Goal: Communication & Community: Answer question/provide support

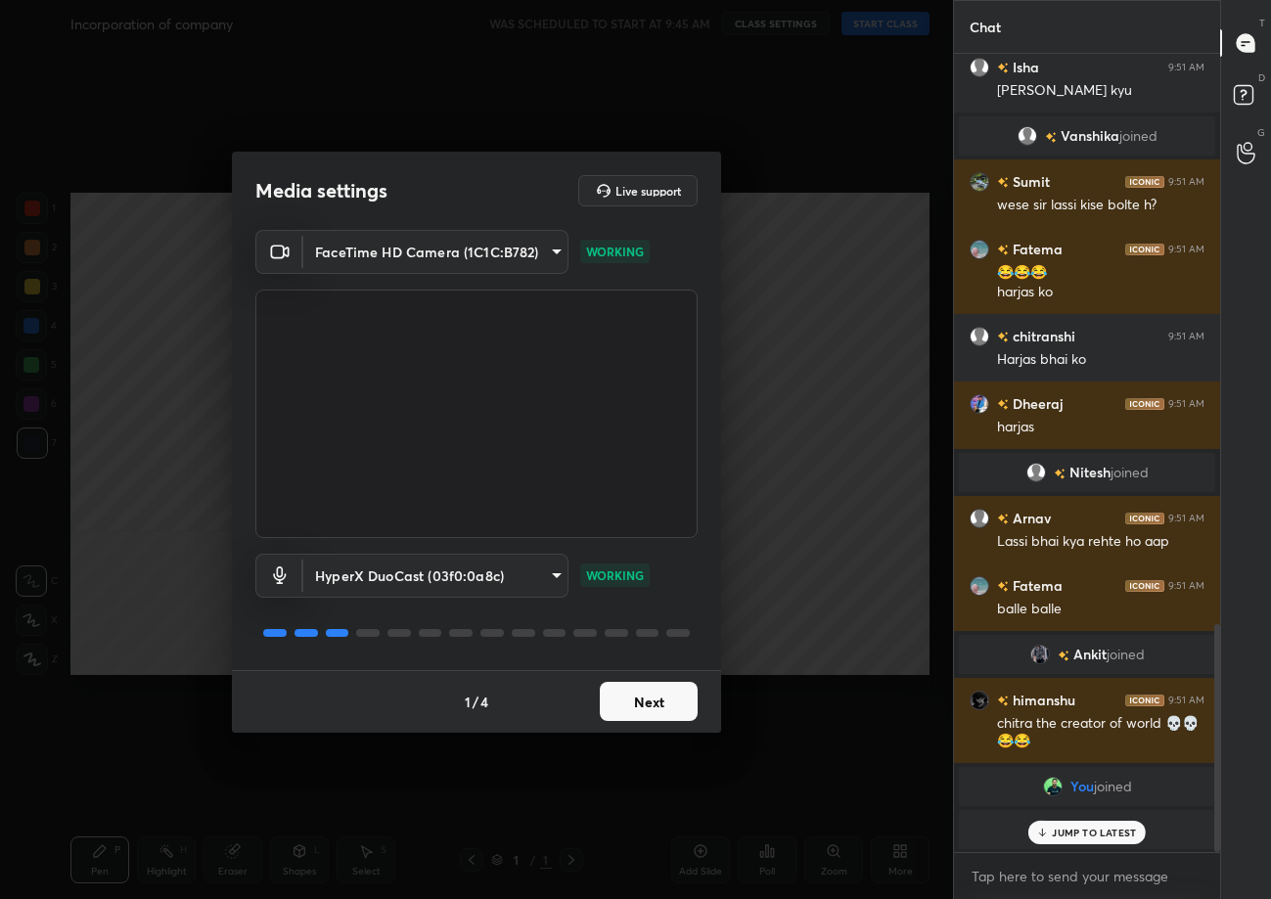
scroll to position [1993, 0]
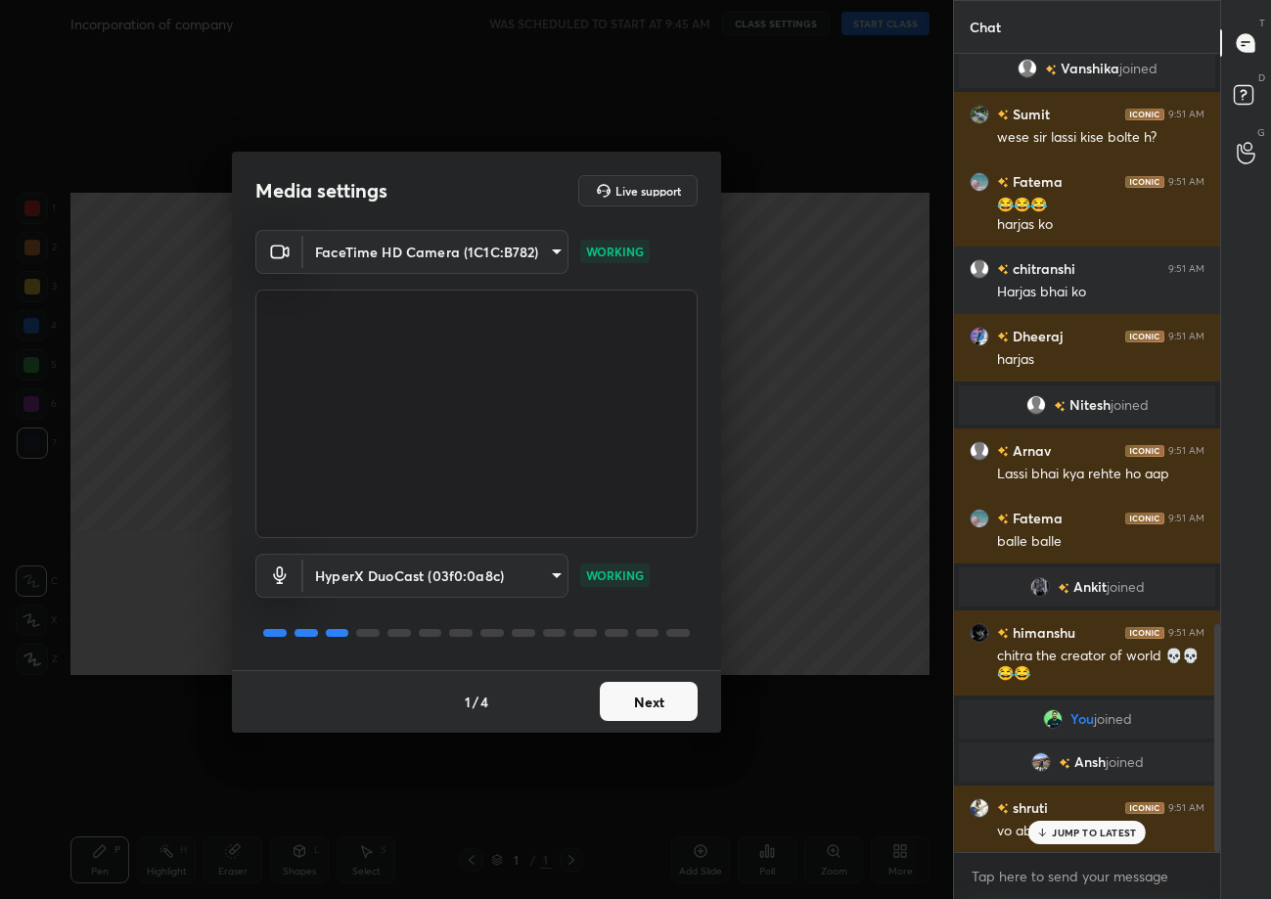
click at [639, 712] on button "Next" at bounding box center [649, 701] width 98 height 39
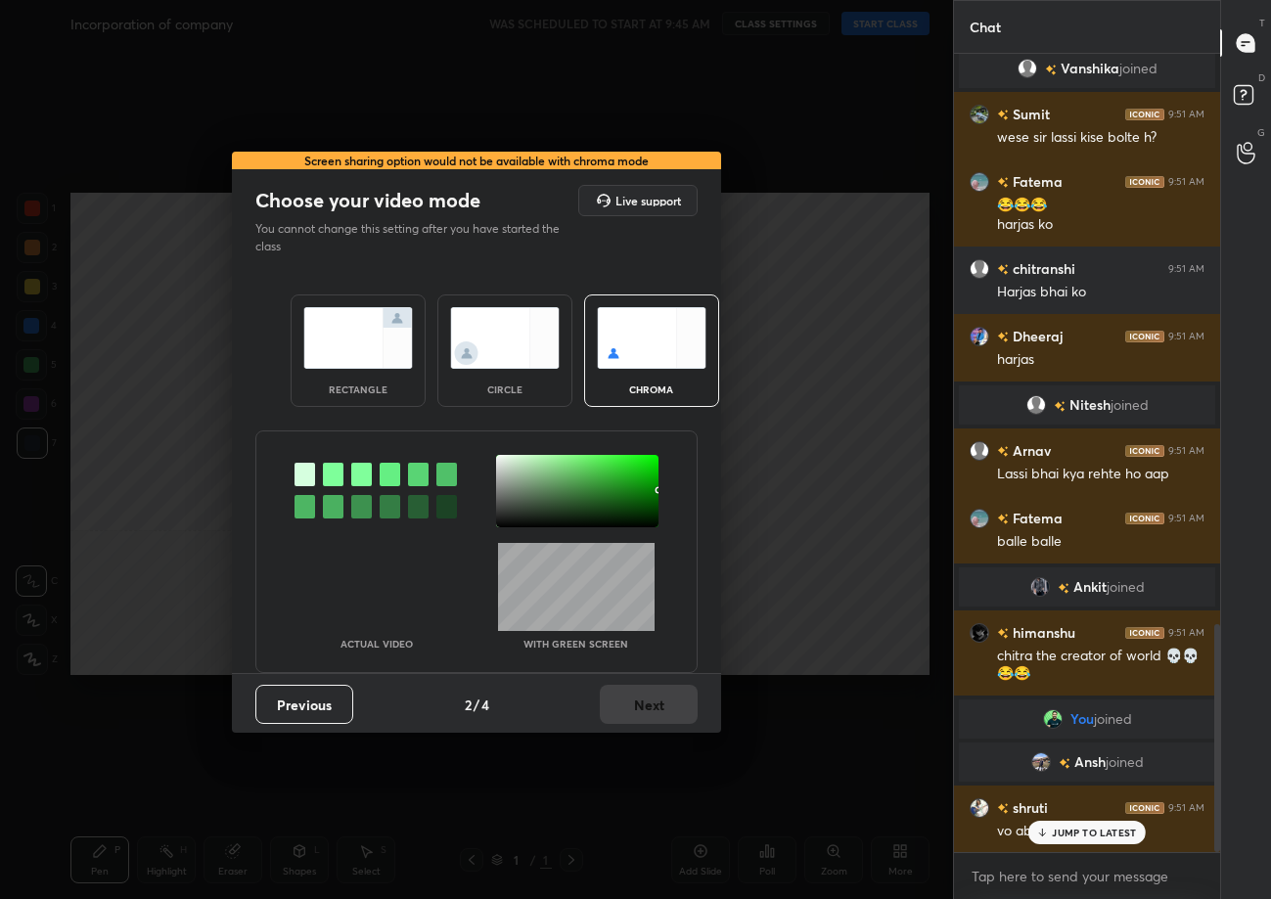
click at [355, 358] on img at bounding box center [358, 338] width 110 height 62
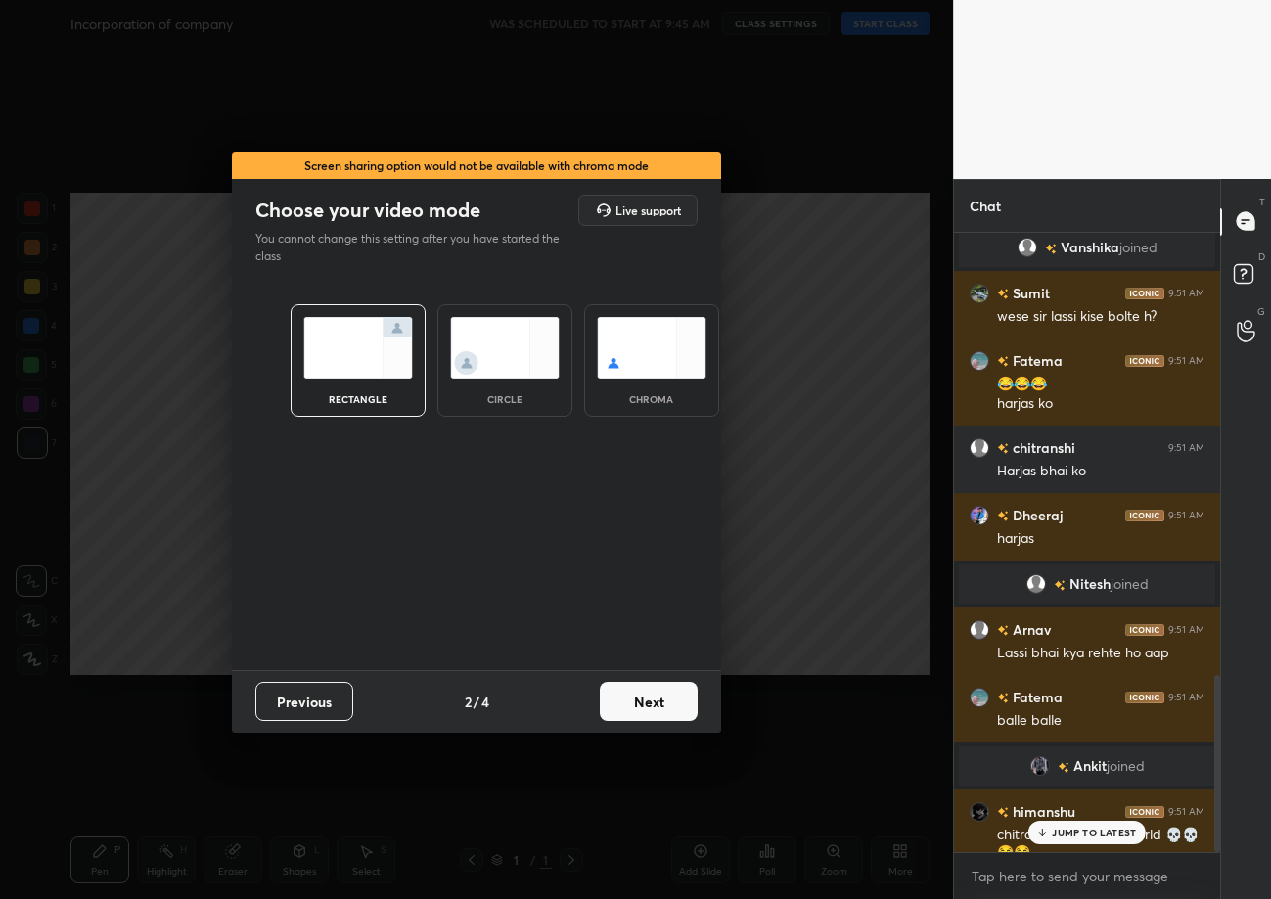
scroll to position [2238, 0]
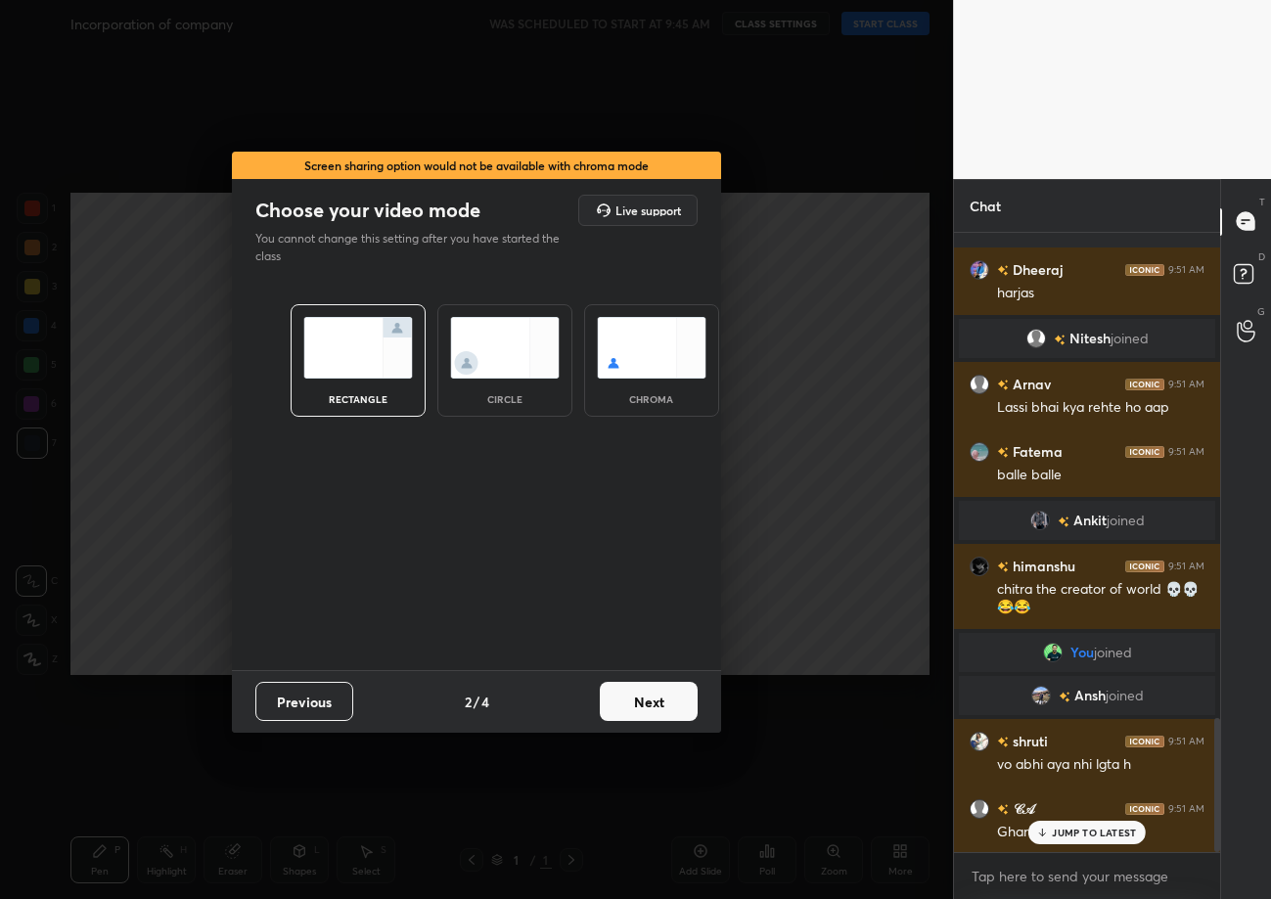
click at [642, 699] on button "Next" at bounding box center [649, 701] width 98 height 39
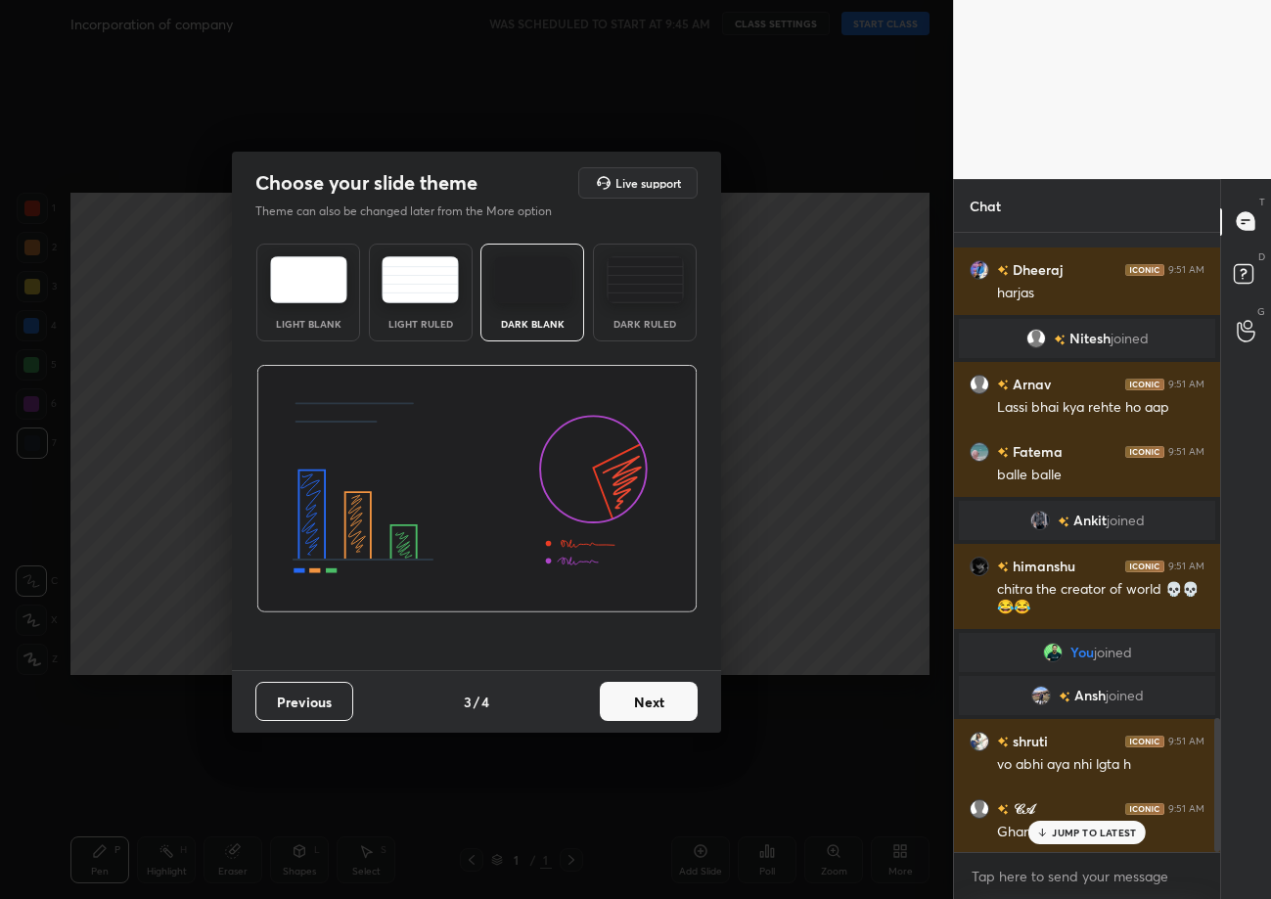
click at [642, 699] on button "Next" at bounding box center [649, 701] width 98 height 39
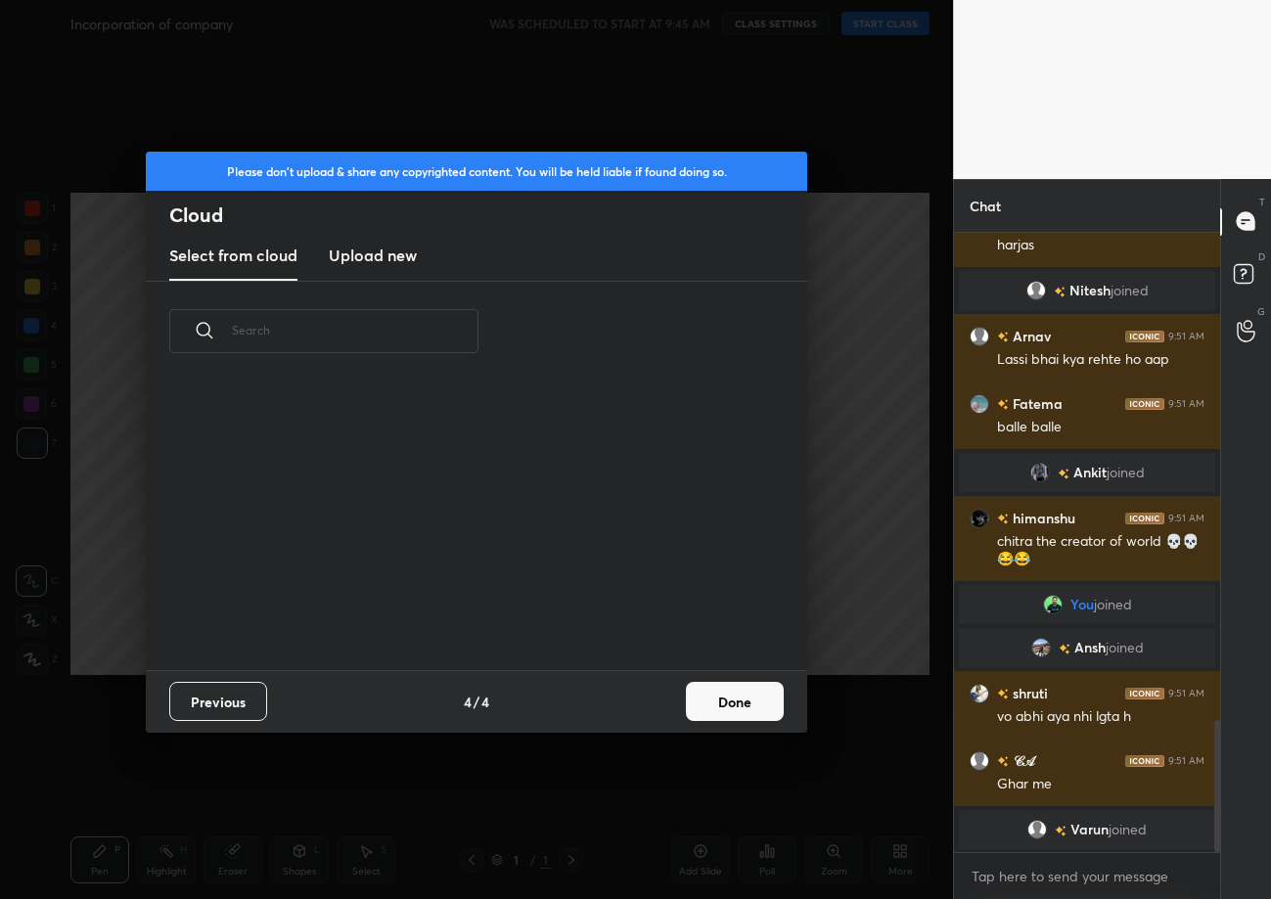
scroll to position [290, 627]
click at [726, 705] on button "Done" at bounding box center [735, 701] width 98 height 39
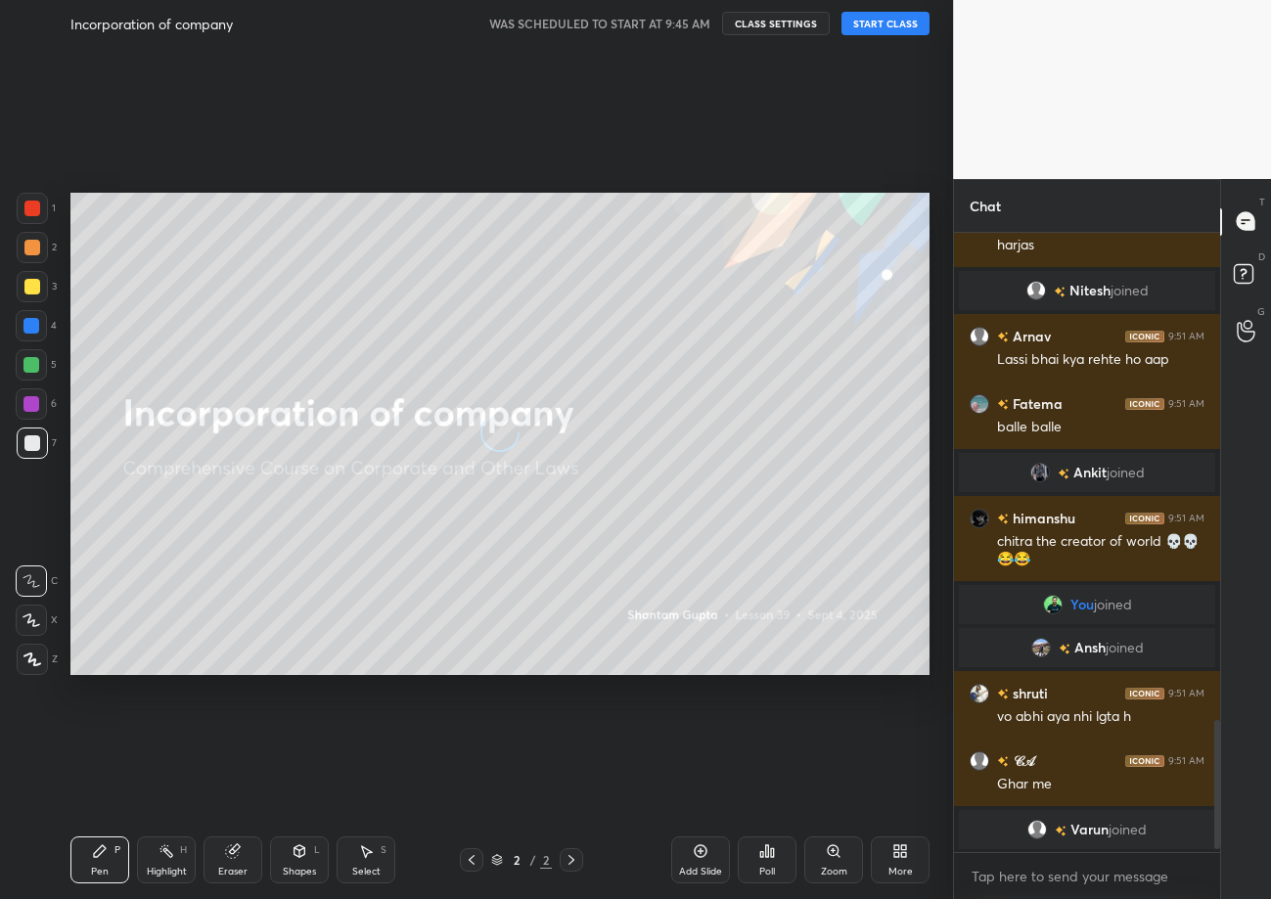
scroll to position [2354, 0]
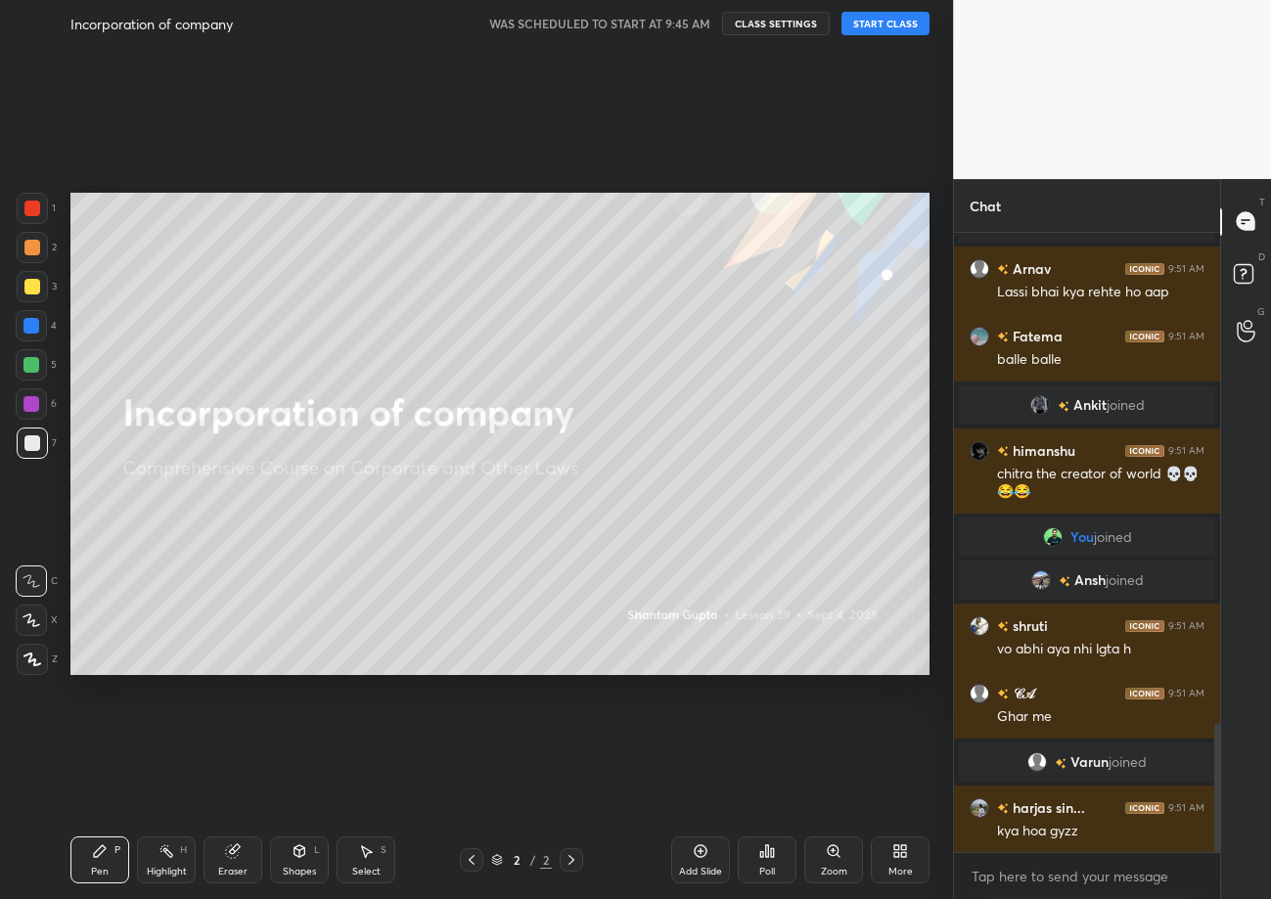
click at [894, 22] on button "START CLASS" at bounding box center [886, 23] width 88 height 23
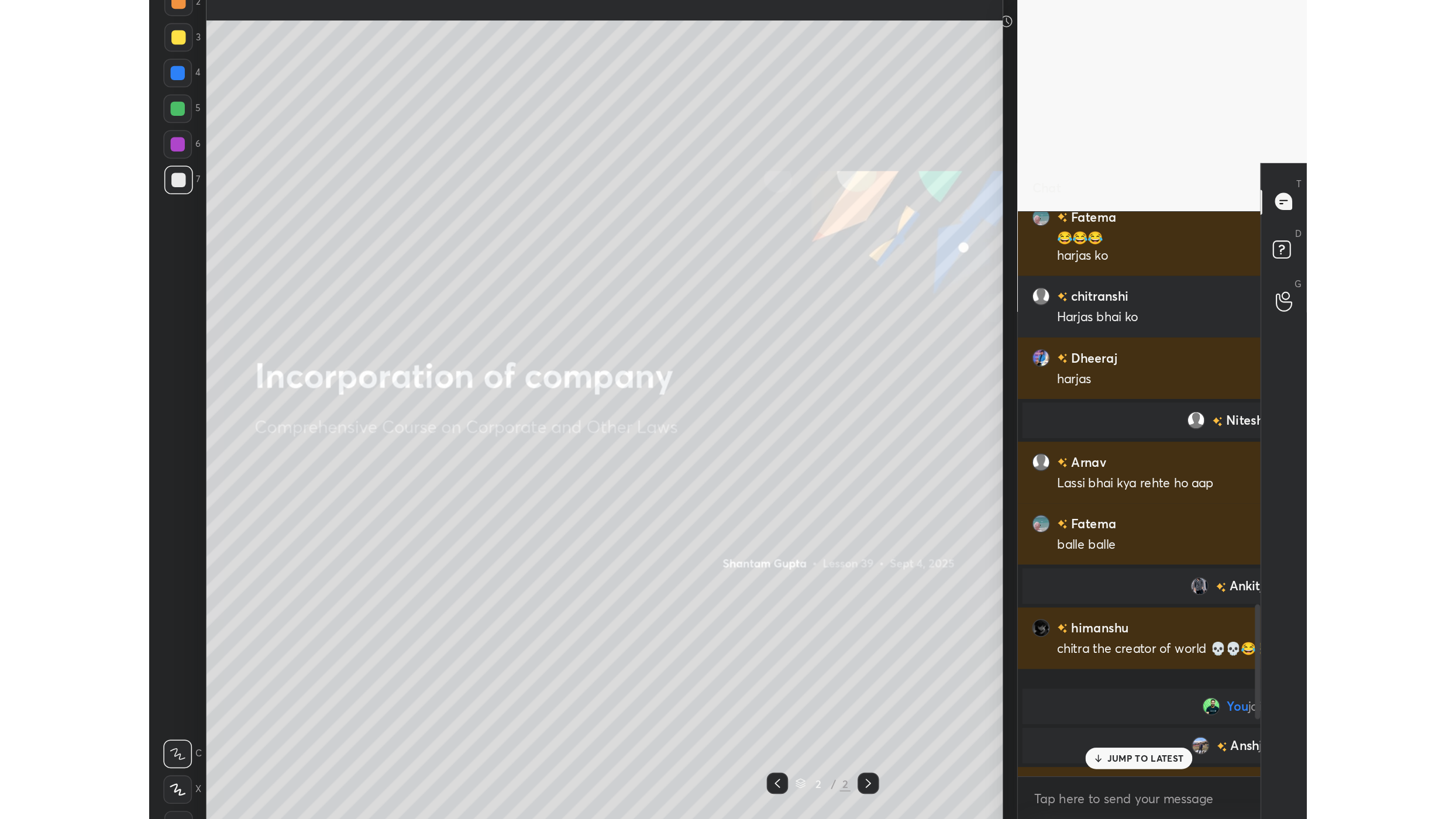
scroll to position [0, 0]
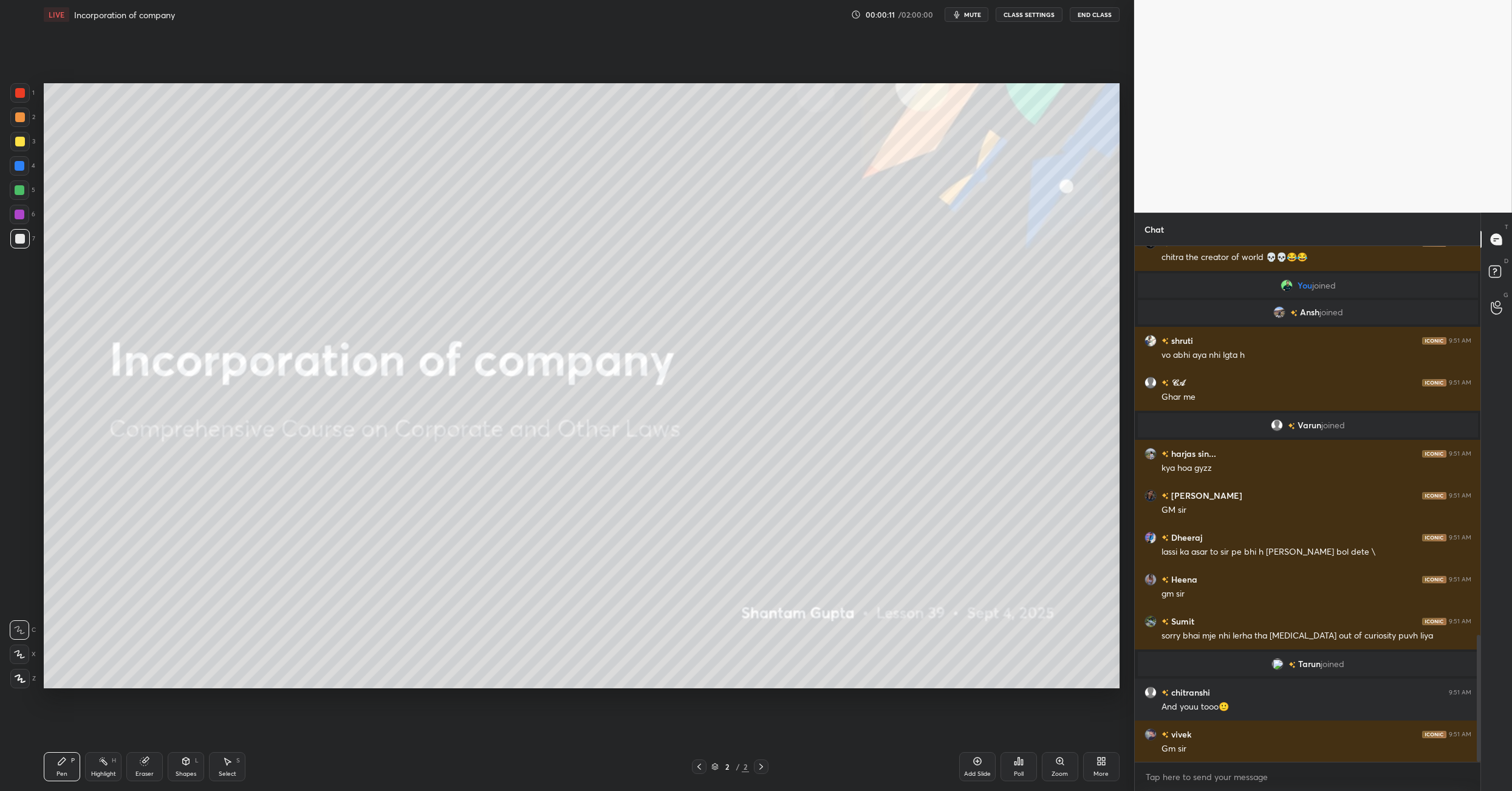
click at [788, 558] on icon at bounding box center [1102, 762] width 10 height 10
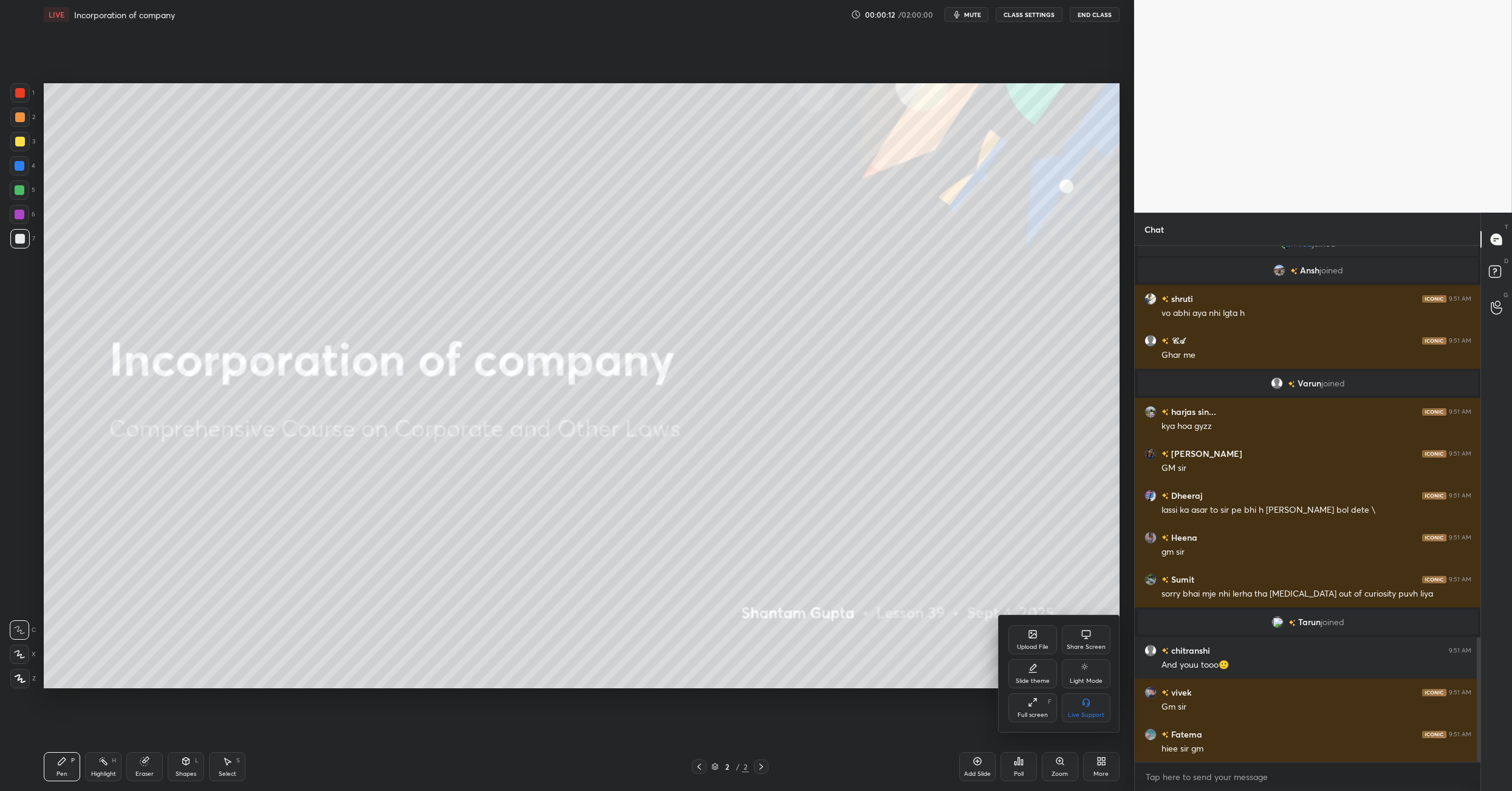
click at [788, 558] on icon at bounding box center [1033, 636] width 7 height 4
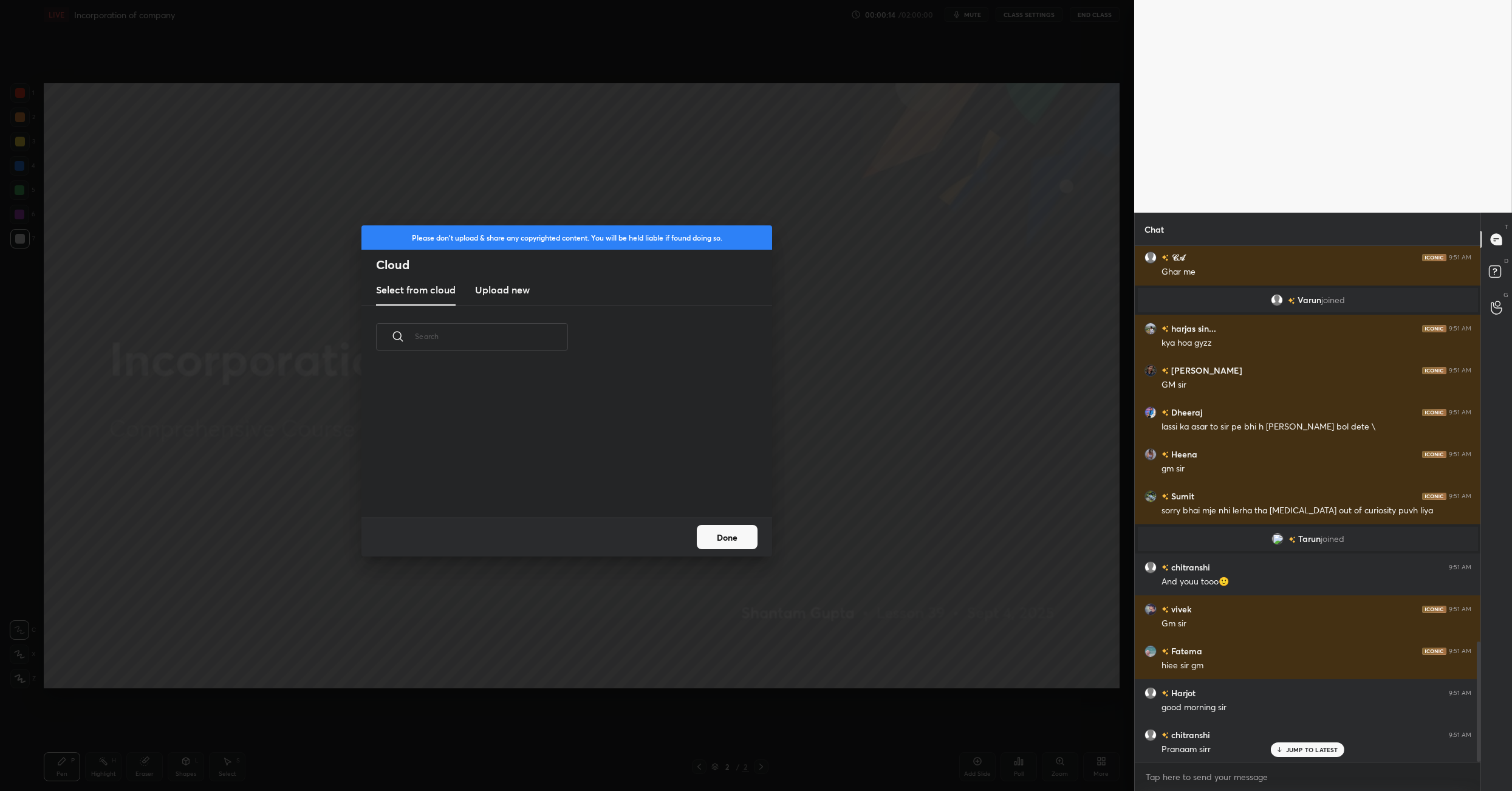
click at [516, 300] on new "Upload new" at bounding box center [502, 290] width 55 height 30
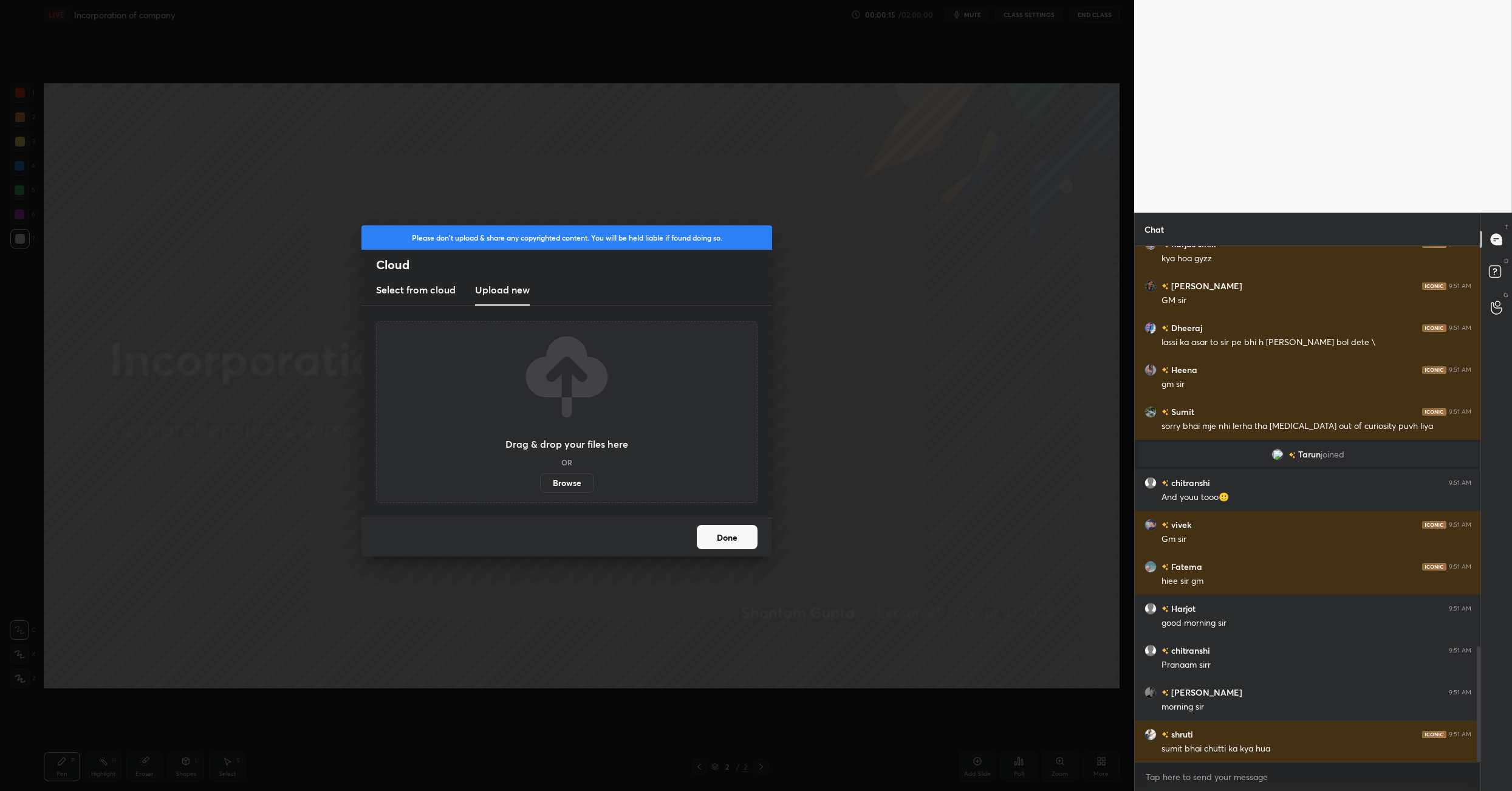
click at [556, 481] on label "Browse" at bounding box center [567, 482] width 54 height 19
click at [540, 481] on input "Browse" at bounding box center [540, 482] width 0 height 19
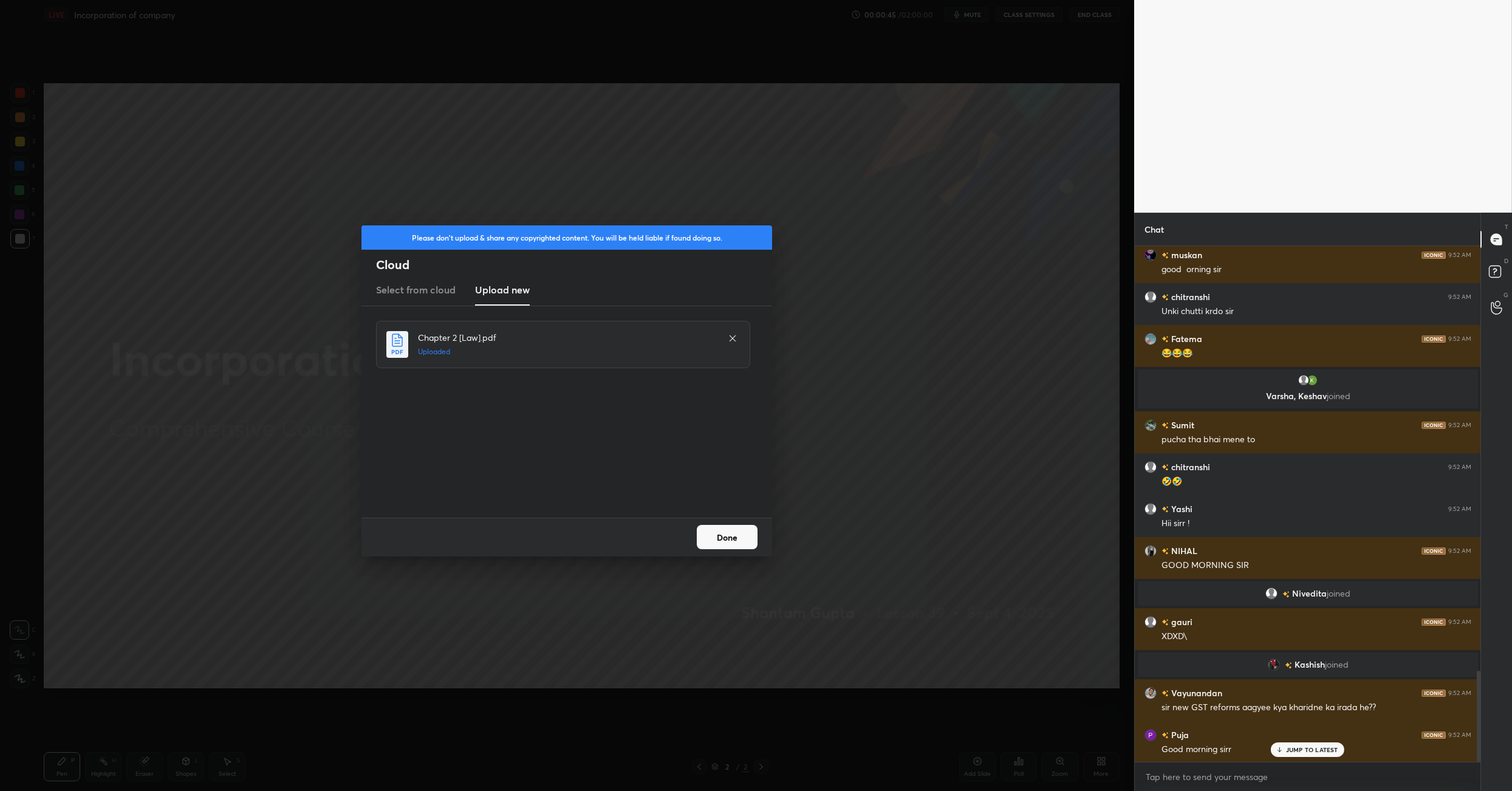
click at [724, 535] on button "Done" at bounding box center [727, 537] width 61 height 24
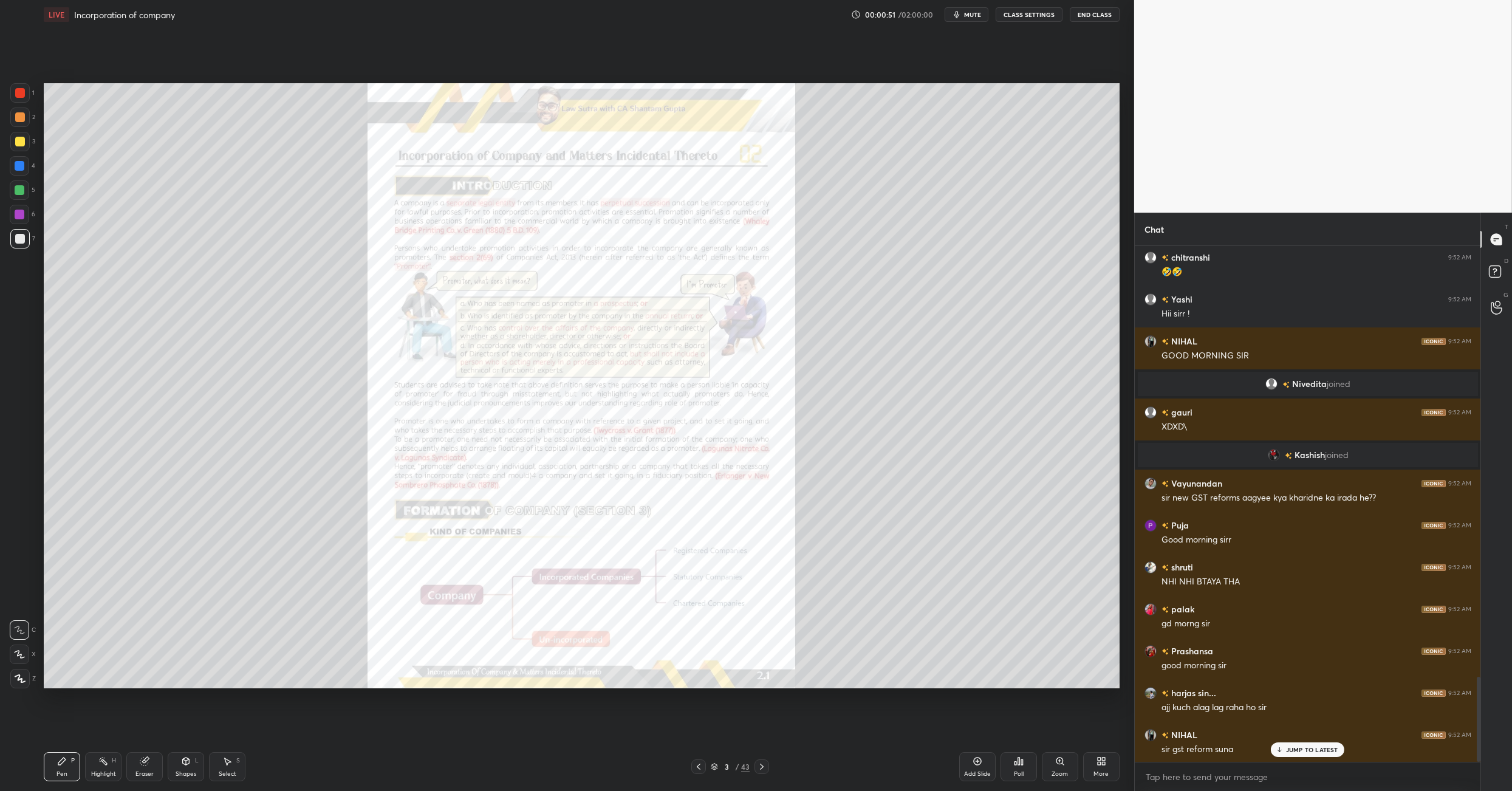
click at [755, 558] on div at bounding box center [762, 766] width 14 height 14
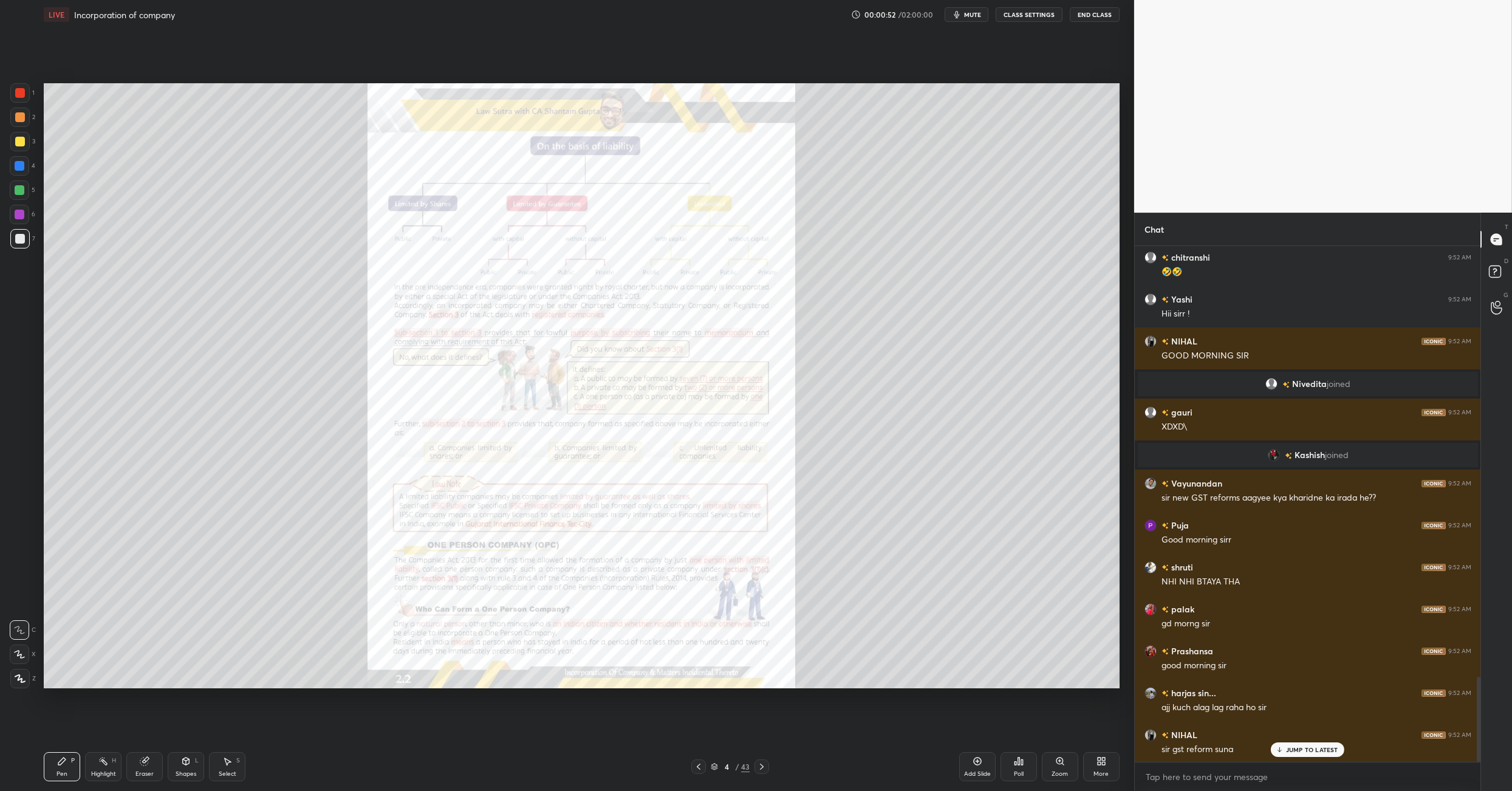
click at [766, 558] on icon at bounding box center [762, 767] width 10 height 10
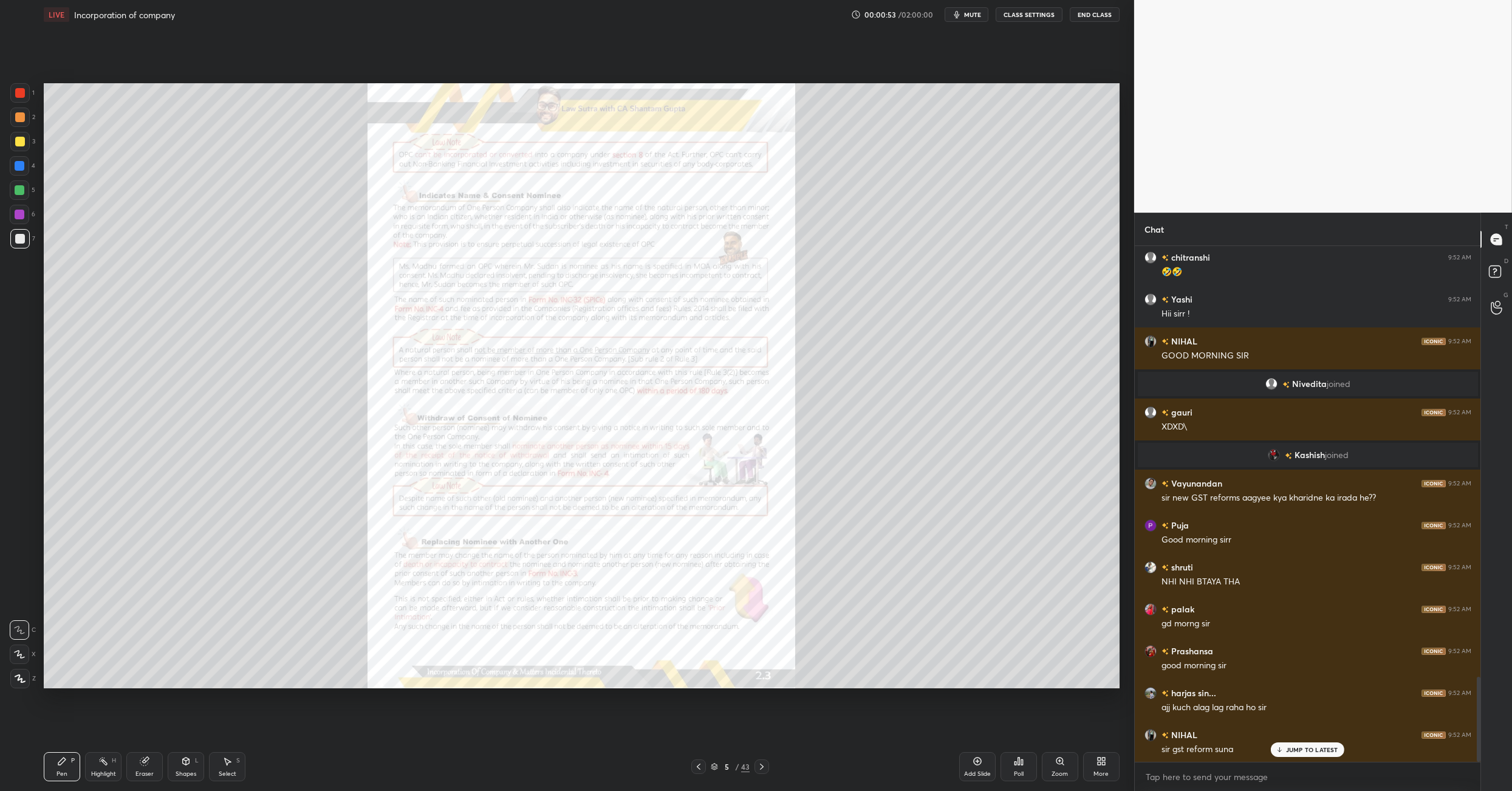
click at [764, 558] on icon at bounding box center [762, 767] width 10 height 10
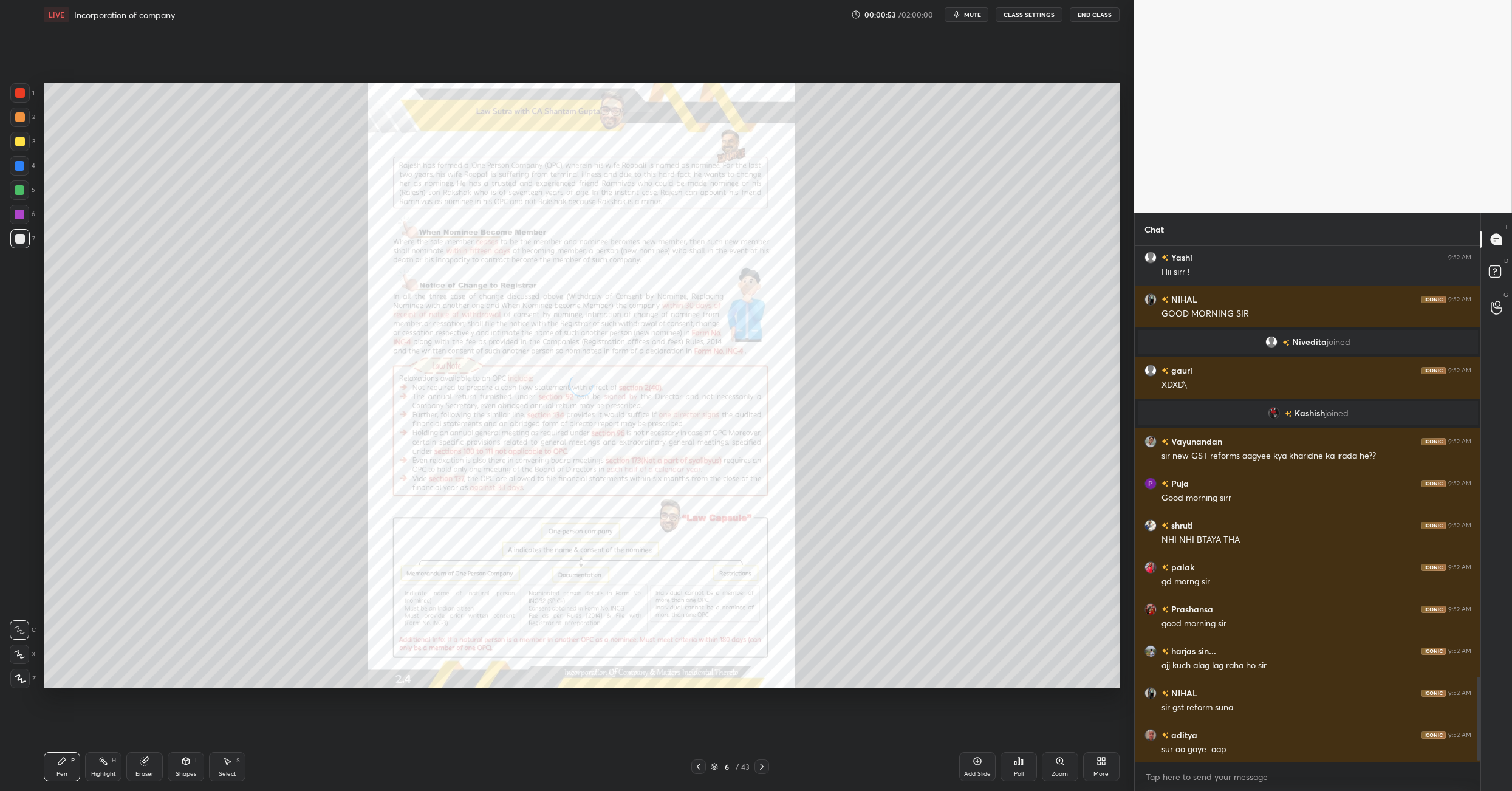
click at [764, 558] on icon at bounding box center [762, 767] width 10 height 10
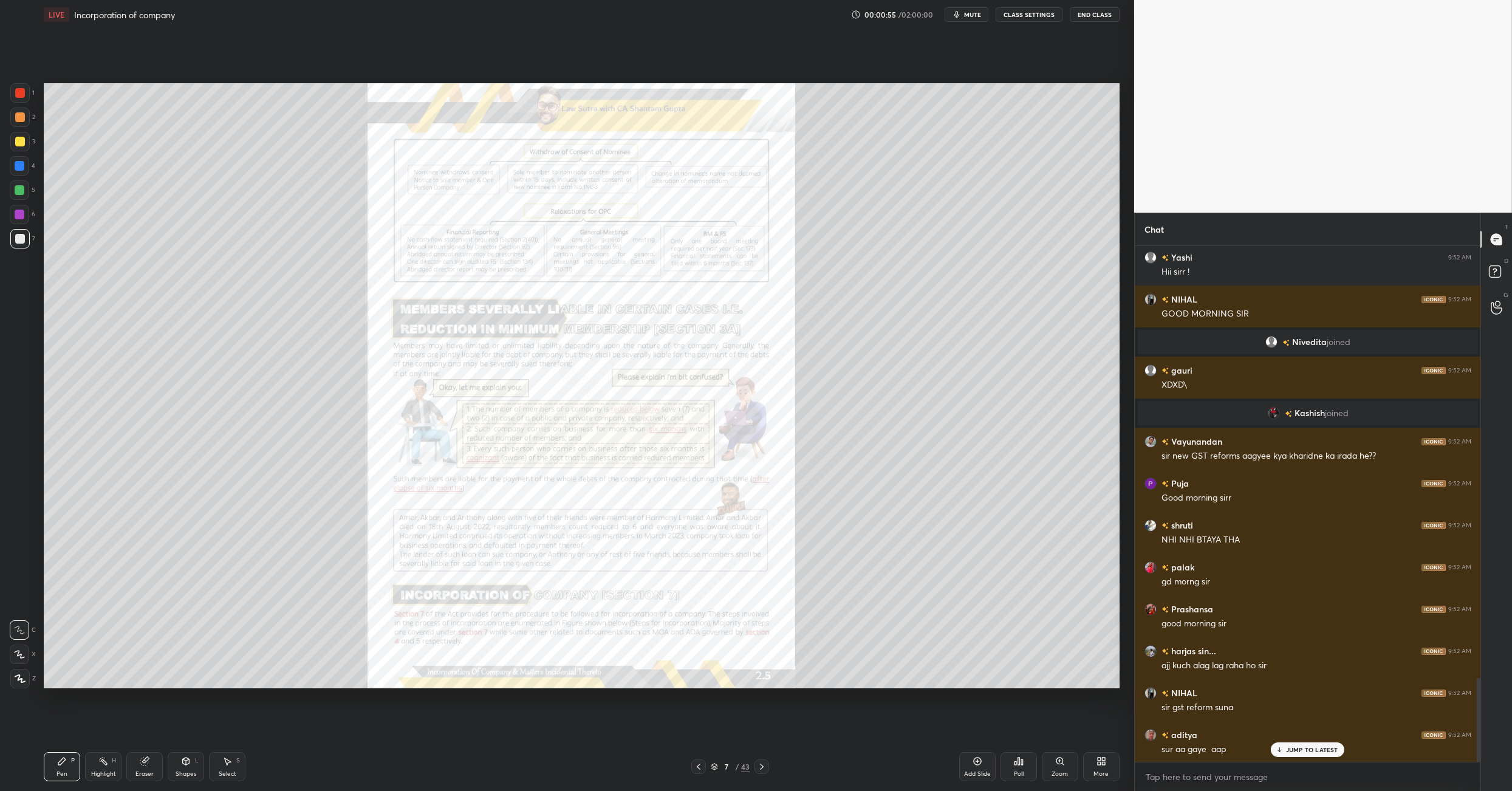
click at [762, 558] on icon at bounding box center [762, 767] width 10 height 10
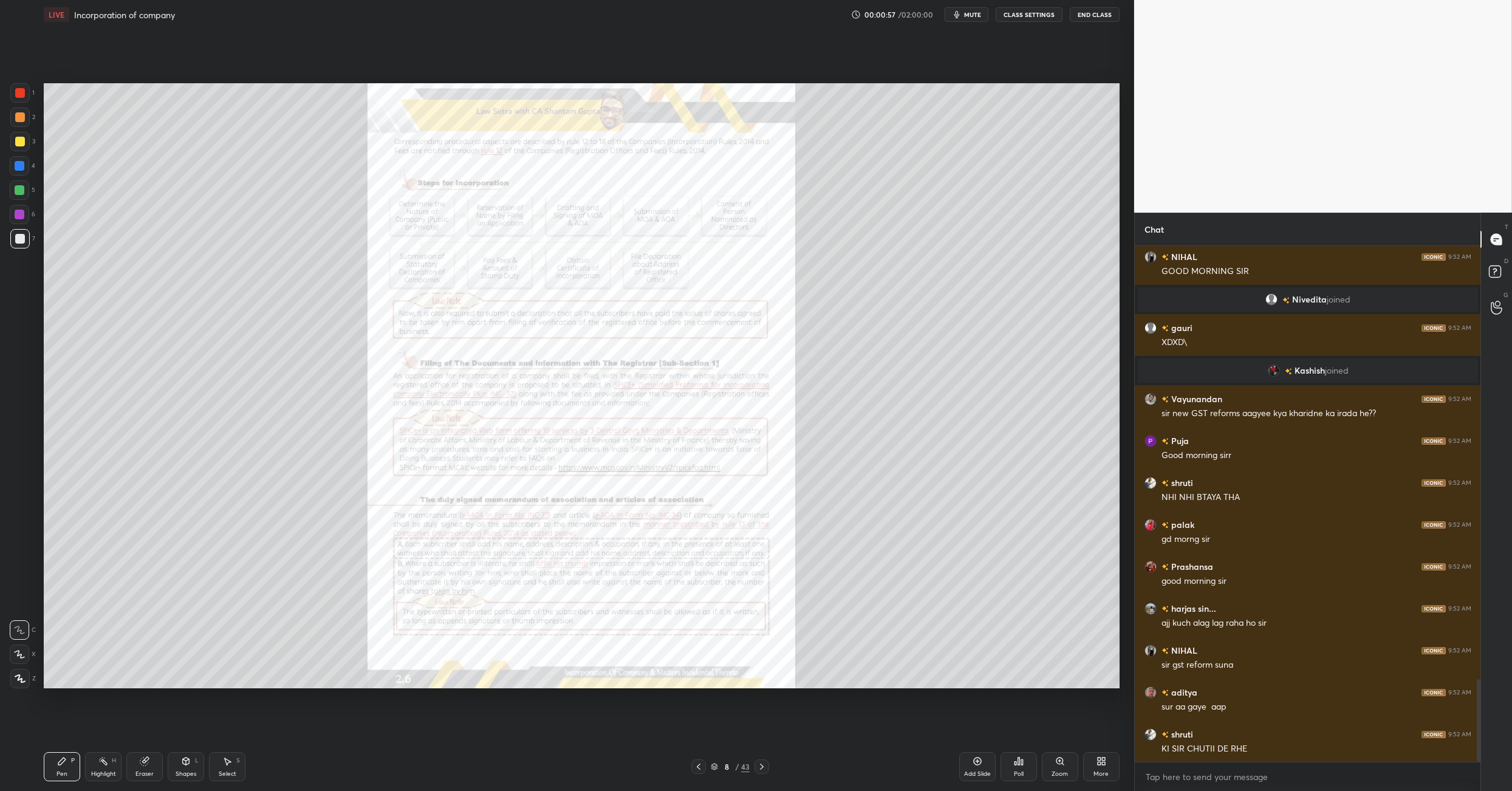
click at [780, 558] on div "8 / 43" at bounding box center [729, 766] width 457 height 14
click at [767, 558] on div at bounding box center [762, 766] width 14 height 14
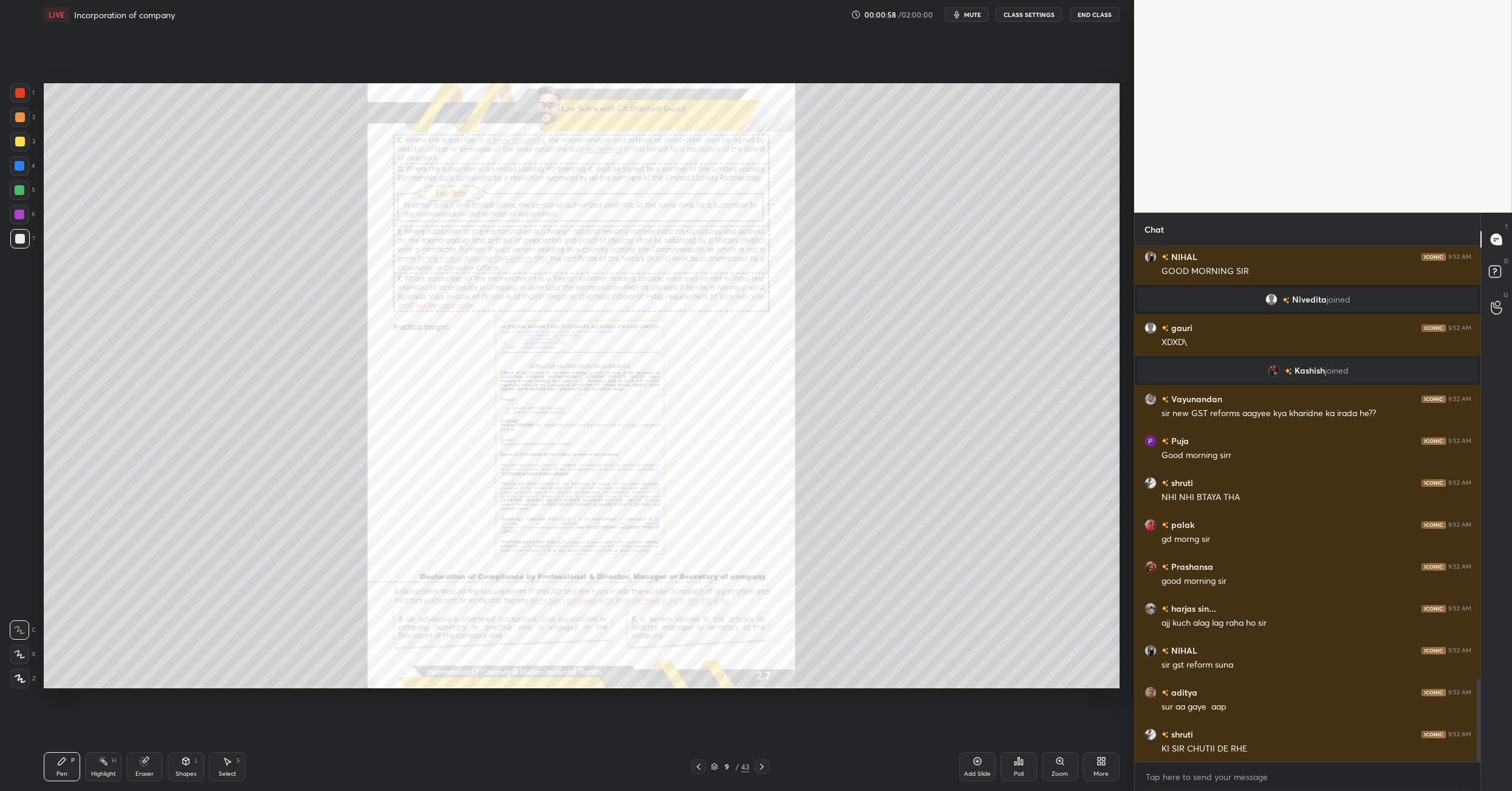
click at [763, 558] on icon at bounding box center [762, 767] width 10 height 10
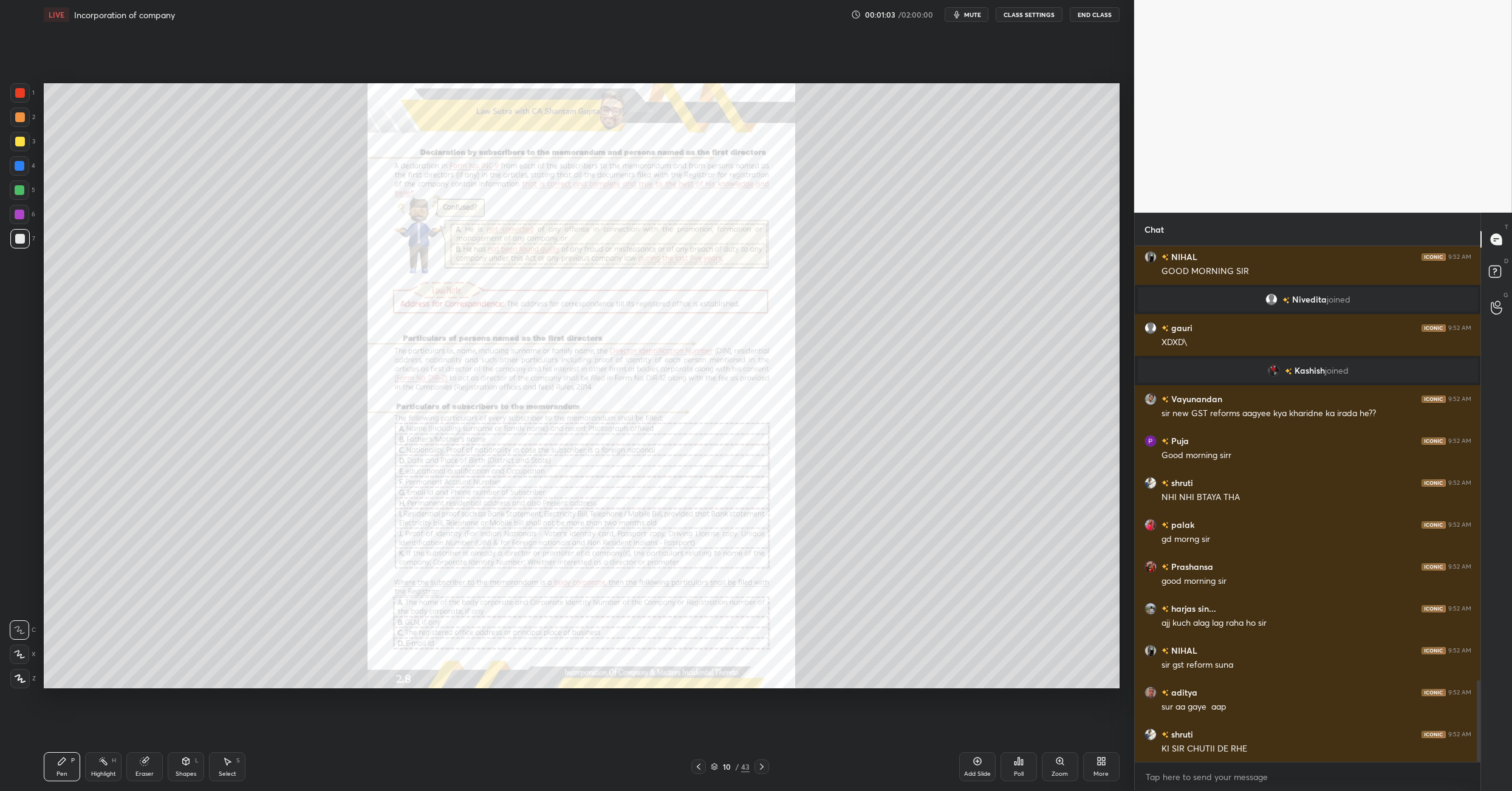
scroll to position [2744, 0]
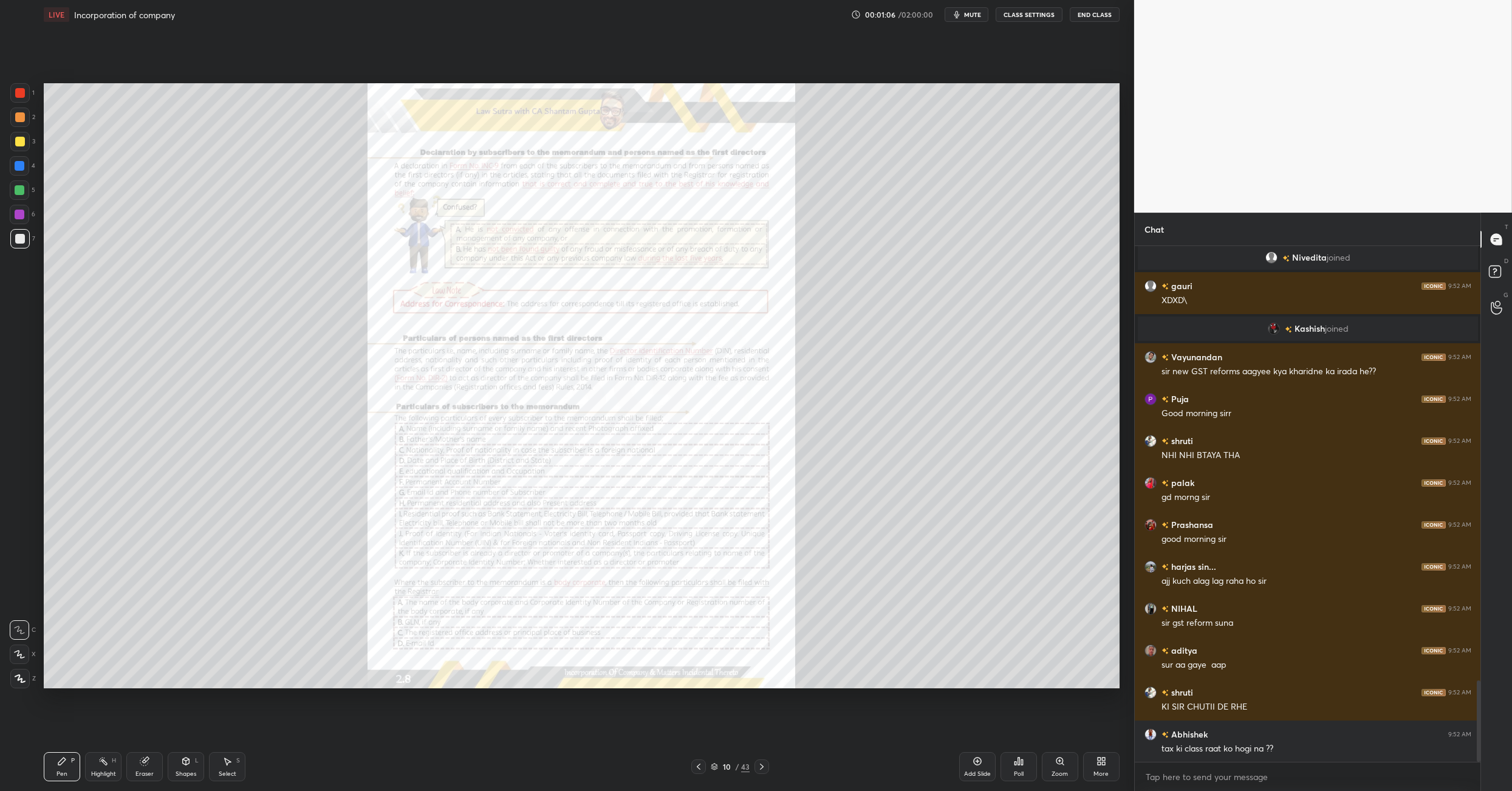
click at [756, 558] on div at bounding box center [762, 766] width 14 height 14
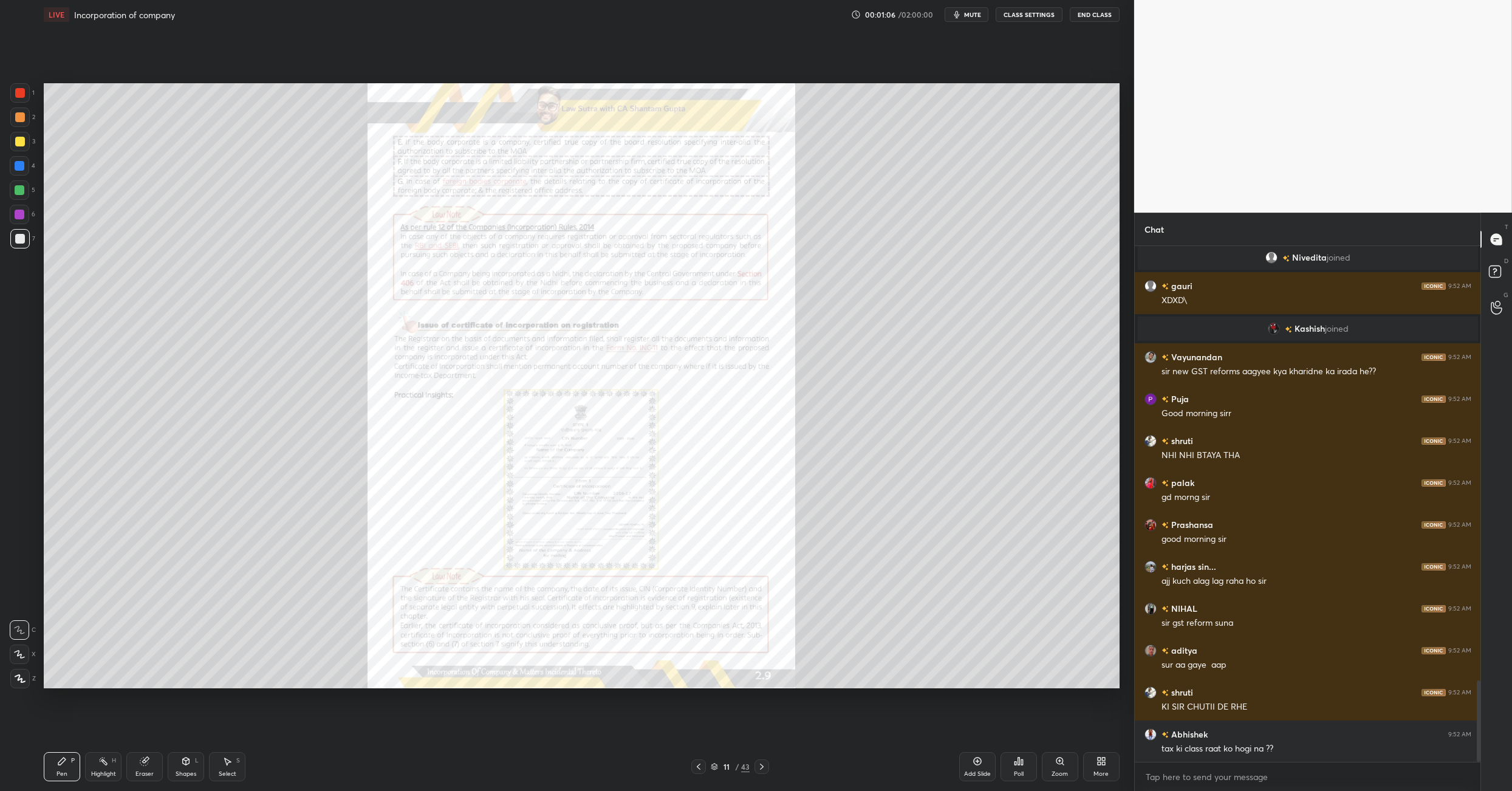
click at [756, 558] on div at bounding box center [762, 766] width 14 height 14
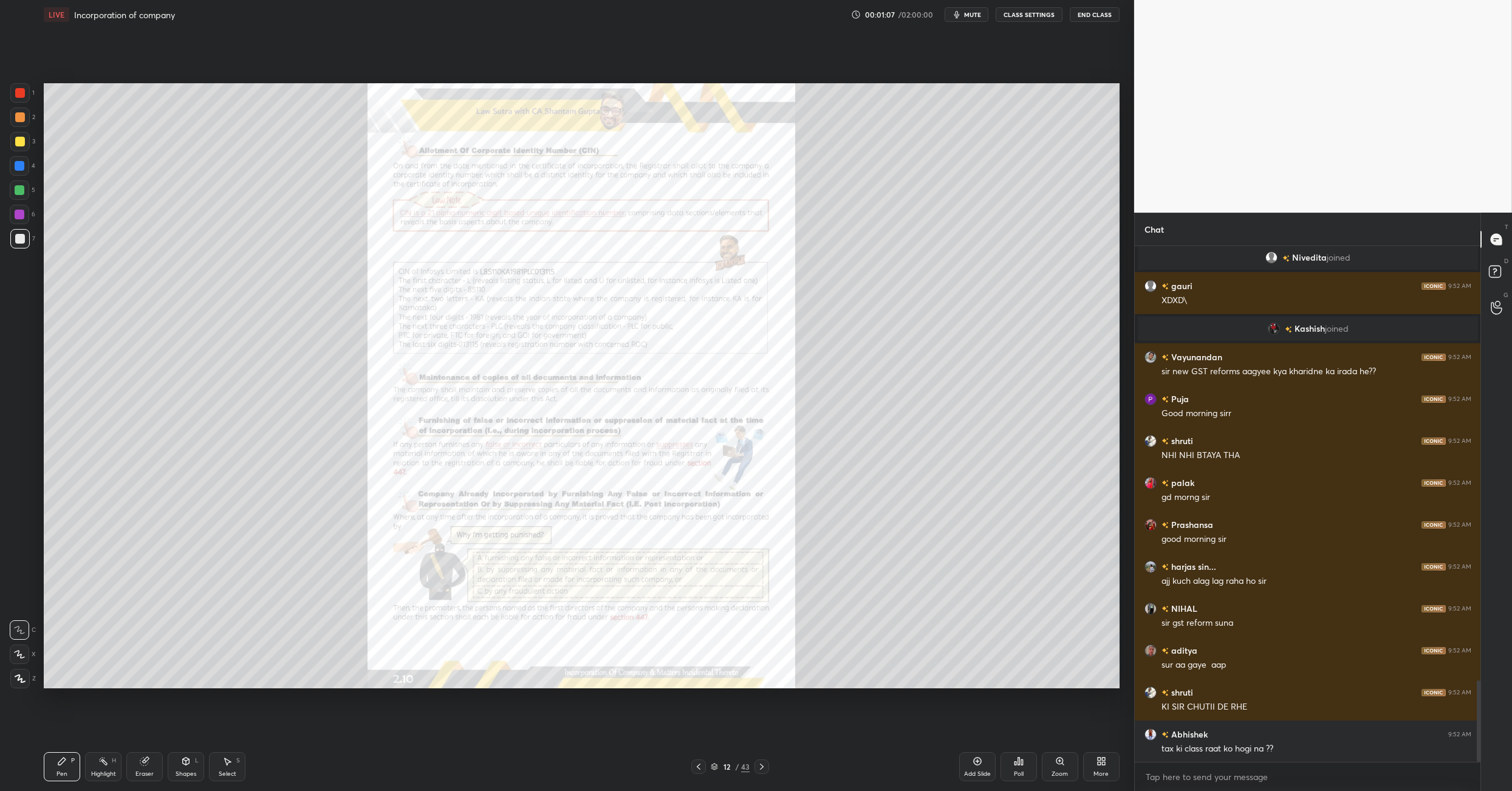
click at [756, 558] on div at bounding box center [762, 766] width 14 height 14
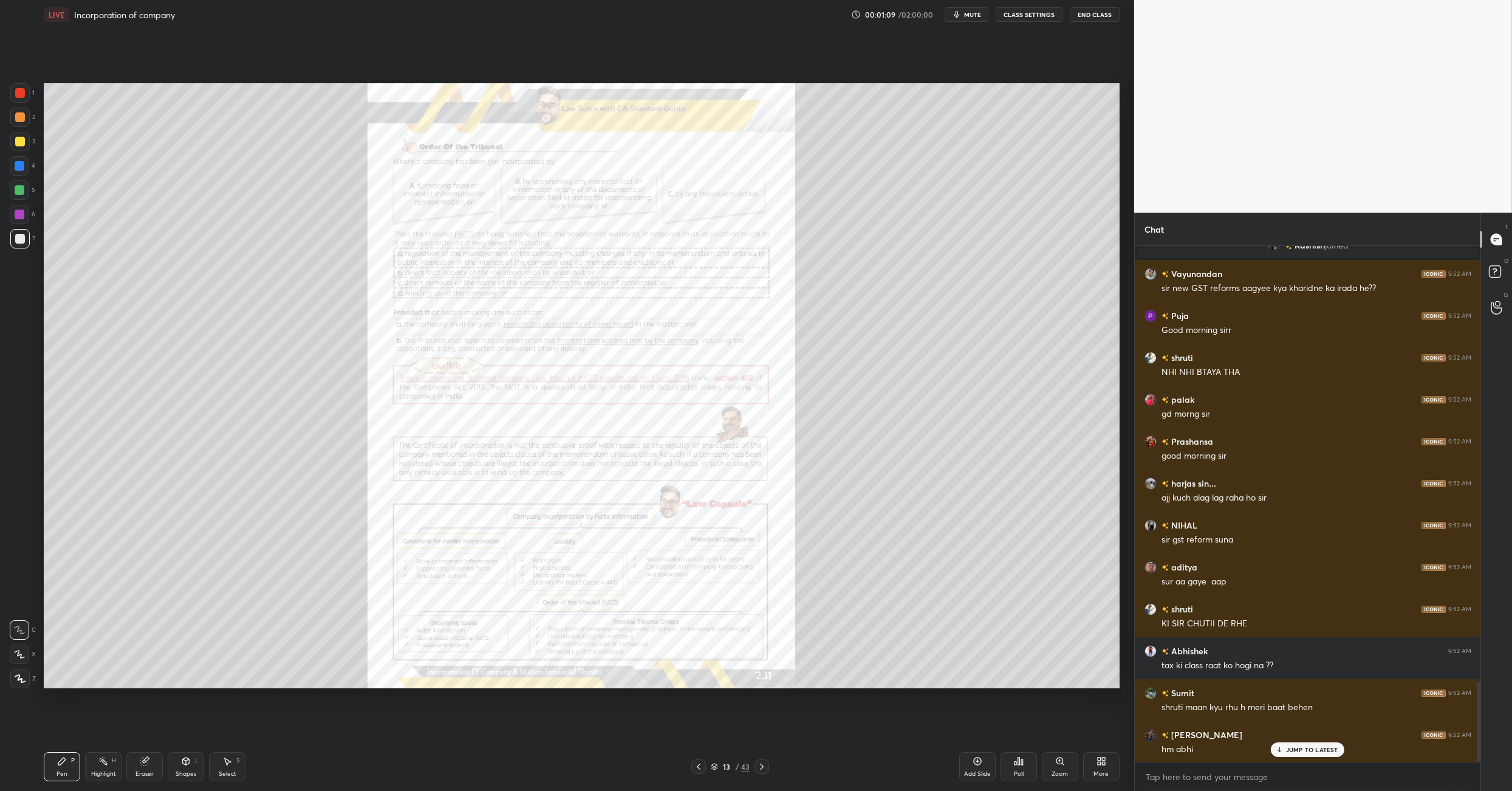
click at [756, 558] on div at bounding box center [762, 766] width 14 height 14
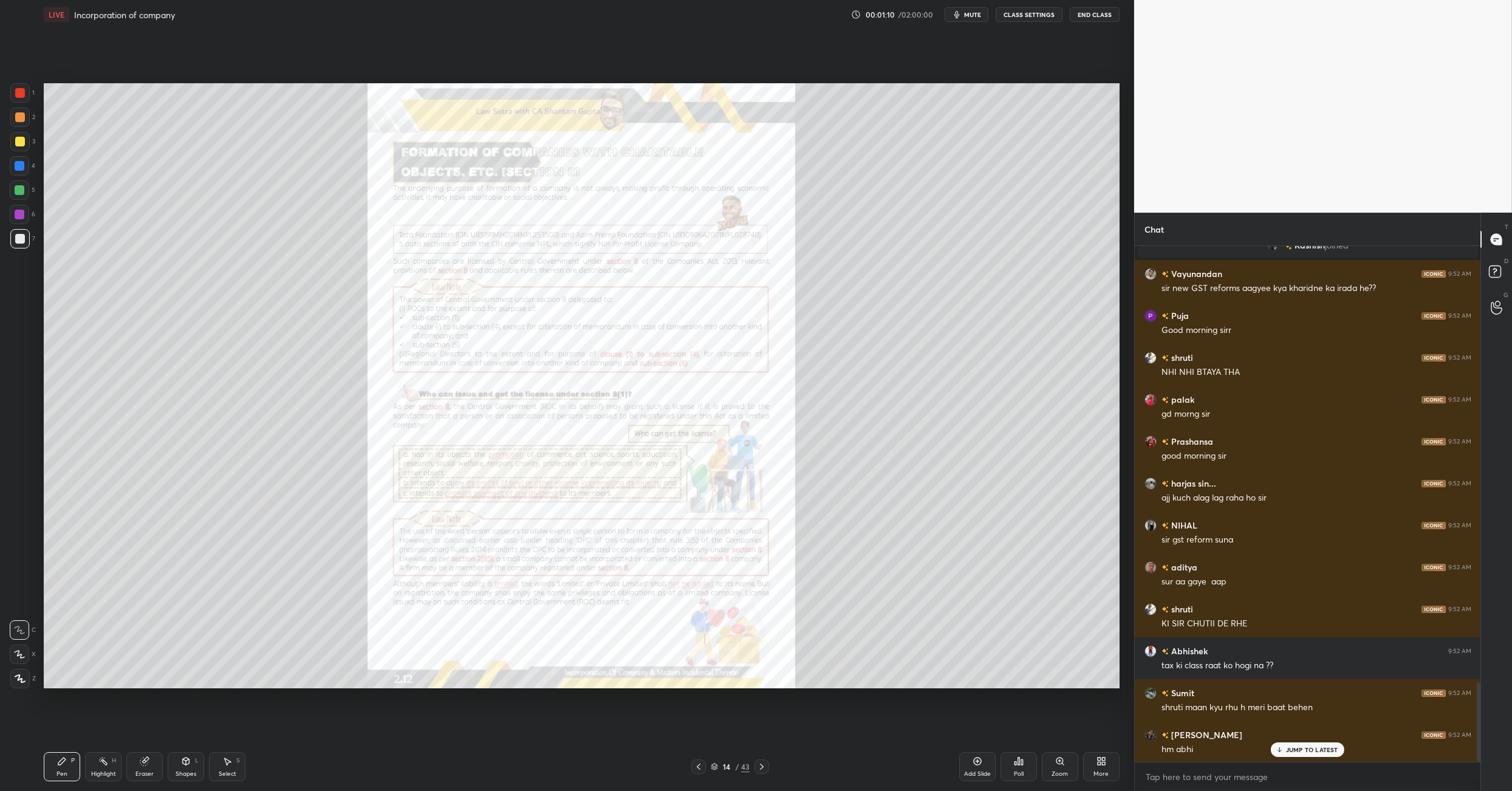
scroll to position [2870, 0]
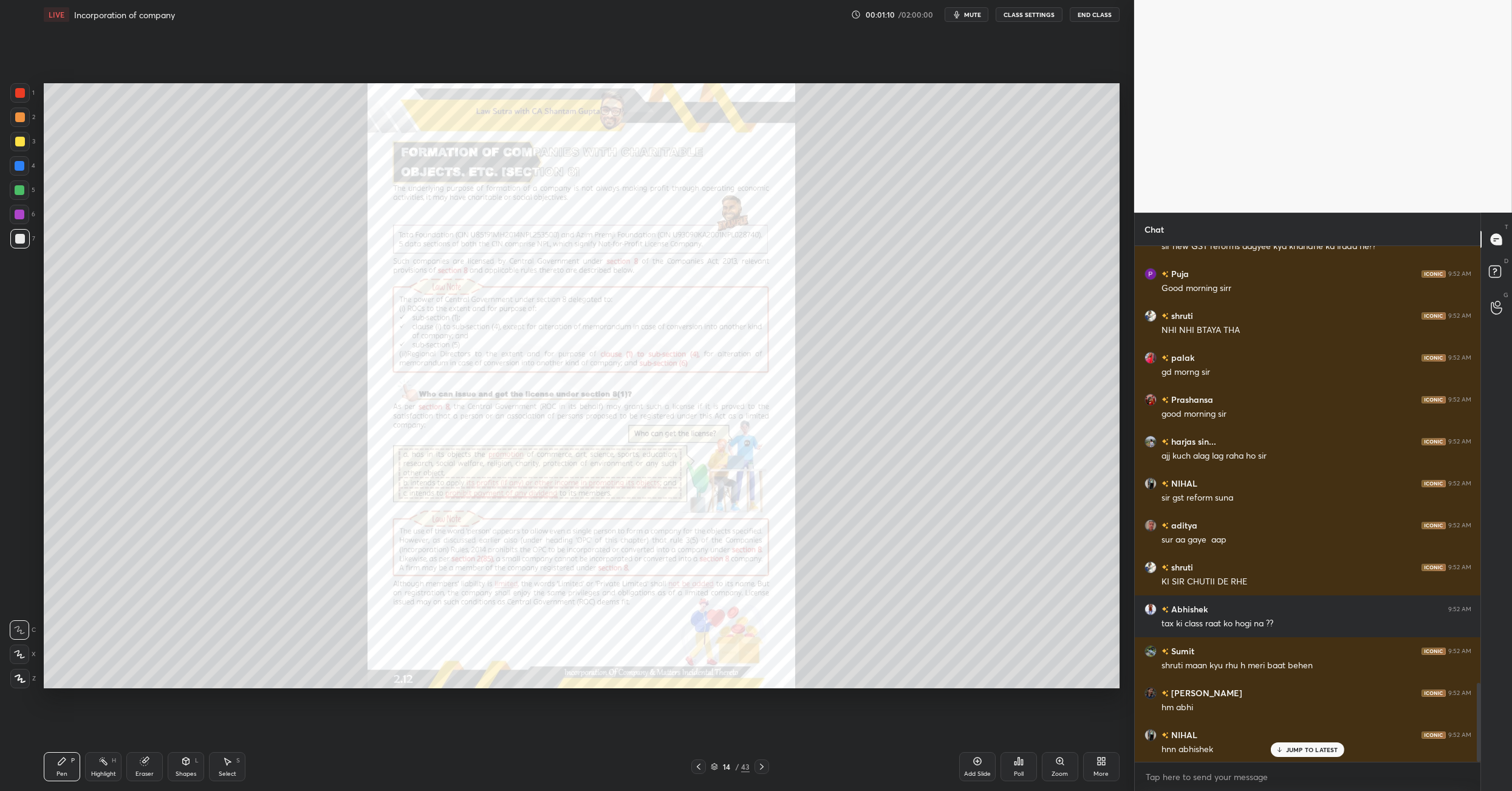
click at [756, 558] on div at bounding box center [762, 766] width 14 height 14
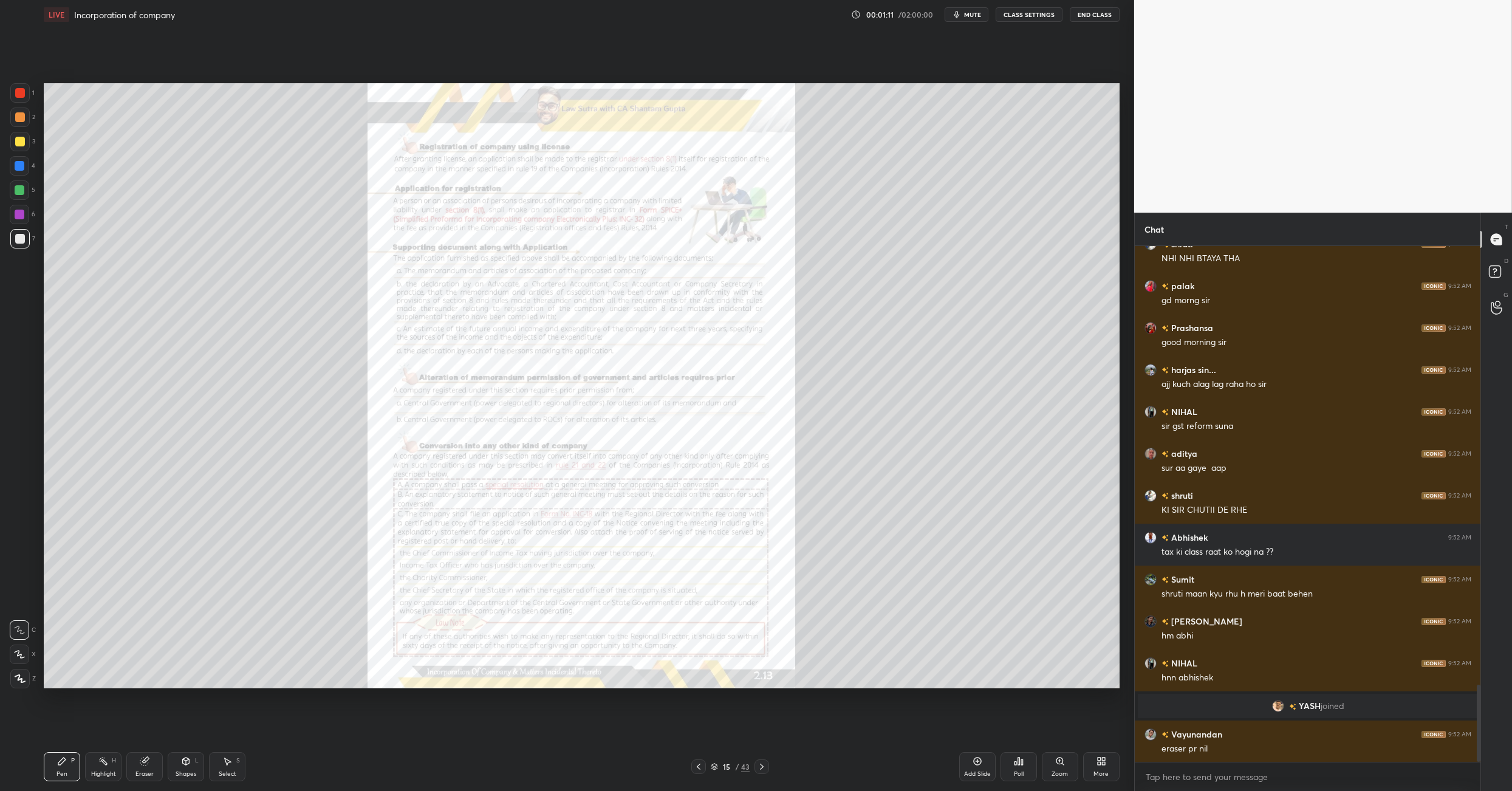
click at [755, 558] on div at bounding box center [762, 766] width 14 height 14
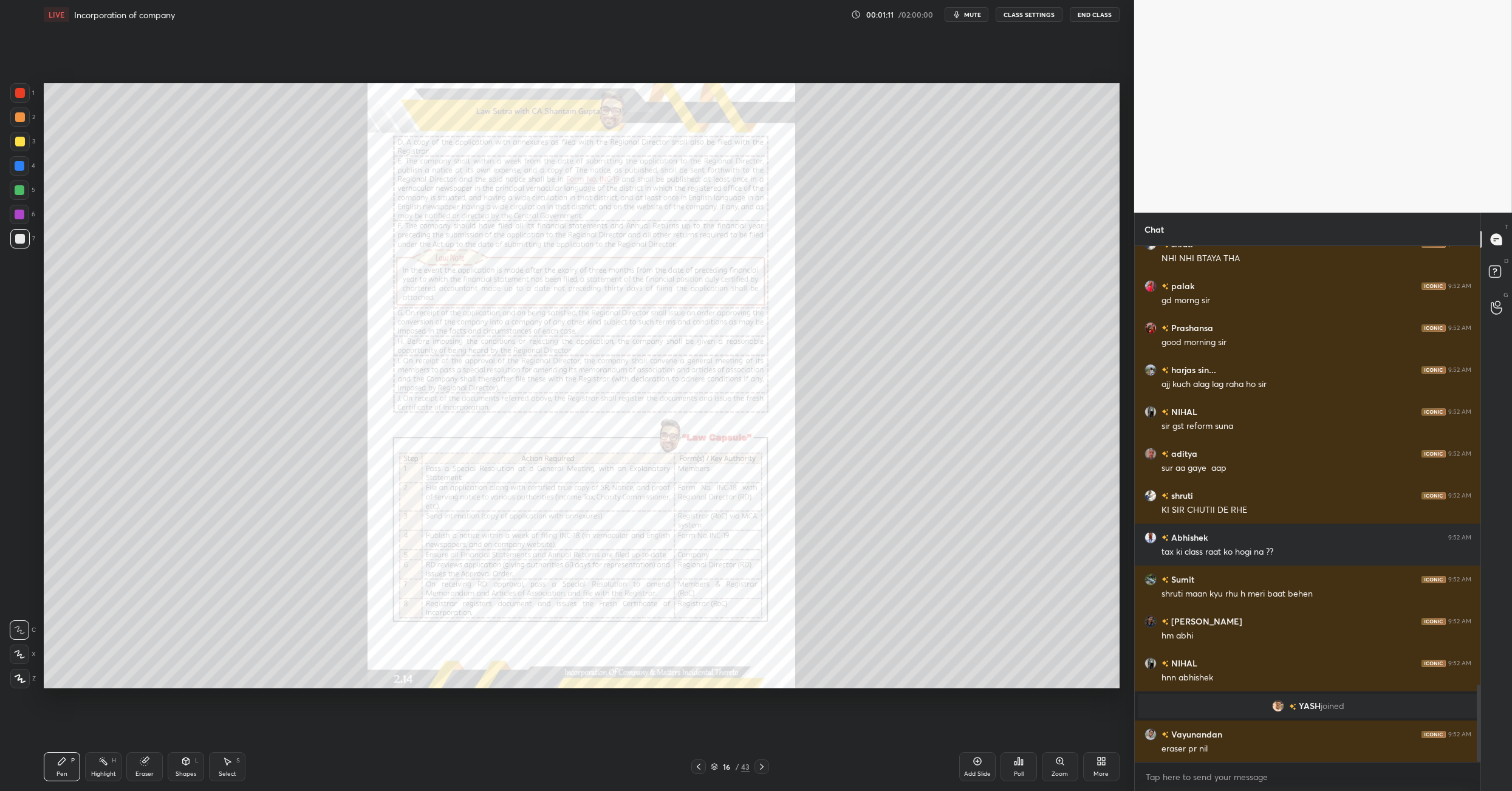
scroll to position [2983, 0]
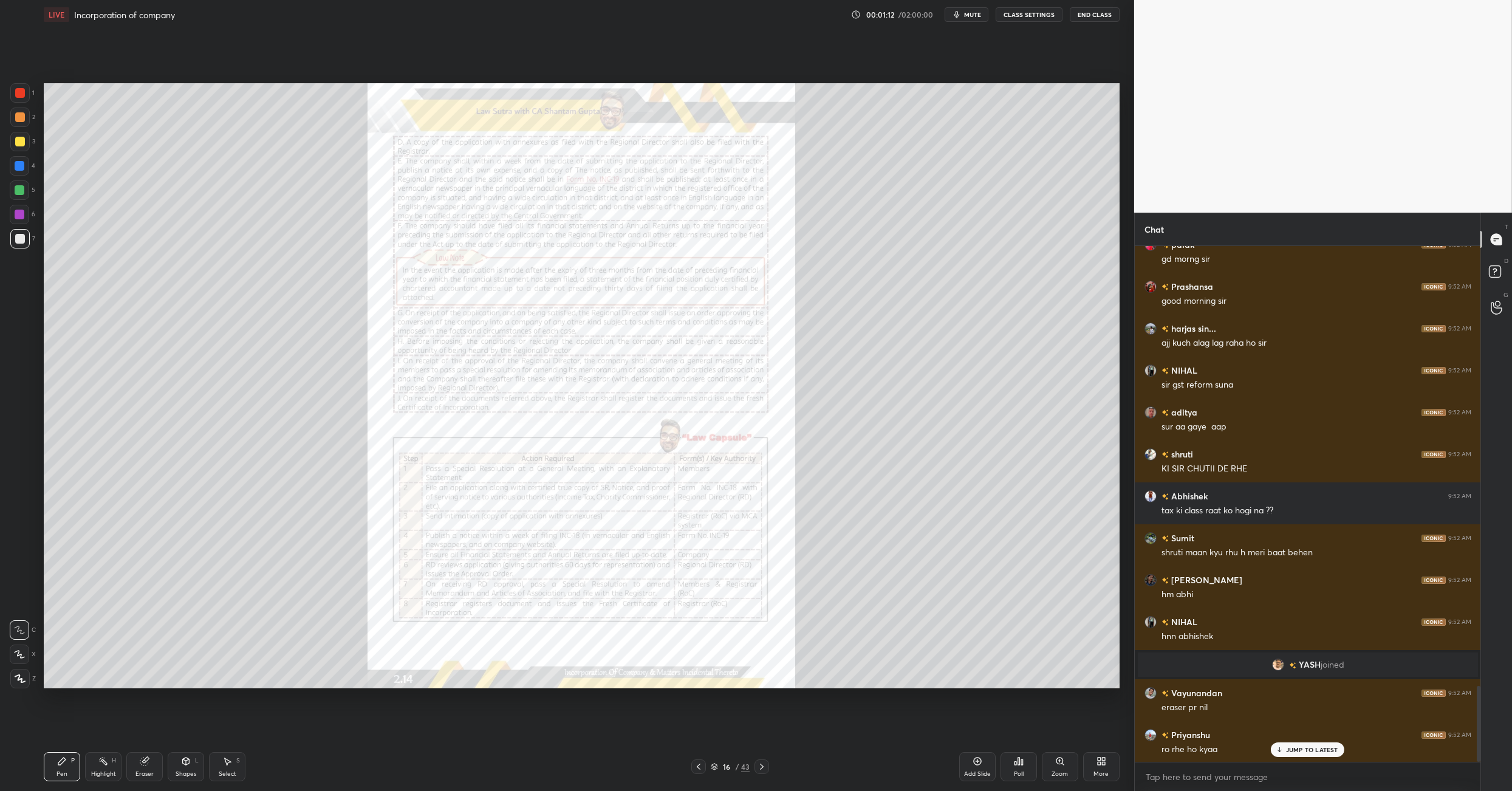
click at [755, 558] on div at bounding box center [762, 766] width 14 height 14
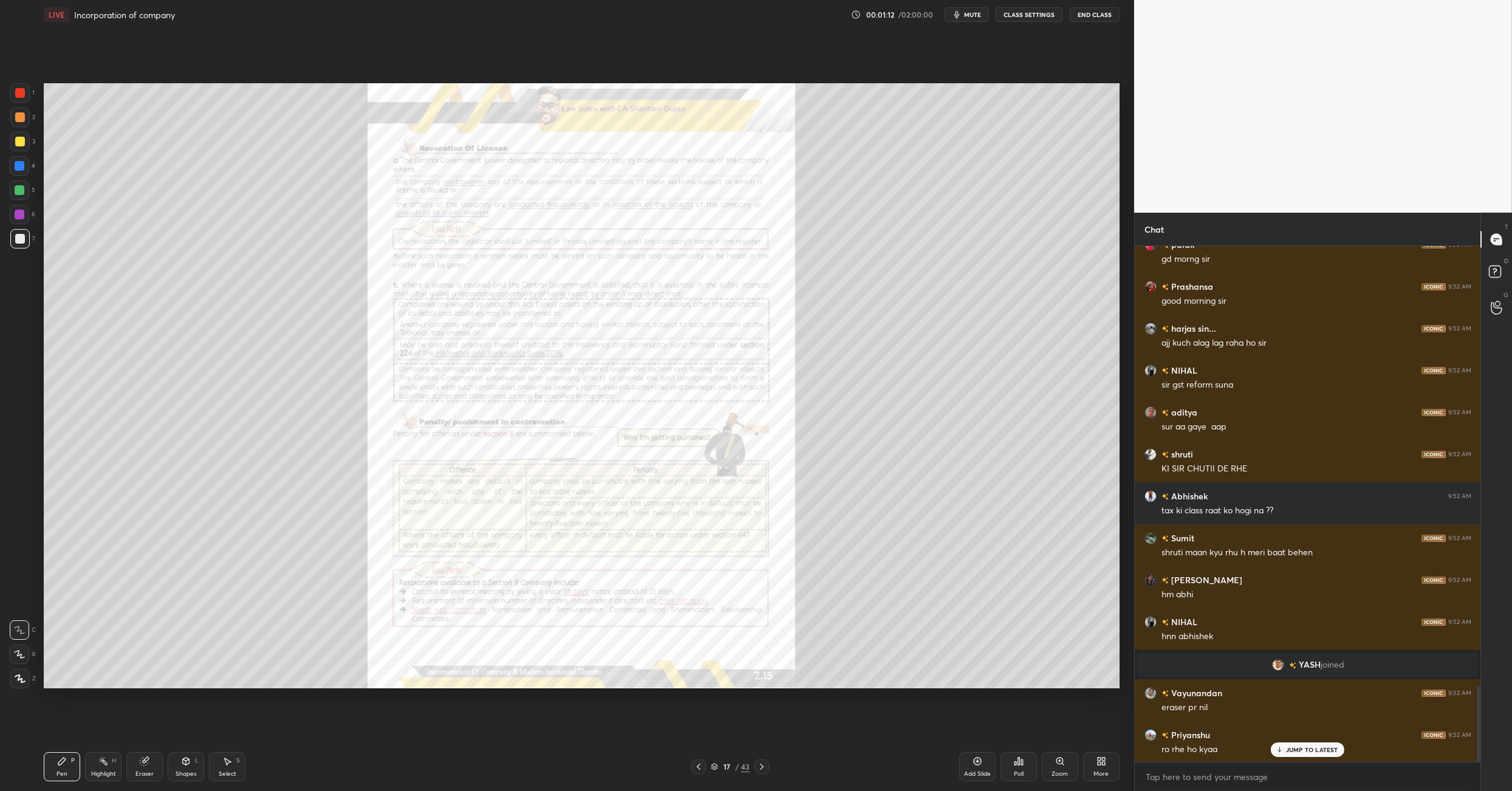
scroll to position [3024, 0]
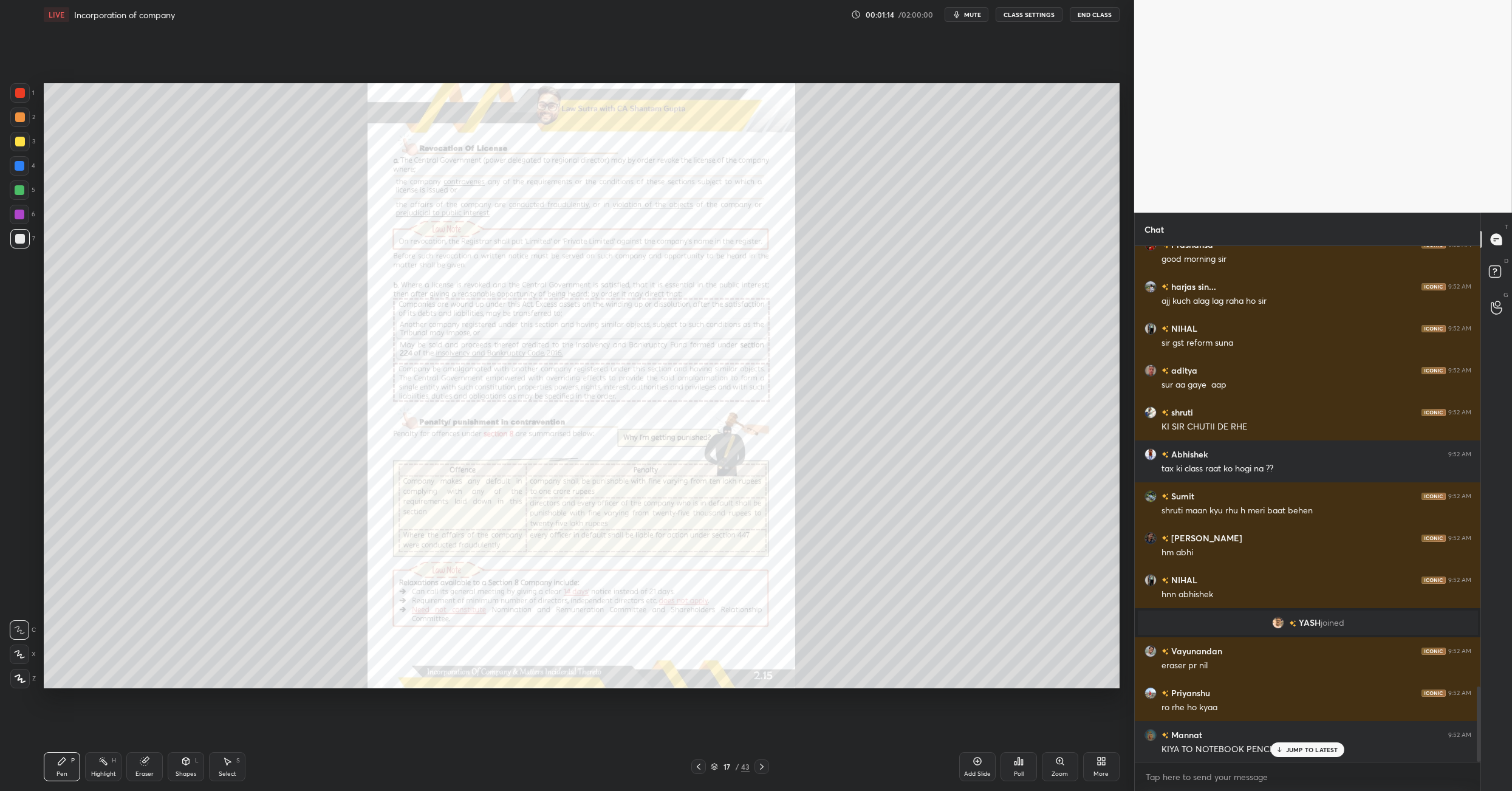
click at [755, 558] on div at bounding box center [762, 766] width 14 height 14
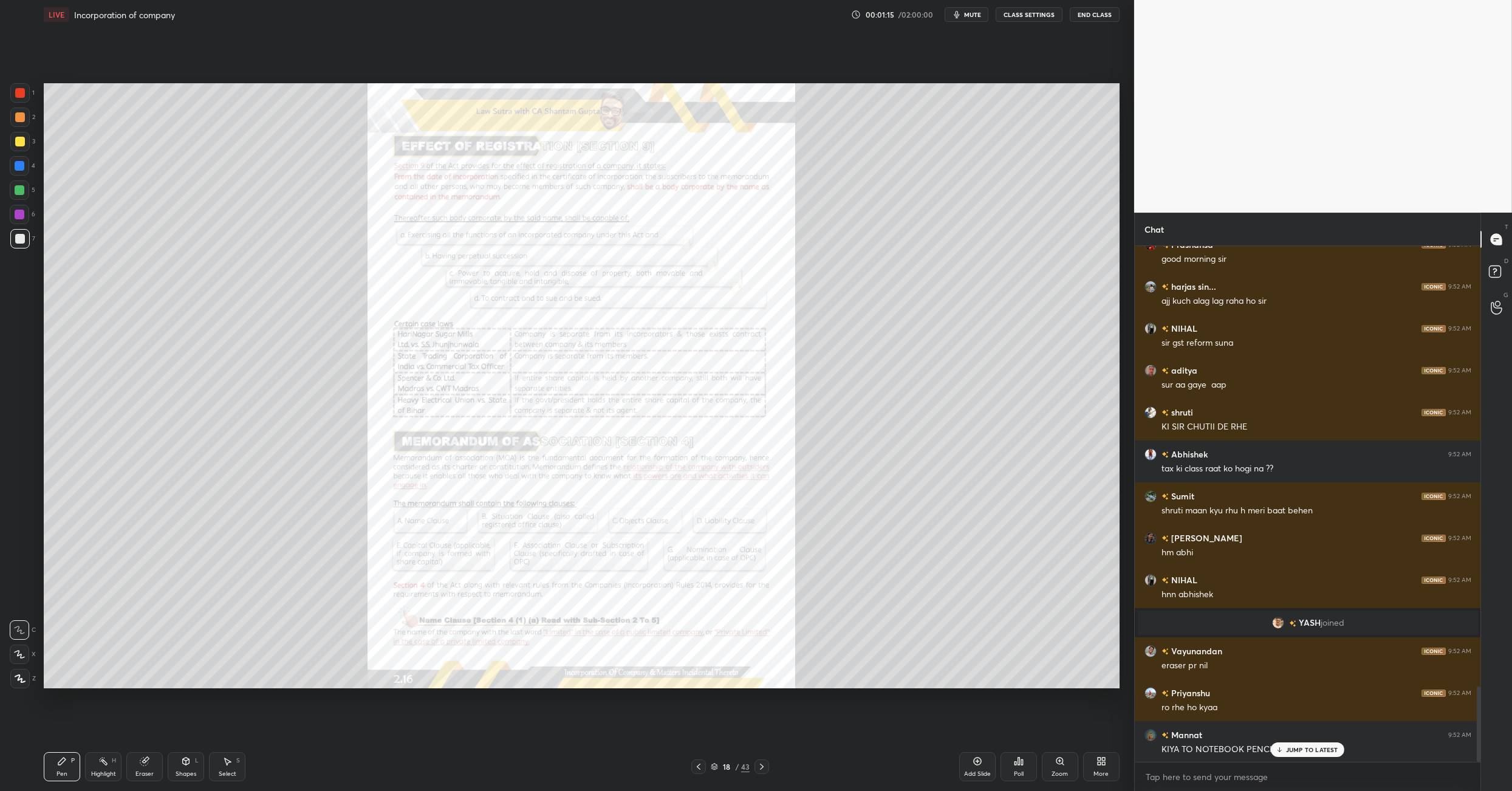
click at [754, 558] on div "18 / 43" at bounding box center [730, 766] width 78 height 14
click at [762, 558] on icon at bounding box center [762, 767] width 10 height 10
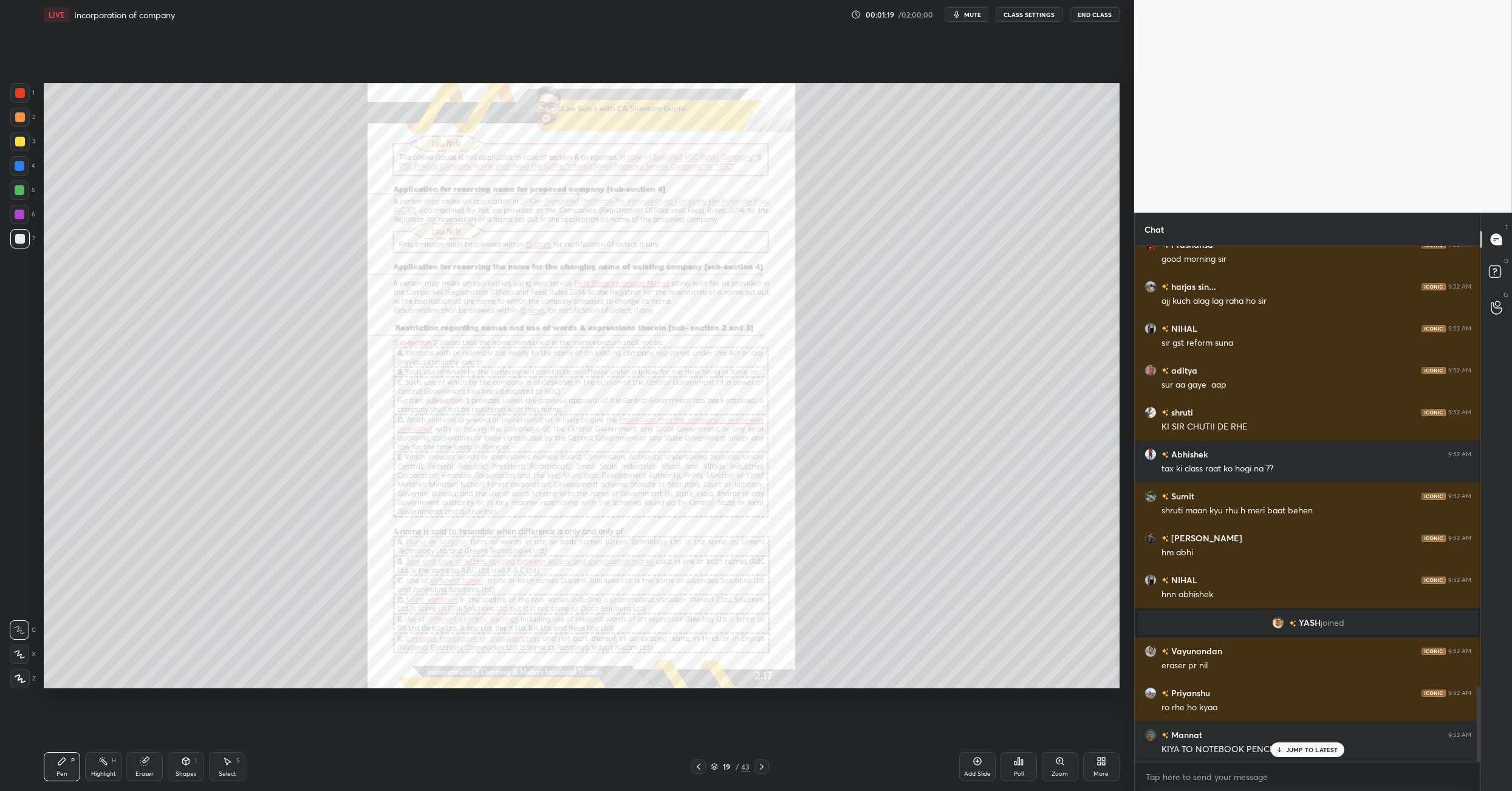
click at [761, 558] on icon at bounding box center [762, 767] width 4 height 6
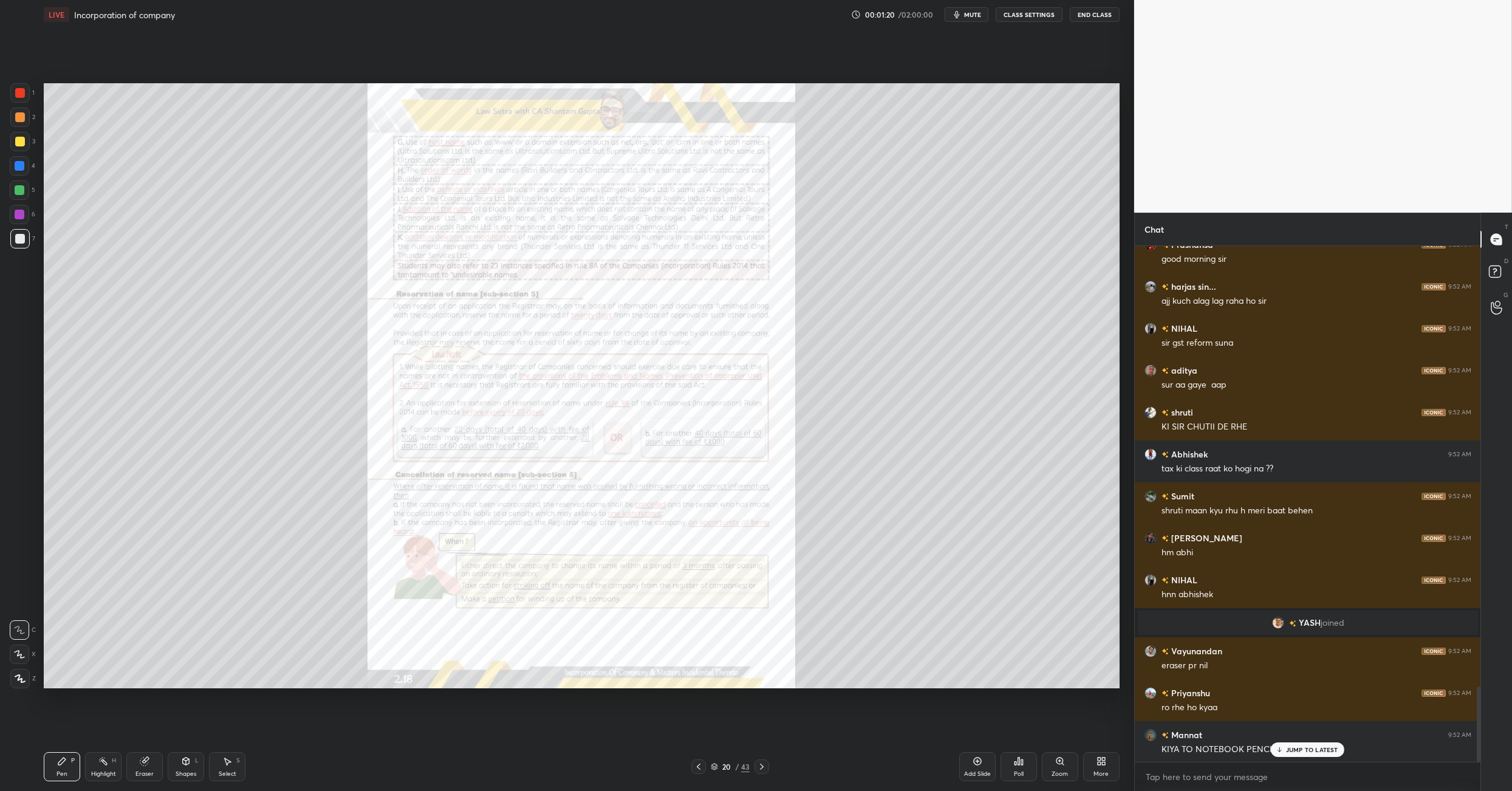
click at [761, 558] on icon at bounding box center [762, 767] width 4 height 6
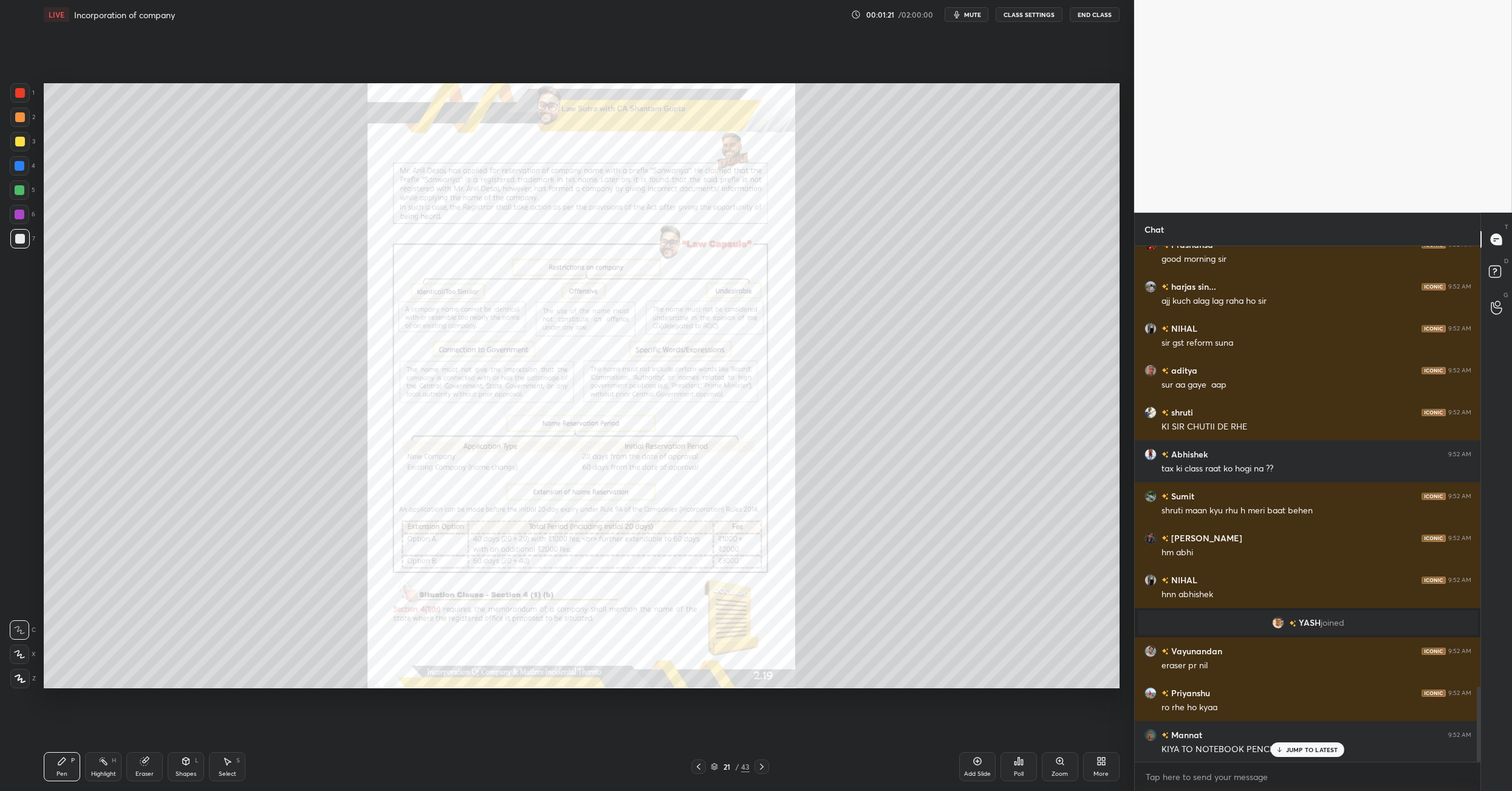
click at [761, 558] on icon at bounding box center [762, 767] width 4 height 6
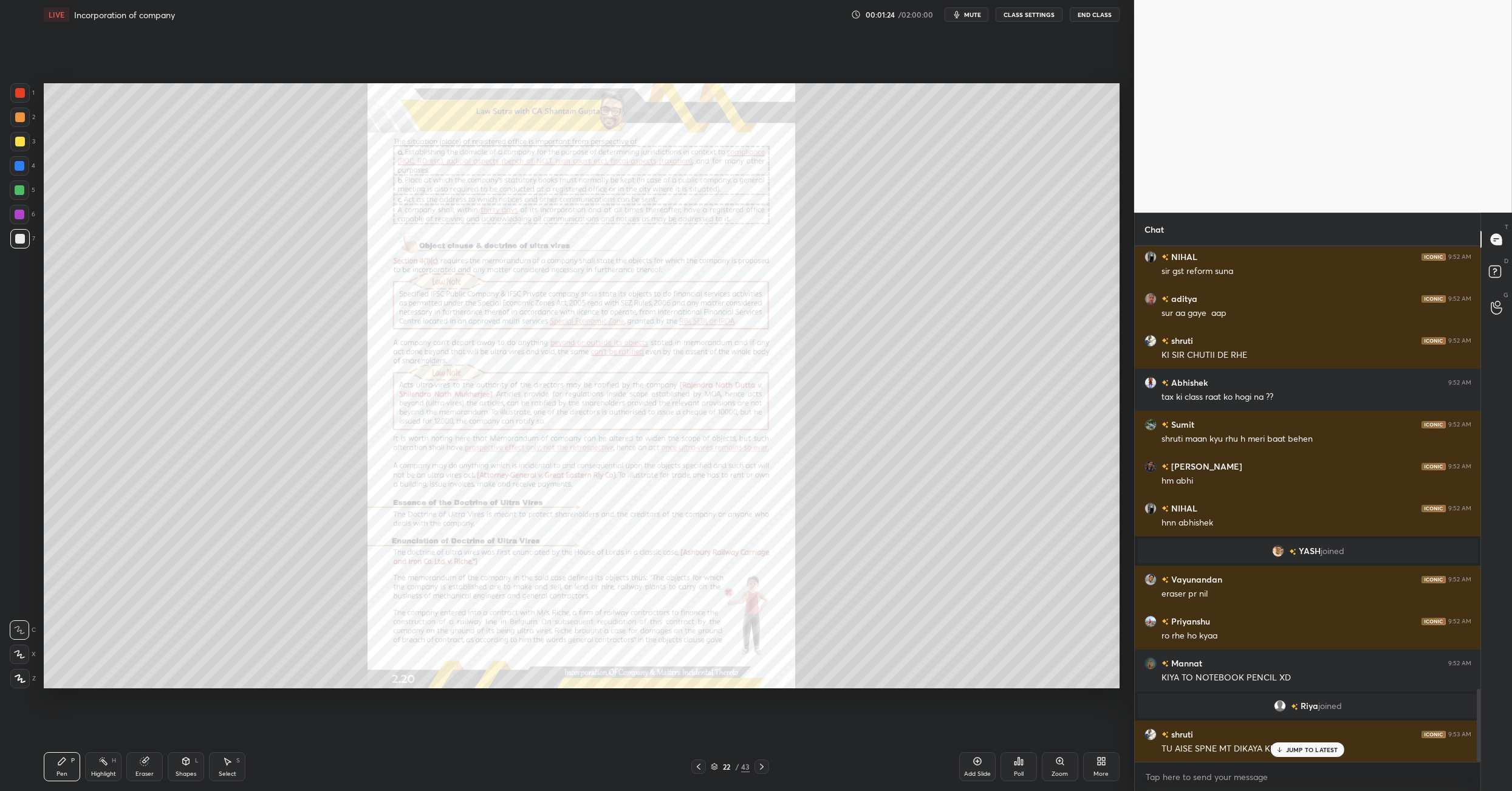
scroll to position [3137, 0]
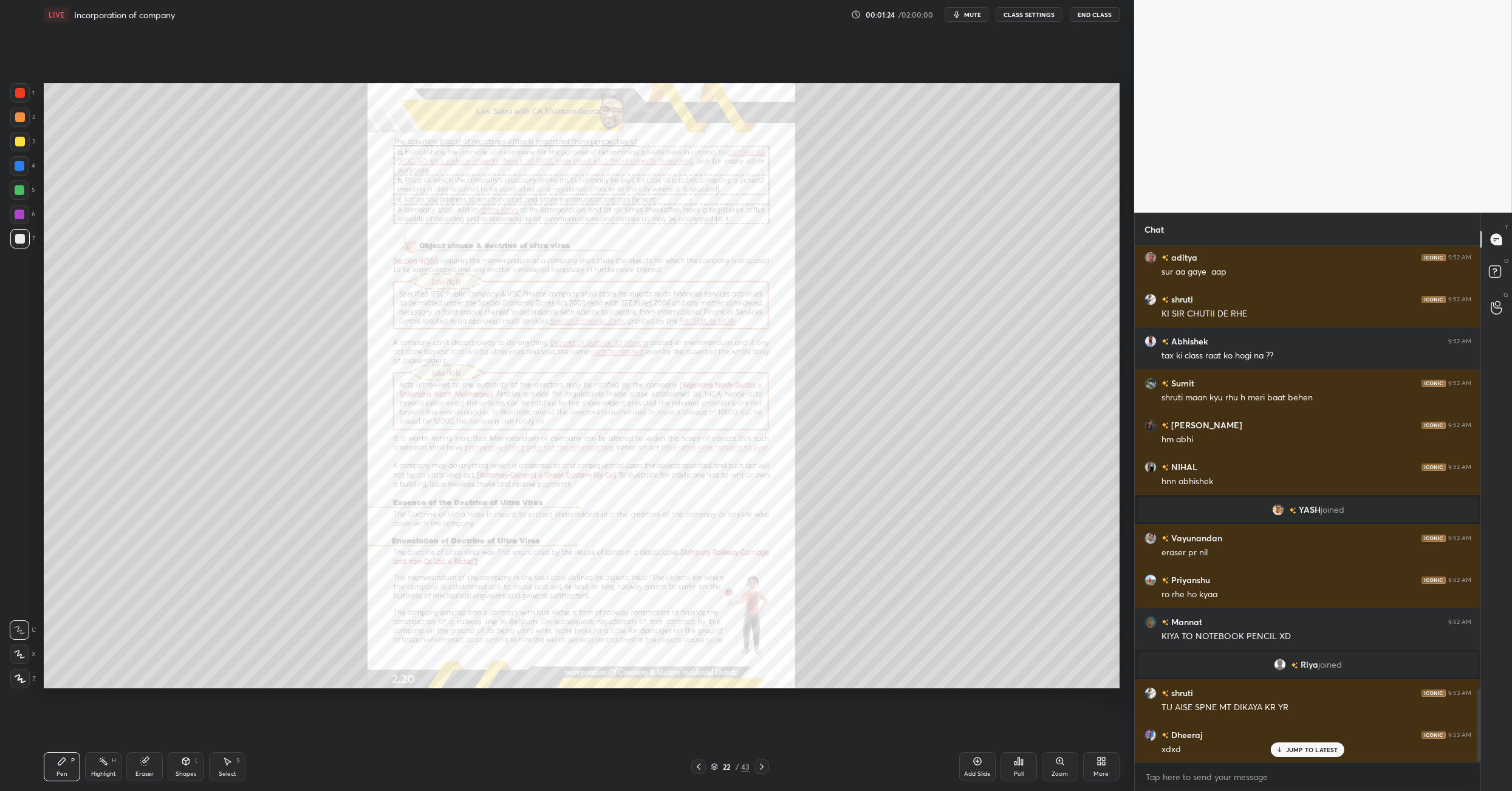
click at [761, 558] on icon at bounding box center [762, 767] width 4 height 6
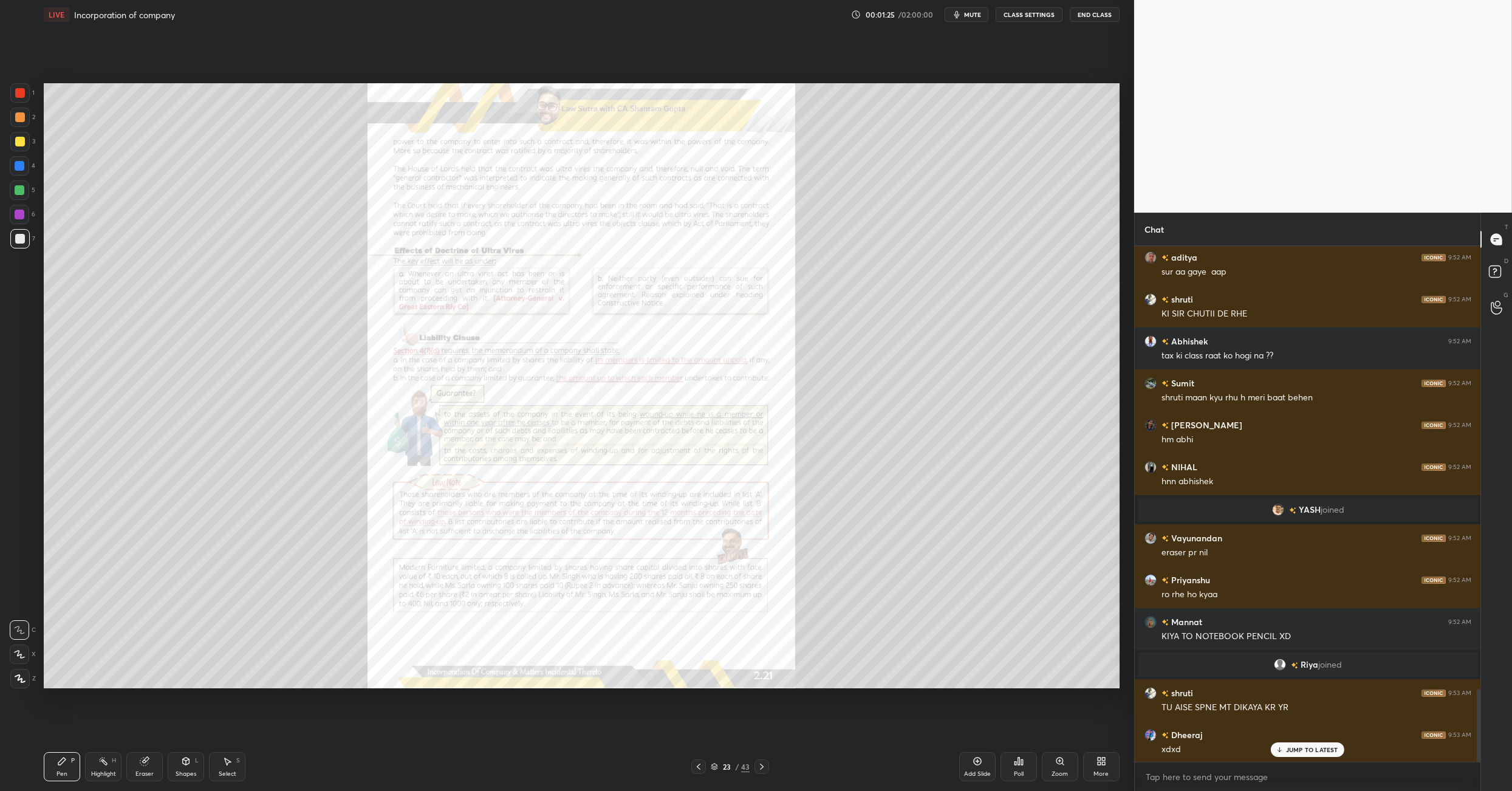
click at [761, 558] on icon at bounding box center [762, 767] width 4 height 6
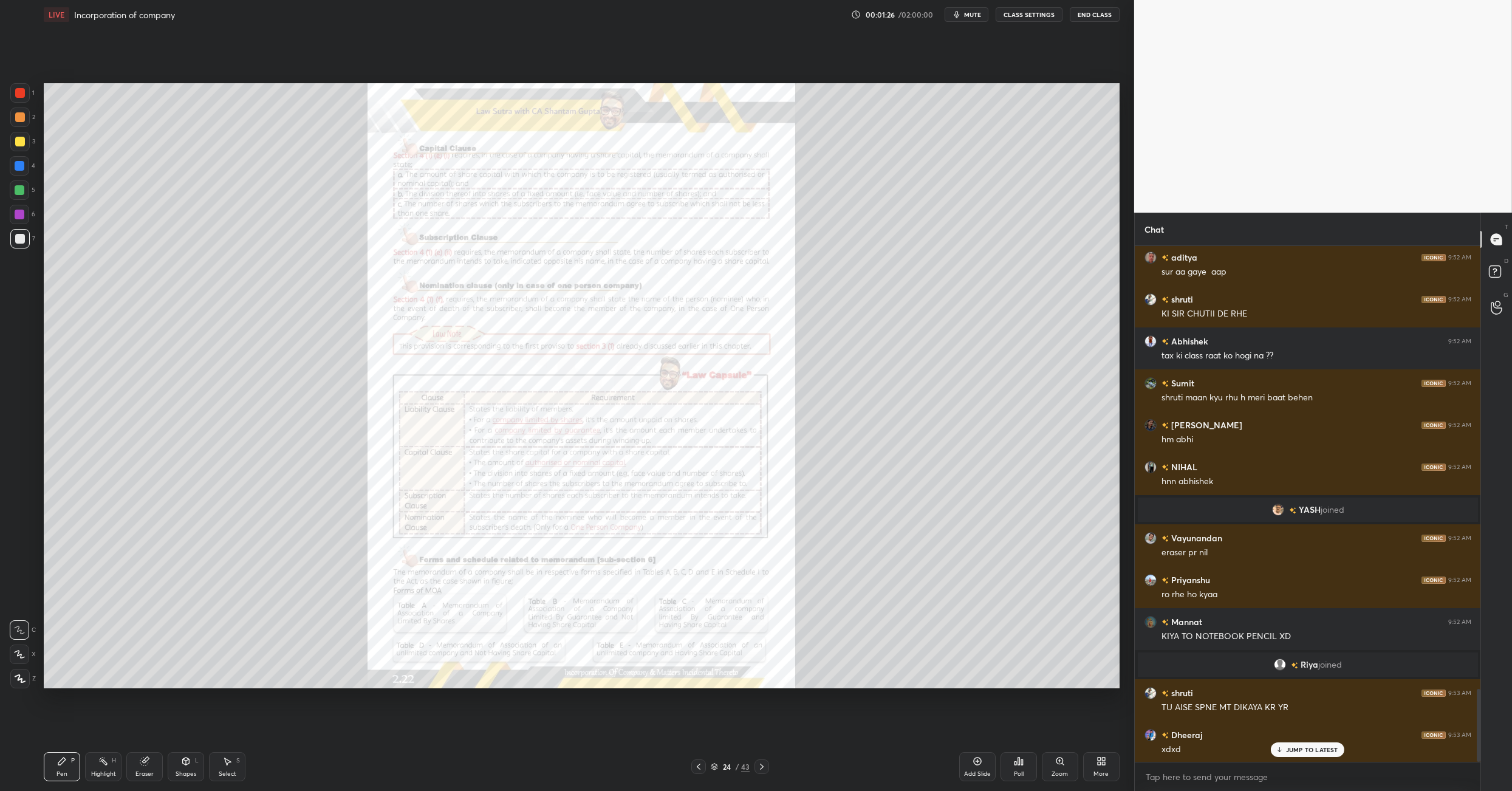
click at [761, 558] on icon at bounding box center [762, 767] width 4 height 6
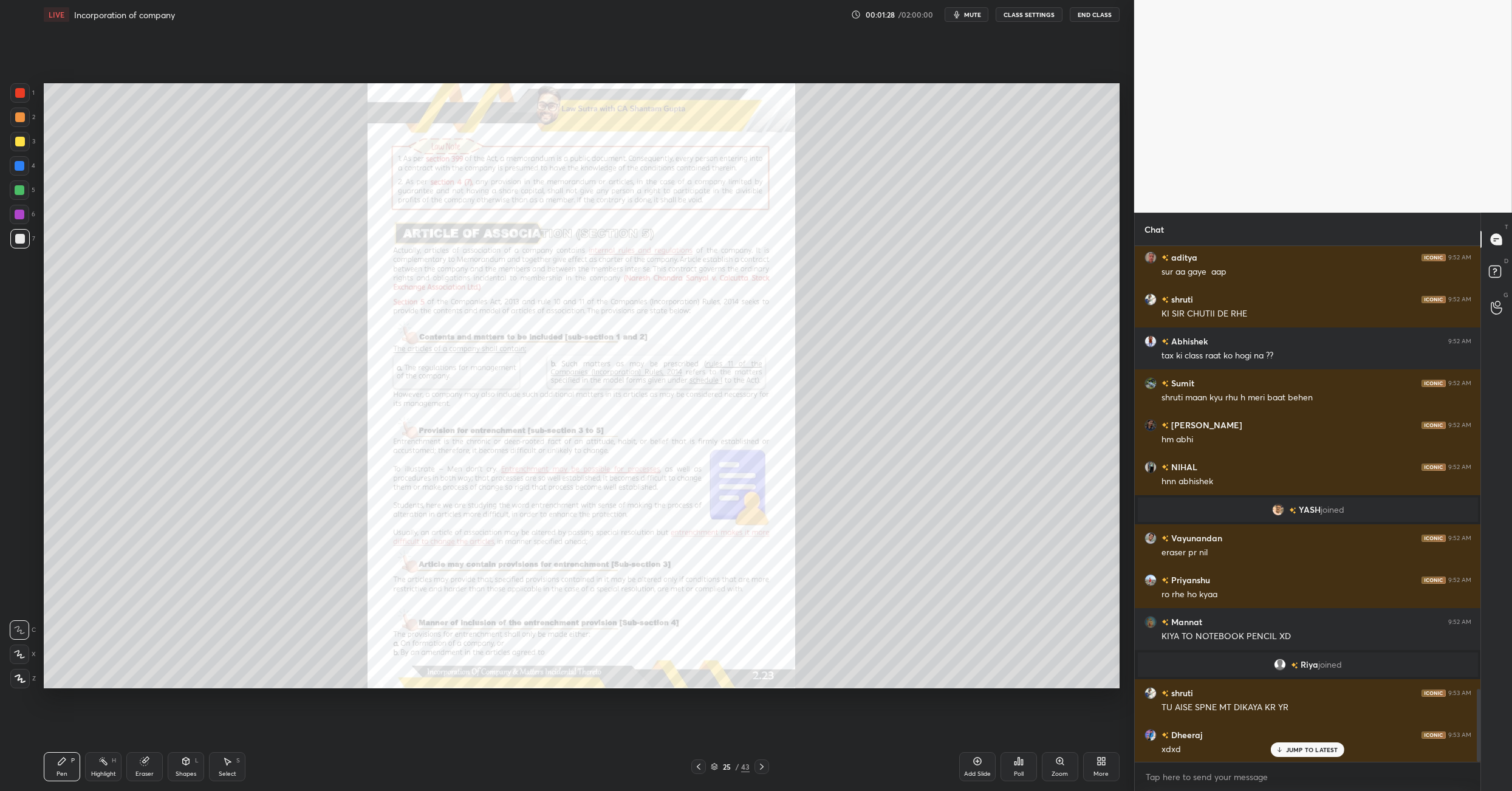
scroll to position [3180, 0]
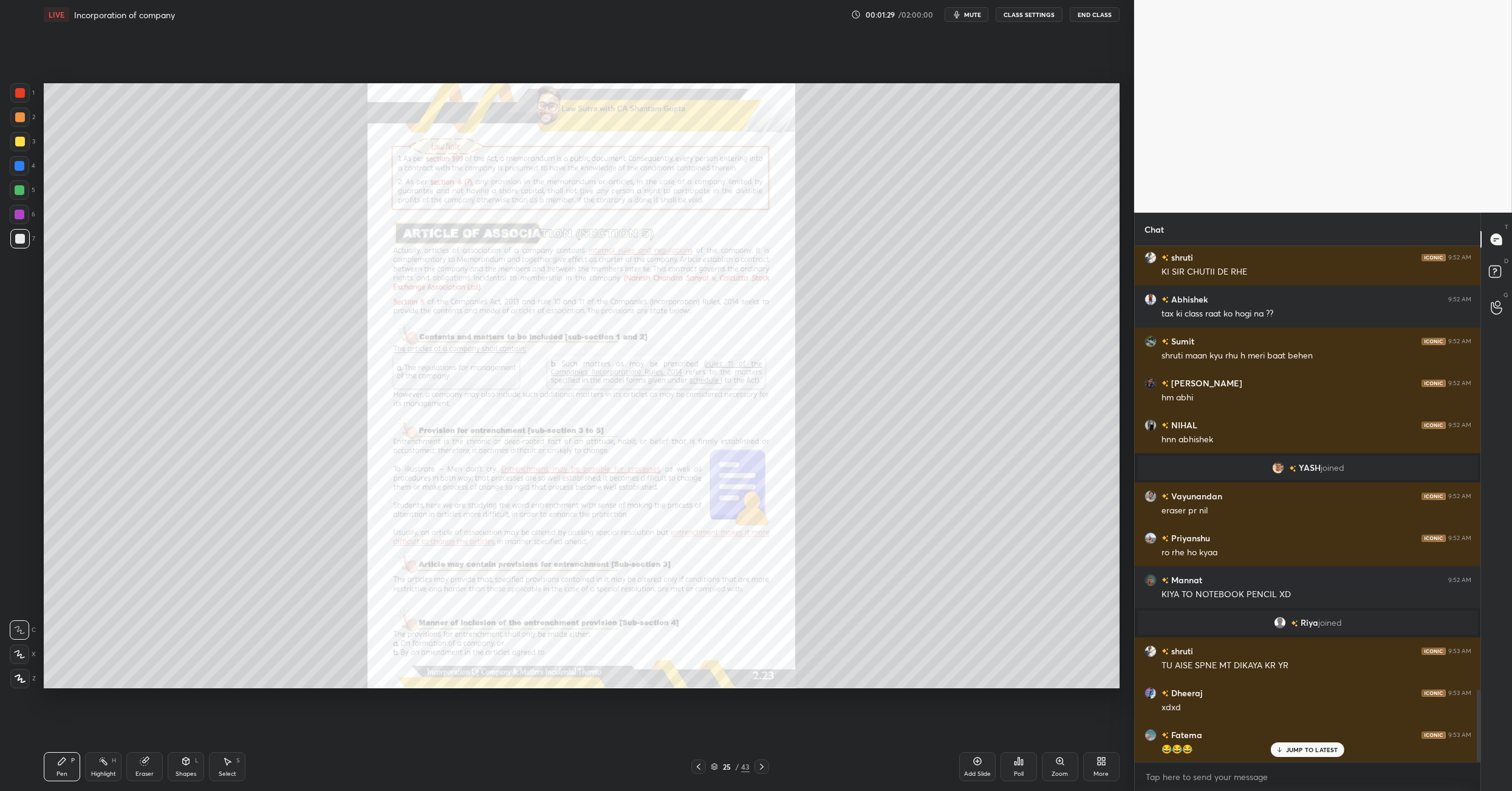
click at [761, 558] on icon at bounding box center [762, 767] width 4 height 6
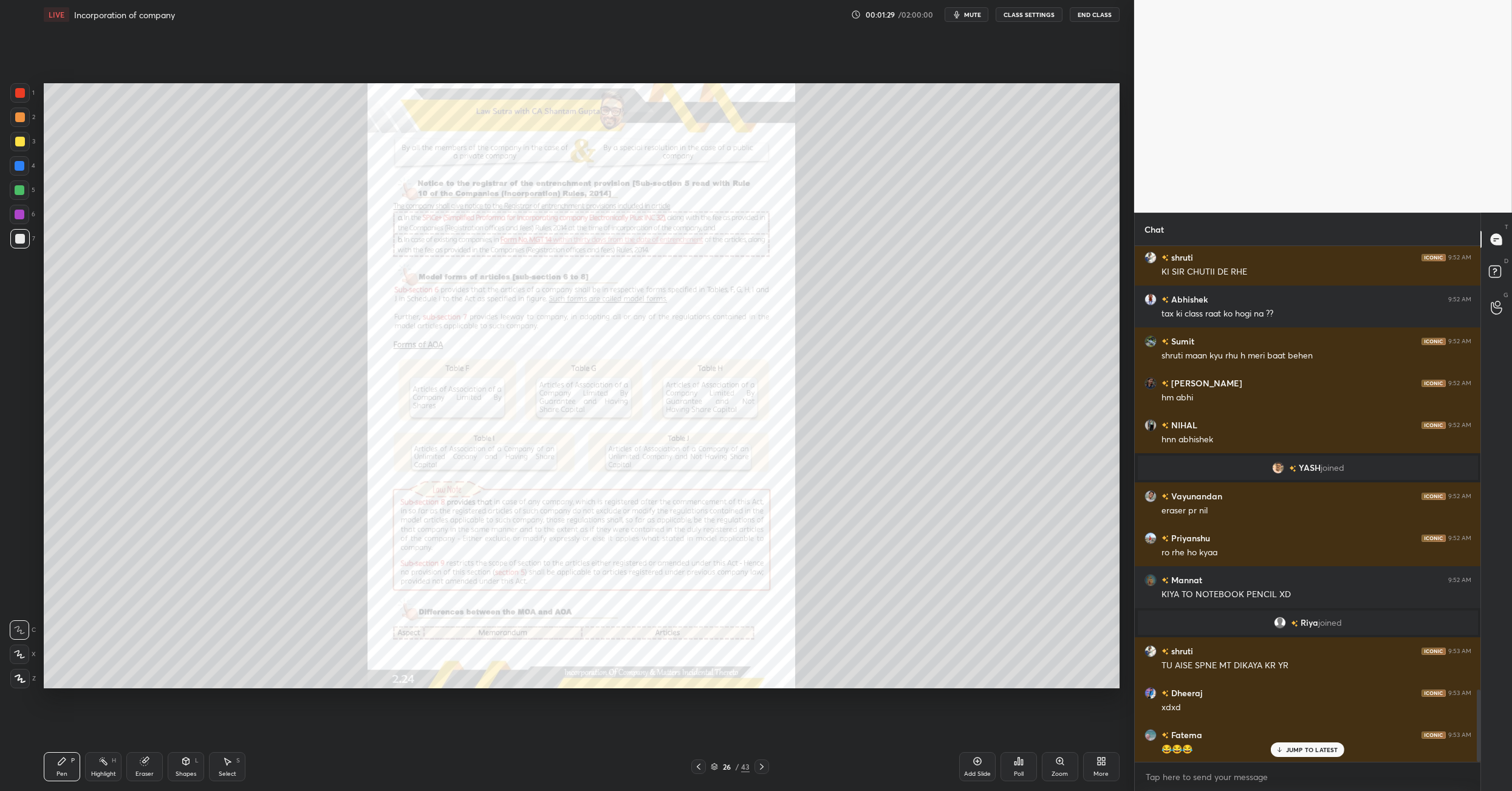
scroll to position [3293, 0]
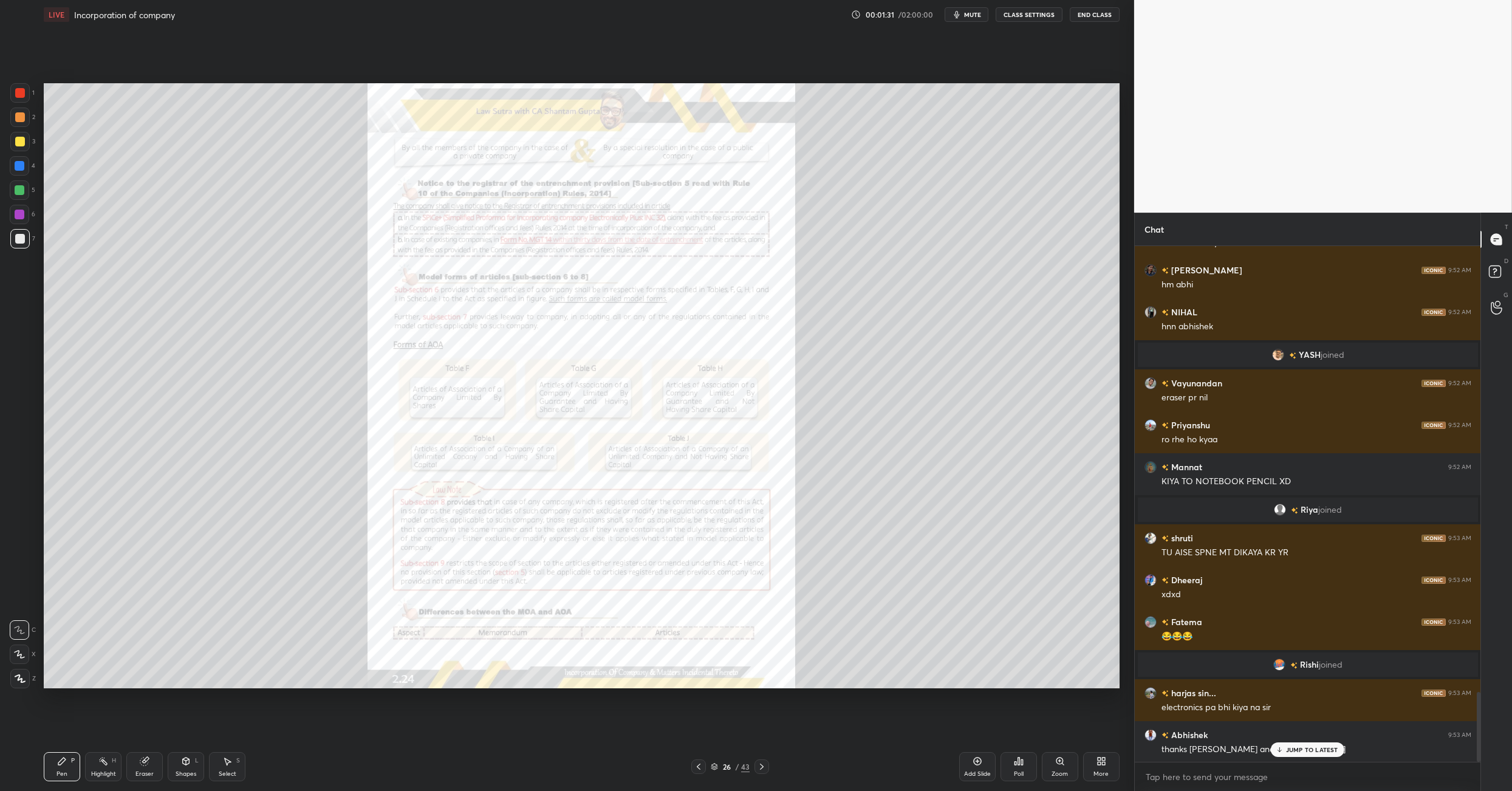
click at [761, 558] on icon at bounding box center [762, 767] width 4 height 6
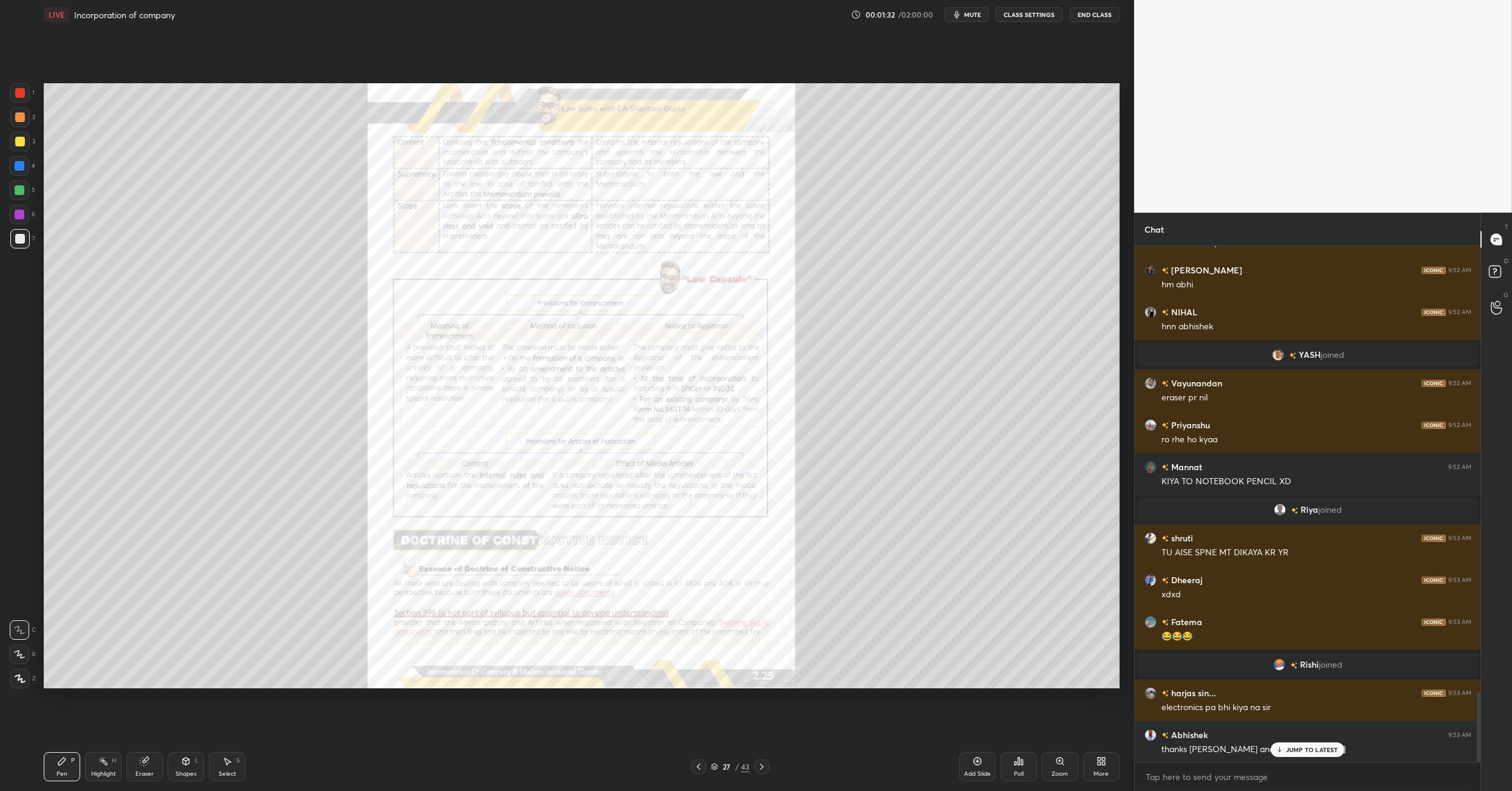
click at [761, 558] on icon at bounding box center [762, 767] width 4 height 6
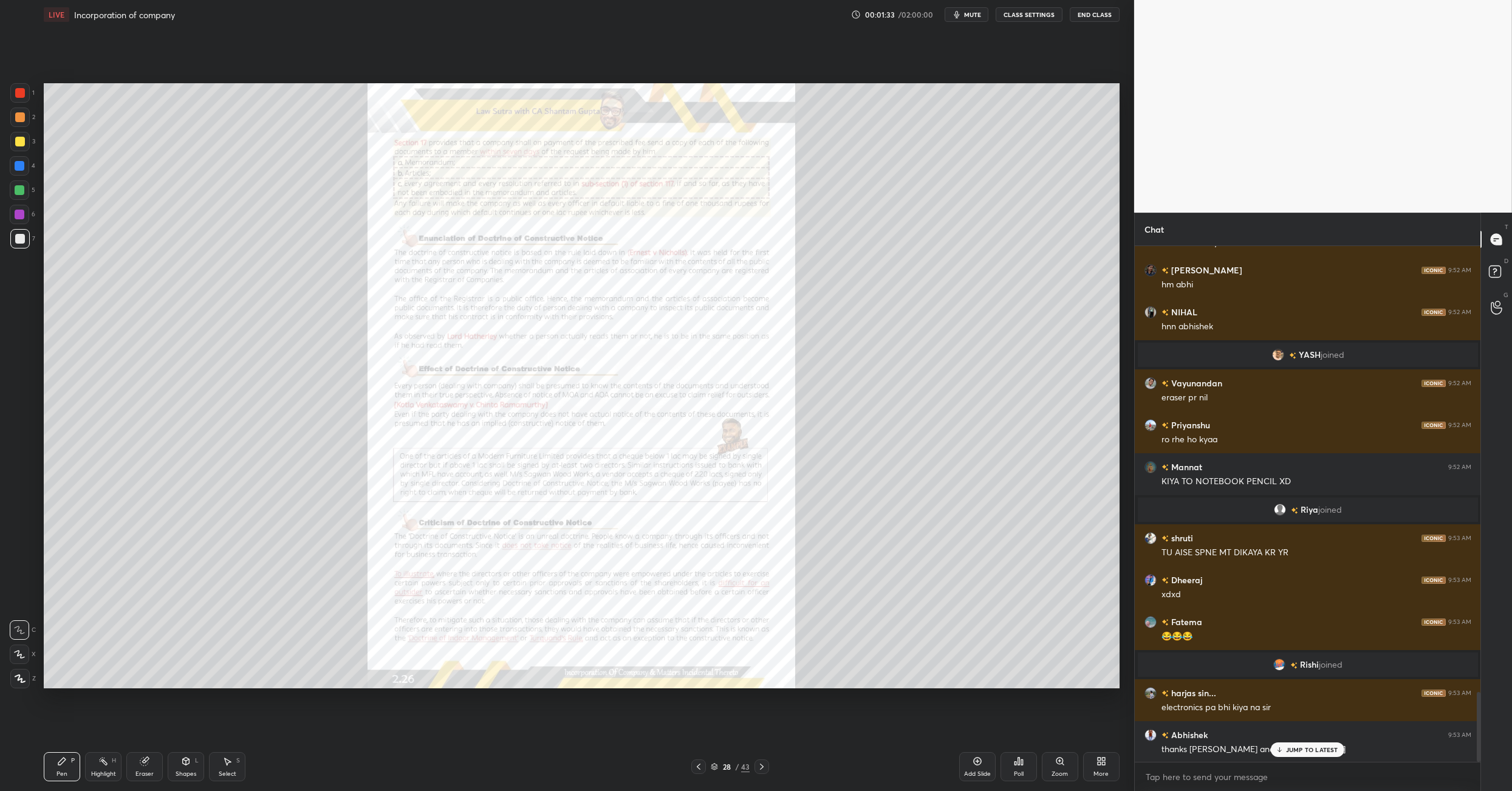
click at [761, 558] on icon at bounding box center [762, 767] width 4 height 6
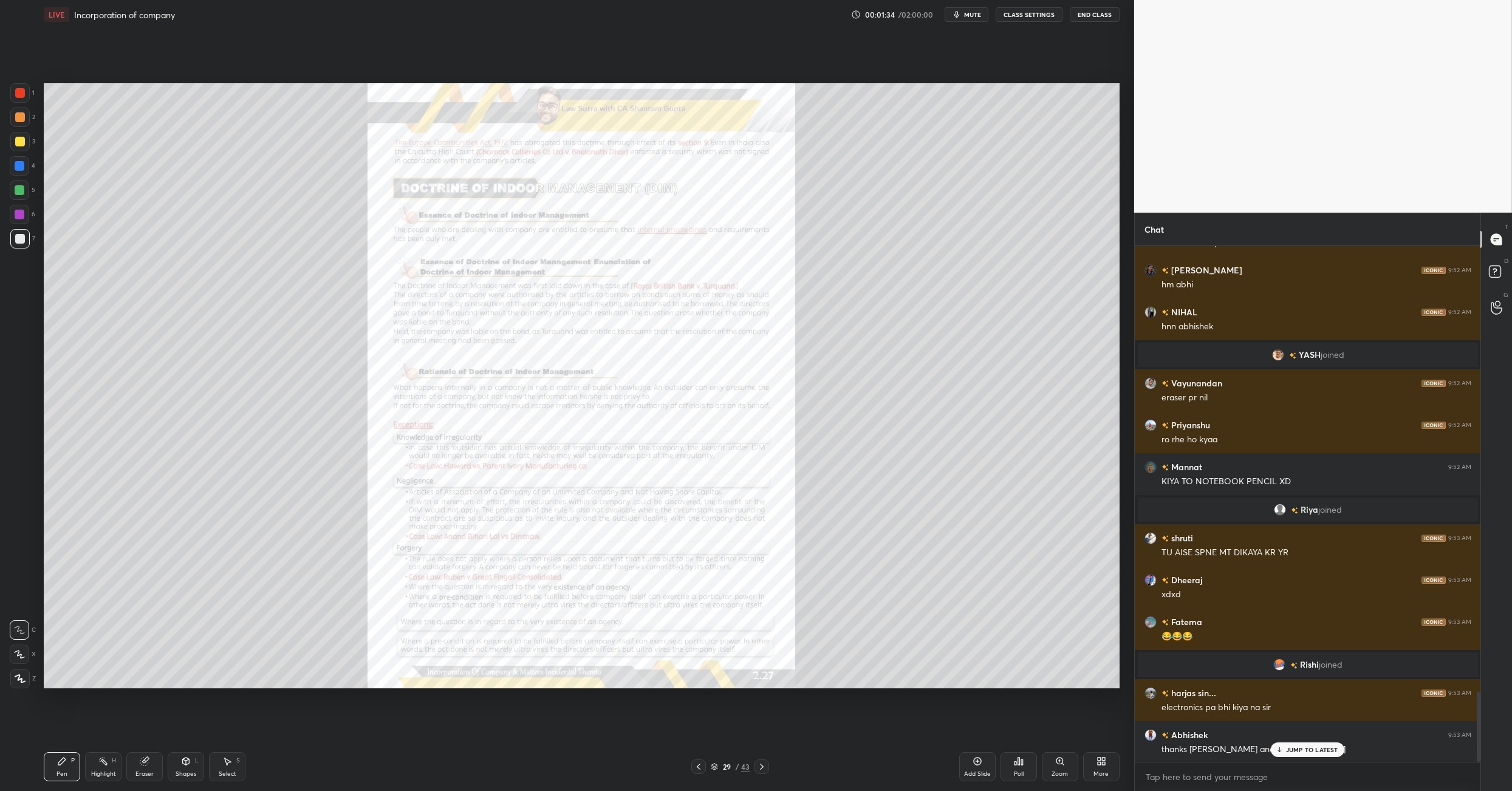
click at [761, 558] on icon at bounding box center [762, 767] width 4 height 6
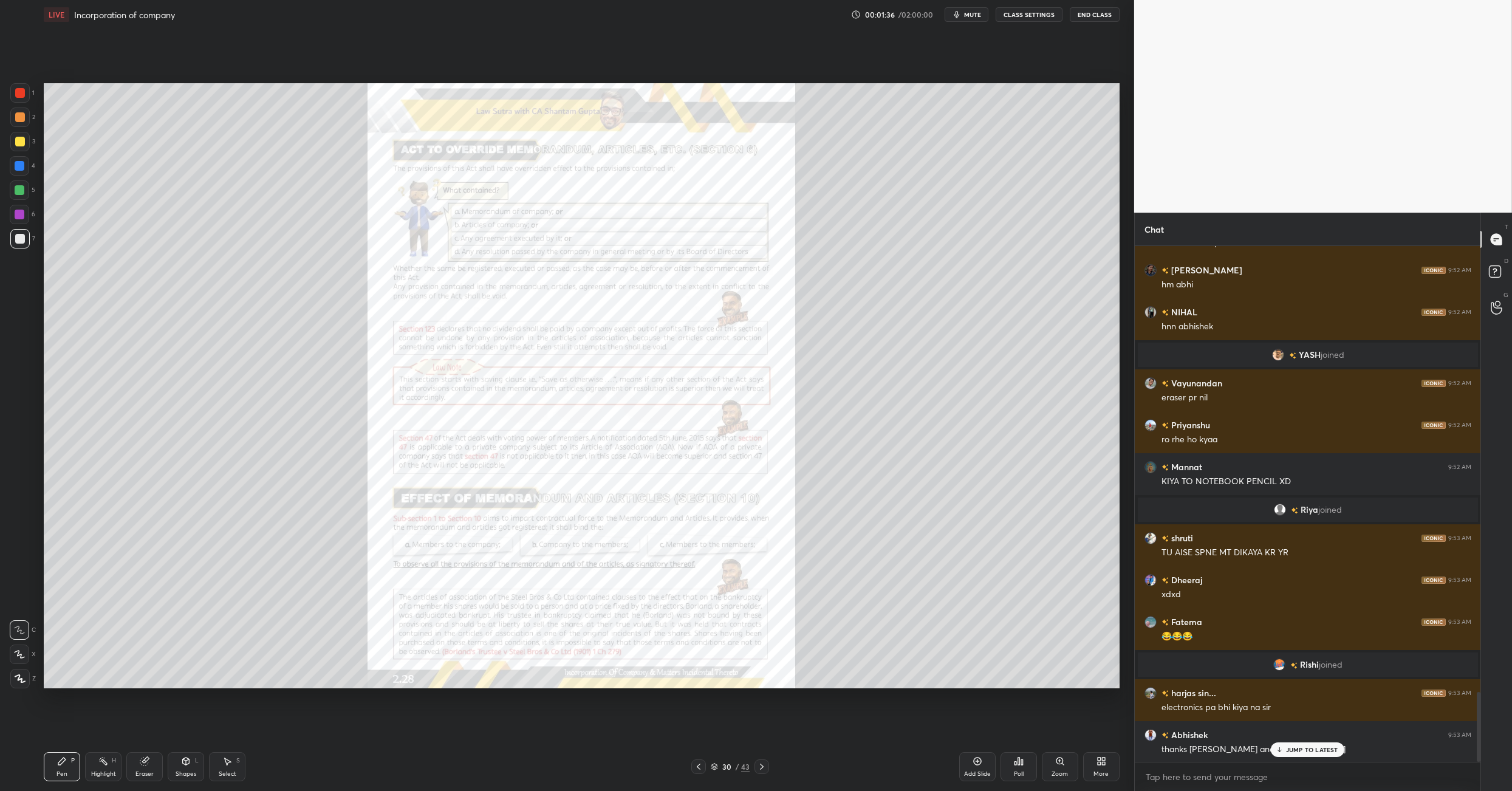
click at [761, 558] on icon at bounding box center [762, 767] width 4 height 6
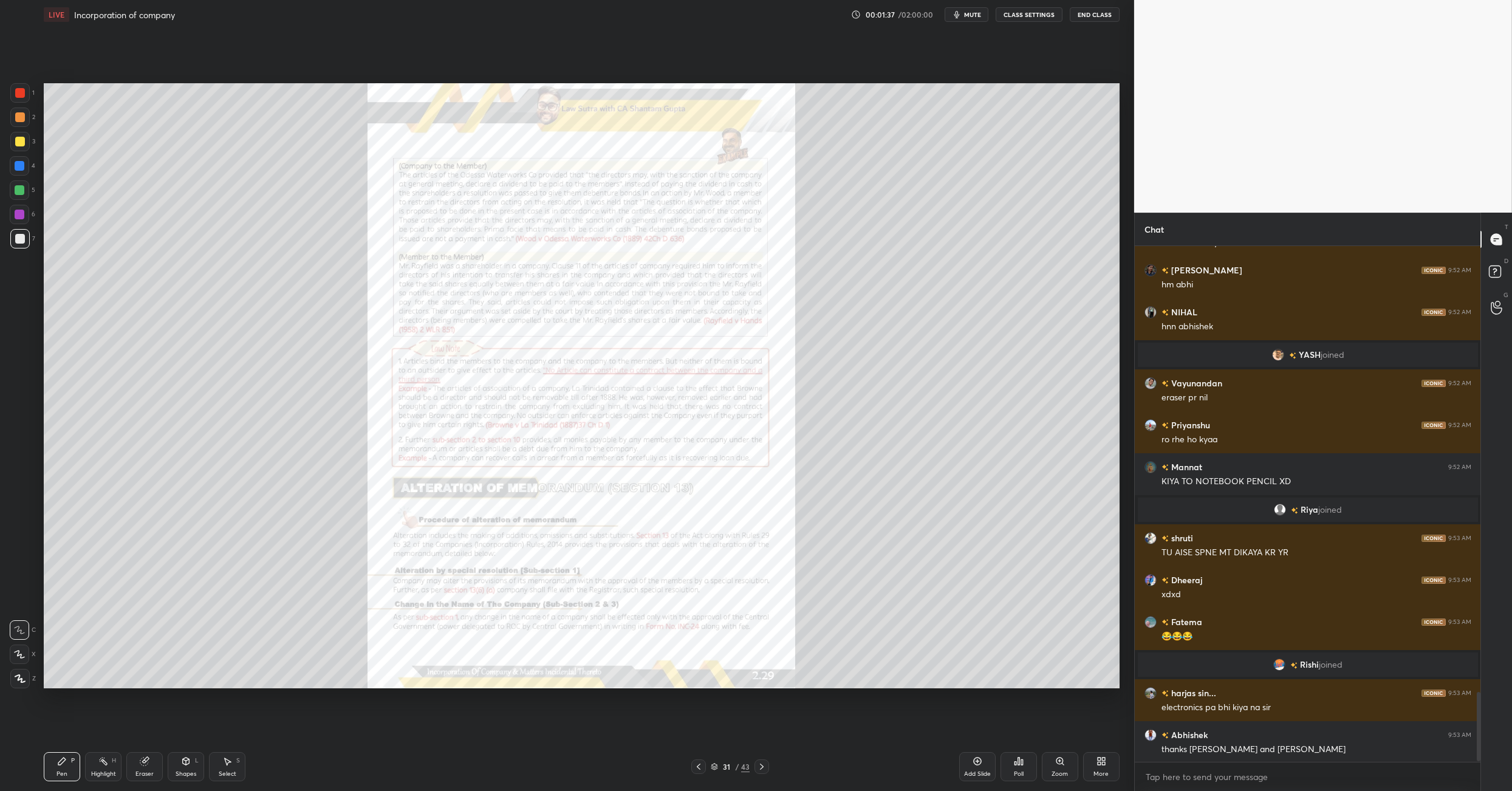
scroll to position [3334, 0]
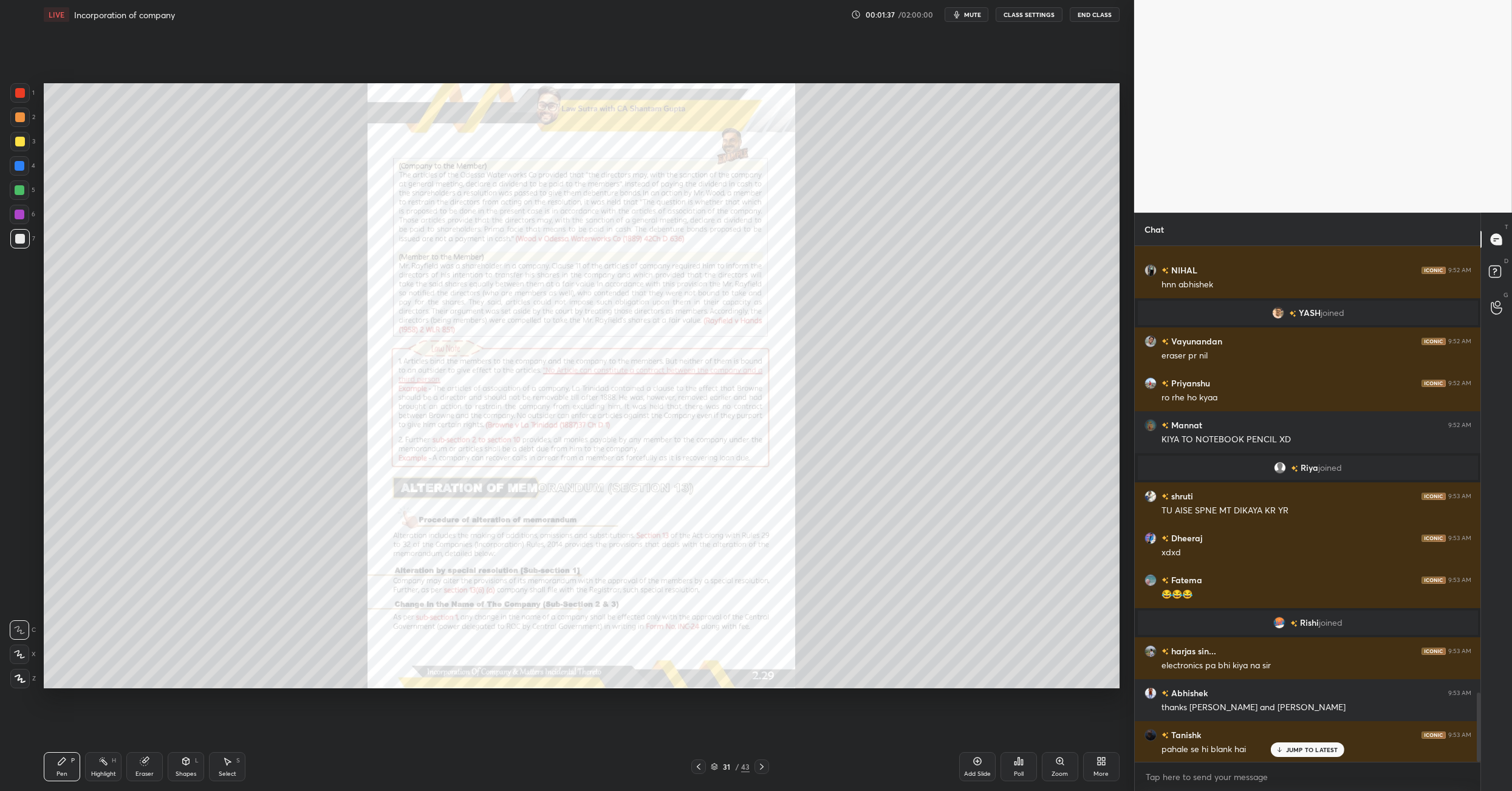
click at [699, 558] on icon at bounding box center [699, 767] width 10 height 10
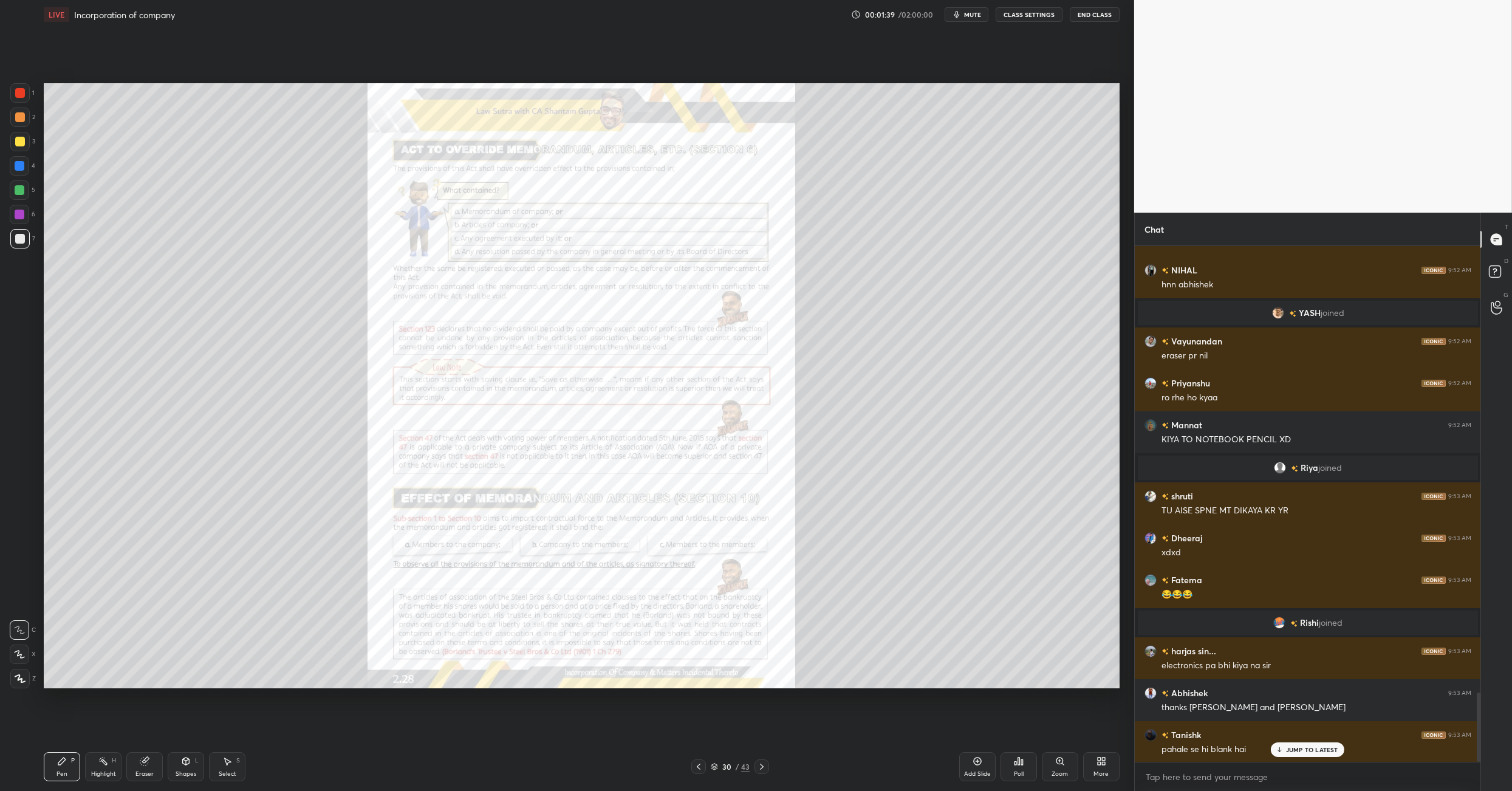
click at [699, 558] on icon at bounding box center [699, 767] width 10 height 10
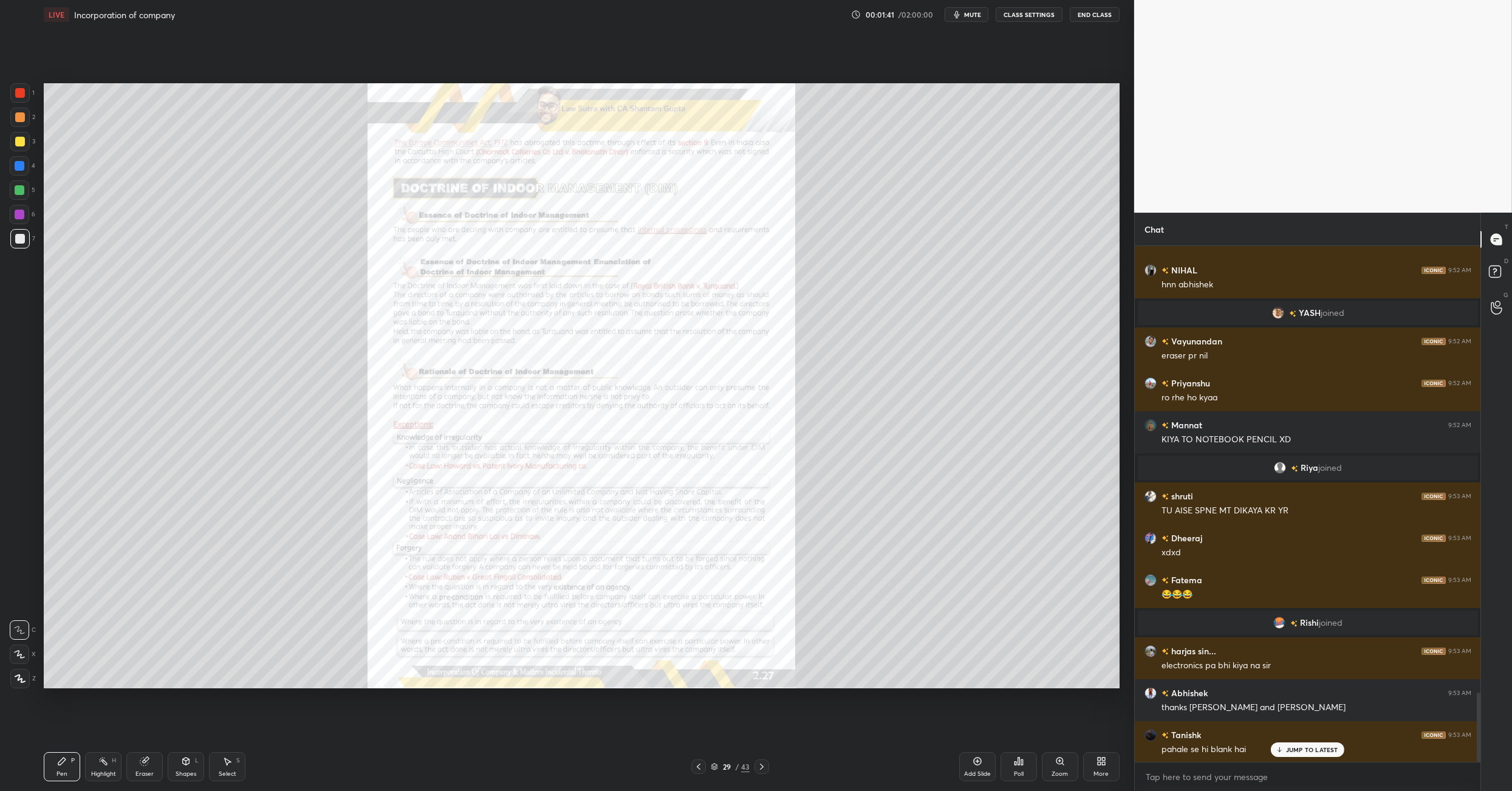
click at [699, 558] on icon at bounding box center [699, 767] width 10 height 10
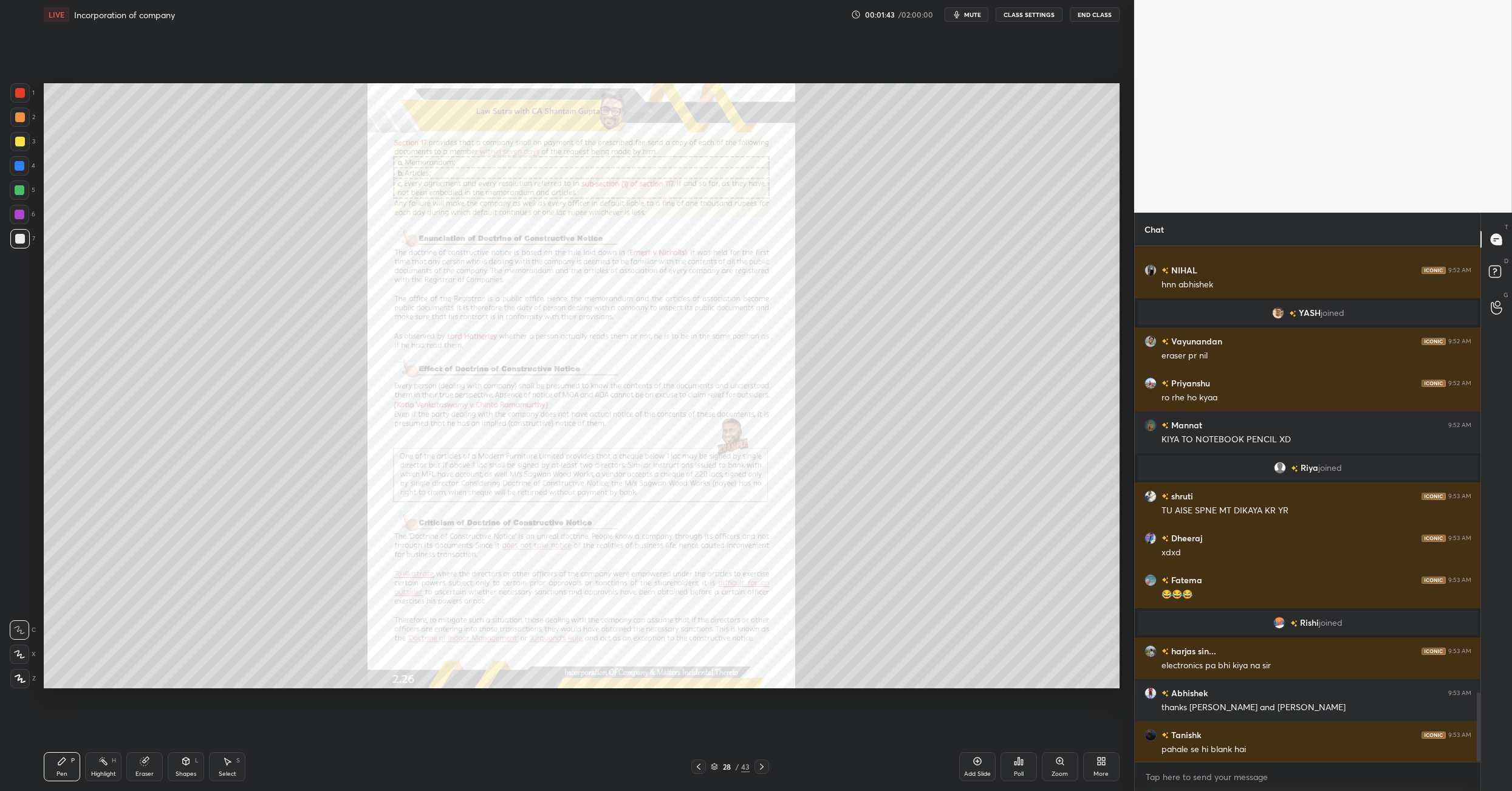
scroll to position [3377, 0]
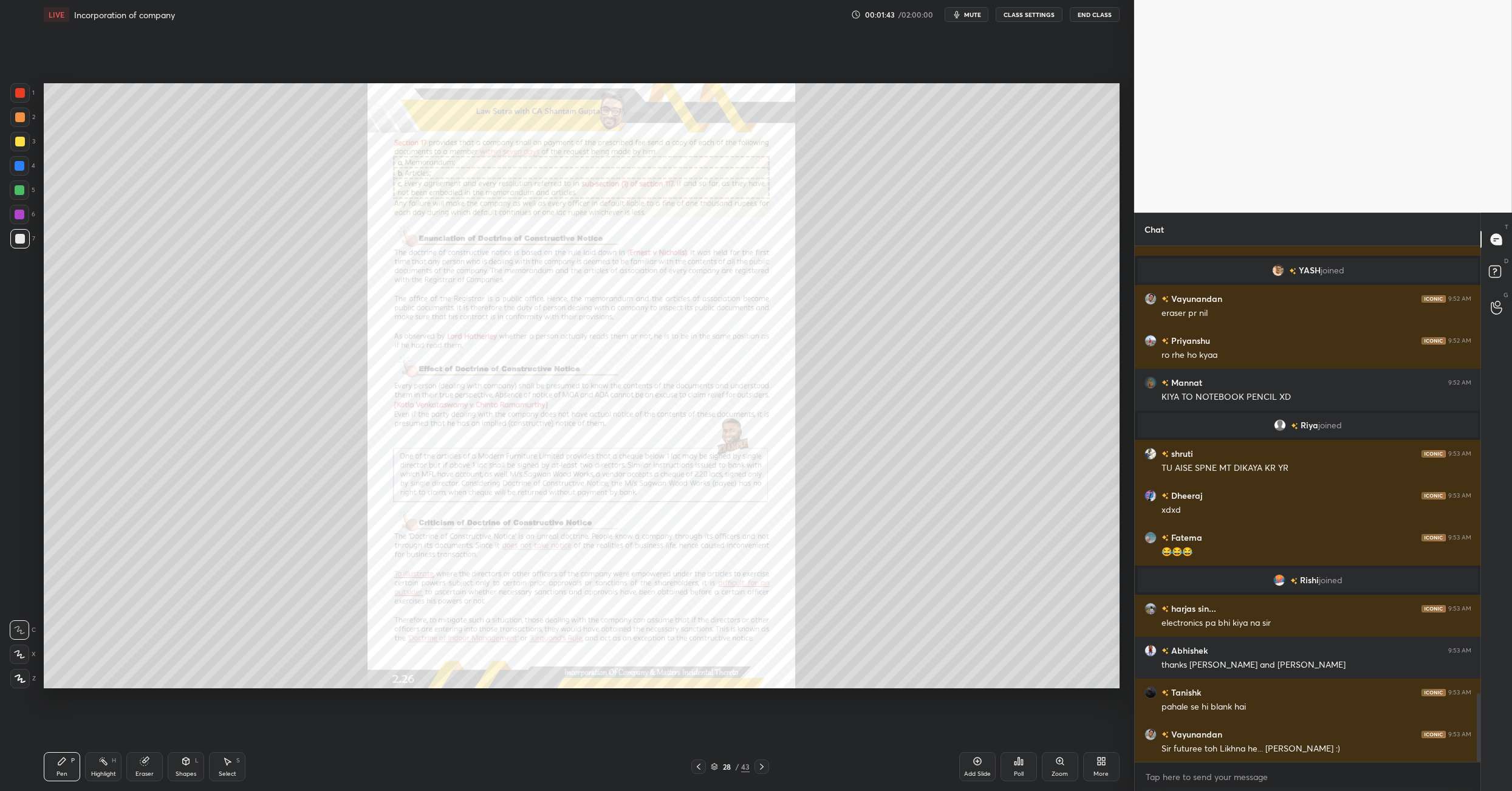
click at [699, 558] on icon at bounding box center [699, 767] width 10 height 10
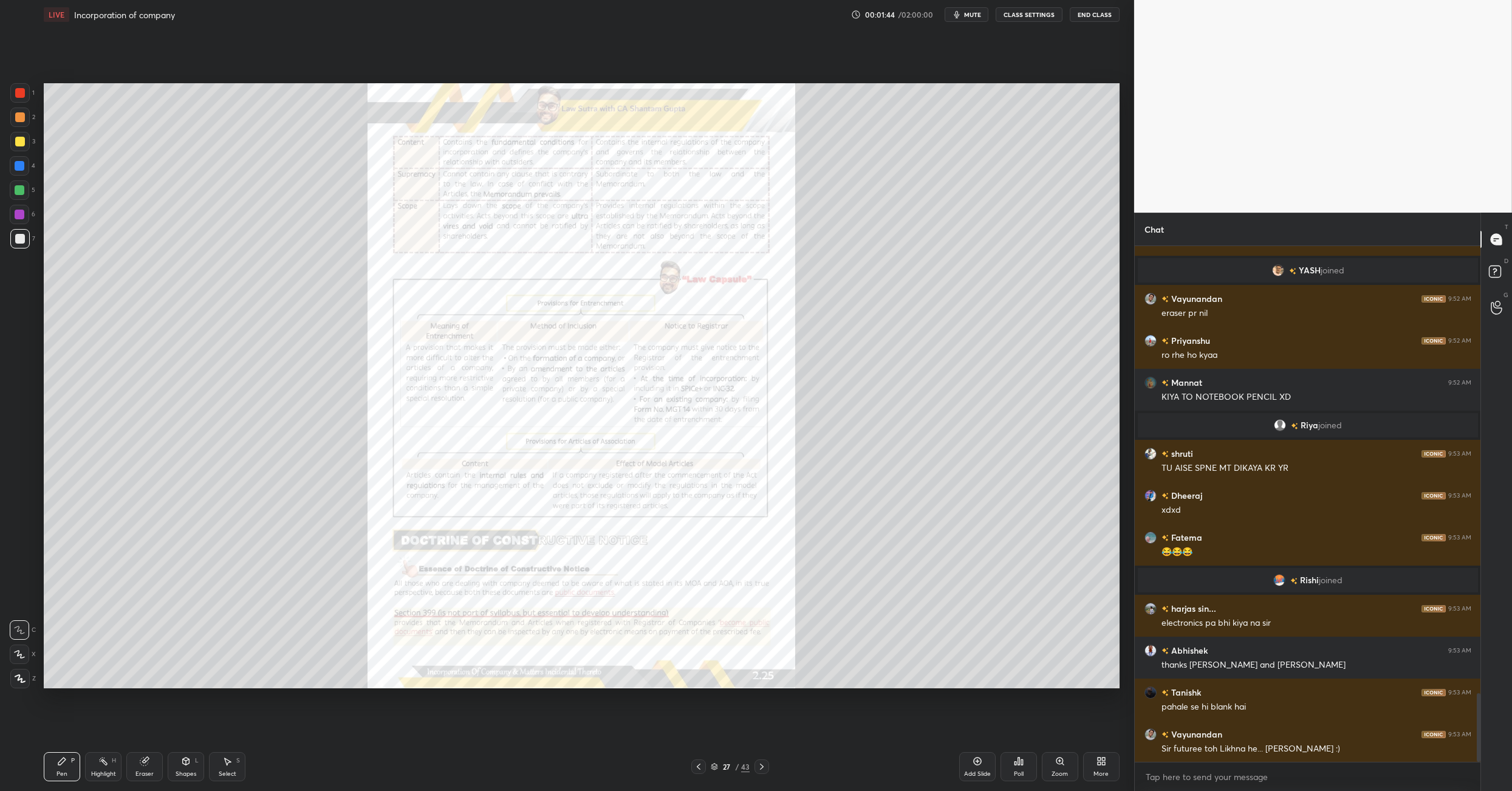
click at [699, 558] on icon at bounding box center [699, 767] width 10 height 10
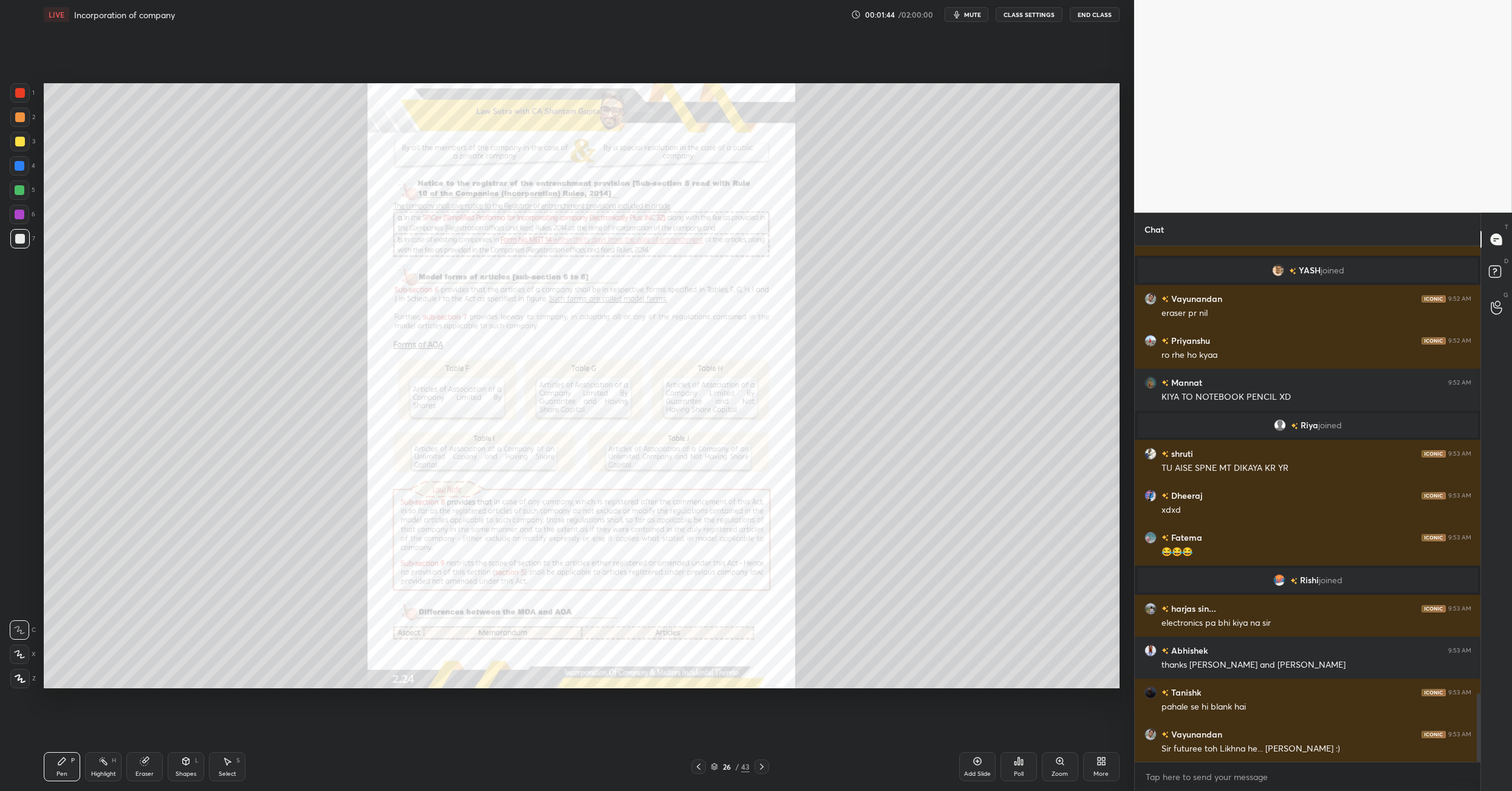
click at [699, 558] on icon at bounding box center [699, 767] width 10 height 10
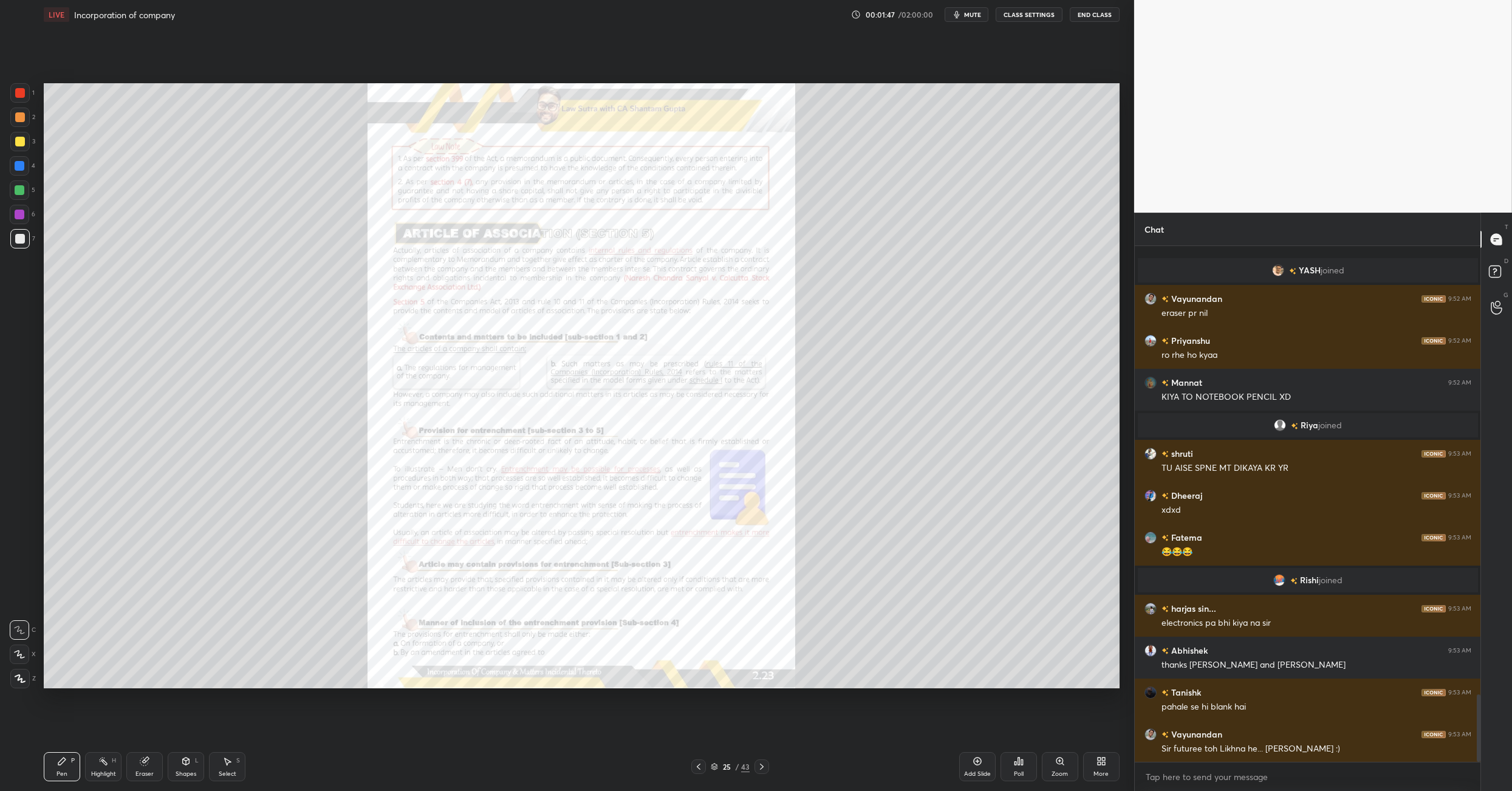
scroll to position [3419, 0]
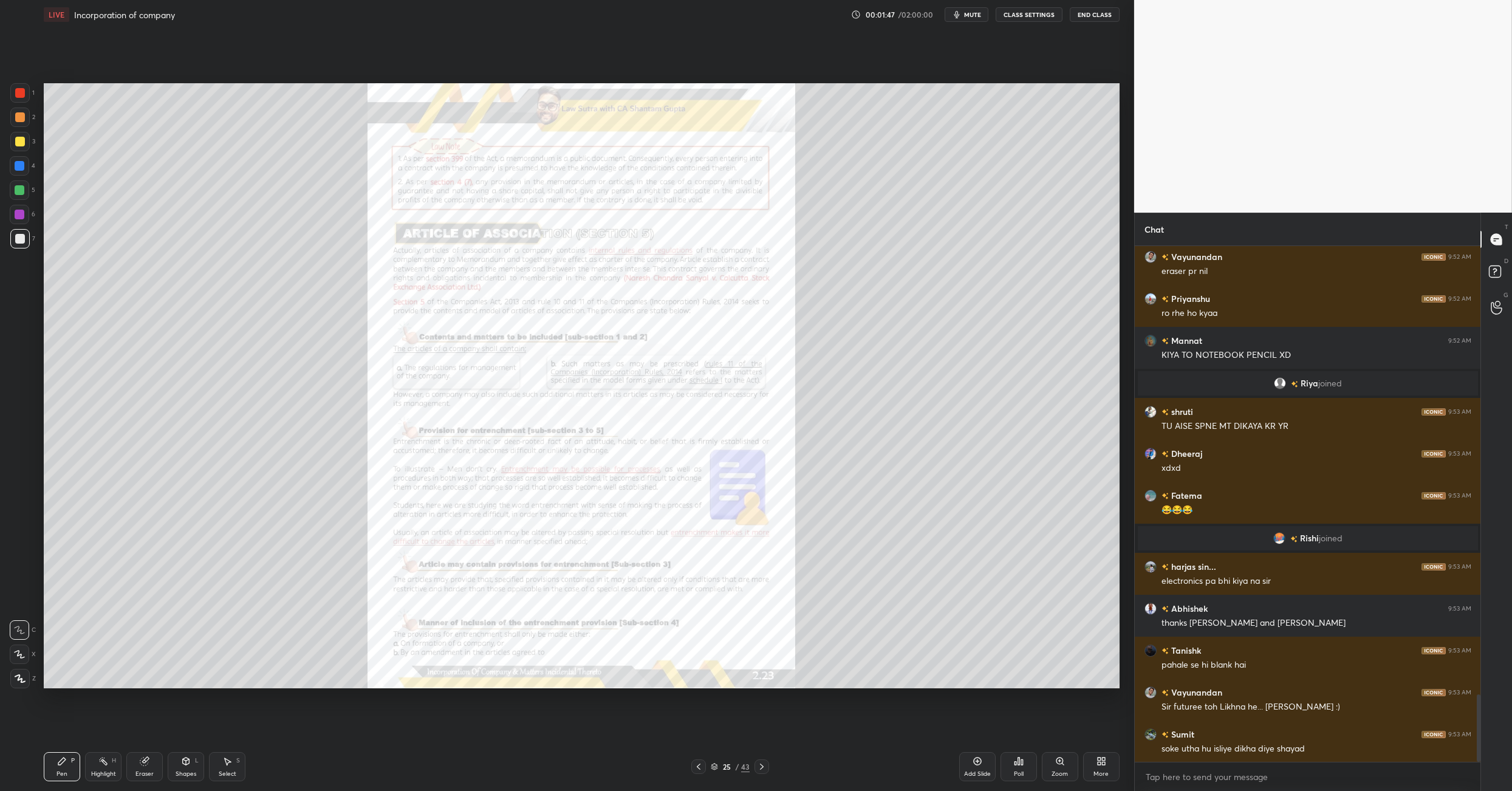
click at [698, 558] on icon at bounding box center [699, 767] width 4 height 6
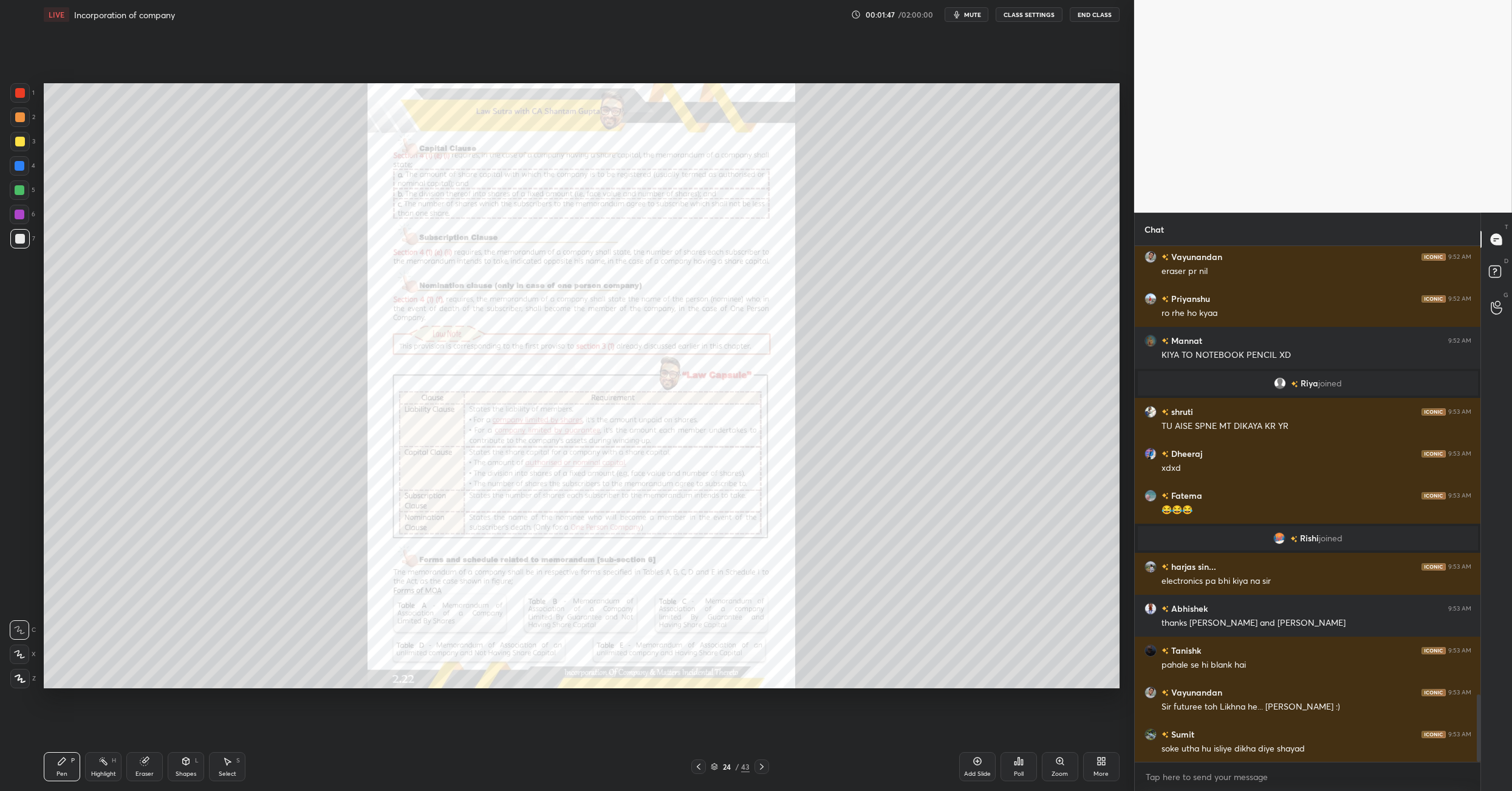
click at [698, 558] on icon at bounding box center [699, 767] width 4 height 6
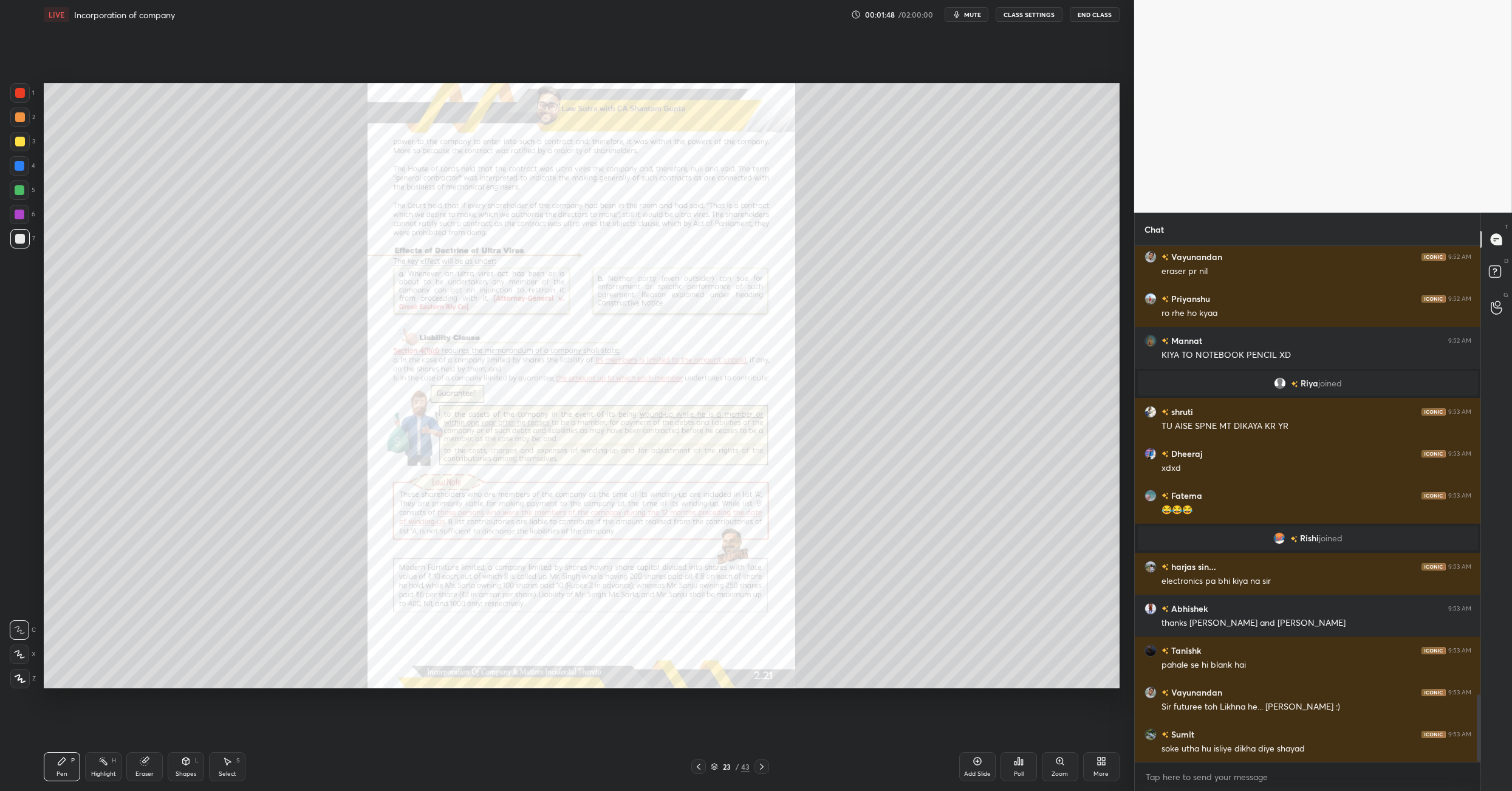
click at [698, 558] on icon at bounding box center [699, 767] width 4 height 6
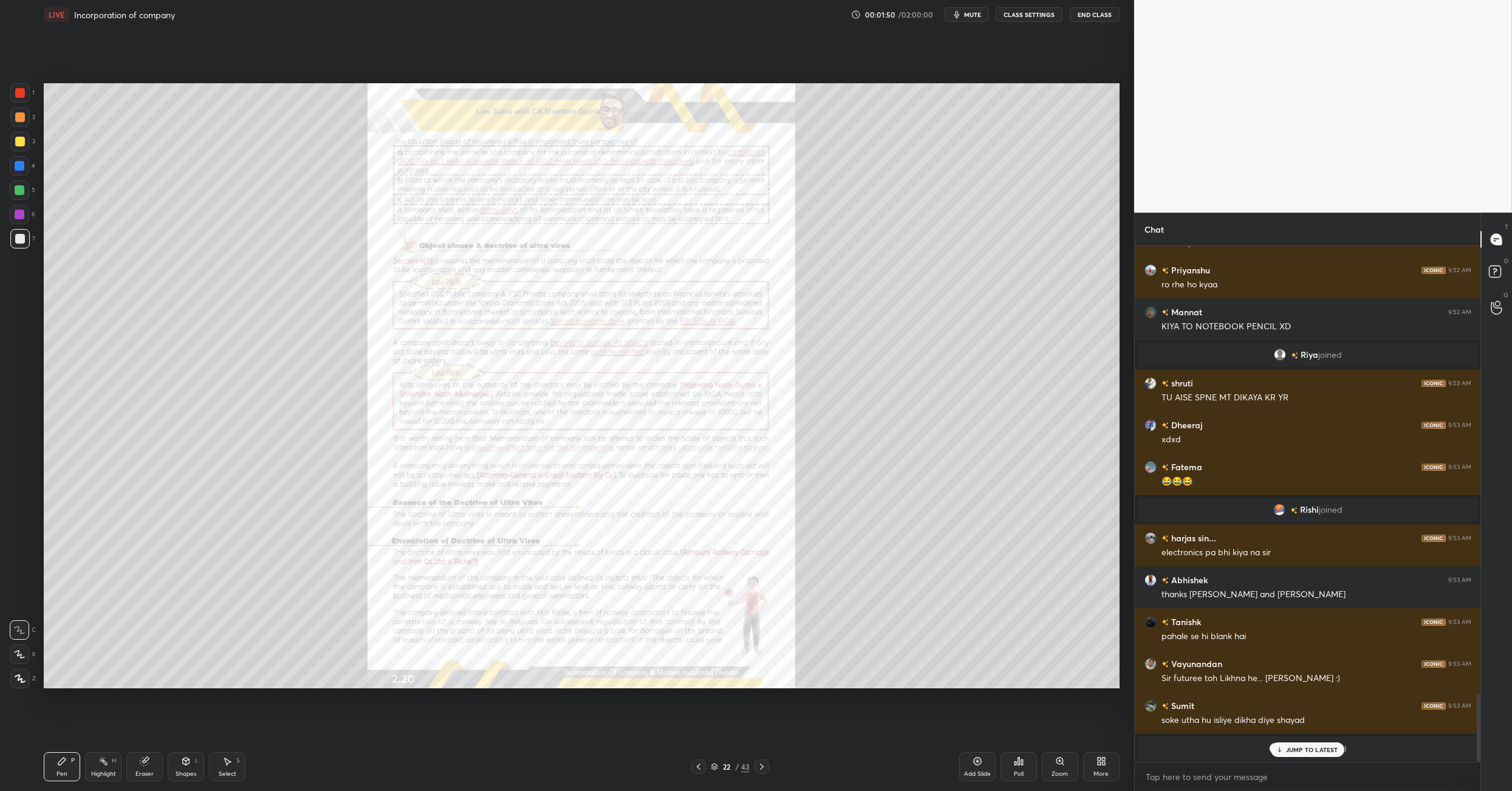
click at [698, 558] on icon at bounding box center [699, 767] width 4 height 6
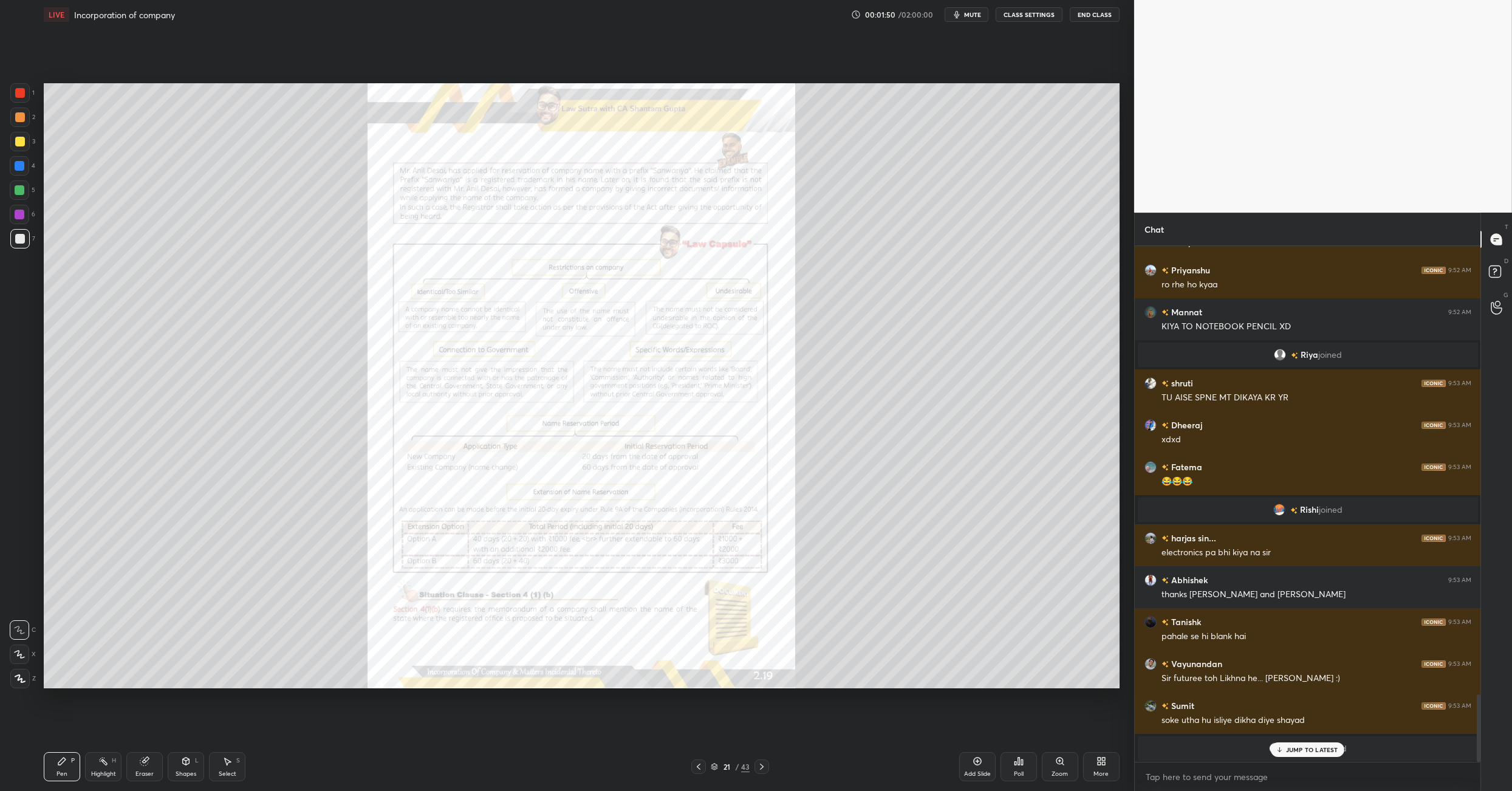
scroll to position [3216, 0]
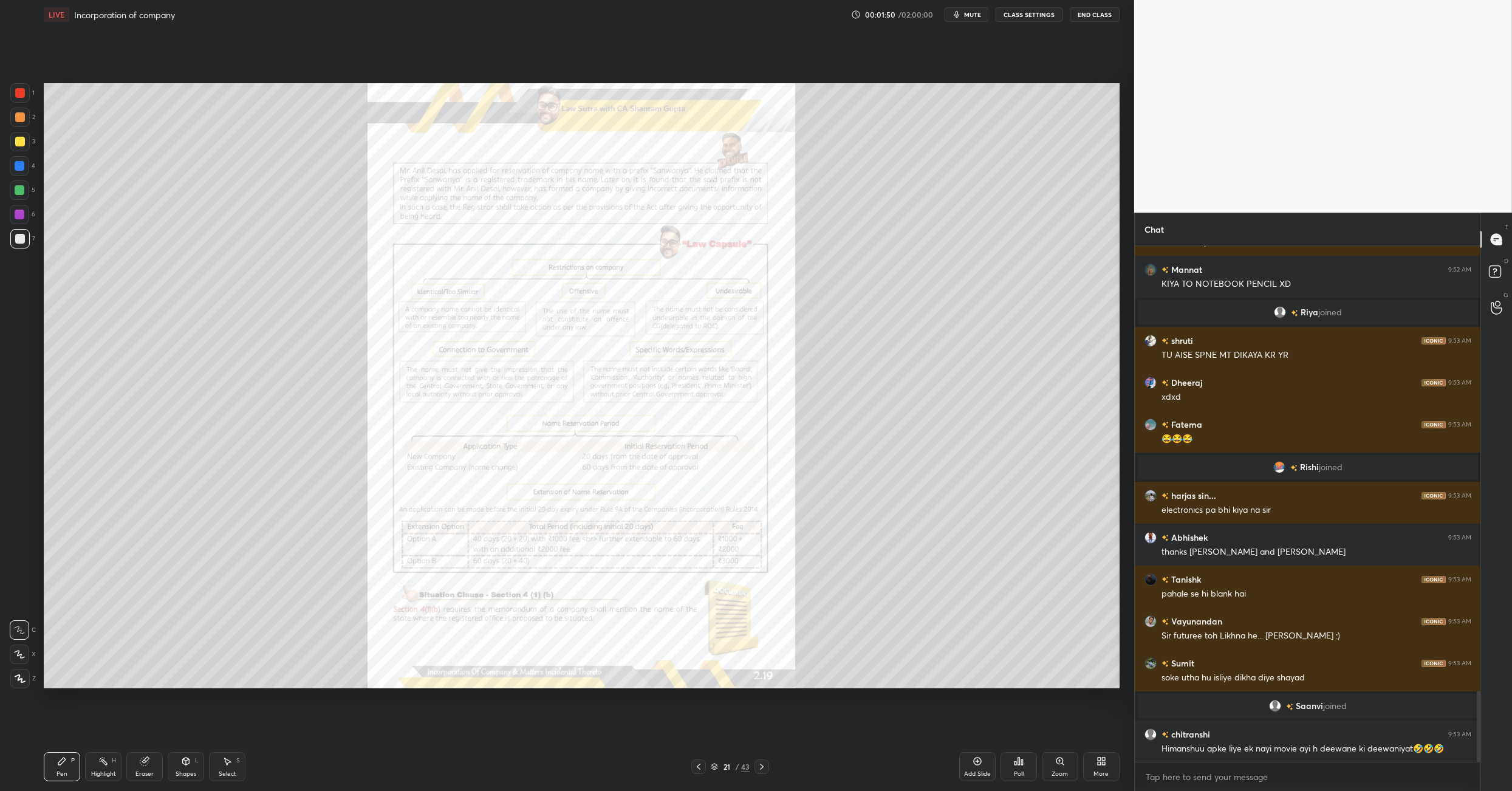
click at [698, 558] on icon at bounding box center [699, 767] width 4 height 6
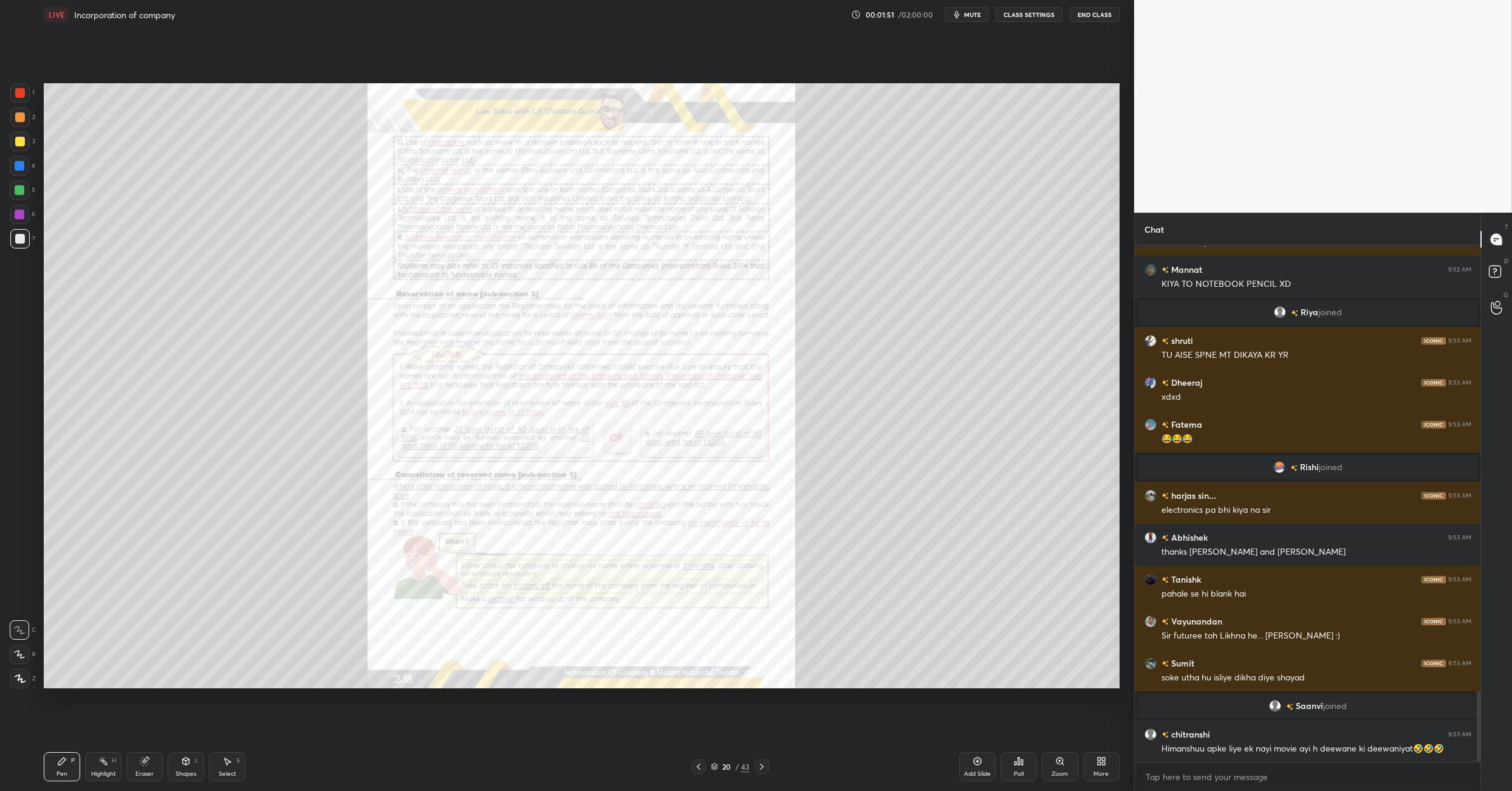
click at [698, 558] on icon at bounding box center [699, 767] width 4 height 6
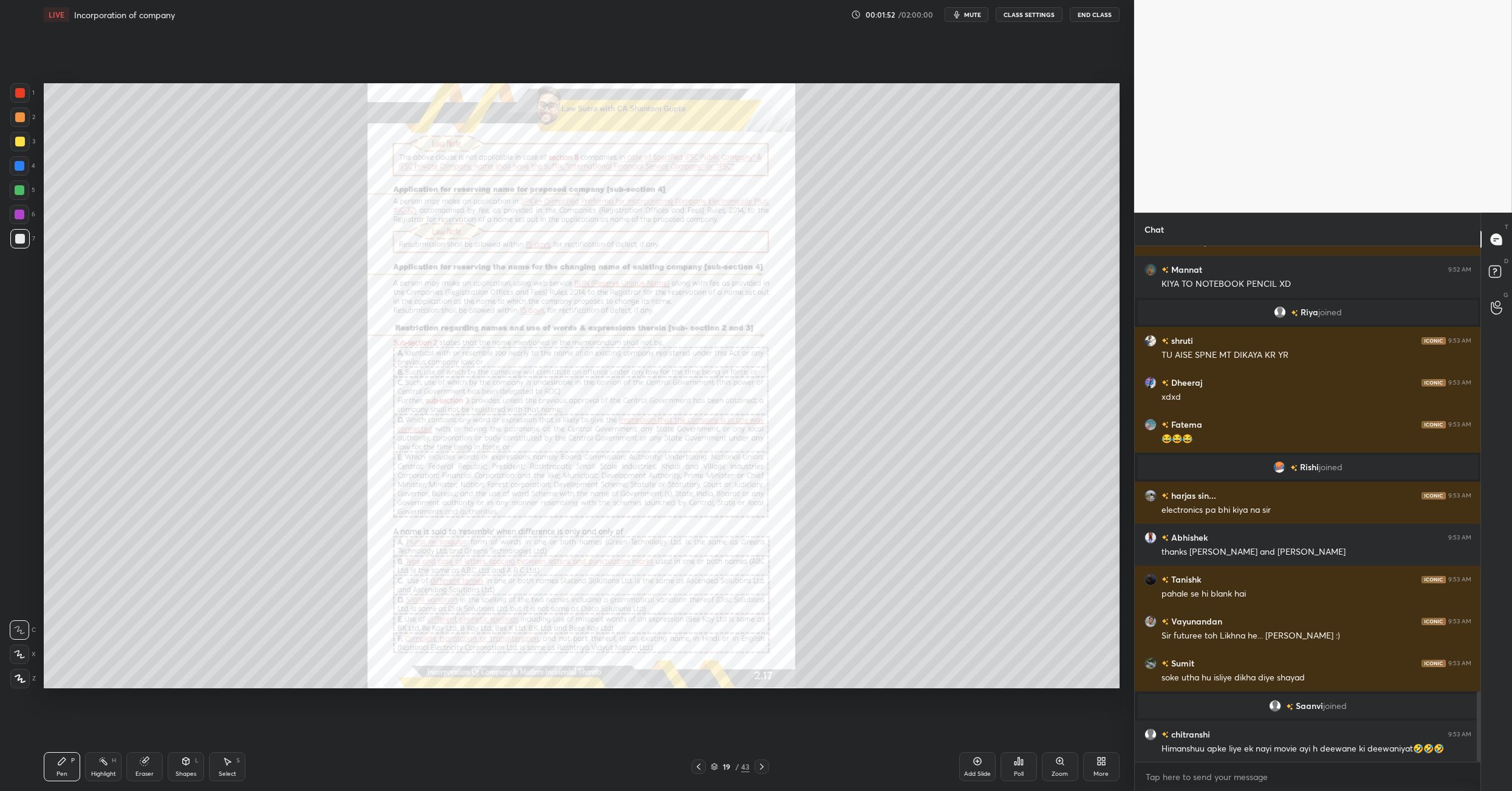
scroll to position [3257, 0]
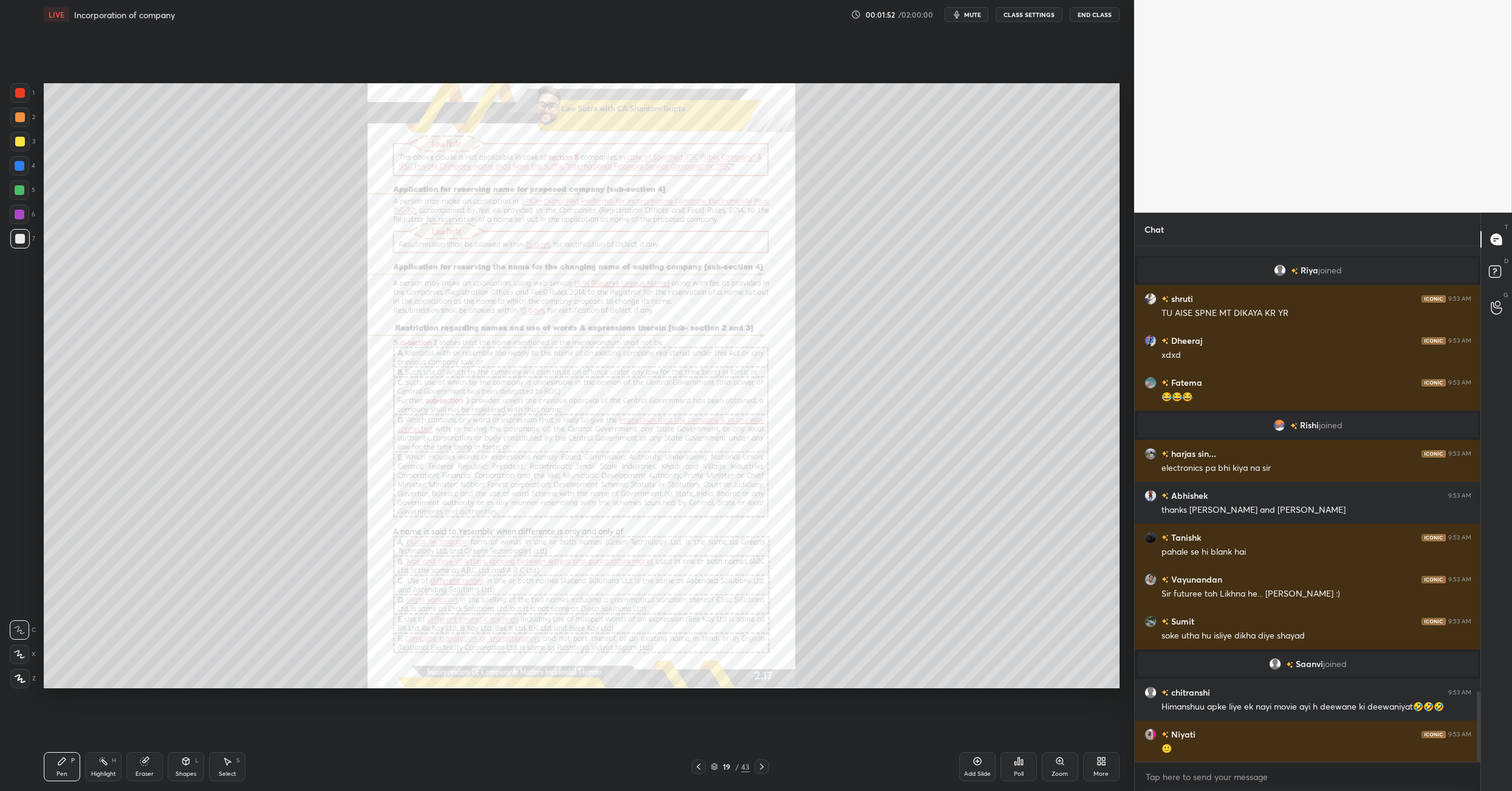
click at [698, 558] on icon at bounding box center [699, 767] width 4 height 6
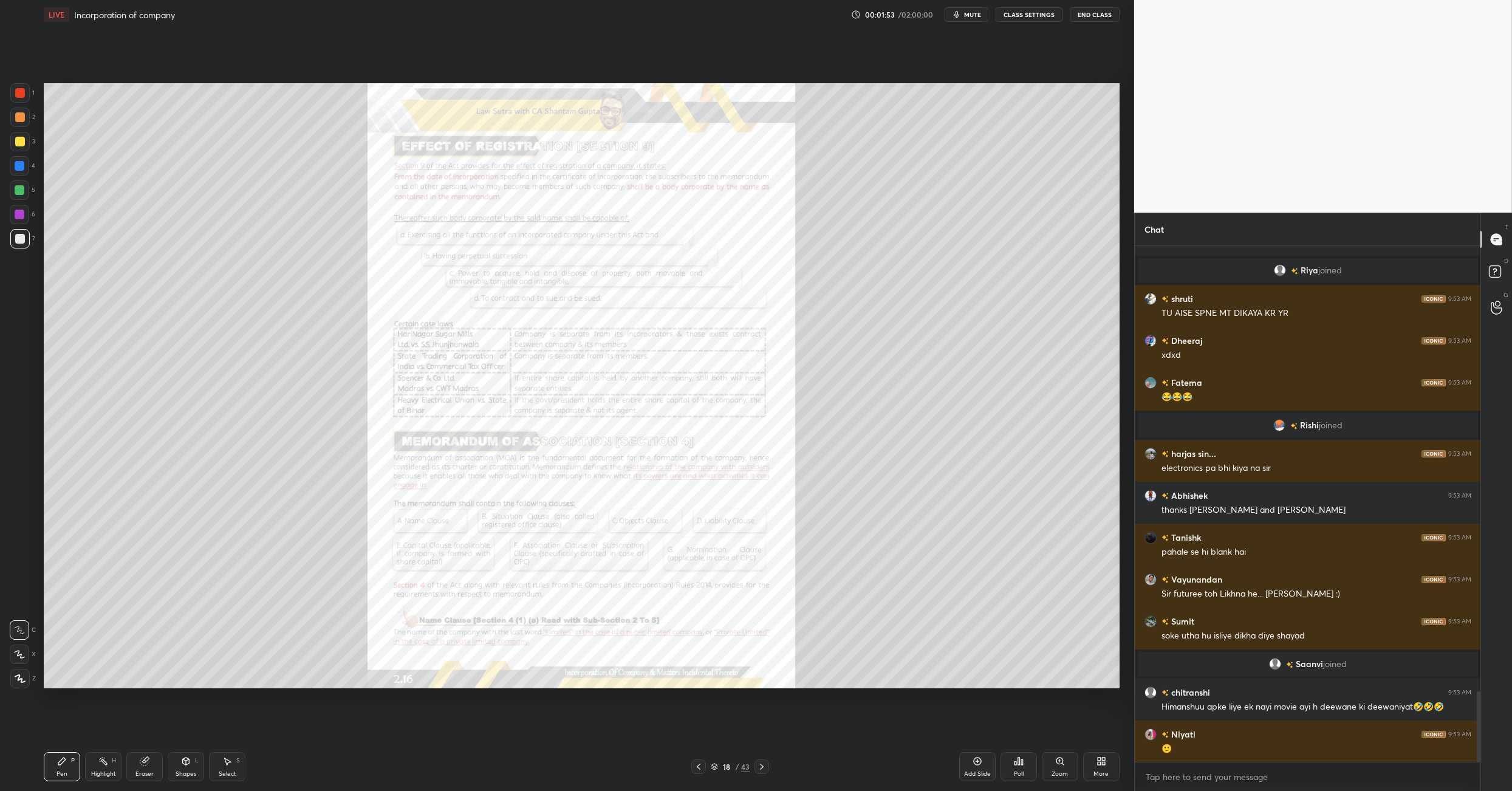
click at [698, 558] on icon at bounding box center [699, 767] width 4 height 6
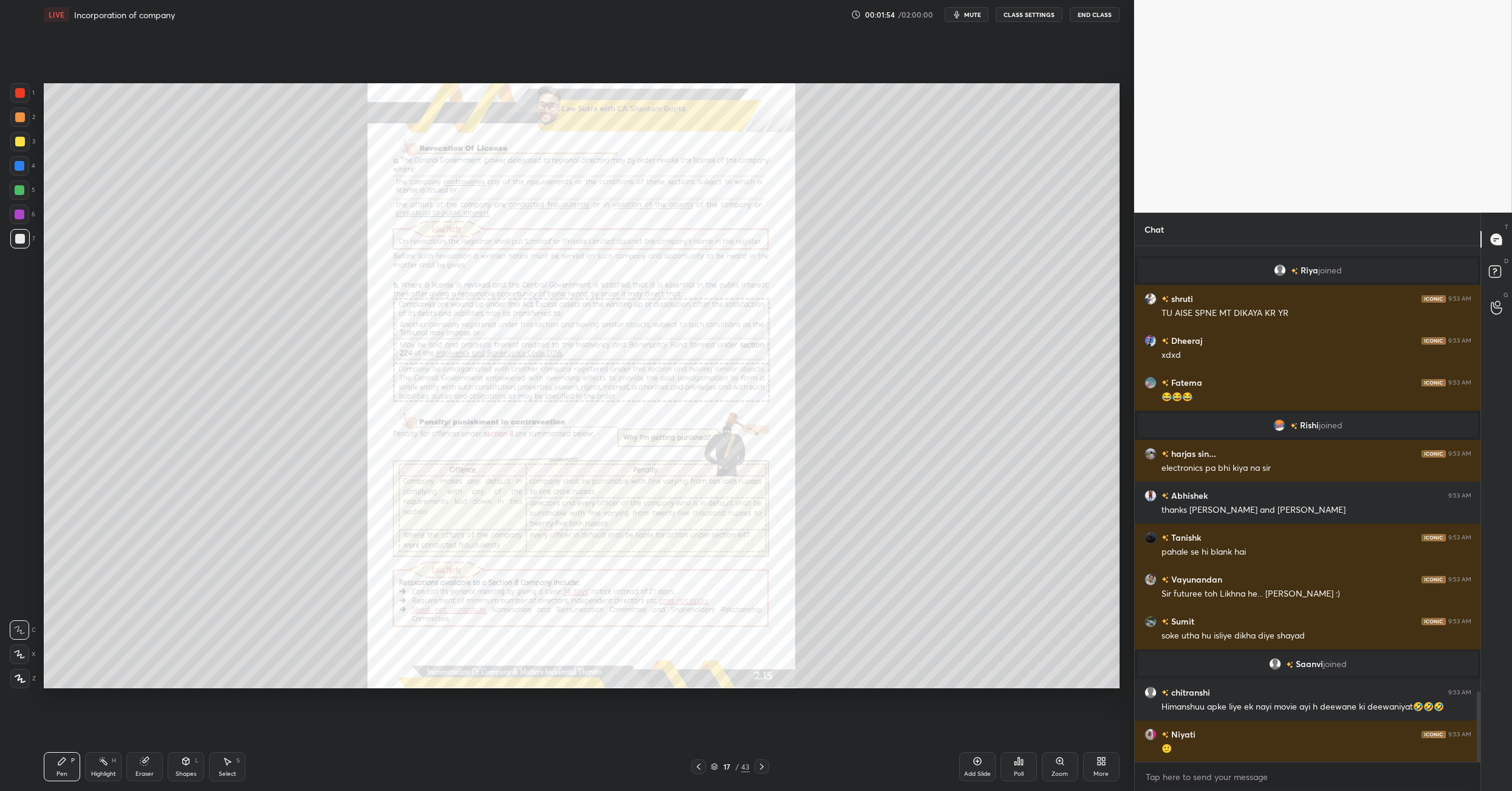
click at [698, 558] on icon at bounding box center [699, 767] width 4 height 6
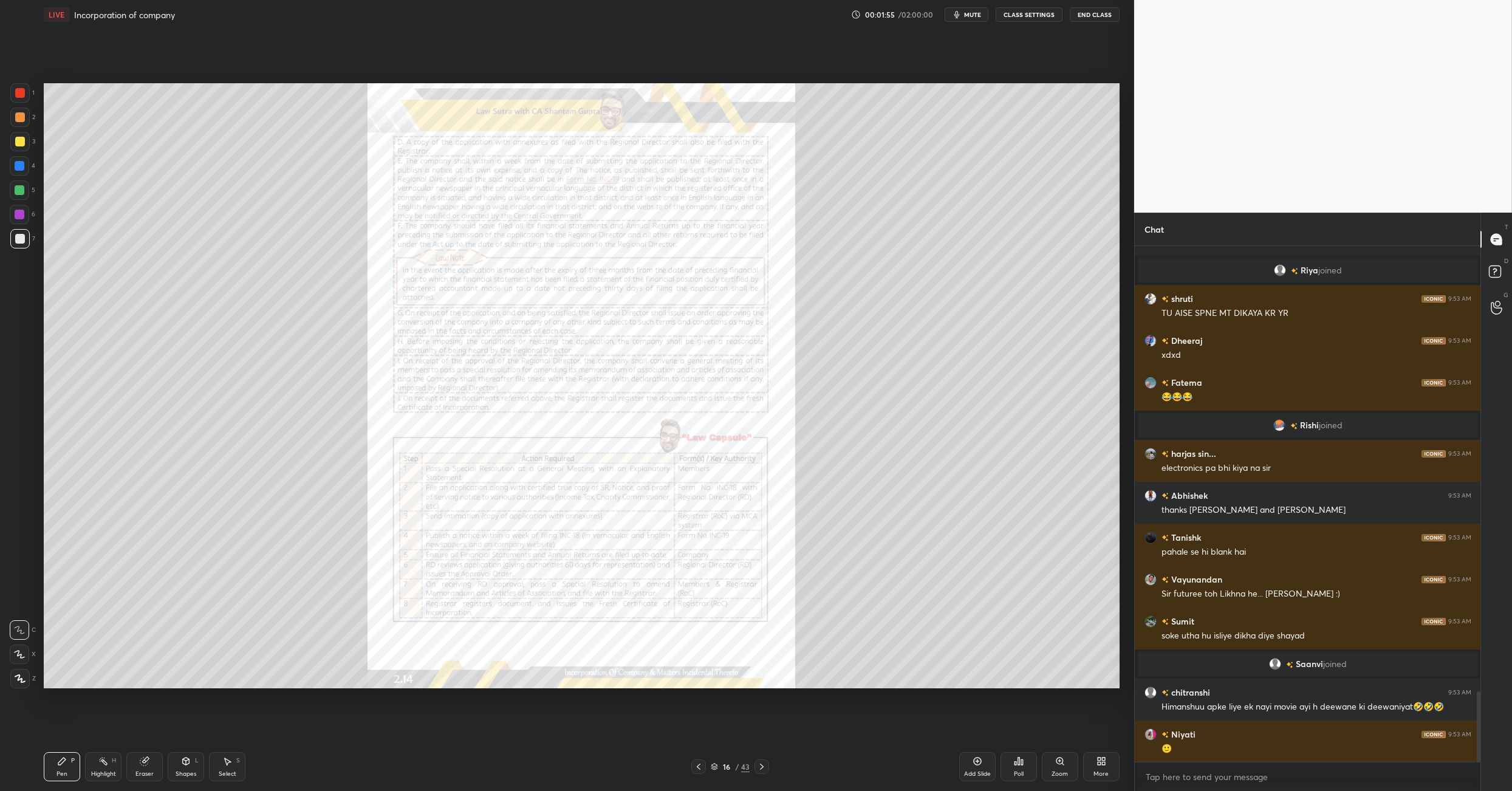
click at [698, 558] on icon at bounding box center [699, 767] width 4 height 6
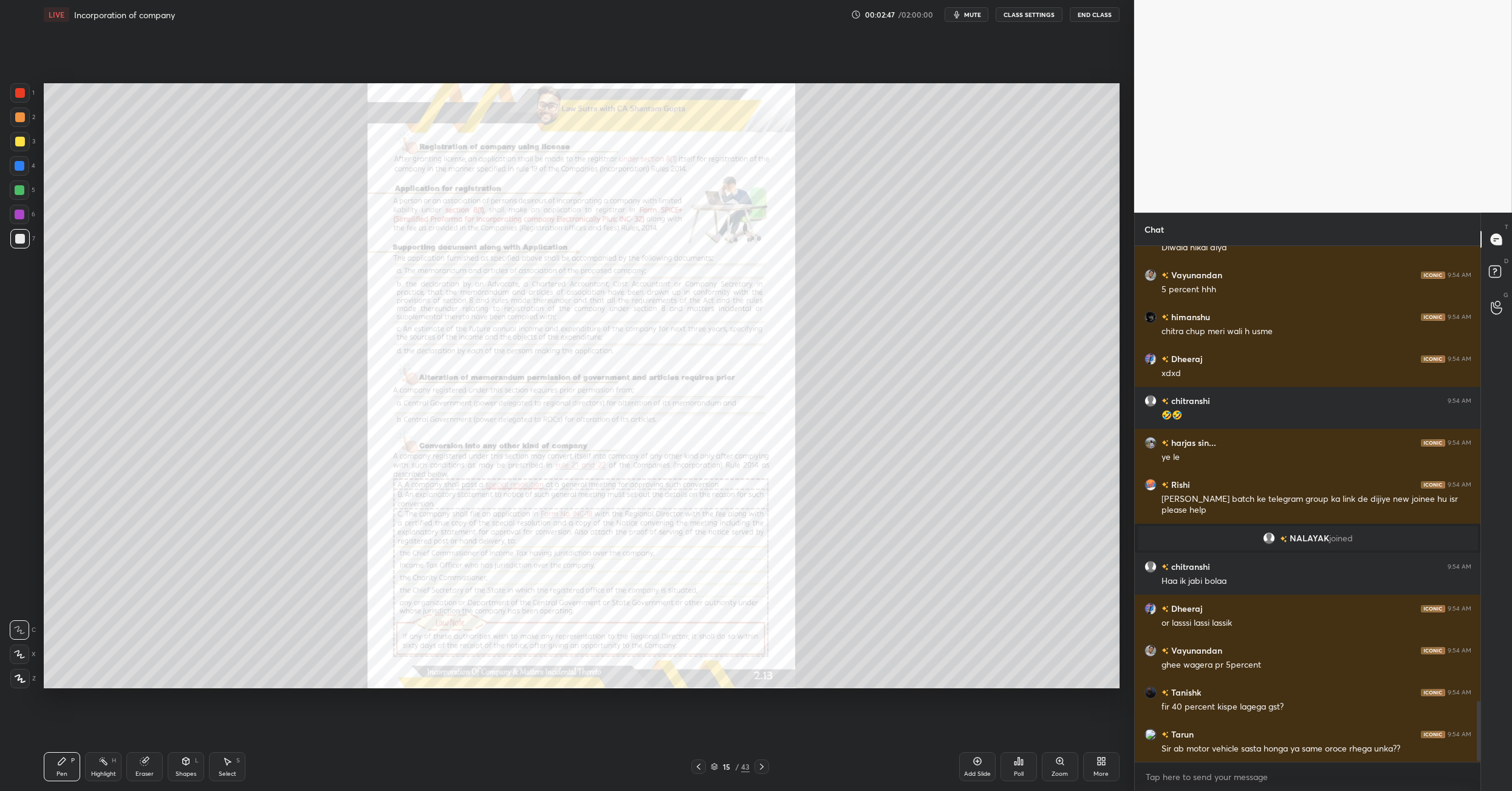
scroll to position [3921, 0]
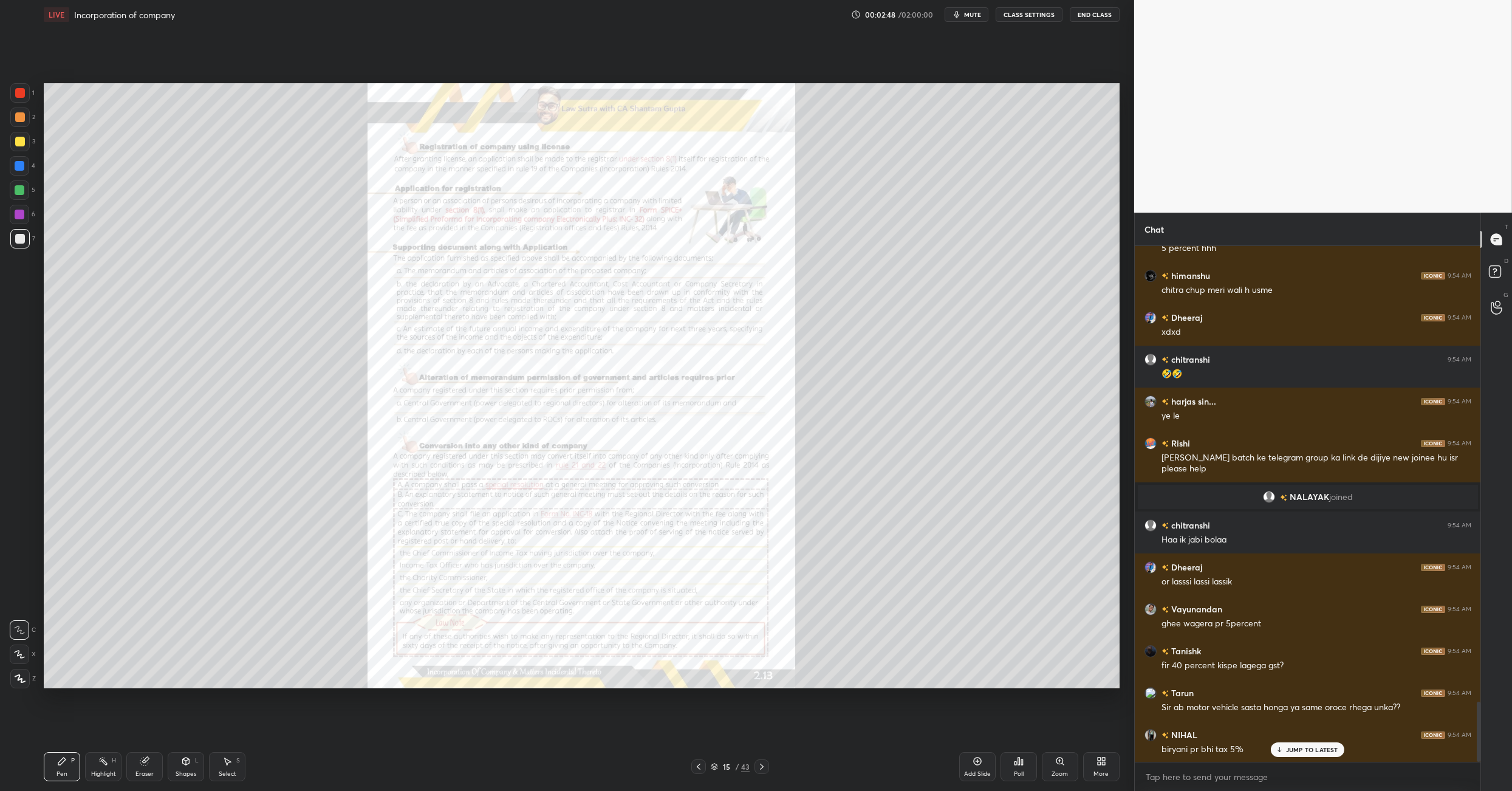
drag, startPoint x: 1215, startPoint y: 765, endPoint x: 1204, endPoint y: 757, distance: 13.6
click at [788, 558] on div "x" at bounding box center [1307, 777] width 346 height 29
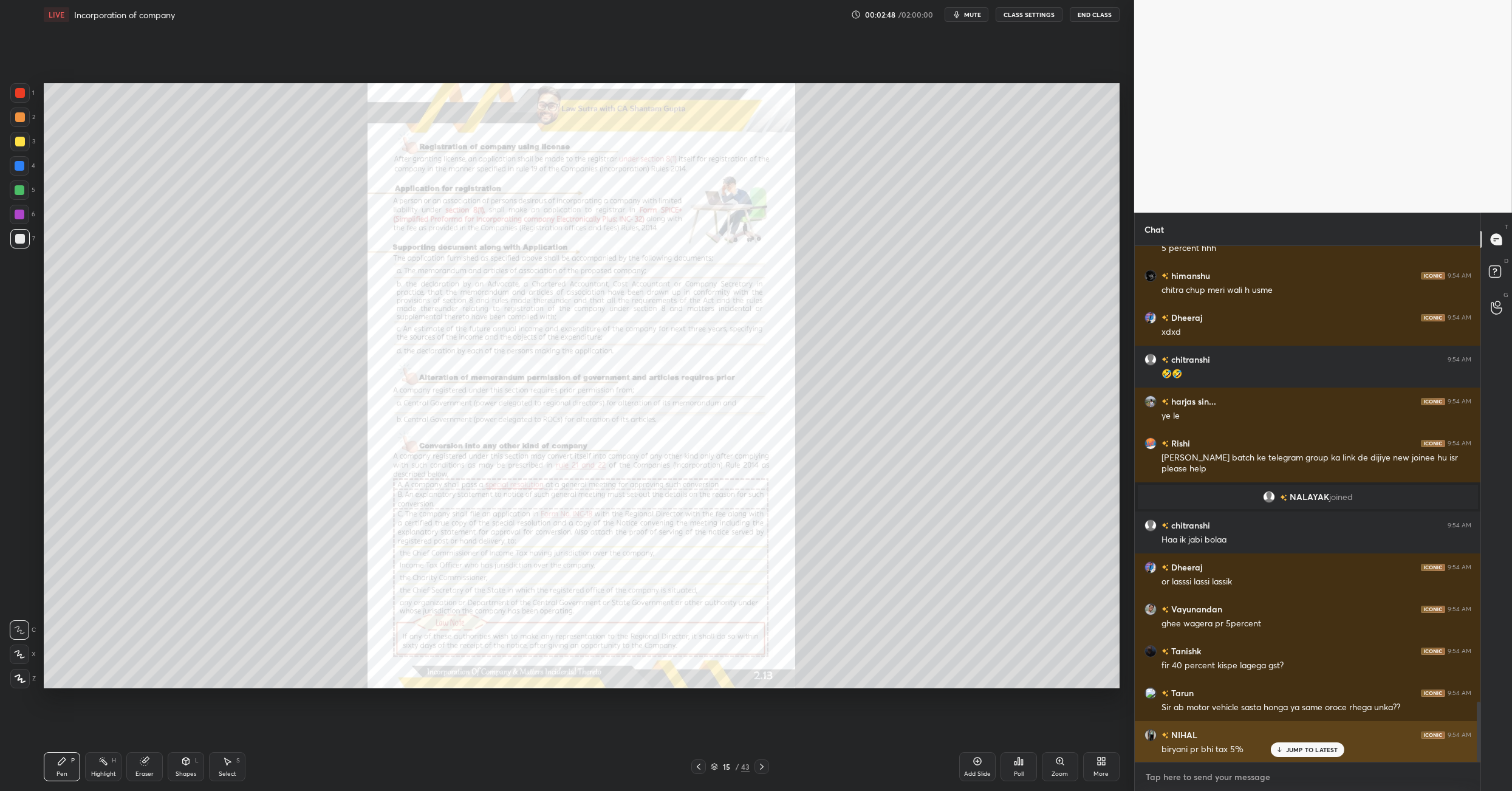
type textarea "x"
paste textarea "https://t.me/+ii11Q8fxJgtkN2Q9"
type textarea "https://t.me/+ii11Q8fxJgtkN2Q9"
type textarea "x"
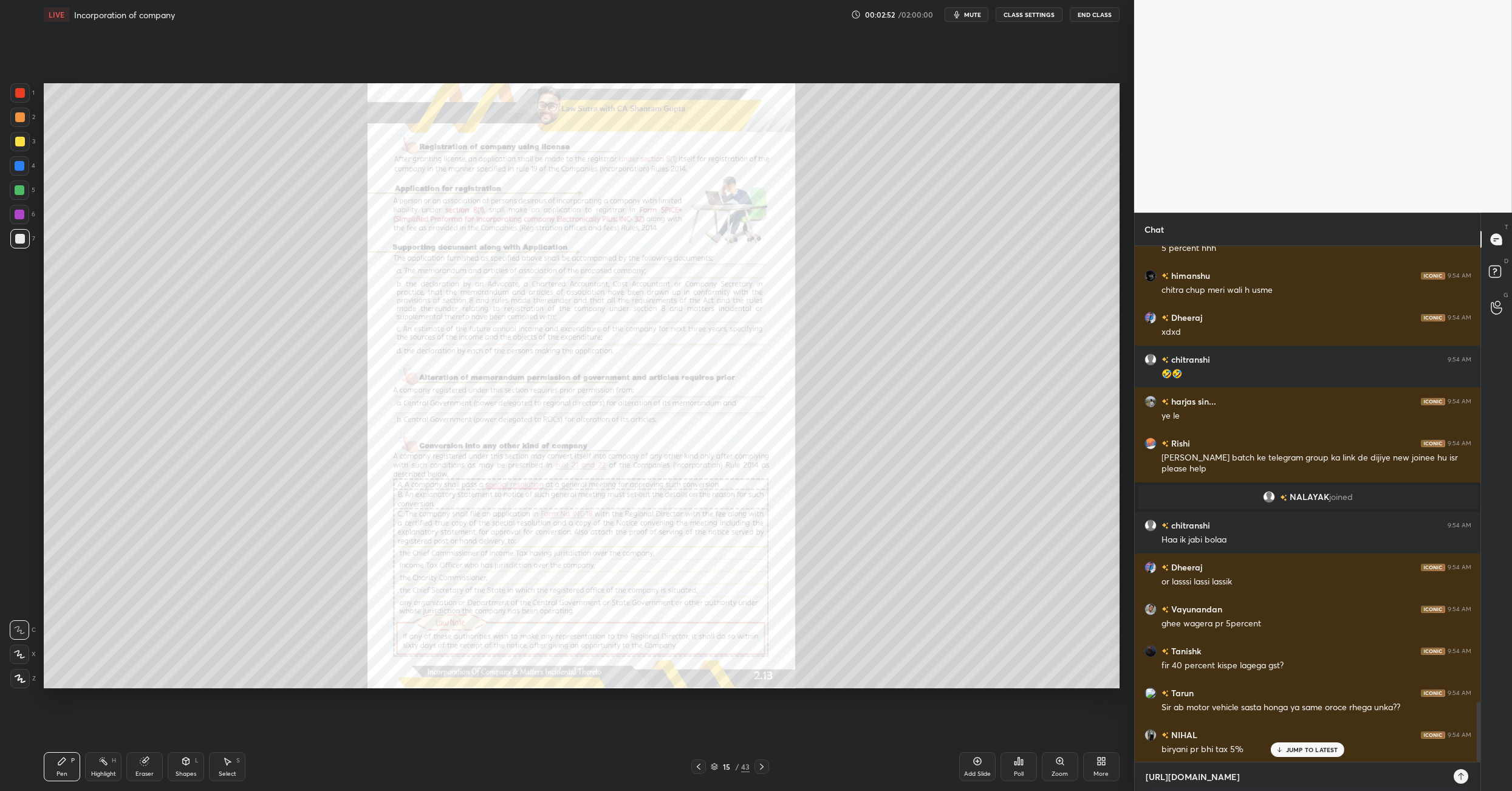
scroll to position [542, 343]
type textarea "https://t.me/+ii11Q8fxJgtkN2Q9"
type textarea "x"
click at [788, 558] on icon at bounding box center [1461, 777] width 10 height 10
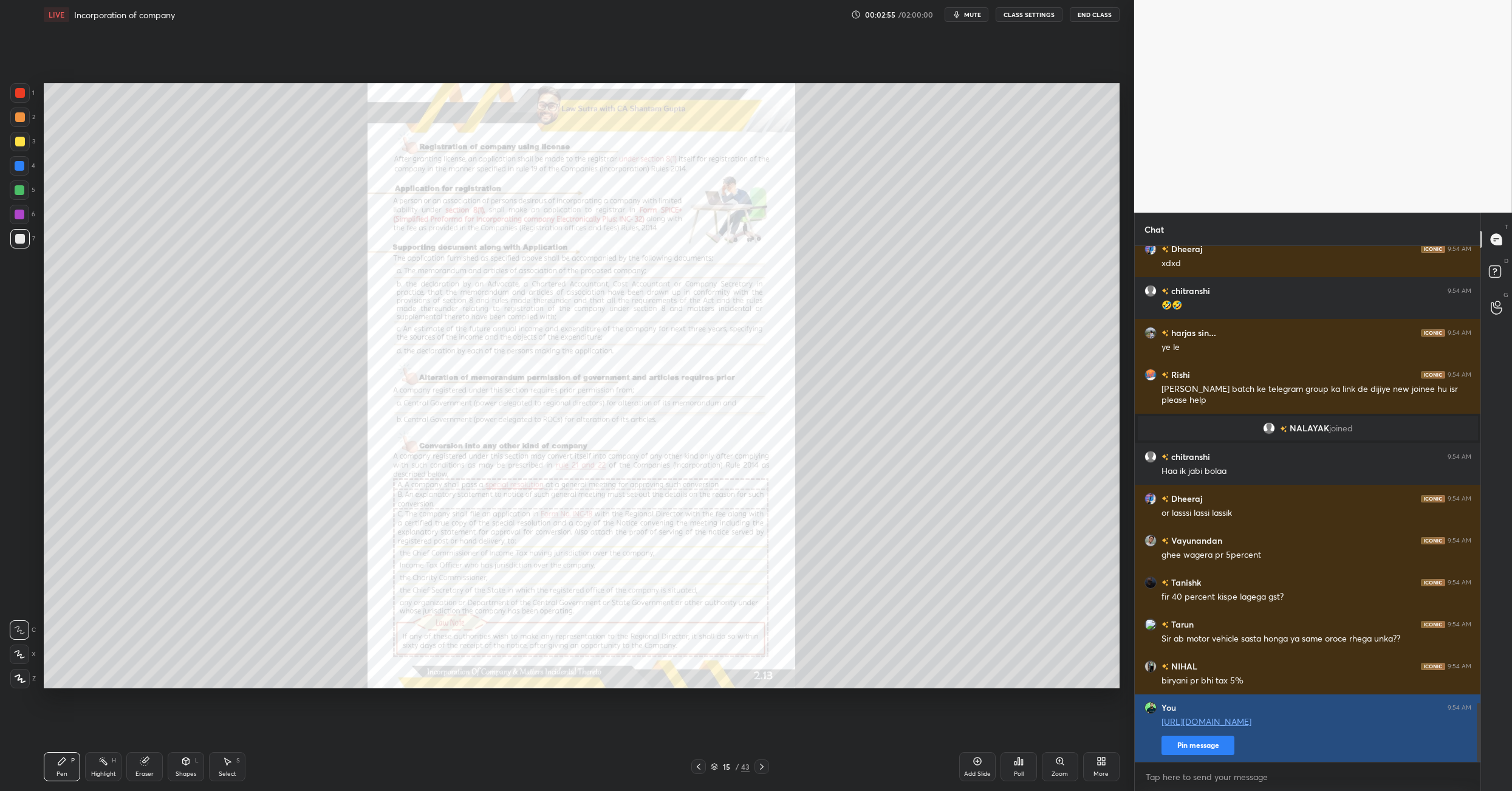
click at [788, 558] on button "Pin message" at bounding box center [1197, 745] width 73 height 19
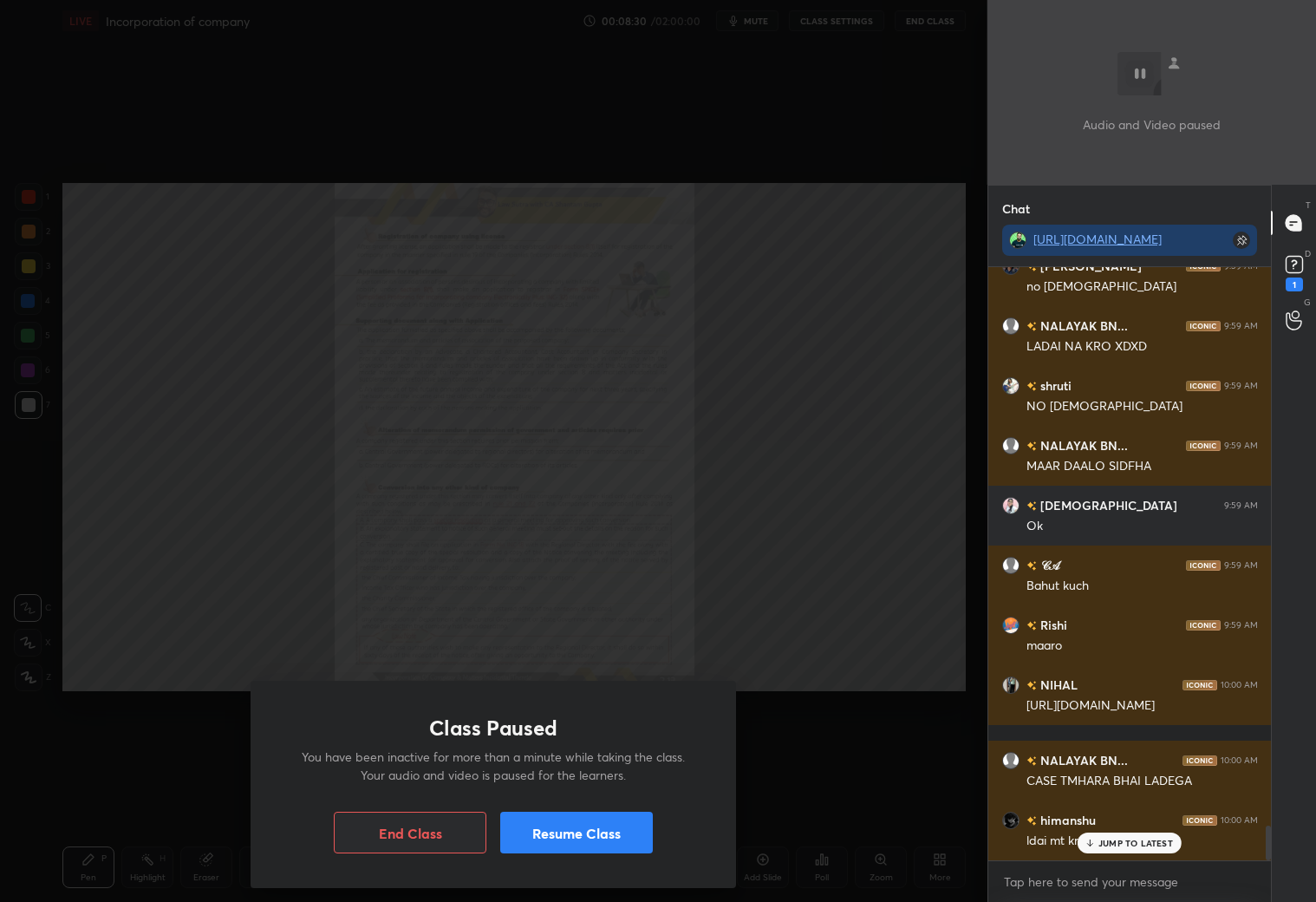
scroll to position [9560, 0]
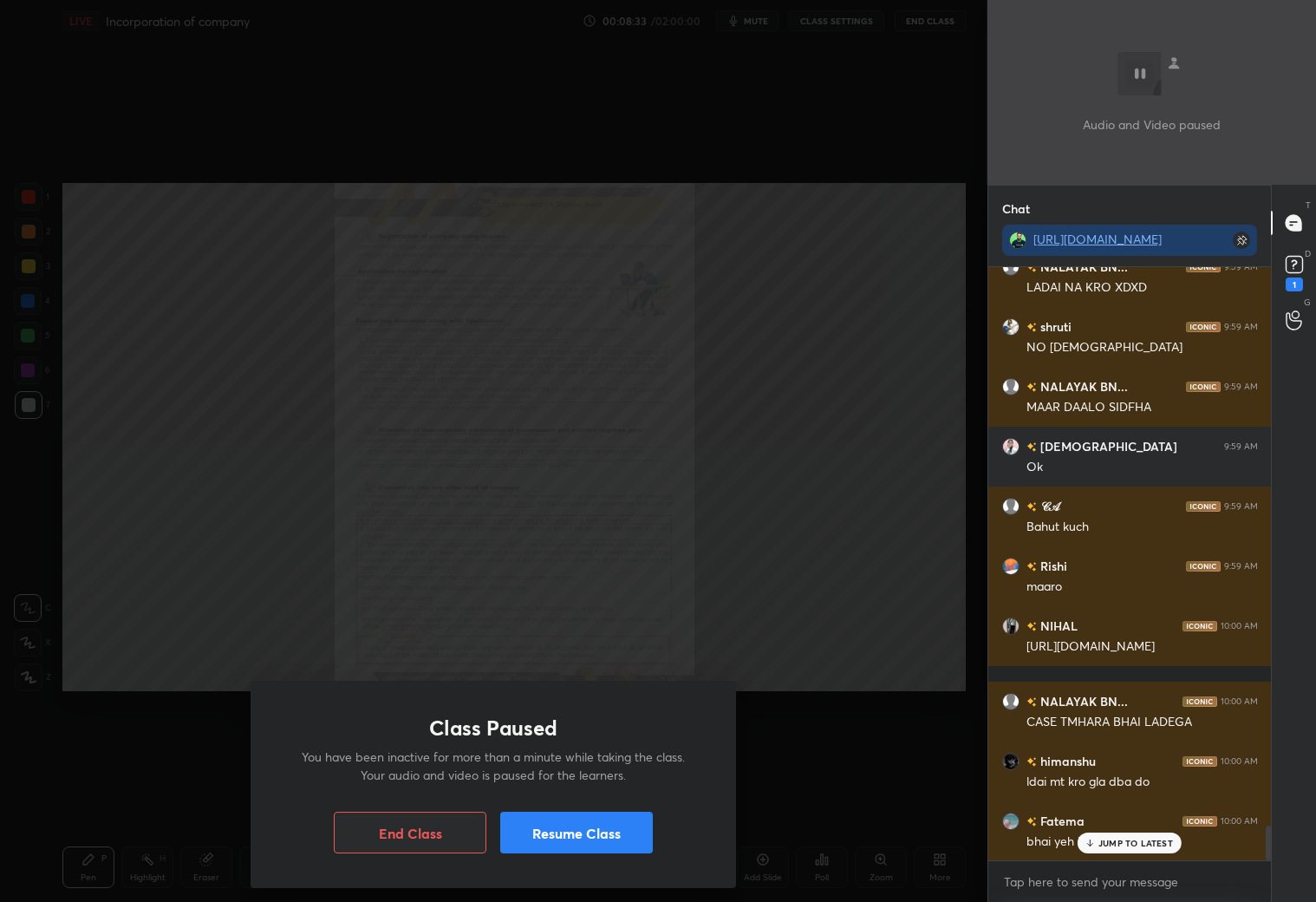
drag, startPoint x: 610, startPoint y: 844, endPoint x: 635, endPoint y: 835, distance: 26.6
click at [618, 796] on button "Resume Class" at bounding box center [577, 832] width 152 height 42
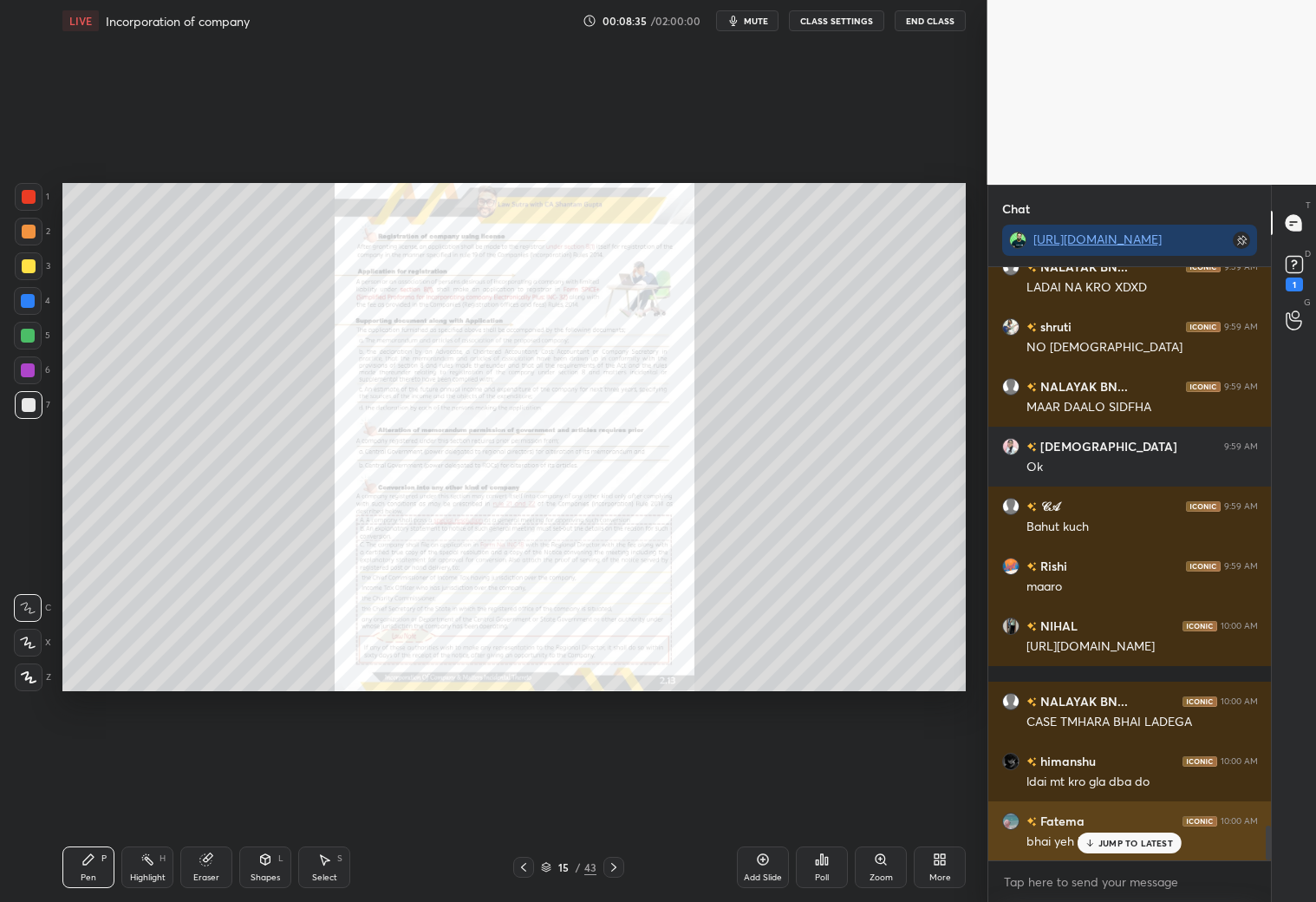
click at [1125, 796] on p "JUMP TO LATEST" at bounding box center [1135, 843] width 74 height 11
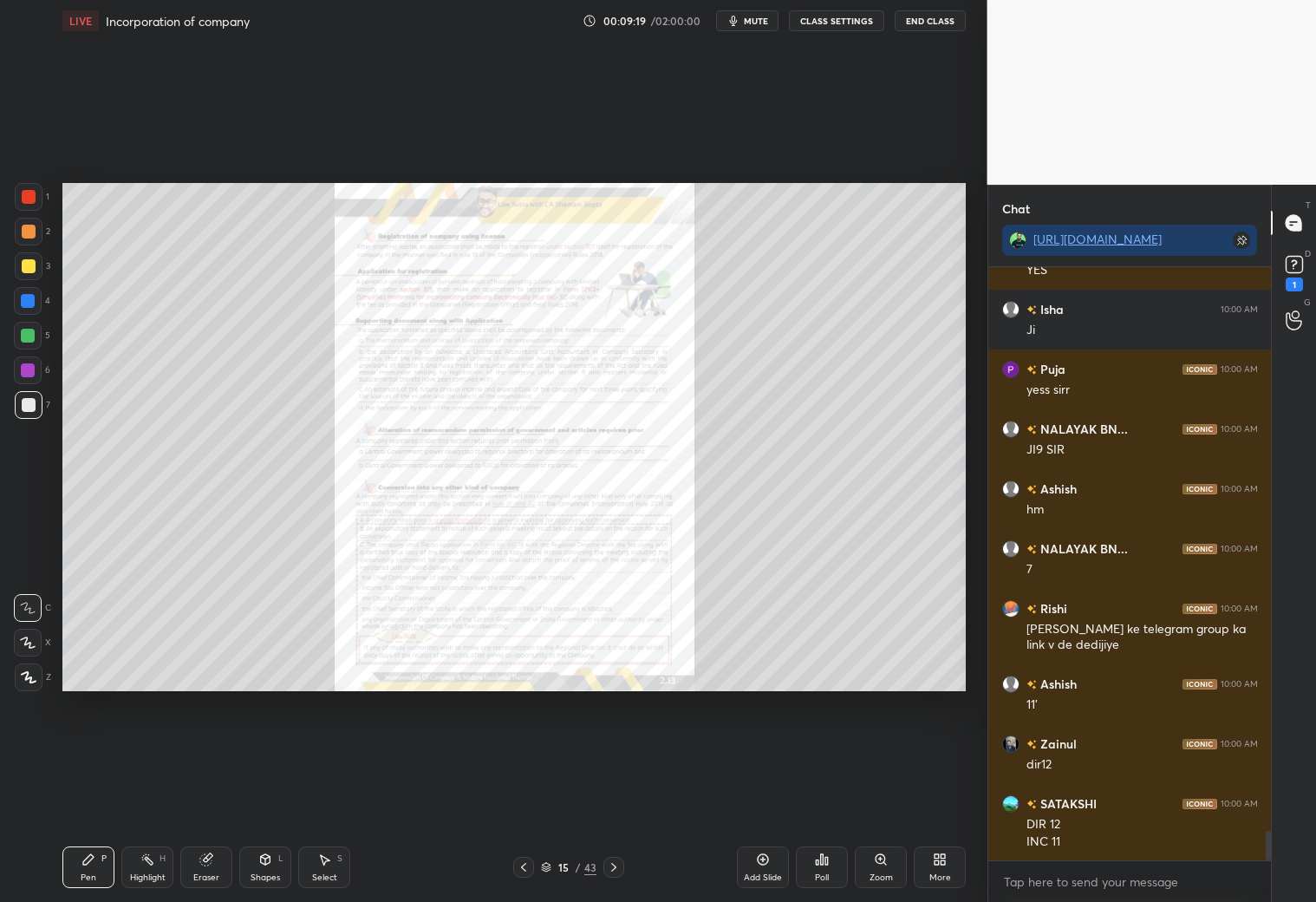
scroll to position [11302, 0]
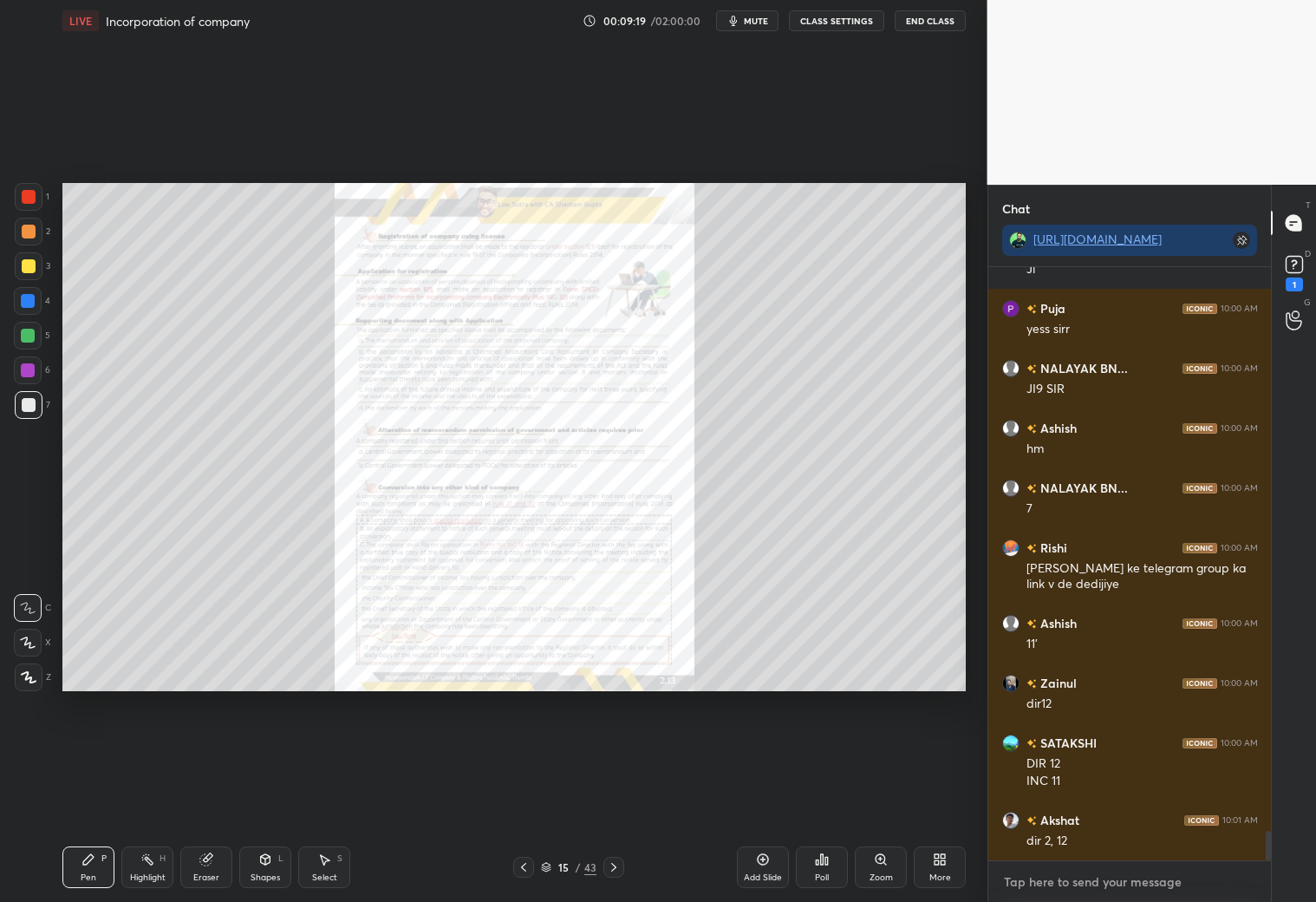
type textarea "x"
click at [1115, 796] on textarea at bounding box center [1129, 882] width 256 height 27
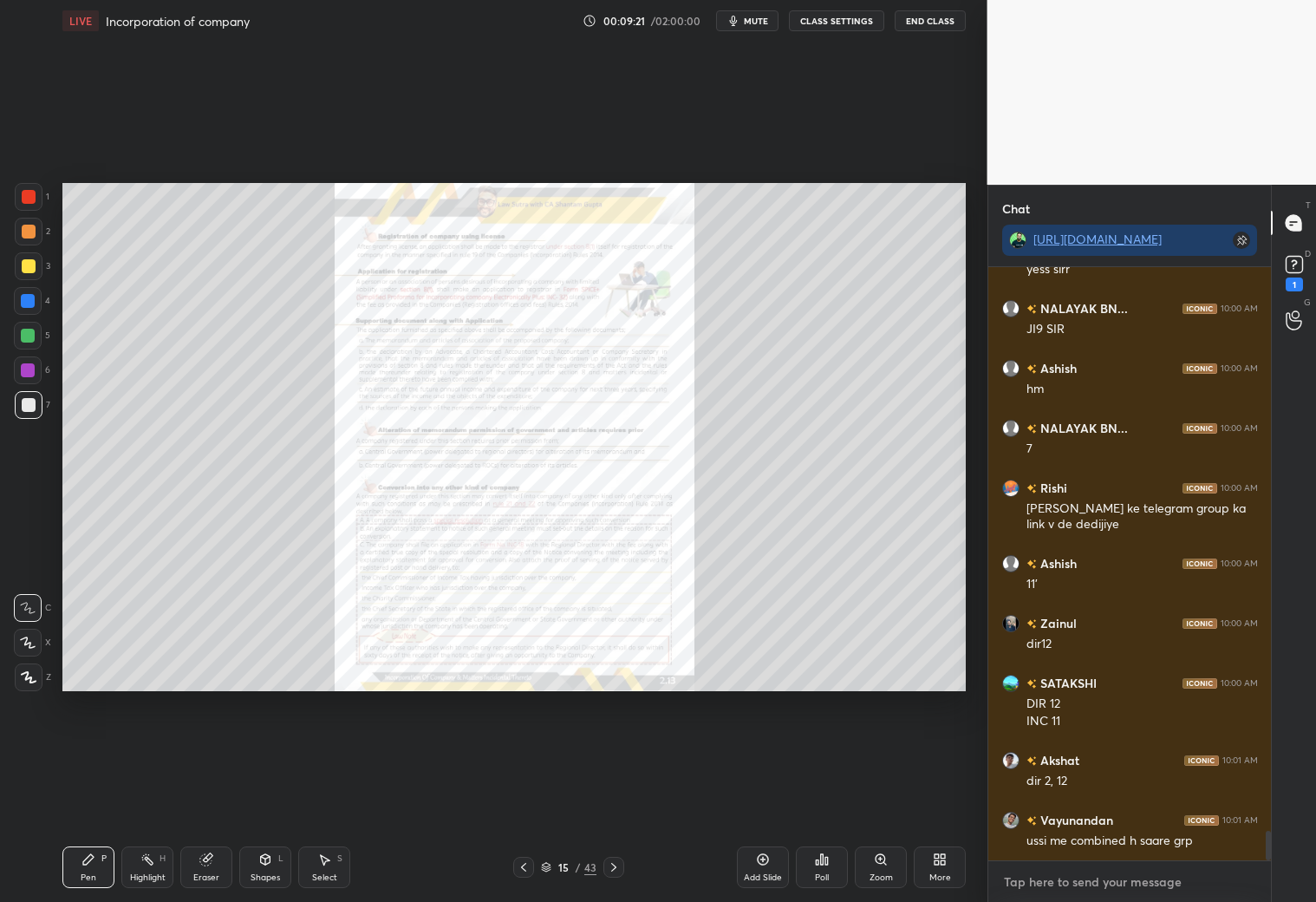
paste textarea "https://t.me/+ii11Q8fxJgtkN2Q9"
type textarea "https://t.me/+ii11Q8fxJgtkN2Q9"
type textarea "x"
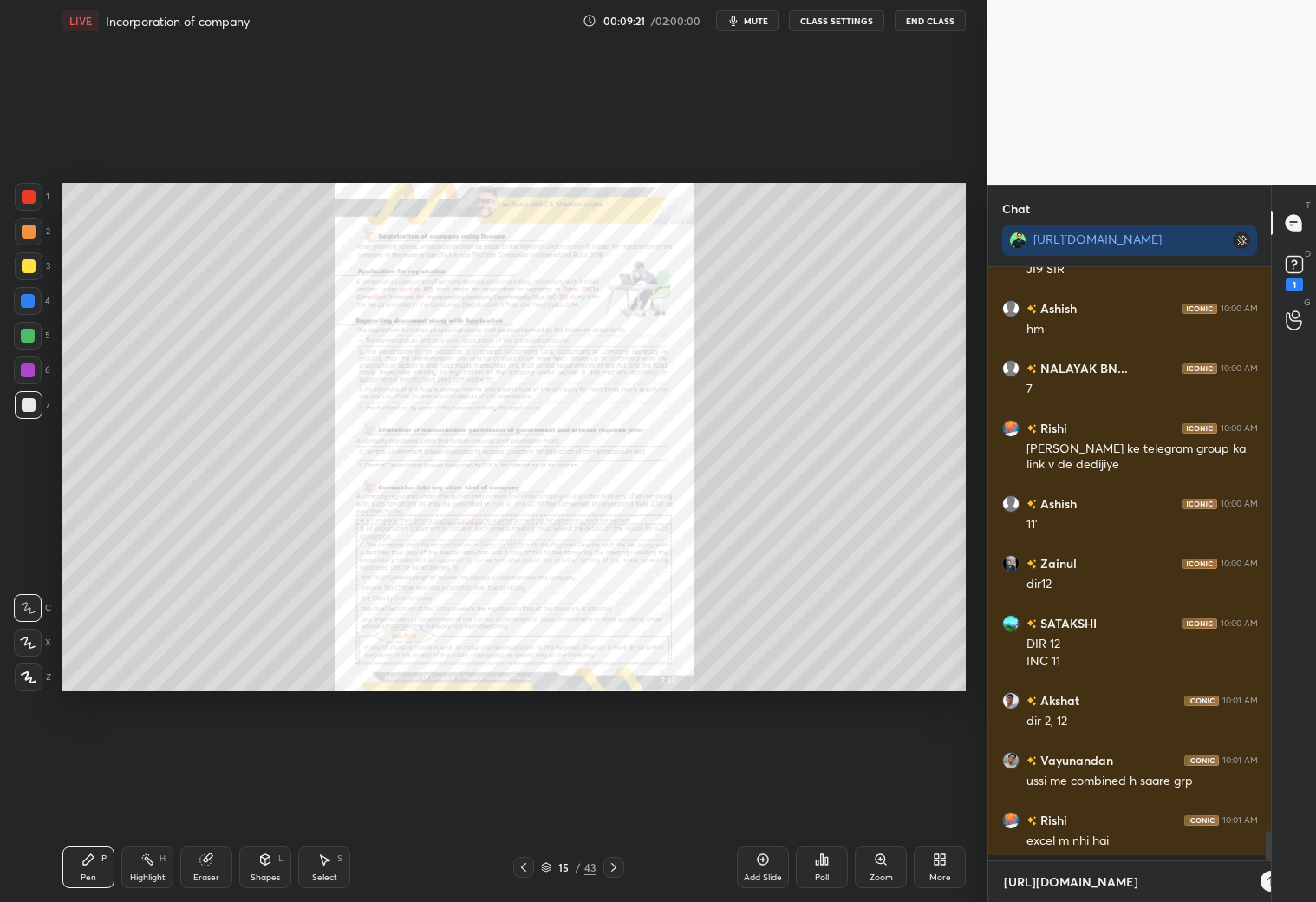
scroll to position [588, 278]
type textarea "https://t.me/+ii11Q8fxJgtkN2Q9"
click at [1125, 796] on div "https://t.me/+ii11Q8fxJgtkN2Q9 x" at bounding box center [1130, 882] width 283 height 41
type textarea "x"
click at [1125, 796] on icon at bounding box center [1243, 882] width 14 height 14
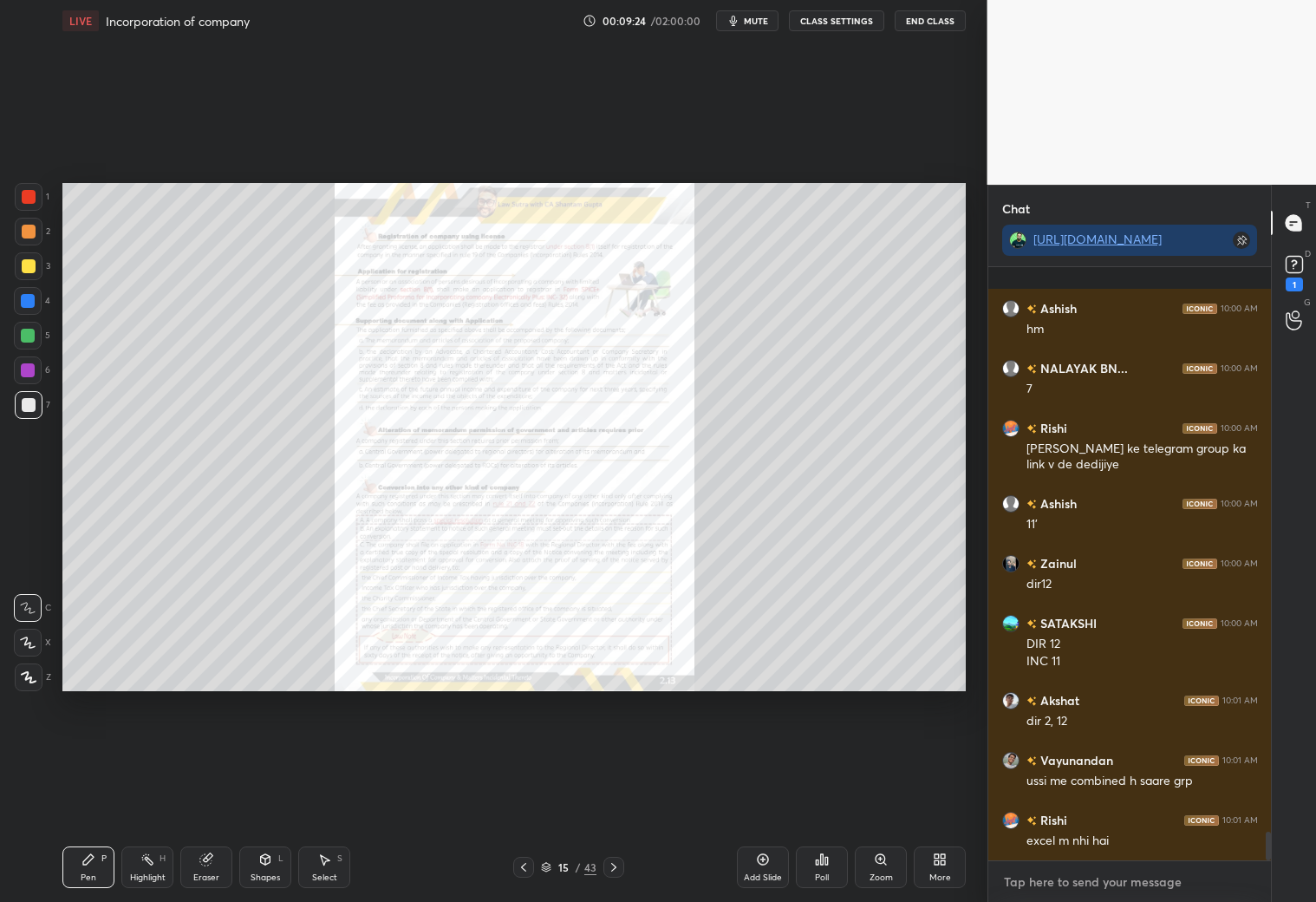
scroll to position [11519, 0]
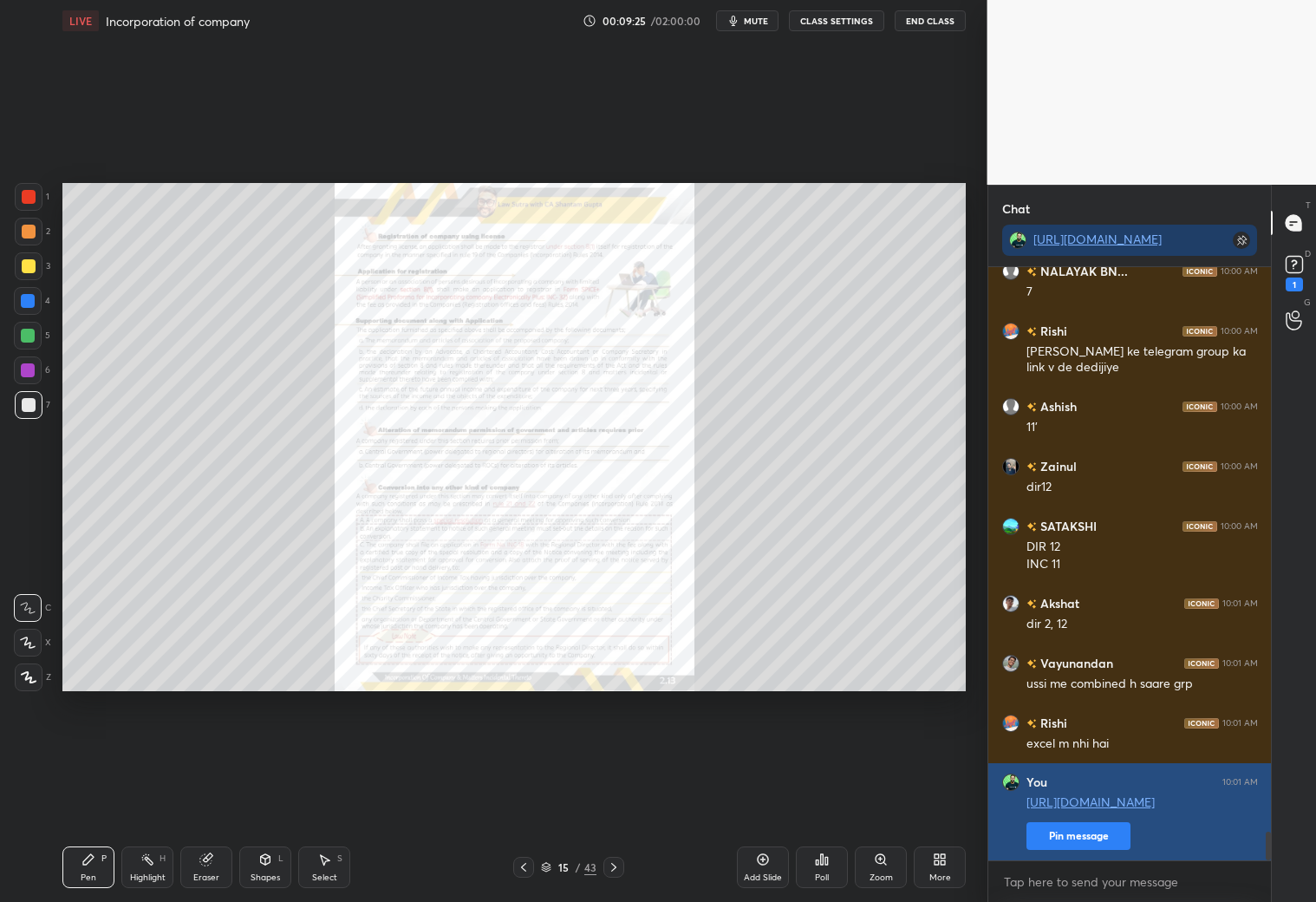
click at [1040, 796] on button "Pin message" at bounding box center [1078, 836] width 104 height 27
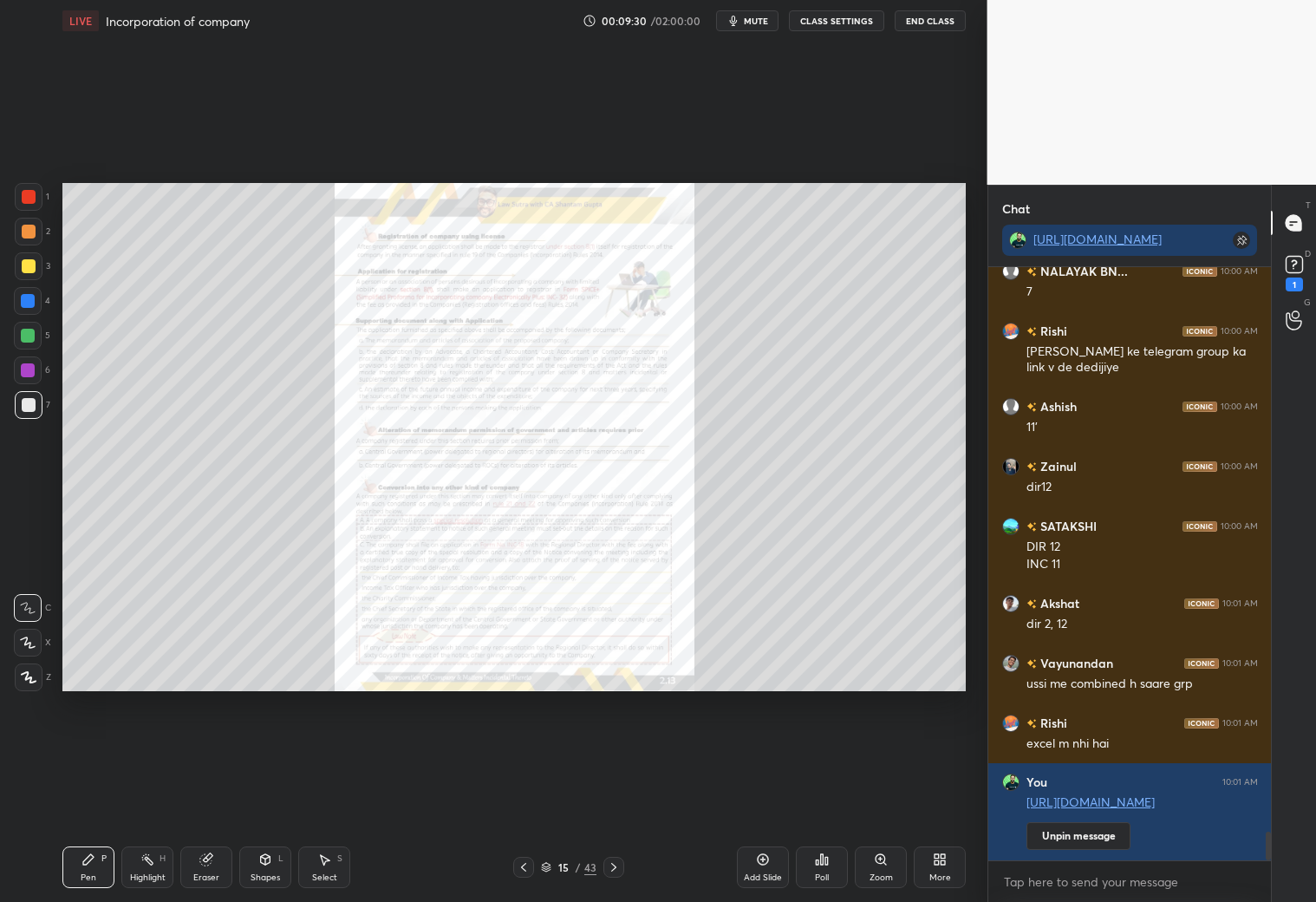
click at [943, 796] on icon at bounding box center [940, 859] width 14 height 14
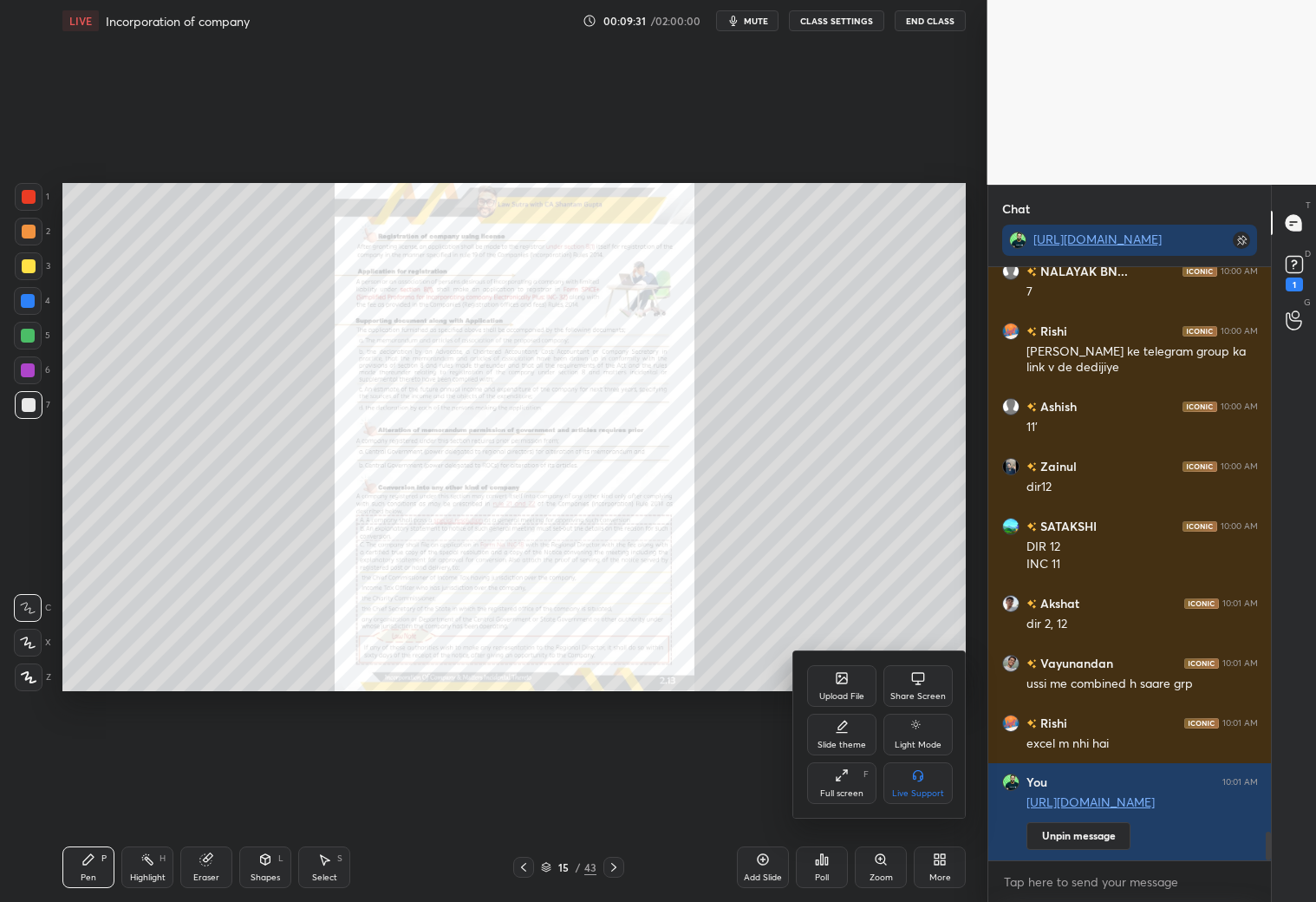
click at [848, 736] on div "Slide theme" at bounding box center [841, 735] width 69 height 42
click at [847, 725] on rect at bounding box center [841, 727] width 13 height 7
click at [809, 678] on icon at bounding box center [807, 677] width 14 height 14
click at [883, 796] on div at bounding box center [658, 451] width 1316 height 902
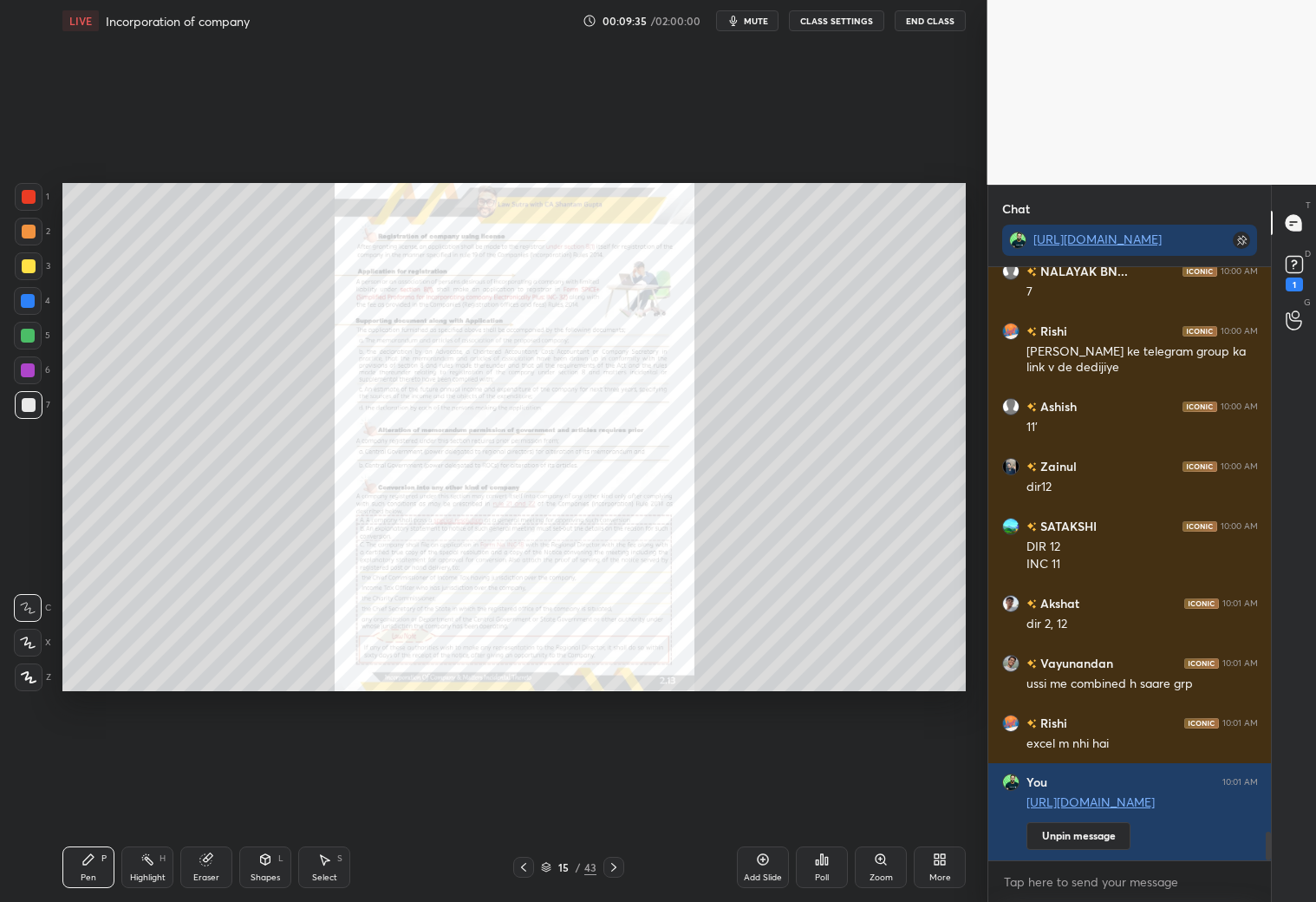
click at [893, 796] on div "Zoom" at bounding box center [880, 867] width 52 height 42
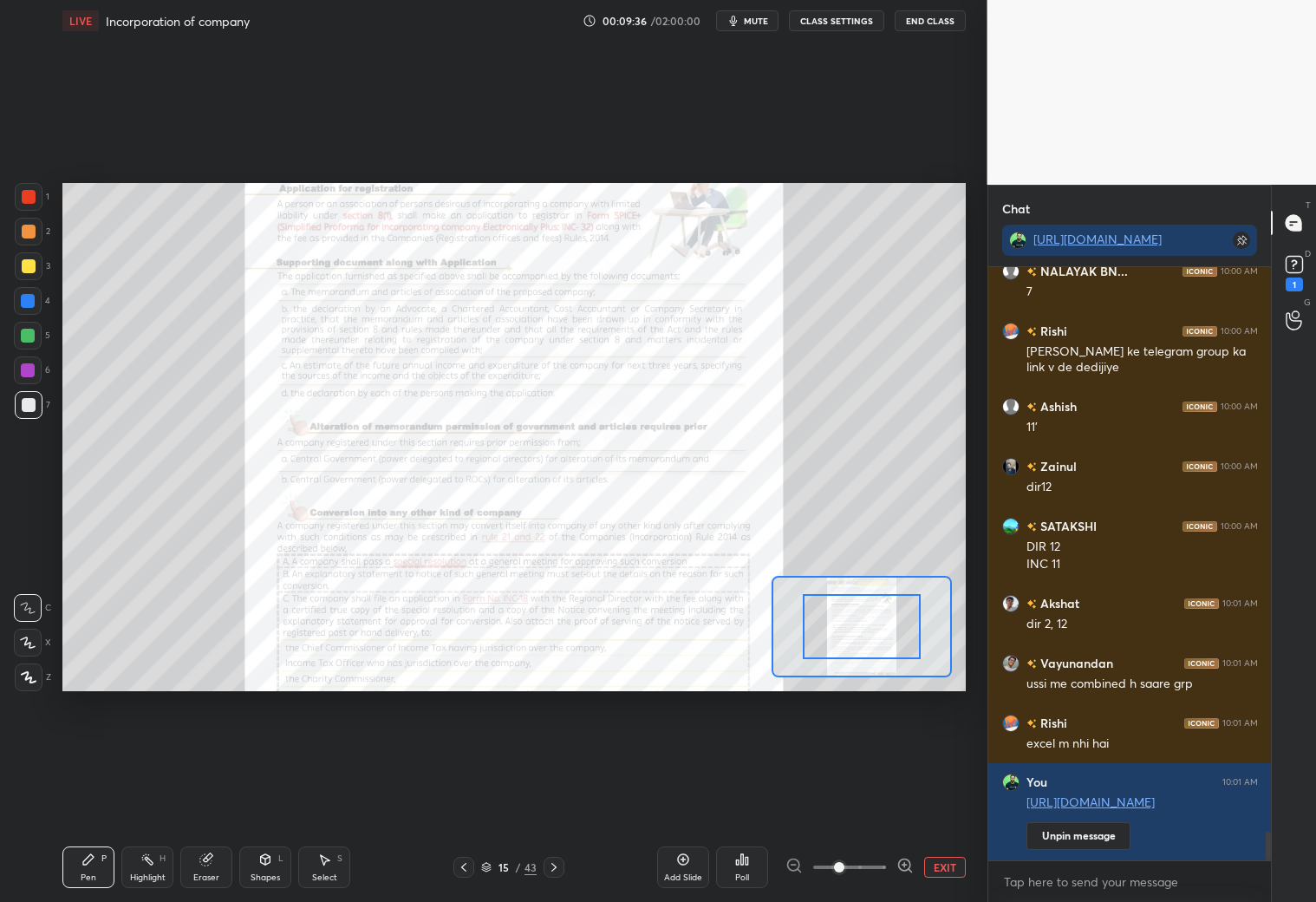
click at [947, 796] on button "EXIT" at bounding box center [944, 867] width 42 height 20
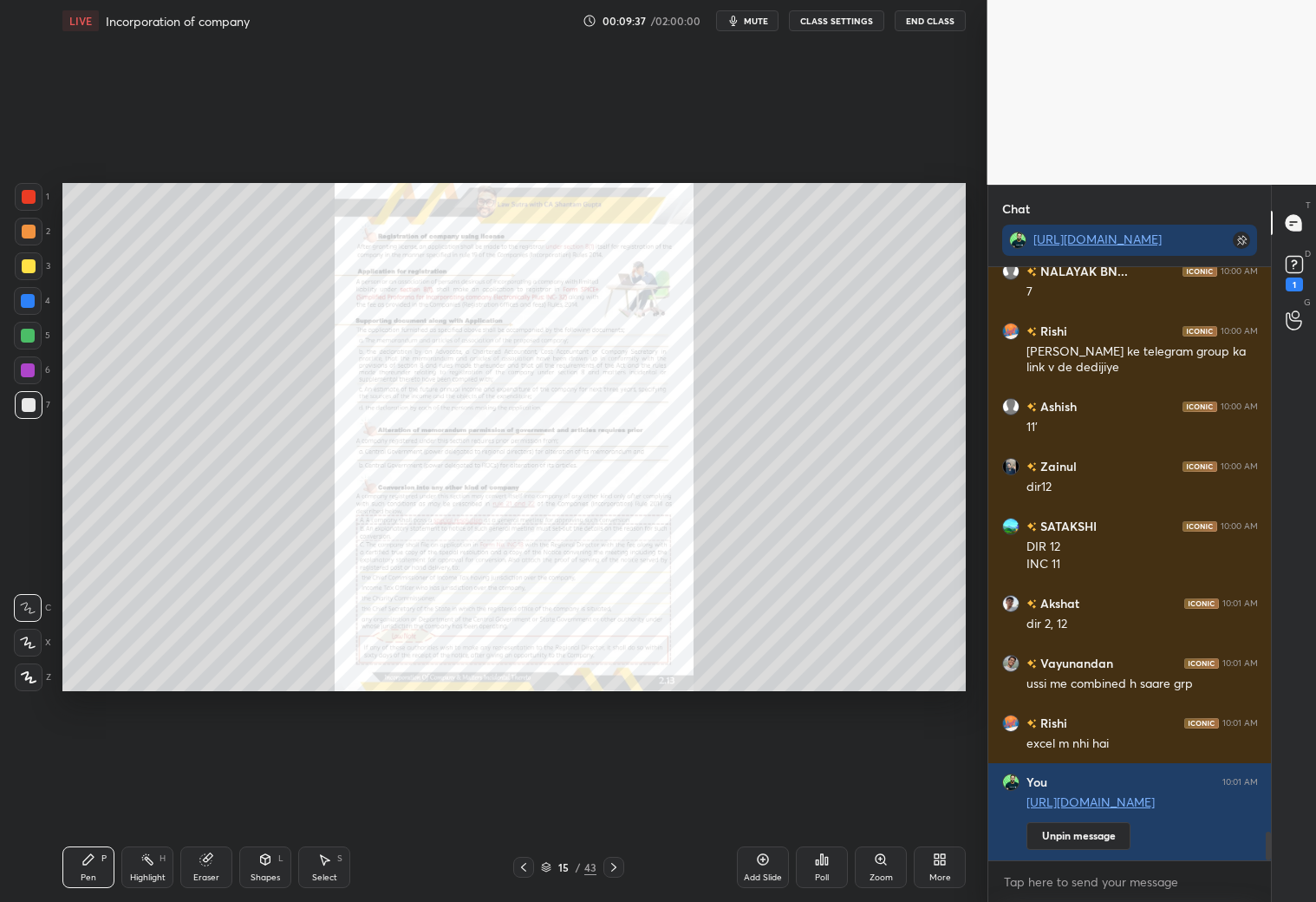
click at [767, 796] on div "Add Slide" at bounding box center [763, 867] width 52 height 42
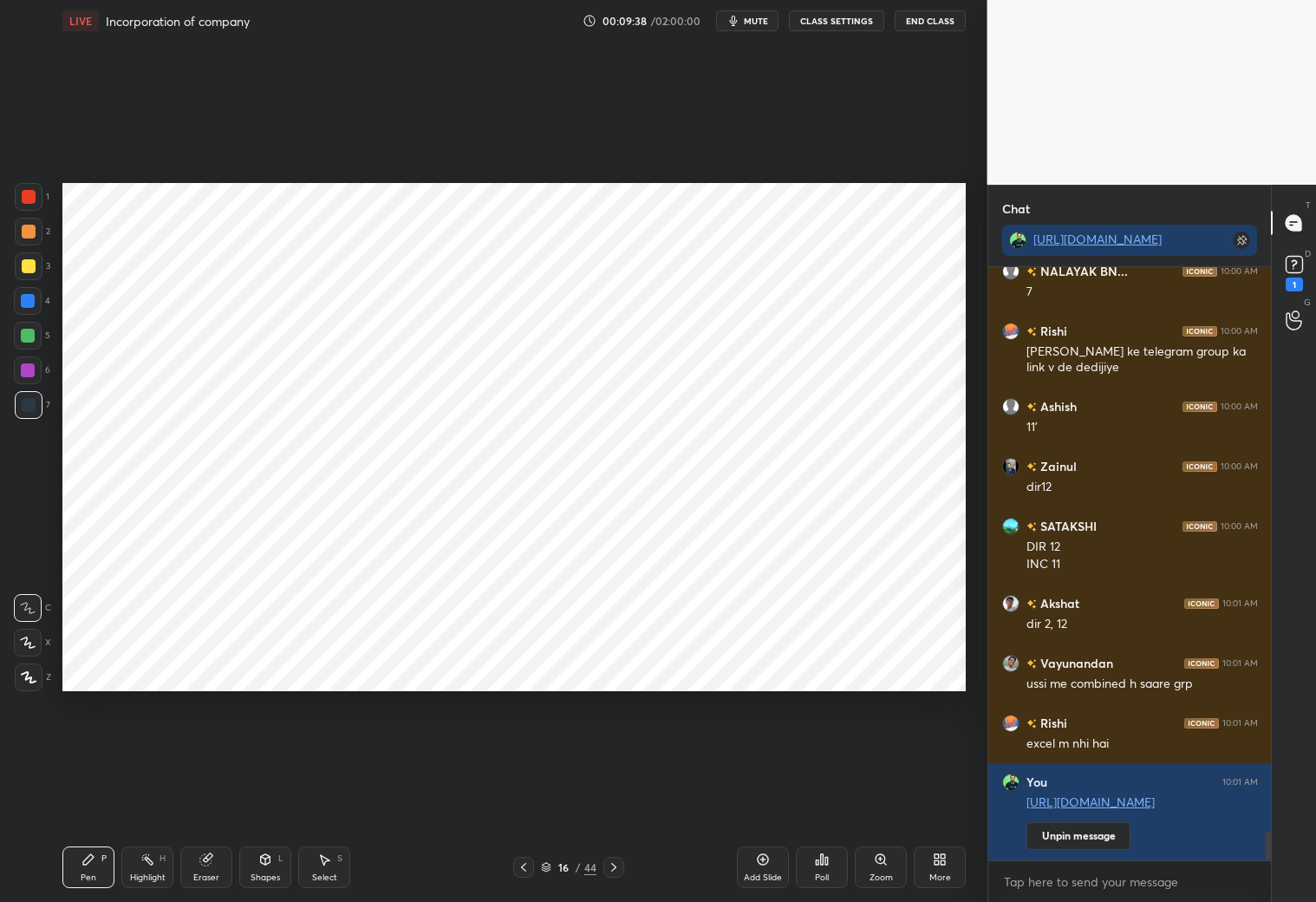
click at [268, 796] on div "Shapes L" at bounding box center [265, 867] width 52 height 42
click at [102, 796] on div "Pen P" at bounding box center [88, 867] width 52 height 42
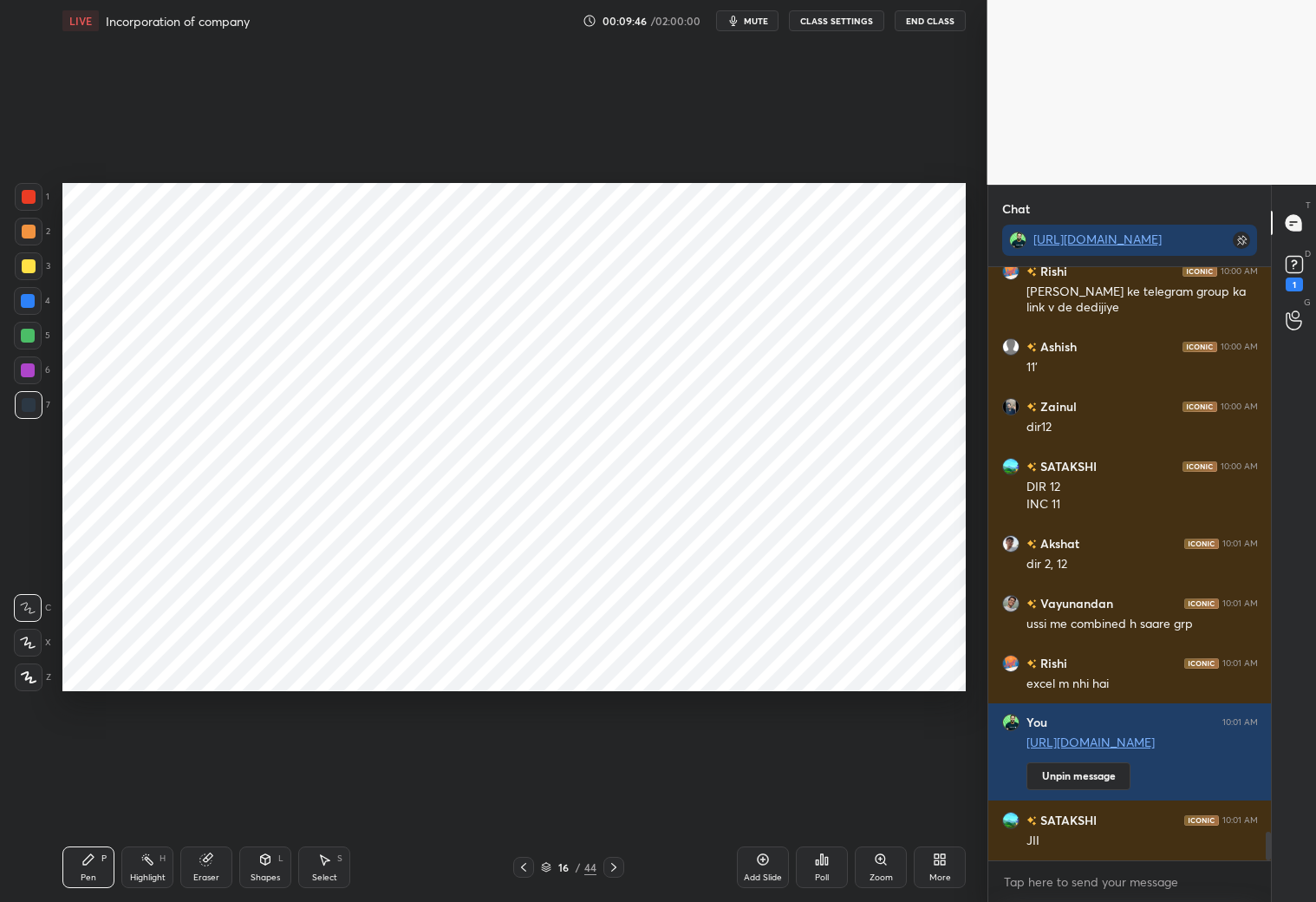
click at [35, 300] on div at bounding box center [27, 300] width 27 height 27
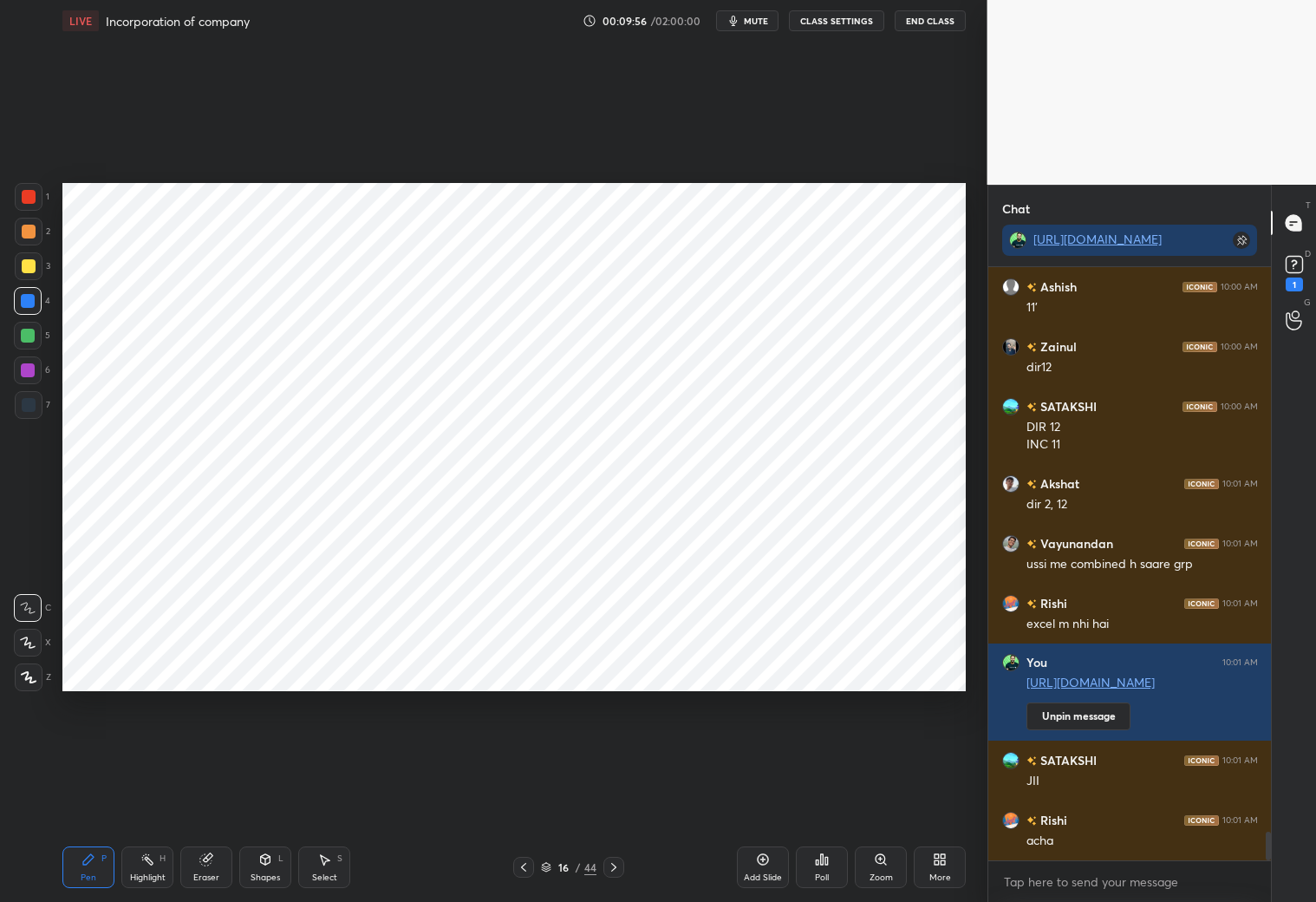
click at [29, 233] on div at bounding box center [28, 231] width 14 height 14
click at [40, 198] on div at bounding box center [28, 197] width 27 height 27
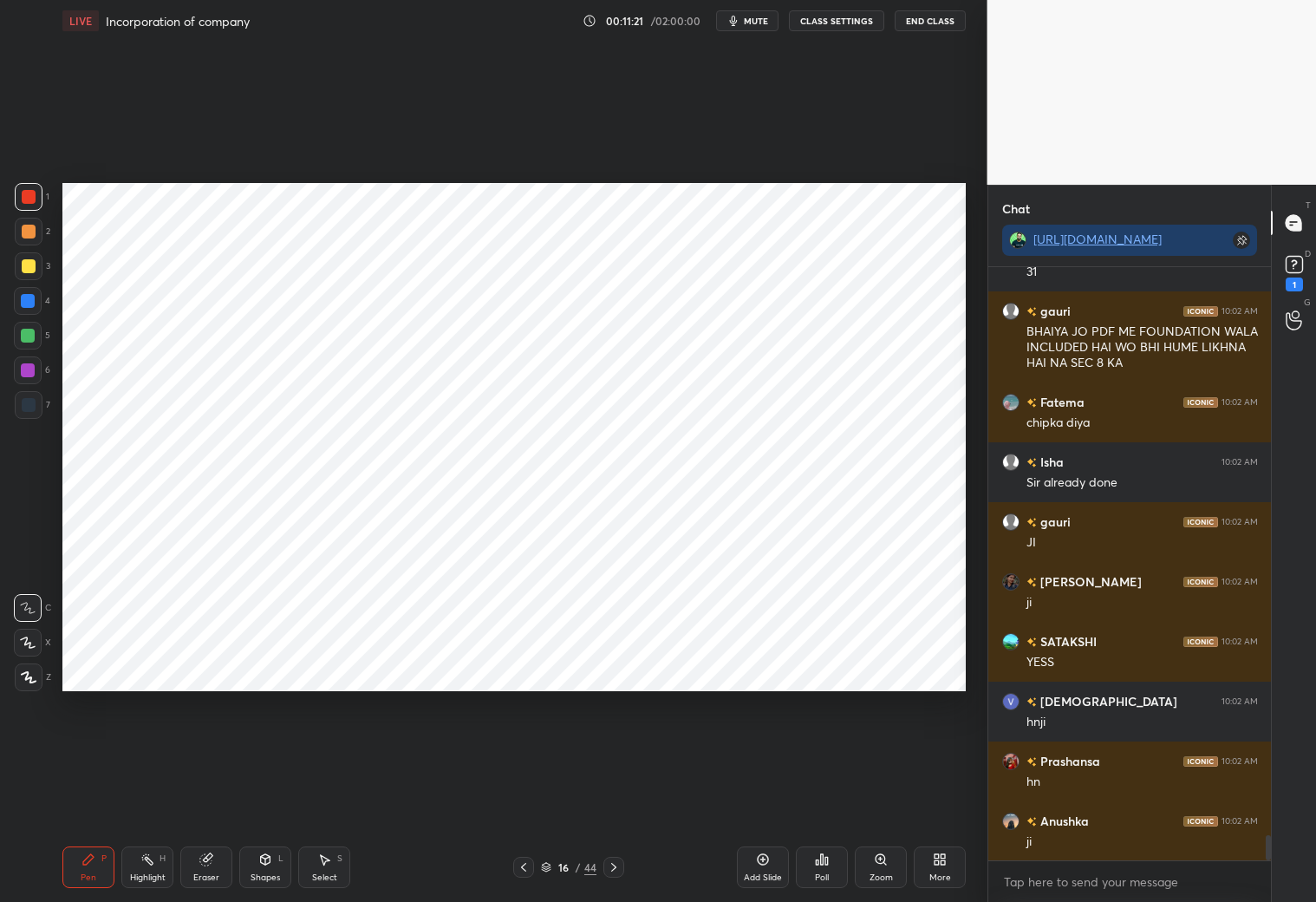
scroll to position [13626, 0]
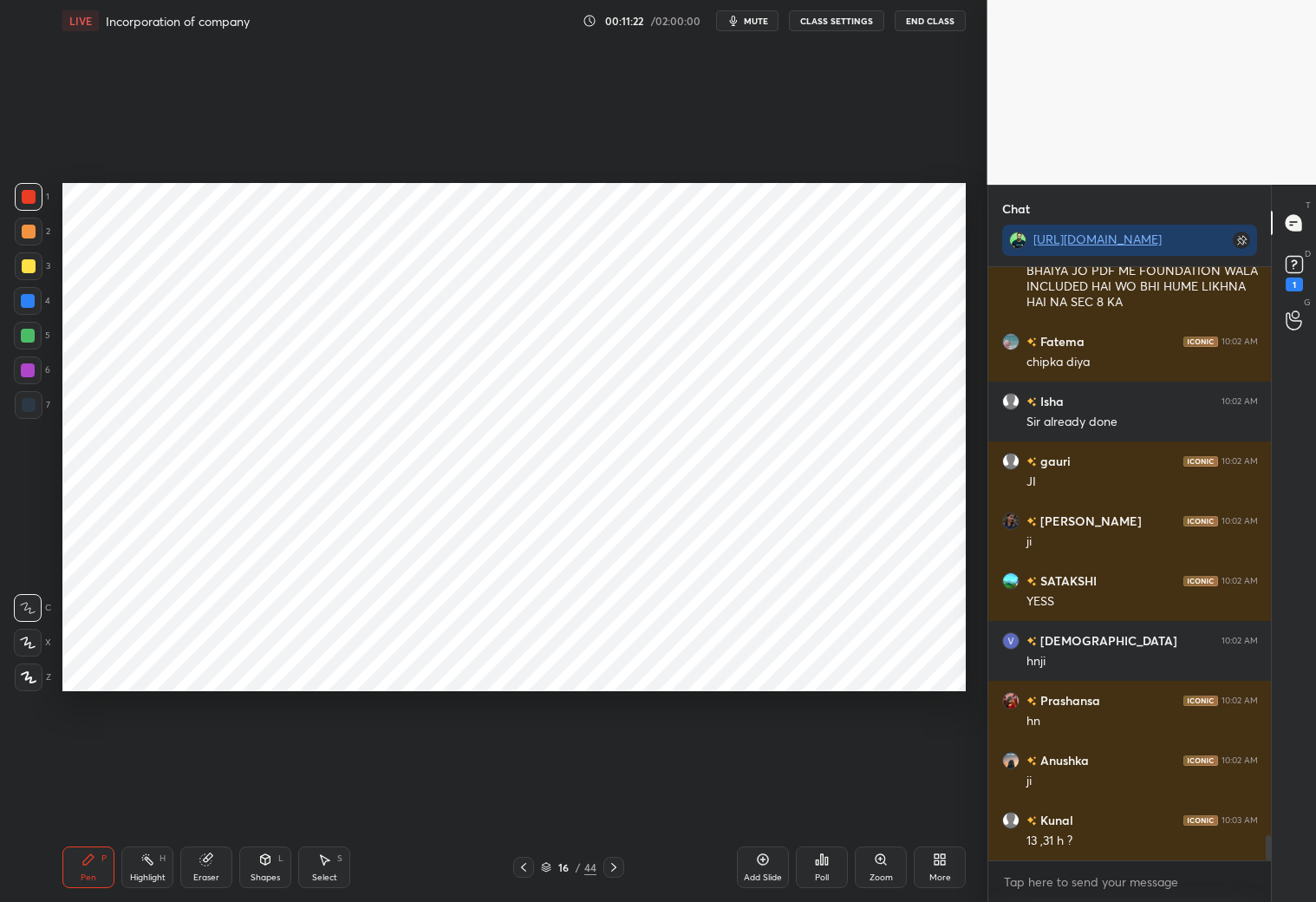
click at [203, 796] on div "Eraser" at bounding box center [206, 867] width 52 height 42
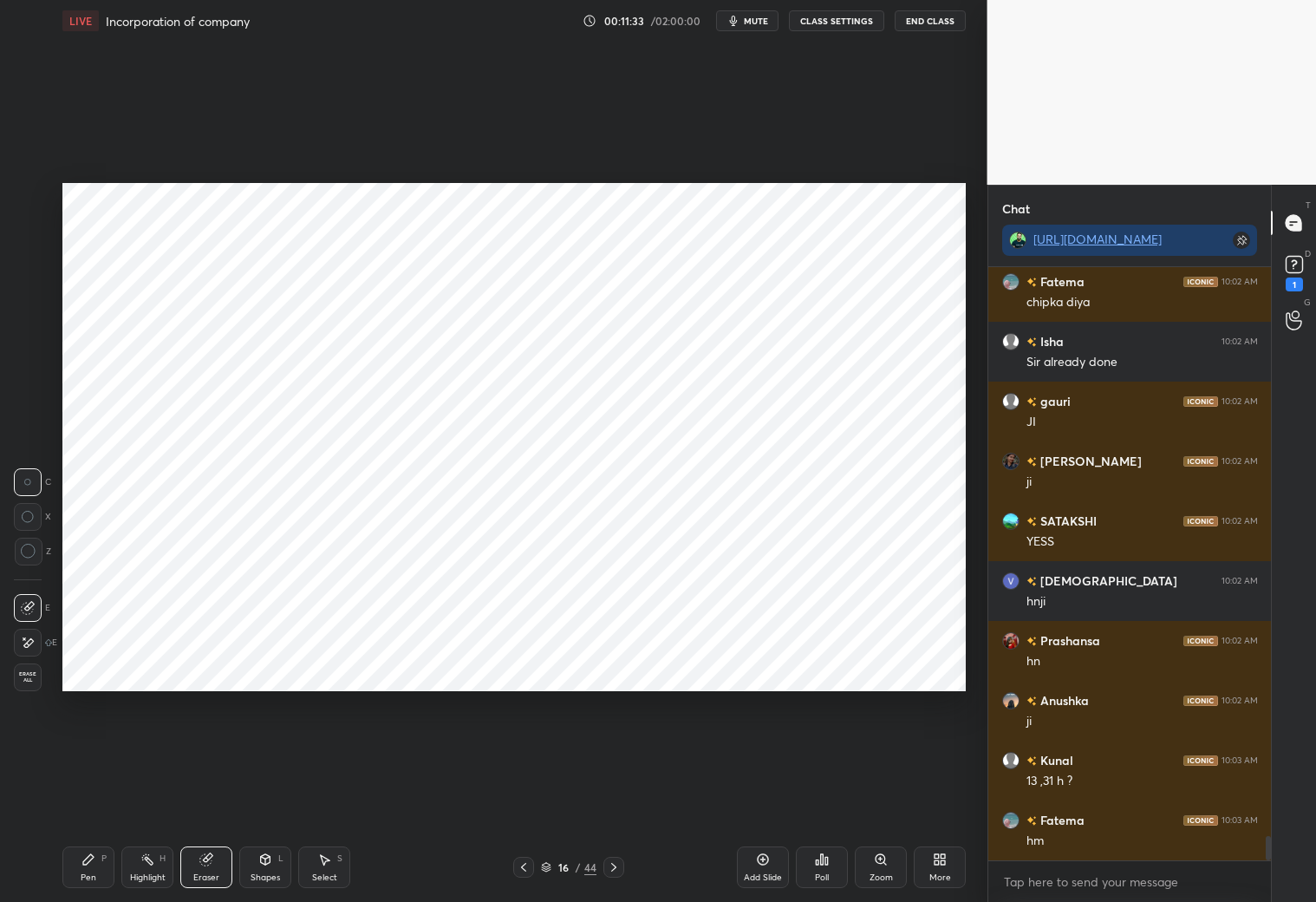
scroll to position [13745, 0]
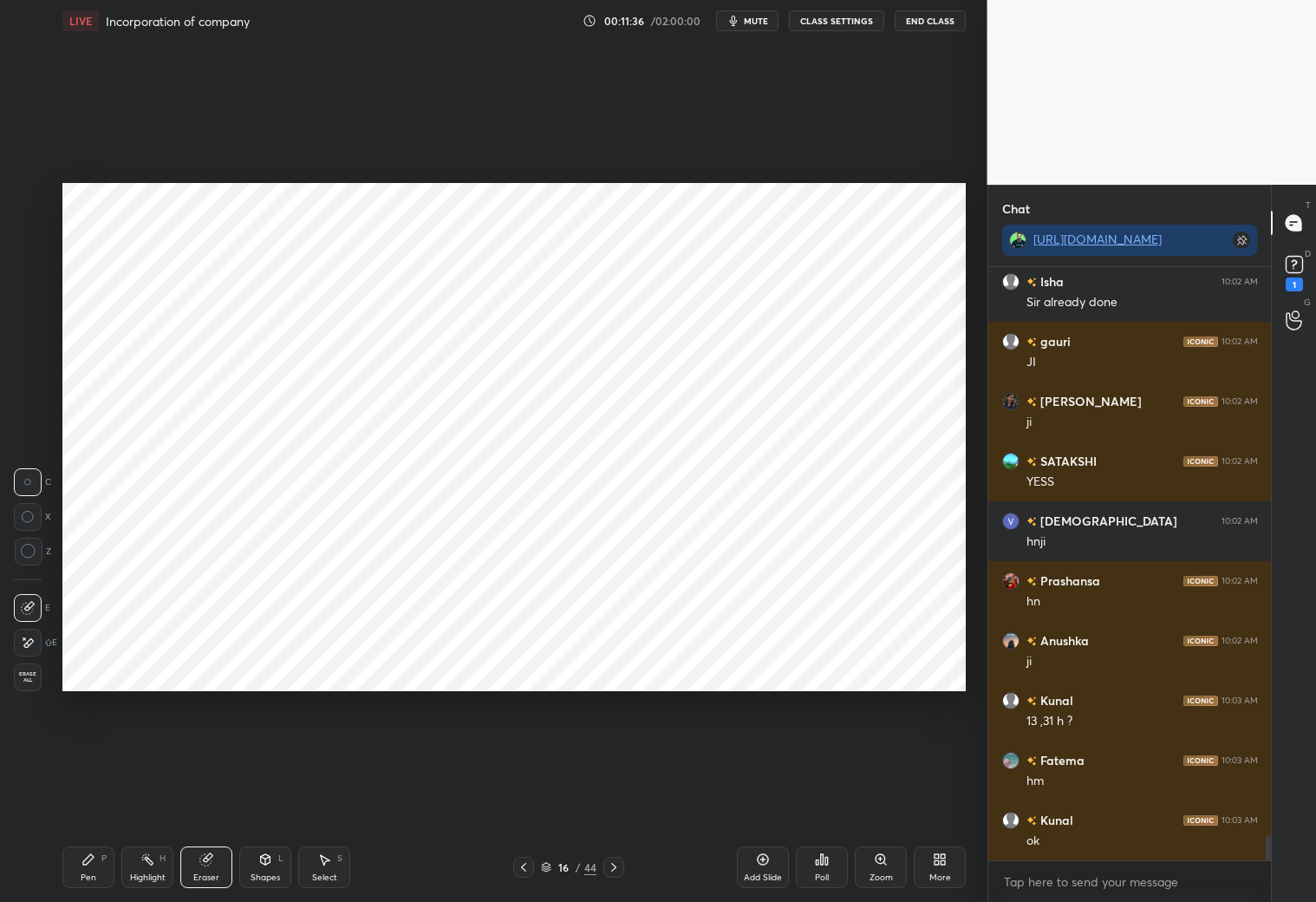
click at [103, 796] on div "Pen P" at bounding box center [88, 867] width 52 height 42
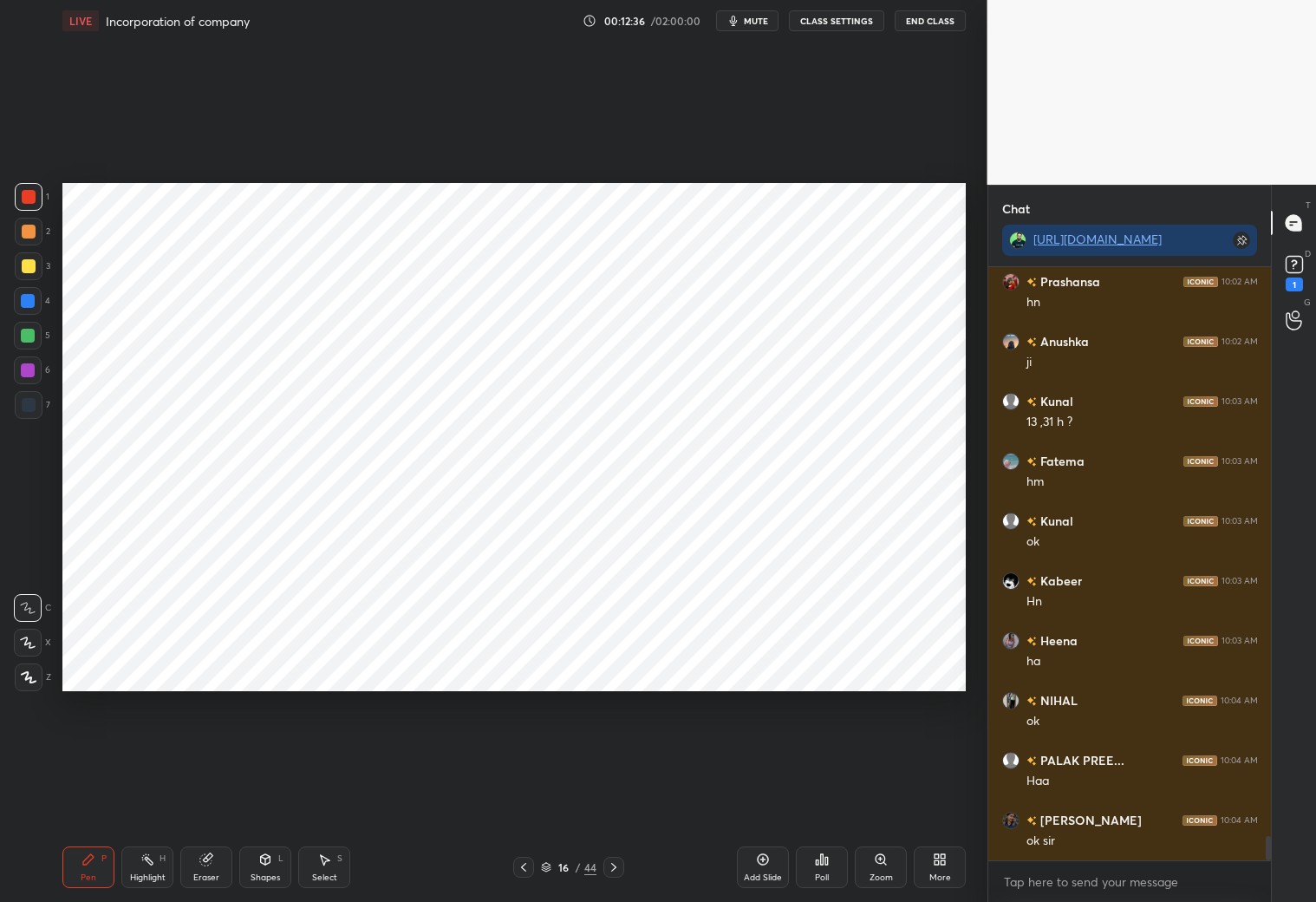
scroll to position [14103, 0]
click at [1102, 796] on p "JUMP TO LATEST" at bounding box center [1135, 843] width 74 height 11
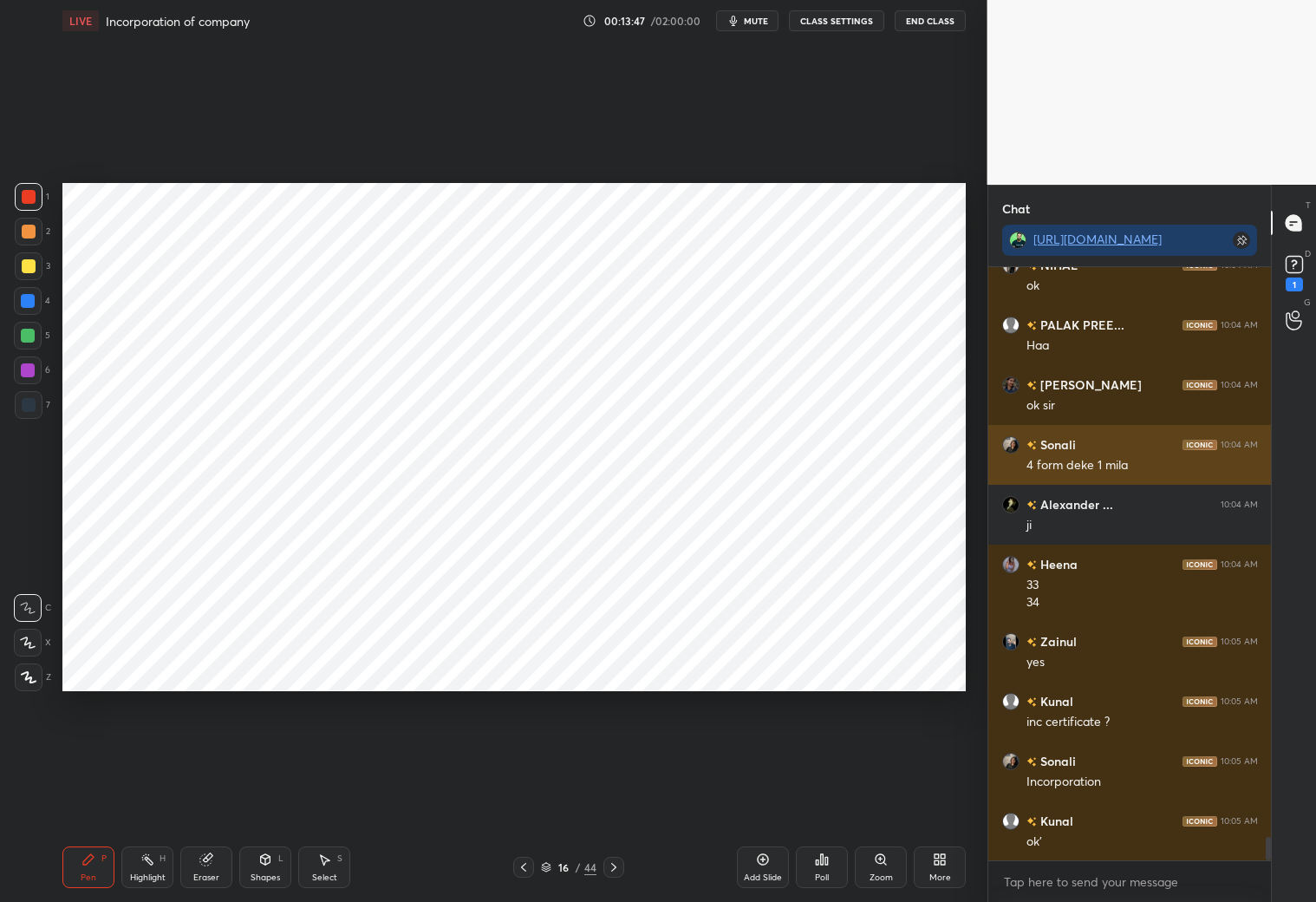
scroll to position [14541, 0]
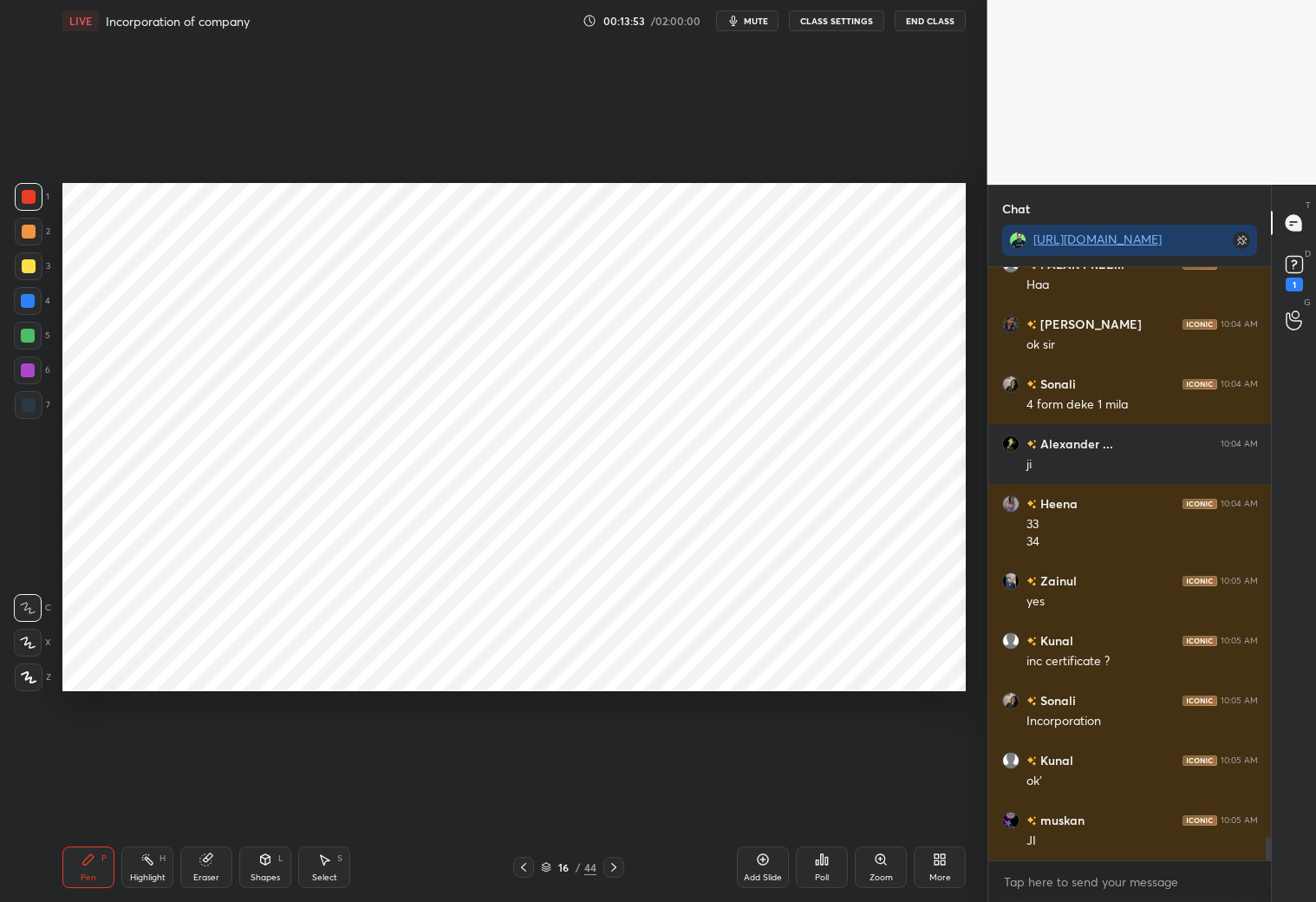
drag, startPoint x: 541, startPoint y: 870, endPoint x: 549, endPoint y: 866, distance: 8.9
click at [544, 796] on icon at bounding box center [546, 867] width 11 height 11
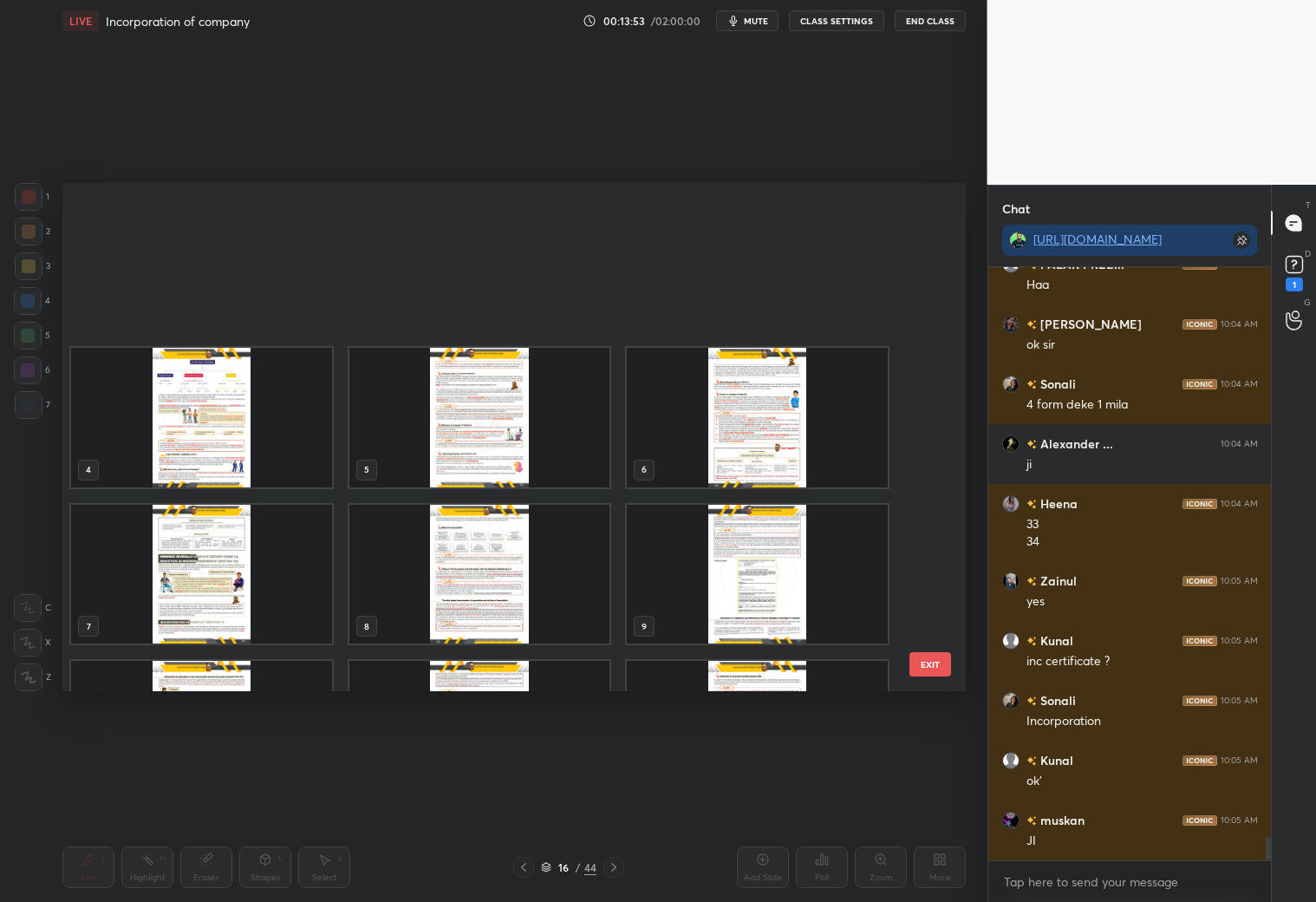
scroll to position [504, 894]
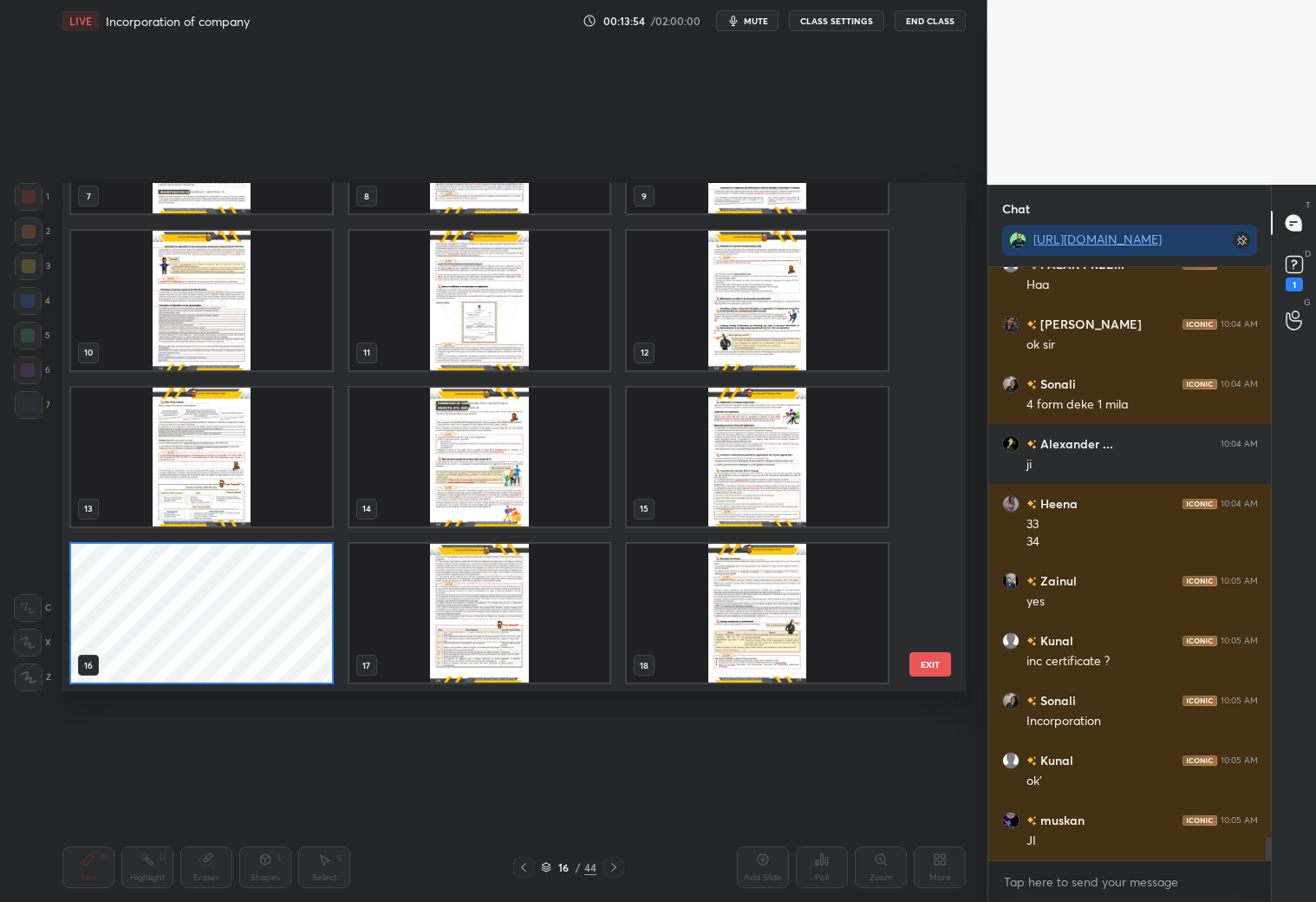
click at [477, 454] on img "grid" at bounding box center [479, 456] width 261 height 139
click at [479, 455] on img "grid" at bounding box center [479, 456] width 261 height 139
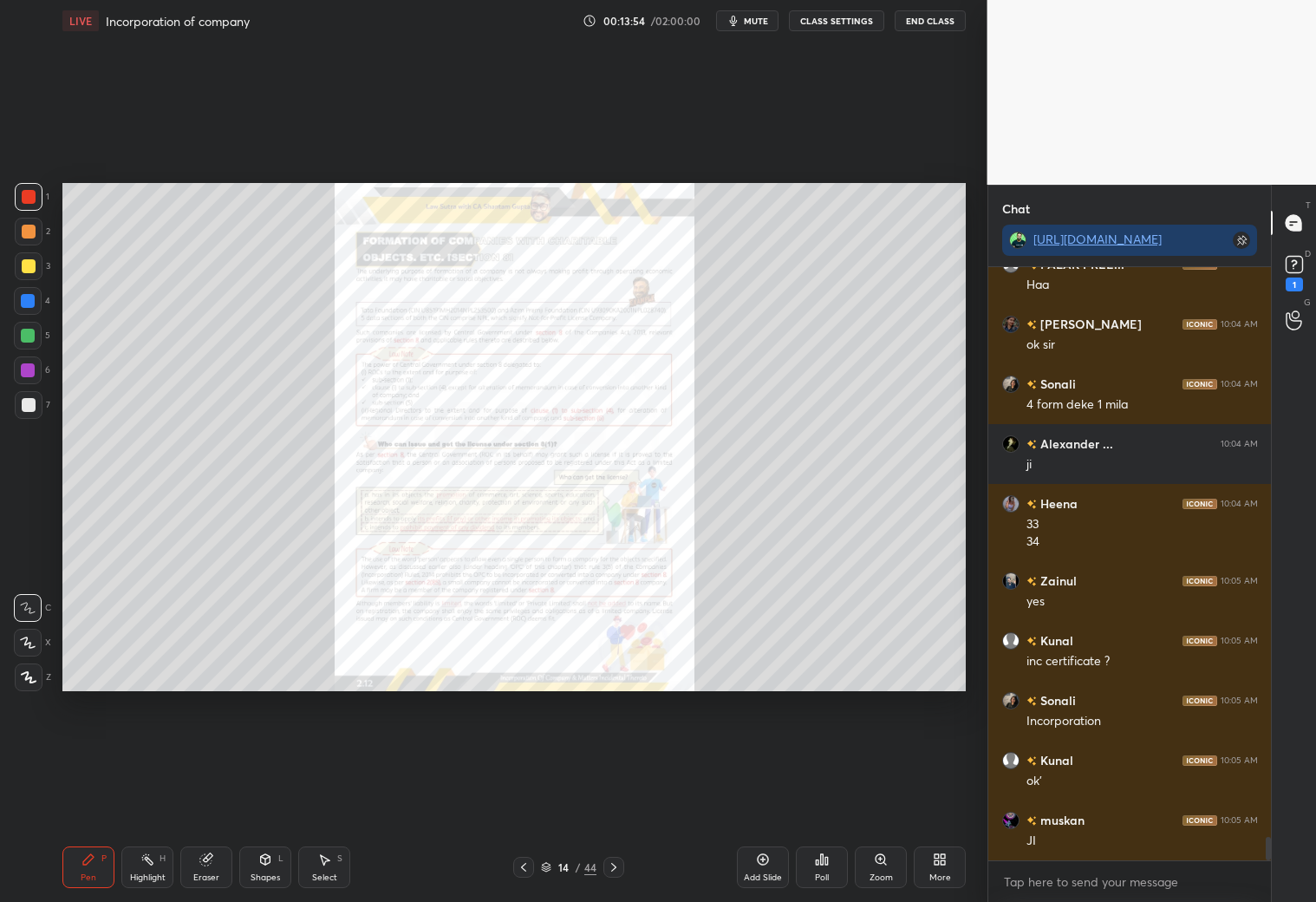
click at [479, 456] on img "grid" at bounding box center [479, 456] width 261 height 139
click at [523, 796] on icon at bounding box center [523, 867] width 14 height 14
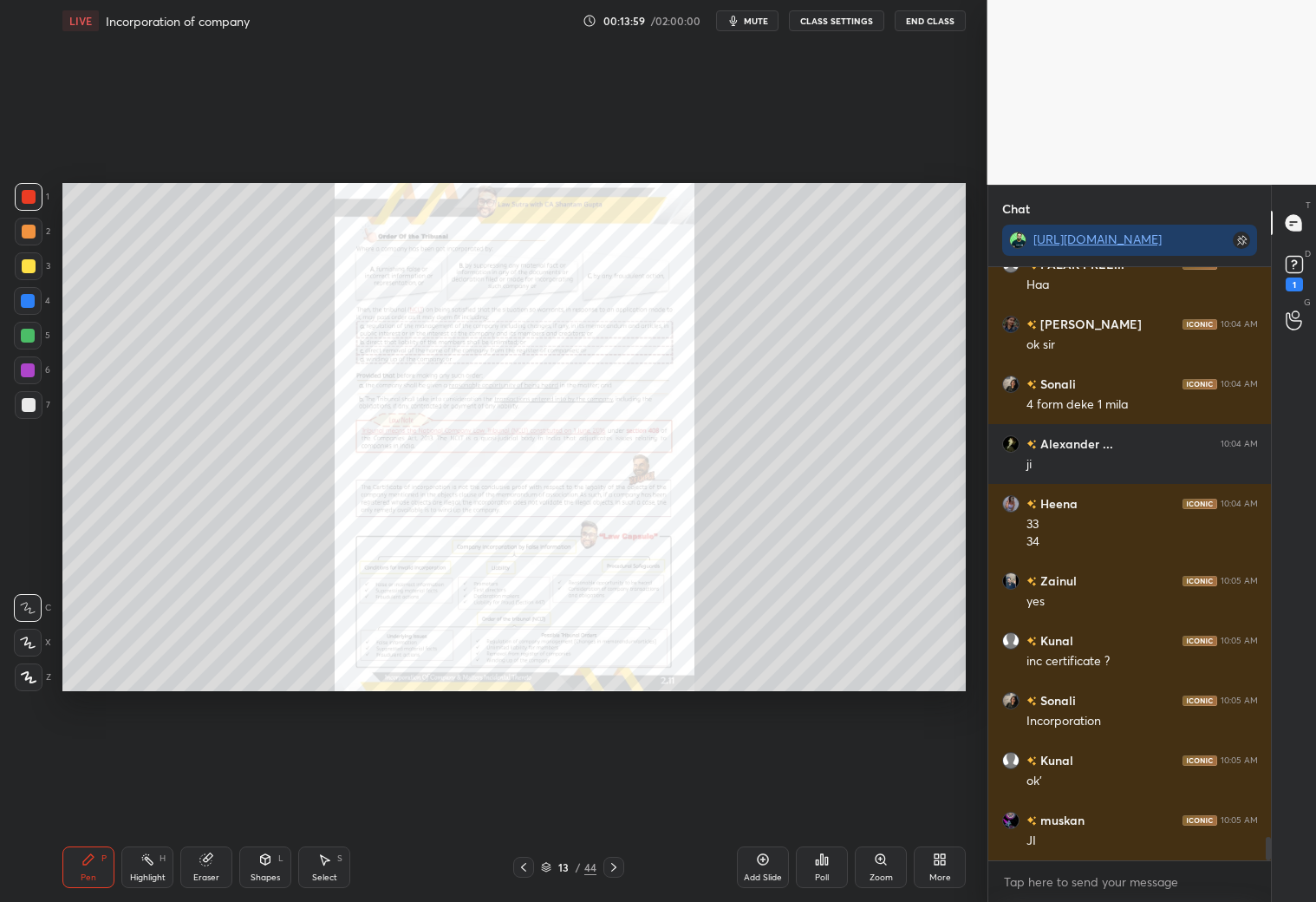
click at [522, 796] on icon at bounding box center [523, 867] width 14 height 14
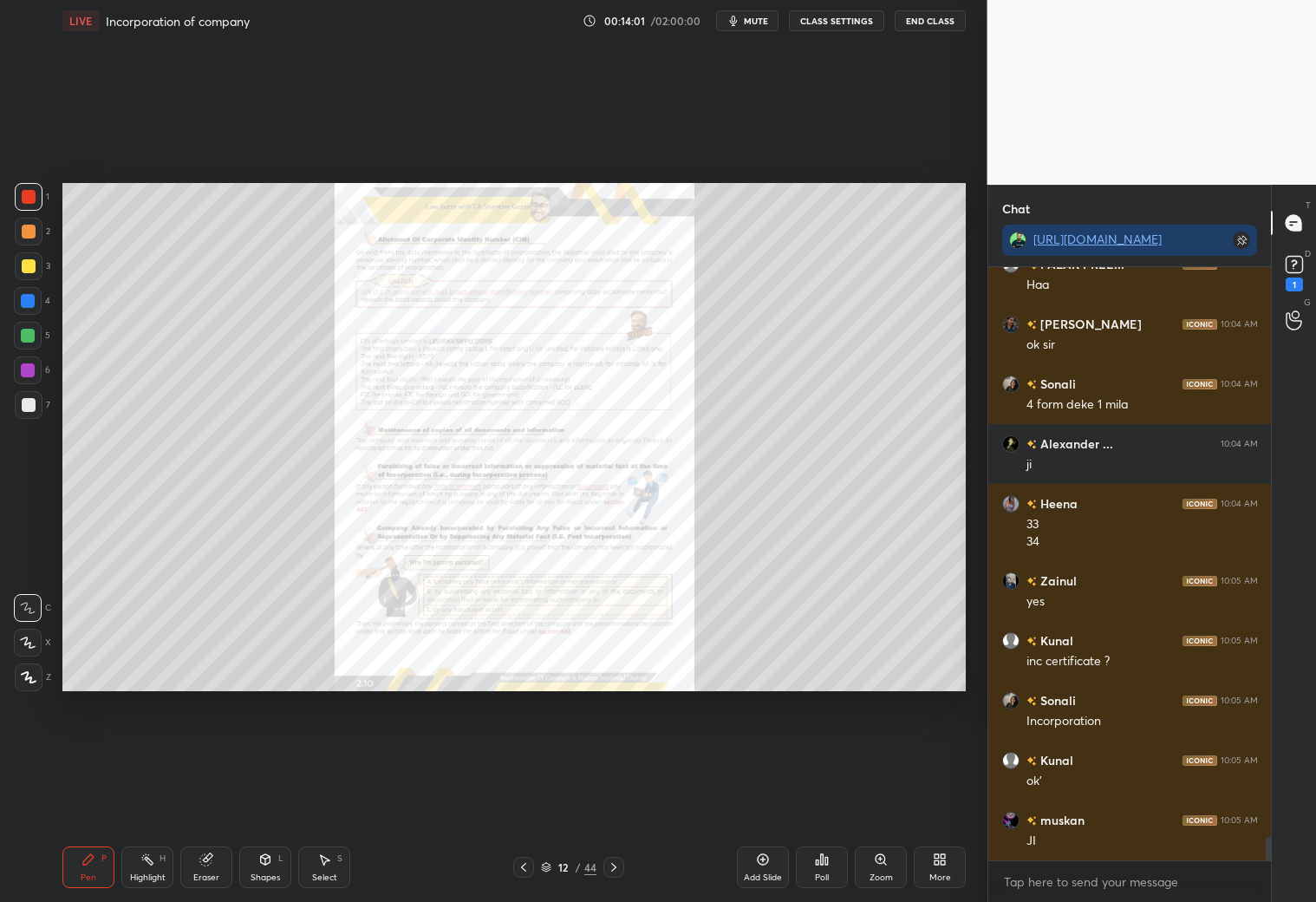
click at [524, 796] on icon at bounding box center [523, 867] width 14 height 14
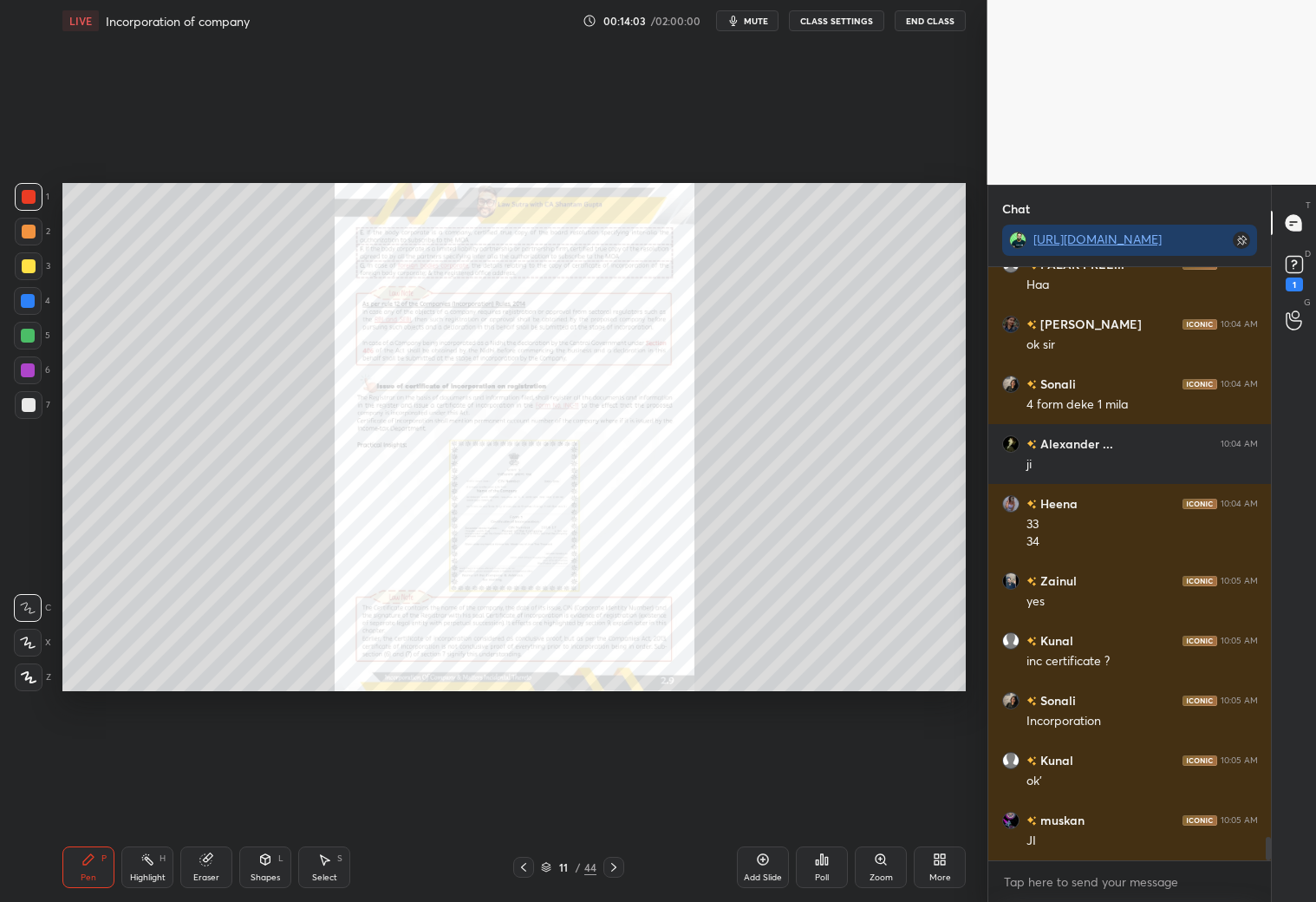
scroll to position [14600, 0]
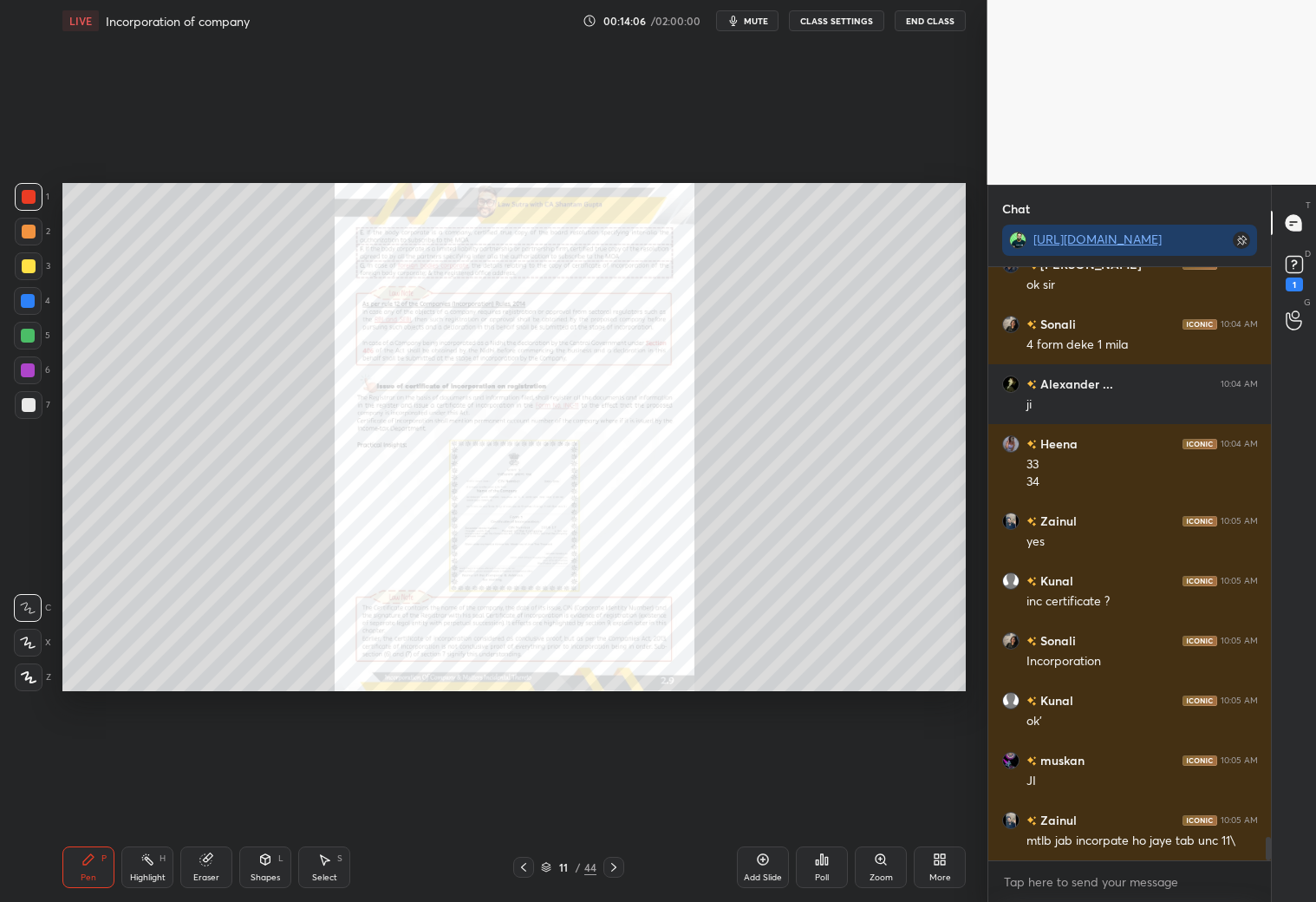
click at [823, 796] on div "Poll" at bounding box center [822, 878] width 14 height 9
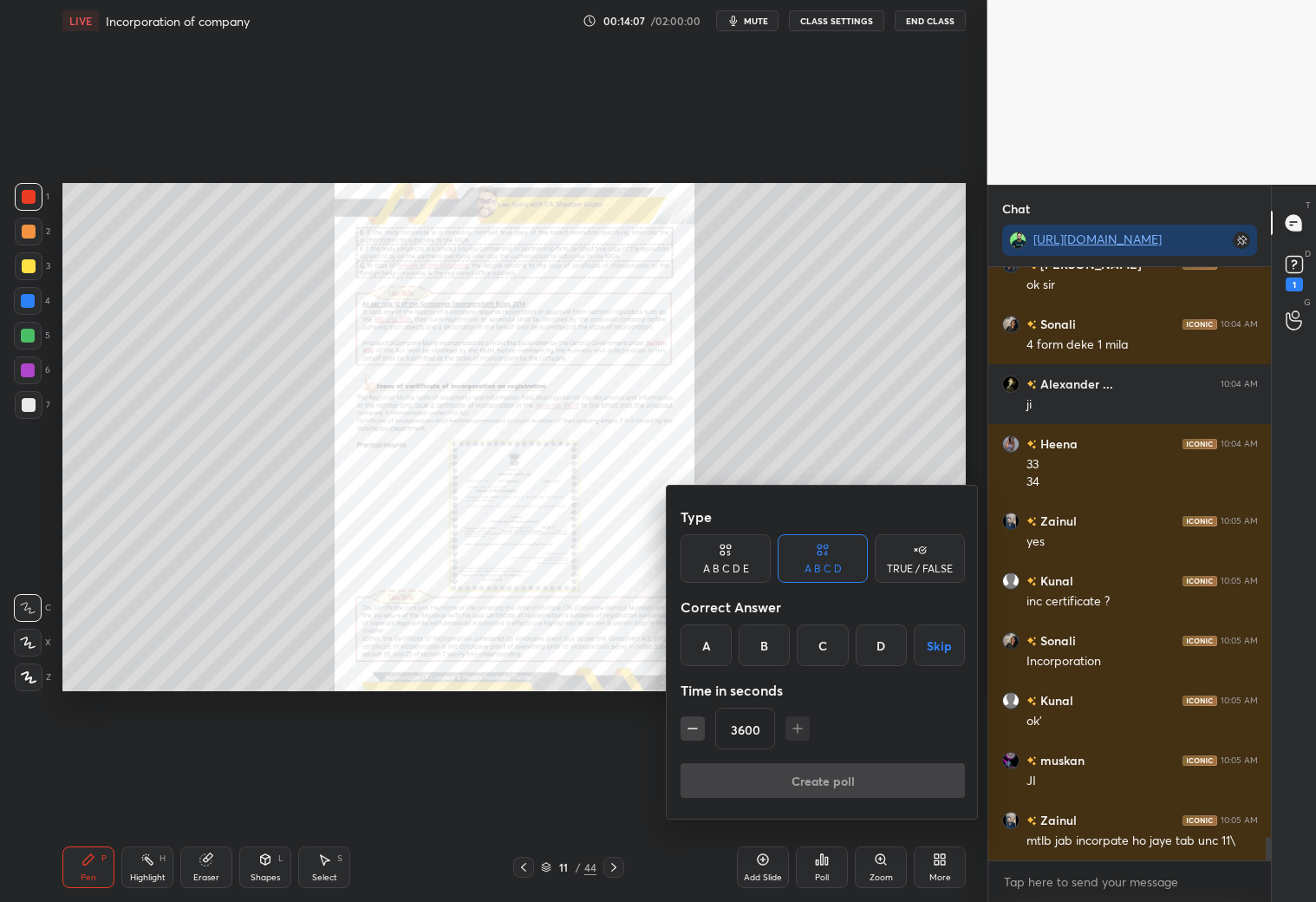
click at [890, 796] on div at bounding box center [658, 451] width 1316 height 902
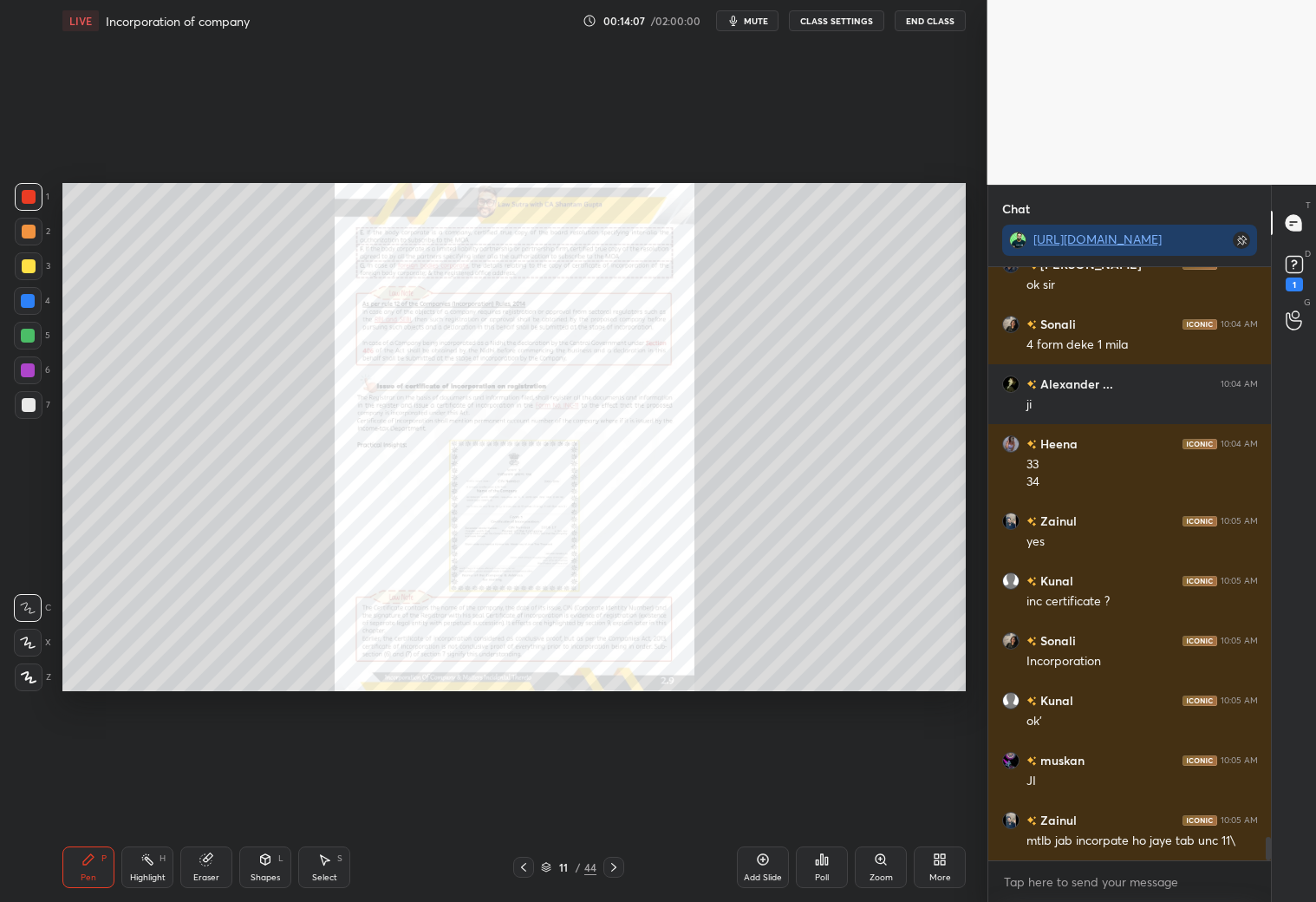
click at [886, 796] on div "Type A B C D E A B C D TRUE / FALSE Correct Answer A B C D Skip Time in seconds…" at bounding box center [658, 451] width 1316 height 902
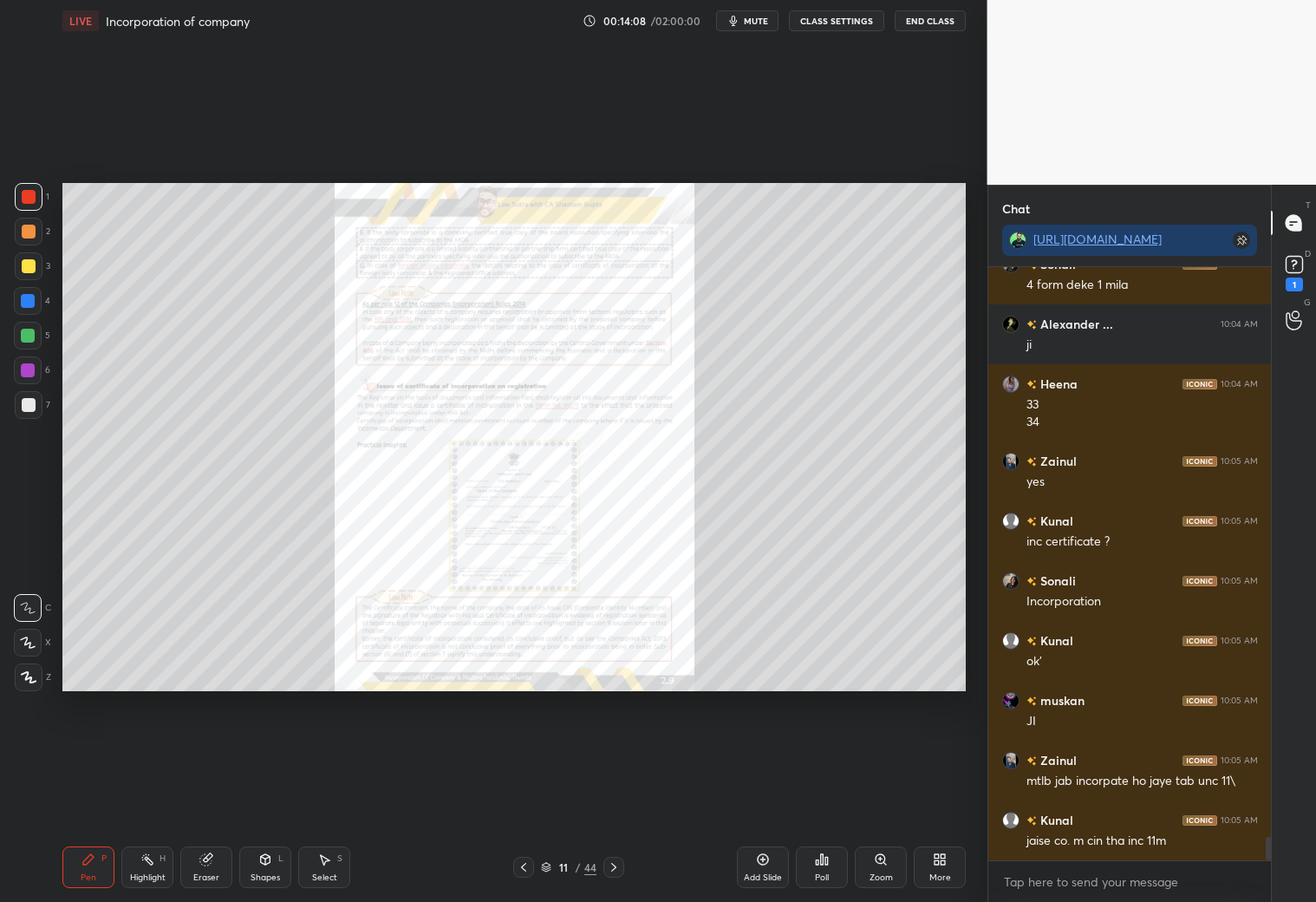
click at [886, 796] on div "Zoom" at bounding box center [880, 867] width 52 height 42
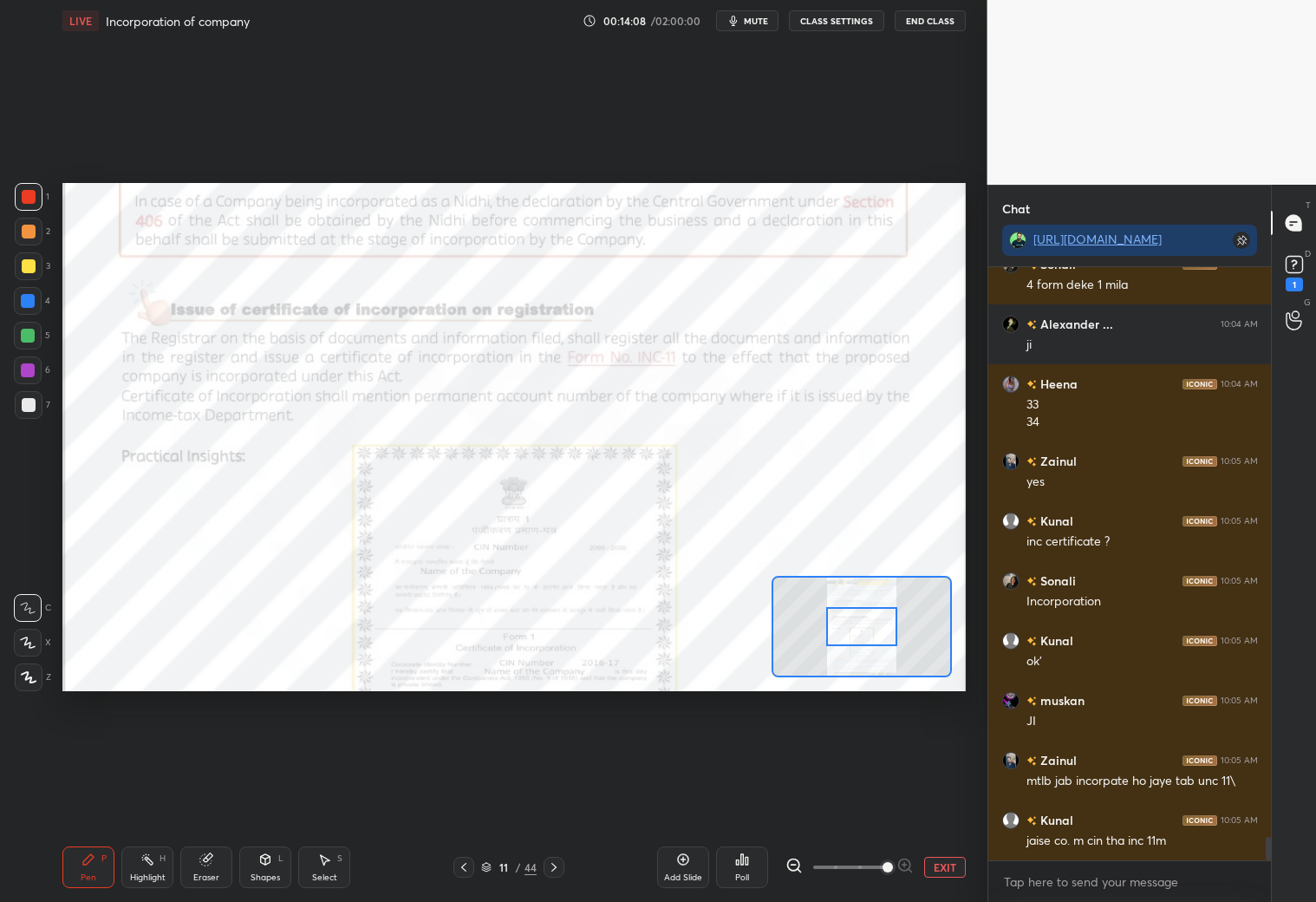
click at [889, 796] on span at bounding box center [887, 867] width 11 height 11
click at [892, 796] on span at bounding box center [887, 867] width 11 height 11
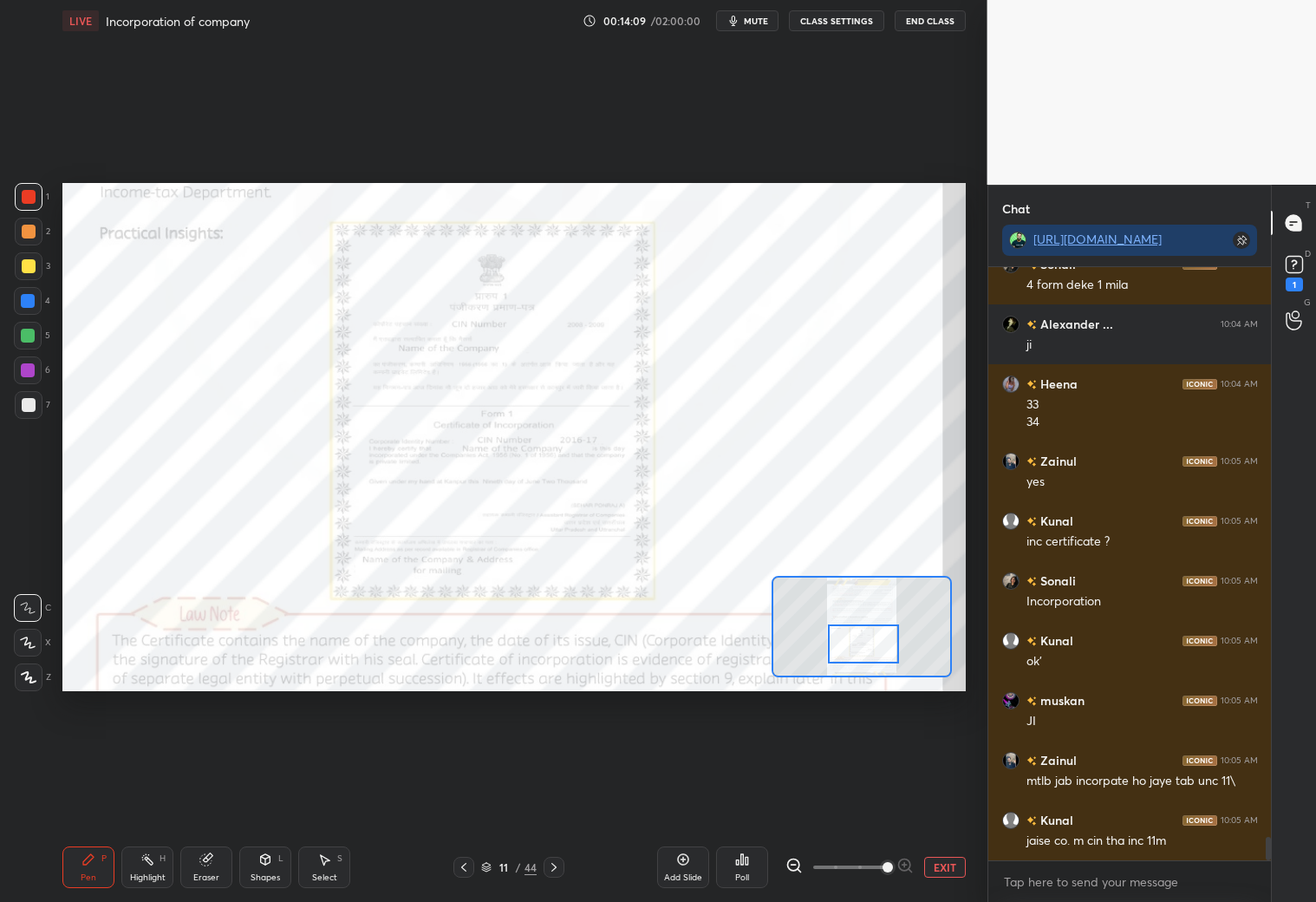
drag, startPoint x: 863, startPoint y: 631, endPoint x: 852, endPoint y: 630, distance: 11.0
click at [865, 651] on div at bounding box center [863, 644] width 71 height 39
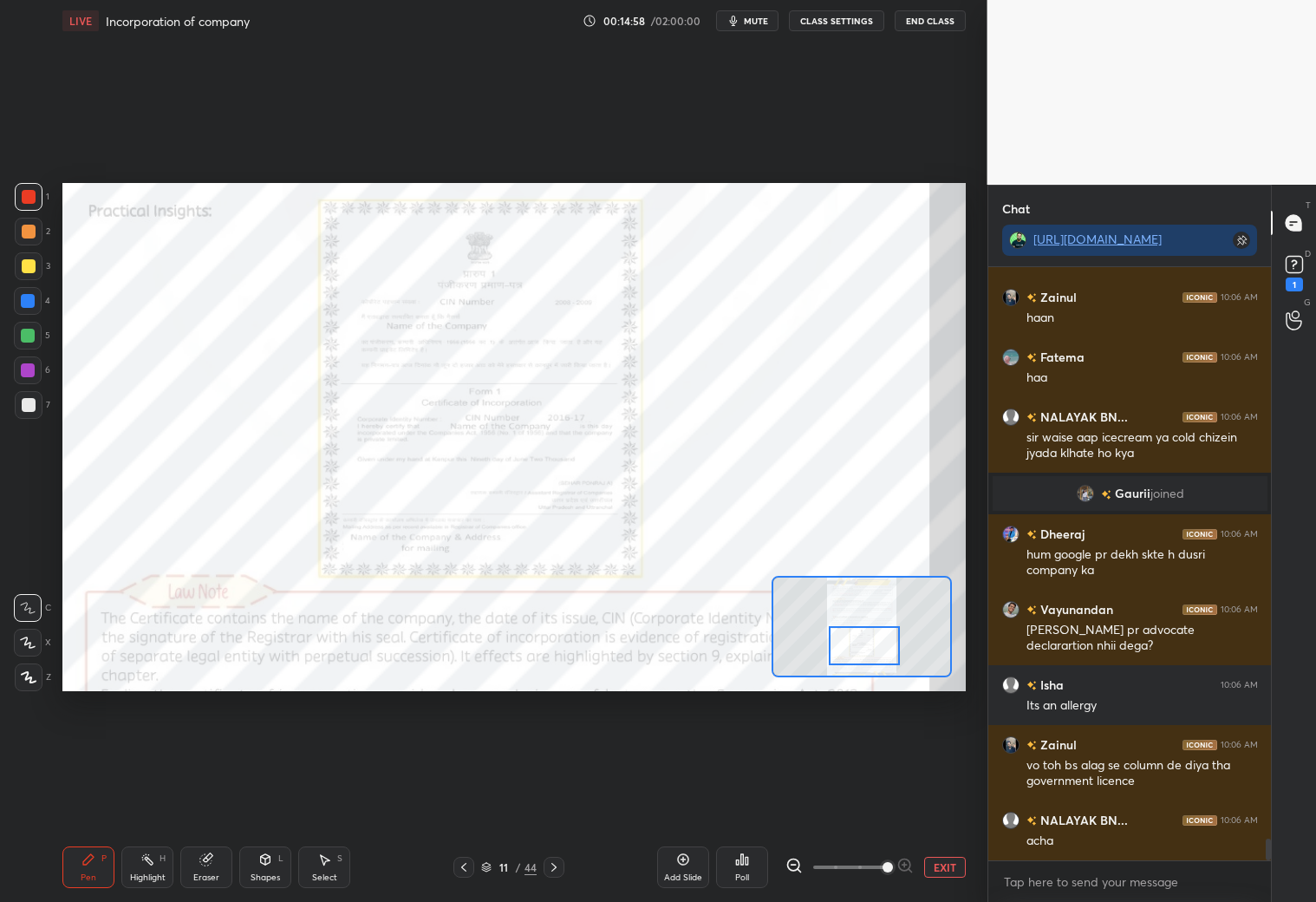
scroll to position [15422, 0]
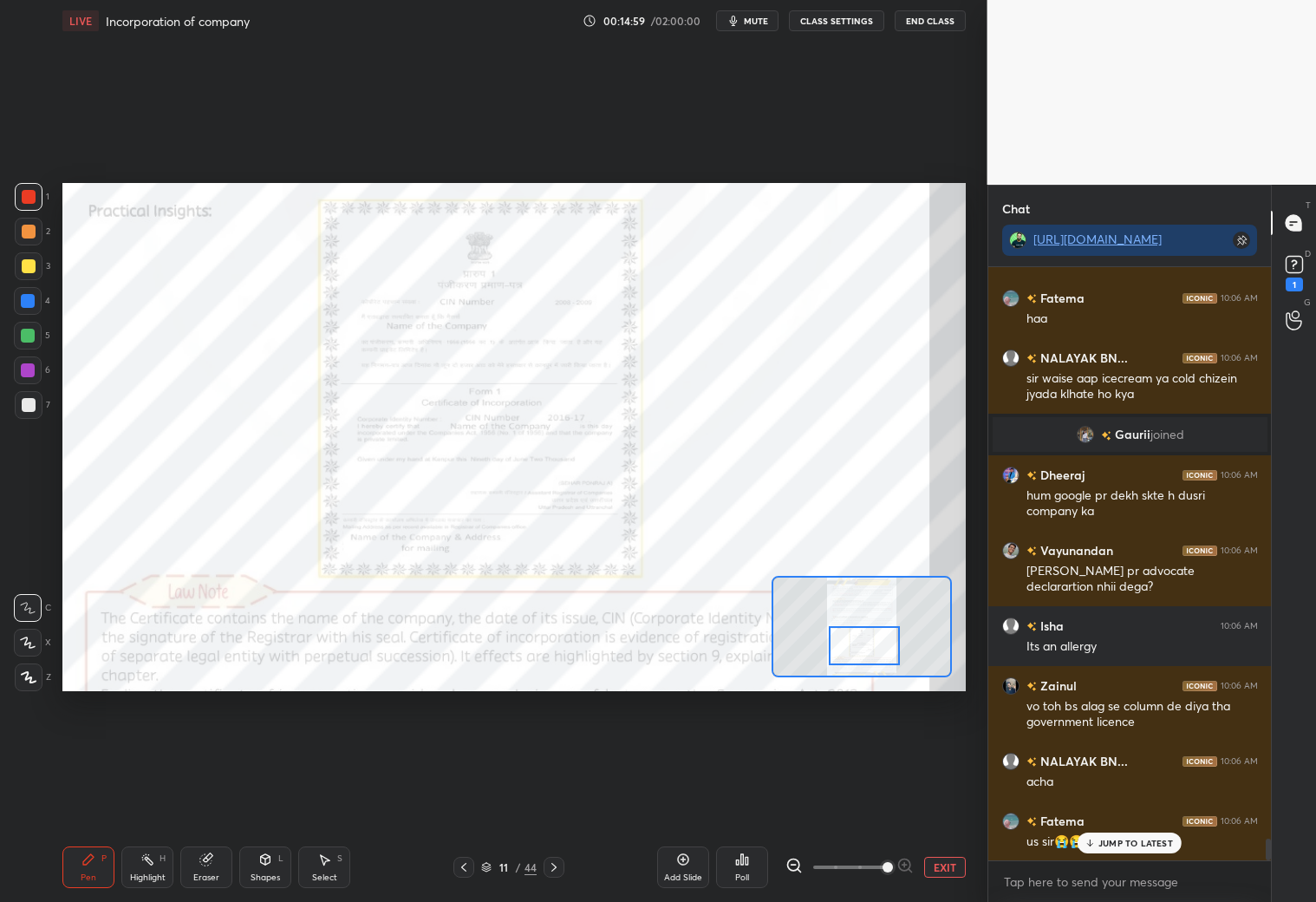
click at [488, 796] on icon at bounding box center [486, 867] width 11 height 11
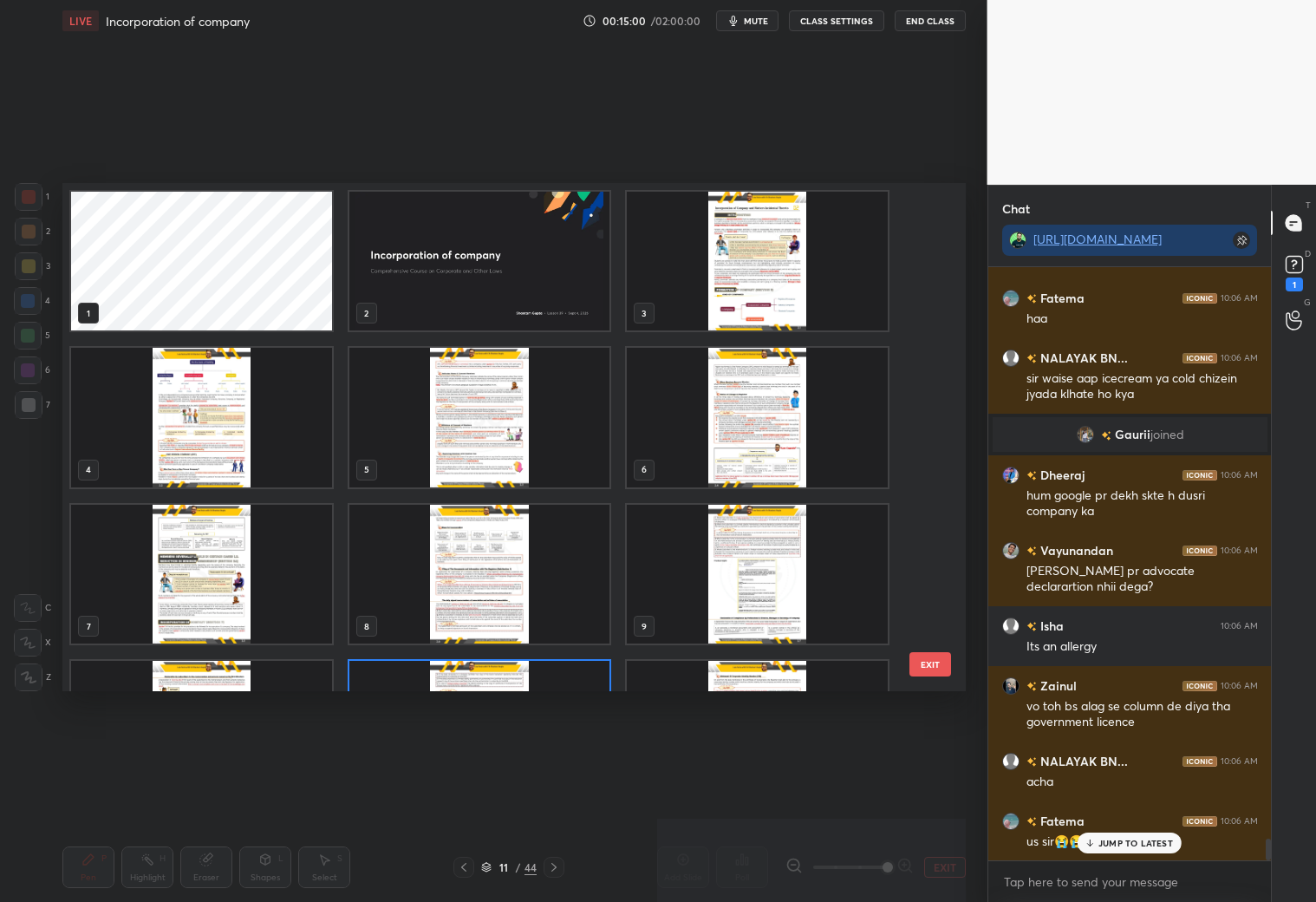
scroll to position [504, 894]
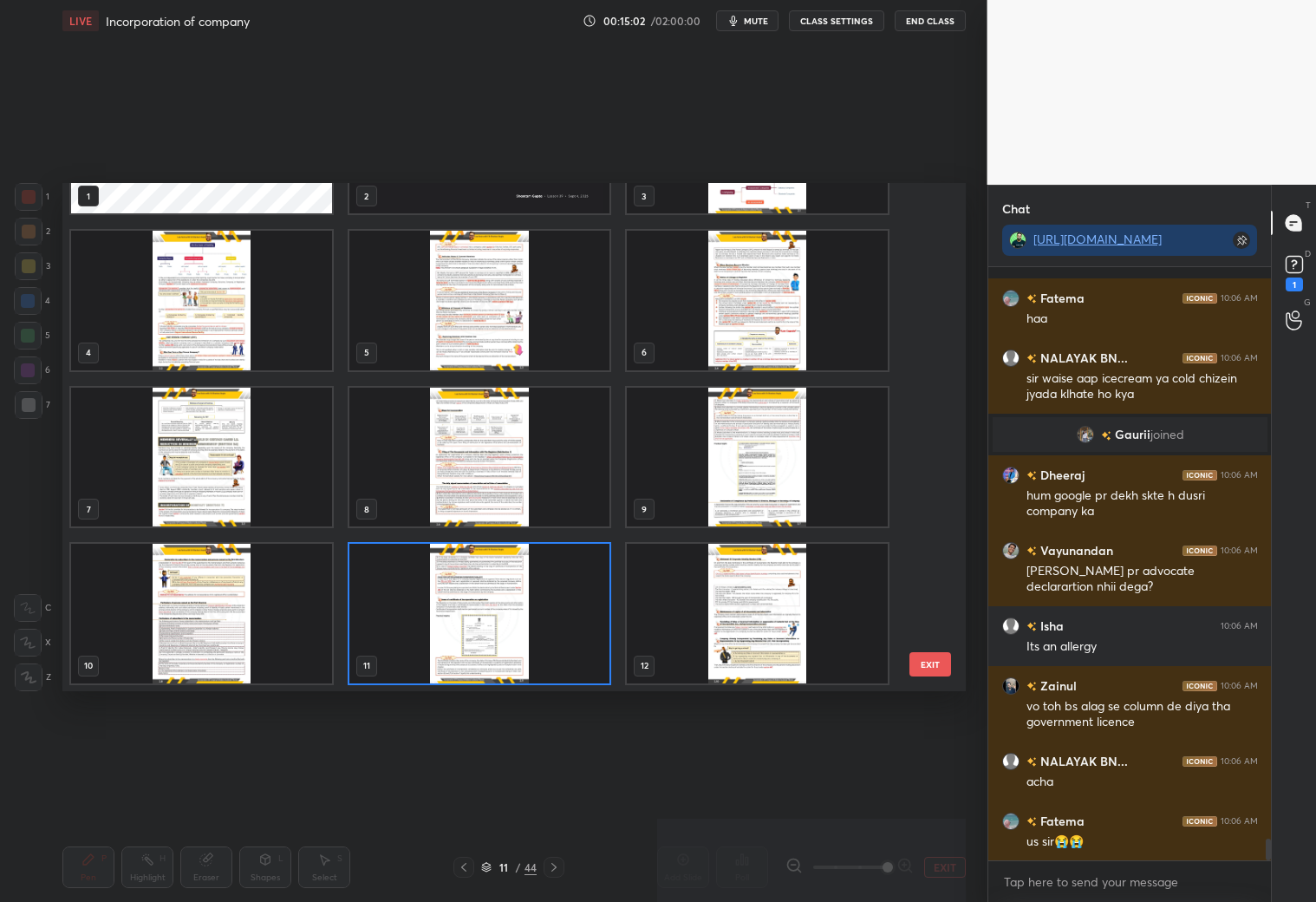
click at [800, 598] on img "grid" at bounding box center [757, 613] width 261 height 139
click at [802, 598] on img "grid" at bounding box center [757, 613] width 261 height 139
click at [801, 600] on img "grid" at bounding box center [757, 613] width 261 height 139
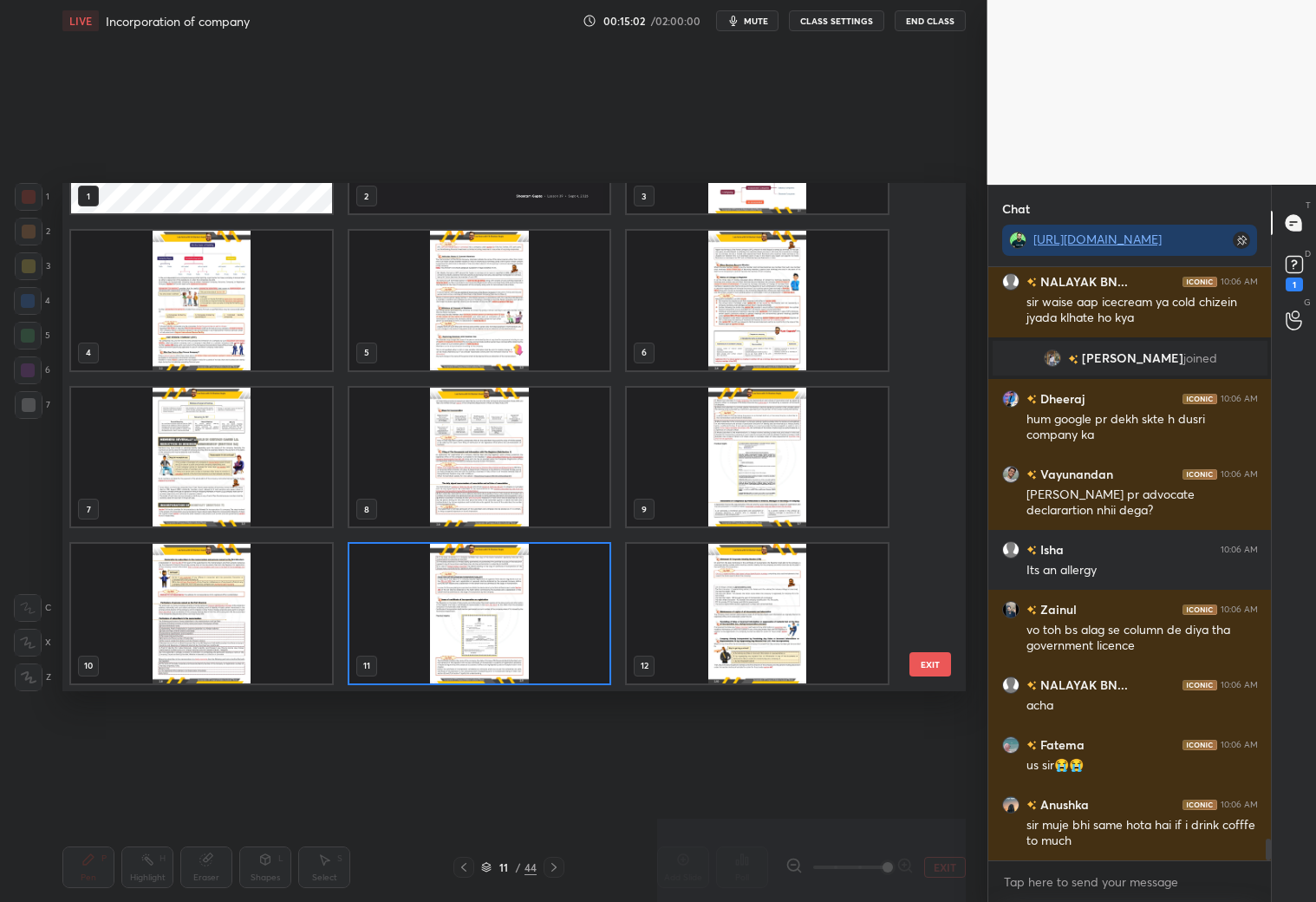
click at [799, 600] on img "grid" at bounding box center [757, 613] width 261 height 139
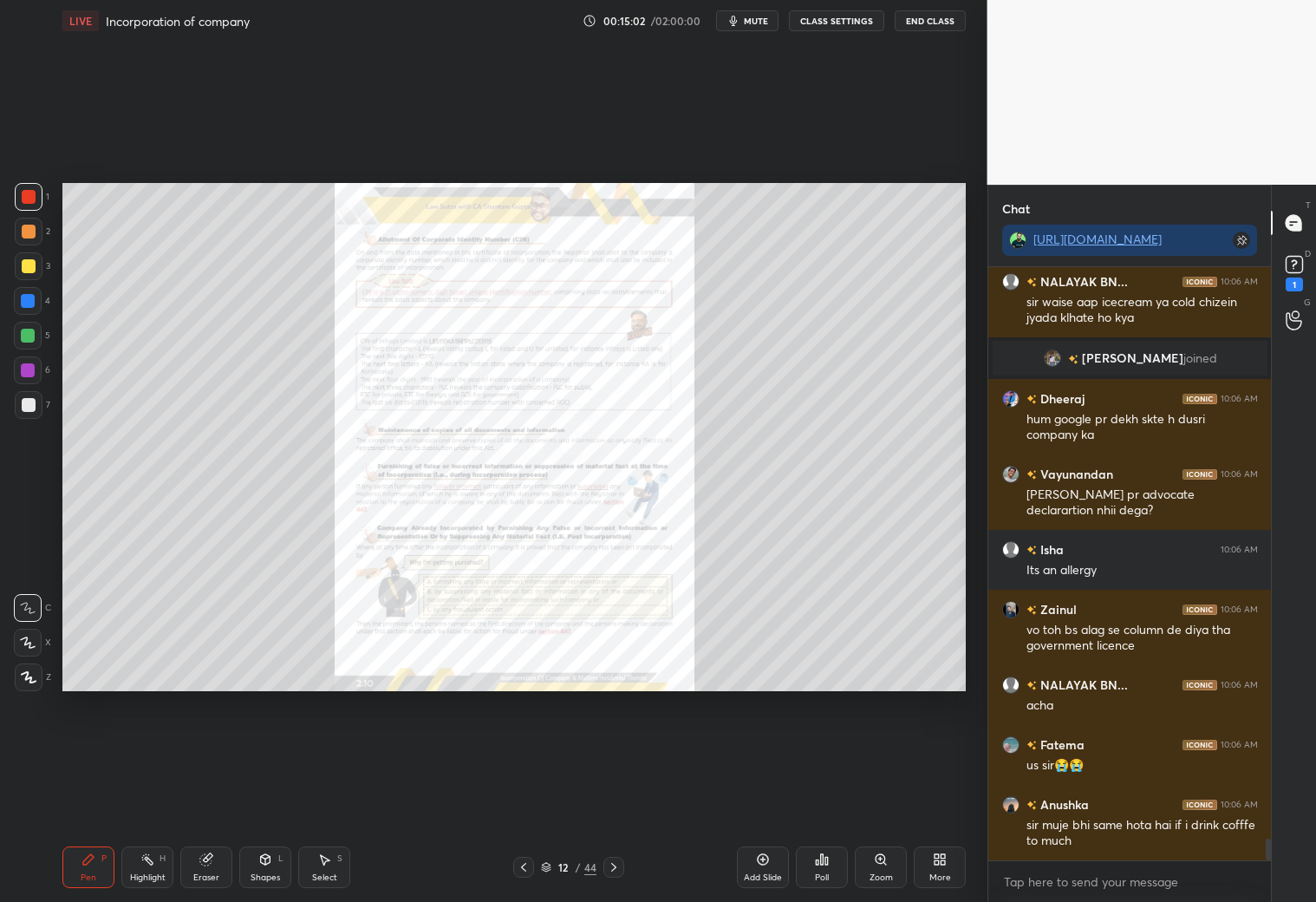
click at [798, 602] on img "grid" at bounding box center [757, 613] width 261 height 139
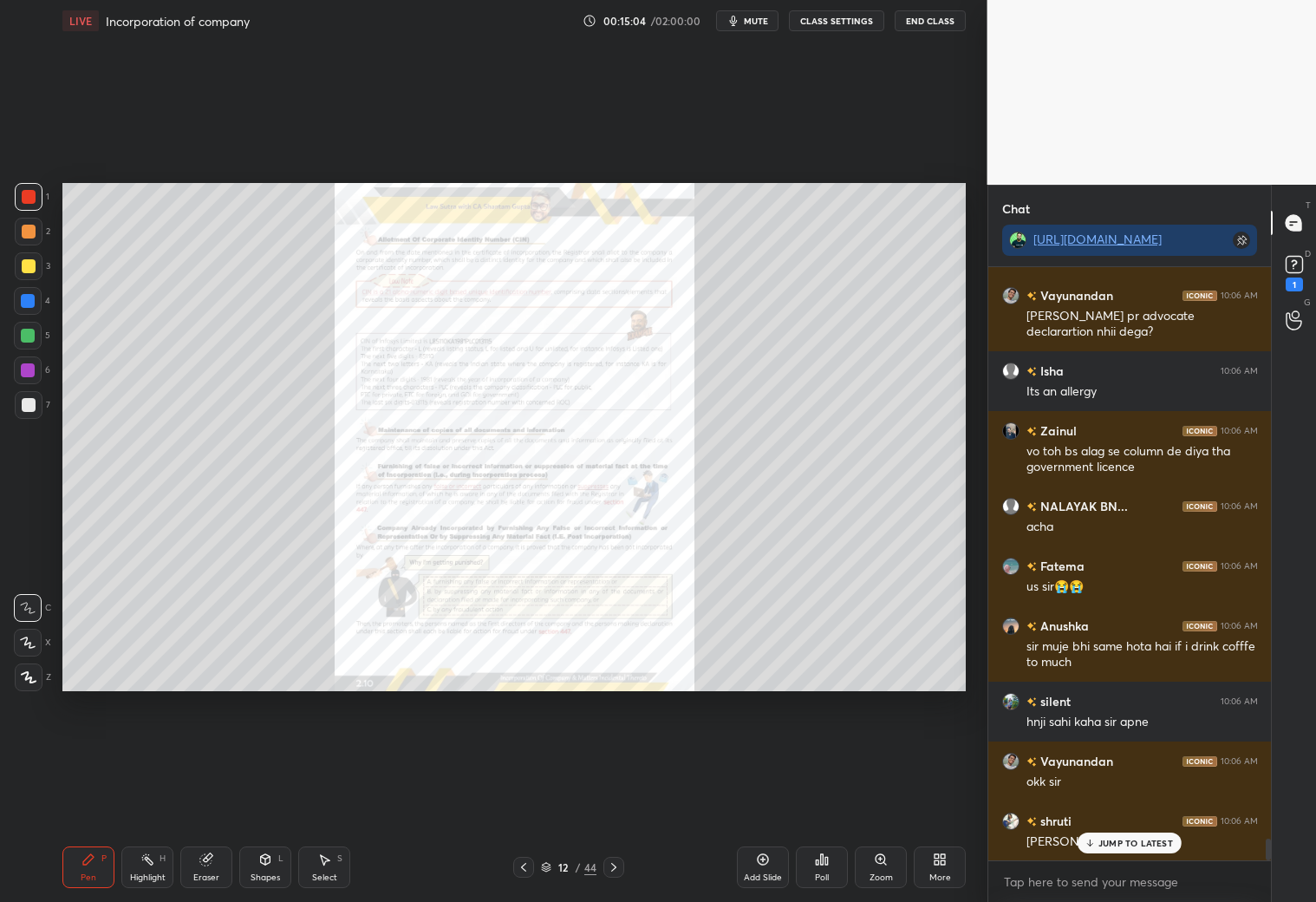
scroll to position [15753, 0]
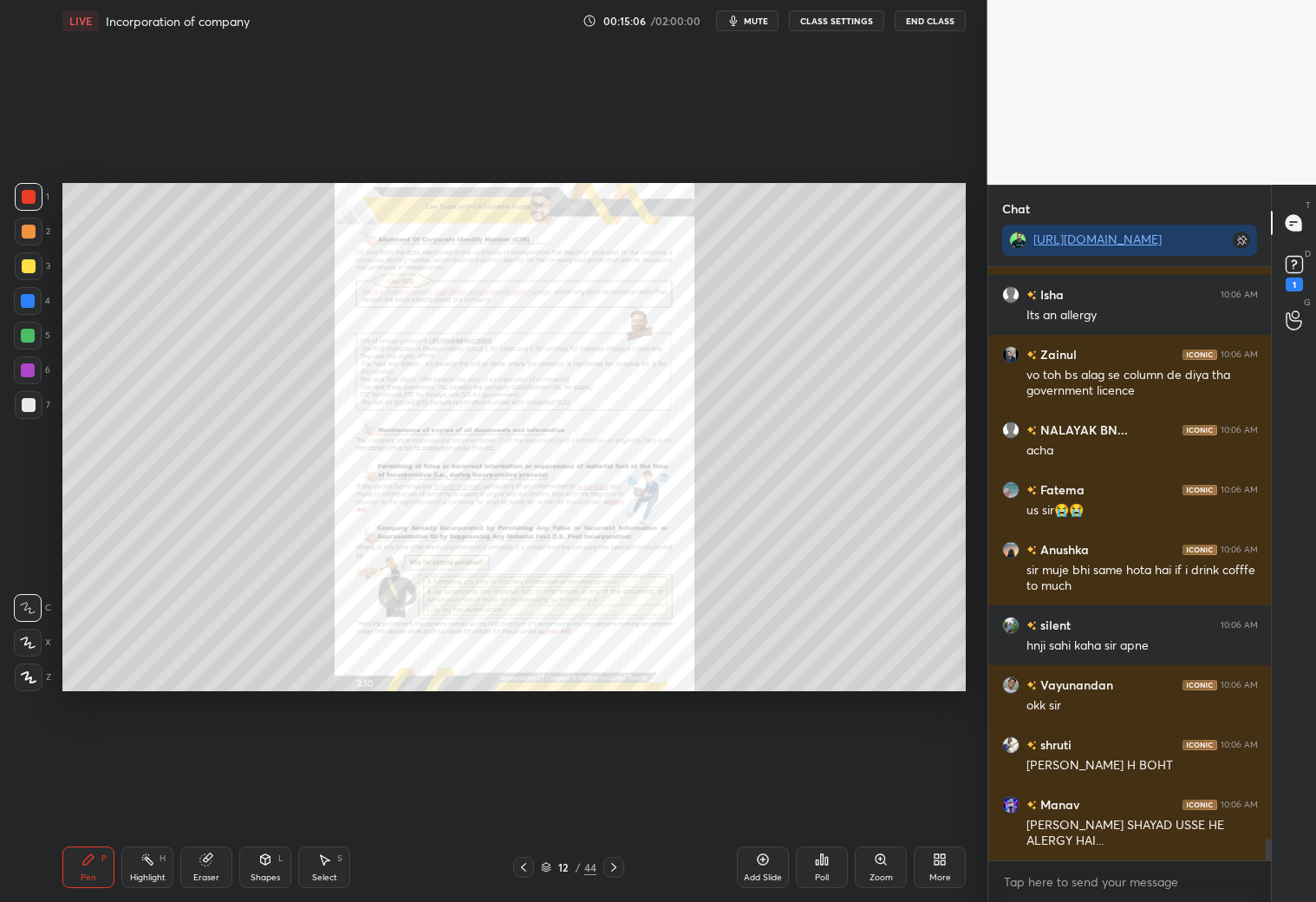
click at [613, 796] on icon at bounding box center [614, 867] width 14 height 14
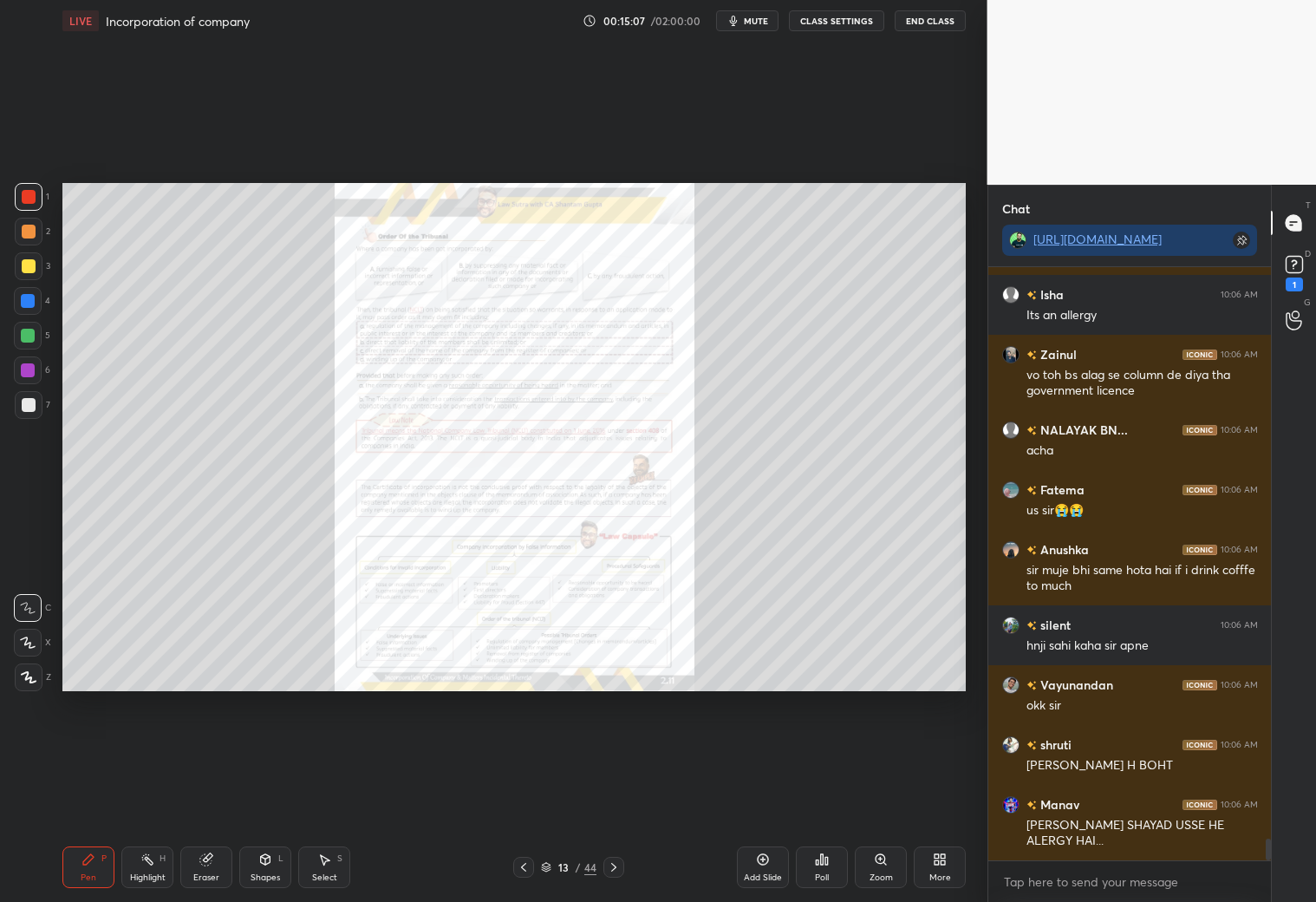
scroll to position [15812, 0]
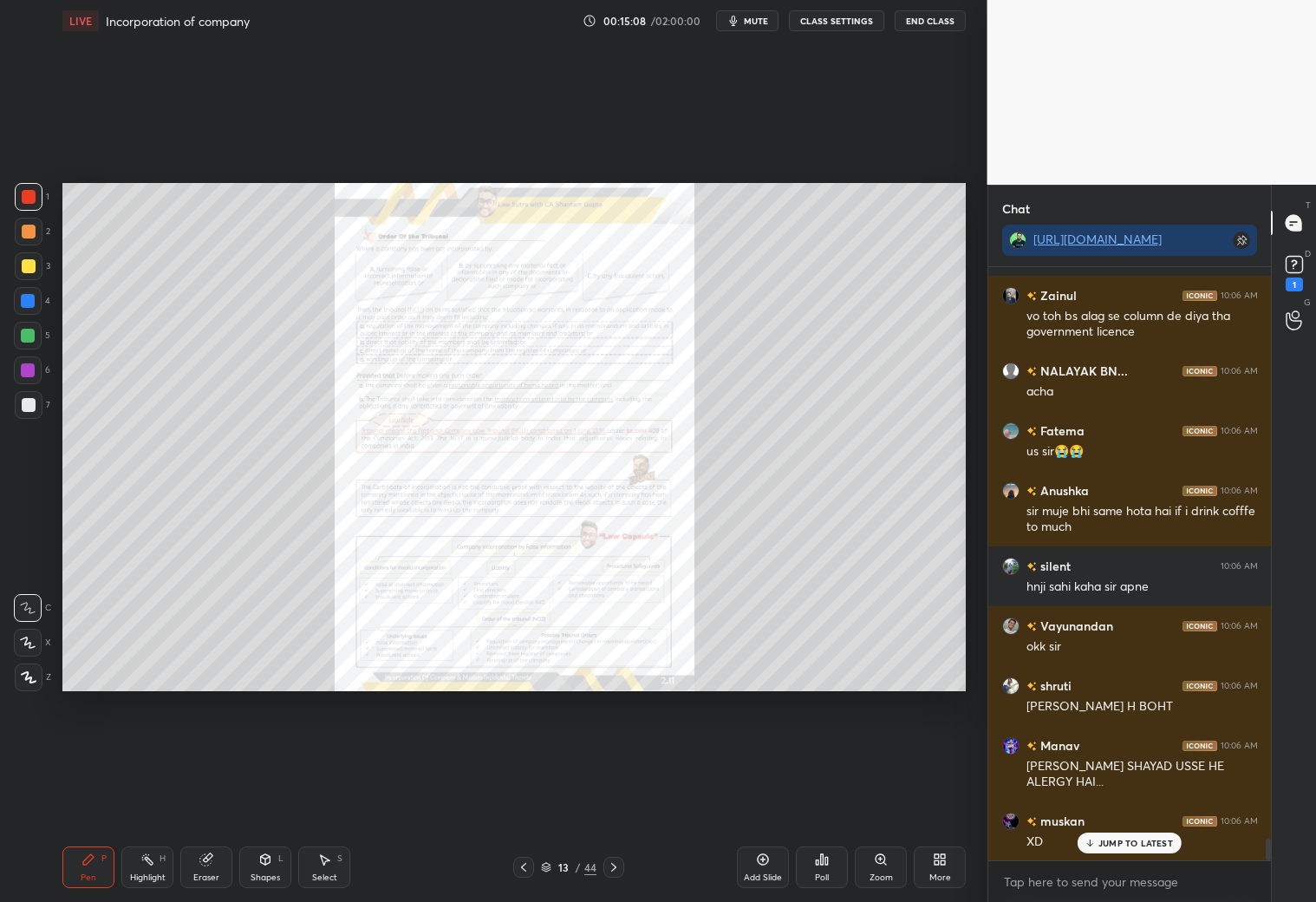
click at [614, 796] on icon at bounding box center [614, 867] width 14 height 14
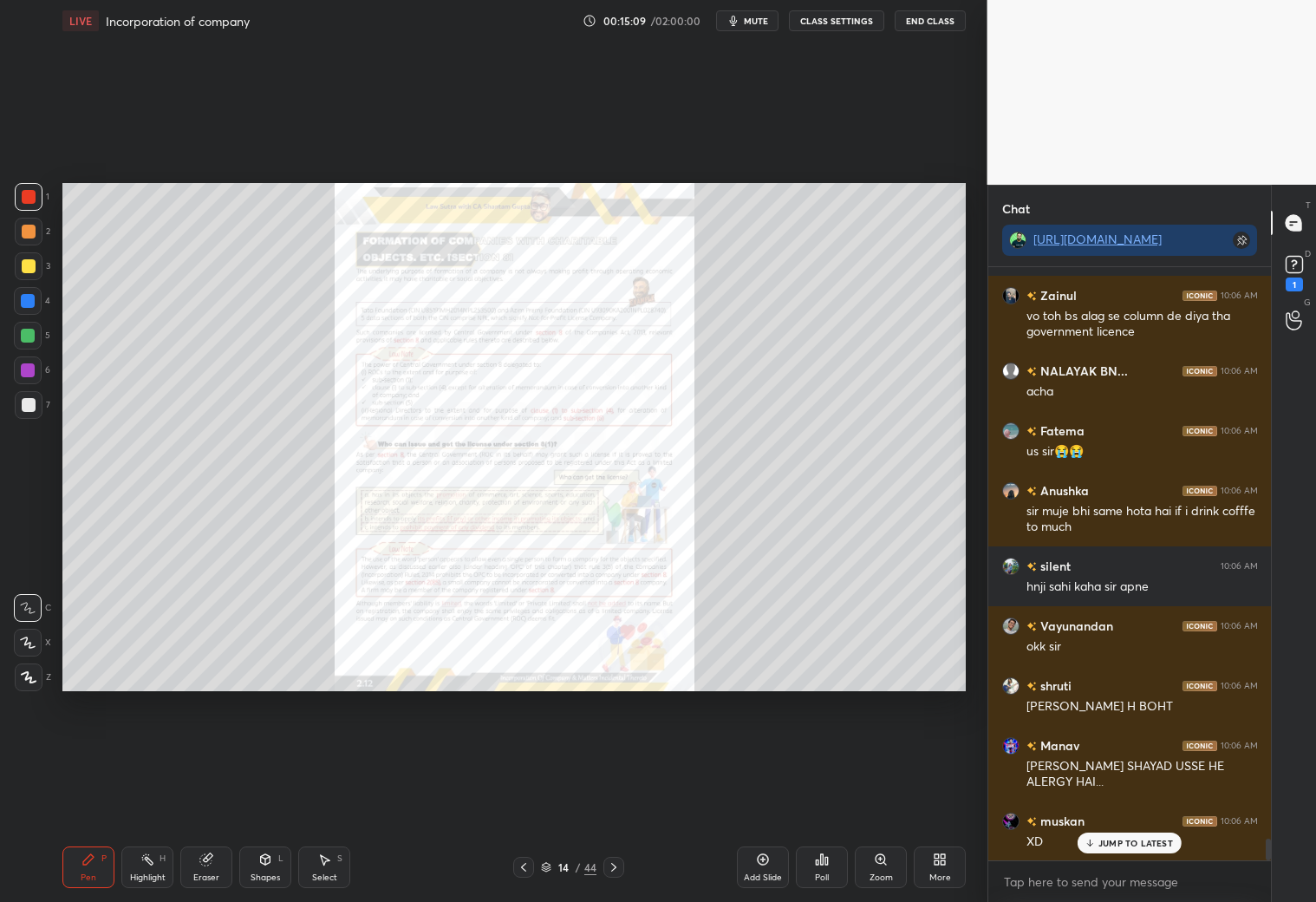
click at [613, 796] on icon at bounding box center [614, 867] width 14 height 14
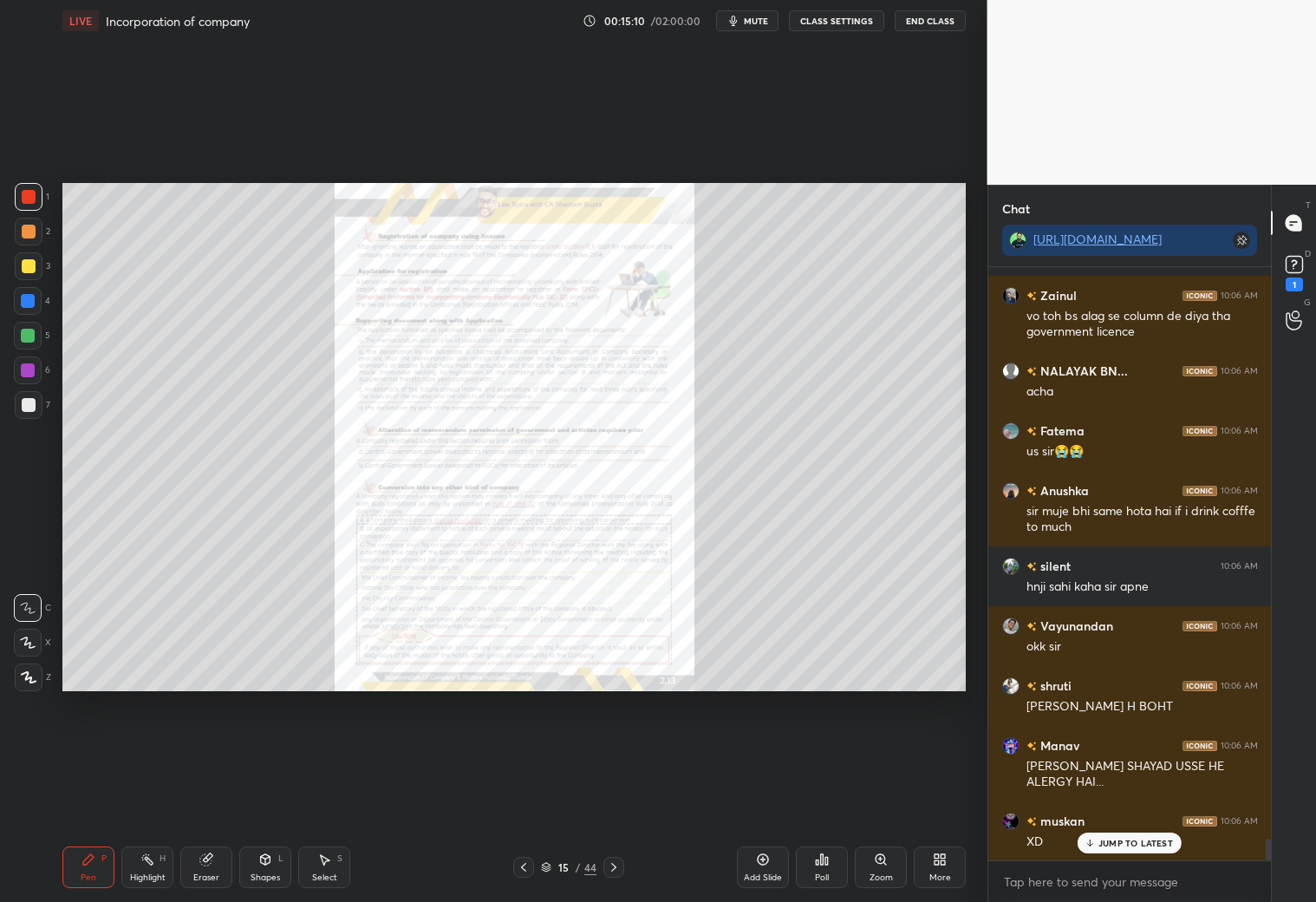
scroll to position [15872, 0]
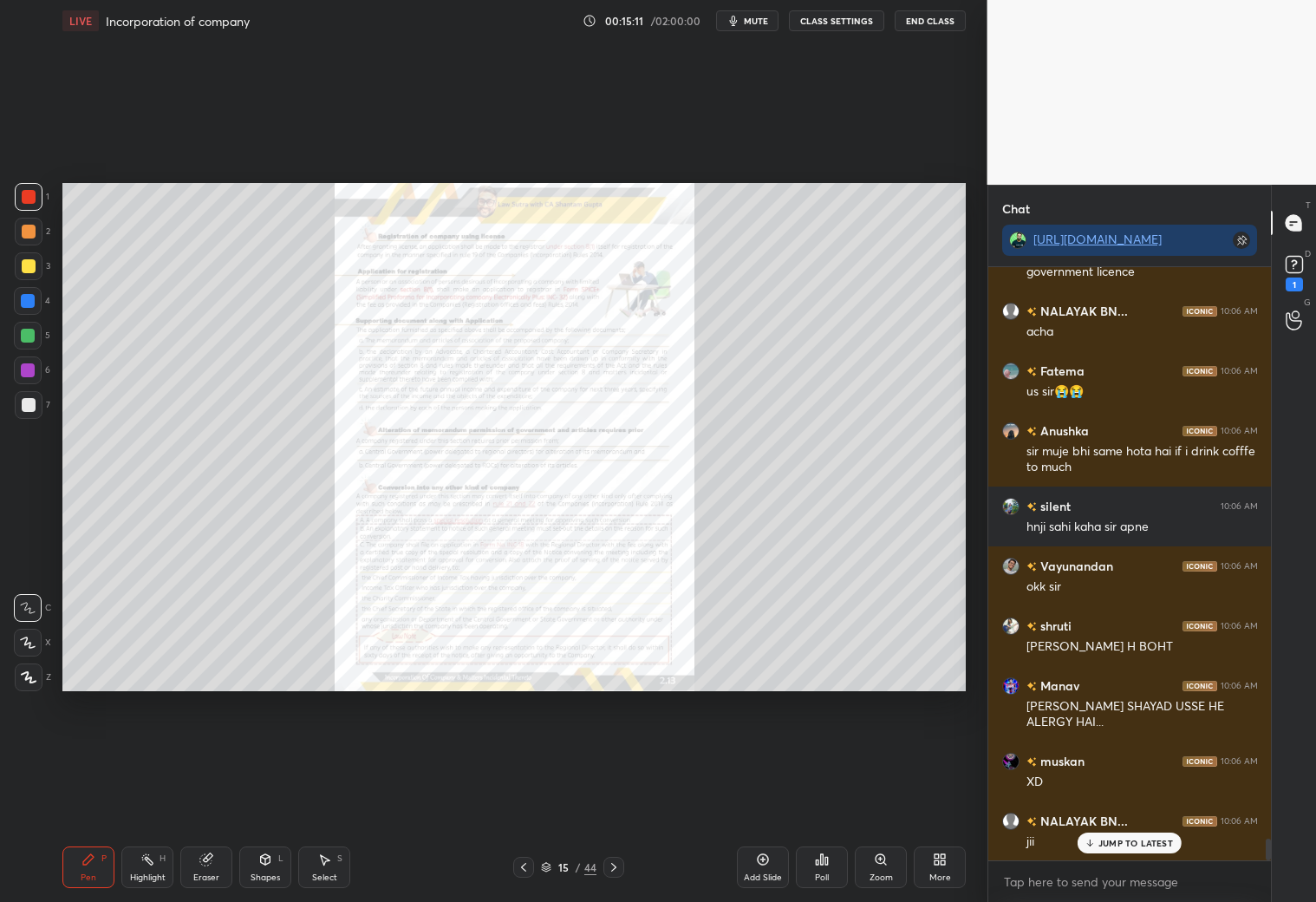
click at [877, 796] on div "Zoom" at bounding box center [880, 867] width 52 height 42
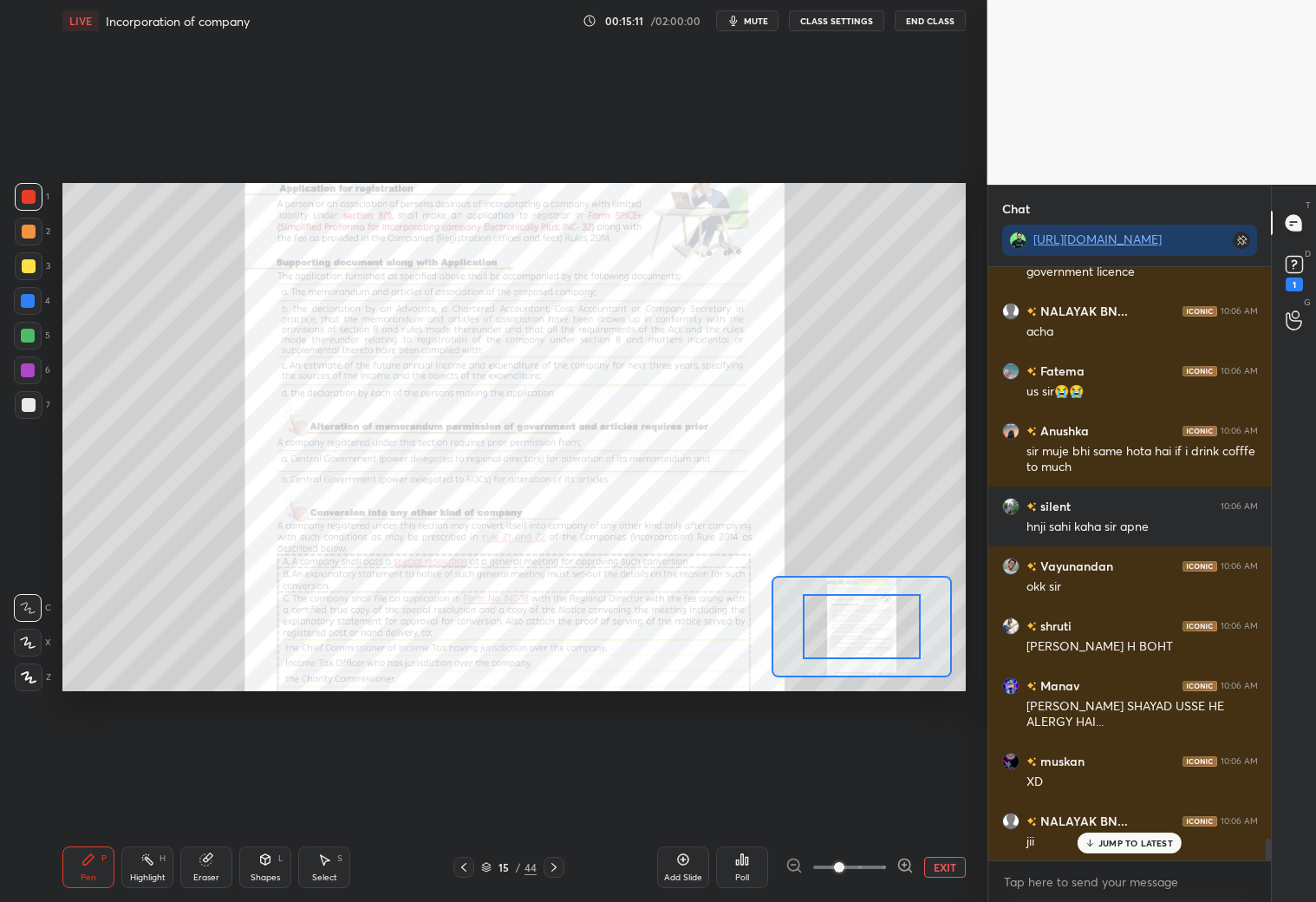
click at [877, 796] on span at bounding box center [849, 867] width 73 height 26
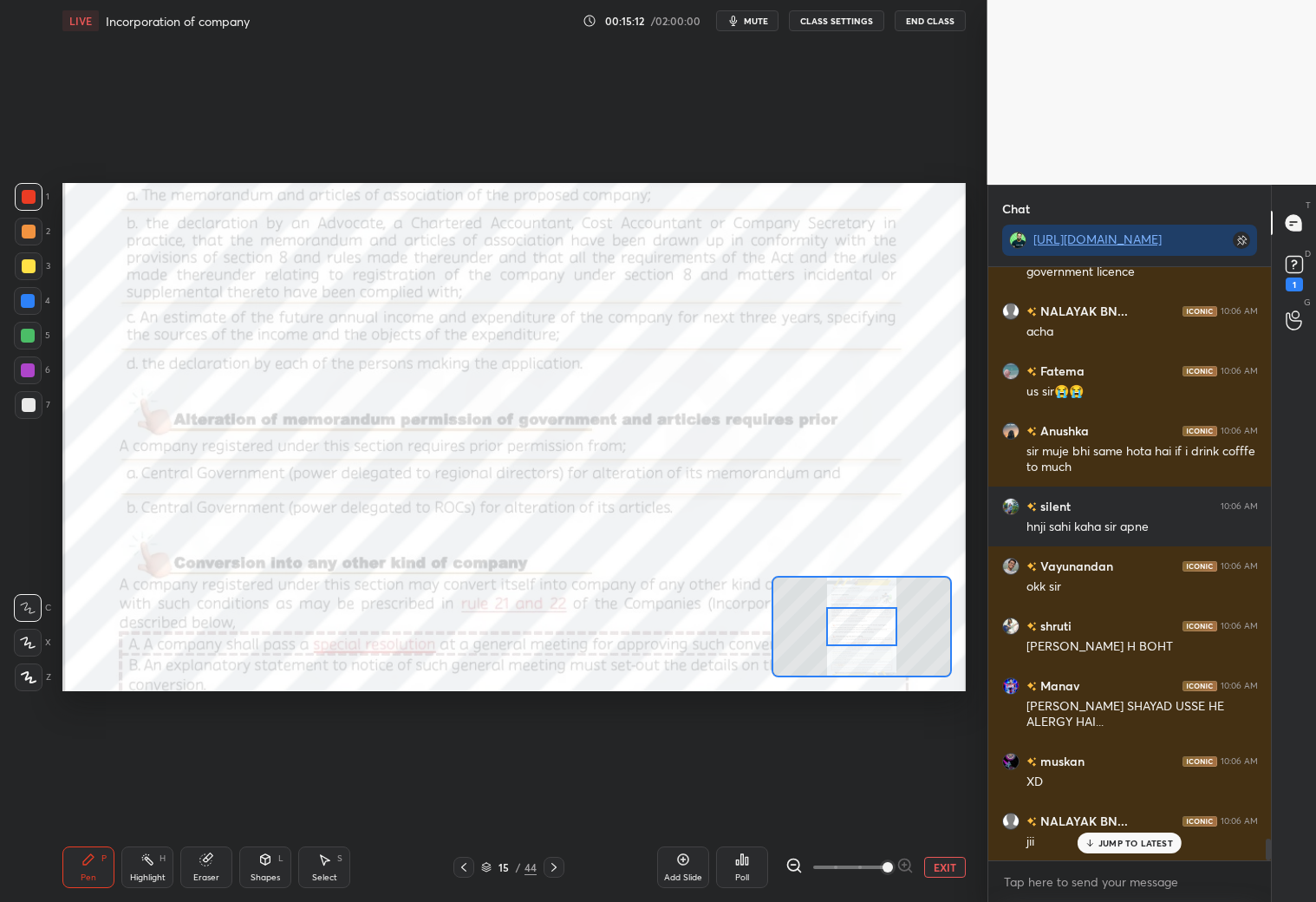
click at [882, 796] on span at bounding box center [887, 867] width 11 height 11
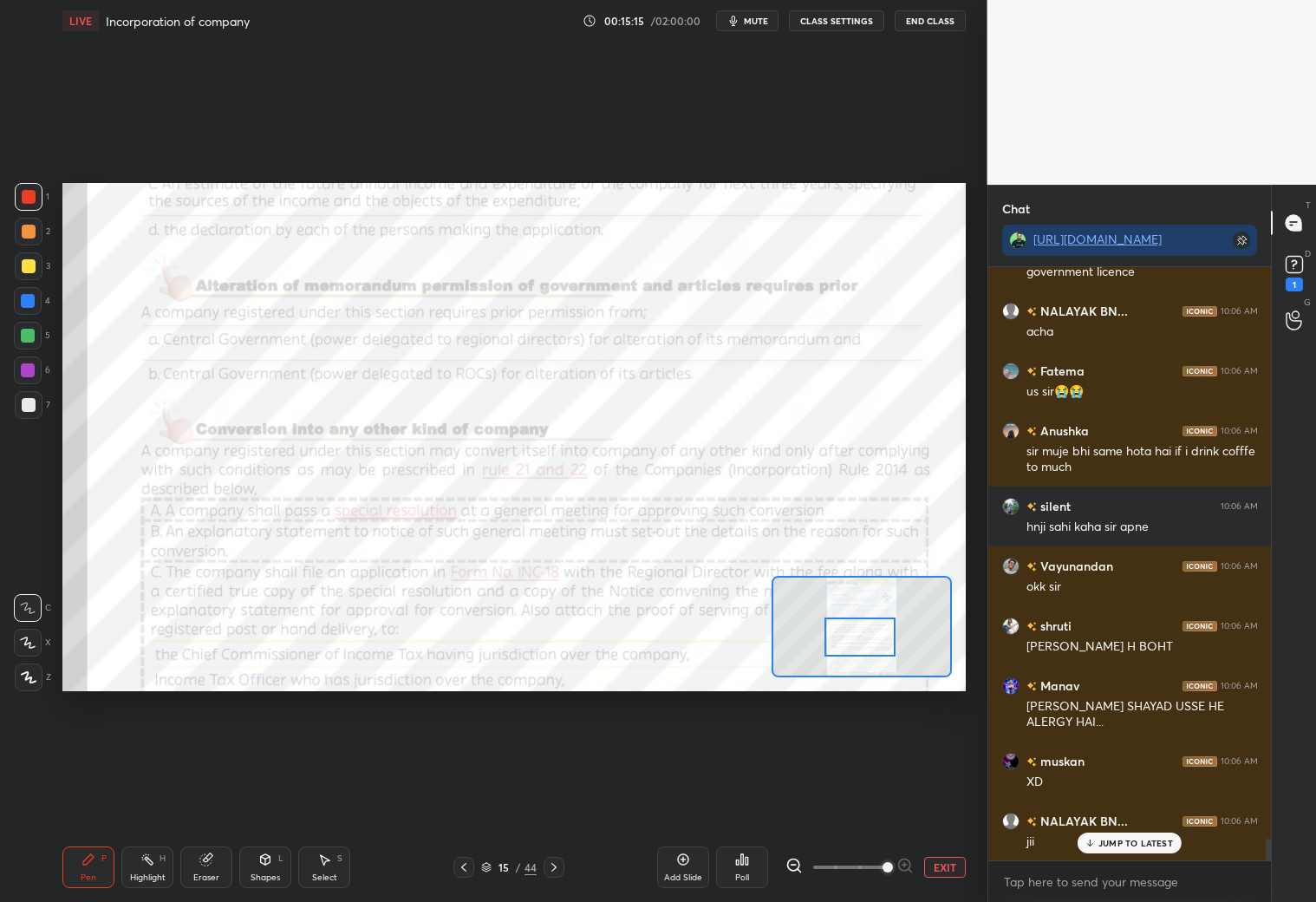
drag, startPoint x: 867, startPoint y: 628, endPoint x: 865, endPoint y: 649, distance: 21.1
click at [866, 649] on div at bounding box center [860, 637] width 71 height 39
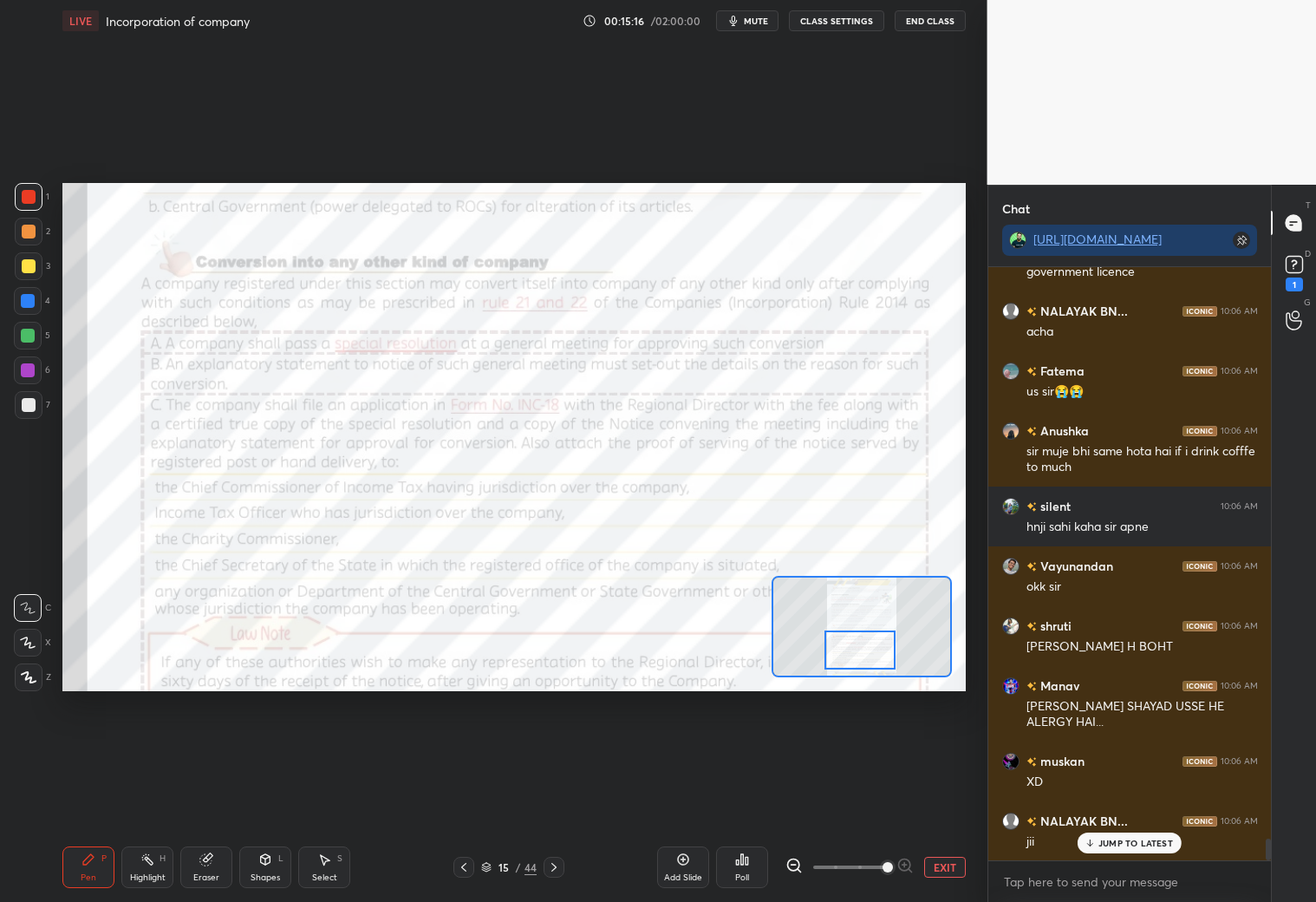
click at [870, 647] on div at bounding box center [860, 650] width 71 height 39
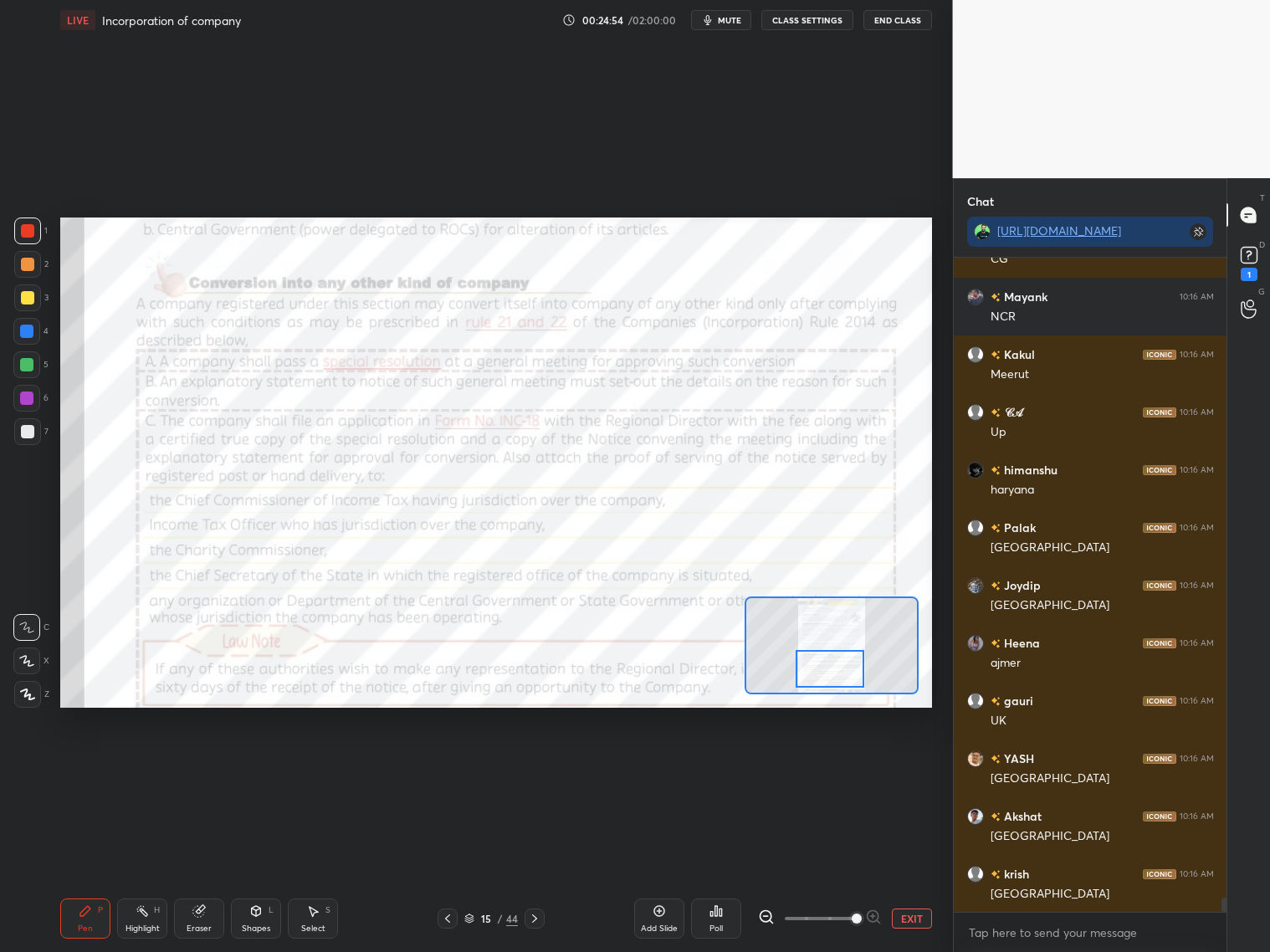
scroll to position [29513, 0]
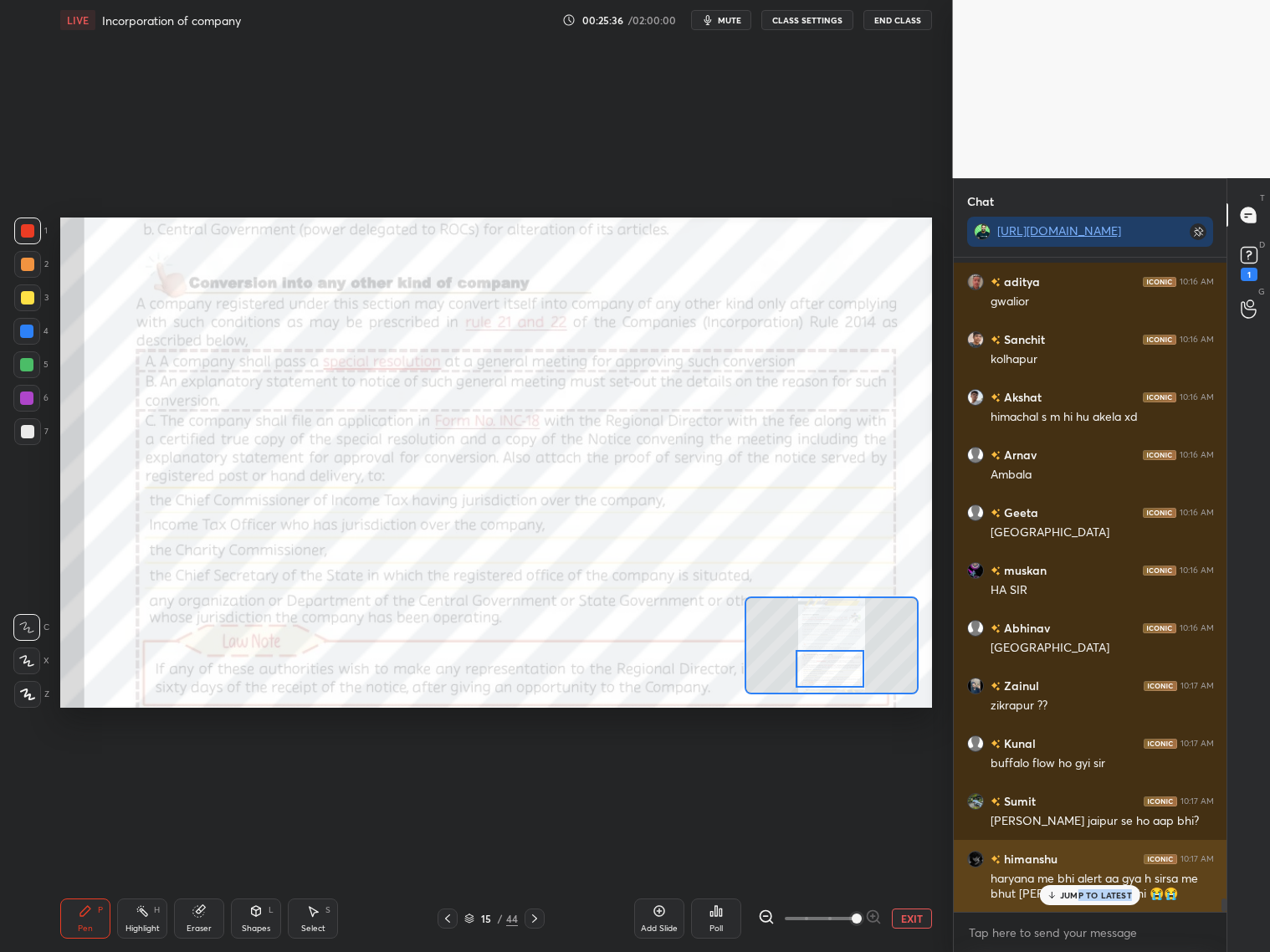
click at [1077, 767] on div "JUMP TO LATEST" at bounding box center [1090, 895] width 100 height 20
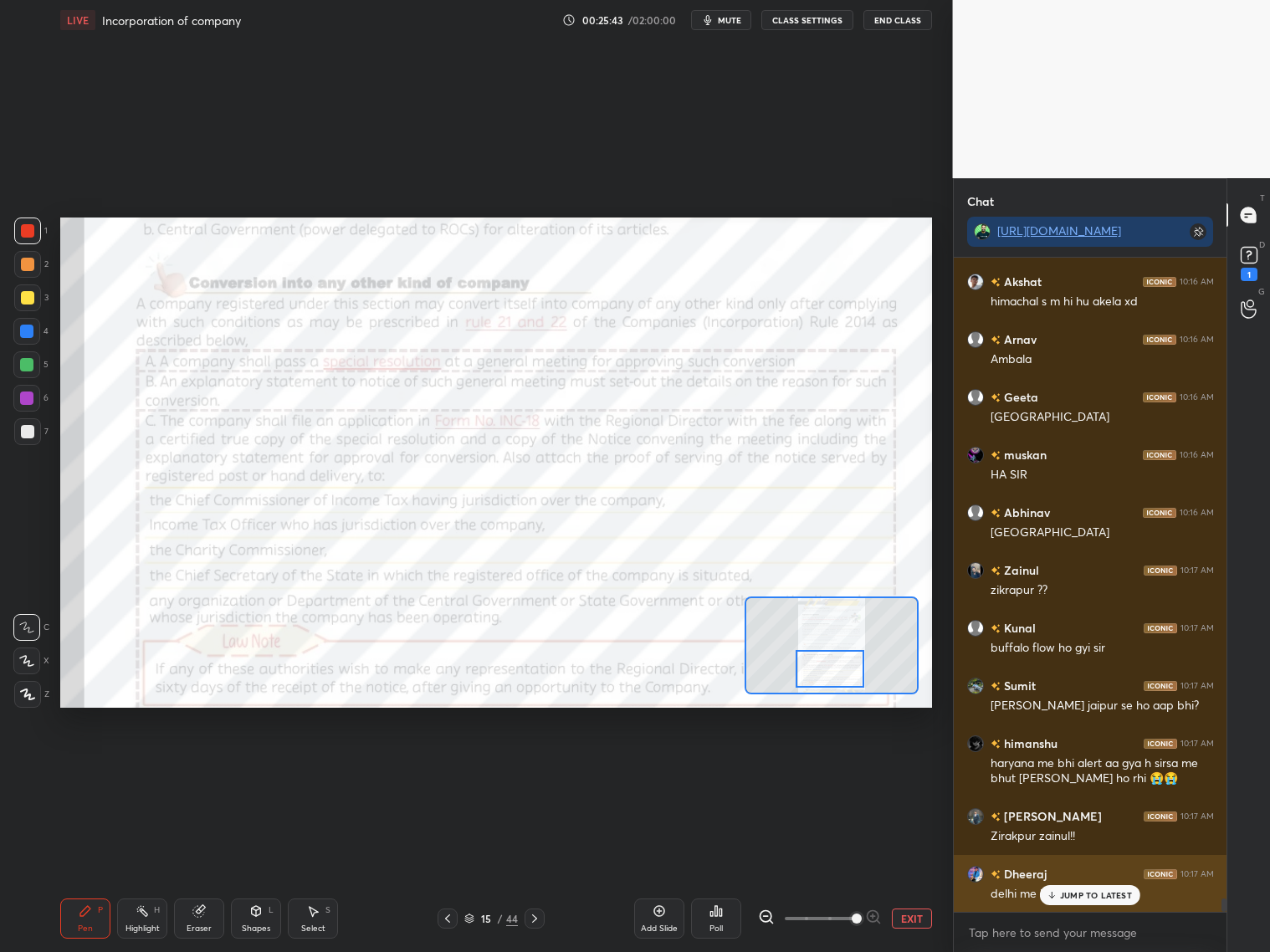
click at [1085, 767] on div "JUMP TO LATEST" at bounding box center [1090, 895] width 100 height 20
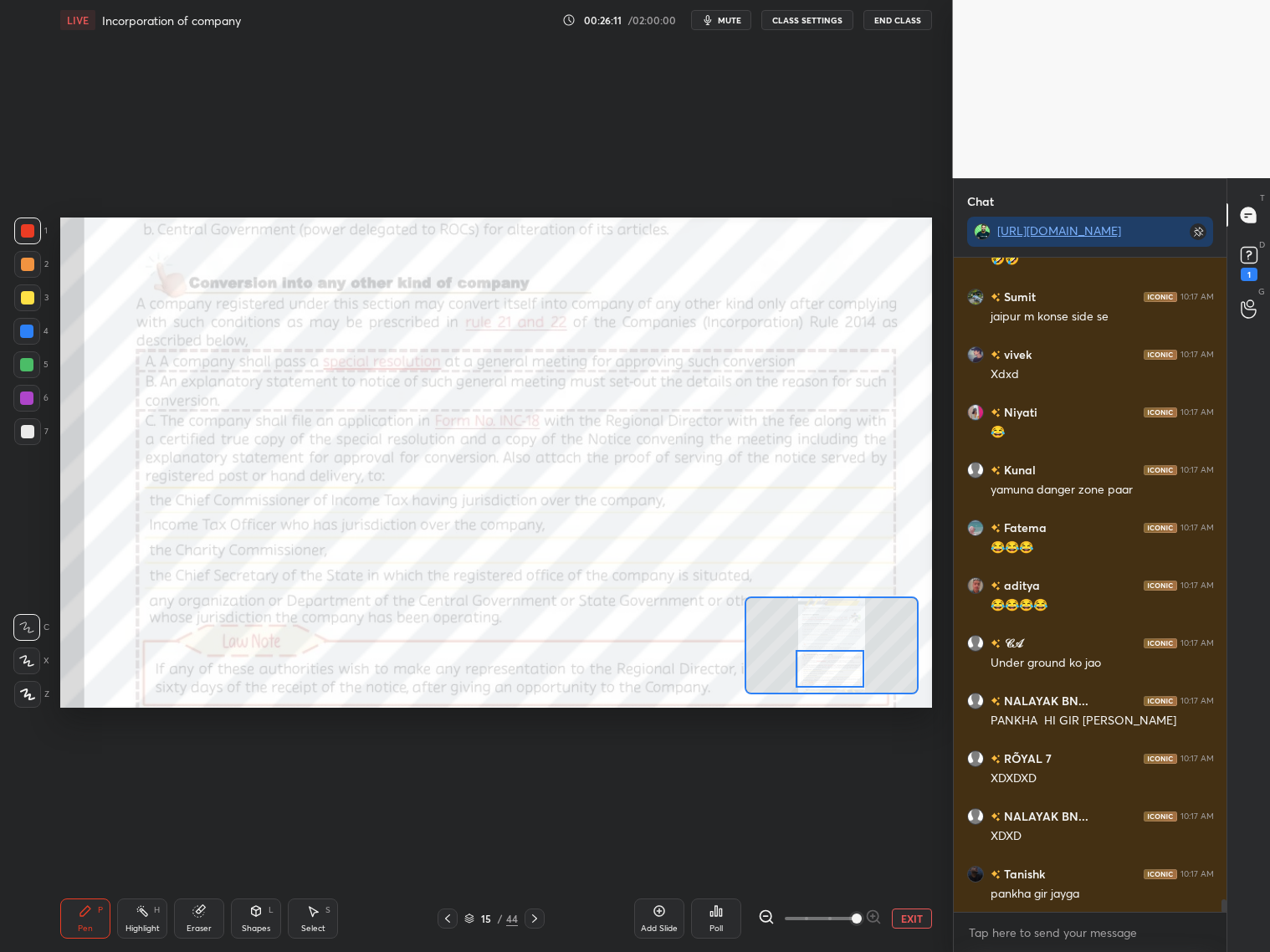
scroll to position [33540, 0]
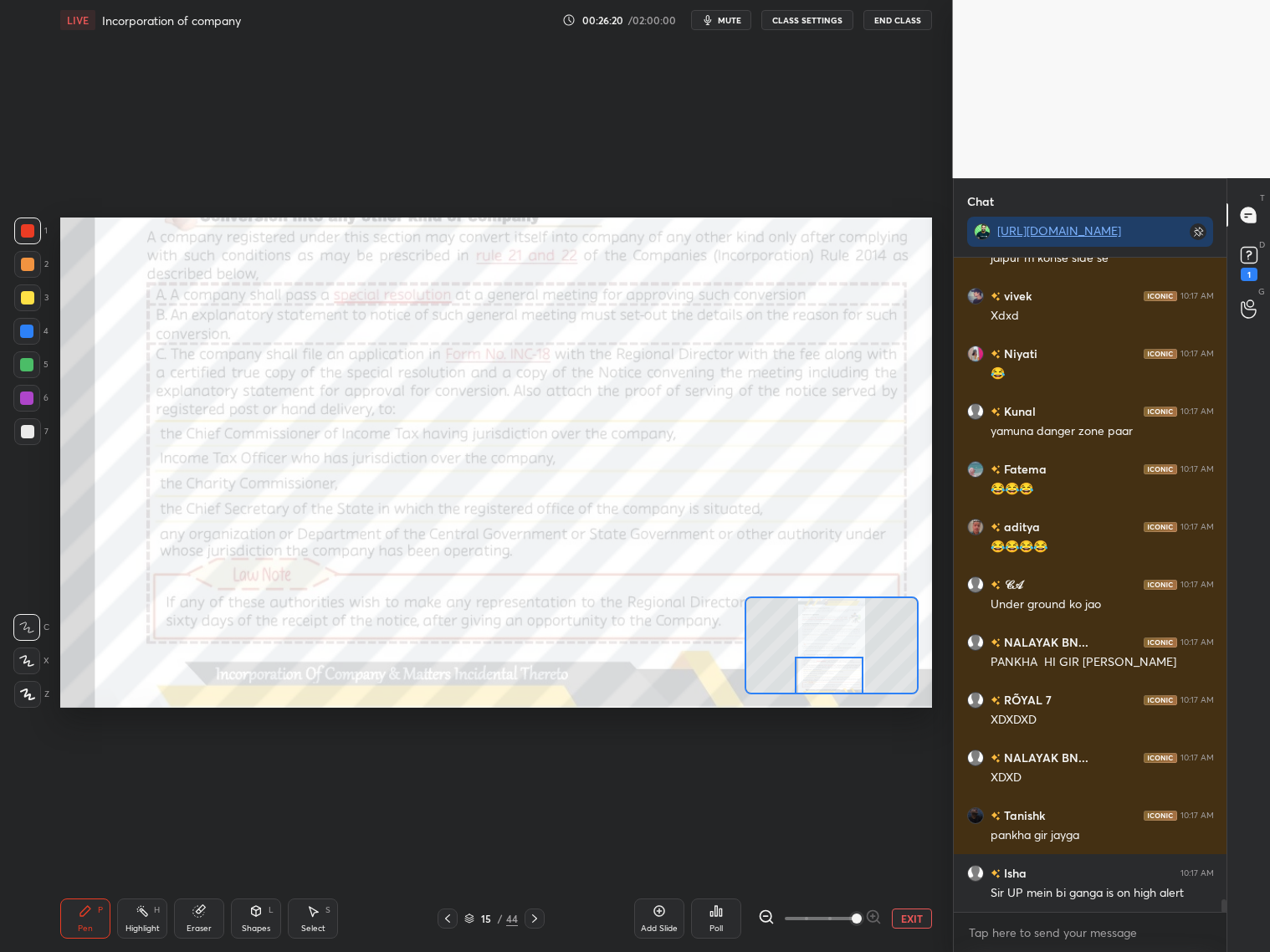
click at [830, 671] on div at bounding box center [829, 675] width 68 height 38
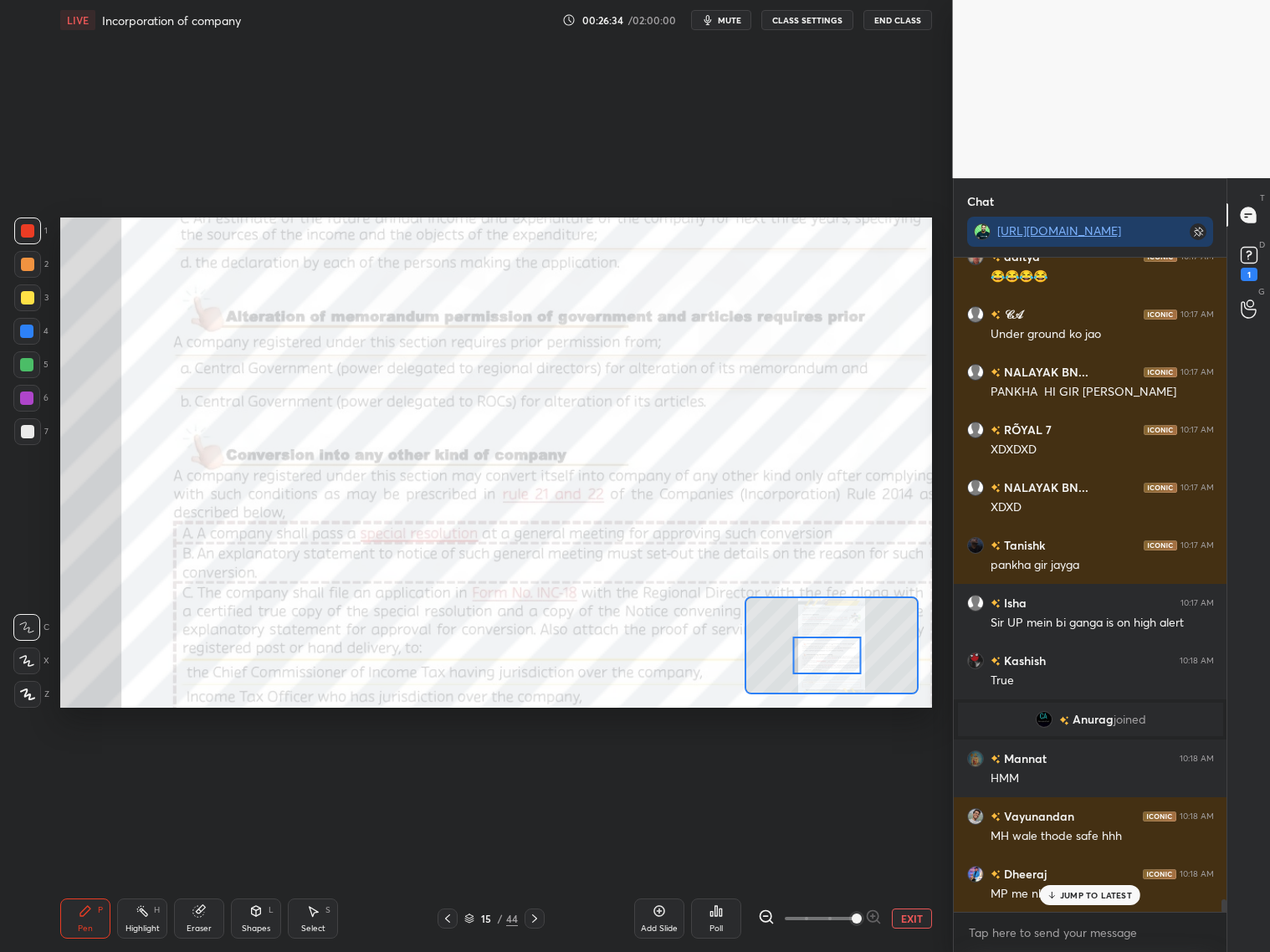
scroll to position [33983, 0]
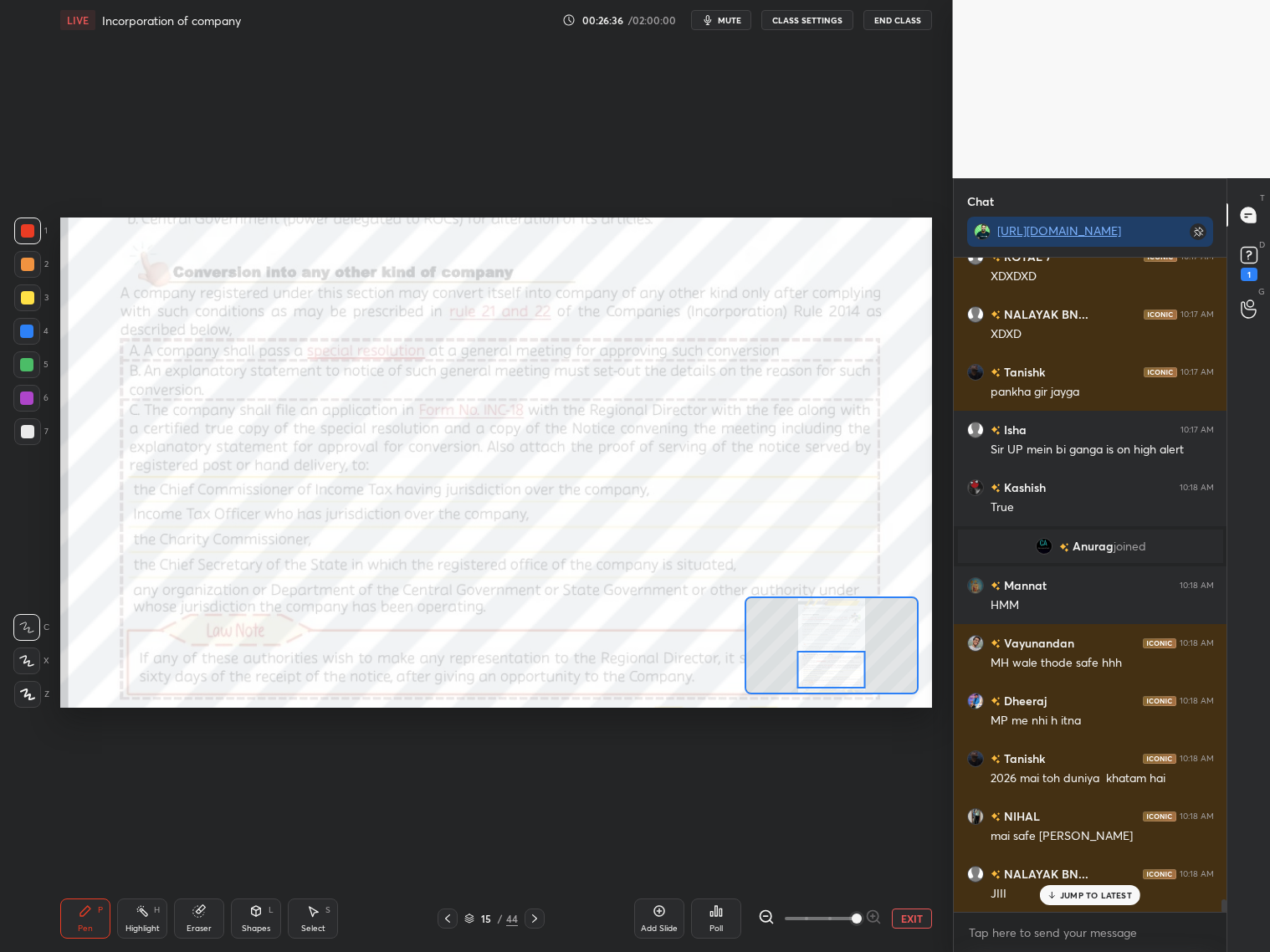
drag, startPoint x: 833, startPoint y: 654, endPoint x: 838, endPoint y: 663, distance: 10.3
click at [838, 670] on div at bounding box center [832, 669] width 68 height 38
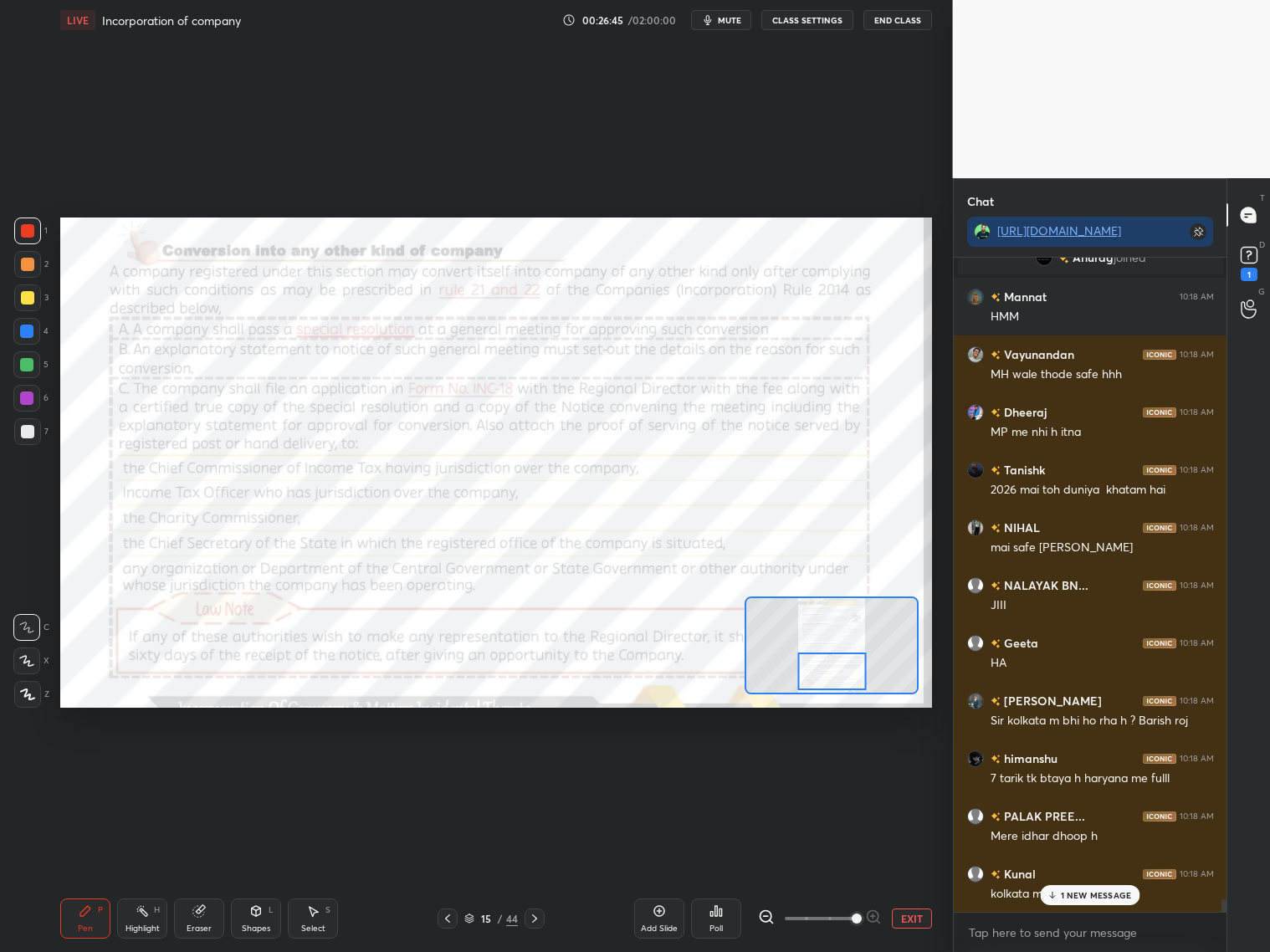
scroll to position [34345, 0]
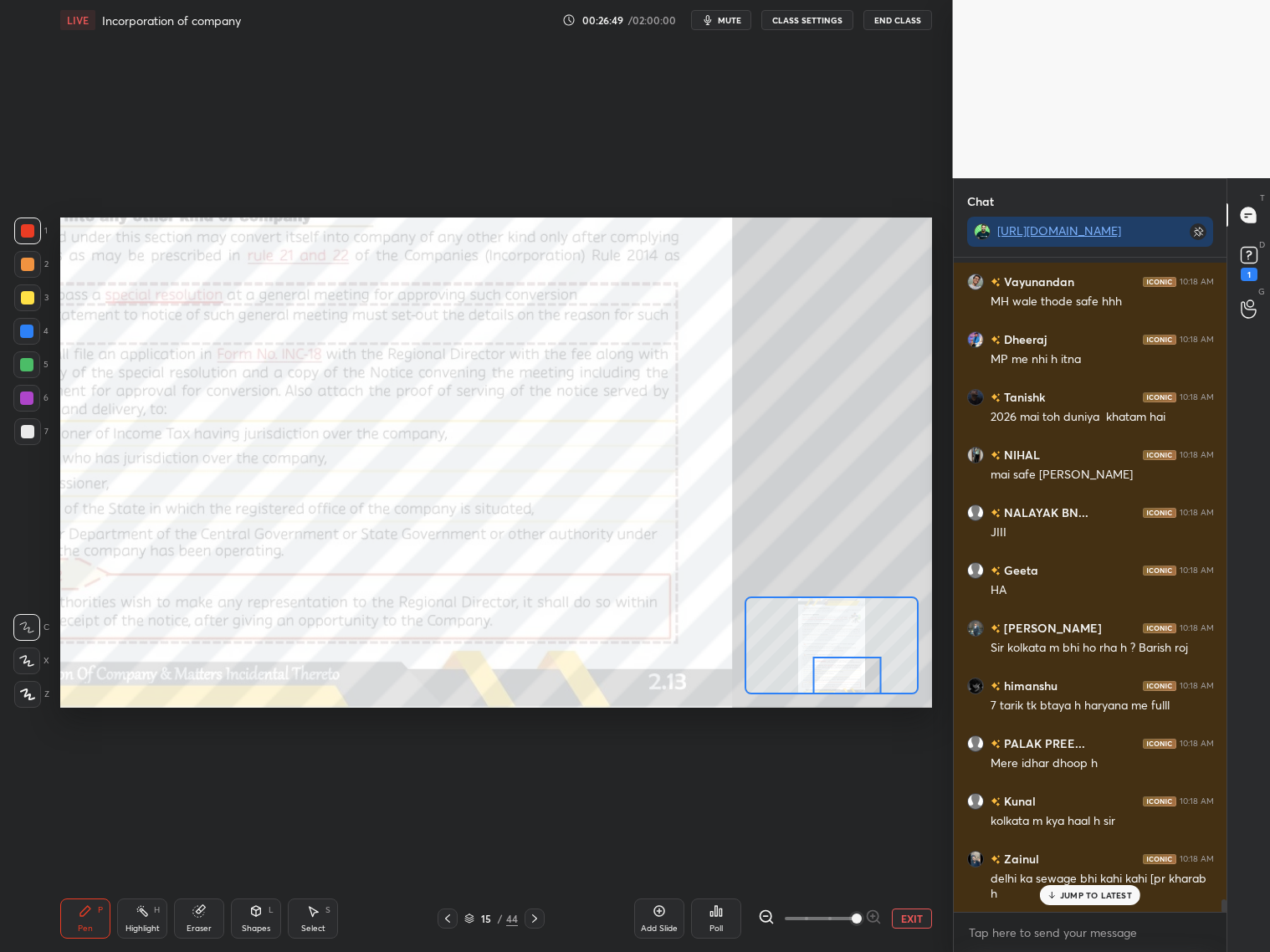
drag, startPoint x: 840, startPoint y: 675, endPoint x: 855, endPoint y: 672, distance: 15.3
click at [854, 679] on div at bounding box center [847, 675] width 68 height 38
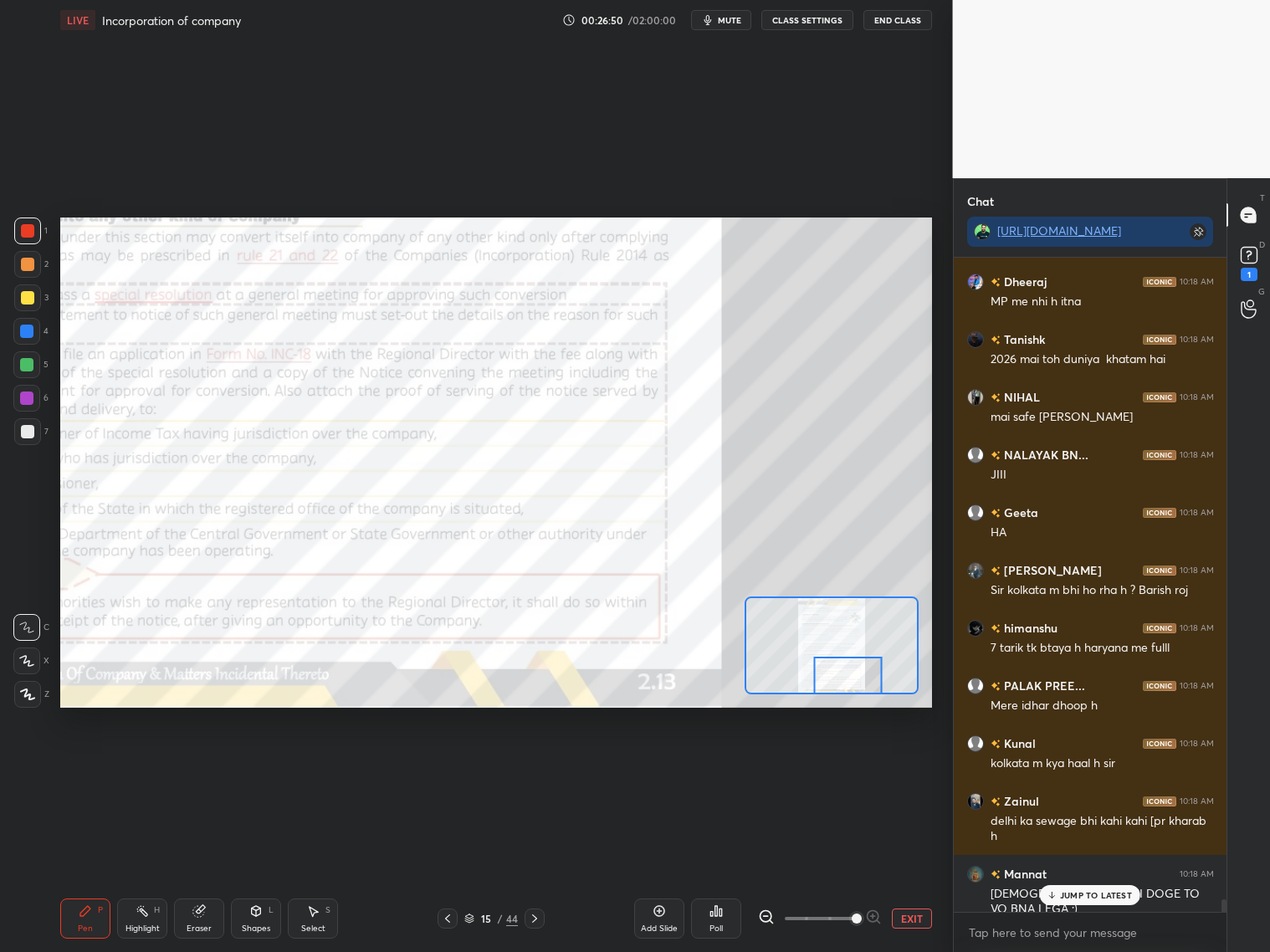
click at [21, 438] on div at bounding box center [27, 431] width 26 height 26
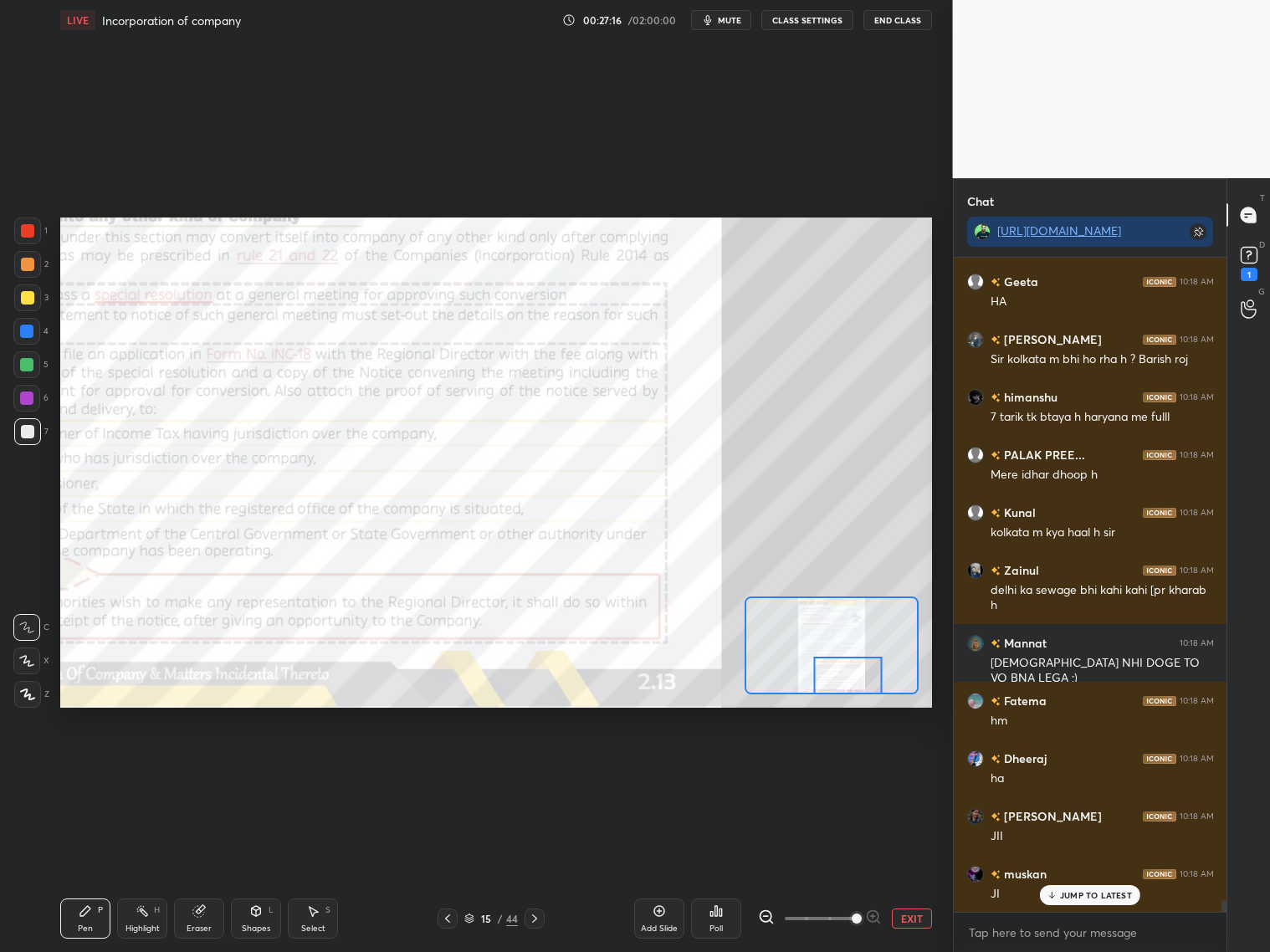
scroll to position [34691, 0]
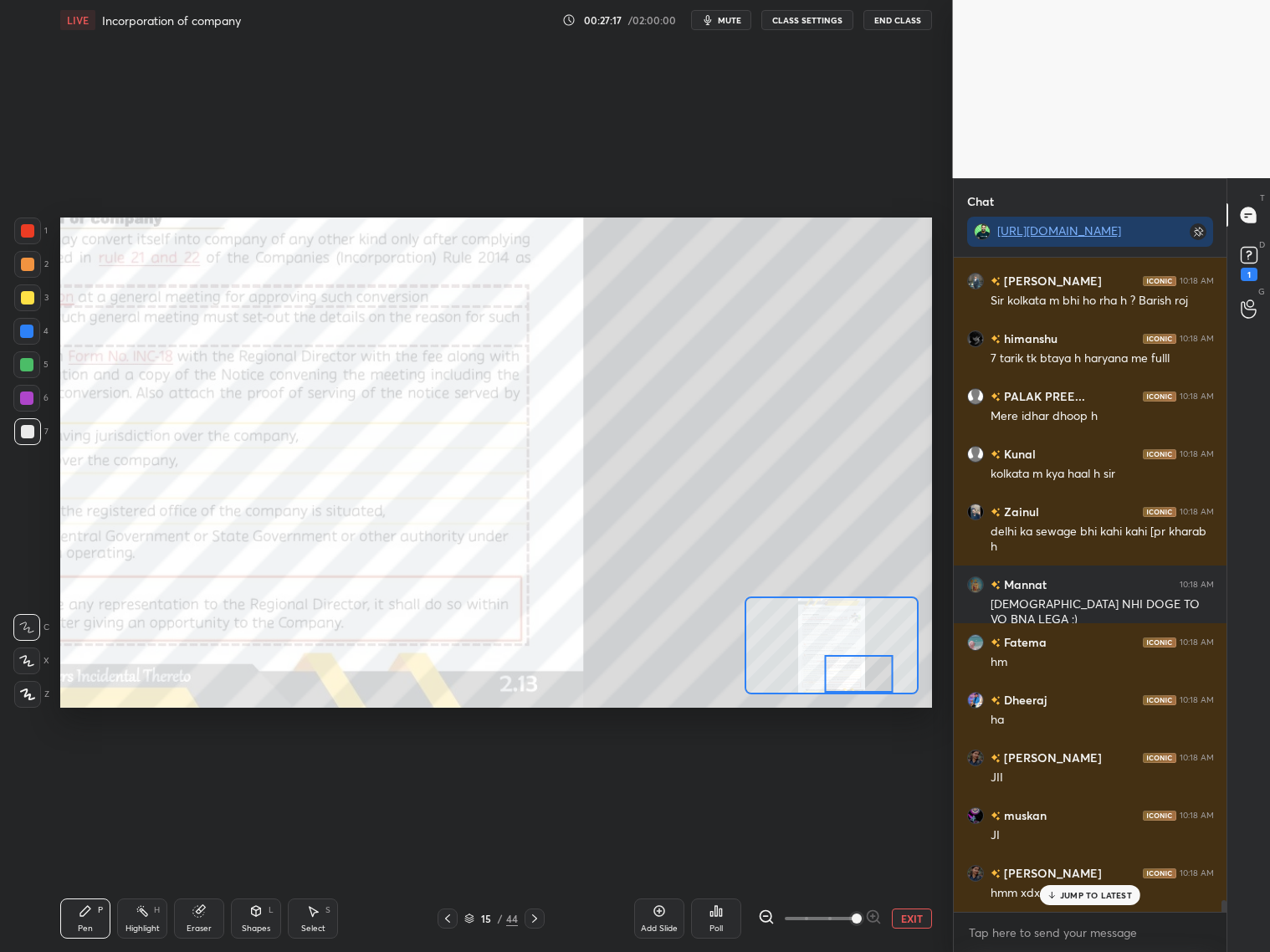
click at [870, 679] on div at bounding box center [859, 673] width 68 height 38
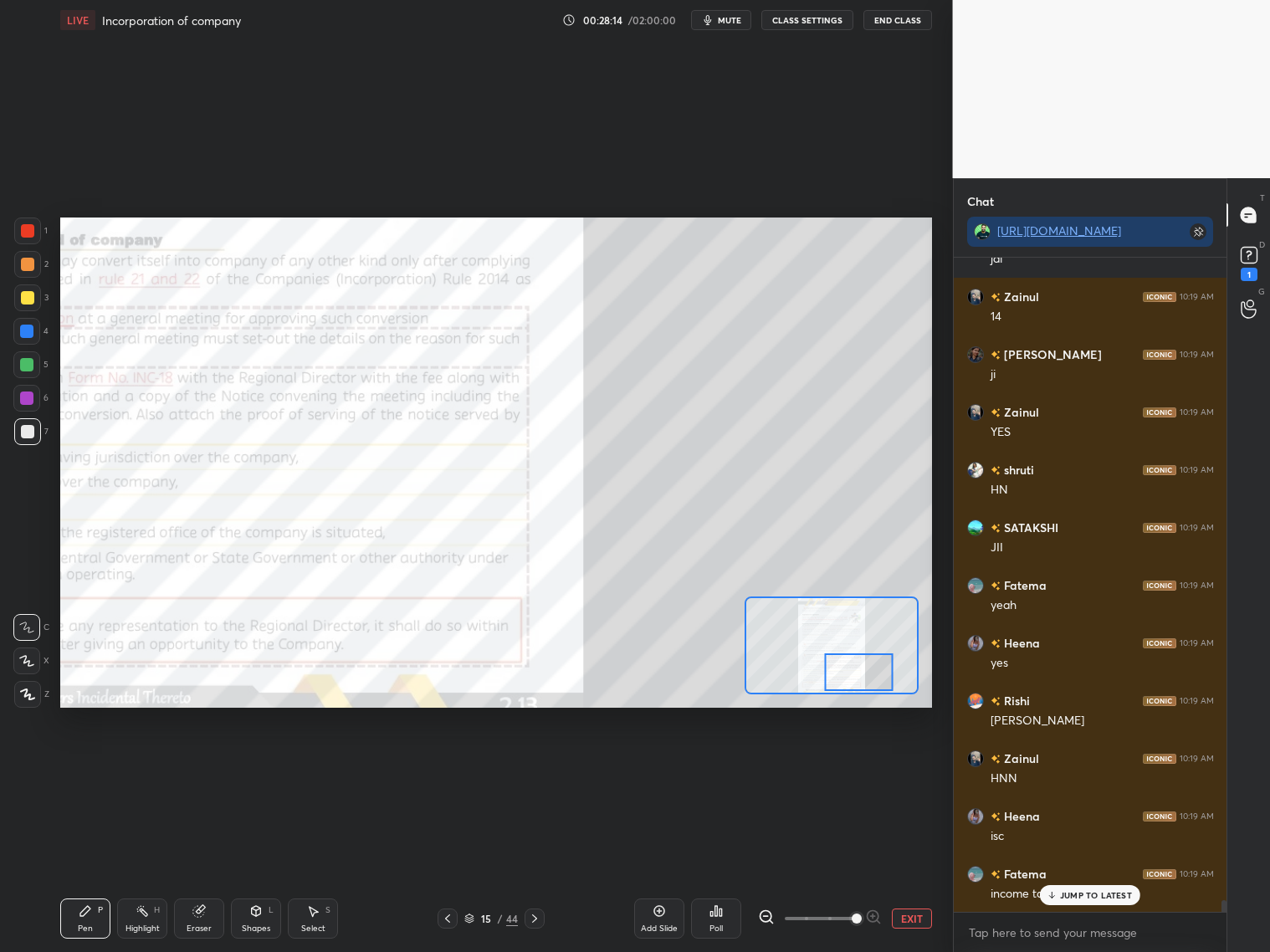
scroll to position [36134, 0]
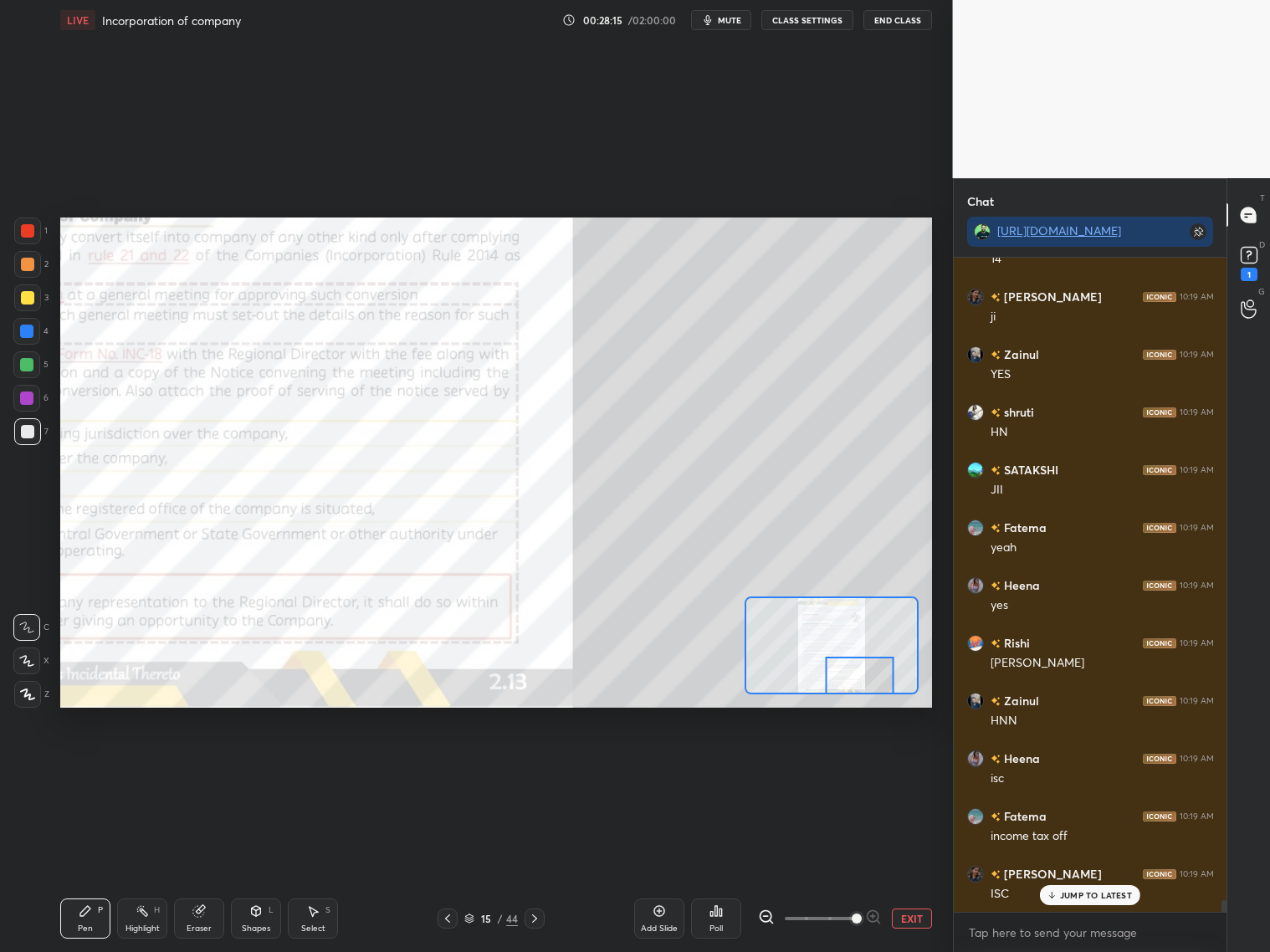
drag, startPoint x: 867, startPoint y: 681, endPoint x: 867, endPoint y: 693, distance: 12.0
click at [869, 693] on div at bounding box center [832, 645] width 174 height 98
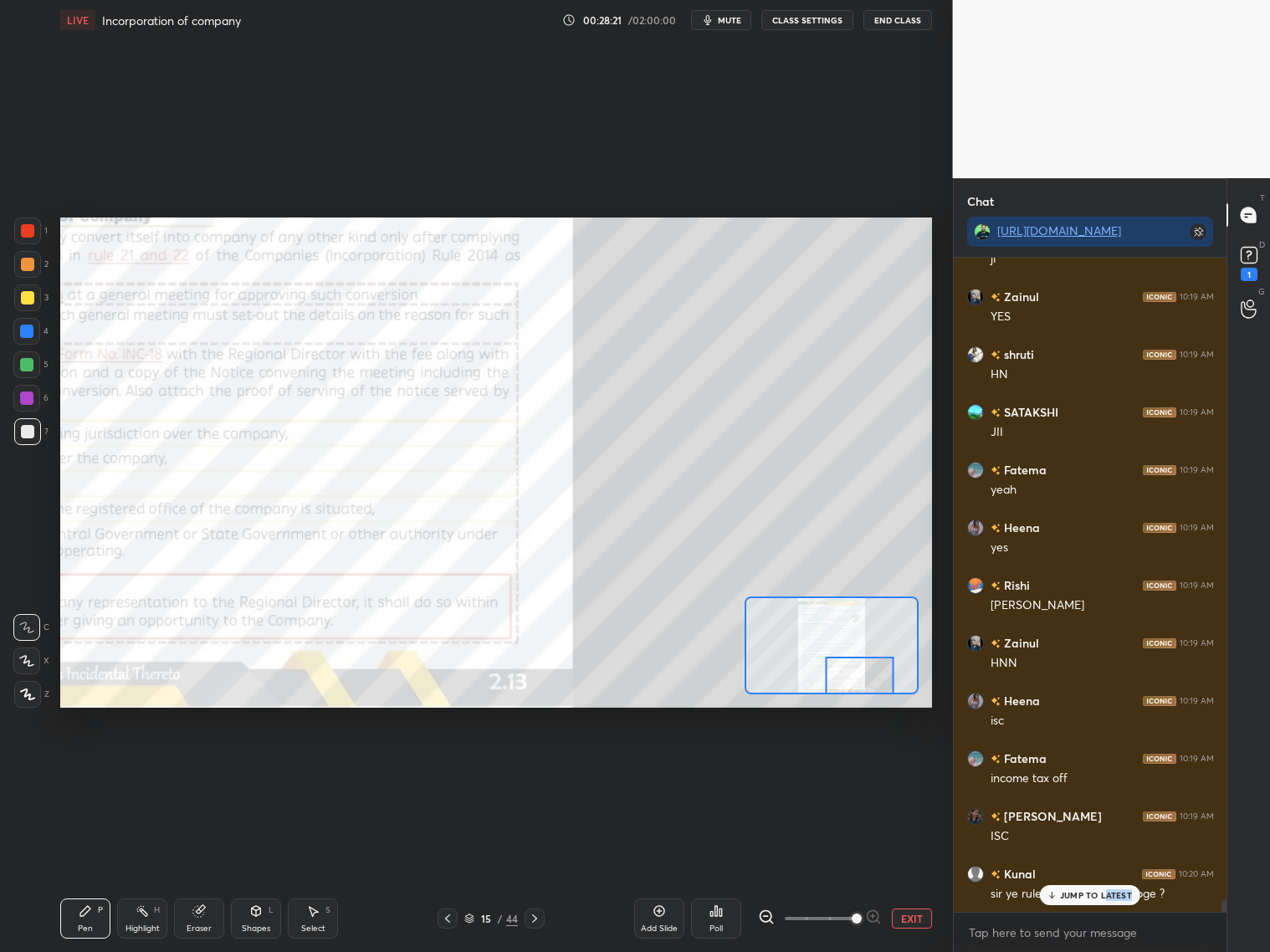
click at [1085, 767] on div "JUMP TO LATEST" at bounding box center [1090, 895] width 100 height 20
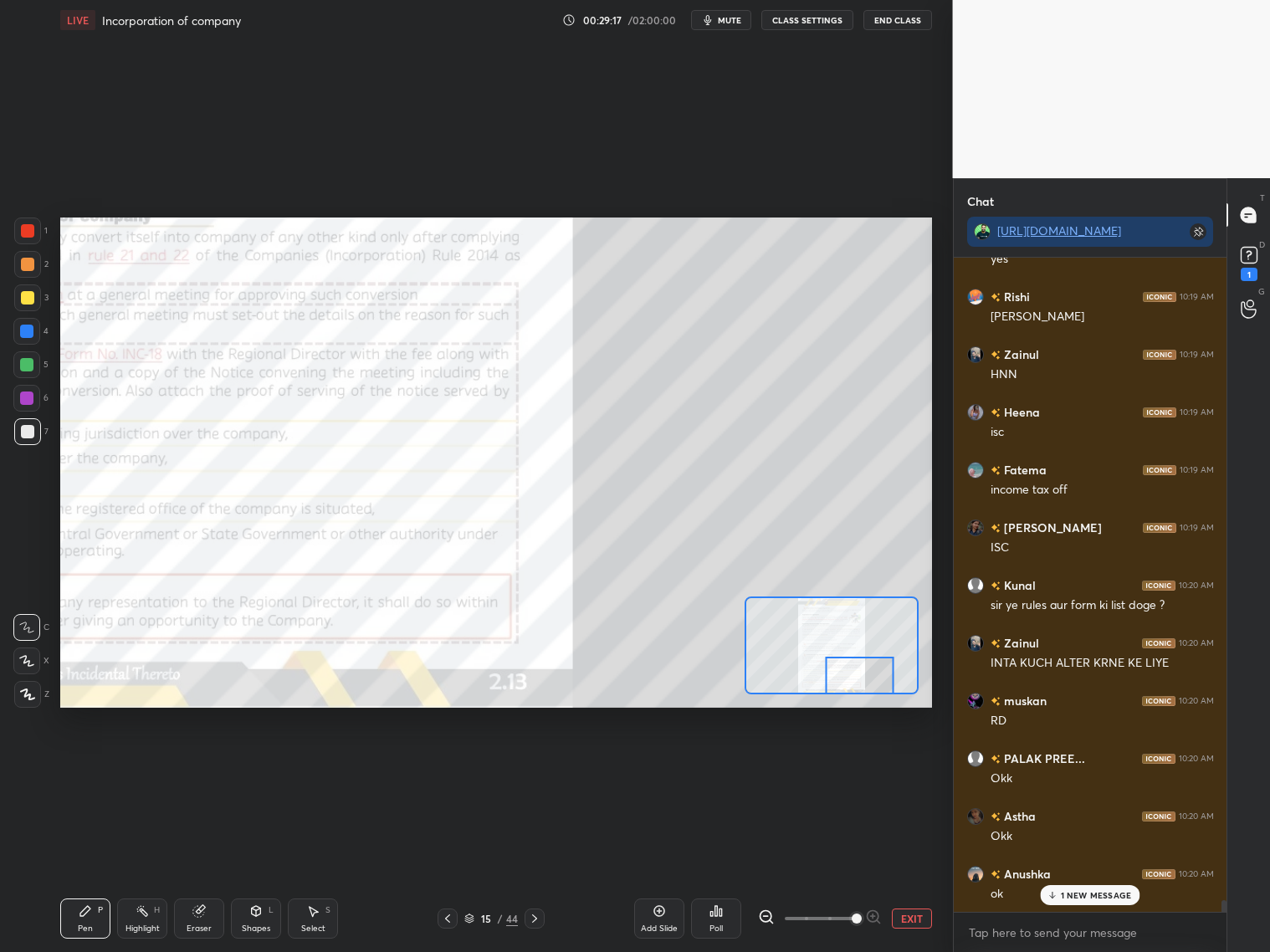
scroll to position [36538, 0]
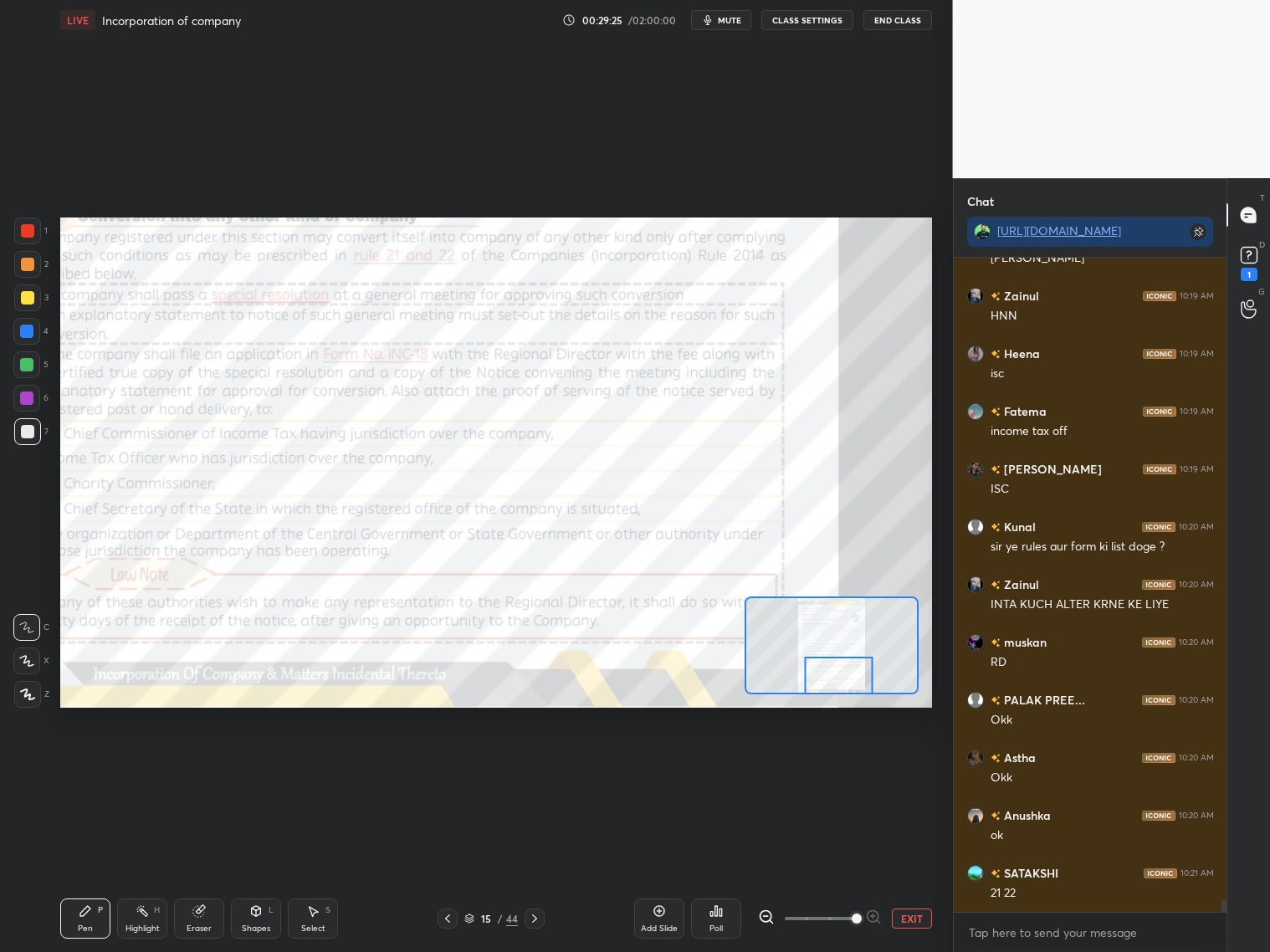
drag, startPoint x: 867, startPoint y: 667, endPoint x: 848, endPoint y: 673, distance: 19.9
click at [848, 674] on div at bounding box center [839, 675] width 68 height 38
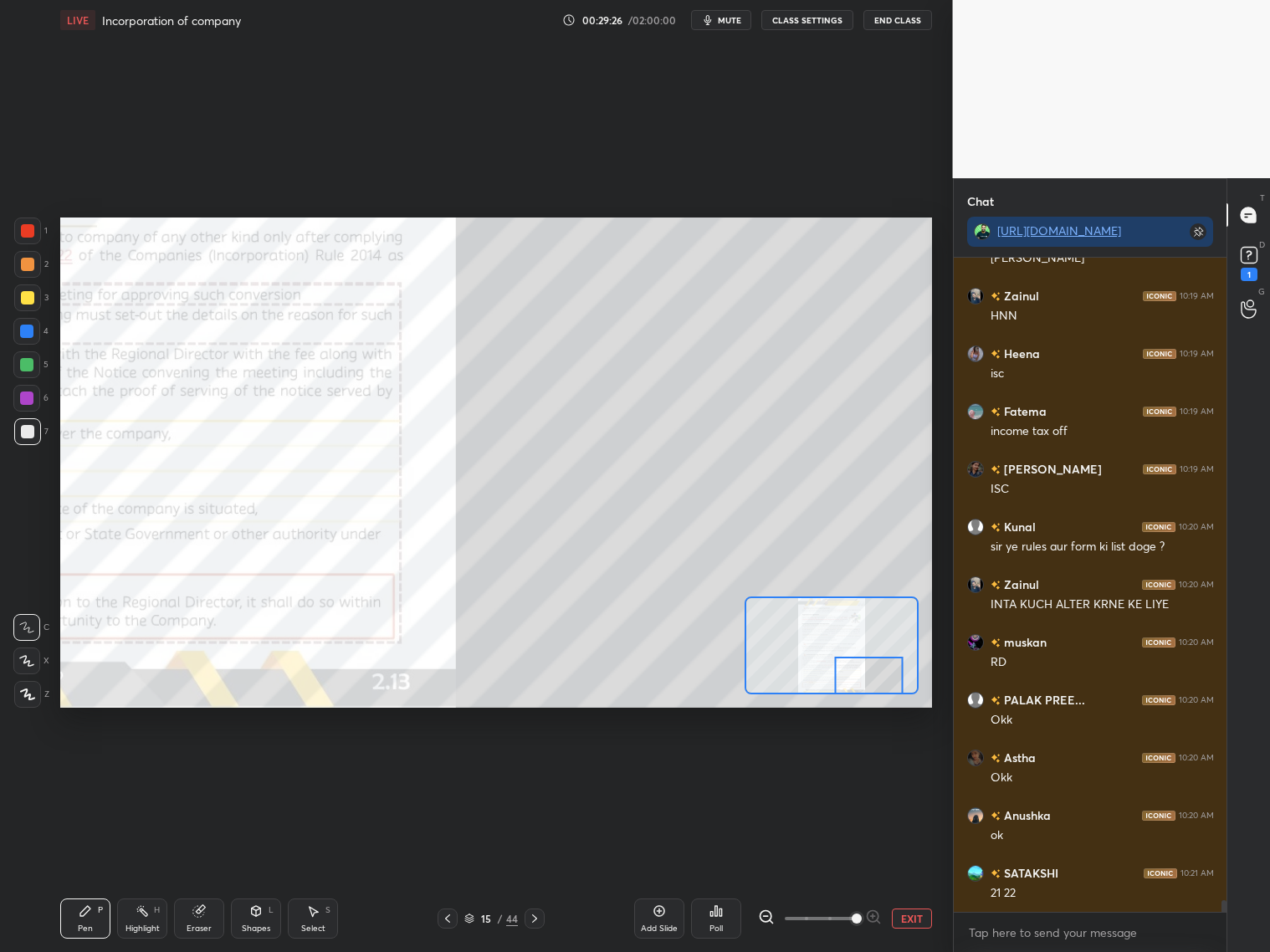
drag, startPoint x: 847, startPoint y: 674, endPoint x: 873, endPoint y: 678, distance: 26.3
click at [875, 676] on div at bounding box center [869, 675] width 68 height 38
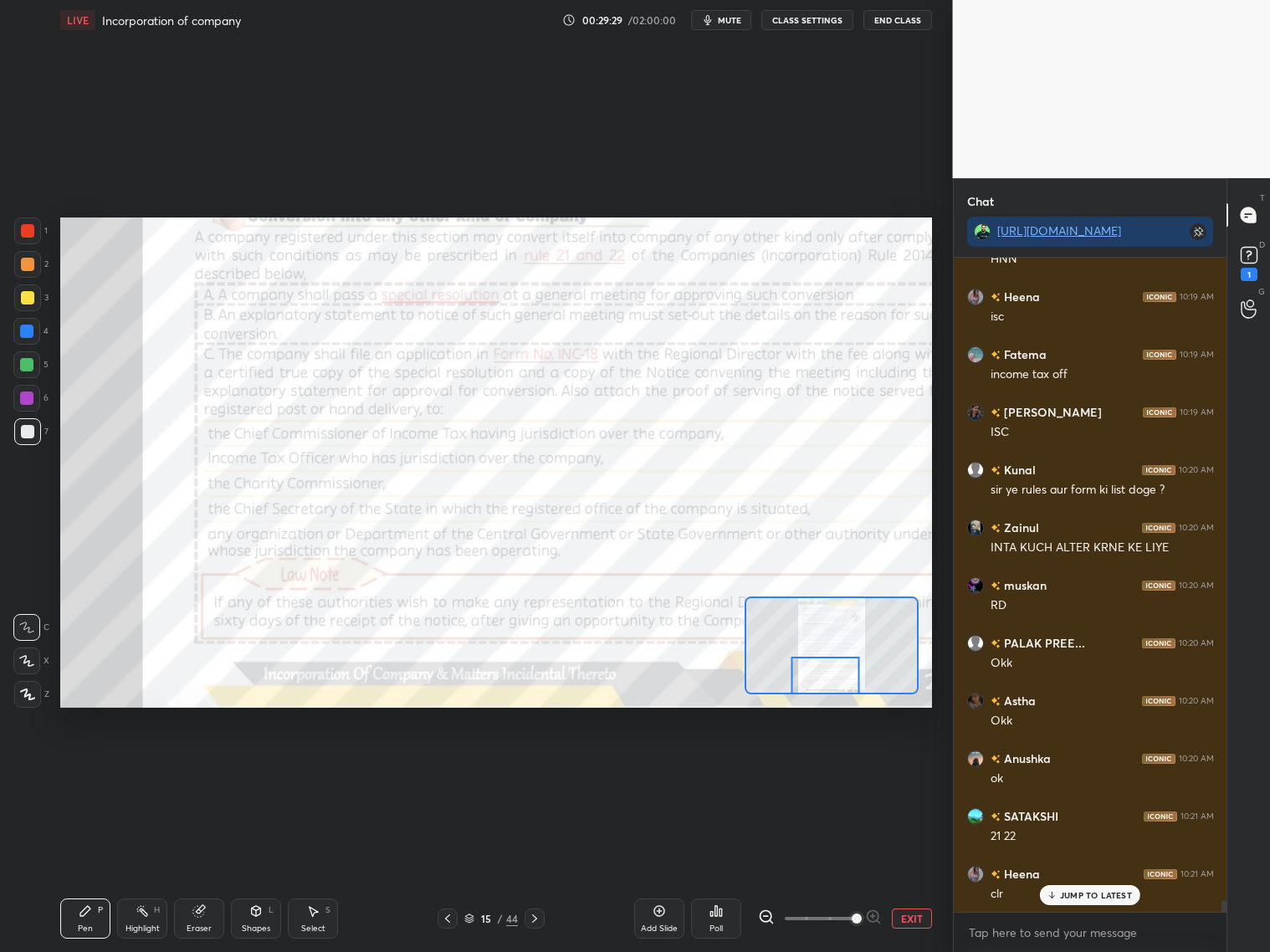
scroll to position [36711, 0]
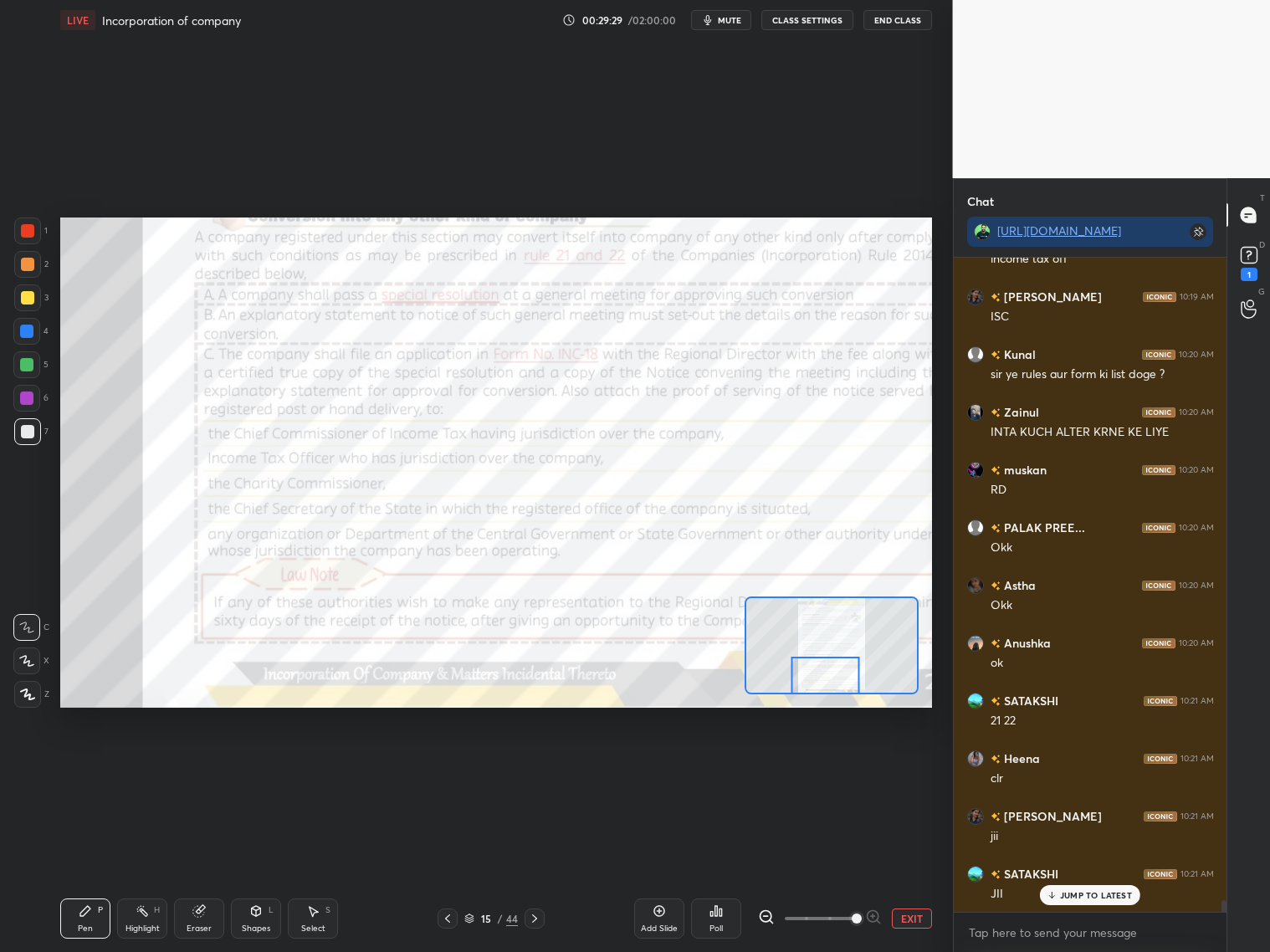
drag, startPoint x: 871, startPoint y: 681, endPoint x: 841, endPoint y: 693, distance: 32.3
click at [831, 693] on div at bounding box center [832, 645] width 174 height 98
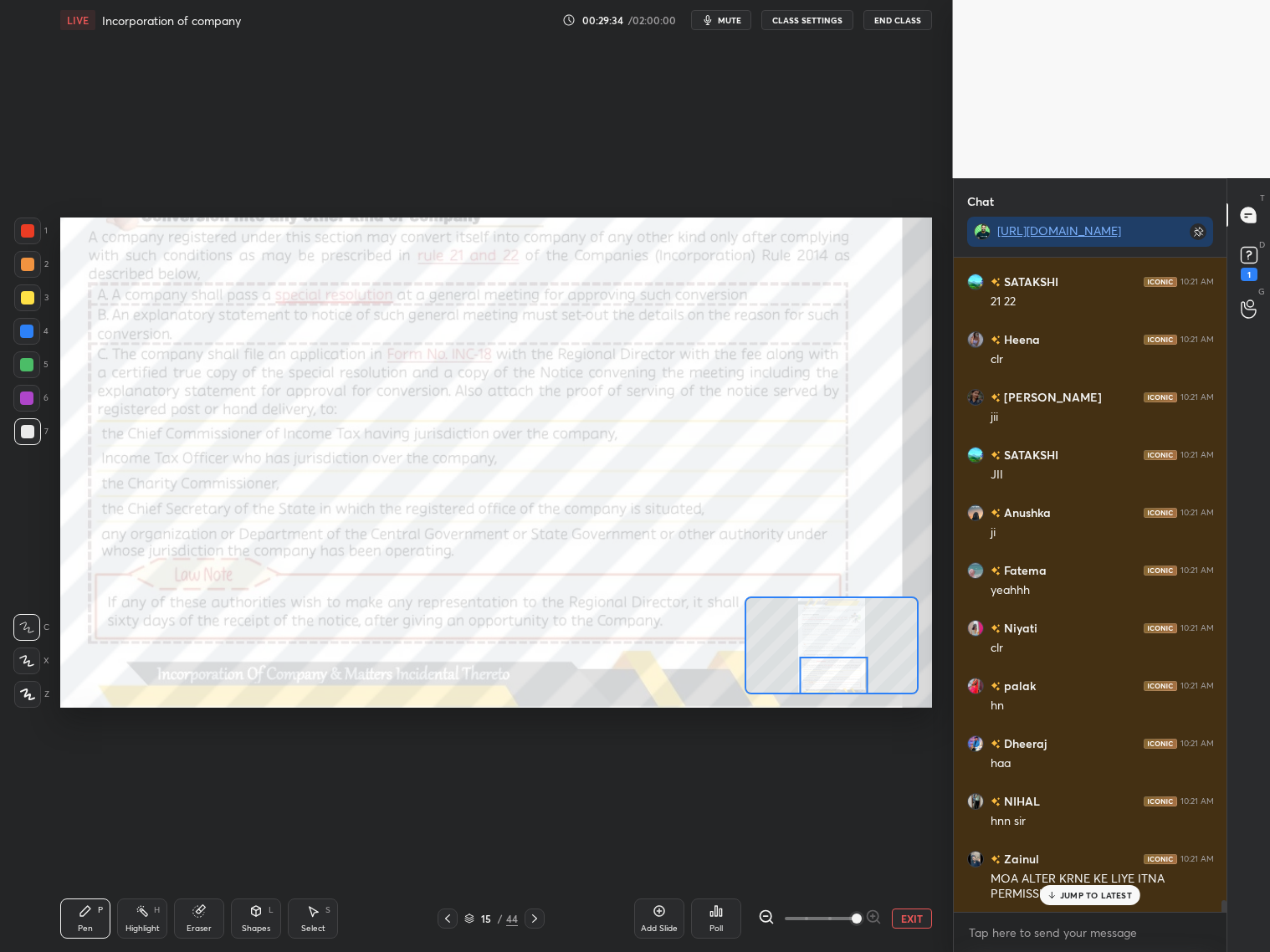
scroll to position [37188, 0]
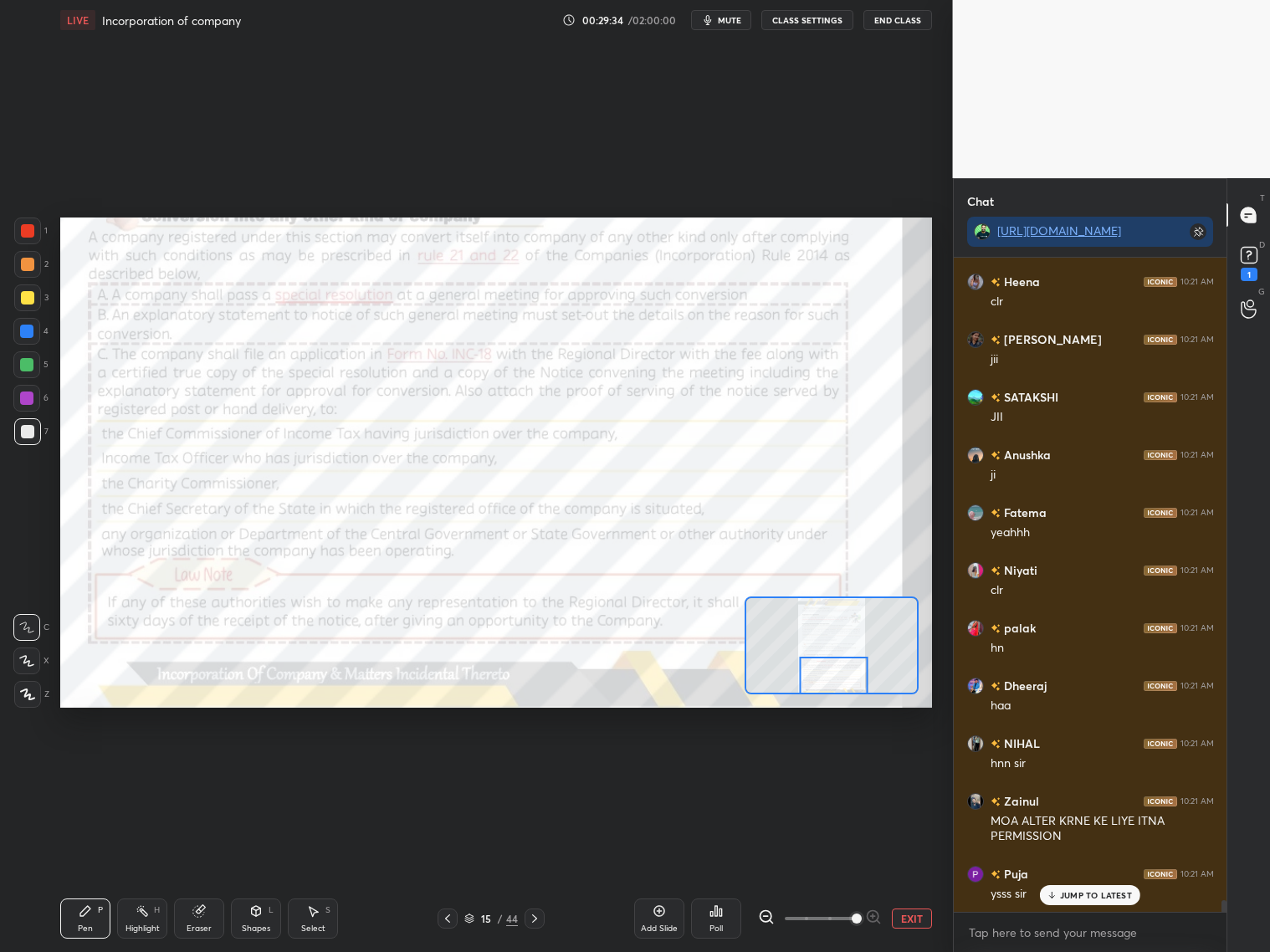
click at [818, 680] on div at bounding box center [834, 675] width 68 height 38
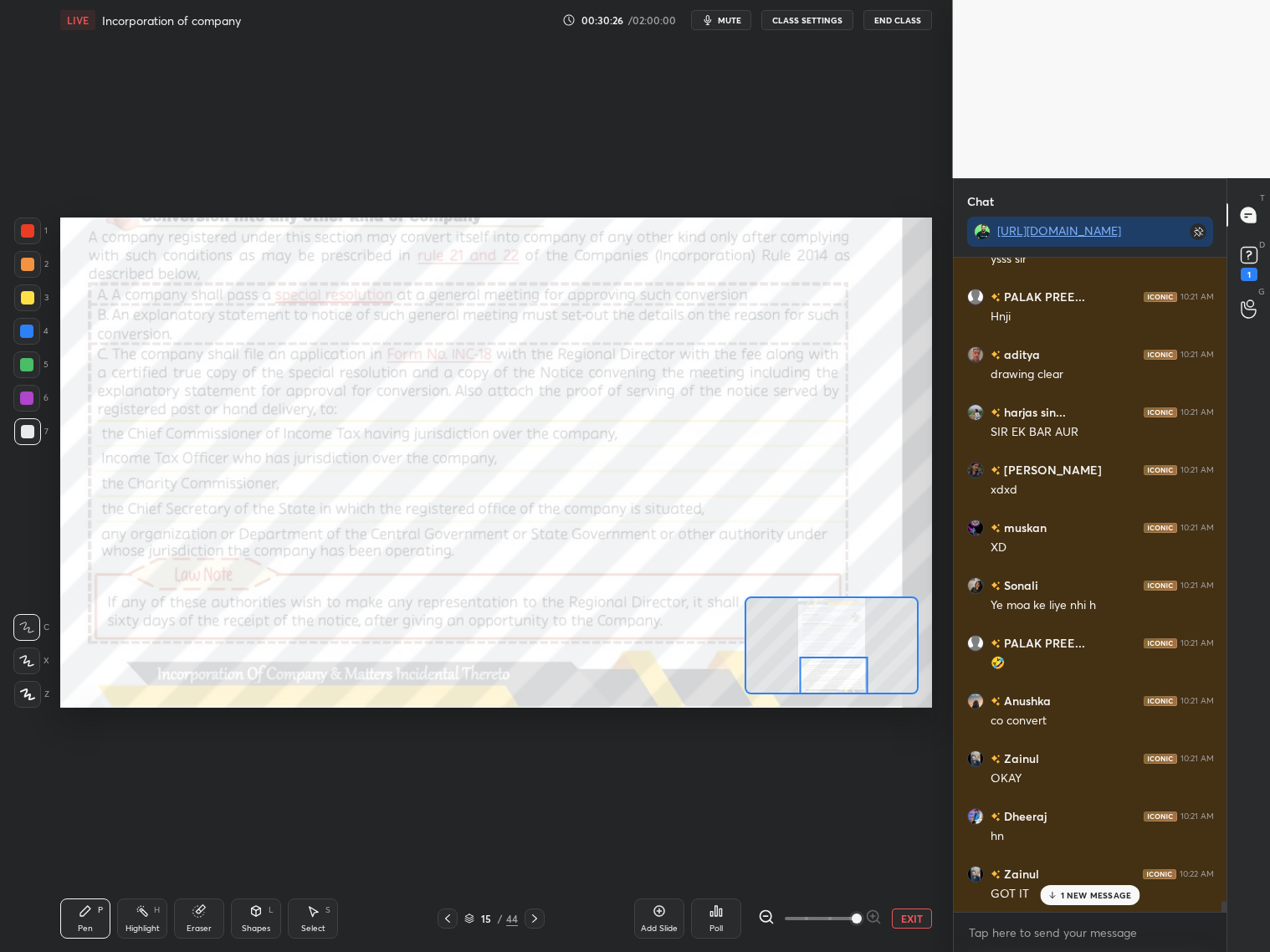
scroll to position [37881, 0]
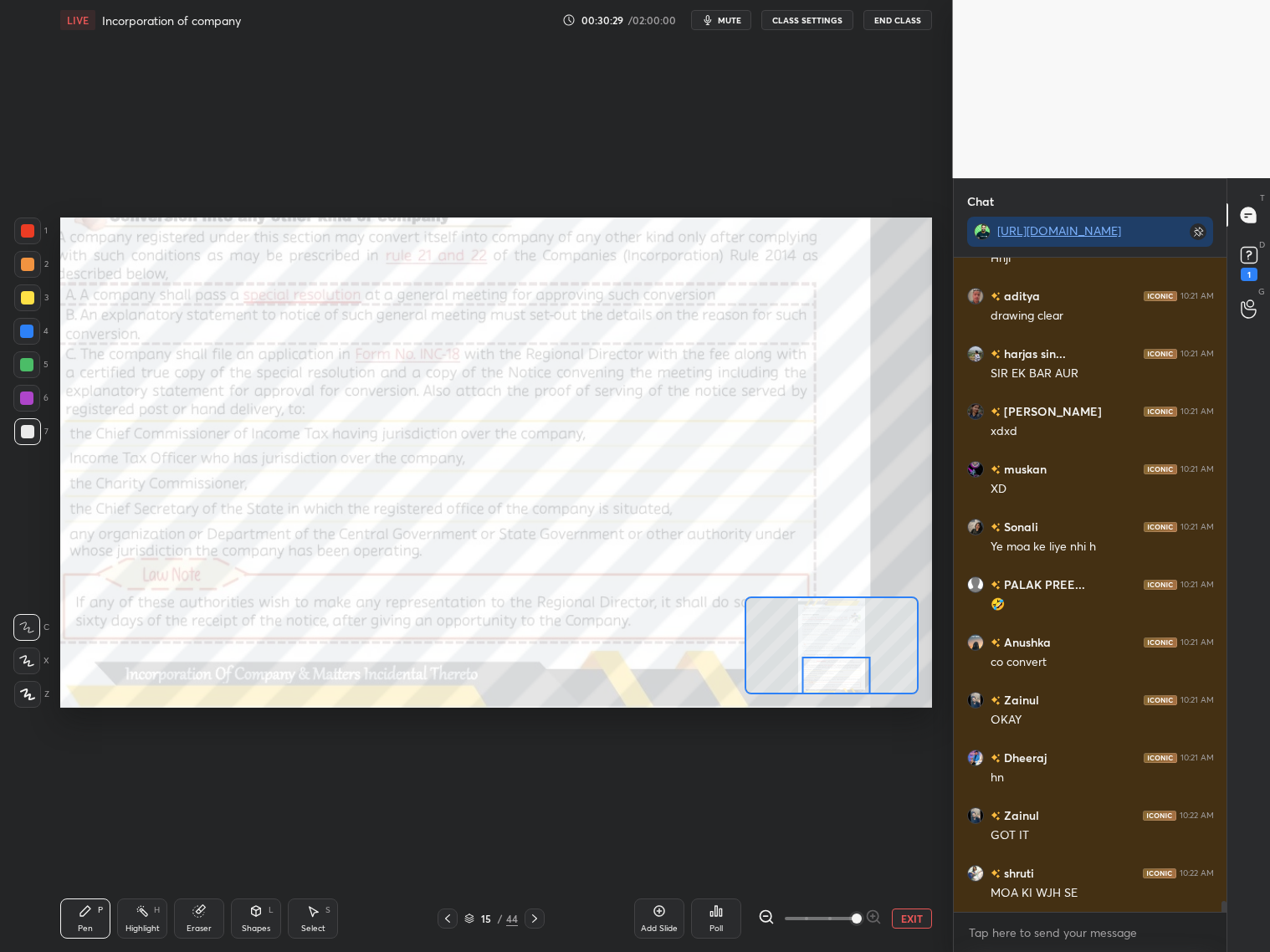
click at [846, 690] on div at bounding box center [837, 675] width 68 height 38
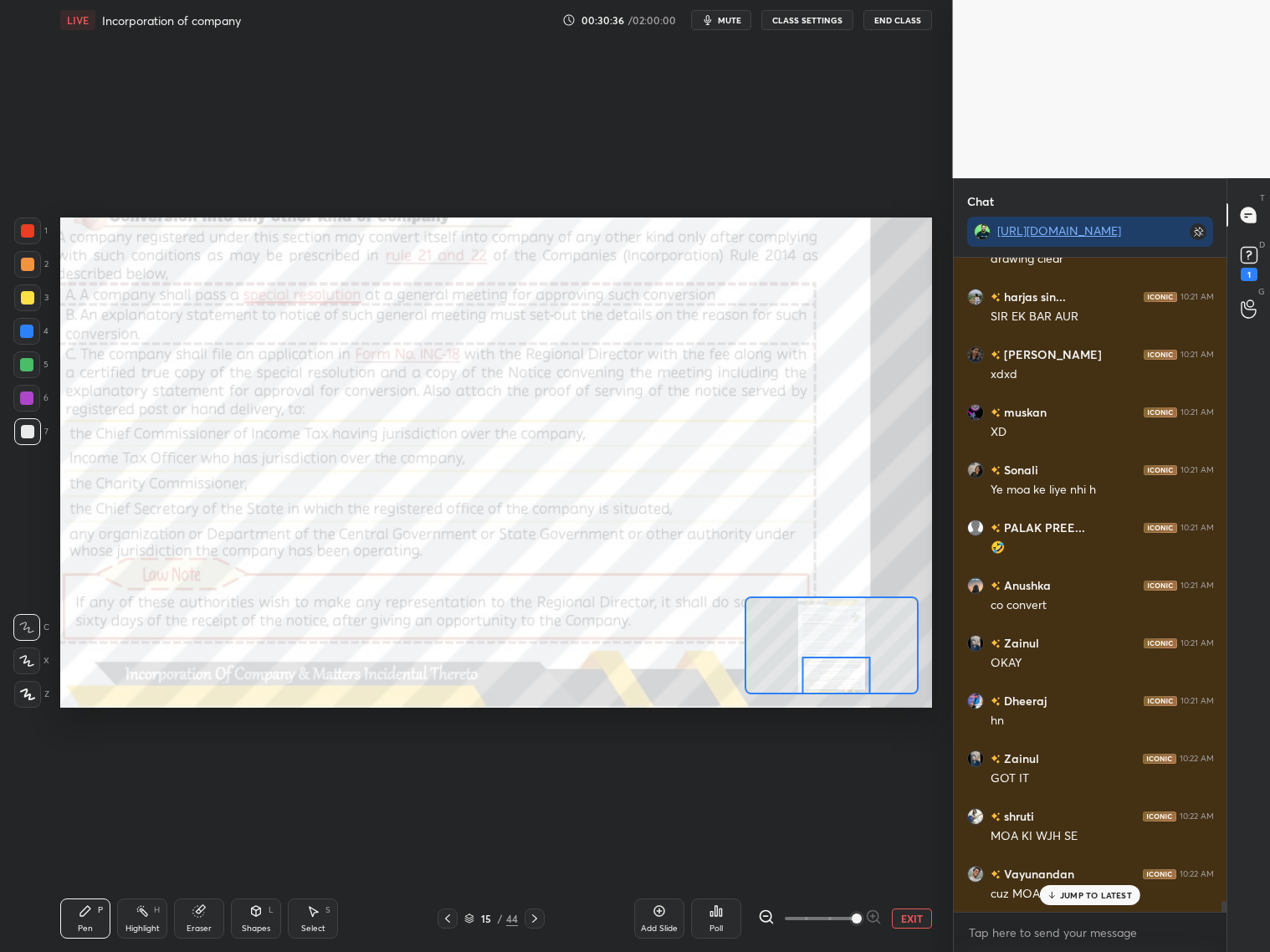
scroll to position [37995, 0]
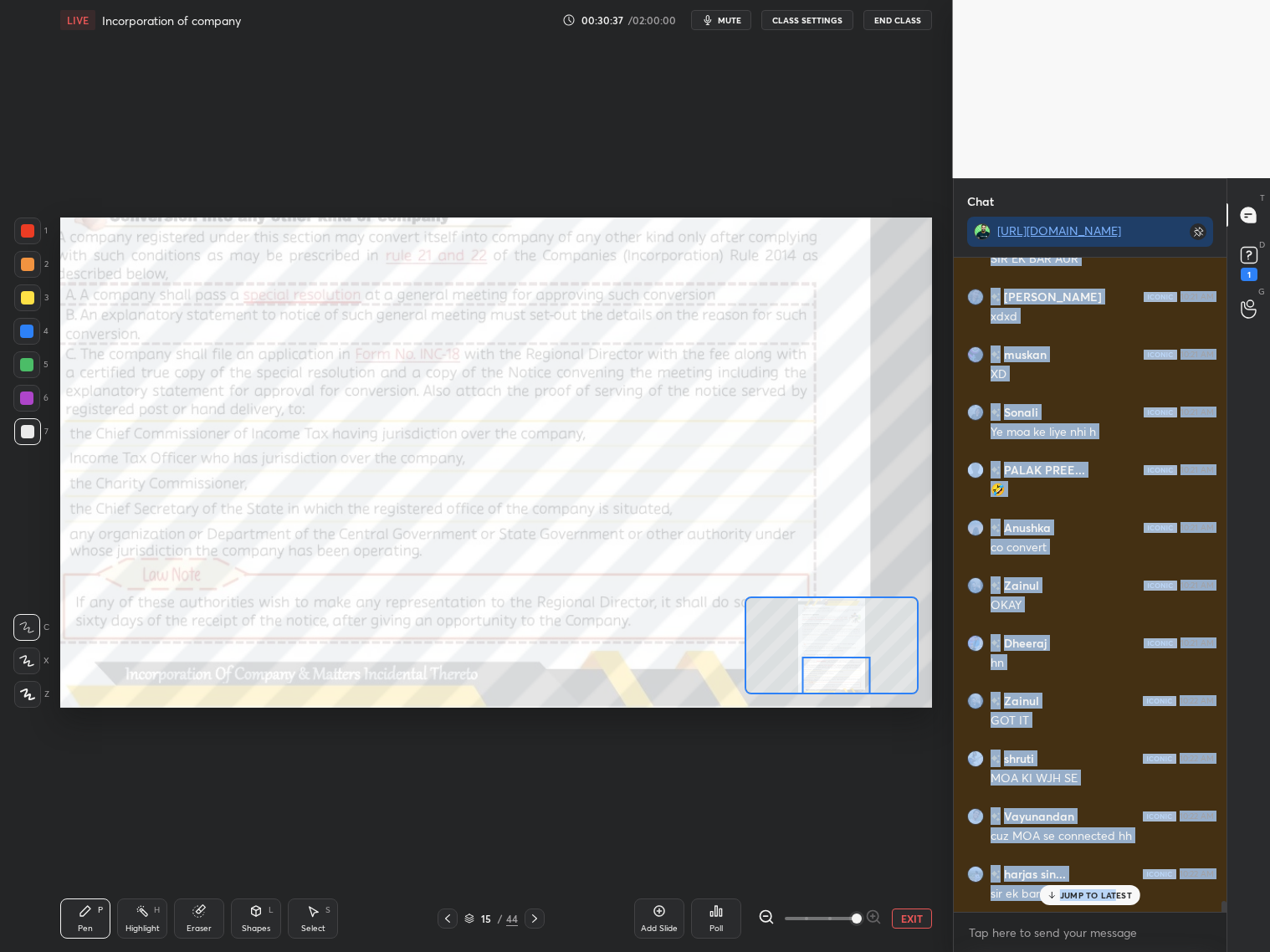
click at [1085, 767] on div "Anushka 10:21 AM ji Fatema 10:21 AM yeahhh Niyati 10:21 AM clr palak 10:21 AM h…" at bounding box center [1091, 584] width 273 height 654
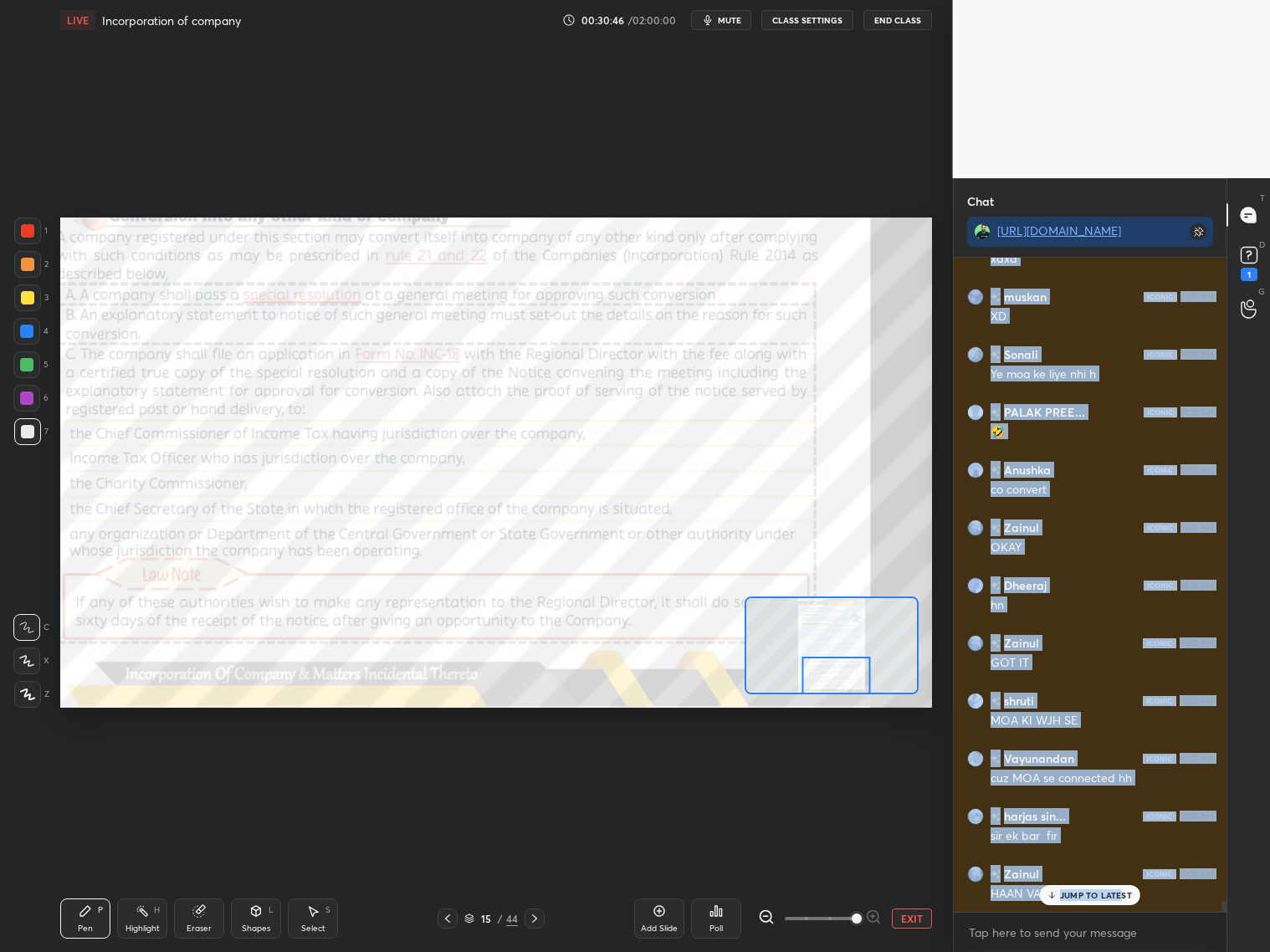
click at [854, 691] on div at bounding box center [832, 645] width 174 height 98
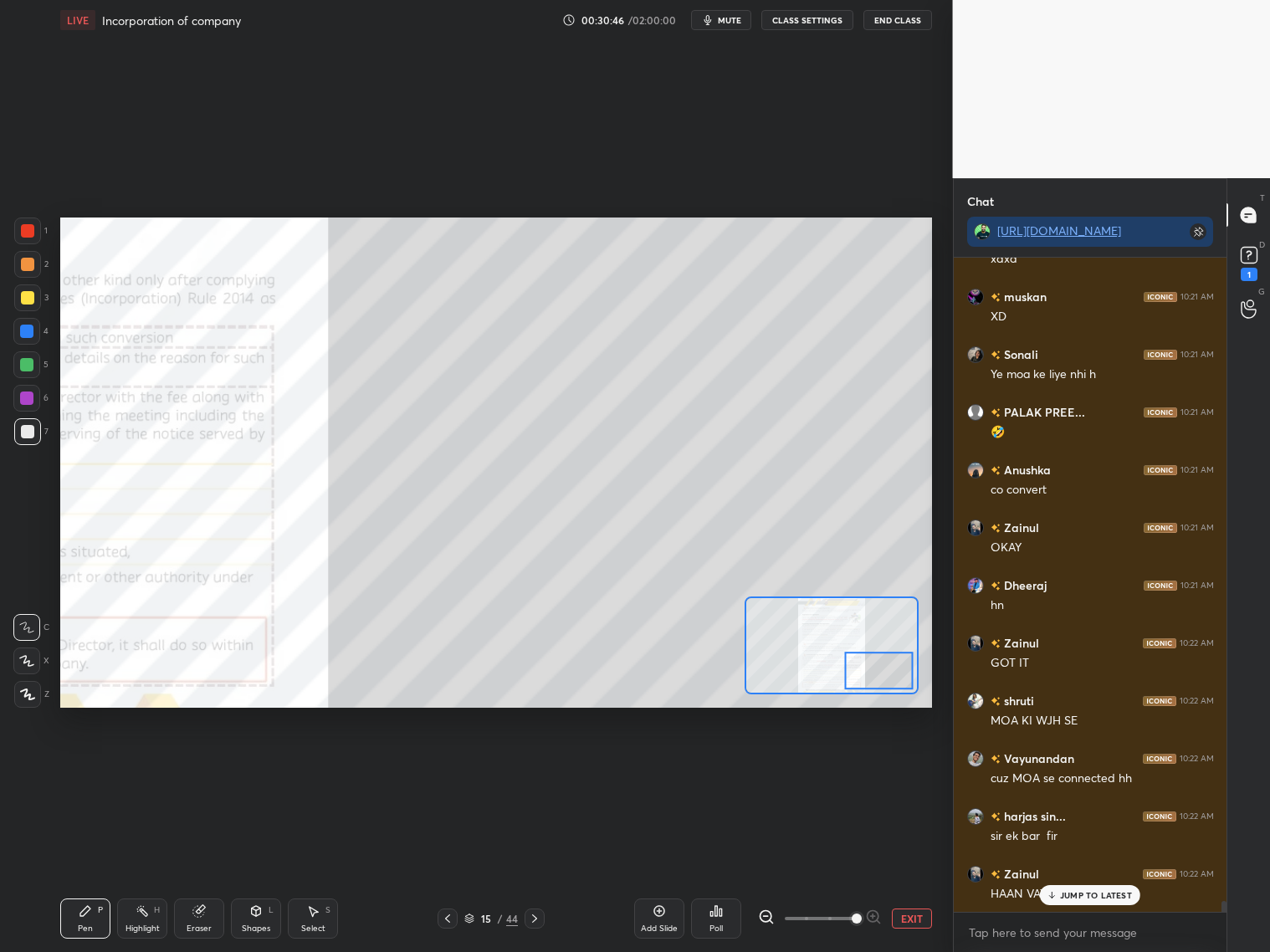
drag, startPoint x: 854, startPoint y: 680, endPoint x: 869, endPoint y: 682, distance: 15.1
click at [867, 680] on div at bounding box center [879, 670] width 68 height 38
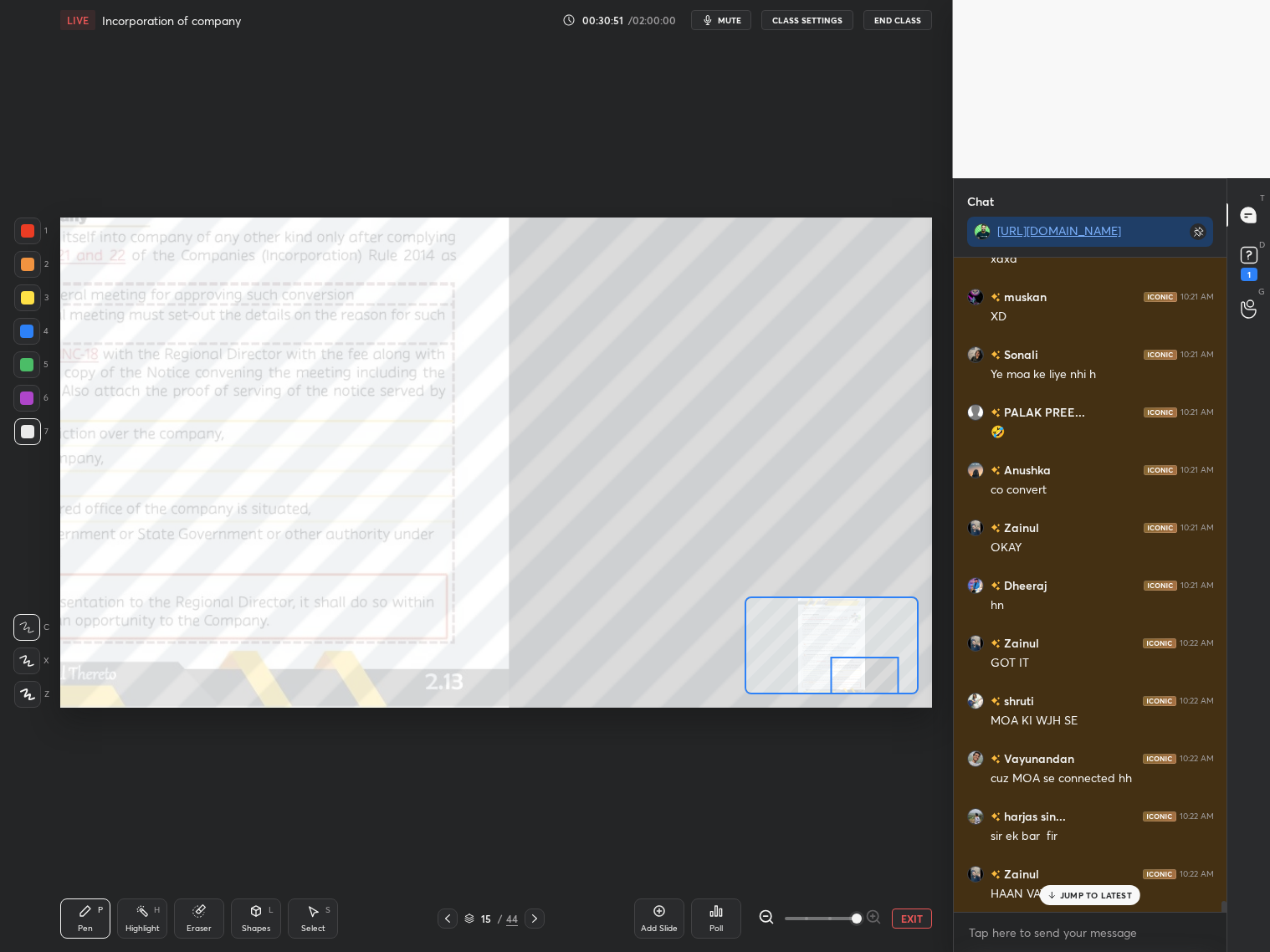
drag, startPoint x: 875, startPoint y: 678, endPoint x: 869, endPoint y: 685, distance: 9.2
click at [868, 684] on div at bounding box center [865, 675] width 68 height 38
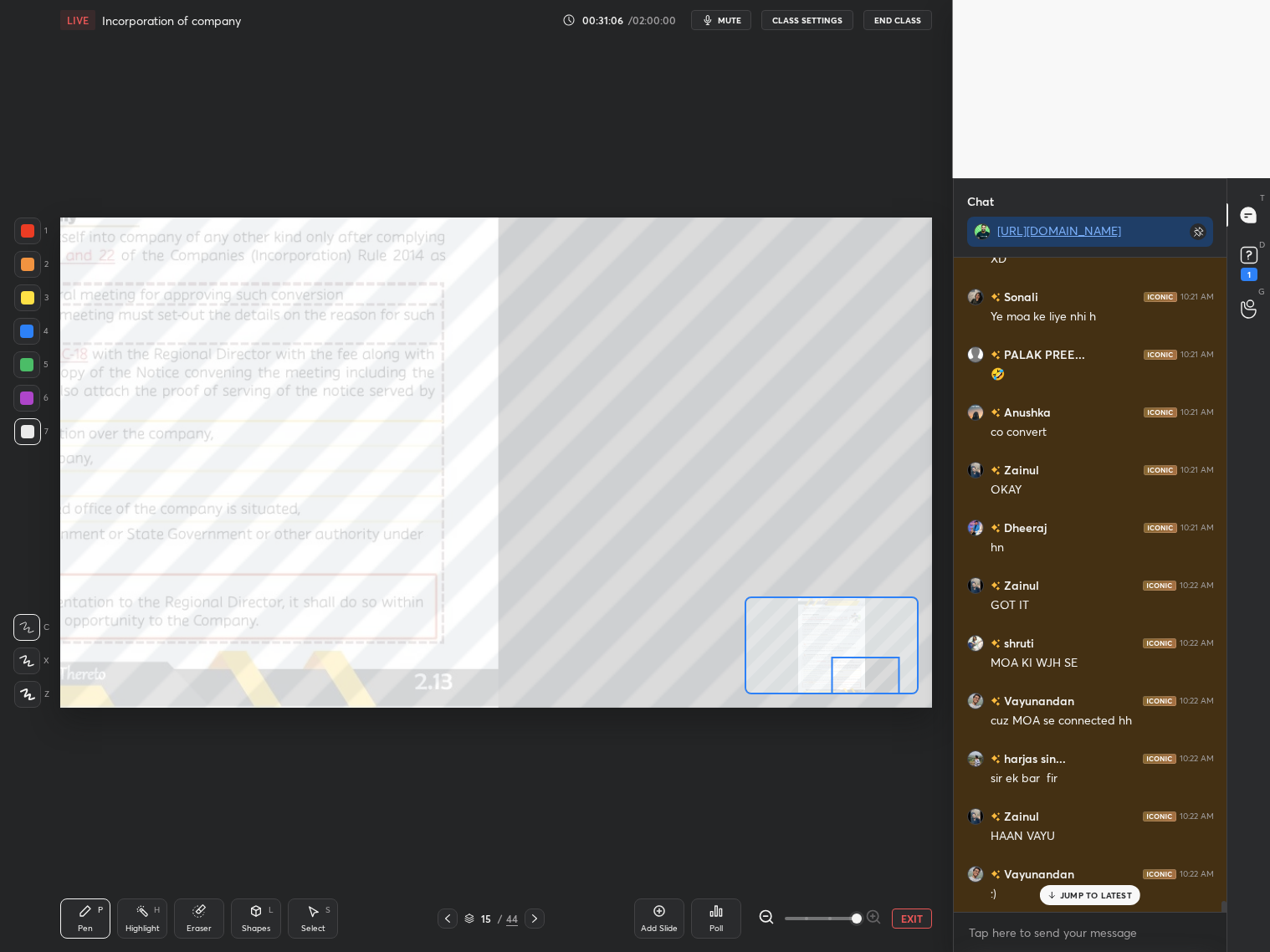
drag, startPoint x: 863, startPoint y: 685, endPoint x: 860, endPoint y: 714, distance: 29.2
click at [867, 719] on div "Setting up your live class Poll for secs No correct answer Start poll" at bounding box center [497, 462] width 885 height 845
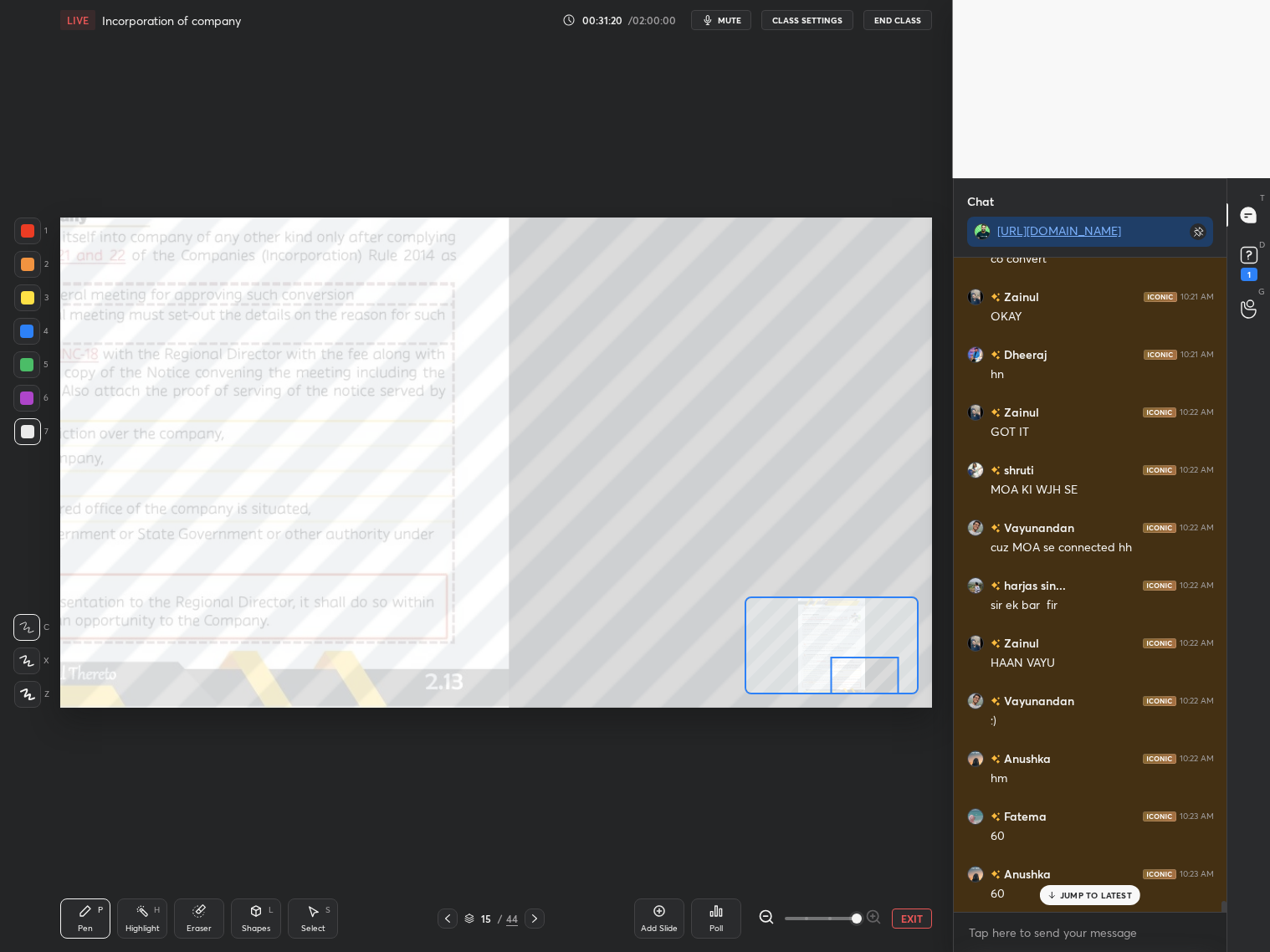
scroll to position [38459, 0]
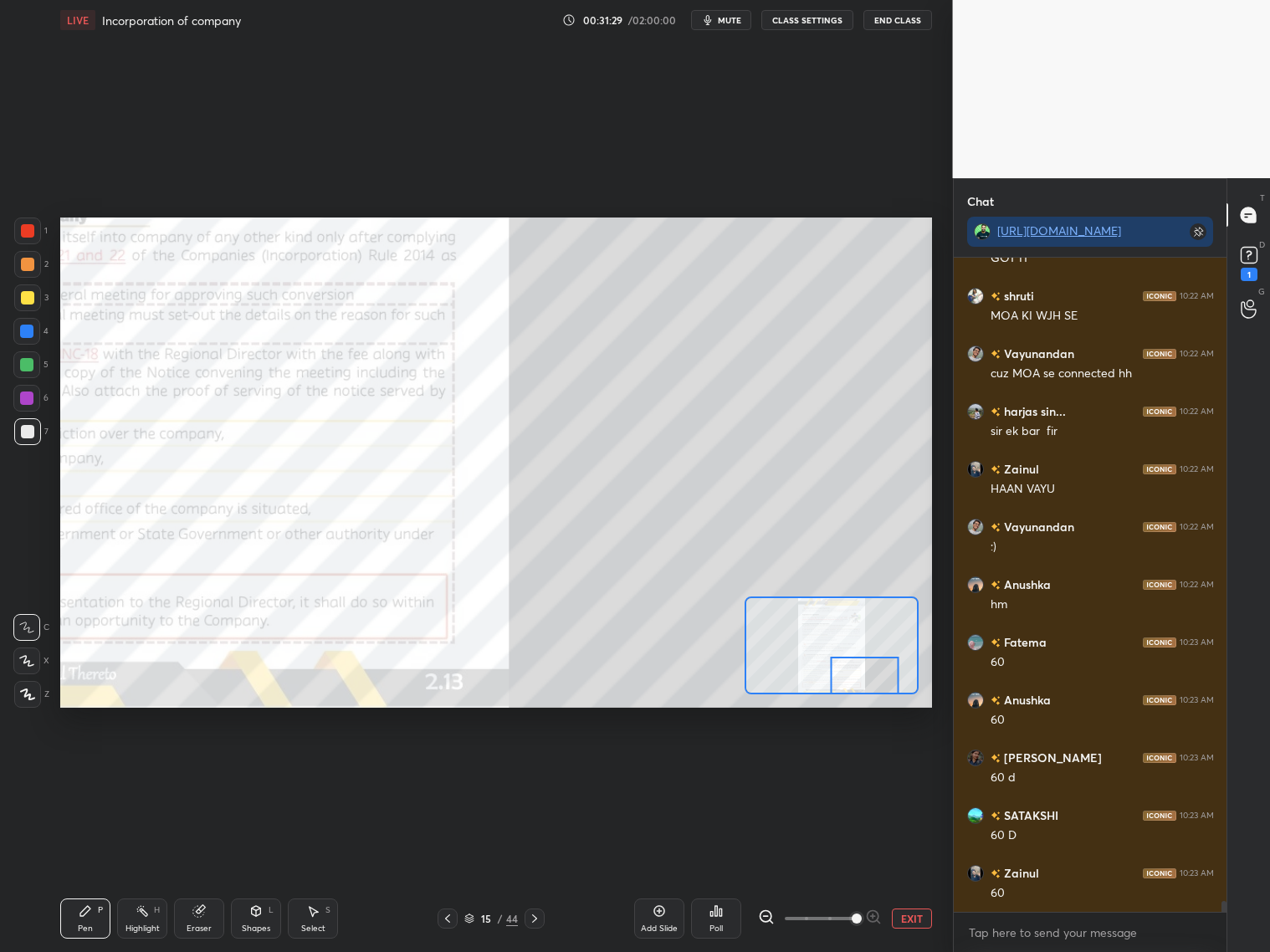
click at [543, 767] on div at bounding box center [534, 918] width 20 height 20
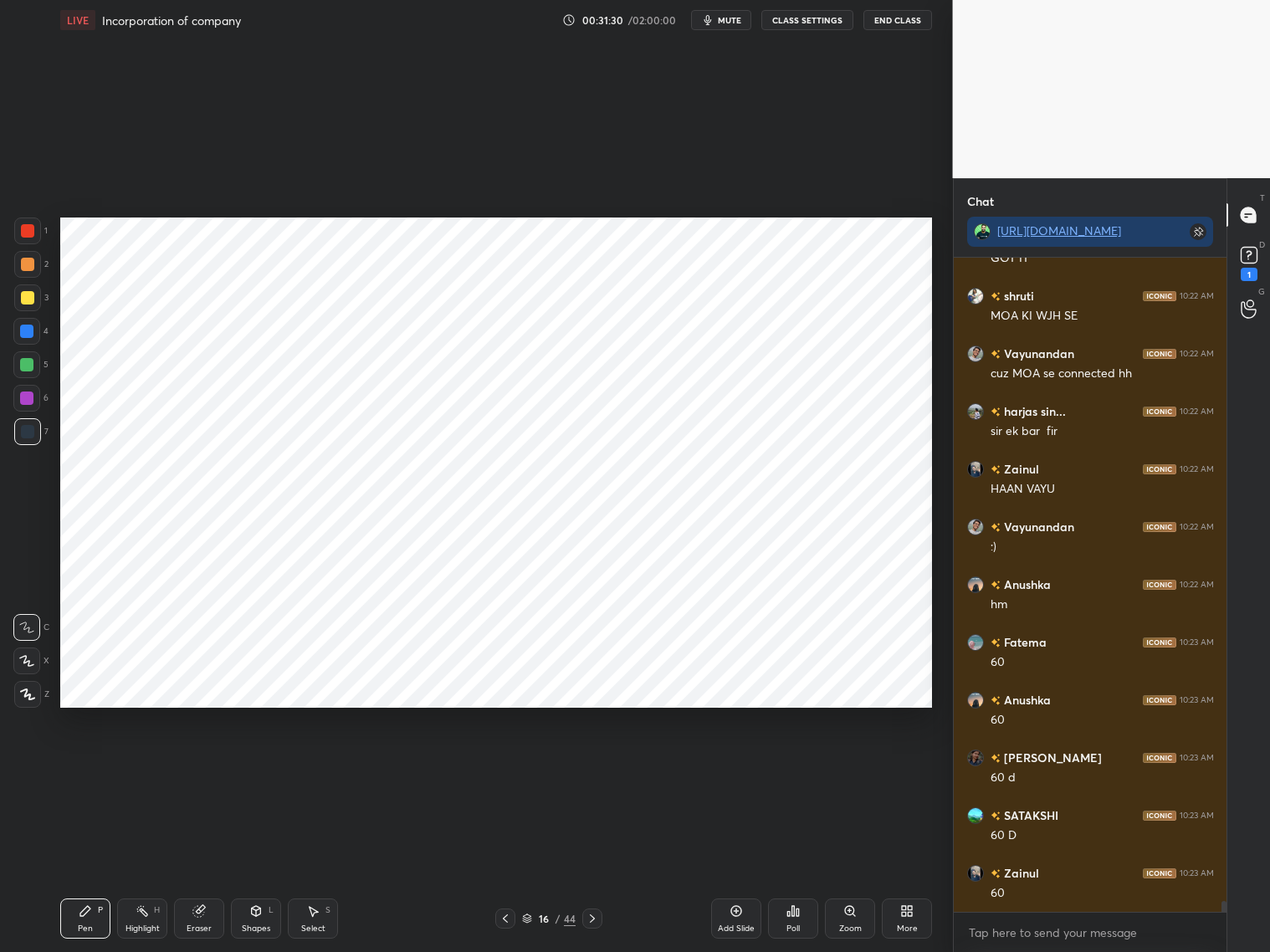
click at [589, 767] on icon at bounding box center [592, 919] width 14 height 14
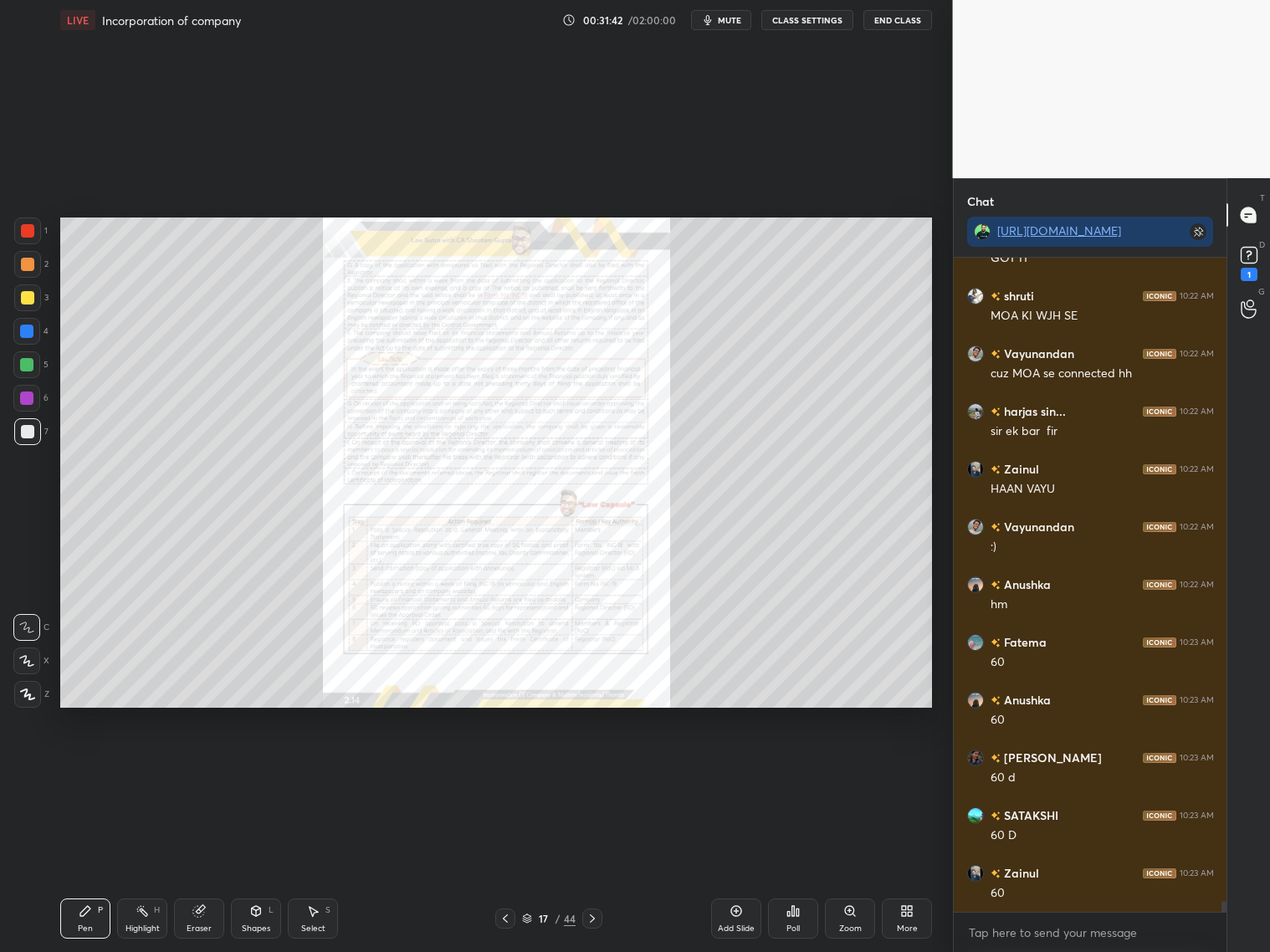
scroll to position [38530, 0]
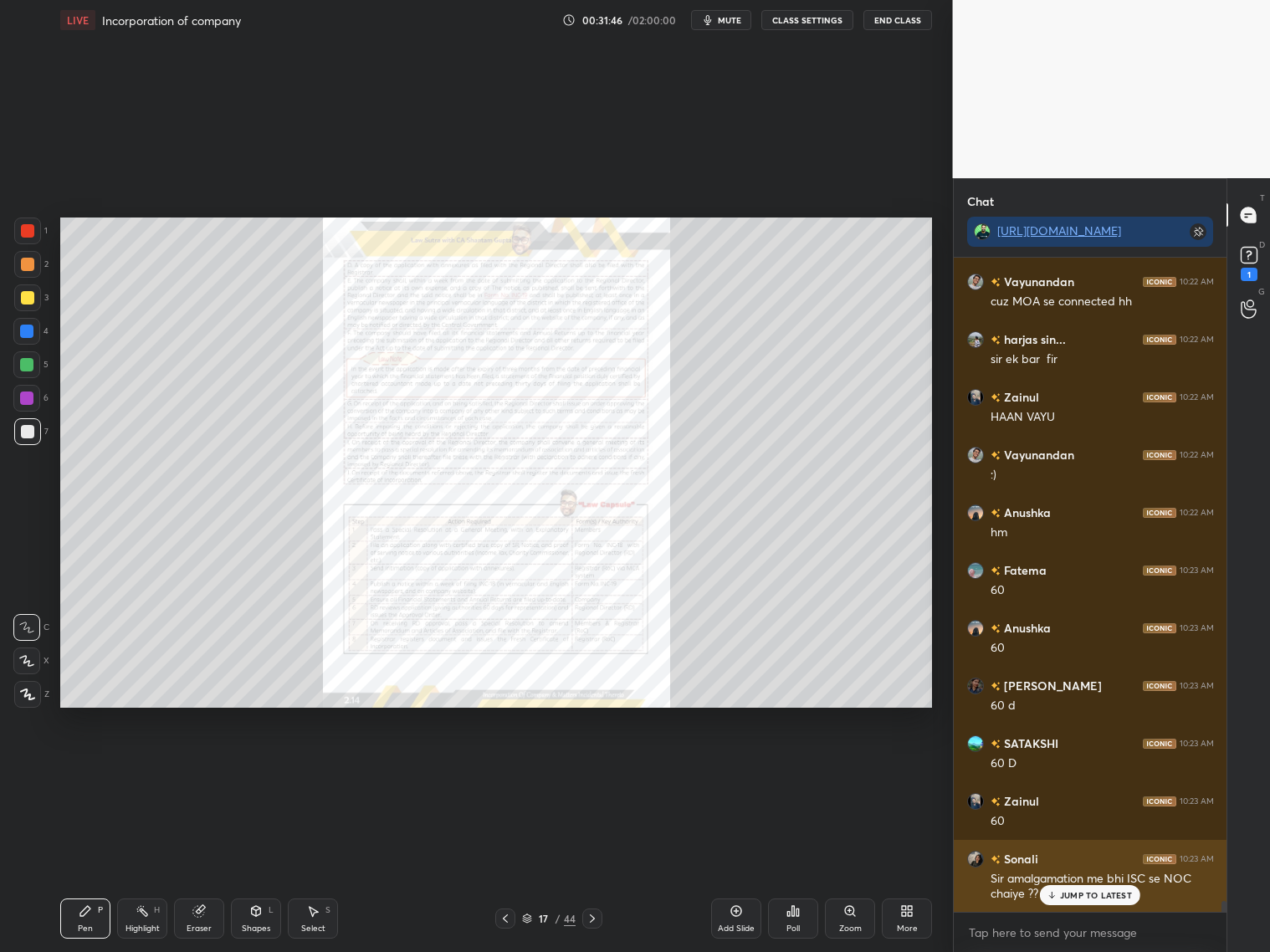
click at [1079, 767] on div "JUMP TO LATEST" at bounding box center [1090, 895] width 100 height 20
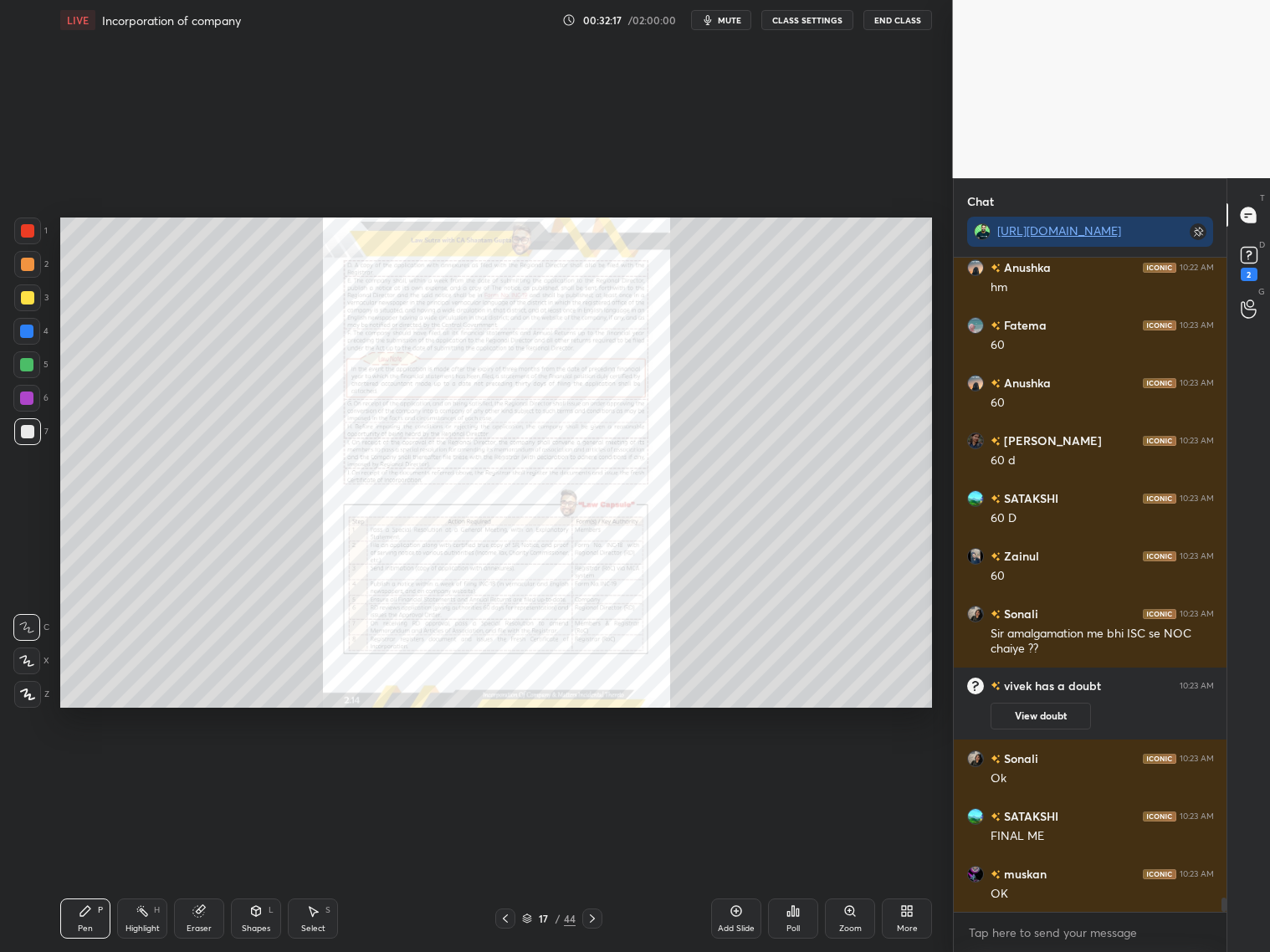
scroll to position [29924, 0]
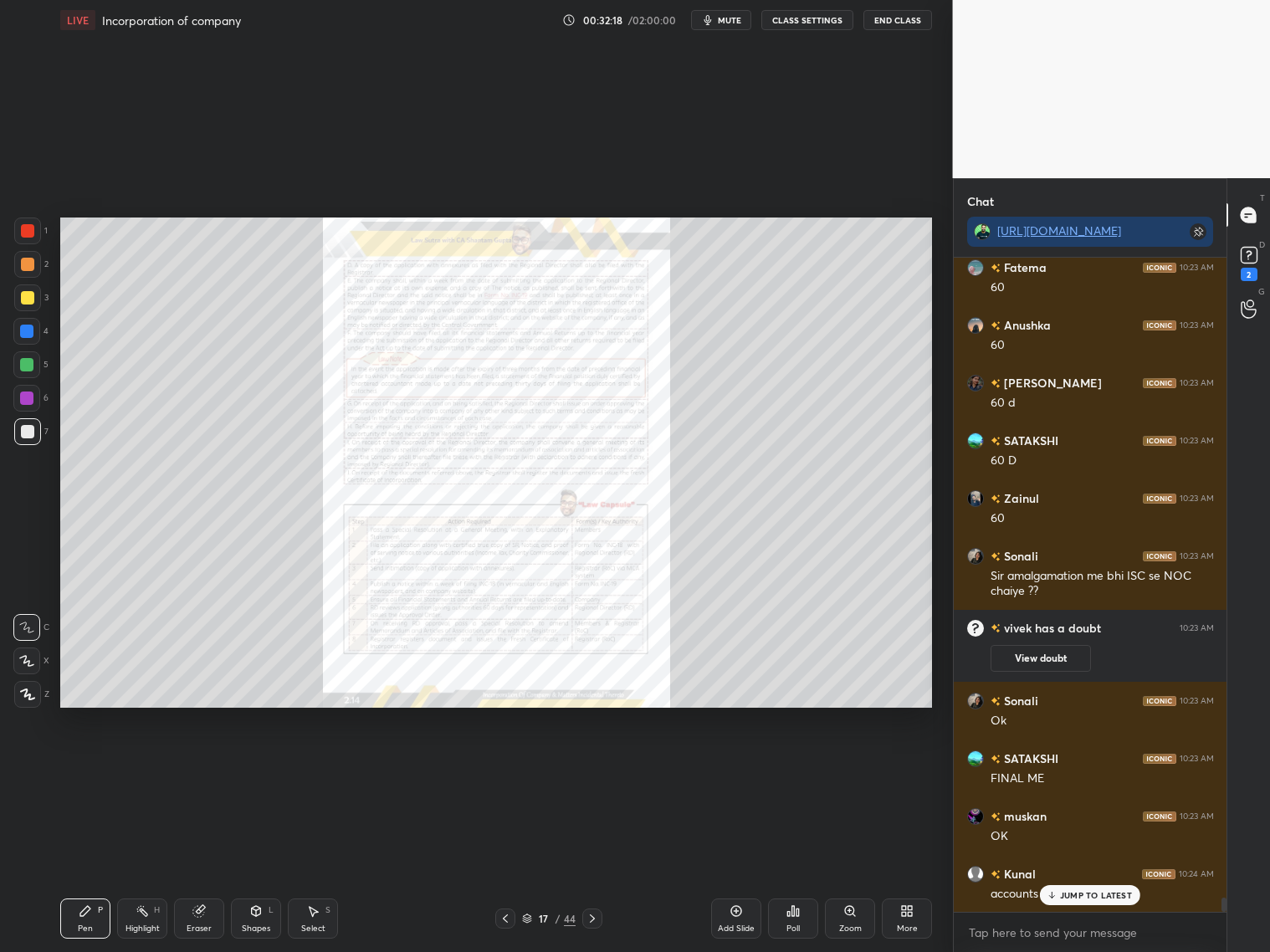
click at [853, 767] on div "Zoom" at bounding box center [850, 918] width 50 height 40
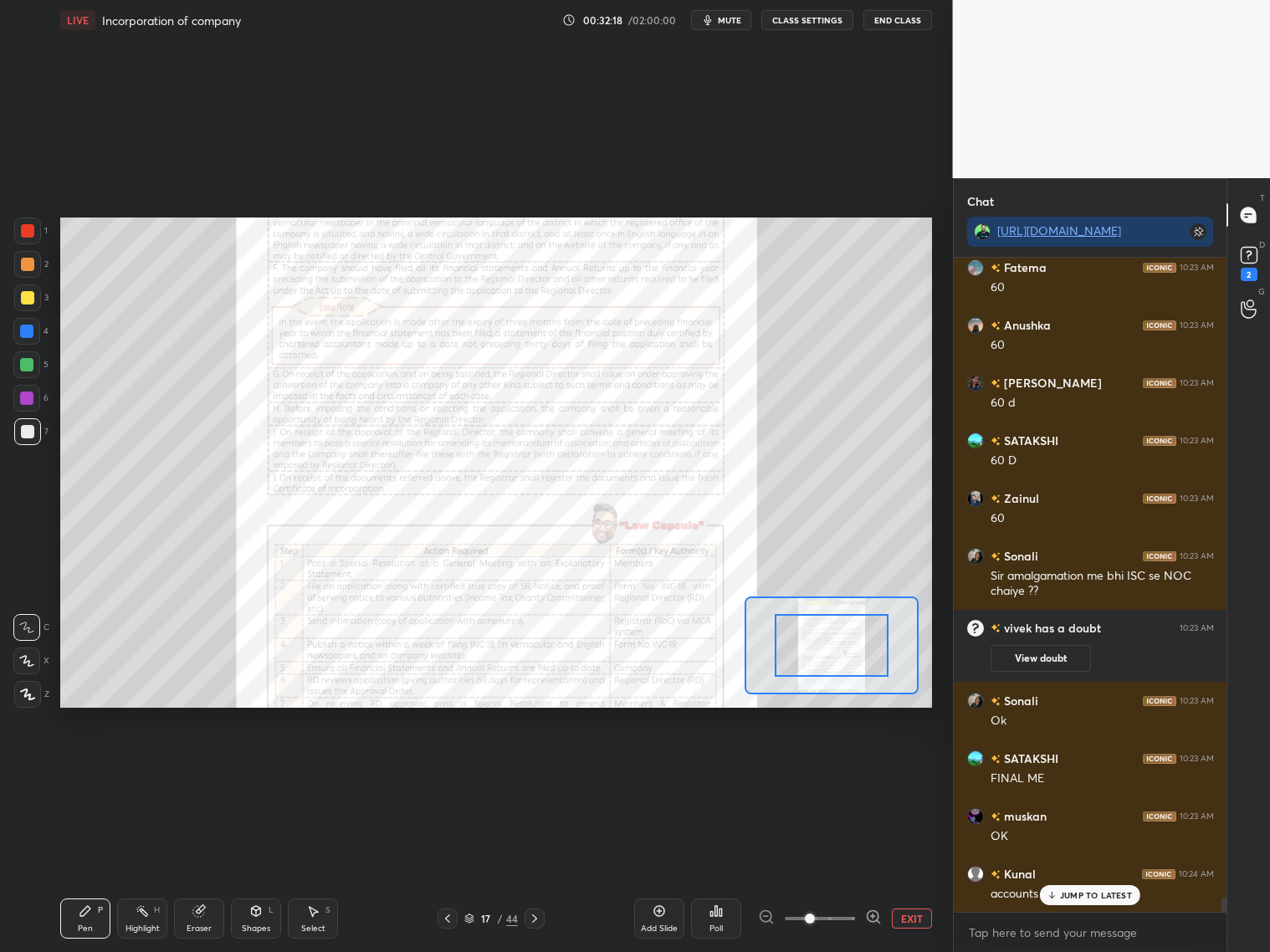
click at [853, 767] on span at bounding box center [820, 918] width 70 height 25
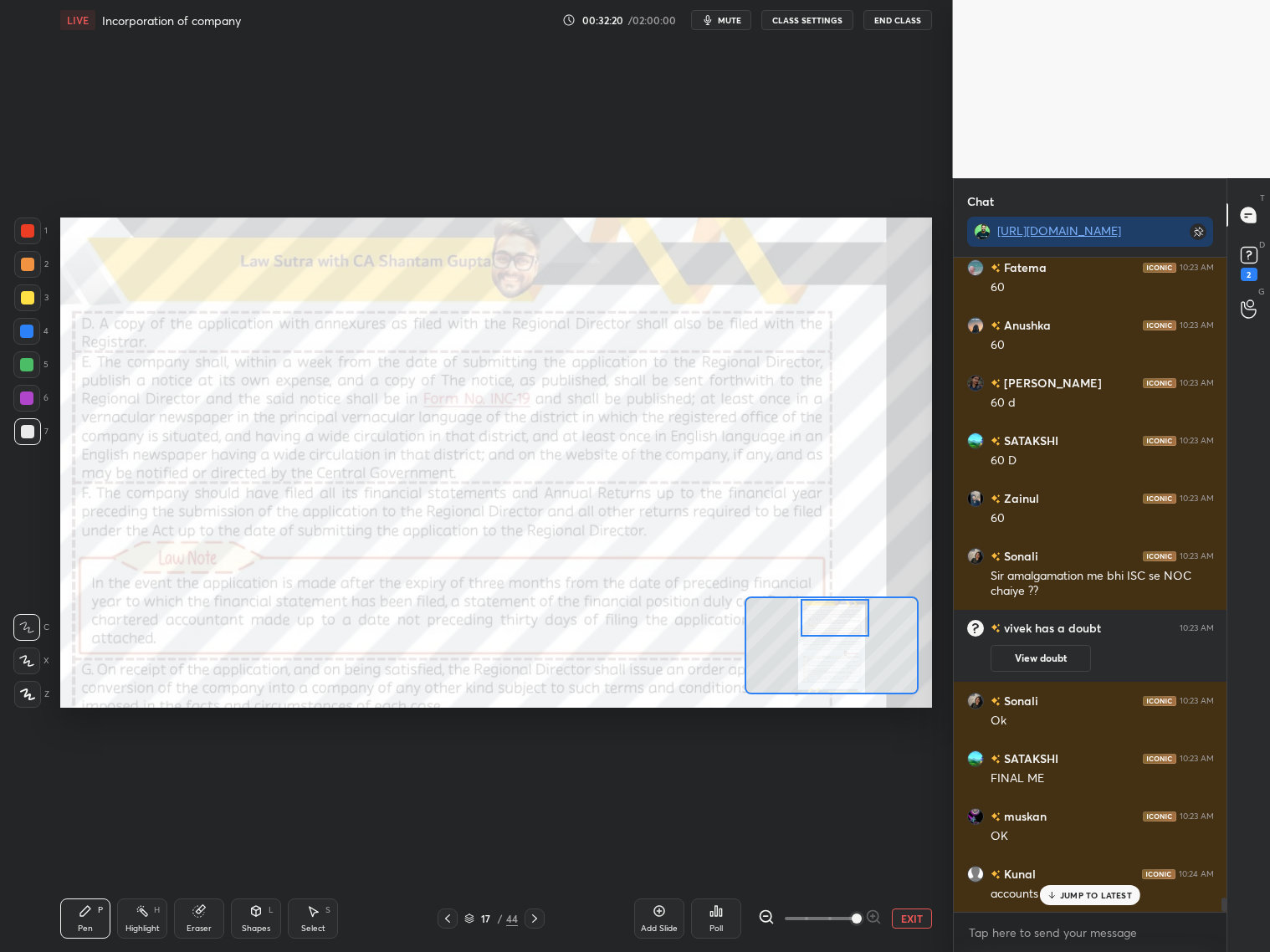
scroll to position [29982, 0]
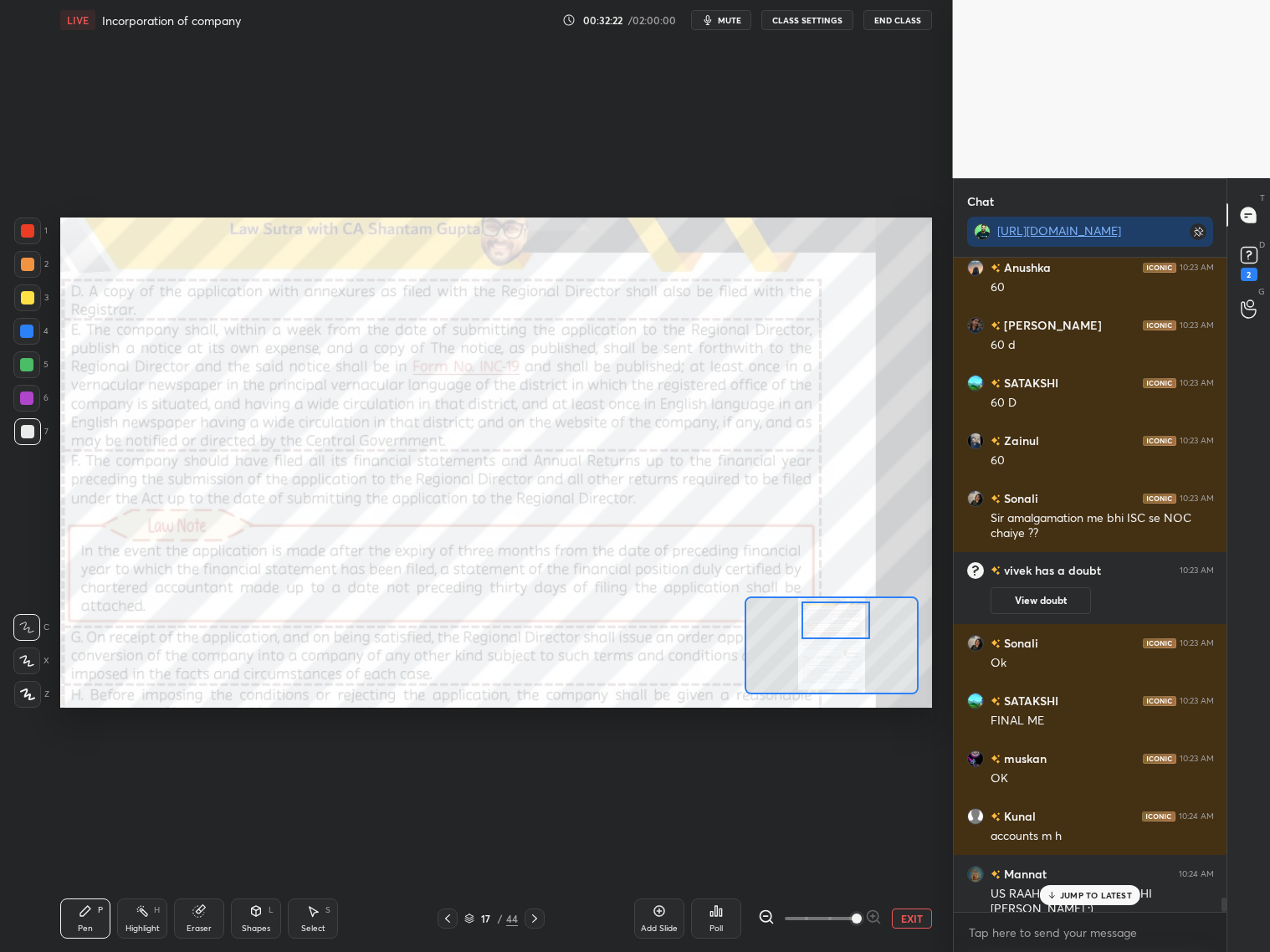
drag, startPoint x: 832, startPoint y: 653, endPoint x: 837, endPoint y: 629, distance: 24.5
click at [837, 631] on div at bounding box center [836, 620] width 68 height 38
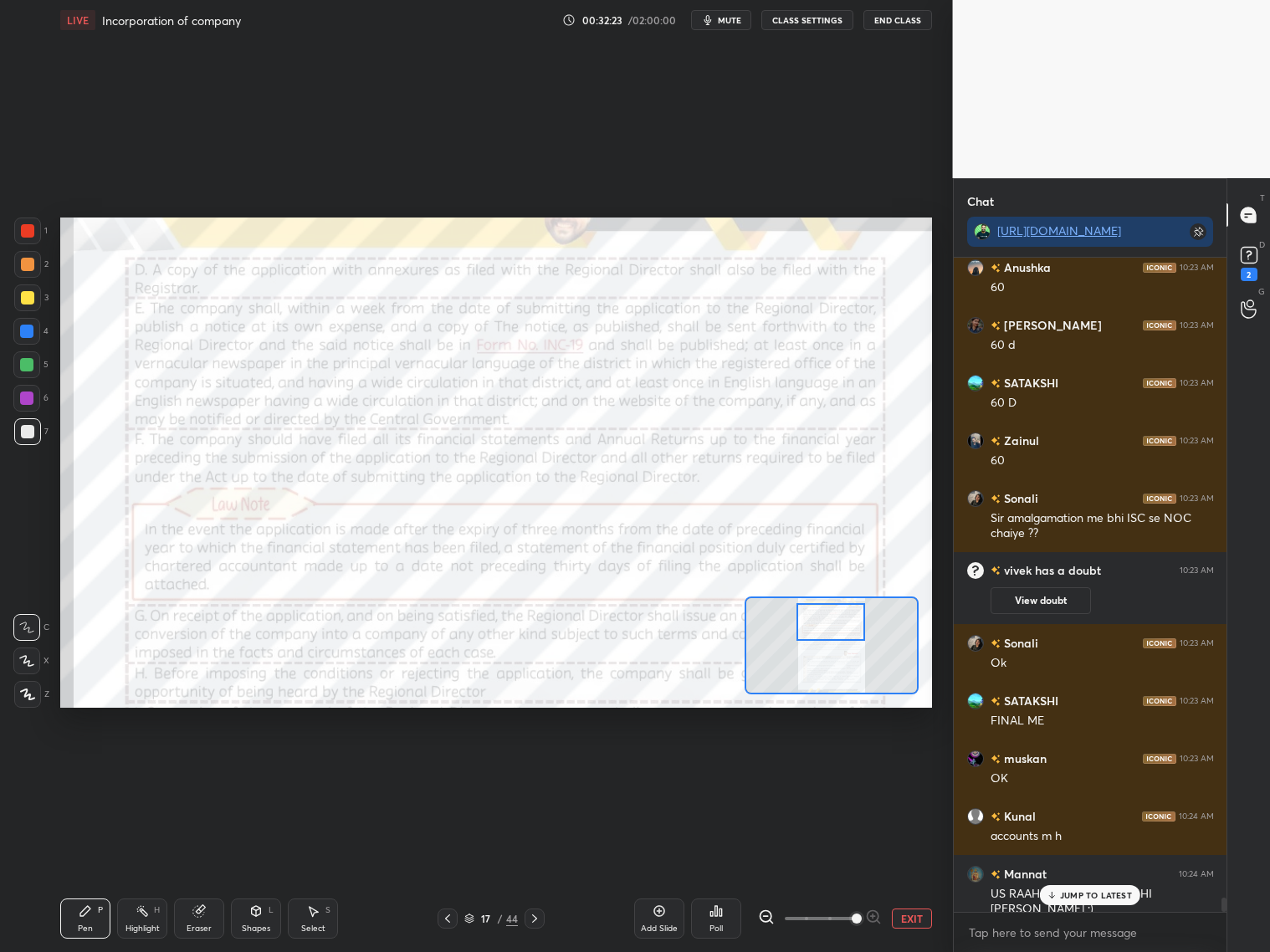
click at [835, 634] on div at bounding box center [831, 622] width 68 height 38
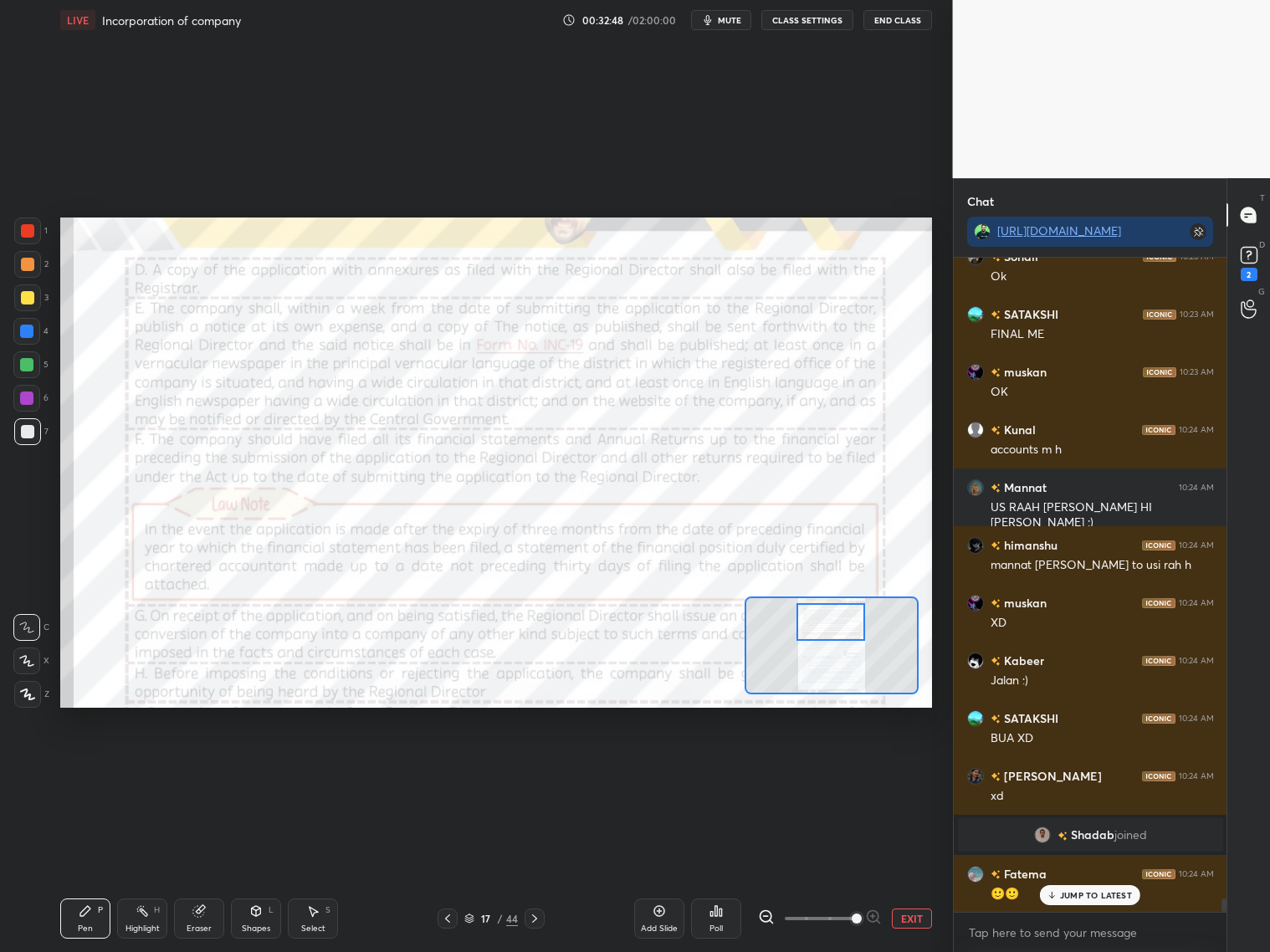
scroll to position [30426, 0]
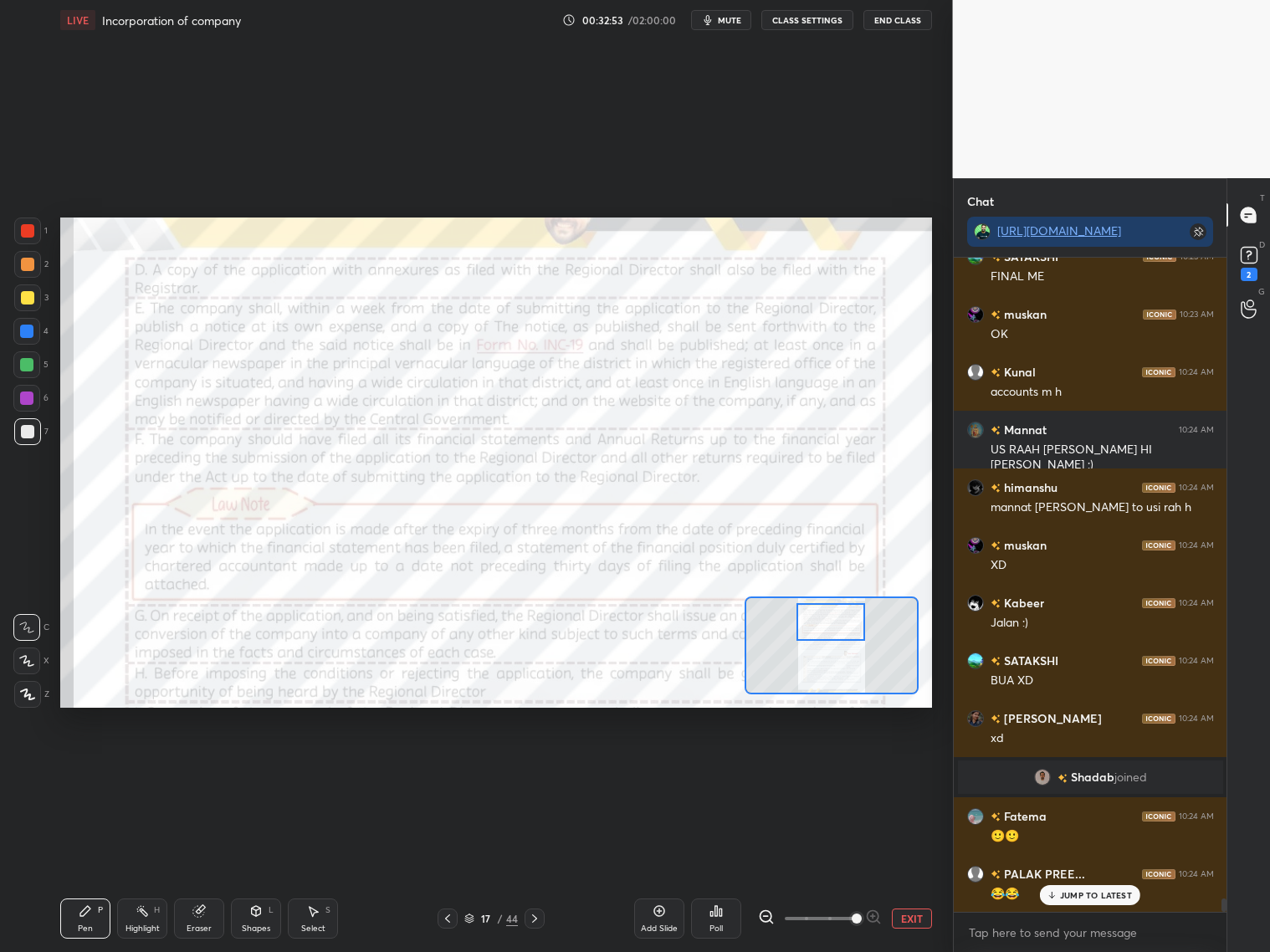
drag, startPoint x: 32, startPoint y: 236, endPoint x: 55, endPoint y: 228, distance: 24.4
click at [34, 238] on div at bounding box center [27, 230] width 26 height 26
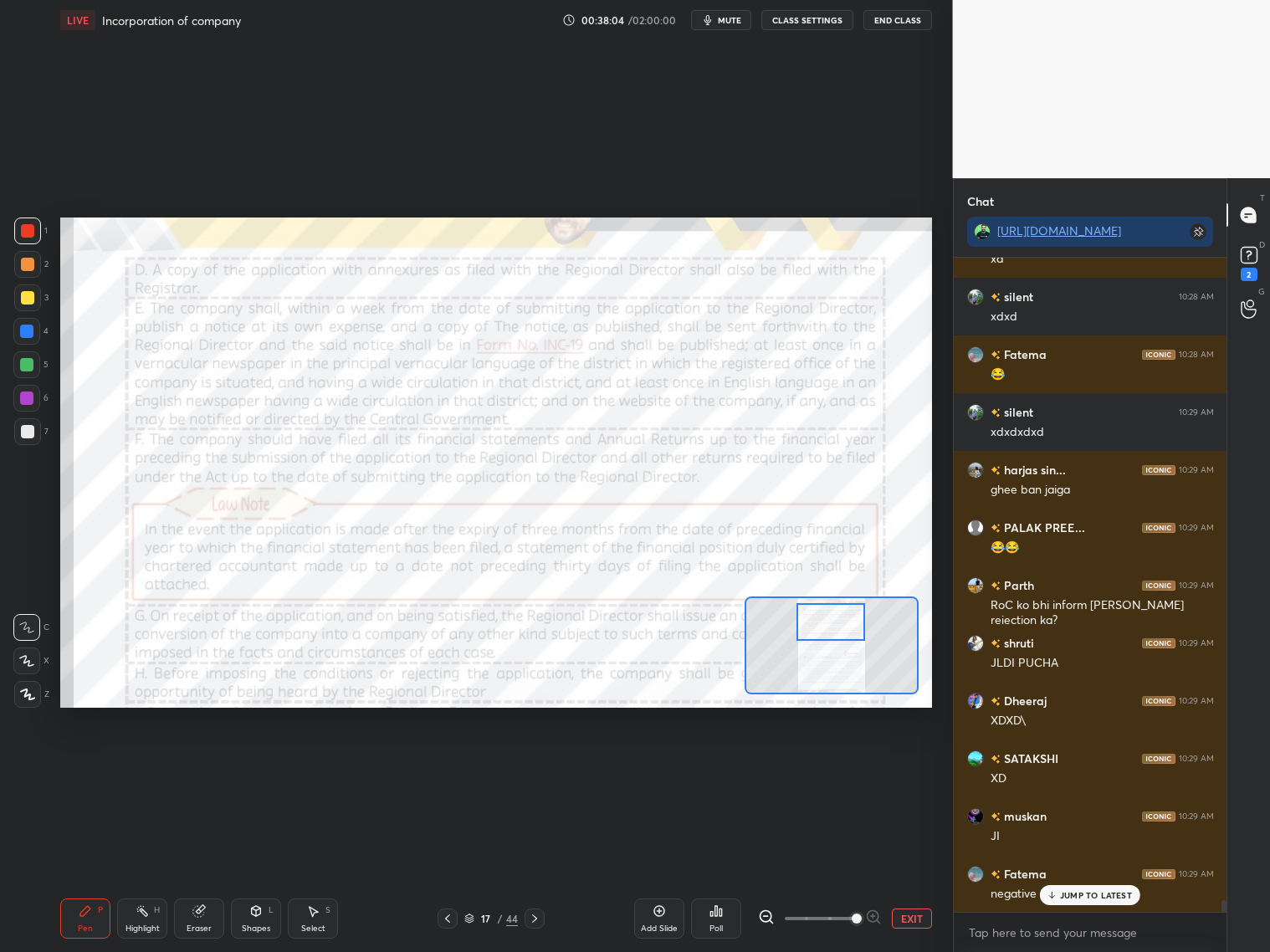
scroll to position [34775, 0]
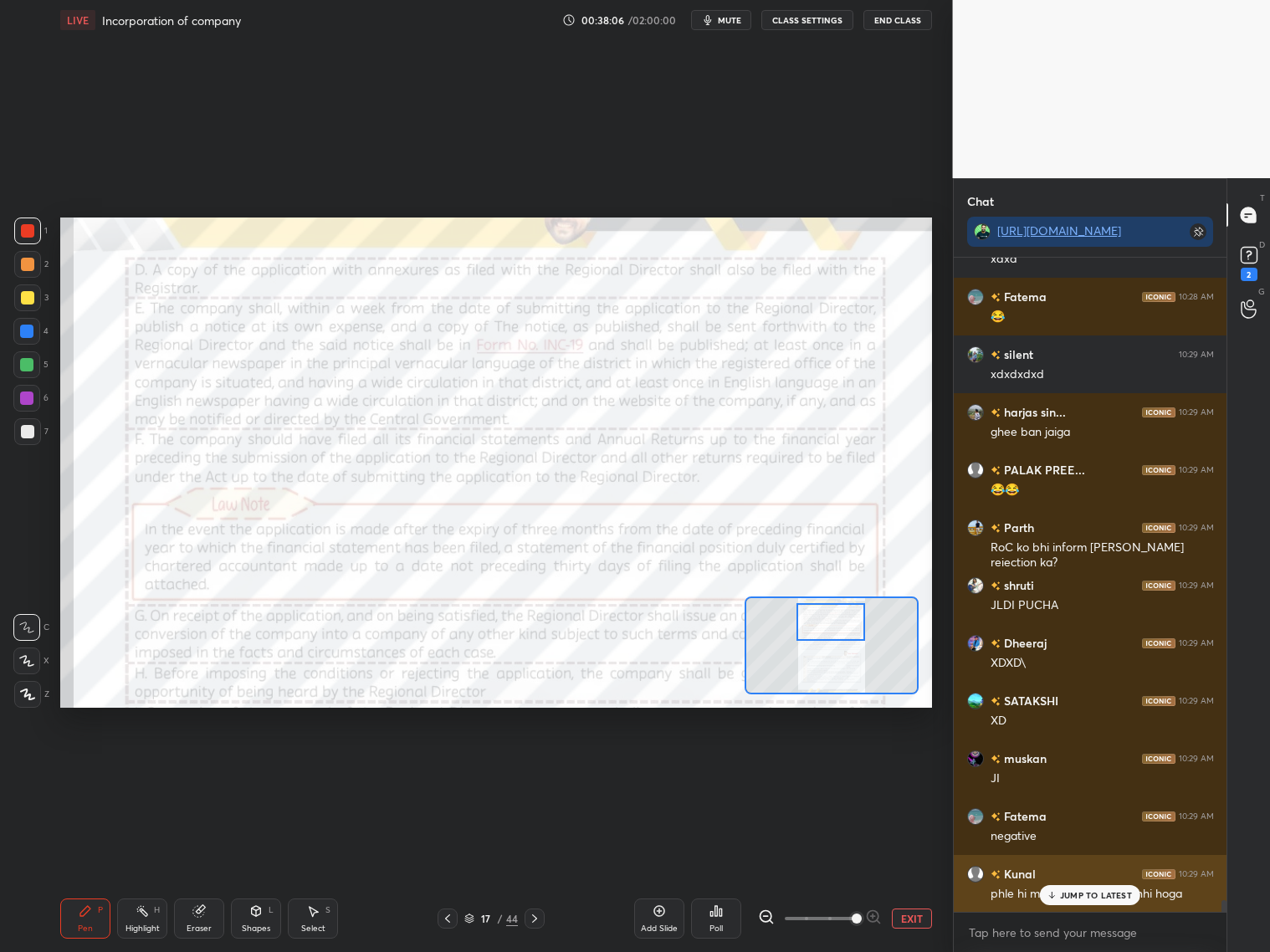
click at [1082, 767] on p "JUMP TO LATEST" at bounding box center [1096, 895] width 72 height 10
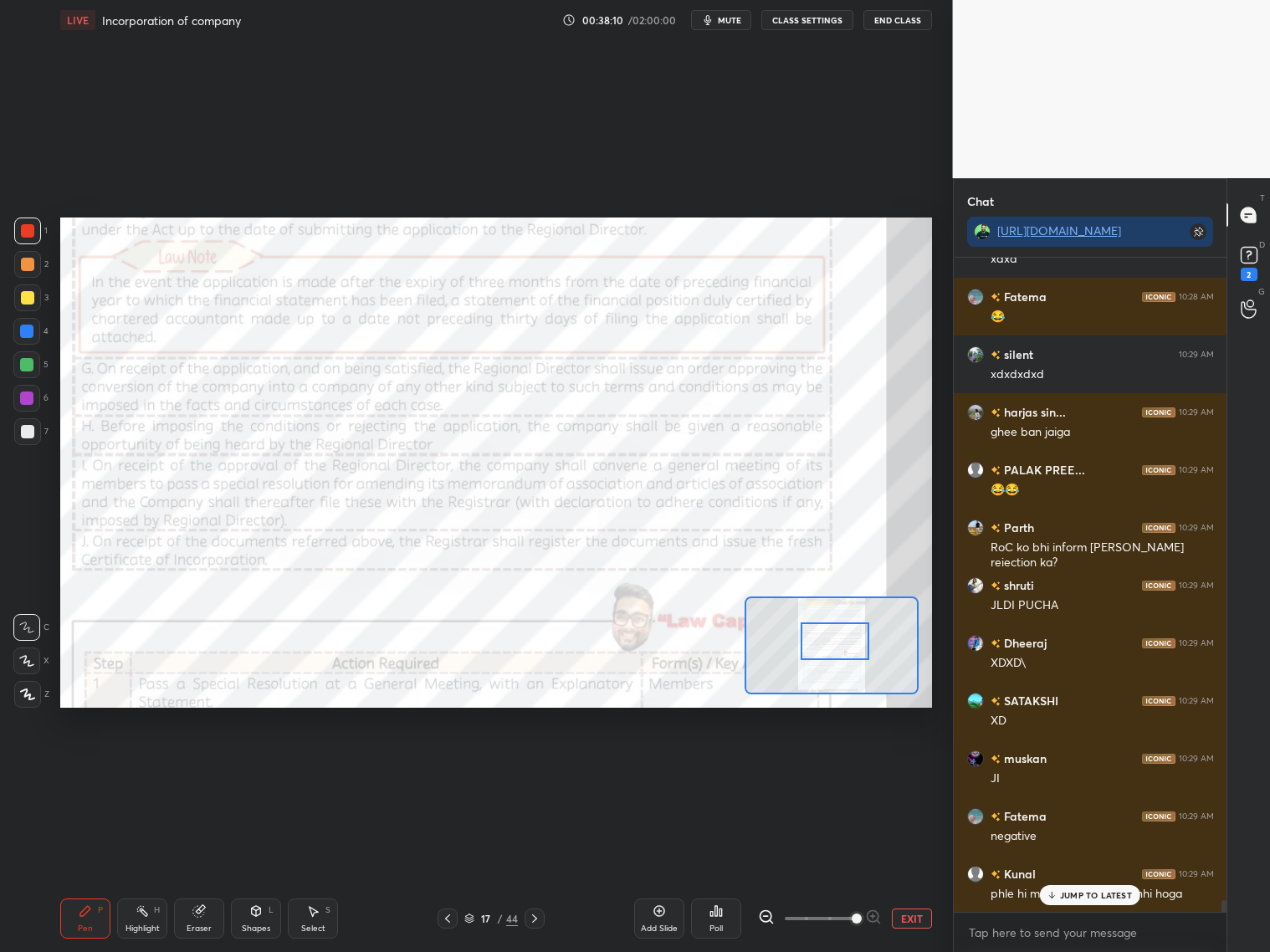
scroll to position [34833, 0]
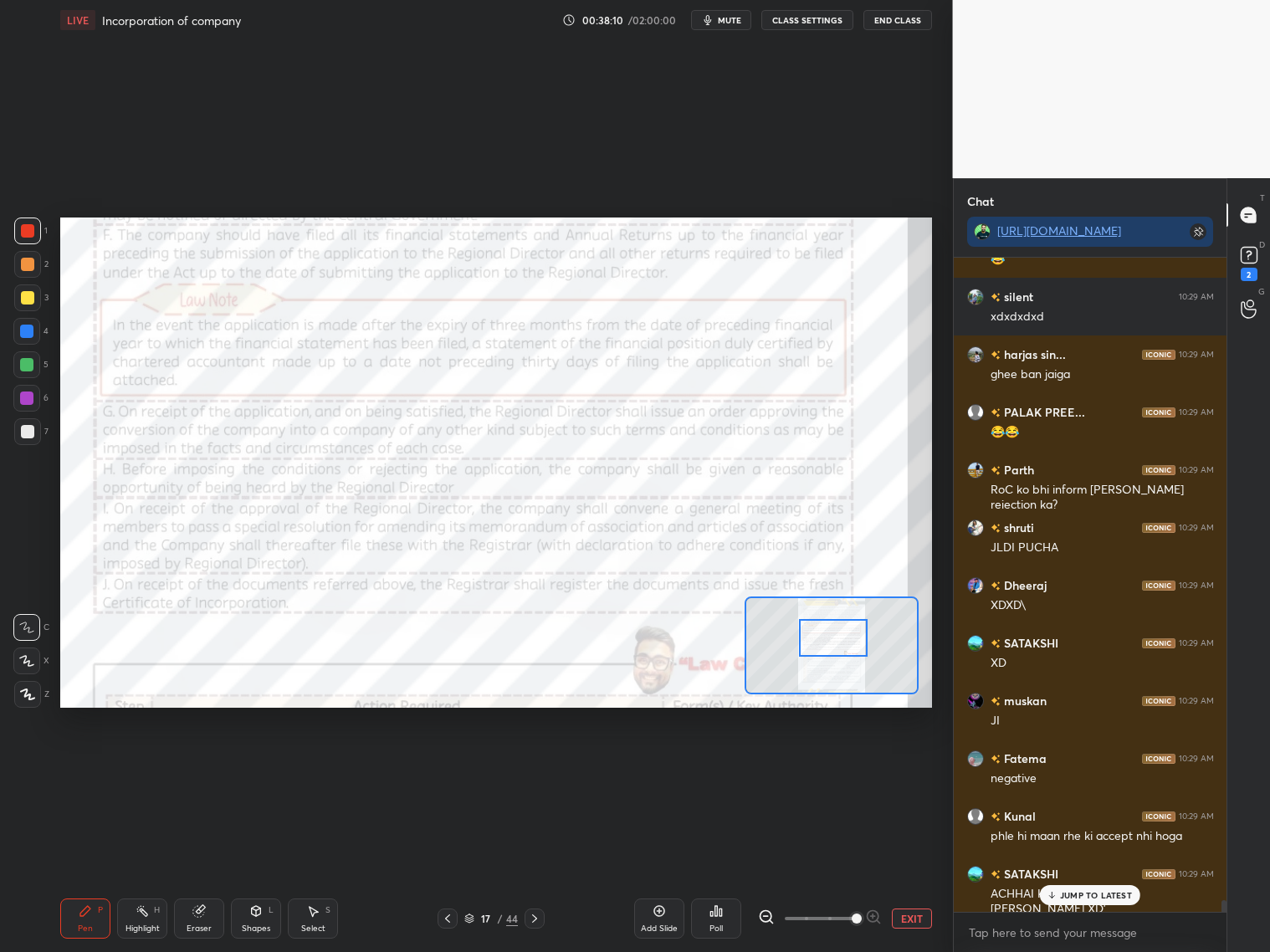
drag, startPoint x: 845, startPoint y: 629, endPoint x: 849, endPoint y: 641, distance: 12.6
click at [850, 645] on div at bounding box center [833, 638] width 68 height 38
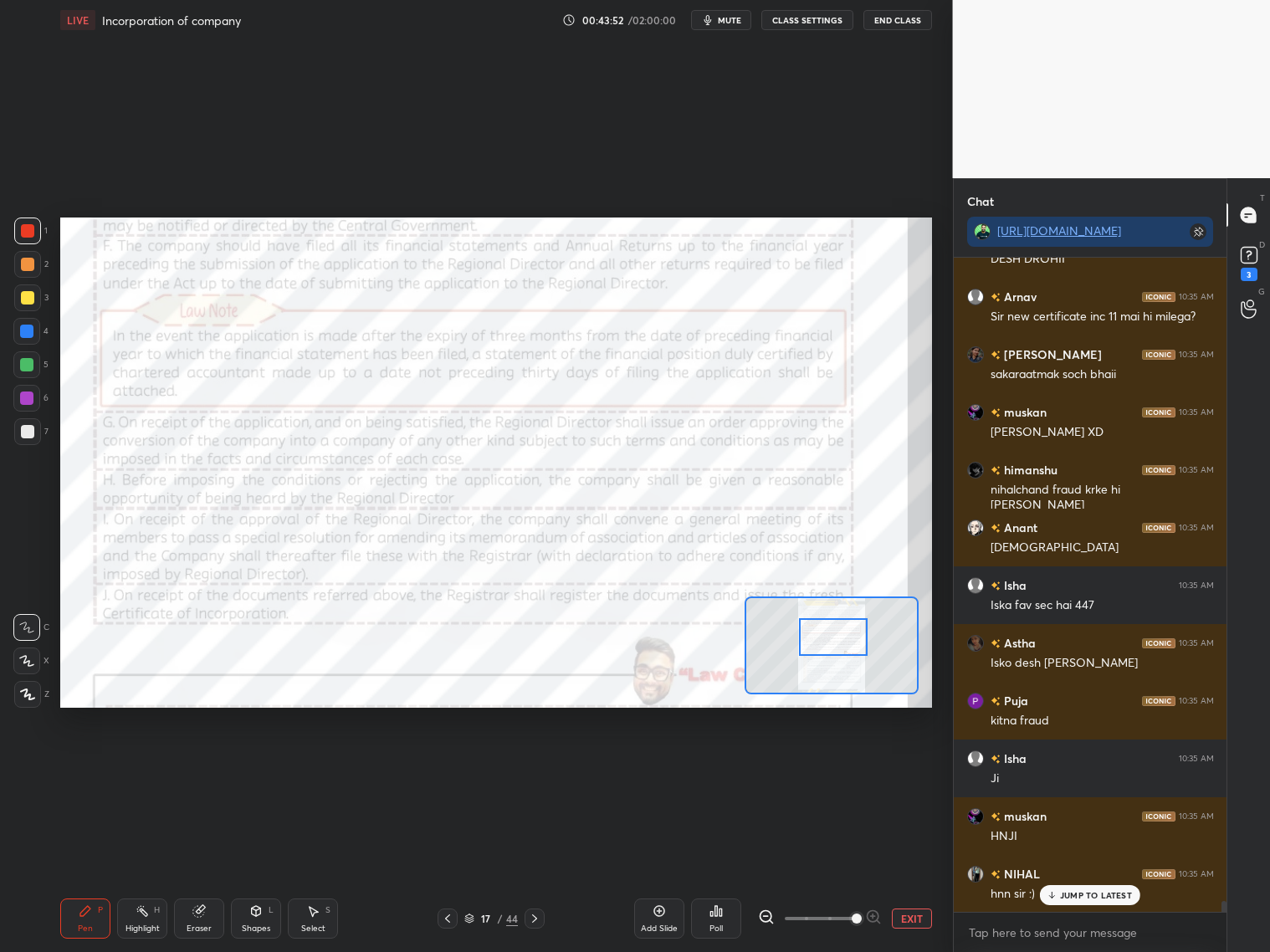
scroll to position [39153, 0]
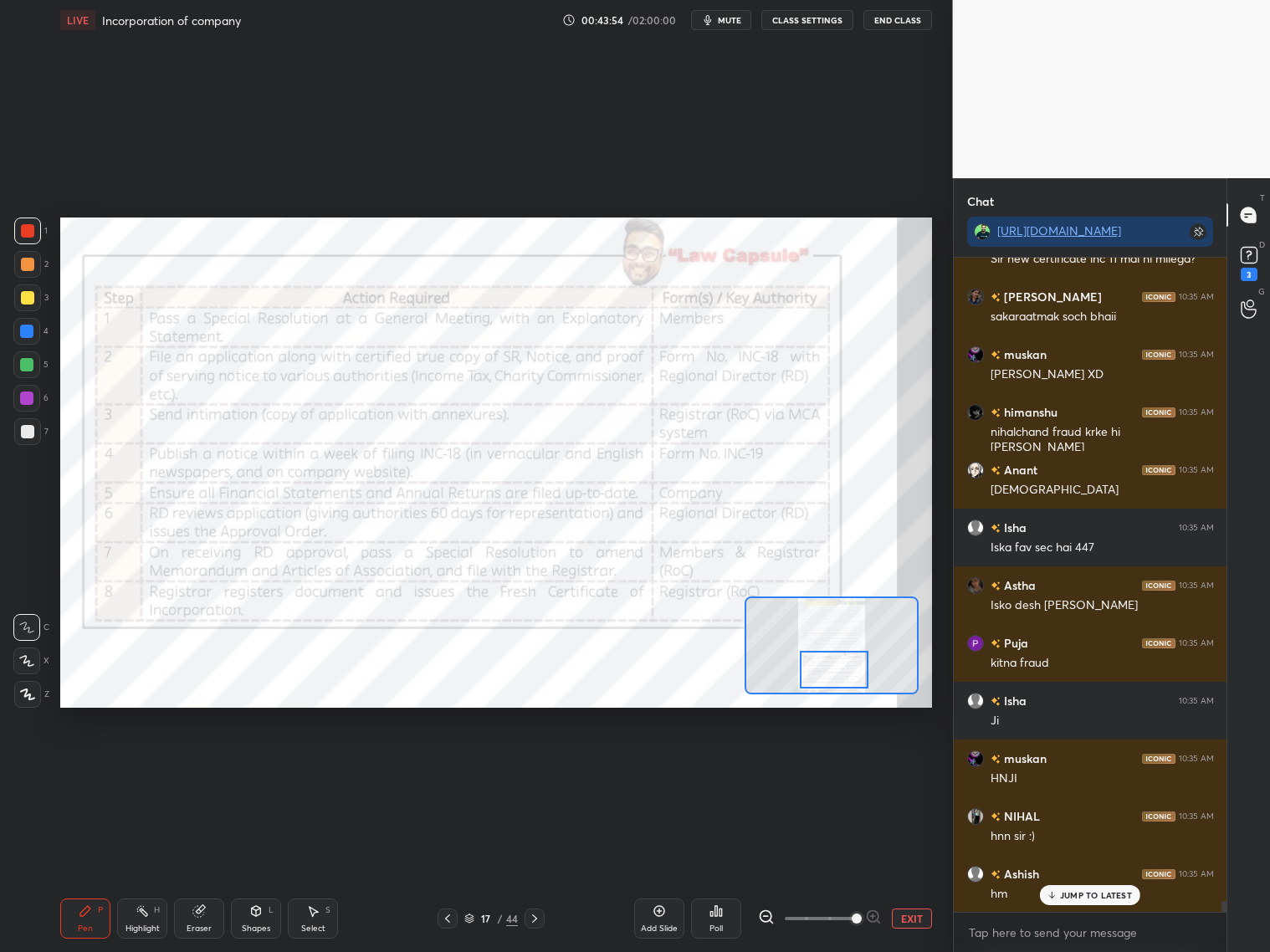
drag, startPoint x: 841, startPoint y: 642, endPoint x: 844, endPoint y: 677, distance: 35.1
click at [843, 674] on div at bounding box center [834, 669] width 68 height 38
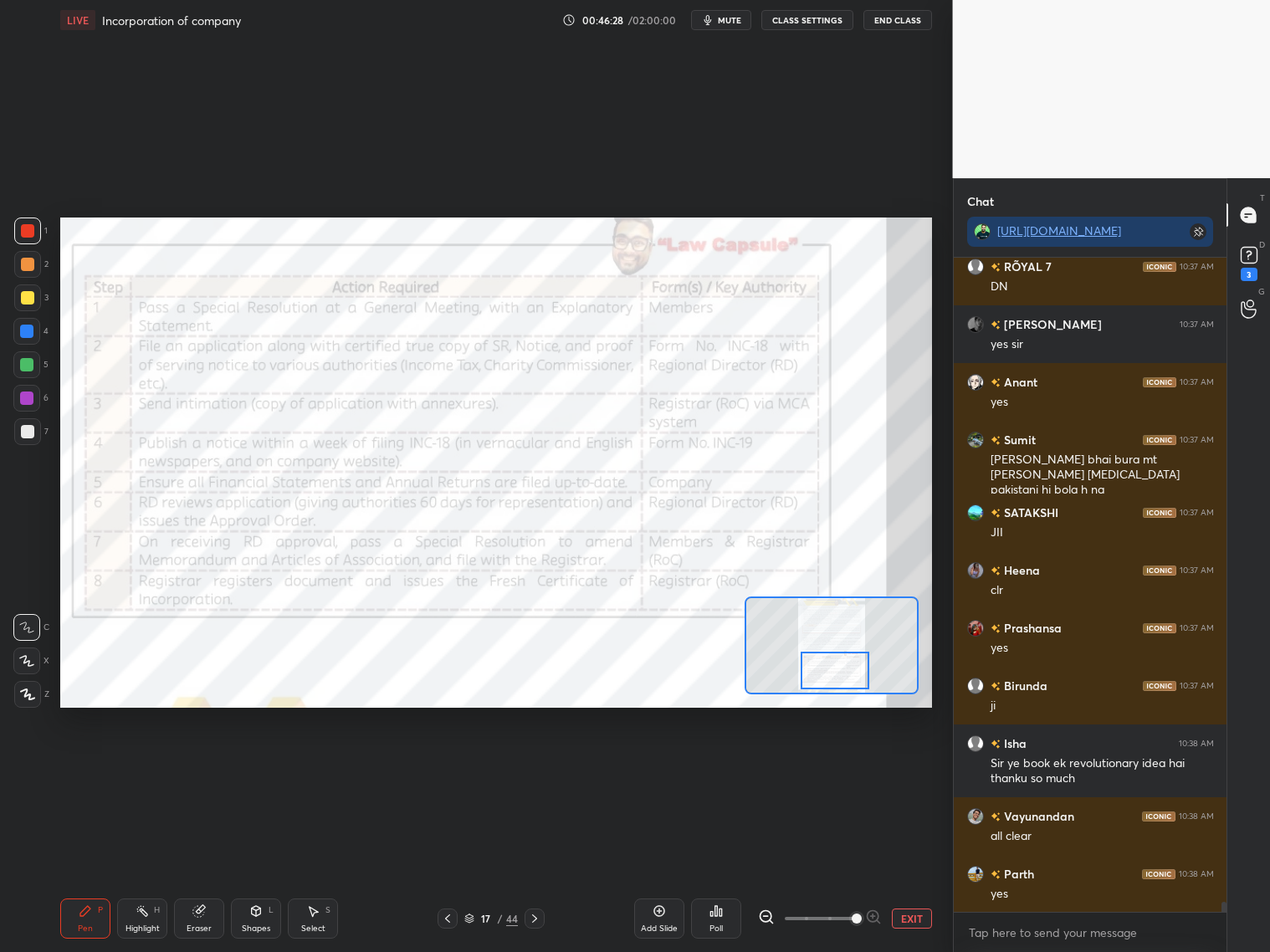
scroll to position [41725, 0]
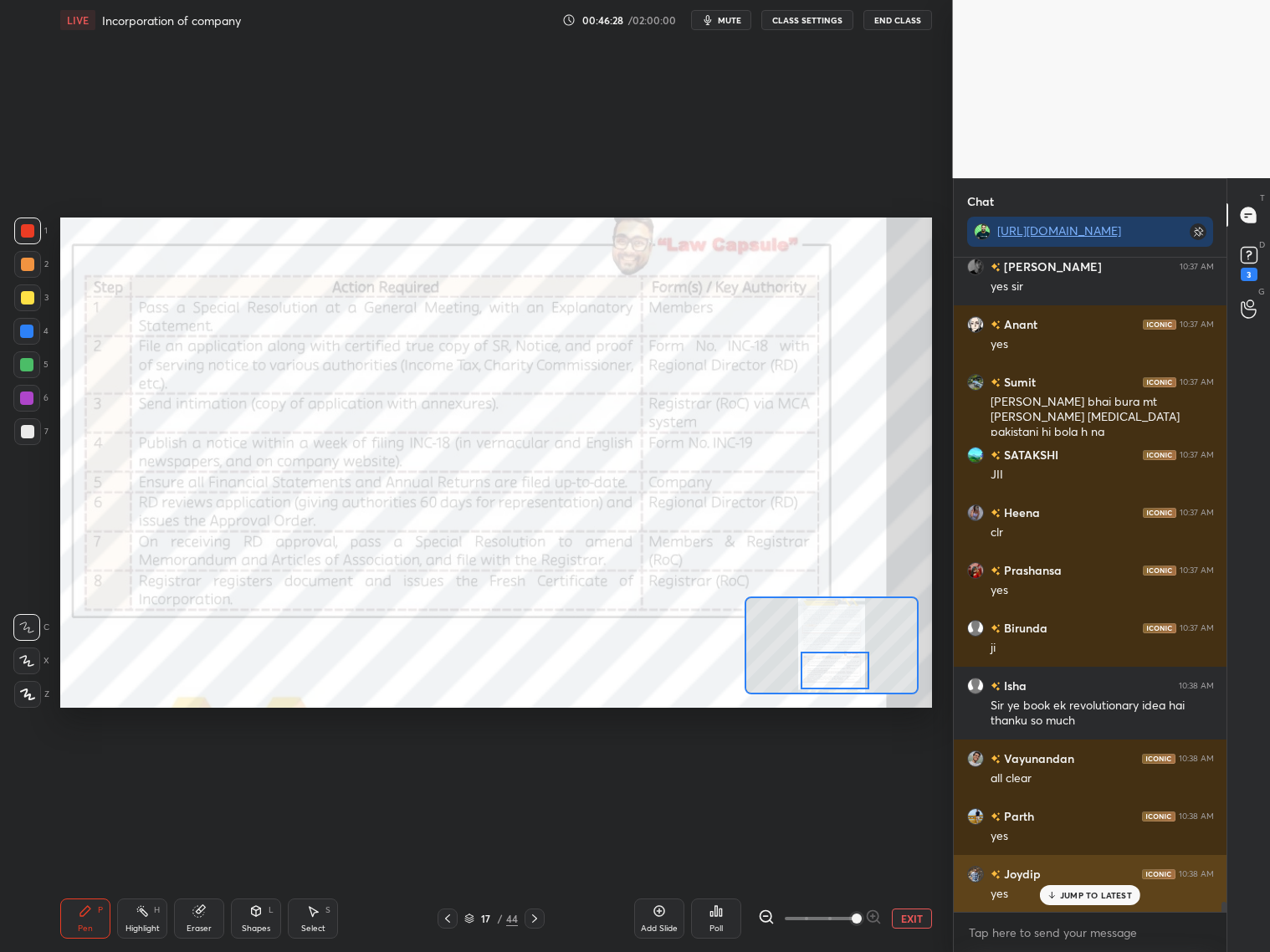
click at [1067, 767] on p "JUMP TO LATEST" at bounding box center [1096, 895] width 72 height 10
click at [658, 767] on div "Add Slide" at bounding box center [659, 918] width 50 height 40
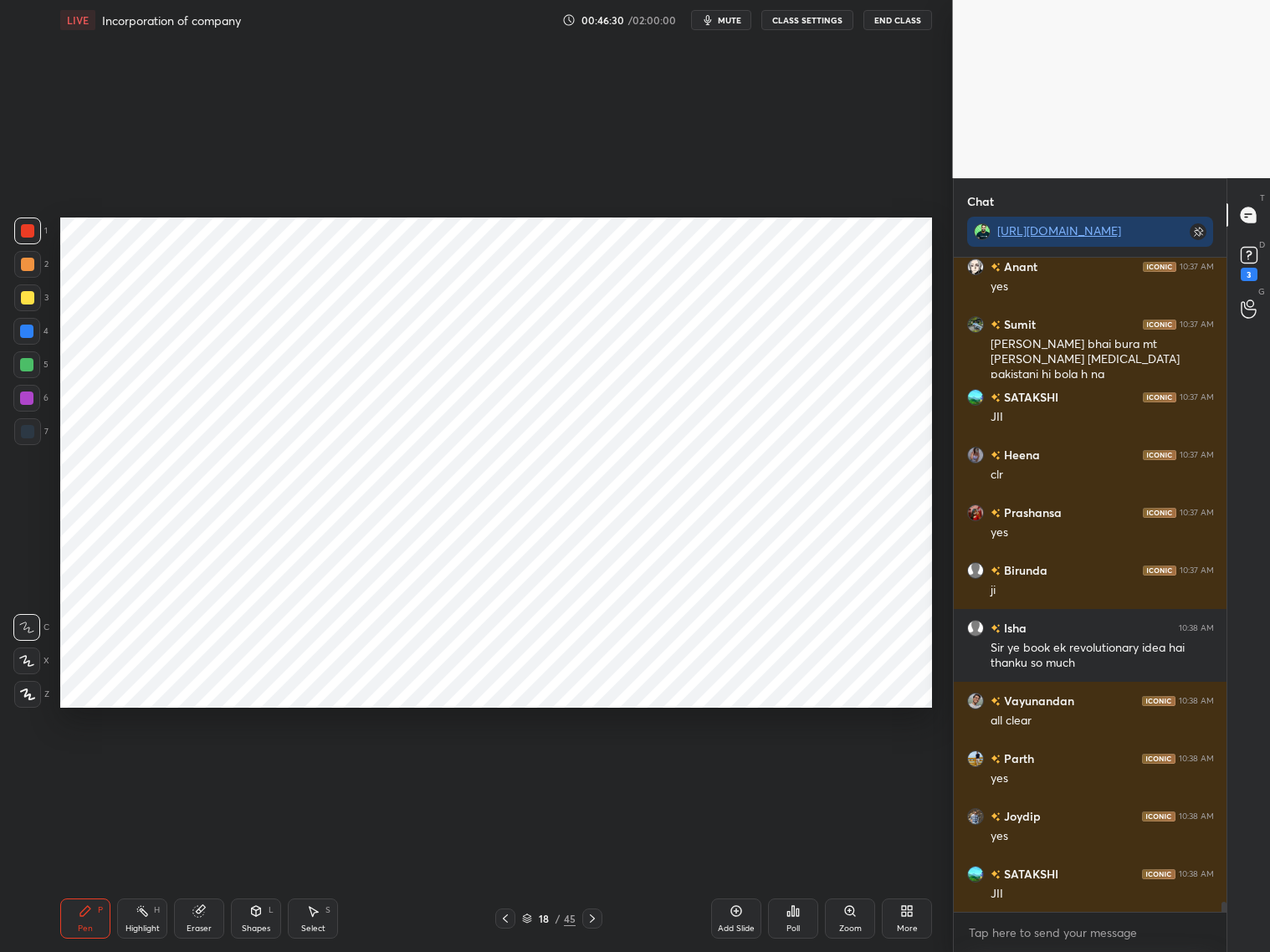
scroll to position [41842, 0]
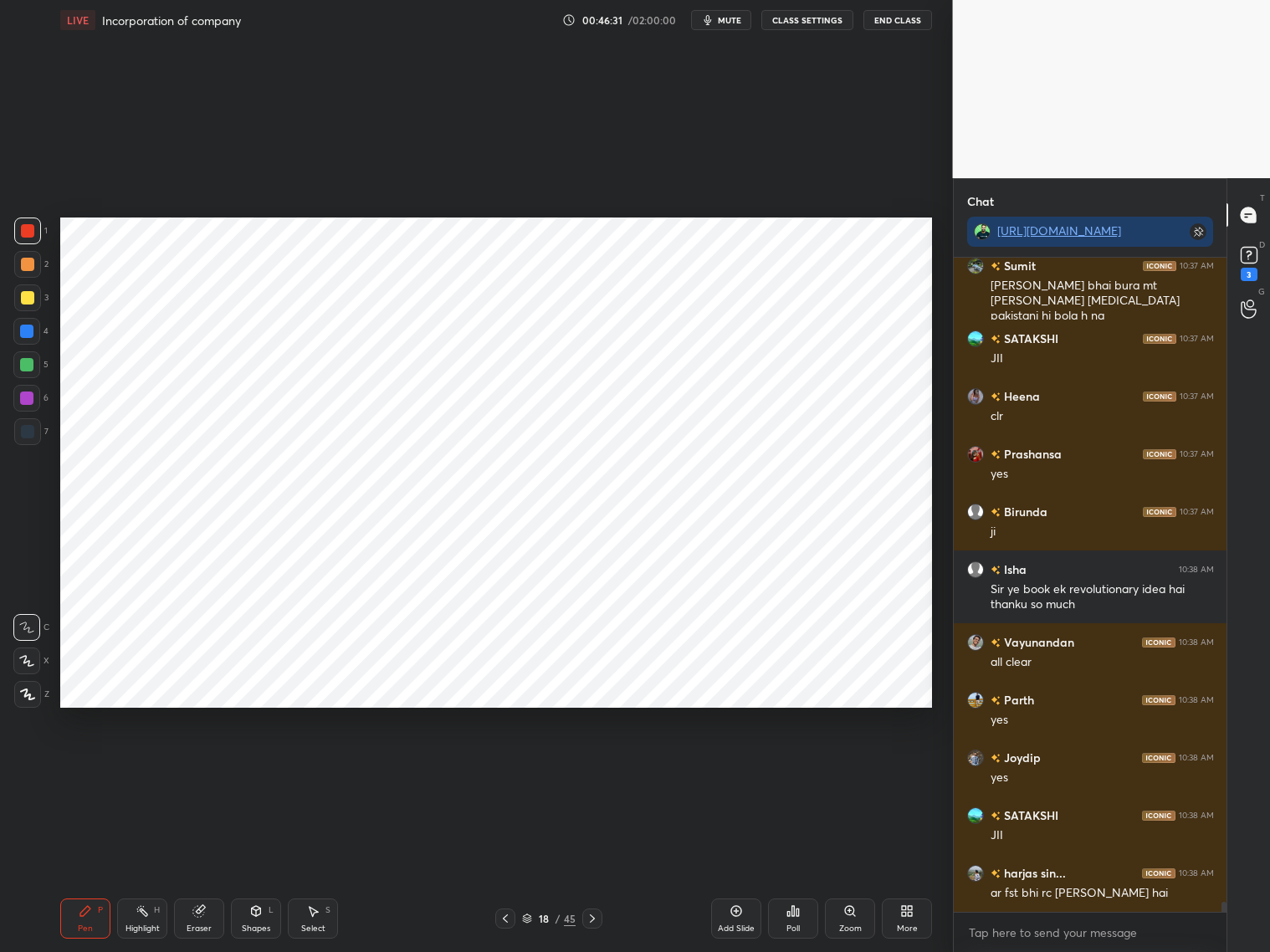
click at [247, 767] on div "Shapes L" at bounding box center [256, 918] width 50 height 40
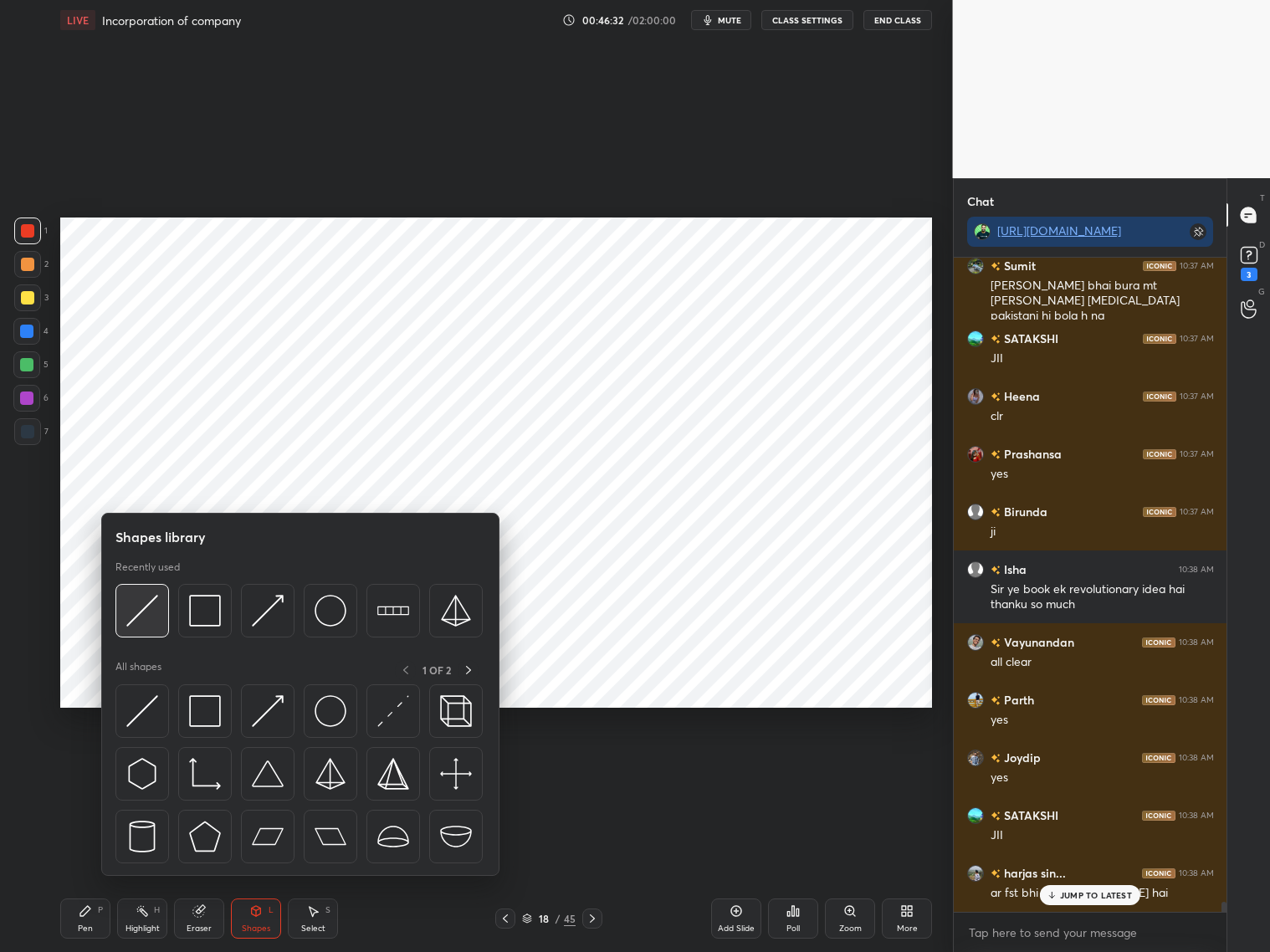
scroll to position [41898, 0]
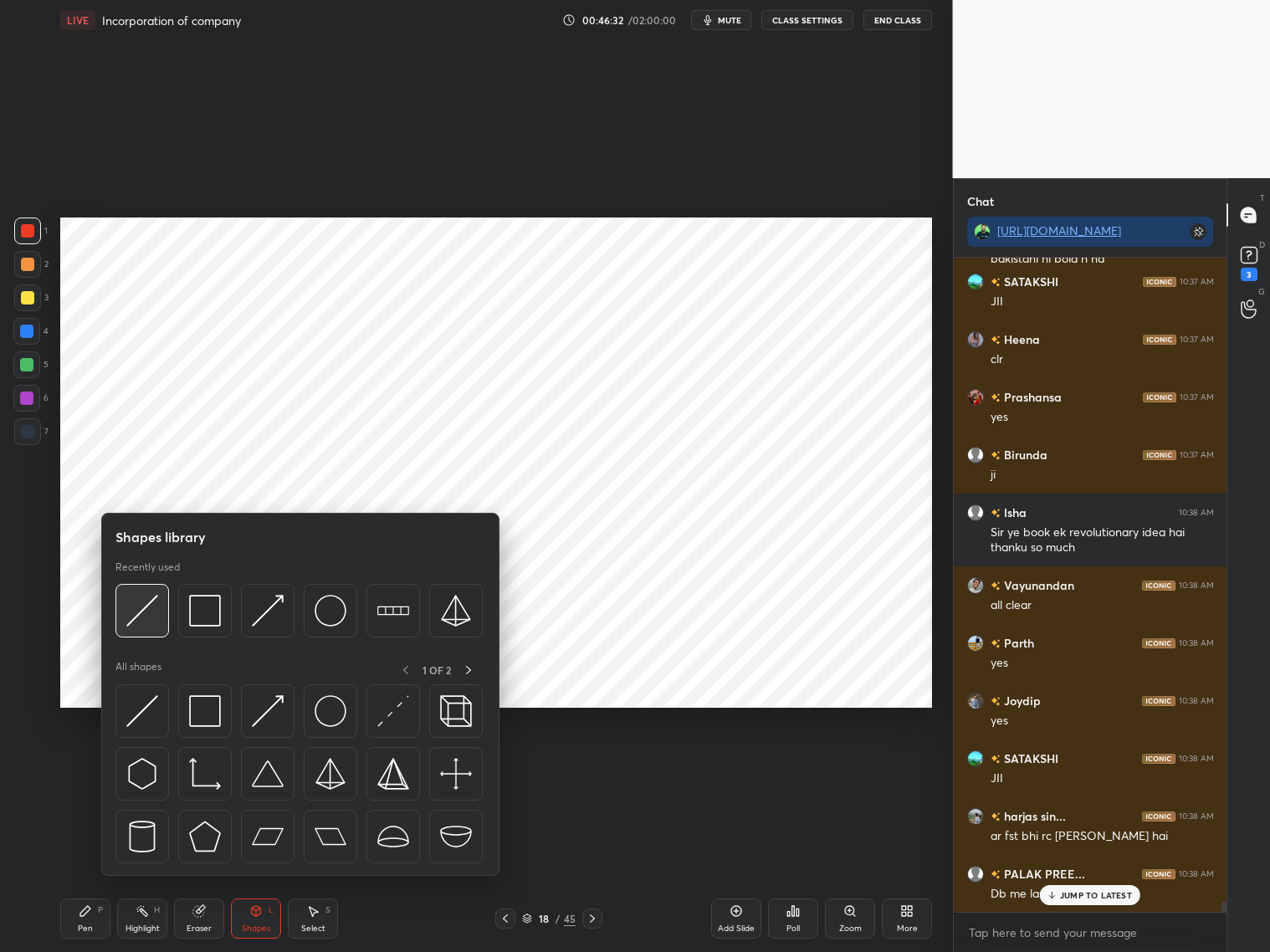
click at [143, 628] on div at bounding box center [142, 610] width 54 height 54
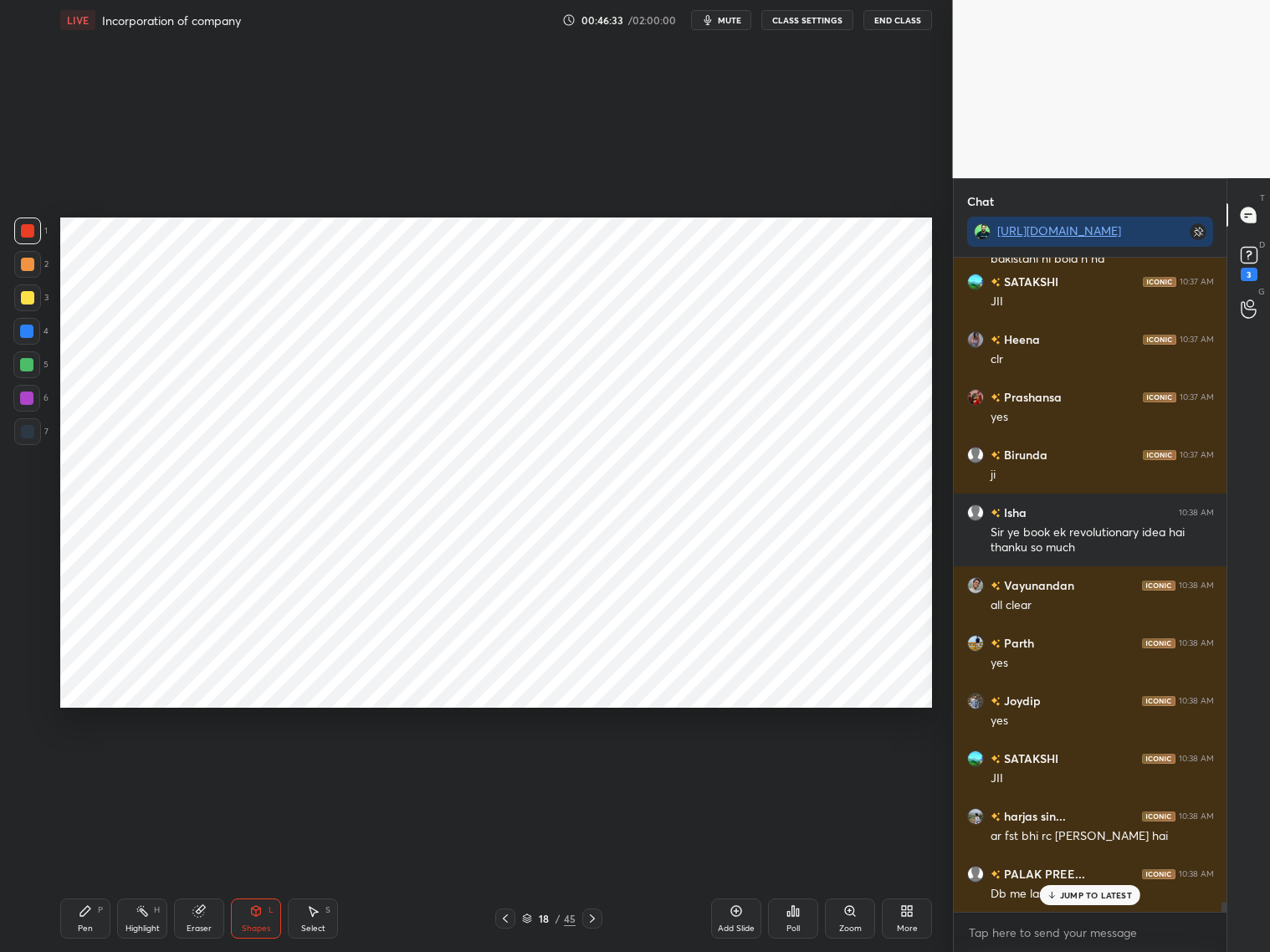
drag, startPoint x: 25, startPoint y: 332, endPoint x: 37, endPoint y: 320, distance: 17.0
click at [29, 331] on div at bounding box center [26, 332] width 14 height 14
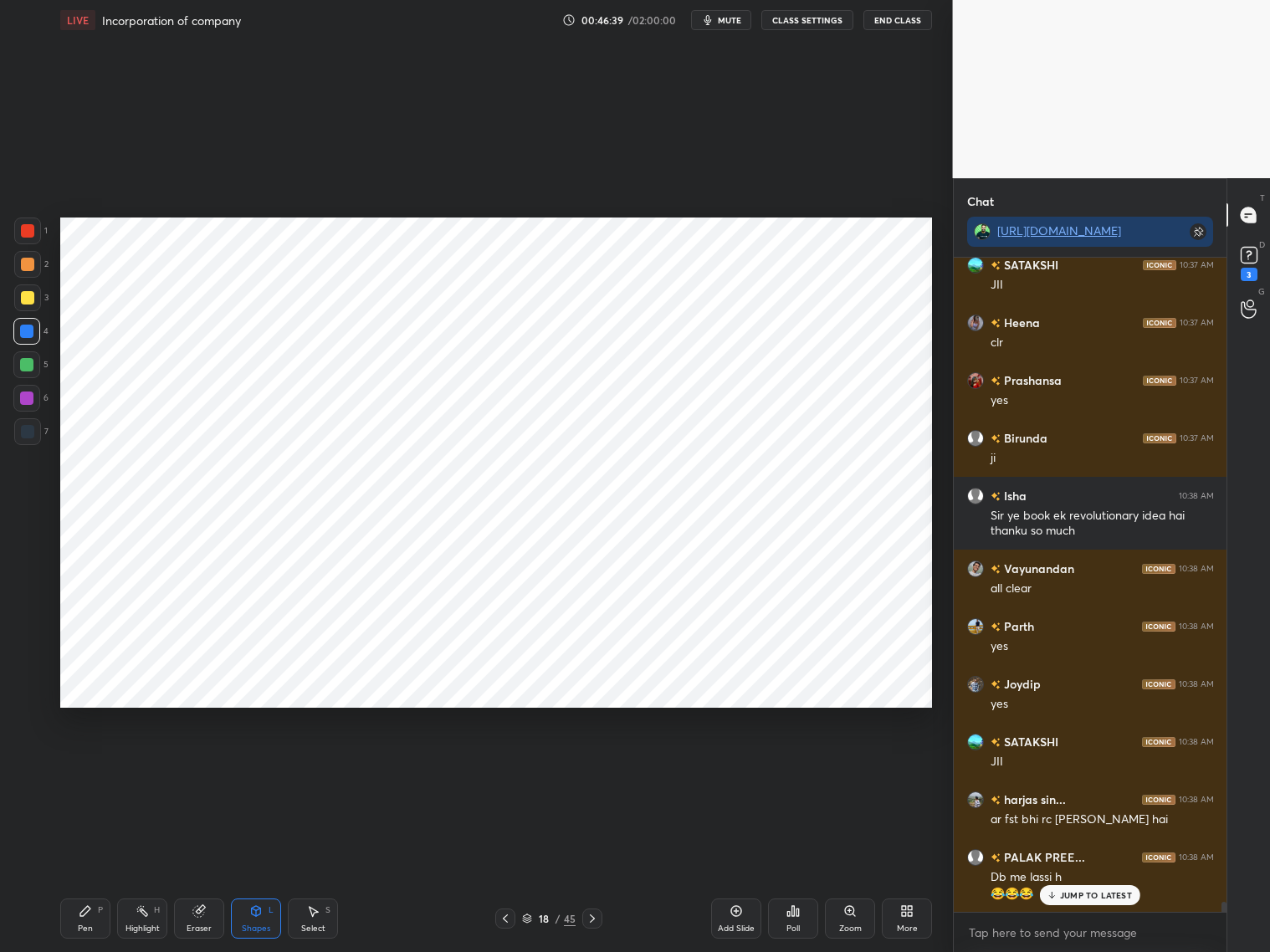
drag, startPoint x: 84, startPoint y: 913, endPoint x: 91, endPoint y: 904, distance: 11.4
click at [87, 767] on icon at bounding box center [85, 911] width 10 height 10
drag, startPoint x: 25, startPoint y: 433, endPoint x: 31, endPoint y: 419, distance: 15.2
click at [30, 428] on div at bounding box center [27, 432] width 14 height 14
click at [25, 662] on icon at bounding box center [26, 661] width 14 height 10
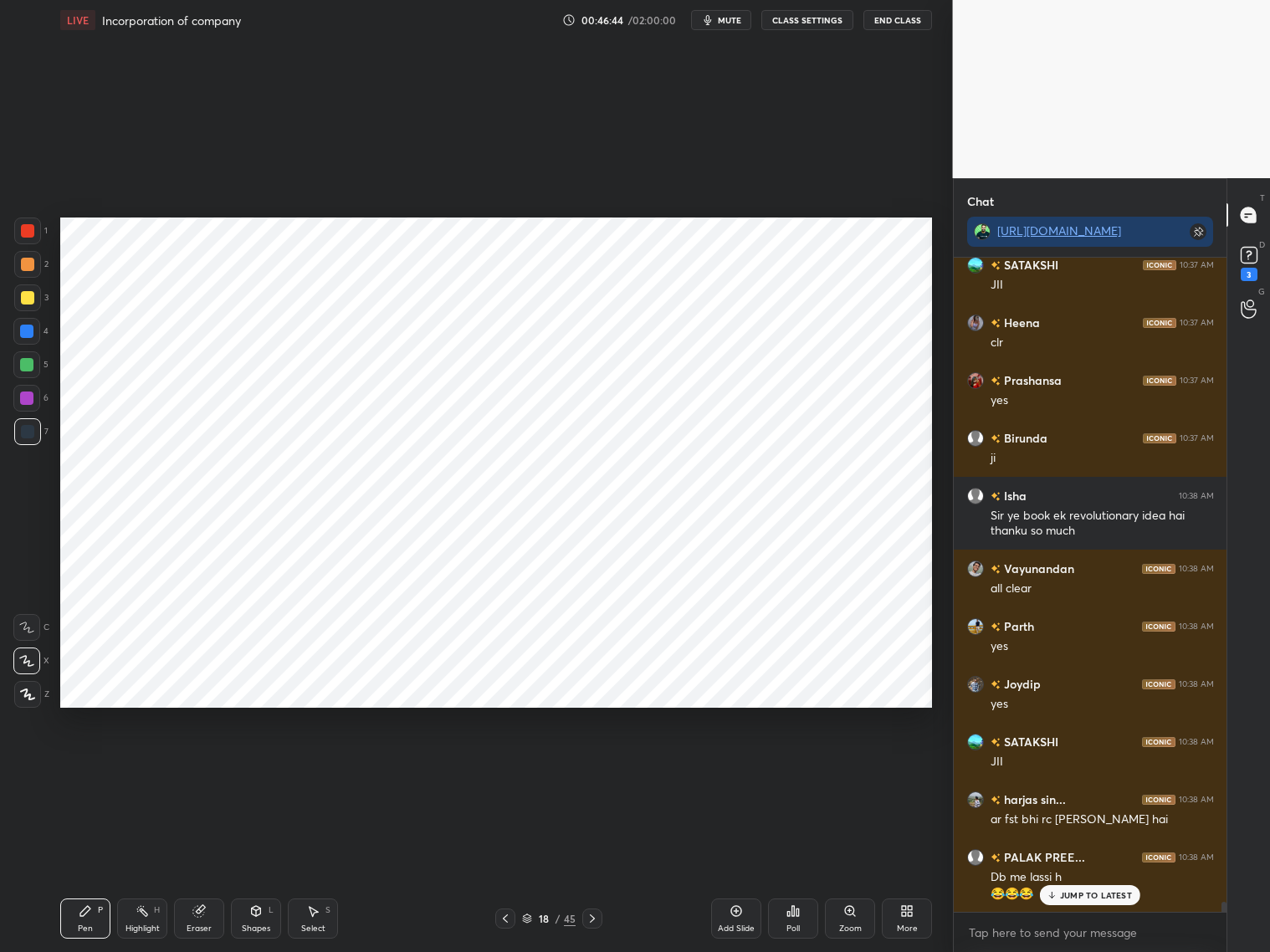
click at [32, 334] on div at bounding box center [26, 332] width 14 height 14
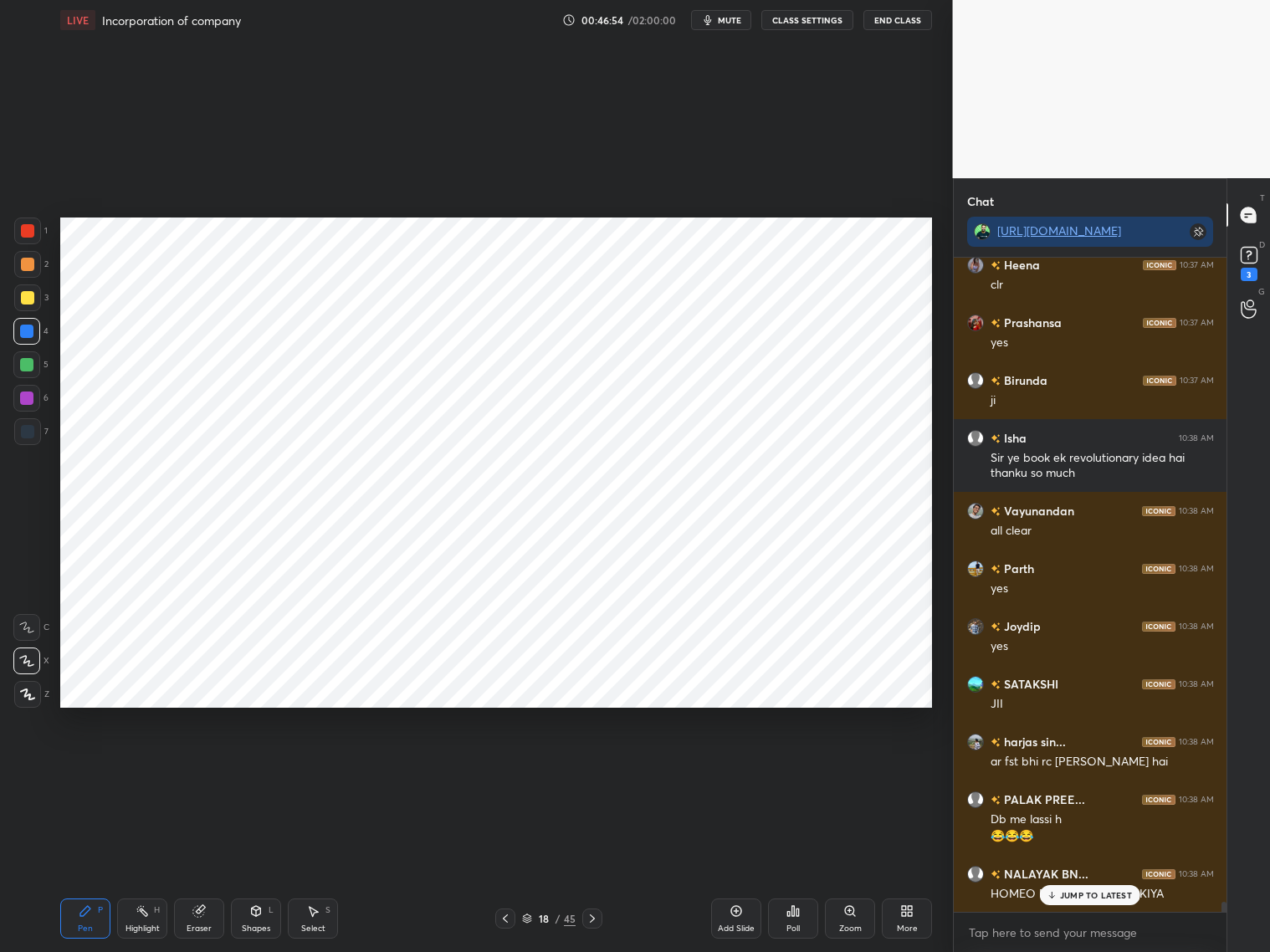
click at [200, 767] on div "Eraser" at bounding box center [199, 918] width 50 height 40
click at [84, 767] on div "Pen P" at bounding box center [85, 918] width 50 height 40
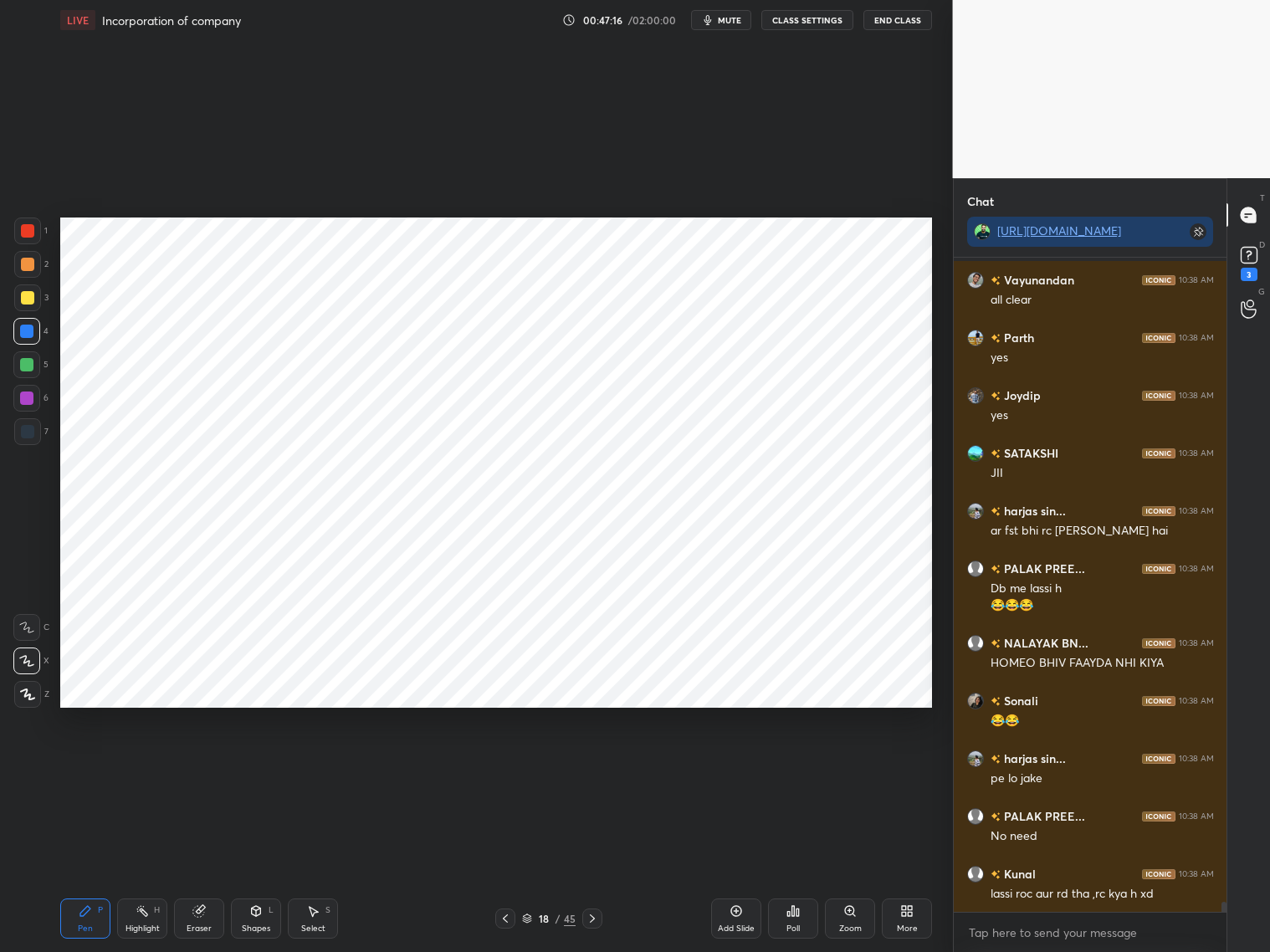
scroll to position [42261, 0]
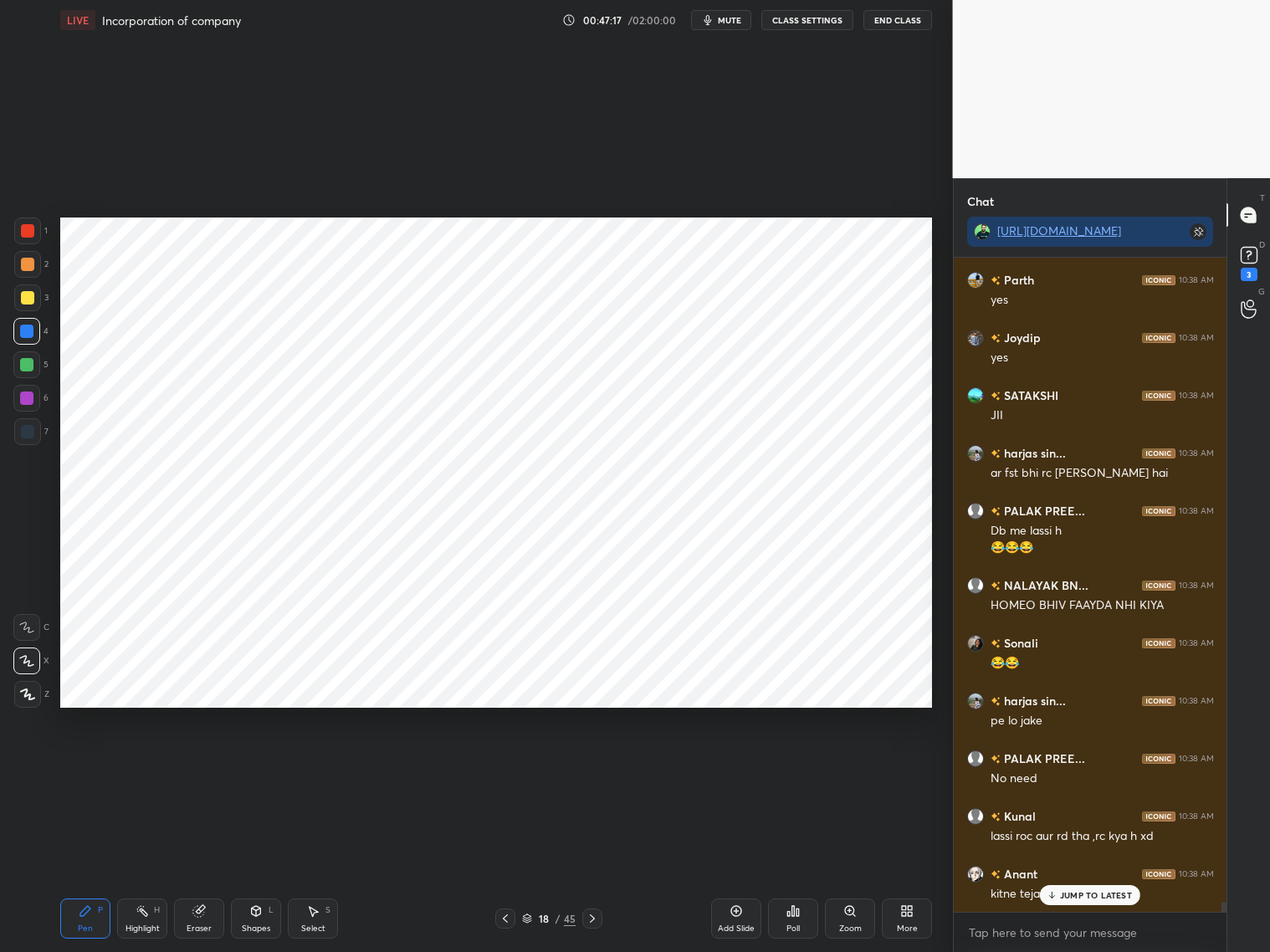
click at [26, 233] on div at bounding box center [27, 231] width 14 height 14
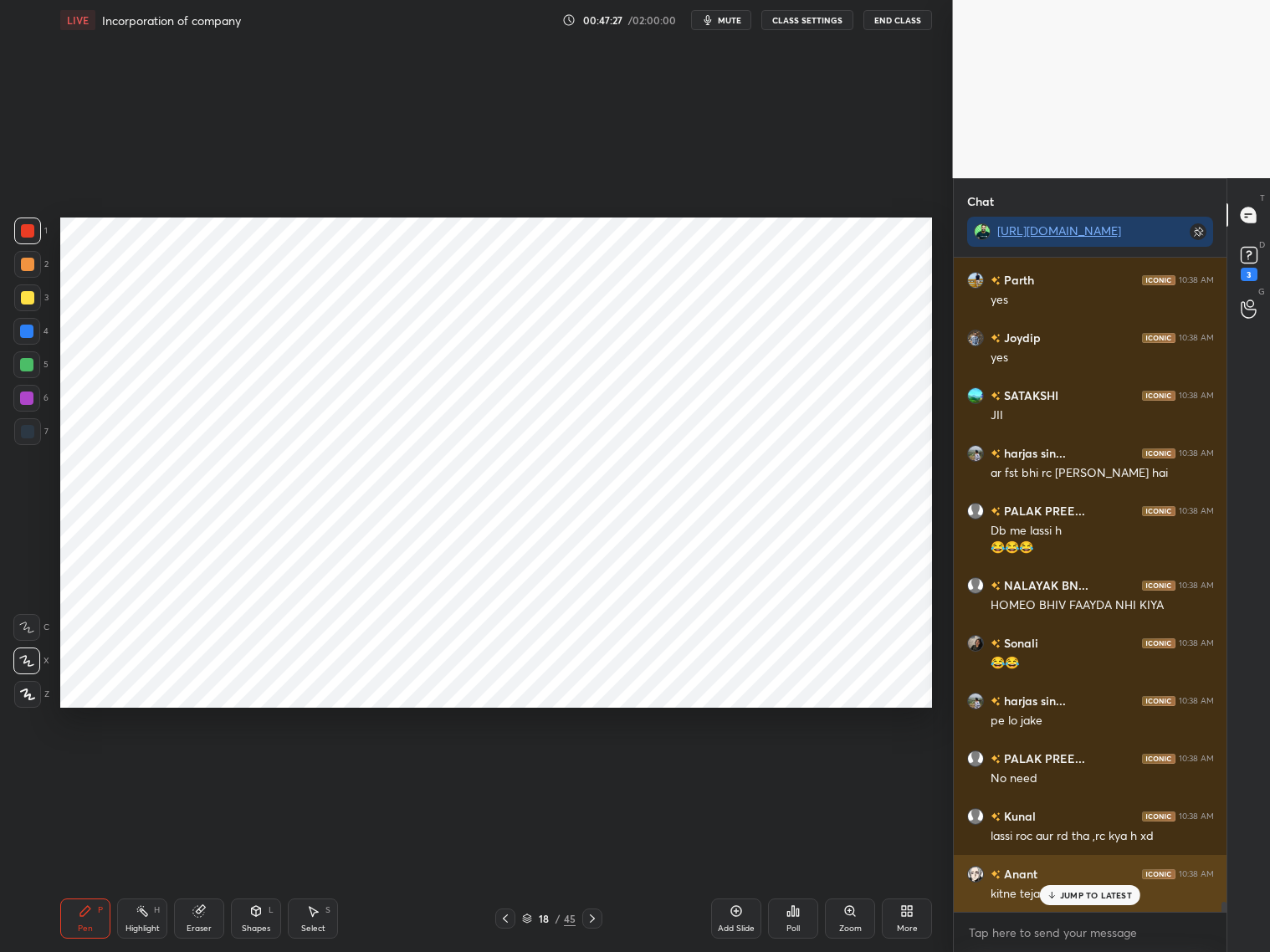
drag, startPoint x: 1063, startPoint y: 893, endPoint x: 1076, endPoint y: 893, distance: 13.0
click at [1067, 767] on p "JUMP TO LATEST" at bounding box center [1096, 895] width 72 height 10
click at [255, 767] on icon at bounding box center [256, 911] width 14 height 14
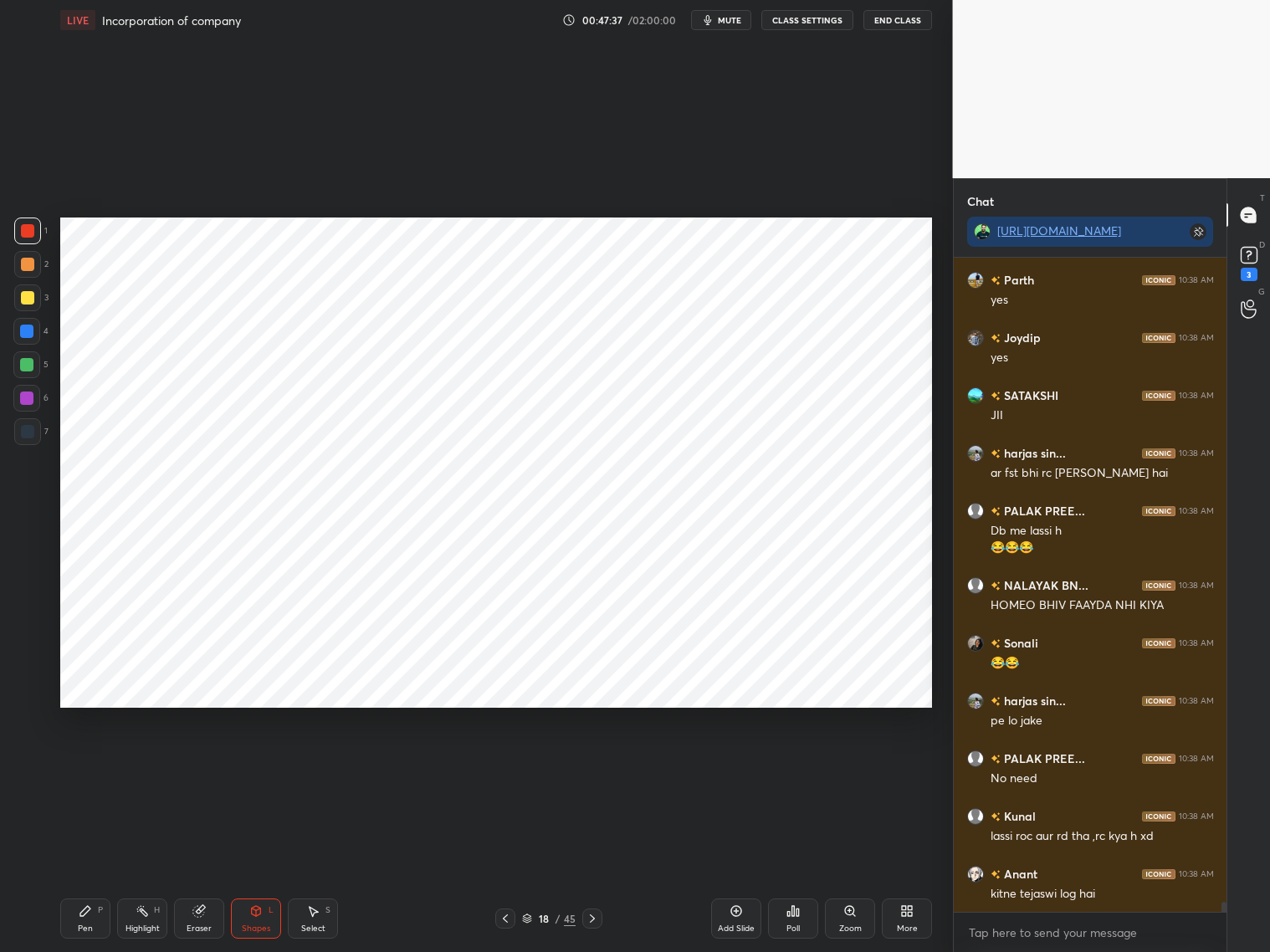
click at [256, 767] on div "Shapes L" at bounding box center [256, 918] width 50 height 40
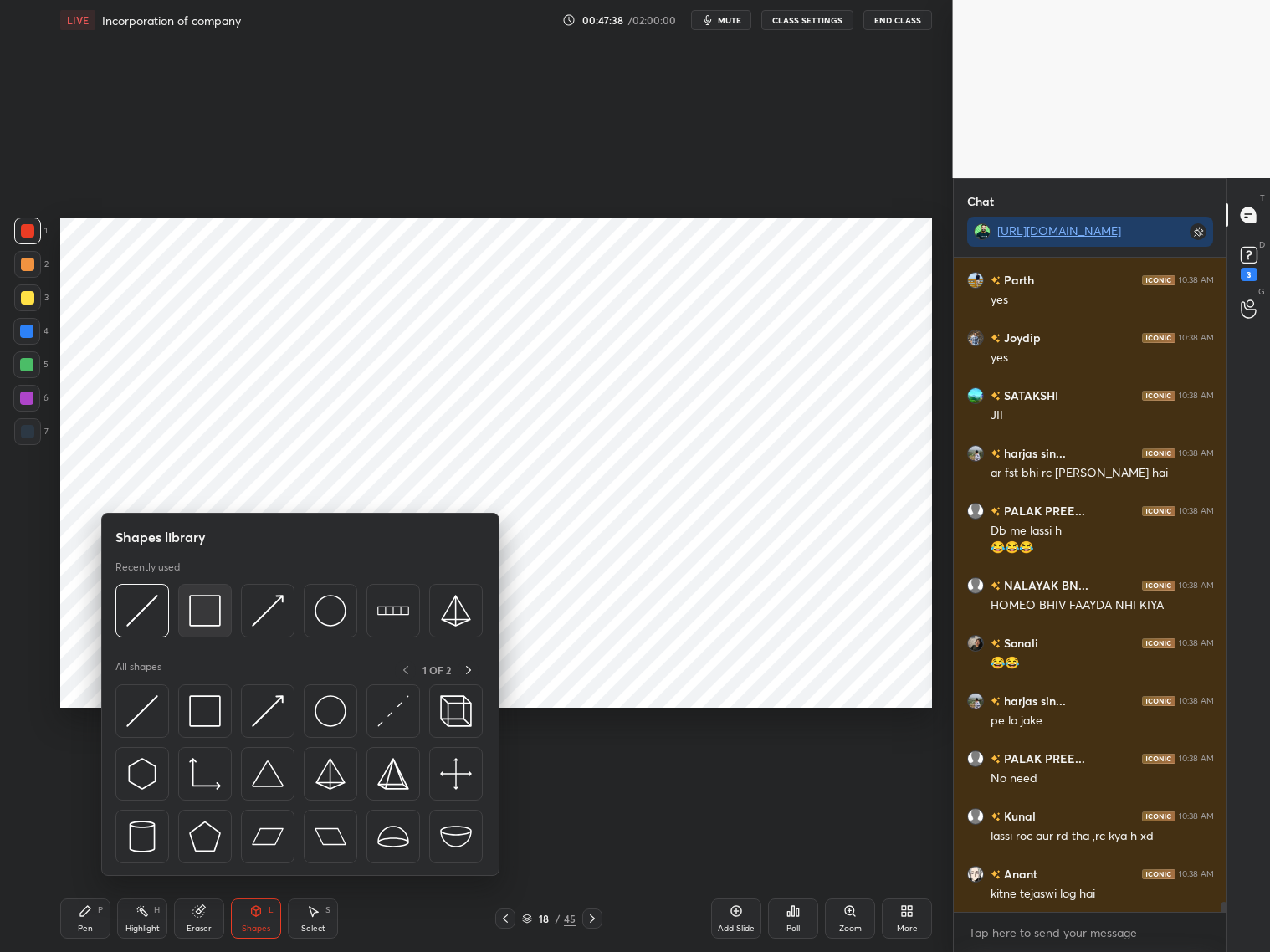
click at [209, 612] on img at bounding box center [204, 610] width 32 height 32
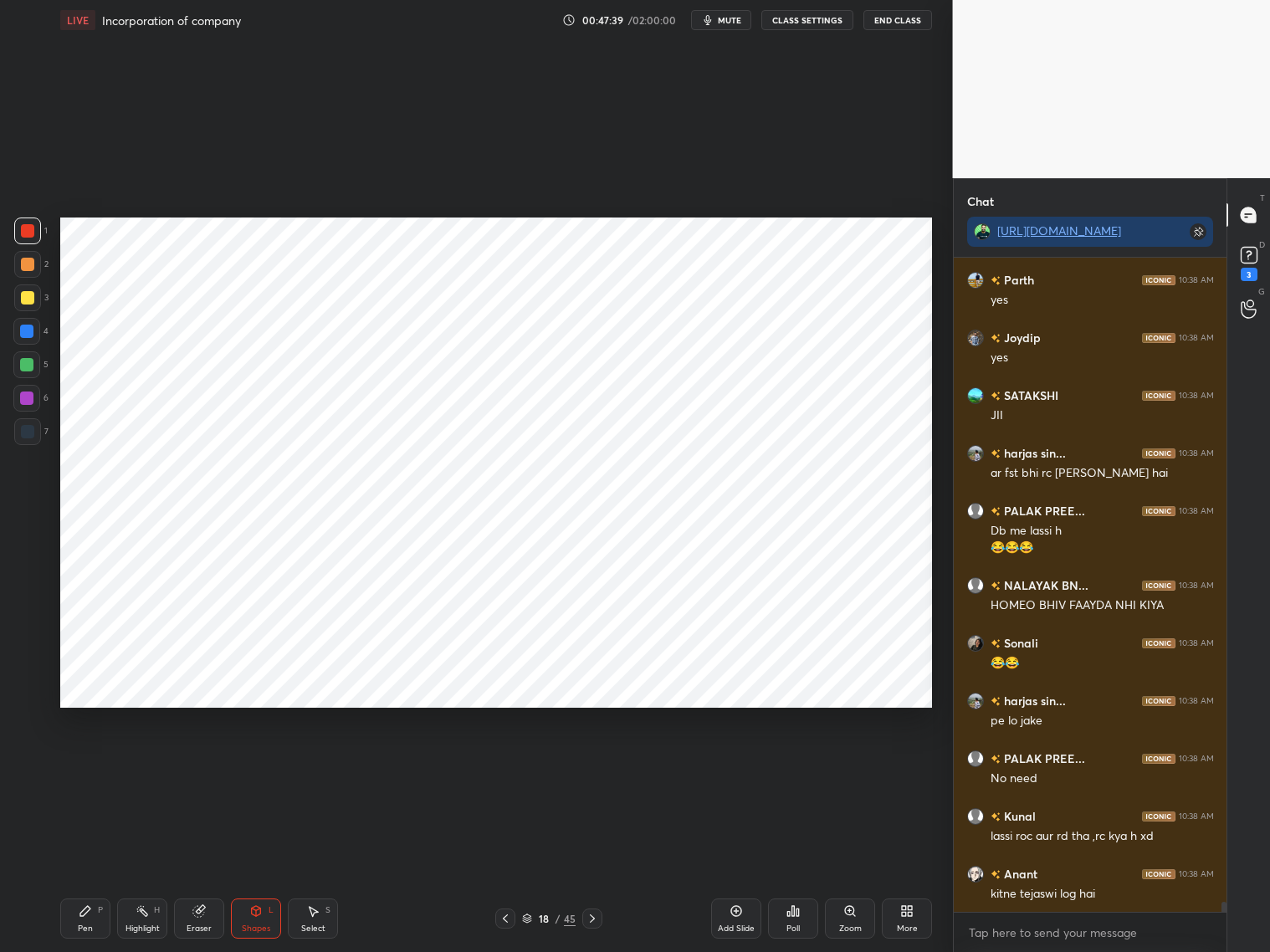
drag, startPoint x: 29, startPoint y: 426, endPoint x: 57, endPoint y: 404, distance: 35.6
click at [30, 427] on div at bounding box center [27, 432] width 14 height 14
click at [82, 767] on div "Pen P" at bounding box center [85, 918] width 50 height 40
click at [31, 332] on div at bounding box center [26, 332] width 14 height 14
drag, startPoint x: 26, startPoint y: 403, endPoint x: 59, endPoint y: 383, distance: 38.6
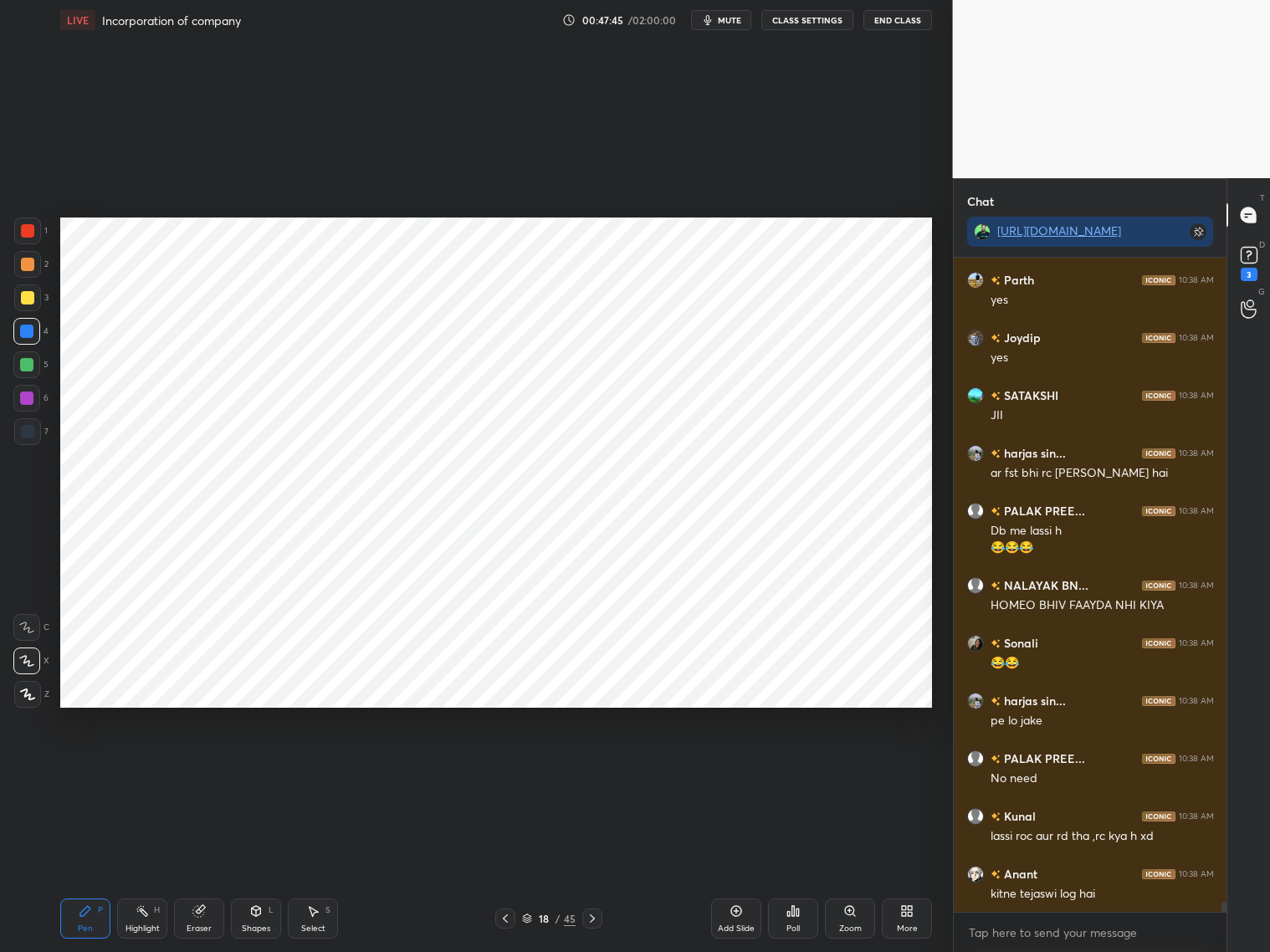
click at [30, 403] on div at bounding box center [26, 398] width 14 height 14
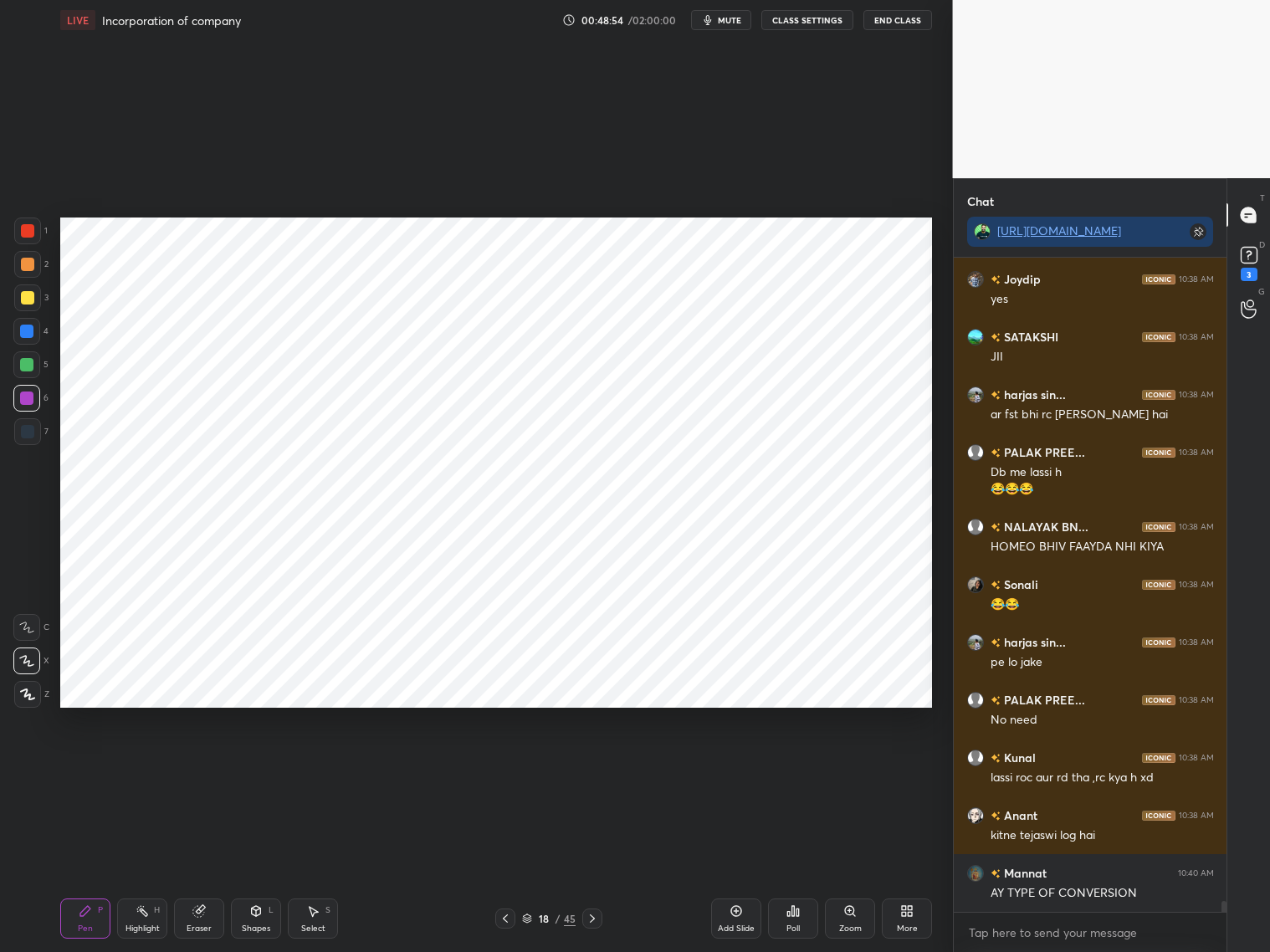
scroll to position [38768, 0]
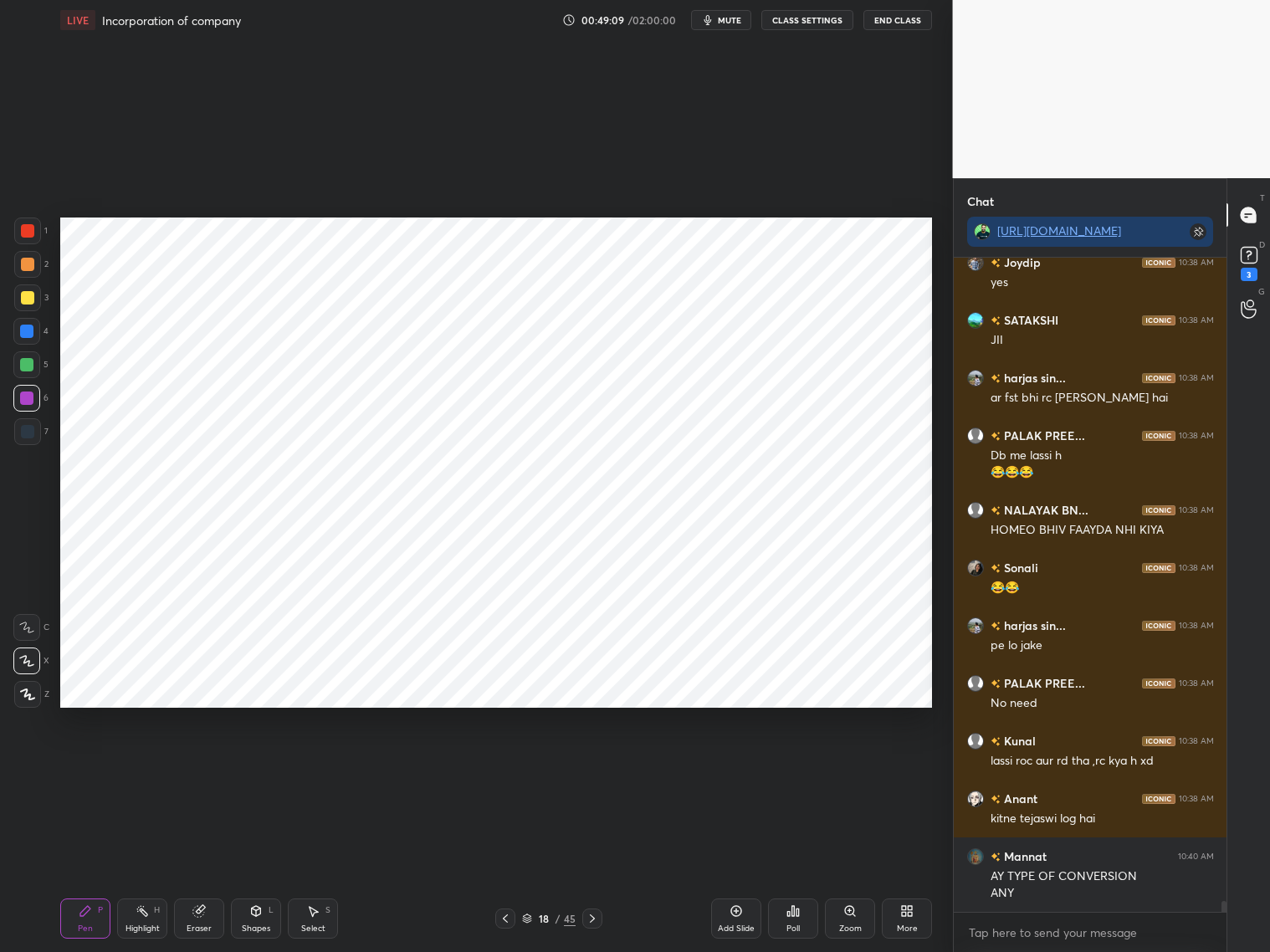
drag, startPoint x: 196, startPoint y: 918, endPoint x: 203, endPoint y: 861, distance: 57.4
click at [200, 767] on div "Eraser" at bounding box center [199, 918] width 50 height 40
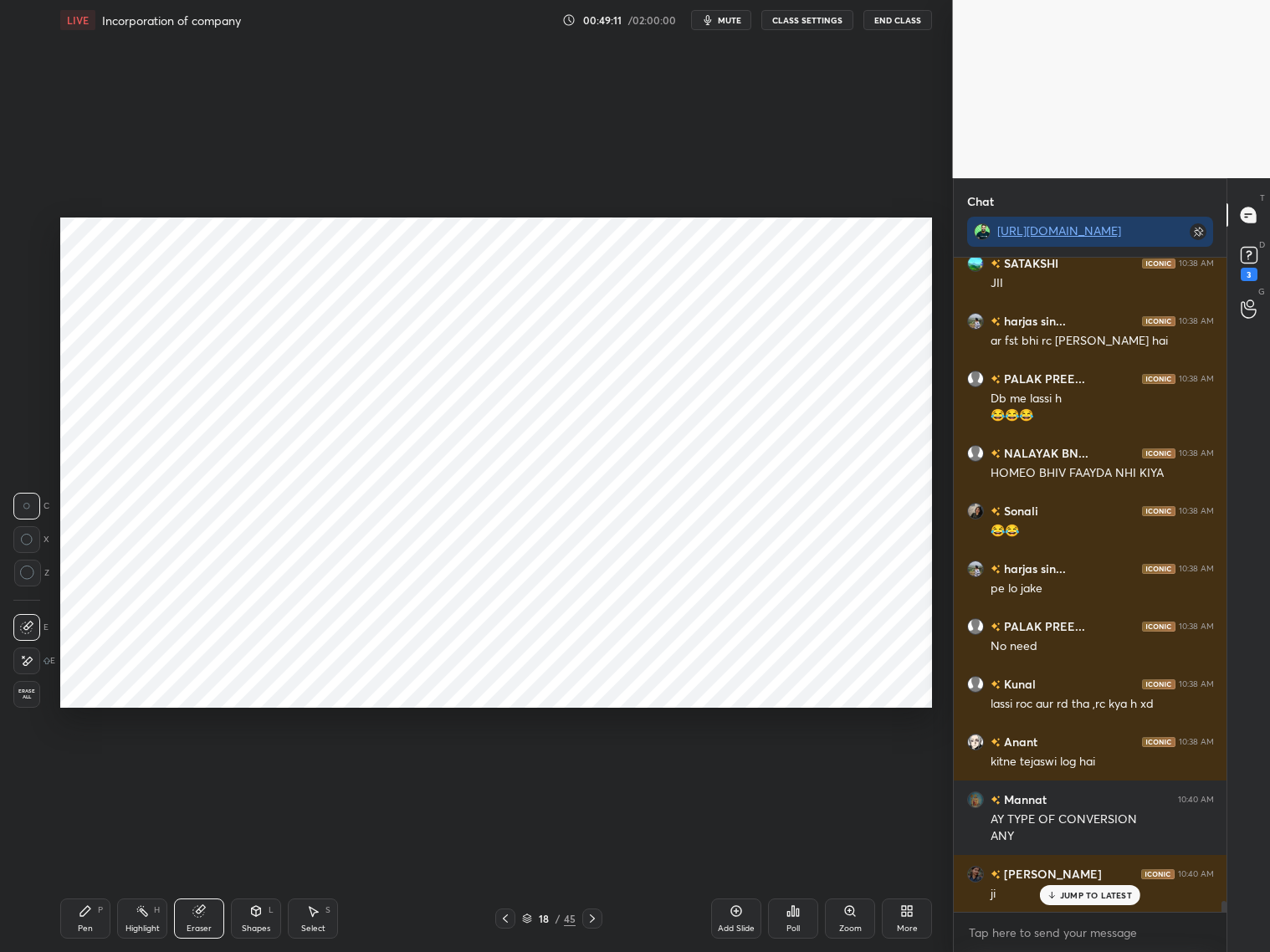
click at [88, 767] on icon at bounding box center [85, 911] width 14 height 14
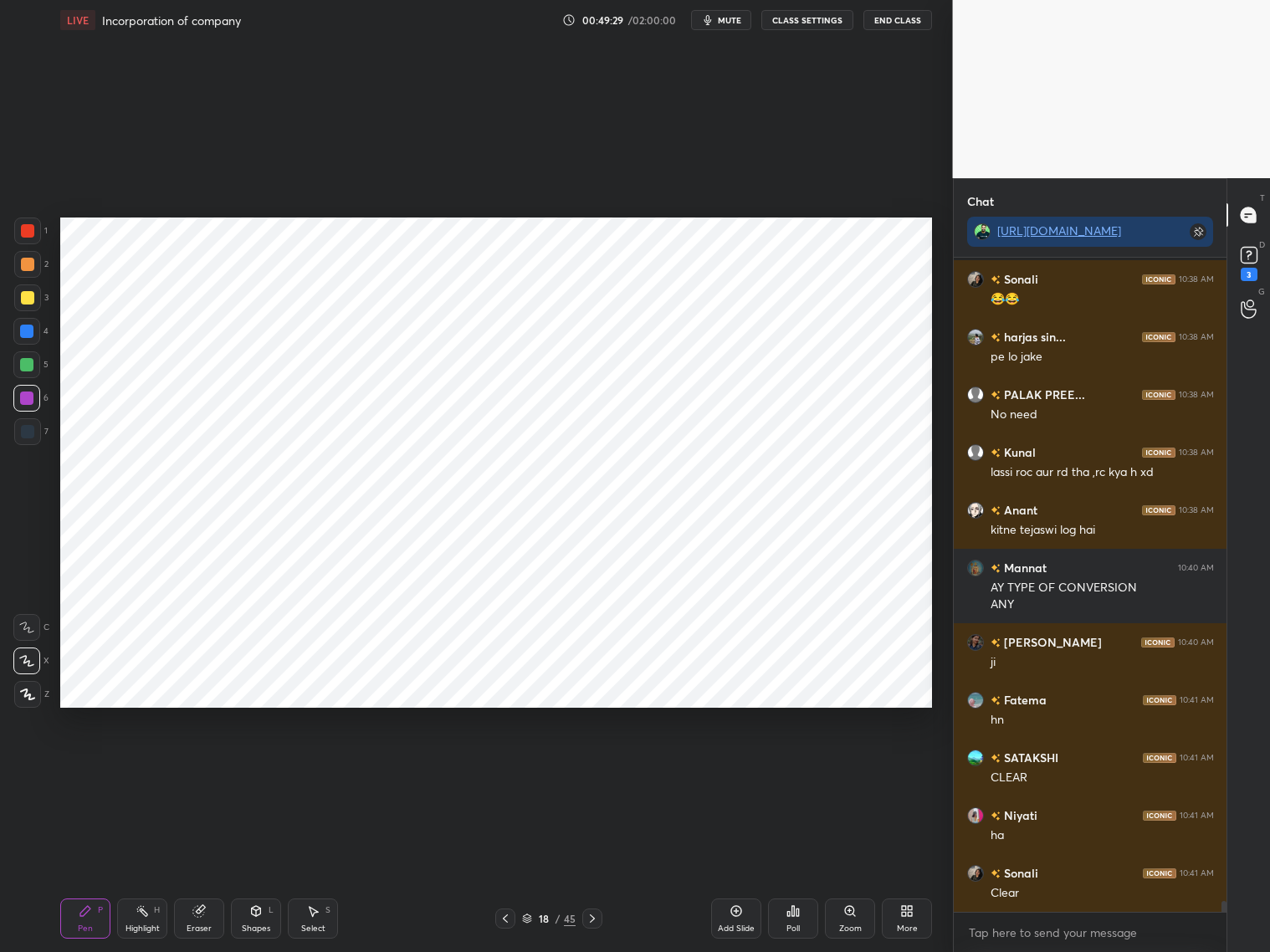
scroll to position [39128, 0]
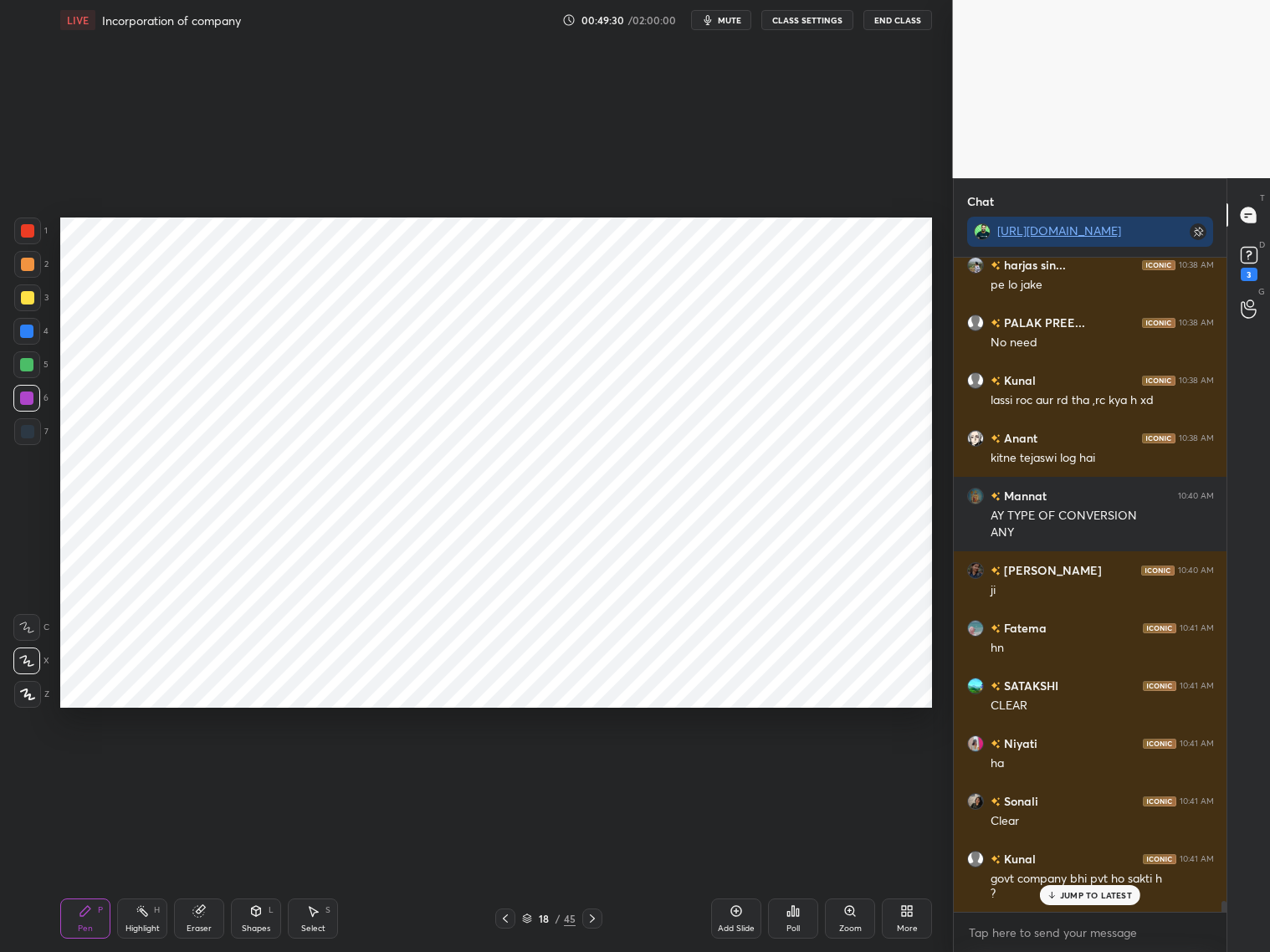
click at [30, 394] on div at bounding box center [26, 398] width 14 height 14
click at [27, 437] on div at bounding box center [27, 432] width 14 height 14
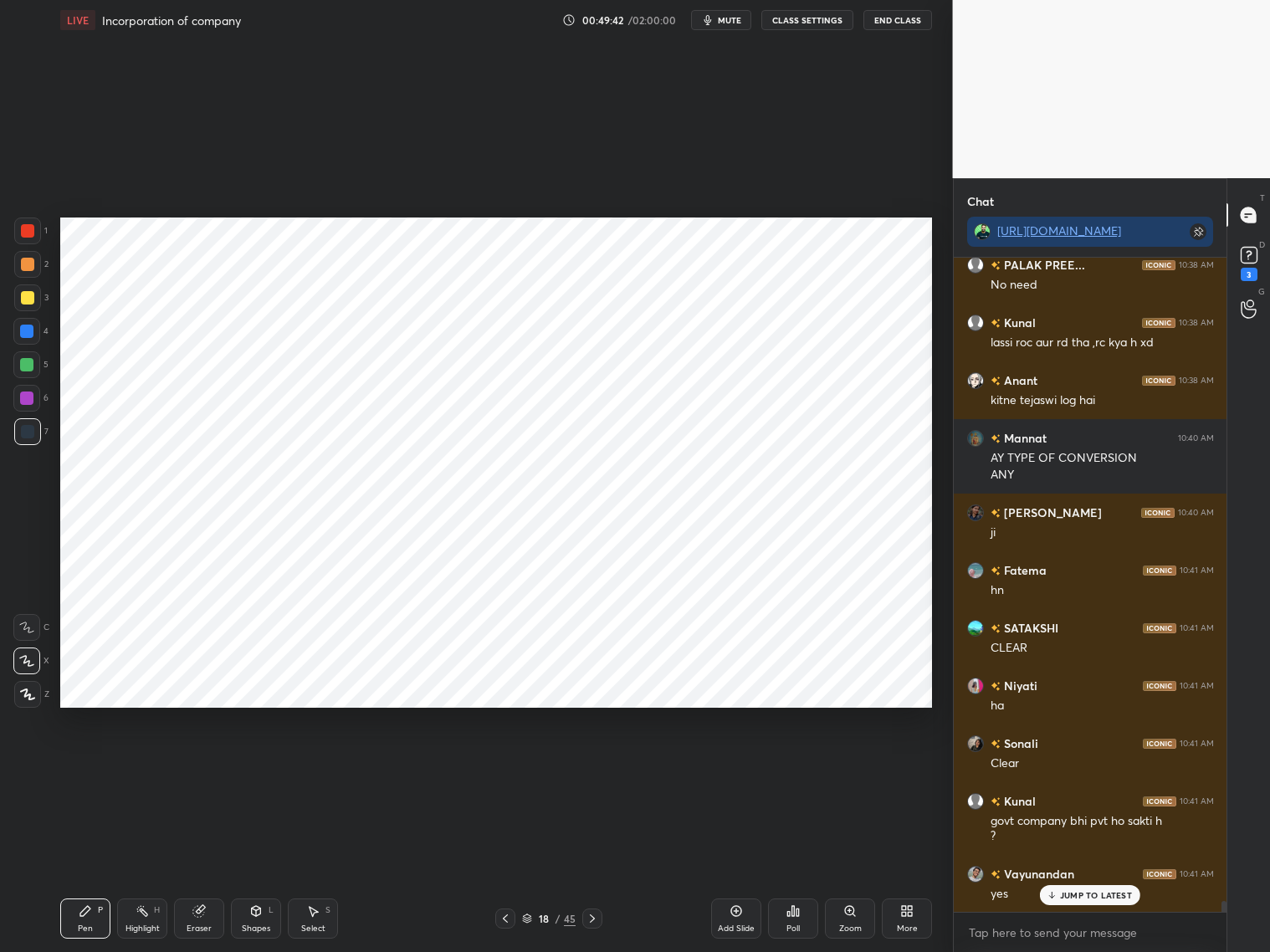
click at [26, 234] on div at bounding box center [27, 231] width 14 height 14
click at [1085, 767] on div "Vayunandan 10:41 AM yes" at bounding box center [1091, 884] width 273 height 58
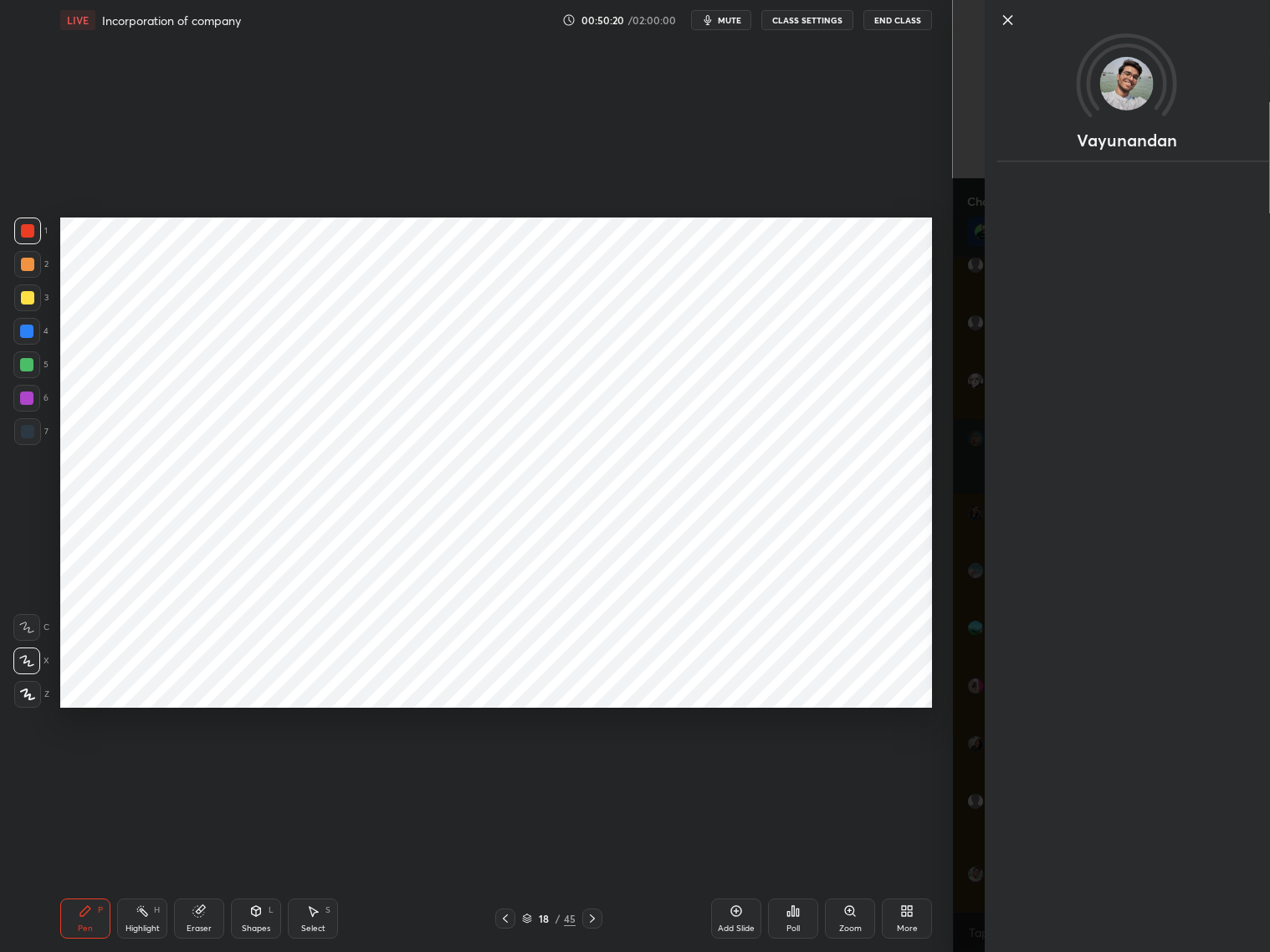
click at [979, 767] on div "Vayunandan" at bounding box center [1112, 476] width 318 height 952
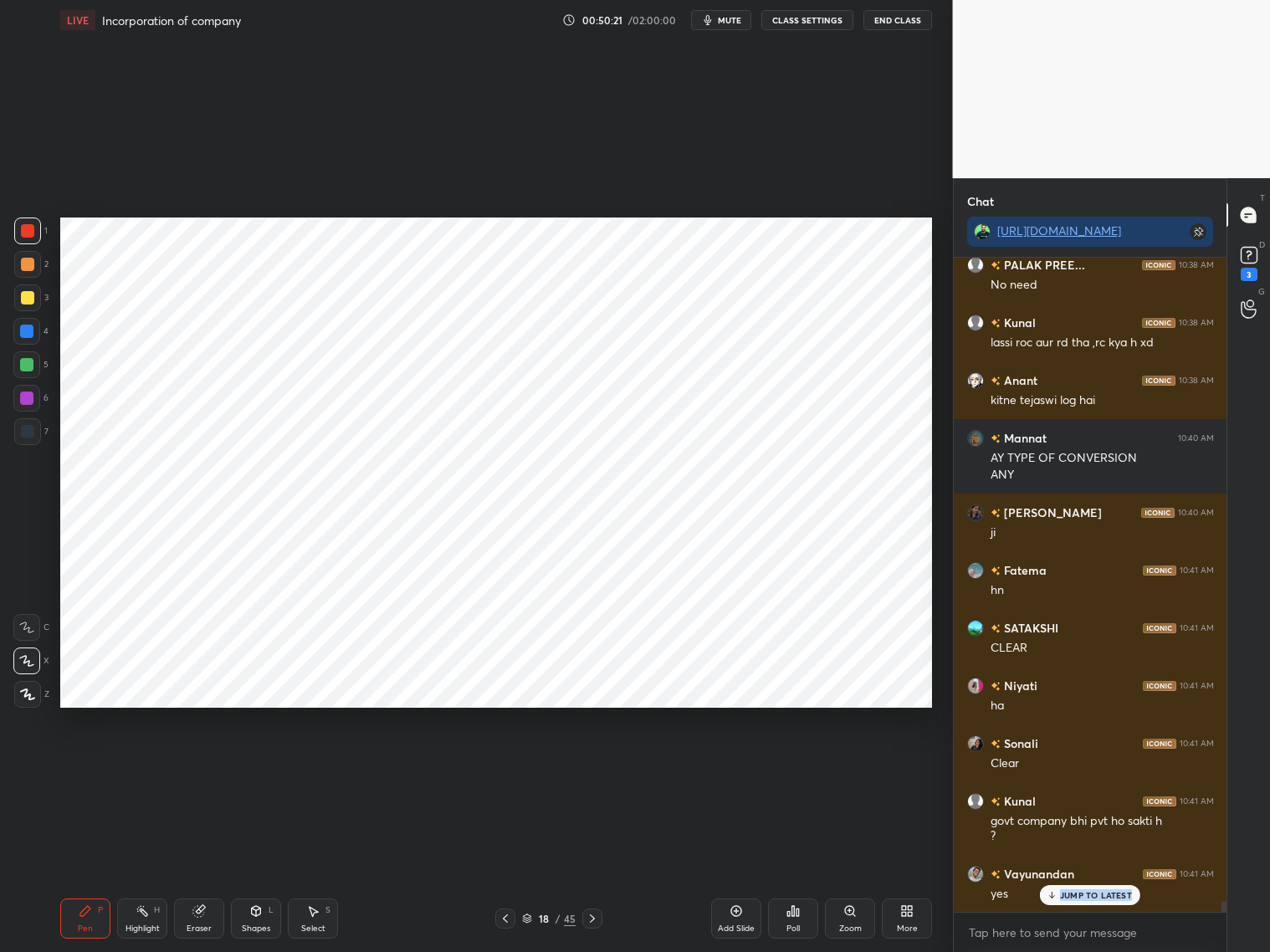
click at [1082, 767] on p "JUMP TO LATEST" at bounding box center [1096, 895] width 72 height 10
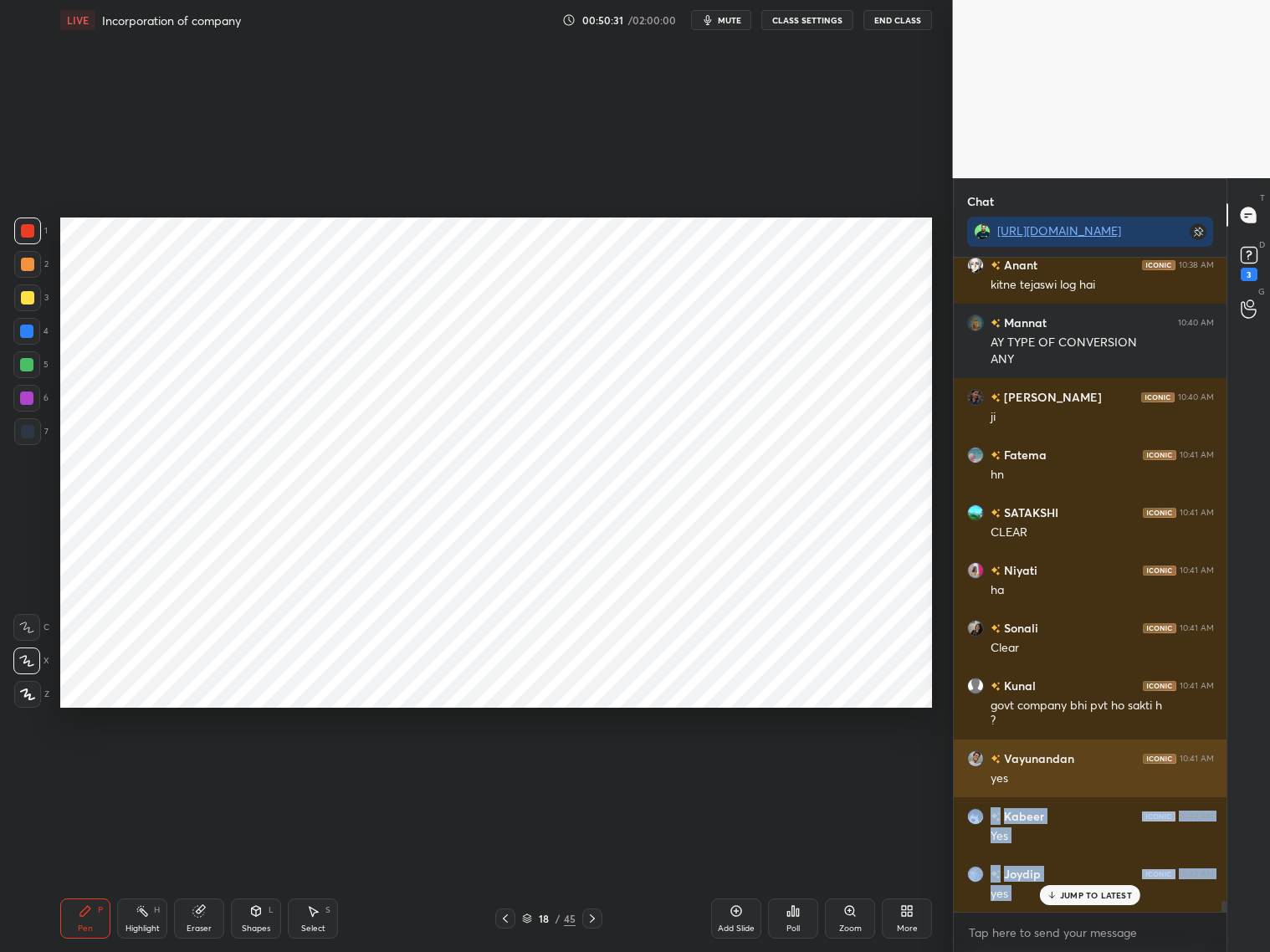
scroll to position [39359, 0]
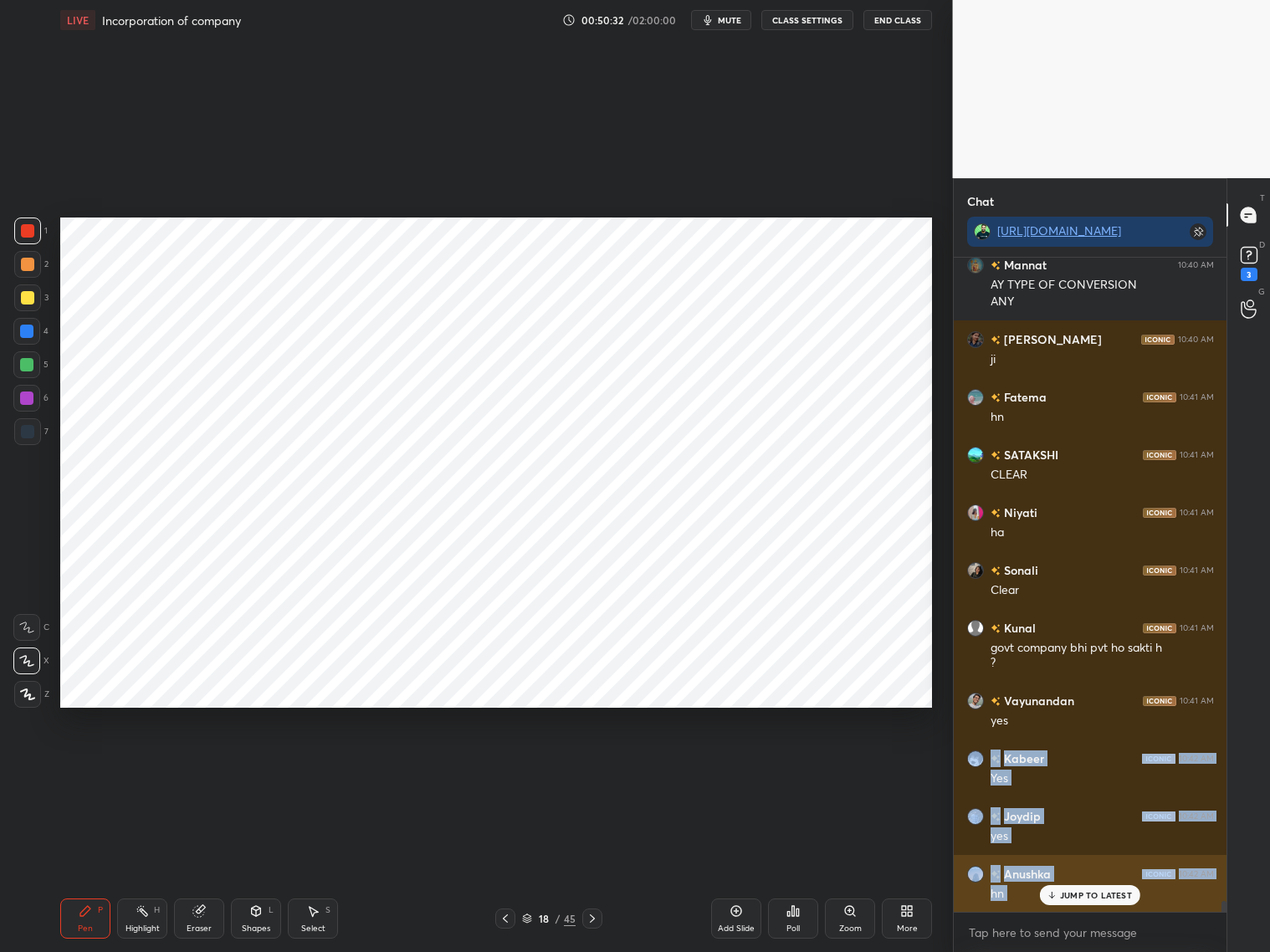
click at [1085, 767] on div "JUMP TO LATEST" at bounding box center [1090, 895] width 100 height 20
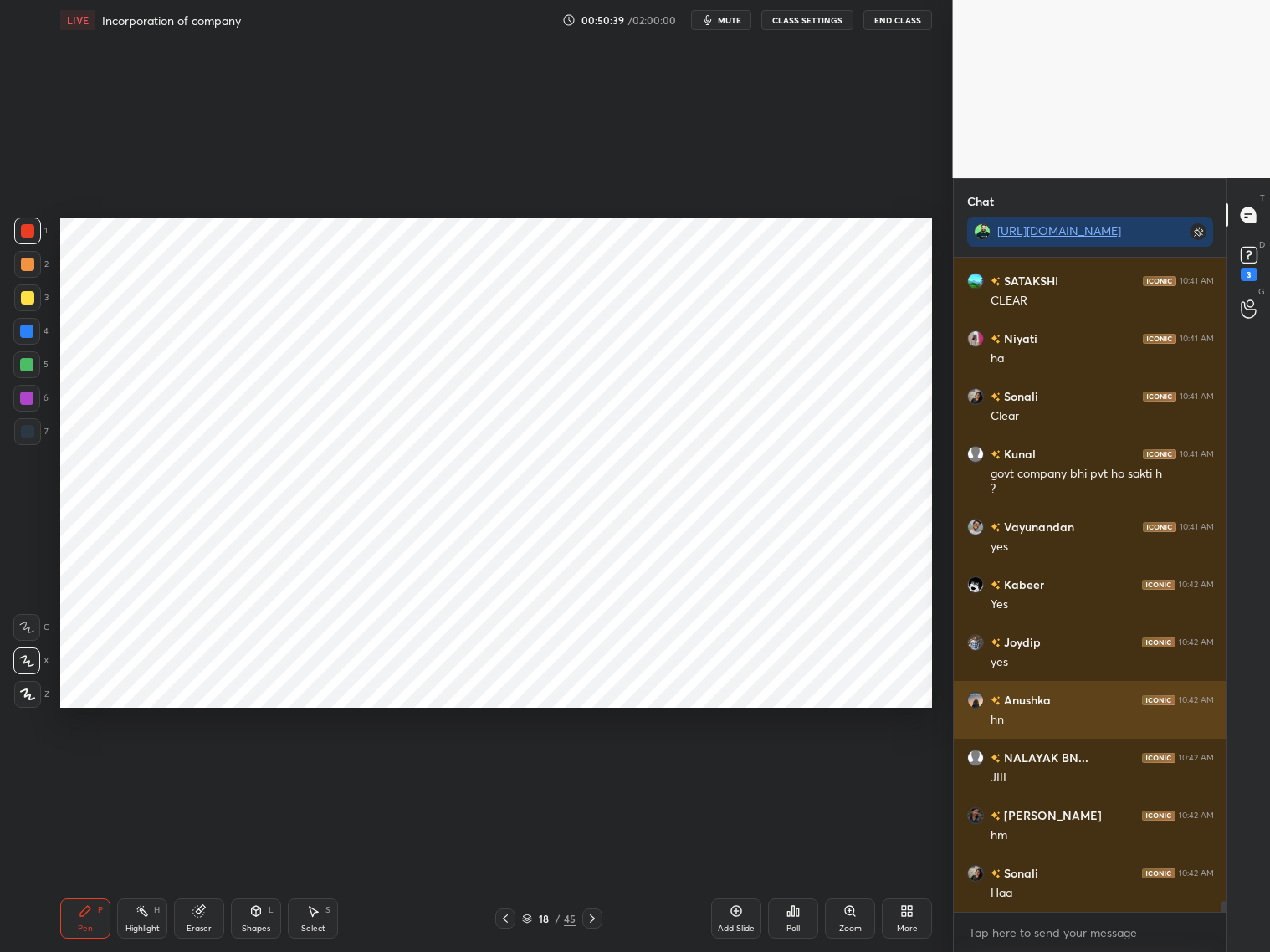
scroll to position [39590, 0]
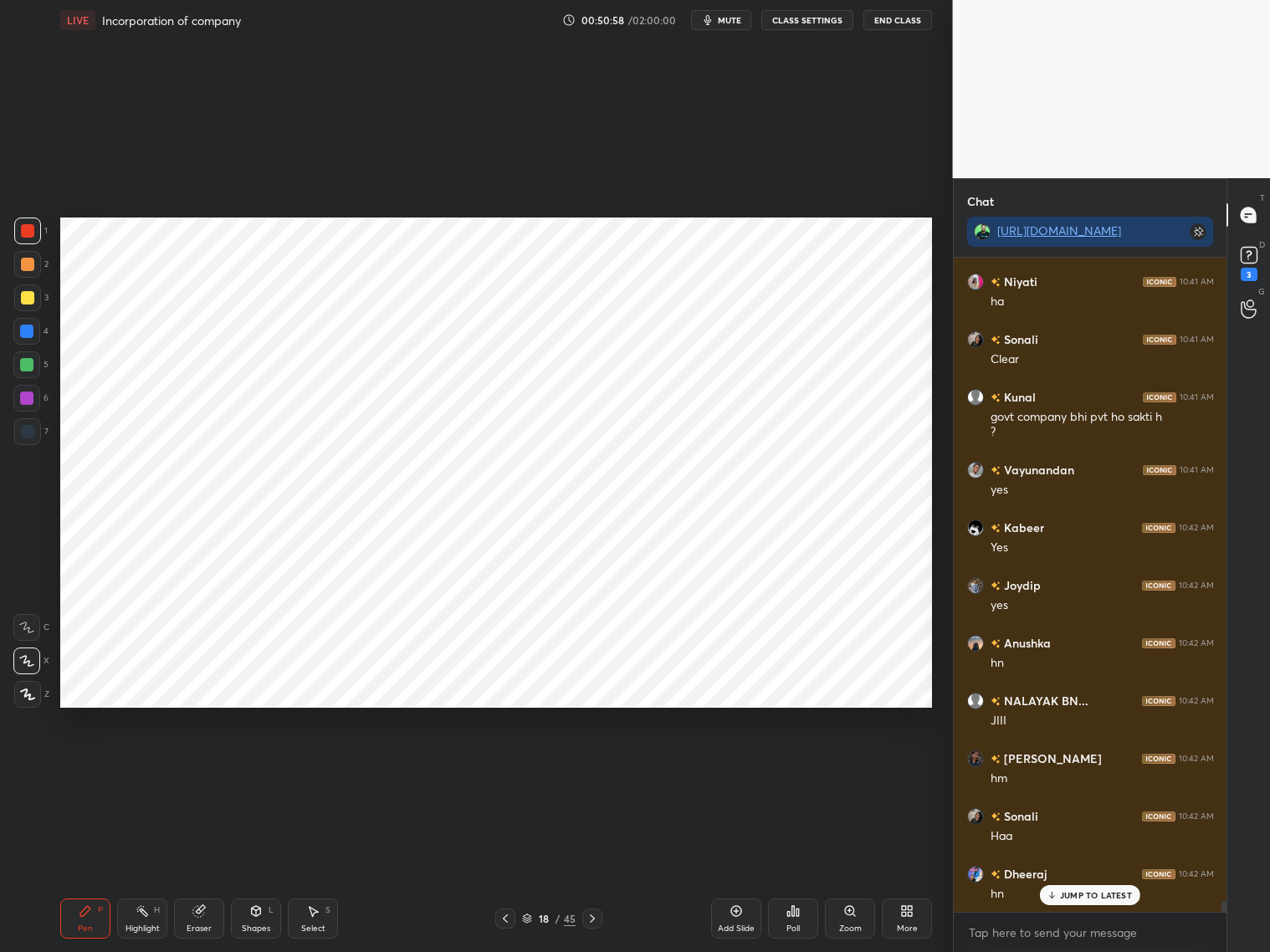
click at [23, 339] on div at bounding box center [26, 331] width 26 height 26
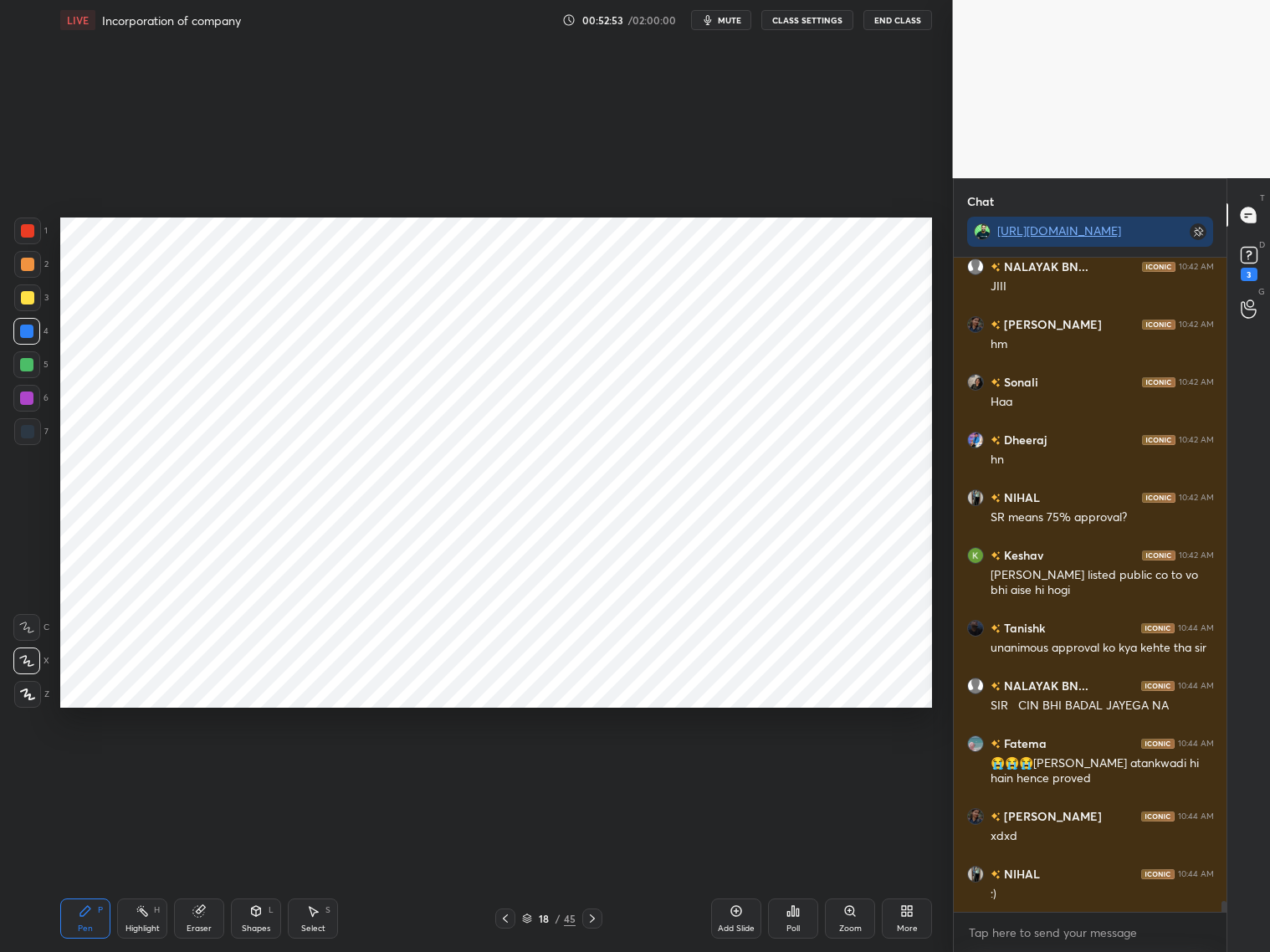
scroll to position [40098, 0]
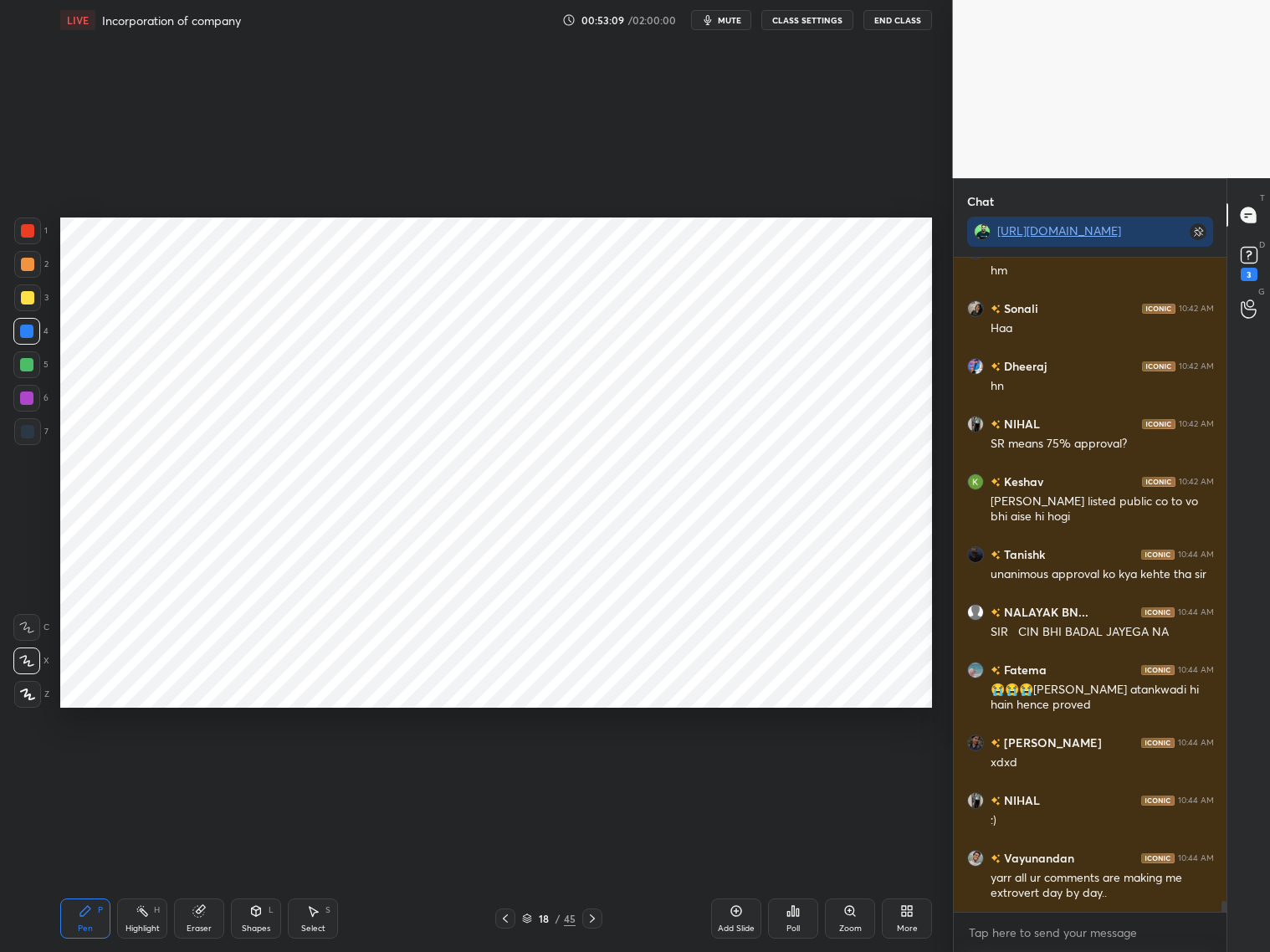
click at [187, 767] on div "Eraser" at bounding box center [199, 918] width 50 height 40
drag, startPoint x: 85, startPoint y: 921, endPoint x: 101, endPoint y: 900, distance: 26.4
click at [92, 767] on div "Pen P" at bounding box center [85, 918] width 50 height 40
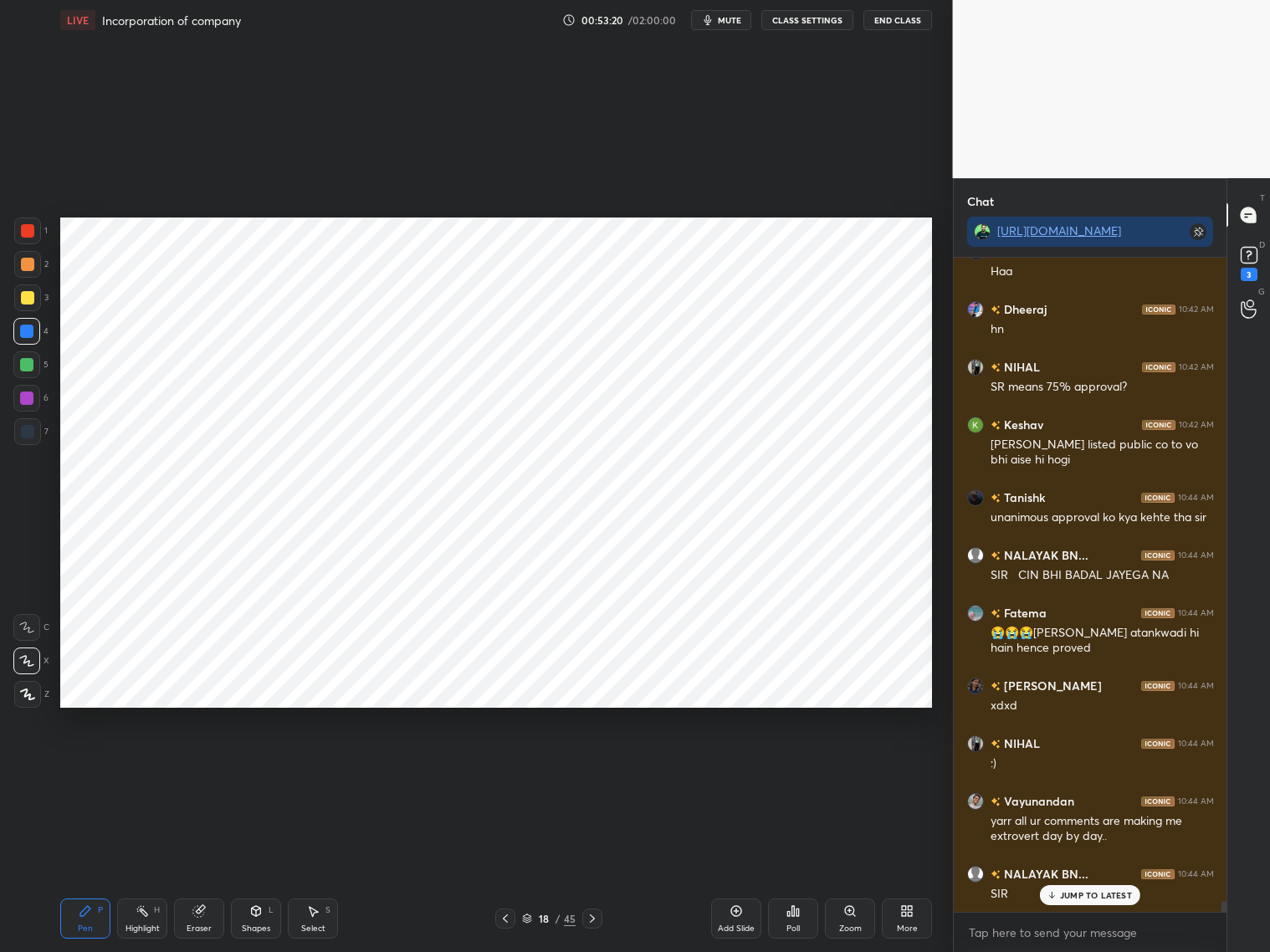
click at [262, 767] on div "Shapes" at bounding box center [256, 929] width 28 height 9
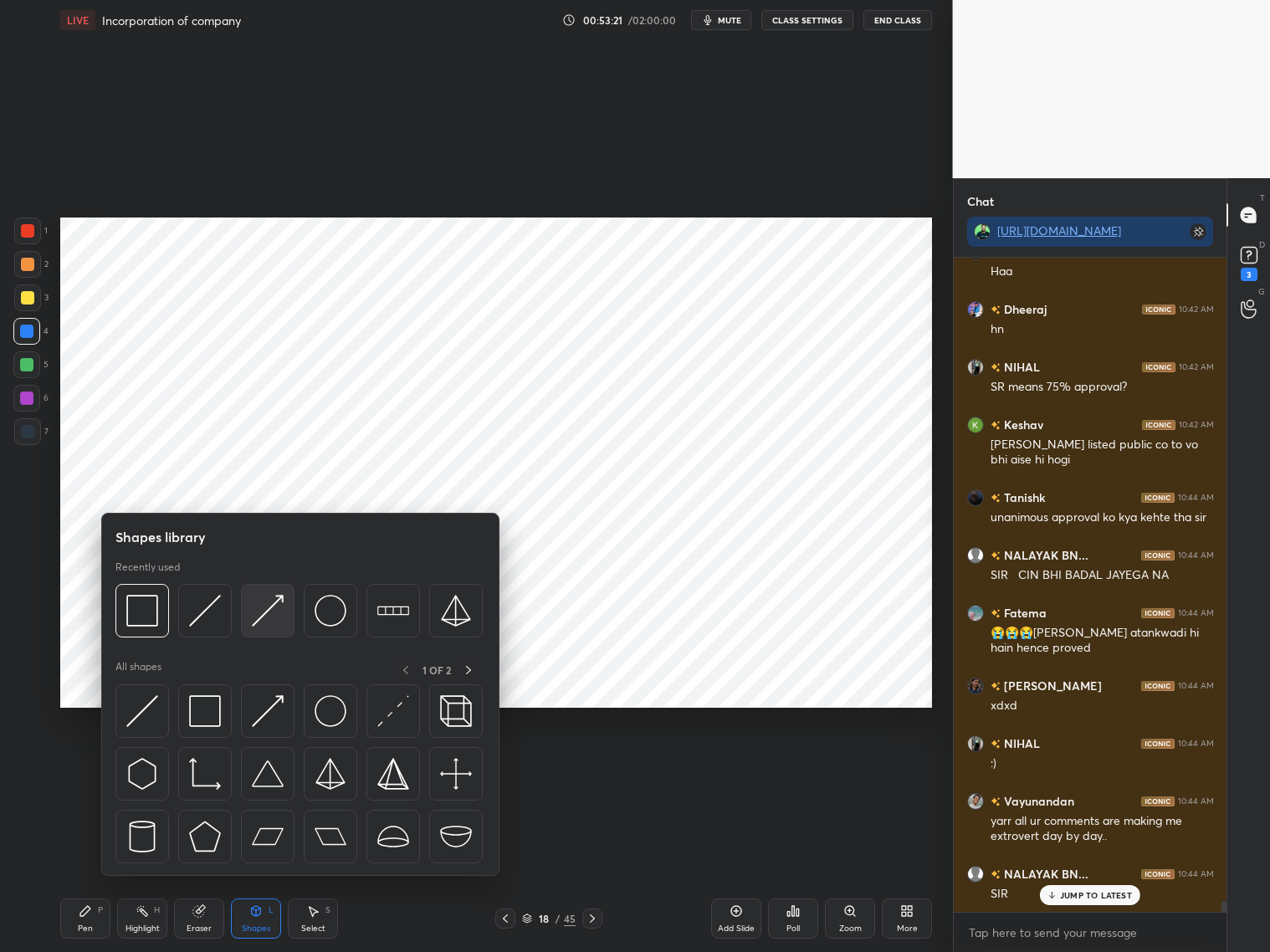
click at [270, 611] on img at bounding box center [268, 610] width 32 height 32
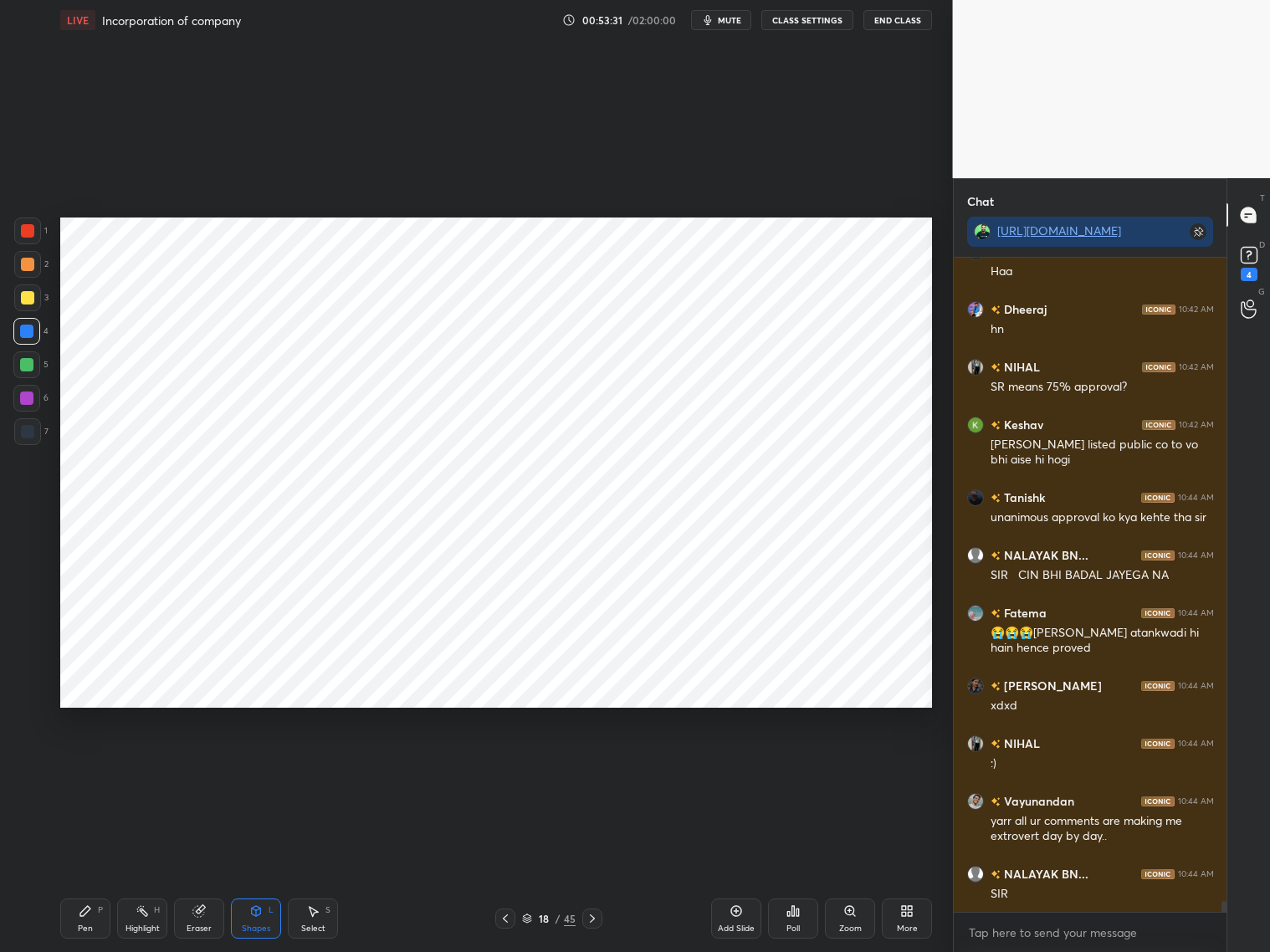
click at [26, 431] on div at bounding box center [27, 432] width 14 height 14
drag, startPoint x: 259, startPoint y: 919, endPoint x: 262, endPoint y: 891, distance: 28.2
click at [256, 767] on div "Shapes L" at bounding box center [256, 918] width 50 height 40
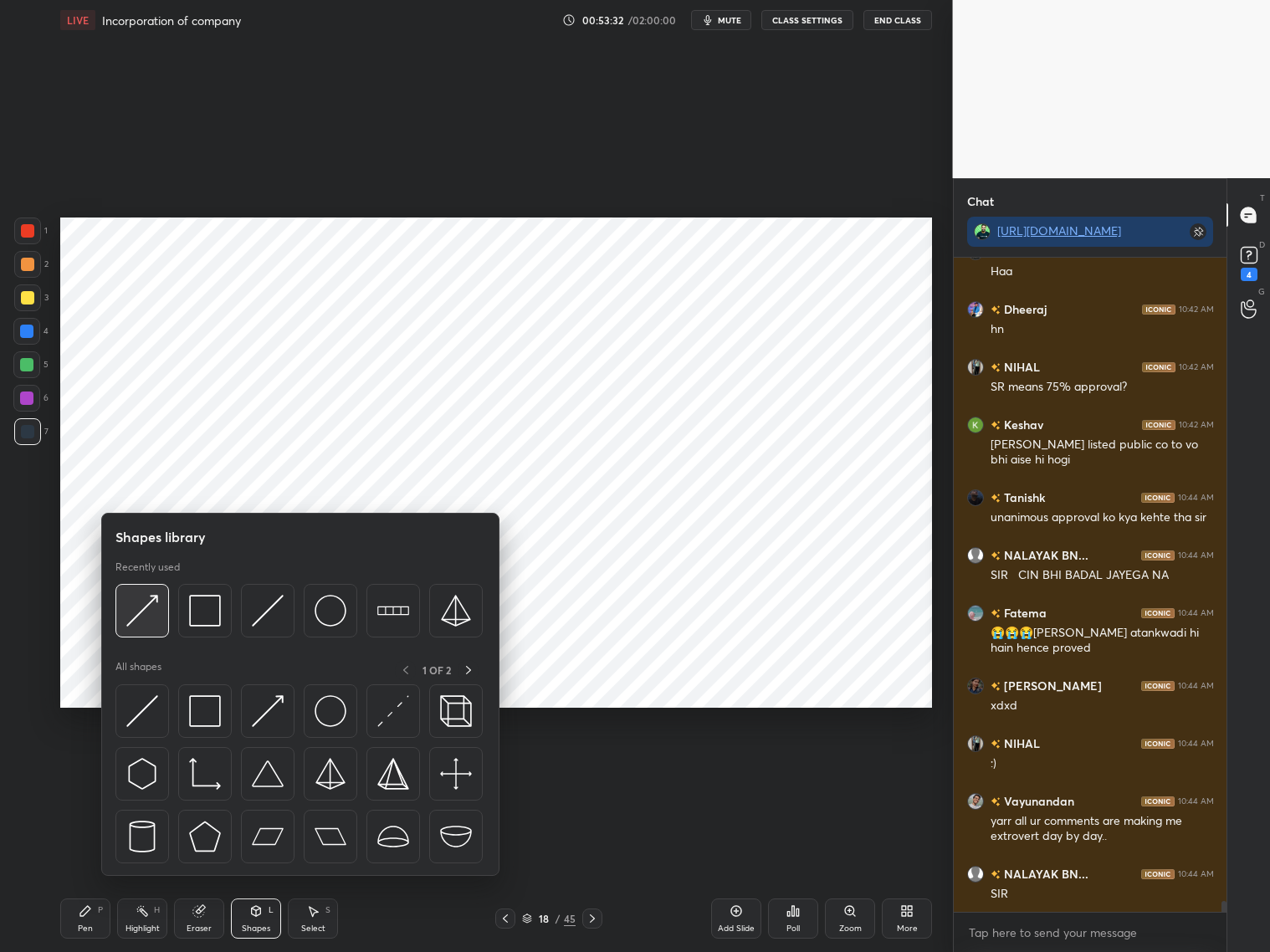
click at [144, 610] on img at bounding box center [142, 610] width 32 height 32
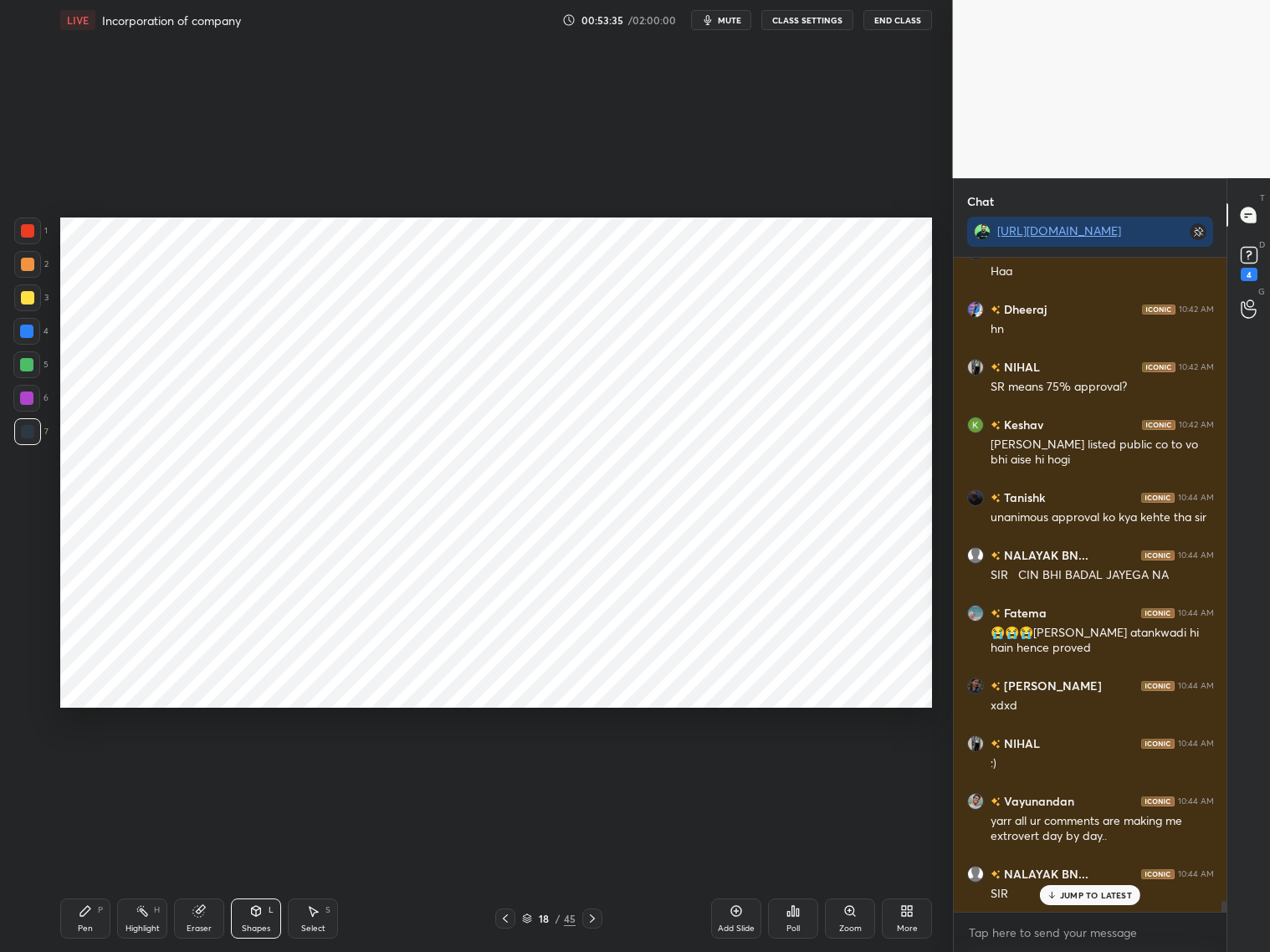
scroll to position [40212, 0]
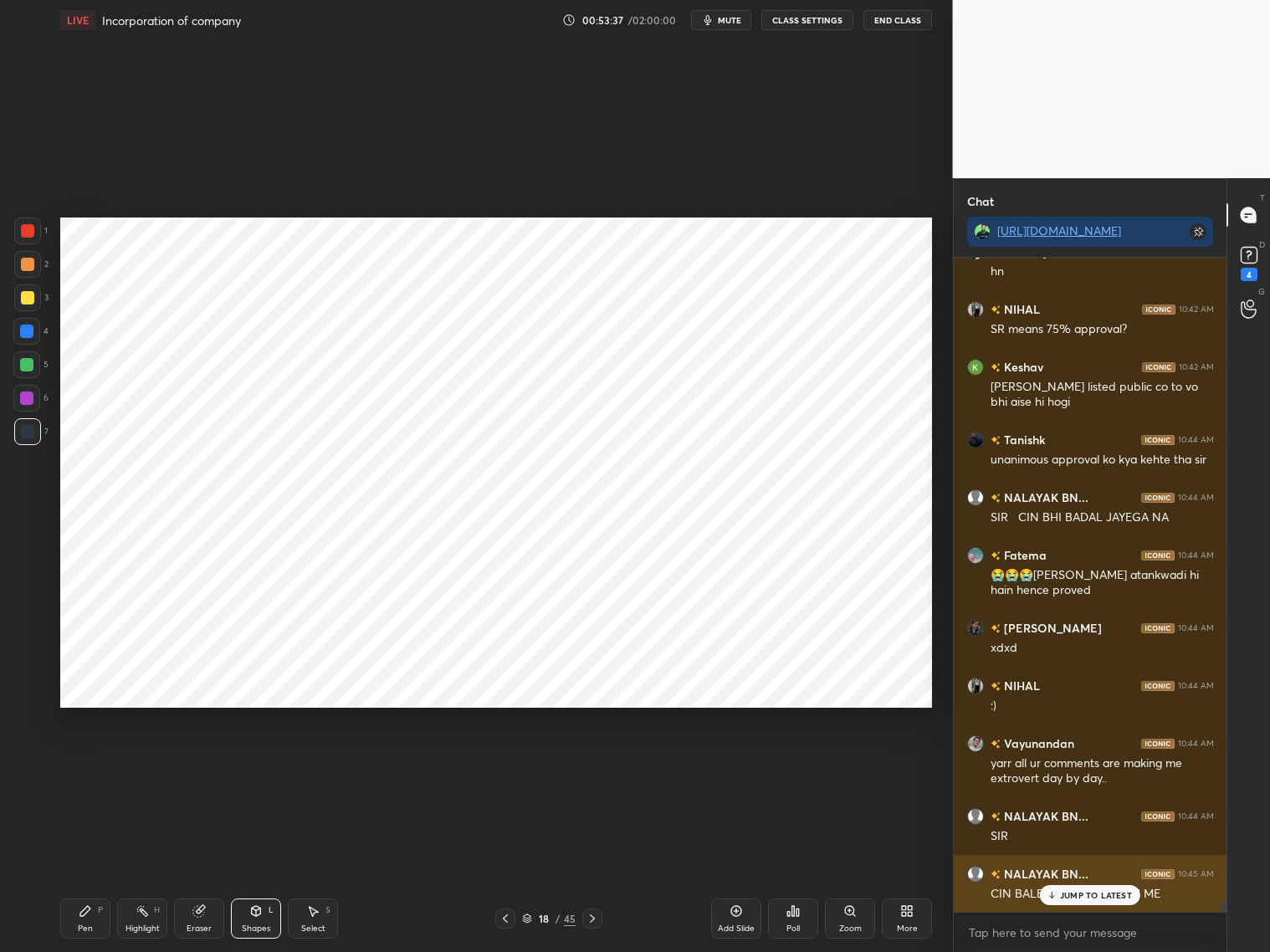
click at [1075, 767] on div "JUMP TO LATEST" at bounding box center [1090, 895] width 100 height 20
click at [181, 767] on div "Eraser" at bounding box center [199, 918] width 50 height 40
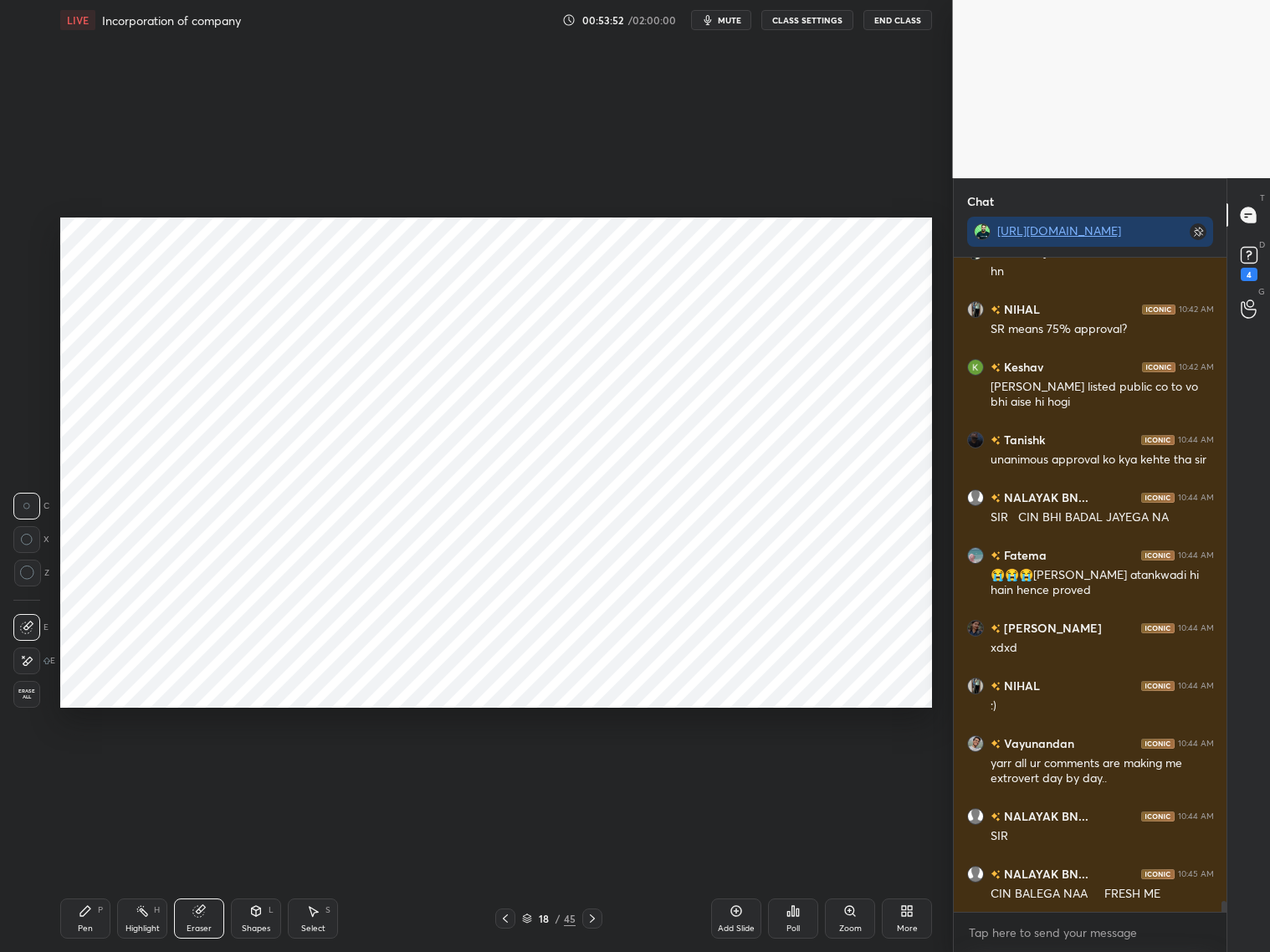
scroll to position [40229, 0]
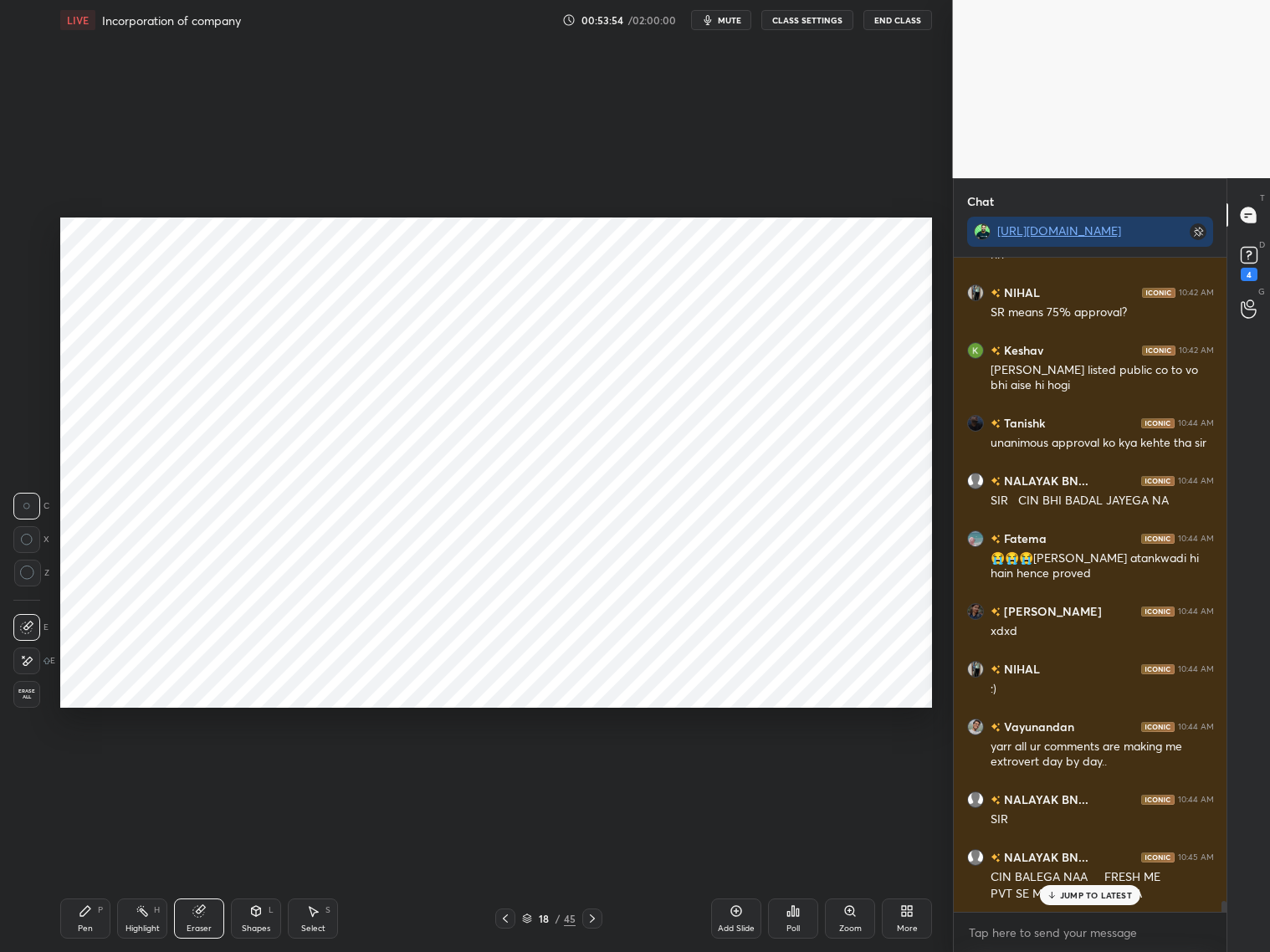
click at [1085, 767] on p "JUMP TO LATEST" at bounding box center [1096, 895] width 72 height 10
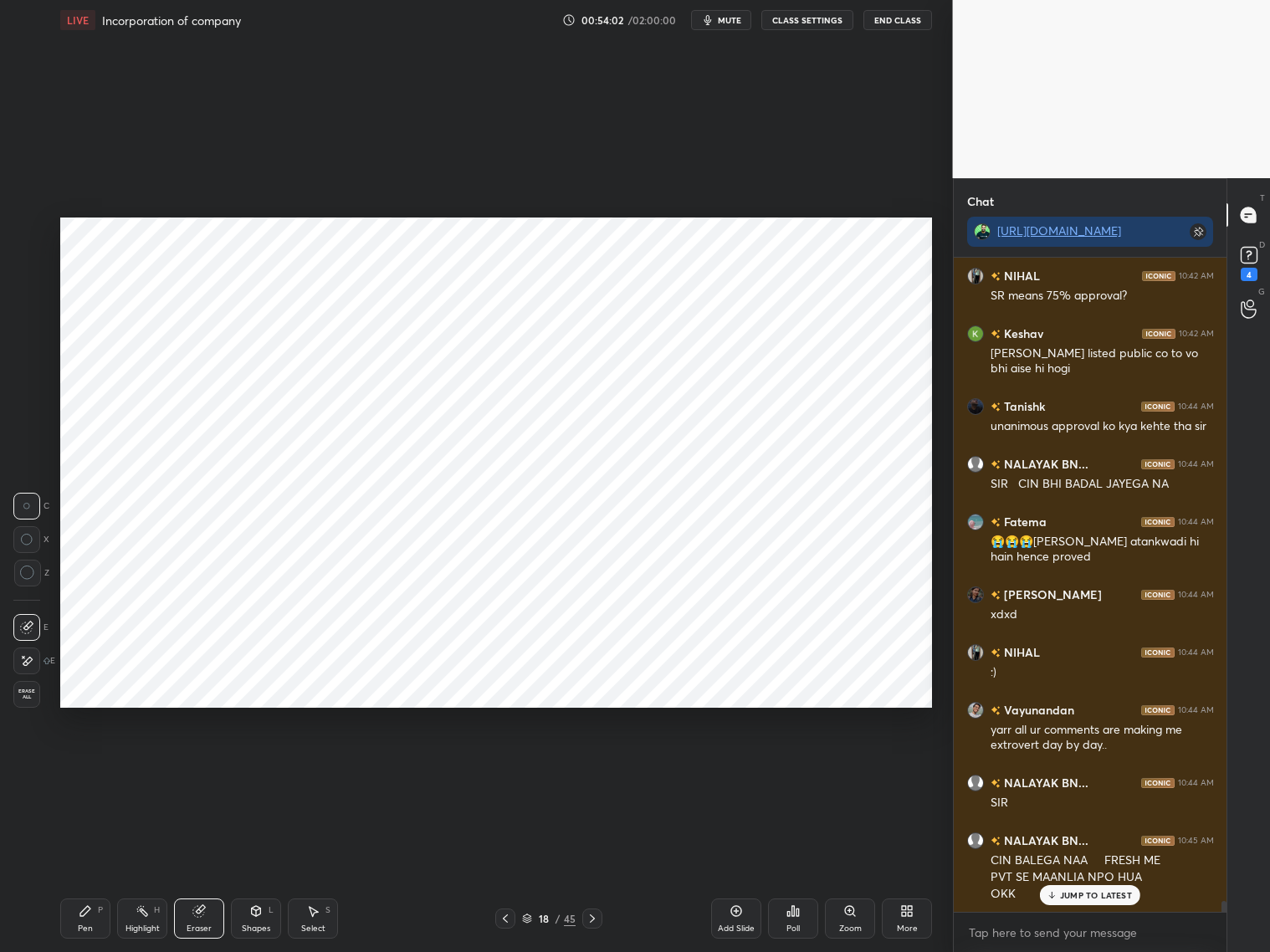
scroll to position [40304, 0]
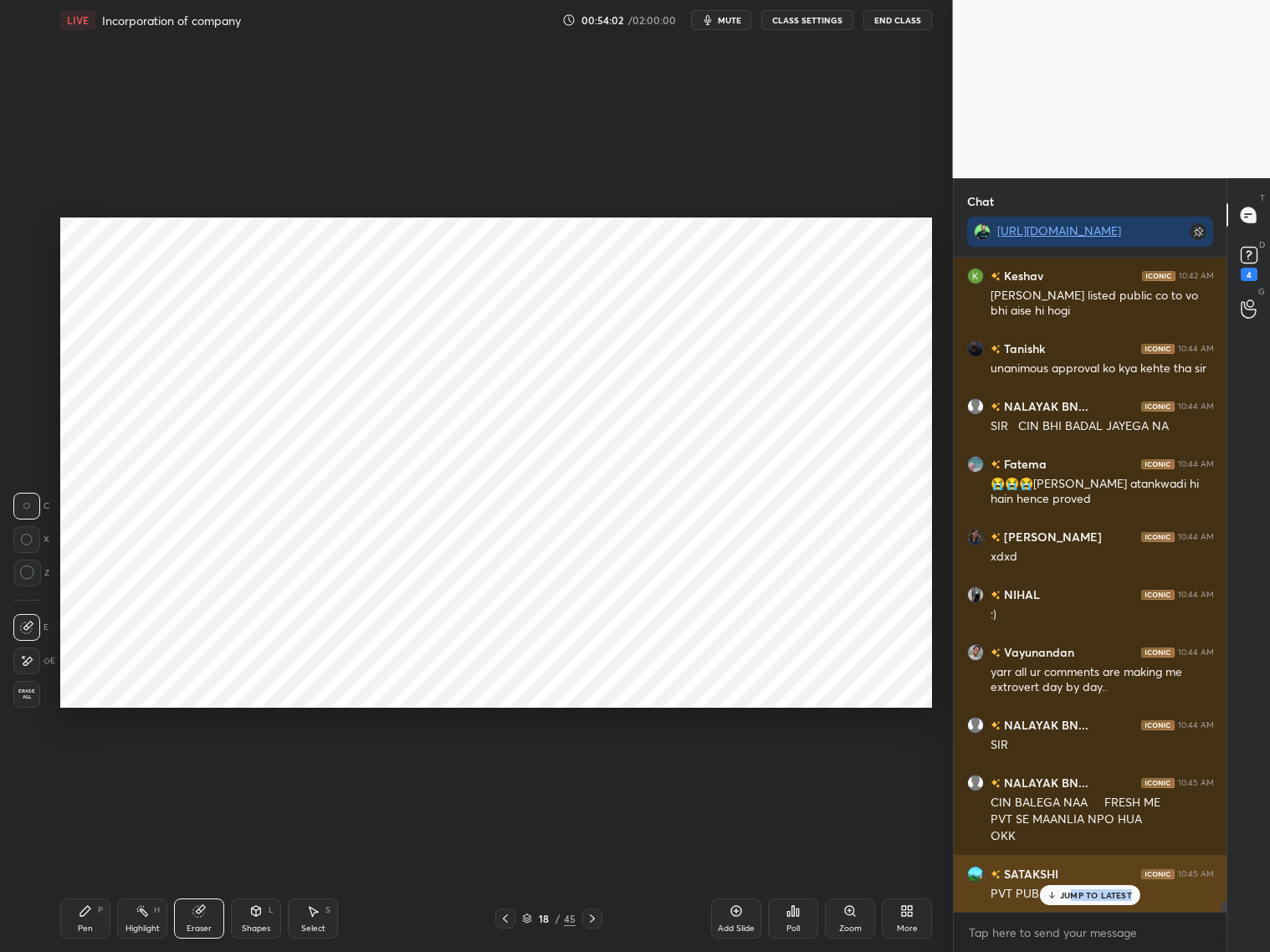
click at [1071, 767] on div "JUMP TO LATEST" at bounding box center [1090, 895] width 100 height 20
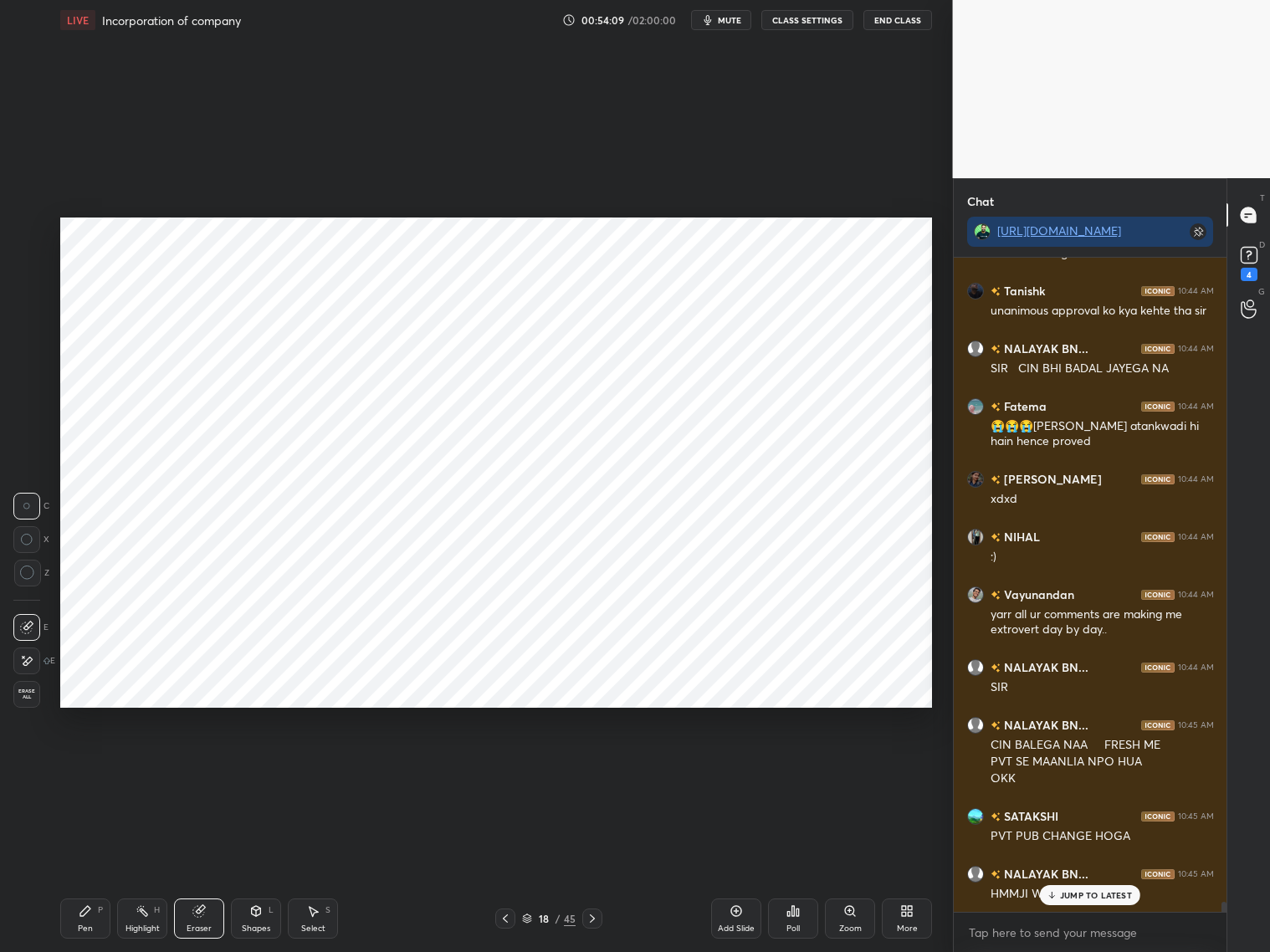
click at [738, 767] on div "Add Slide" at bounding box center [736, 918] width 50 height 40
click at [273, 767] on div "Shapes L" at bounding box center [256, 918] width 50 height 40
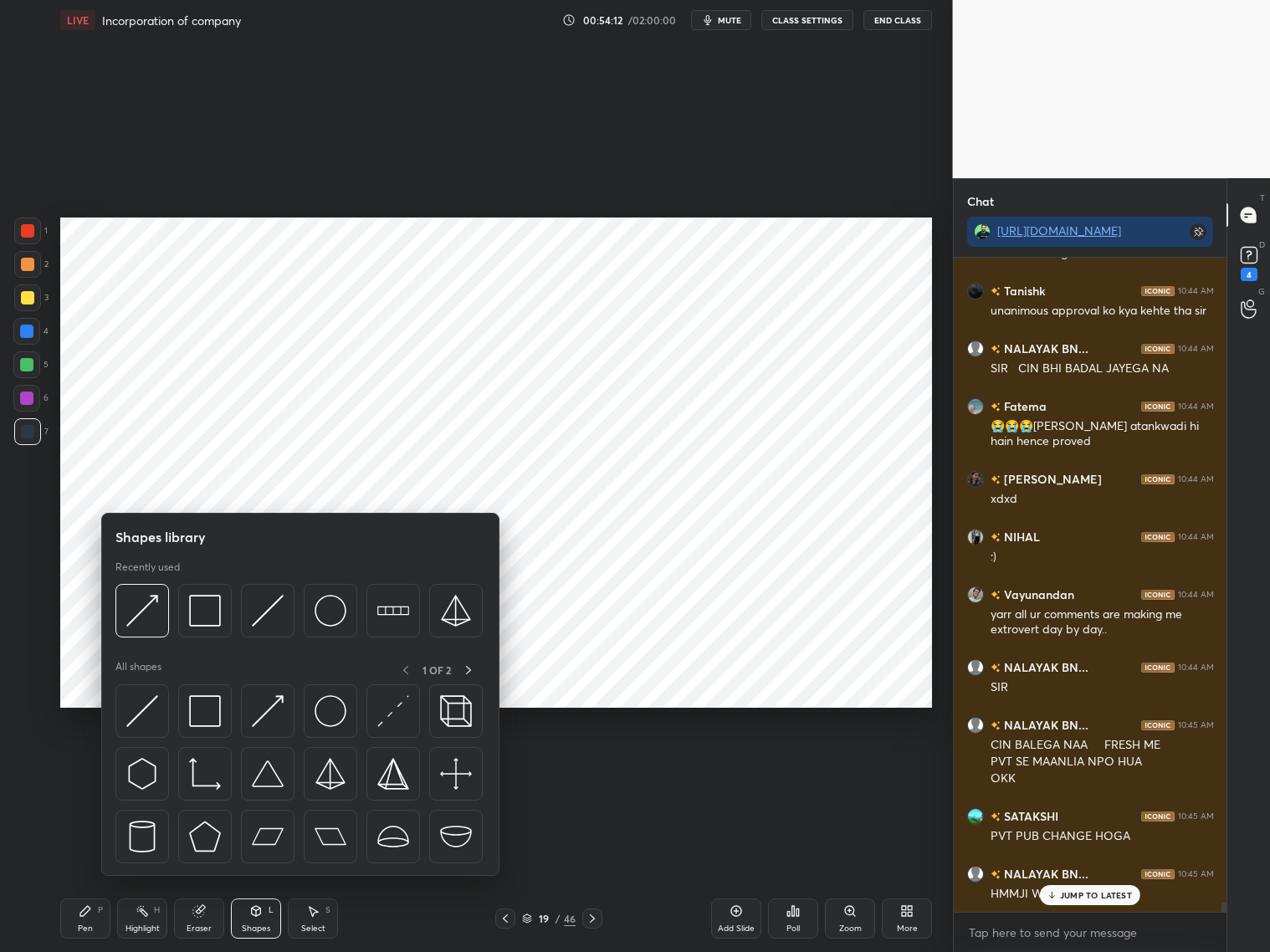
click at [256, 617] on img at bounding box center [268, 610] width 32 height 32
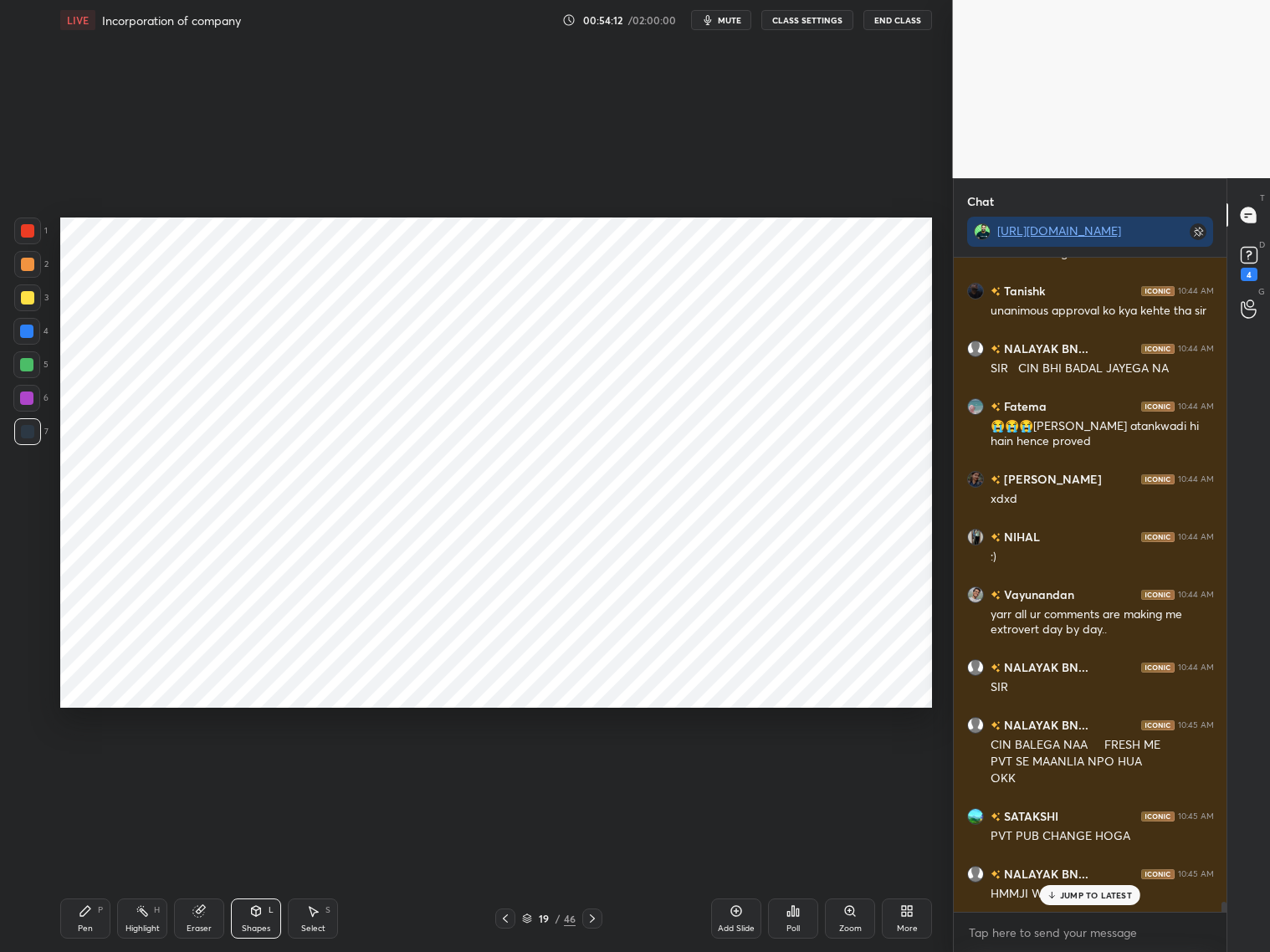
click at [27, 234] on div at bounding box center [27, 231] width 14 height 14
click at [93, 767] on div "Pen P" at bounding box center [85, 918] width 50 height 40
click at [25, 334] on div at bounding box center [26, 332] width 14 height 14
click at [34, 235] on div at bounding box center [27, 230] width 26 height 26
click at [27, 396] on div at bounding box center [26, 398] width 14 height 14
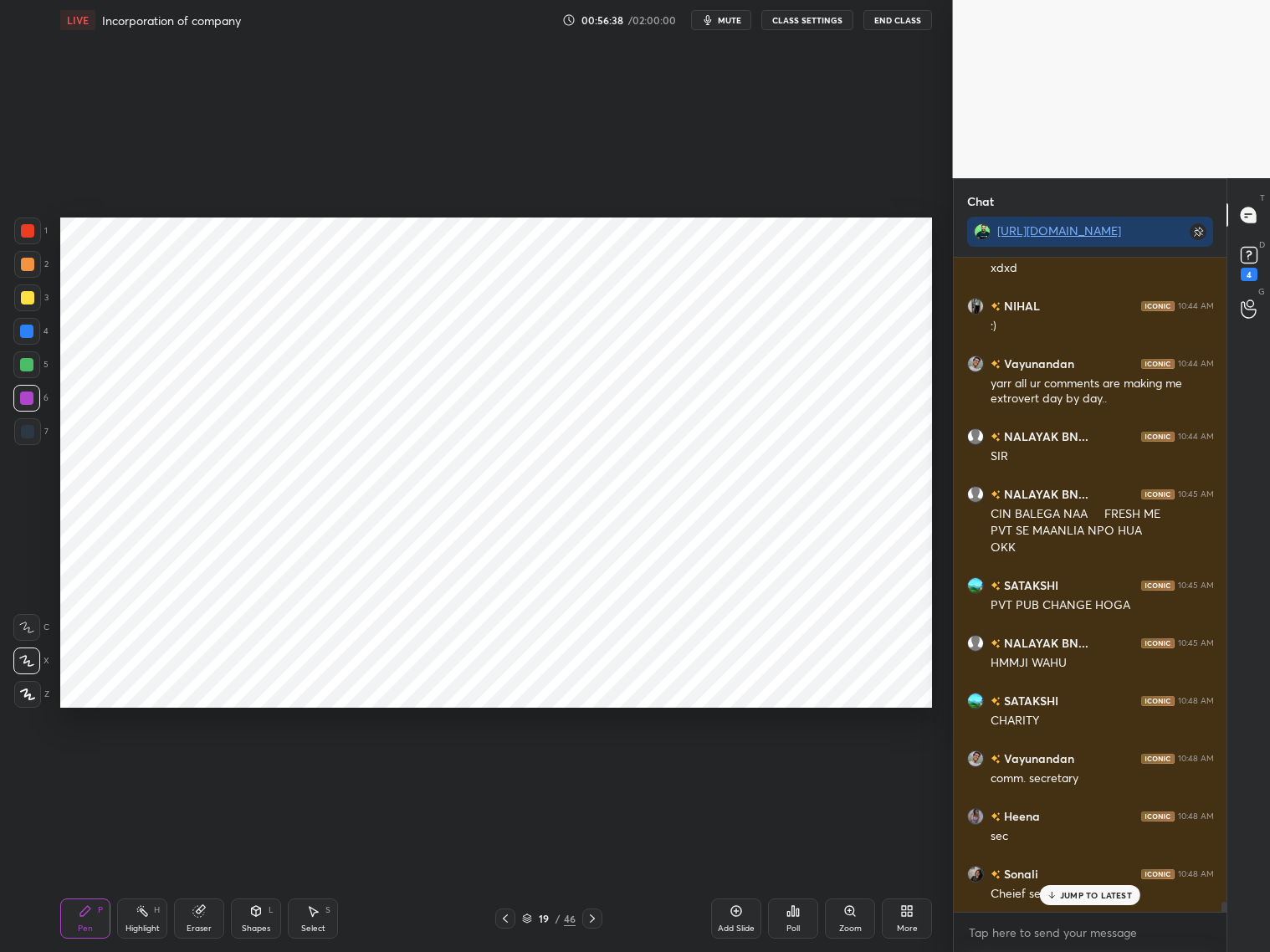
scroll to position [40650, 0]
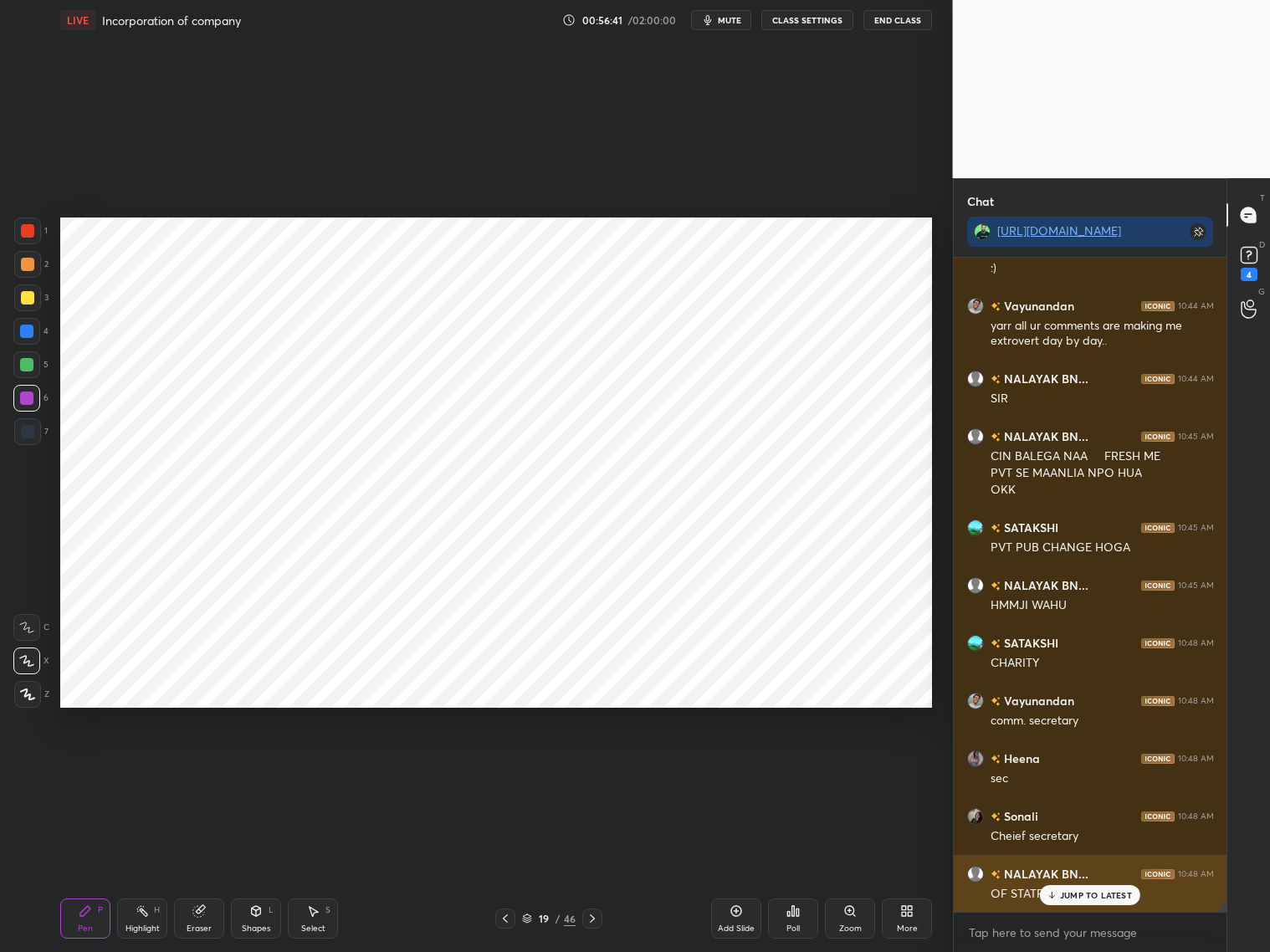
click at [1063, 767] on div "JUMP TO LATEST" at bounding box center [1090, 895] width 100 height 20
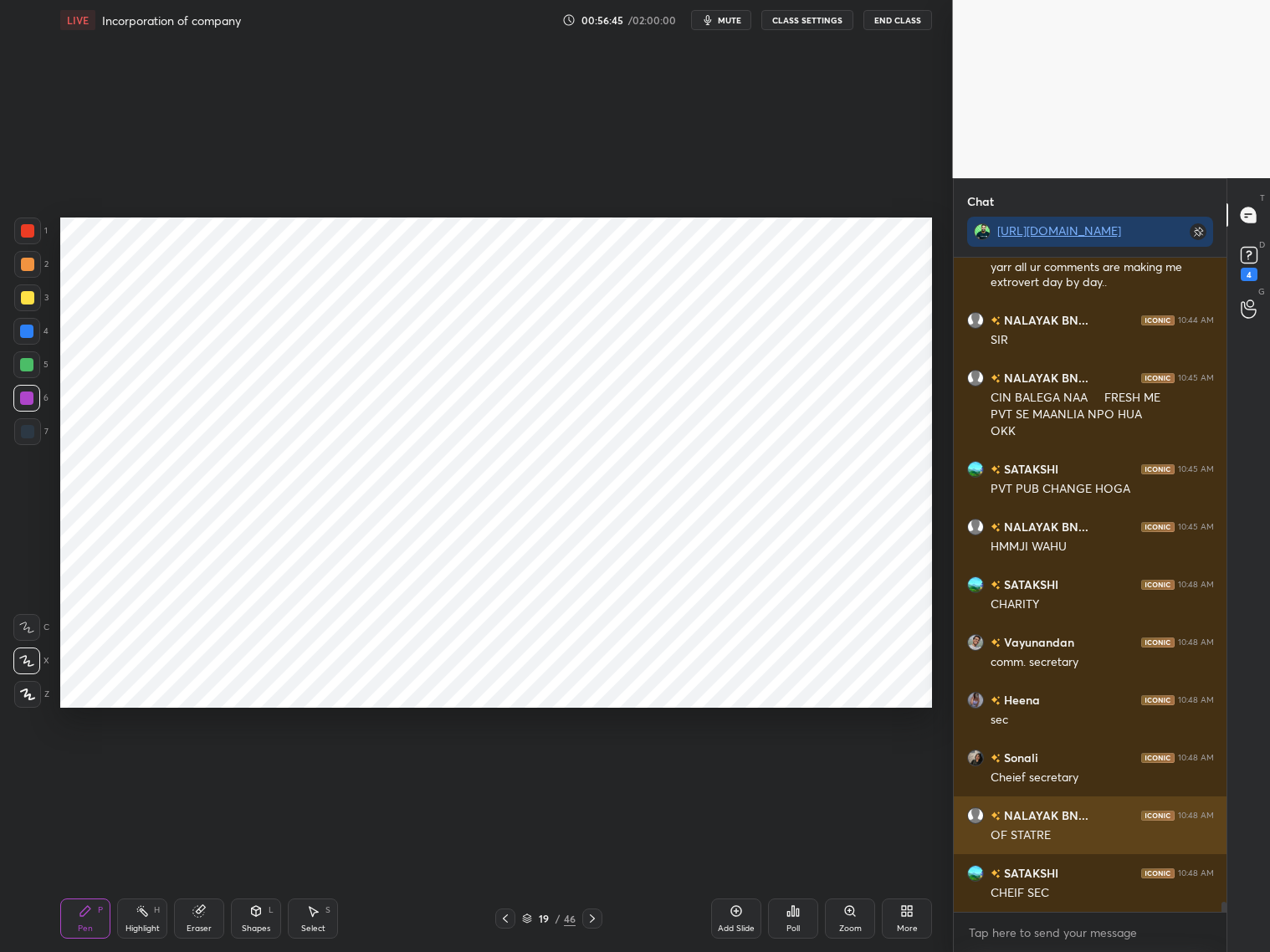
scroll to position [40765, 0]
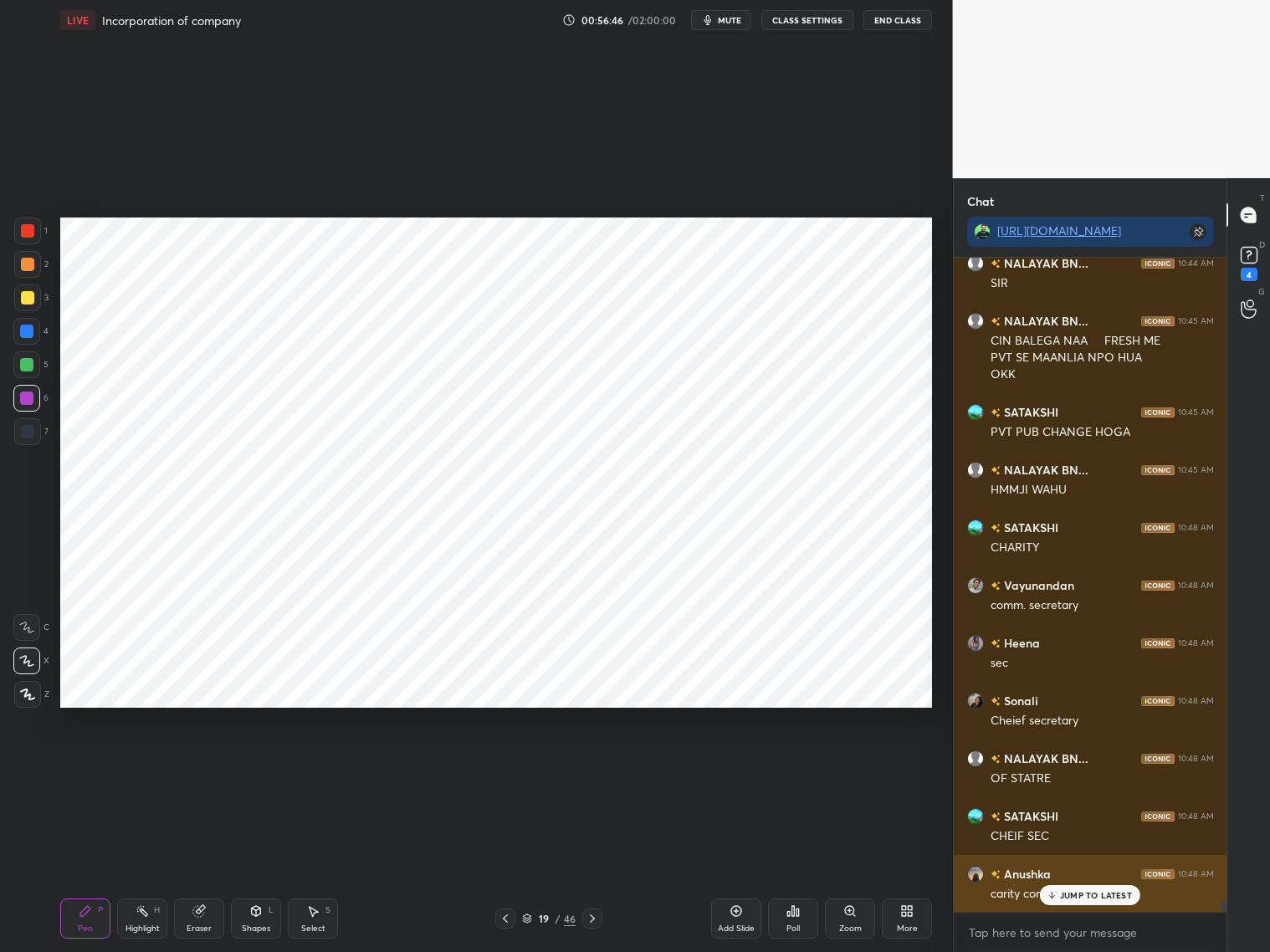
click at [1074, 767] on p "JUMP TO LATEST" at bounding box center [1096, 895] width 72 height 10
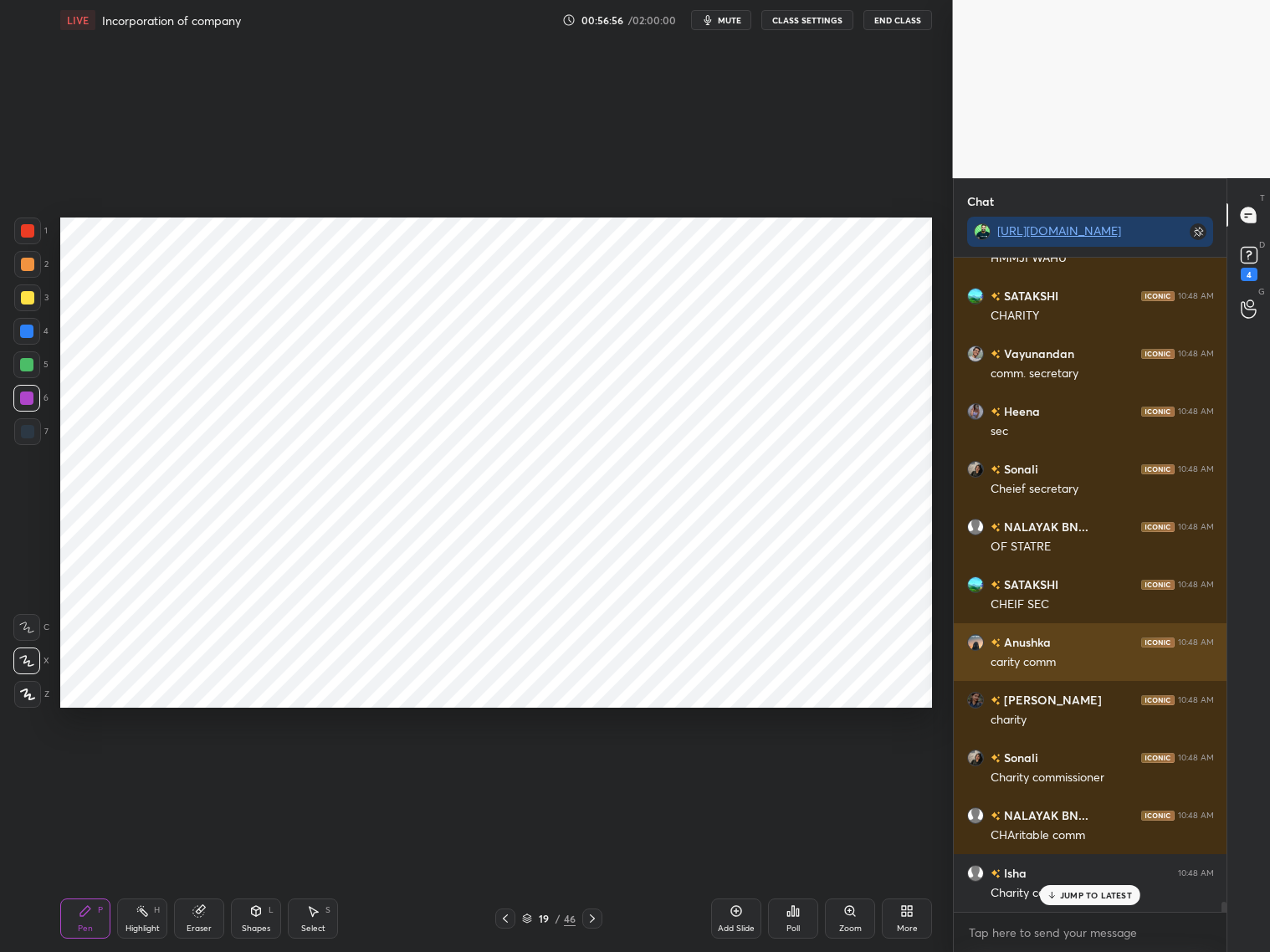
scroll to position [41054, 0]
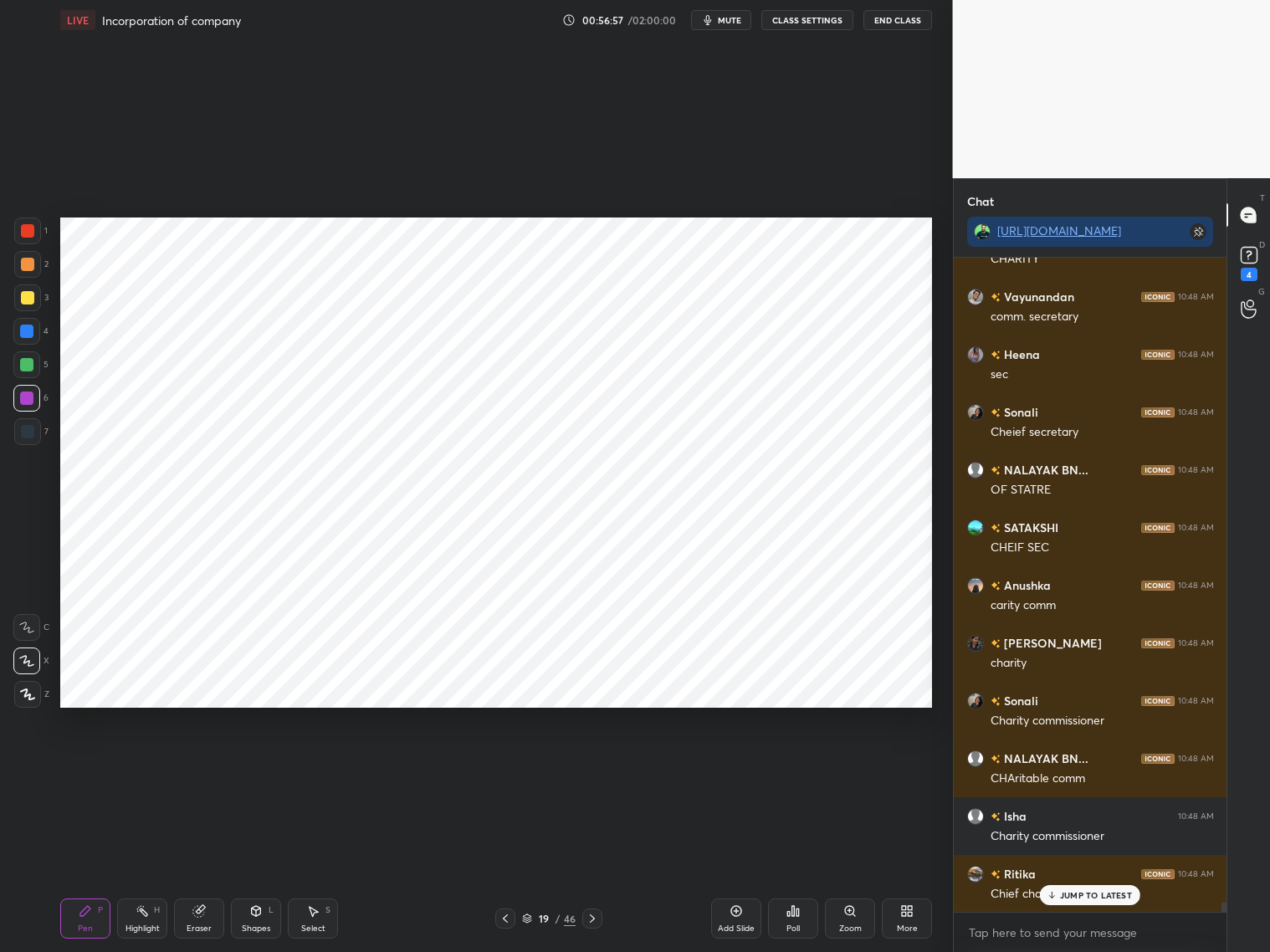
drag, startPoint x: 209, startPoint y: 922, endPoint x: 238, endPoint y: 883, distance: 48.6
click at [212, 767] on div "Eraser" at bounding box center [199, 918] width 50 height 40
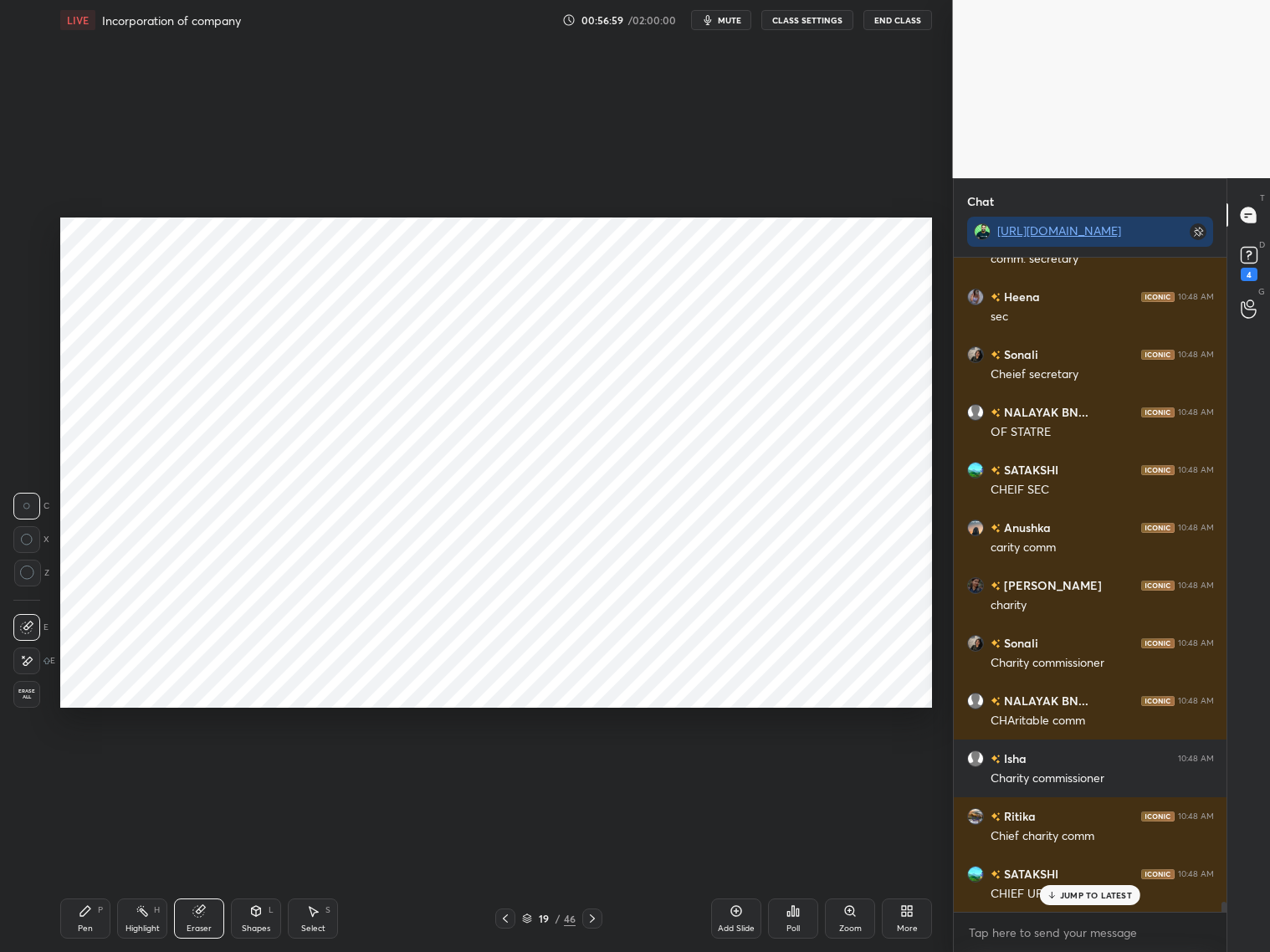
click at [93, 767] on div "Pen P" at bounding box center [85, 918] width 50 height 40
click at [738, 767] on icon at bounding box center [736, 911] width 14 height 14
drag, startPoint x: 262, startPoint y: 929, endPoint x: 266, endPoint y: 896, distance: 33.2
click at [262, 767] on div "Shapes" at bounding box center [256, 929] width 28 height 9
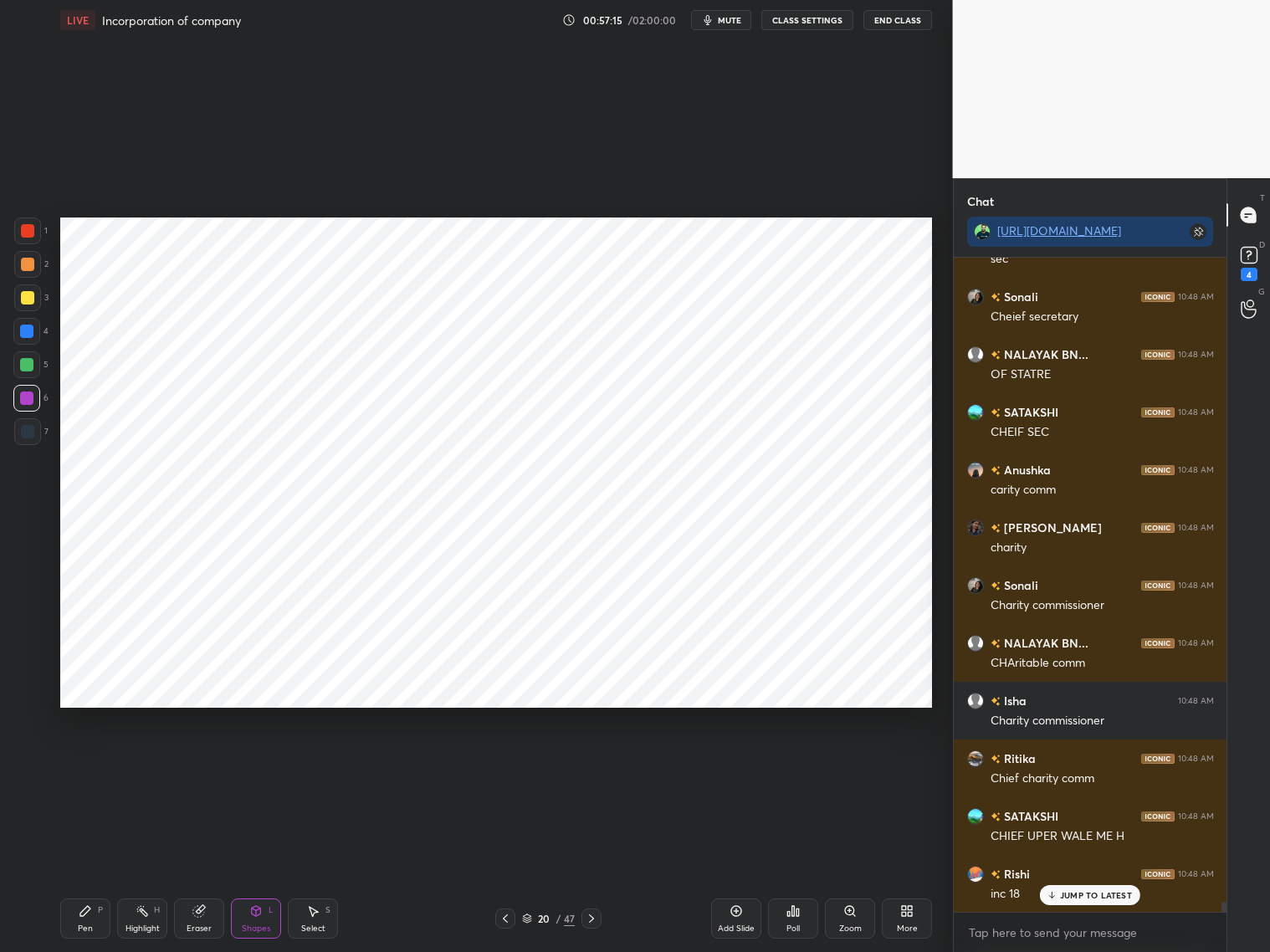
click at [91, 767] on icon at bounding box center [85, 911] width 14 height 14
drag, startPoint x: 23, startPoint y: 232, endPoint x: 47, endPoint y: 228, distance: 24.3
click at [26, 236] on div at bounding box center [27, 231] width 14 height 14
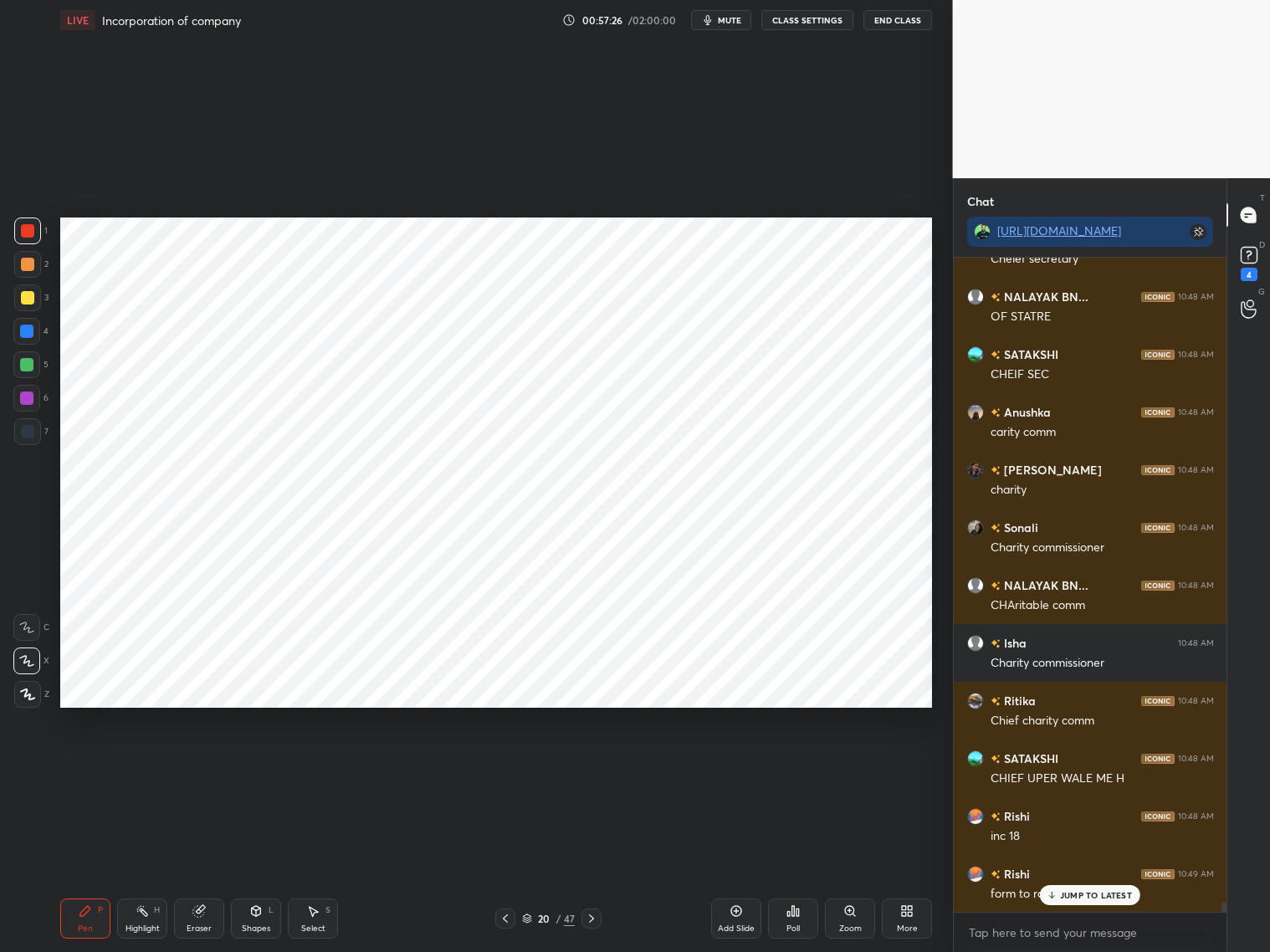
drag, startPoint x: 147, startPoint y: 926, endPoint x: 169, endPoint y: 874, distance: 56.5
click at [147, 767] on div "Highlight" at bounding box center [143, 929] width 34 height 9
click at [193, 767] on div "Eraser" at bounding box center [199, 918] width 50 height 40
click at [445, 216] on div "Setting up your live class Poll for secs No correct answer Start poll" at bounding box center [497, 462] width 885 height 845
click at [85, 767] on div "Pen P" at bounding box center [85, 918] width 50 height 40
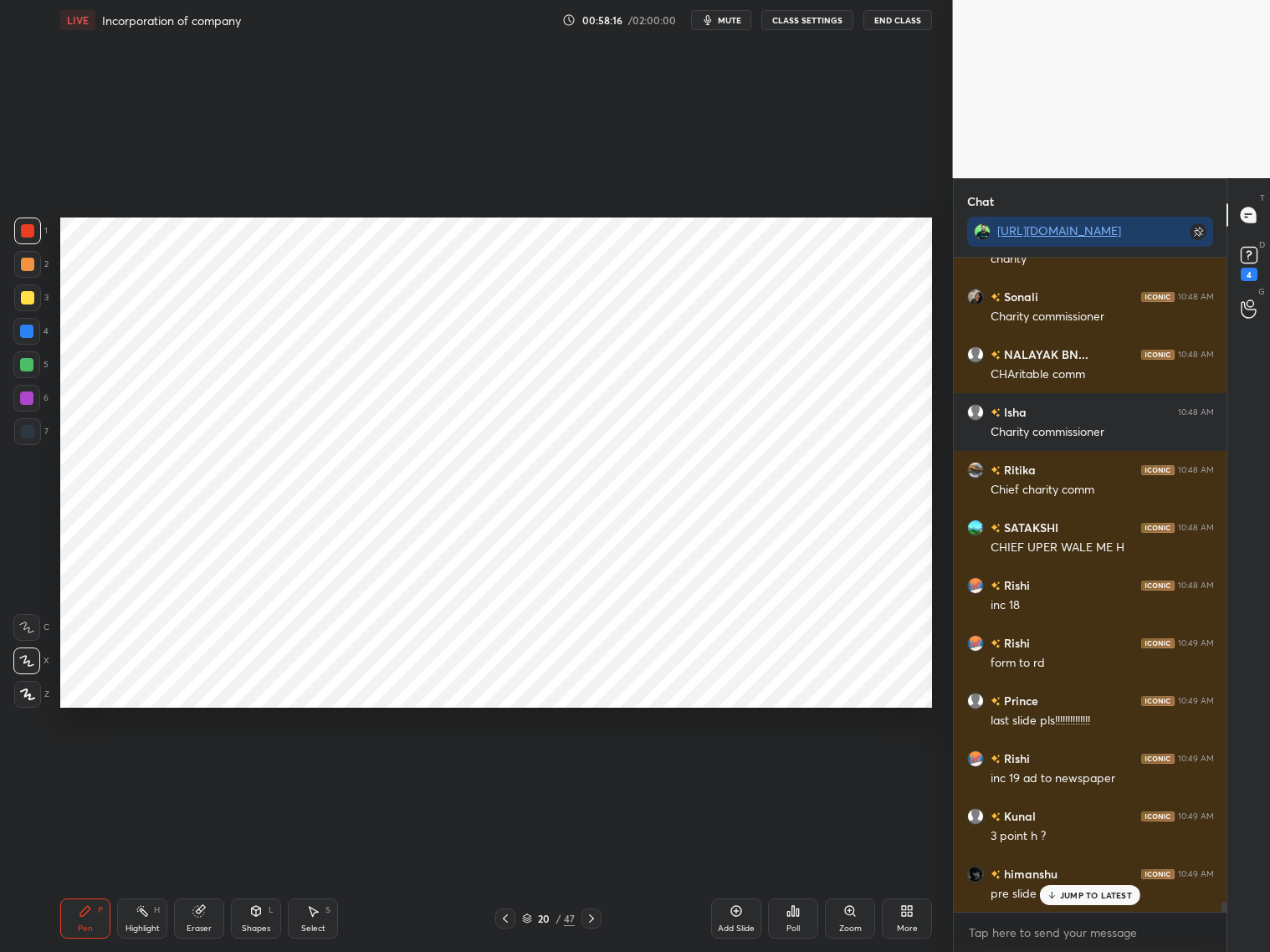
scroll to position [41515, 0]
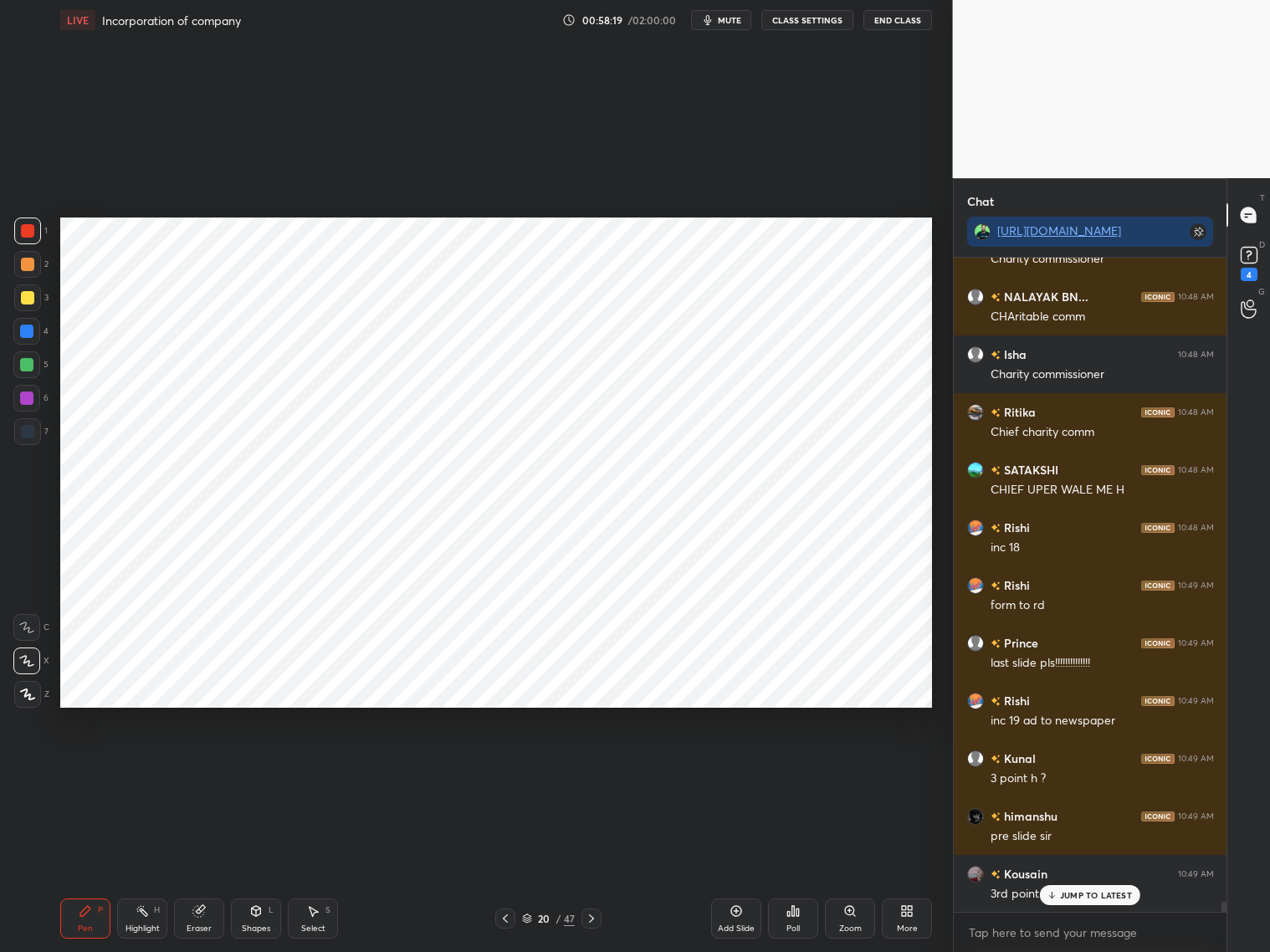
click at [511, 767] on icon at bounding box center [505, 919] width 14 height 14
click at [592, 767] on icon at bounding box center [591, 919] width 5 height 9
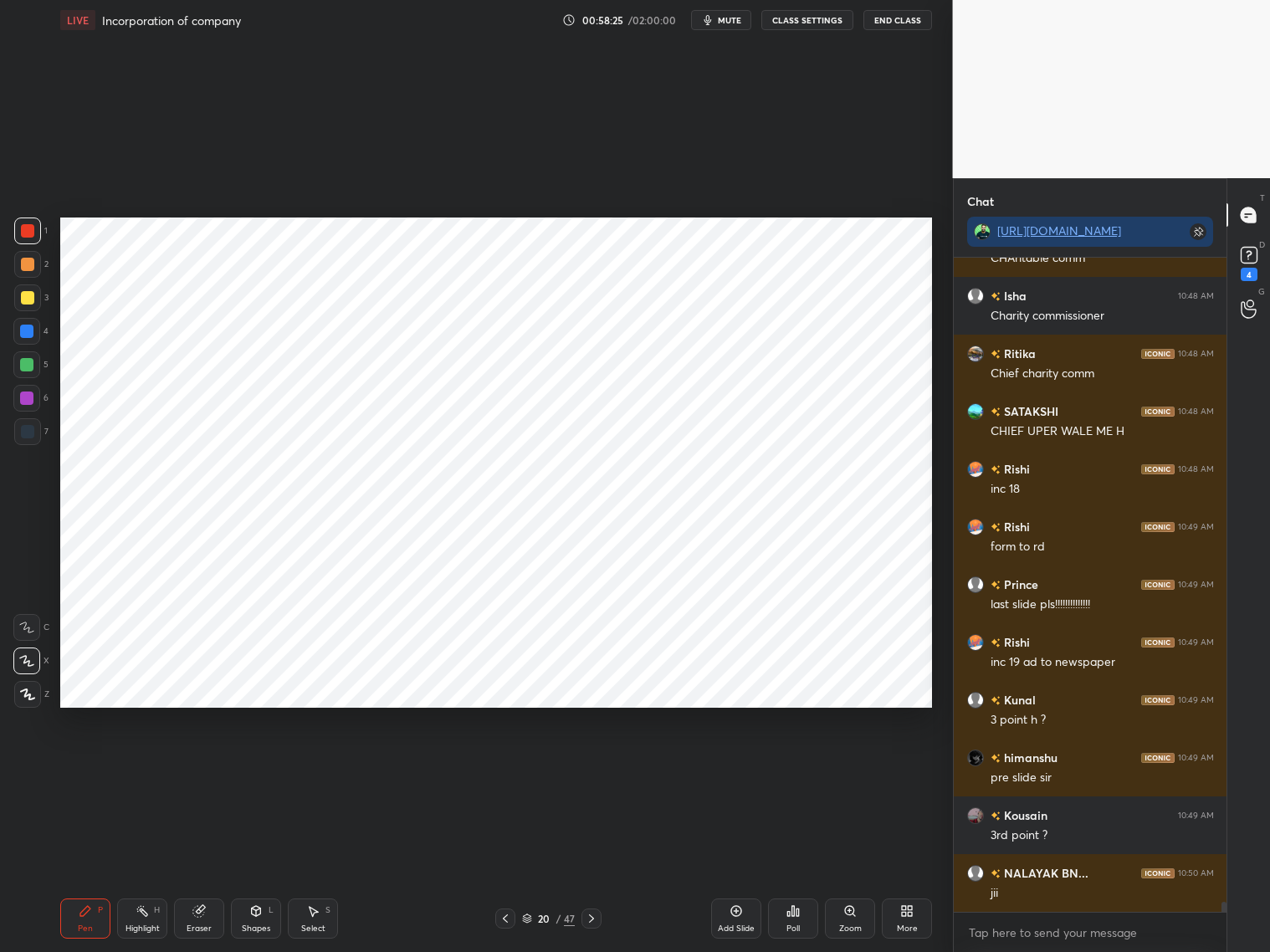
click at [213, 767] on div "Eraser" at bounding box center [199, 918] width 50 height 40
click at [85, 767] on div "Pen P" at bounding box center [85, 918] width 50 height 40
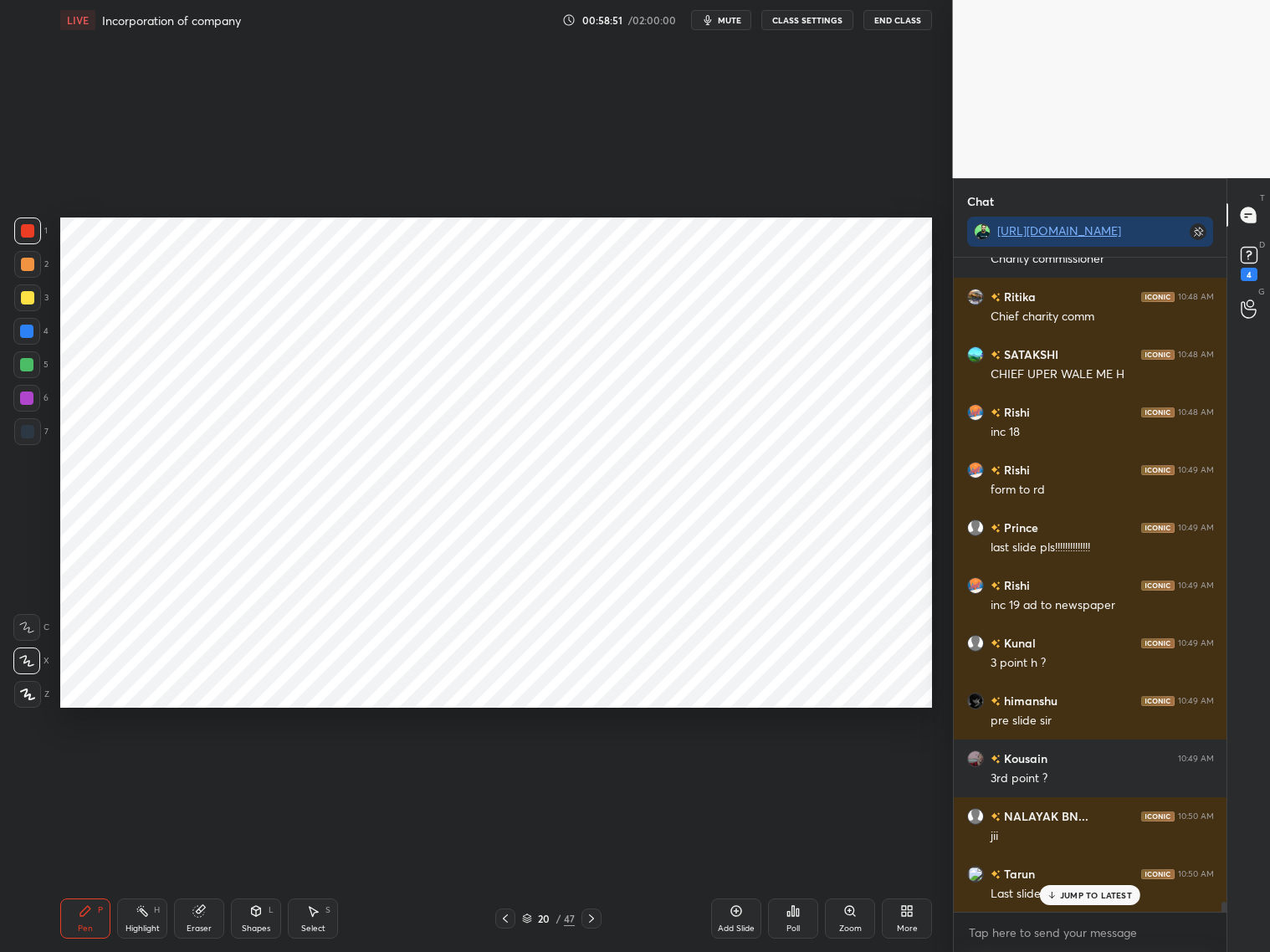
scroll to position [41688, 0]
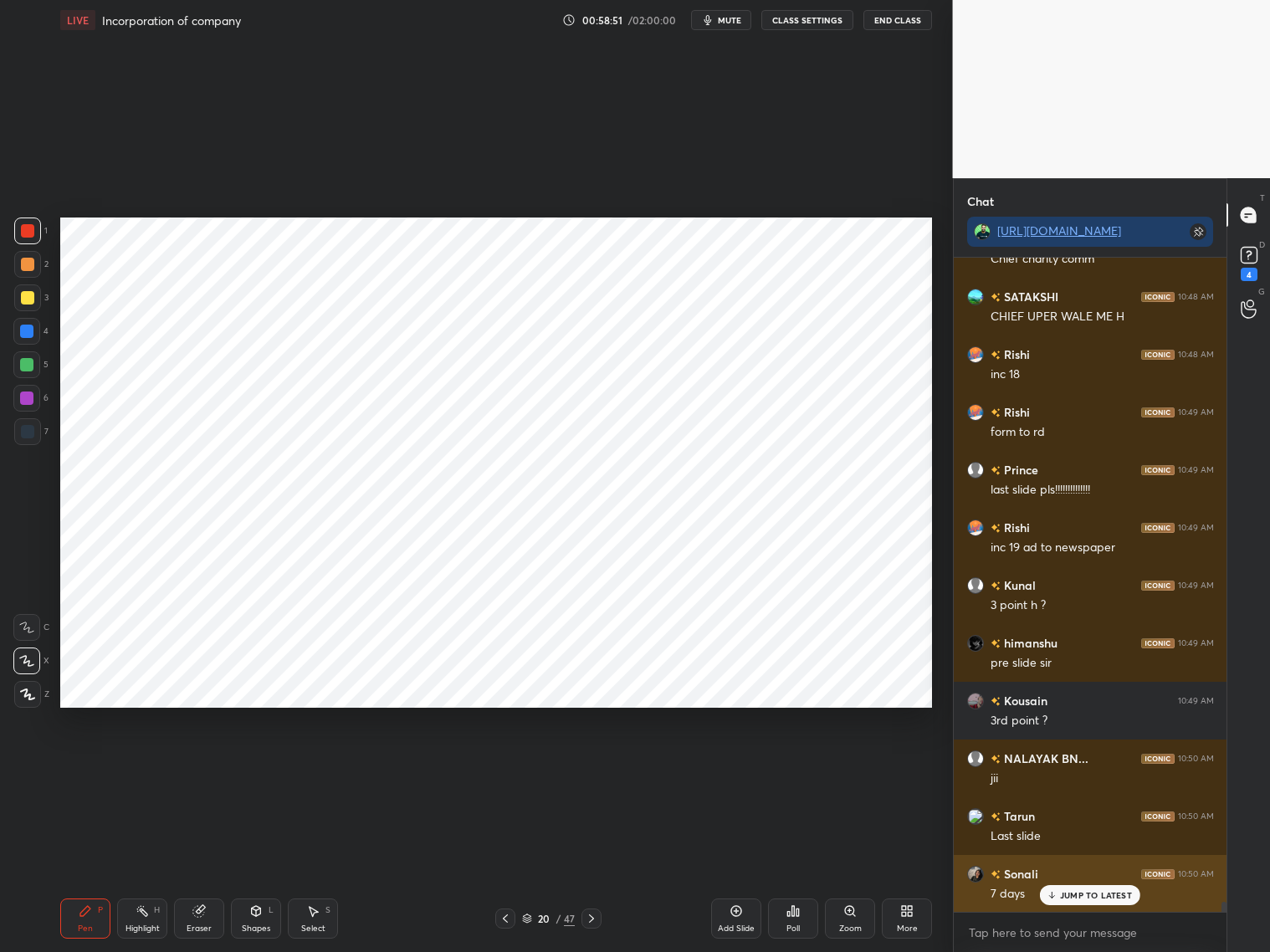
click at [1072, 767] on div "JUMP TO LATEST" at bounding box center [1090, 895] width 100 height 20
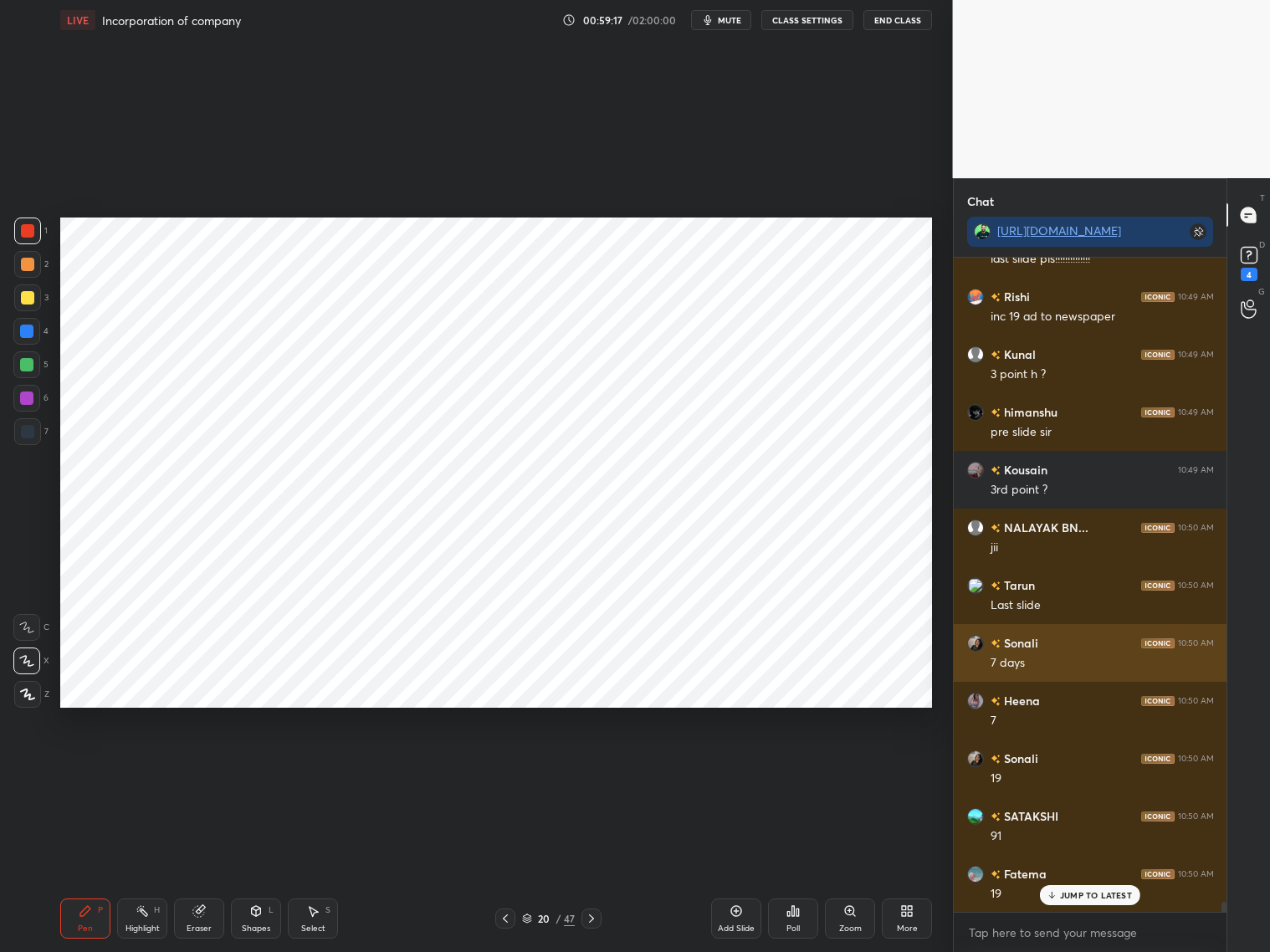
scroll to position [41977, 0]
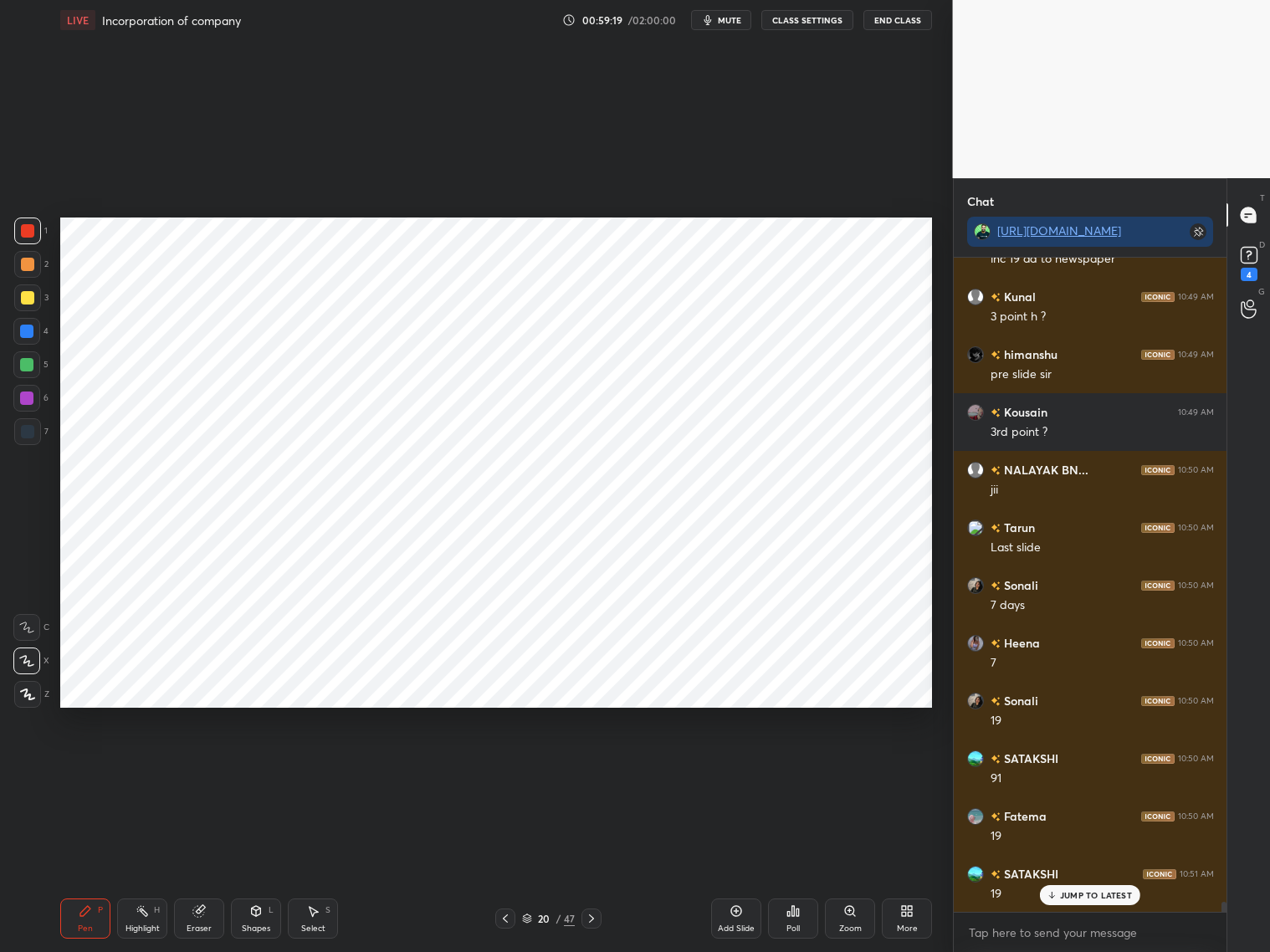
drag, startPoint x: 191, startPoint y: 919, endPoint x: 195, endPoint y: 884, distance: 35.2
click at [195, 767] on div "Eraser" at bounding box center [199, 918] width 50 height 40
drag, startPoint x: 99, startPoint y: 925, endPoint x: 131, endPoint y: 887, distance: 49.7
click at [107, 767] on div "Pen P" at bounding box center [85, 918] width 50 height 40
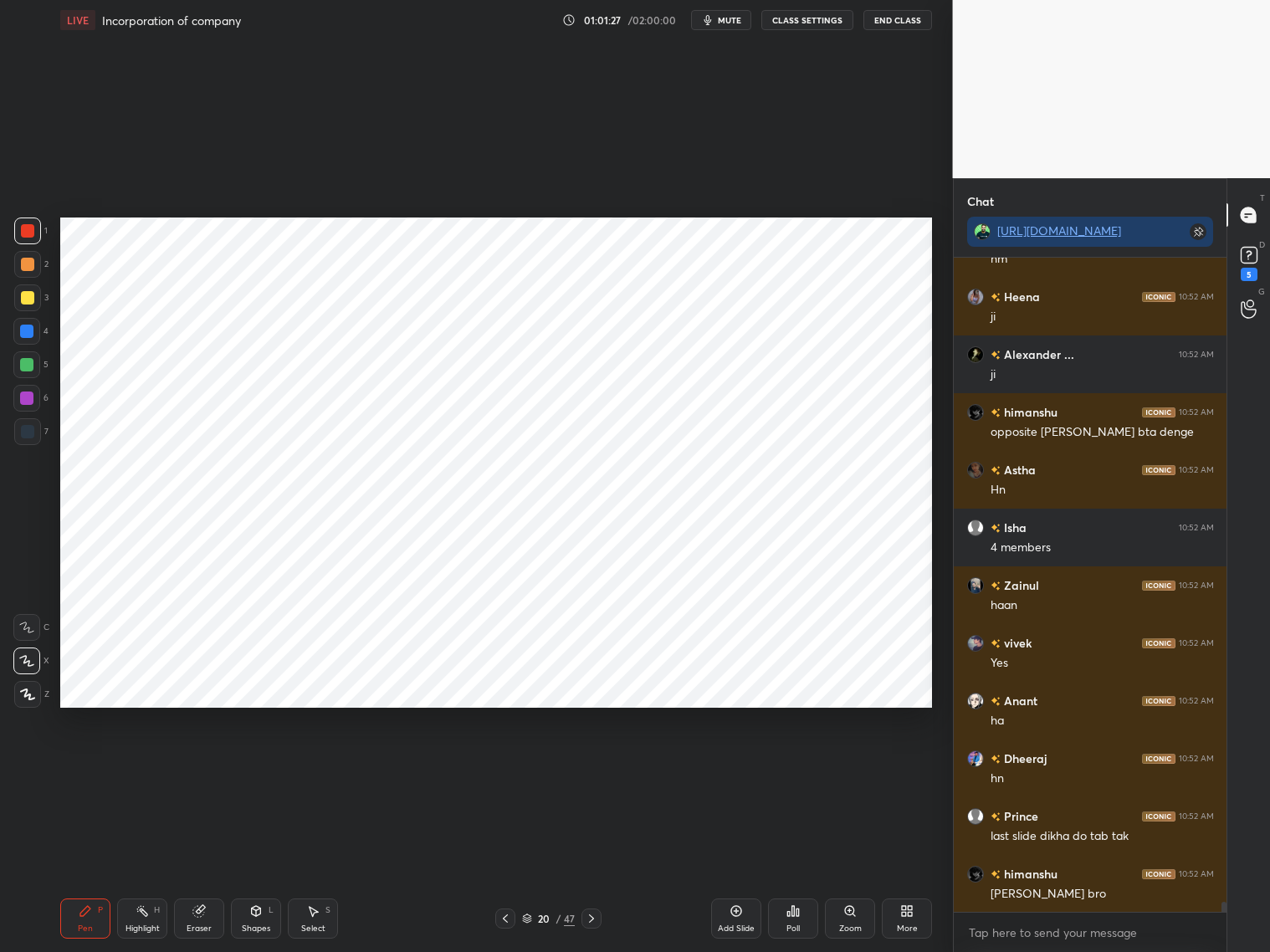
scroll to position [43247, 0]
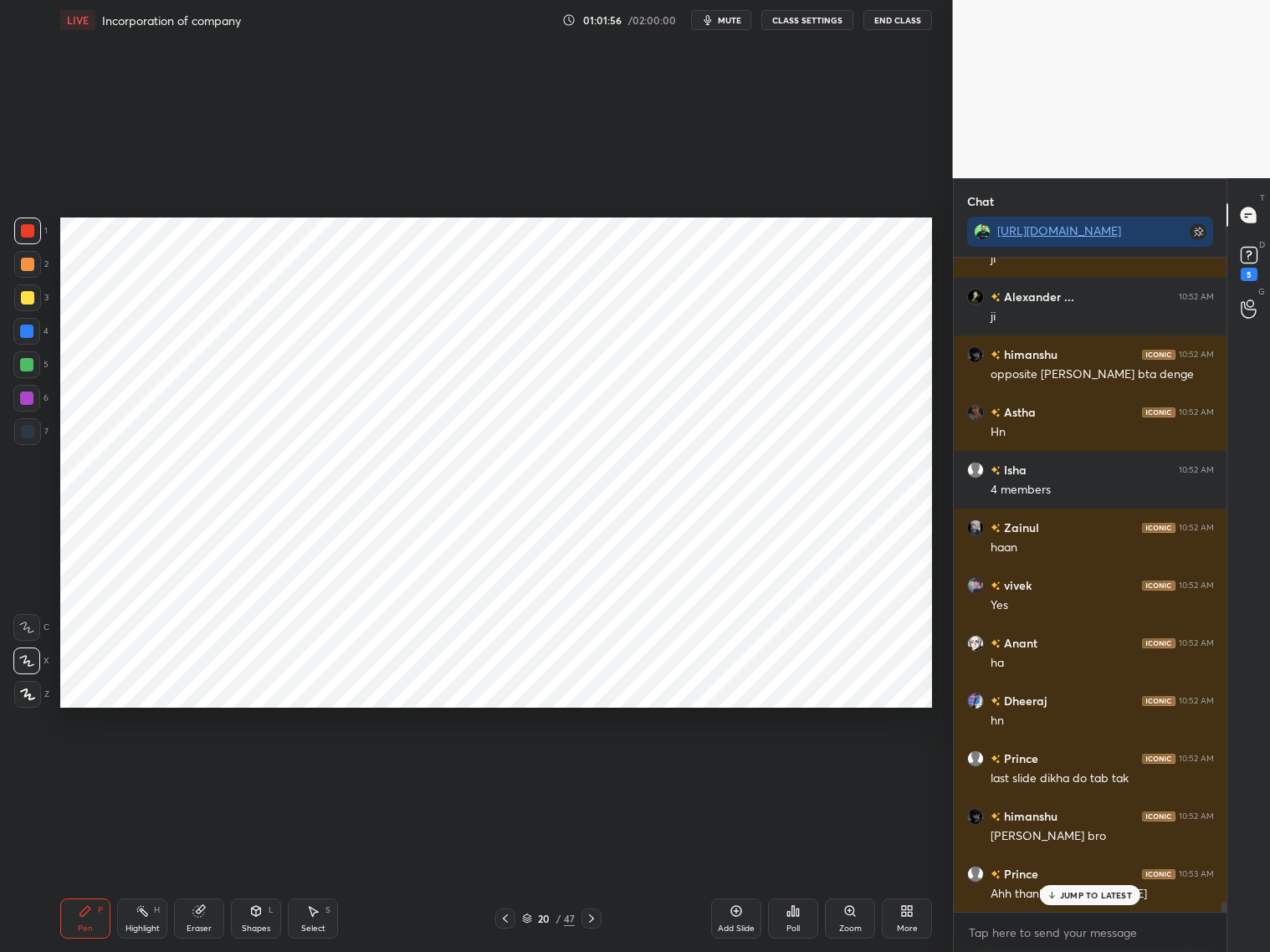
drag, startPoint x: 495, startPoint y: 917, endPoint x: 510, endPoint y: 908, distance: 17.5
click at [499, 767] on icon at bounding box center [505, 919] width 14 height 14
click at [599, 767] on div at bounding box center [591, 918] width 20 height 20
click at [589, 767] on icon at bounding box center [591, 919] width 14 height 14
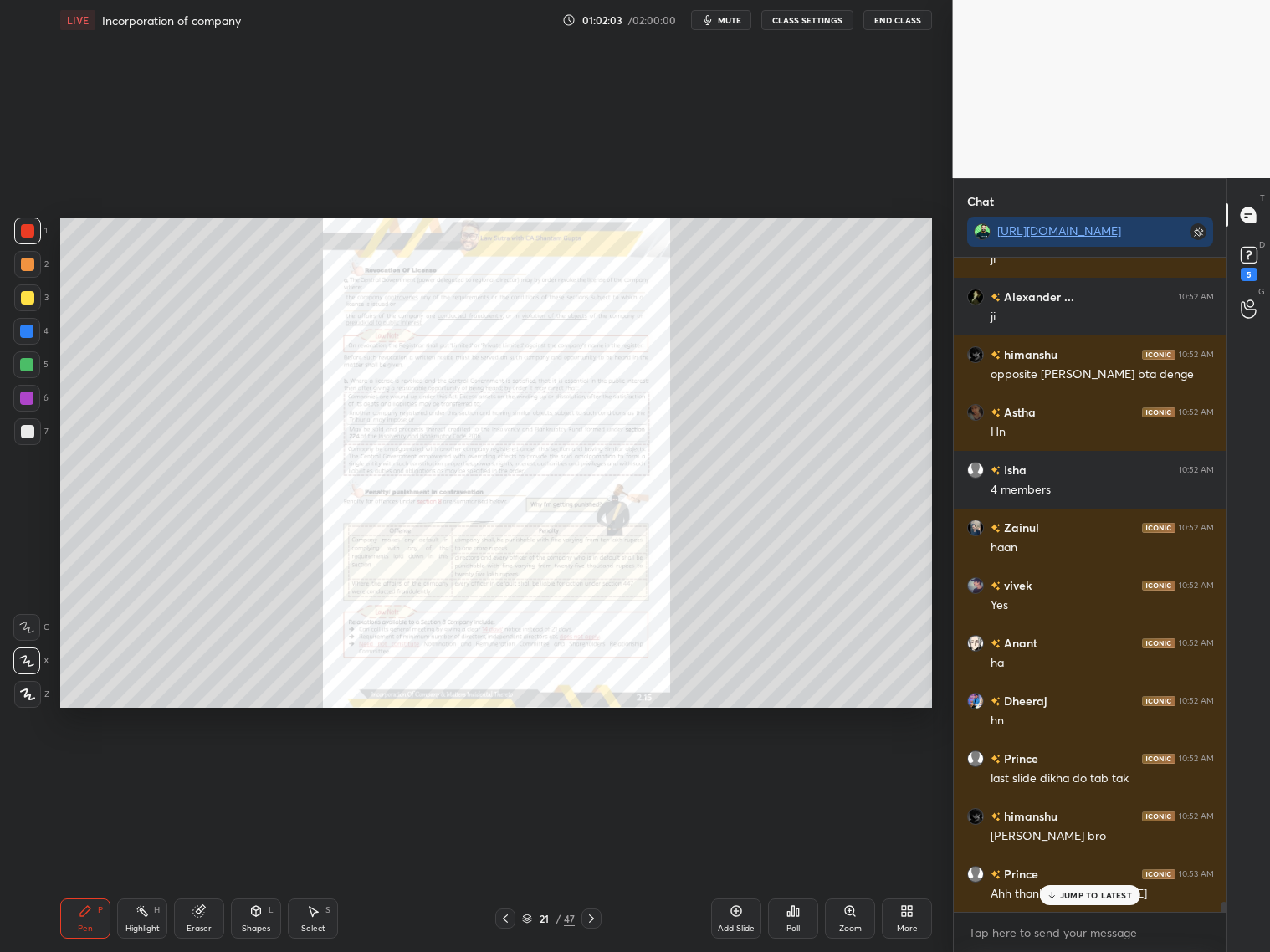
drag, startPoint x: 500, startPoint y: 920, endPoint x: 521, endPoint y: 916, distance: 21.4
click at [499, 767] on icon at bounding box center [505, 919] width 14 height 14
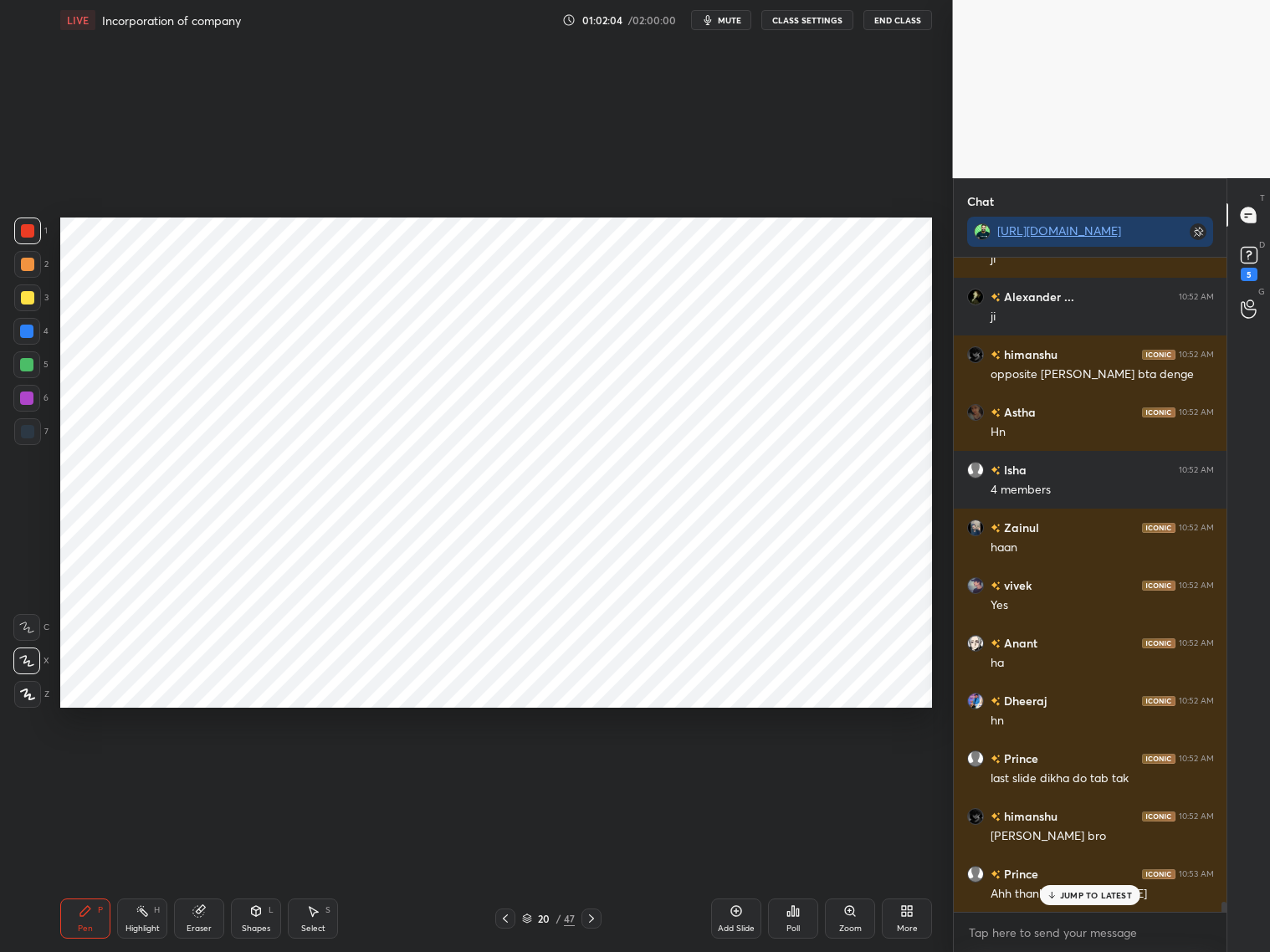
drag, startPoint x: 744, startPoint y: 917, endPoint x: 759, endPoint y: 921, distance: 15.5
click at [744, 767] on div "Add Slide" at bounding box center [736, 918] width 50 height 40
click at [256, 767] on div "Shapes L" at bounding box center [256, 918] width 50 height 40
click at [82, 767] on icon at bounding box center [85, 911] width 10 height 10
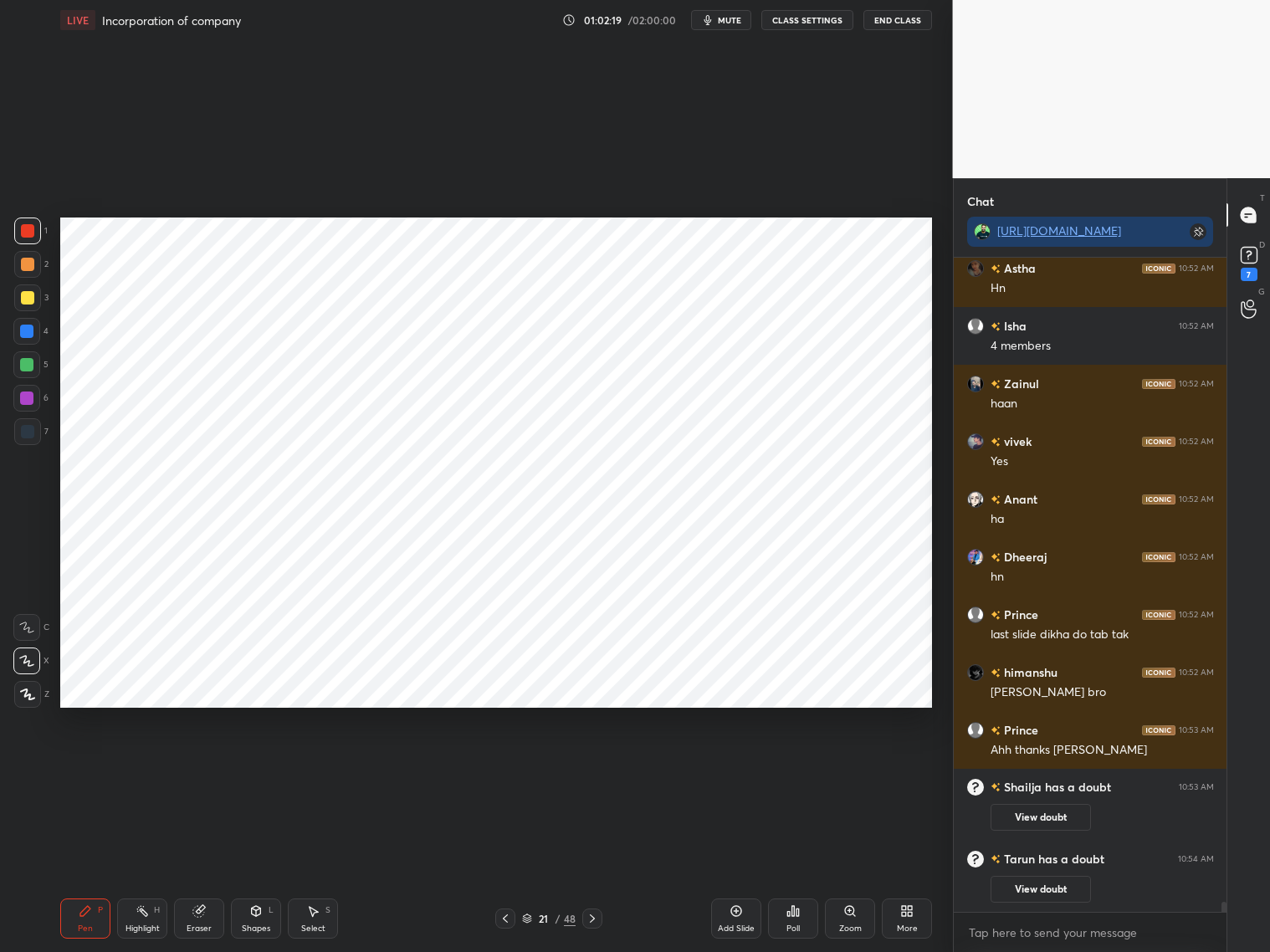
scroll to position [42088, 0]
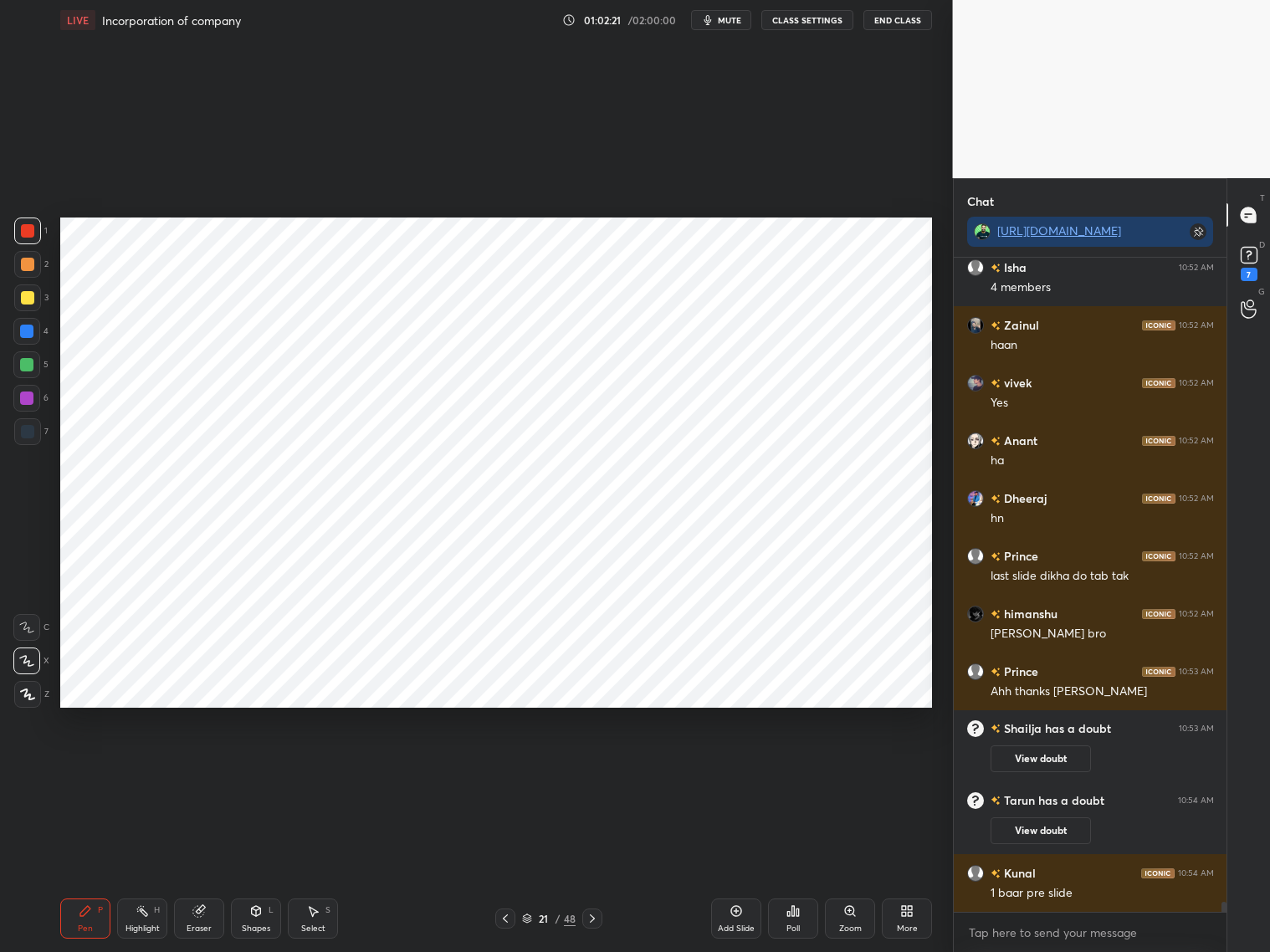
click at [31, 399] on div at bounding box center [26, 398] width 14 height 14
click at [262, 767] on div "Shapes L" at bounding box center [256, 918] width 50 height 40
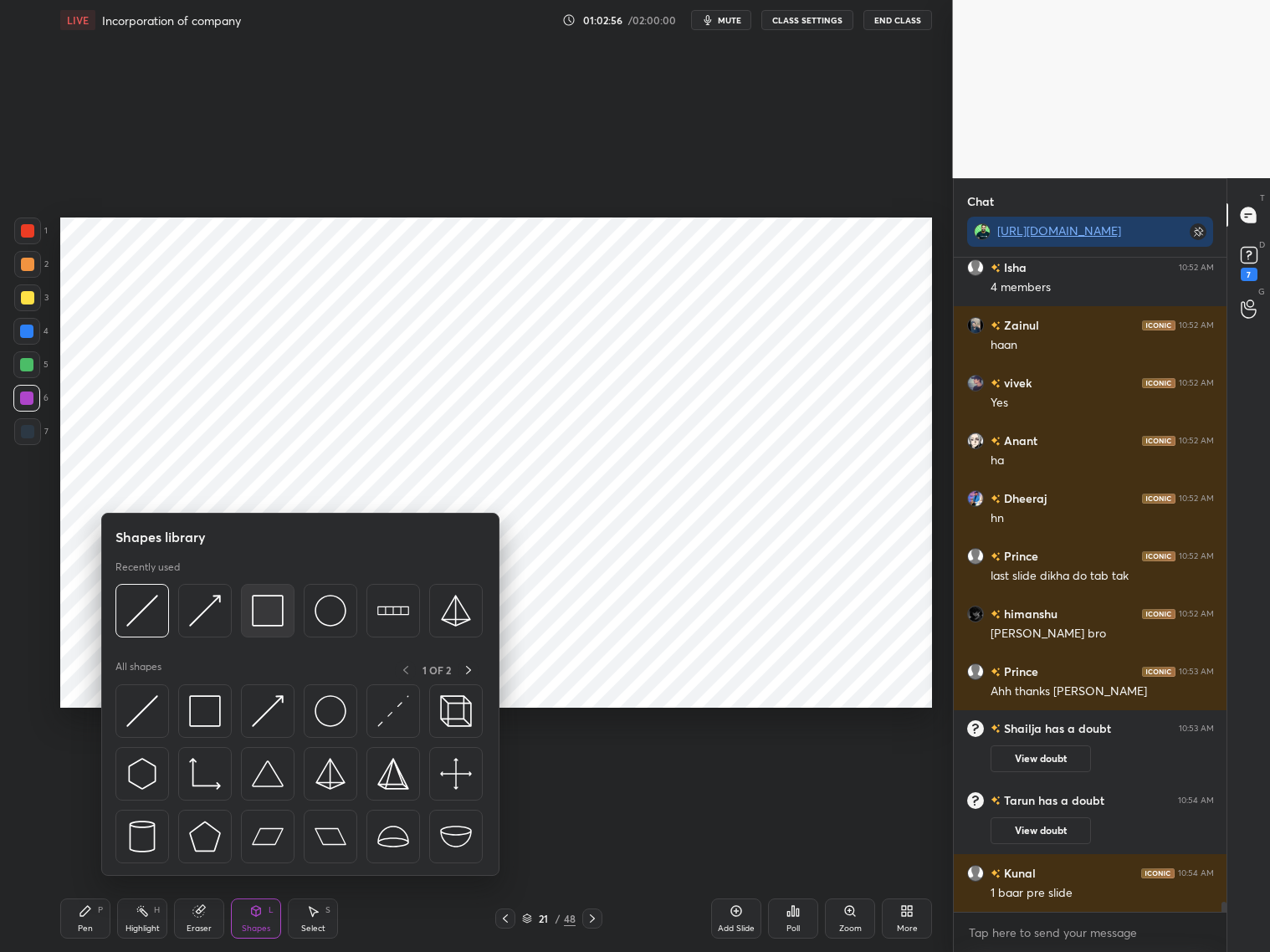
click at [257, 608] on img at bounding box center [268, 610] width 32 height 32
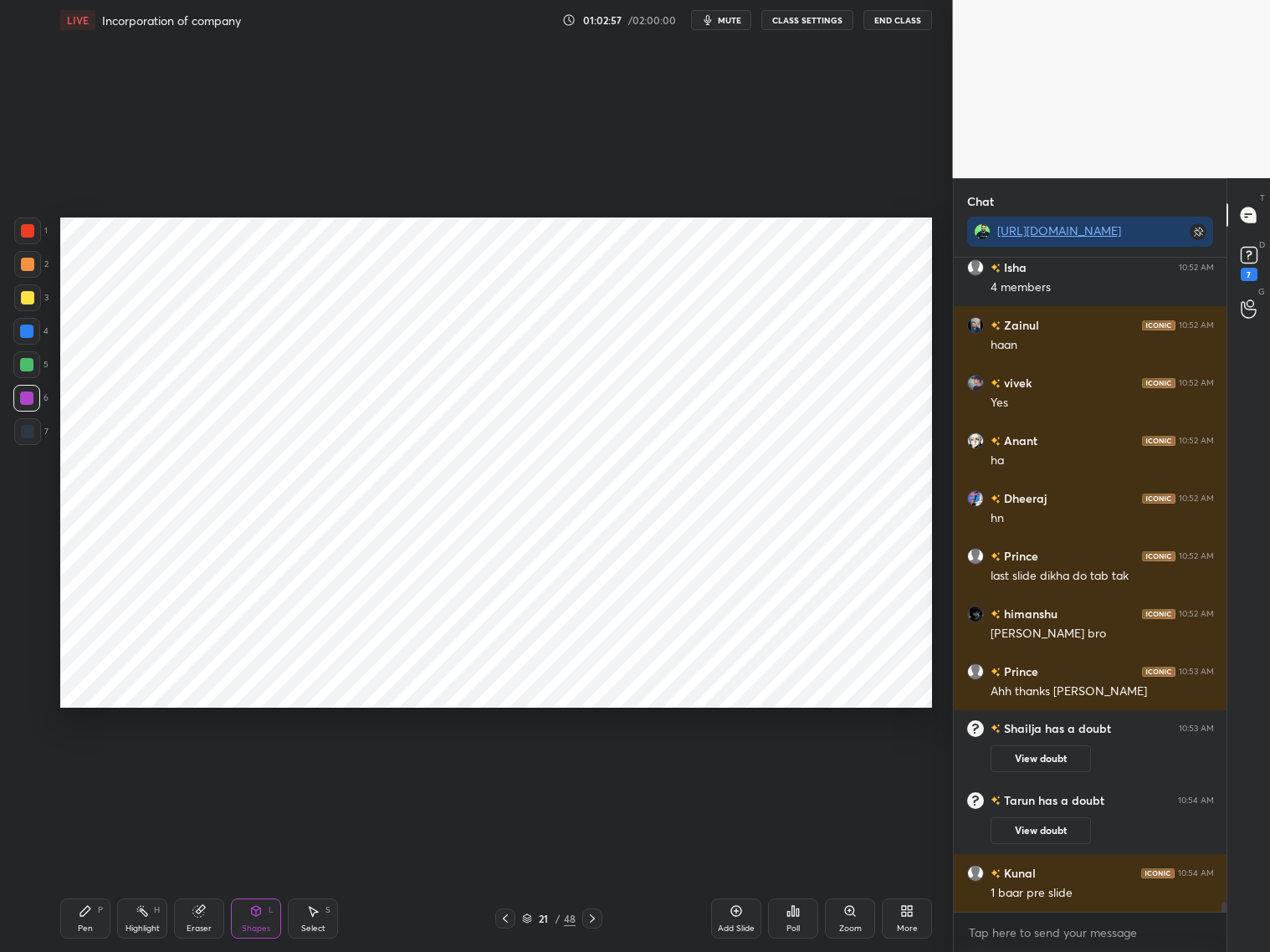
click at [34, 433] on div at bounding box center [27, 431] width 26 height 26
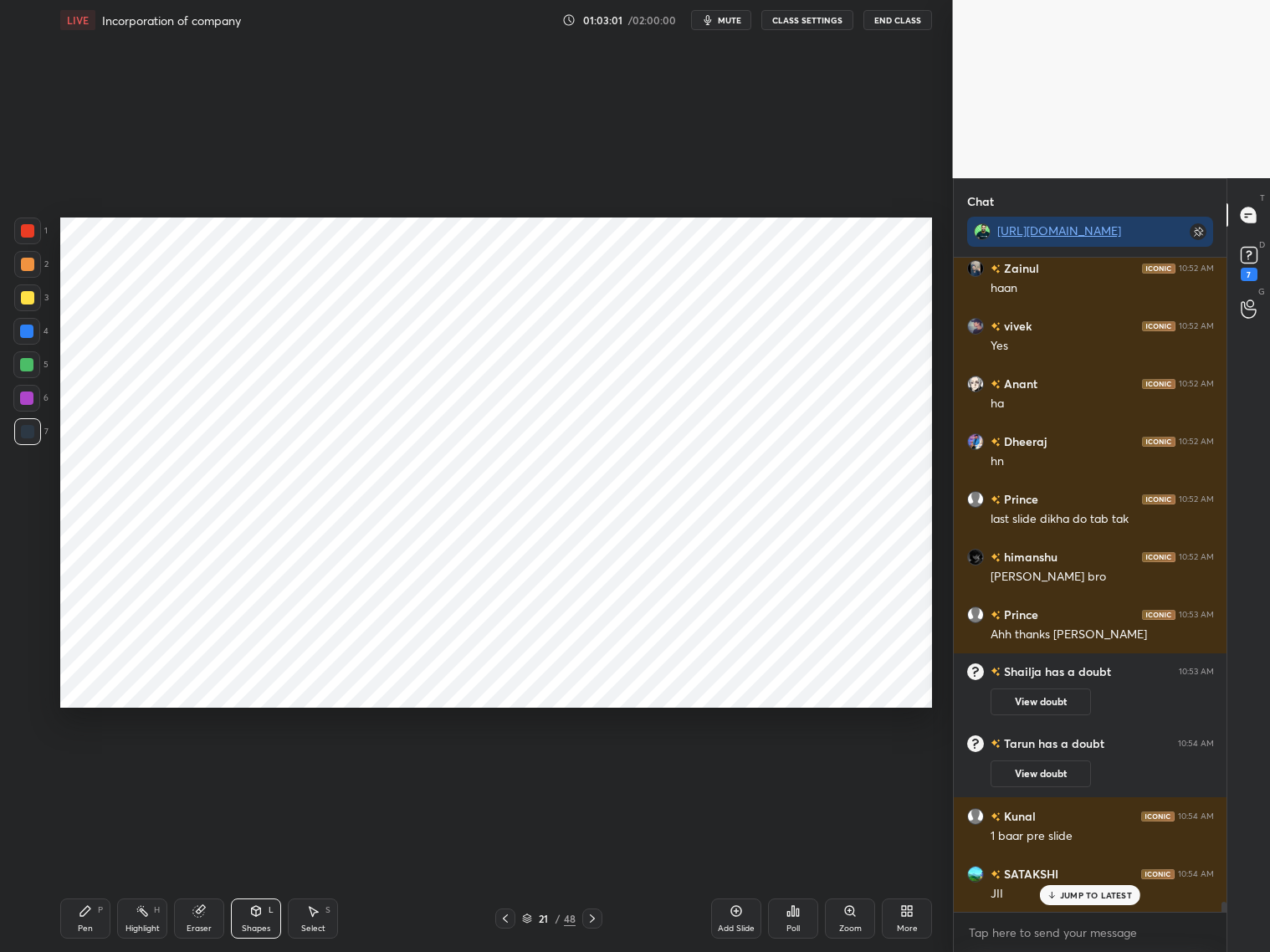
click at [87, 767] on div "Pen P" at bounding box center [85, 918] width 50 height 40
drag, startPoint x: 503, startPoint y: 915, endPoint x: 512, endPoint y: 896, distance: 21.0
click at [503, 767] on icon at bounding box center [505, 919] width 14 height 14
click at [503, 767] on icon at bounding box center [505, 919] width 5 height 9
click at [593, 767] on icon at bounding box center [592, 919] width 14 height 14
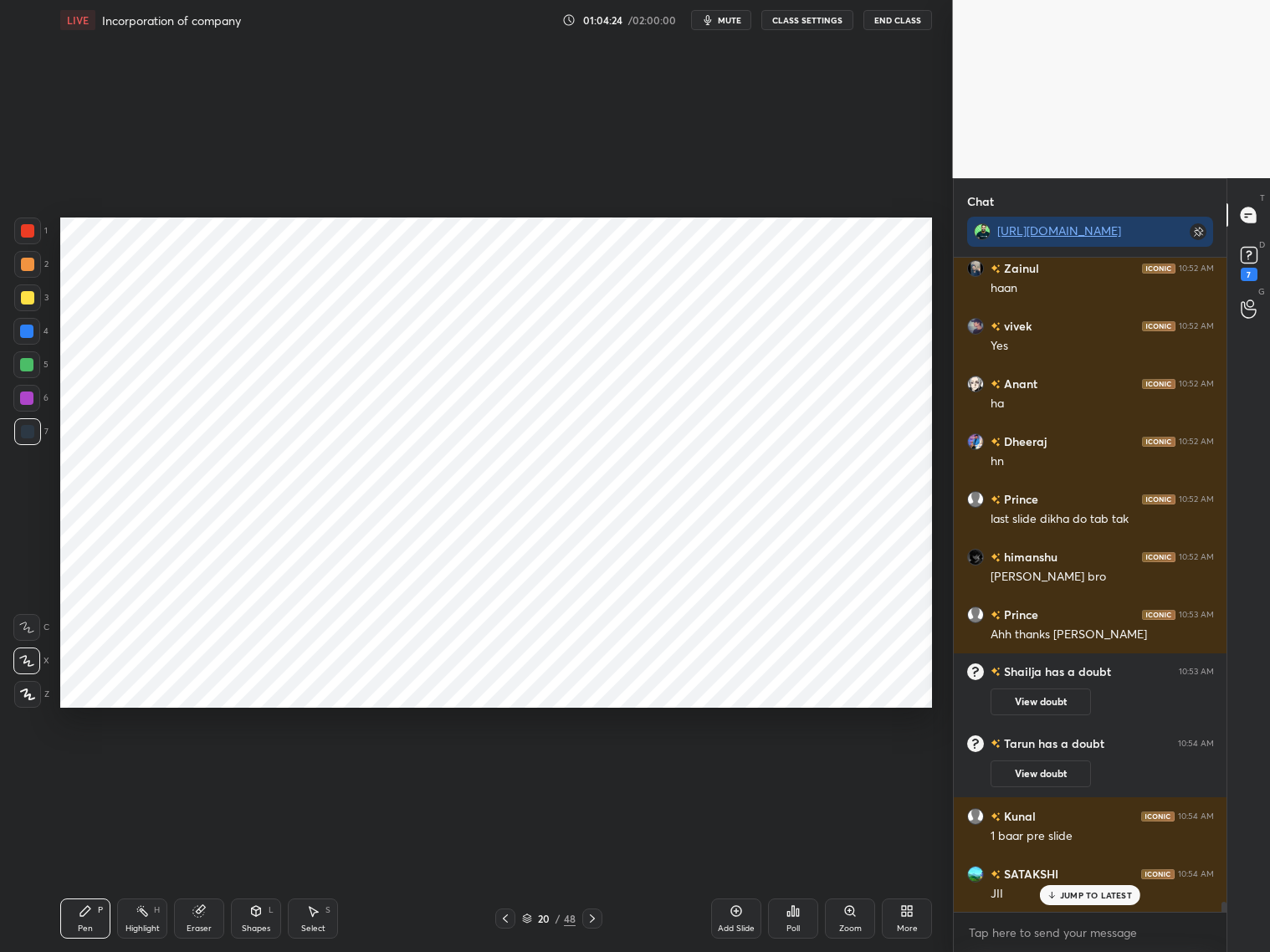
click at [597, 767] on div at bounding box center [591, 918] width 20 height 20
drag, startPoint x: 198, startPoint y: 913, endPoint x: 197, endPoint y: 879, distance: 34.0
click at [201, 767] on icon at bounding box center [198, 911] width 11 height 11
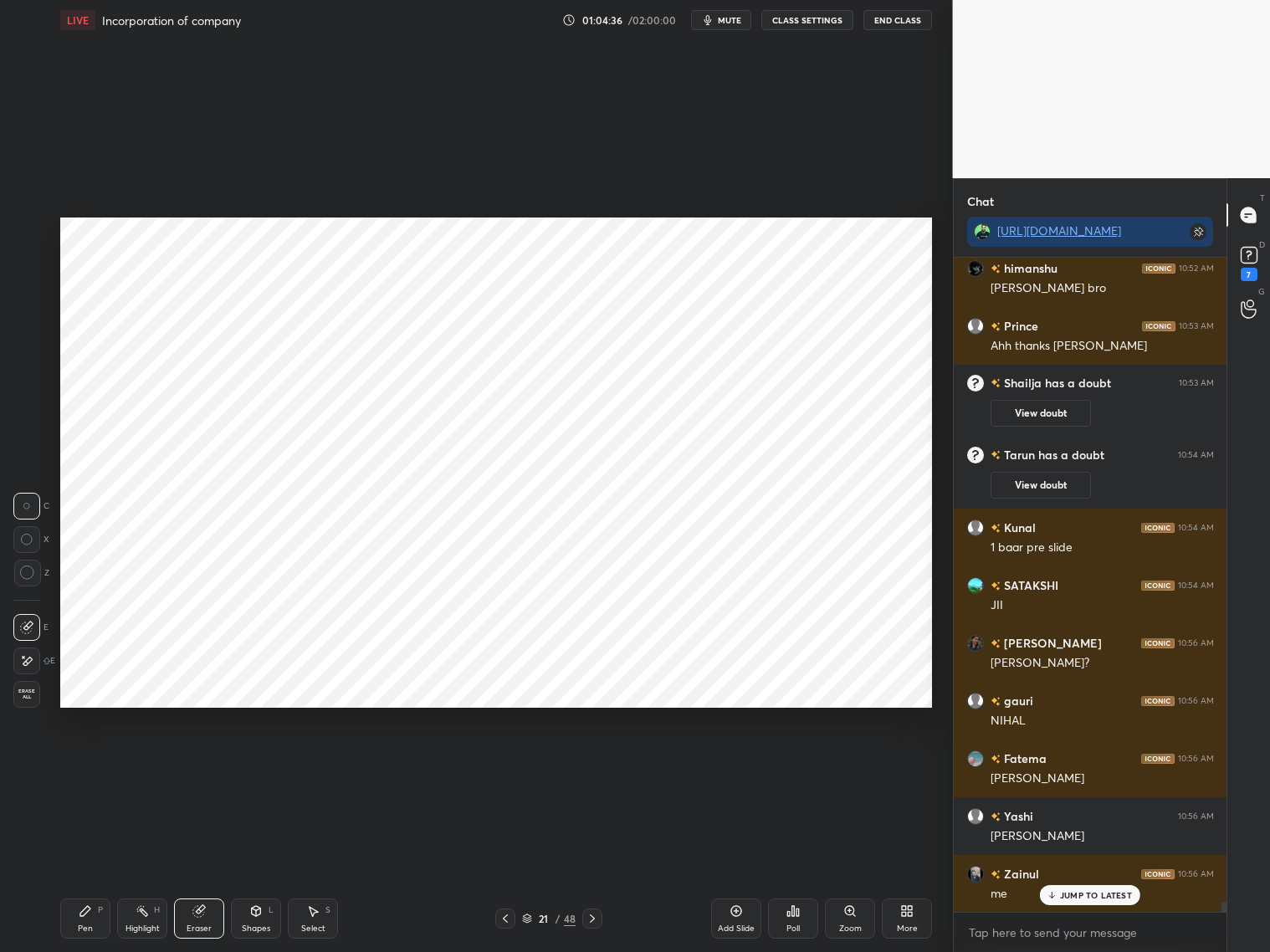
scroll to position [42491, 0]
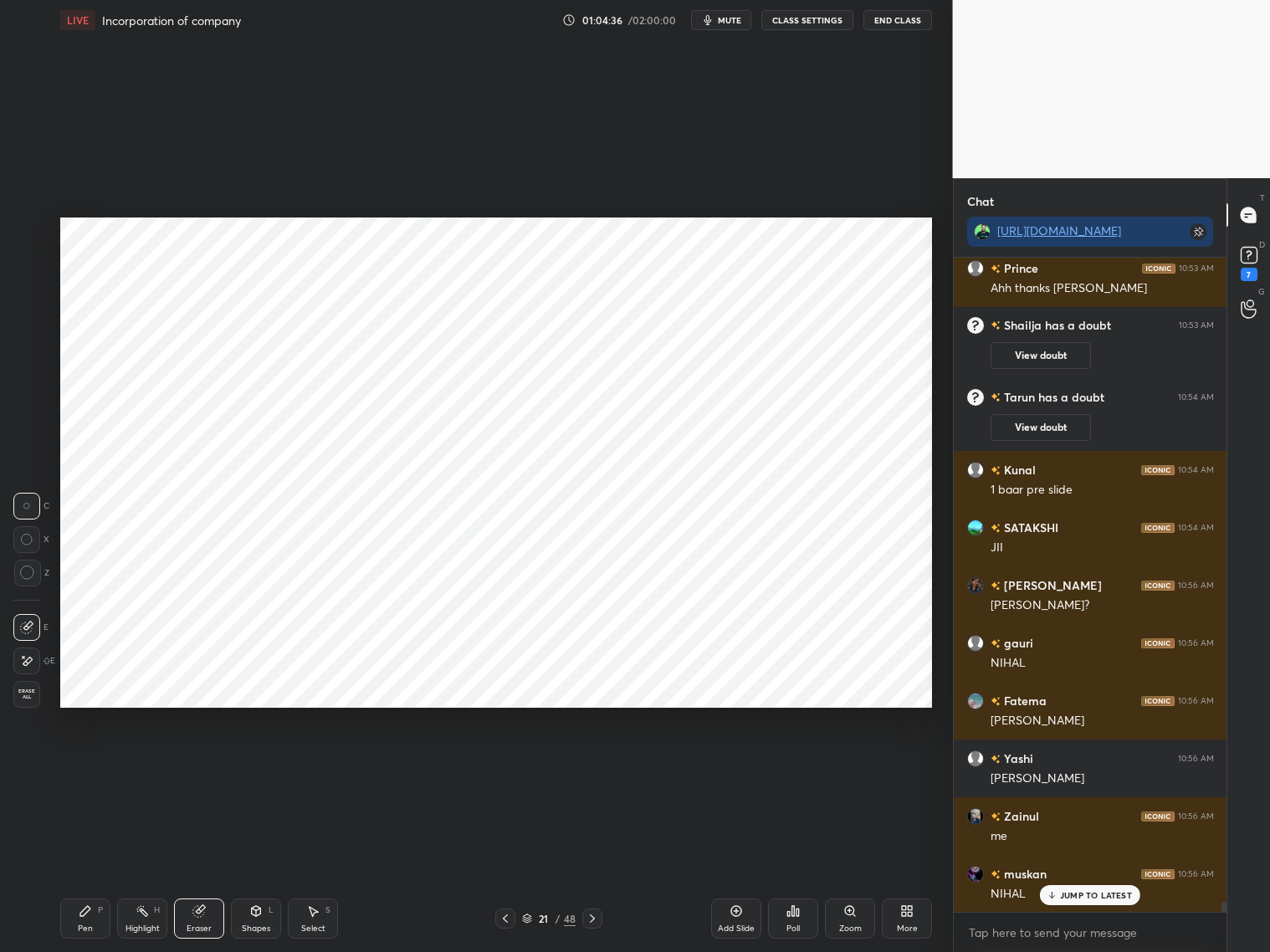
click at [529, 767] on div "21 / 48" at bounding box center [549, 919] width 54 height 15
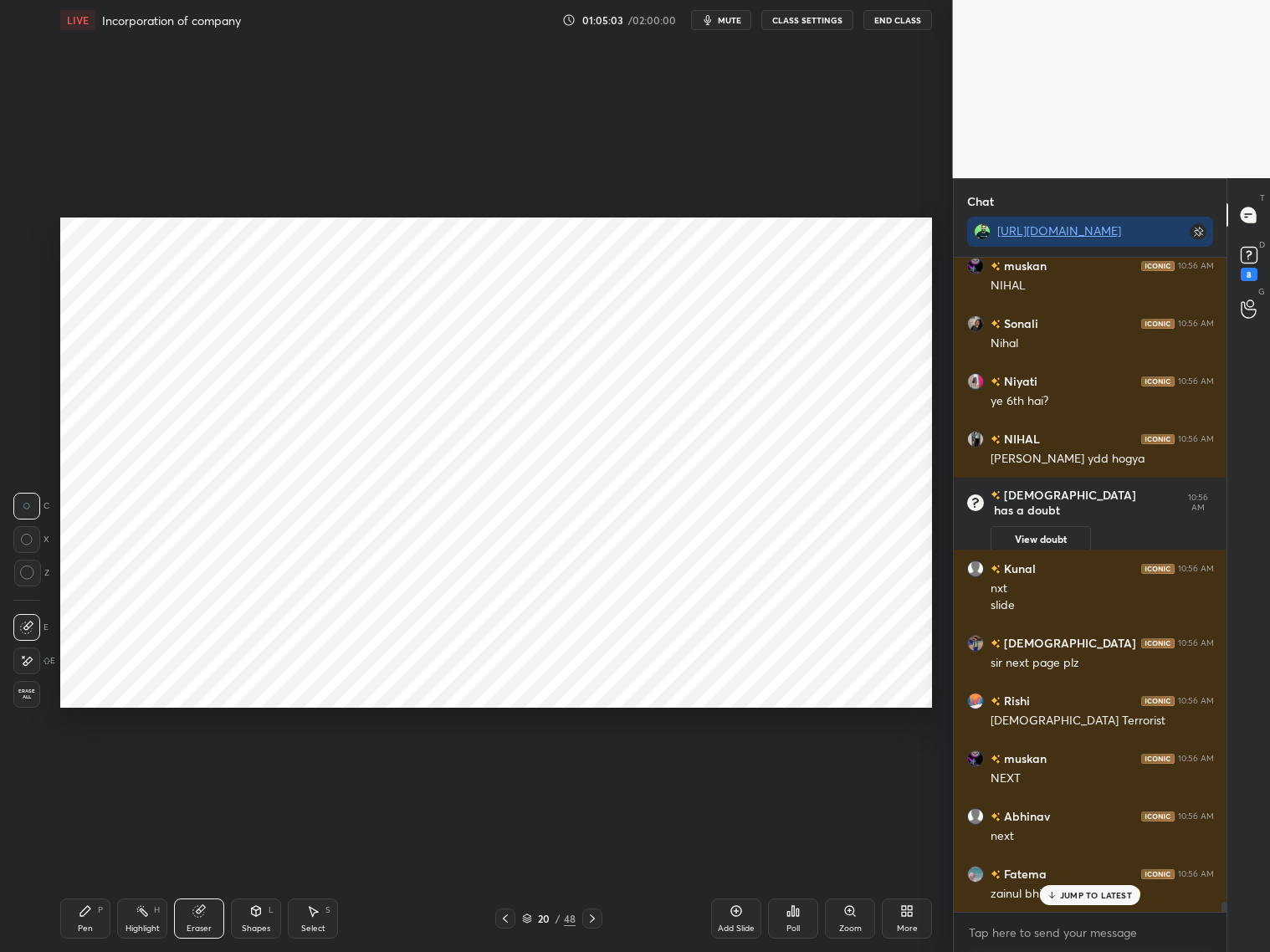
scroll to position [42984, 0]
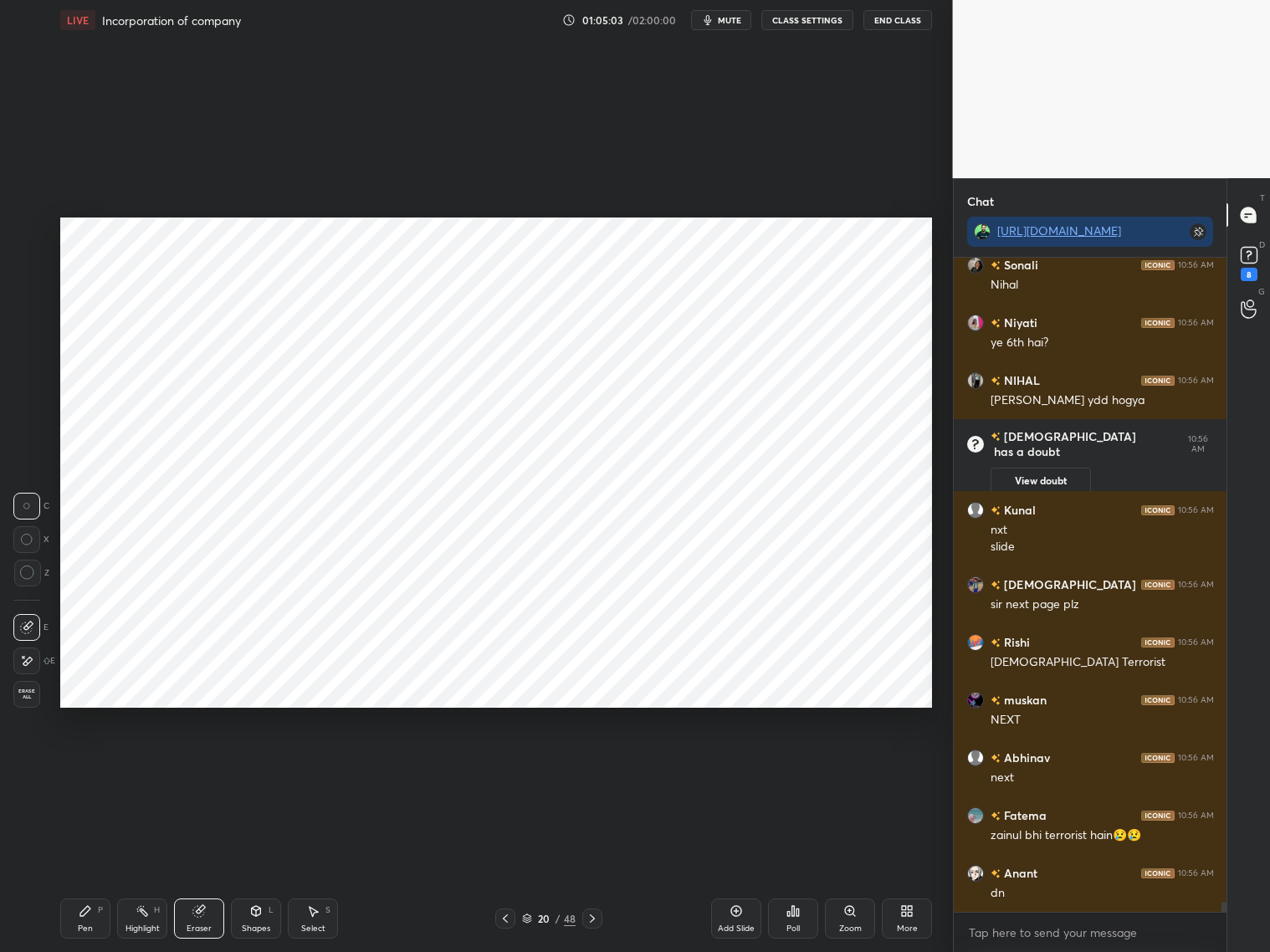
click at [592, 767] on icon at bounding box center [592, 919] width 14 height 14
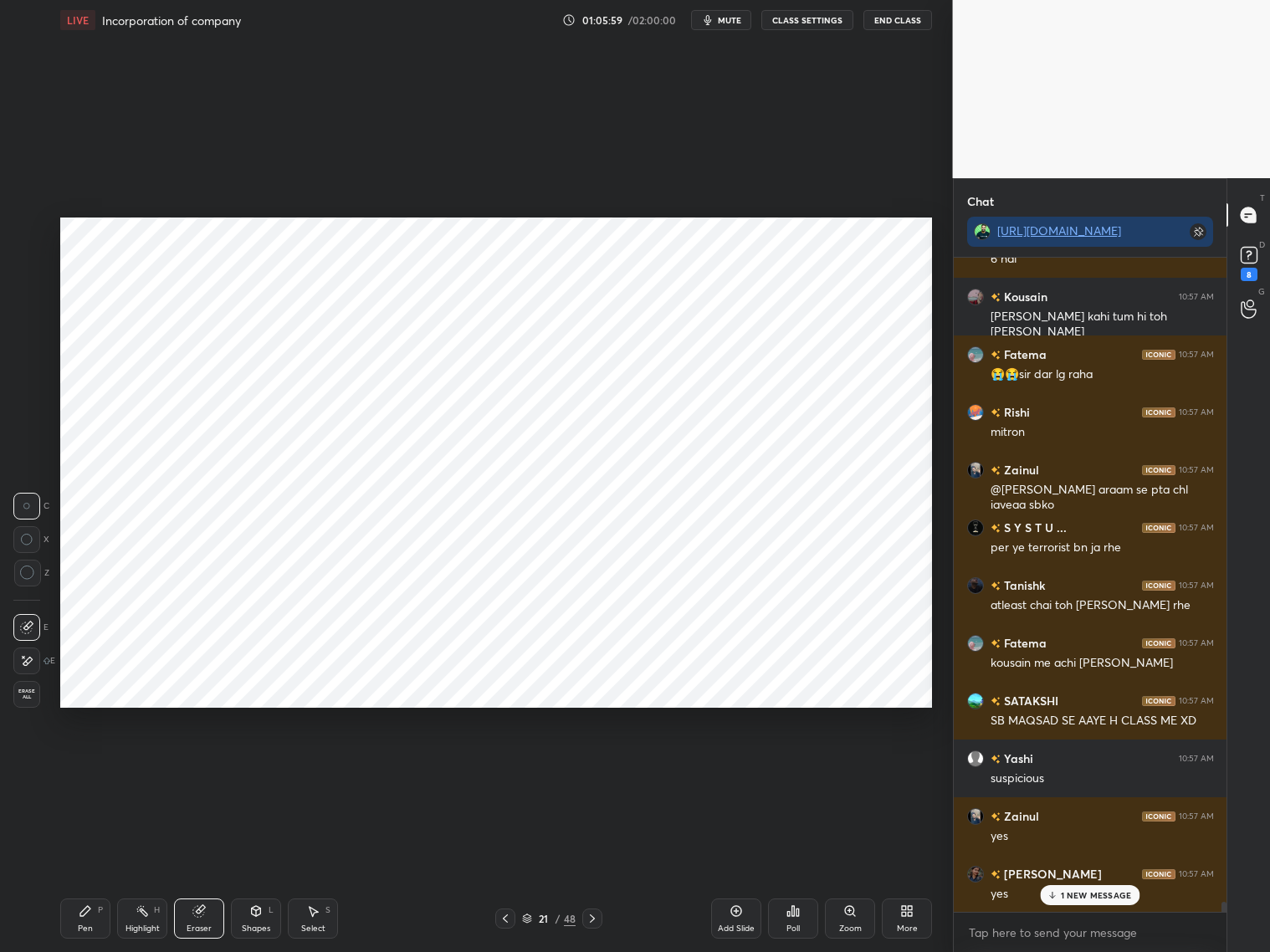
scroll to position [43732, 0]
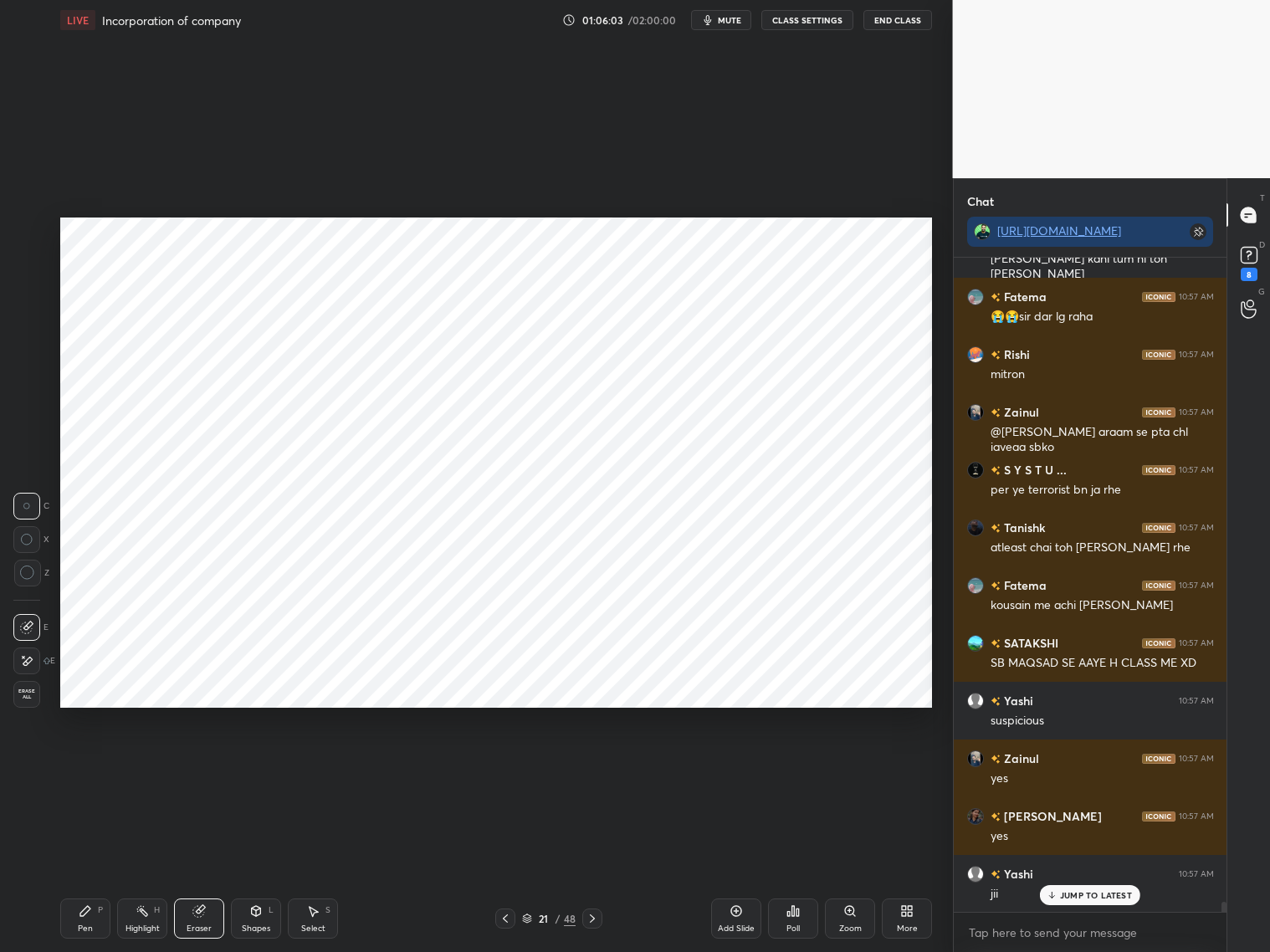
click at [590, 767] on icon at bounding box center [592, 919] width 14 height 14
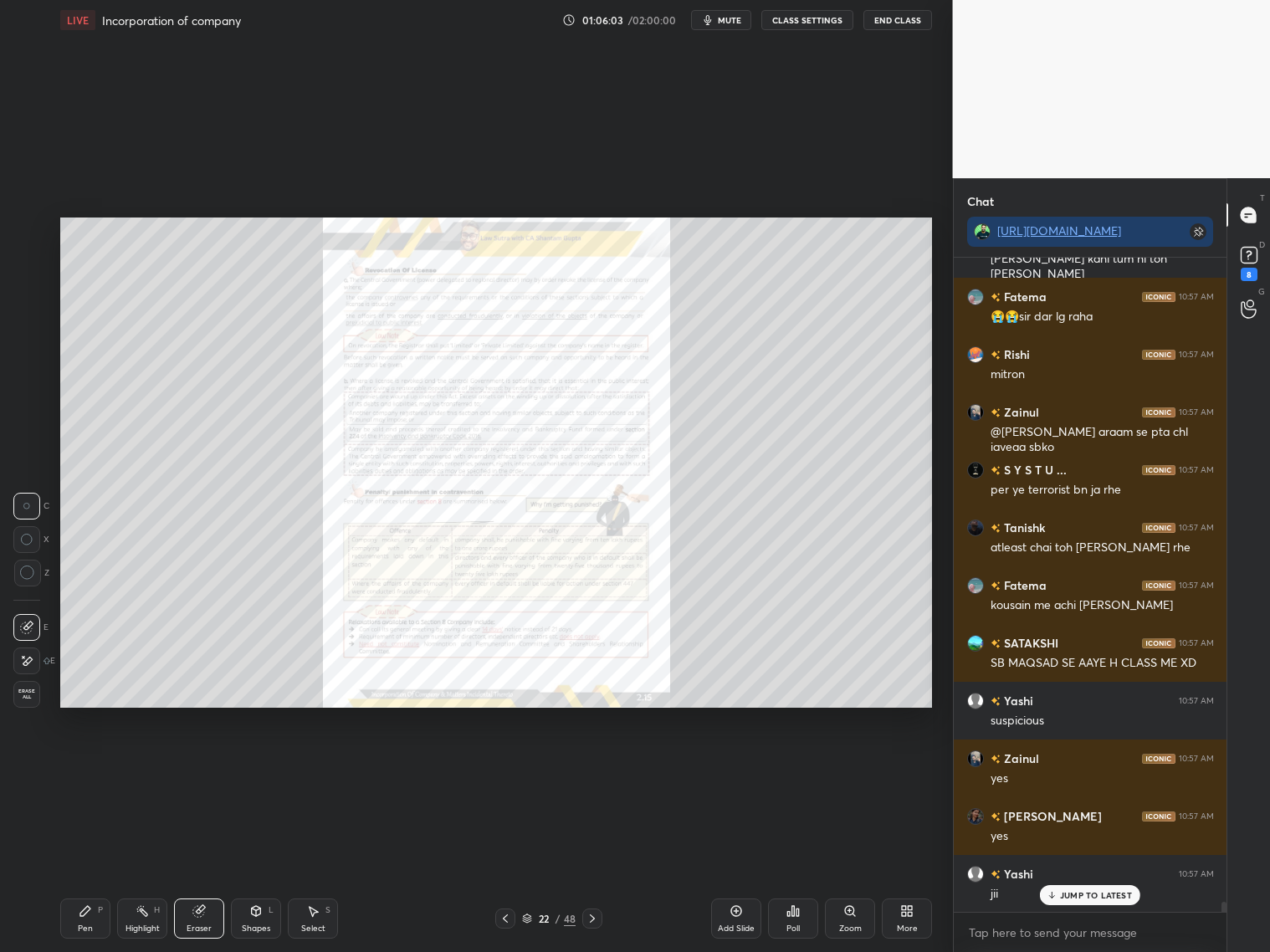
scroll to position [43790, 0]
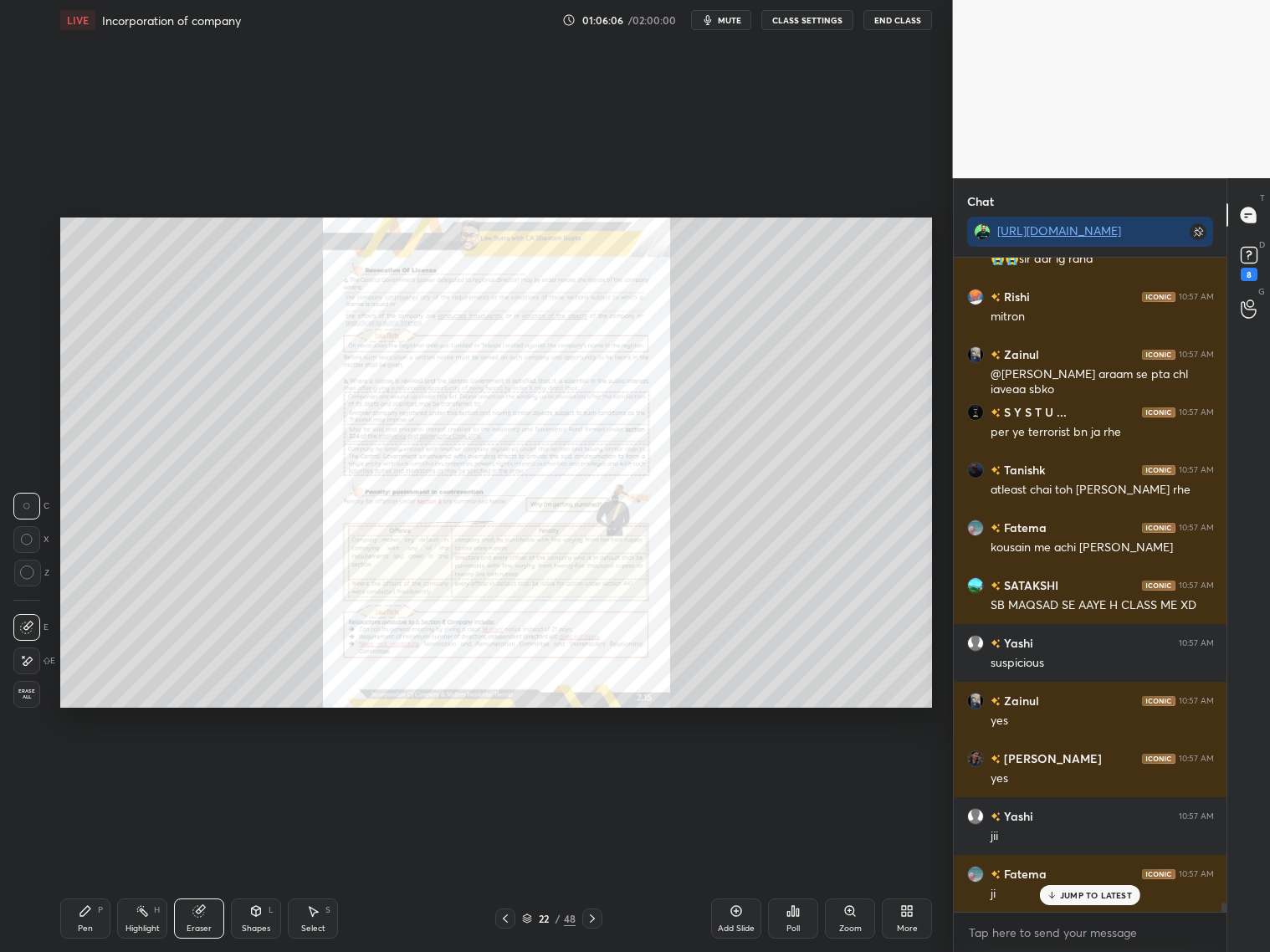
click at [591, 767] on icon at bounding box center [592, 919] width 14 height 14
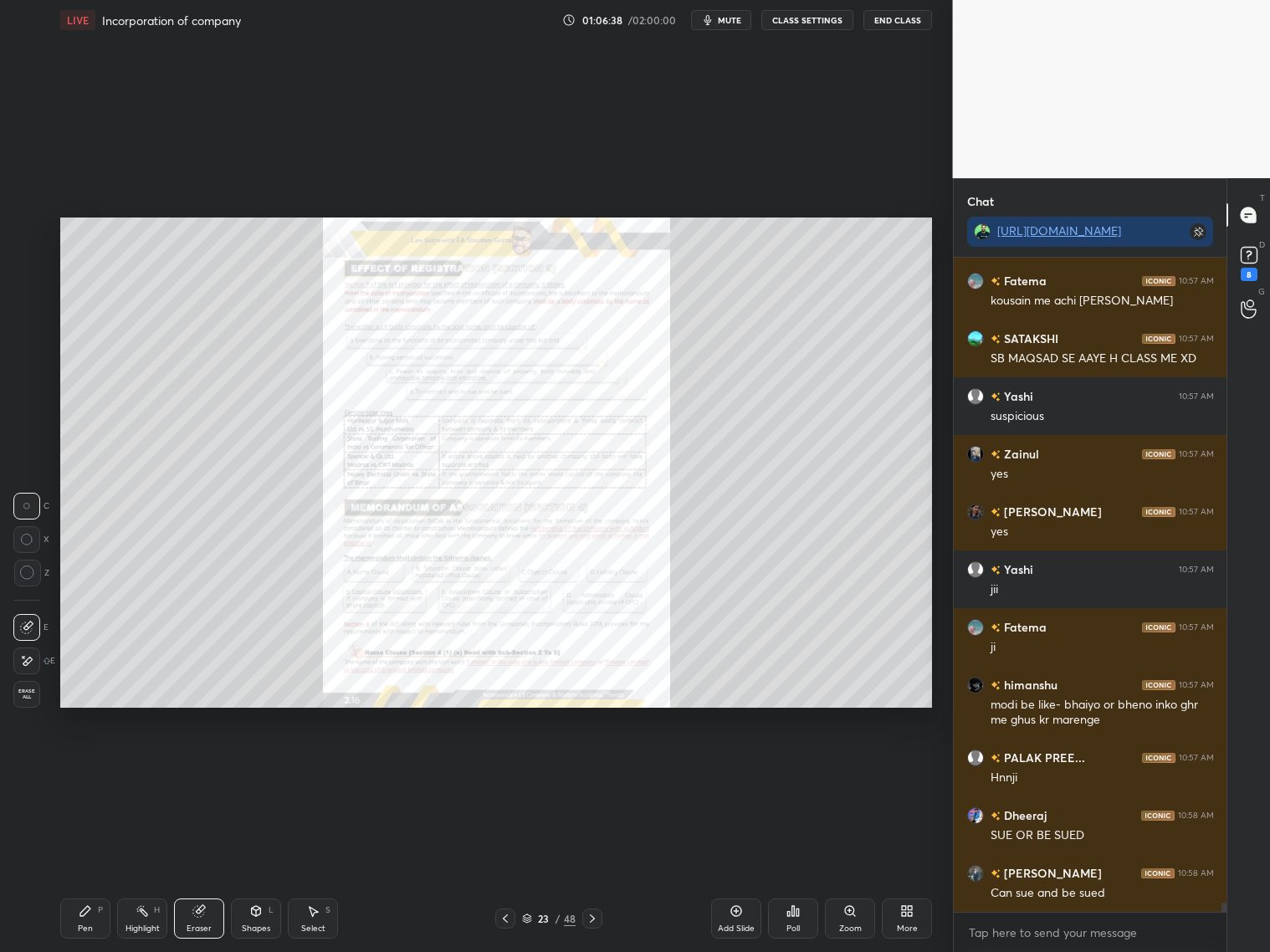
scroll to position [44094, 0]
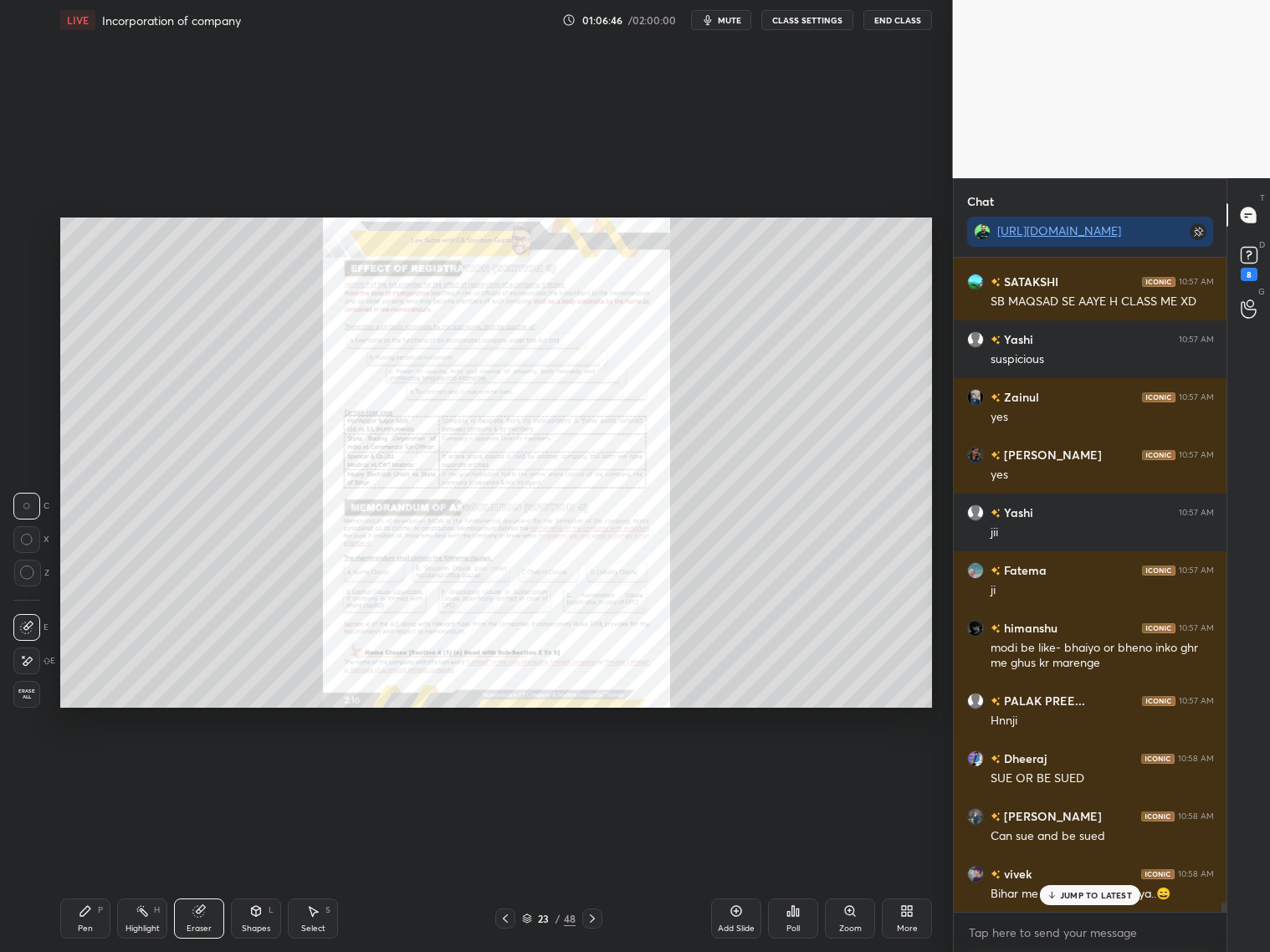
click at [729, 767] on icon at bounding box center [736, 911] width 14 height 14
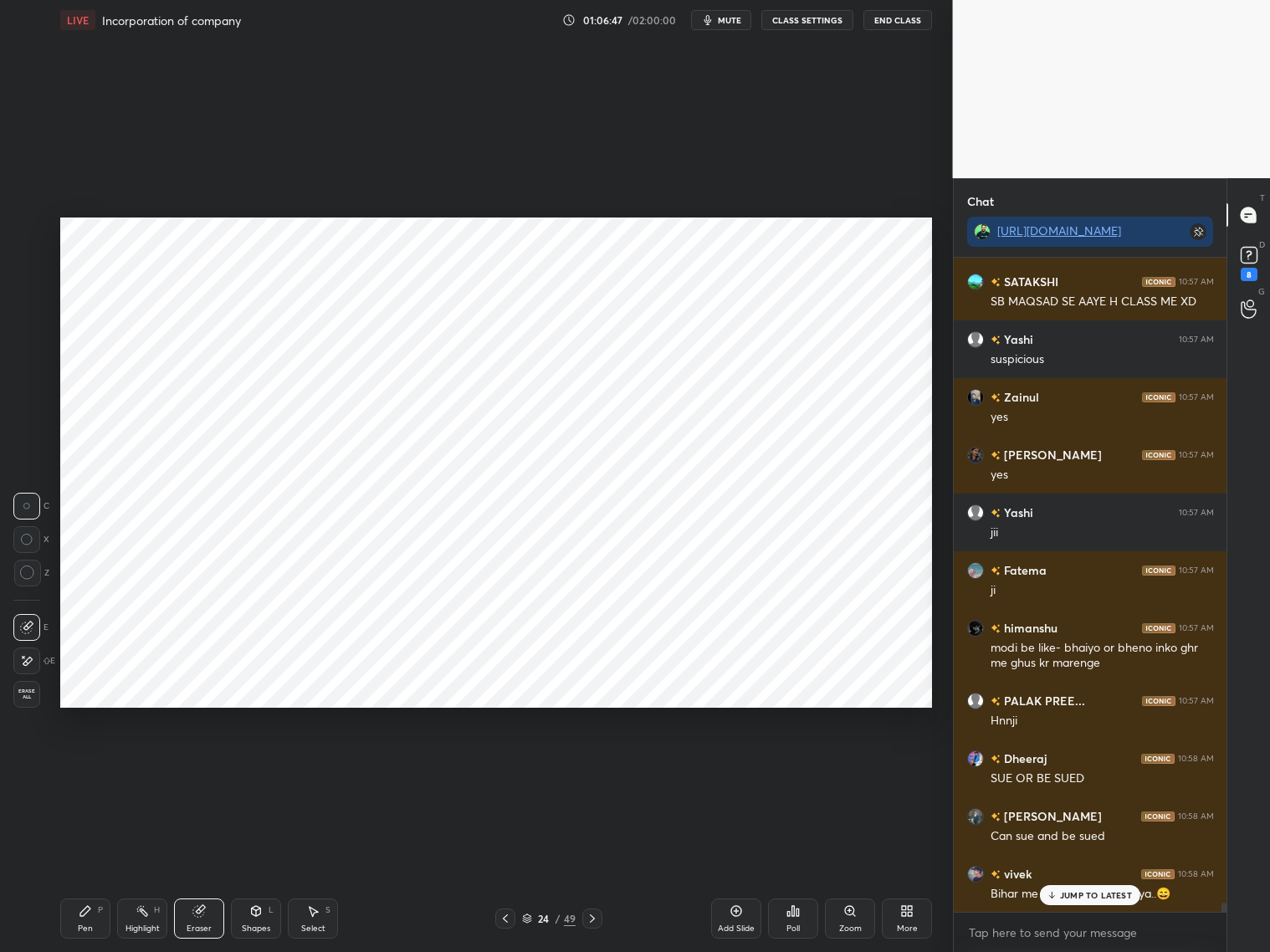
click at [256, 767] on div "Shapes L" at bounding box center [256, 918] width 50 height 40
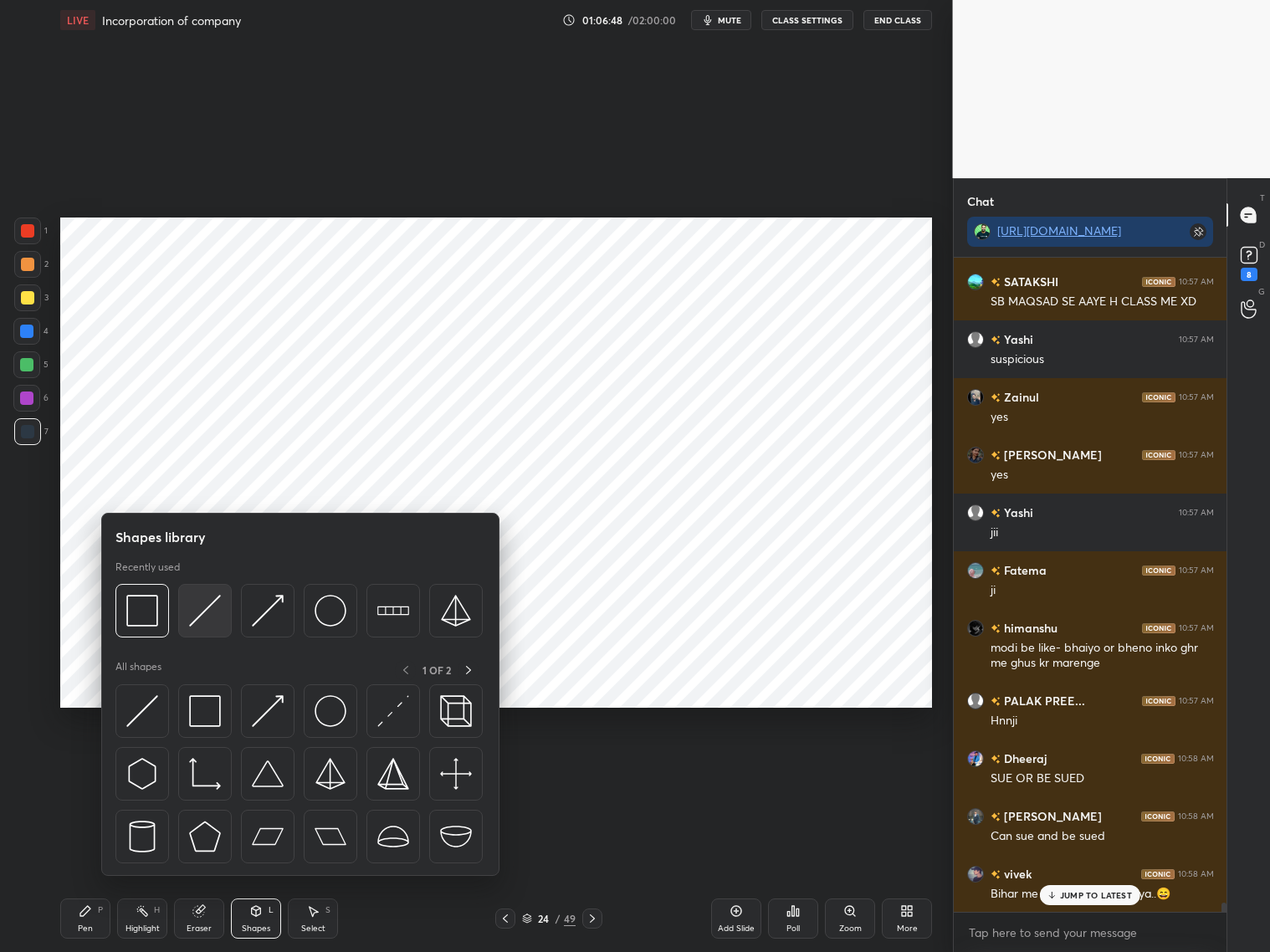
click at [197, 614] on img at bounding box center [204, 610] width 32 height 32
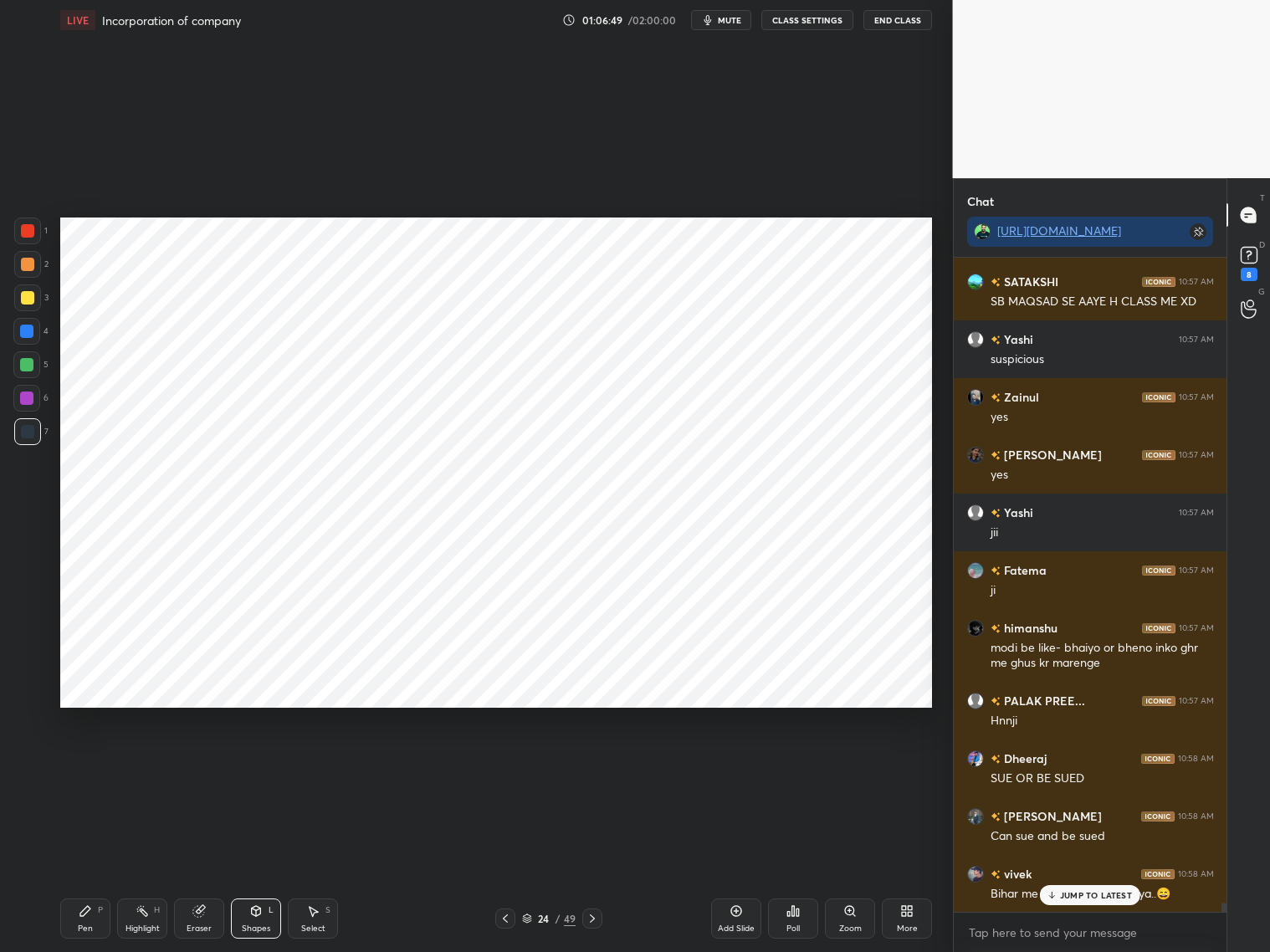
drag, startPoint x: 22, startPoint y: 240, endPoint x: 31, endPoint y: 237, distance: 9.5
click at [29, 238] on div at bounding box center [27, 230] width 26 height 26
drag, startPoint x: 193, startPoint y: 911, endPoint x: 198, endPoint y: 831, distance: 80.2
click at [188, 767] on div "Eraser" at bounding box center [199, 918] width 50 height 40
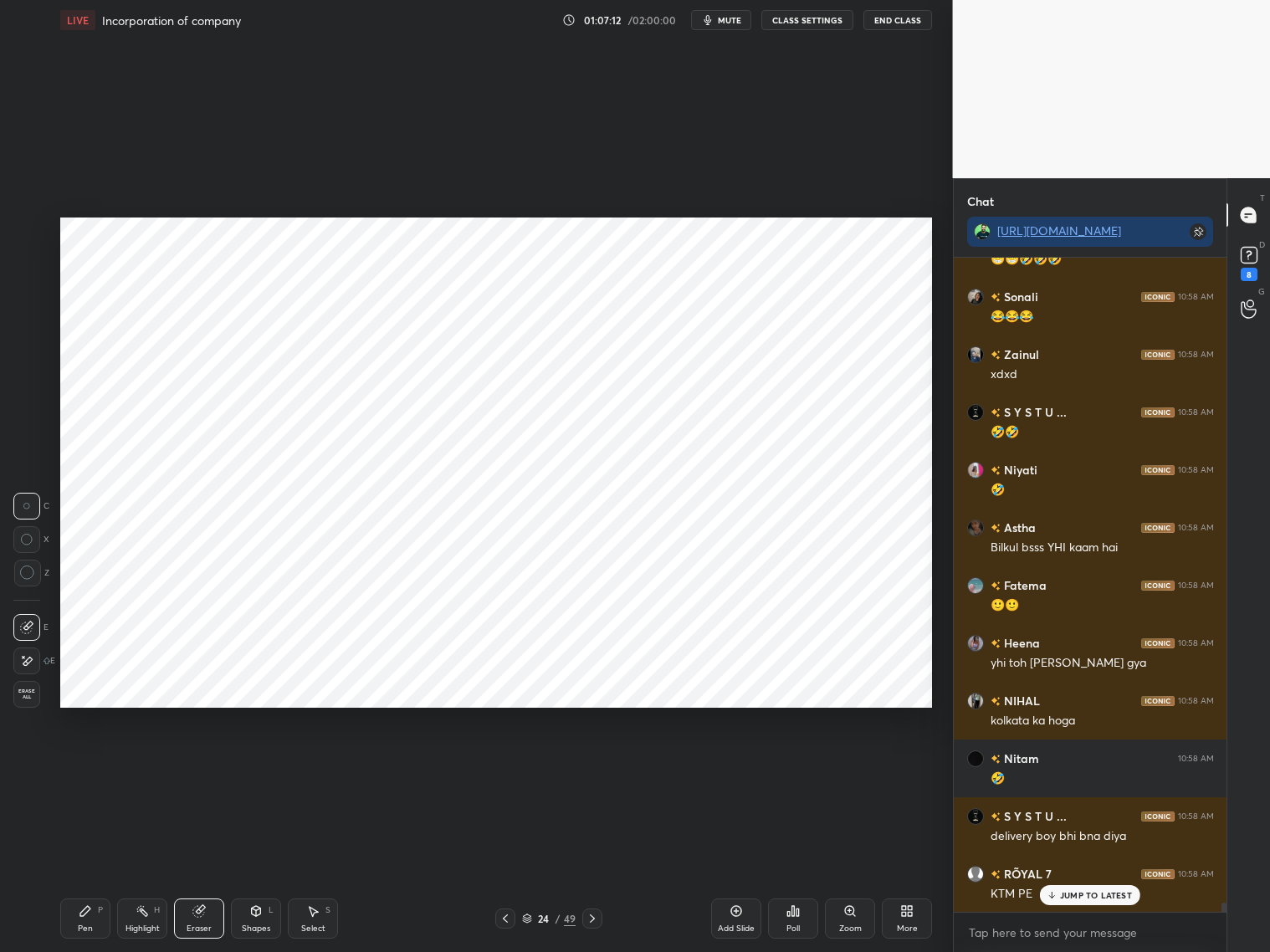
scroll to position [45480, 0]
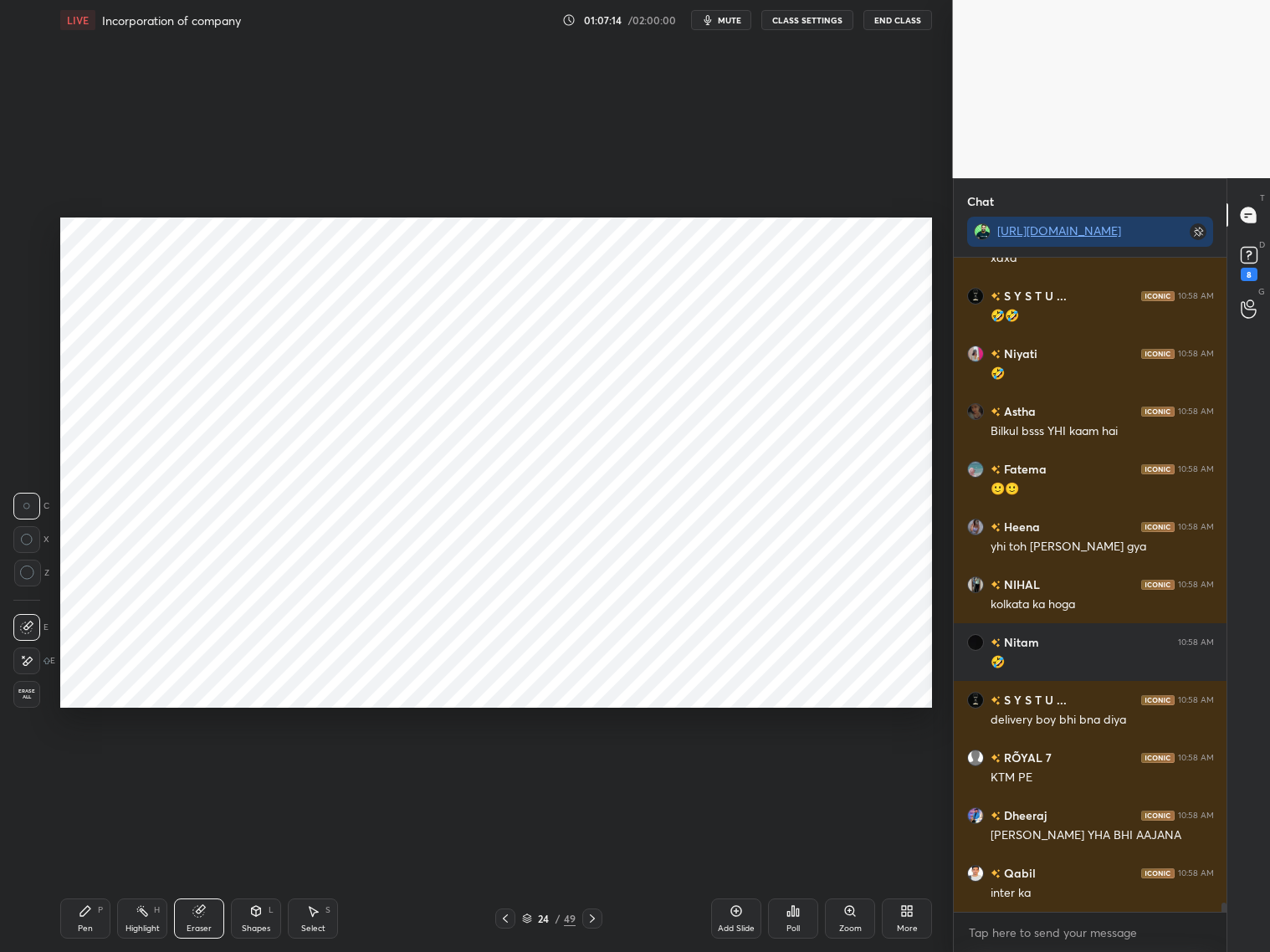
click at [86, 767] on div "Pen P" at bounding box center [85, 918] width 50 height 40
click at [31, 338] on div at bounding box center [26, 331] width 26 height 26
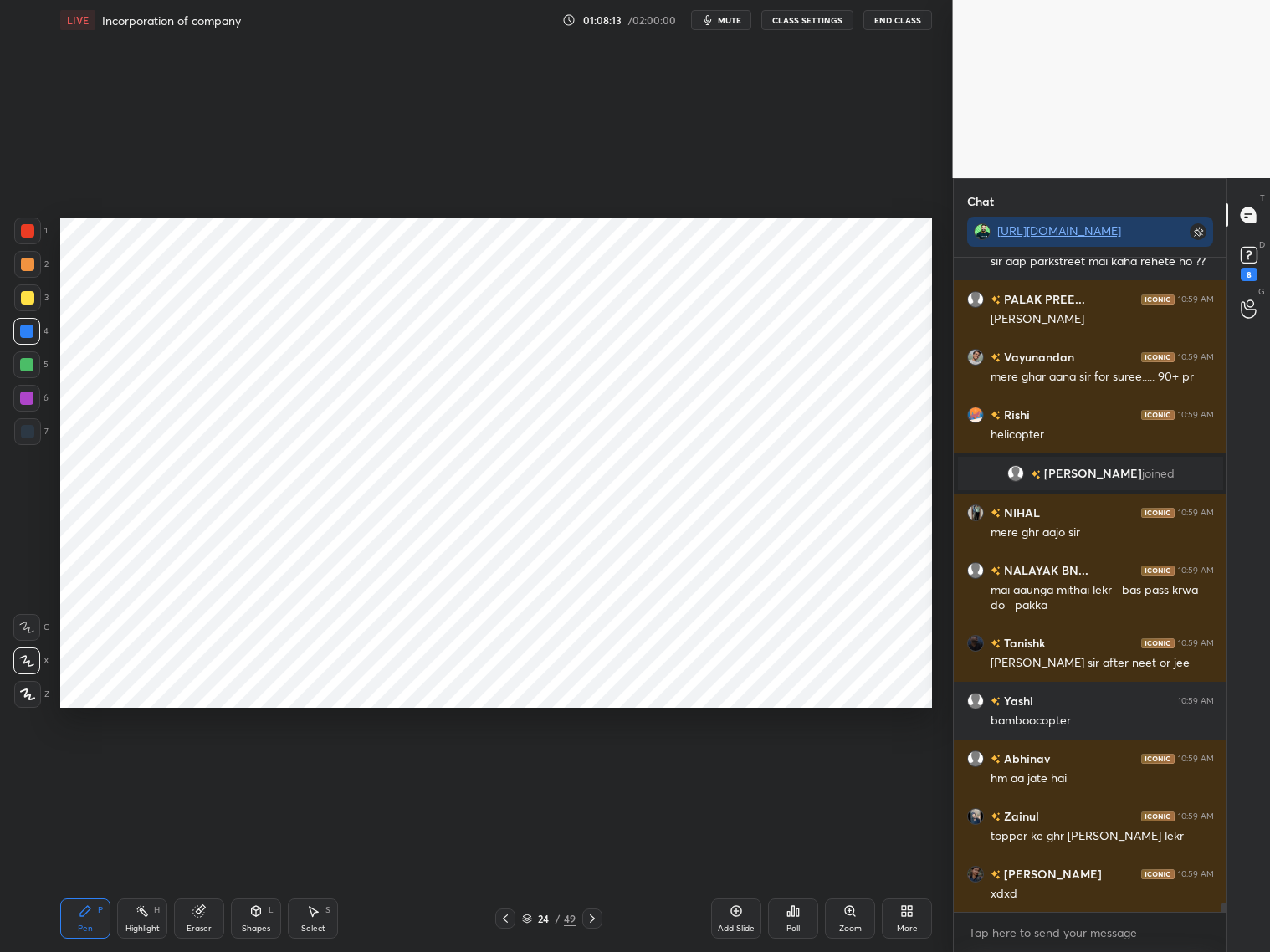
scroll to position [47211, 0]
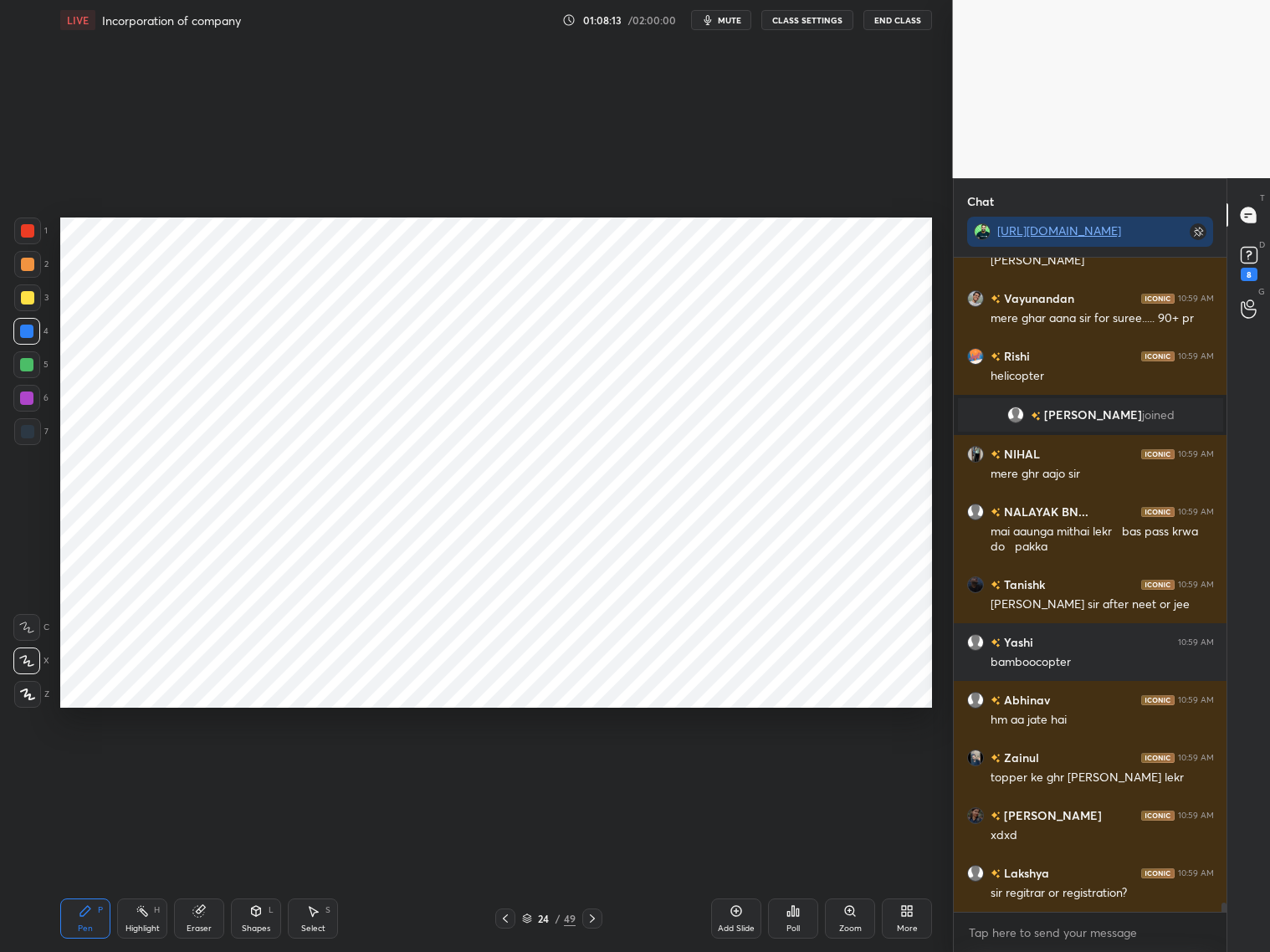
click at [33, 425] on div at bounding box center [27, 431] width 26 height 26
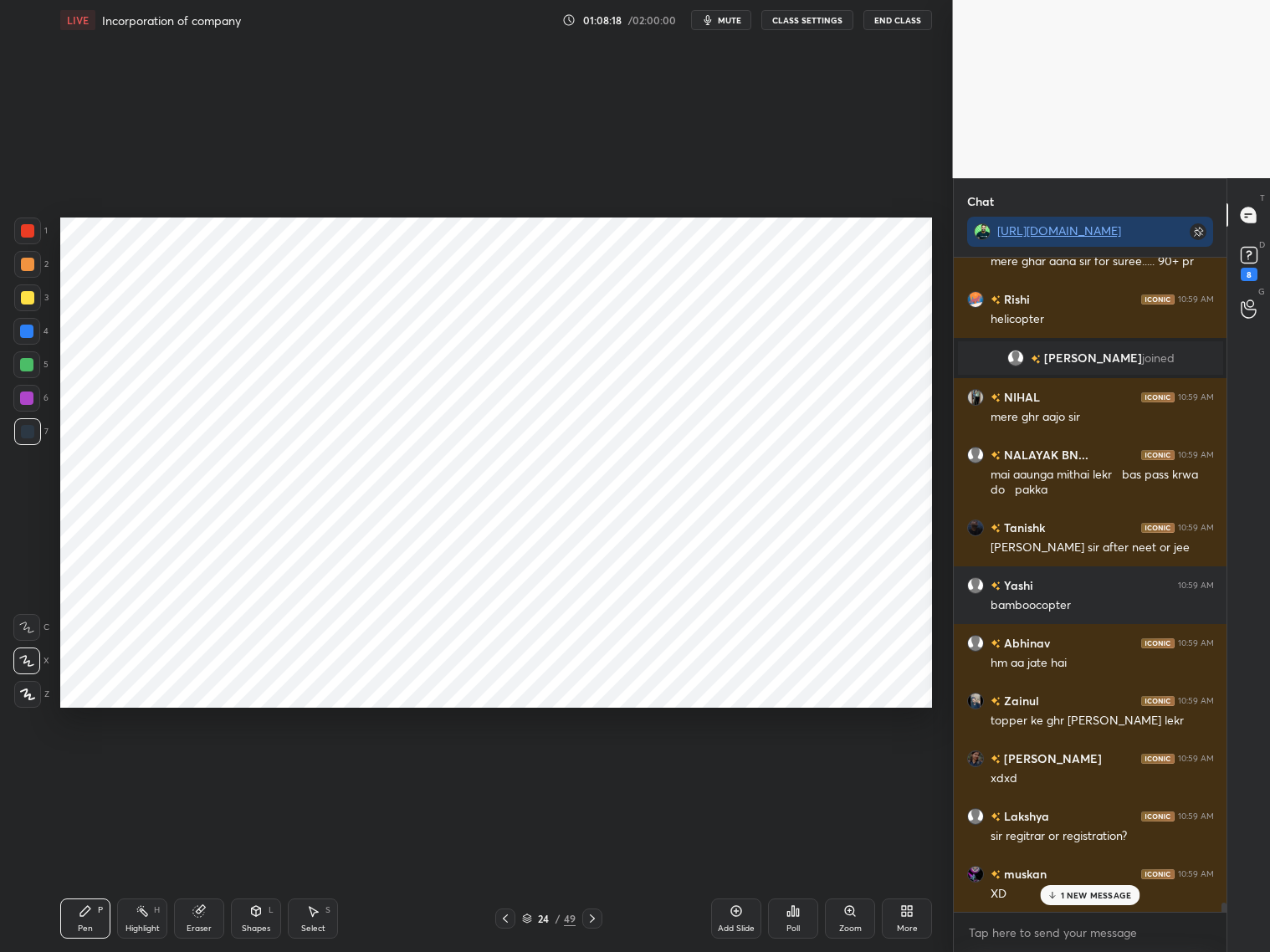
click at [197, 767] on div "Eraser" at bounding box center [199, 918] width 50 height 40
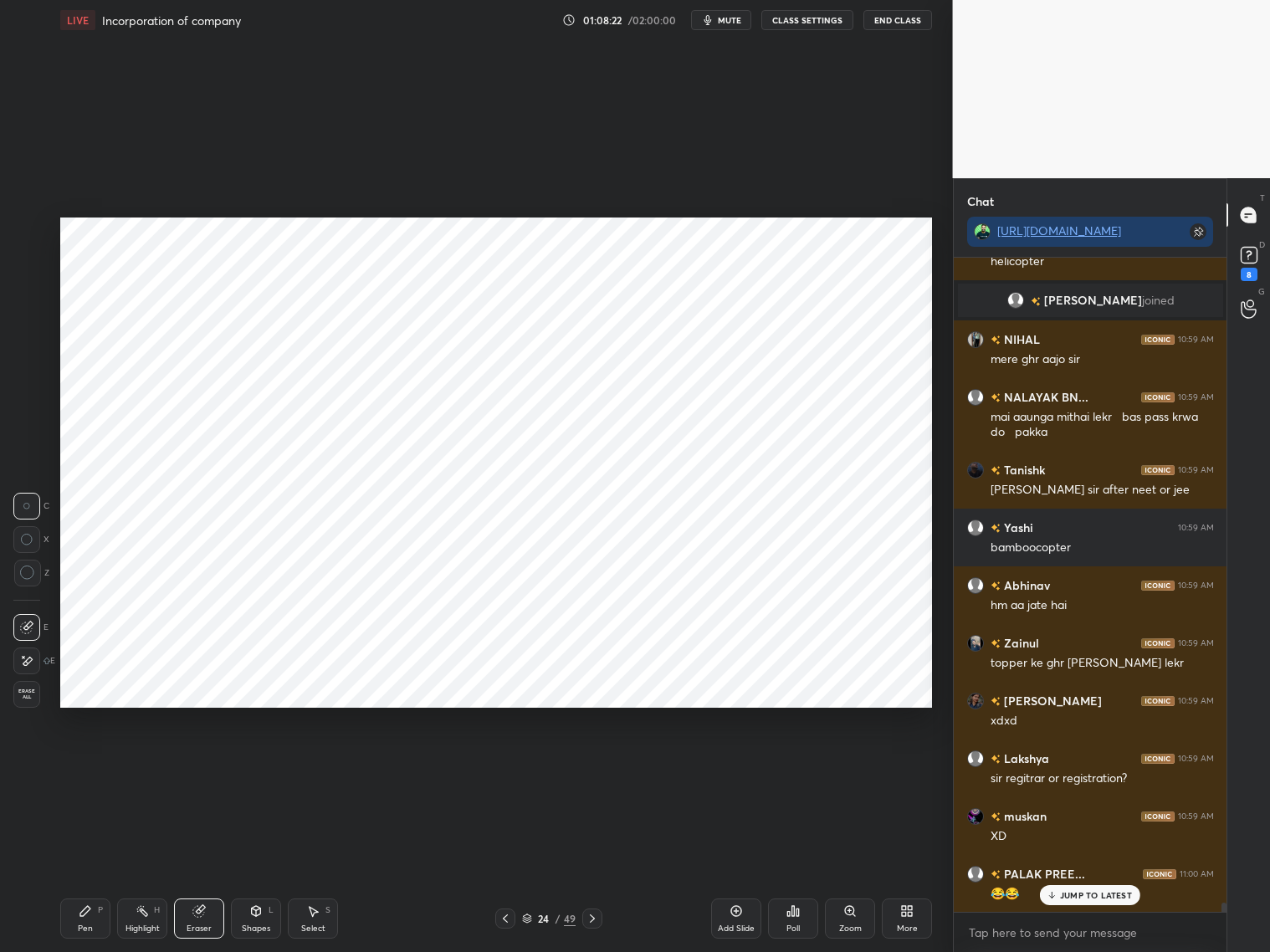
click at [89, 767] on div "Pen P" at bounding box center [85, 918] width 50 height 40
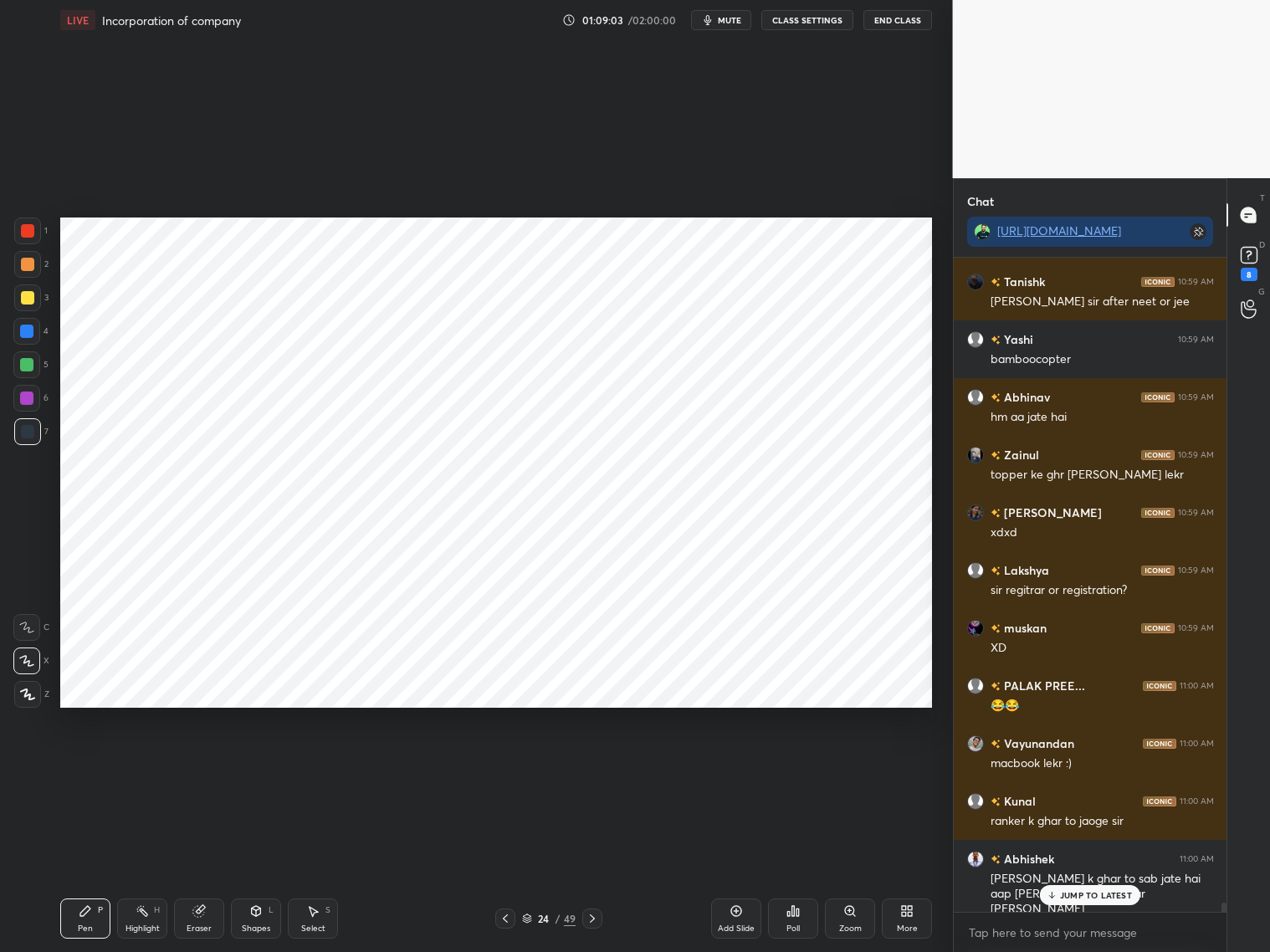
scroll to position [47572, 0]
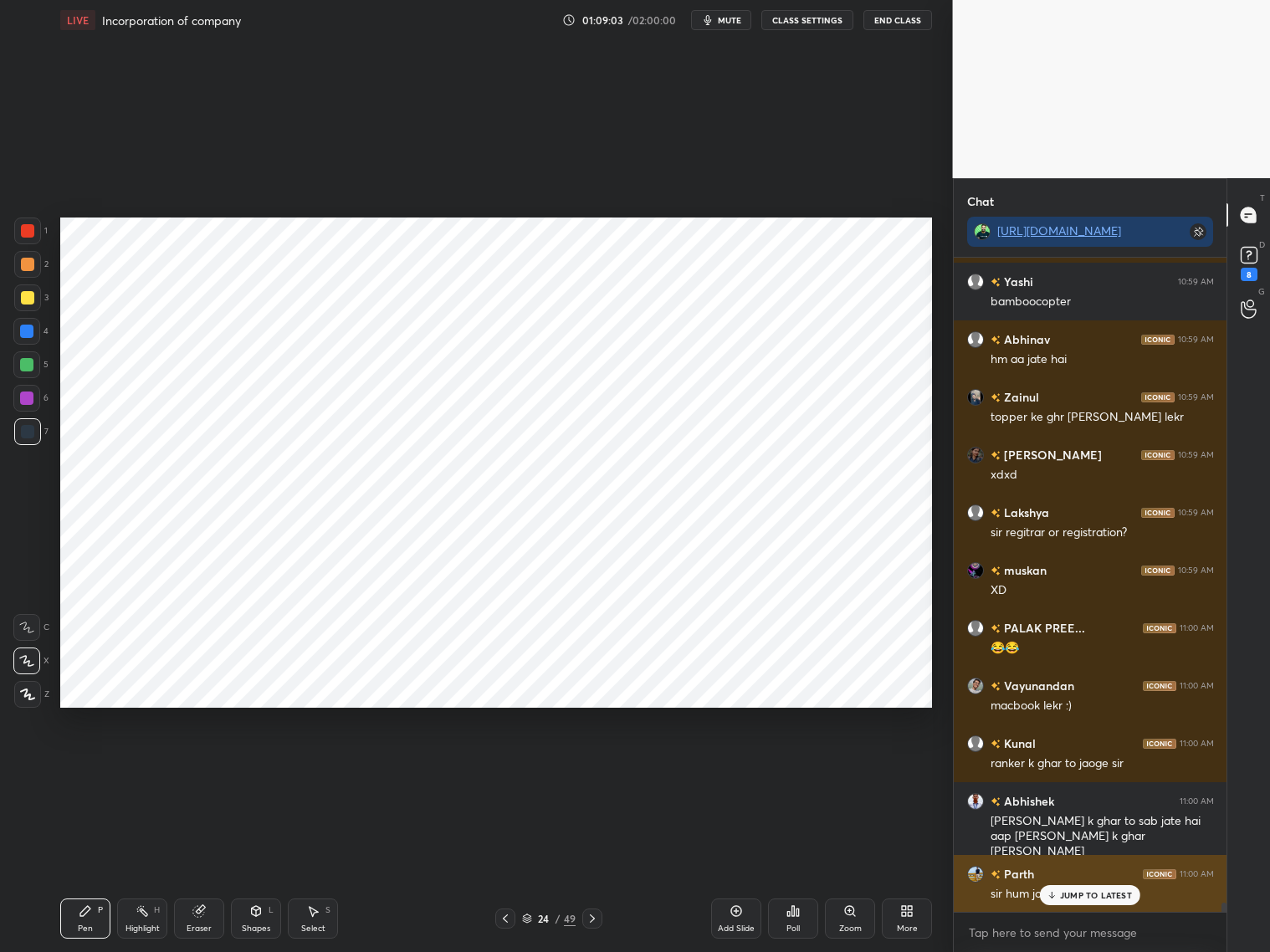
drag, startPoint x: 1085, startPoint y: 901, endPoint x: 1100, endPoint y: 899, distance: 15.1
click at [1085, 767] on div "JUMP TO LATEST" at bounding box center [1090, 895] width 100 height 20
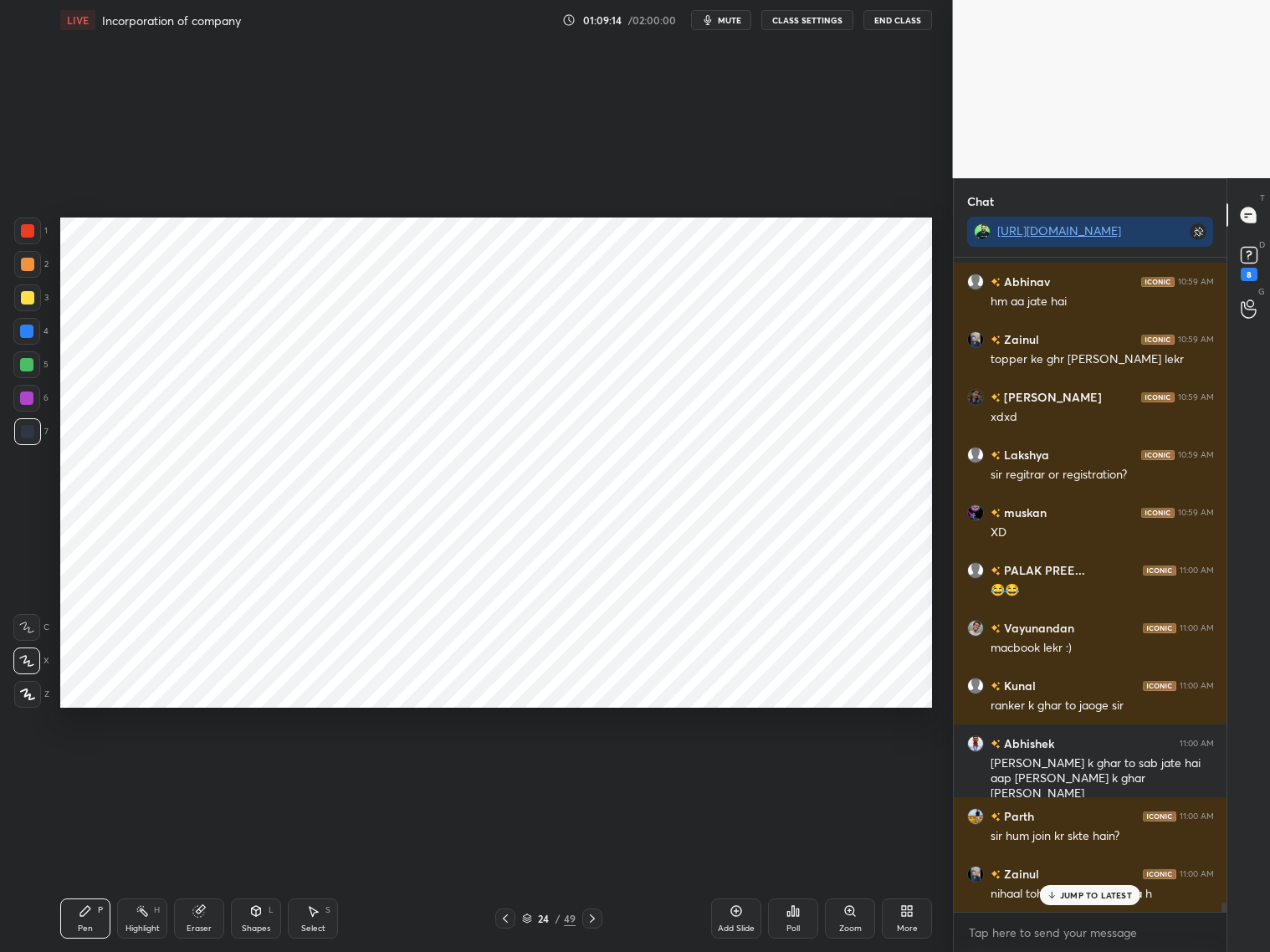
click at [1059, 767] on div "JUMP TO LATEST" at bounding box center [1090, 895] width 100 height 20
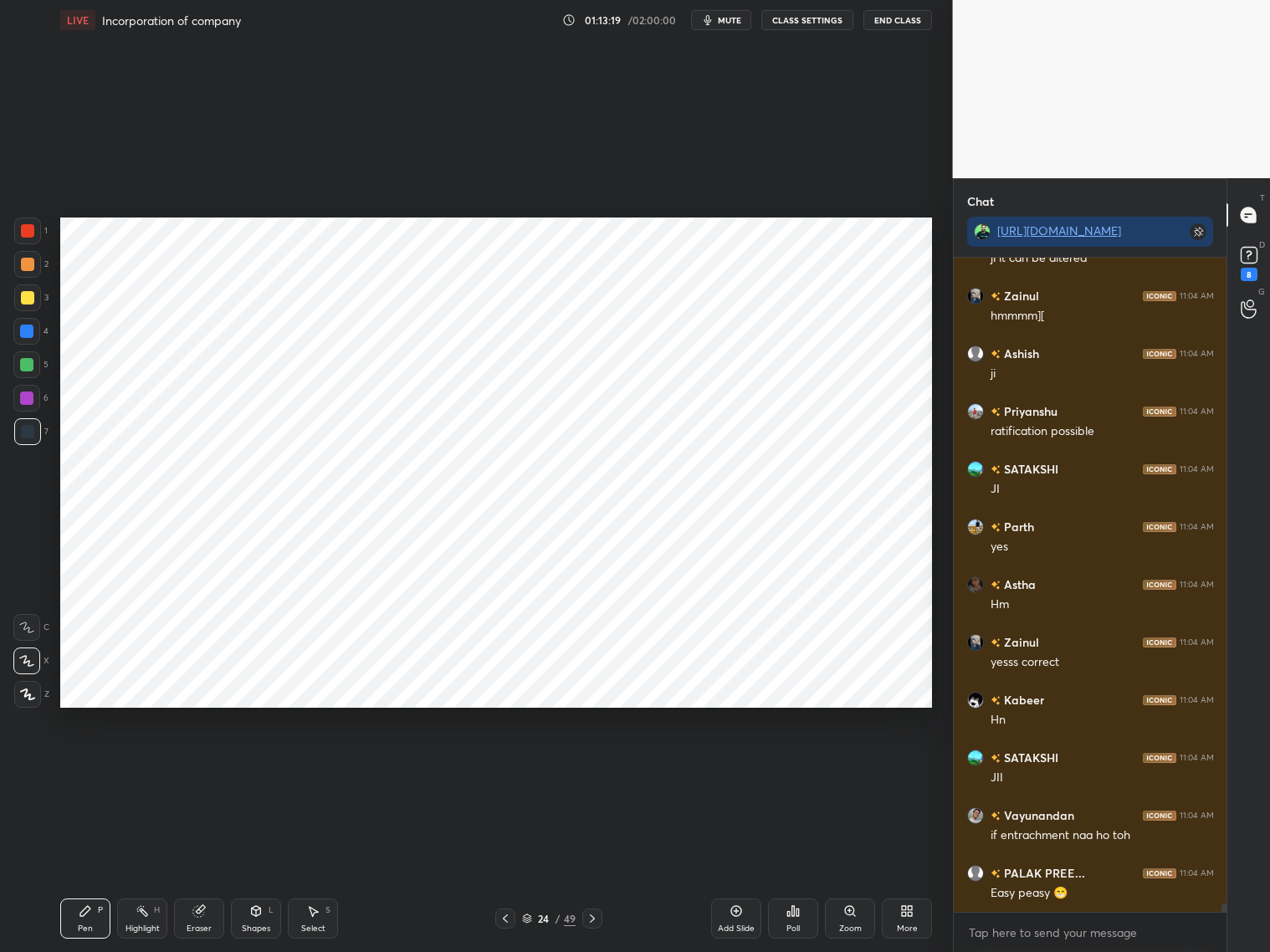
scroll to position [51940, 0]
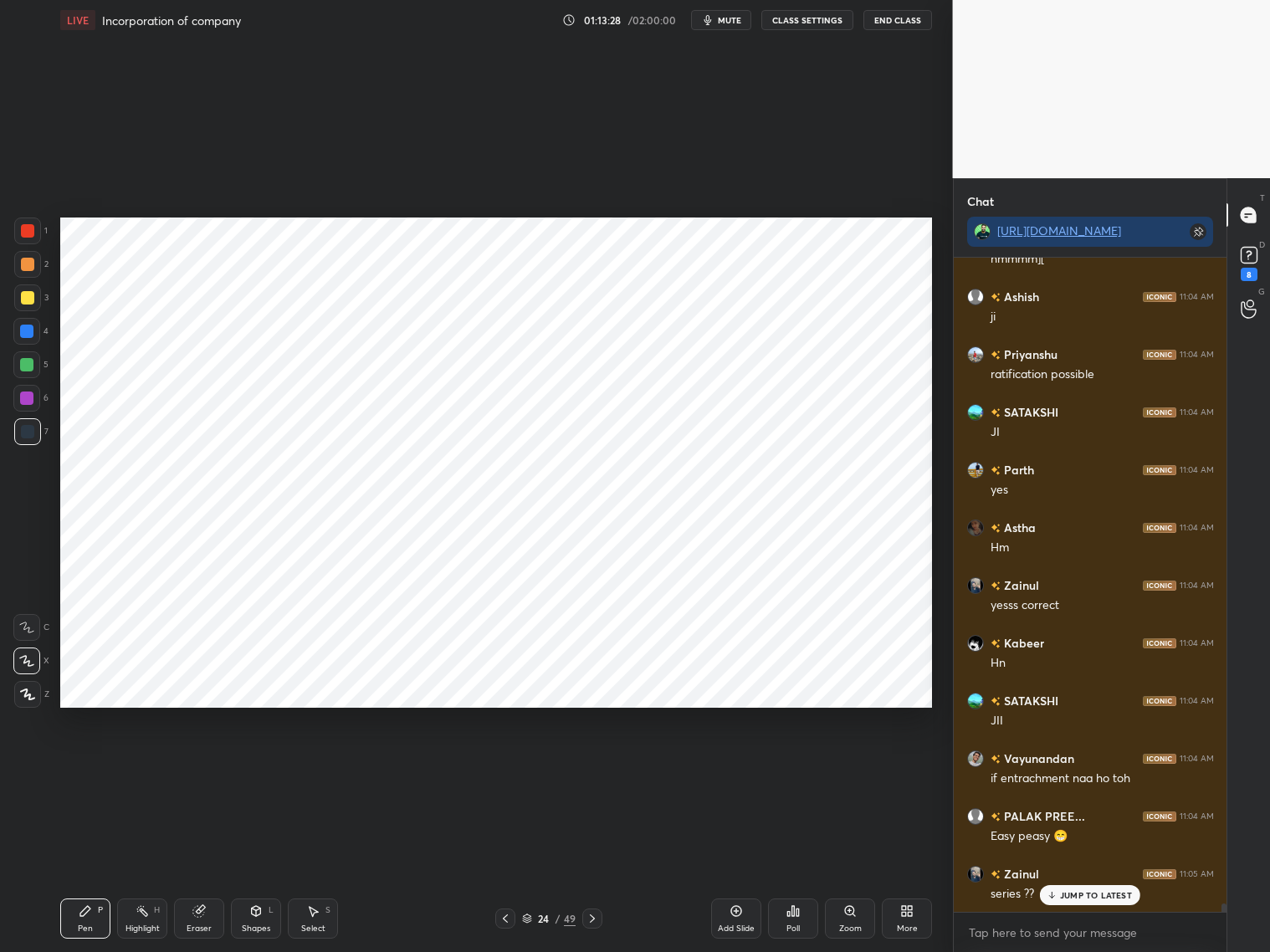
click at [197, 767] on icon at bounding box center [198, 911] width 11 height 11
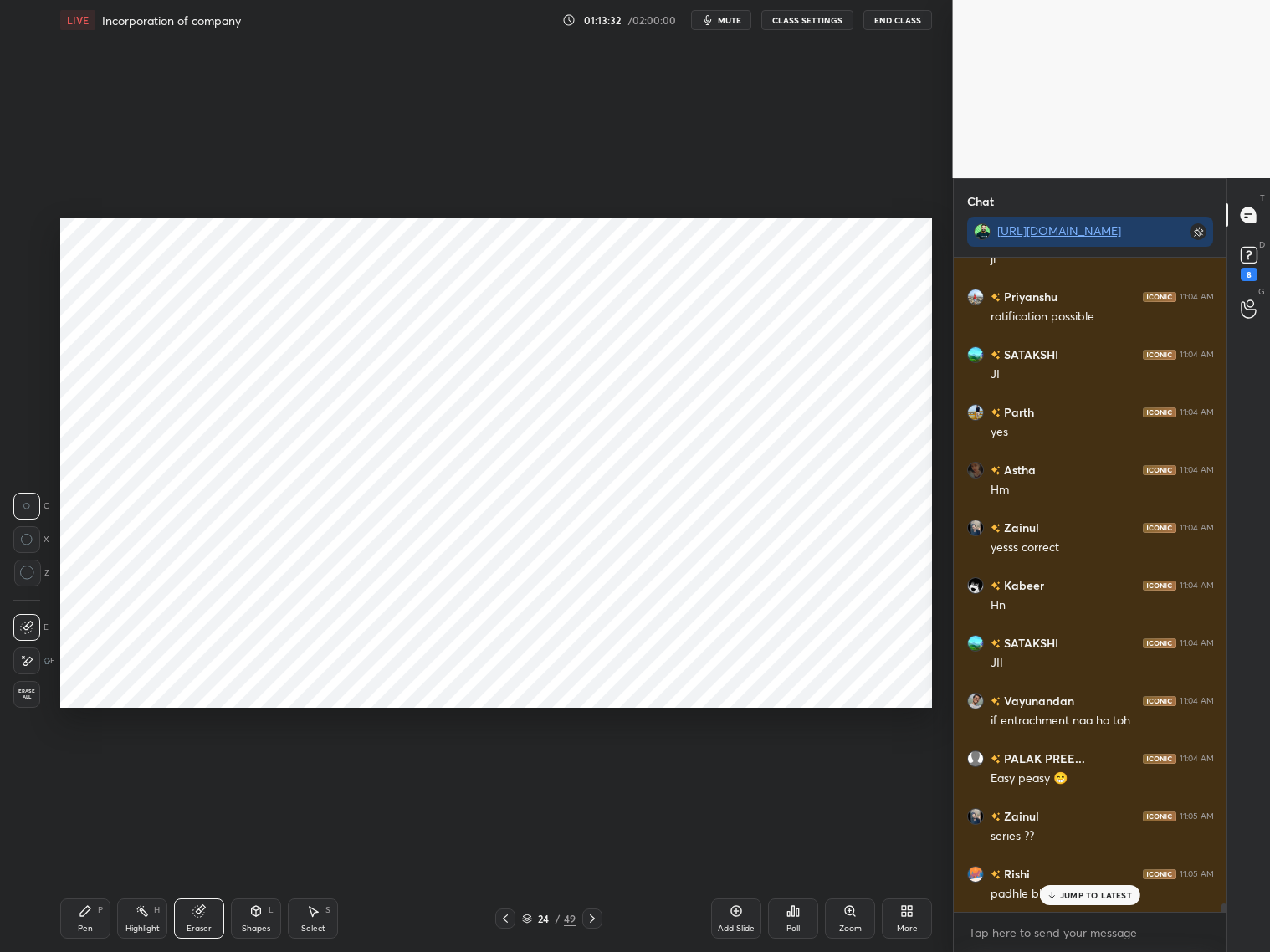
drag, startPoint x: 97, startPoint y: 921, endPoint x: 97, endPoint y: 896, distance: 25.0
click at [97, 767] on div "Pen P" at bounding box center [85, 918] width 50 height 40
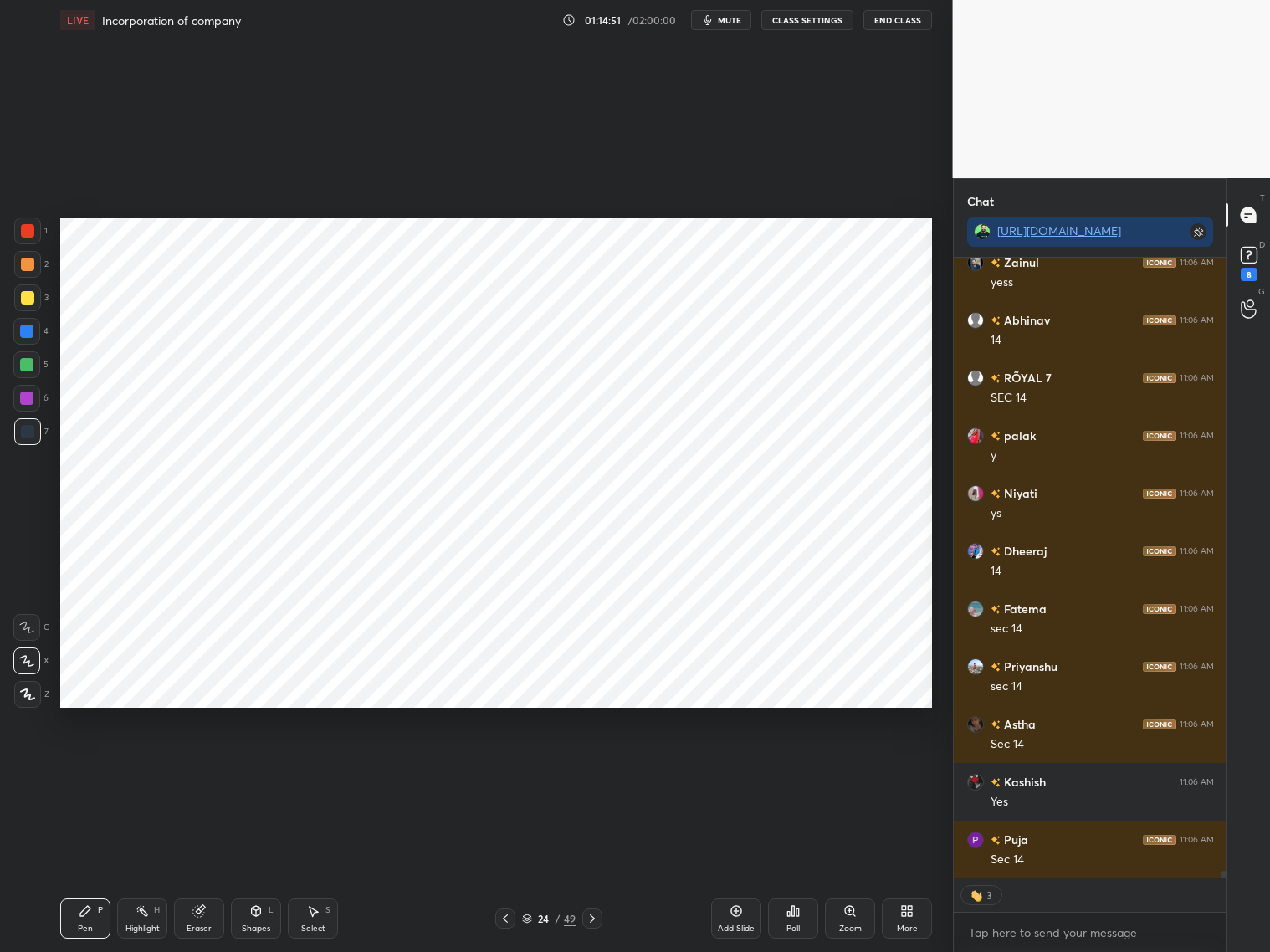
scroll to position [53837, 0]
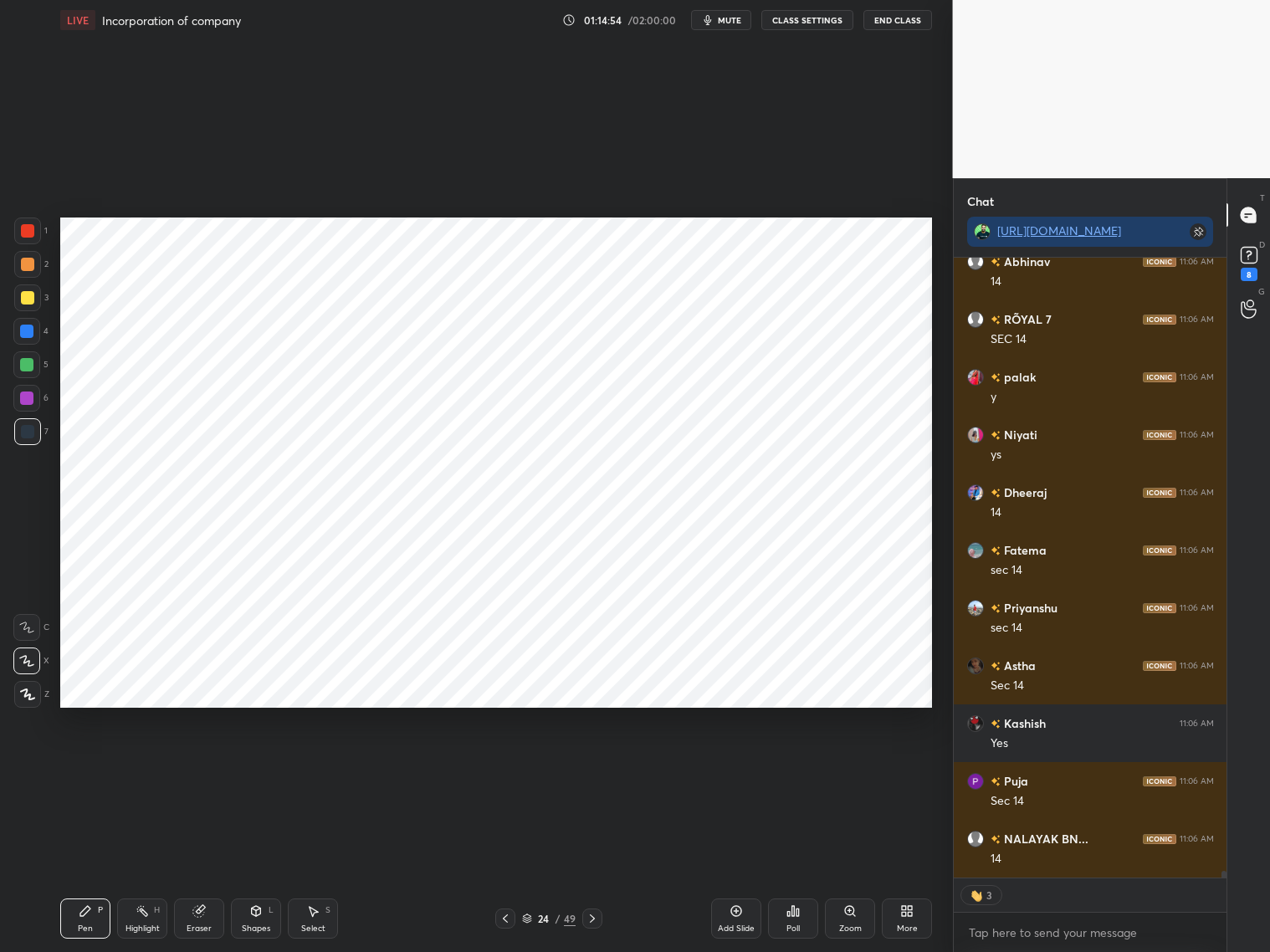
click at [595, 767] on icon at bounding box center [592, 919] width 14 height 14
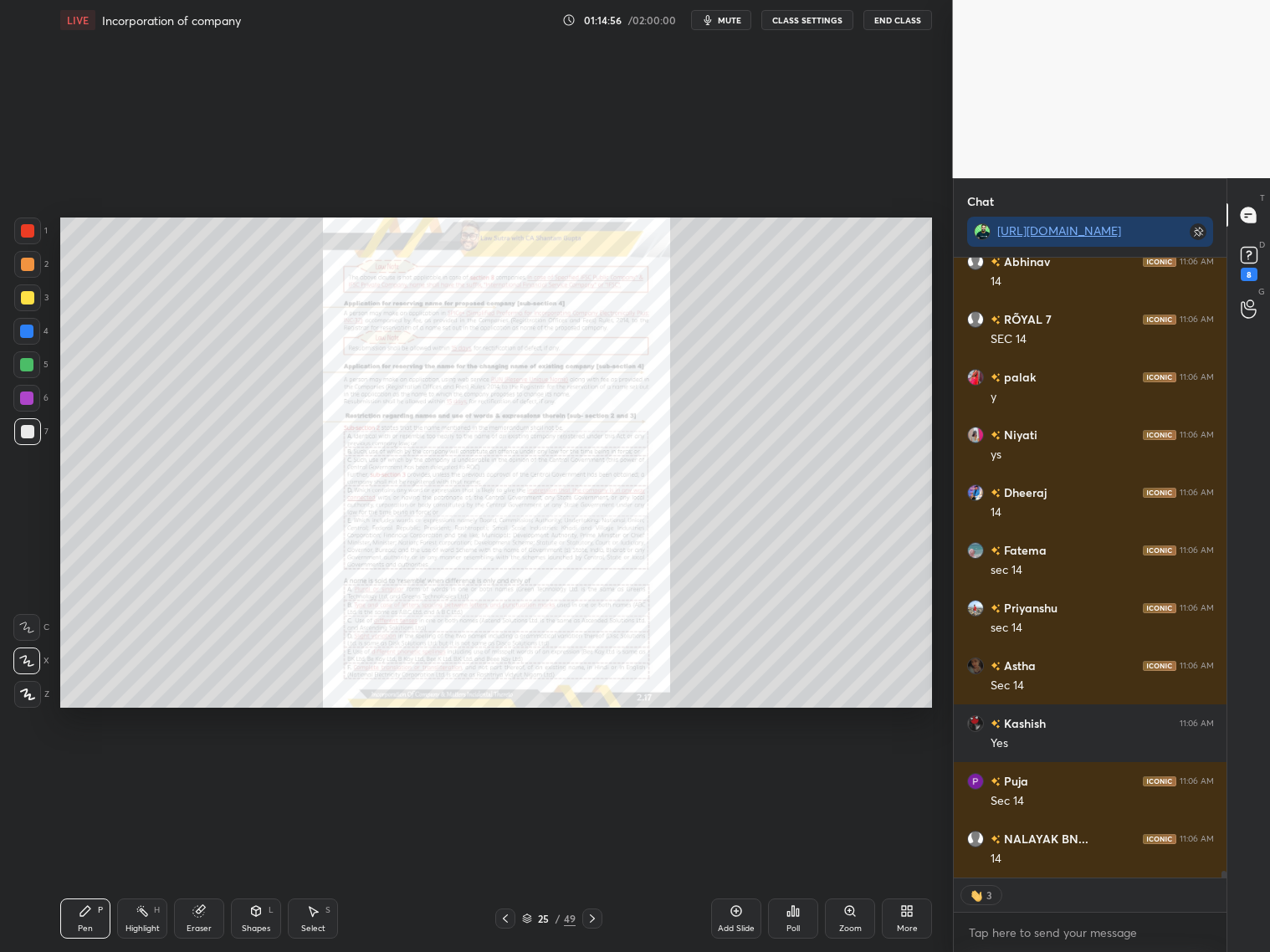
click at [599, 767] on div at bounding box center [591, 918] width 20 height 20
click at [601, 767] on div at bounding box center [591, 918] width 20 height 20
click at [599, 767] on div at bounding box center [591, 918] width 20 height 20
click at [591, 767] on div "Pen P Highlight H Eraser Shapes L Select S 28 / 49 Add Slide Poll Zoom More" at bounding box center [496, 919] width 872 height 67
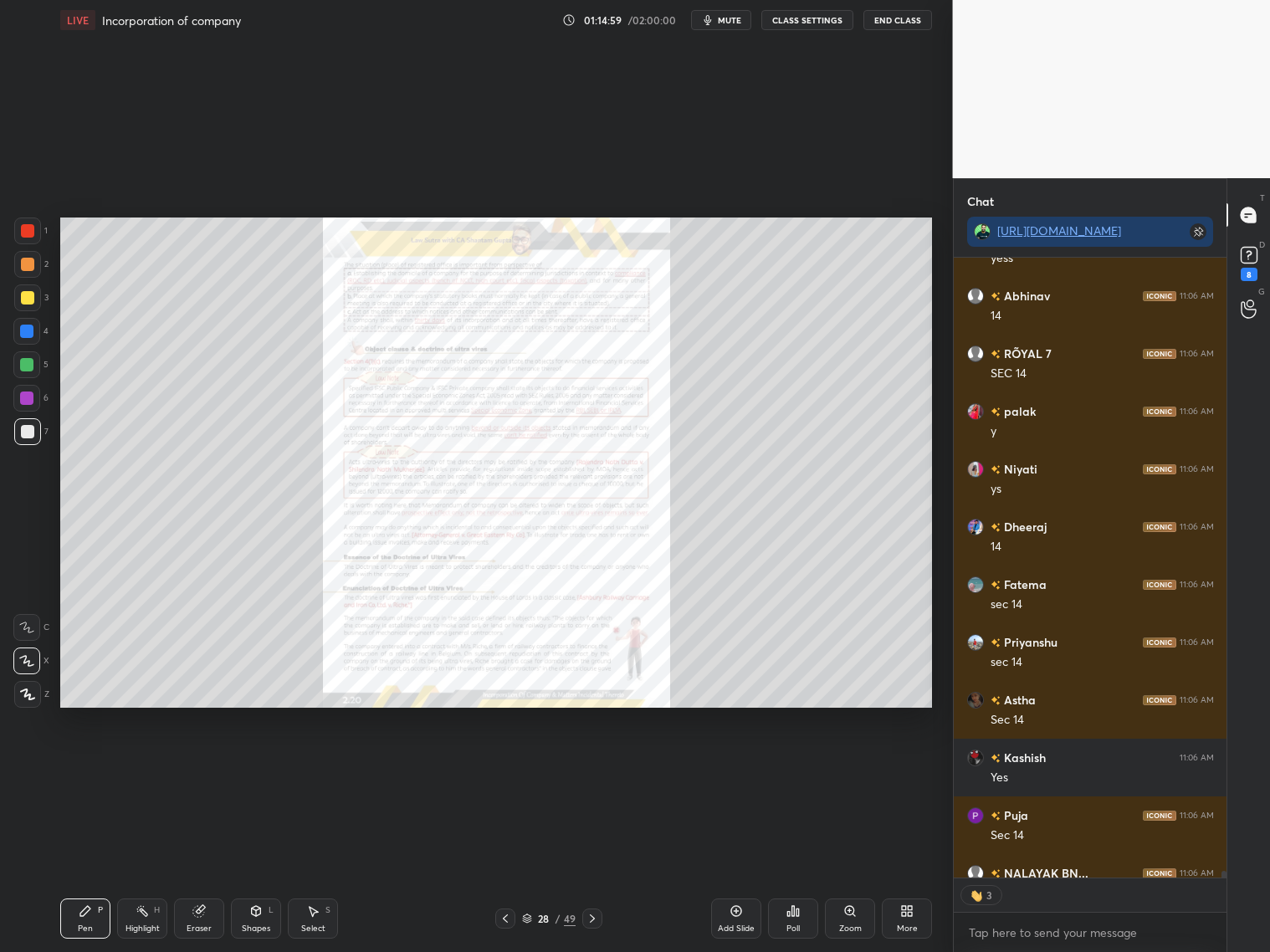
click at [593, 767] on div at bounding box center [591, 918] width 20 height 20
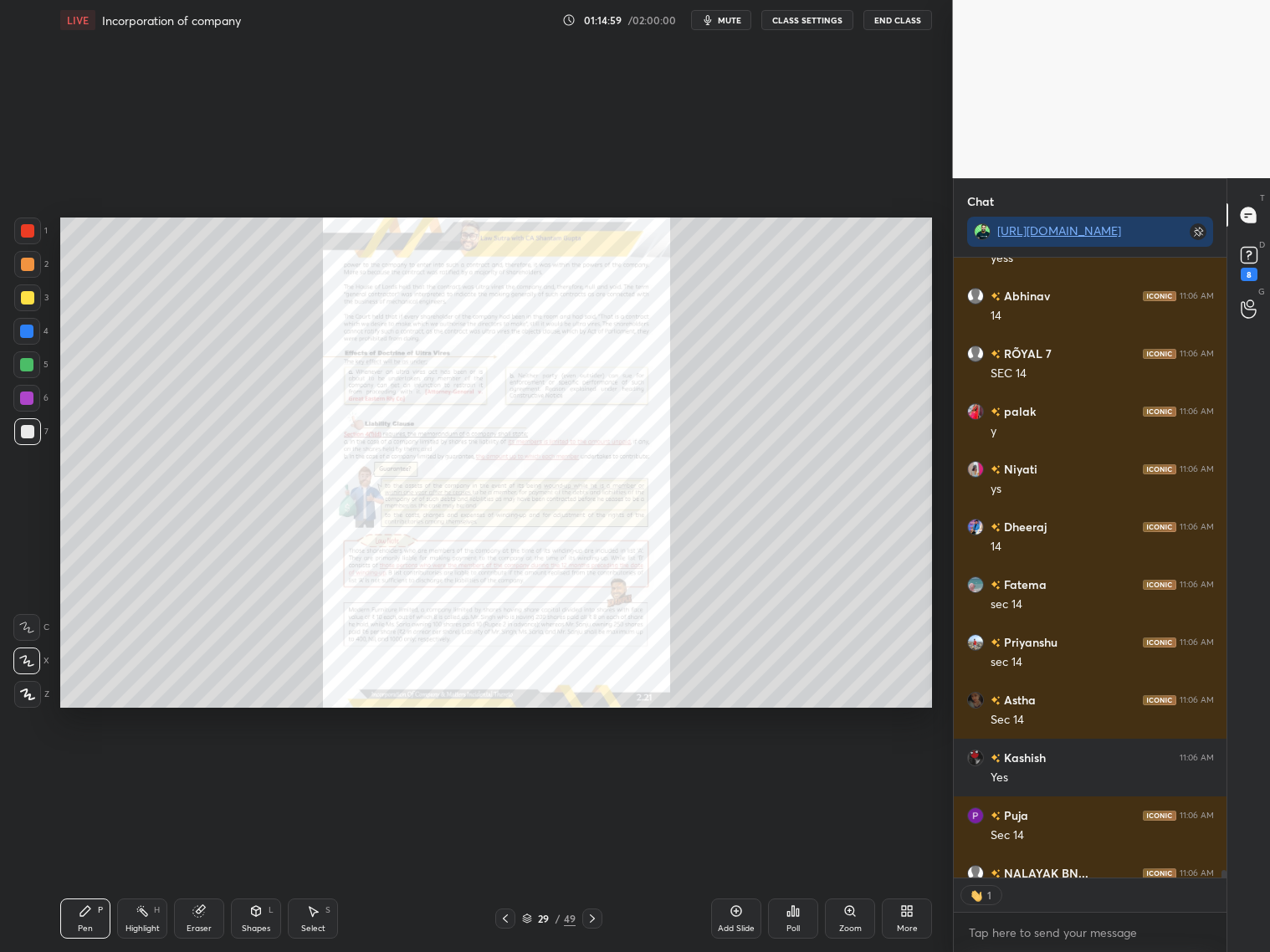
scroll to position [614, 268]
click at [591, 767] on div "Pen P Highlight H Eraser Shapes L Select S 29 / 49 Add Slide Poll Zoom More" at bounding box center [496, 919] width 872 height 67
click at [597, 767] on icon at bounding box center [592, 919] width 14 height 14
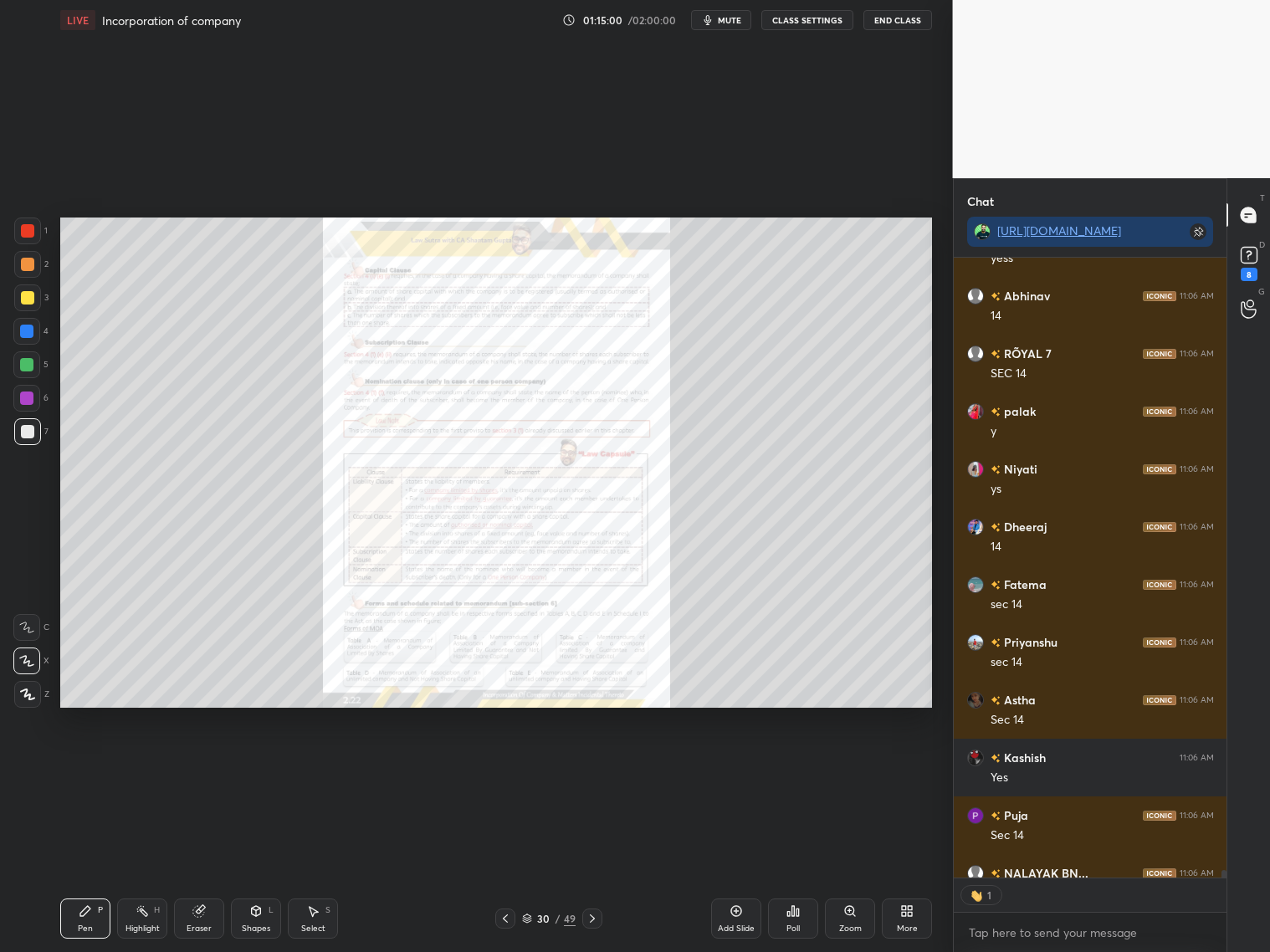
click at [594, 767] on icon at bounding box center [592, 919] width 14 height 14
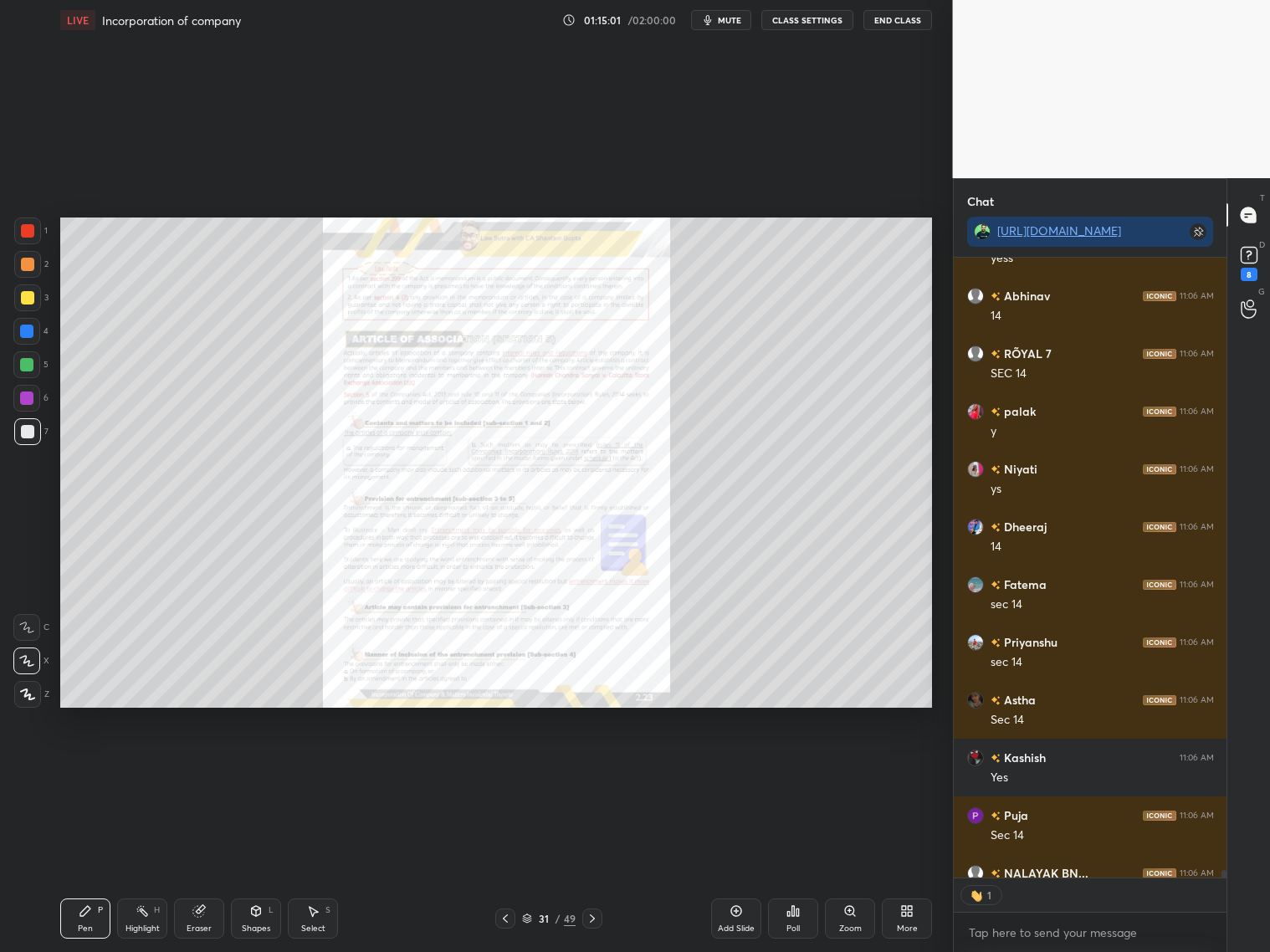
scroll to position [53894, 0]
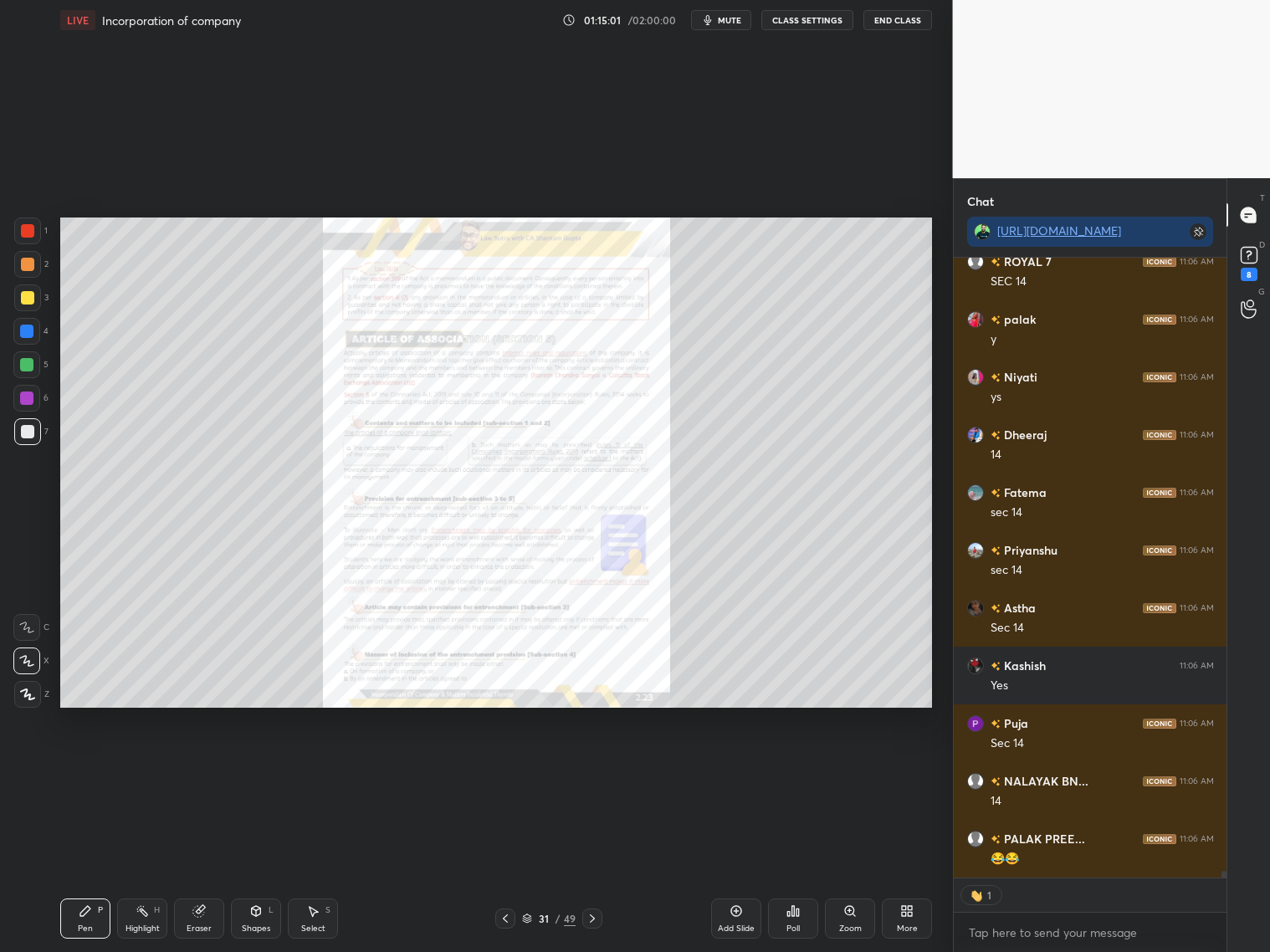
click at [597, 767] on icon at bounding box center [592, 919] width 14 height 14
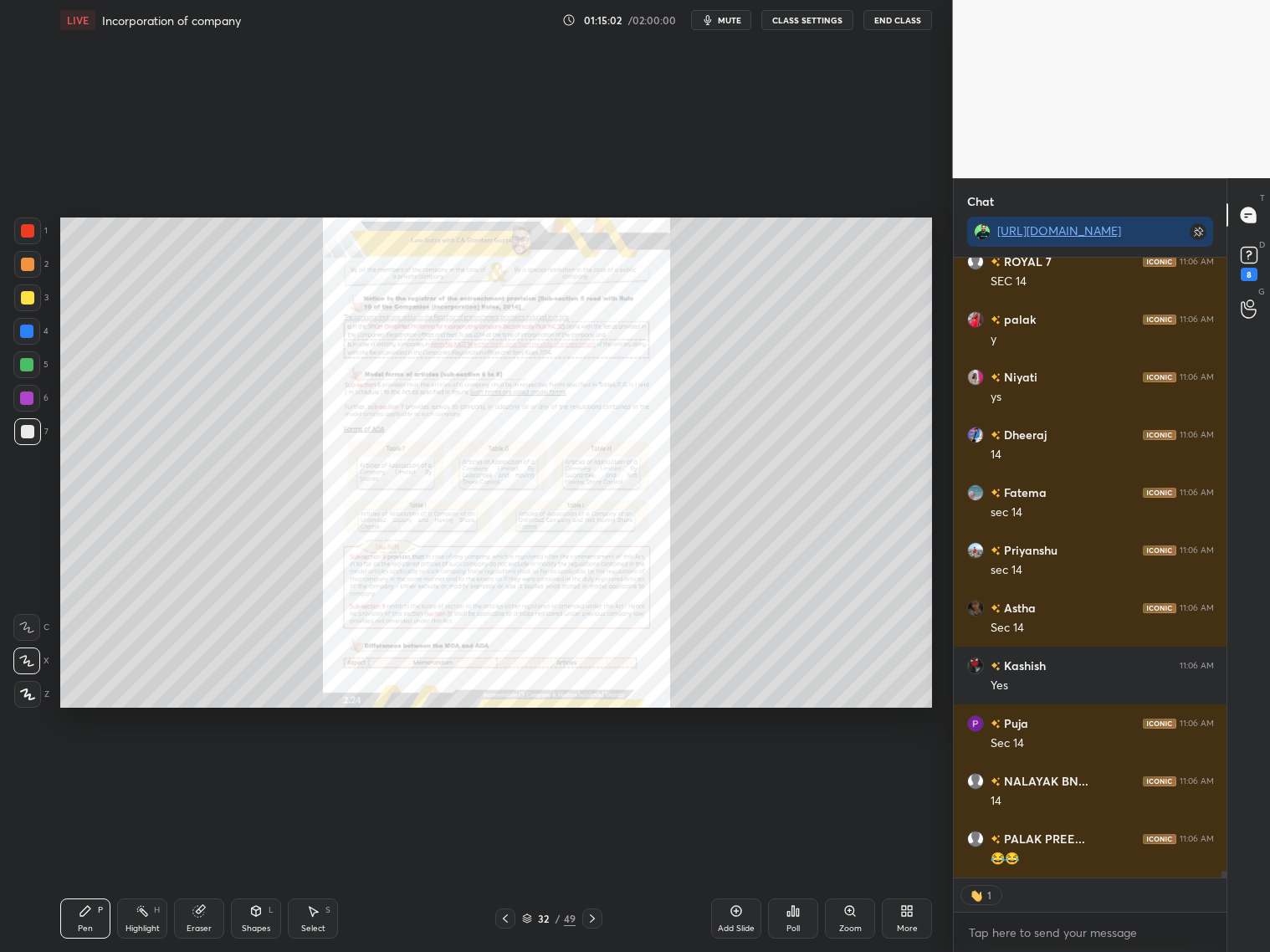
click at [592, 767] on icon at bounding box center [592, 919] width 5 height 9
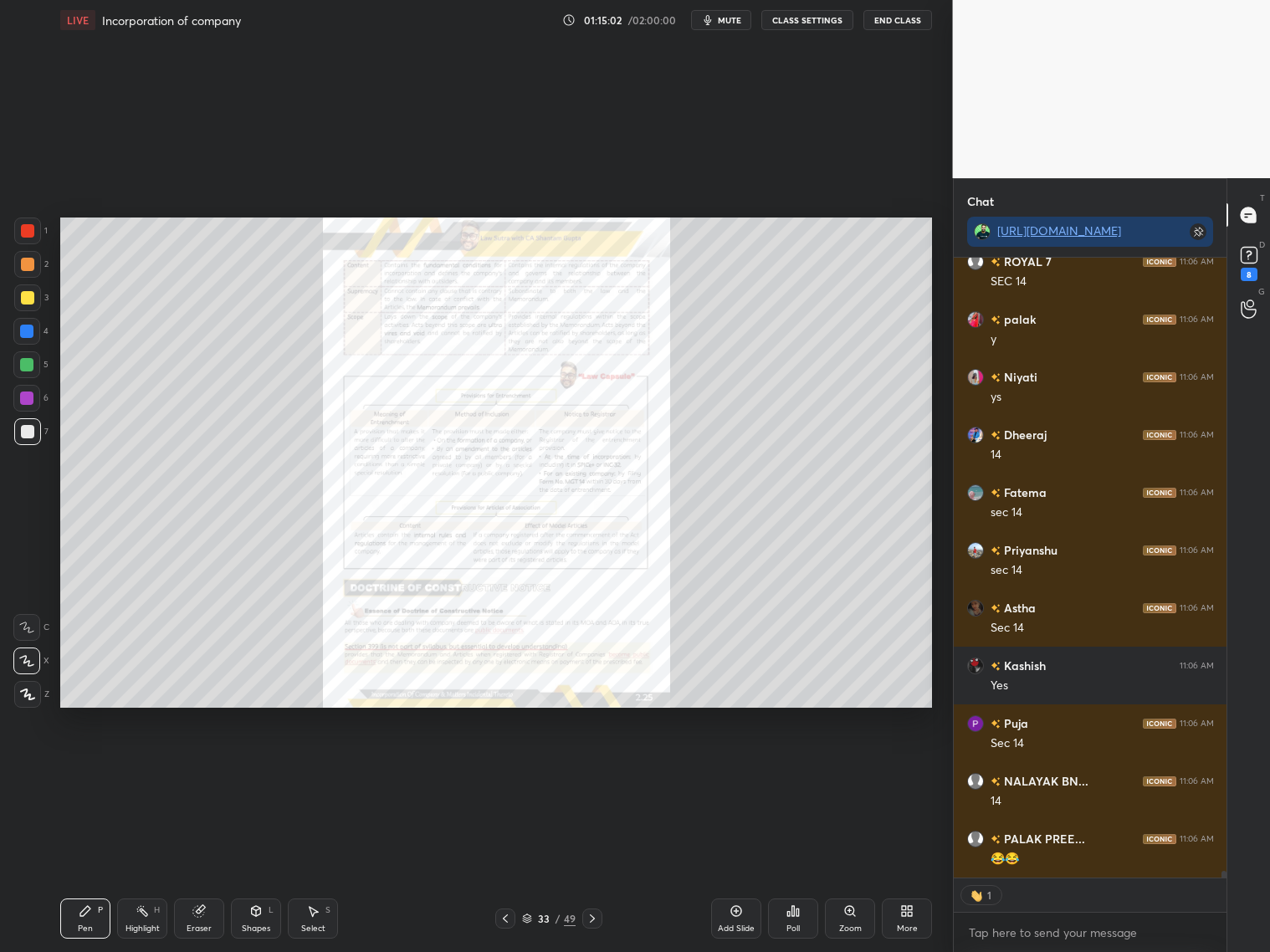
click at [599, 767] on div at bounding box center [591, 918] width 20 height 20
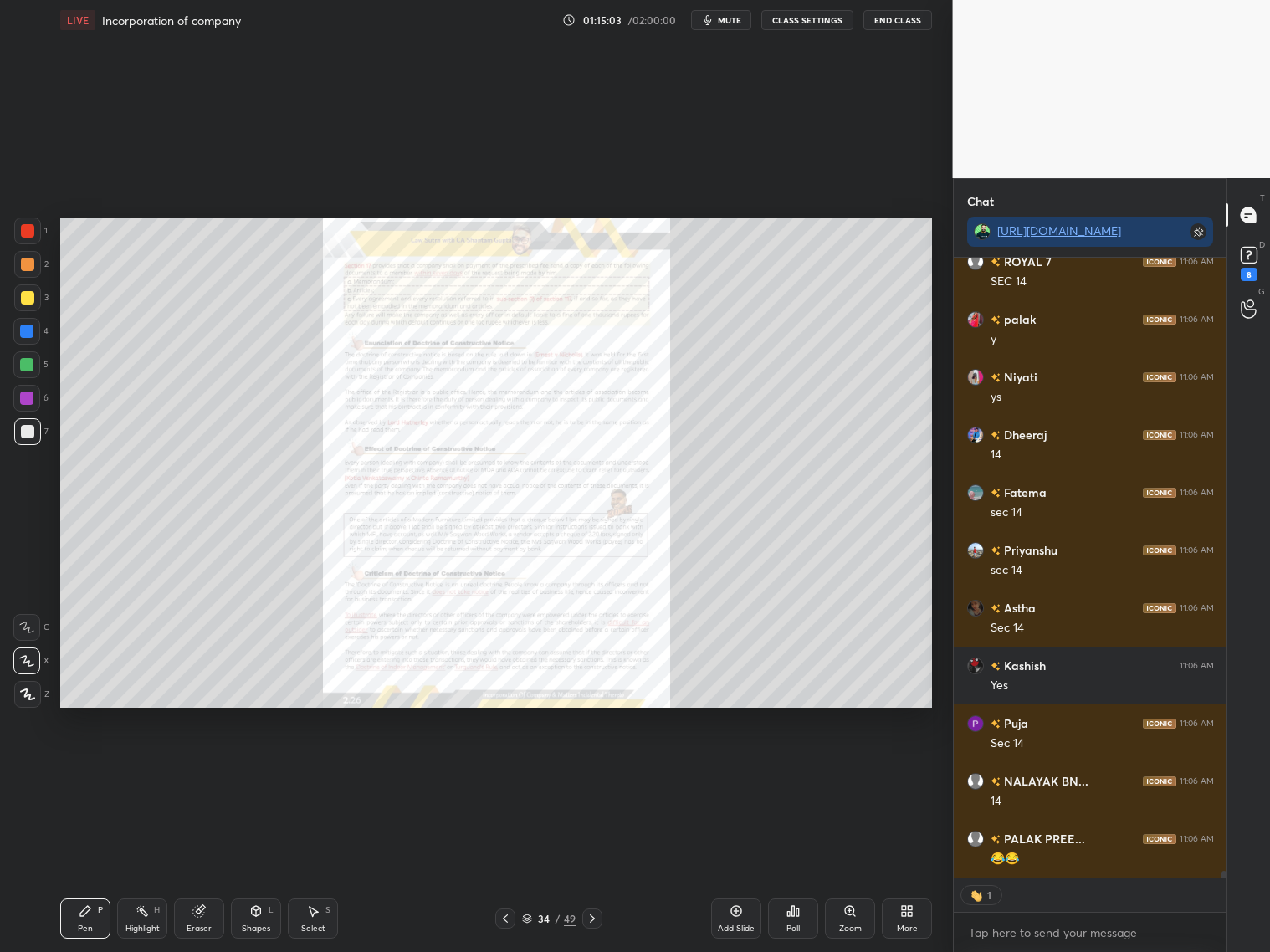
scroll to position [53951, 0]
click at [600, 767] on div at bounding box center [591, 918] width 20 height 20
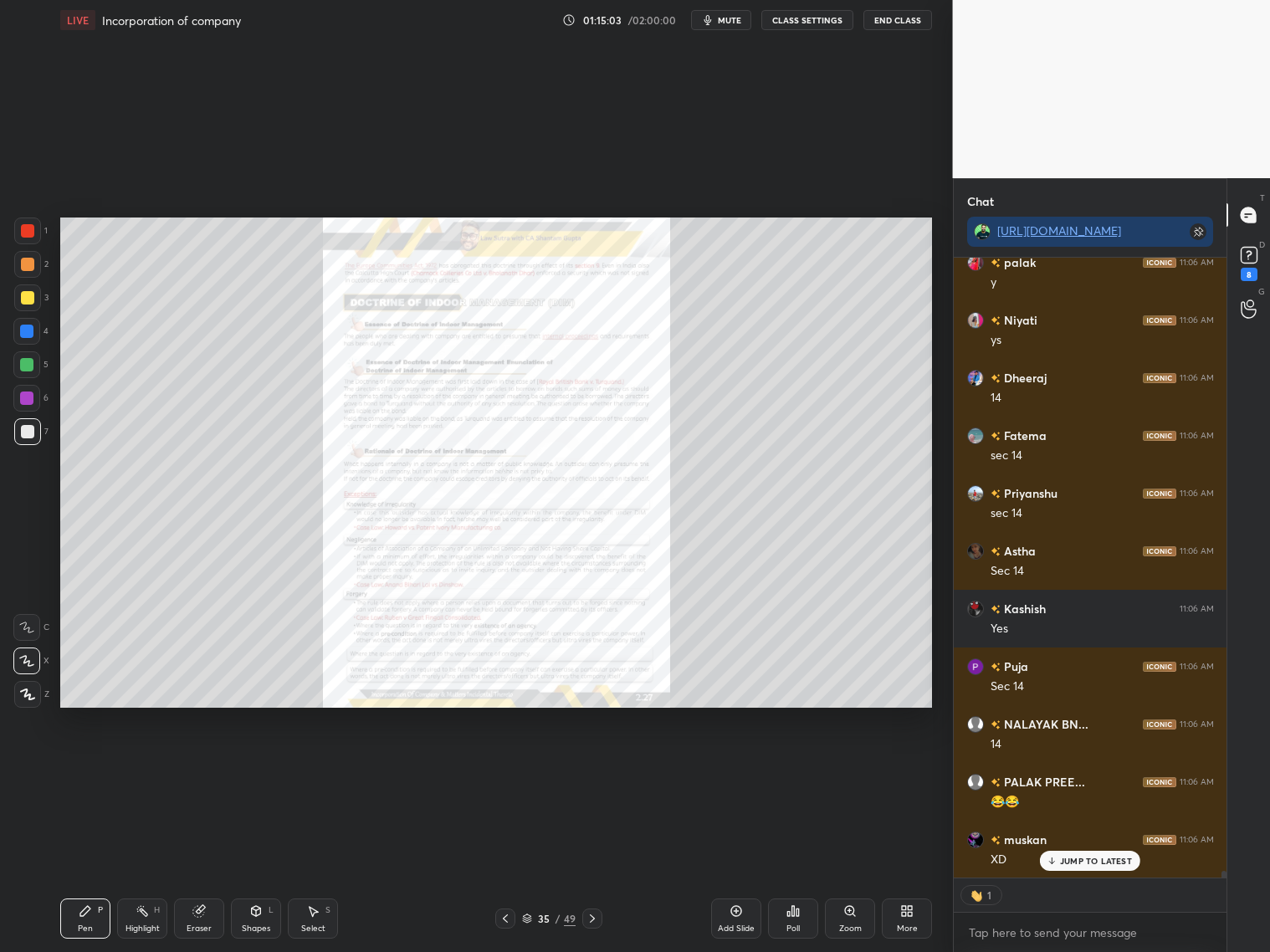
click at [599, 767] on div at bounding box center [591, 918] width 20 height 20
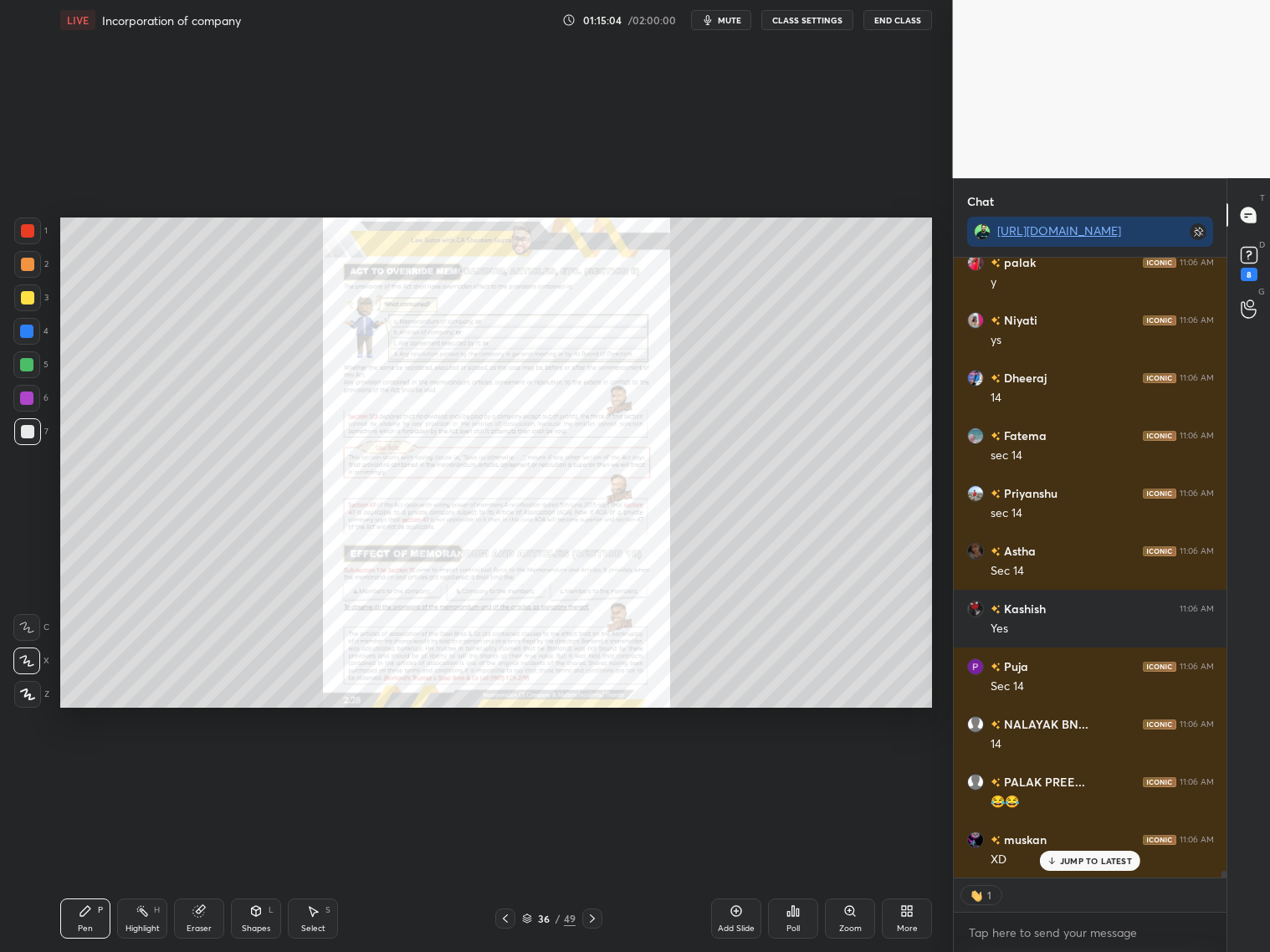
click at [599, 767] on div at bounding box center [591, 918] width 20 height 20
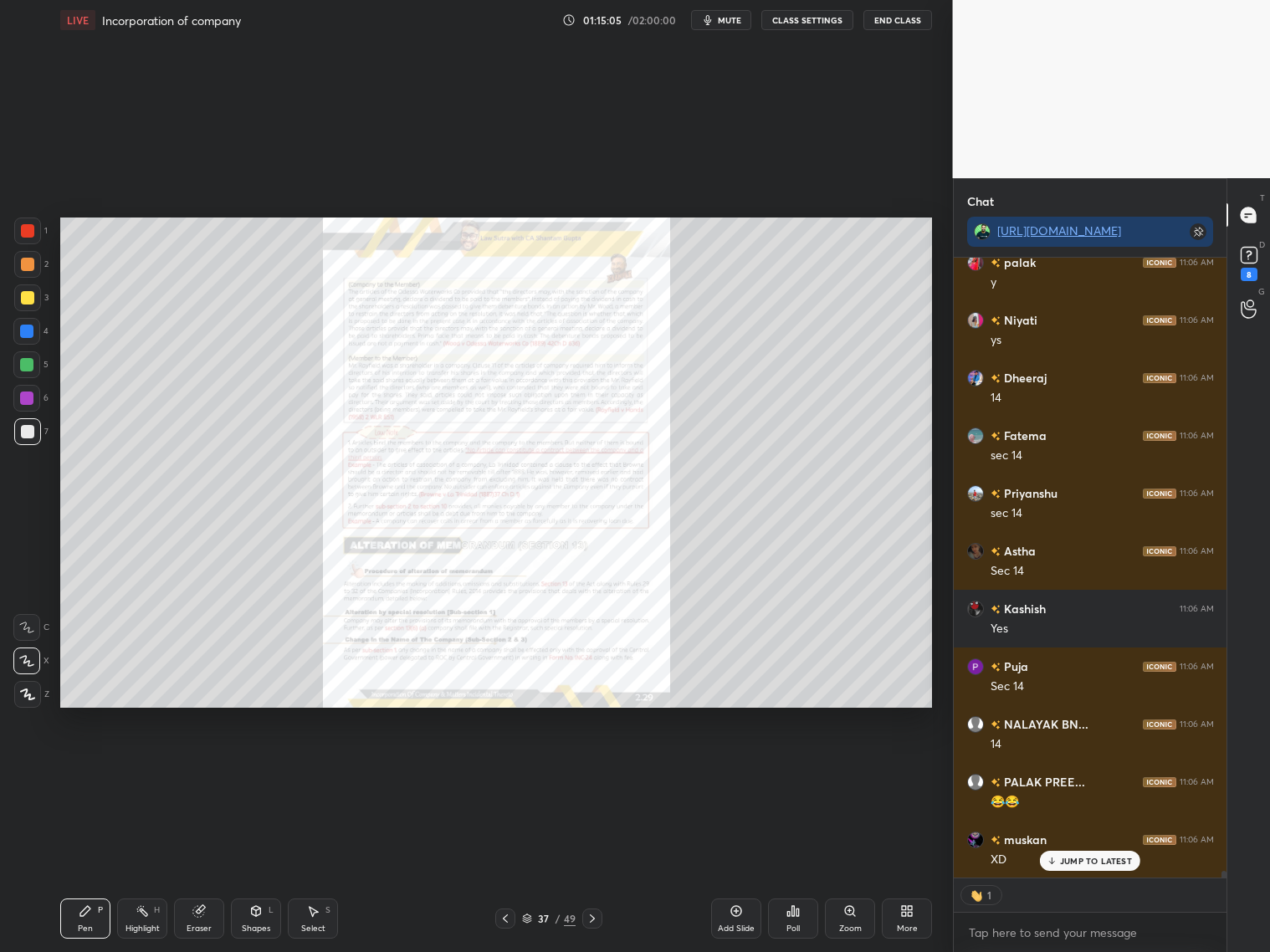
click at [597, 767] on icon at bounding box center [592, 919] width 14 height 14
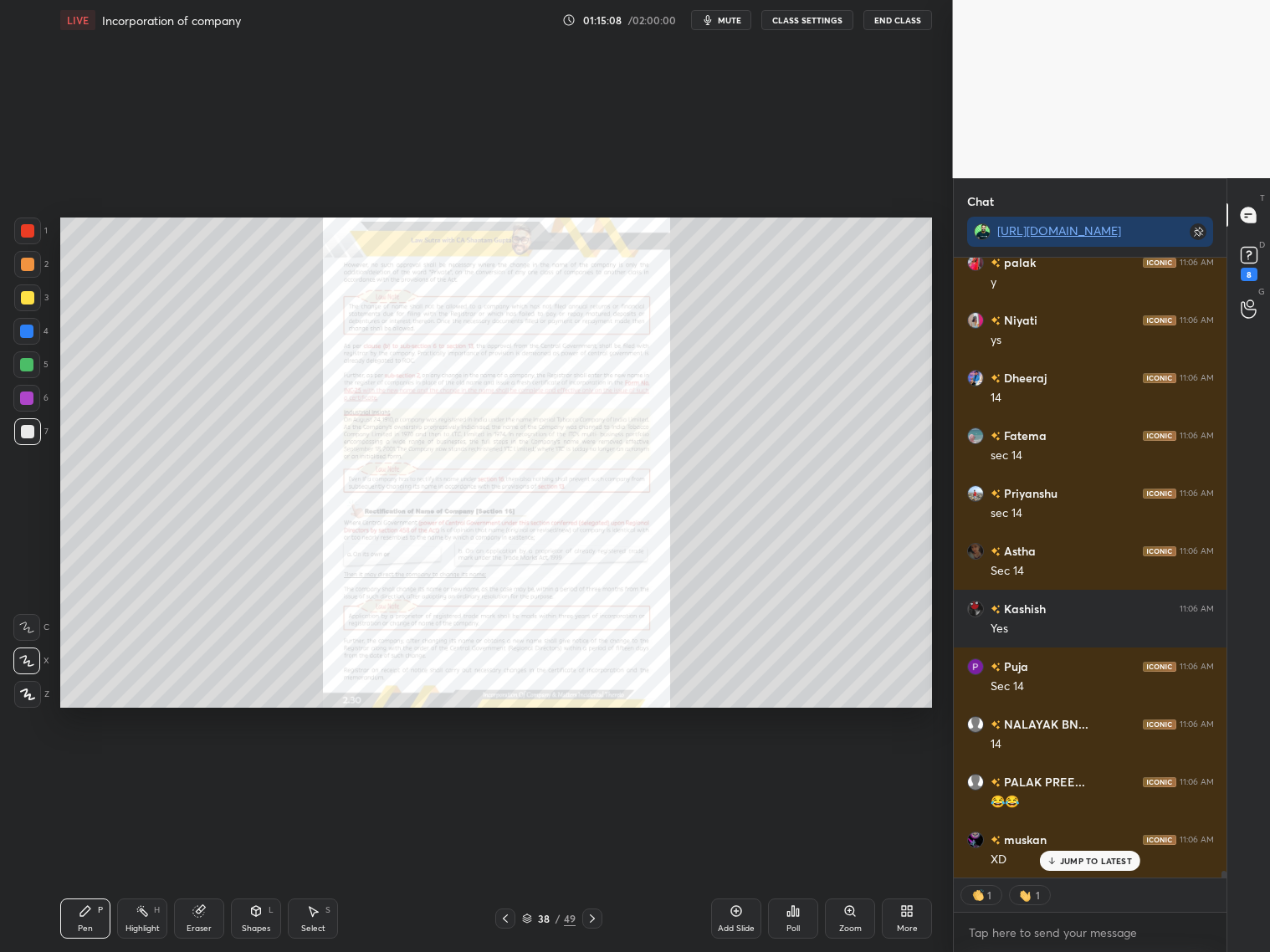
click at [597, 767] on icon at bounding box center [592, 919] width 14 height 14
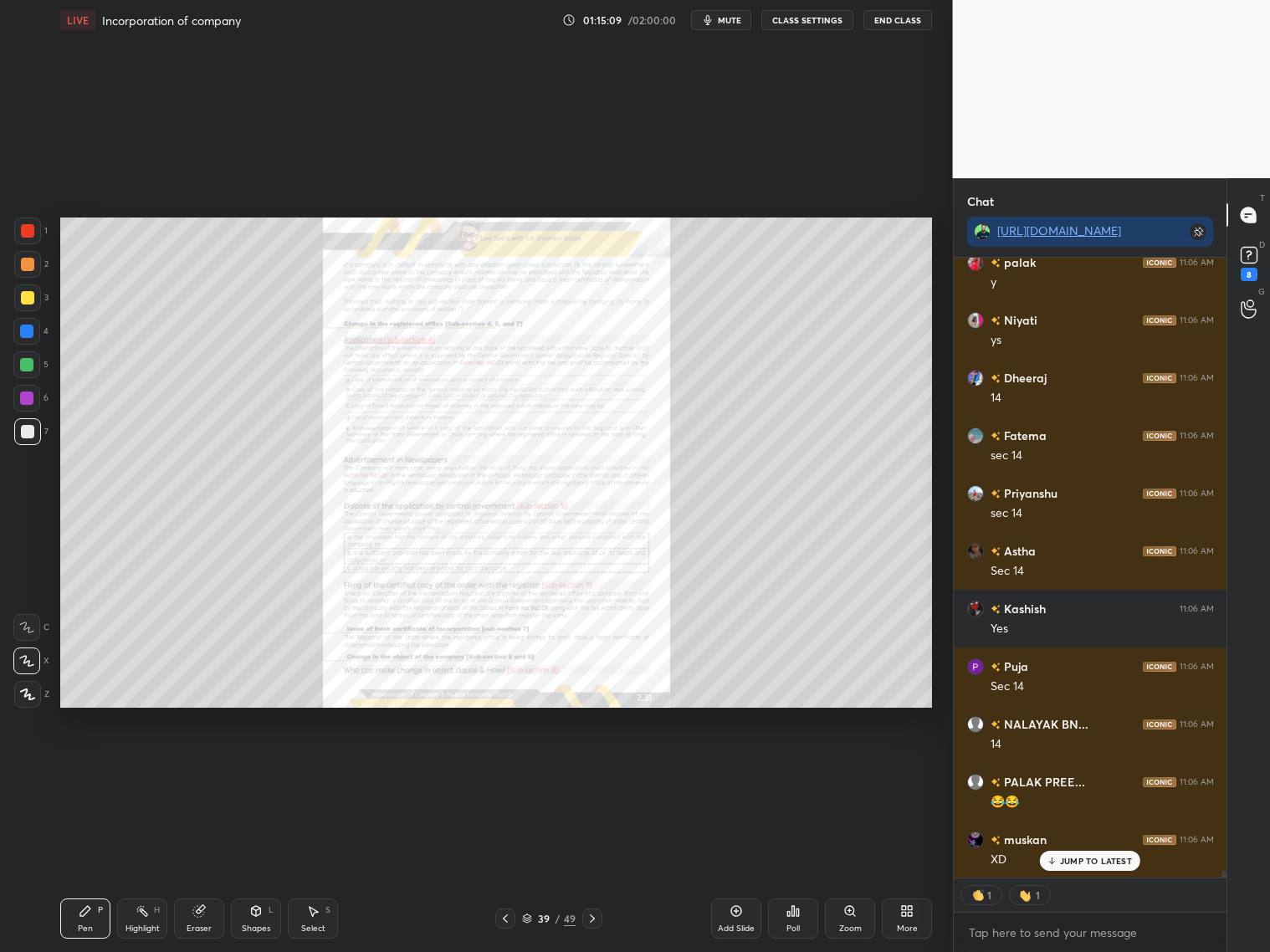
scroll to position [54008, 0]
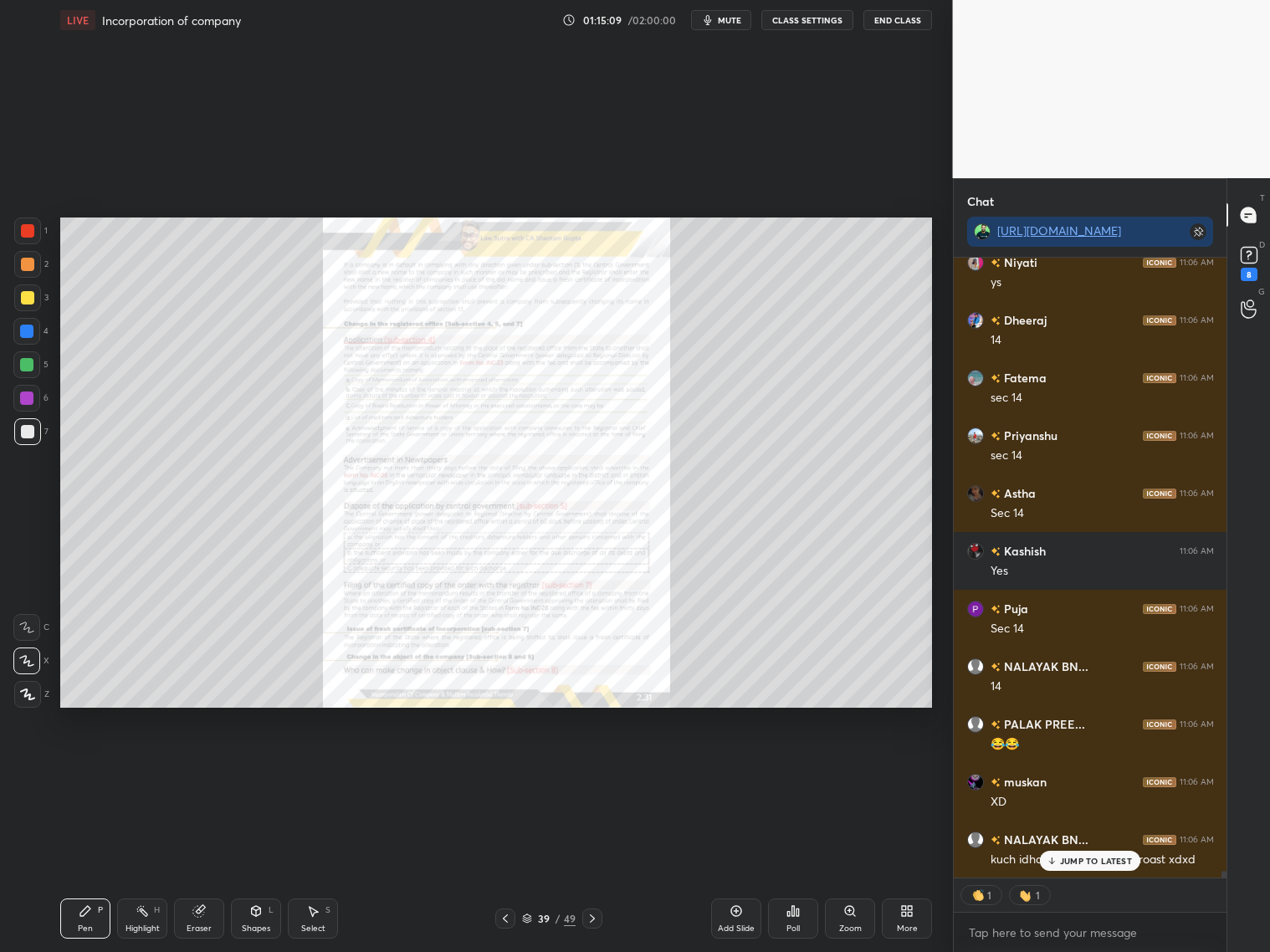
click at [593, 767] on icon at bounding box center [592, 919] width 14 height 14
click at [597, 767] on icon at bounding box center [592, 919] width 14 height 14
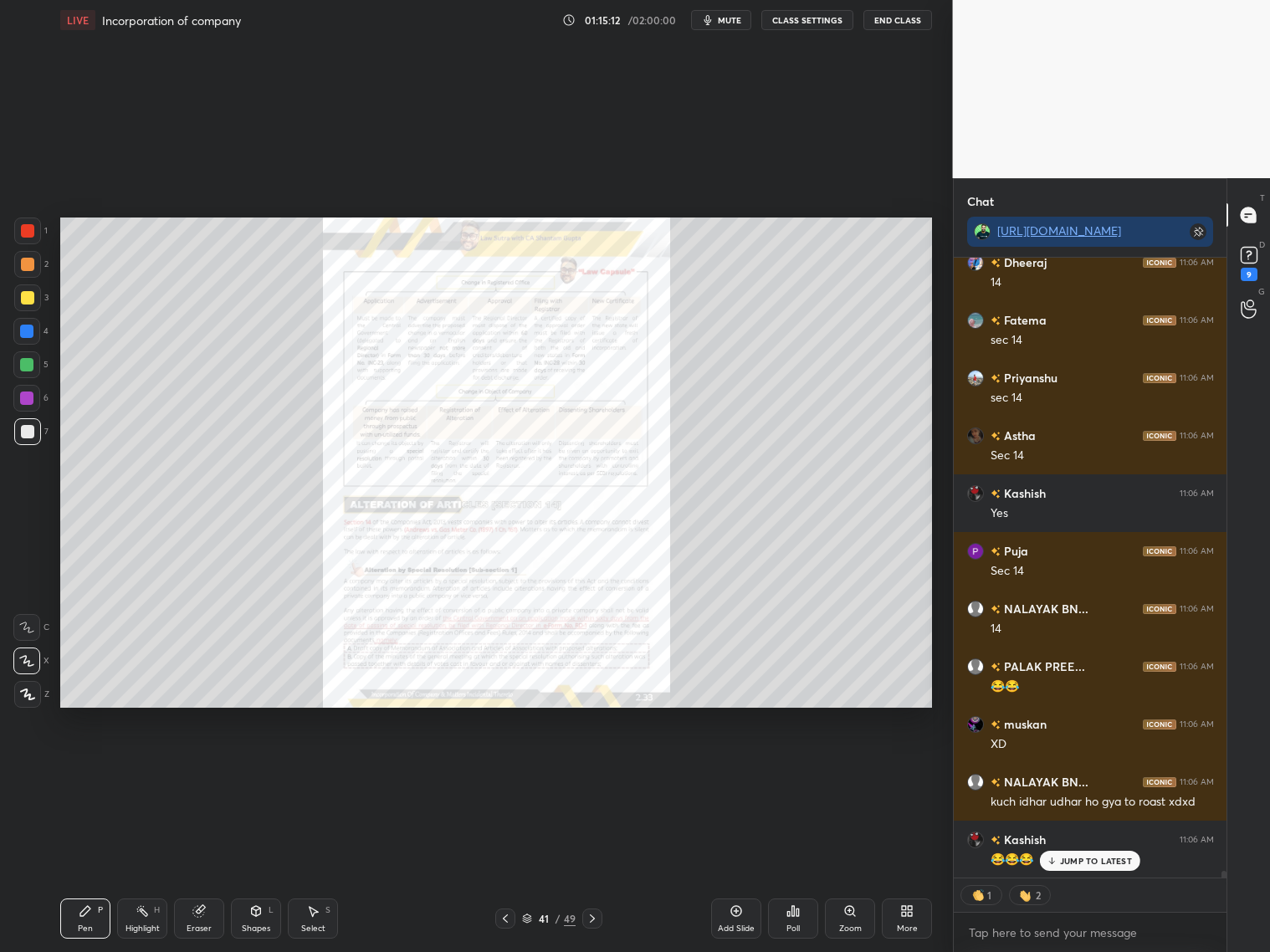
click at [595, 767] on icon at bounding box center [592, 919] width 14 height 14
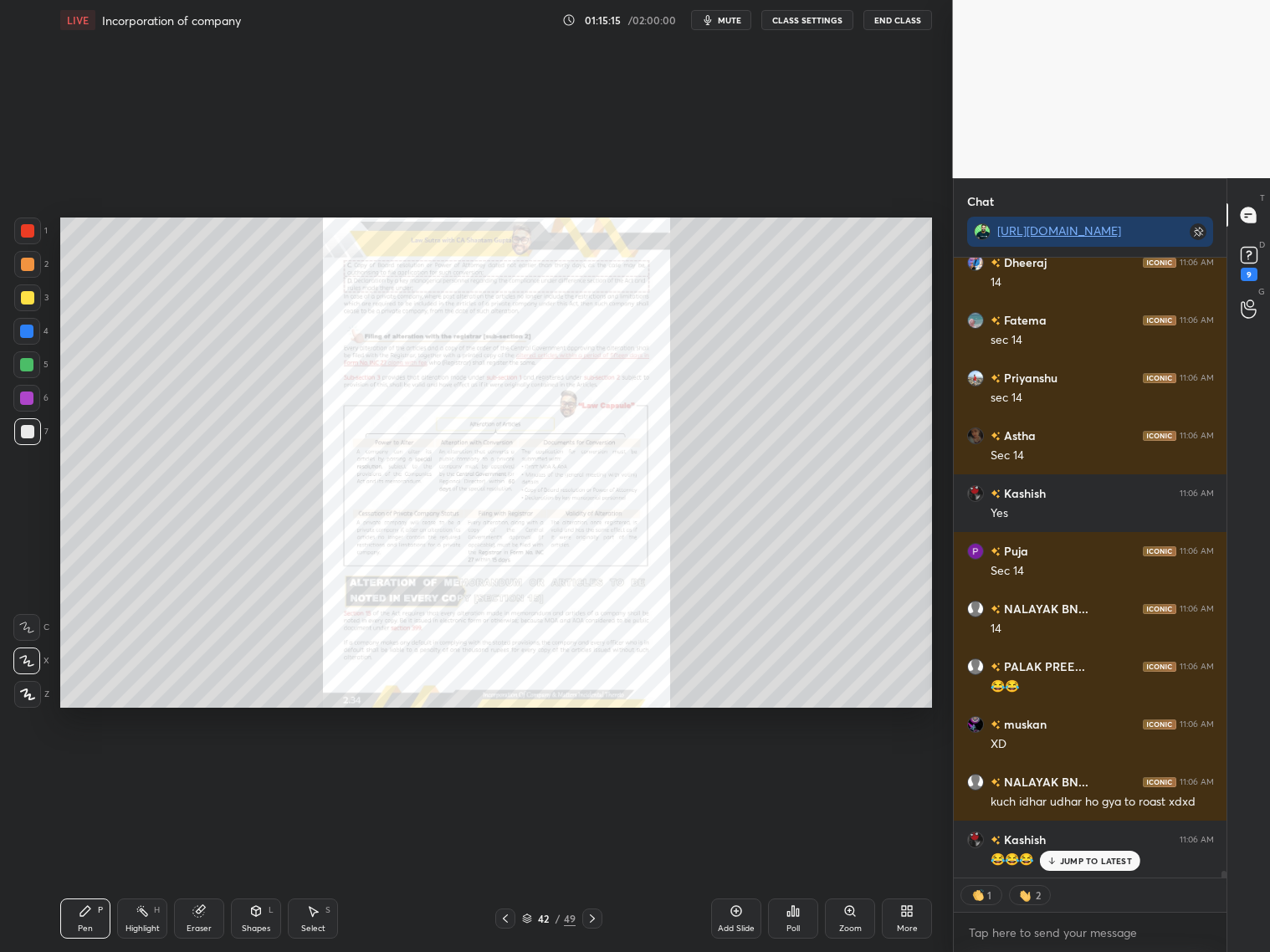
click at [510, 767] on icon at bounding box center [505, 919] width 14 height 14
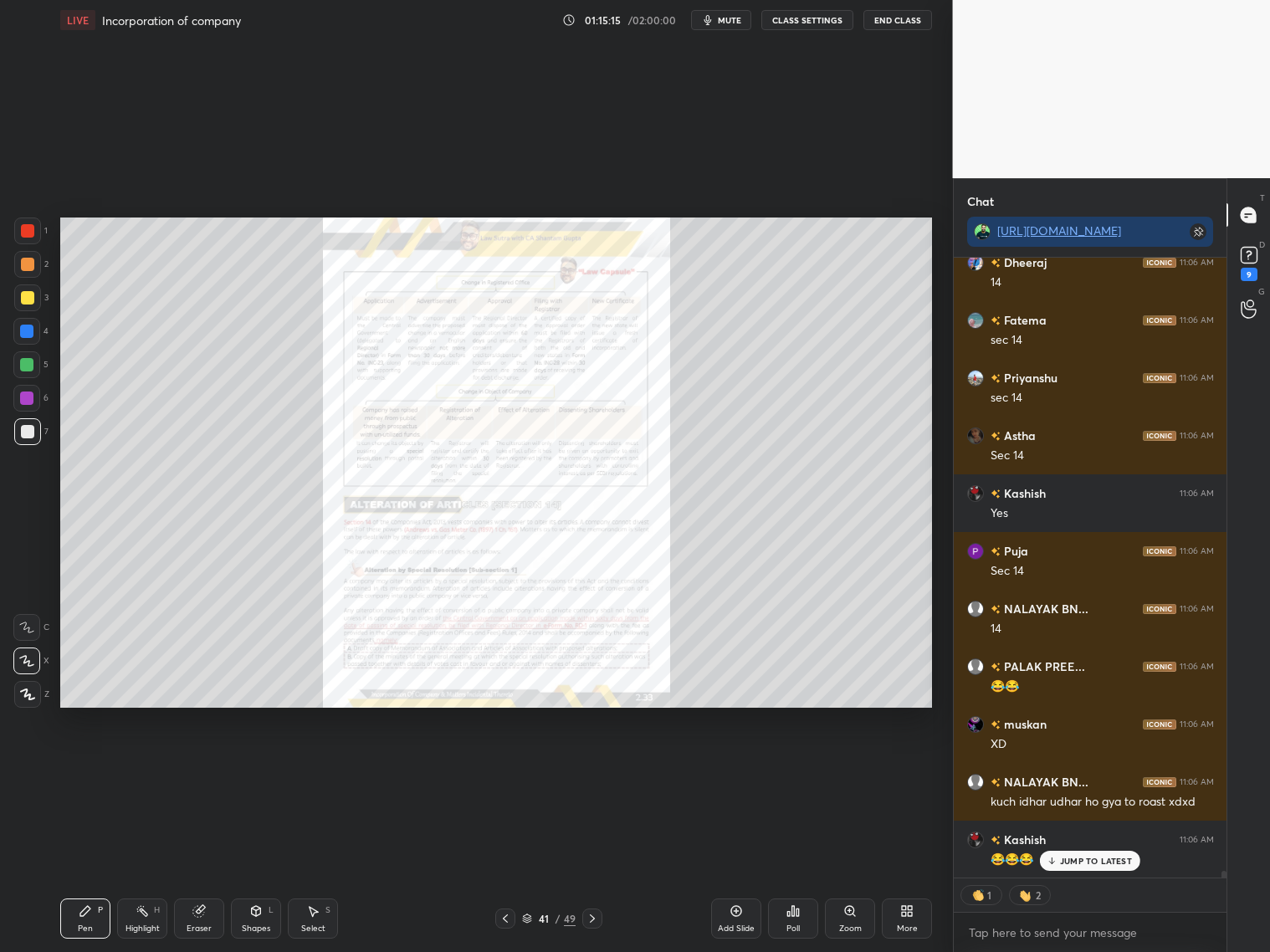
click at [509, 767] on icon at bounding box center [505, 919] width 14 height 14
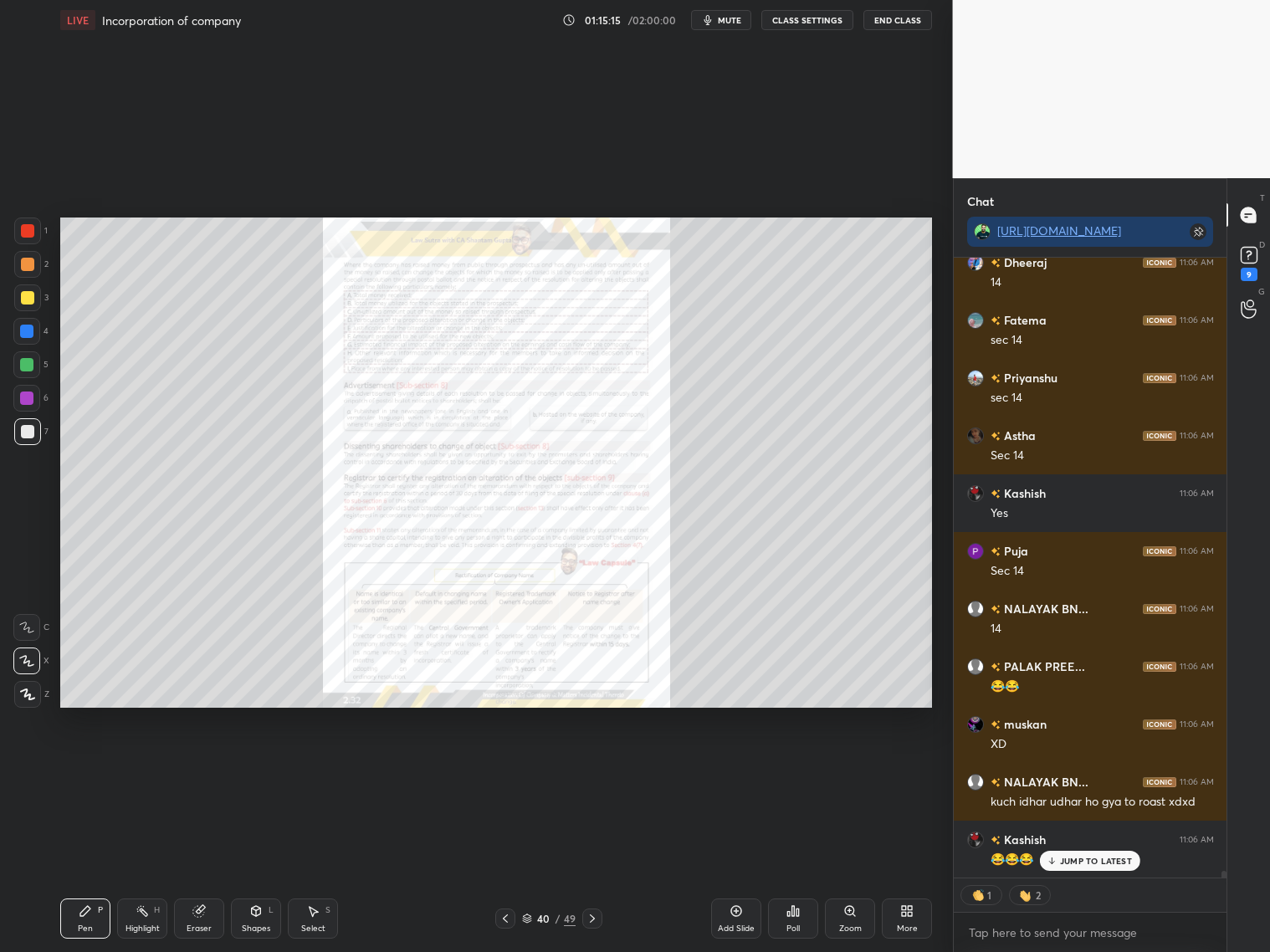
click at [509, 767] on icon at bounding box center [505, 919] width 14 height 14
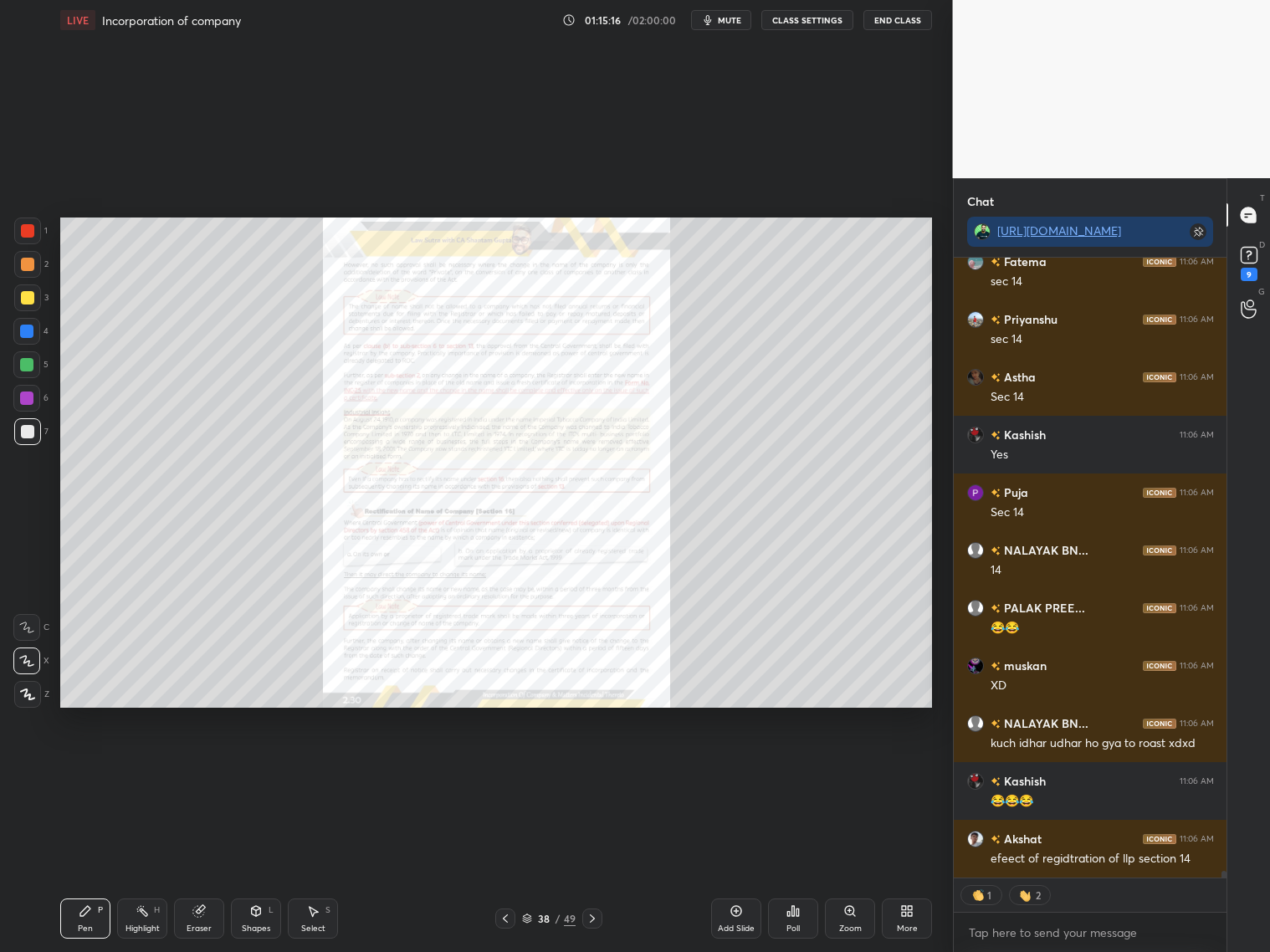
click at [517, 767] on div "38 / 49" at bounding box center [548, 918] width 107 height 20
click at [518, 767] on div "38 / 49" at bounding box center [548, 918] width 107 height 20
click at [517, 767] on div "38 / 49" at bounding box center [548, 918] width 107 height 20
click at [522, 767] on div "38 / 49" at bounding box center [548, 918] width 107 height 20
click at [520, 767] on div "38 / 49" at bounding box center [548, 918] width 107 height 20
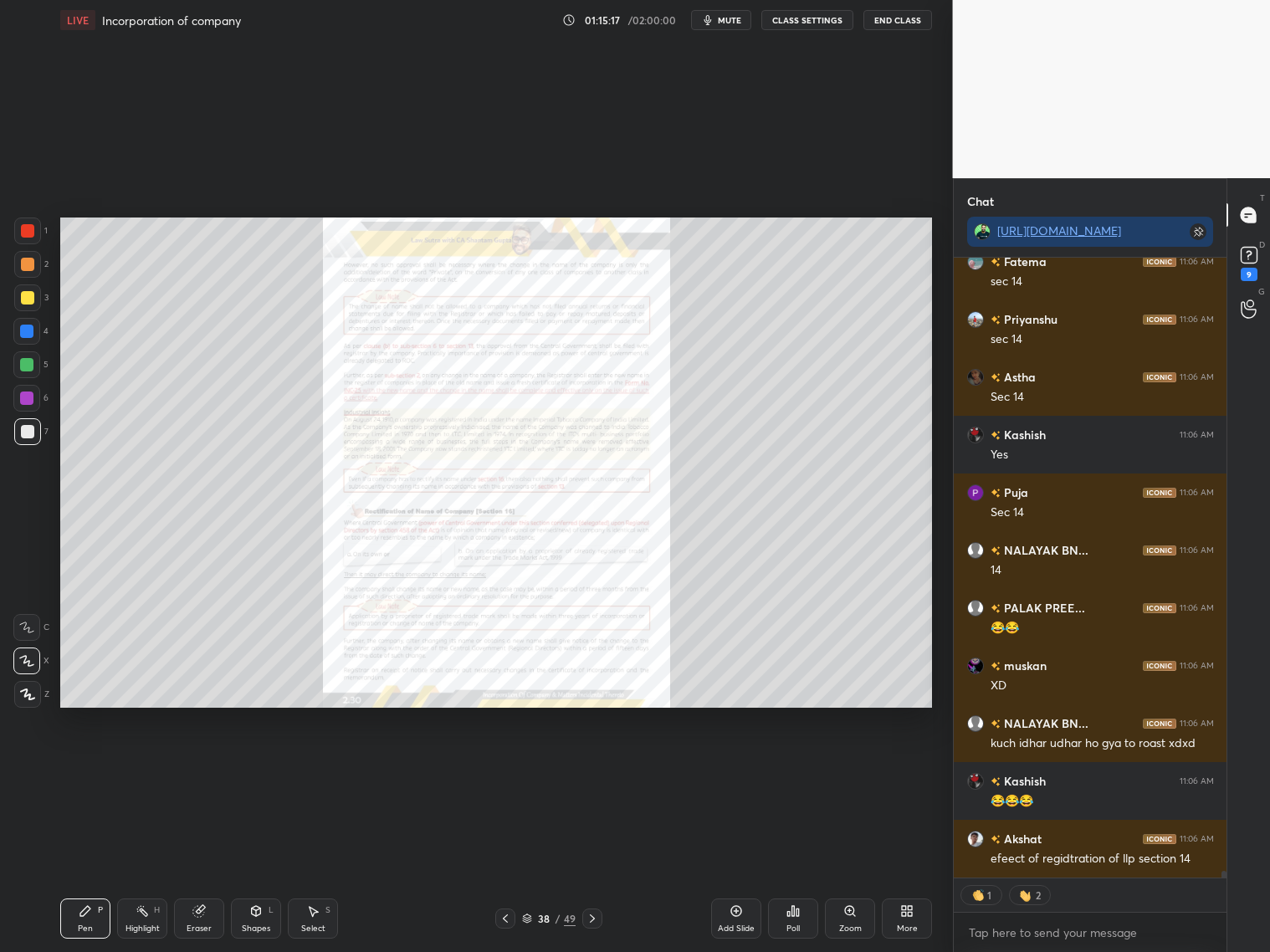
click at [511, 767] on icon at bounding box center [505, 919] width 14 height 14
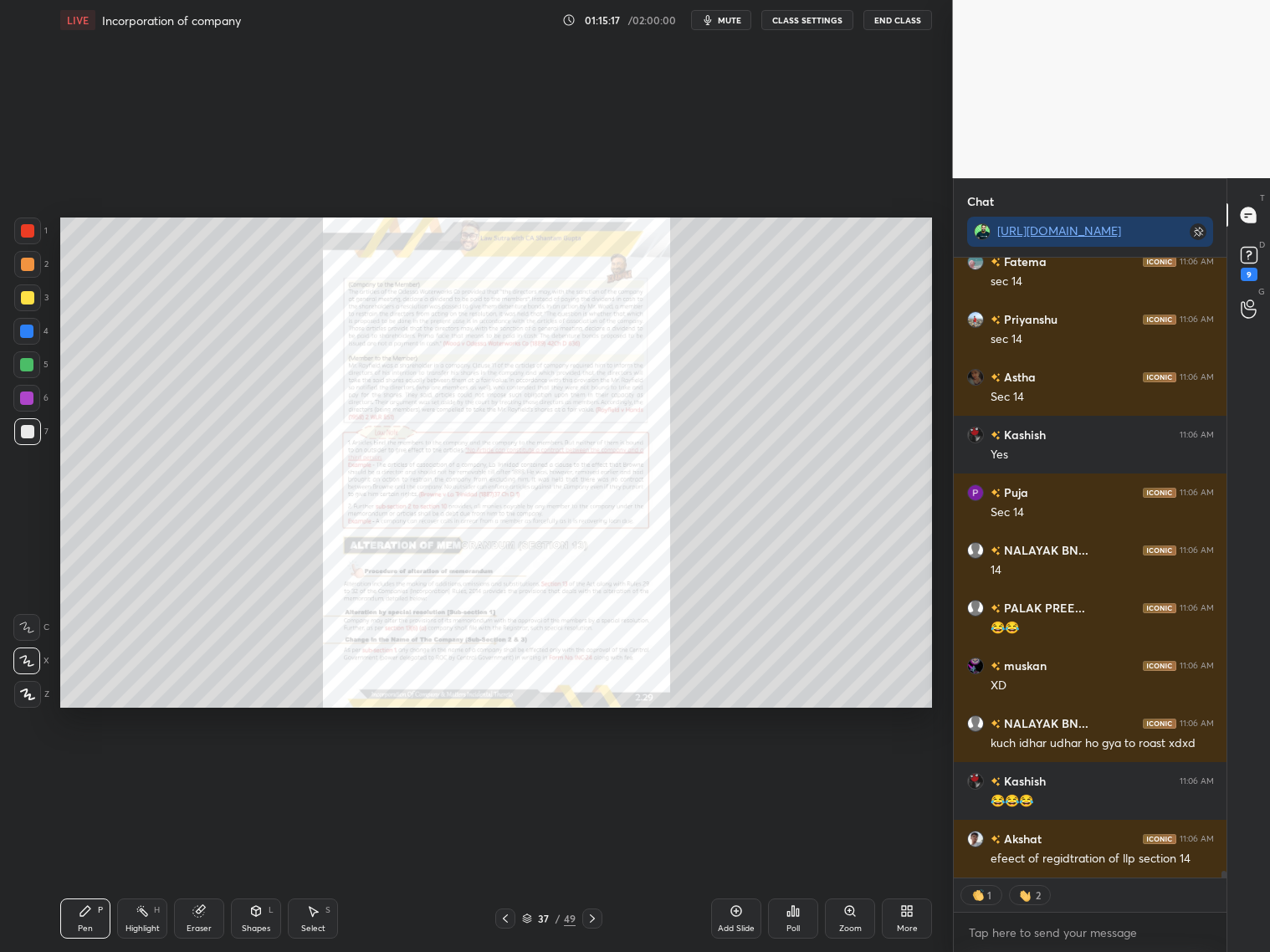
drag, startPoint x: 510, startPoint y: 915, endPoint x: 498, endPoint y: 920, distance: 13.0
click at [507, 767] on icon at bounding box center [505, 919] width 14 height 14
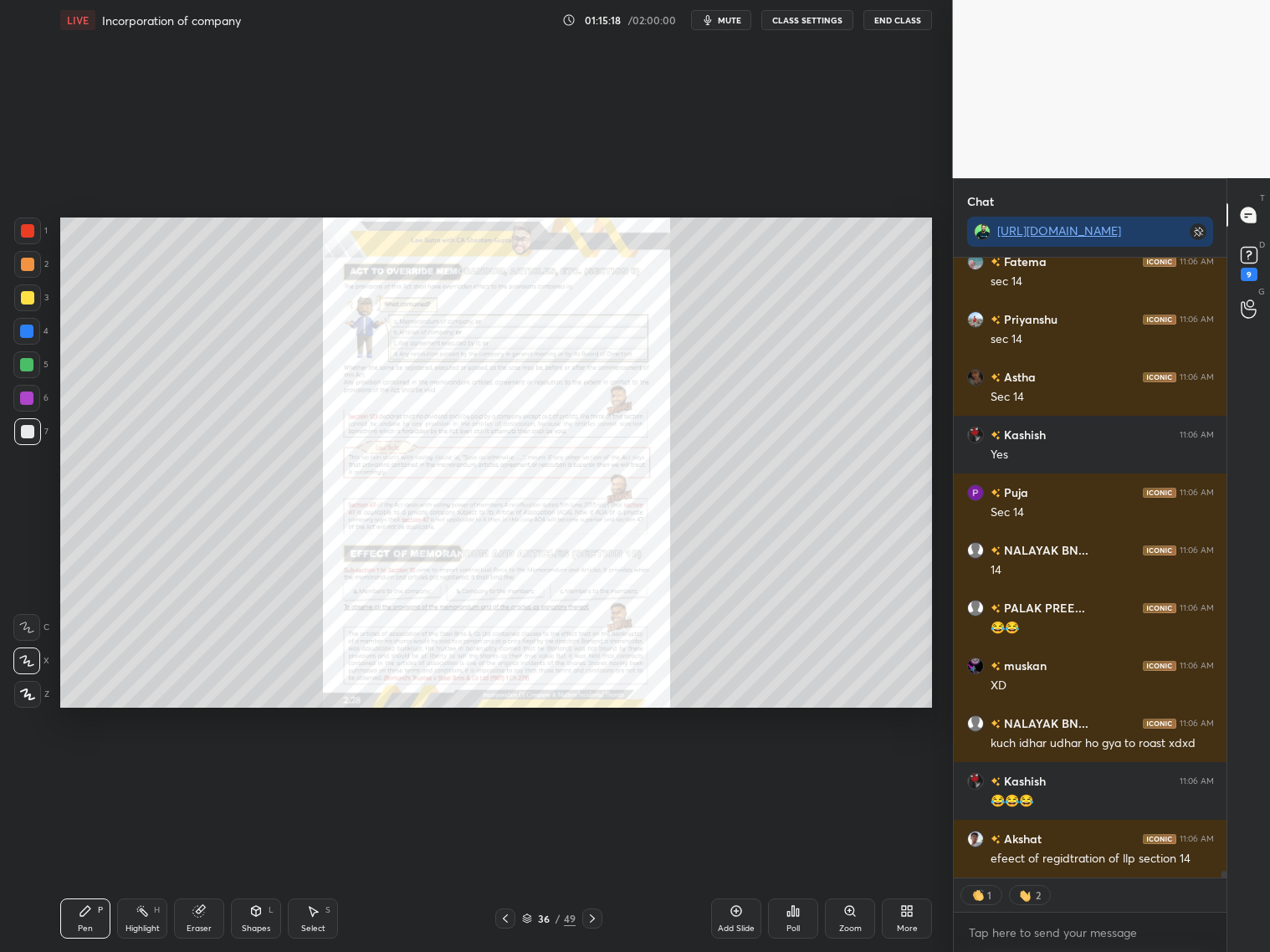
click at [500, 767] on icon at bounding box center [505, 919] width 14 height 14
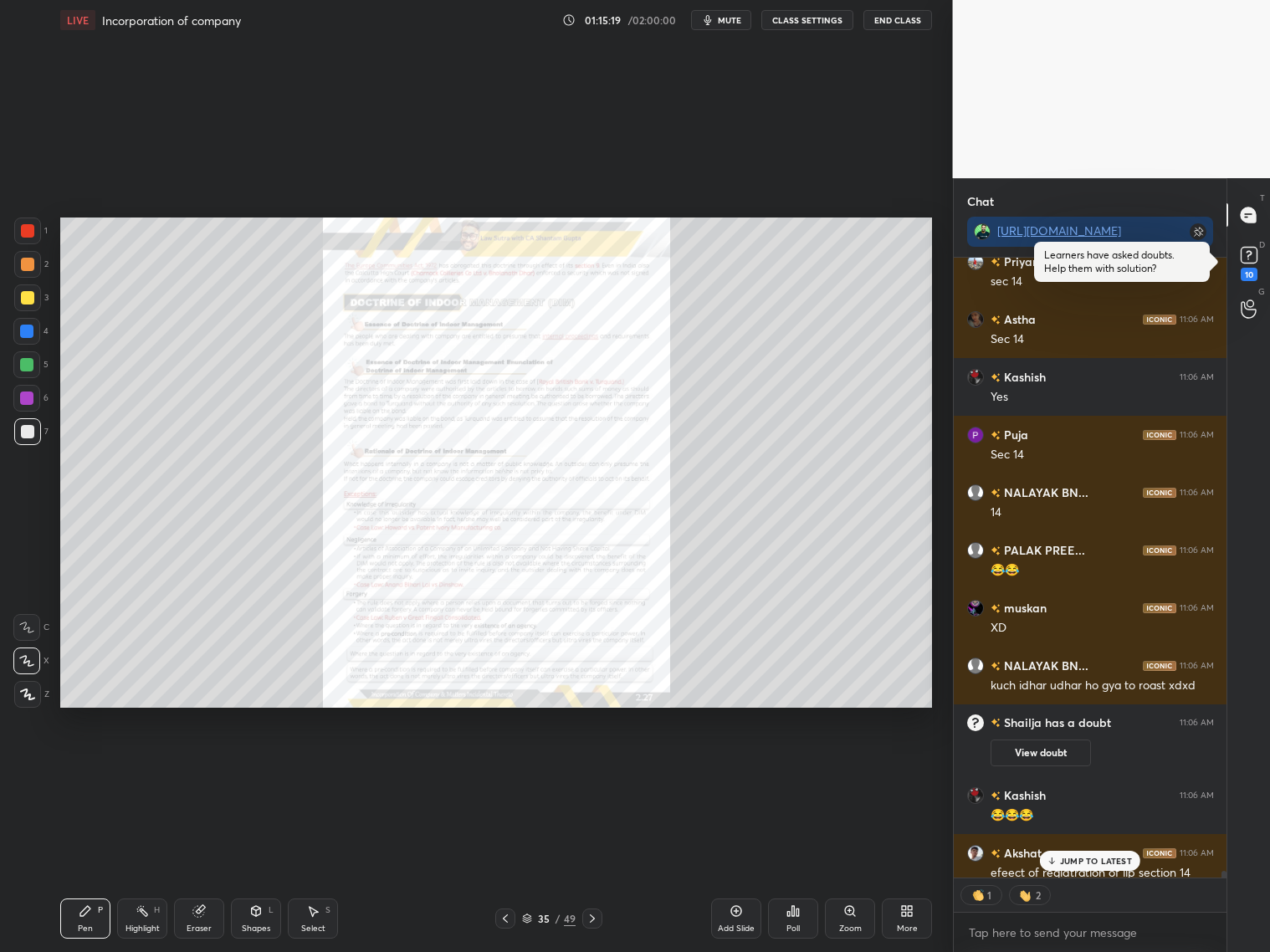
scroll to position [54326, 0]
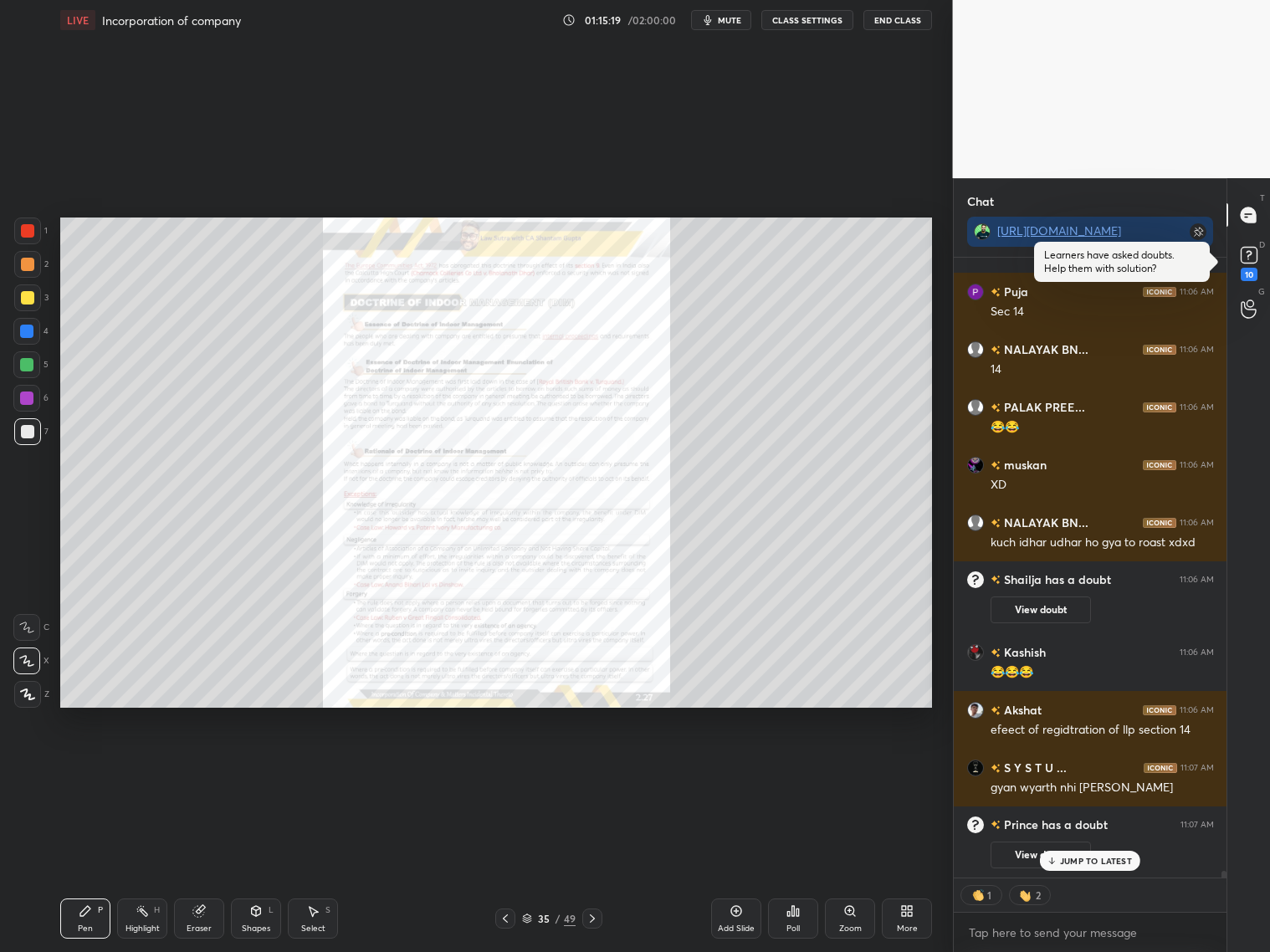
click at [511, 767] on icon at bounding box center [505, 919] width 14 height 14
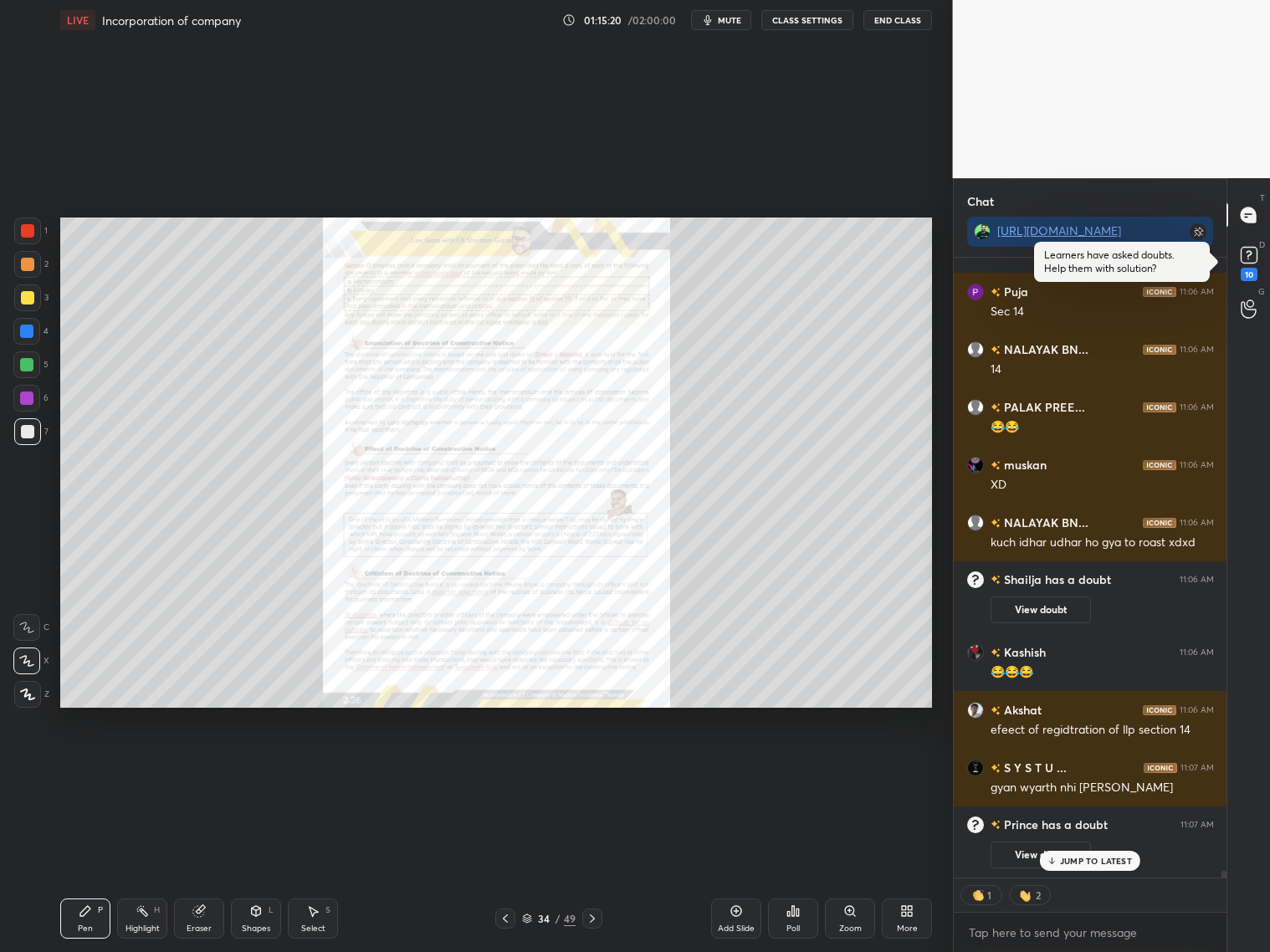
click at [510, 767] on icon at bounding box center [505, 919] width 14 height 14
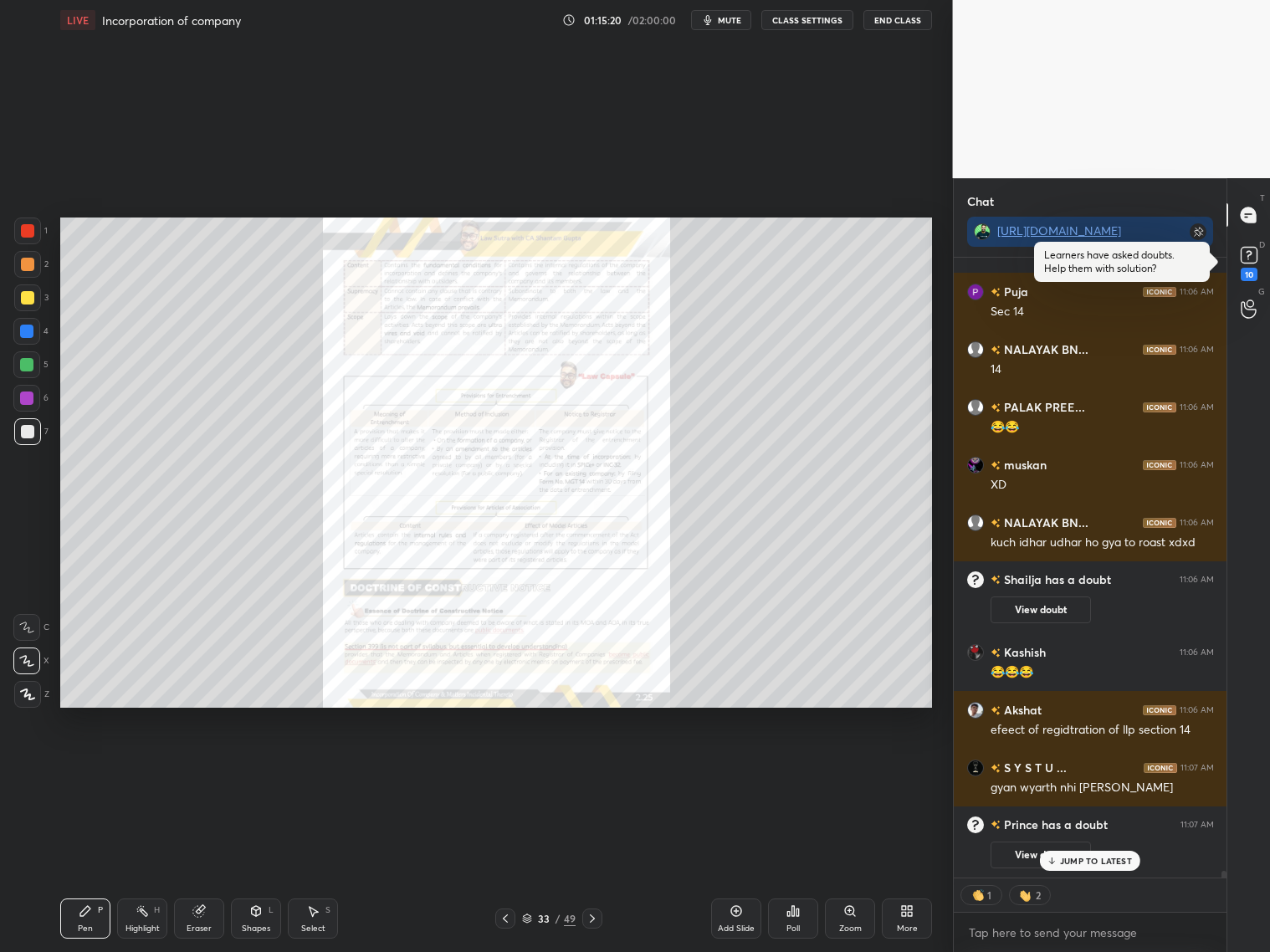
click at [509, 767] on icon at bounding box center [505, 919] width 14 height 14
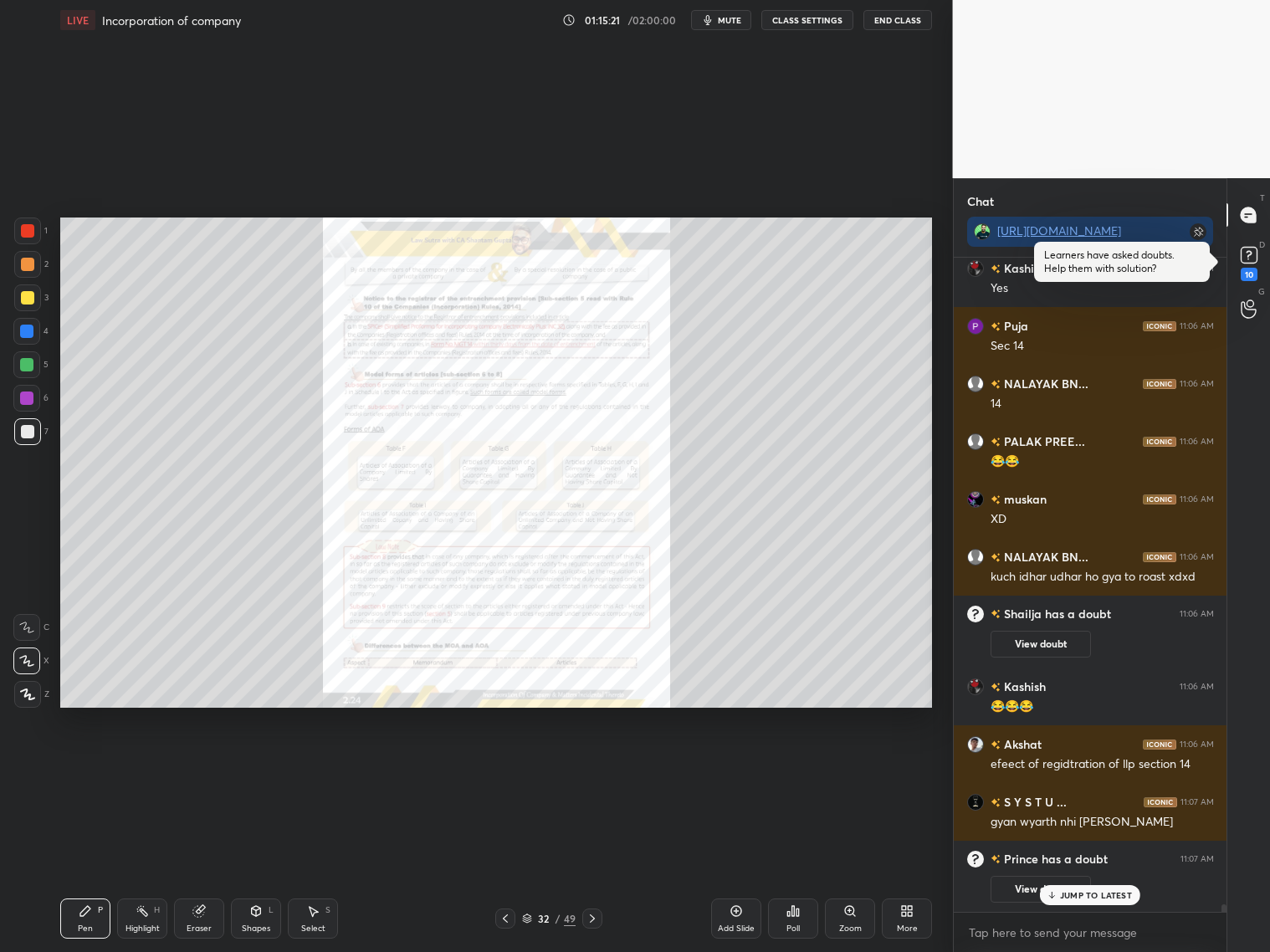
click at [511, 767] on icon at bounding box center [505, 919] width 14 height 14
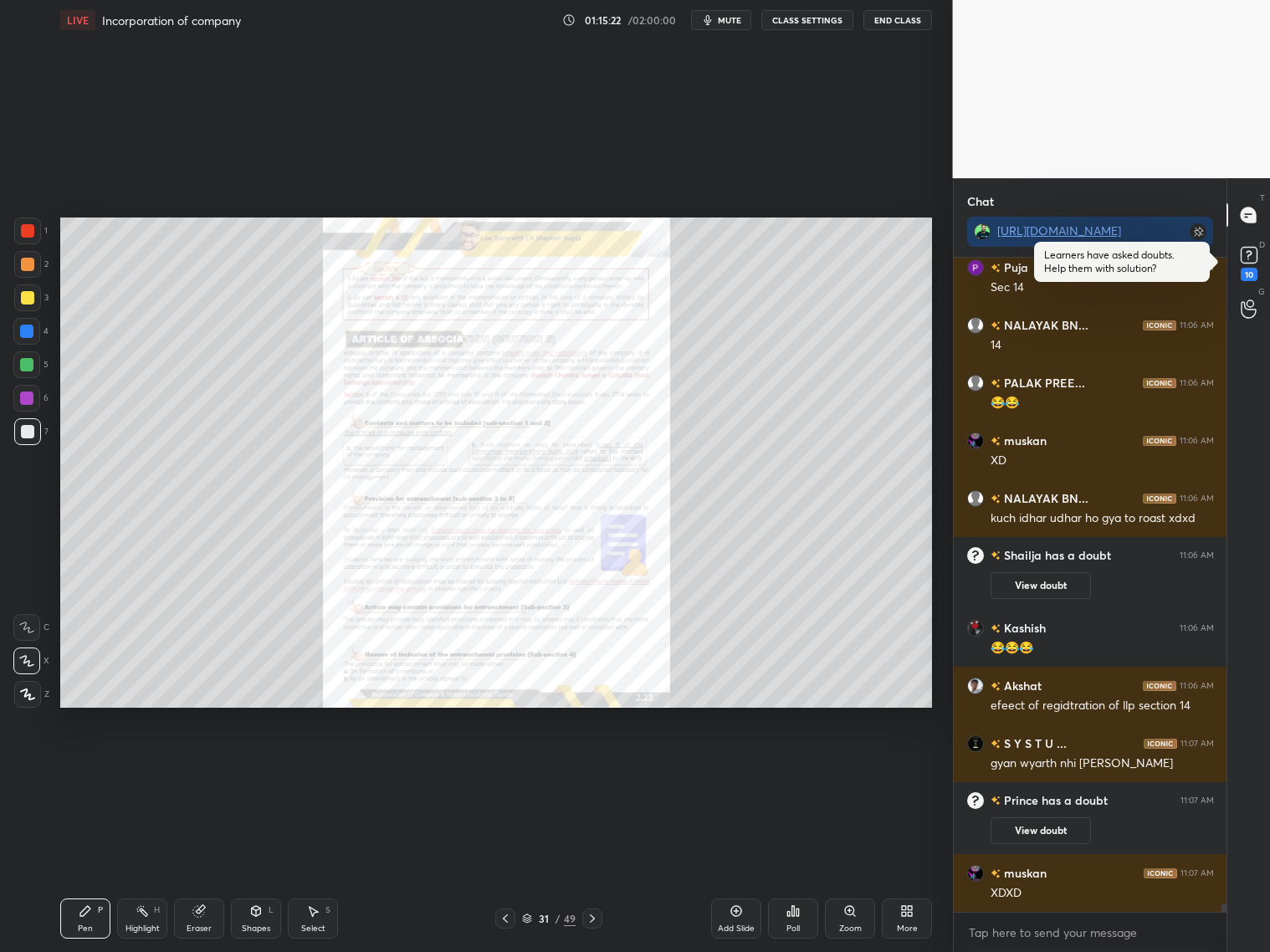
click at [511, 767] on icon at bounding box center [505, 919] width 14 height 14
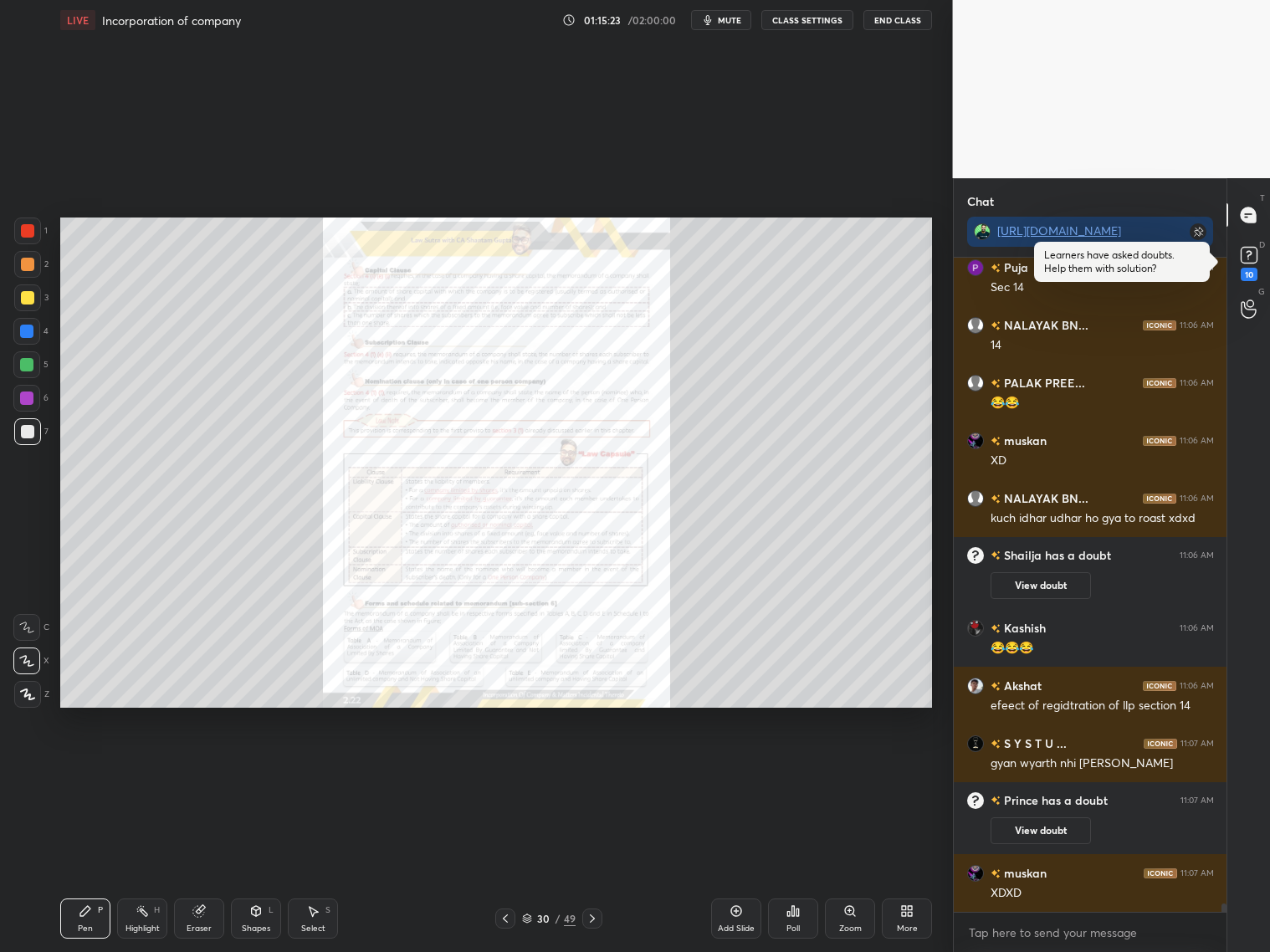
click at [511, 767] on icon at bounding box center [505, 919] width 14 height 14
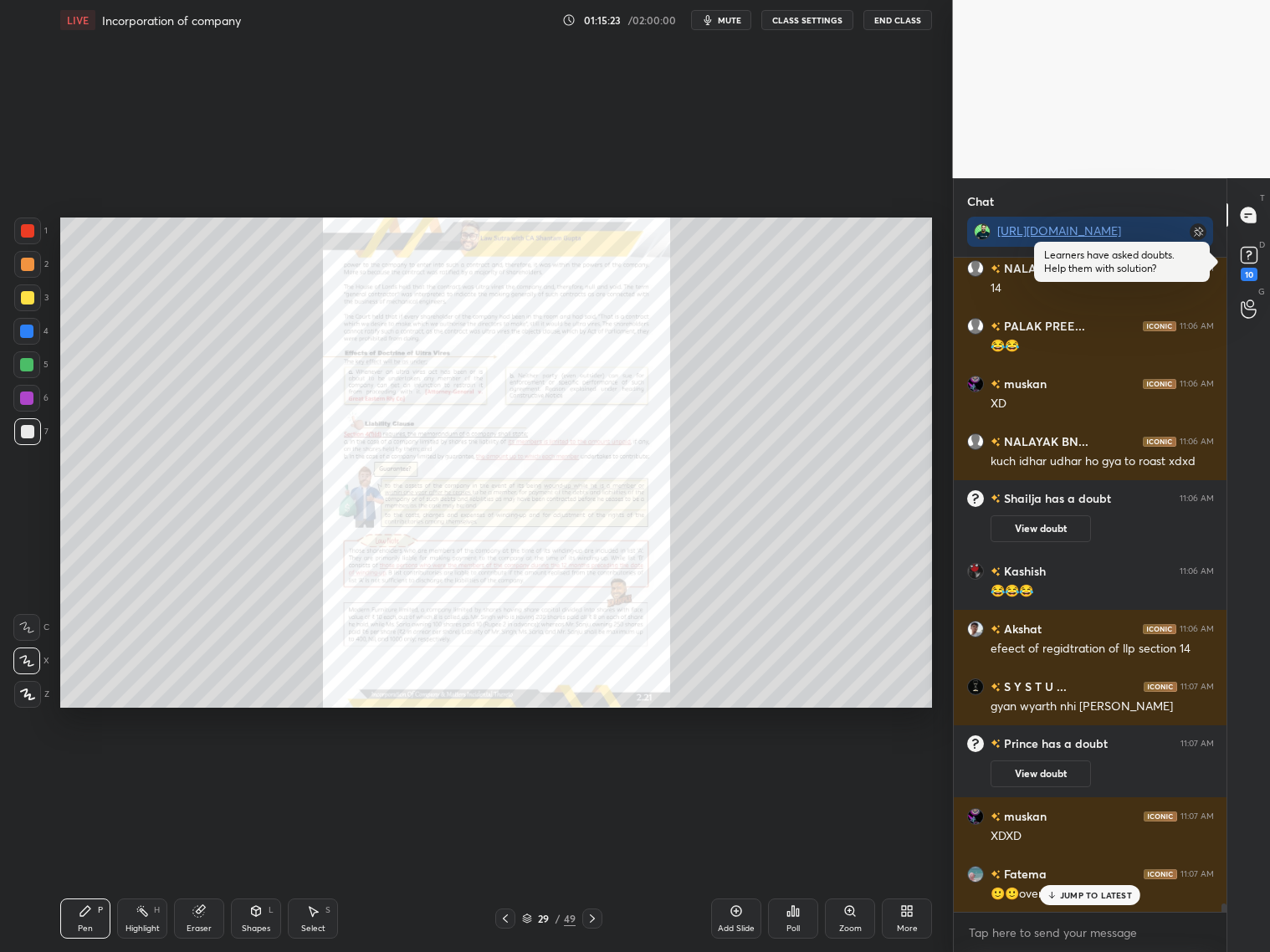
click at [509, 767] on icon at bounding box center [505, 919] width 14 height 14
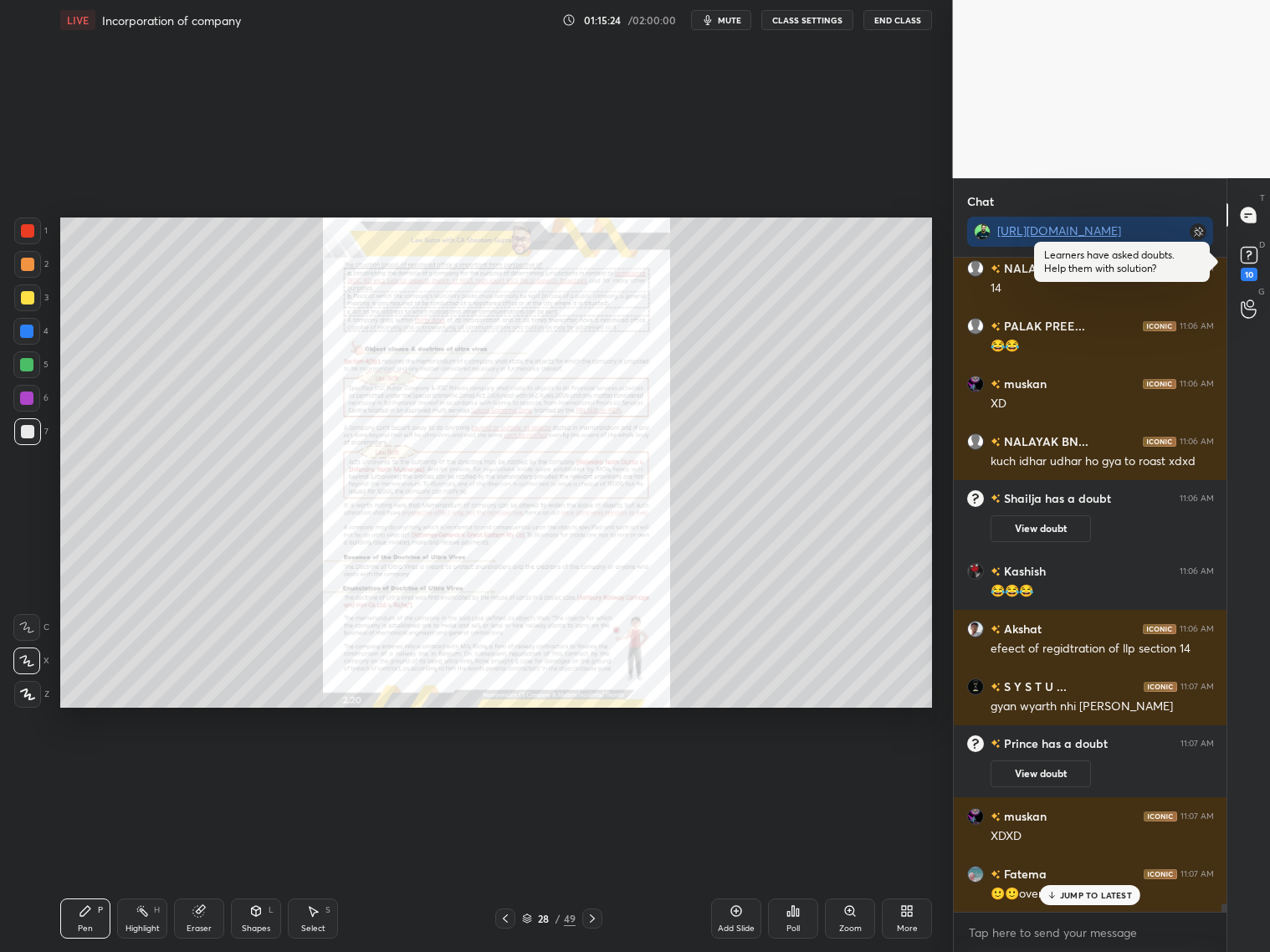
click at [511, 767] on icon at bounding box center [505, 919] width 14 height 14
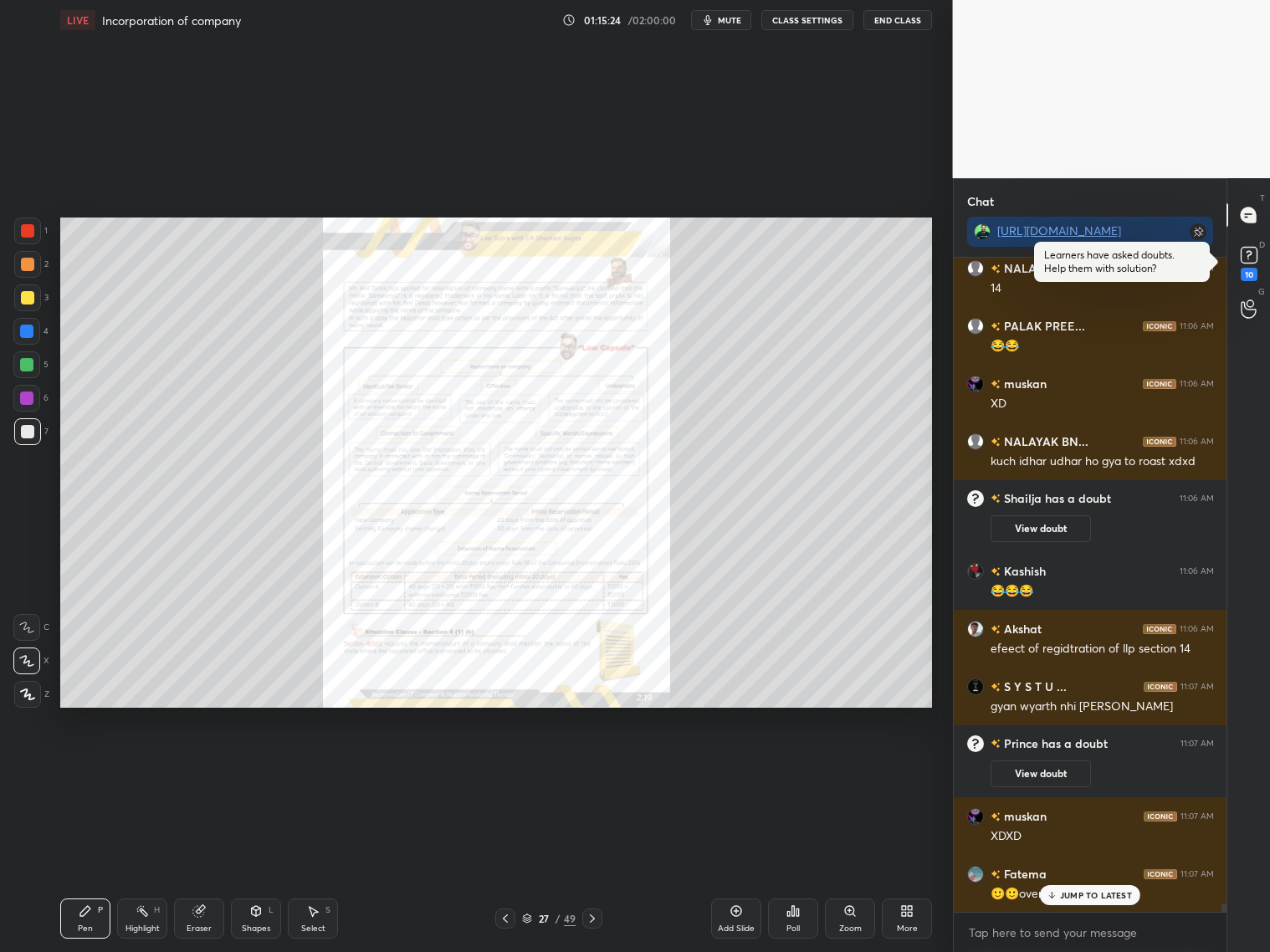
click at [509, 767] on icon at bounding box center [505, 919] width 14 height 14
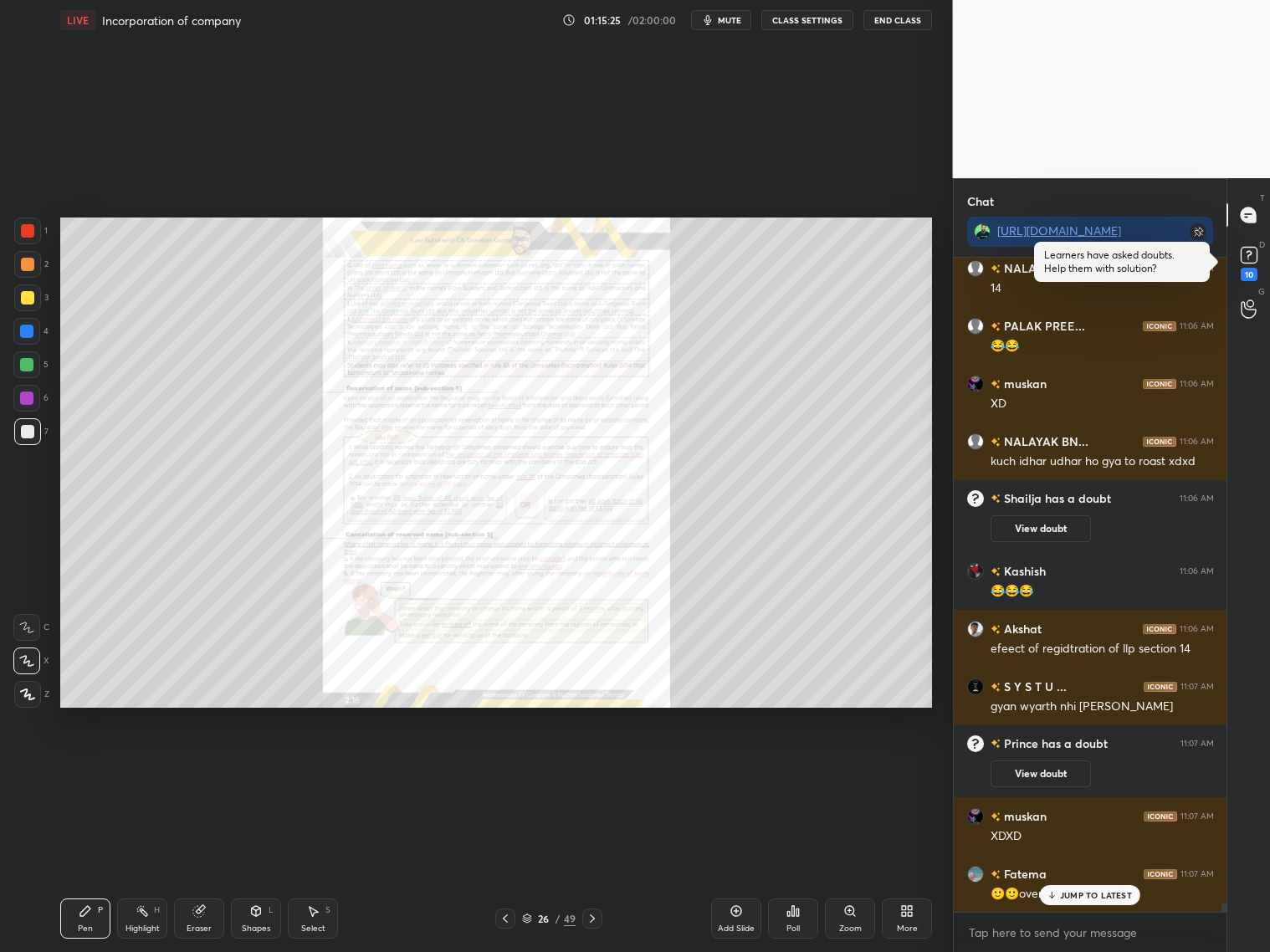
click at [509, 767] on icon at bounding box center [505, 919] width 14 height 14
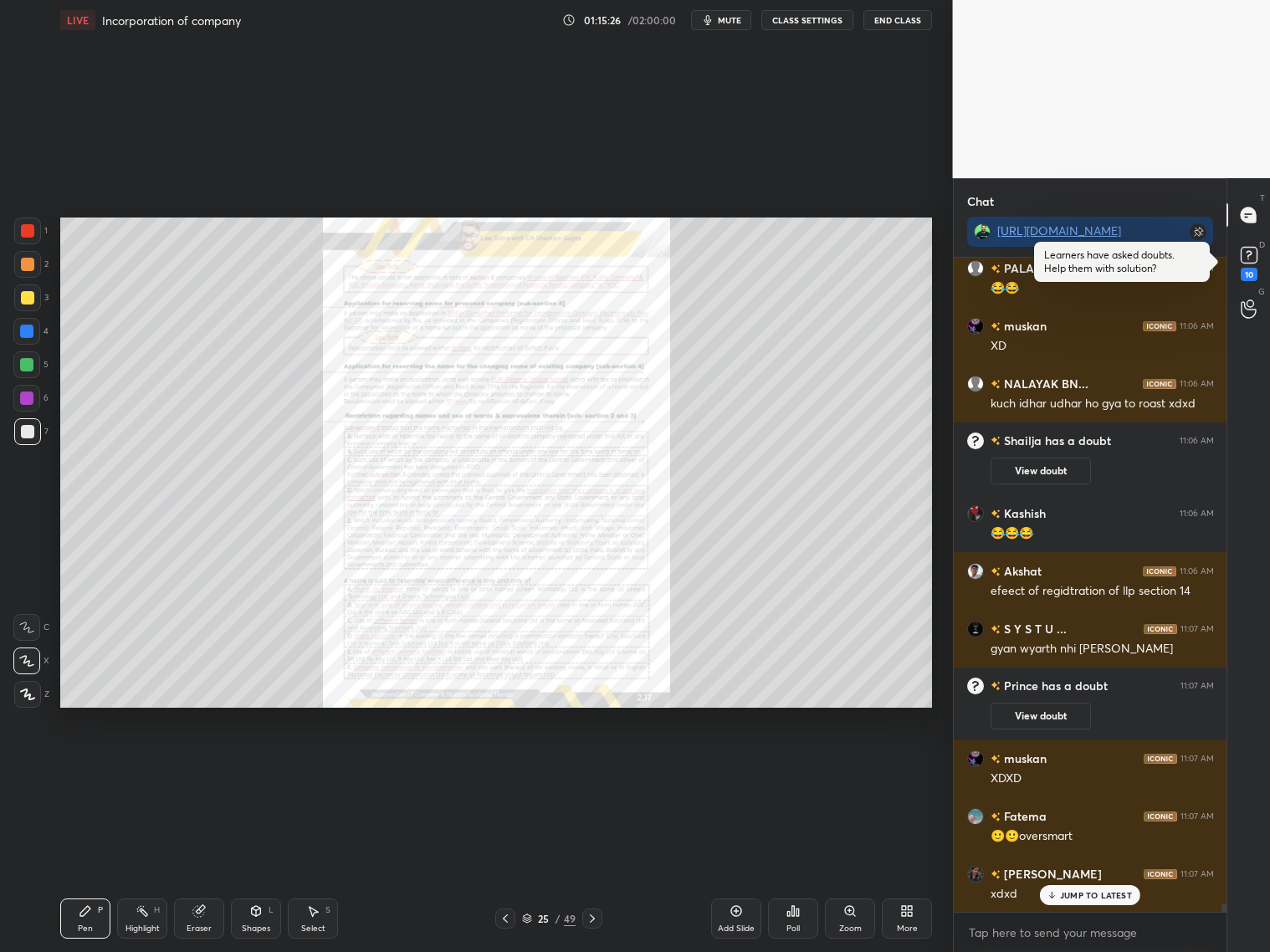
click at [509, 767] on icon at bounding box center [505, 919] width 14 height 14
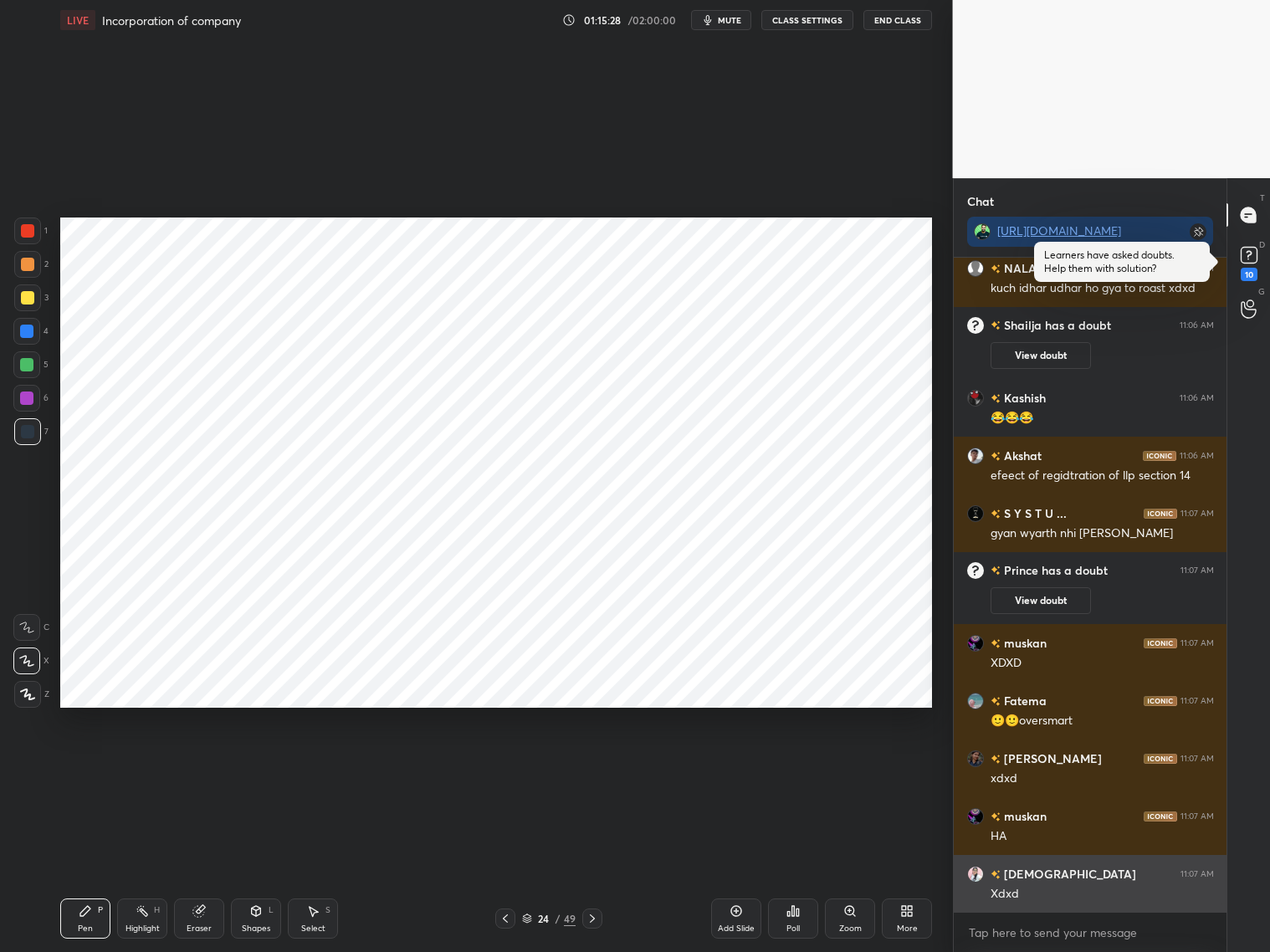
click at [1062, 767] on p "JUMP TO LATEST" at bounding box center [1096, 949] width 72 height 10
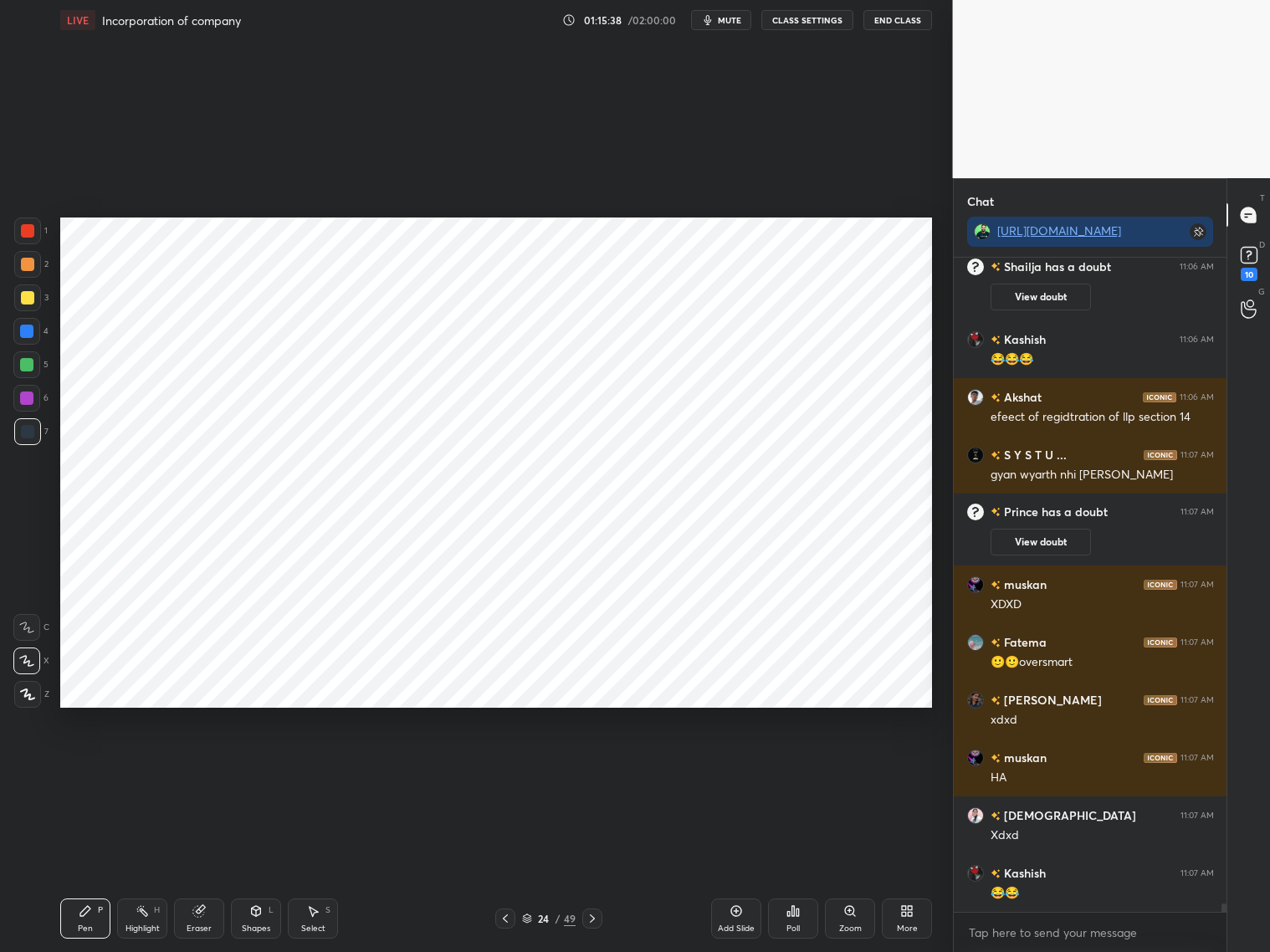
click at [743, 767] on div "Add Slide" at bounding box center [736, 918] width 50 height 40
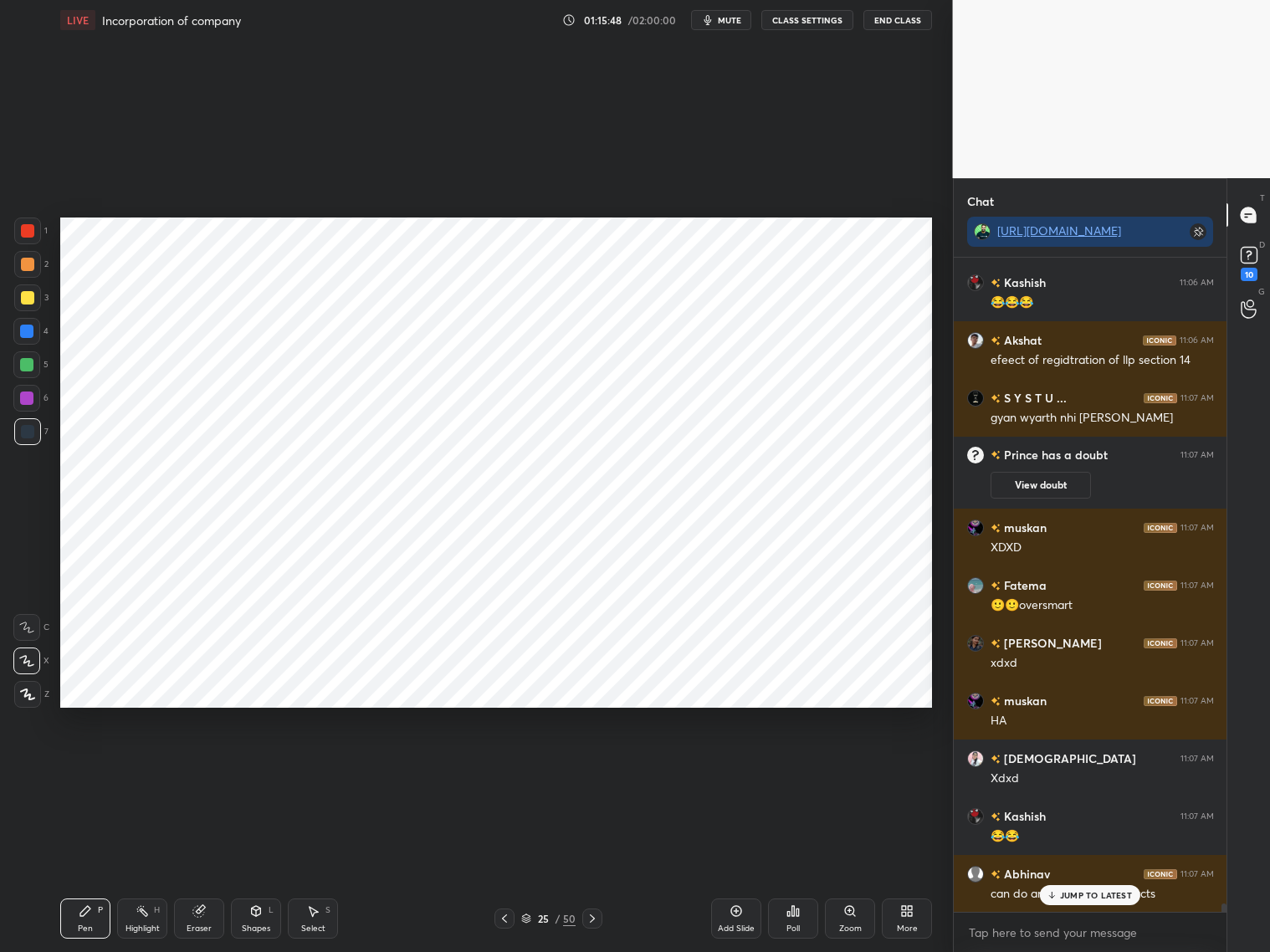
click at [1058, 767] on div "JUMP TO LATEST" at bounding box center [1090, 895] width 100 height 20
click at [268, 767] on div "Shapes L" at bounding box center [256, 918] width 50 height 40
drag, startPoint x: 89, startPoint y: 925, endPoint x: 88, endPoint y: 903, distance: 22.0
click at [89, 767] on div "Pen" at bounding box center [85, 929] width 15 height 9
click at [27, 332] on div at bounding box center [26, 332] width 14 height 14
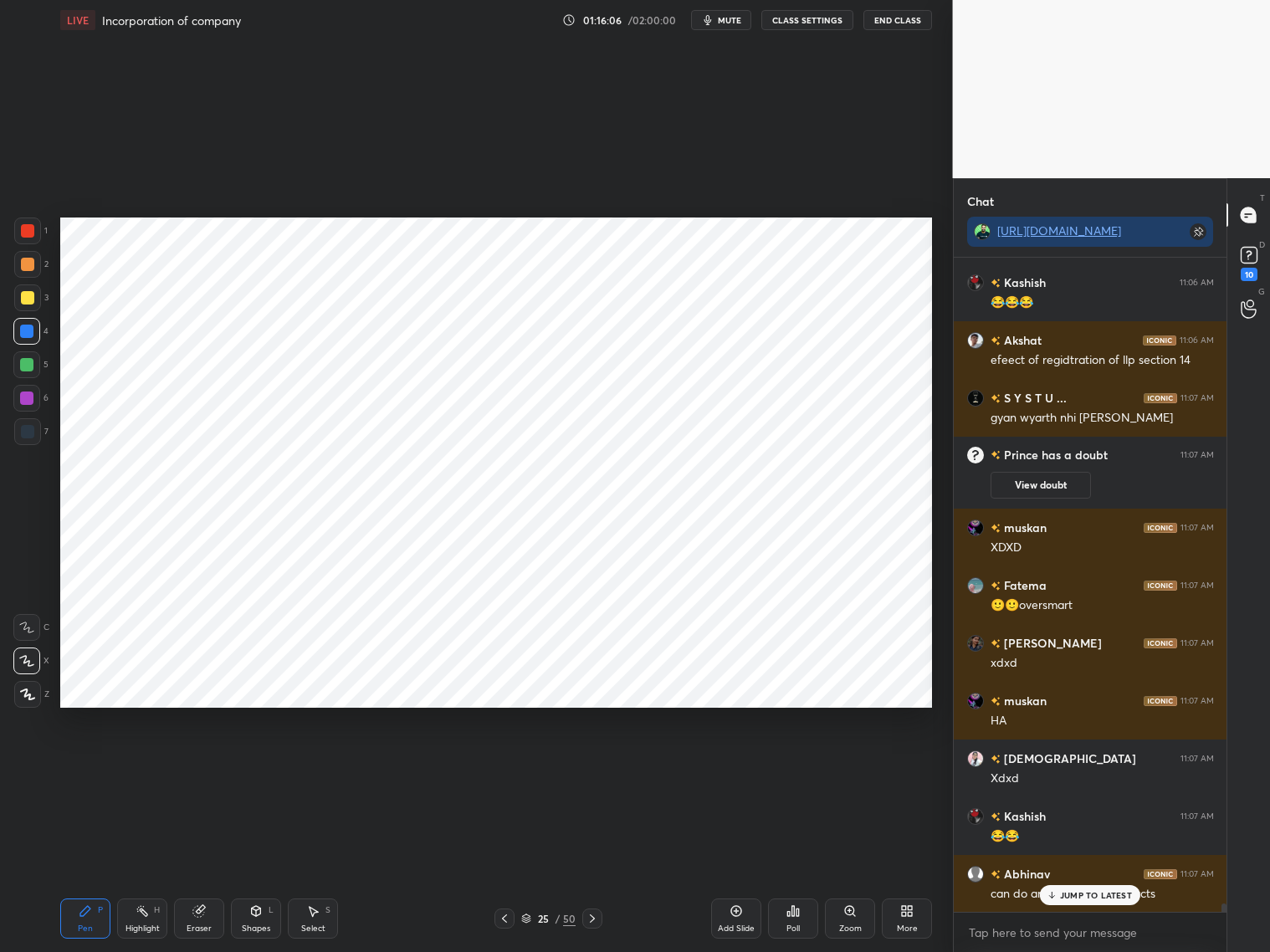
scroll to position [51399, 0]
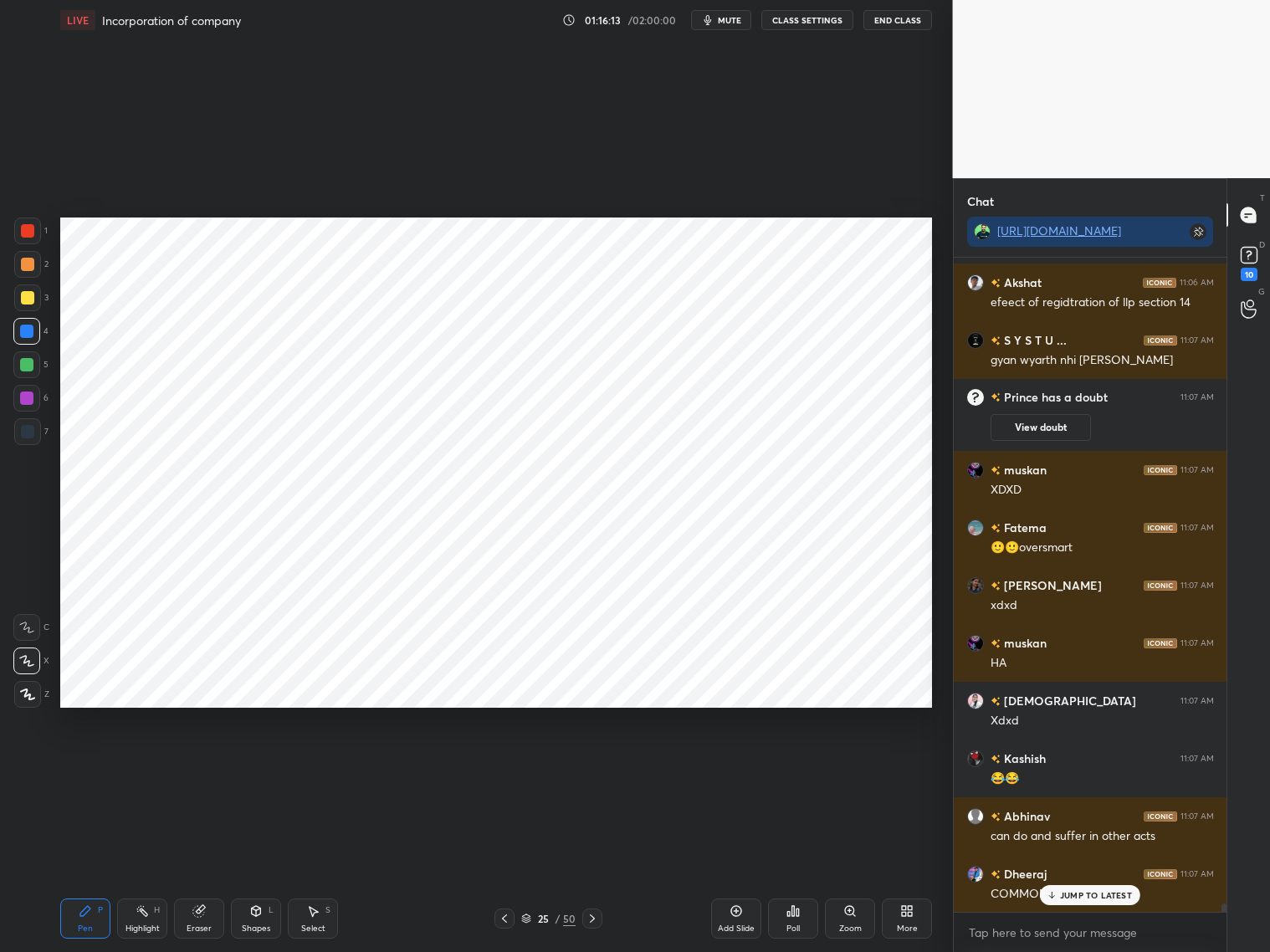
drag, startPoint x: 205, startPoint y: 915, endPoint x: 198, endPoint y: 873, distance: 42.6
click at [200, 767] on div "Eraser" at bounding box center [199, 918] width 50 height 40
click at [89, 767] on icon at bounding box center [85, 911] width 14 height 14
click at [1074, 767] on p "JUMP TO LATEST" at bounding box center [1096, 895] width 72 height 10
drag, startPoint x: 25, startPoint y: 437, endPoint x: 30, endPoint y: 426, distance: 12.1
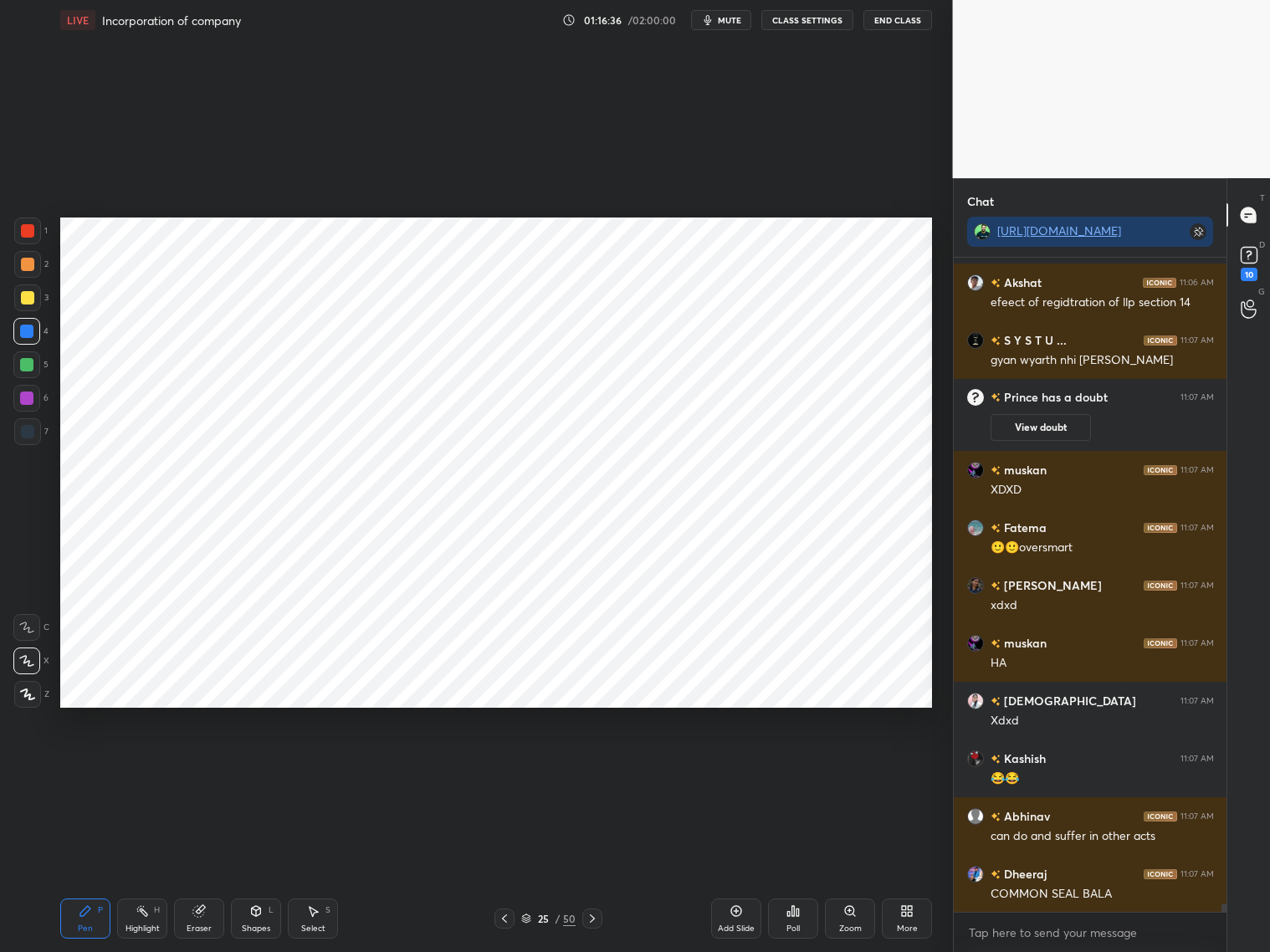
click at [26, 439] on div at bounding box center [27, 431] width 26 height 26
drag, startPoint x: 26, startPoint y: 232, endPoint x: 38, endPoint y: 235, distance: 12.4
click at [27, 232] on div at bounding box center [27, 231] width 14 height 14
drag, startPoint x: 31, startPoint y: 431, endPoint x: 43, endPoint y: 419, distance: 17.0
click at [32, 432] on div at bounding box center [27, 432] width 14 height 14
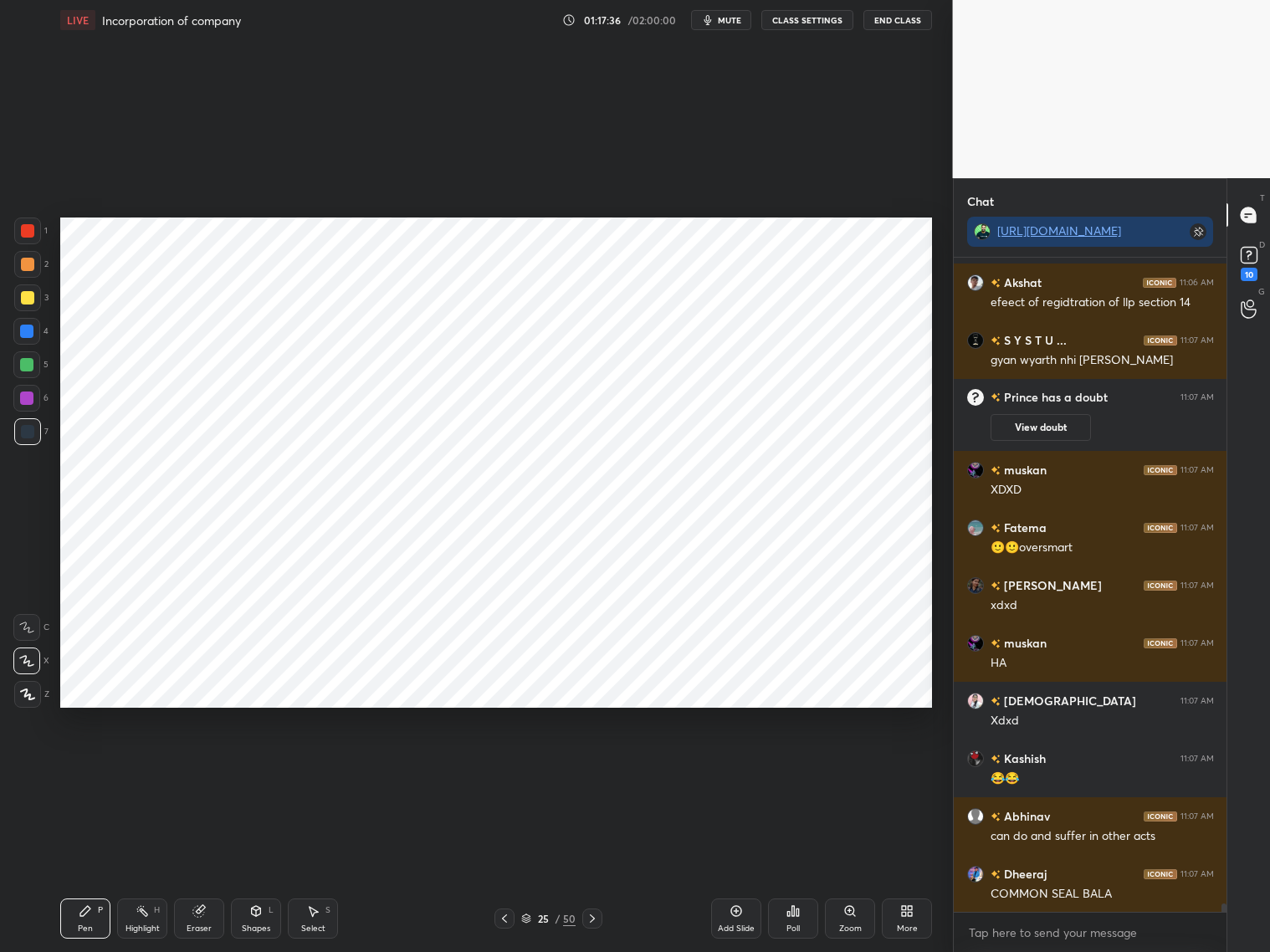
scroll to position [51457, 0]
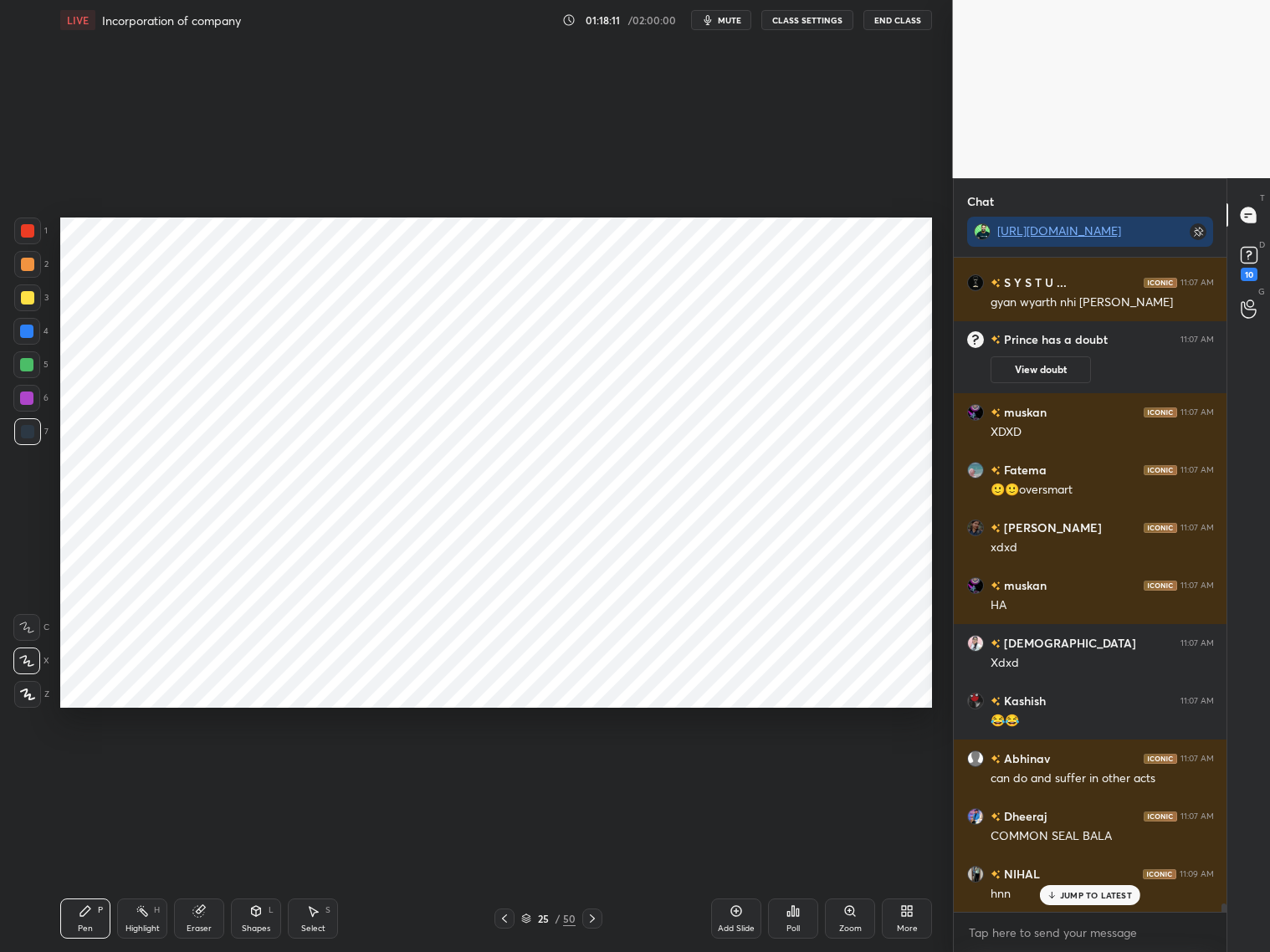
drag, startPoint x: 193, startPoint y: 916, endPoint x: 191, endPoint y: 905, distance: 11.2
click at [194, 767] on icon at bounding box center [199, 911] width 14 height 14
click at [84, 767] on div "Pen" at bounding box center [85, 929] width 15 height 9
click at [207, 767] on div "Eraser" at bounding box center [199, 918] width 50 height 40
click at [89, 767] on div "Pen P" at bounding box center [85, 918] width 50 height 40
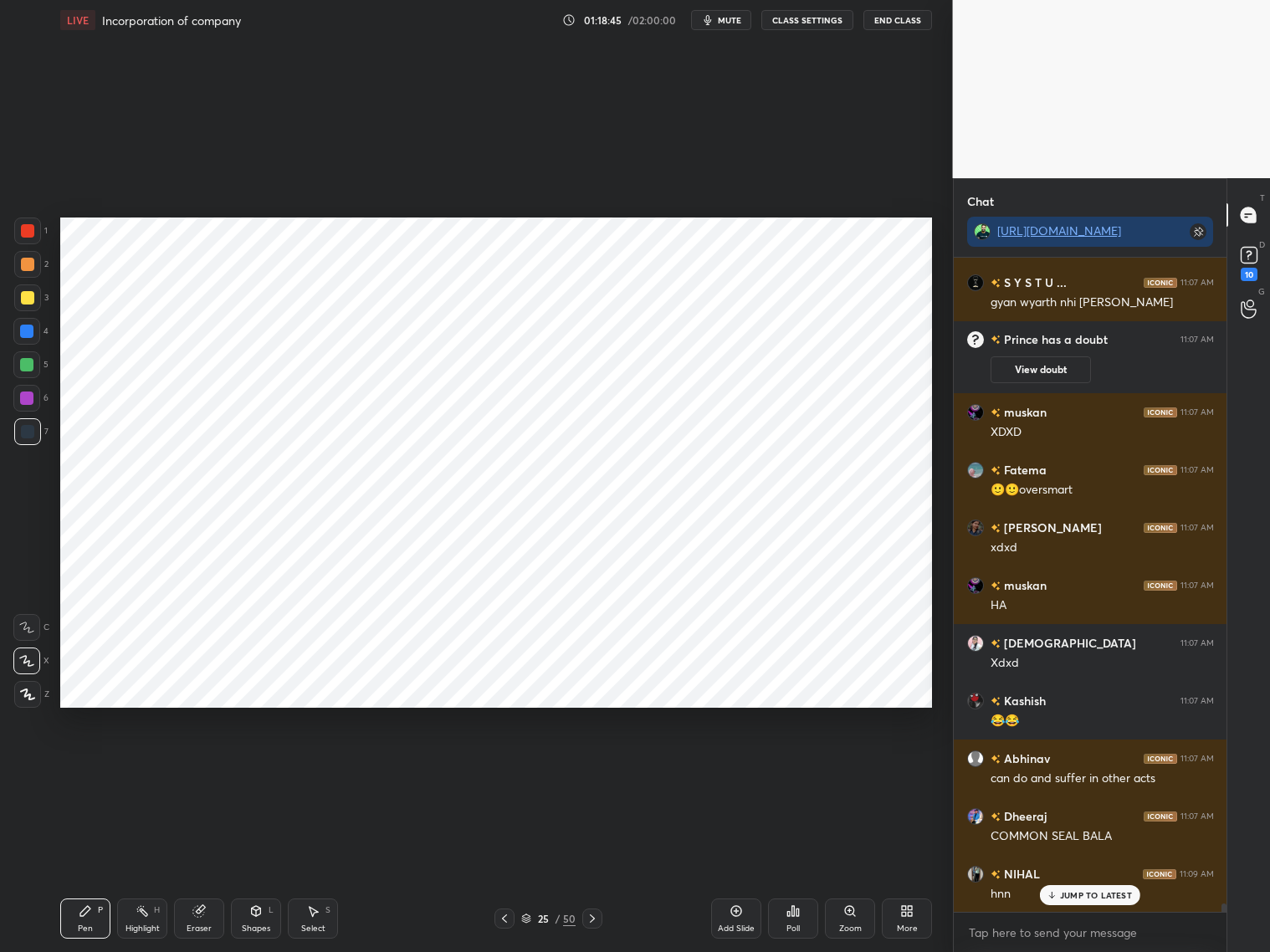
click at [22, 232] on div at bounding box center [27, 231] width 14 height 14
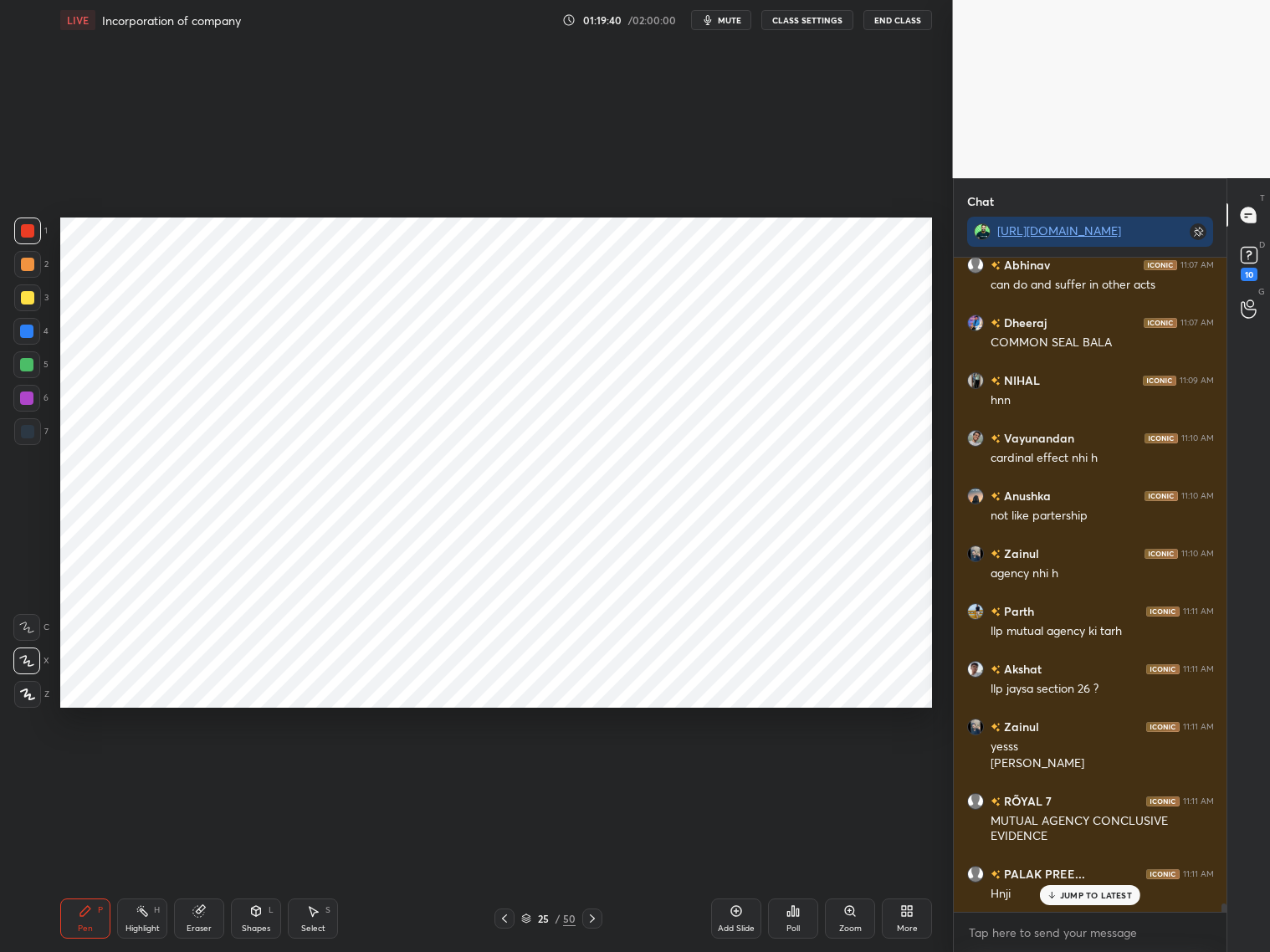
scroll to position [52008, 0]
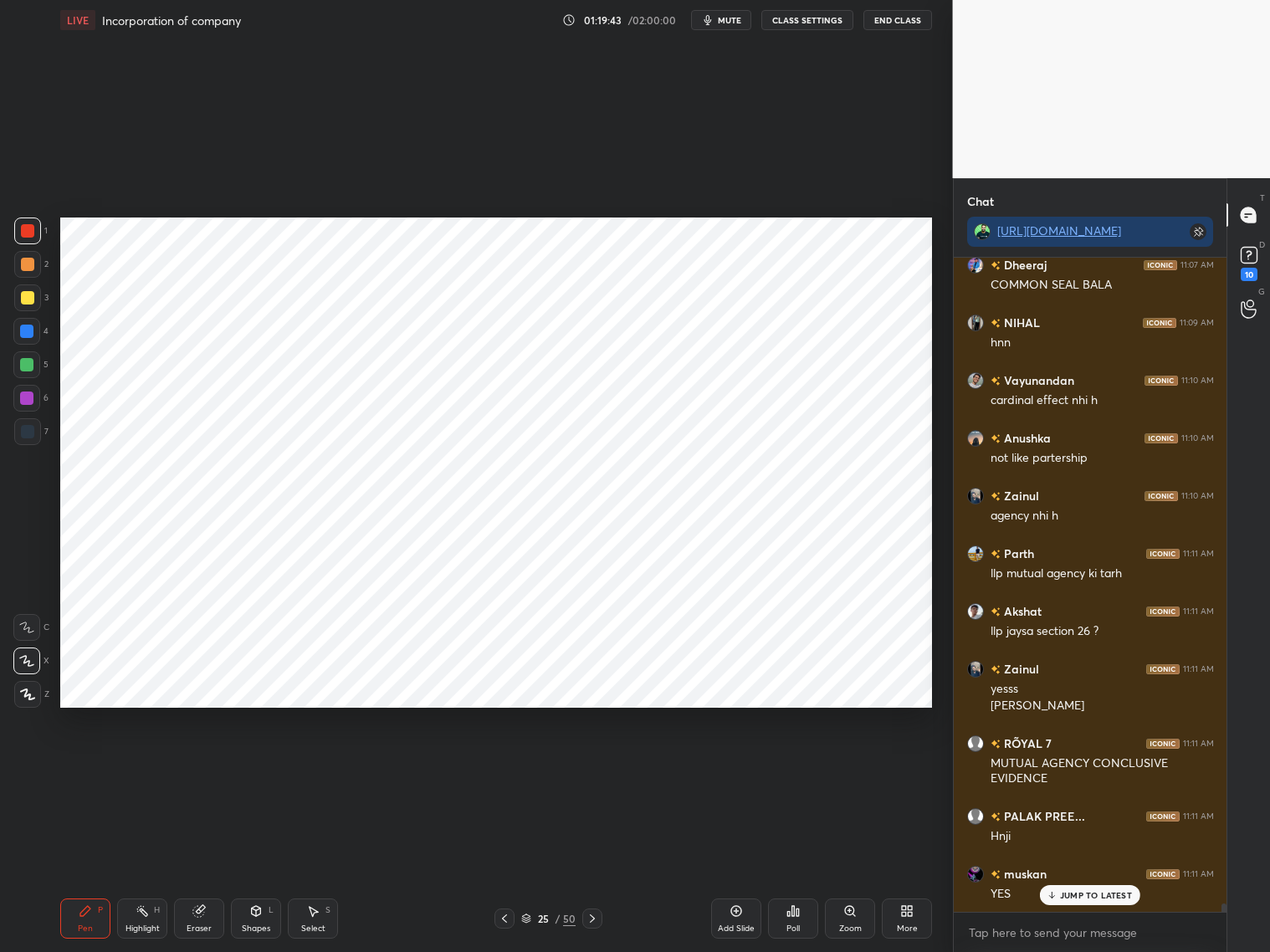
click at [23, 439] on div at bounding box center [27, 431] width 26 height 26
click at [735, 767] on div "Add Slide" at bounding box center [736, 918] width 50 height 40
drag, startPoint x: 22, startPoint y: 234, endPoint x: 32, endPoint y: 231, distance: 10.4
click at [21, 236] on div at bounding box center [27, 231] width 14 height 14
drag, startPoint x: 502, startPoint y: 919, endPoint x: 513, endPoint y: 916, distance: 11.4
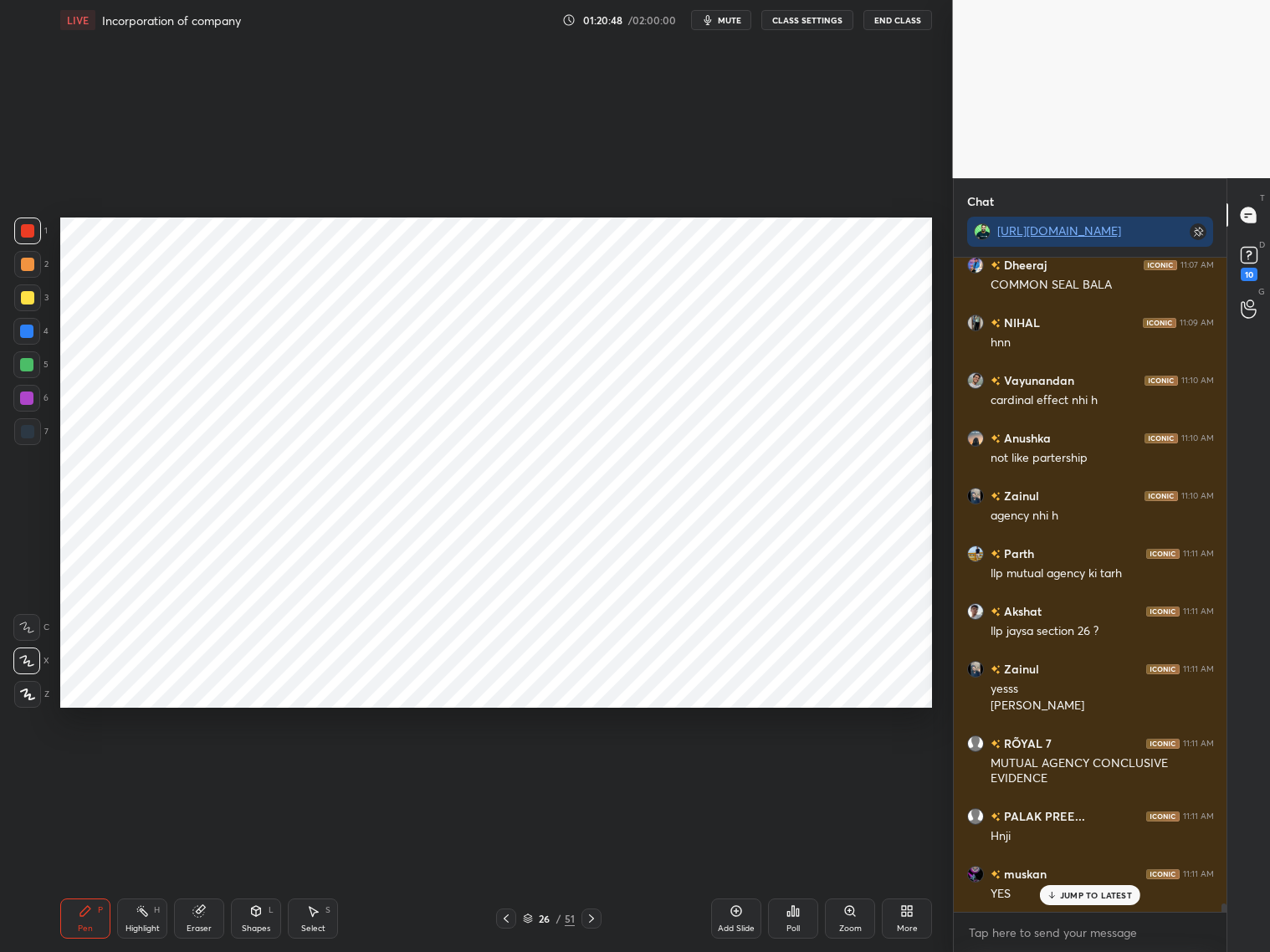
click at [506, 767] on icon at bounding box center [506, 919] width 14 height 14
click at [591, 767] on icon at bounding box center [591, 919] width 14 height 14
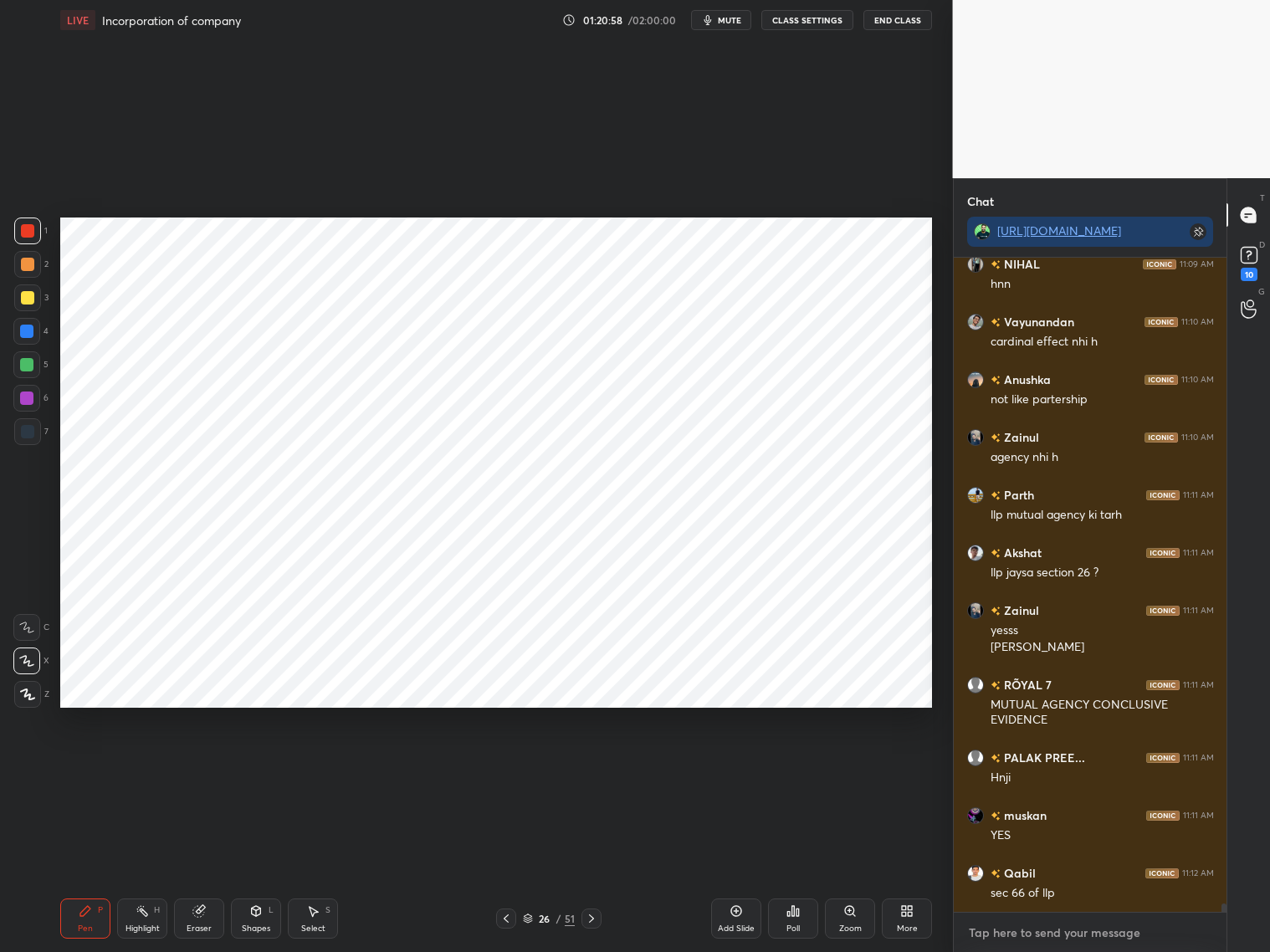
scroll to position [52123, 0]
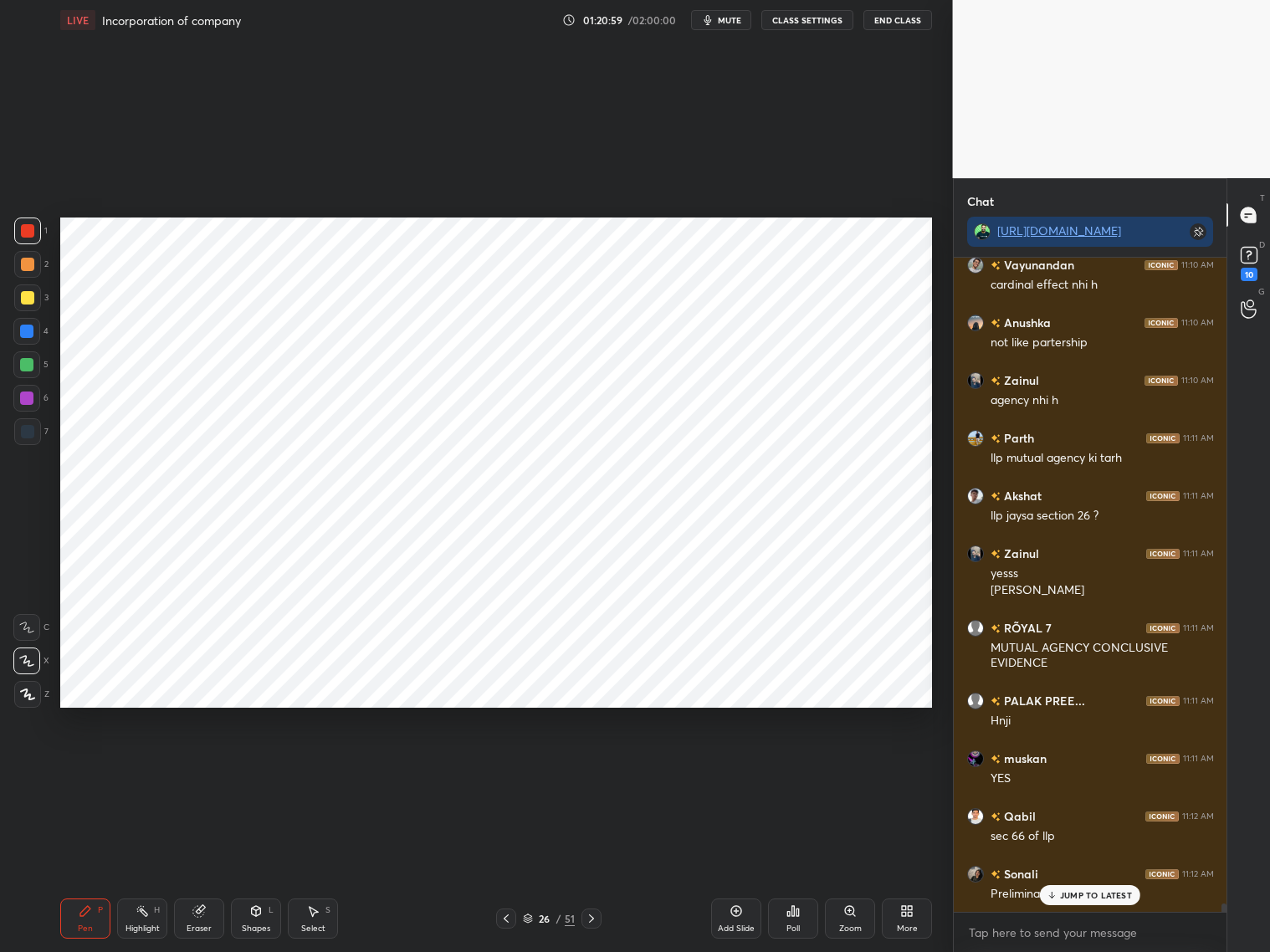
click at [500, 767] on icon at bounding box center [506, 919] width 14 height 14
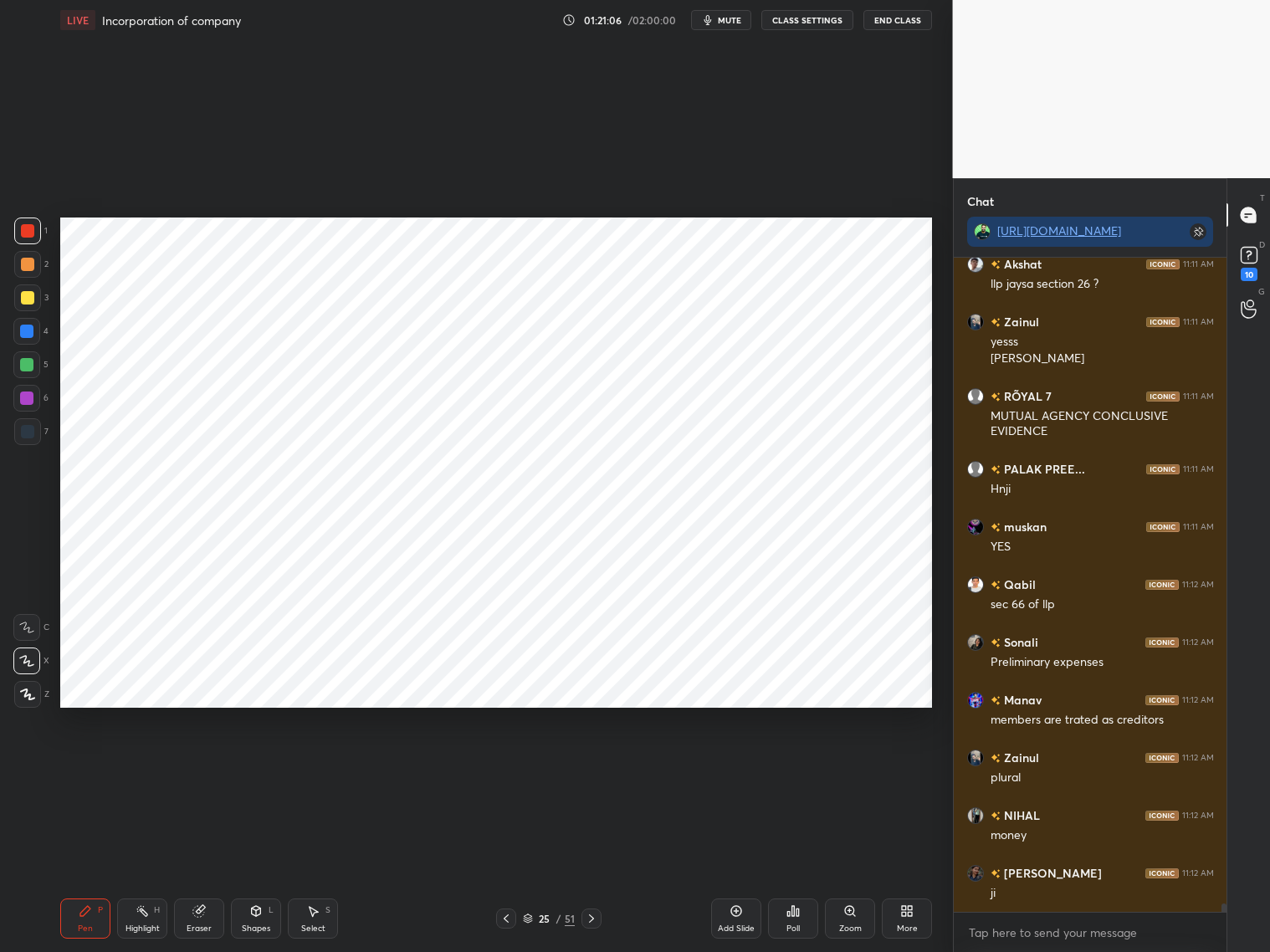
scroll to position [52412, 0]
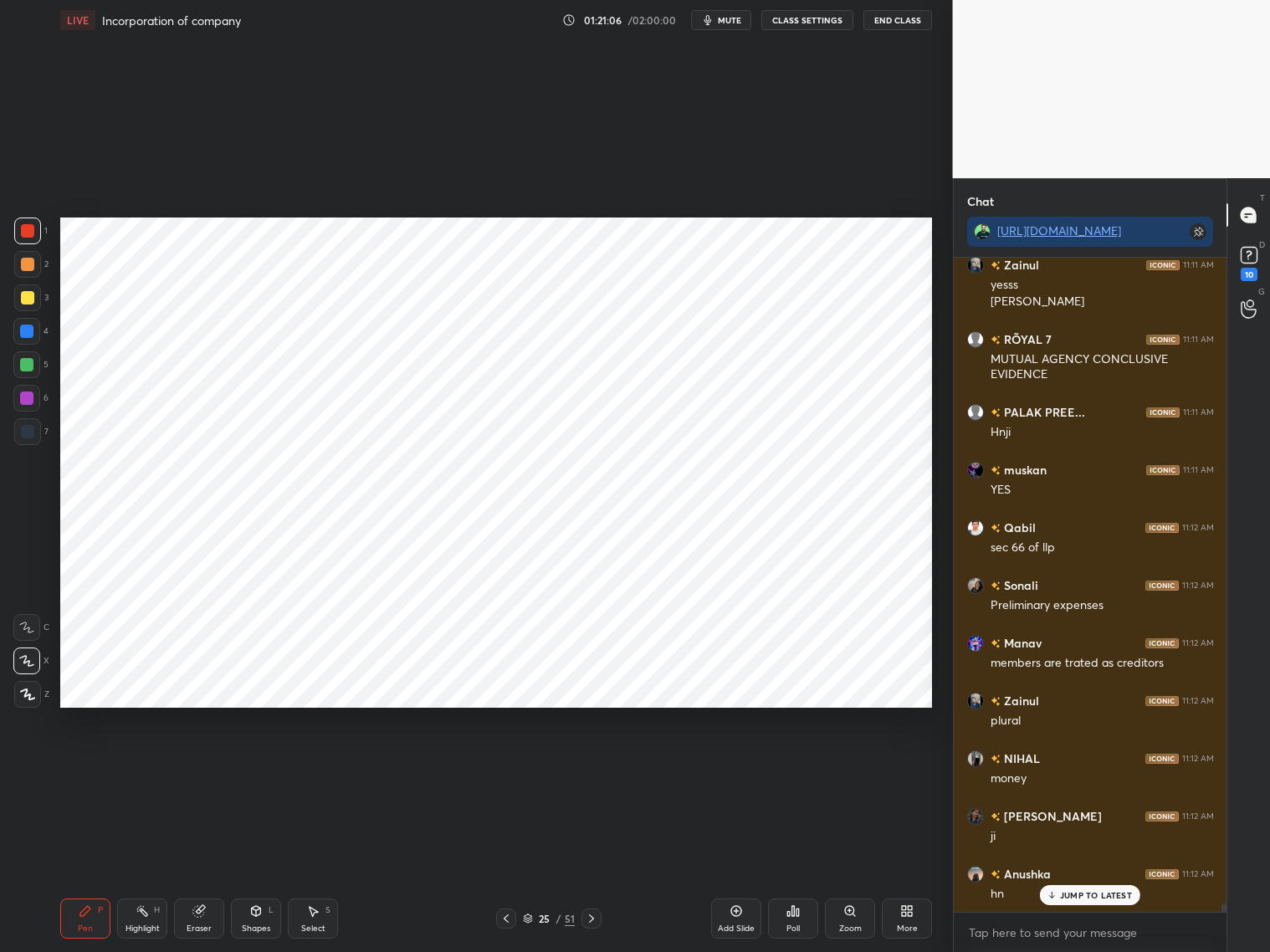
click at [208, 767] on div "Eraser" at bounding box center [199, 918] width 50 height 40
click at [97, 767] on div "Pen P" at bounding box center [85, 918] width 50 height 40
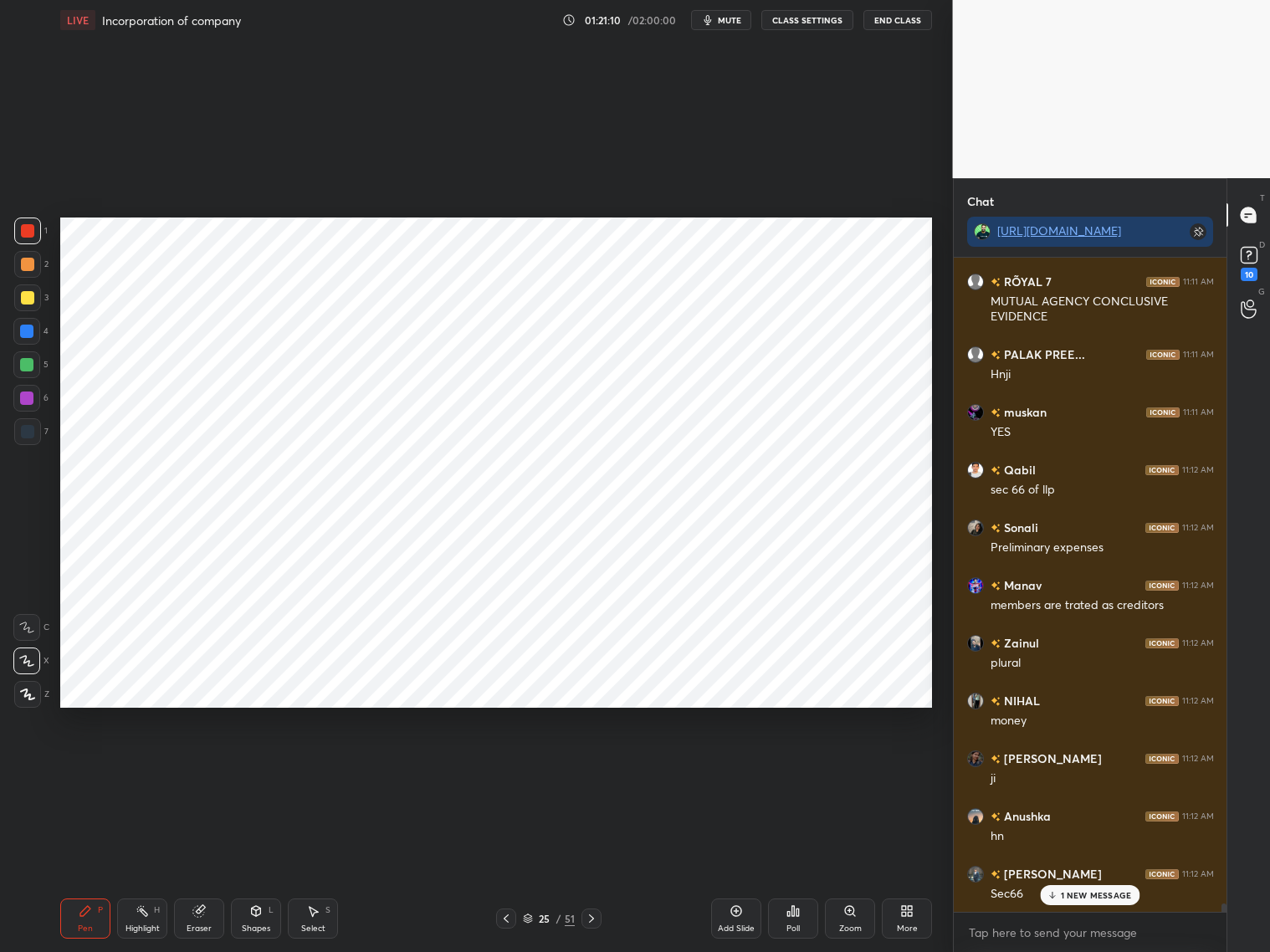
scroll to position [52527, 0]
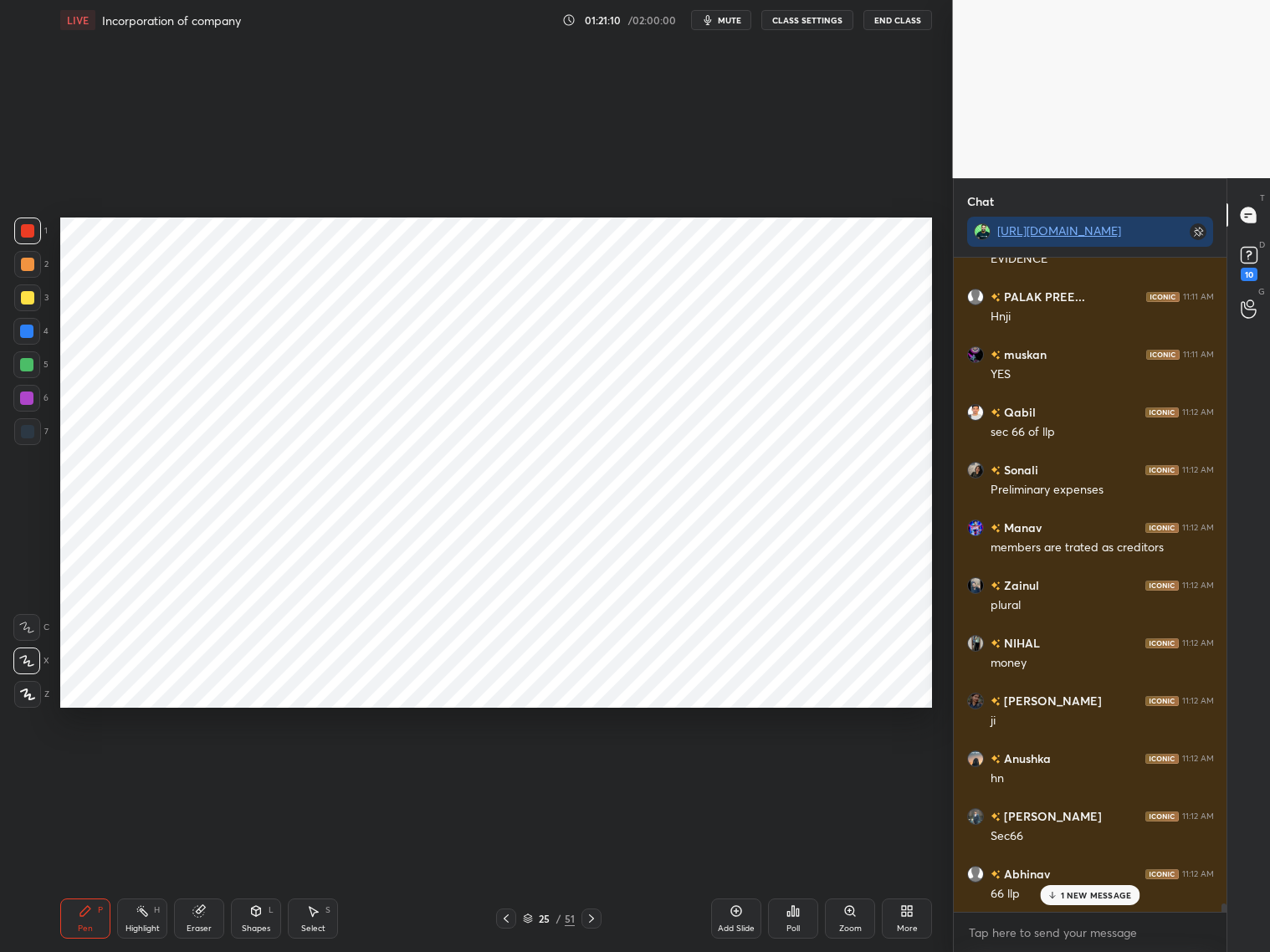
click at [204, 767] on div "Eraser" at bounding box center [199, 918] width 50 height 40
click at [93, 767] on div "Pen P" at bounding box center [85, 918] width 50 height 40
click at [32, 626] on icon at bounding box center [27, 627] width 15 height 12
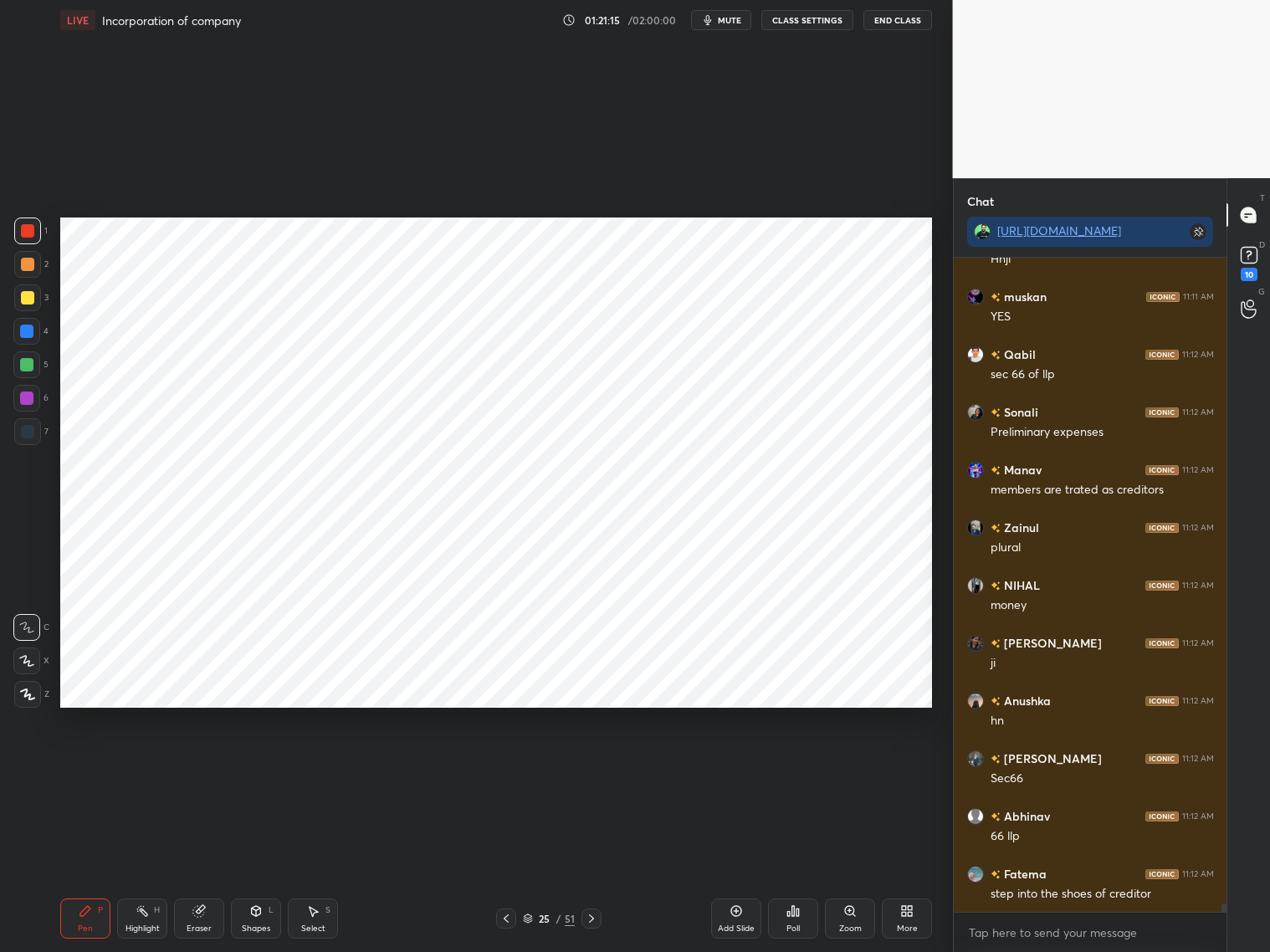
scroll to position [52644, 0]
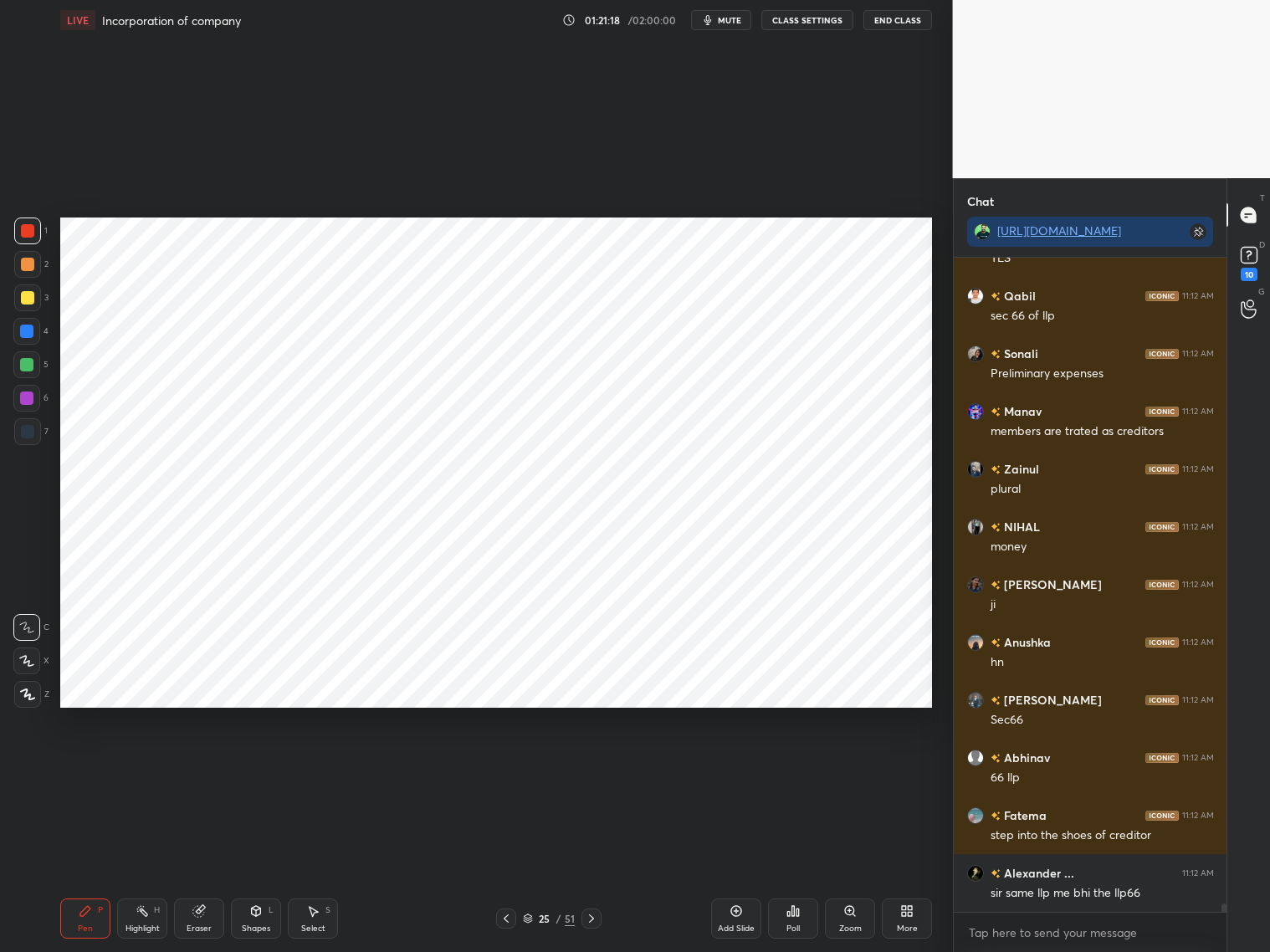
click at [588, 767] on icon at bounding box center [591, 919] width 14 height 14
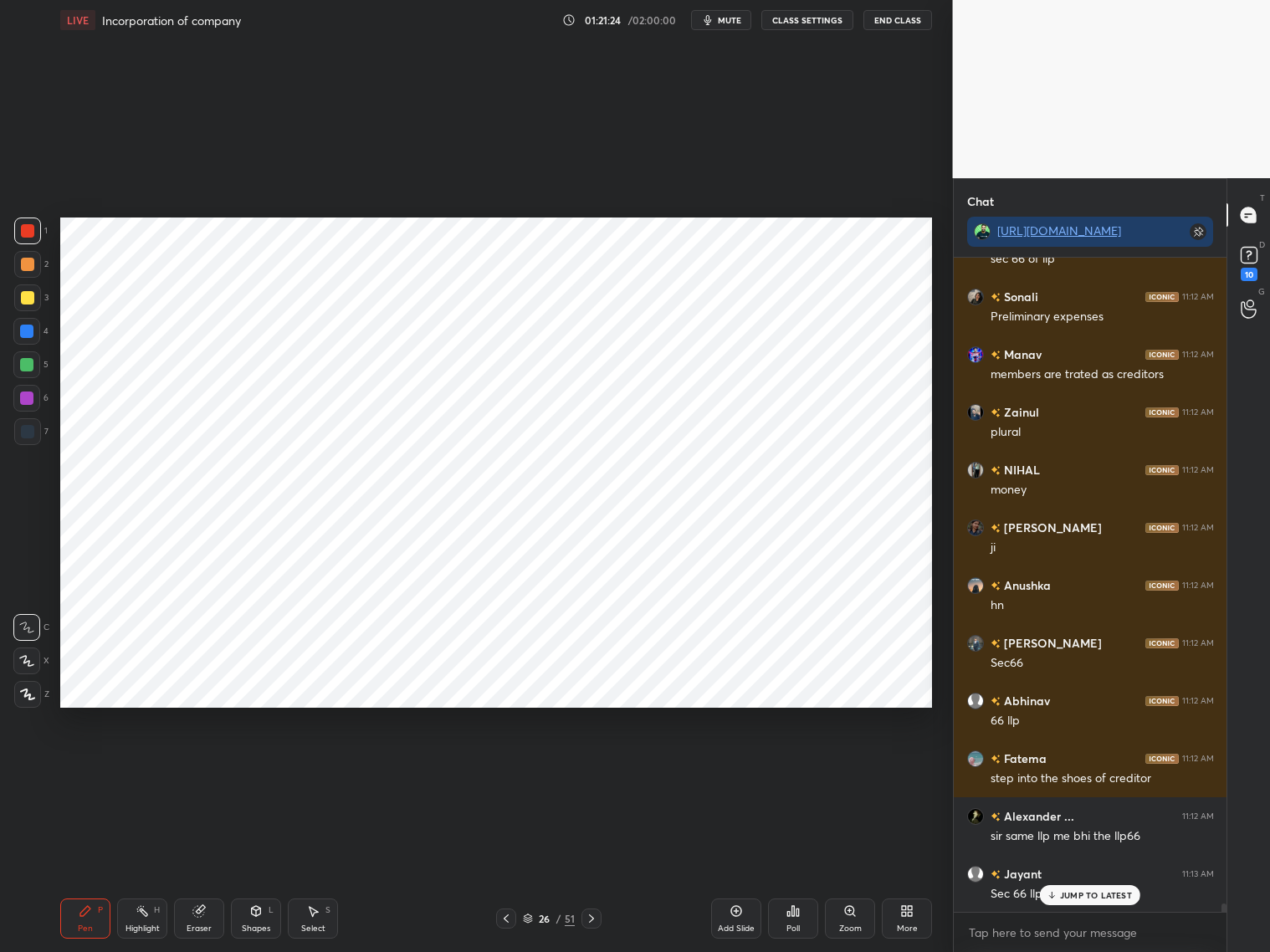
scroll to position [52774, 0]
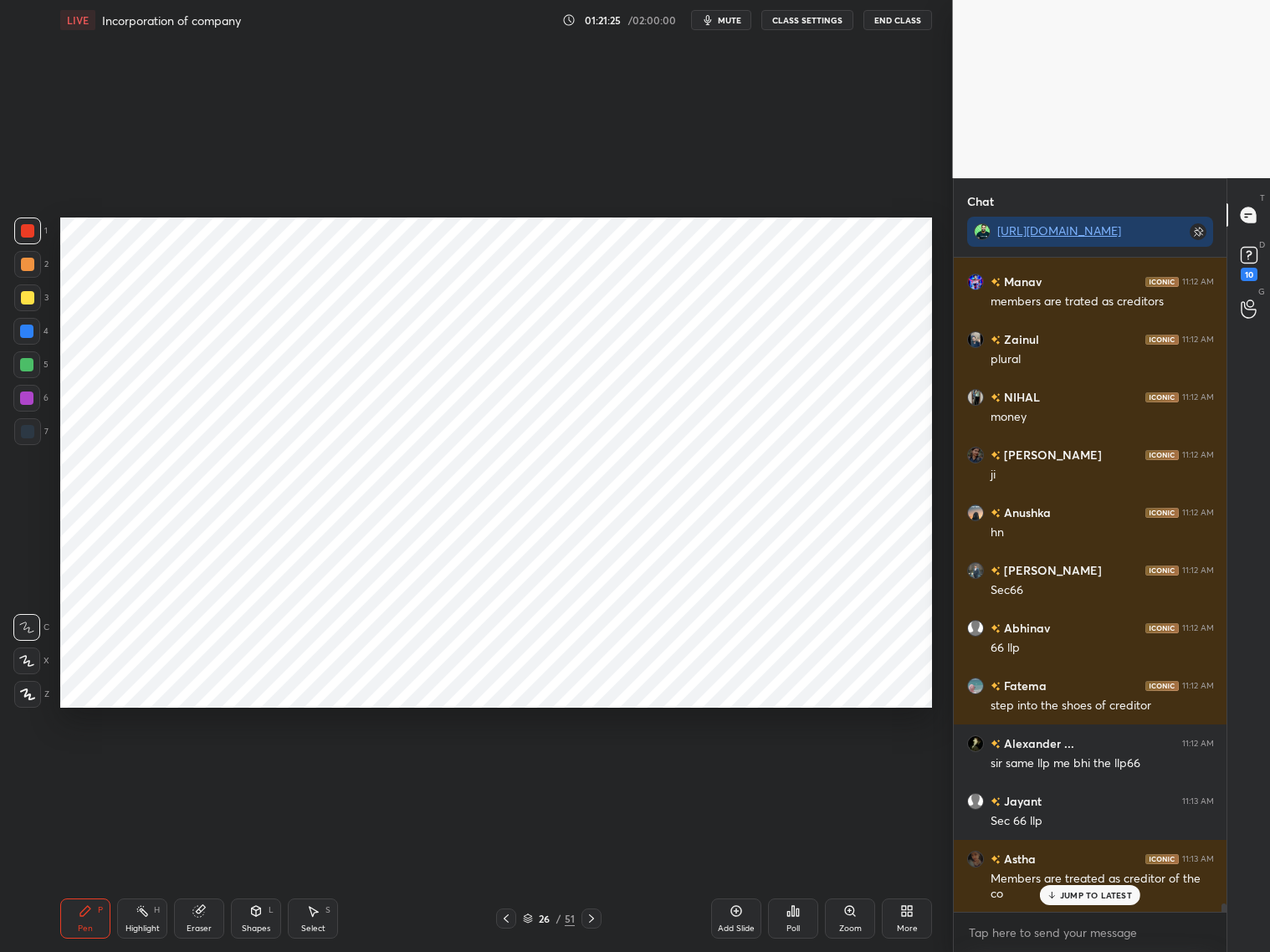
click at [260, 767] on div "Shapes L" at bounding box center [256, 918] width 50 height 40
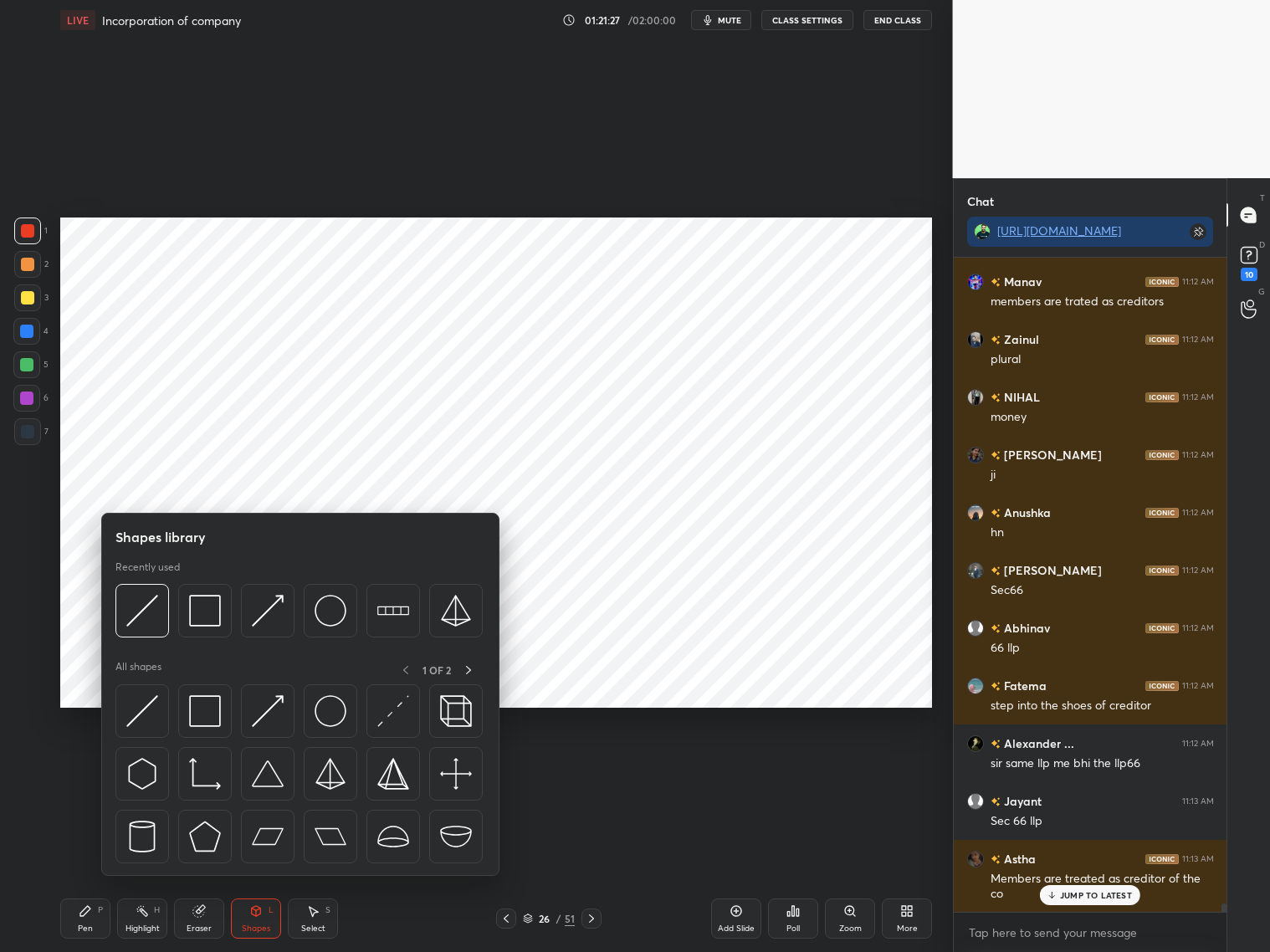
drag, startPoint x: 31, startPoint y: 433, endPoint x: 49, endPoint y: 386, distance: 50.3
click at [34, 428] on div at bounding box center [27, 431] width 26 height 26
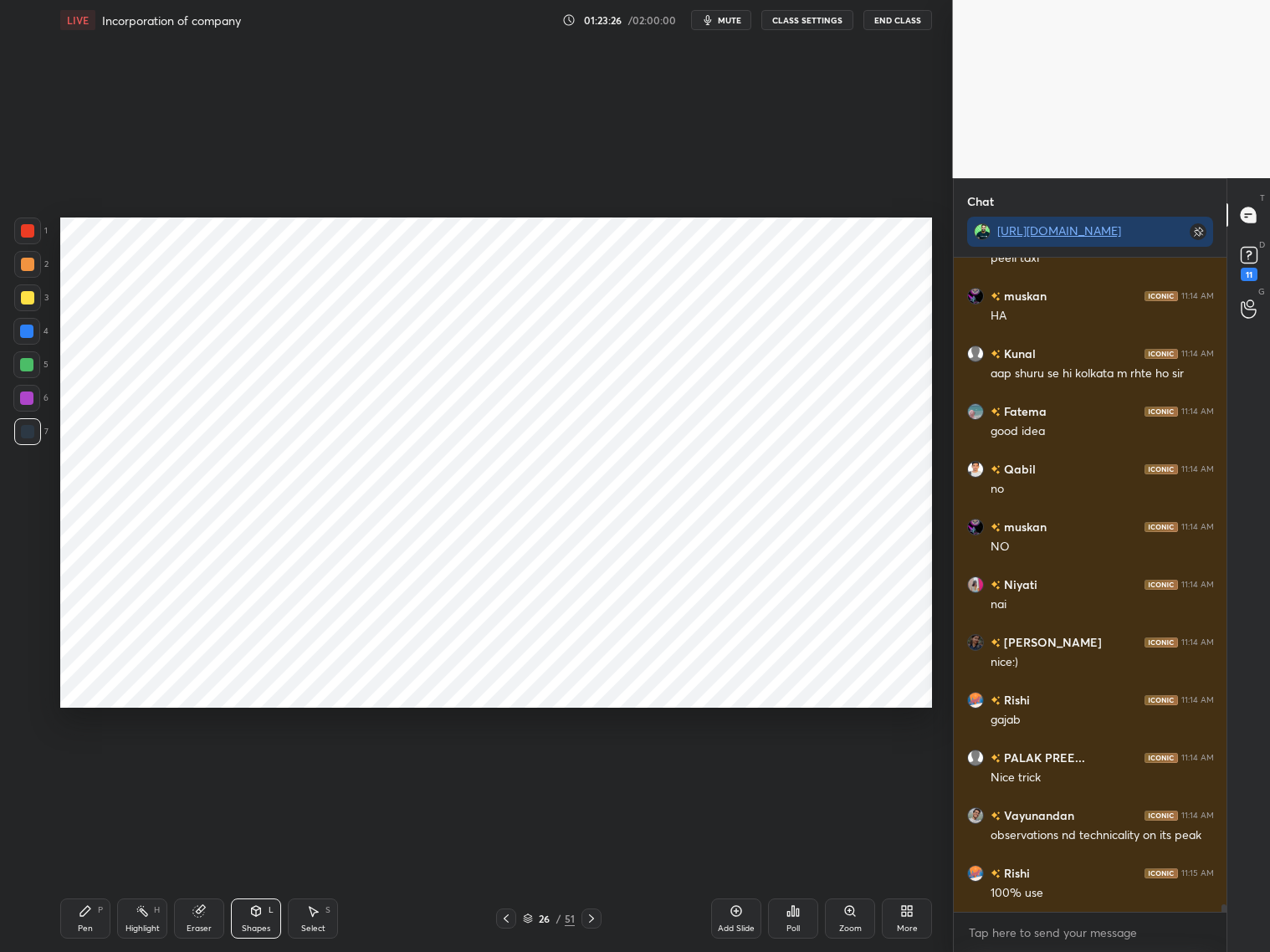
scroll to position [55486, 0]
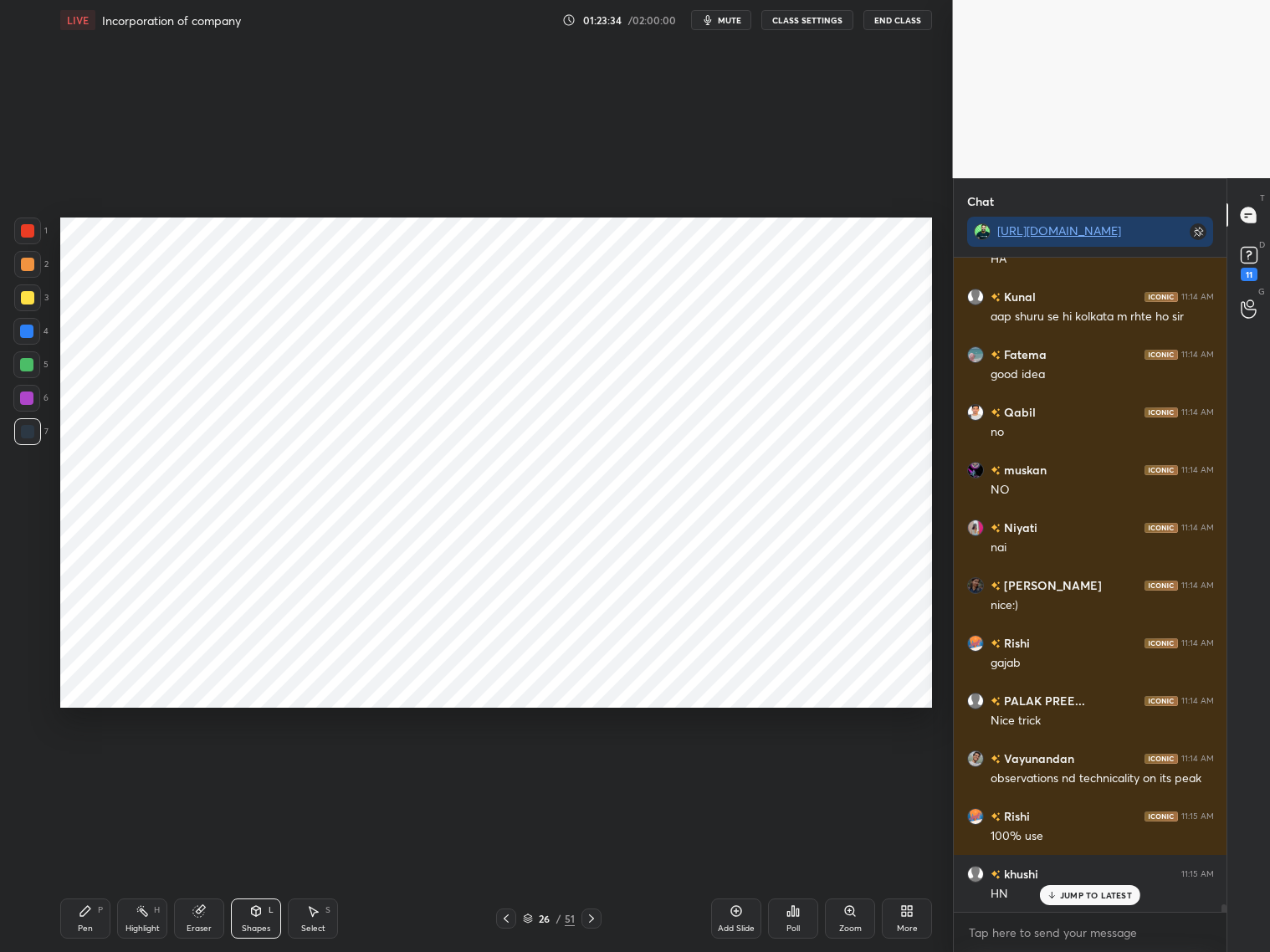
click at [192, 767] on div "Eraser" at bounding box center [199, 918] width 50 height 40
click at [30, 658] on icon at bounding box center [26, 661] width 14 height 15
click at [247, 767] on div "Shapes" at bounding box center [256, 929] width 28 height 9
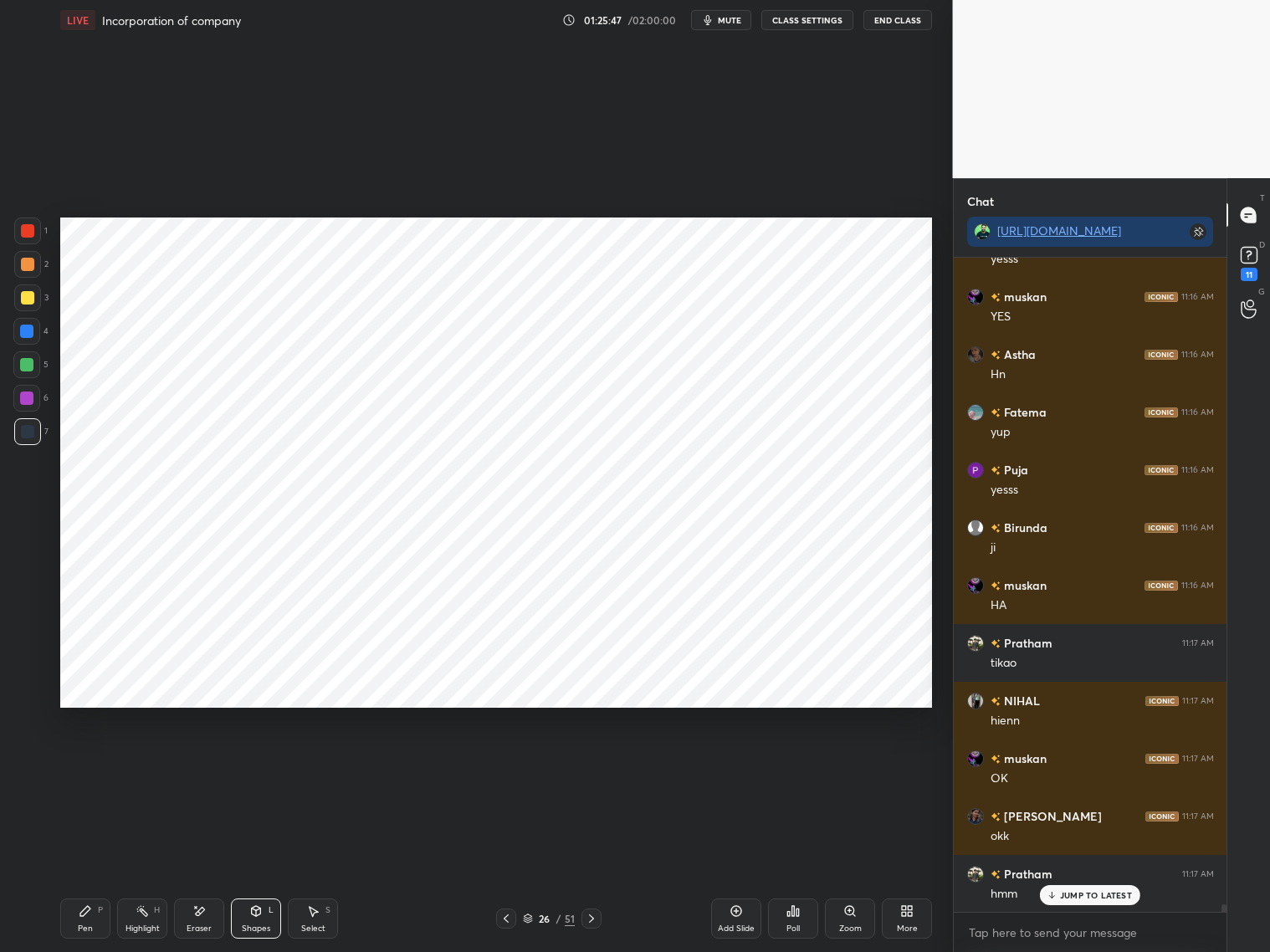
scroll to position [56600, 0]
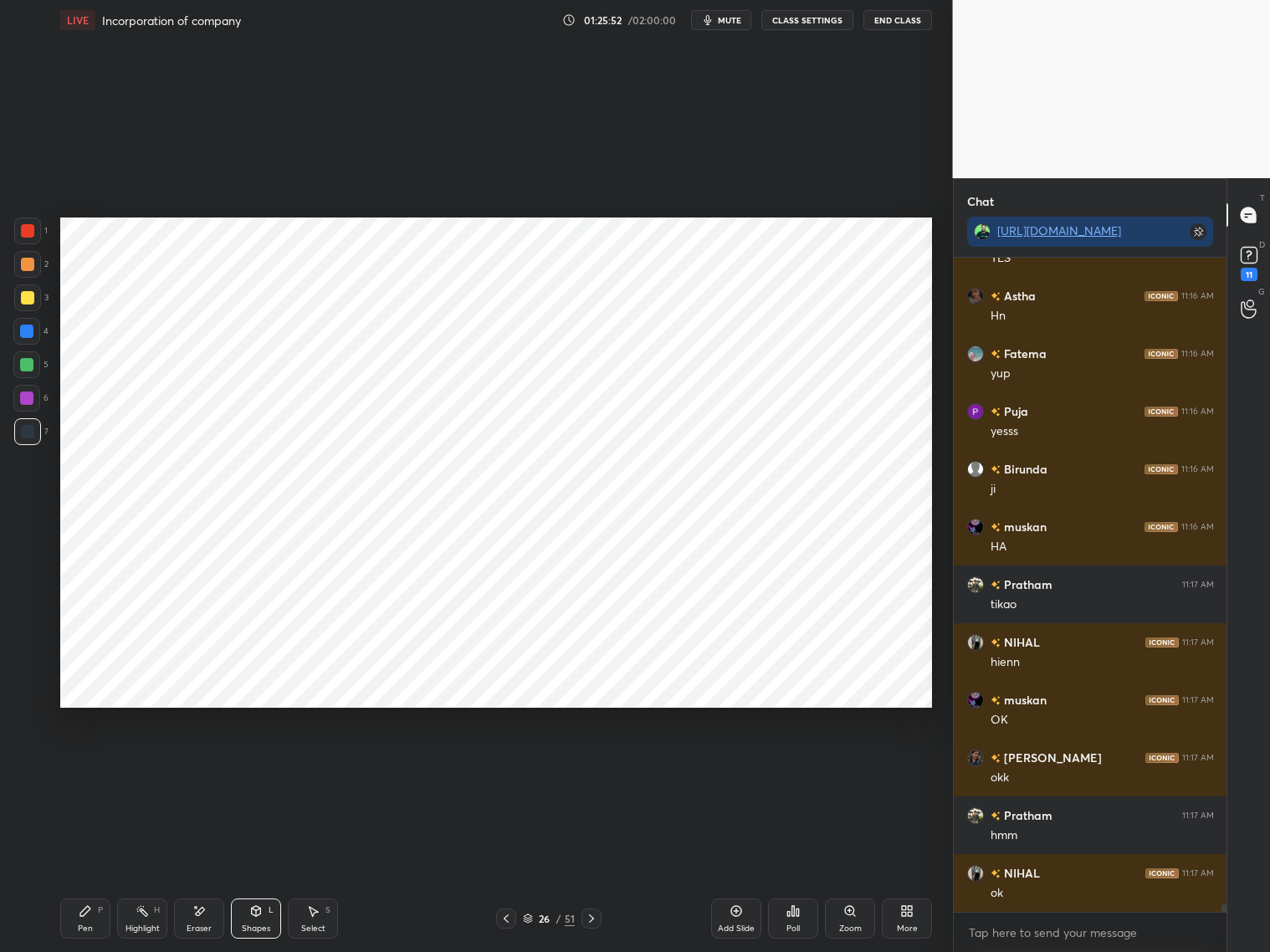
click at [79, 767] on icon at bounding box center [85, 911] width 14 height 14
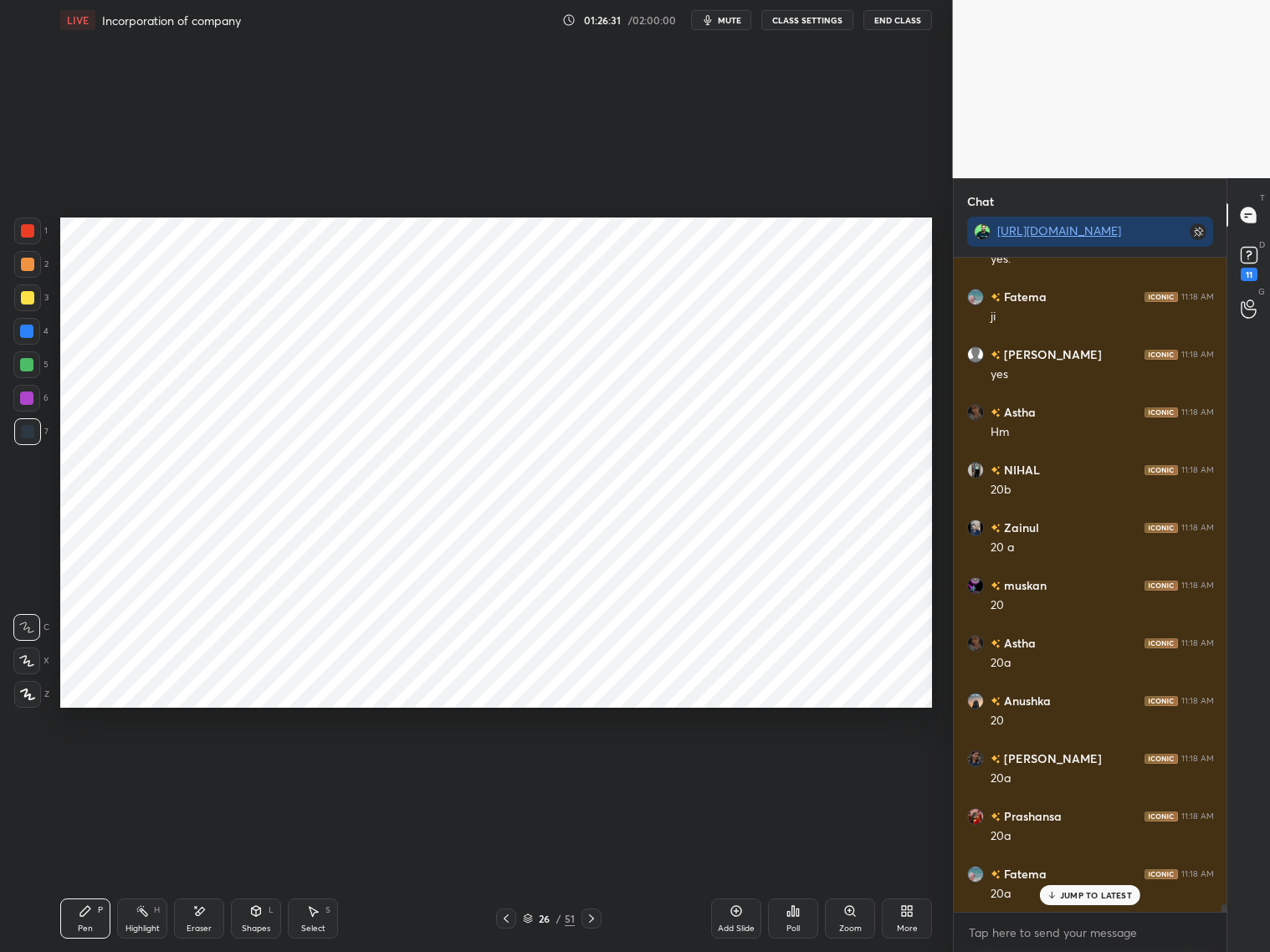
scroll to position [57655, 0]
drag, startPoint x: 26, startPoint y: 402, endPoint x: 36, endPoint y: 393, distance: 13.5
click at [27, 400] on div at bounding box center [26, 398] width 14 height 14
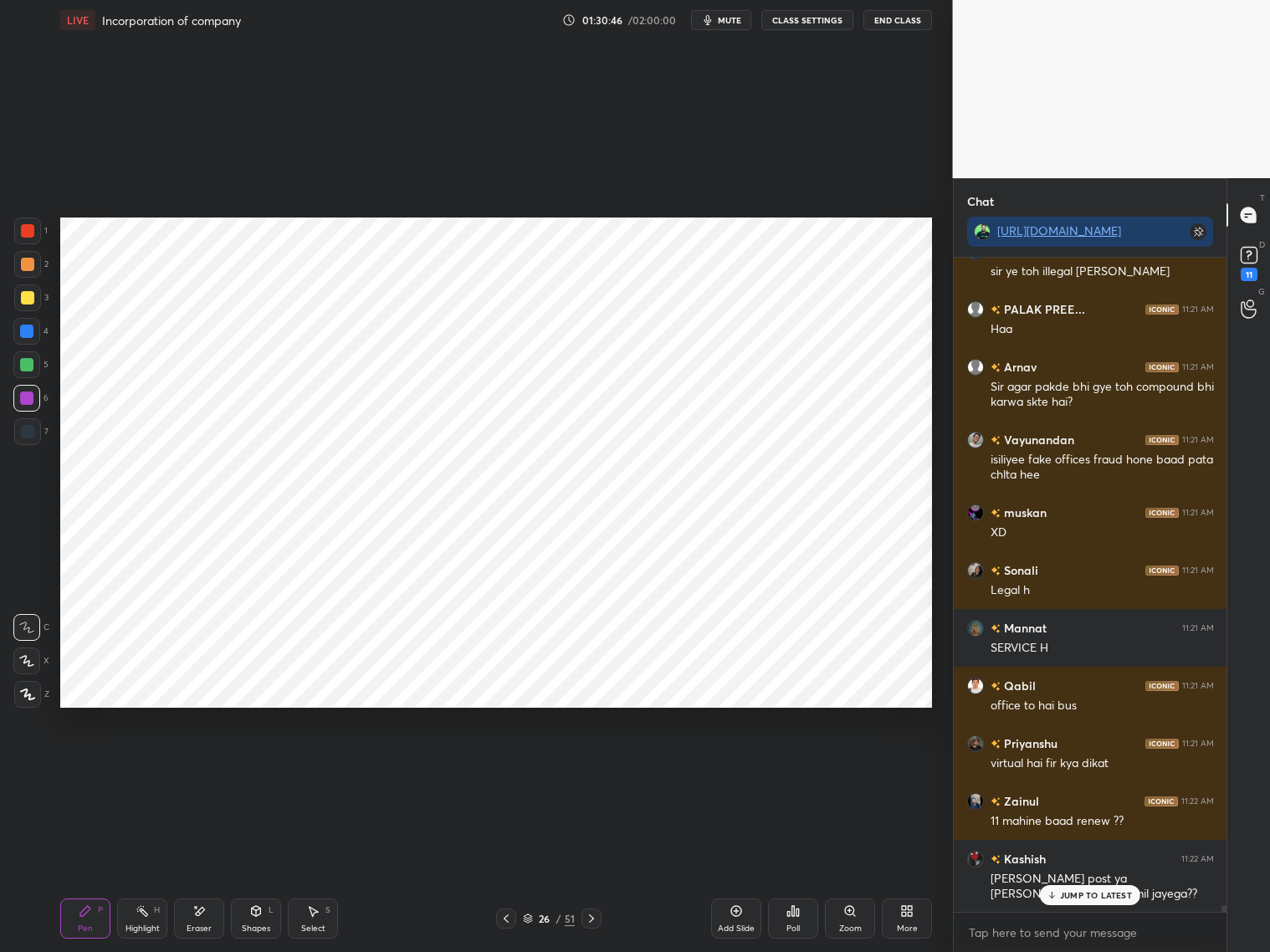
scroll to position [60040, 0]
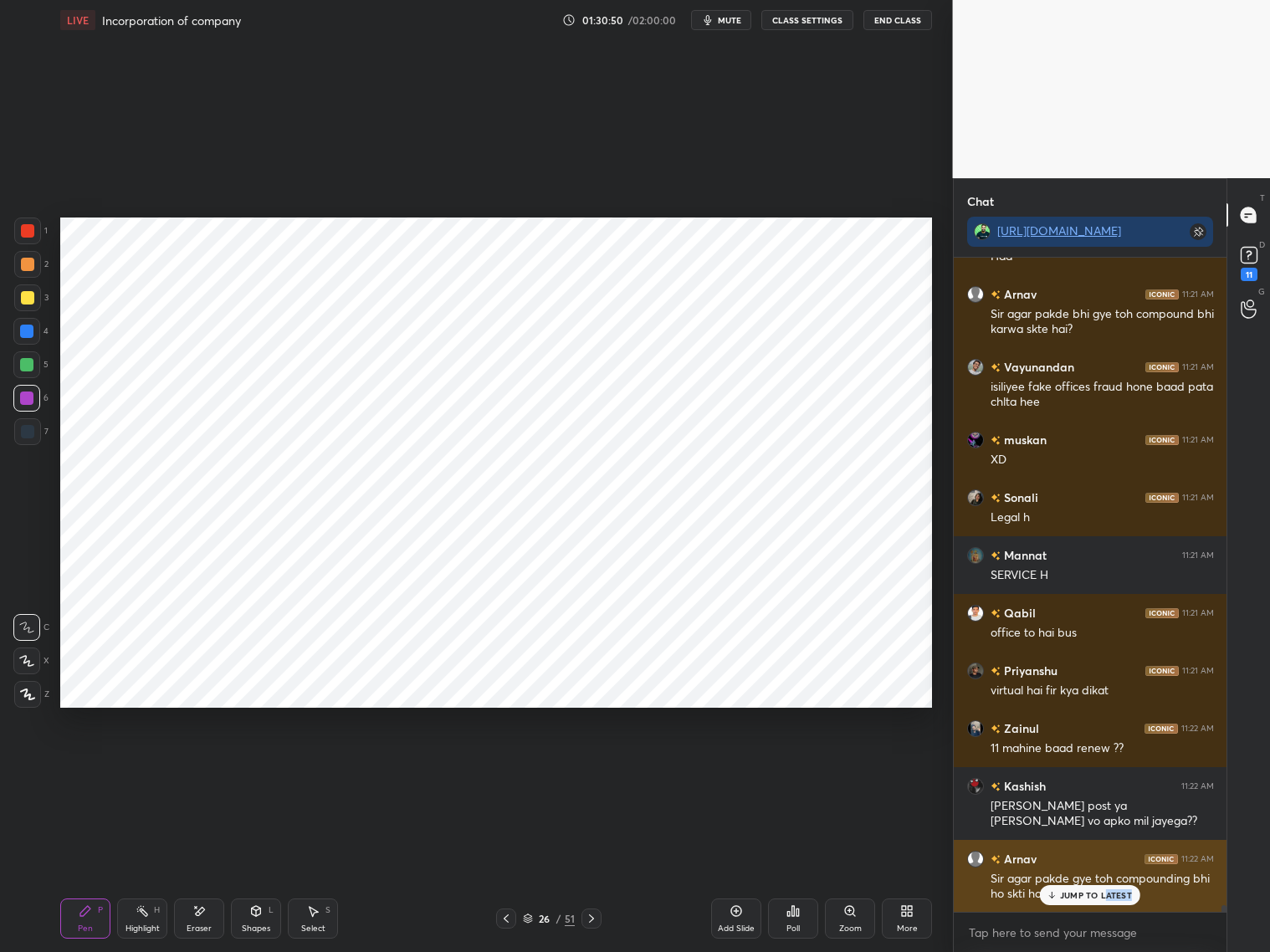
click at [1085, 767] on div "JUMP TO LATEST" at bounding box center [1090, 895] width 100 height 20
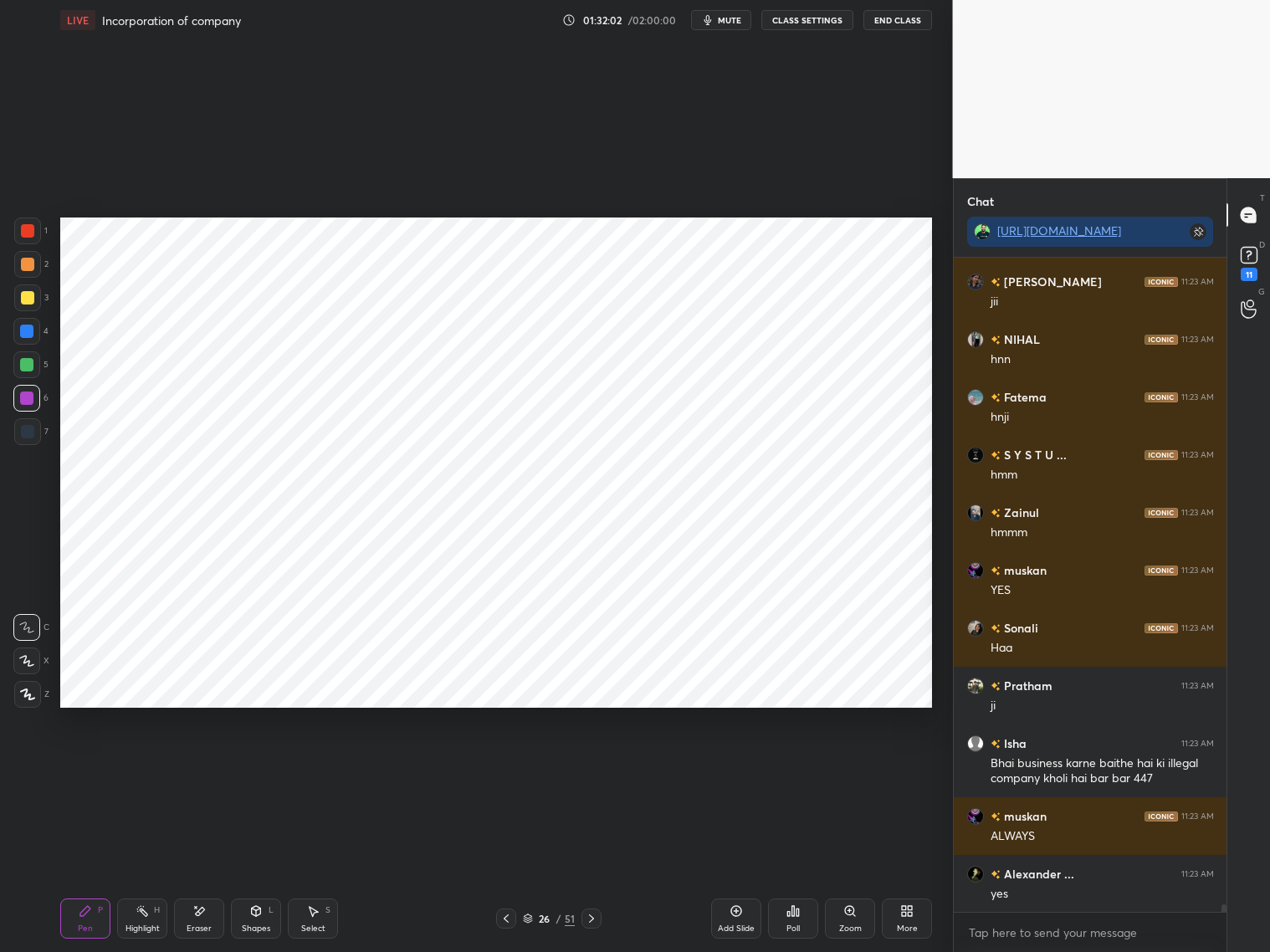
scroll to position [58792, 0]
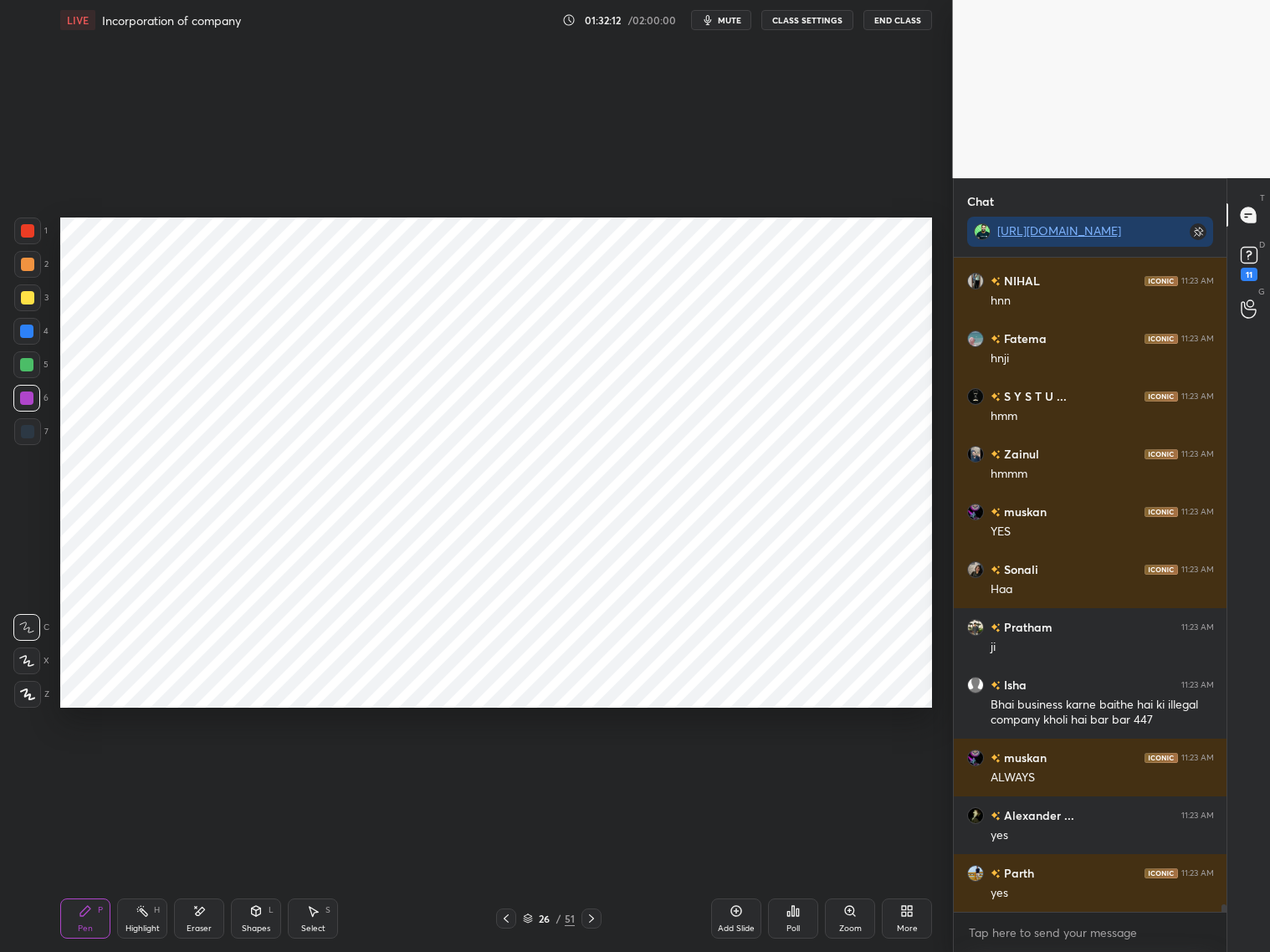
click at [32, 238] on div at bounding box center [27, 230] width 26 height 26
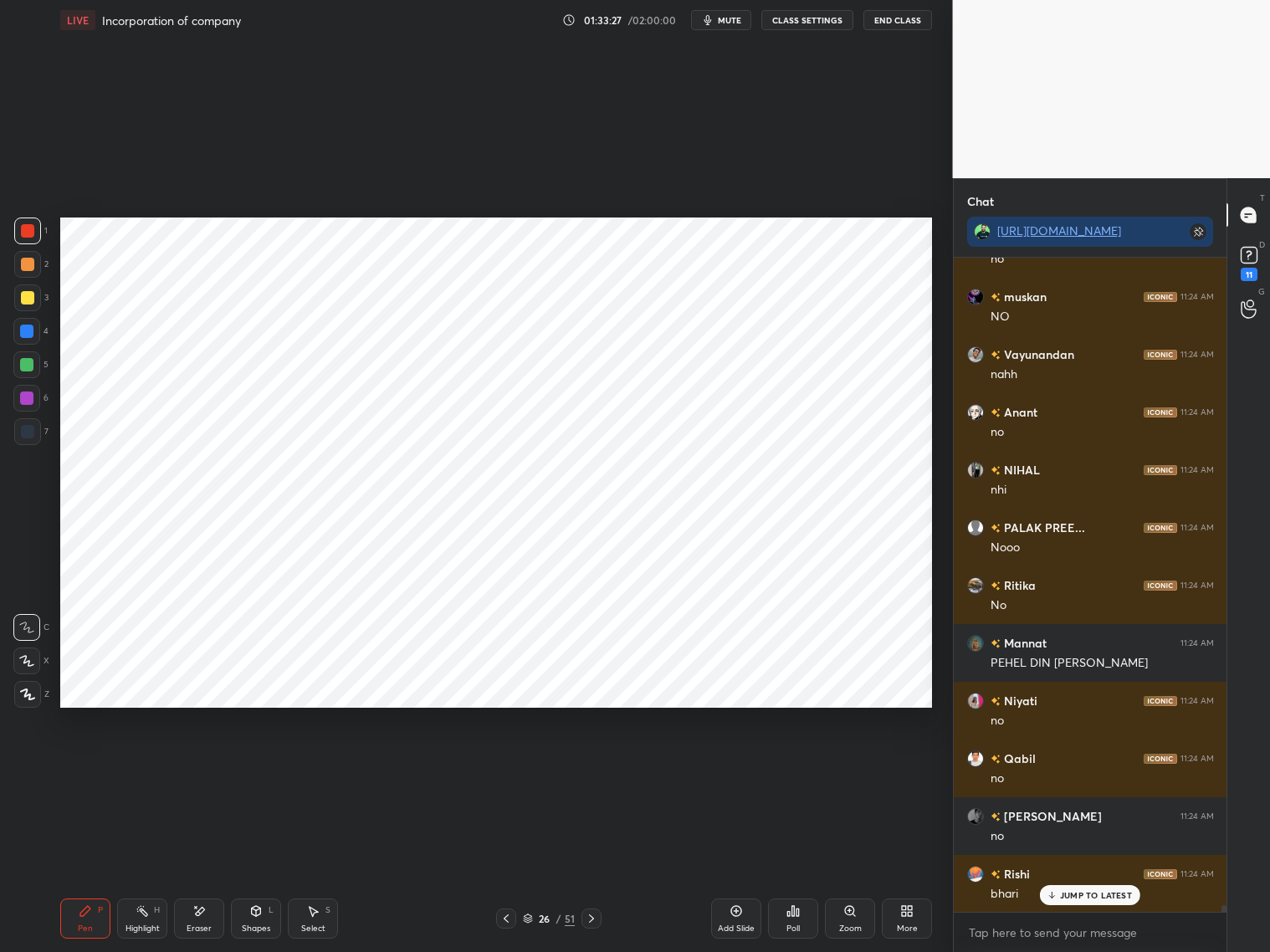
scroll to position [59887, 0]
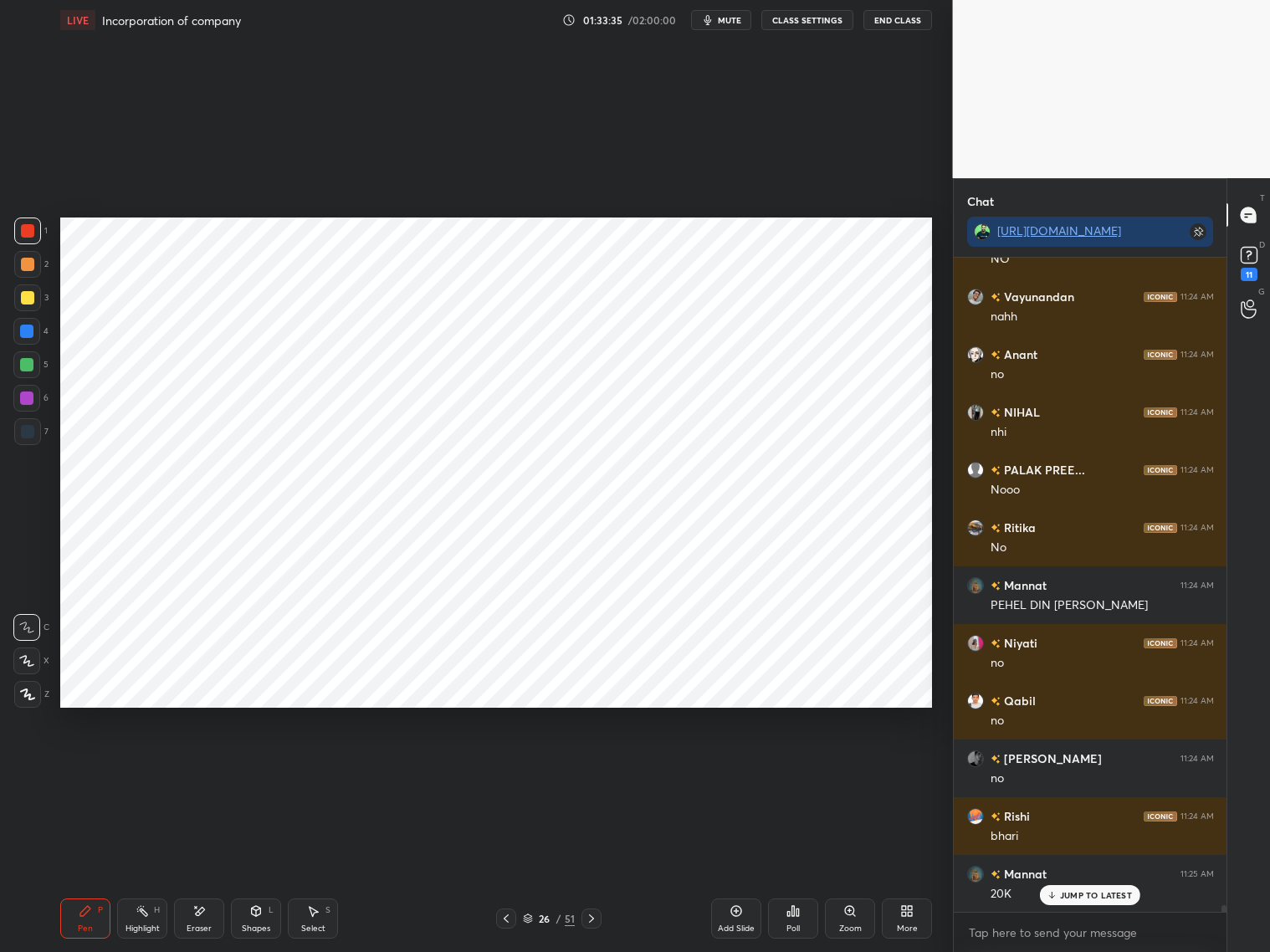
click at [221, 767] on div "Eraser" at bounding box center [199, 918] width 50 height 40
drag, startPoint x: 79, startPoint y: 937, endPoint x: 98, endPoint y: 924, distance: 23.0
click at [82, 767] on div "Pen P Highlight H Eraser Shapes L Select S 26 / 51 Add Slide Poll Zoom More" at bounding box center [496, 919] width 872 height 67
click at [93, 767] on div "Pen P" at bounding box center [85, 918] width 50 height 40
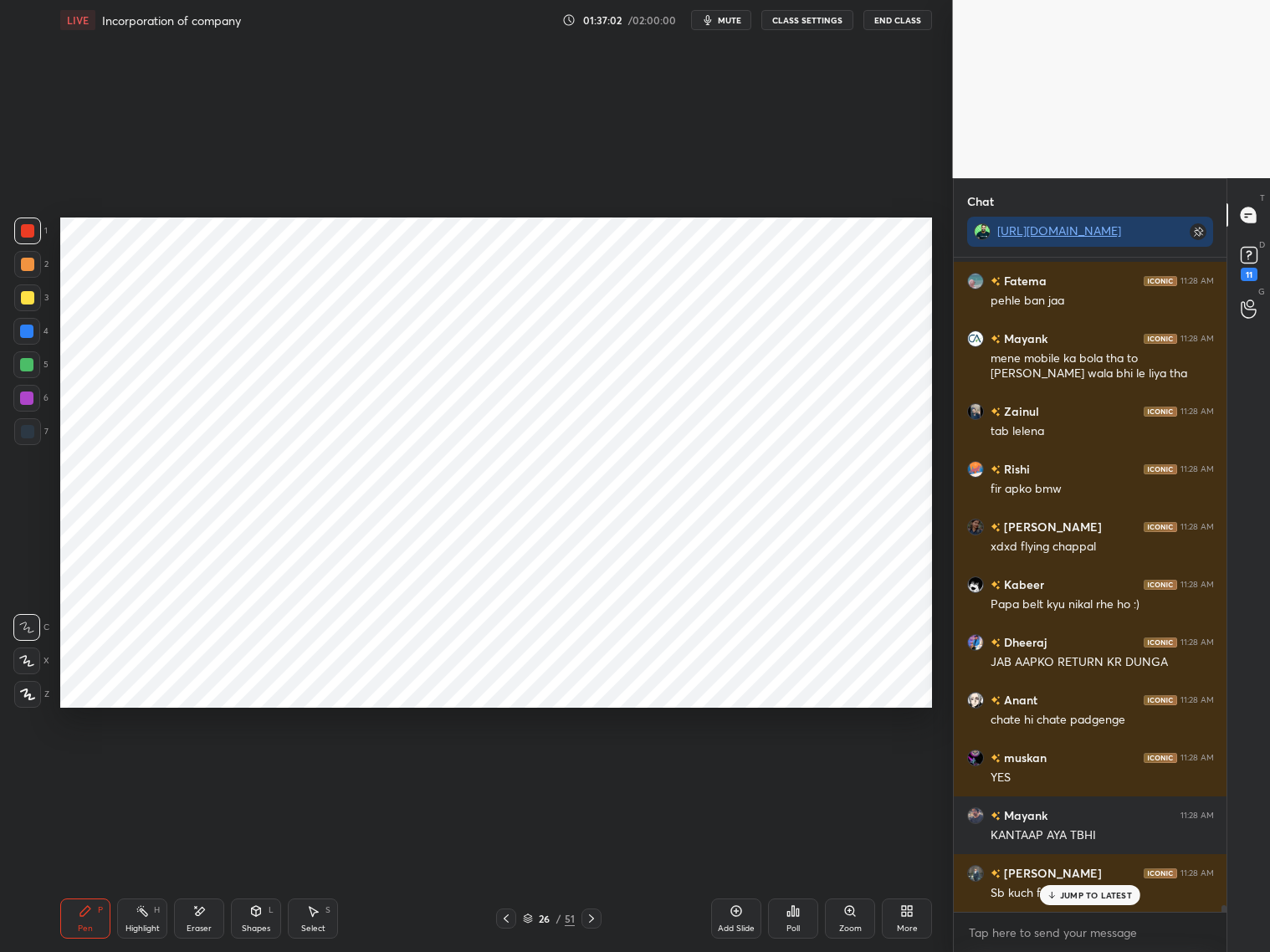
scroll to position [63164, 0]
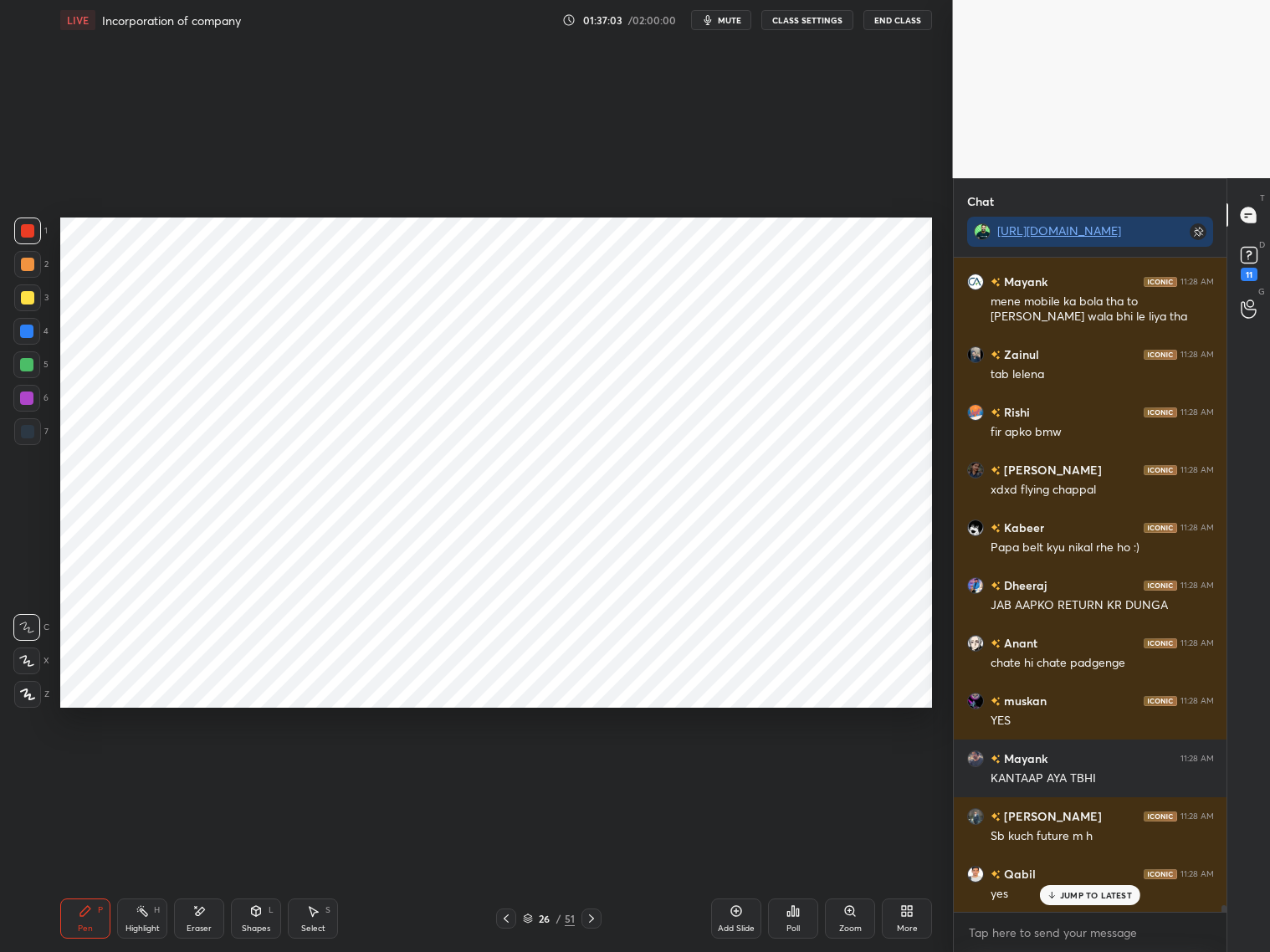
click at [591, 767] on div at bounding box center [591, 918] width 20 height 20
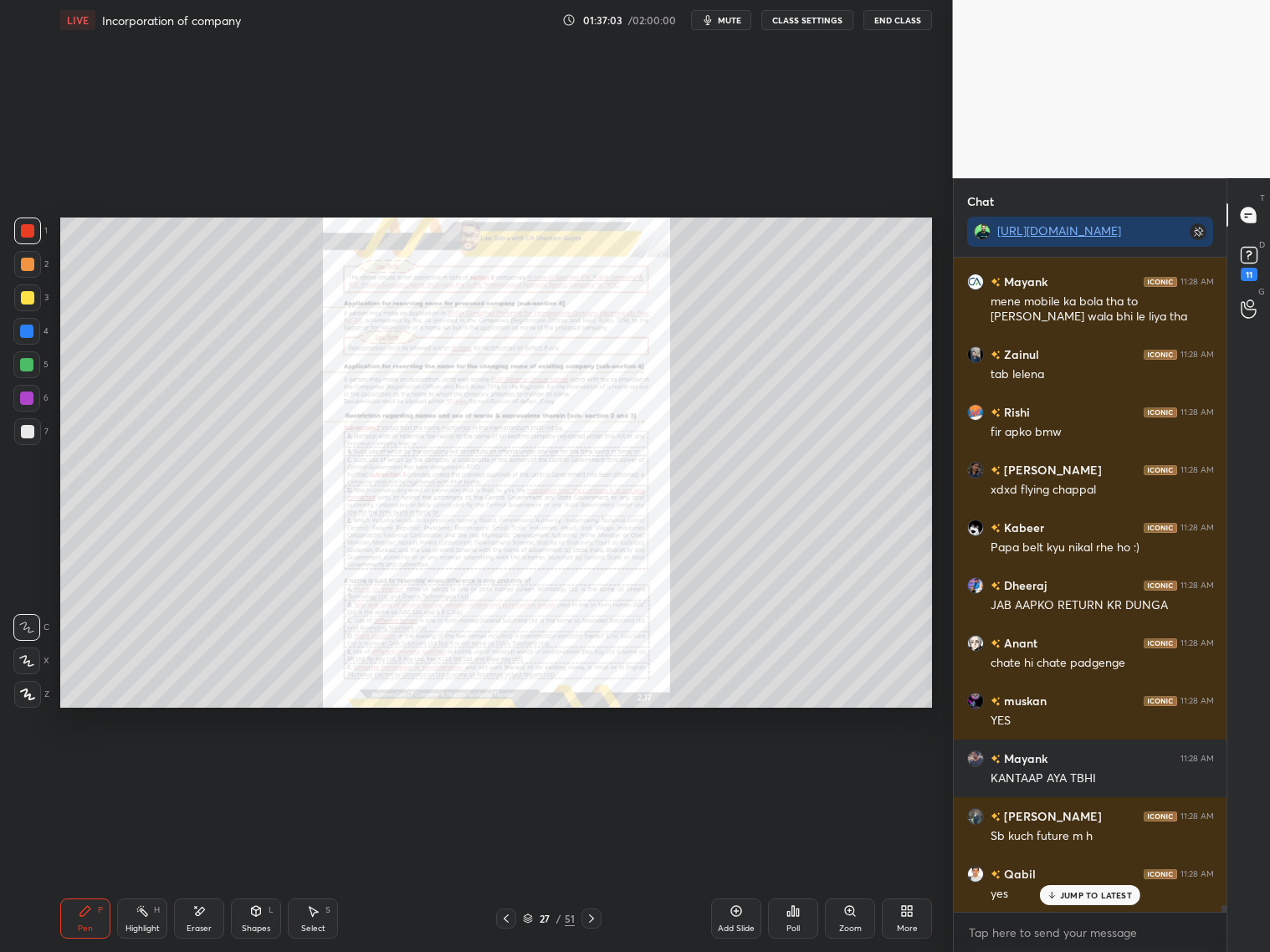
click at [591, 767] on icon at bounding box center [591, 919] width 14 height 14
click at [510, 767] on icon at bounding box center [506, 919] width 14 height 14
click at [511, 767] on icon at bounding box center [506, 919] width 14 height 14
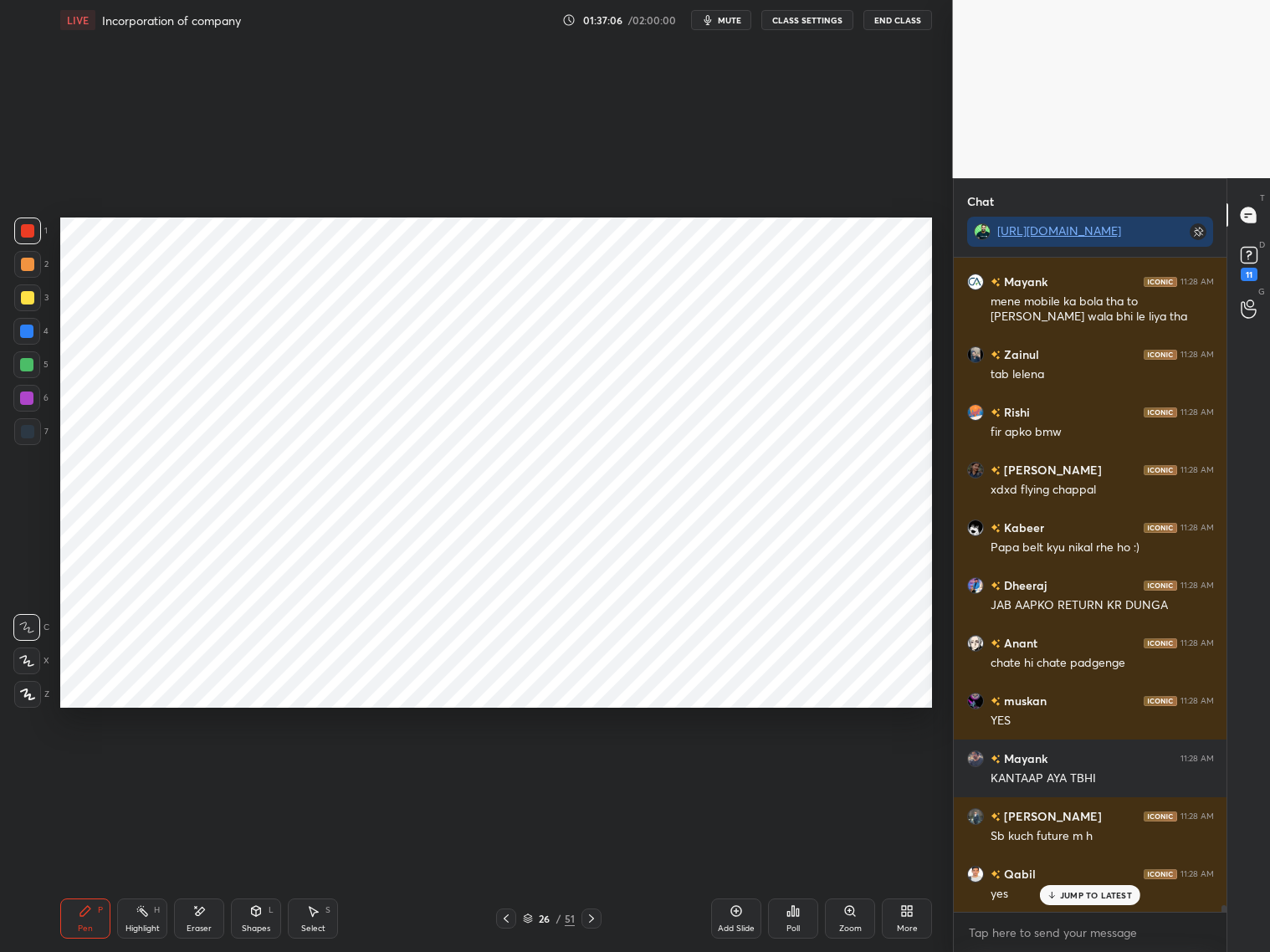
click at [749, 767] on div "Add Slide" at bounding box center [736, 929] width 37 height 9
drag, startPoint x: 253, startPoint y: 917, endPoint x: 269, endPoint y: 897, distance: 25.6
click at [257, 767] on div "Shapes L" at bounding box center [256, 918] width 50 height 40
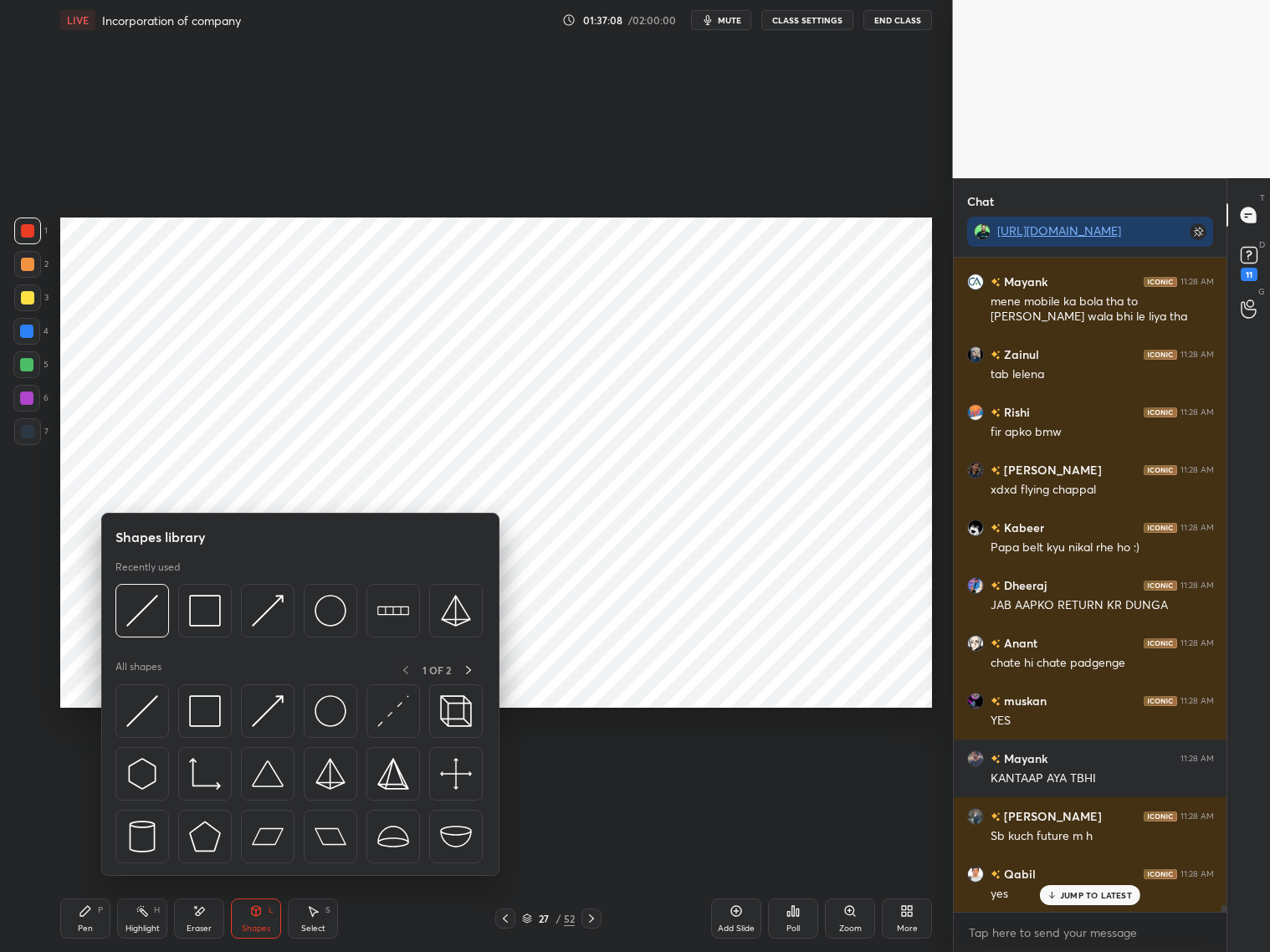
scroll to position [63222, 0]
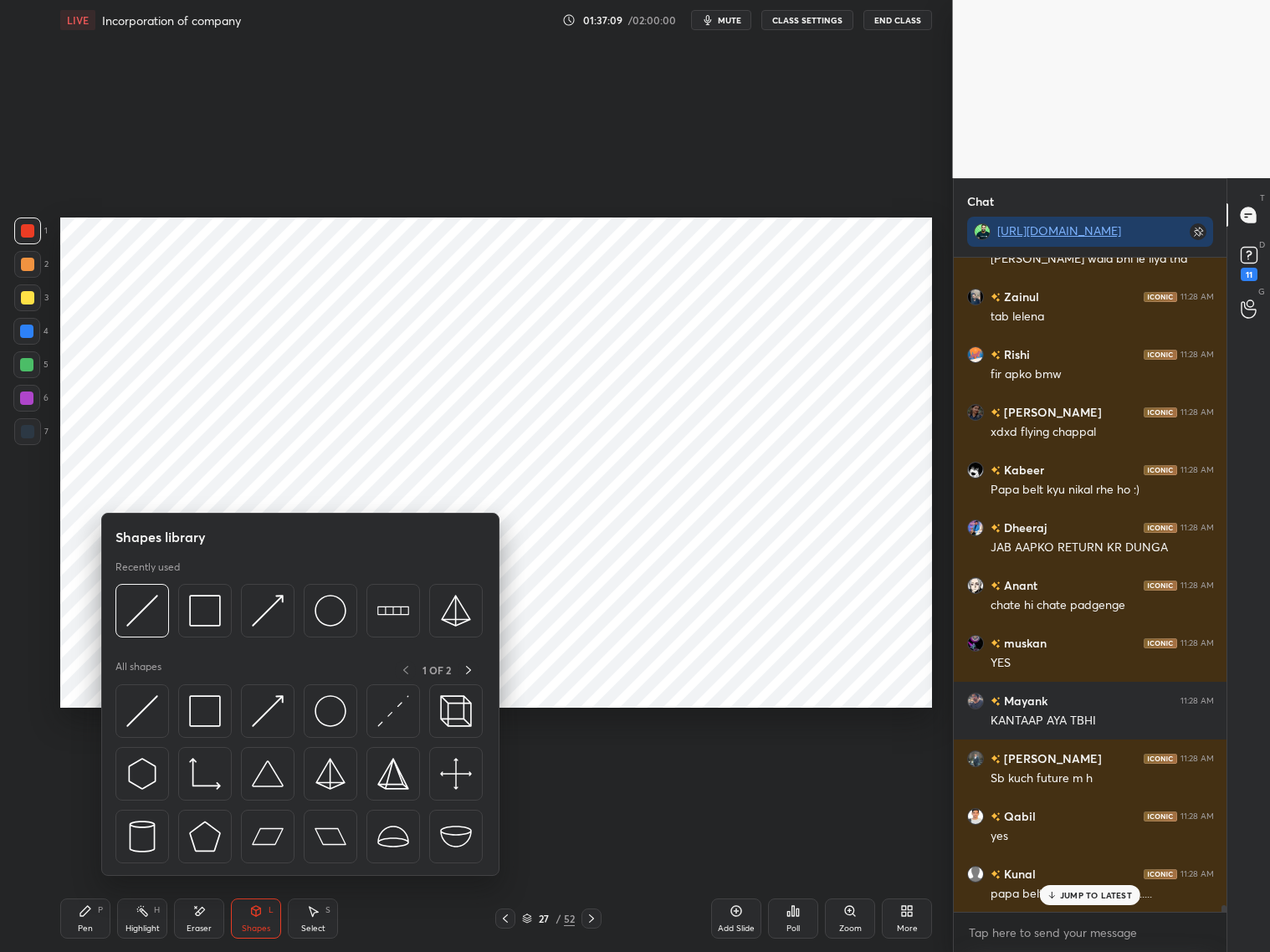
click at [135, 612] on img at bounding box center [142, 610] width 32 height 32
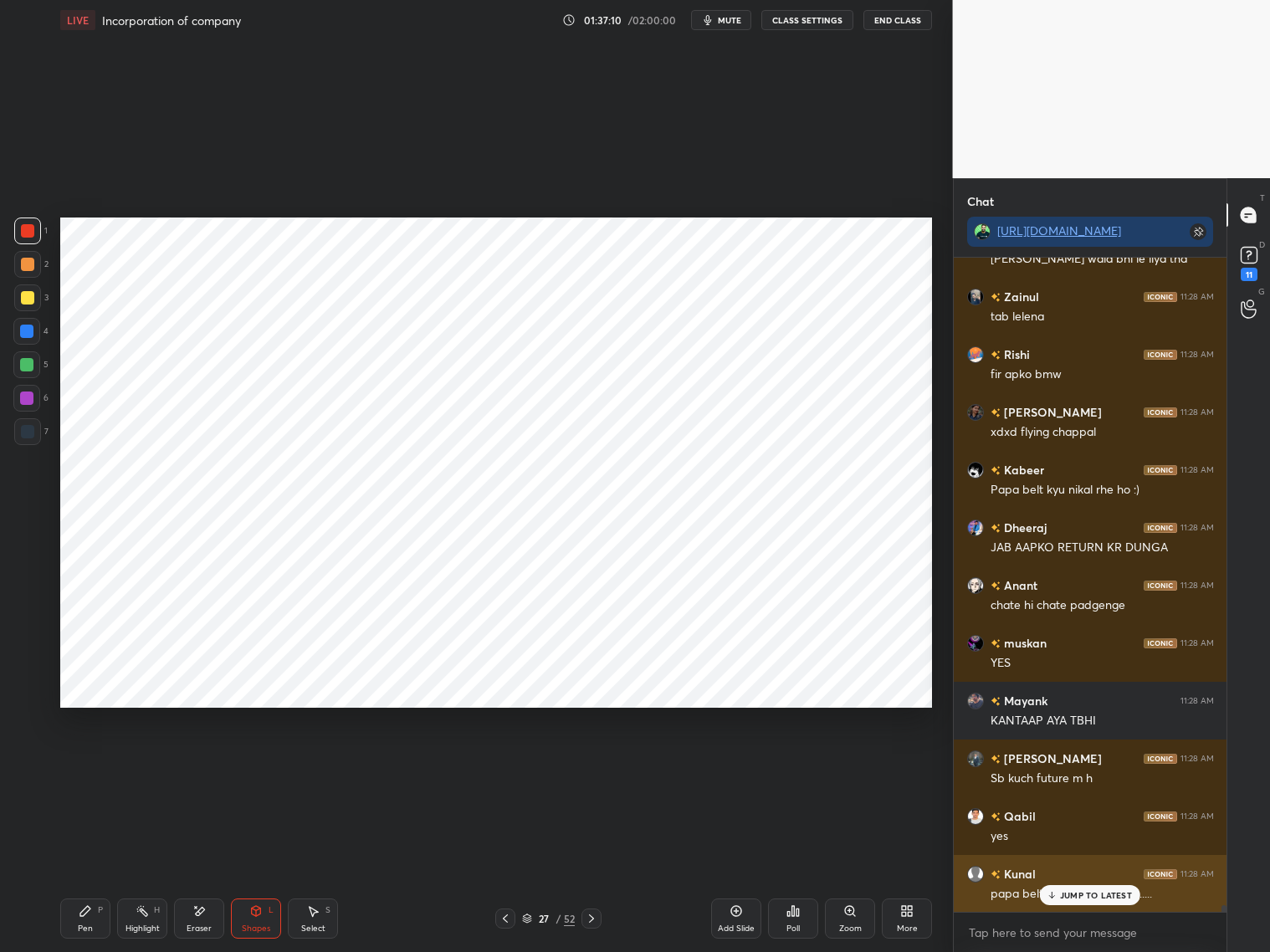
click at [1081, 767] on p "JUMP TO LATEST" at bounding box center [1096, 895] width 72 height 10
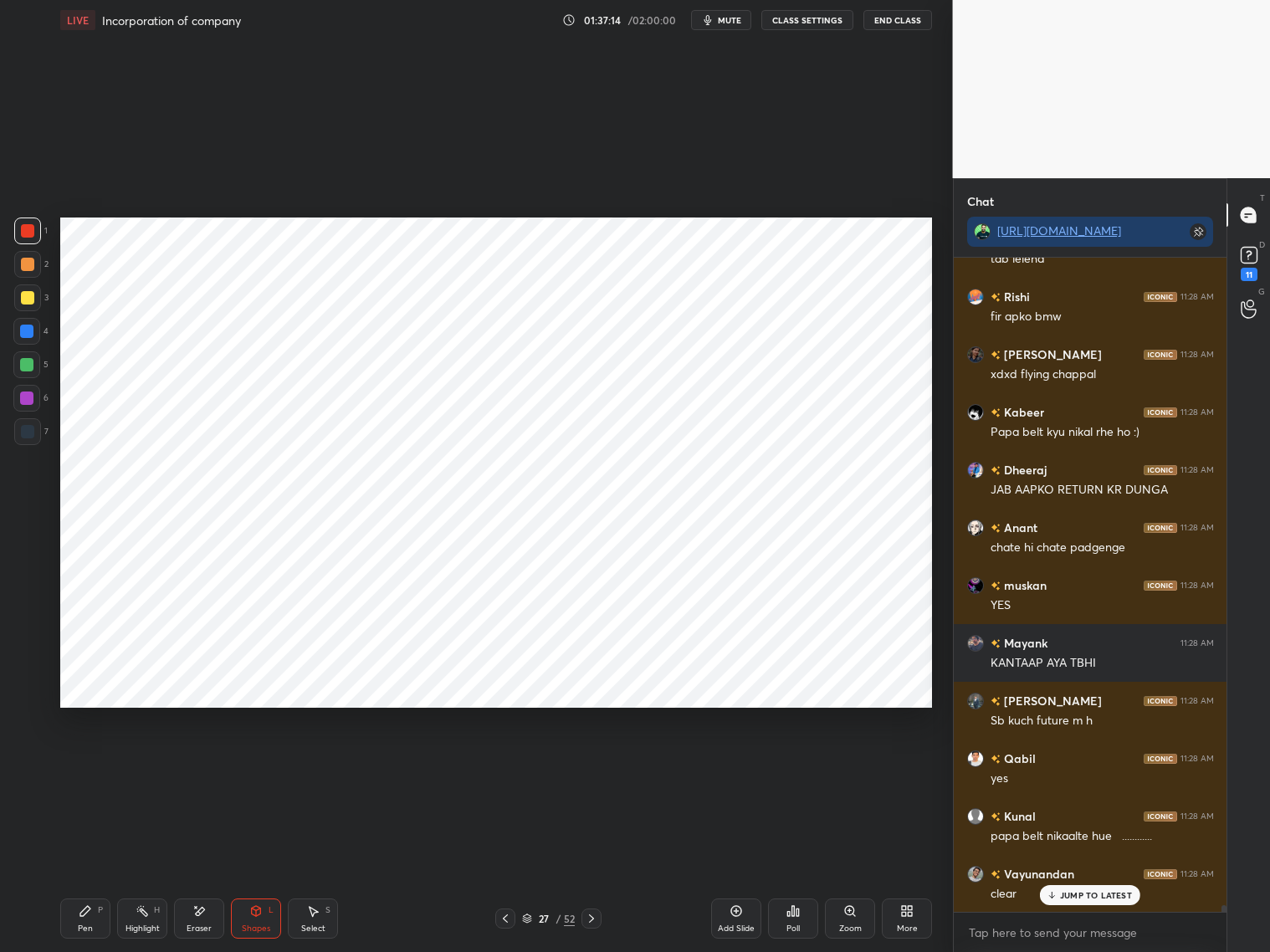
scroll to position [63337, 0]
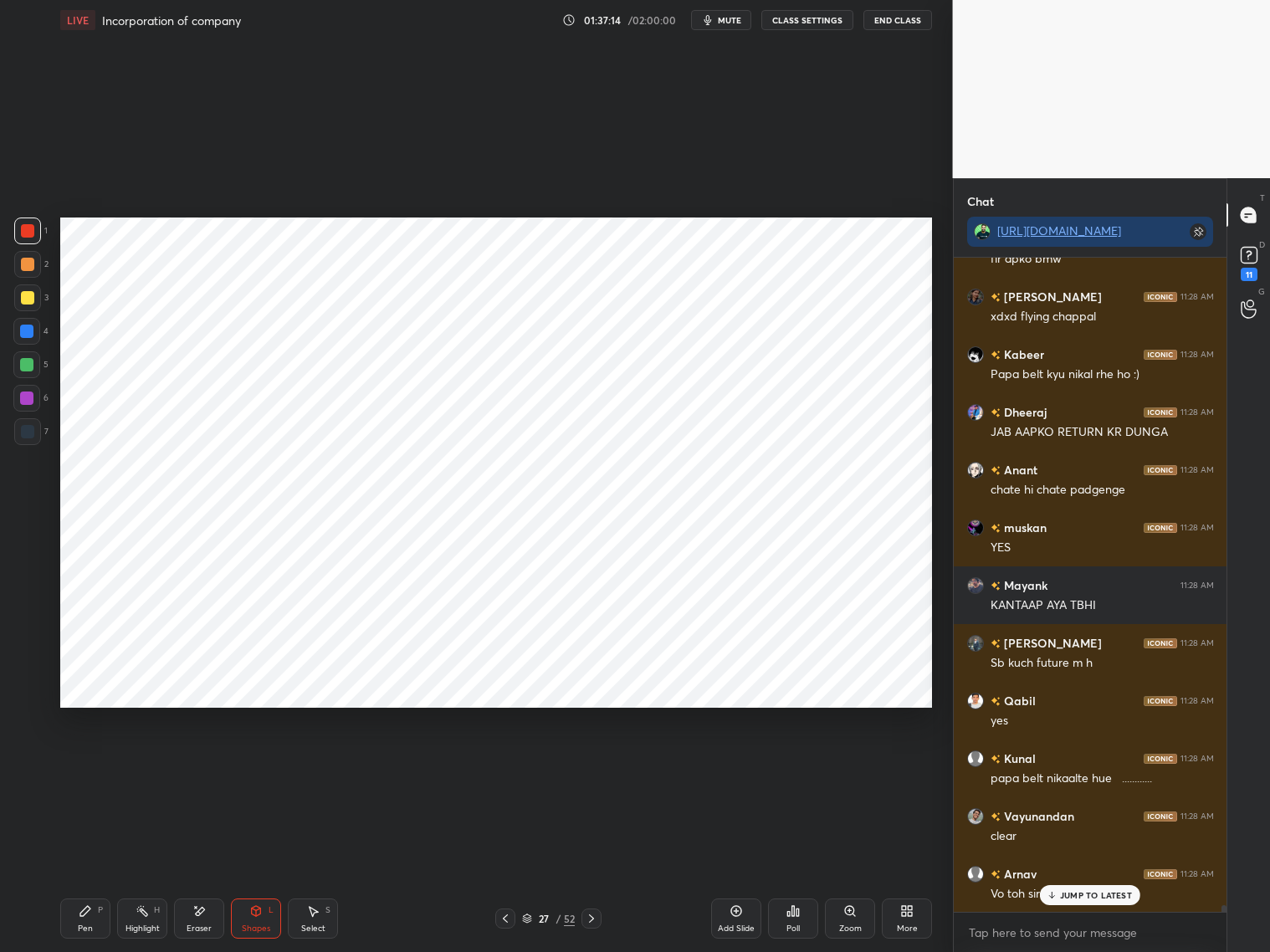
click at [86, 767] on div "Pen P" at bounding box center [85, 918] width 50 height 40
drag, startPoint x: 26, startPoint y: 672, endPoint x: 28, endPoint y: 658, distance: 14.1
click at [26, 673] on div "C X Z" at bounding box center [32, 657] width 36 height 100
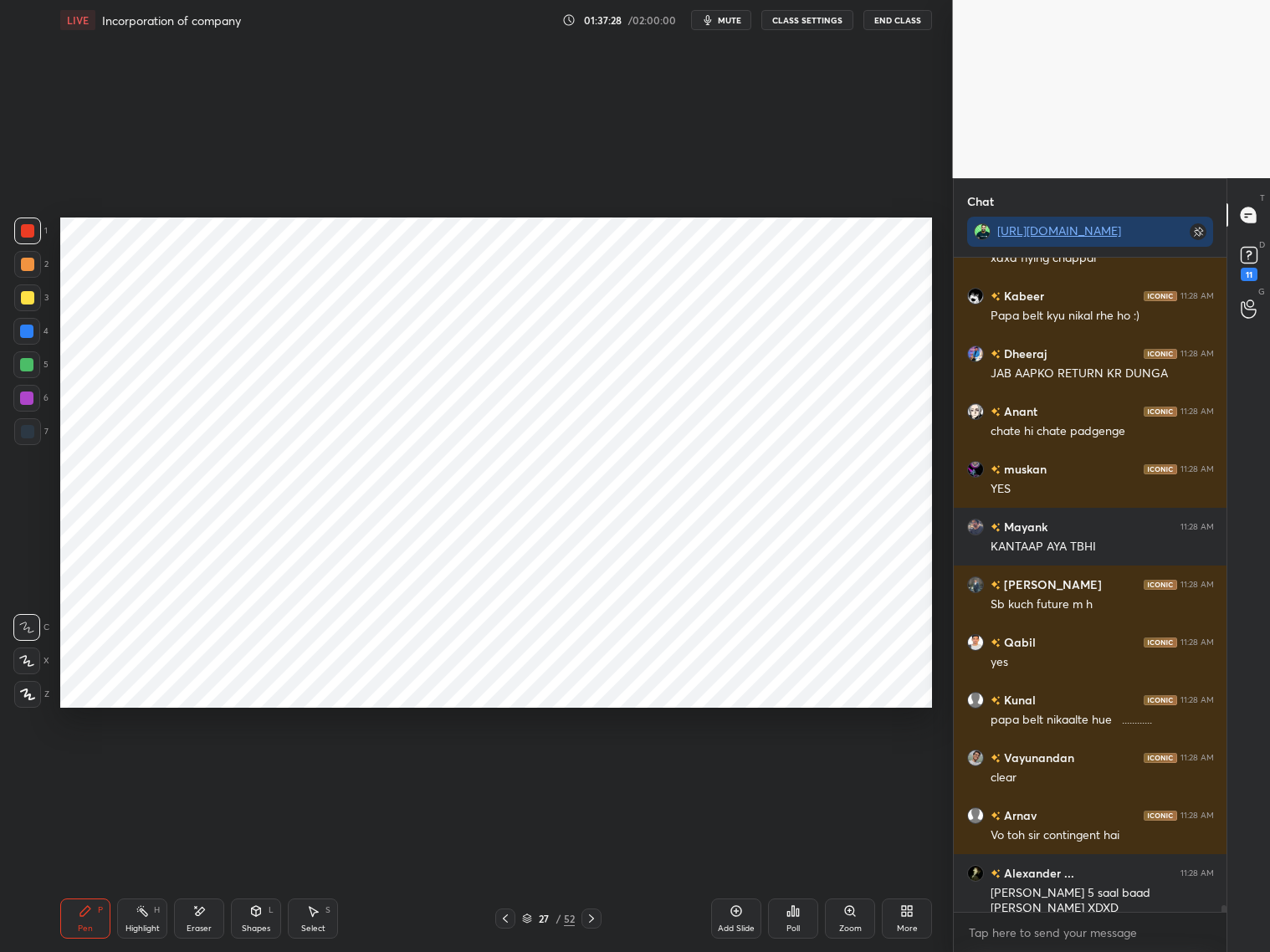
click at [26, 333] on div at bounding box center [26, 332] width 14 height 14
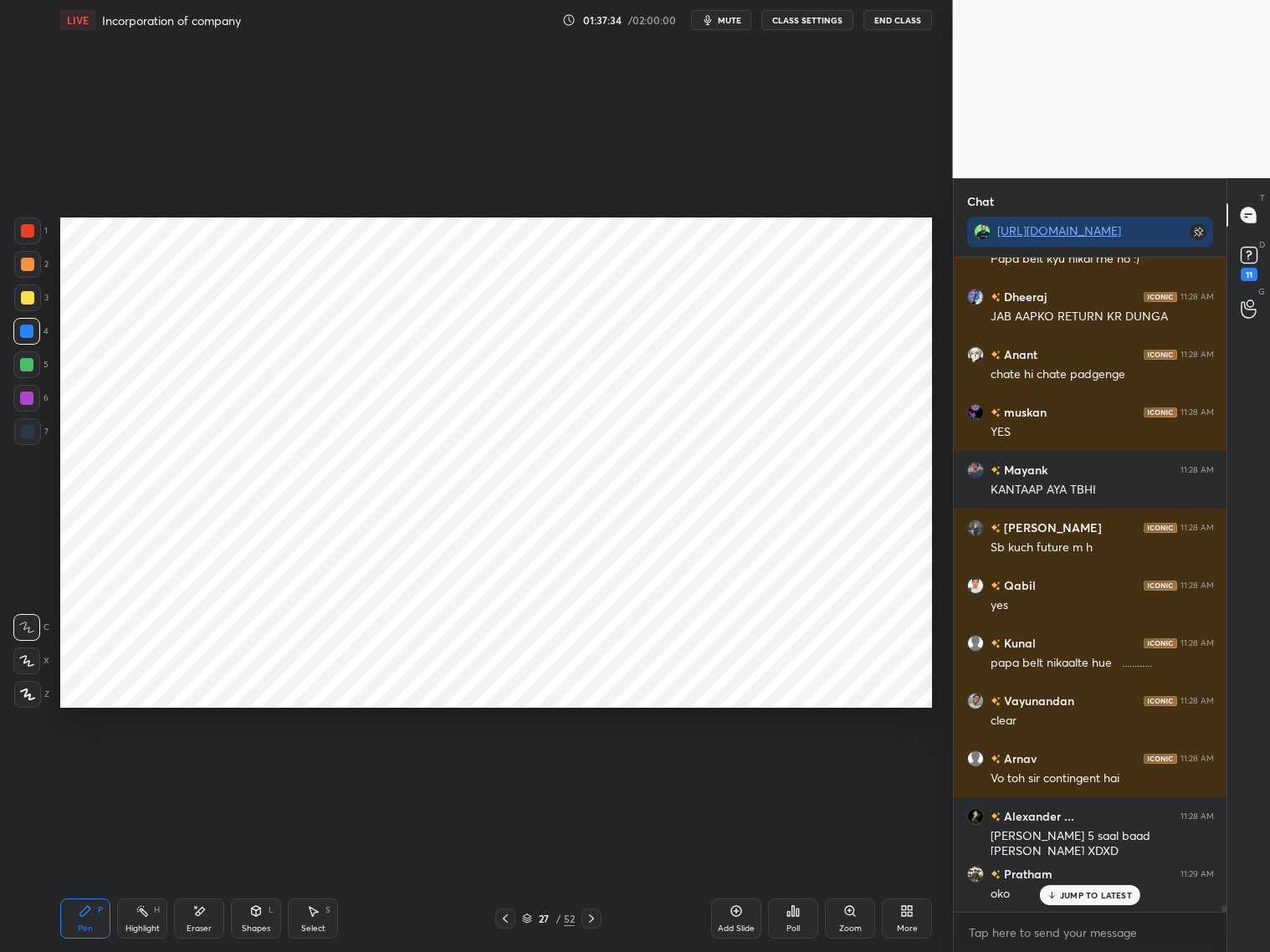
scroll to position [63511, 0]
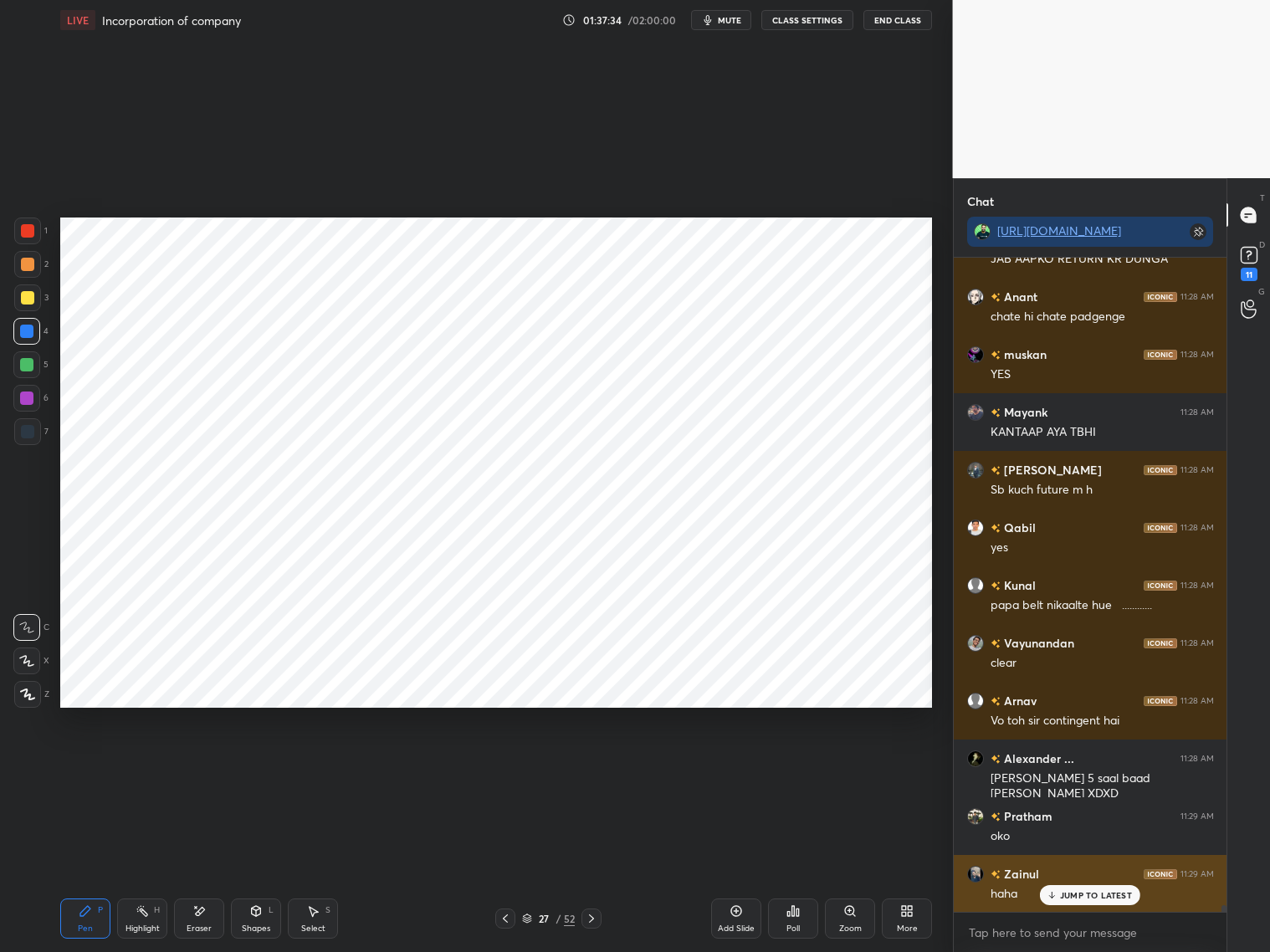
click at [1070, 767] on p "JUMP TO LATEST" at bounding box center [1096, 895] width 72 height 10
click at [32, 655] on icon at bounding box center [27, 661] width 15 height 12
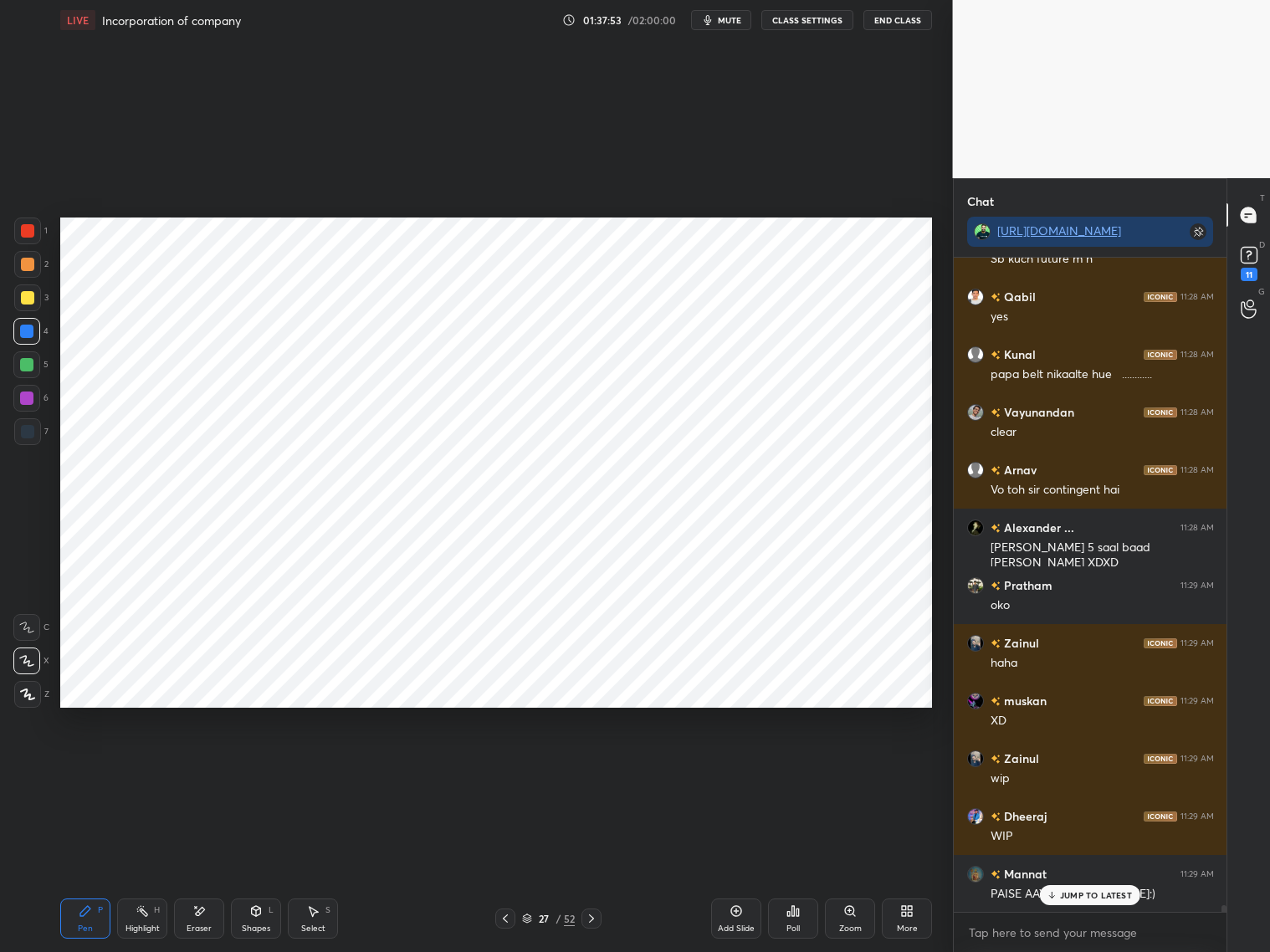
scroll to position [63799, 0]
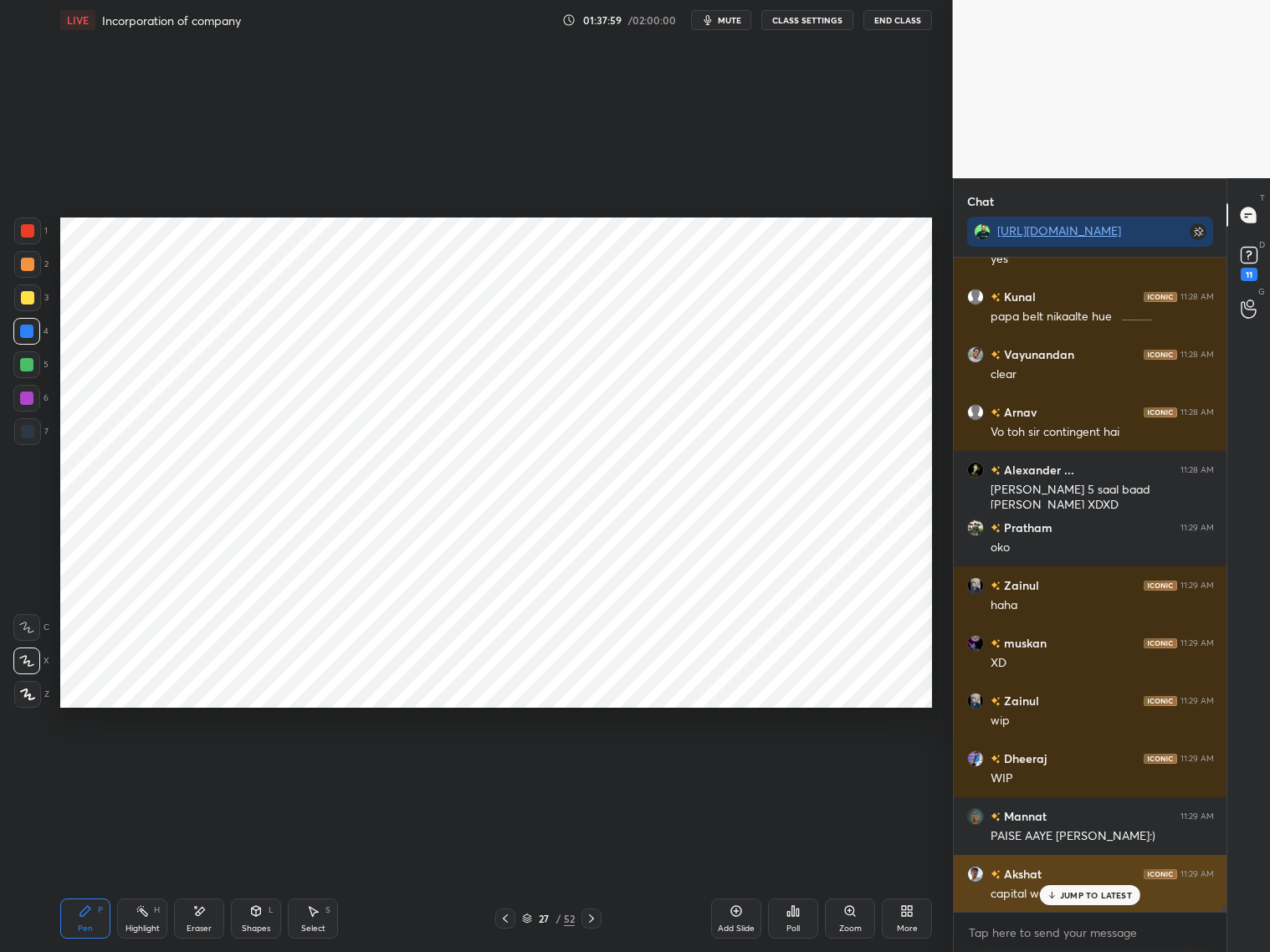
click at [1082, 767] on p "JUMP TO LATEST" at bounding box center [1096, 895] width 72 height 10
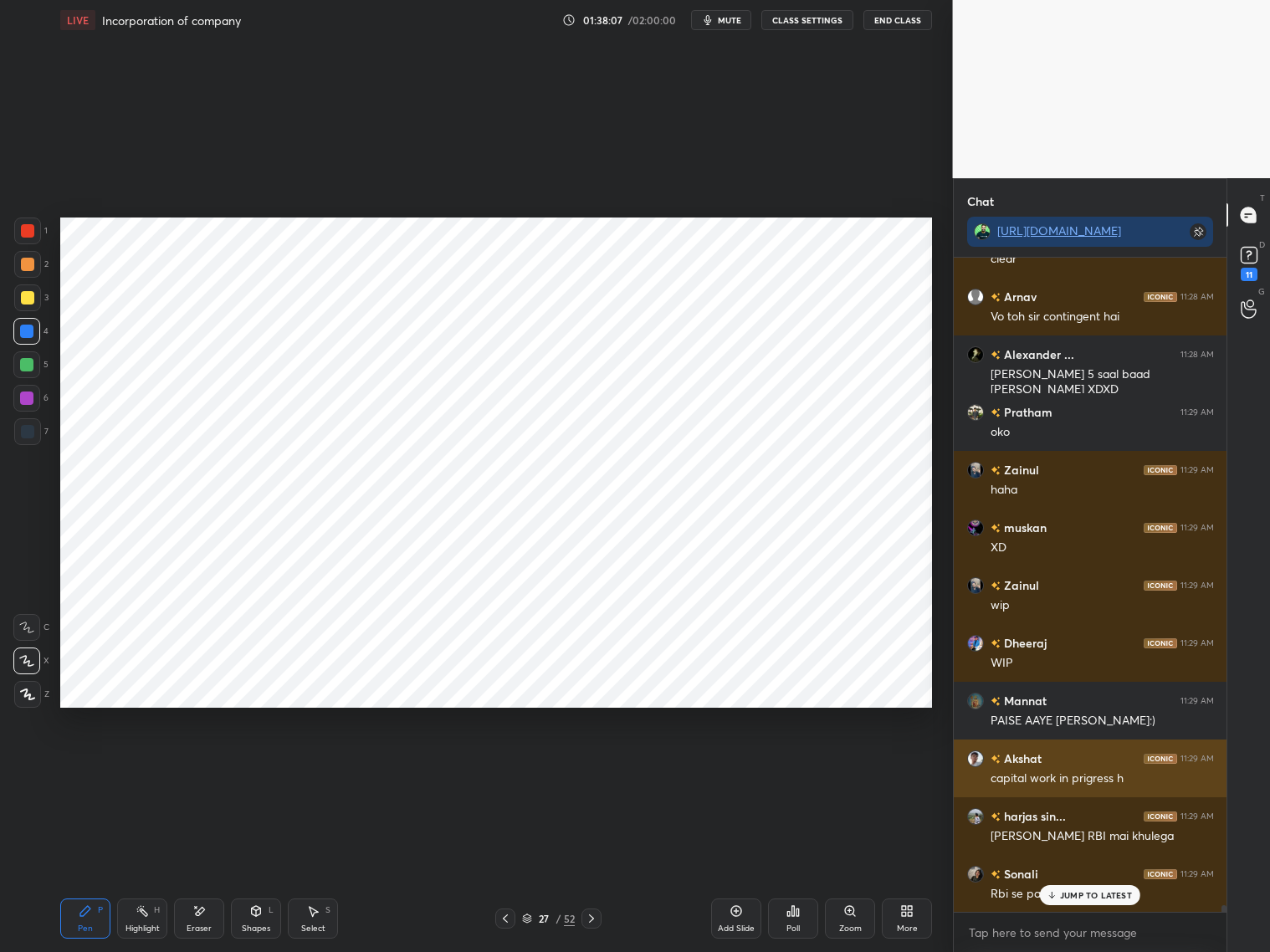
scroll to position [63973, 0]
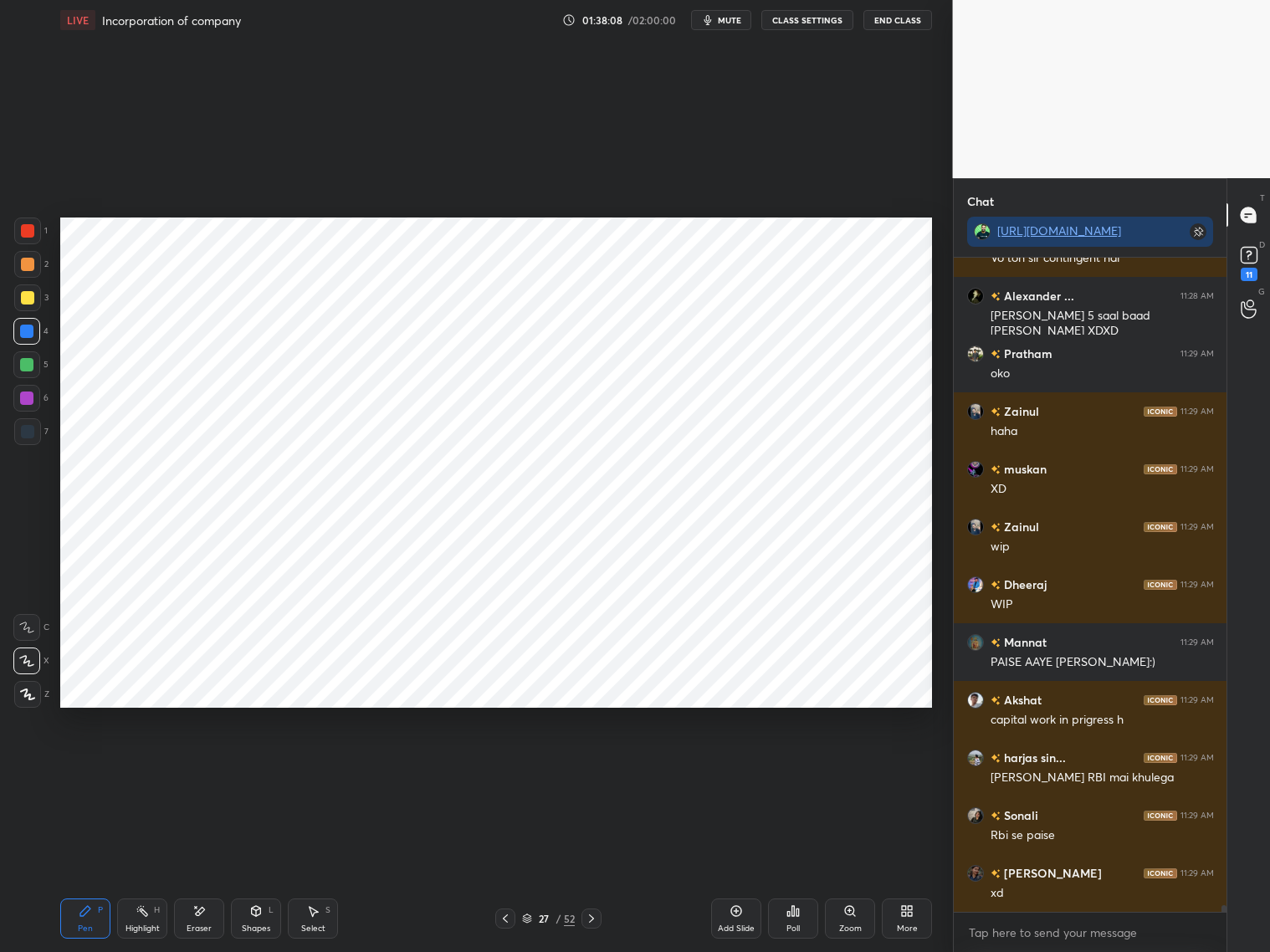
click at [27, 394] on div at bounding box center [26, 398] width 14 height 14
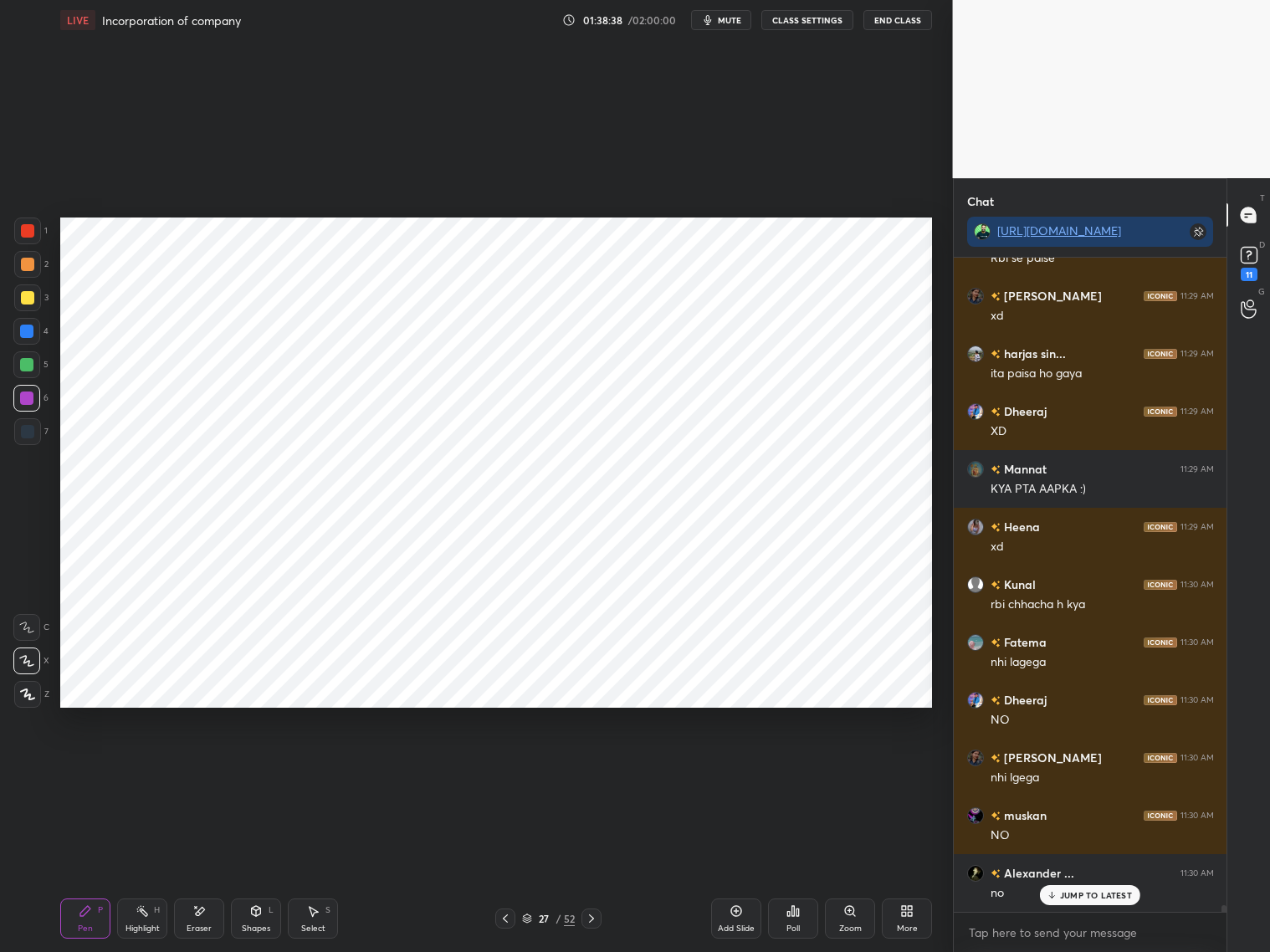
scroll to position [64607, 0]
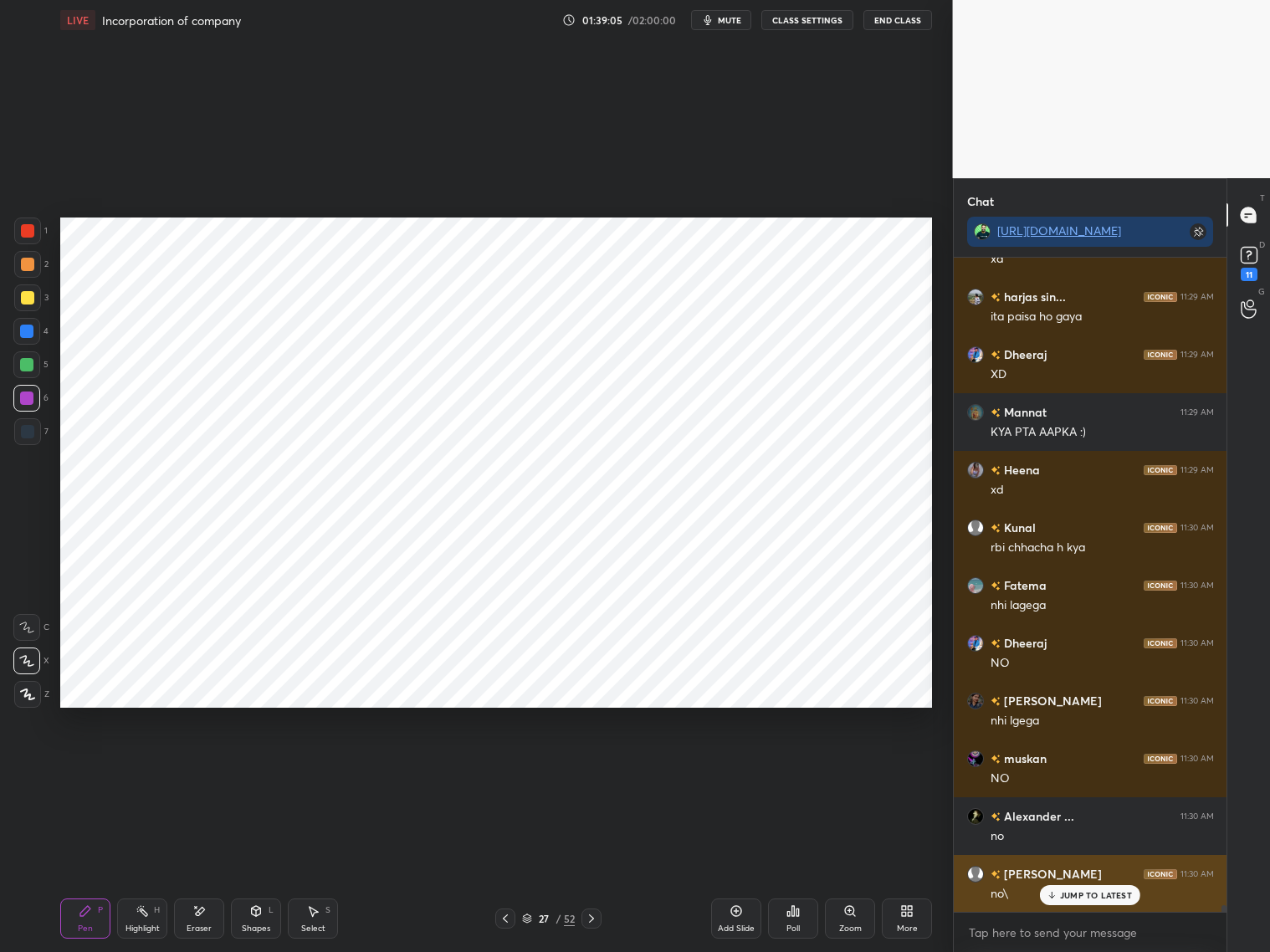
click at [1075, 767] on p "JUMP TO LATEST" at bounding box center [1096, 895] width 72 height 10
drag, startPoint x: 33, startPoint y: 435, endPoint x: 45, endPoint y: 428, distance: 13.9
click at [34, 436] on div at bounding box center [27, 431] width 26 height 26
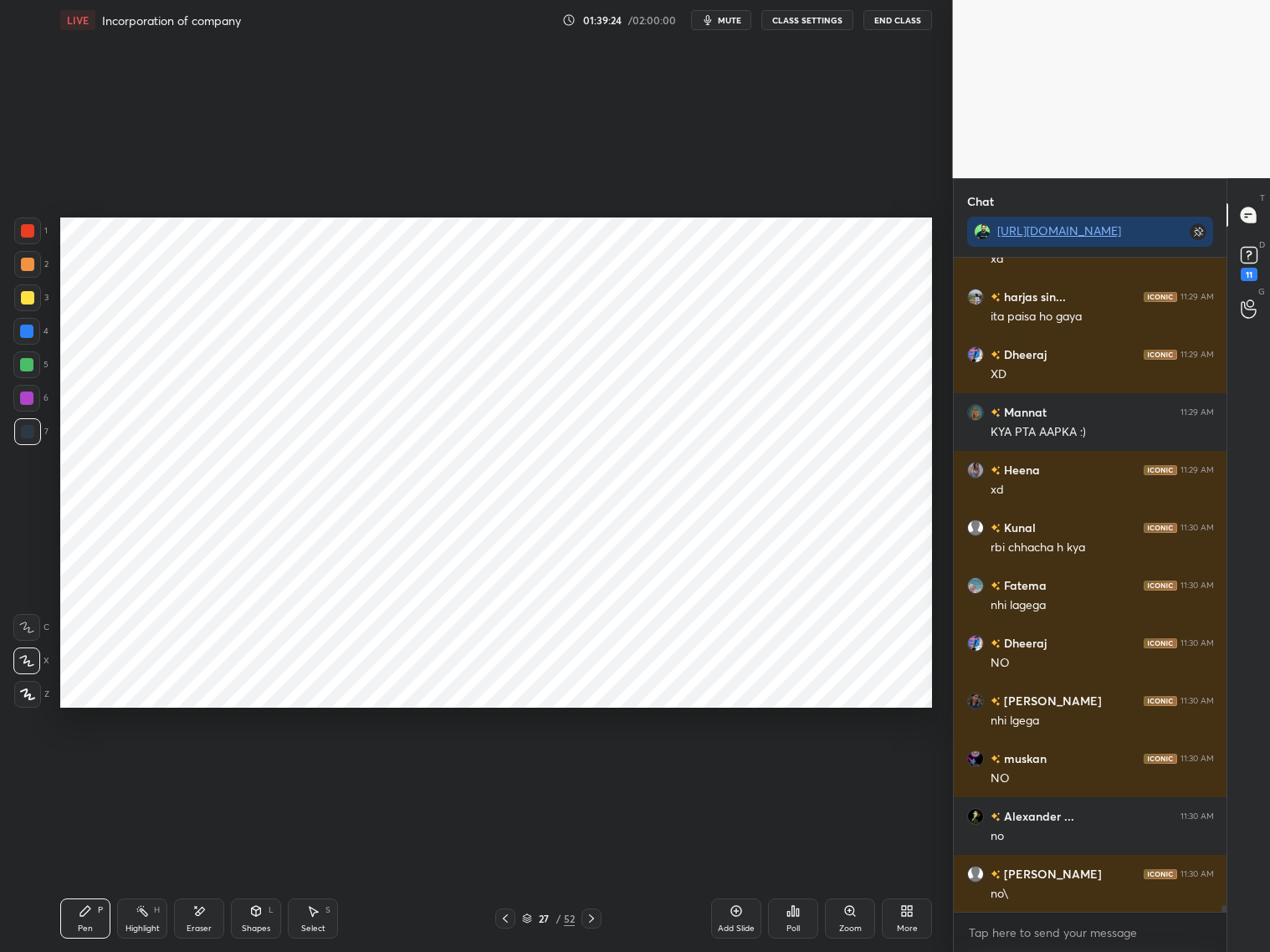
drag, startPoint x: 26, startPoint y: 338, endPoint x: 27, endPoint y: 325, distance: 13.0
click at [29, 337] on div at bounding box center [26, 331] width 26 height 26
click at [26, 430] on div at bounding box center [27, 432] width 14 height 14
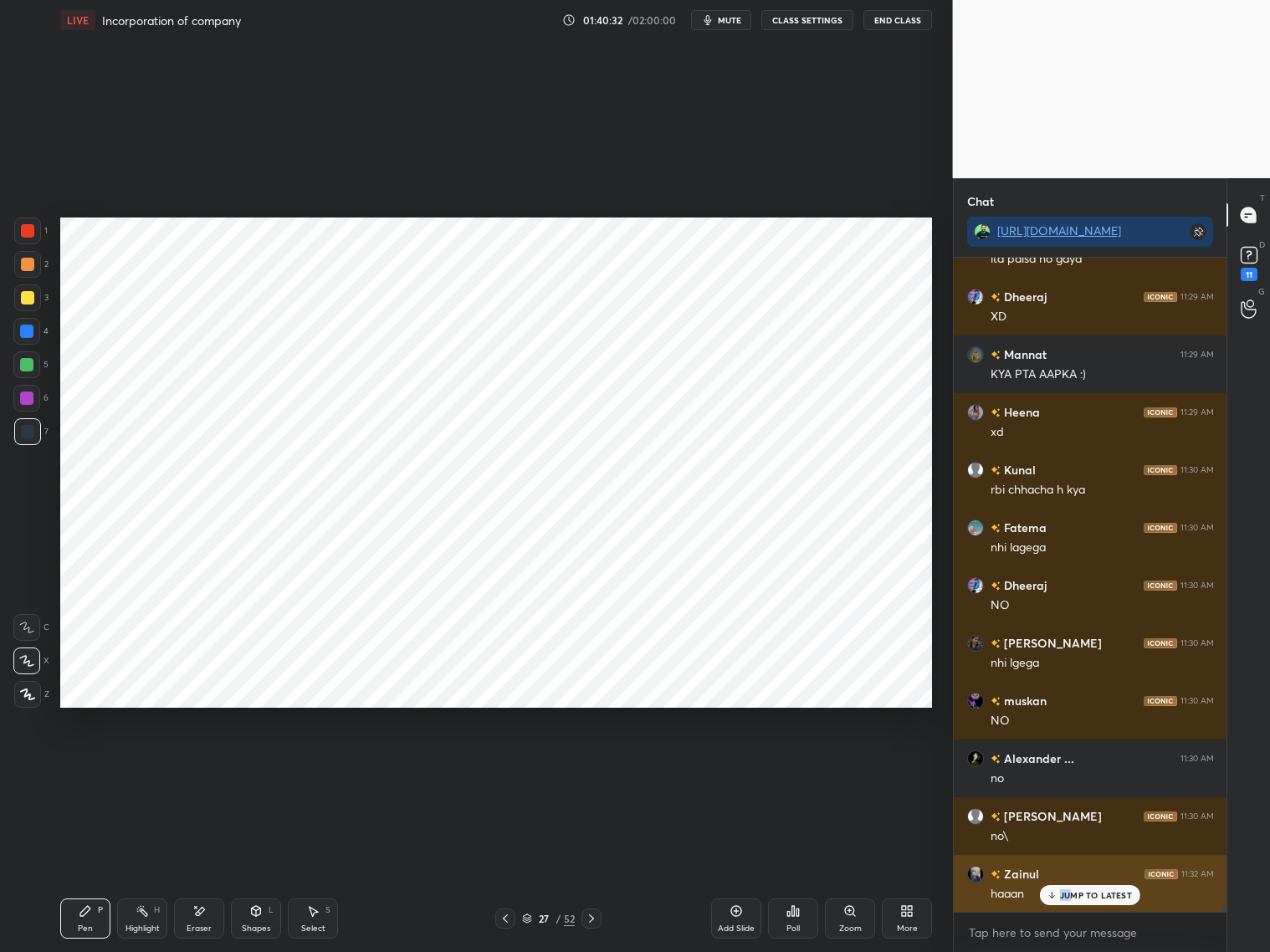
drag, startPoint x: 1072, startPoint y: 887, endPoint x: 1055, endPoint y: 891, distance: 17.5
click at [1071, 767] on p "JUMP TO LATEST" at bounding box center [1096, 895] width 72 height 10
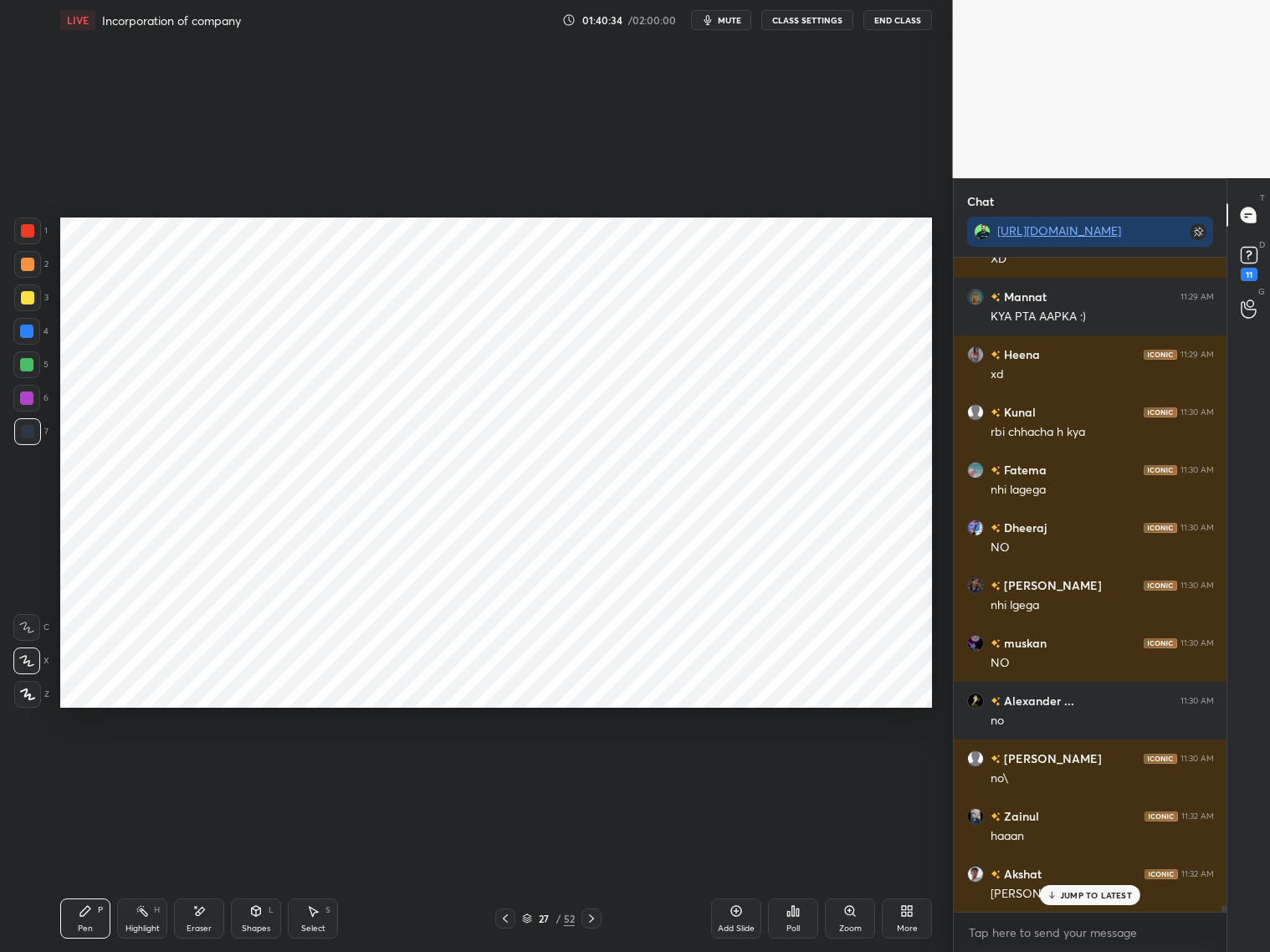
click at [734, 767] on icon at bounding box center [736, 911] width 14 height 14
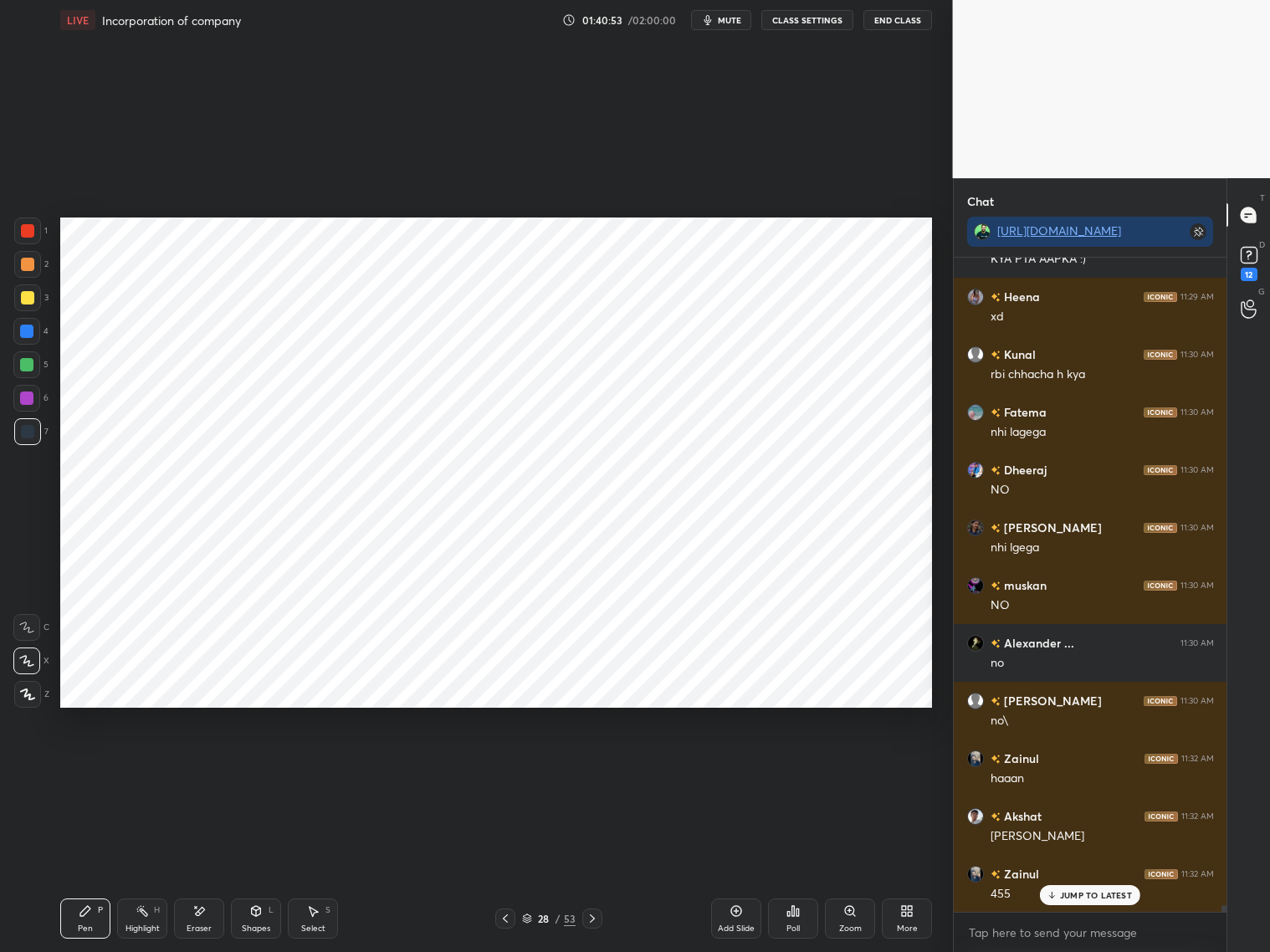
click at [887, 20] on button "End Class" at bounding box center [897, 20] width 68 height 20
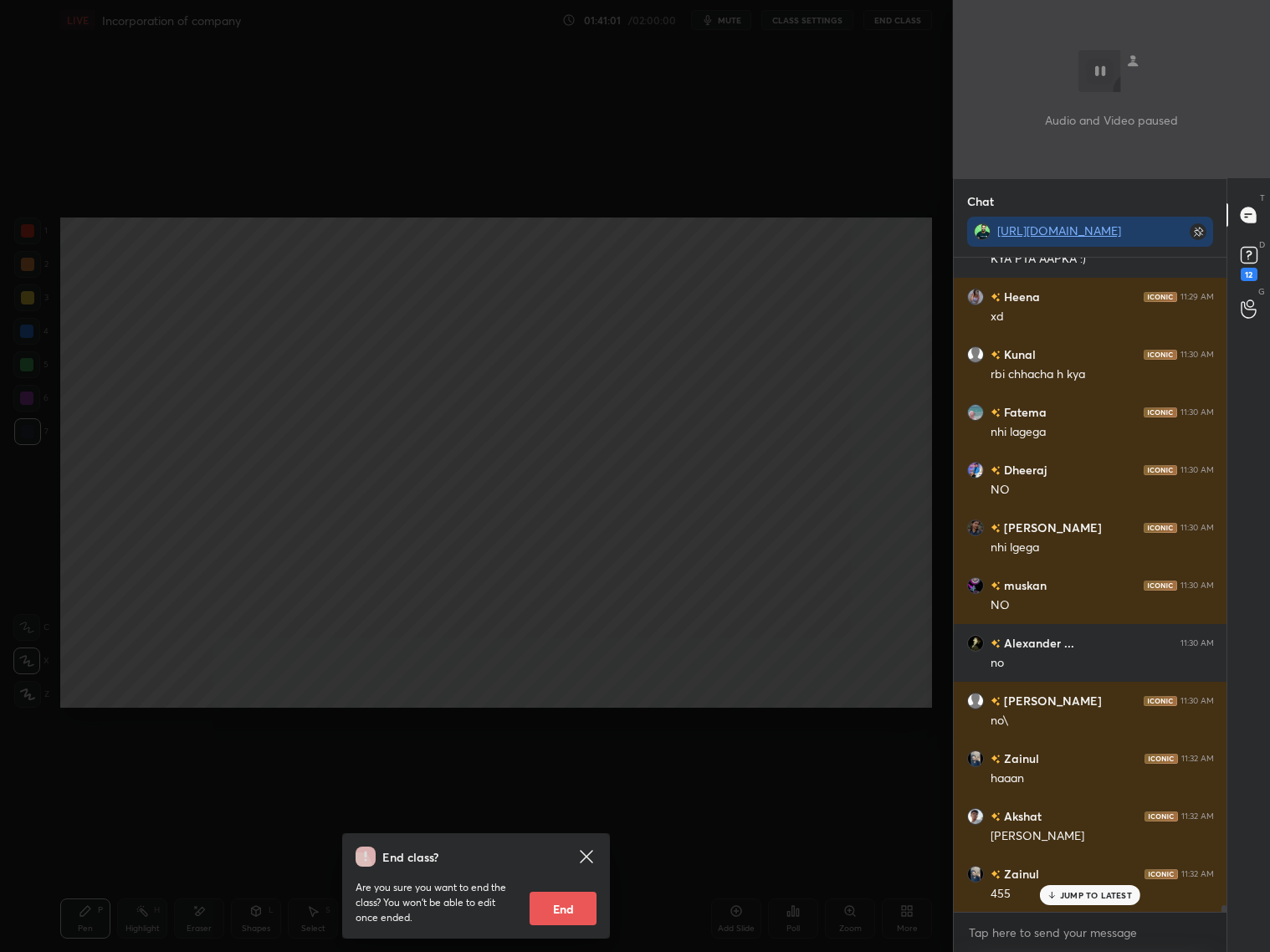
click at [797, 630] on div "End class? Are you sure you want to end the class? You won’t be able to edit on…" at bounding box center [476, 476] width 953 height 952
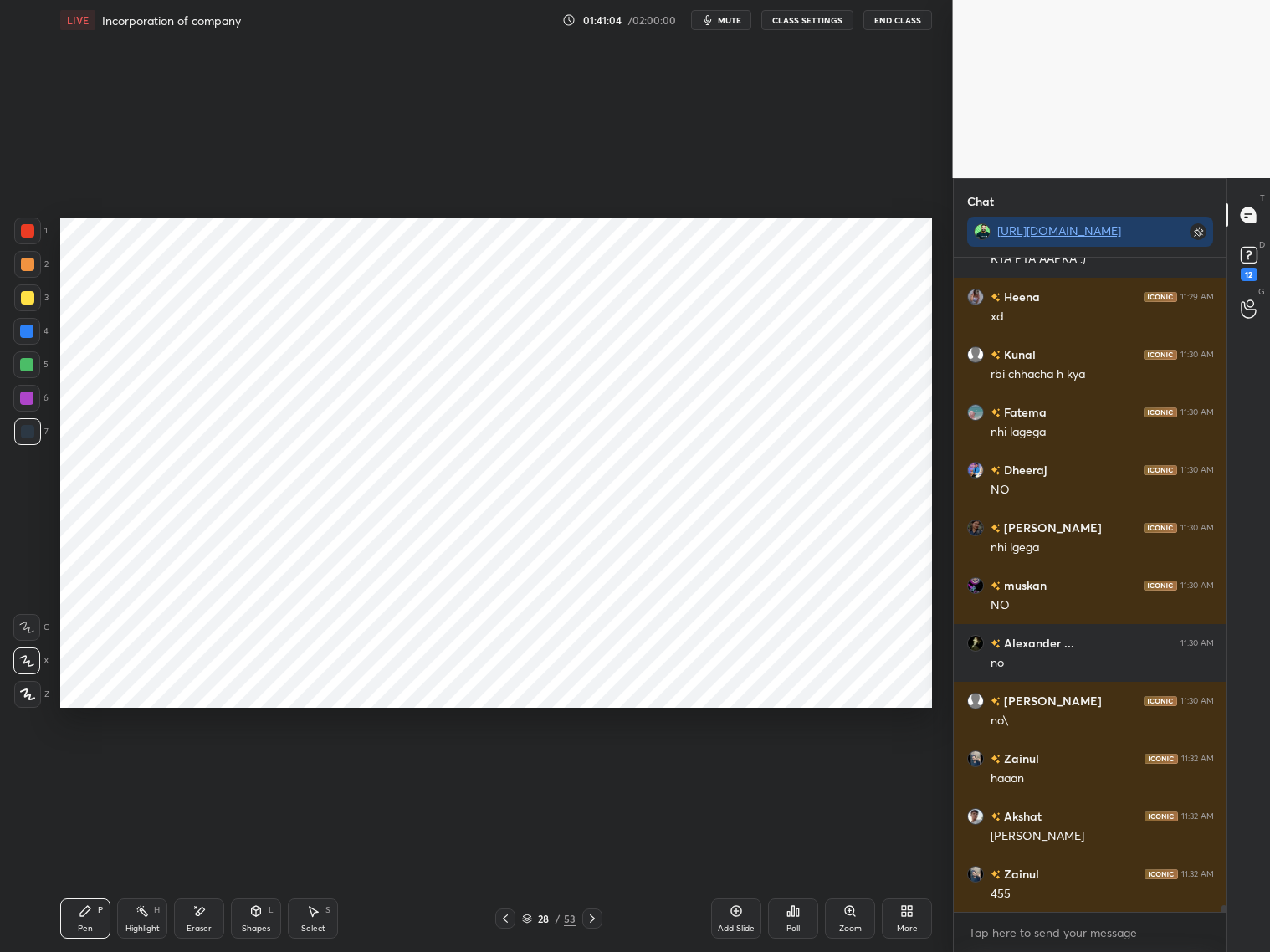
scroll to position [64839, 0]
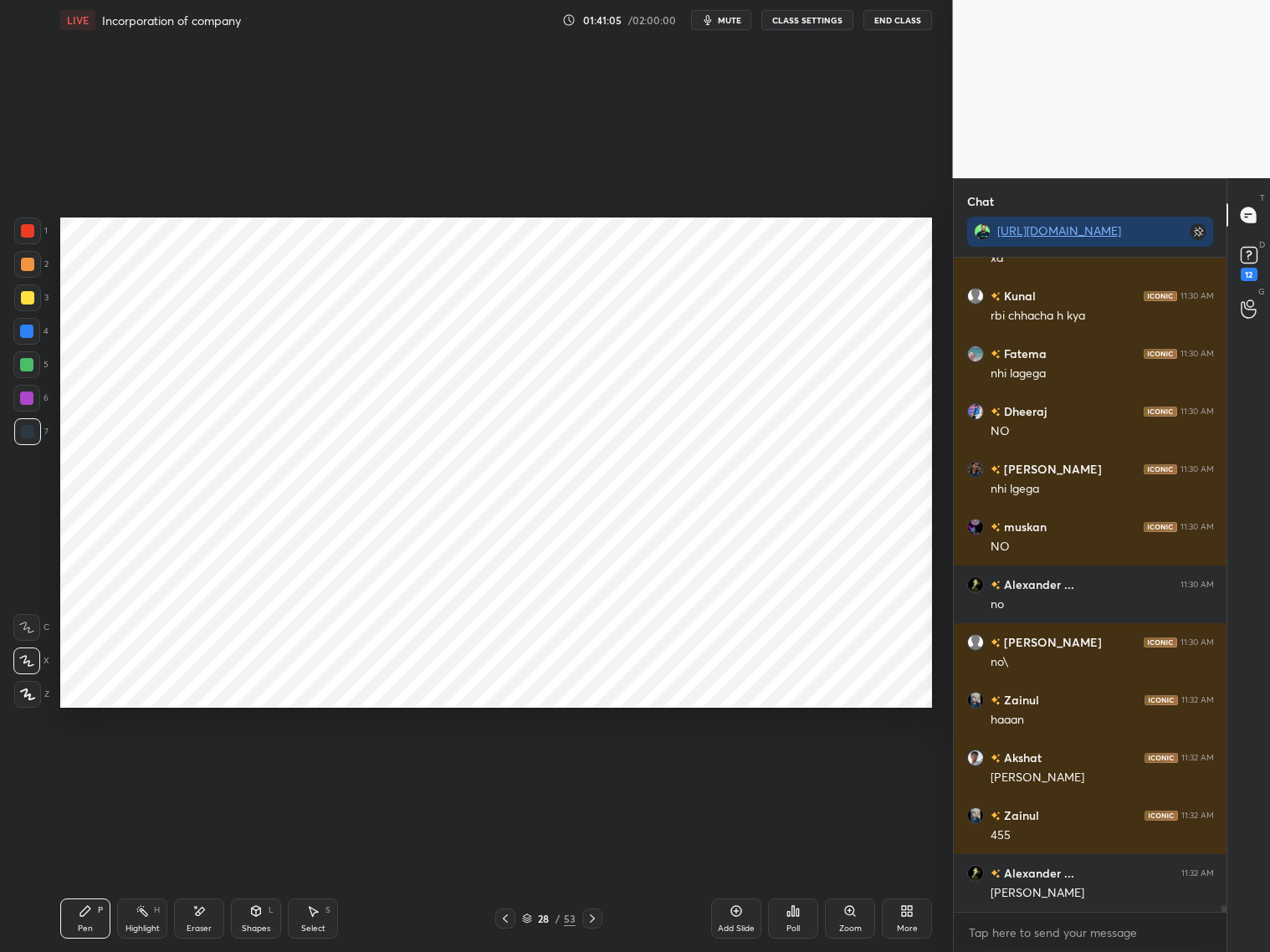
click at [29, 362] on div at bounding box center [26, 365] width 14 height 14
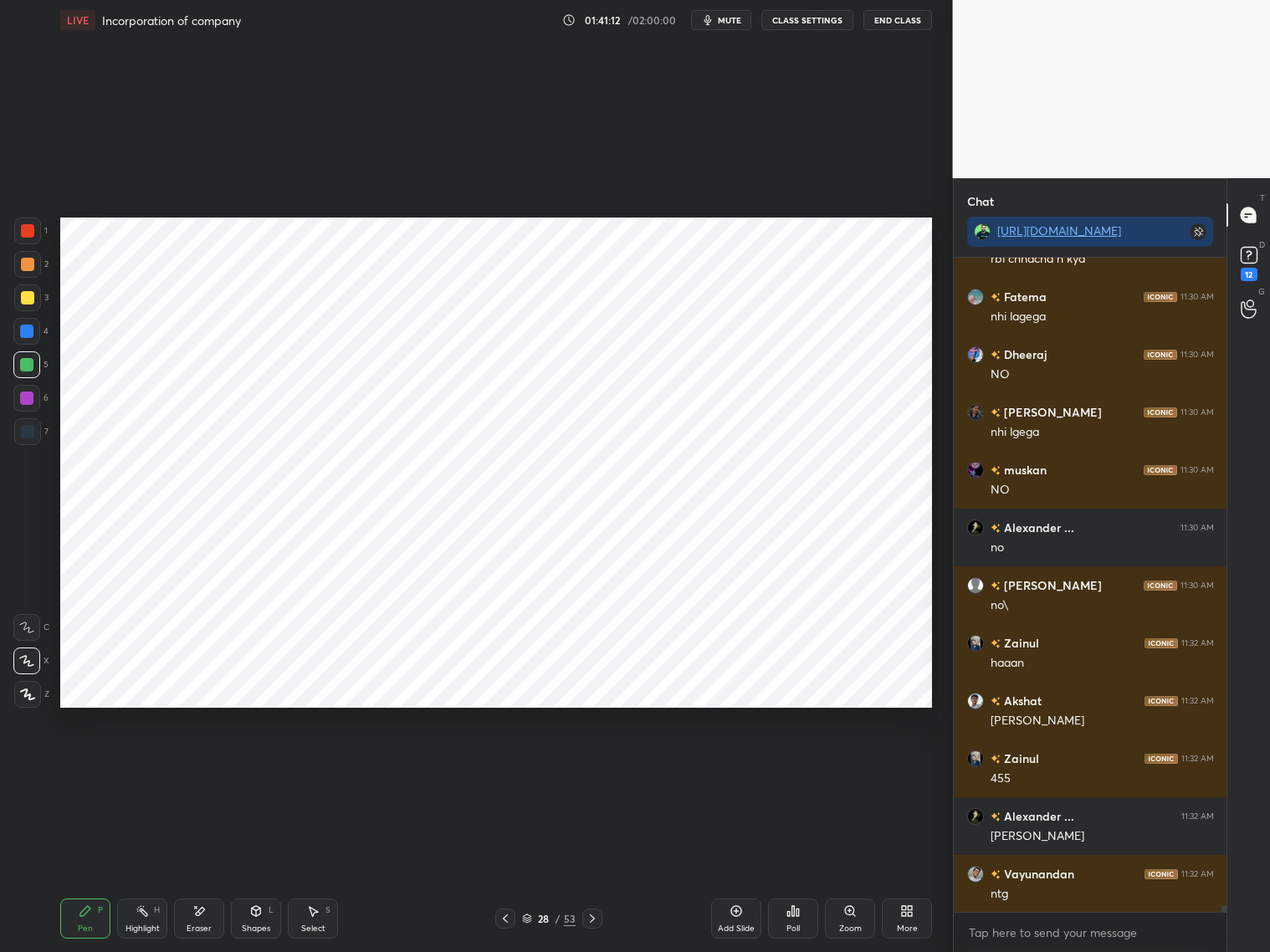
scroll to position [64936, 0]
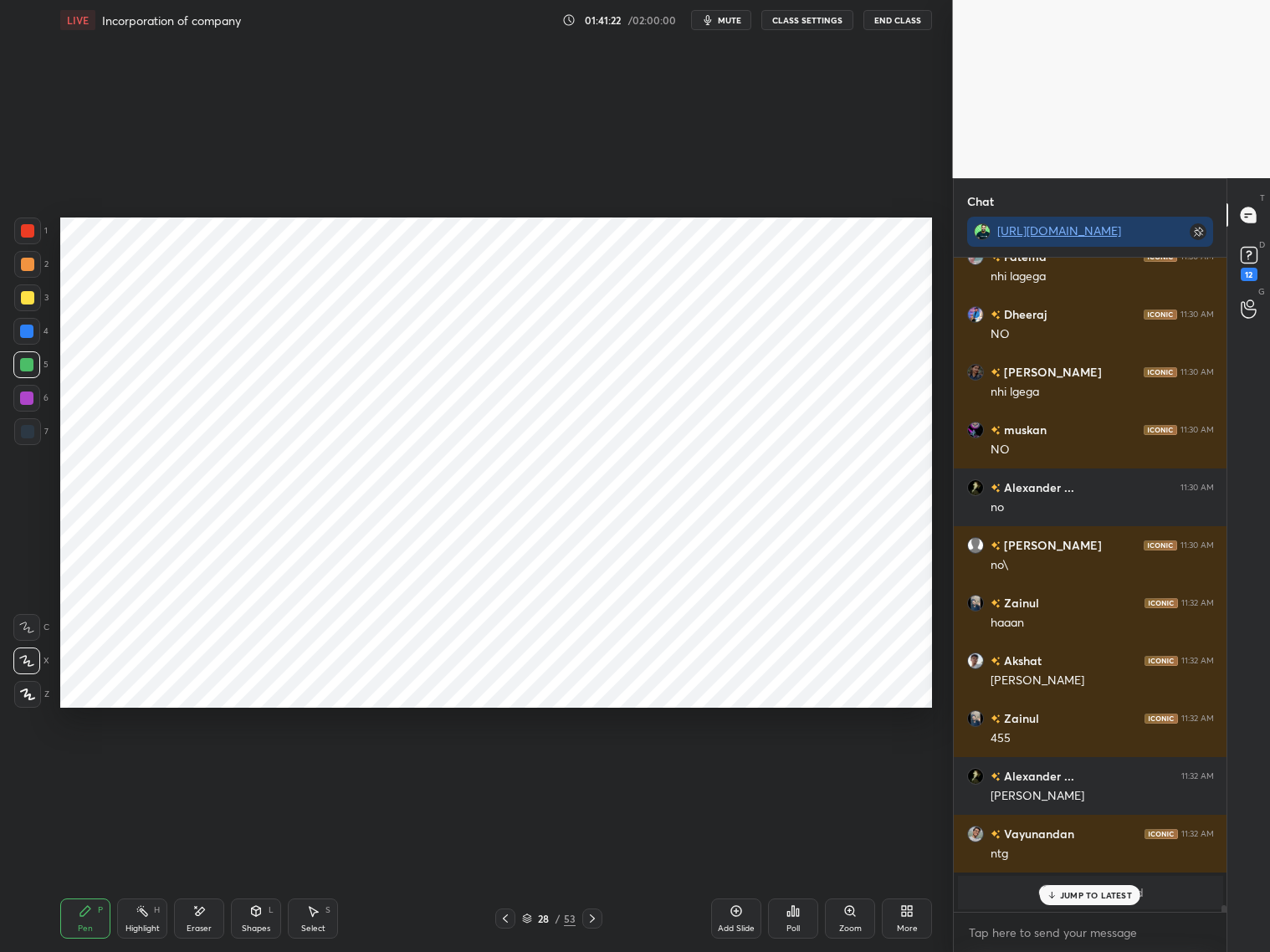
click at [32, 418] on div at bounding box center [27, 431] width 26 height 26
click at [32, 266] on div at bounding box center [27, 264] width 14 height 14
drag, startPoint x: 197, startPoint y: 914, endPoint x: 199, endPoint y: 863, distance: 51.0
click at [203, 767] on icon at bounding box center [199, 911] width 14 height 15
drag, startPoint x: 81, startPoint y: 915, endPoint x: 78, endPoint y: 905, distance: 10.4
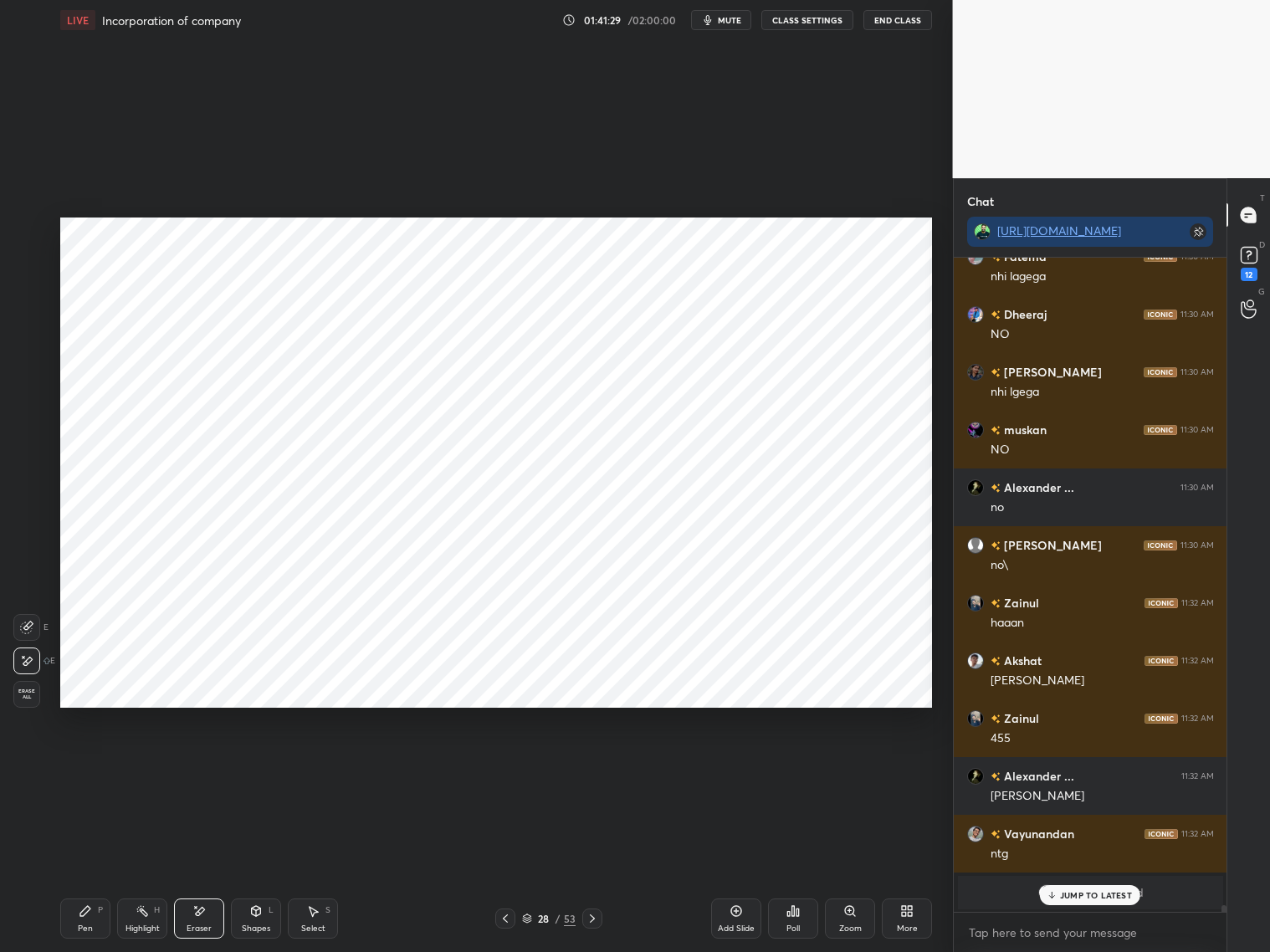
click at [85, 767] on icon at bounding box center [85, 911] width 14 height 14
click at [20, 233] on div at bounding box center [27, 230] width 26 height 26
click at [32, 426] on div at bounding box center [27, 432] width 14 height 14
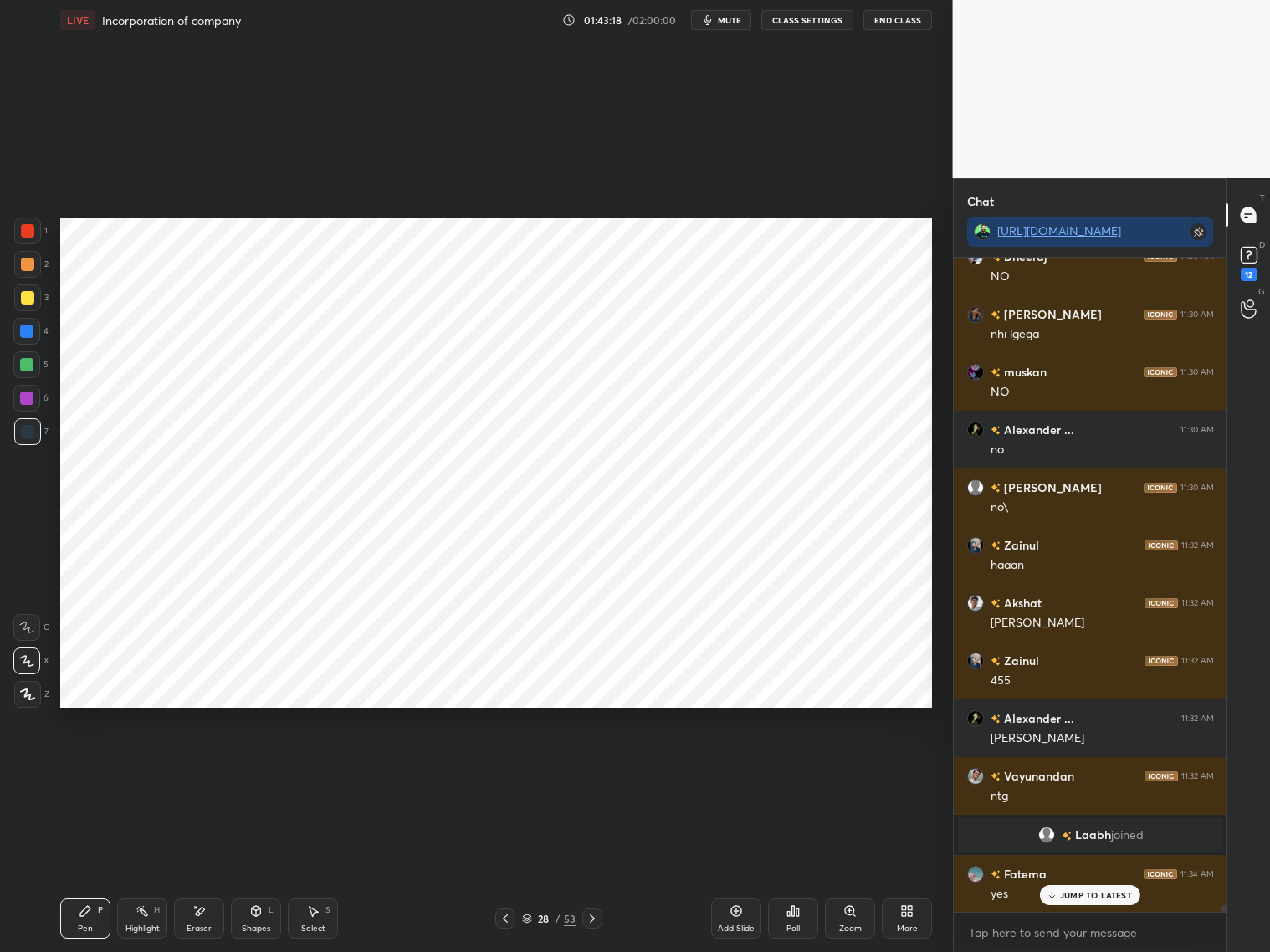
drag, startPoint x: 261, startPoint y: 915, endPoint x: 263, endPoint y: 895, distance: 20.1
click at [264, 767] on div "Shapes L" at bounding box center [256, 918] width 50 height 40
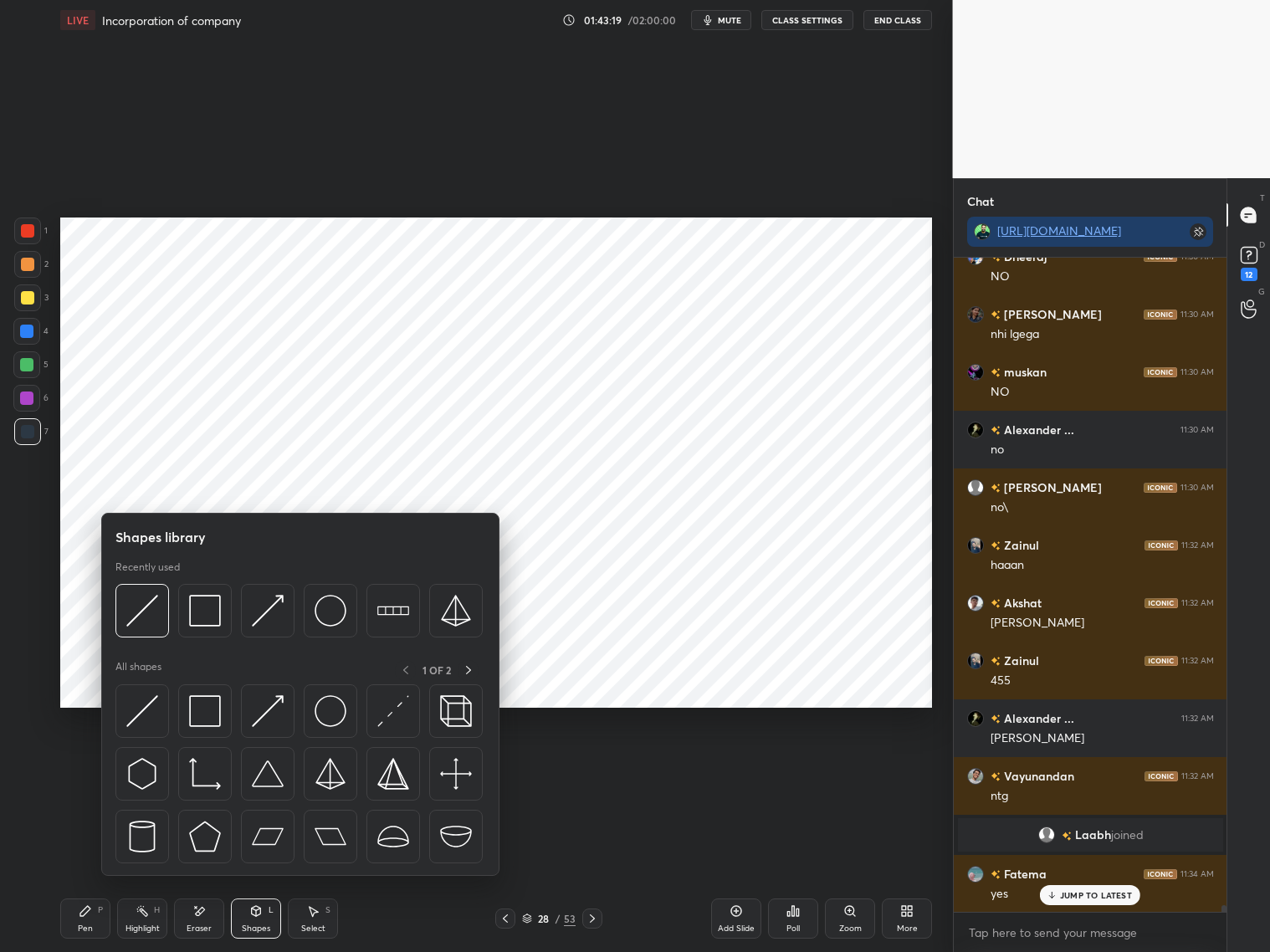
click at [32, 332] on div at bounding box center [26, 332] width 14 height 14
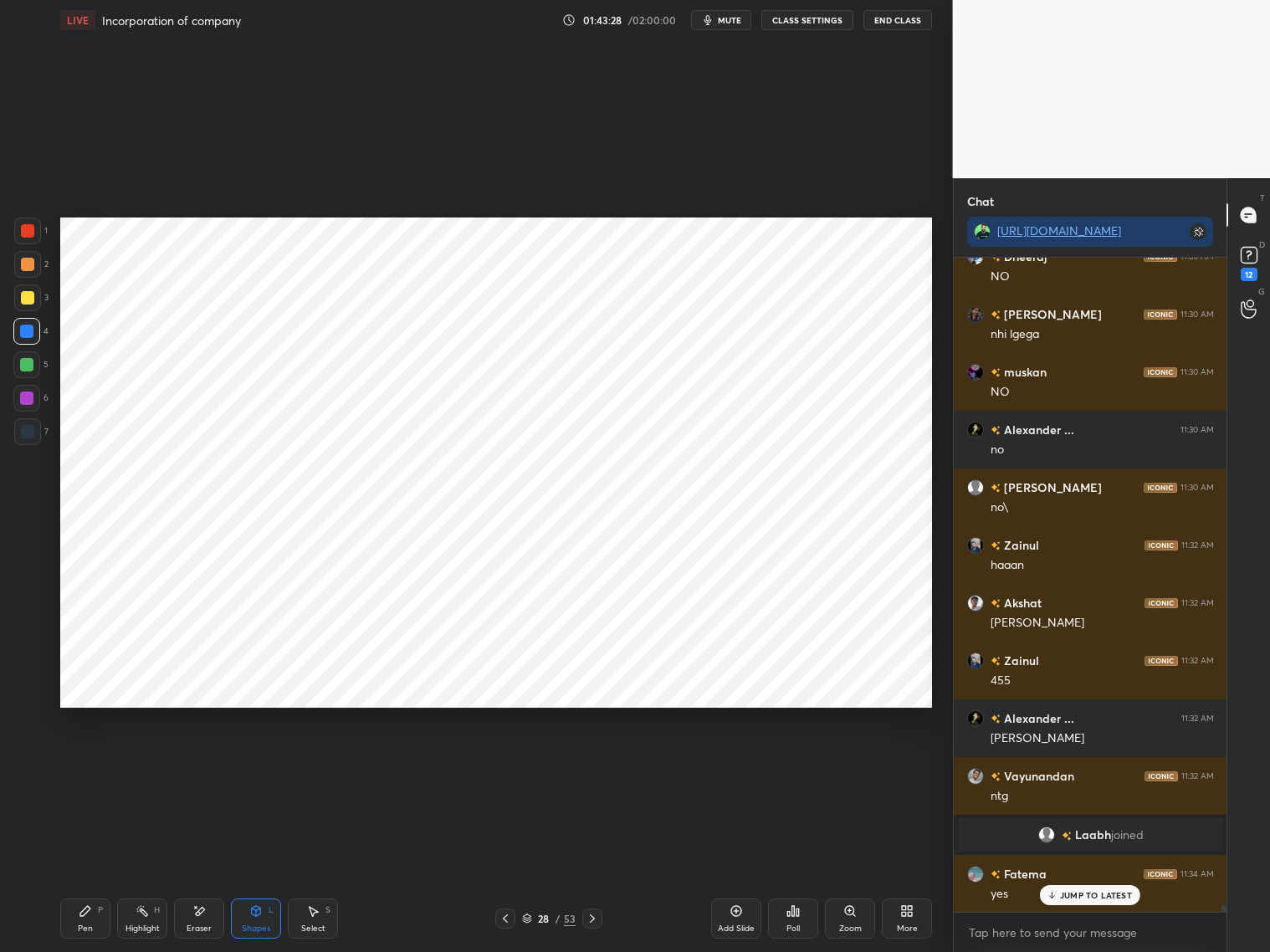
click at [745, 767] on div "Add Slide" at bounding box center [736, 918] width 50 height 40
click at [1060, 767] on p "JUMP TO LATEST" at bounding box center [1096, 895] width 72 height 10
click at [23, 427] on div at bounding box center [27, 432] width 14 height 14
click at [103, 767] on div "Pen P" at bounding box center [85, 918] width 50 height 40
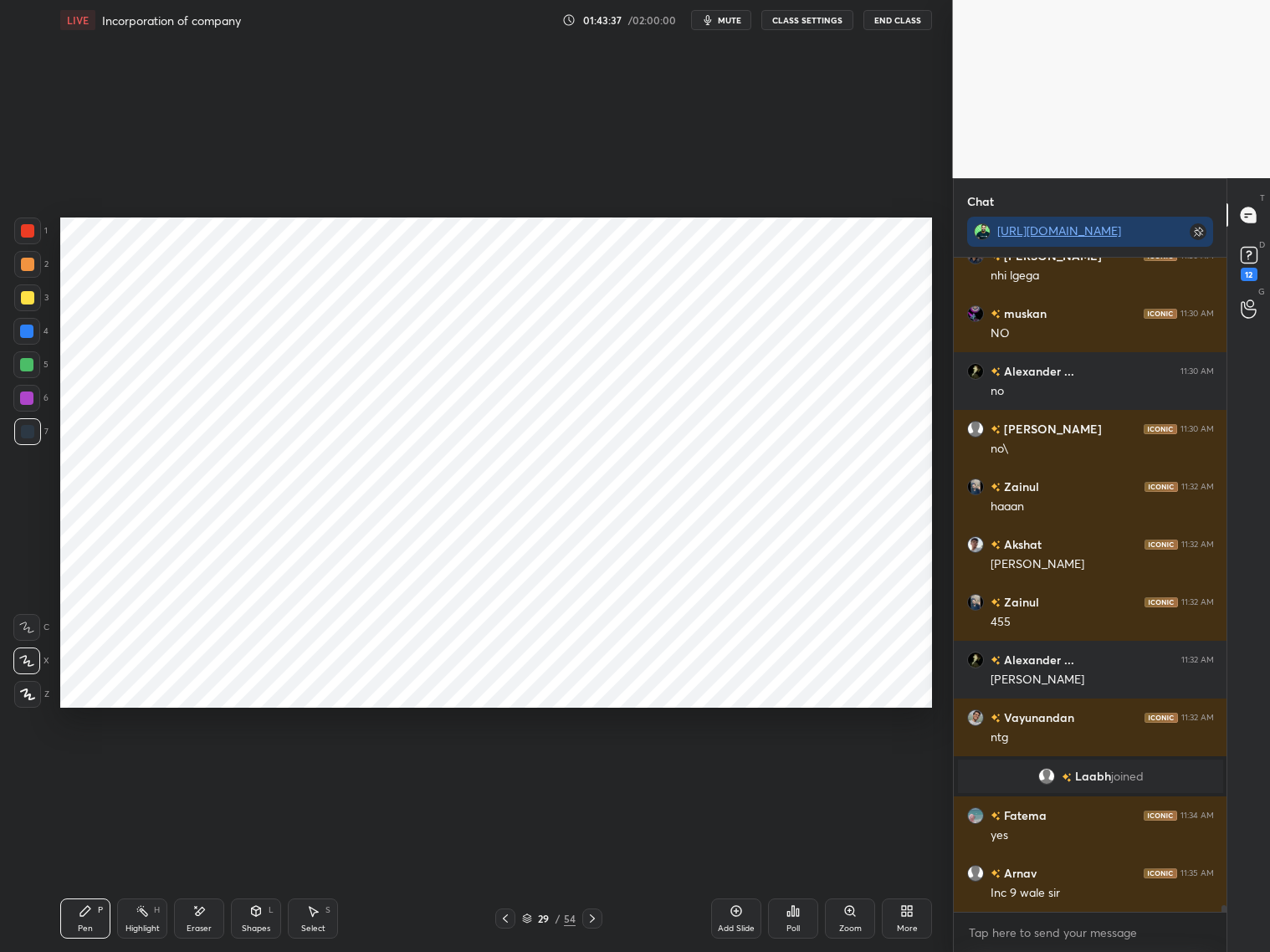
scroll to position [65109, 0]
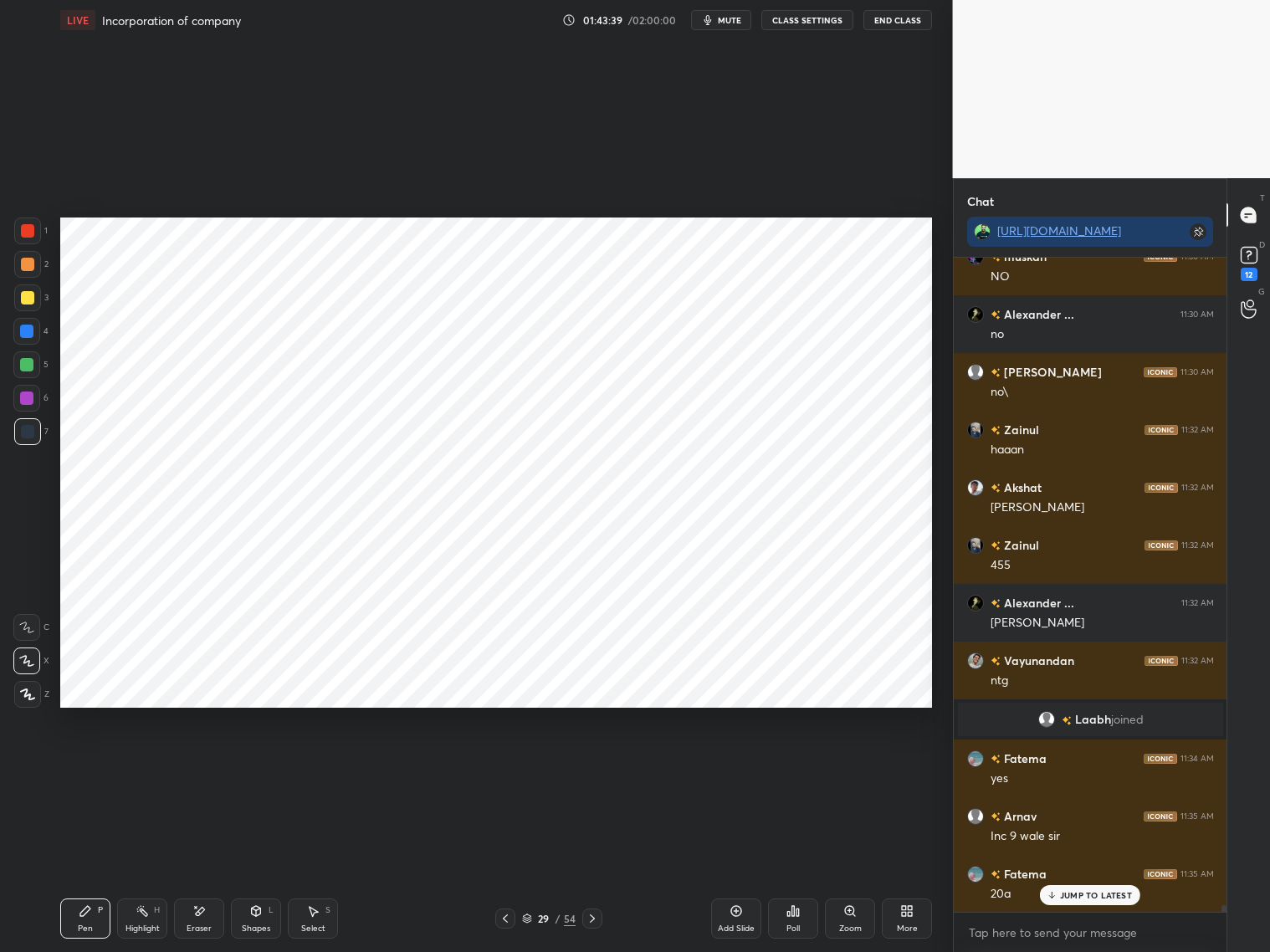
click at [27, 334] on div at bounding box center [26, 332] width 14 height 14
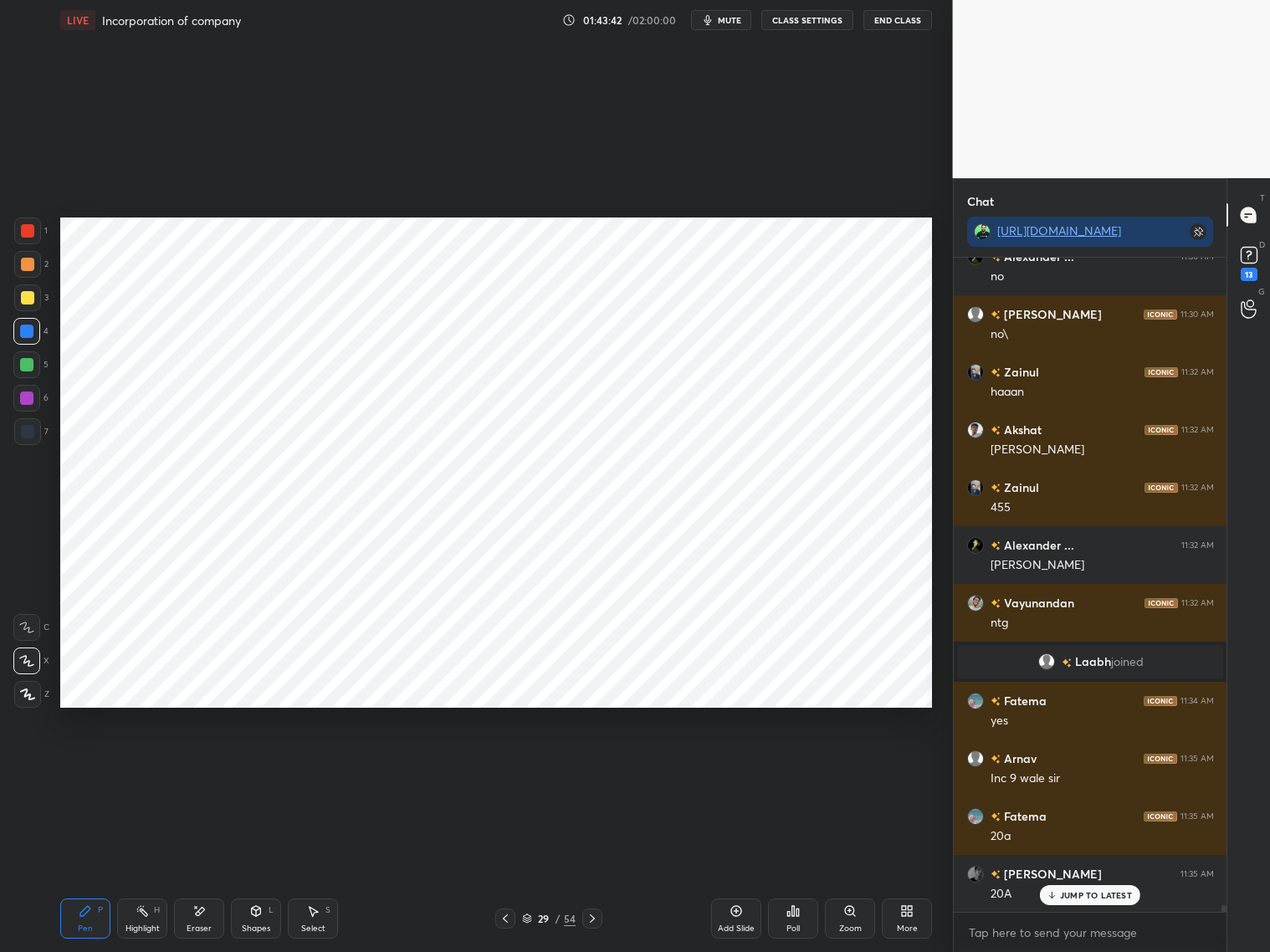
scroll to position [65224, 0]
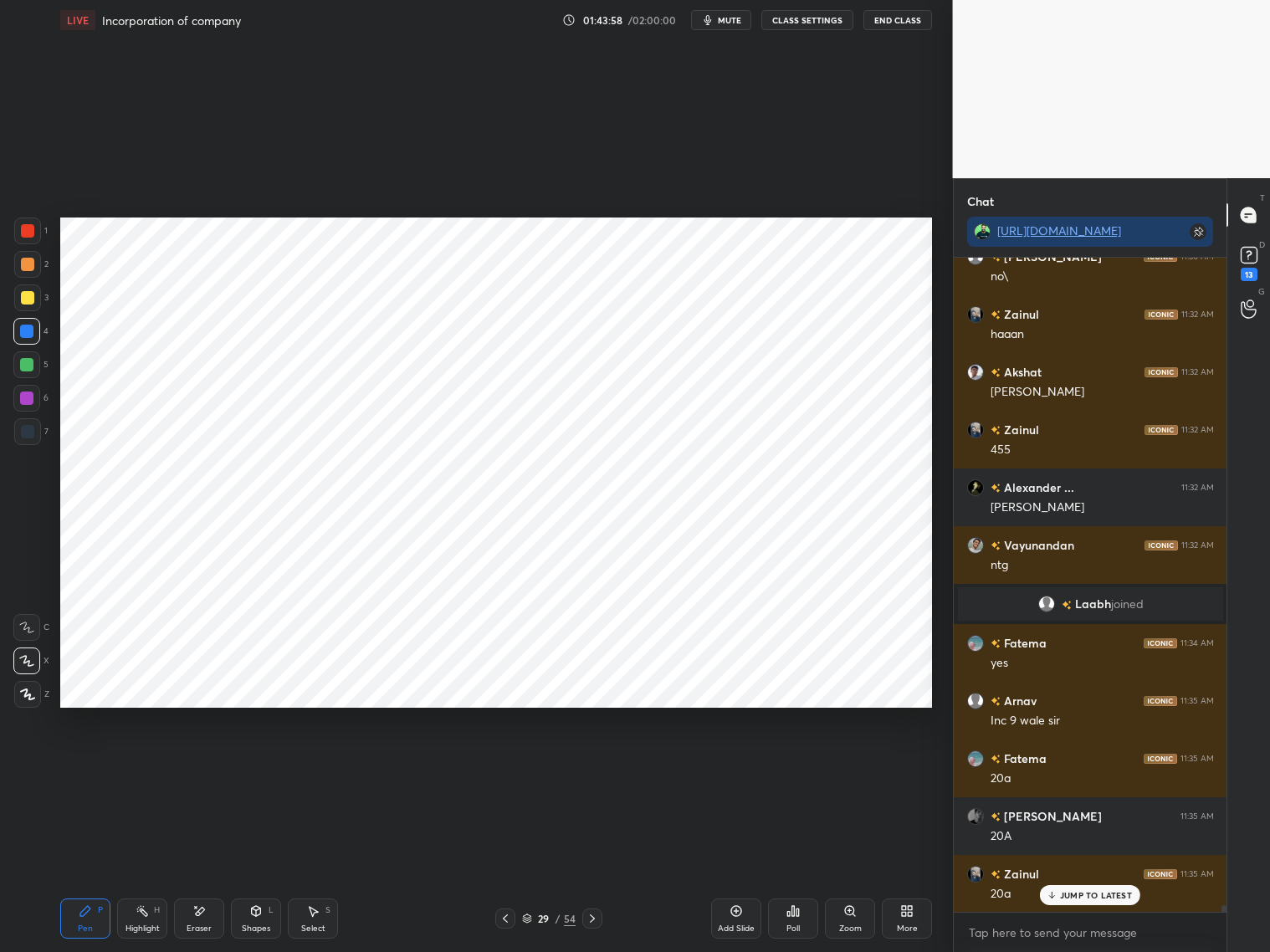
drag, startPoint x: 20, startPoint y: 437, endPoint x: 34, endPoint y: 428, distance: 16.6
click at [21, 438] on div at bounding box center [27, 431] width 26 height 26
click at [30, 227] on div at bounding box center [27, 231] width 14 height 14
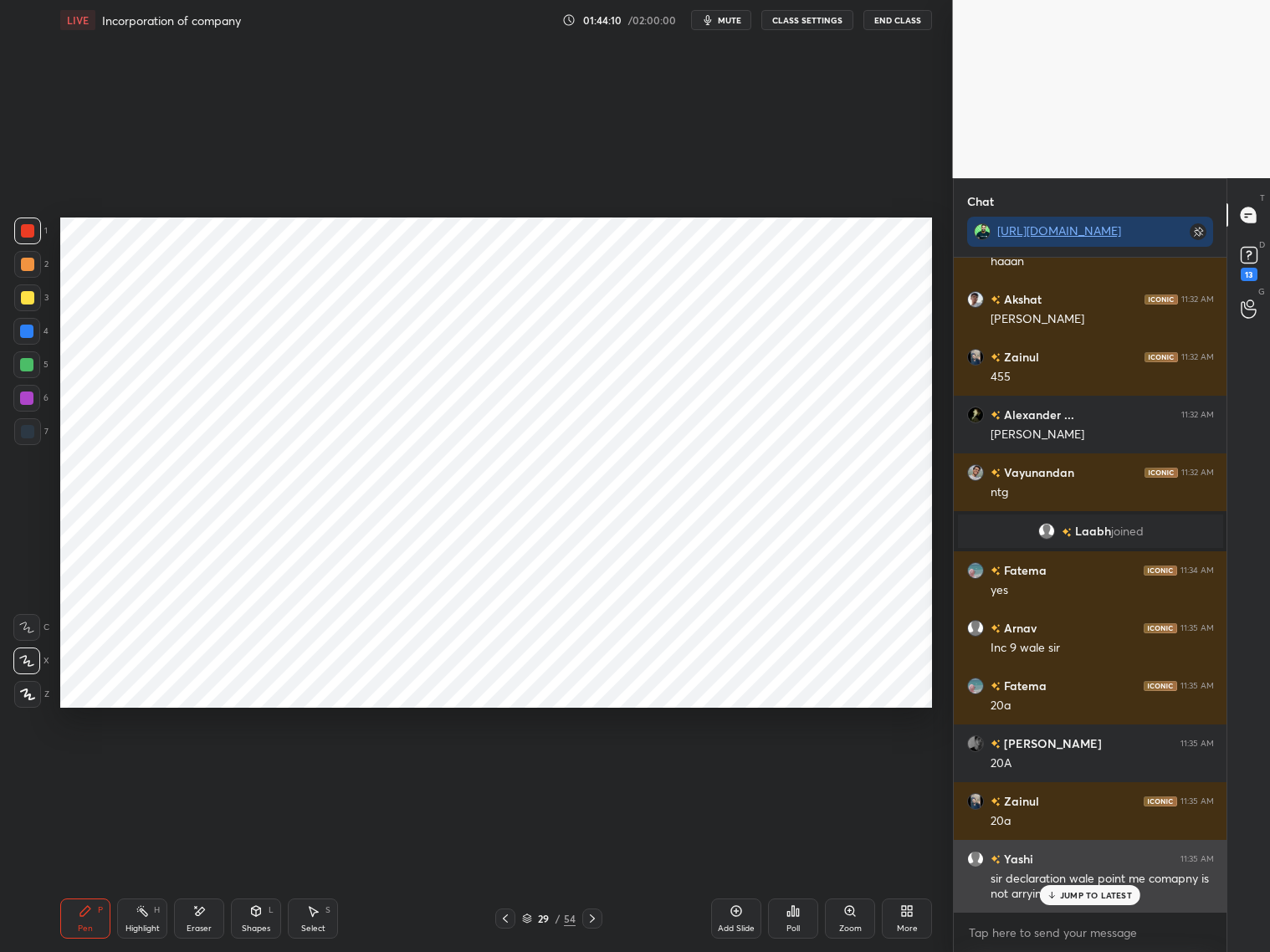
click at [1085, 767] on div "Yashi 11:35 AM sir declaration wale point me comapny is not arrying aayega na" at bounding box center [1091, 876] width 273 height 73
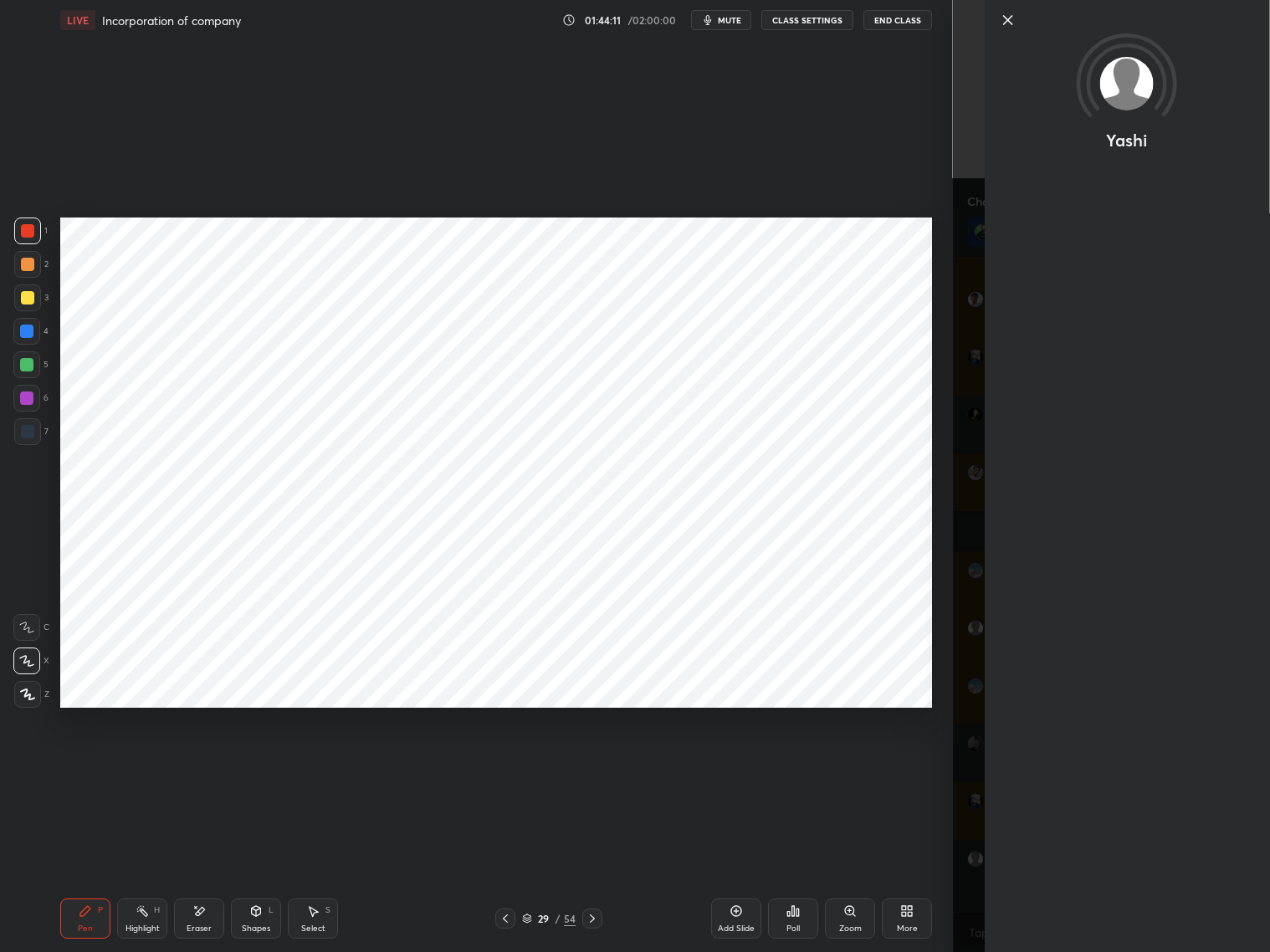
drag, startPoint x: 1105, startPoint y: 897, endPoint x: 1116, endPoint y: 896, distance: 11.0
click at [1085, 767] on div "Yashi" at bounding box center [1112, 476] width 318 height 952
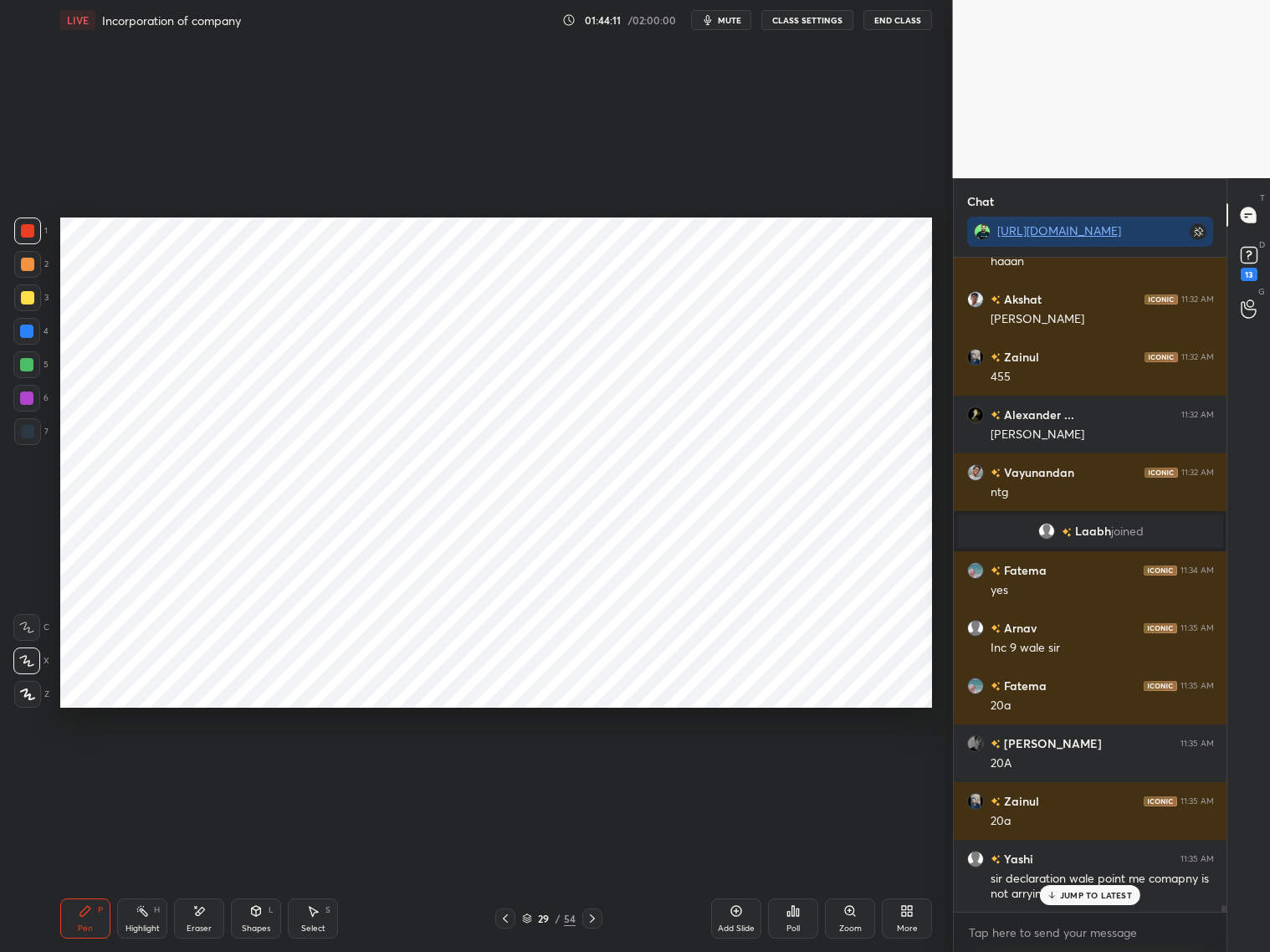
click at [1067, 767] on p "JUMP TO LATEST" at bounding box center [1096, 895] width 72 height 10
drag, startPoint x: 499, startPoint y: 917, endPoint x: 515, endPoint y: 914, distance: 16.3
click at [504, 767] on icon at bounding box center [505, 919] width 14 height 14
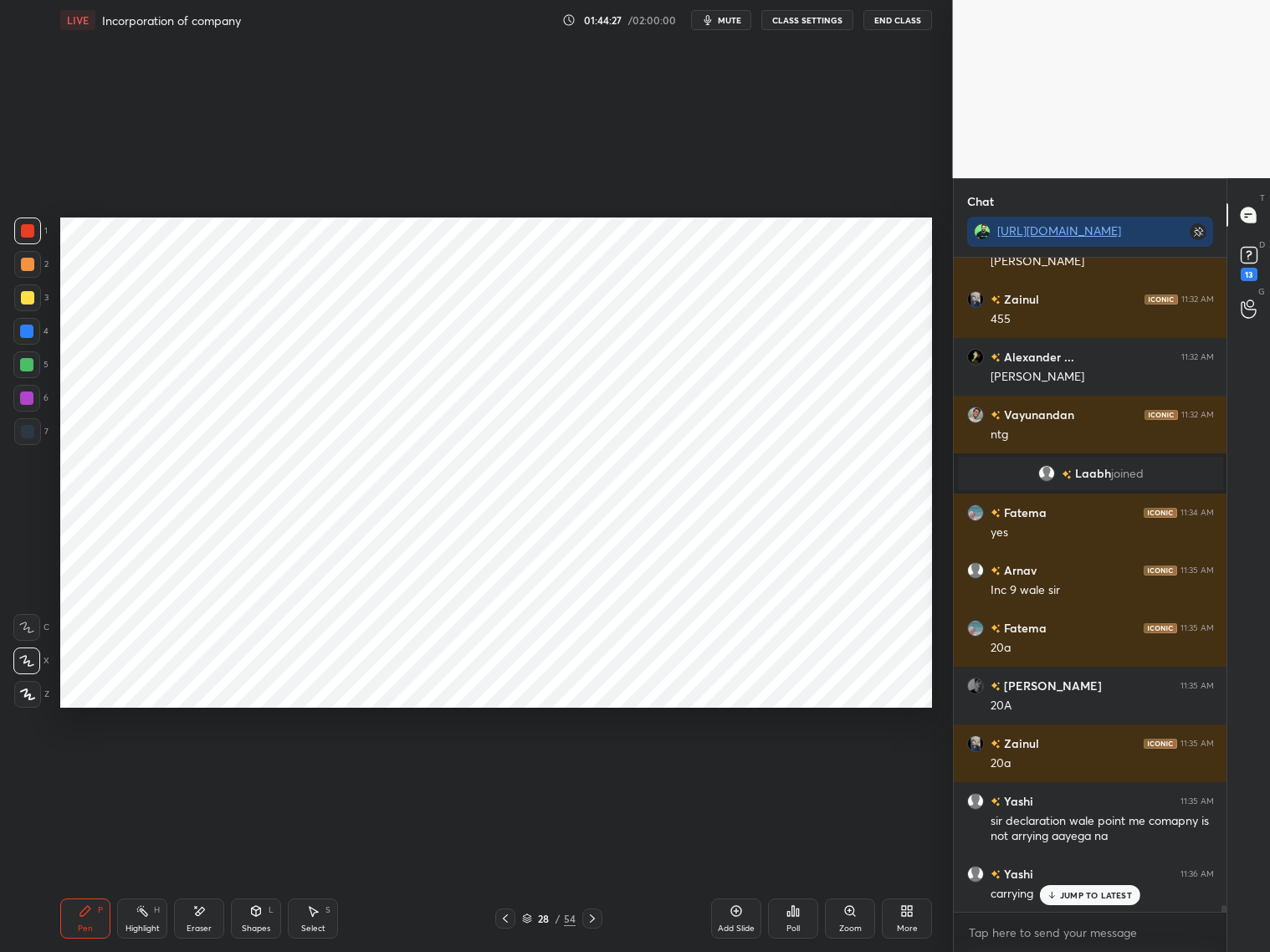
scroll to position [65371, 0]
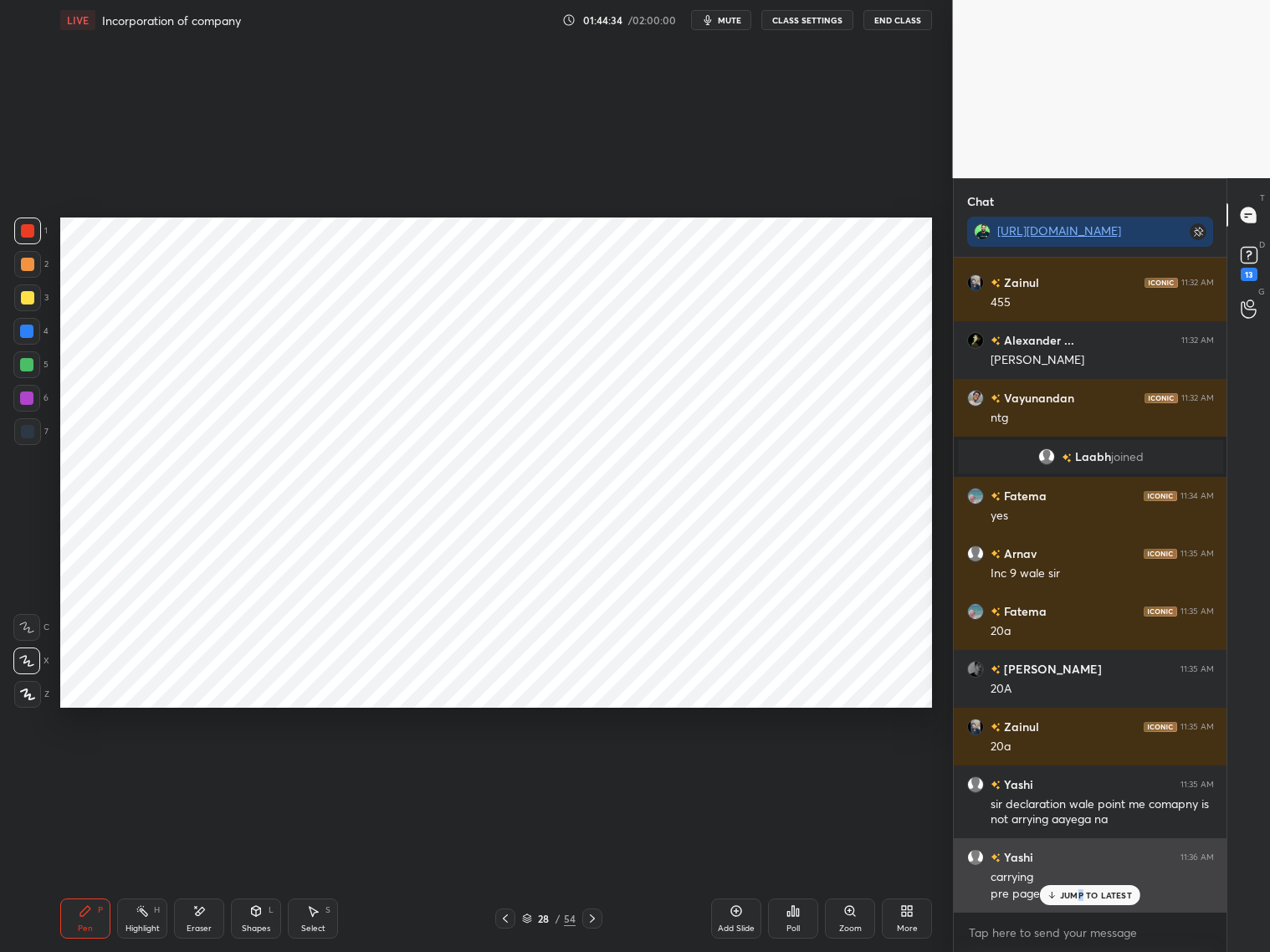
drag, startPoint x: 1078, startPoint y: 896, endPoint x: 1065, endPoint y: 902, distance: 14.3
click at [1079, 767] on p "JUMP TO LATEST" at bounding box center [1096, 895] width 72 height 10
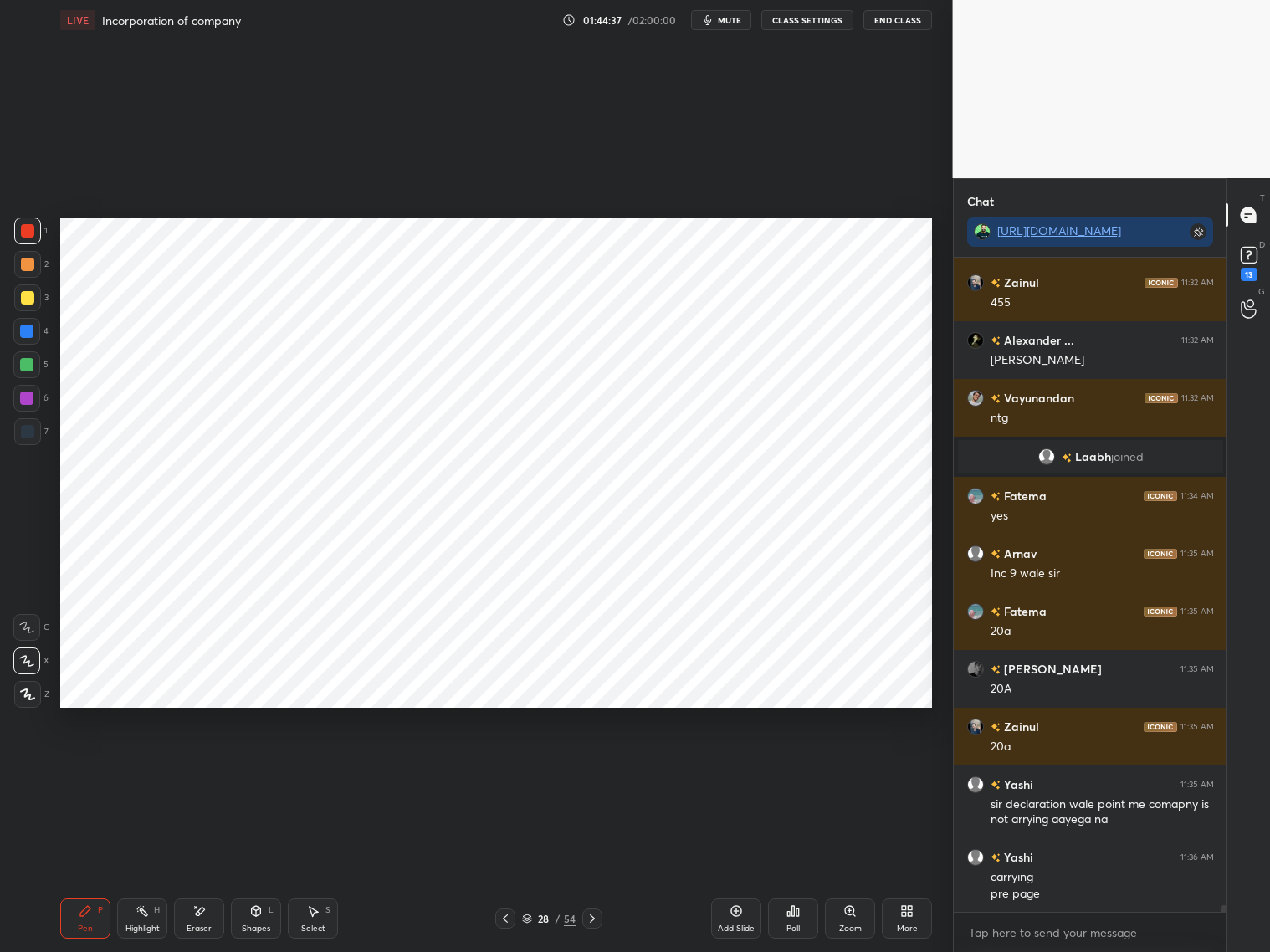
click at [508, 767] on icon at bounding box center [505, 919] width 14 height 14
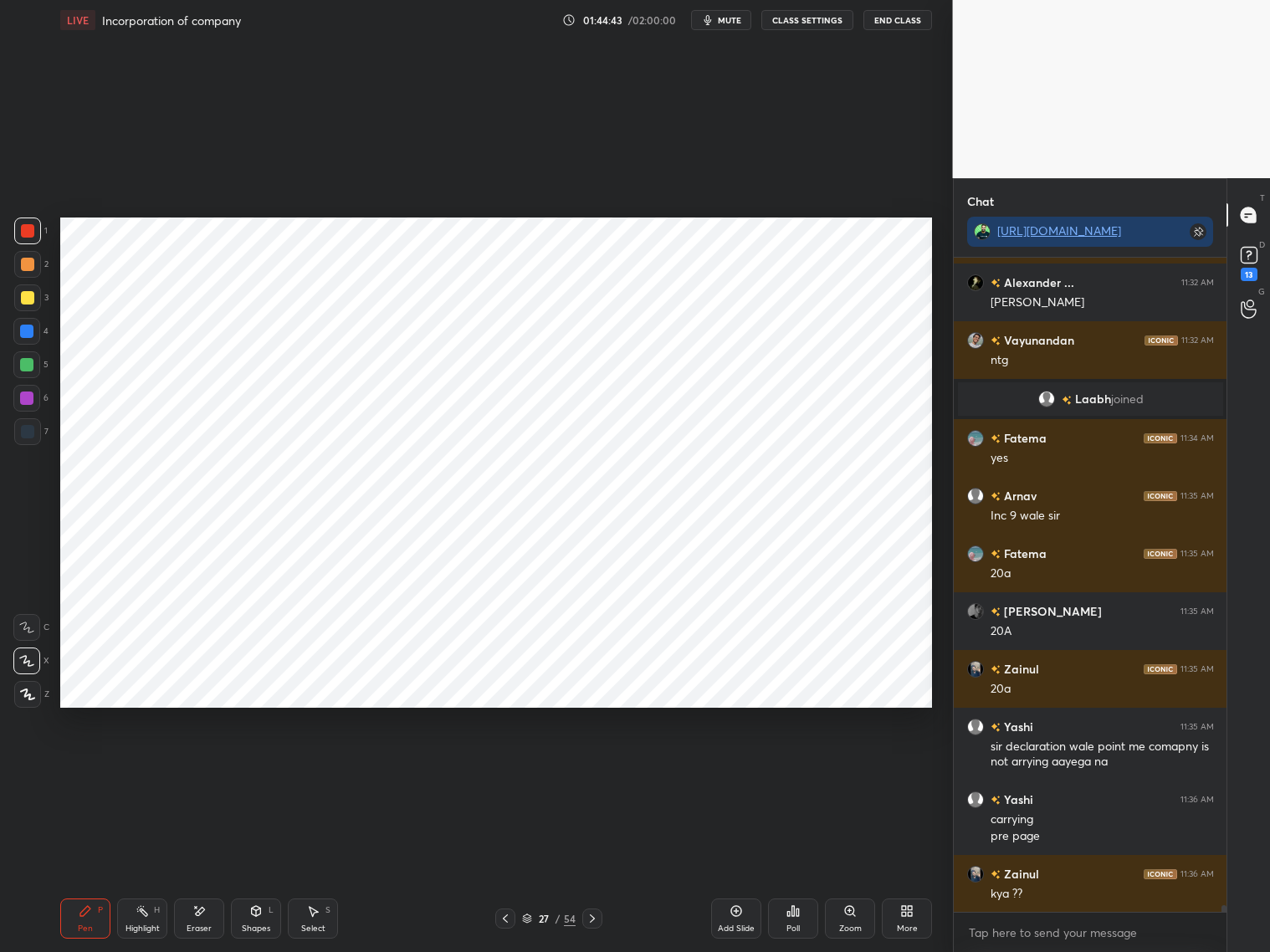
scroll to position [65470, 0]
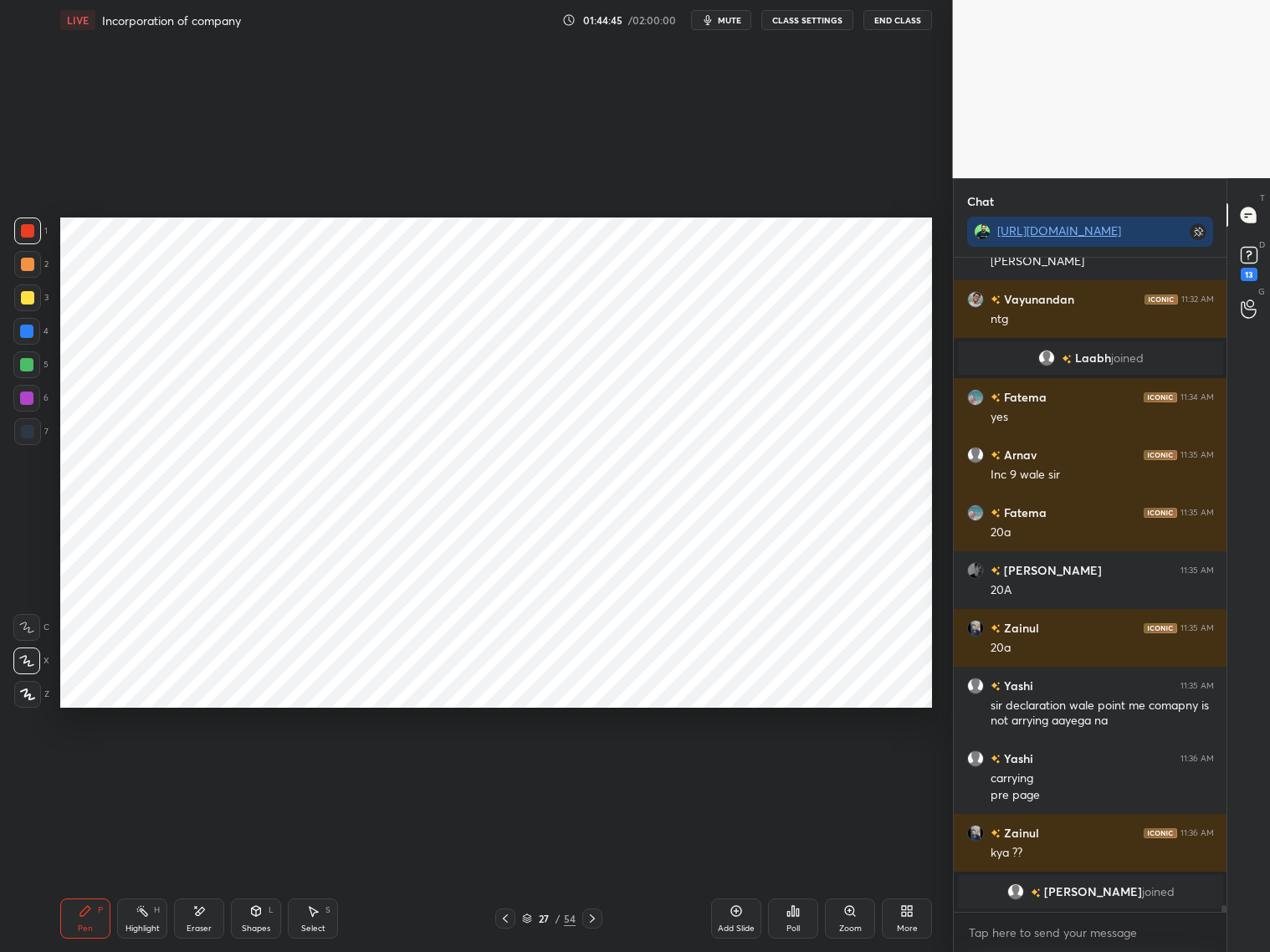
click at [595, 767] on icon at bounding box center [592, 919] width 14 height 14
click at [597, 767] on icon at bounding box center [592, 919] width 14 height 14
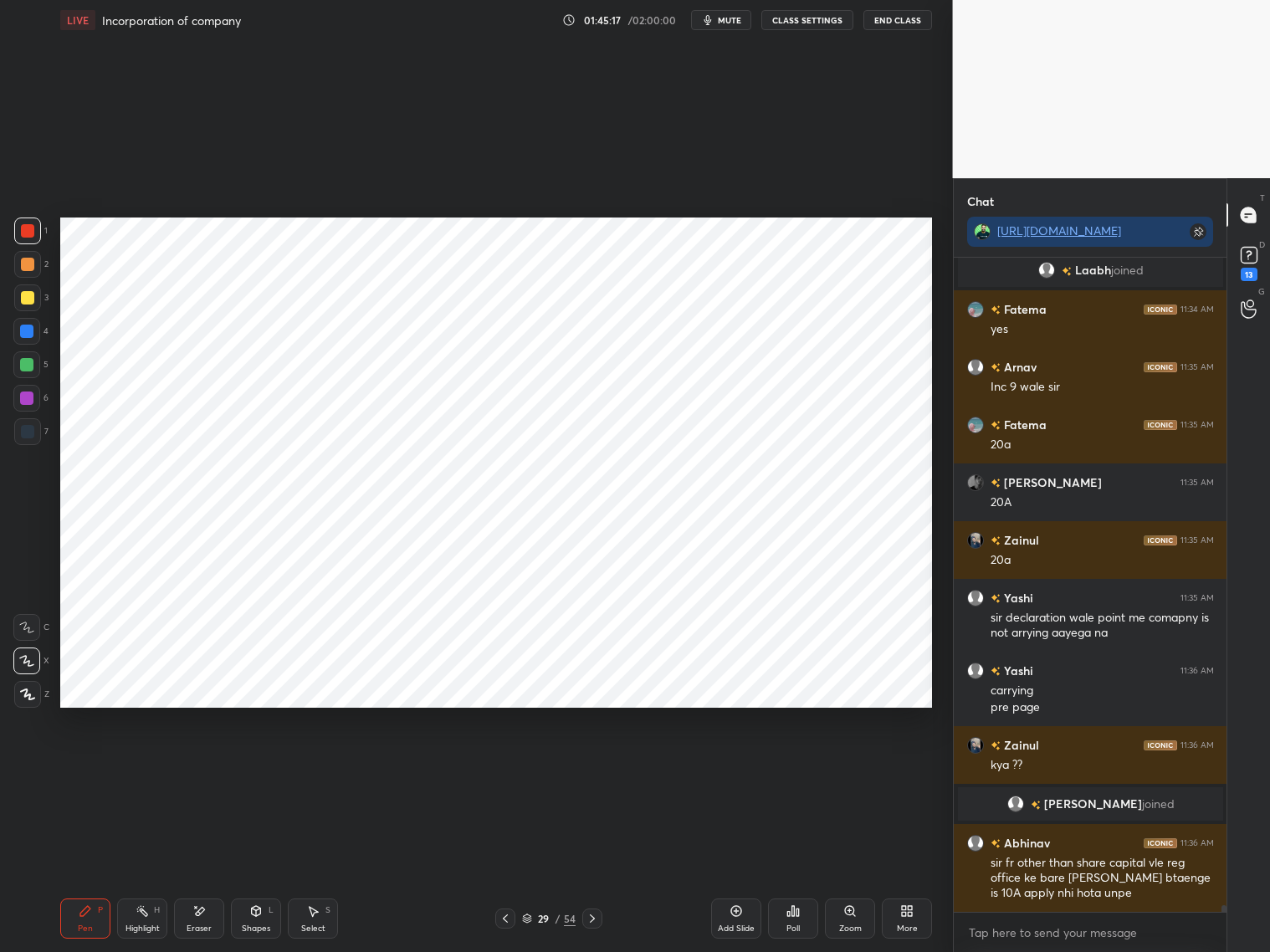
click at [33, 436] on div at bounding box center [27, 431] width 26 height 26
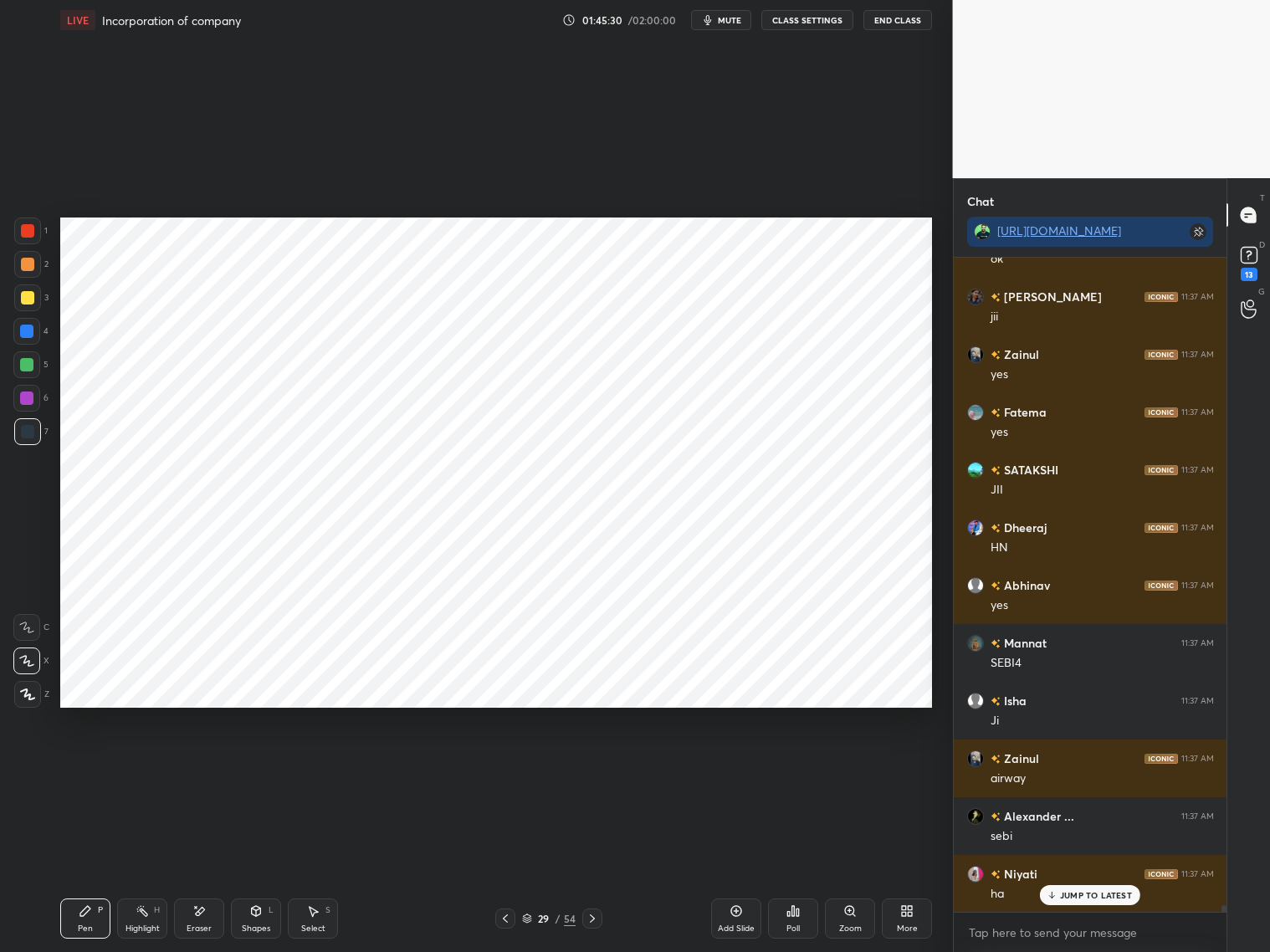
scroll to position [64192, 0]
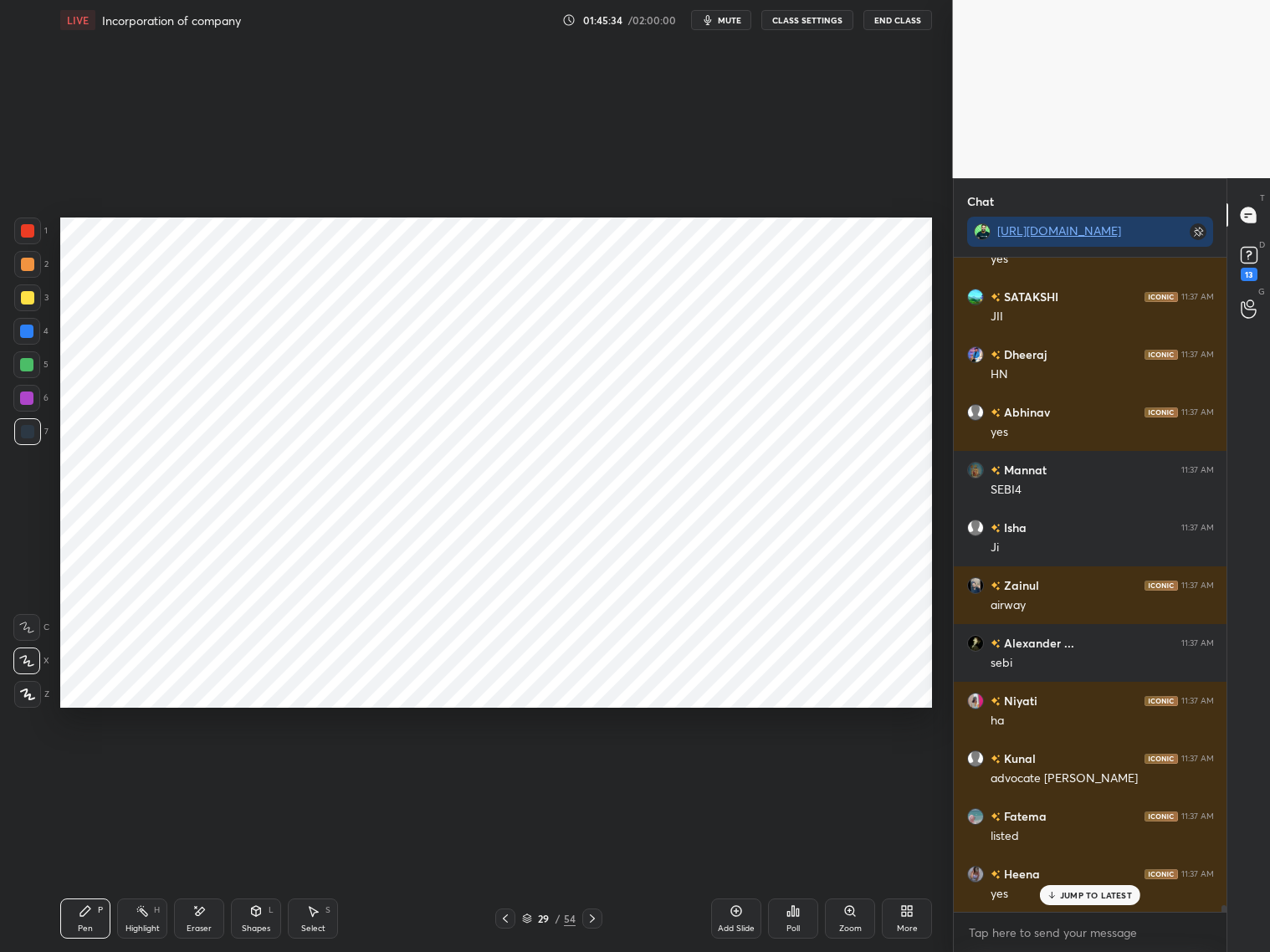
click at [35, 232] on div at bounding box center [27, 230] width 26 height 26
drag, startPoint x: 32, startPoint y: 424, endPoint x: 34, endPoint y: 415, distance: 9.2
click at [35, 423] on div at bounding box center [27, 431] width 26 height 26
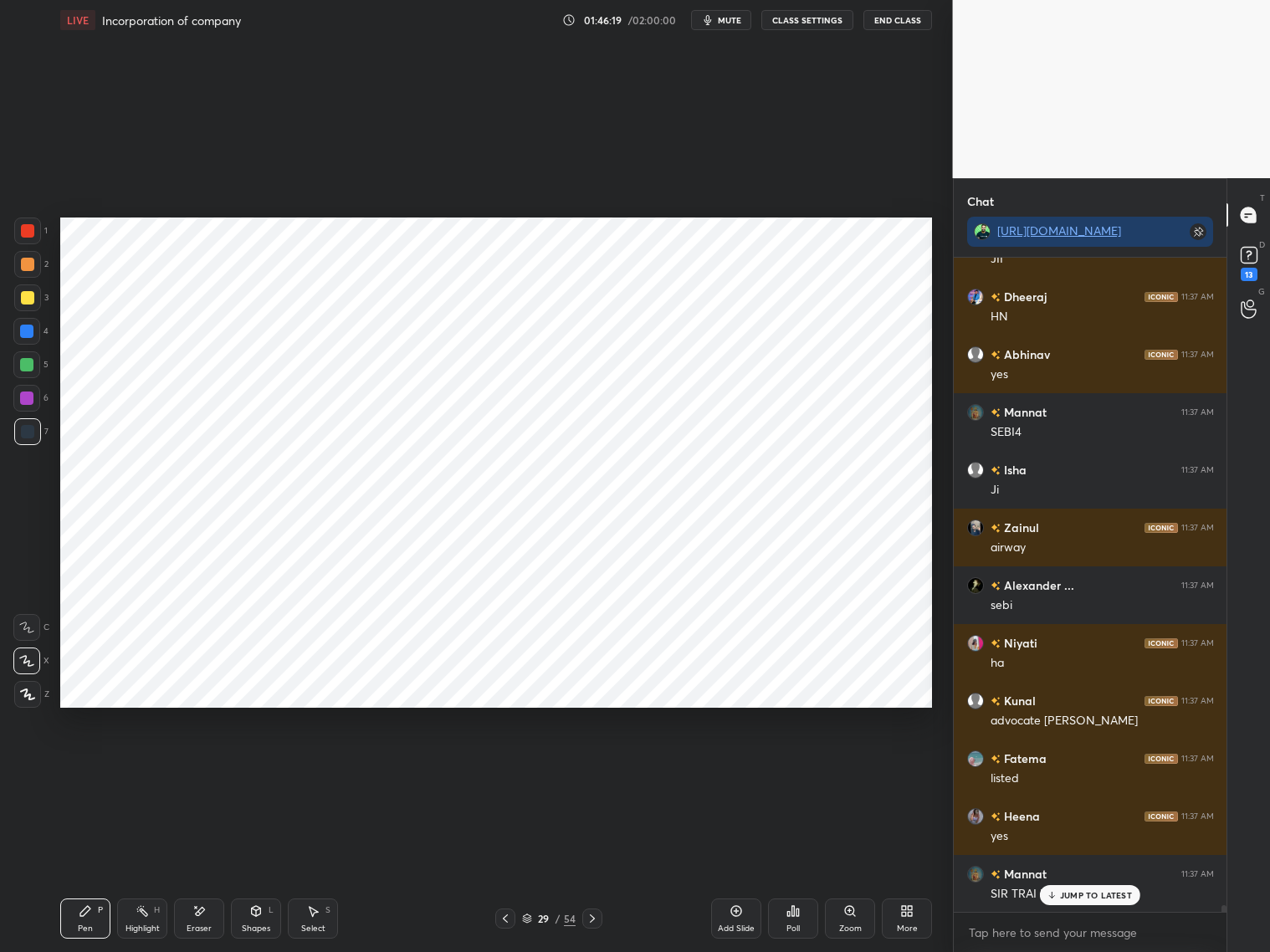
click at [1078, 767] on p "JUMP TO LATEST" at bounding box center [1096, 895] width 72 height 10
click at [256, 767] on div "Shapes L" at bounding box center [256, 918] width 50 height 40
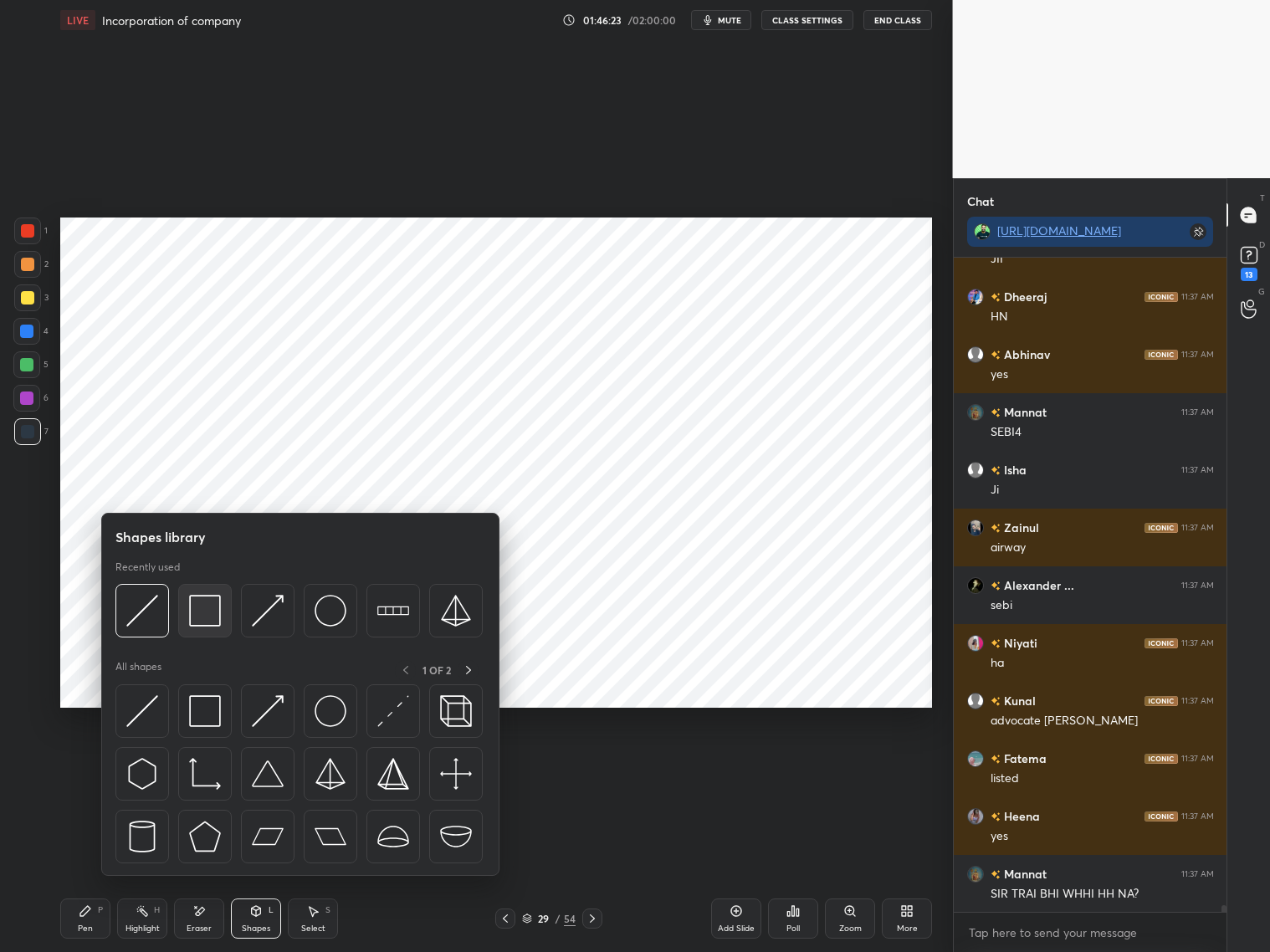
click at [194, 615] on img at bounding box center [204, 610] width 32 height 32
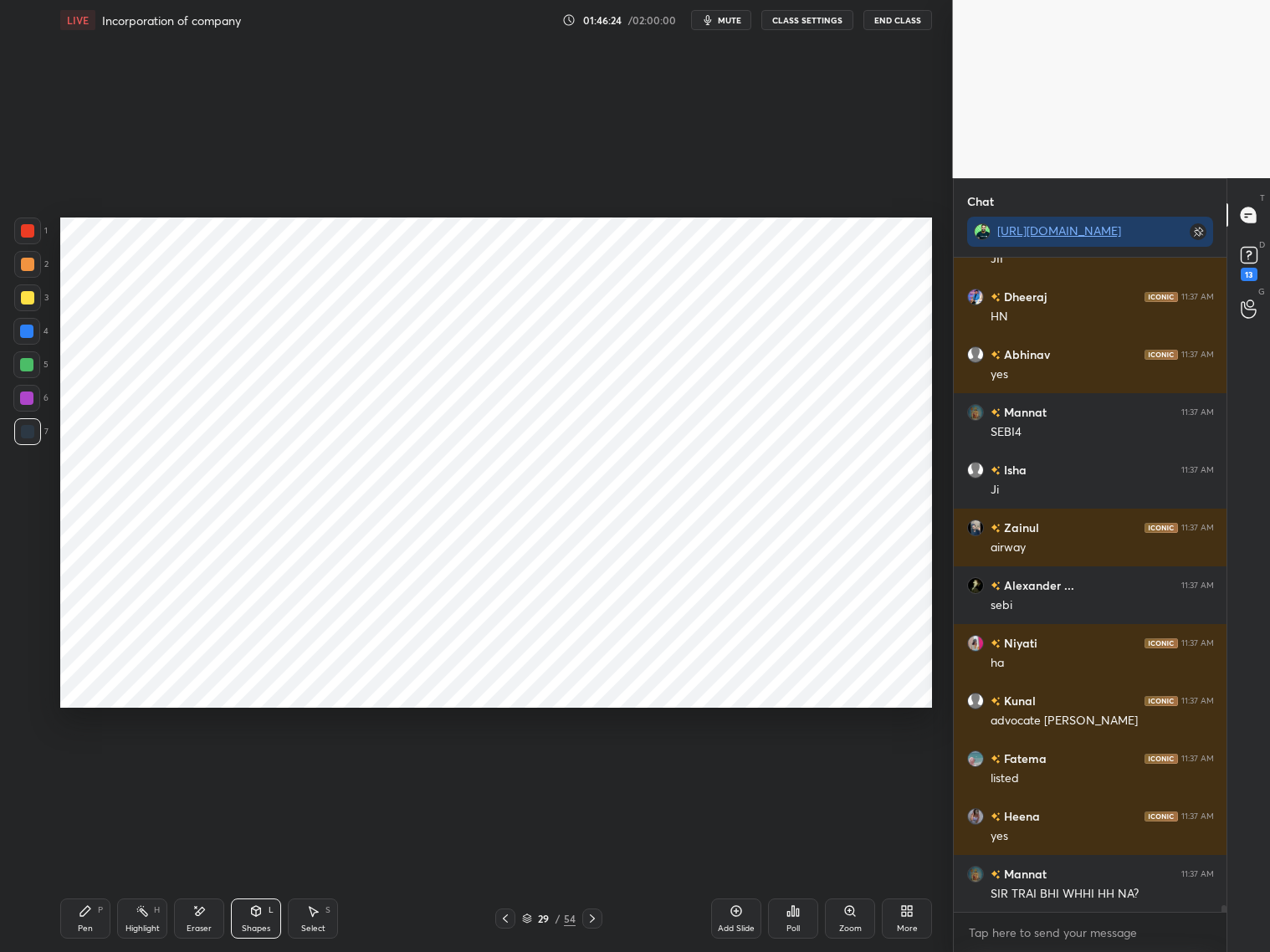
click at [26, 397] on div at bounding box center [26, 398] width 14 height 14
click at [88, 767] on div "Pen P" at bounding box center [85, 918] width 50 height 40
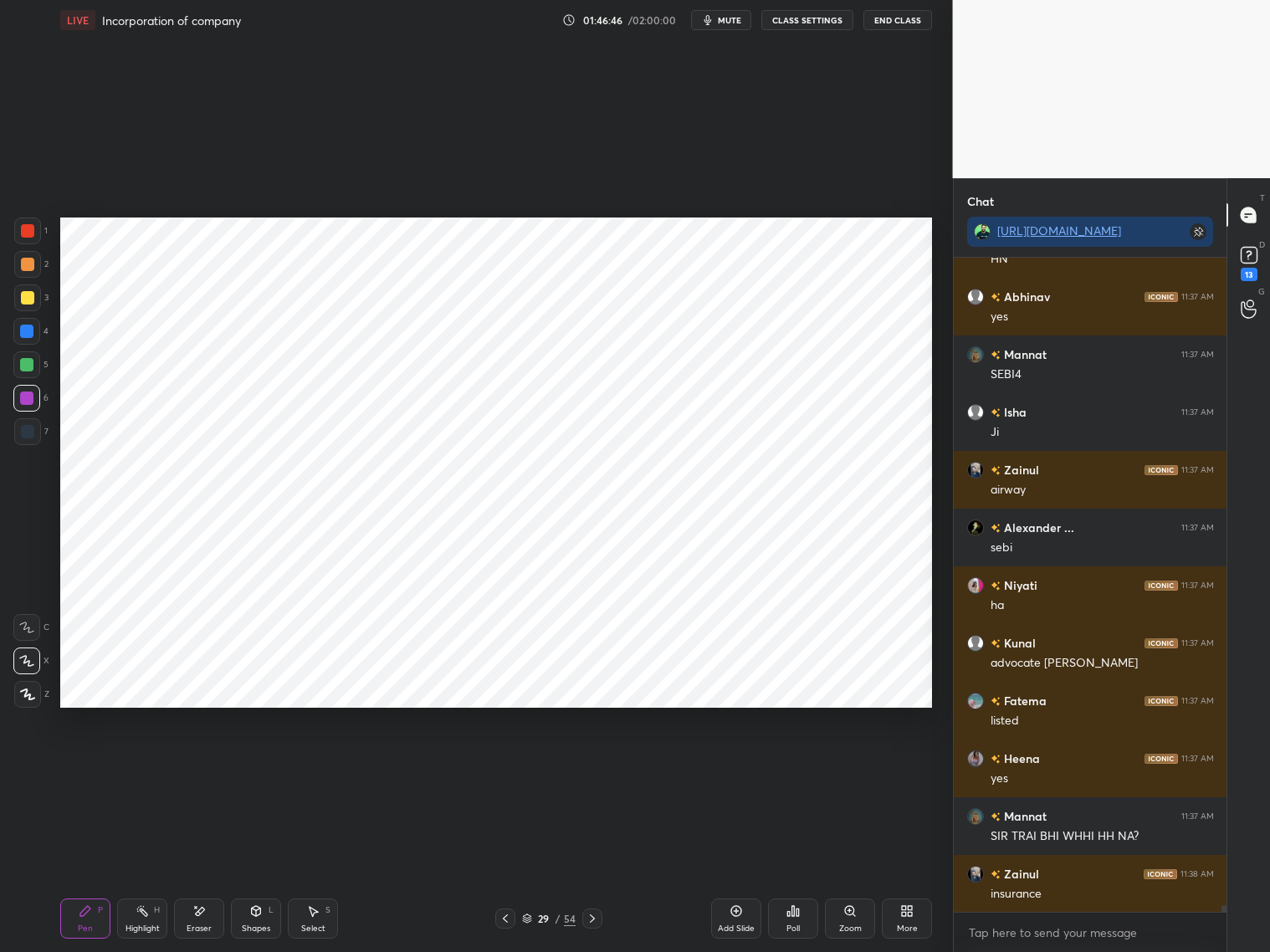
click at [26, 227] on div at bounding box center [27, 231] width 14 height 14
drag, startPoint x: 263, startPoint y: 921, endPoint x: 257, endPoint y: 905, distance: 17.1
click at [262, 767] on div "Shapes L" at bounding box center [256, 918] width 50 height 40
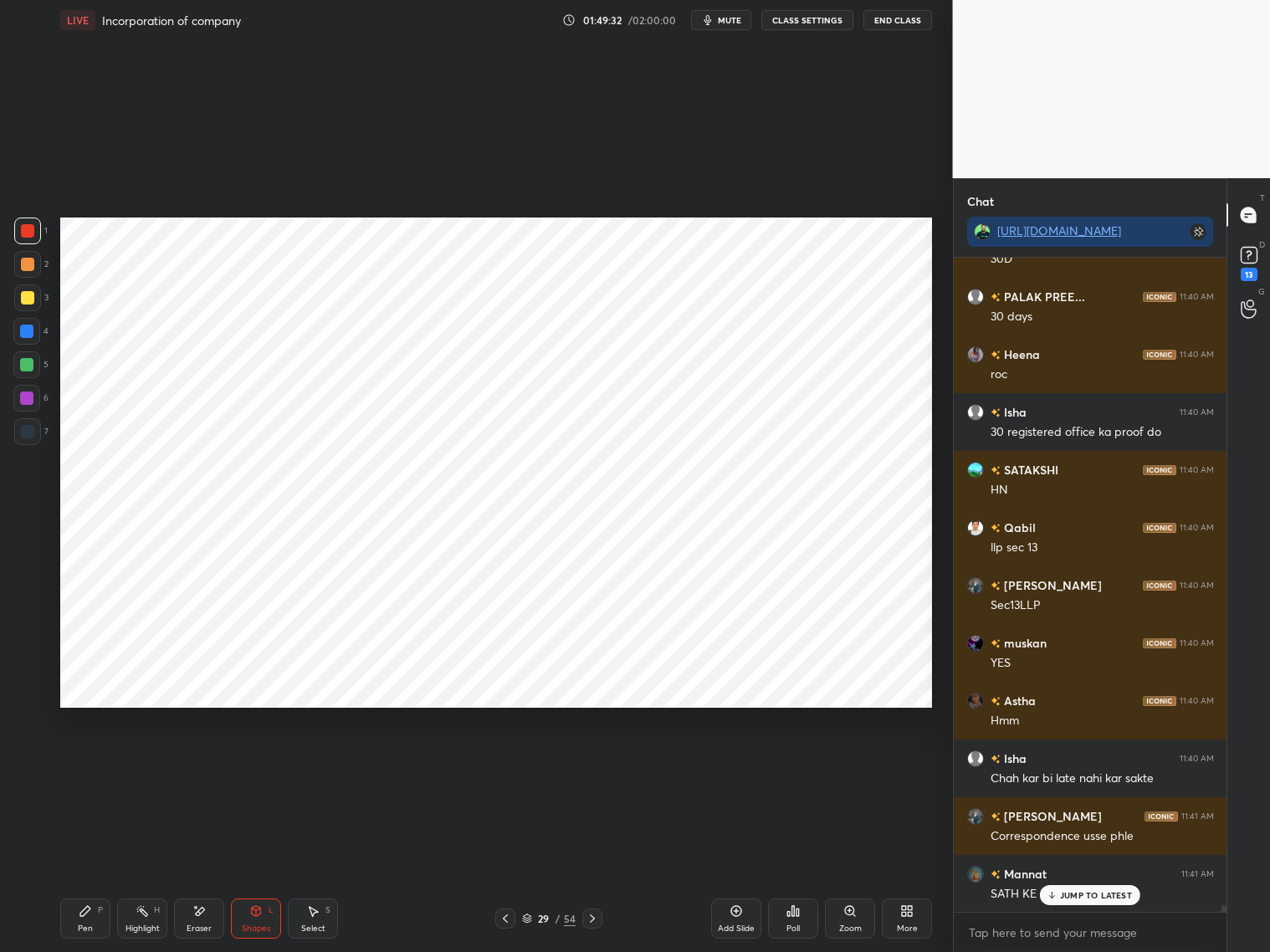
scroll to position [65596, 0]
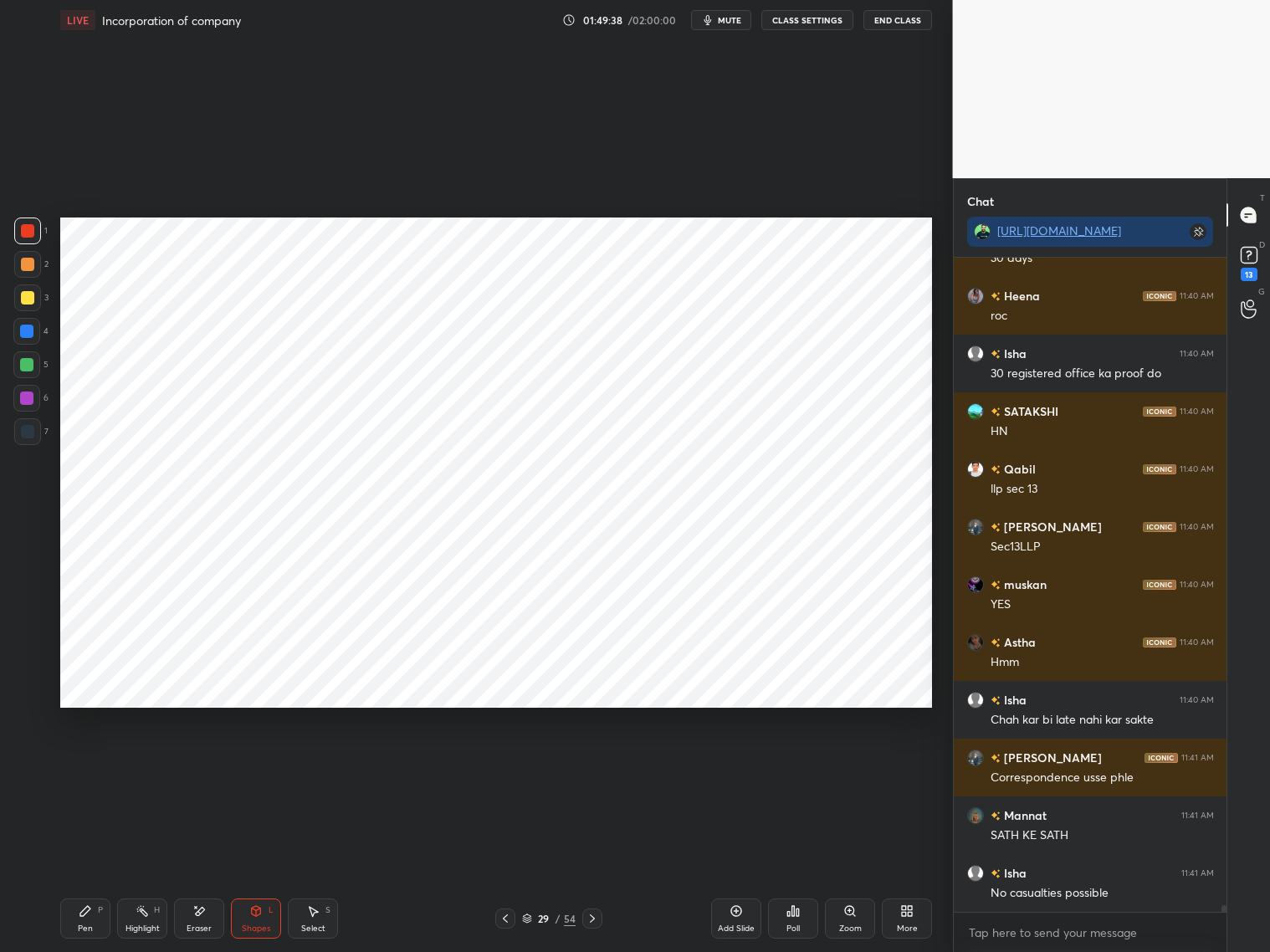
click at [731, 767] on div "Add Slide" at bounding box center [736, 918] width 50 height 40
click at [269, 767] on div "Shapes L" at bounding box center [256, 918] width 50 height 40
click at [35, 436] on div at bounding box center [27, 431] width 26 height 26
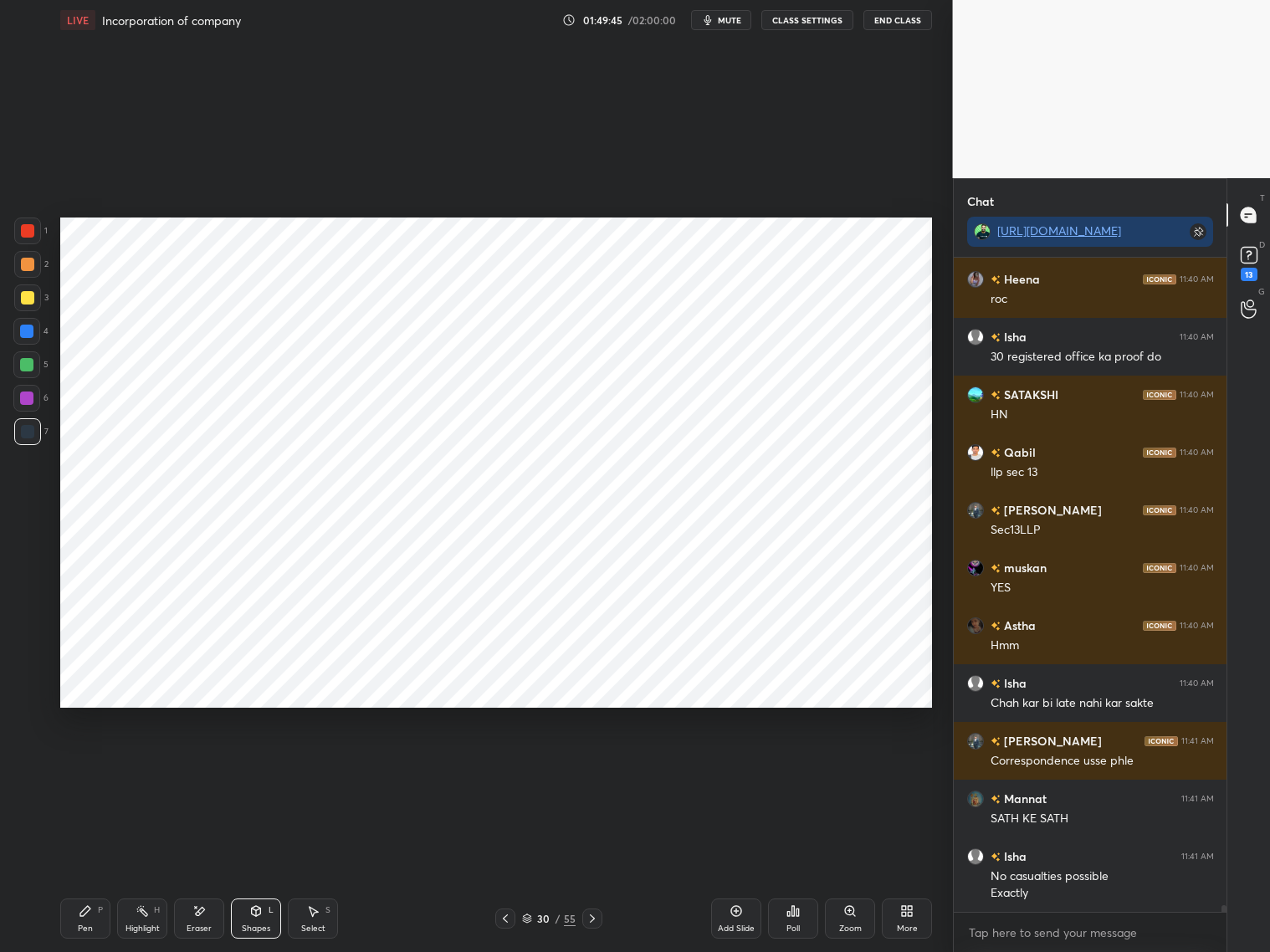
scroll to position [65669, 0]
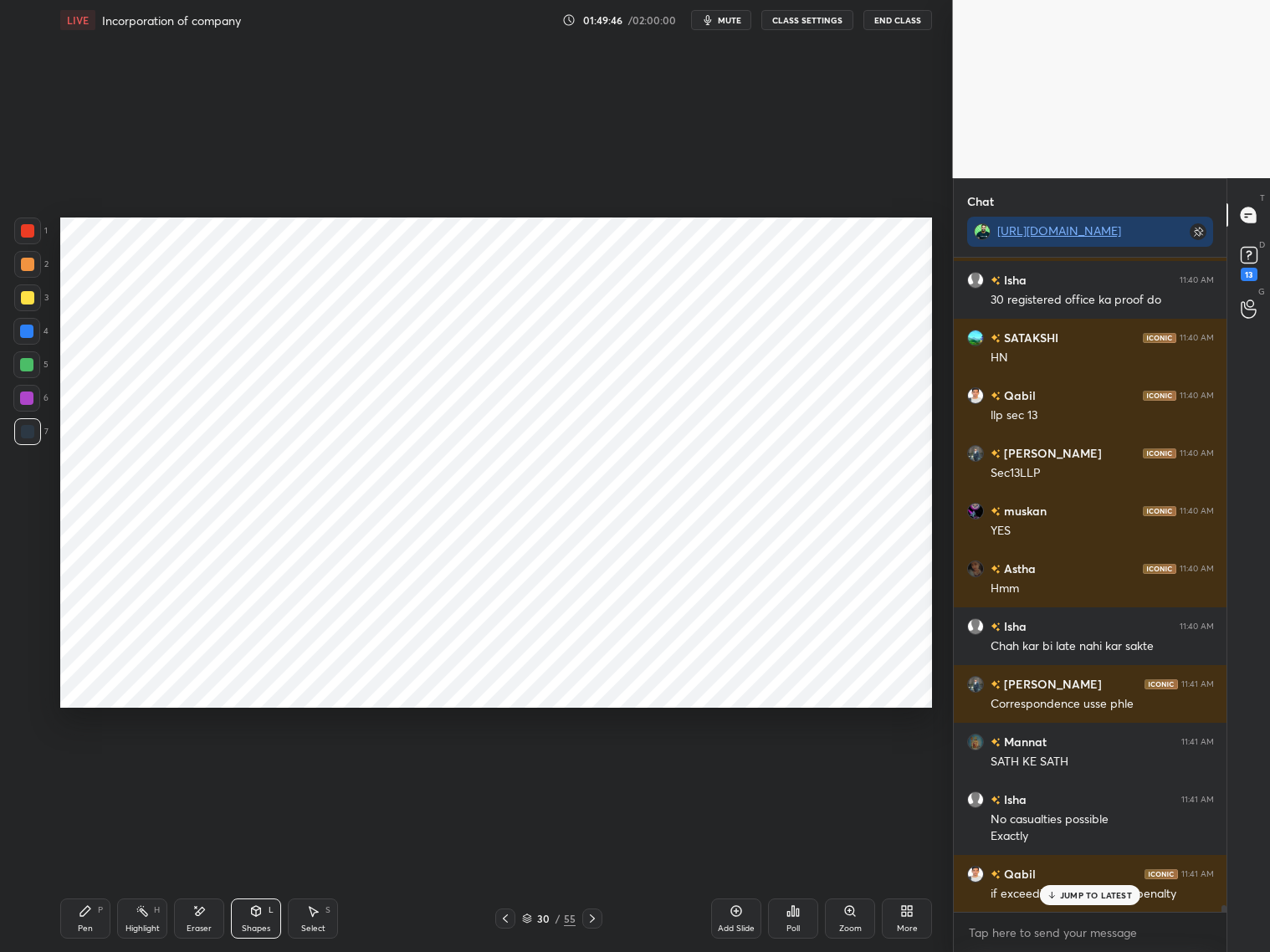
click at [31, 403] on div at bounding box center [26, 398] width 14 height 14
click at [84, 767] on div "Pen P" at bounding box center [85, 918] width 50 height 40
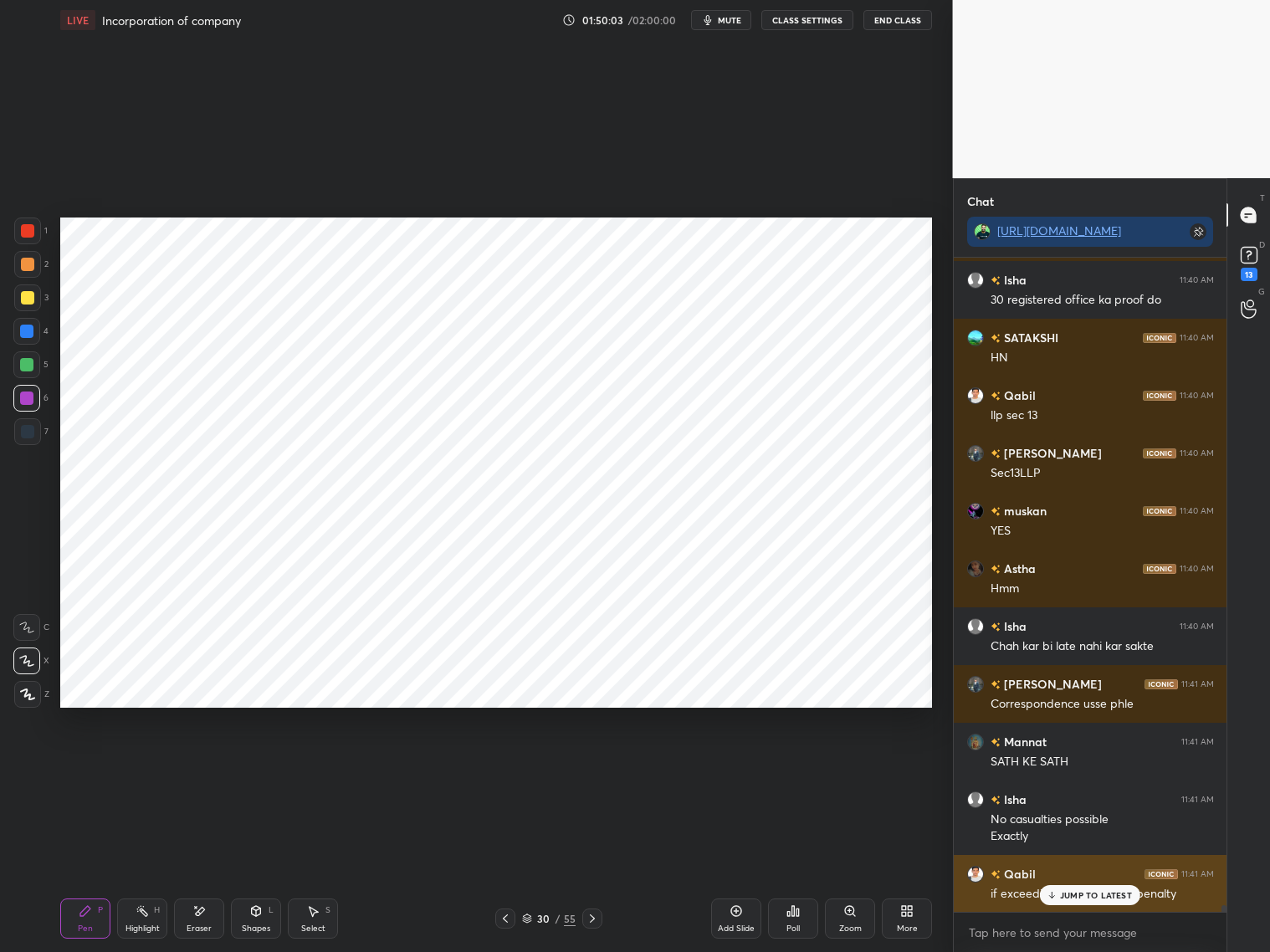
click at [1073, 767] on div "Qabil 11:41 AM if exceeding 30 days same penalty" at bounding box center [1091, 884] width 273 height 58
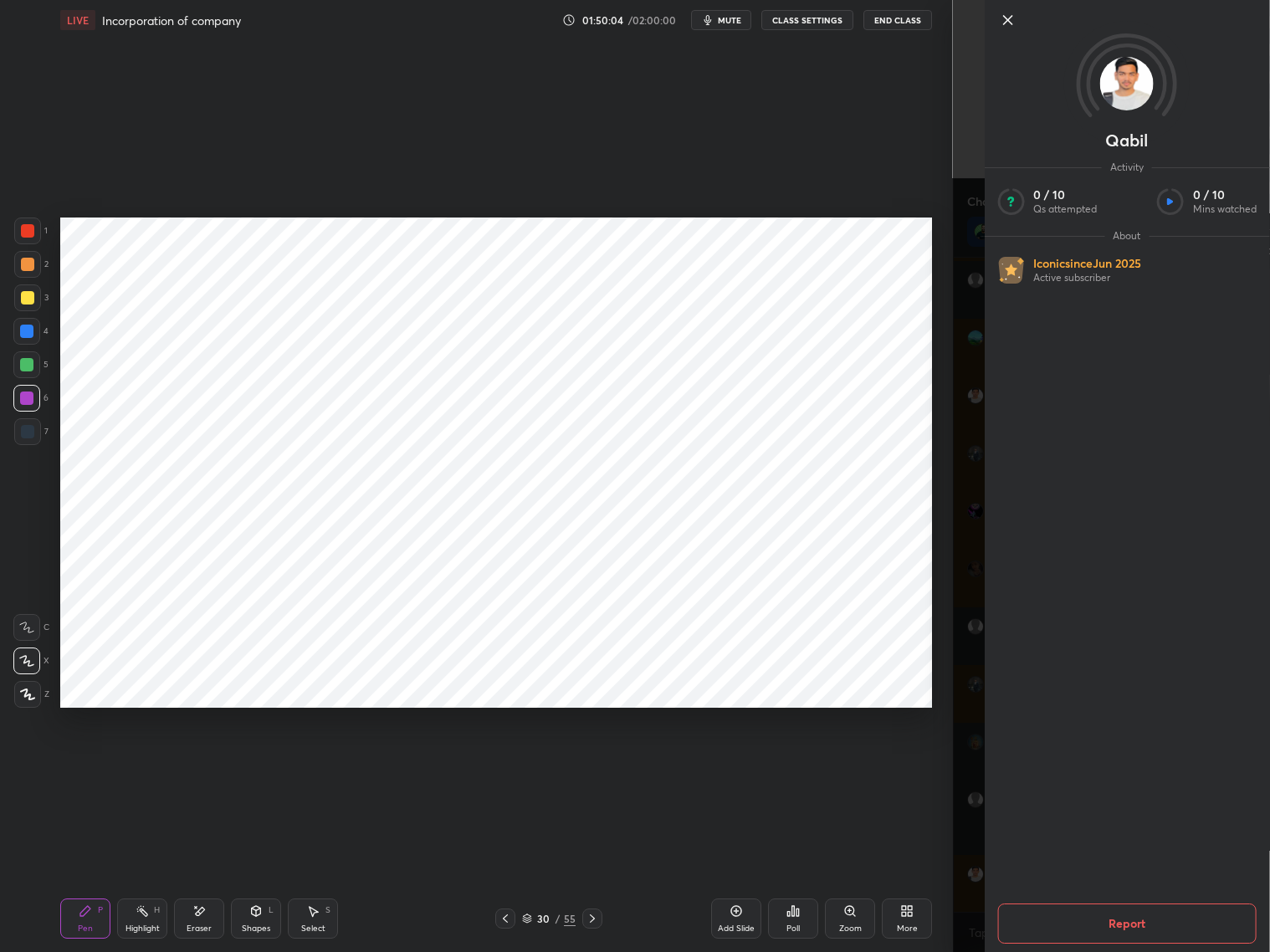
drag, startPoint x: 952, startPoint y: 861, endPoint x: 973, endPoint y: 862, distance: 21.0
click at [957, 767] on div "Qabil Activity 0 / 10 Qs attempted 0 / 10 Mins watched About Iconic since Jun 2…" at bounding box center [1112, 476] width 318 height 952
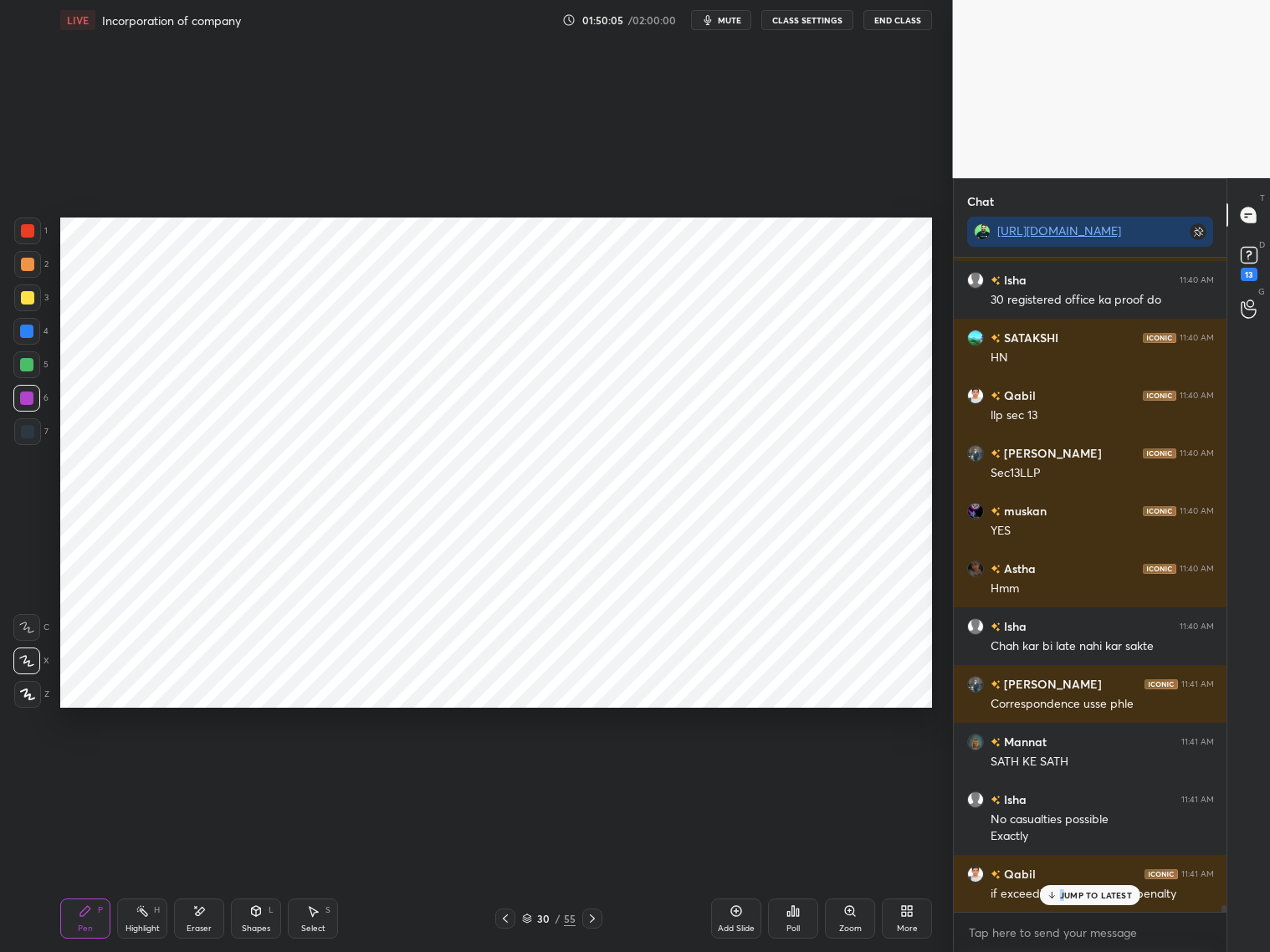
click at [1067, 767] on p "JUMP TO LATEST" at bounding box center [1096, 895] width 72 height 10
click at [24, 332] on div at bounding box center [26, 332] width 14 height 14
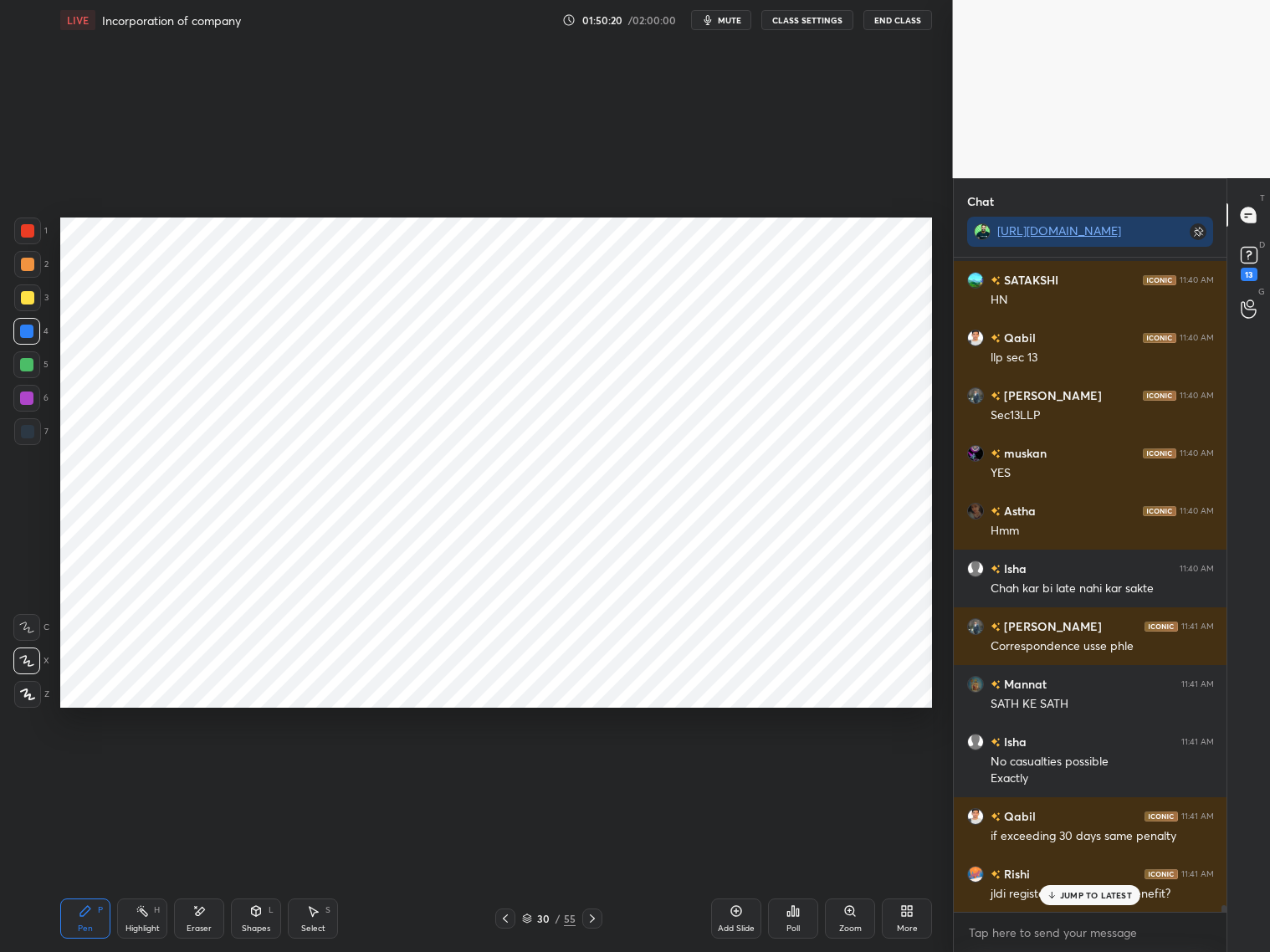
drag, startPoint x: 26, startPoint y: 233, endPoint x: 50, endPoint y: 229, distance: 24.3
click at [28, 234] on div at bounding box center [27, 231] width 14 height 14
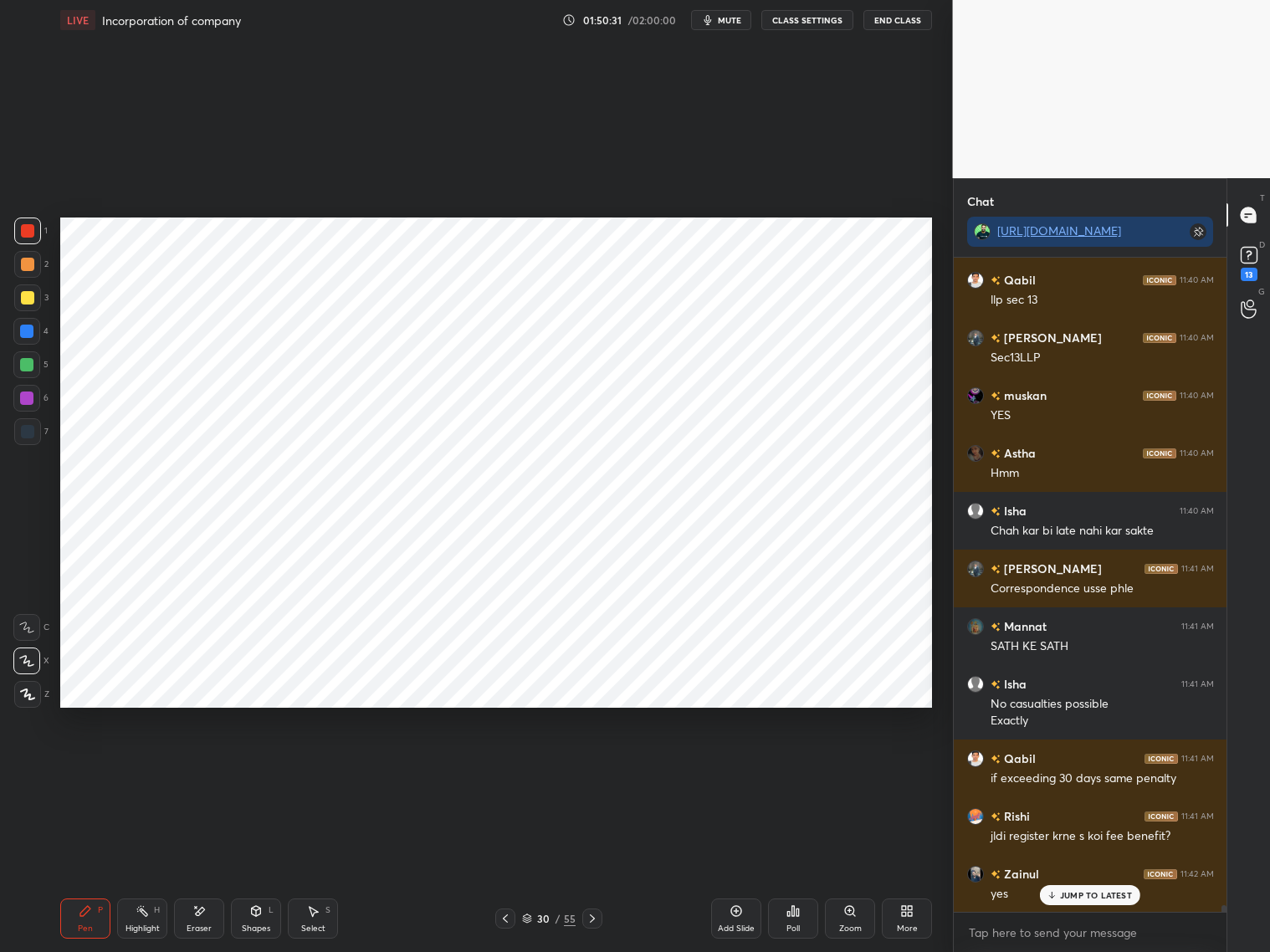
drag, startPoint x: 31, startPoint y: 406, endPoint x: 29, endPoint y: 391, distance: 15.1
click at [32, 403] on div at bounding box center [26, 397] width 26 height 26
drag, startPoint x: 29, startPoint y: 368, endPoint x: 33, endPoint y: 361, distance: 8.1
click at [31, 364] on div at bounding box center [26, 365] width 14 height 14
click at [260, 767] on icon at bounding box center [256, 911] width 14 height 14
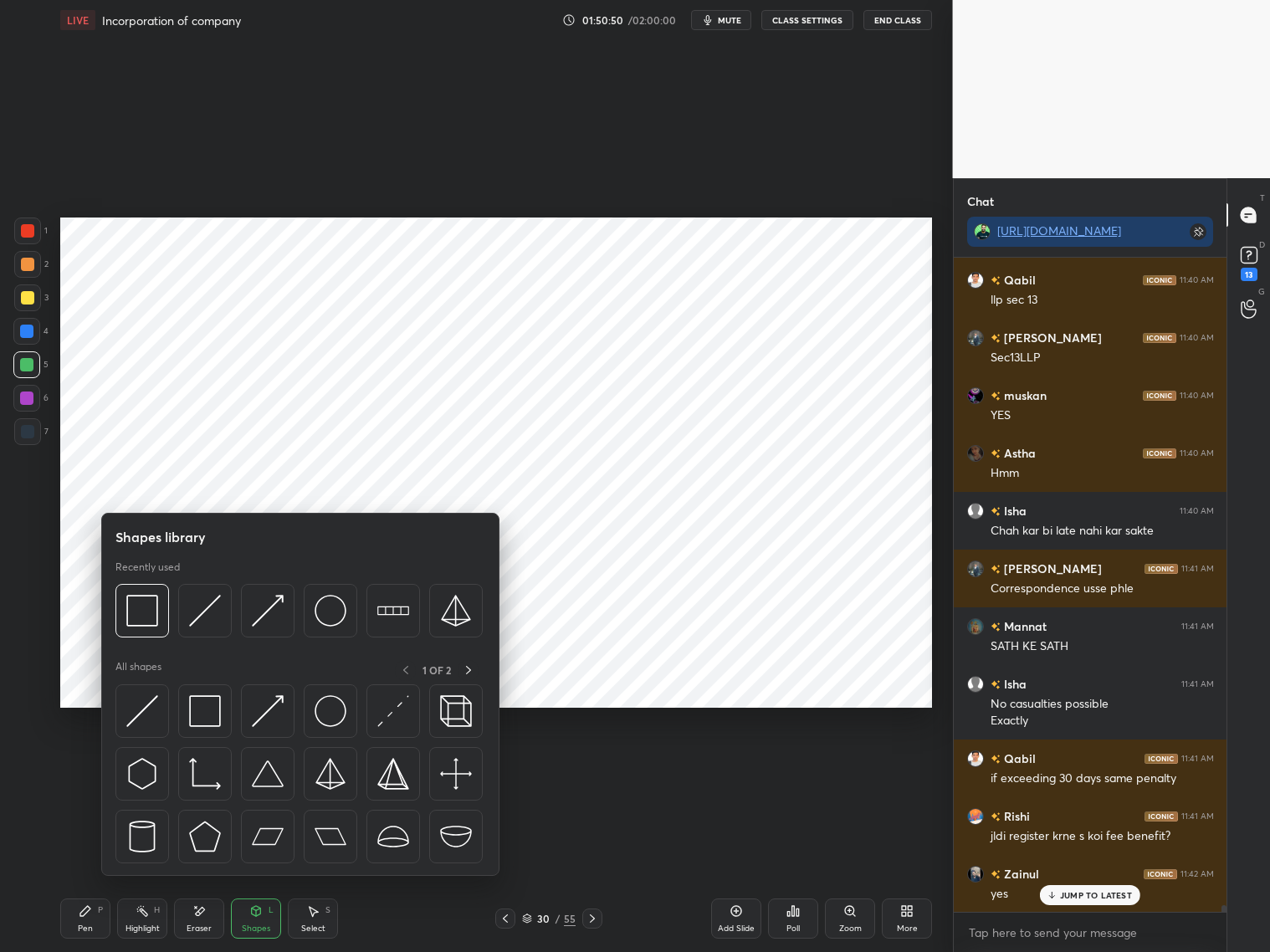
click at [33, 426] on div at bounding box center [27, 432] width 14 height 14
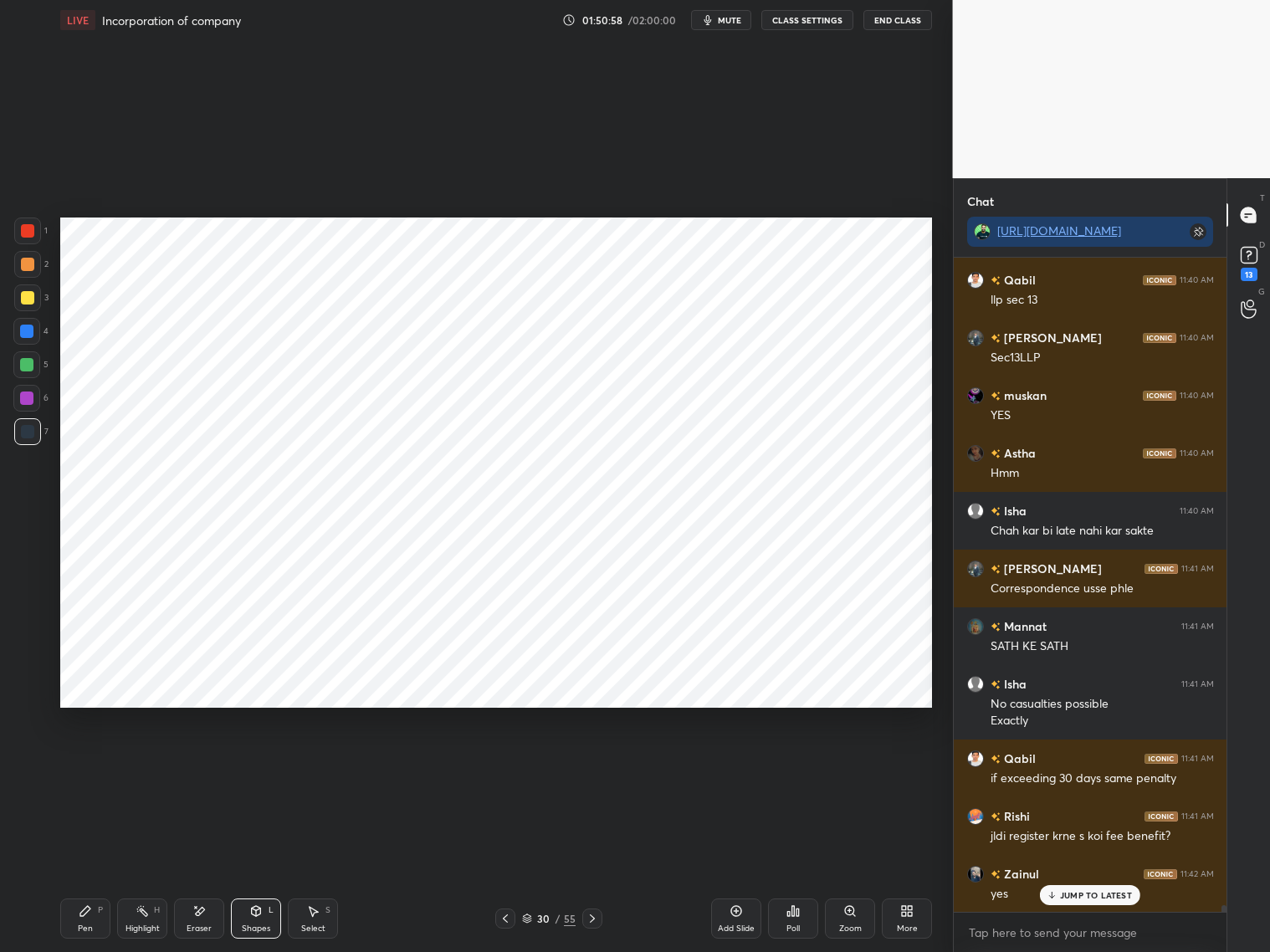
click at [162, 767] on div "Setting up your live class Poll for secs No correct answer Start poll" at bounding box center [497, 462] width 885 height 845
click at [95, 767] on div "Pen P" at bounding box center [85, 918] width 50 height 40
click at [30, 332] on div at bounding box center [26, 332] width 14 height 14
click at [29, 609] on div "C" at bounding box center [32, 624] width 36 height 33
click at [36, 267] on div at bounding box center [27, 264] width 26 height 26
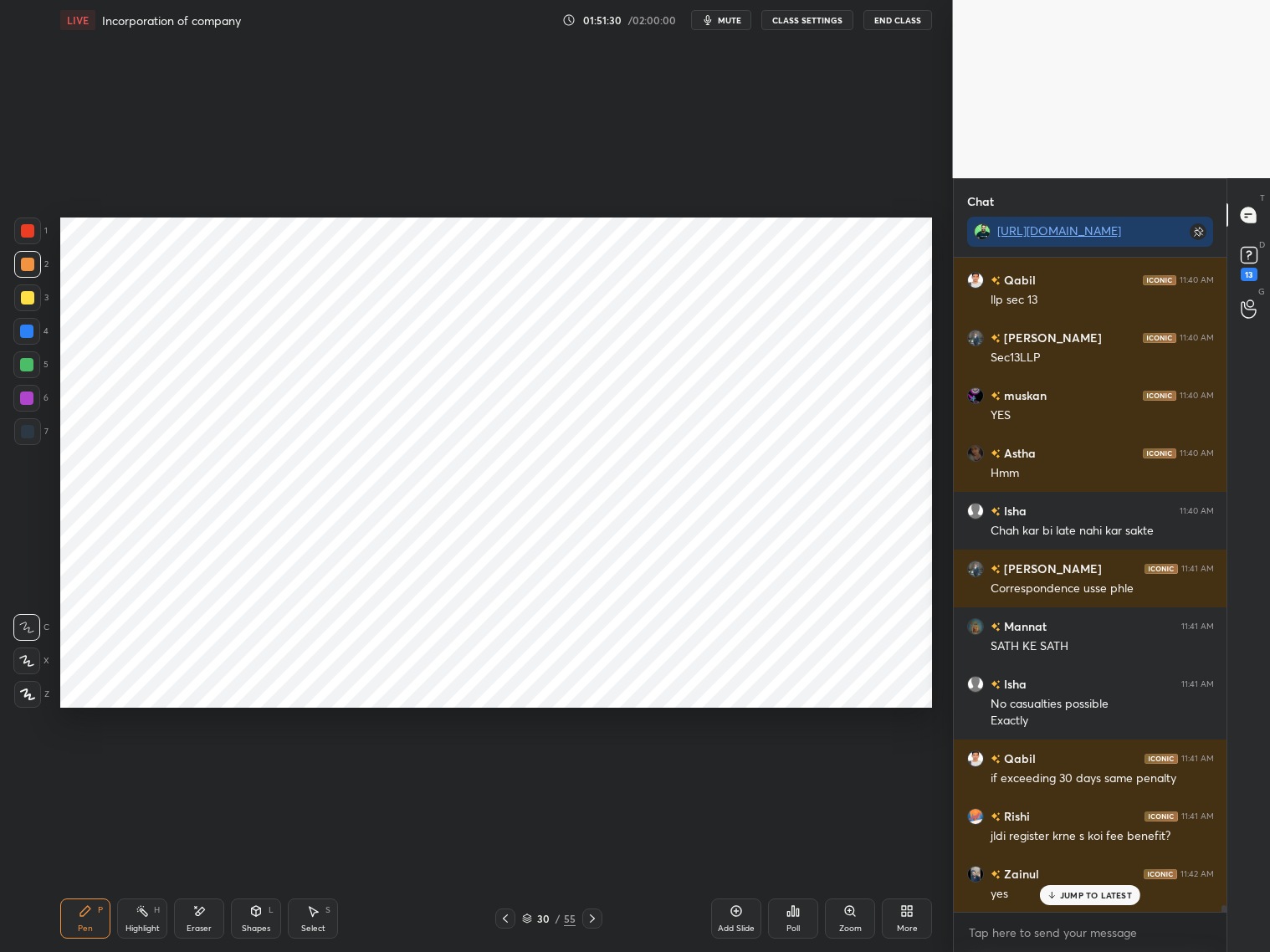
click at [1080, 767] on div "JUMP TO LATEST" at bounding box center [1090, 895] width 100 height 20
drag, startPoint x: 22, startPoint y: 227, endPoint x: 35, endPoint y: 223, distance: 13.6
click at [26, 227] on div at bounding box center [27, 231] width 14 height 14
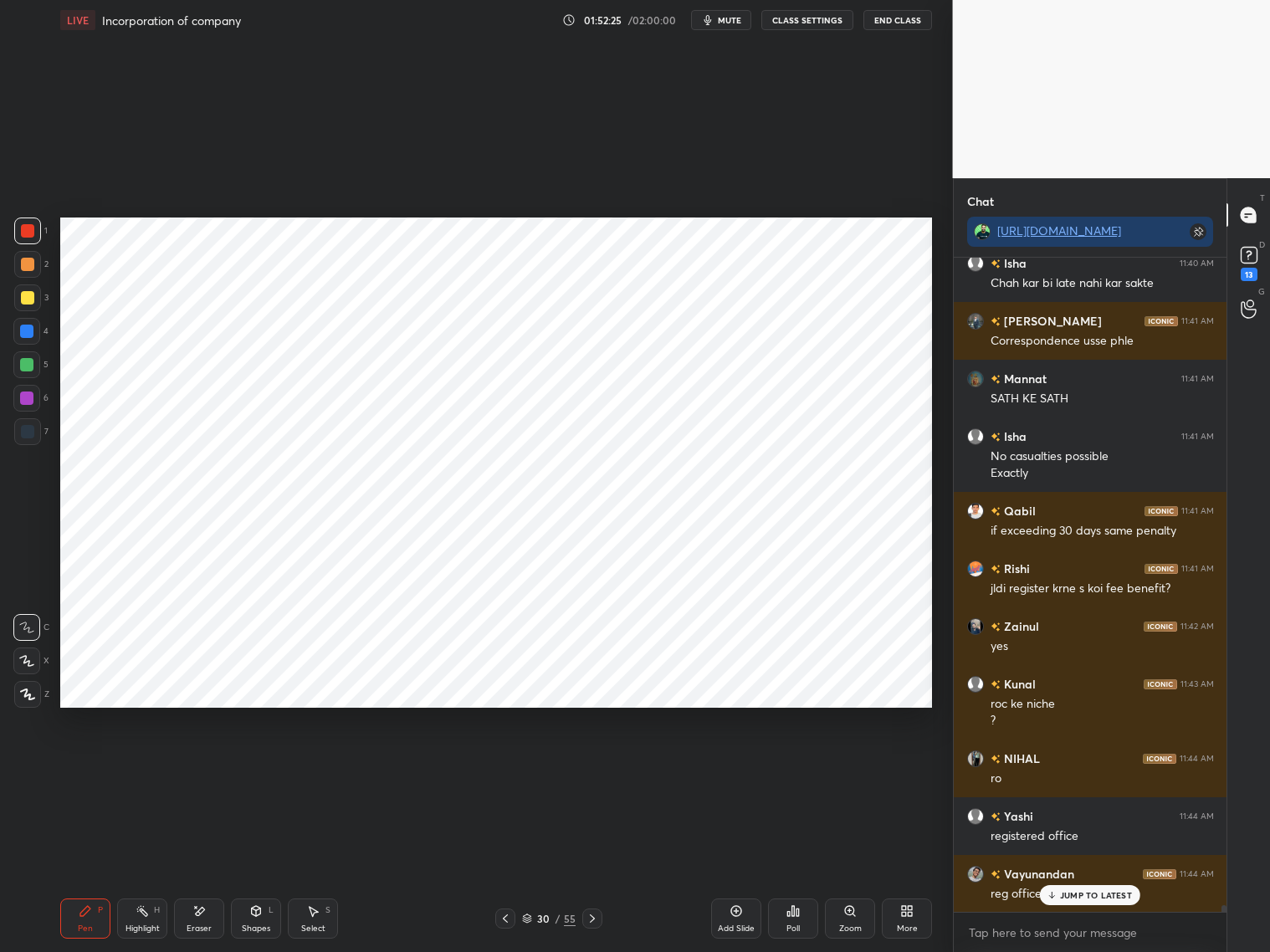
scroll to position [66090, 0]
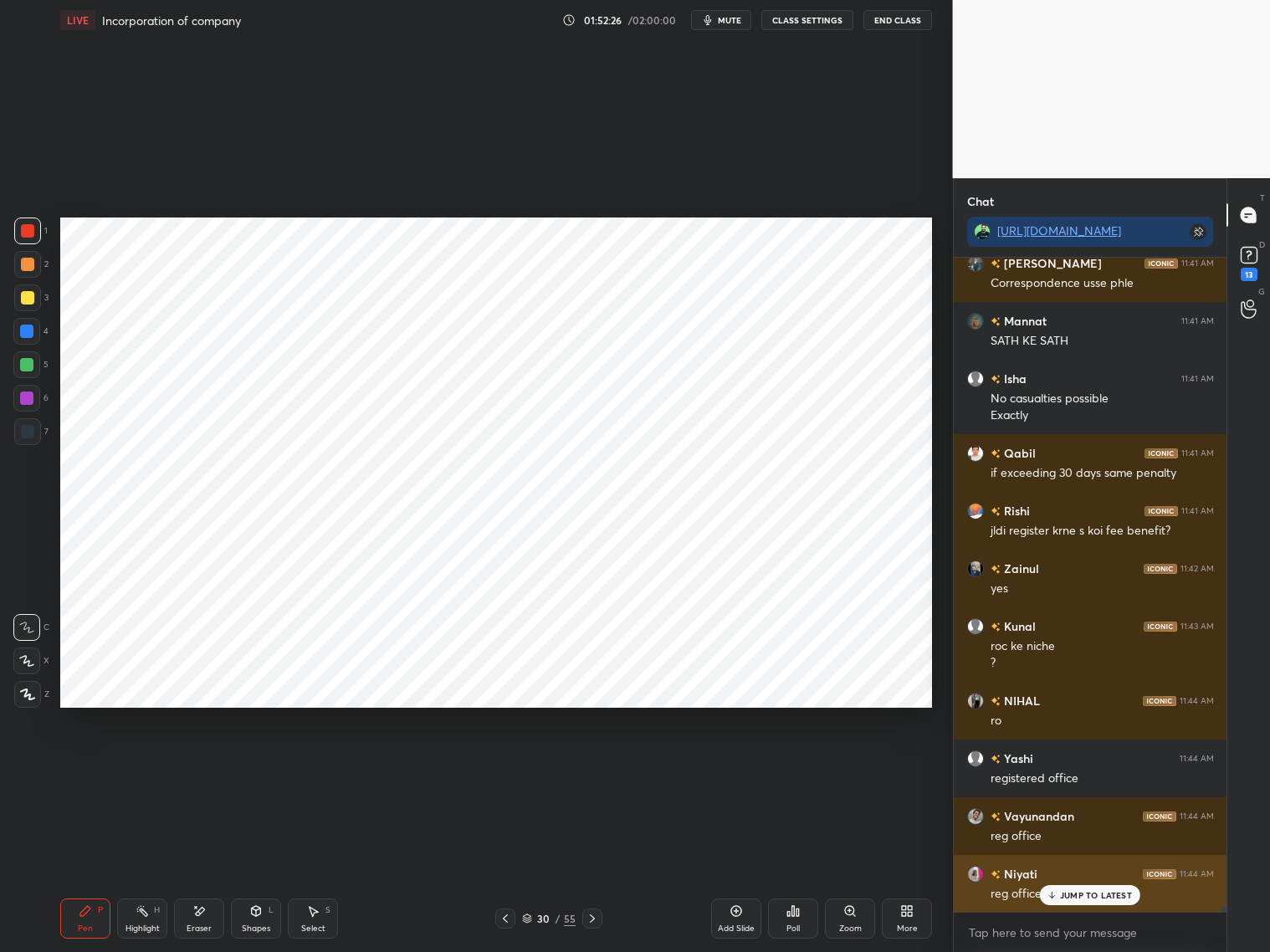
click at [1083, 767] on p "JUMP TO LATEST" at bounding box center [1096, 895] width 72 height 10
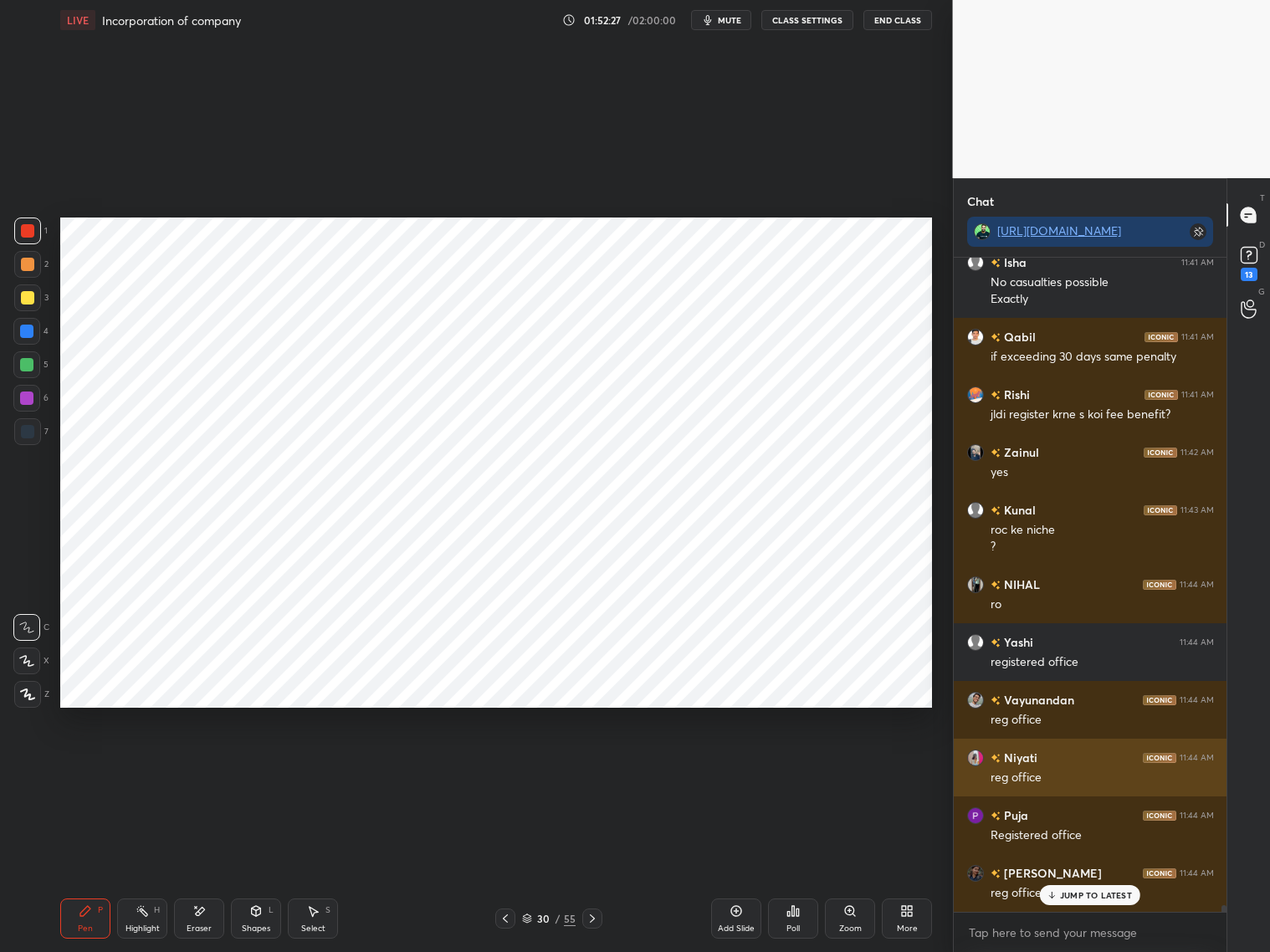
scroll to position [66278, 0]
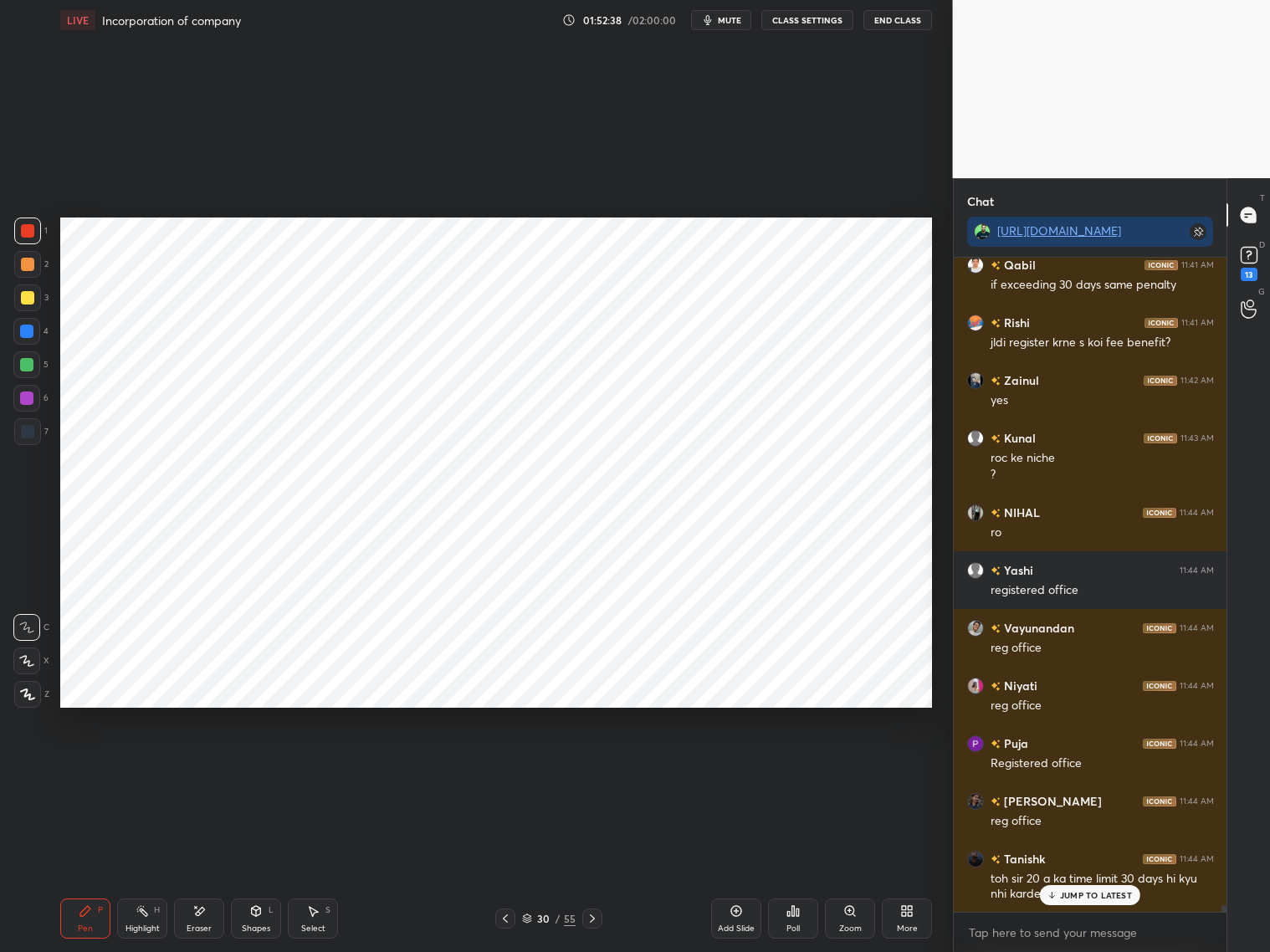
click at [1067, 767] on p "JUMP TO LATEST" at bounding box center [1096, 895] width 72 height 10
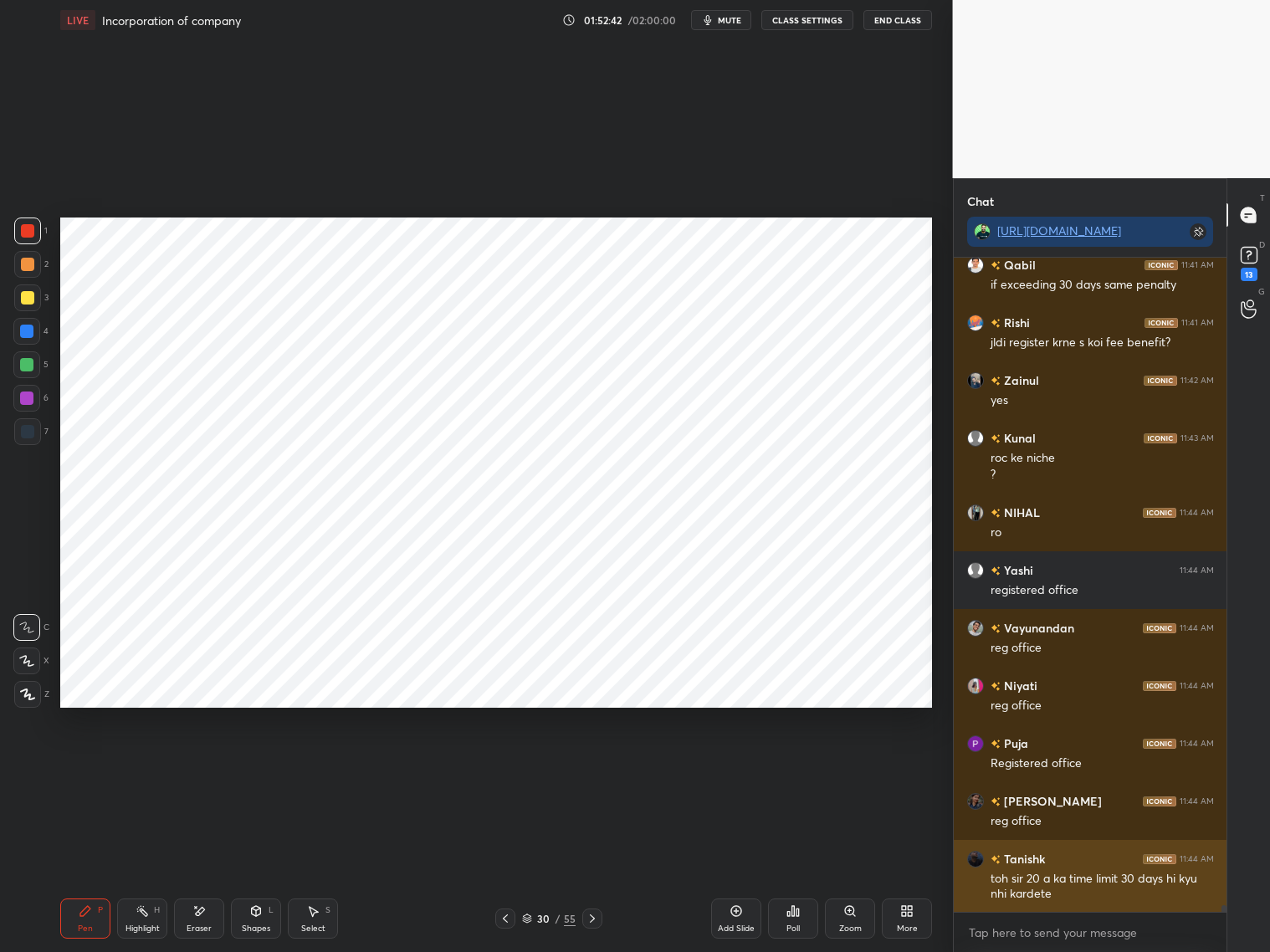
scroll to position [66336, 0]
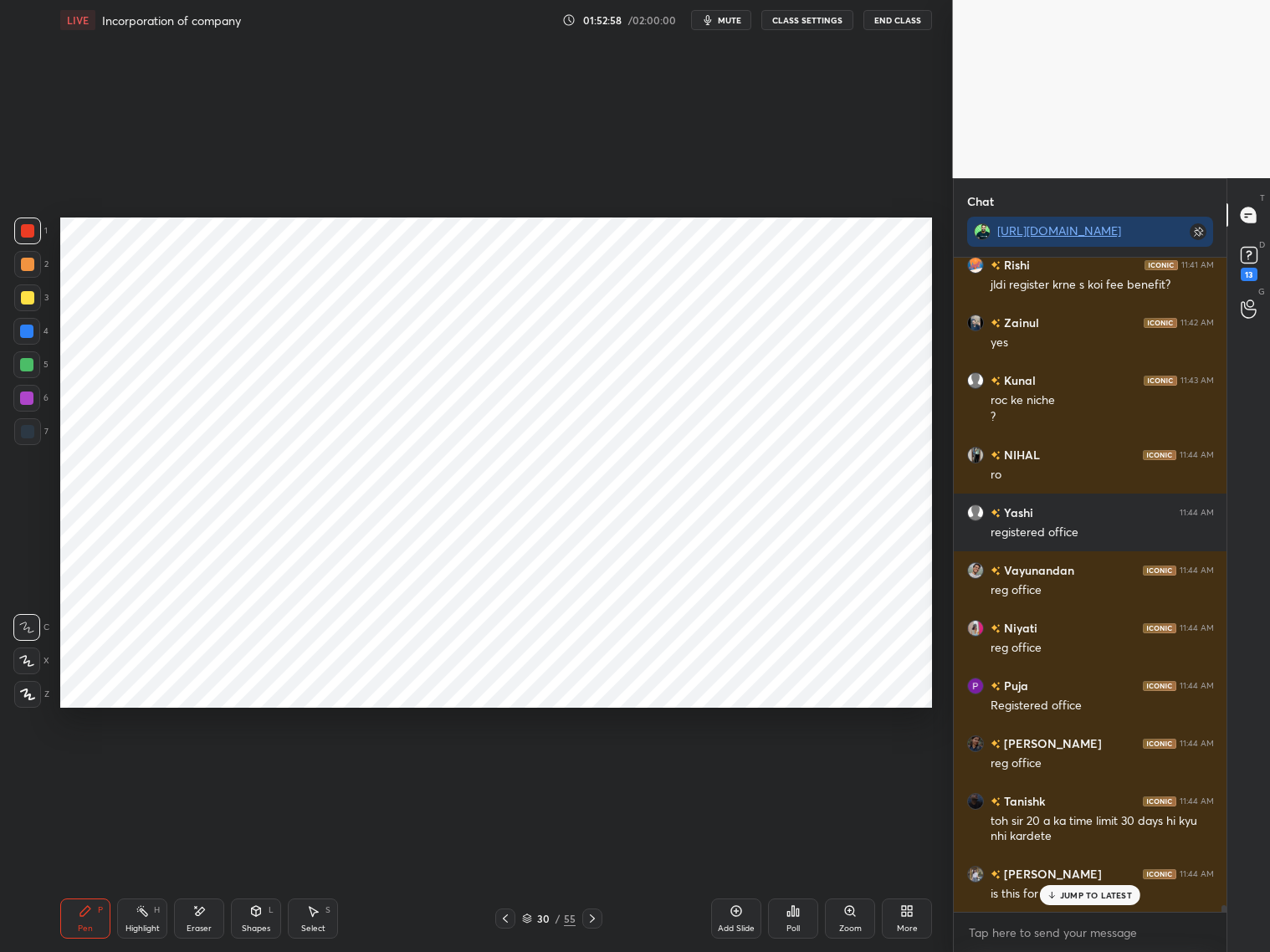
click at [1066, 767] on p "JUMP TO LATEST" at bounding box center [1096, 895] width 72 height 10
click at [25, 336] on div at bounding box center [26, 331] width 26 height 26
click at [22, 237] on div at bounding box center [27, 230] width 26 height 26
click at [254, 767] on div "Shapes" at bounding box center [256, 929] width 28 height 9
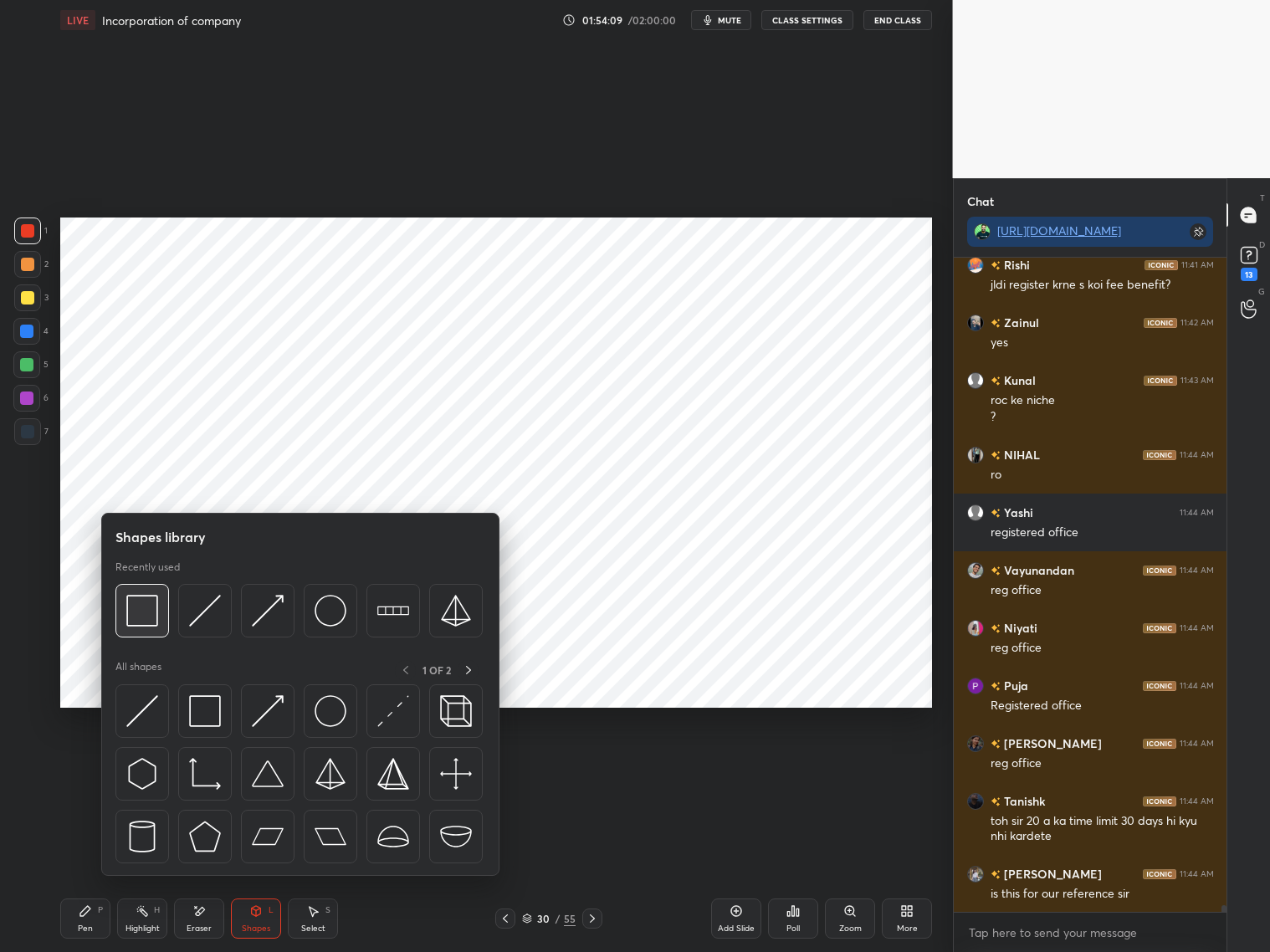
click at [132, 614] on img at bounding box center [142, 610] width 32 height 32
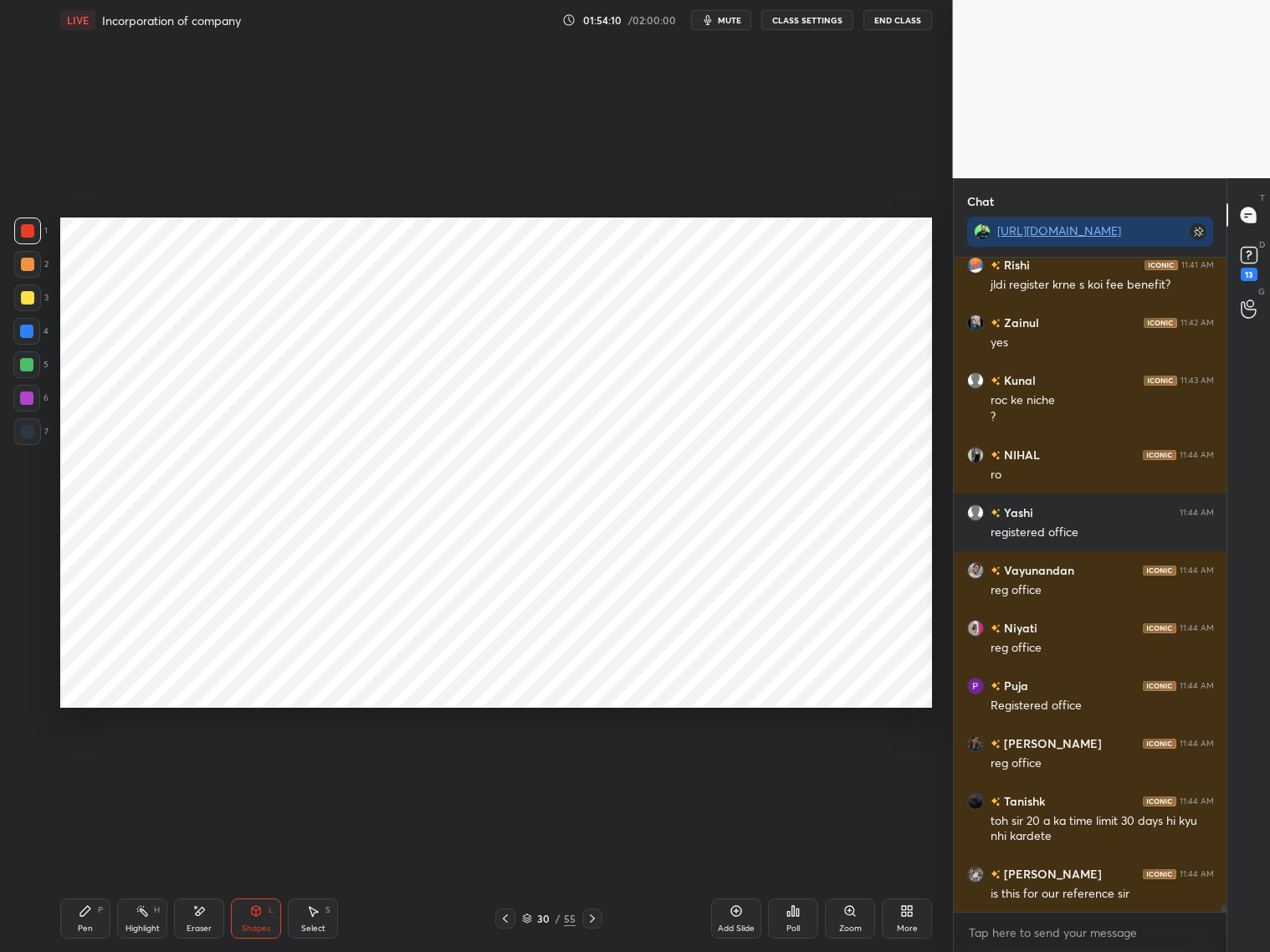
click at [24, 398] on div at bounding box center [26, 398] width 14 height 14
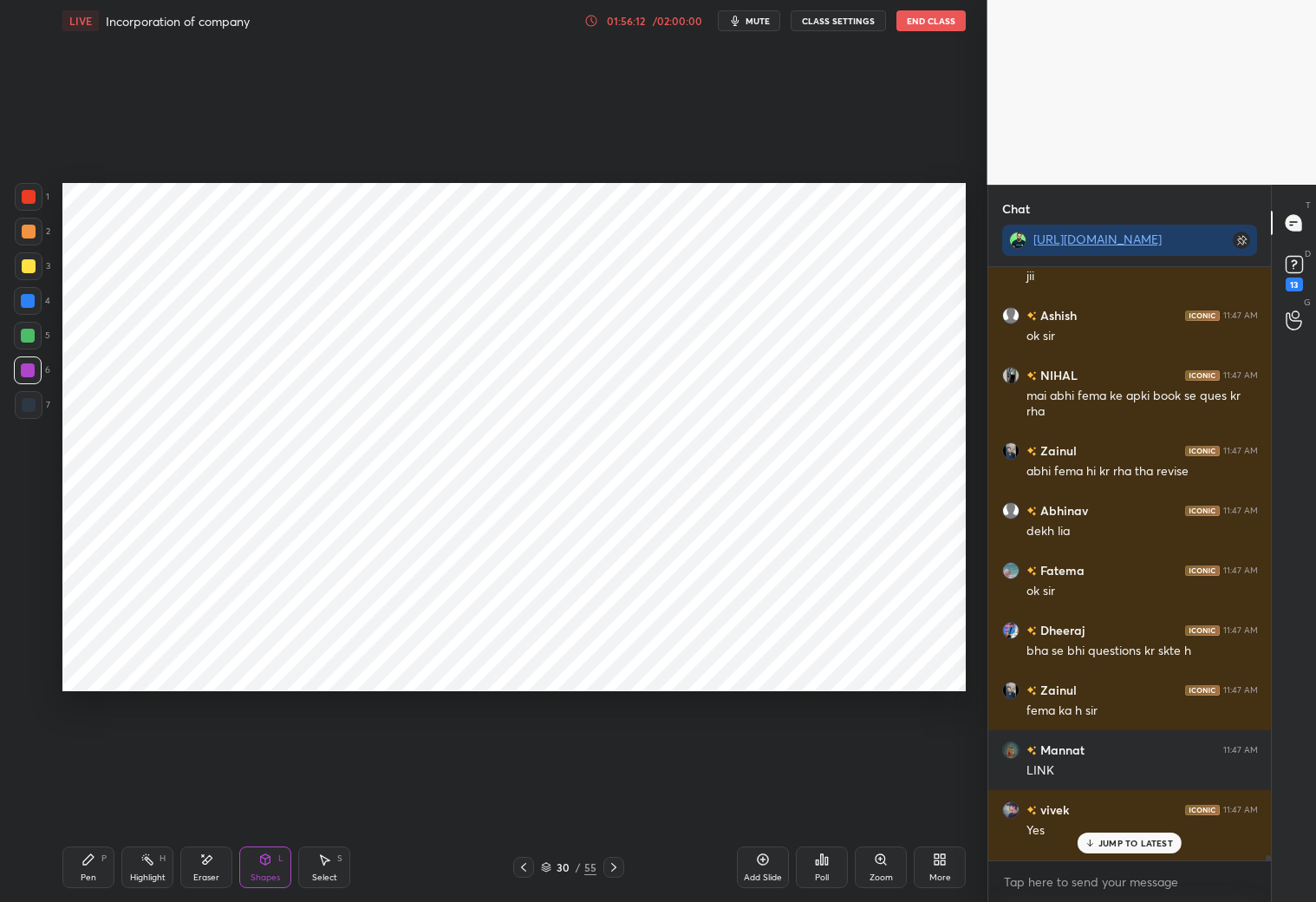
scroll to position [5, 5]
type textarea "x"
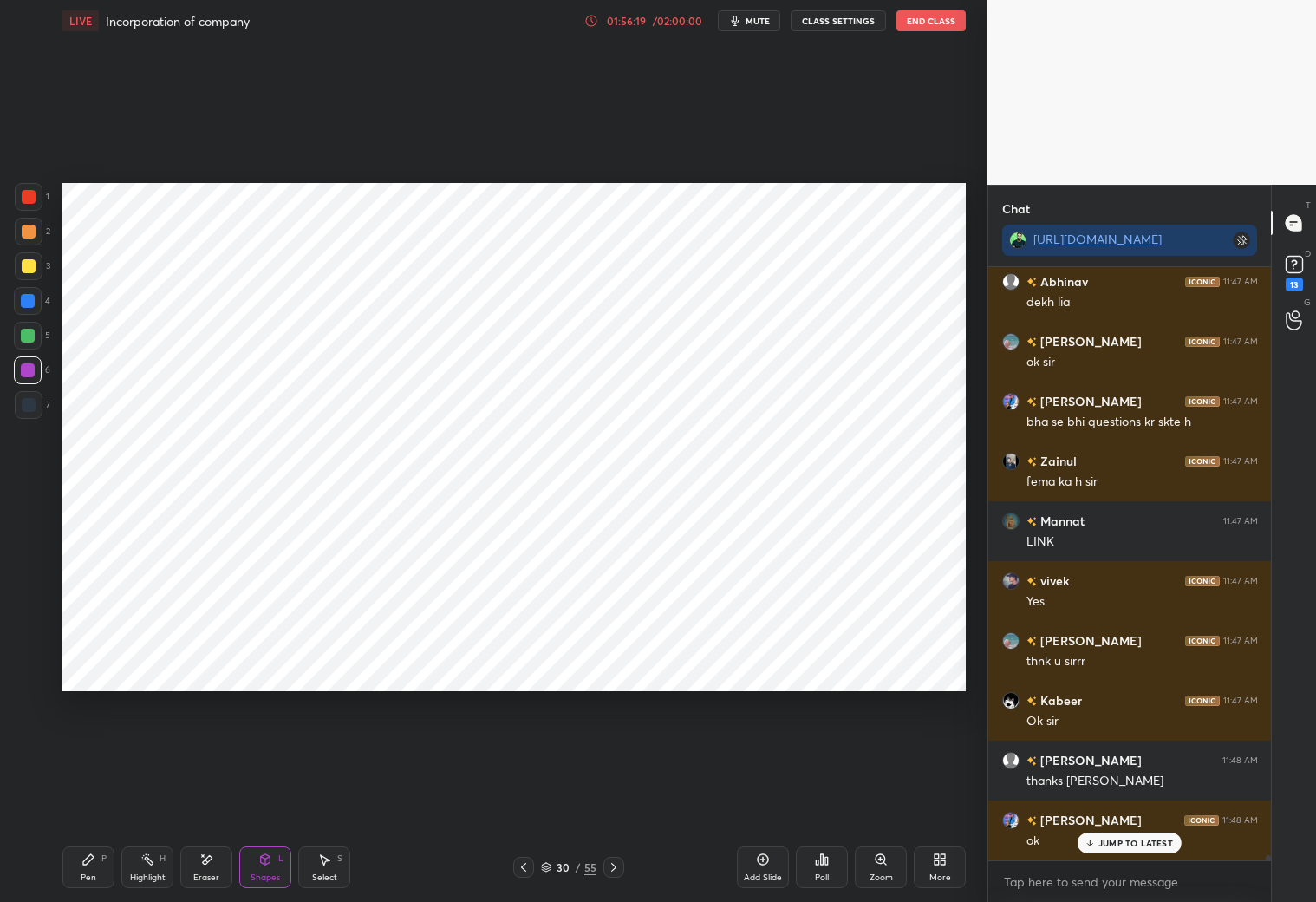
scroll to position [72965, 0]
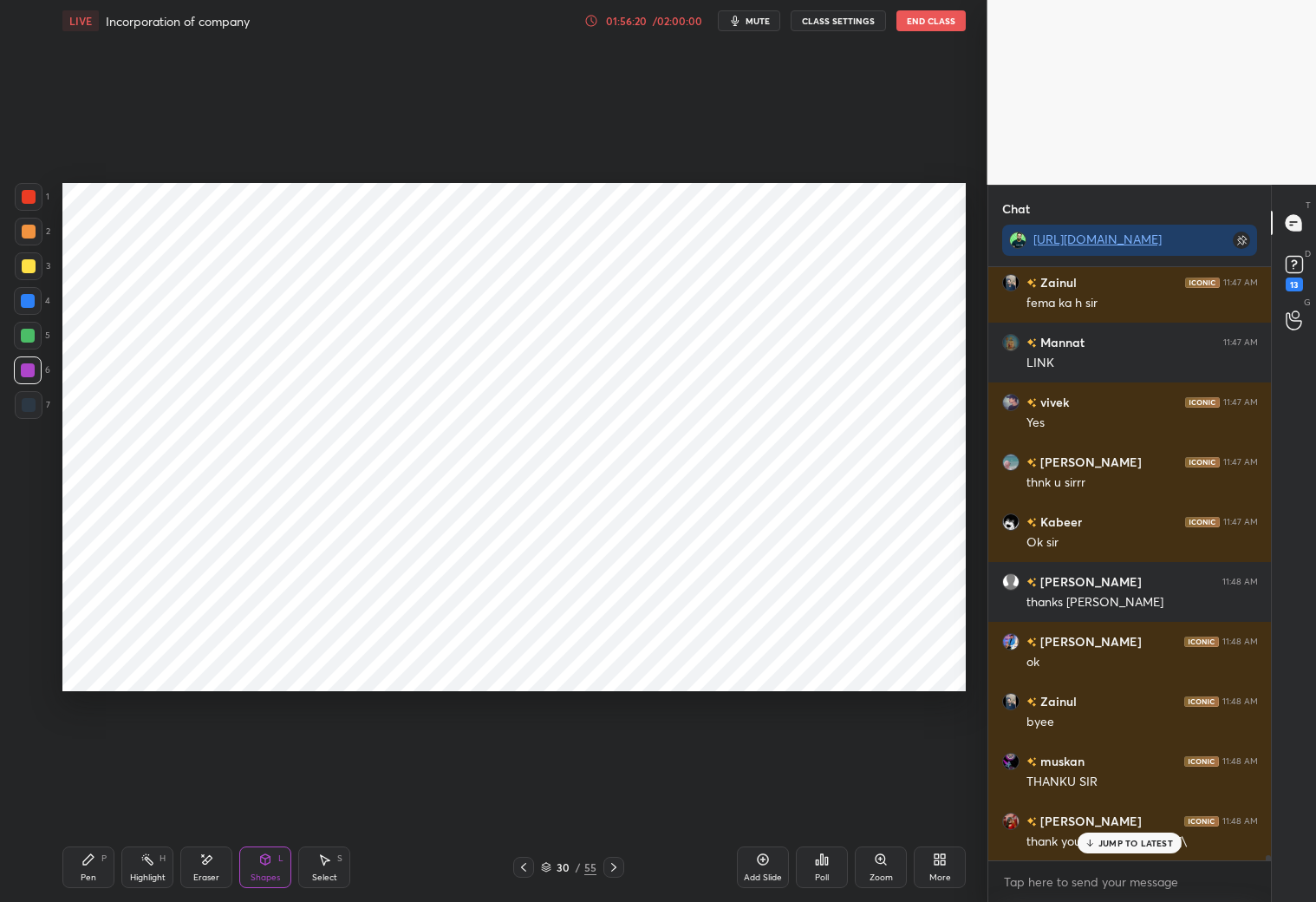
click at [879, 19] on button "CLASS SETTINGS" at bounding box center [839, 20] width 96 height 20
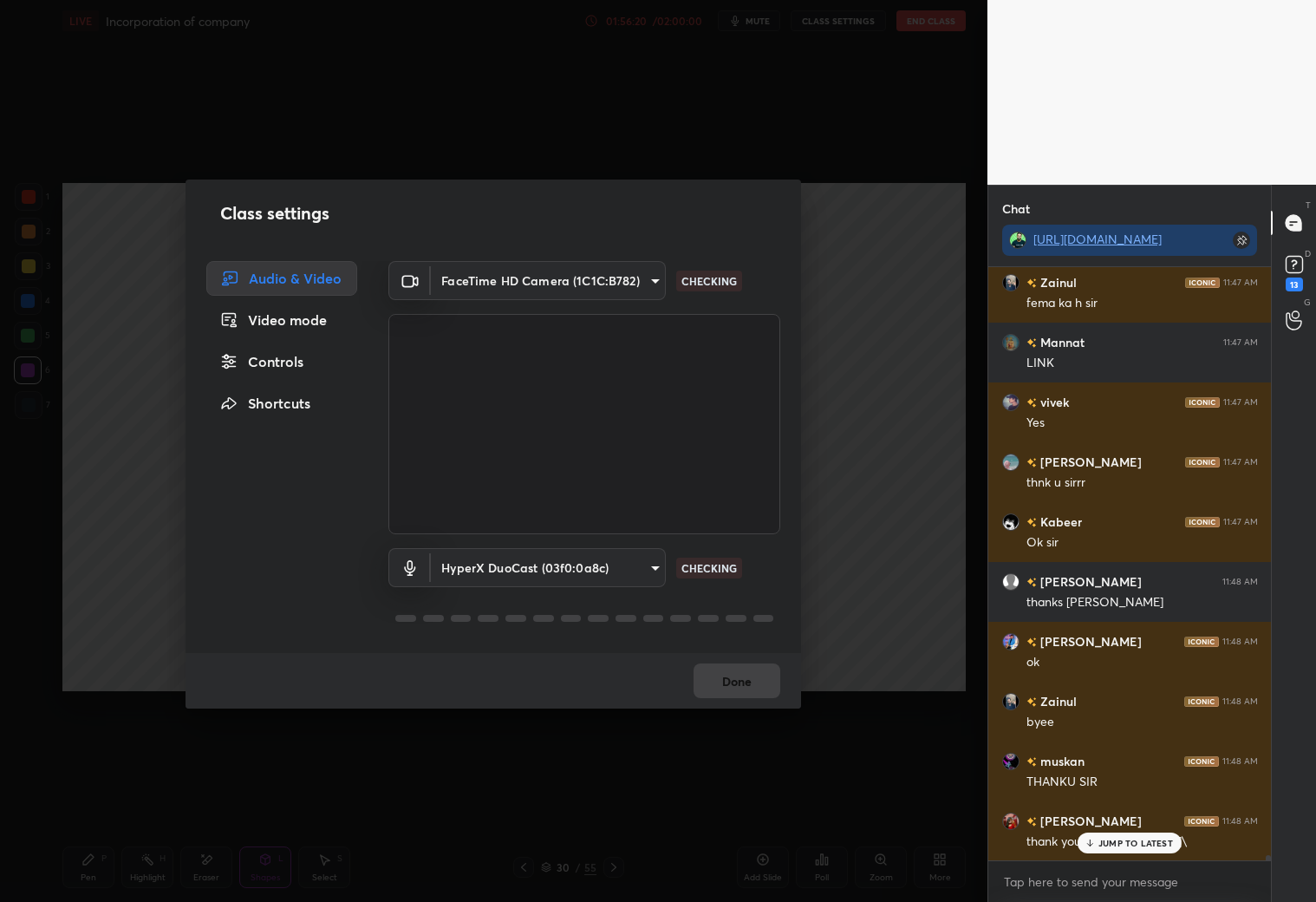
scroll to position [73026, 0]
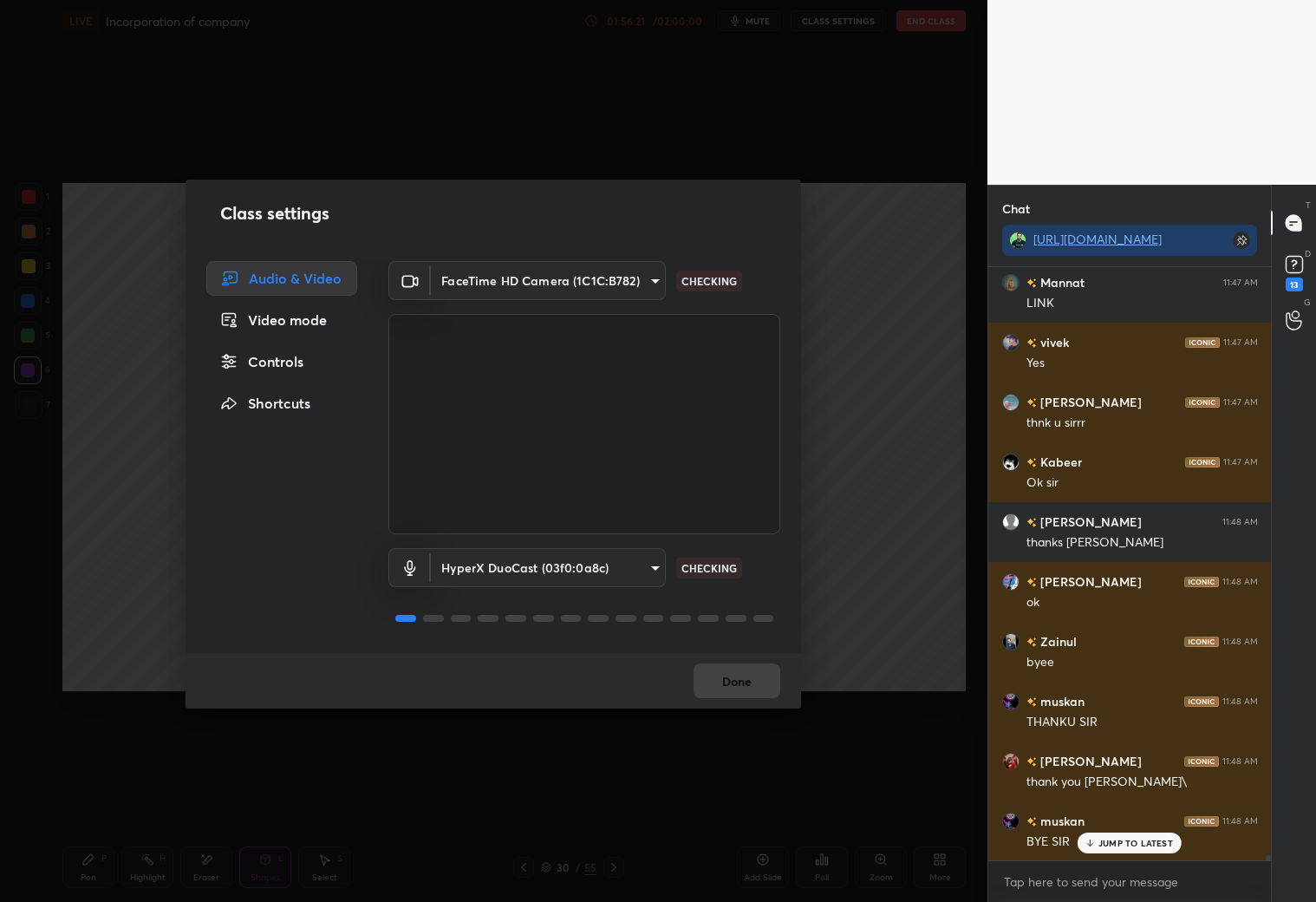
click at [917, 18] on div "Class settings Audio & Video Video mode Controls Shortcuts FaceTime HD Camera (…" at bounding box center [493, 451] width 987 height 902
click at [825, 224] on div "Class settings Audio & Video Video mode Controls Shortcuts FaceTime HD Camera (…" at bounding box center [493, 451] width 987 height 902
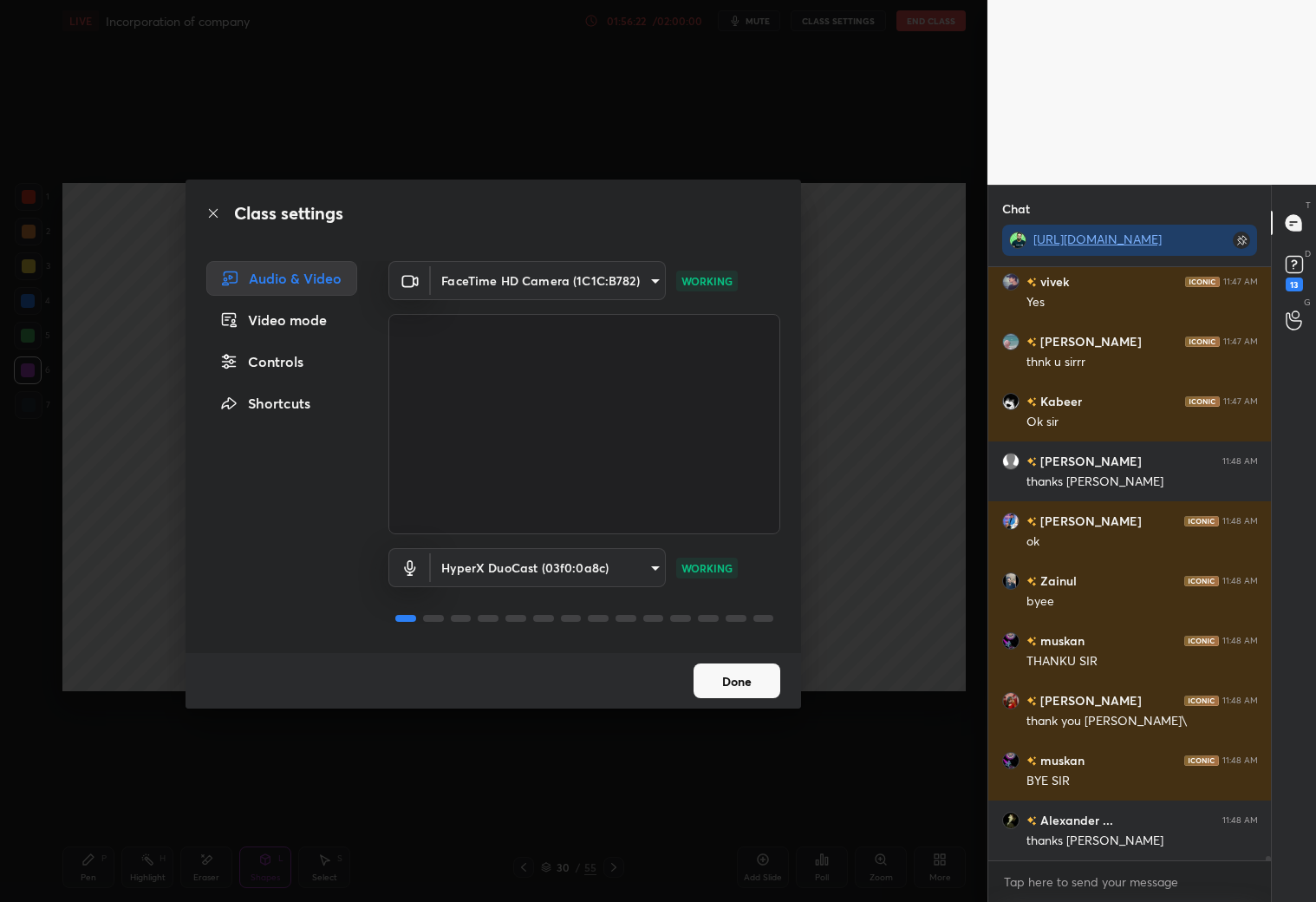
scroll to position [73146, 0]
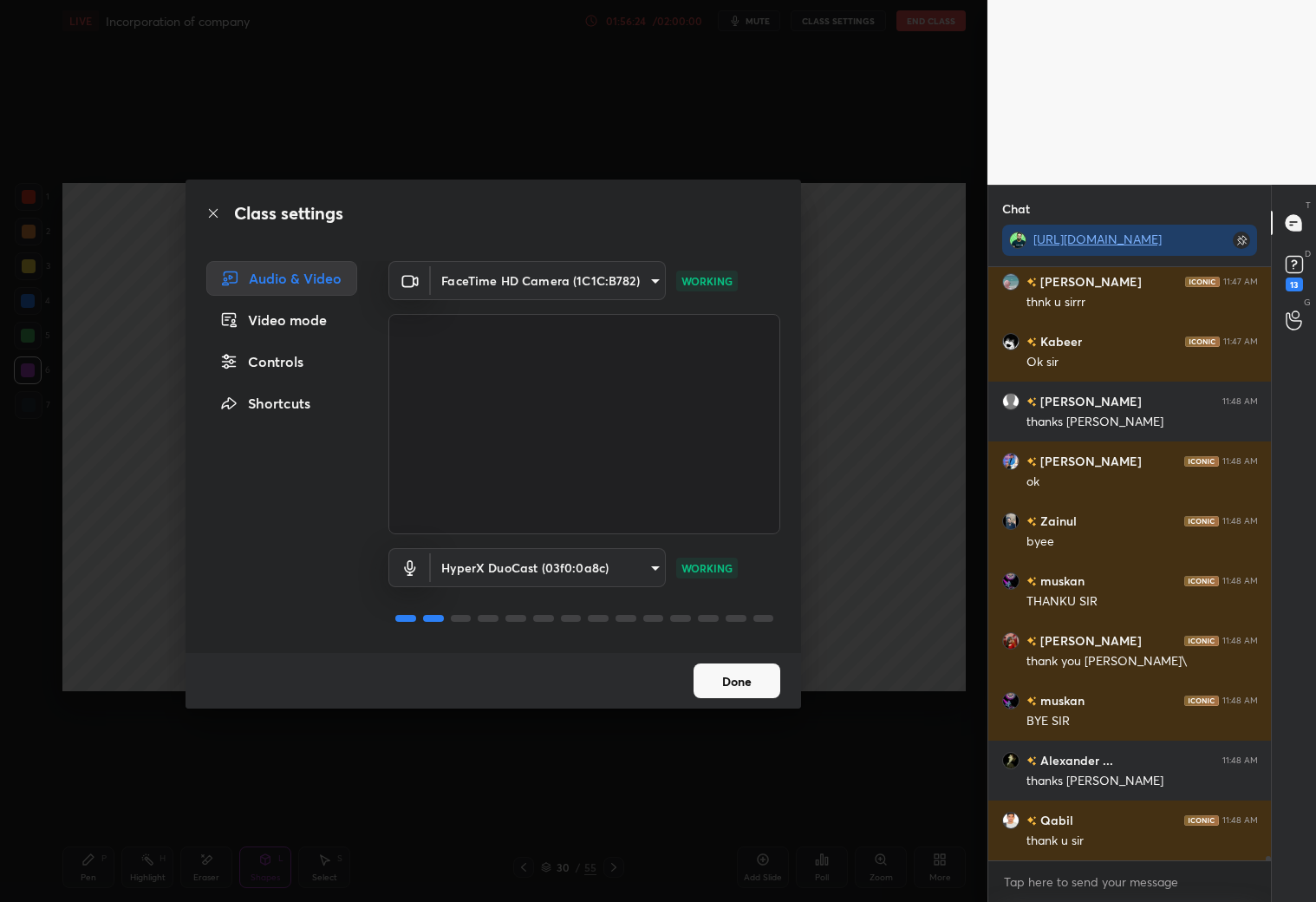
click at [211, 212] on icon at bounding box center [213, 214] width 14 height 14
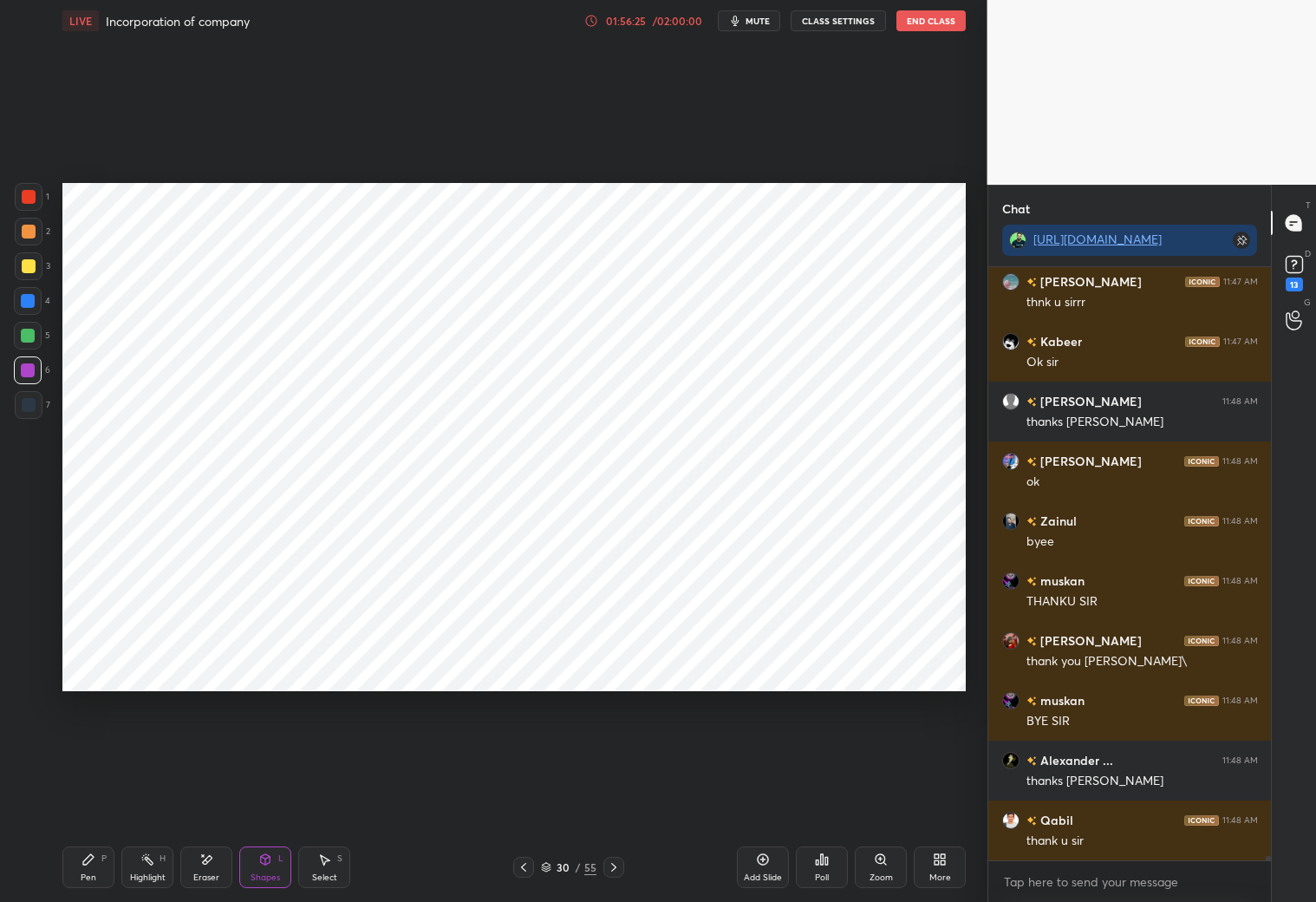
click at [937, 24] on button "End Class" at bounding box center [931, 20] width 69 height 20
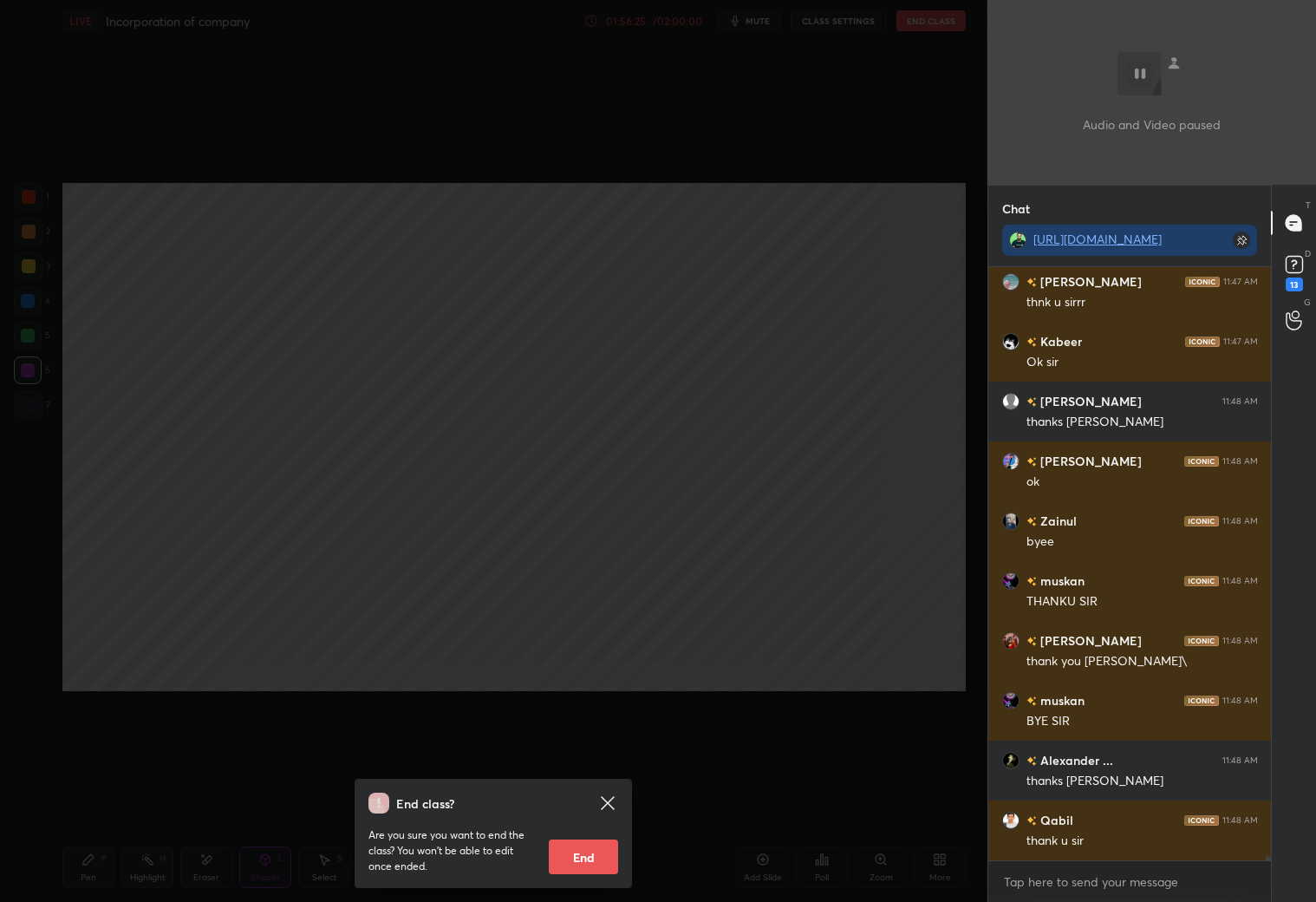
scroll to position [73206, 0]
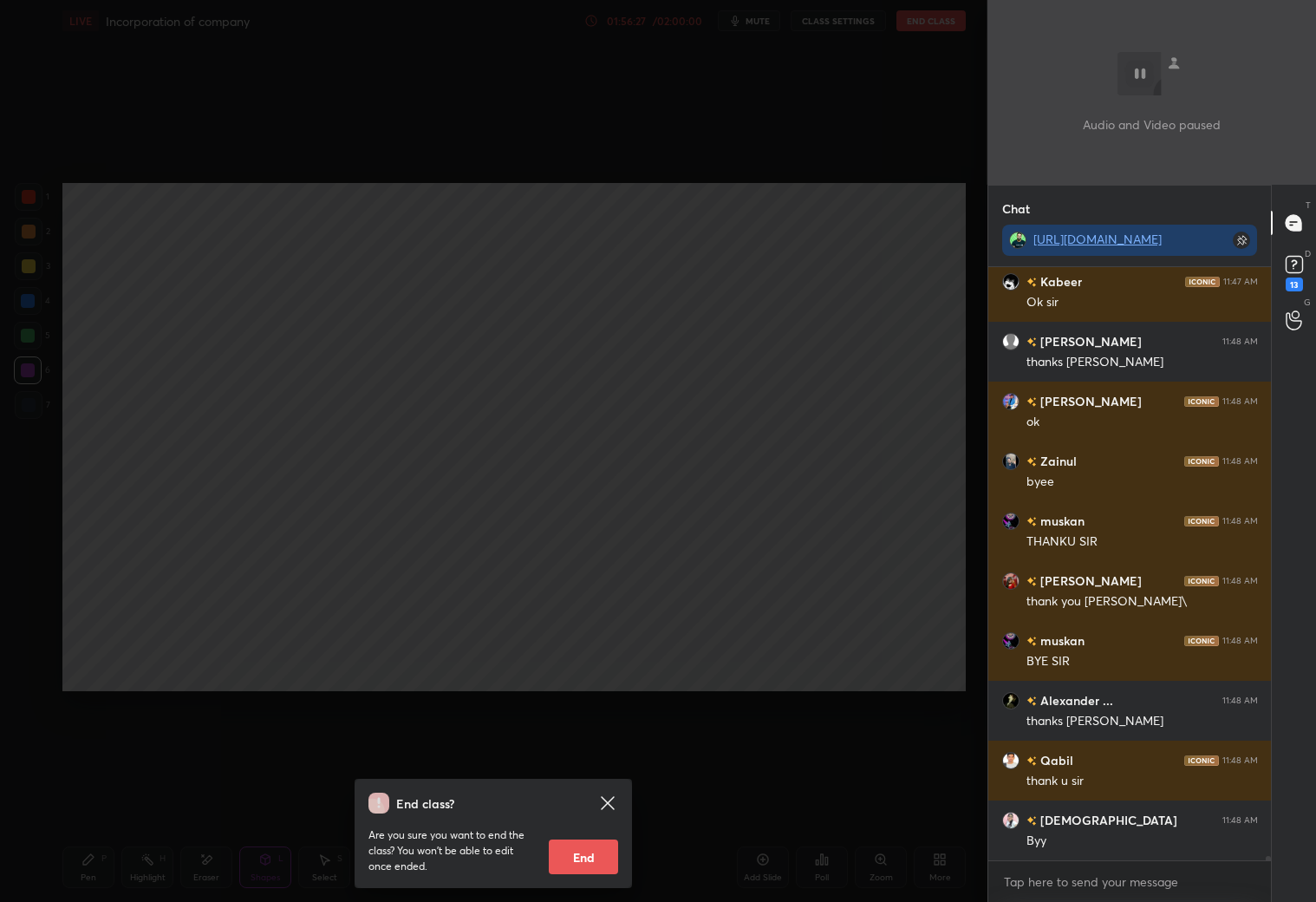
drag, startPoint x: 584, startPoint y: 859, endPoint x: 587, endPoint y: 850, distance: 9.5
click at [584, 859] on button "End" at bounding box center [584, 856] width 69 height 35
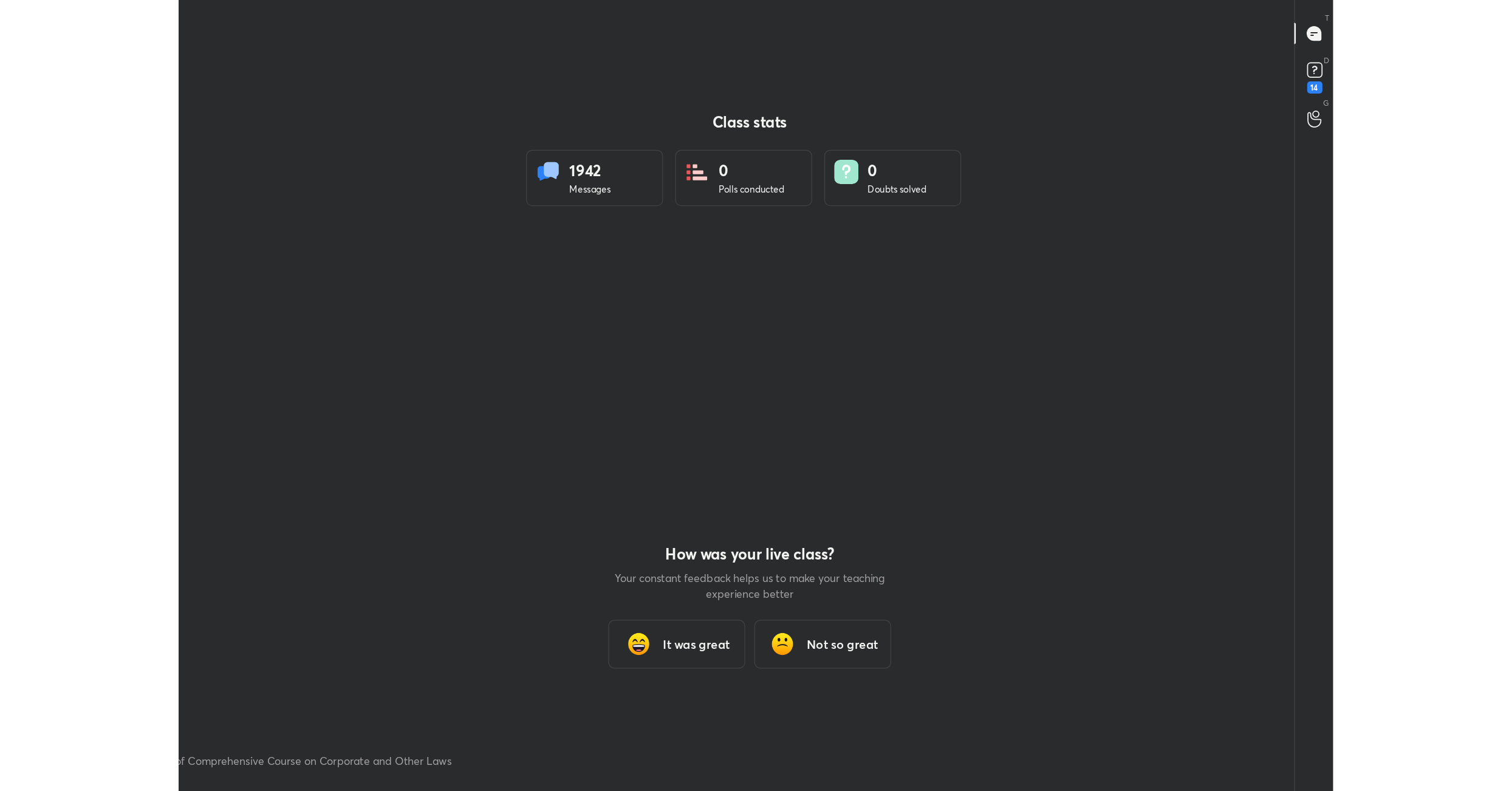
scroll to position [713, 1501]
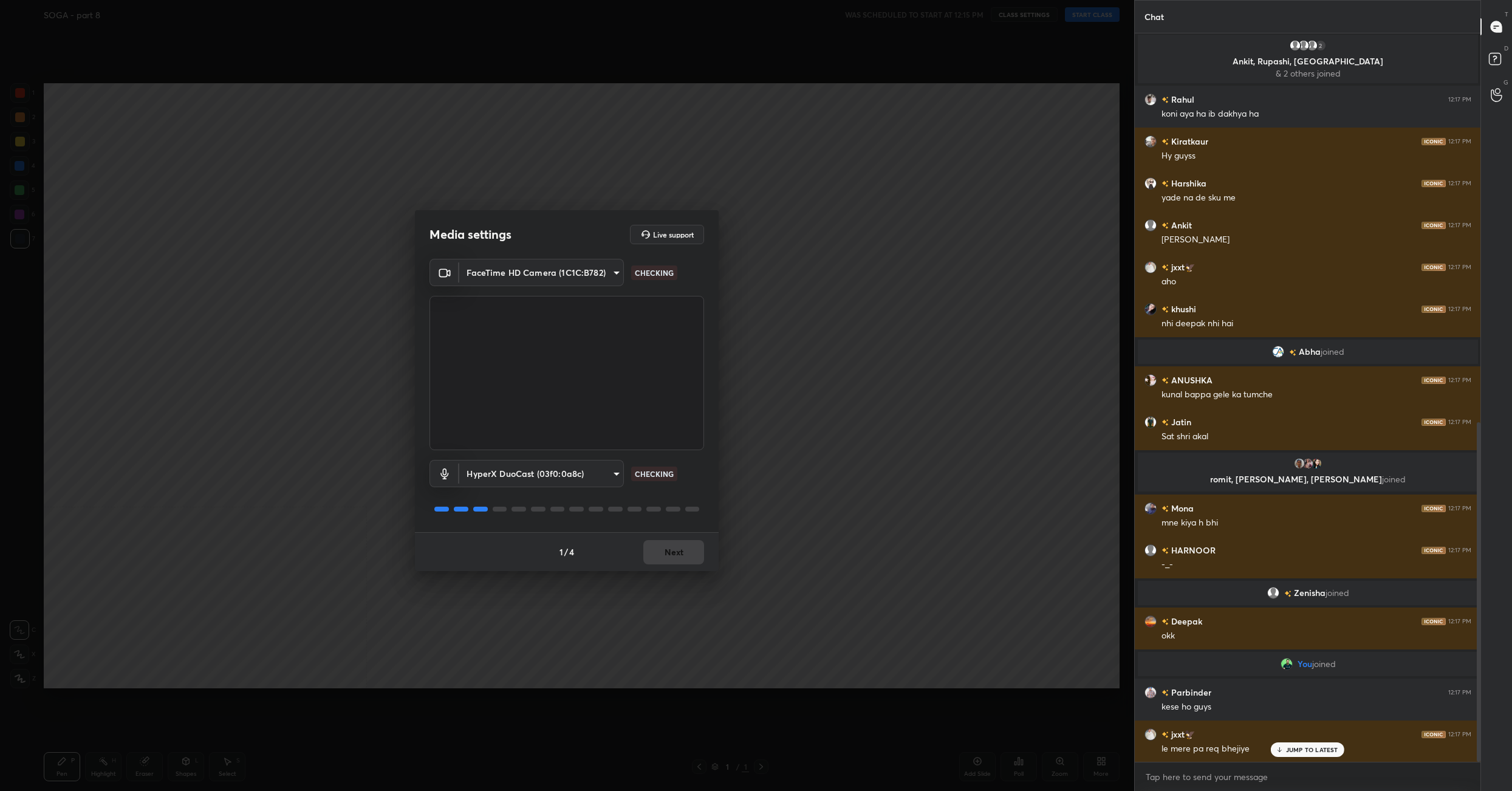
scroll to position [834, 0]
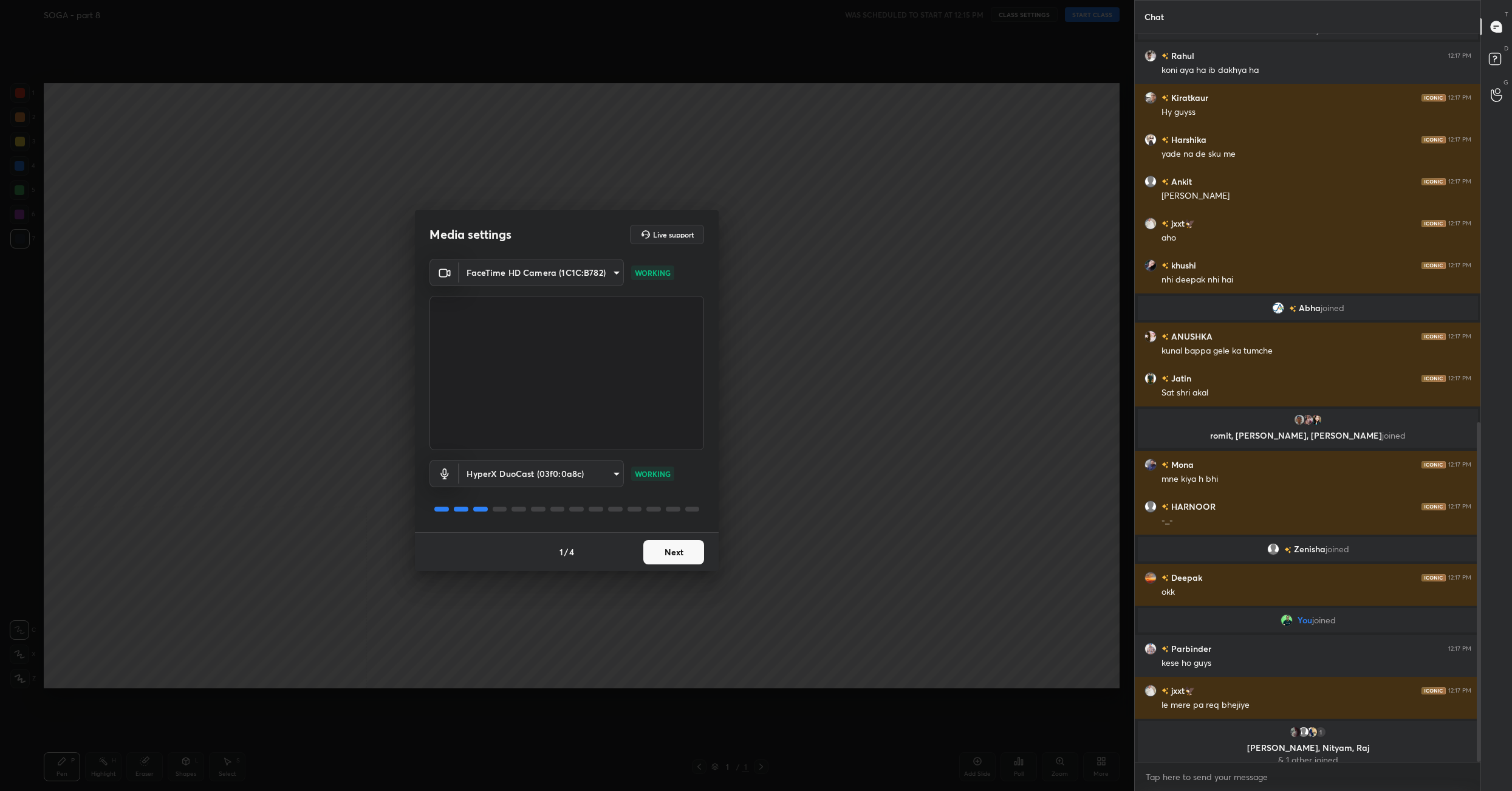
click at [693, 554] on button "Next" at bounding box center [673, 552] width 61 height 24
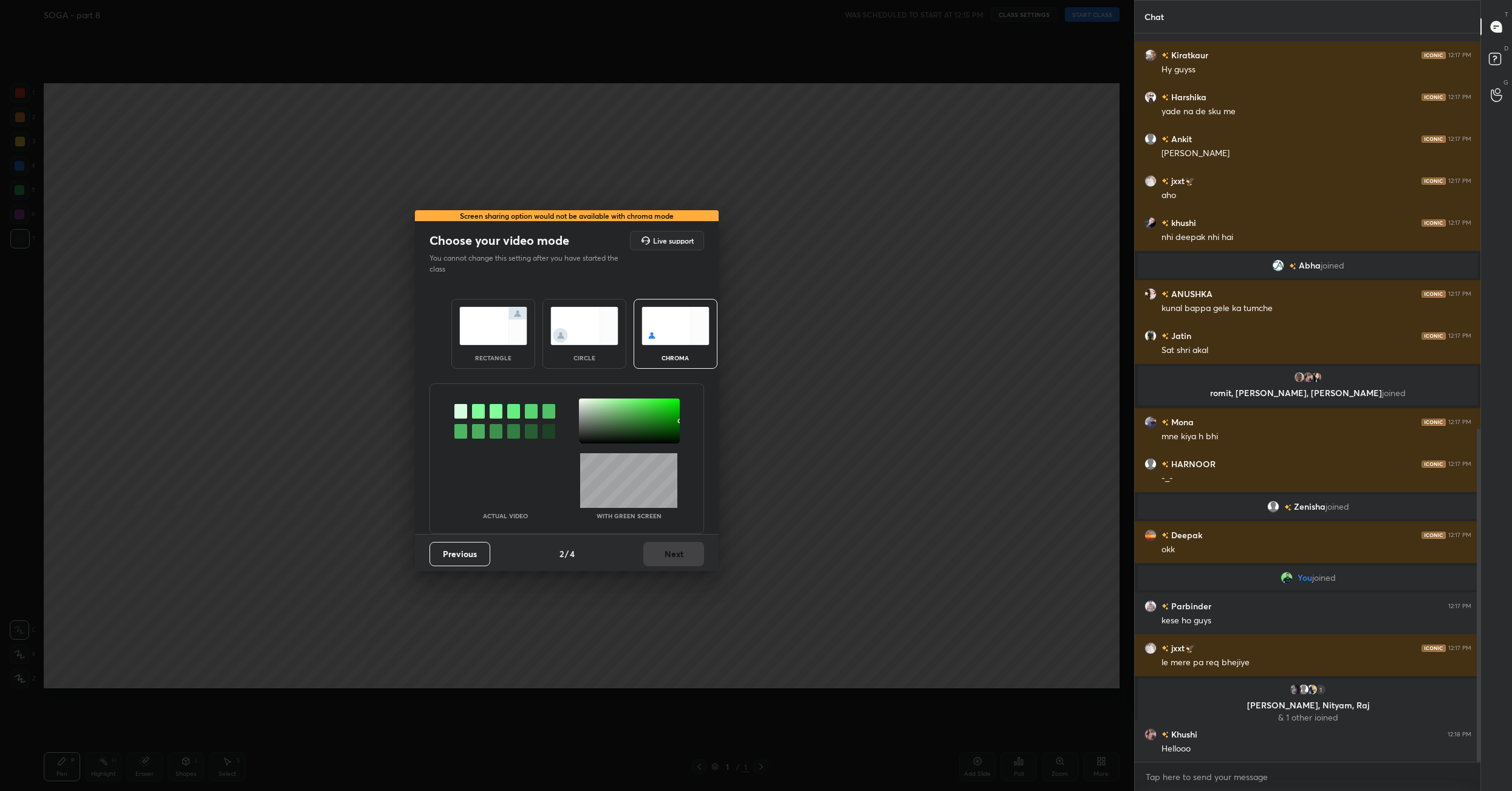
click at [464, 333] on img at bounding box center [493, 326] width 68 height 38
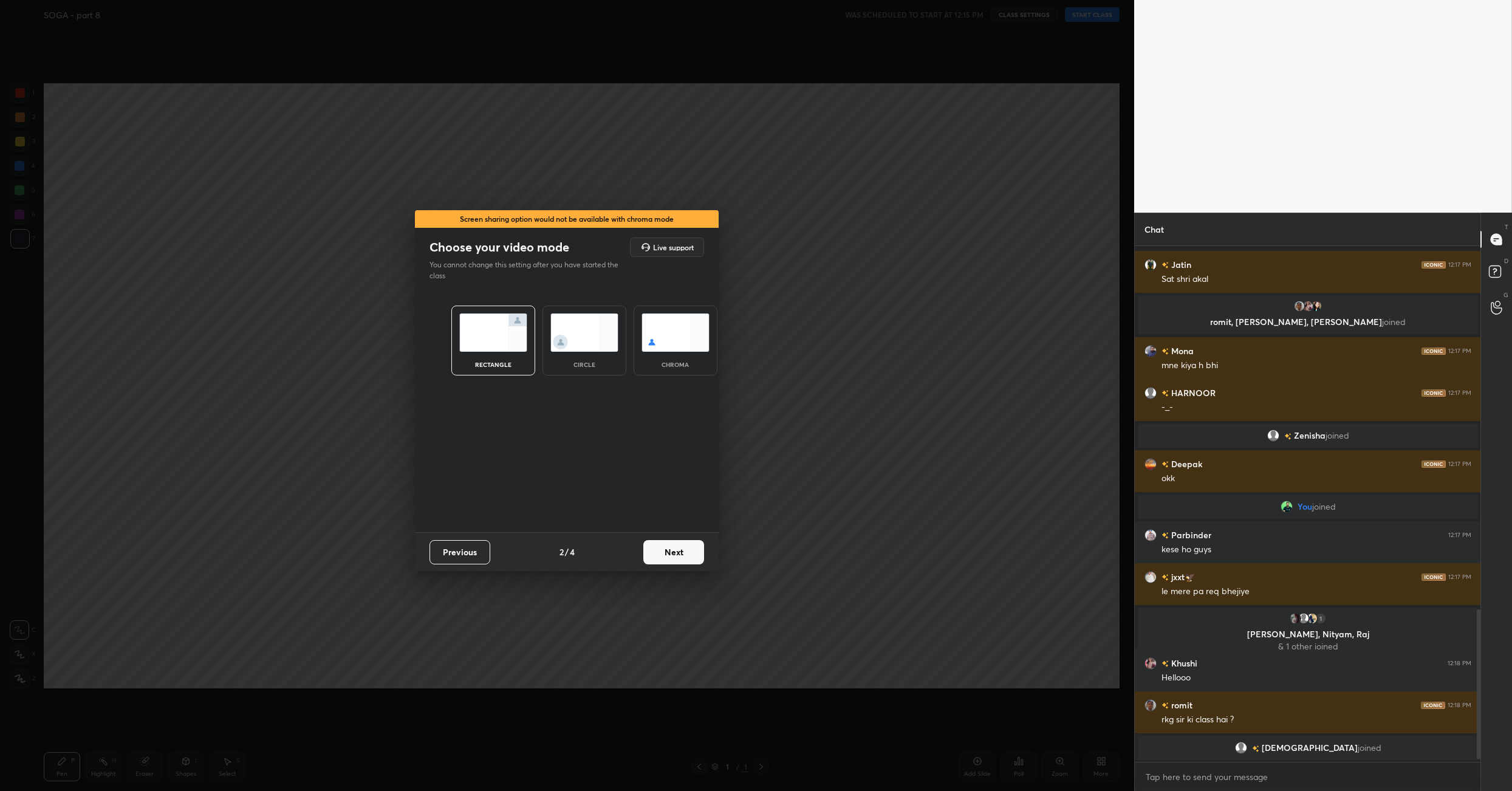
scroll to position [1275, 0]
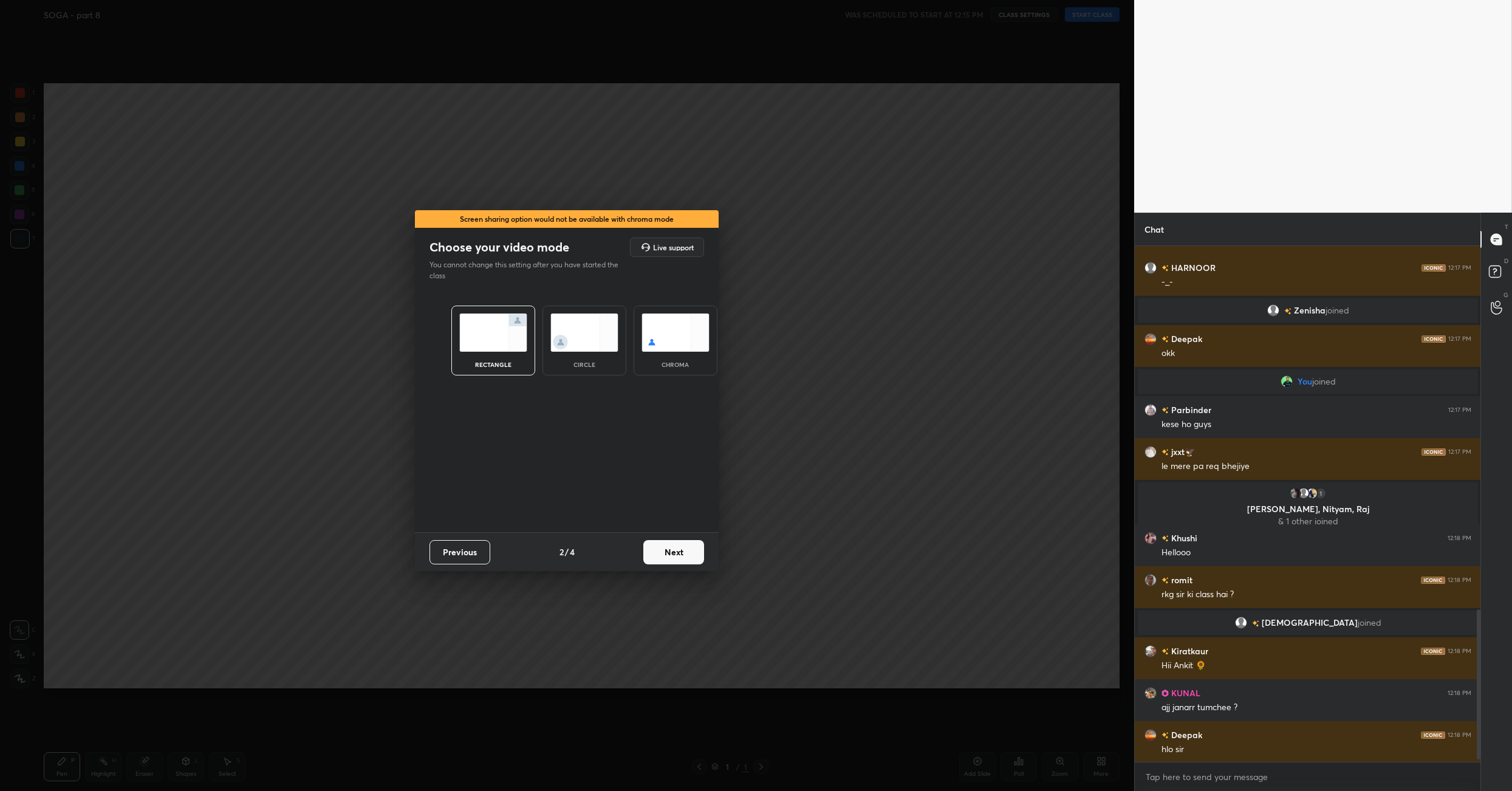
click at [673, 550] on button "Next" at bounding box center [673, 552] width 61 height 24
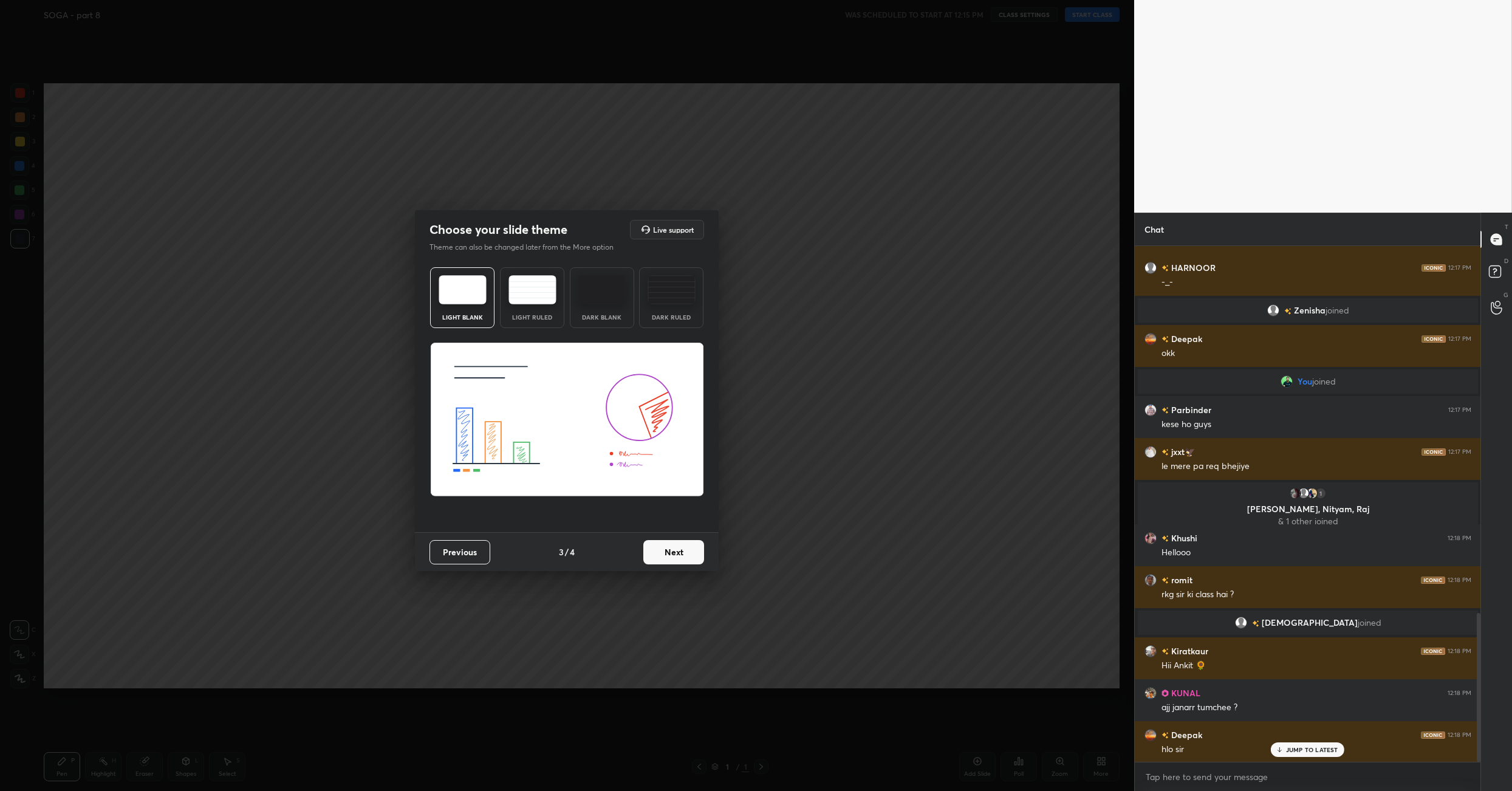
click at [673, 550] on button "Next" at bounding box center [673, 552] width 61 height 24
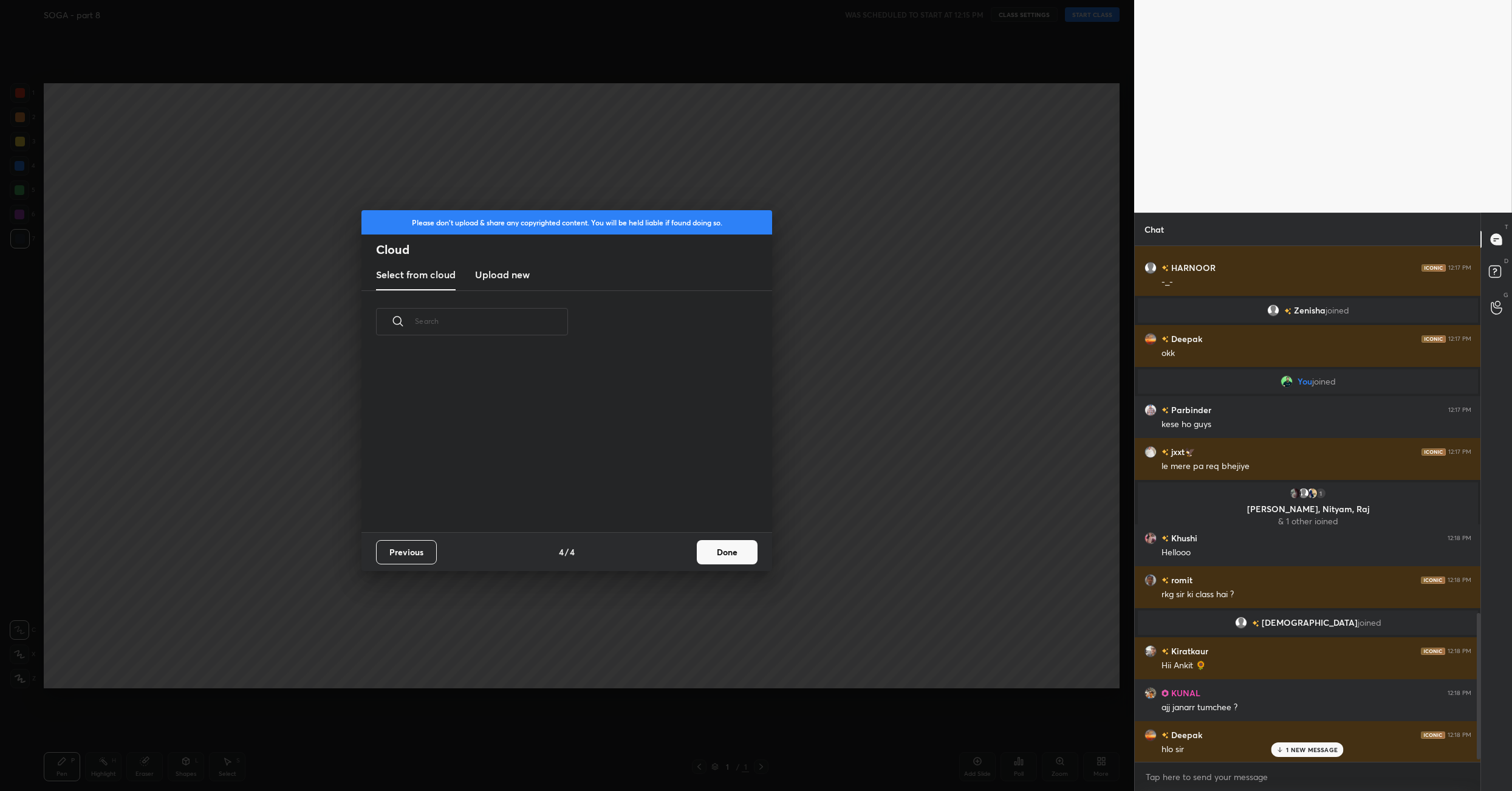
scroll to position [180, 389]
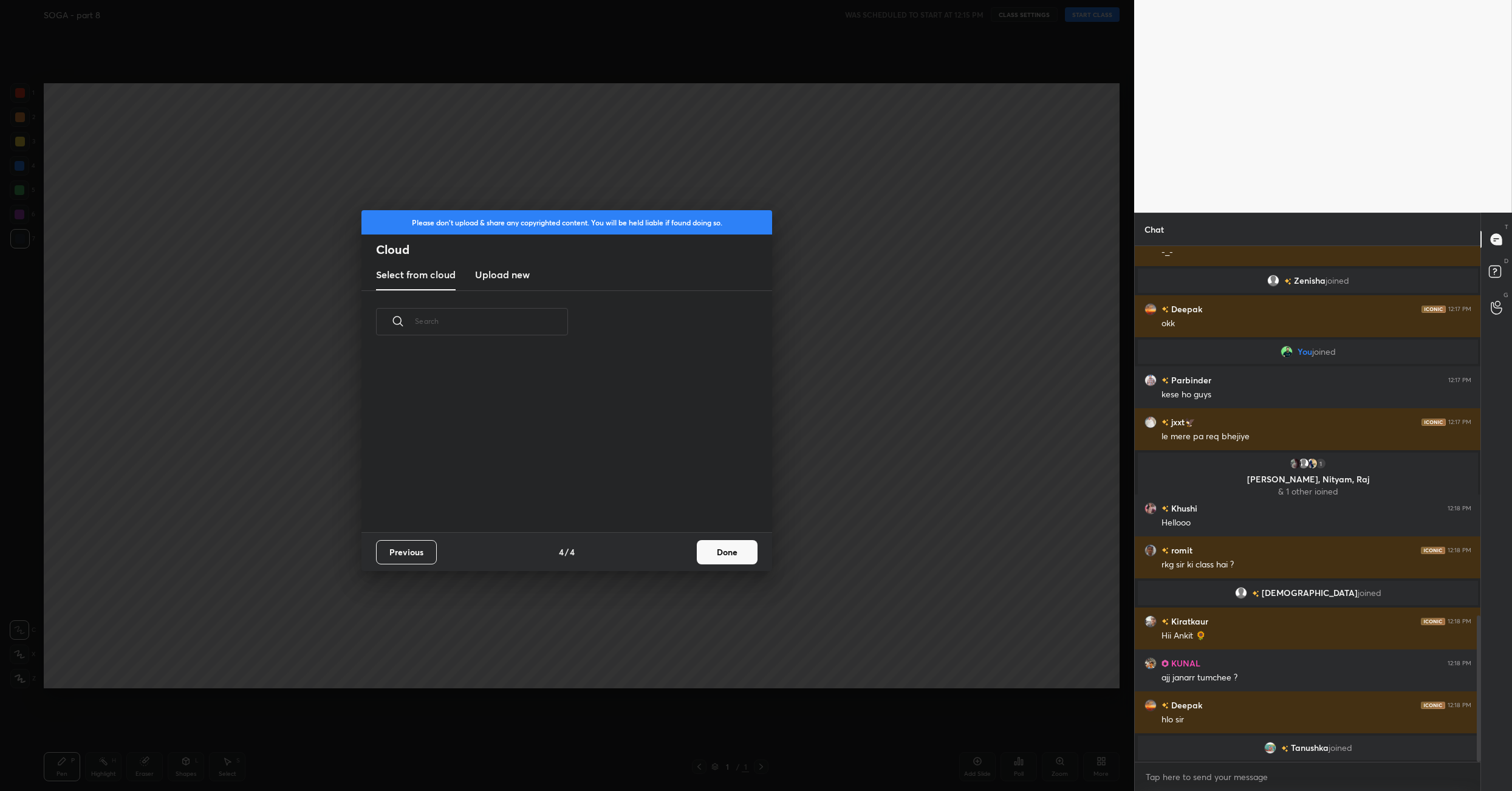
click at [733, 545] on button "Done" at bounding box center [727, 552] width 61 height 24
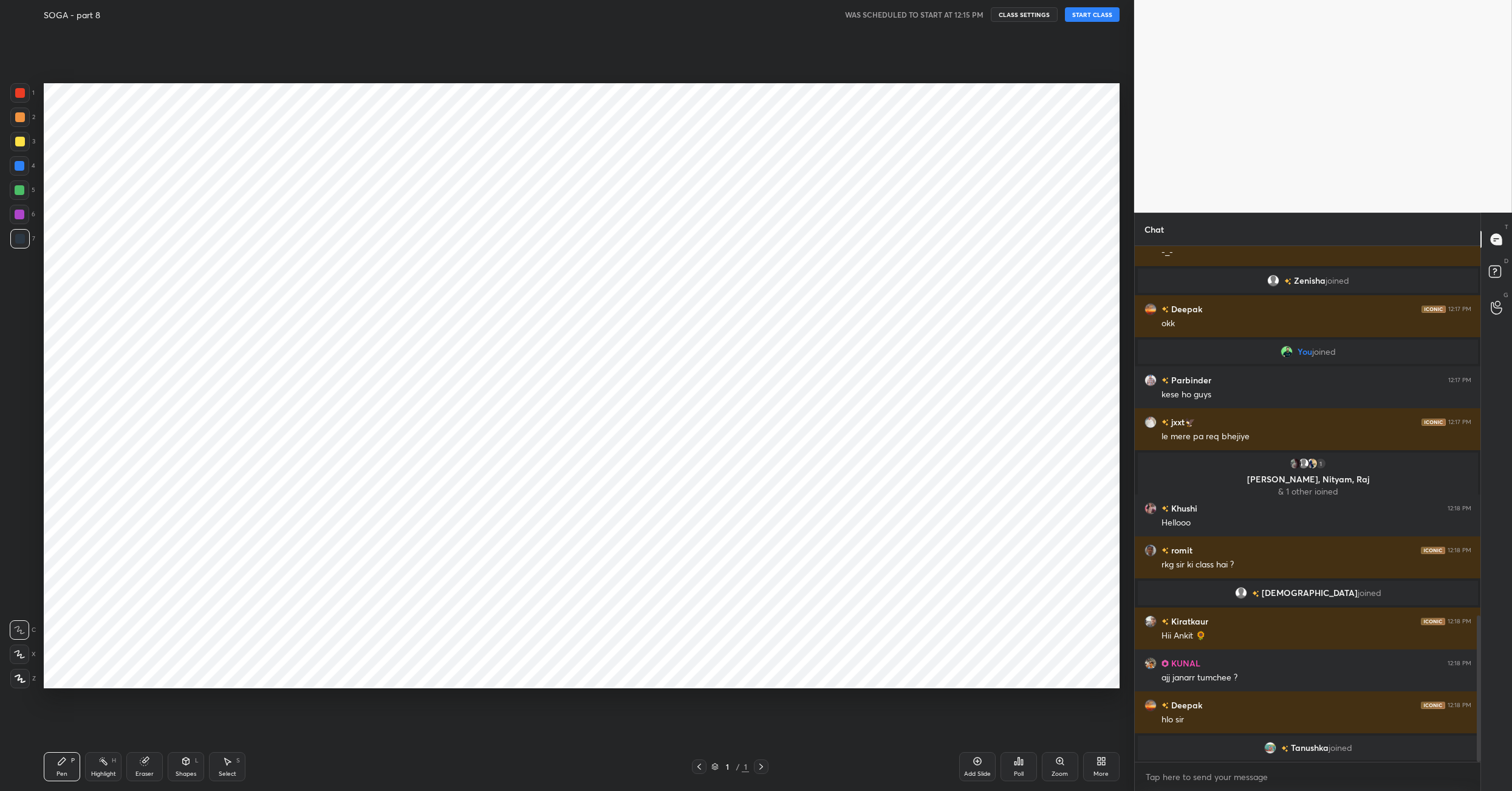
scroll to position [1347, 0]
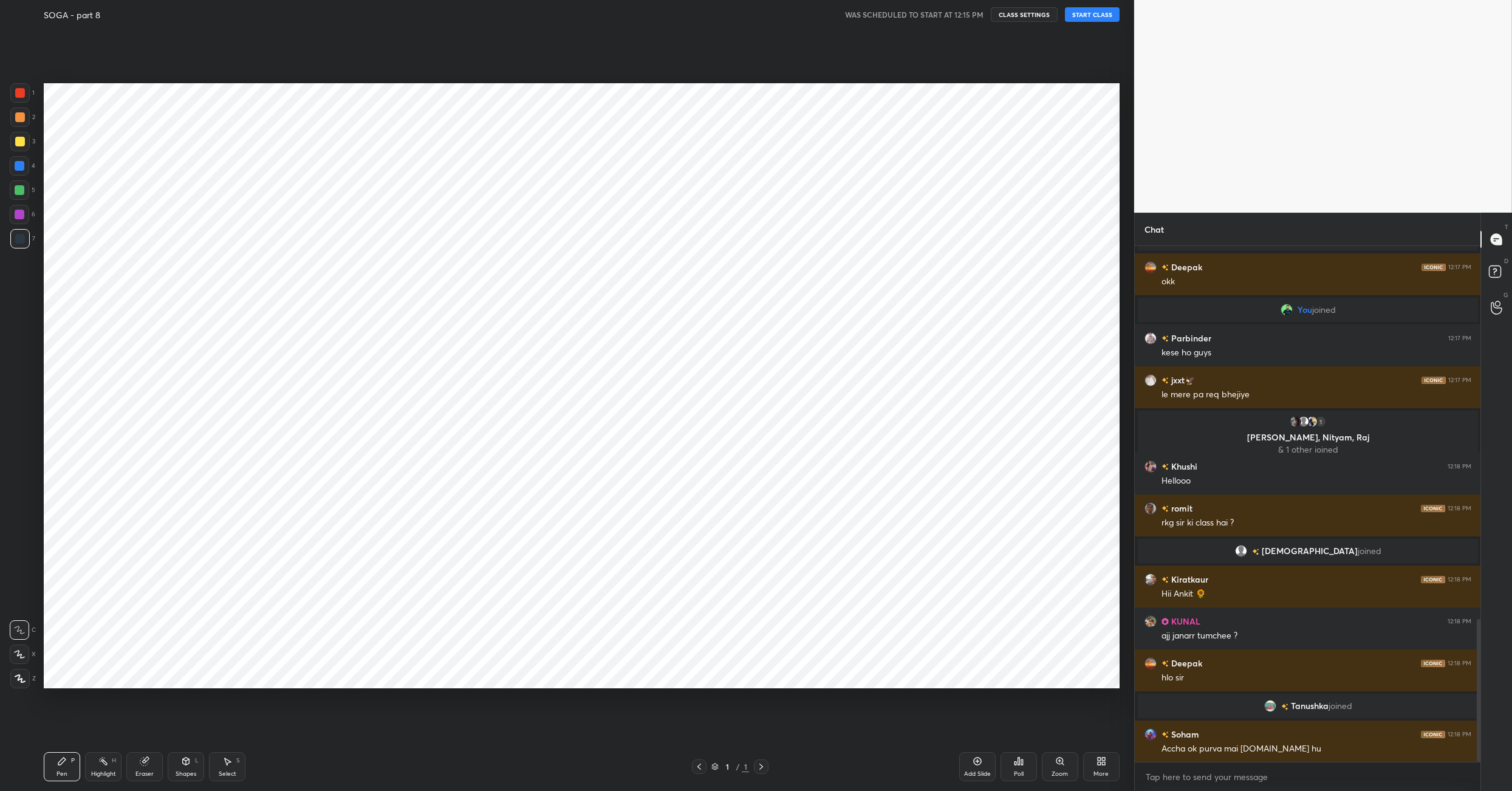
click at [1109, 18] on button "START CLASS" at bounding box center [1092, 14] width 55 height 14
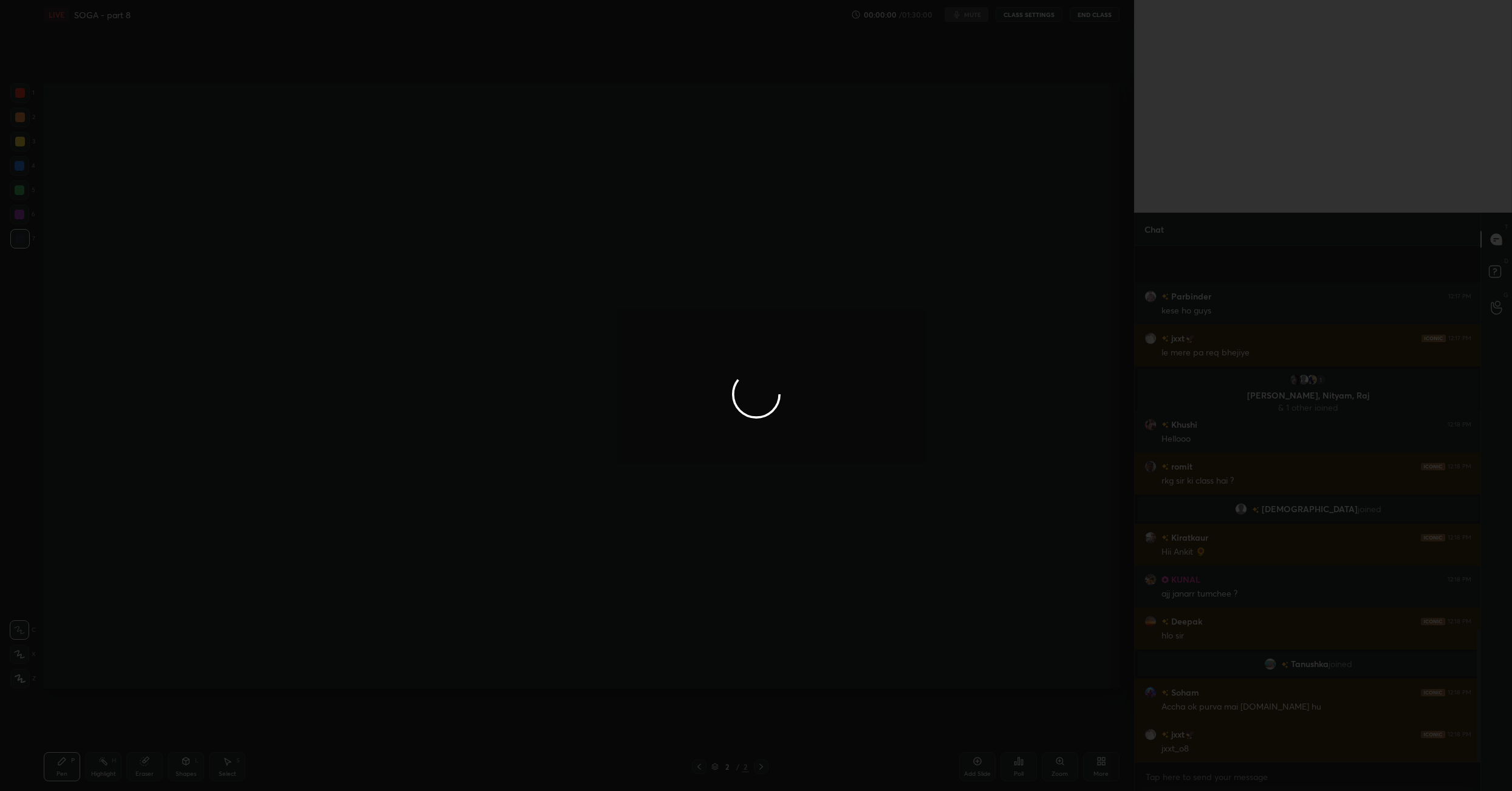
scroll to position [0, 0]
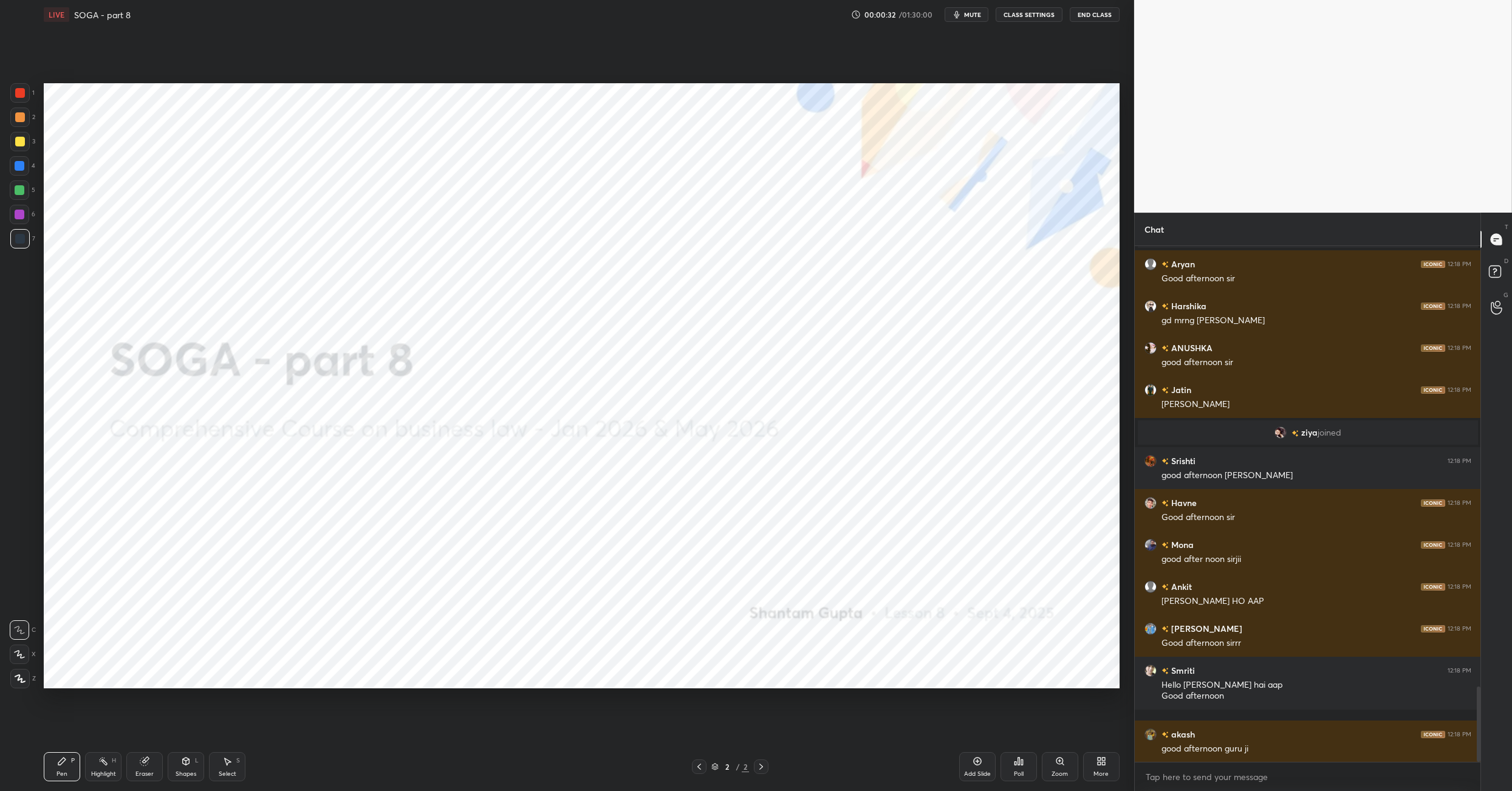
click at [1101, 765] on div "More" at bounding box center [1101, 767] width 37 height 29
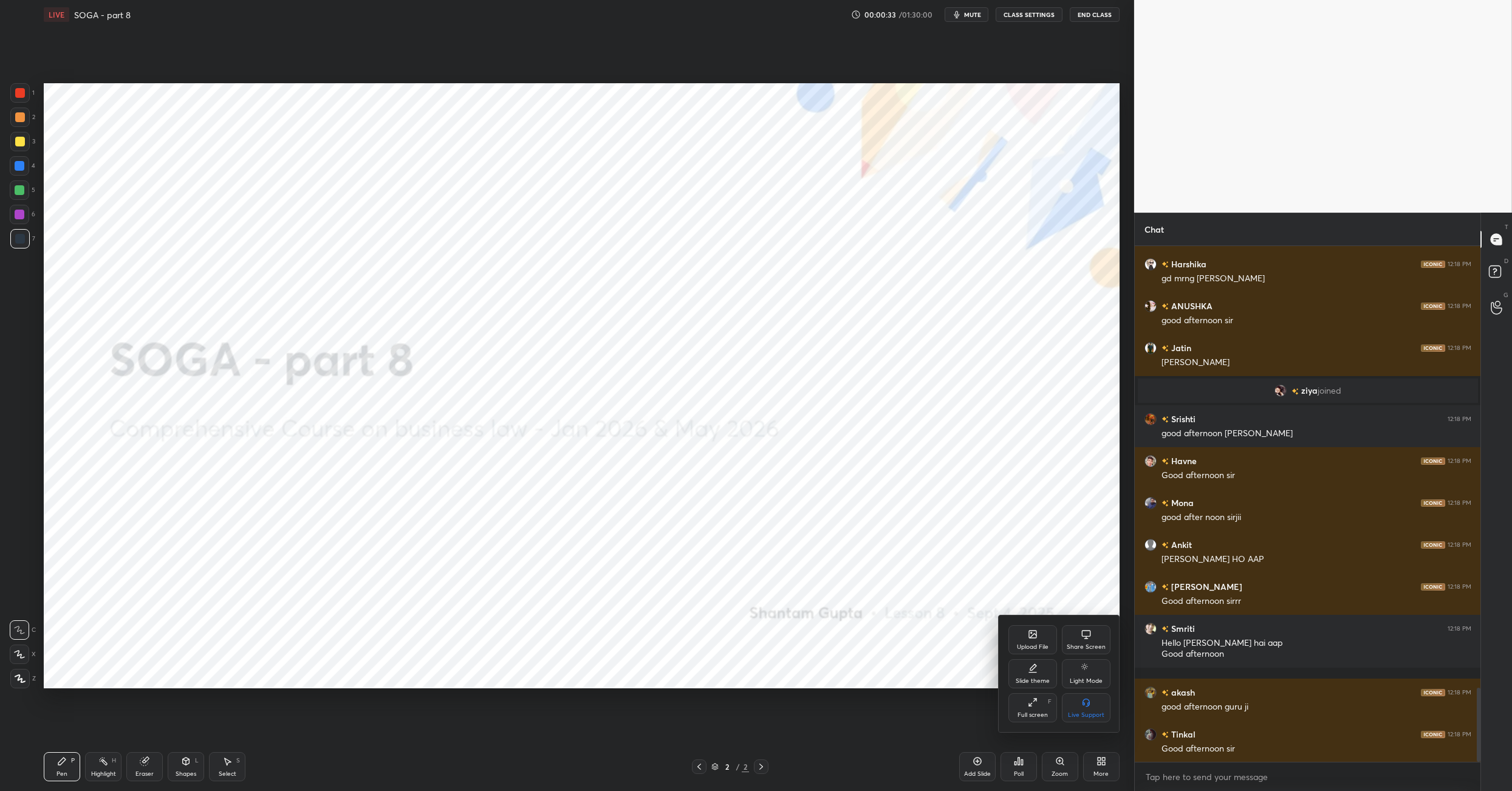
click at [1031, 638] on icon at bounding box center [1033, 636] width 7 height 4
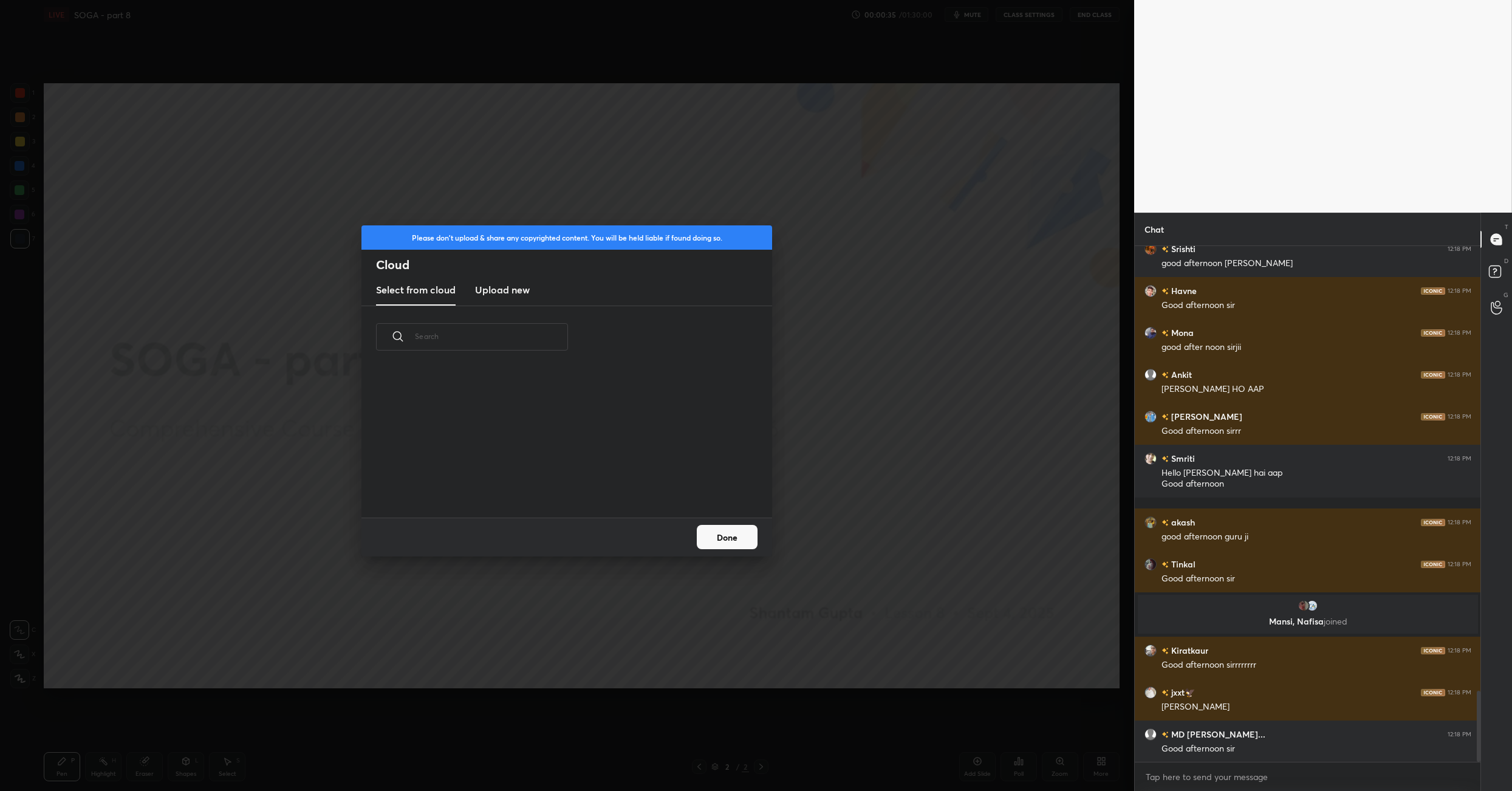
click at [512, 289] on h3 "Upload new" at bounding box center [502, 289] width 55 height 14
click at [580, 479] on label "Browse" at bounding box center [567, 482] width 54 height 19
click at [540, 479] on input "Browse" at bounding box center [540, 482] width 0 height 19
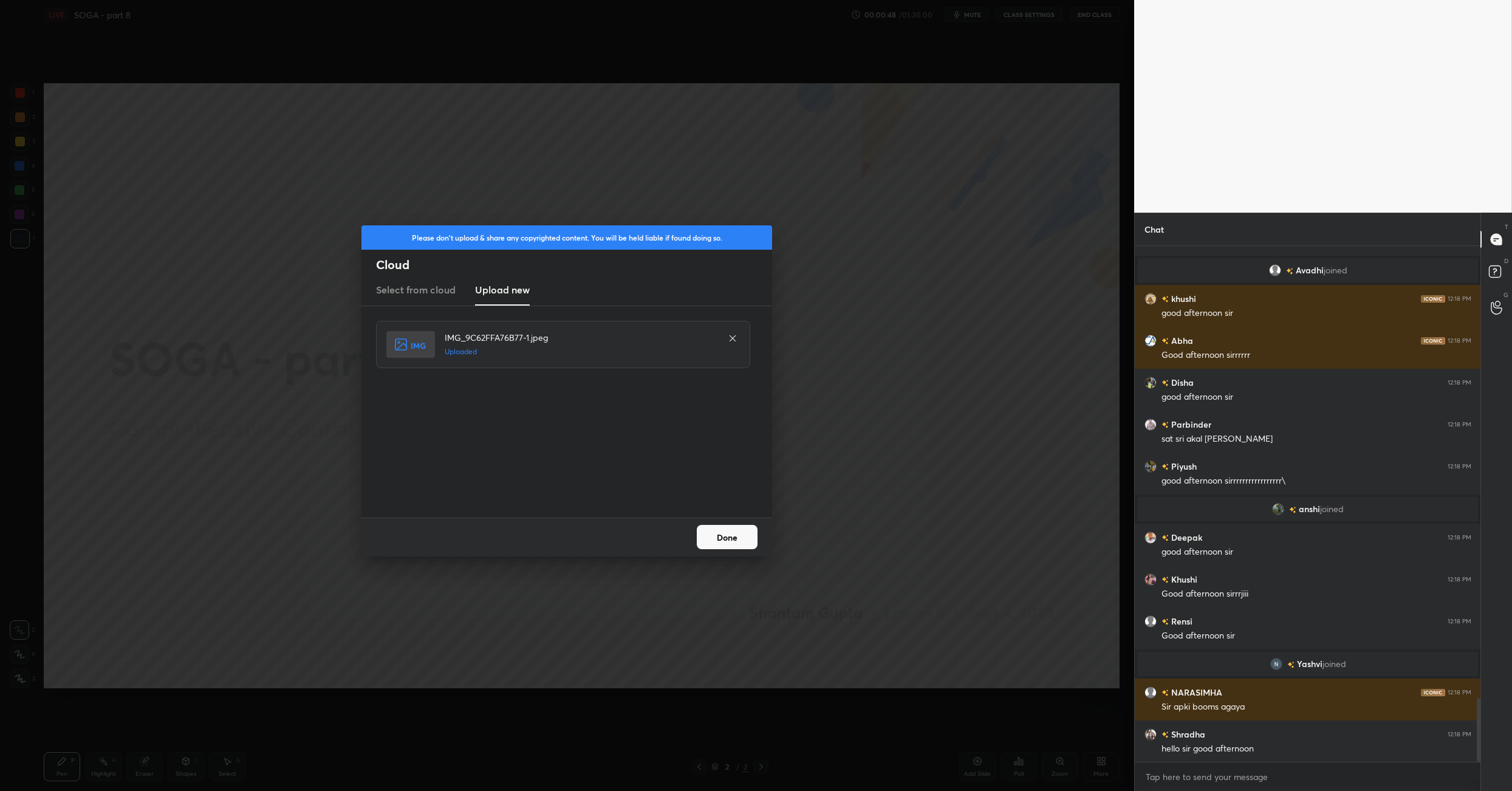
click at [744, 545] on button "Done" at bounding box center [727, 537] width 61 height 24
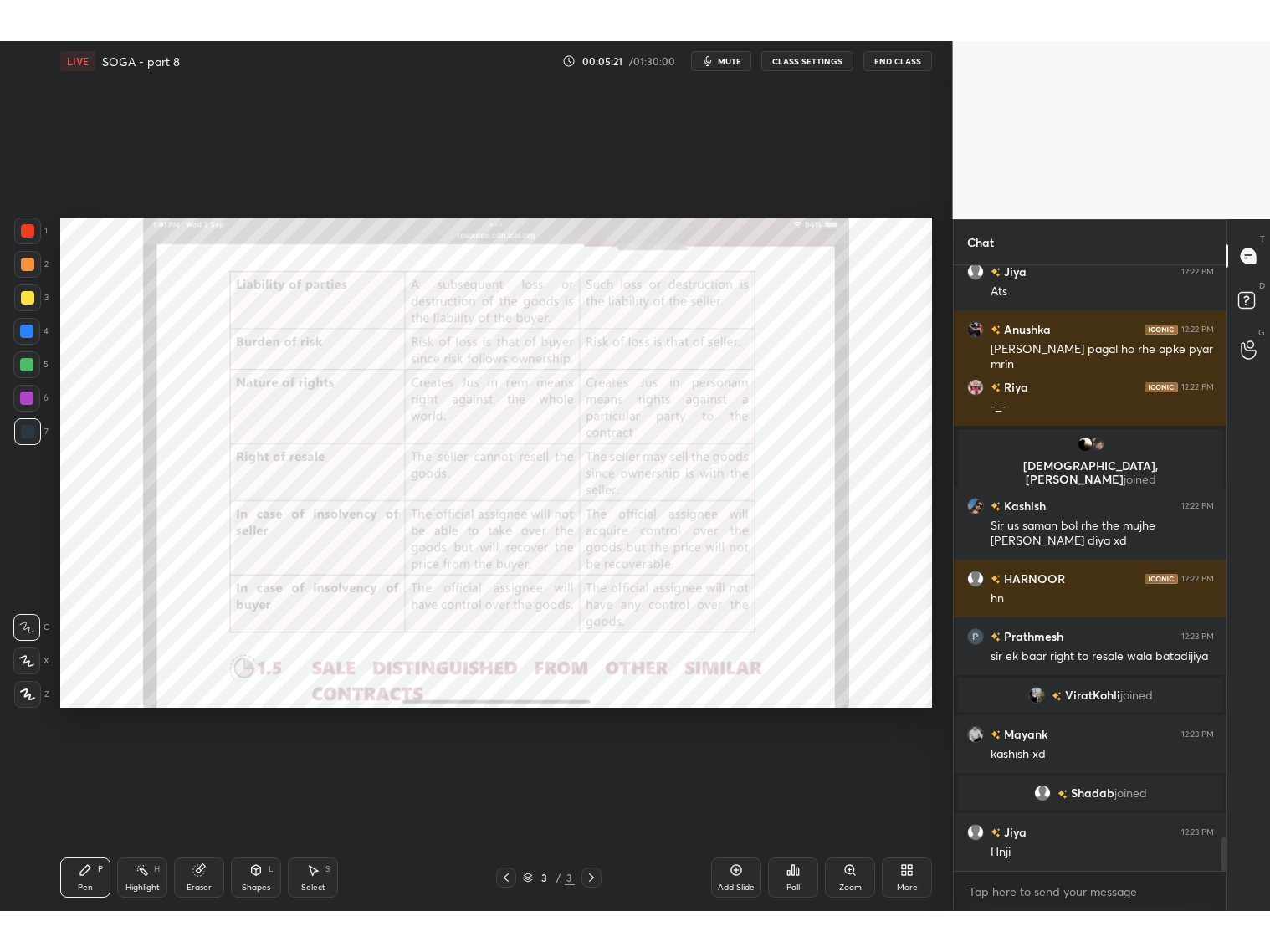
scroll to position [10042, 0]
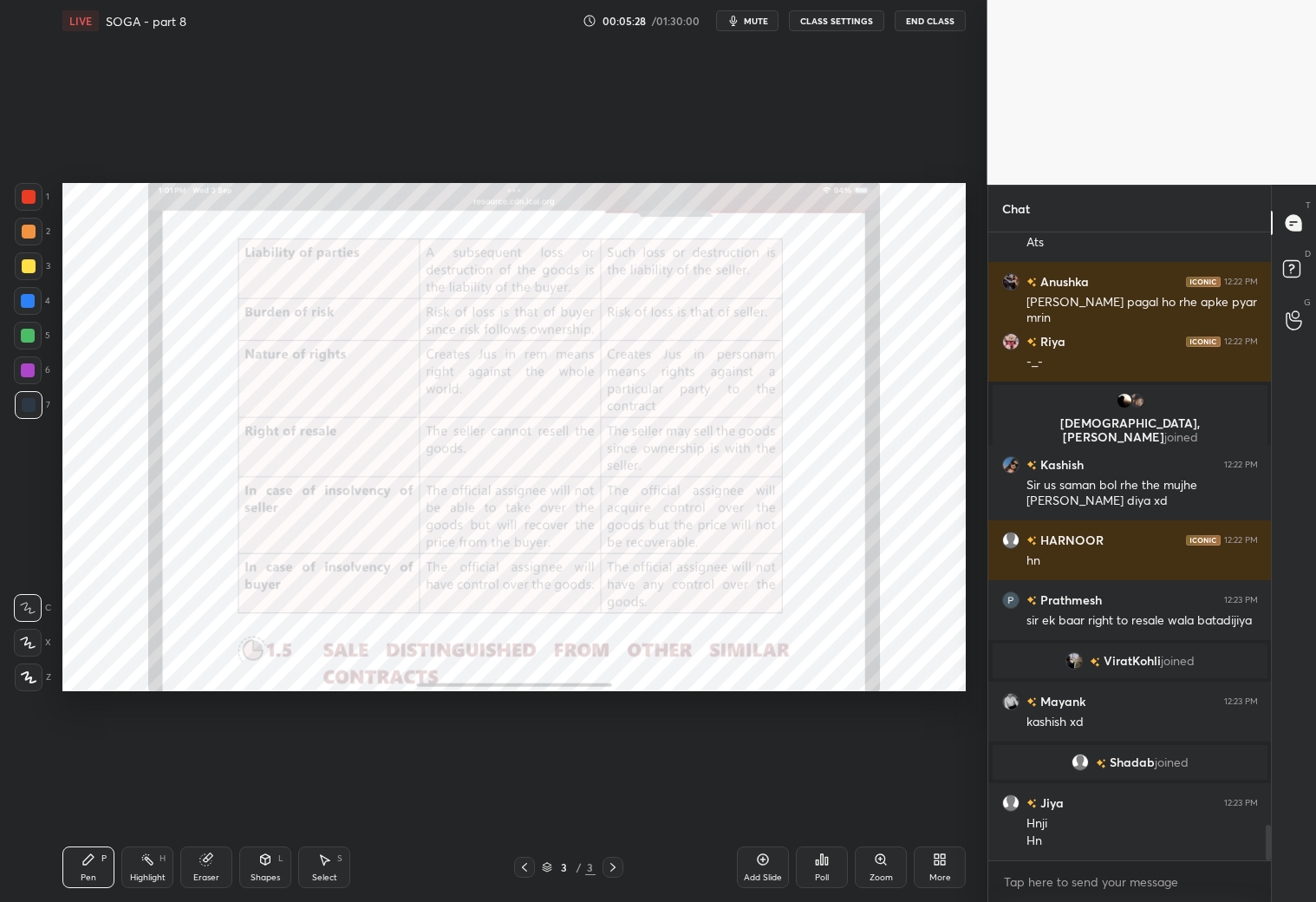
click at [930, 863] on div "More" at bounding box center [940, 867] width 52 height 42
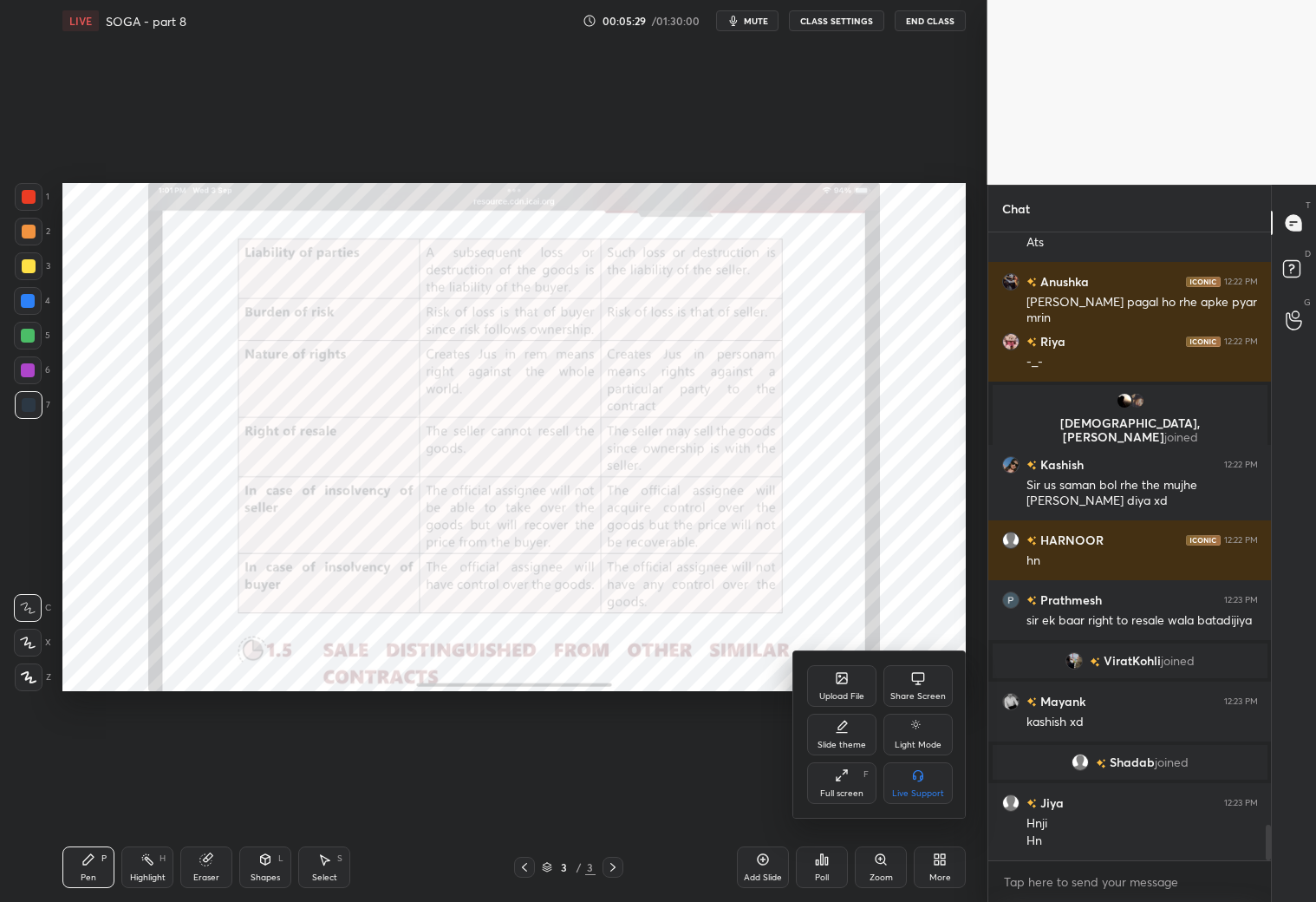
click at [844, 778] on icon at bounding box center [842, 775] width 14 height 14
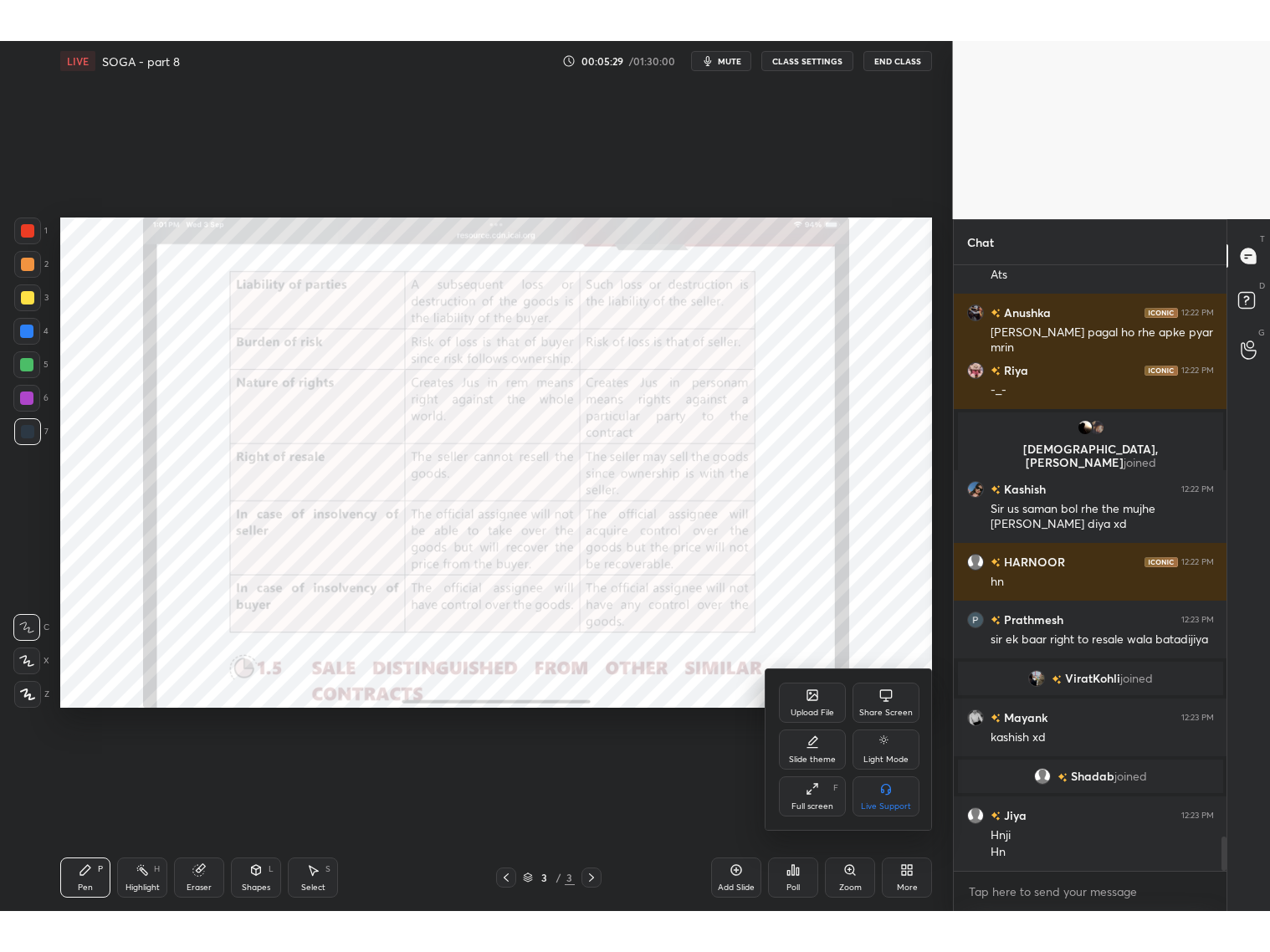
scroll to position [722, 268]
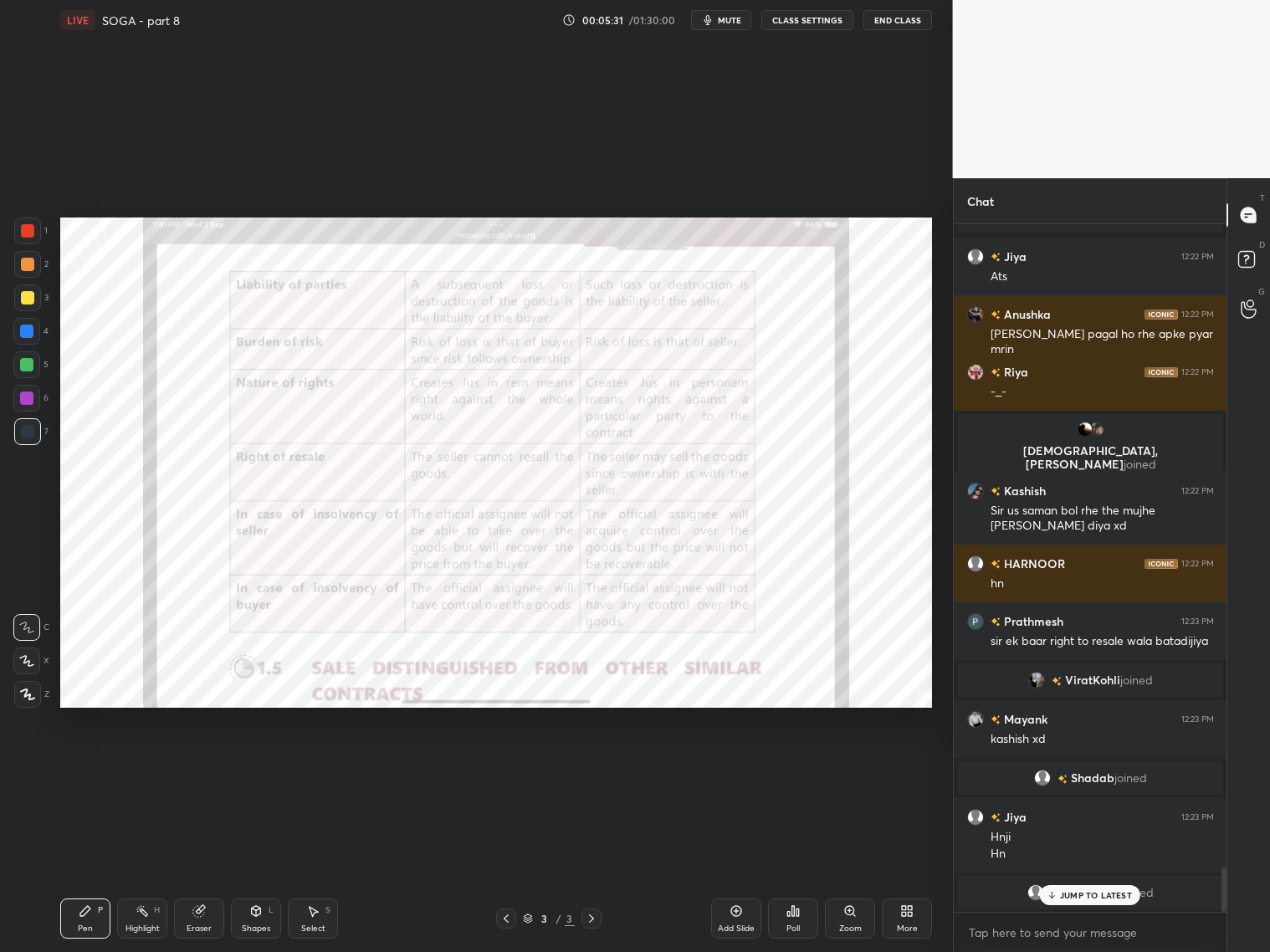
drag, startPoint x: 1063, startPoint y: 891, endPoint x: 995, endPoint y: 882, distance: 68.6
click at [1063, 891] on p "JUMP TO LATEST" at bounding box center [1096, 895] width 72 height 10
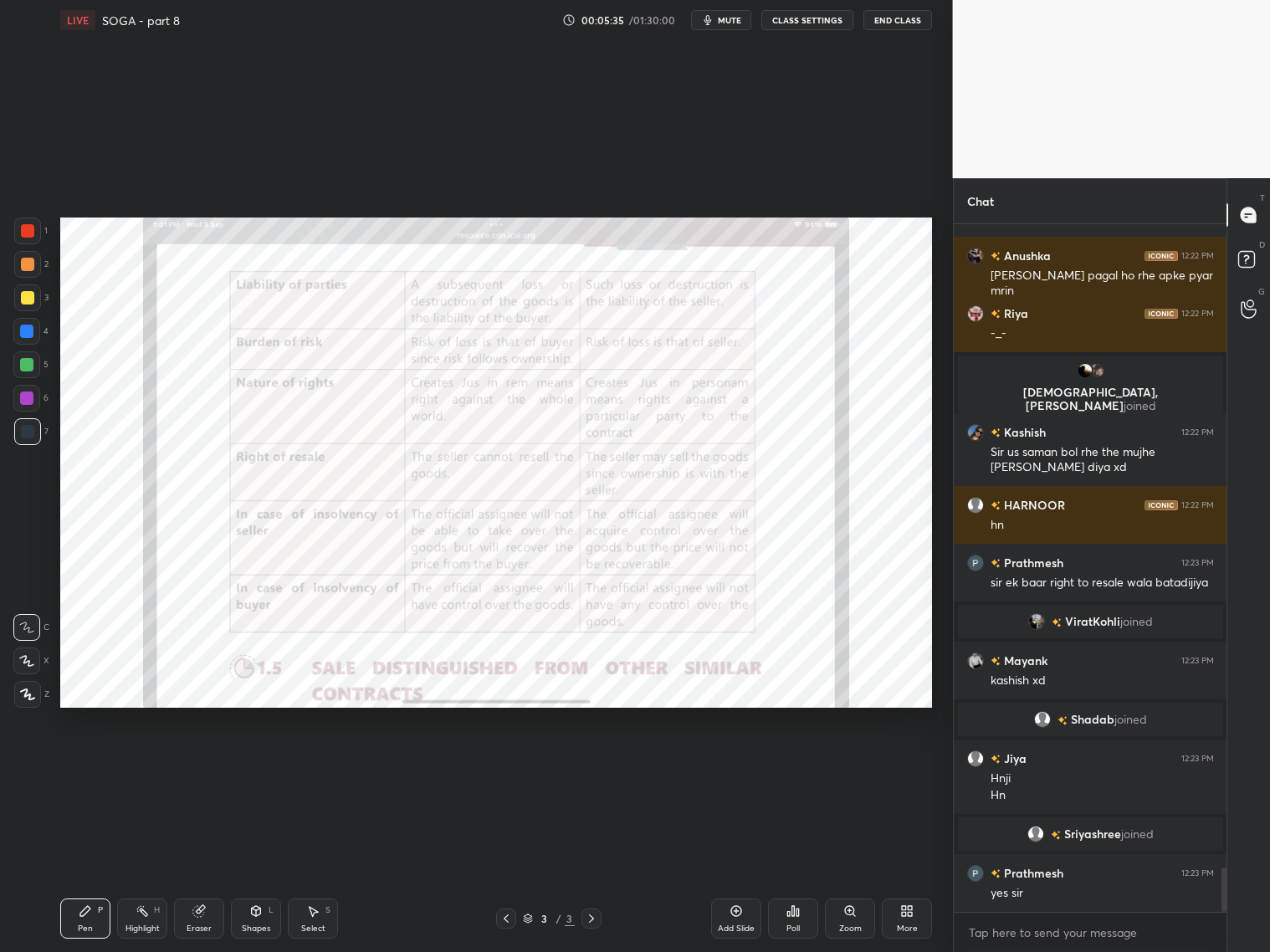
click at [744, 919] on div "Add Slide" at bounding box center [736, 918] width 50 height 40
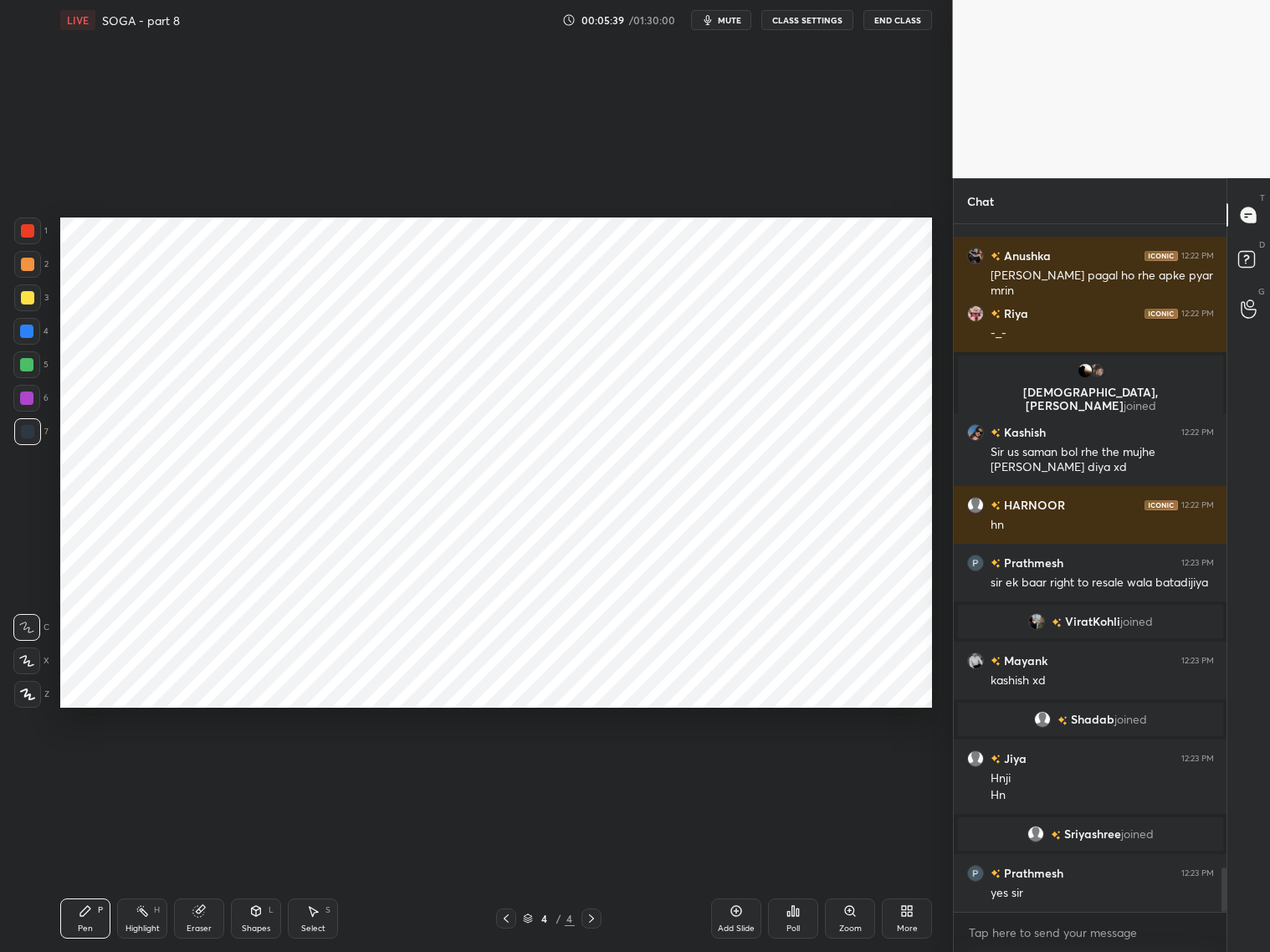
click at [501, 917] on icon at bounding box center [506, 919] width 14 height 14
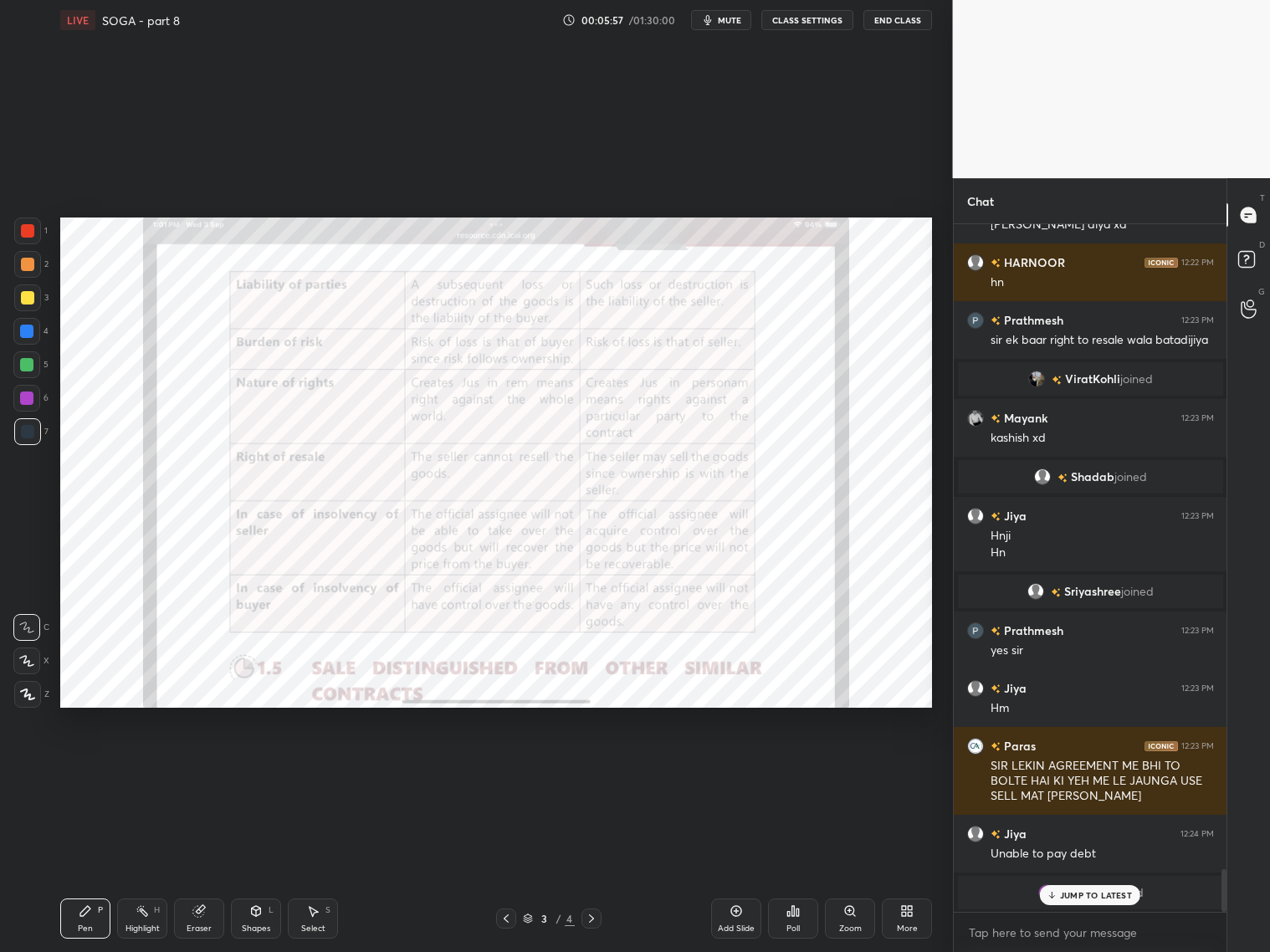
scroll to position [10359, 0]
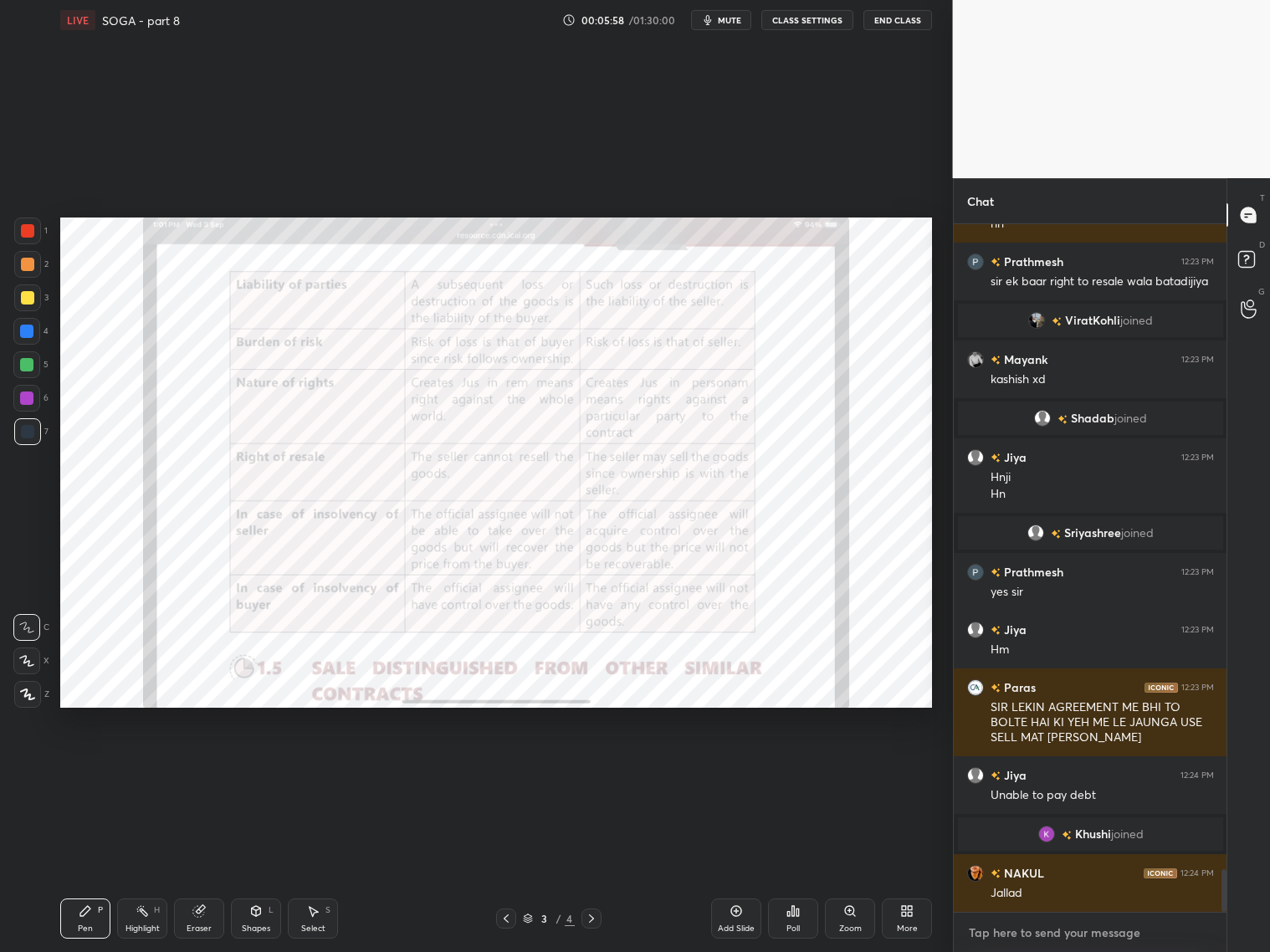
type textarea "x"
click at [1038, 933] on textarea at bounding box center [1090, 932] width 247 height 26
paste textarea "[URL][DOMAIN_NAME]"
type textarea "[URL][DOMAIN_NAME]"
type textarea "x"
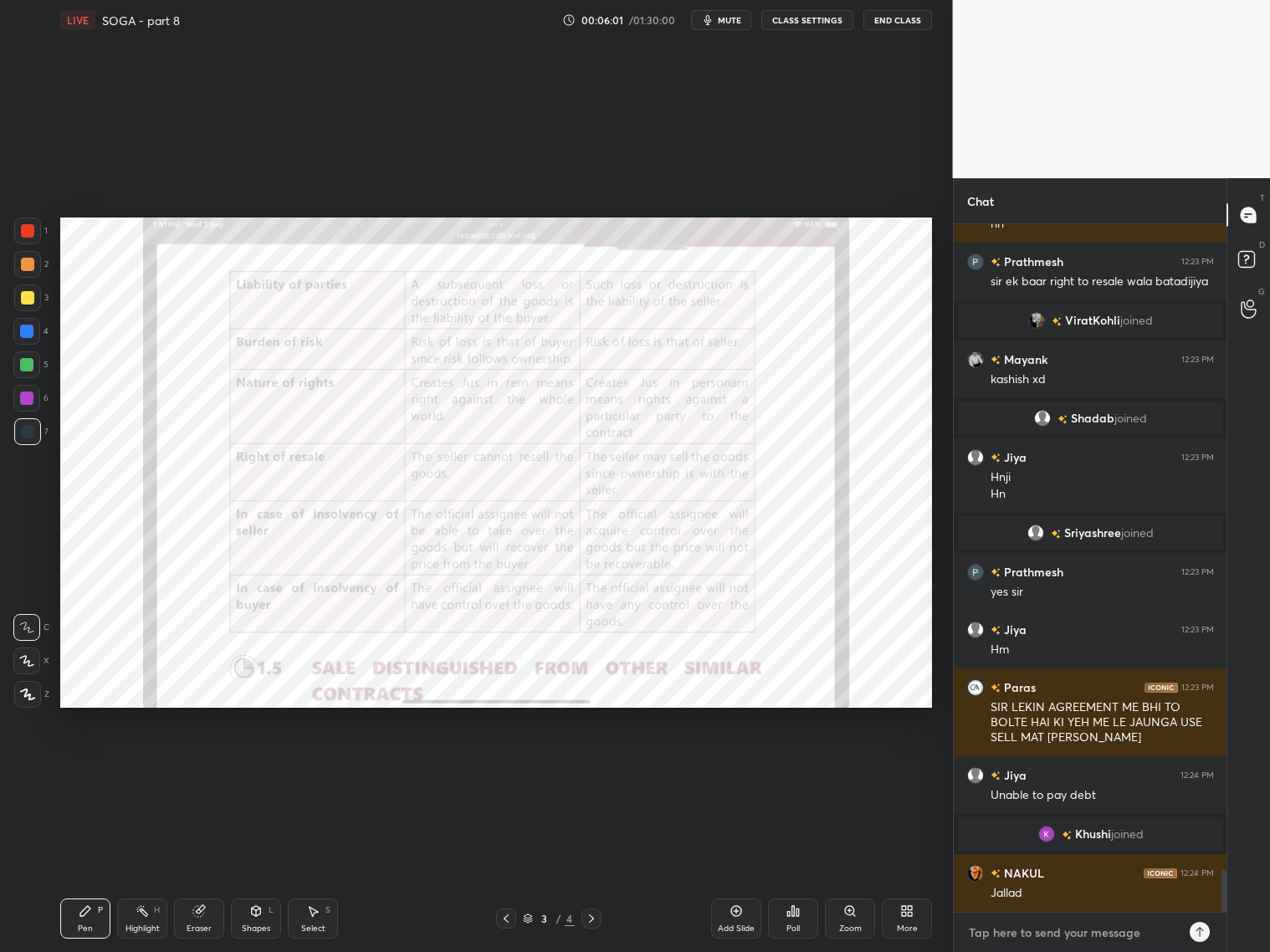
scroll to position [10451, 0]
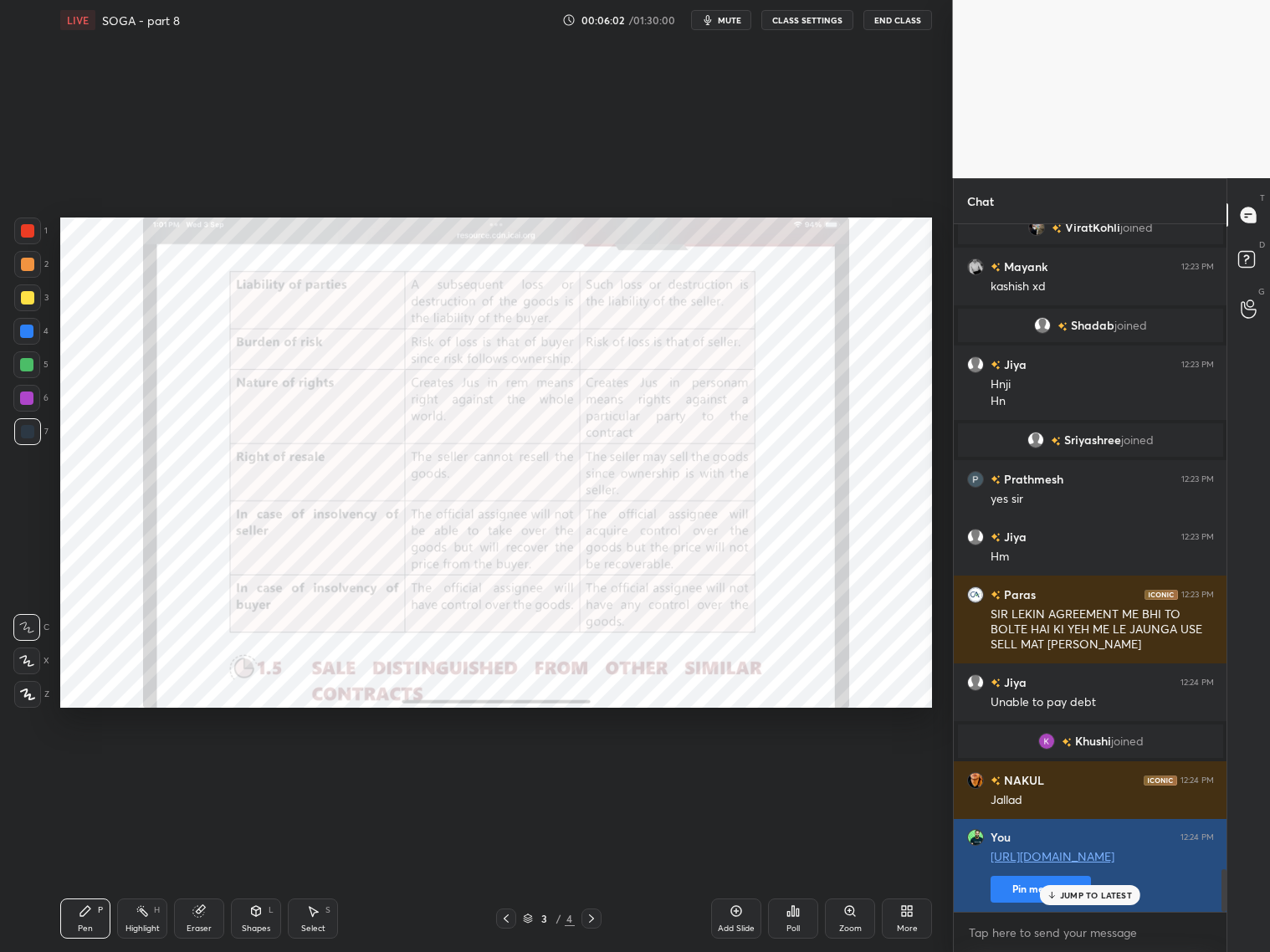
click at [1006, 890] on button "Pin message" at bounding box center [1040, 889] width 100 height 26
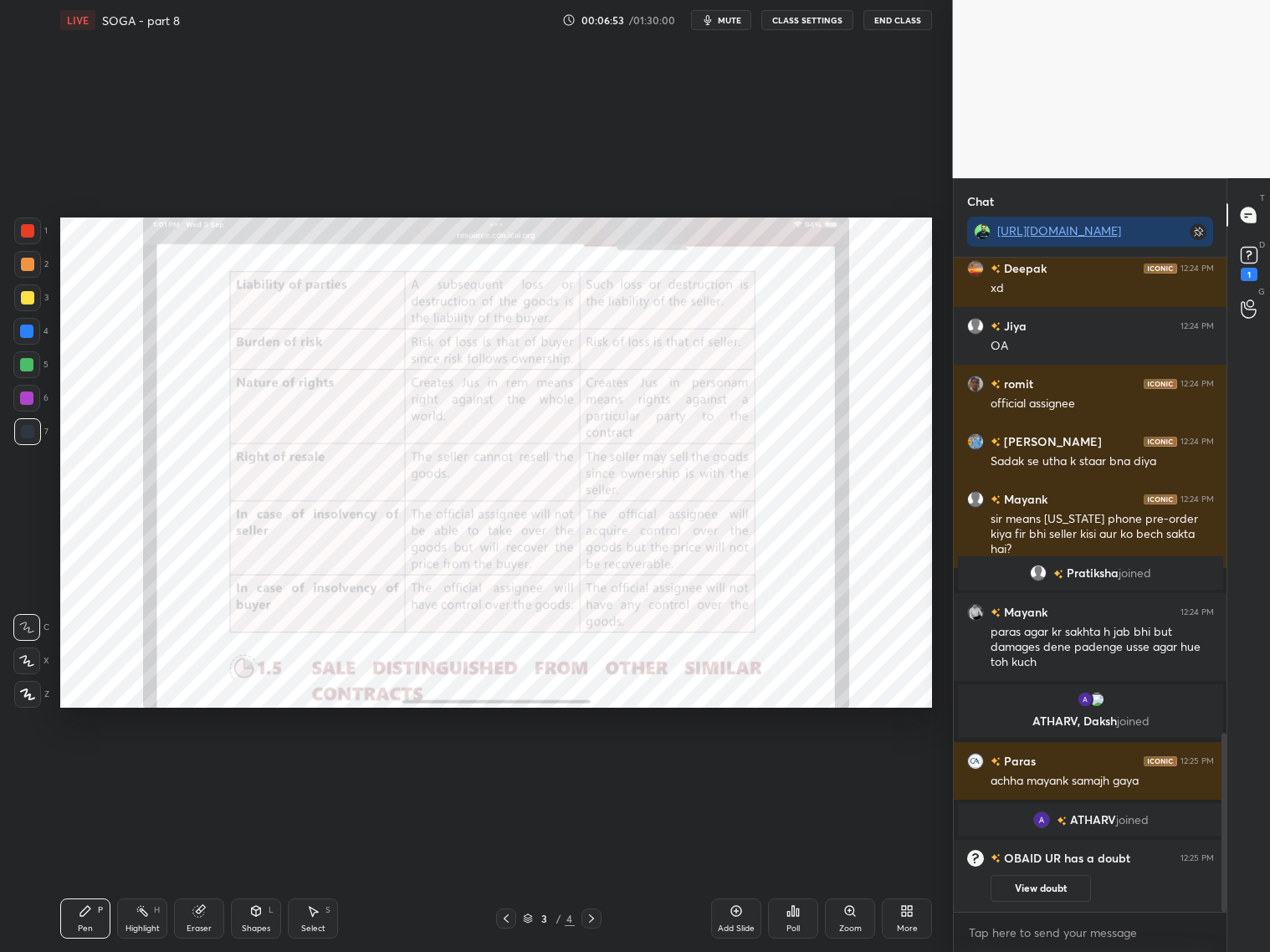
scroll to position [1775, 0]
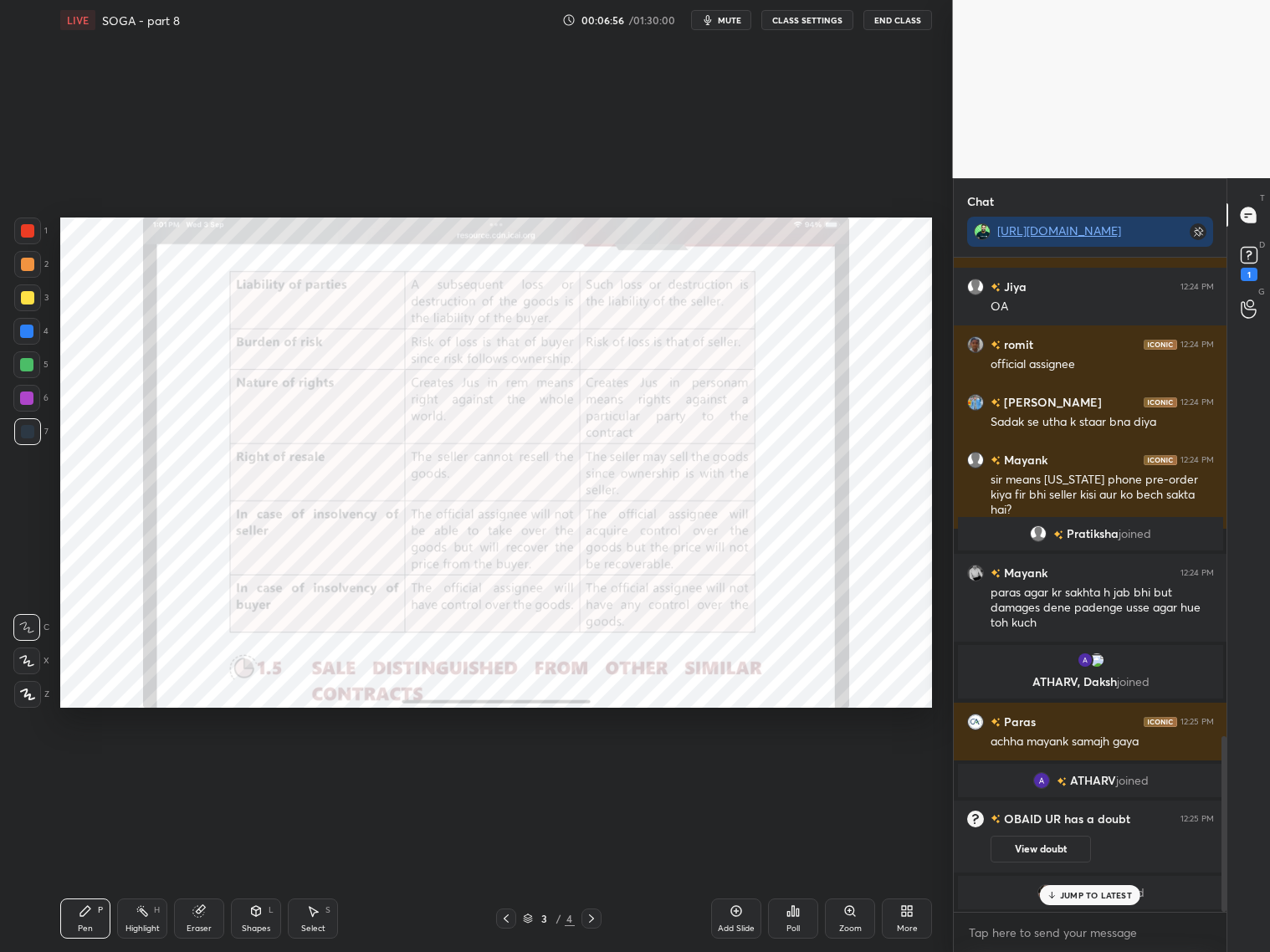
click at [590, 919] on icon at bounding box center [591, 919] width 14 height 14
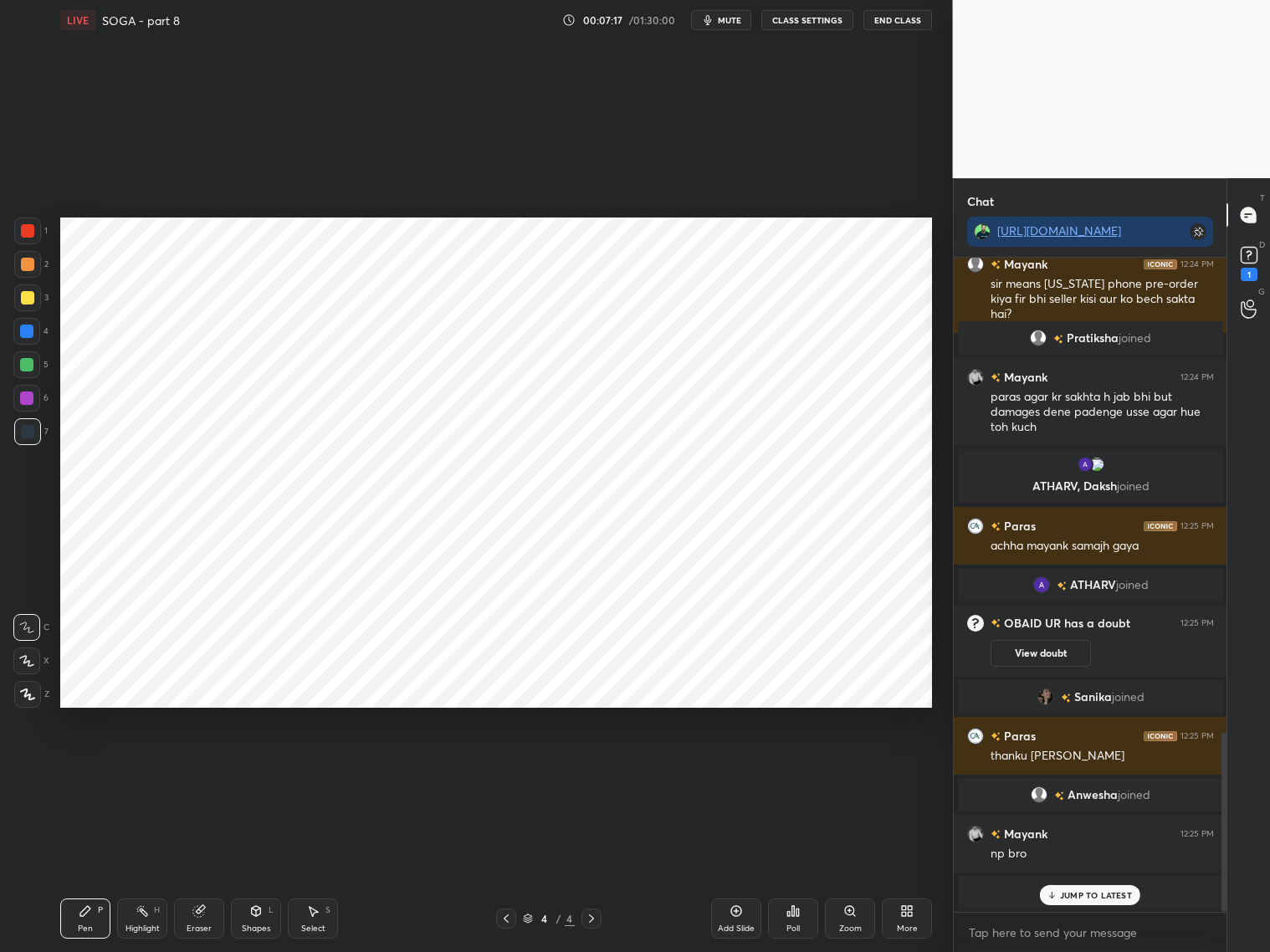
scroll to position [1720, 0]
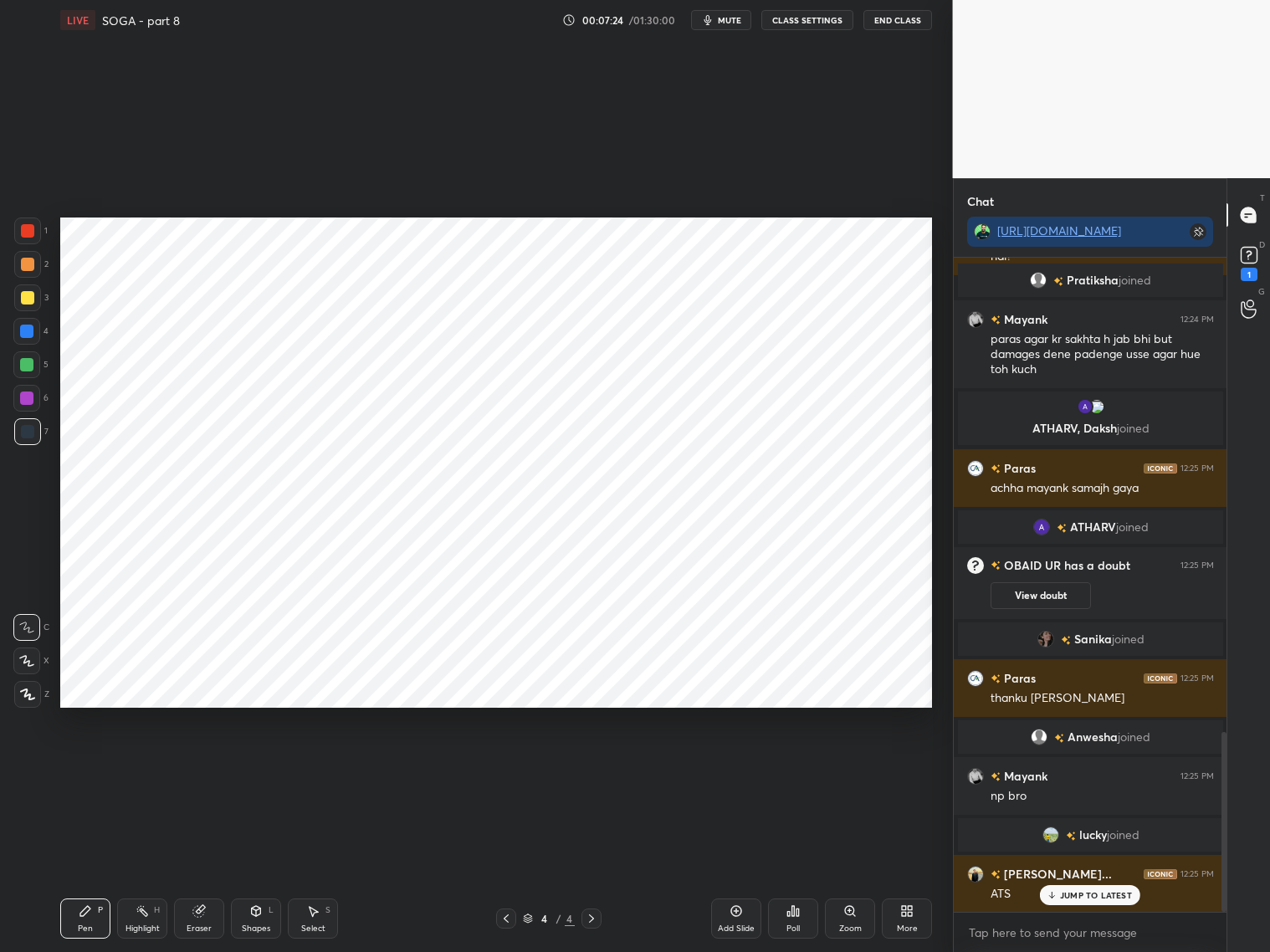
drag, startPoint x: 250, startPoint y: 915, endPoint x: 251, endPoint y: 900, distance: 15.0
click at [255, 914] on div "Shapes L" at bounding box center [256, 918] width 50 height 40
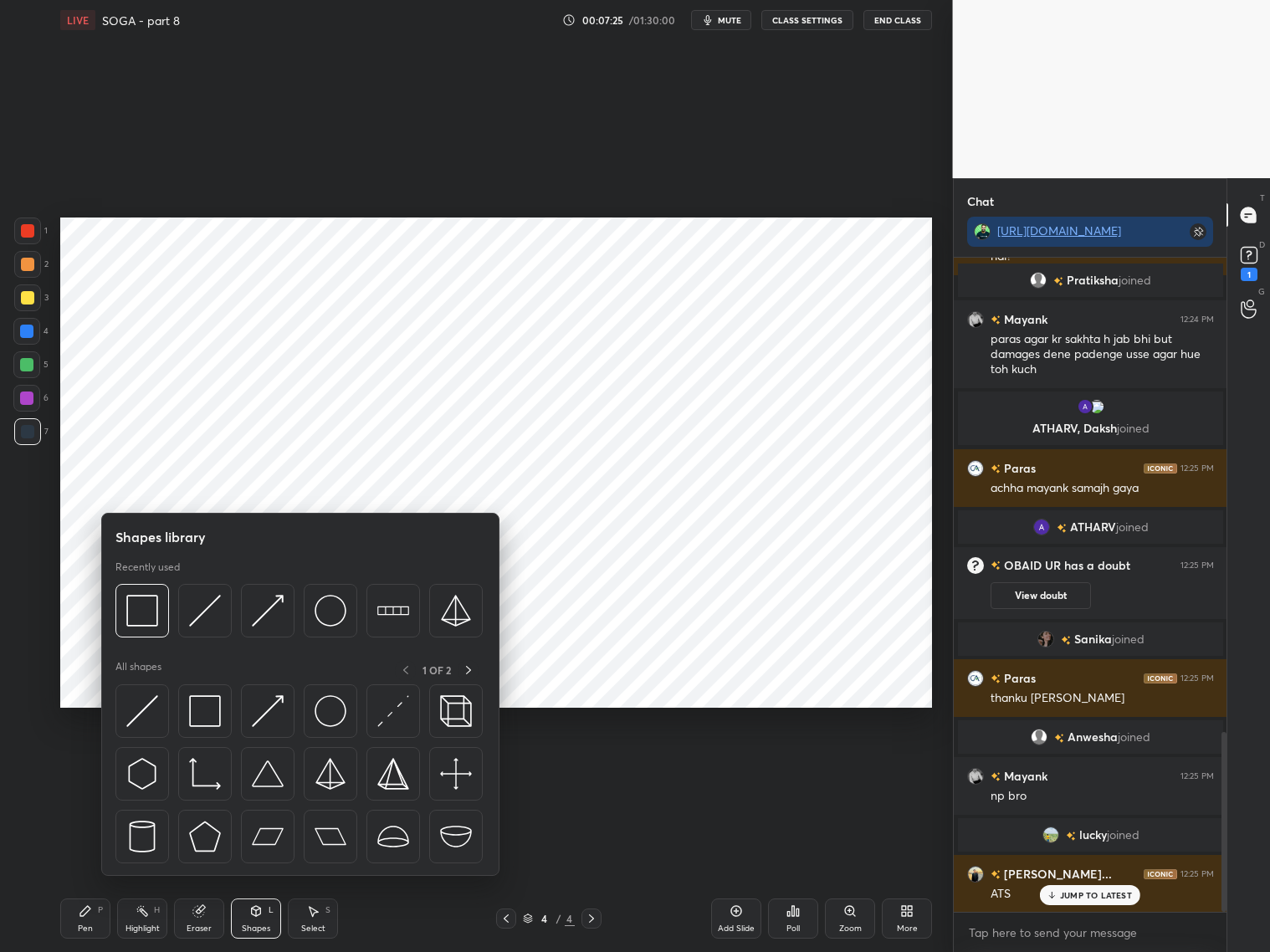
drag, startPoint x: 29, startPoint y: 332, endPoint x: 38, endPoint y: 322, distance: 13.5
click at [30, 333] on div at bounding box center [26, 332] width 14 height 14
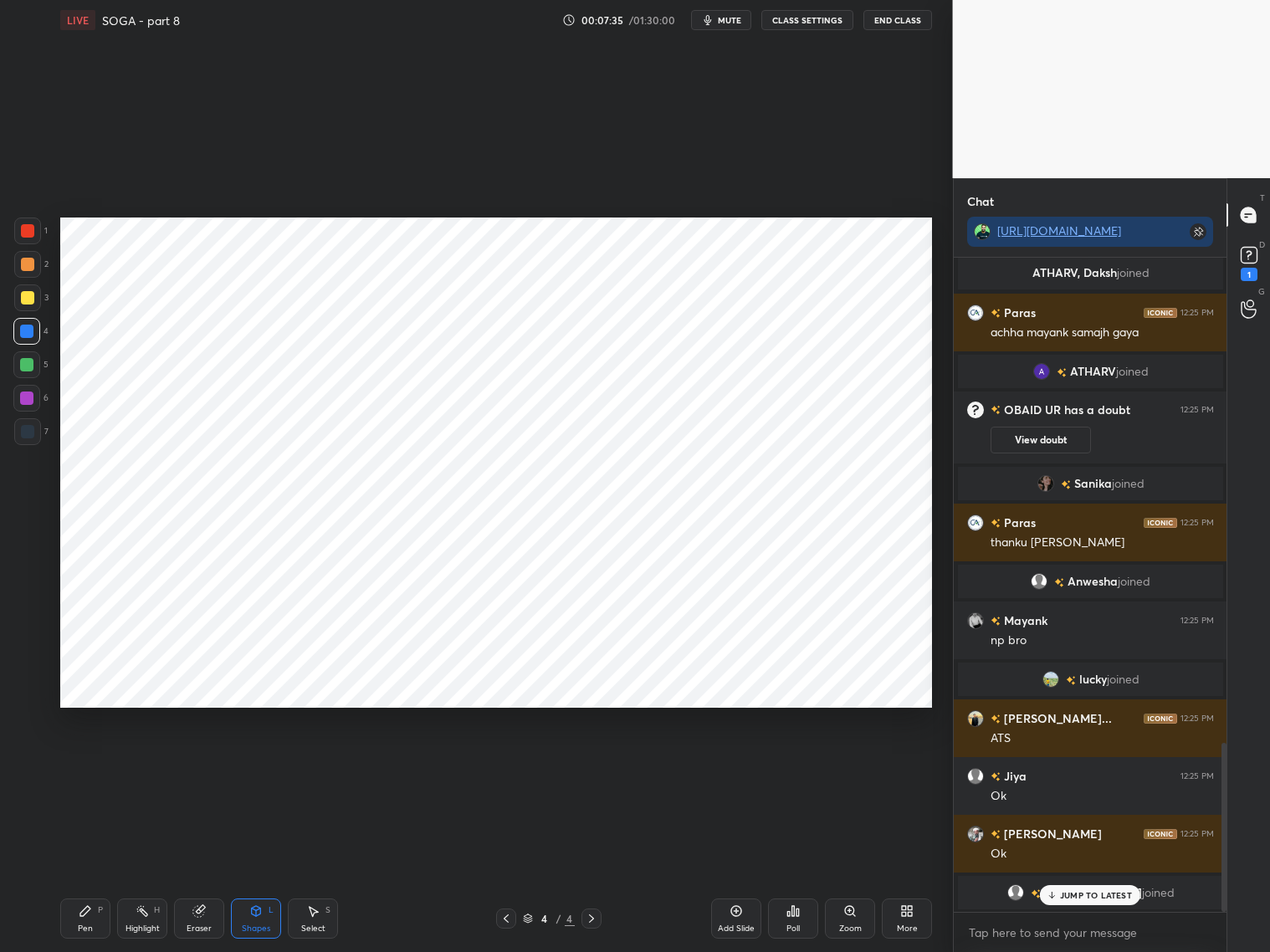
scroll to position [1934, 0]
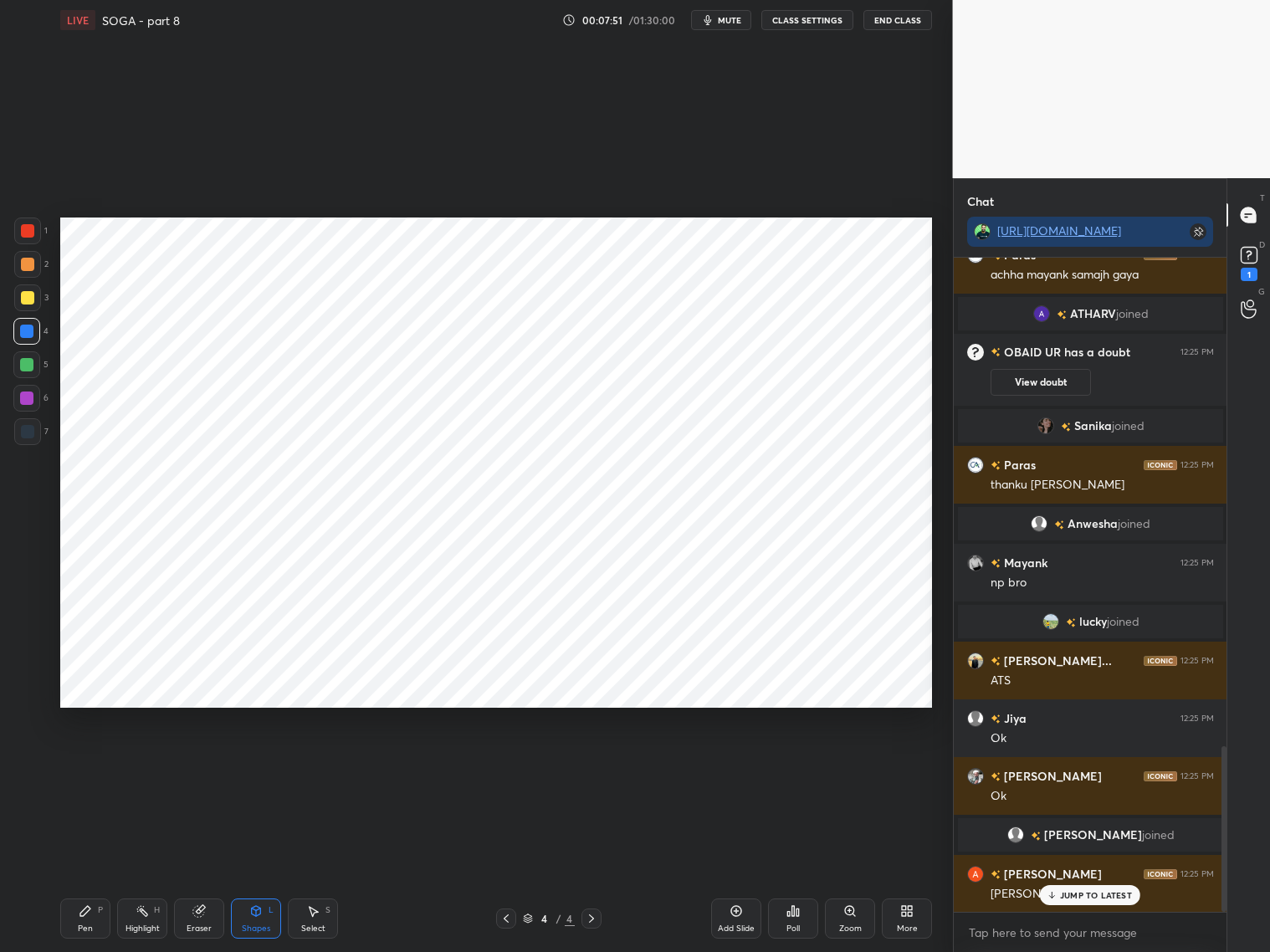
click at [23, 438] on div at bounding box center [27, 431] width 26 height 26
click at [79, 921] on div "Pen P" at bounding box center [85, 918] width 50 height 40
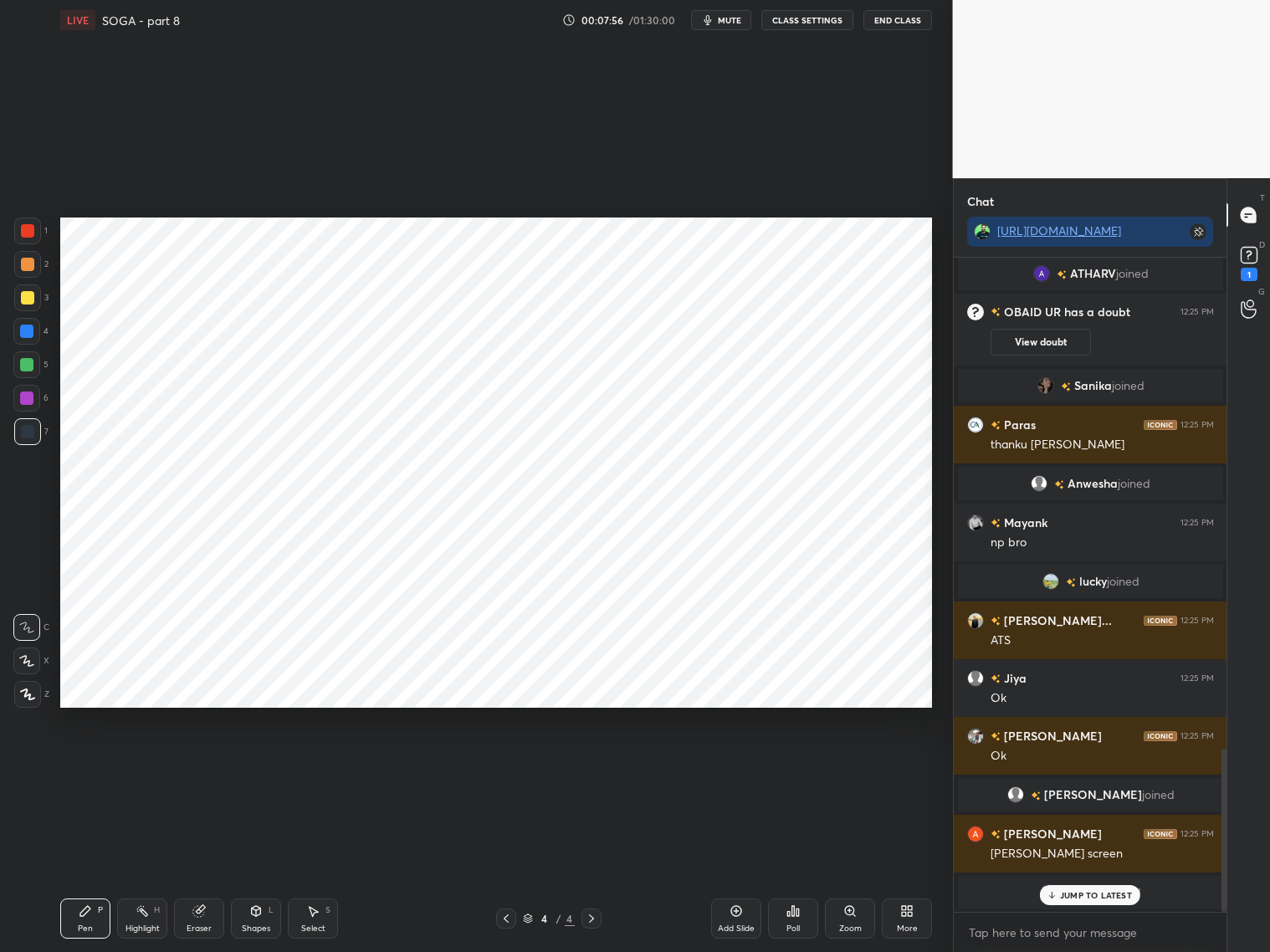
scroll to position [2047, 0]
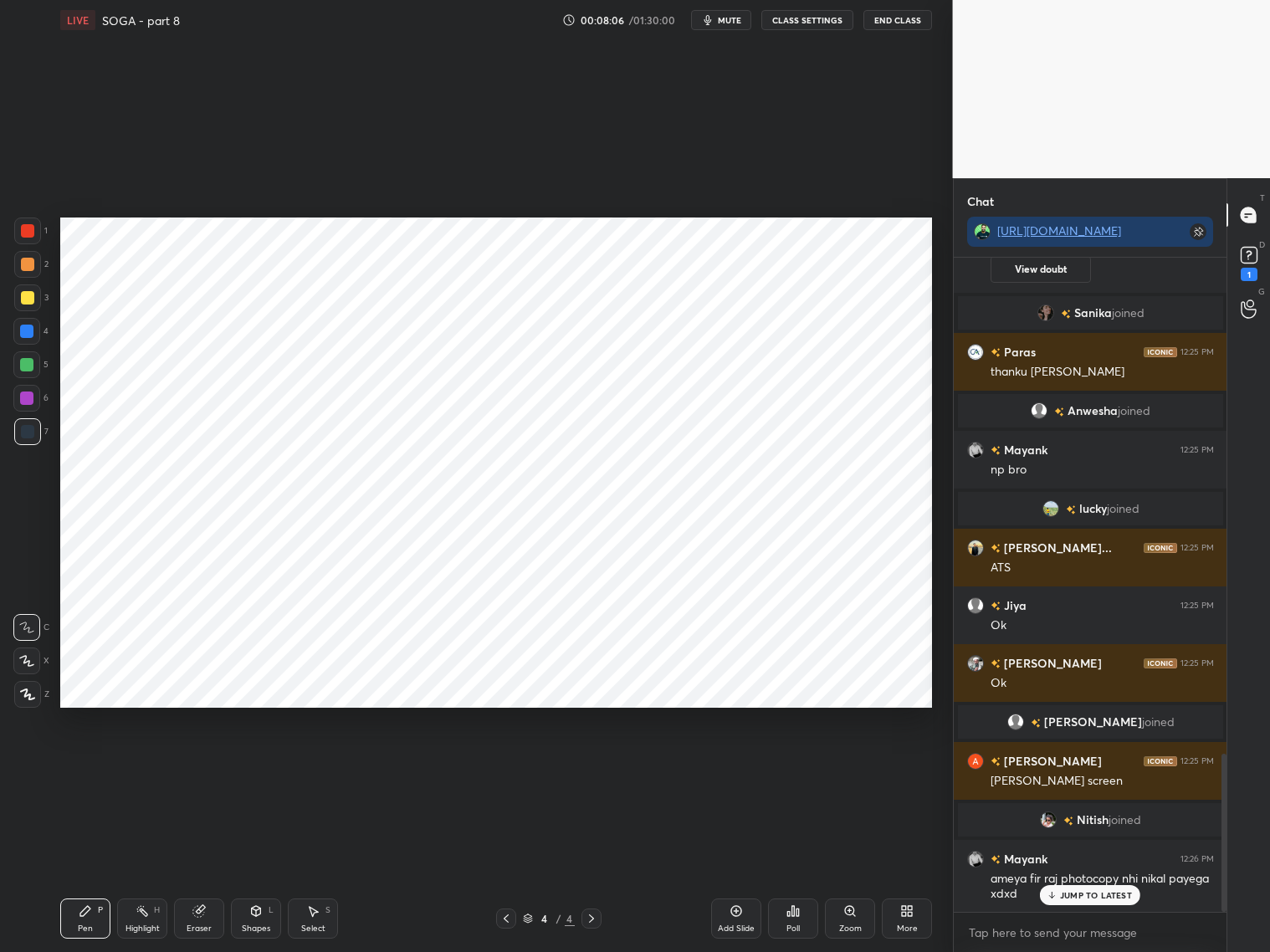
click at [32, 230] on div at bounding box center [27, 231] width 14 height 14
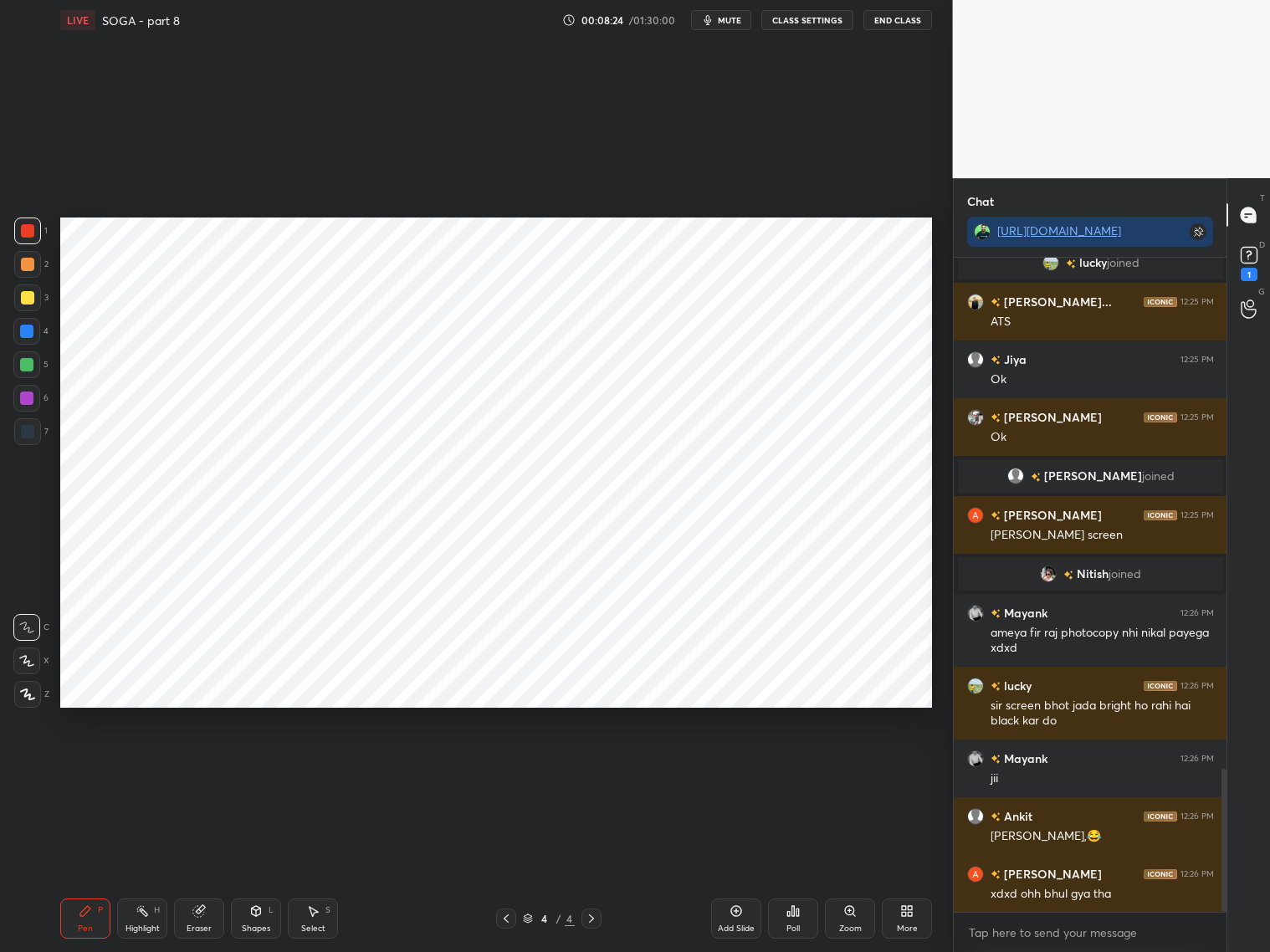
scroll to position [2334, 0]
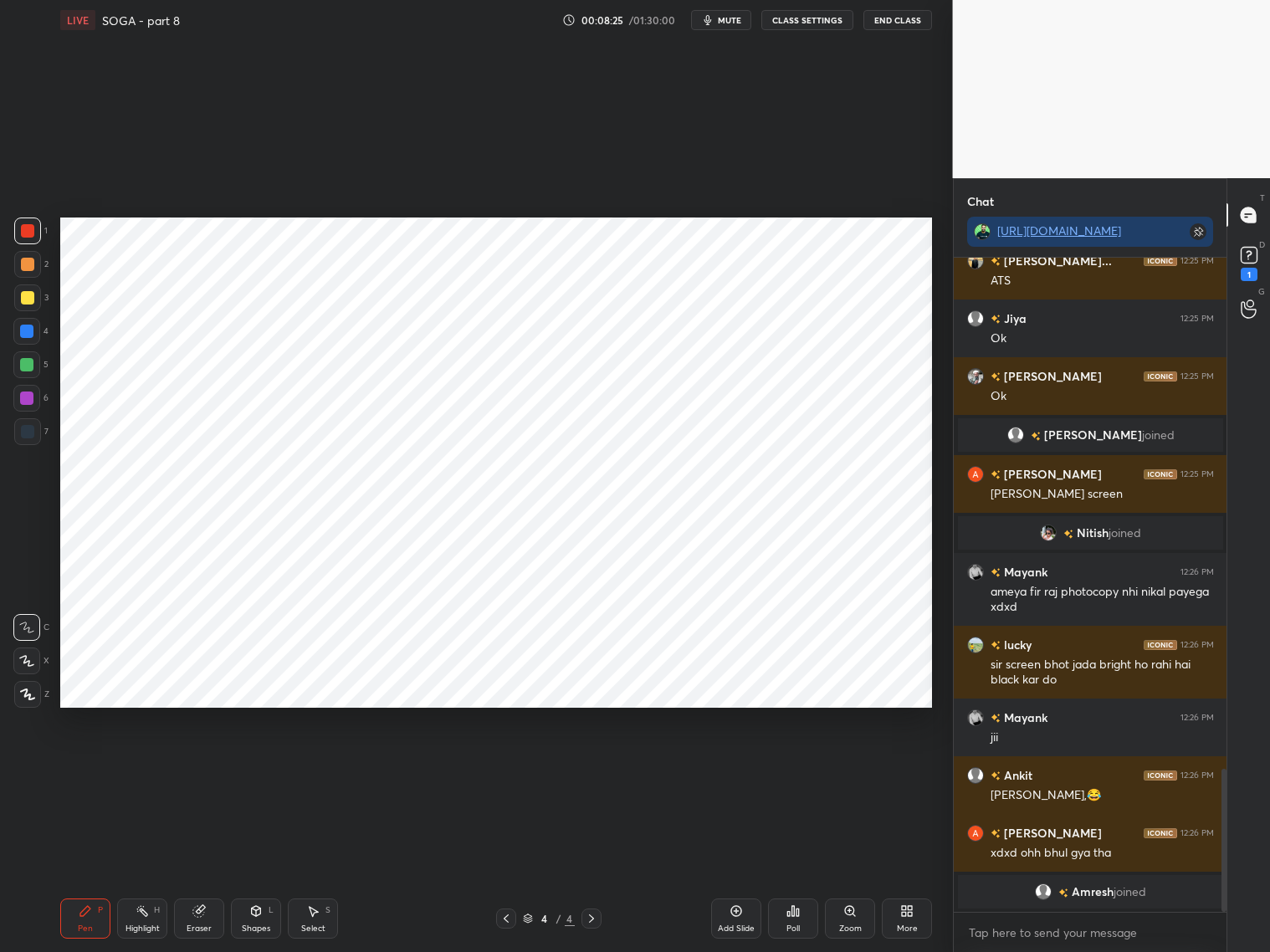
click at [198, 920] on div "Eraser" at bounding box center [199, 918] width 50 height 40
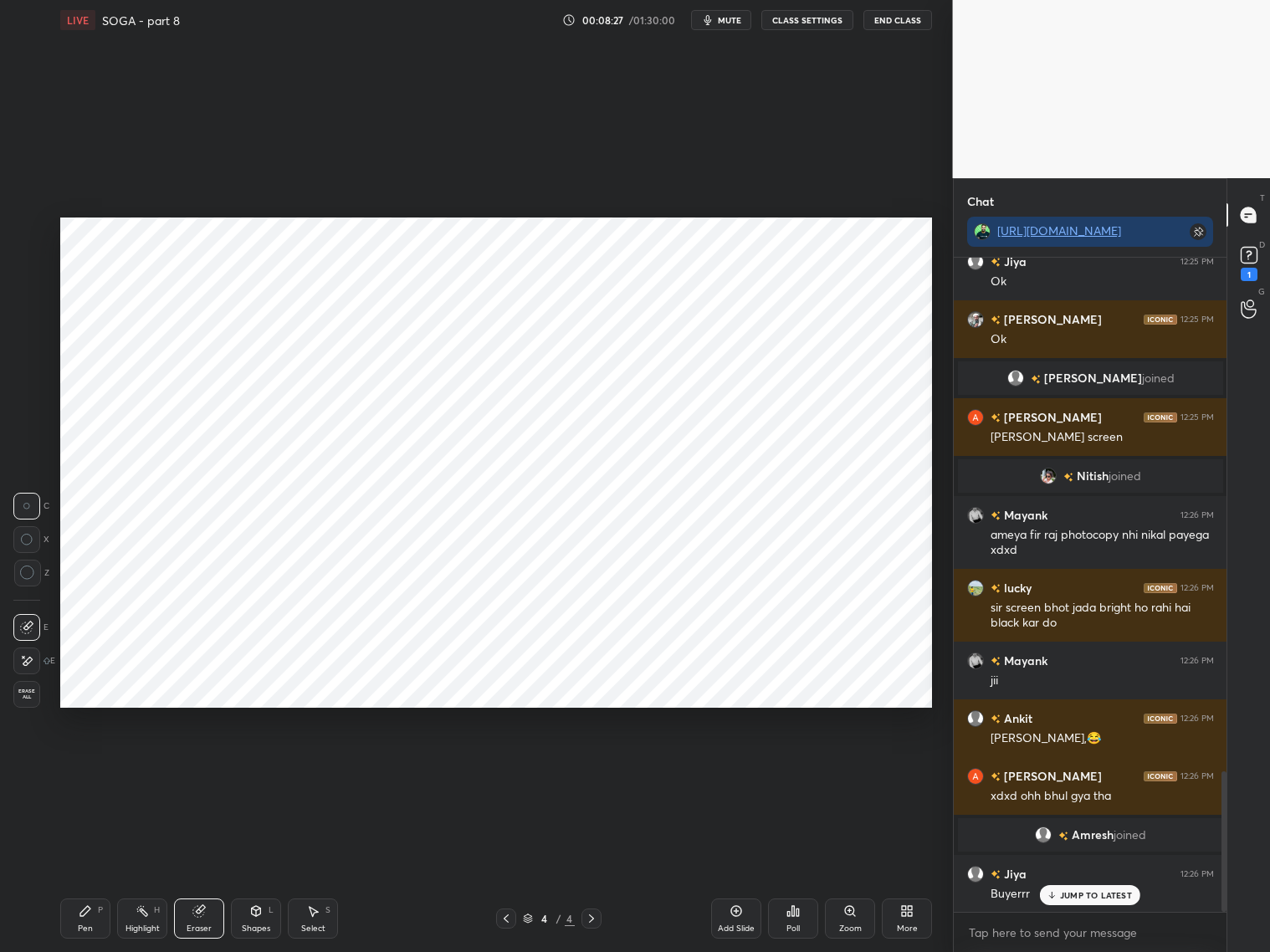
scroll to position [2448, 0]
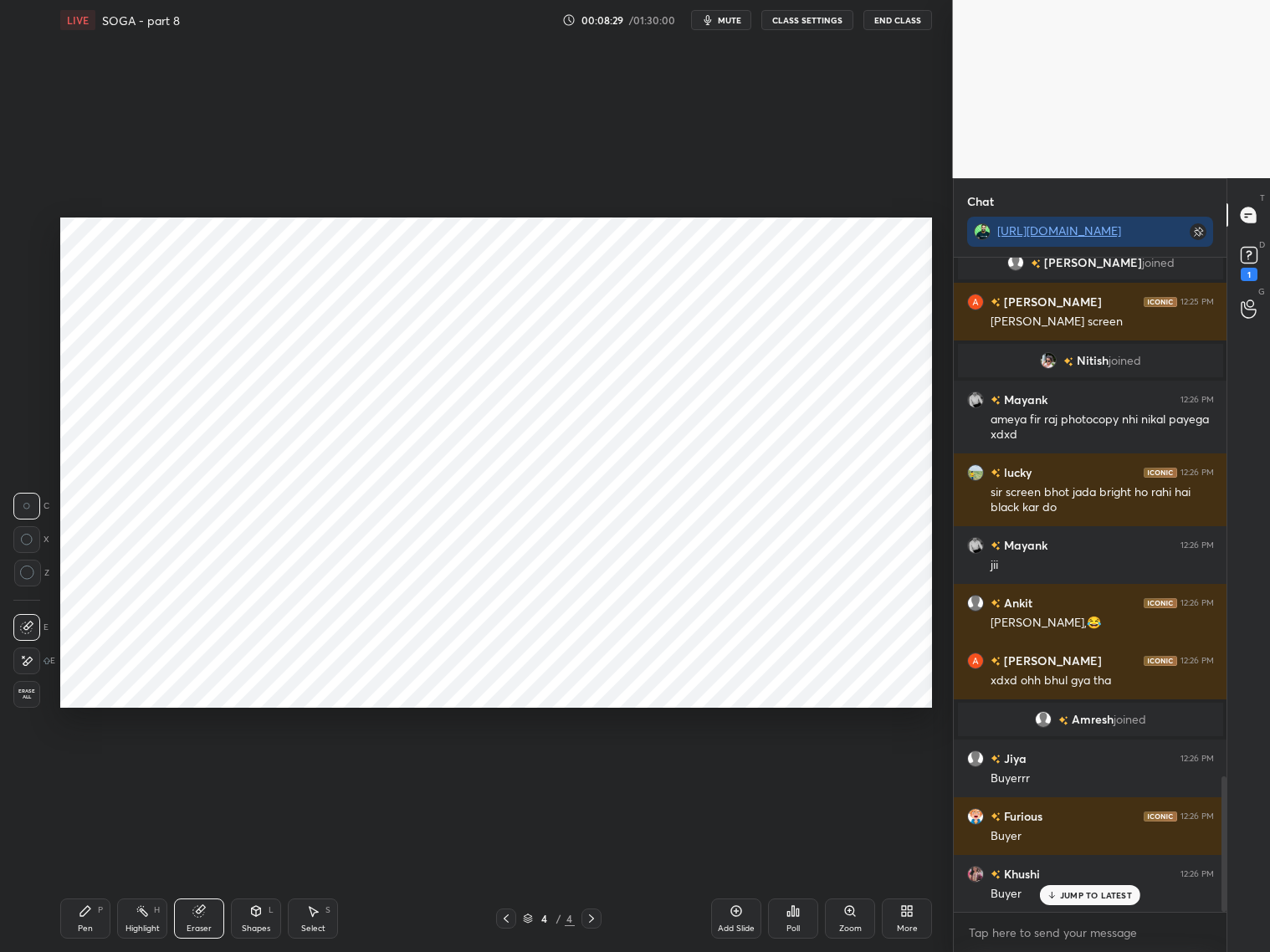
drag, startPoint x: 100, startPoint y: 925, endPoint x: 95, endPoint y: 882, distance: 43.3
click at [101, 923] on div "Pen P" at bounding box center [85, 918] width 50 height 40
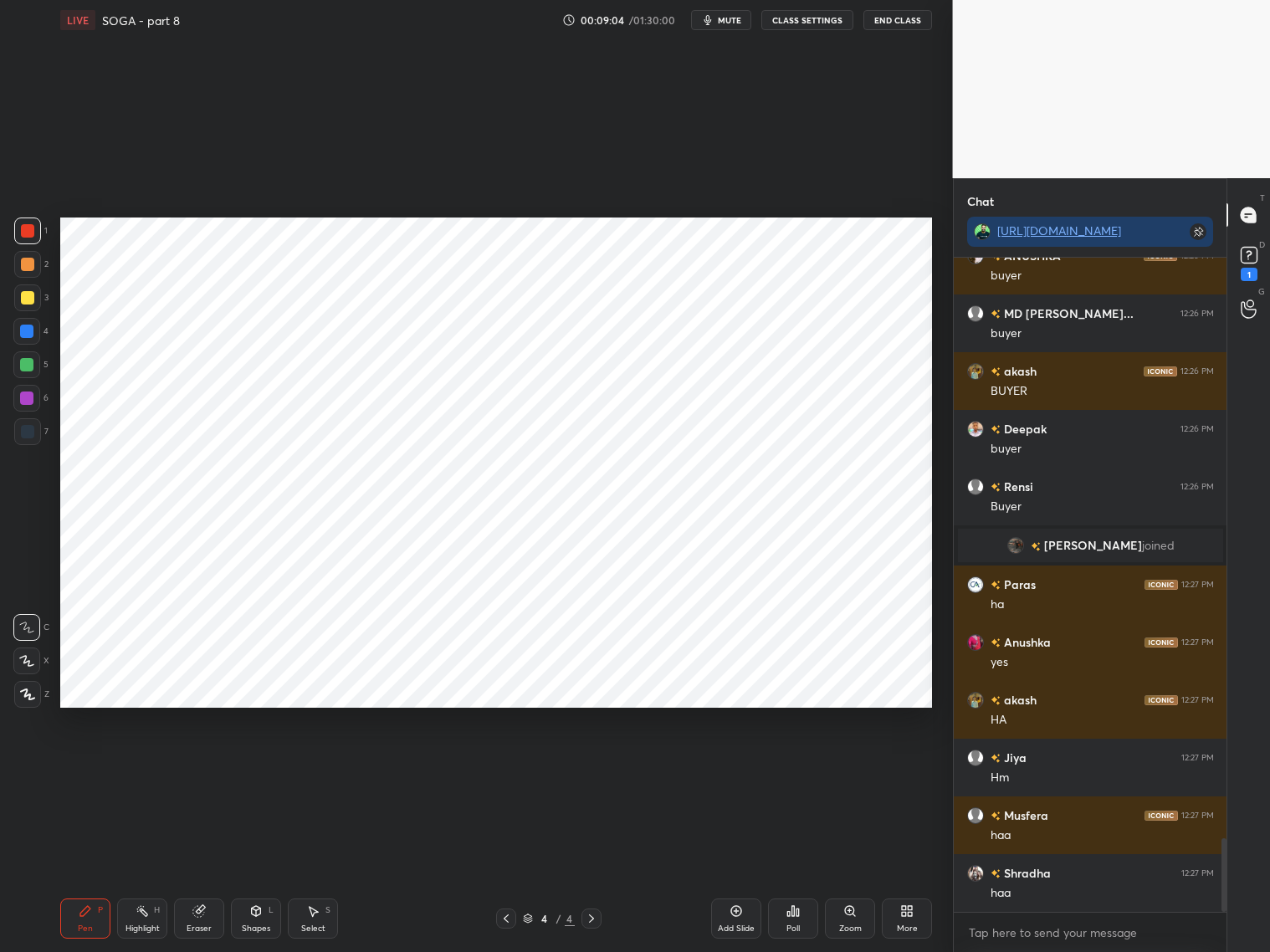
scroll to position [5201, 0]
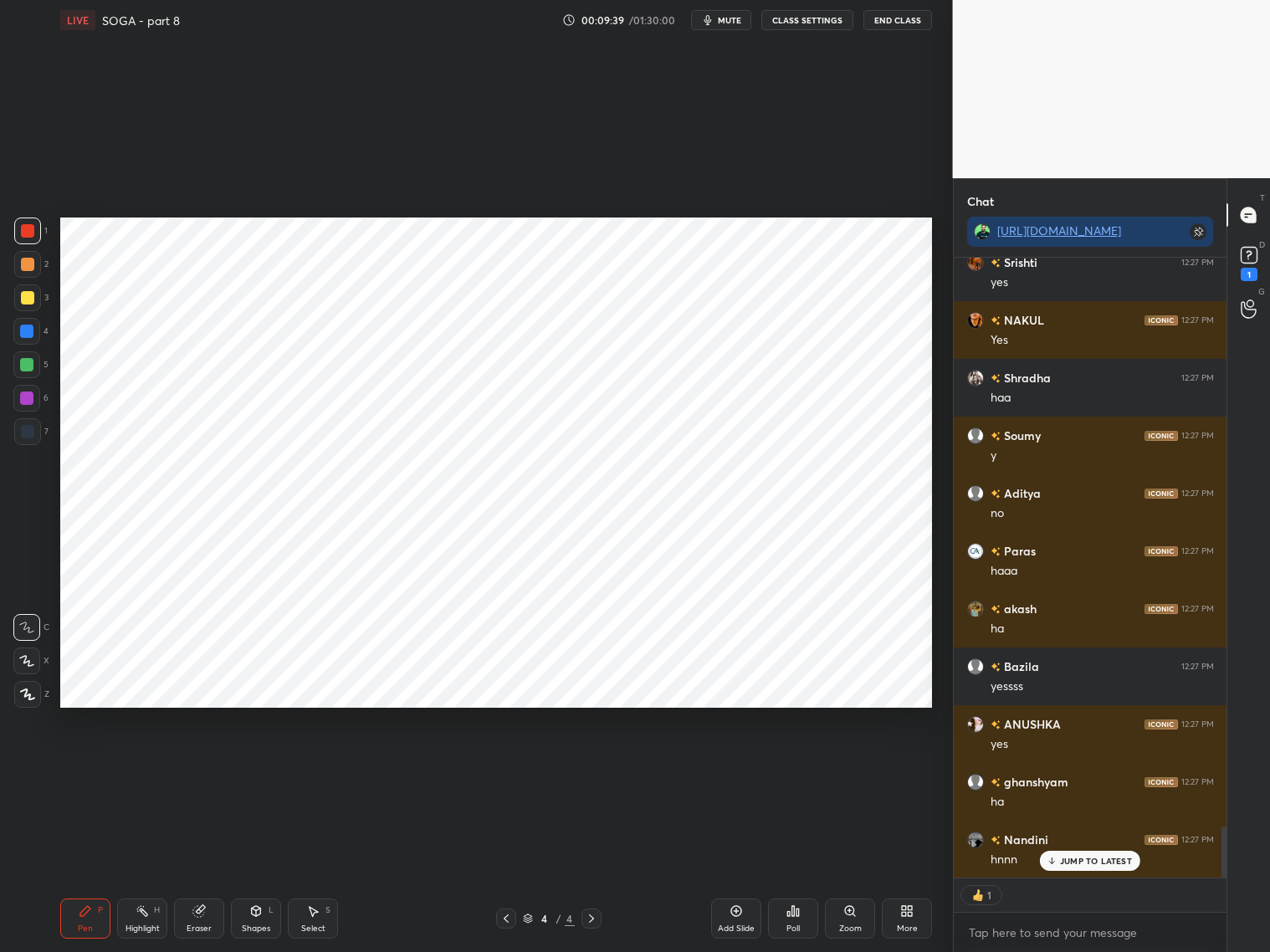
drag, startPoint x: 24, startPoint y: 368, endPoint x: 29, endPoint y: 358, distance: 11.2
click at [26, 367] on div at bounding box center [26, 365] width 14 height 14
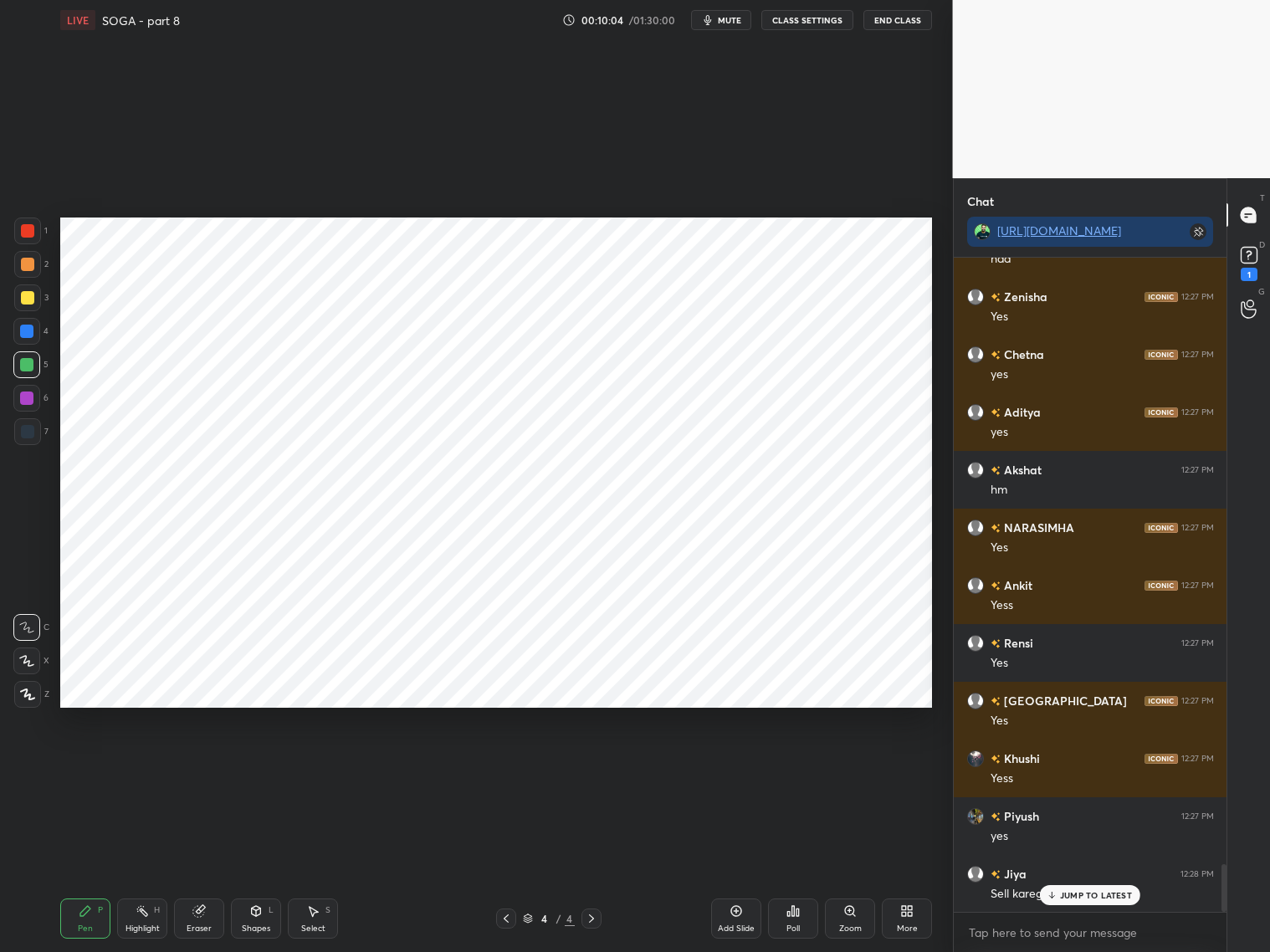
click at [26, 238] on div at bounding box center [27, 230] width 26 height 26
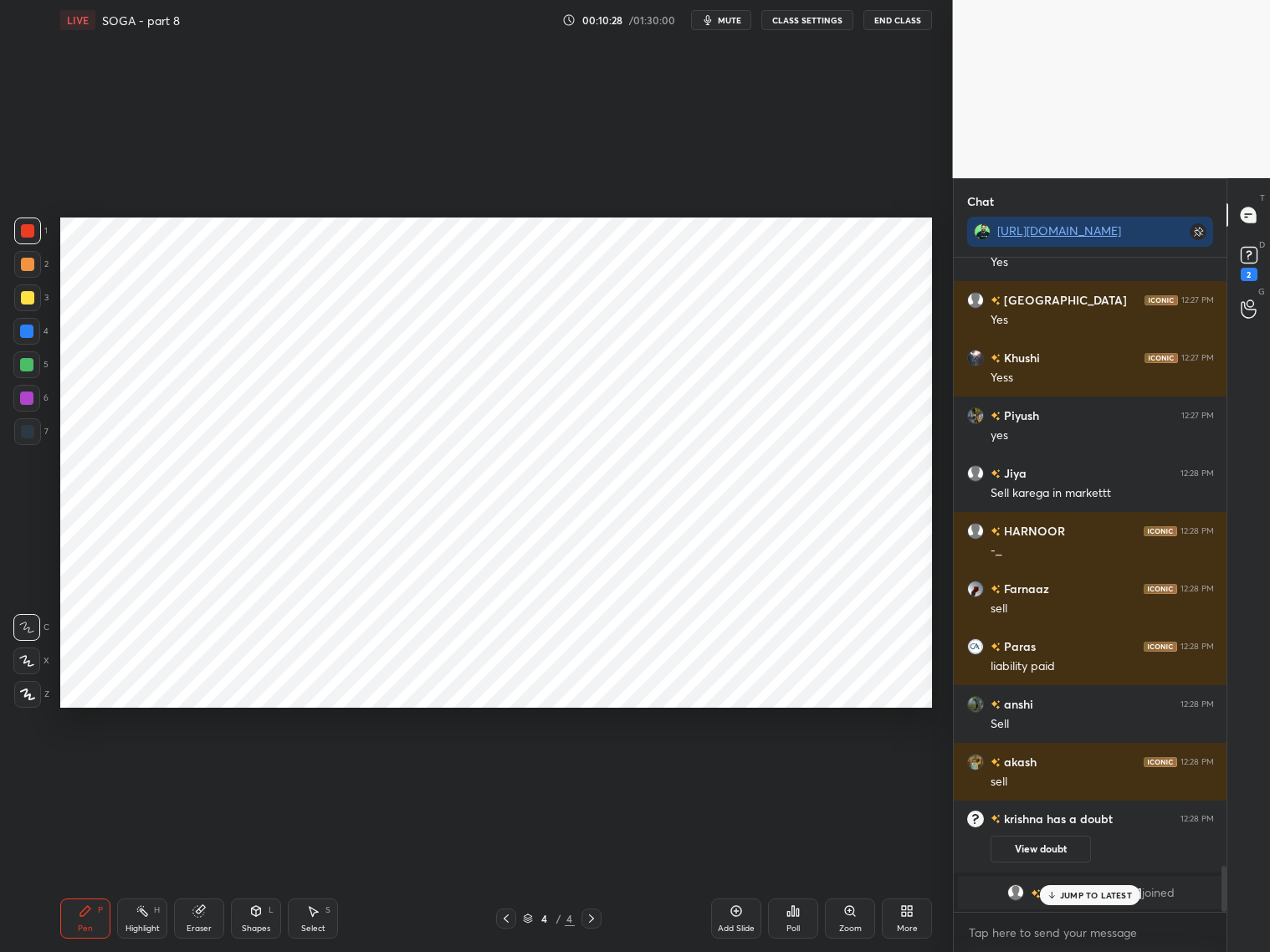
scroll to position [6775, 0]
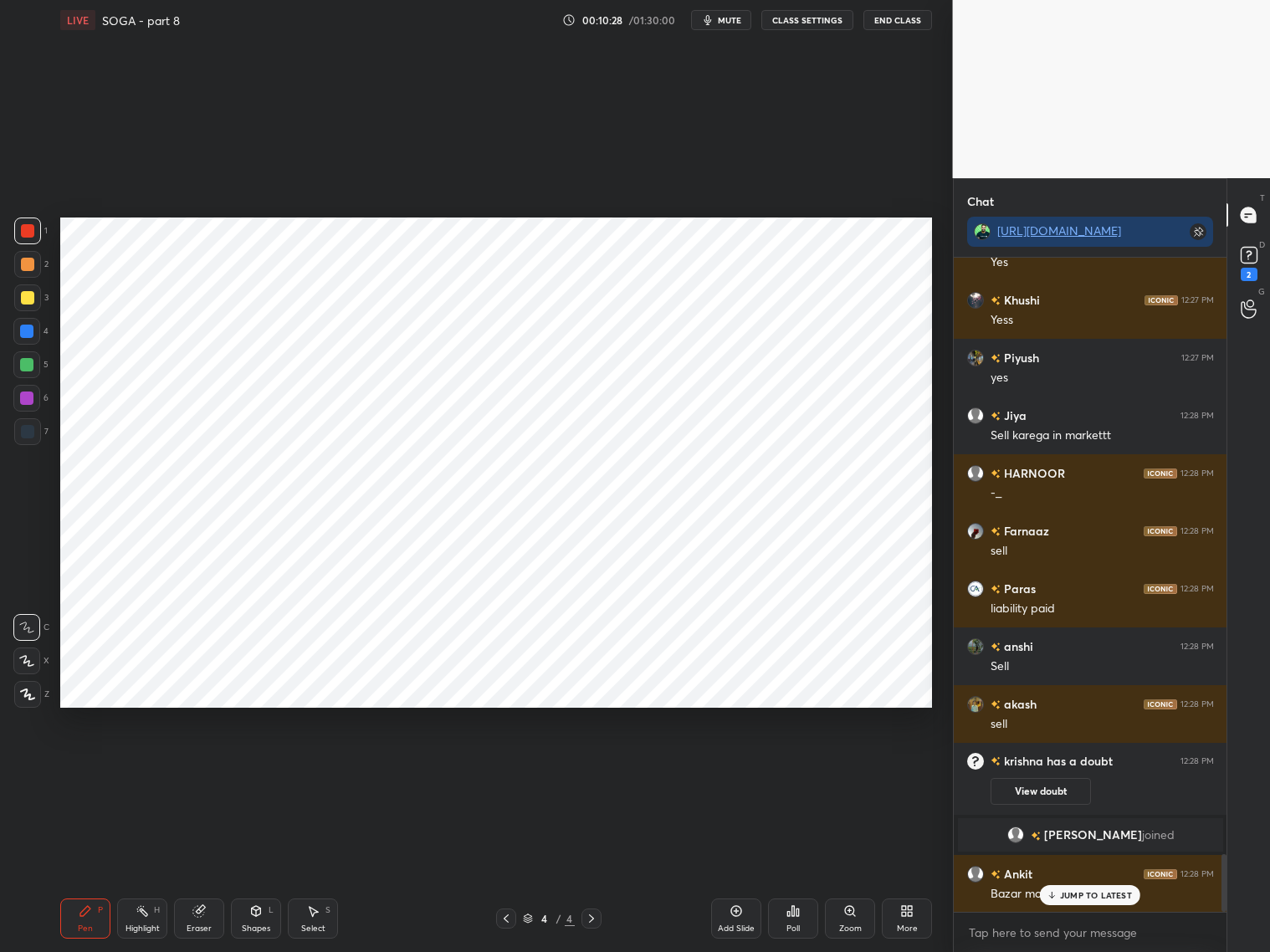
click at [203, 918] on div "Eraser" at bounding box center [199, 918] width 50 height 40
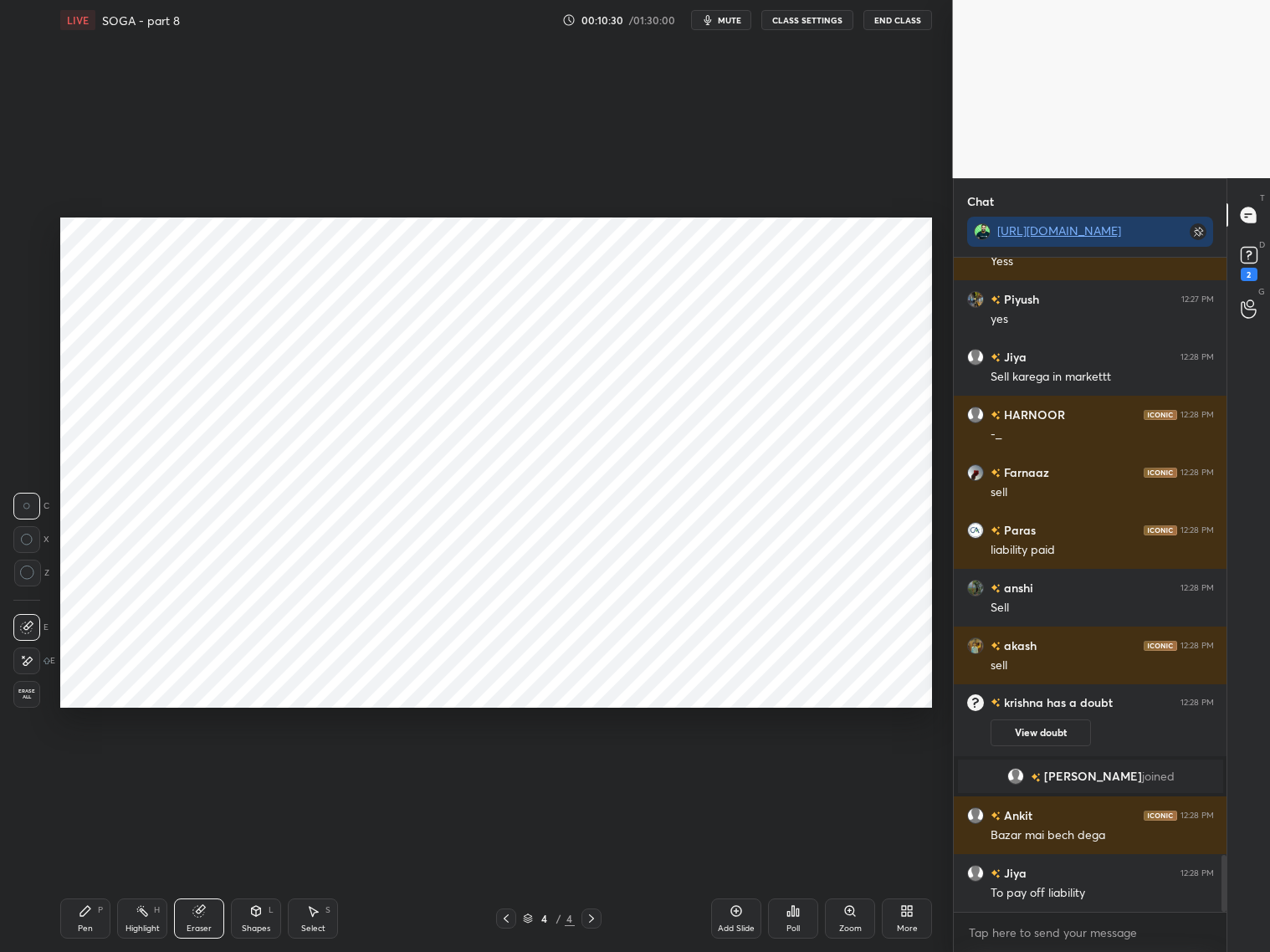
drag, startPoint x: 90, startPoint y: 915, endPoint x: 88, endPoint y: 896, distance: 19.1
click at [91, 908] on icon at bounding box center [85, 911] width 14 height 14
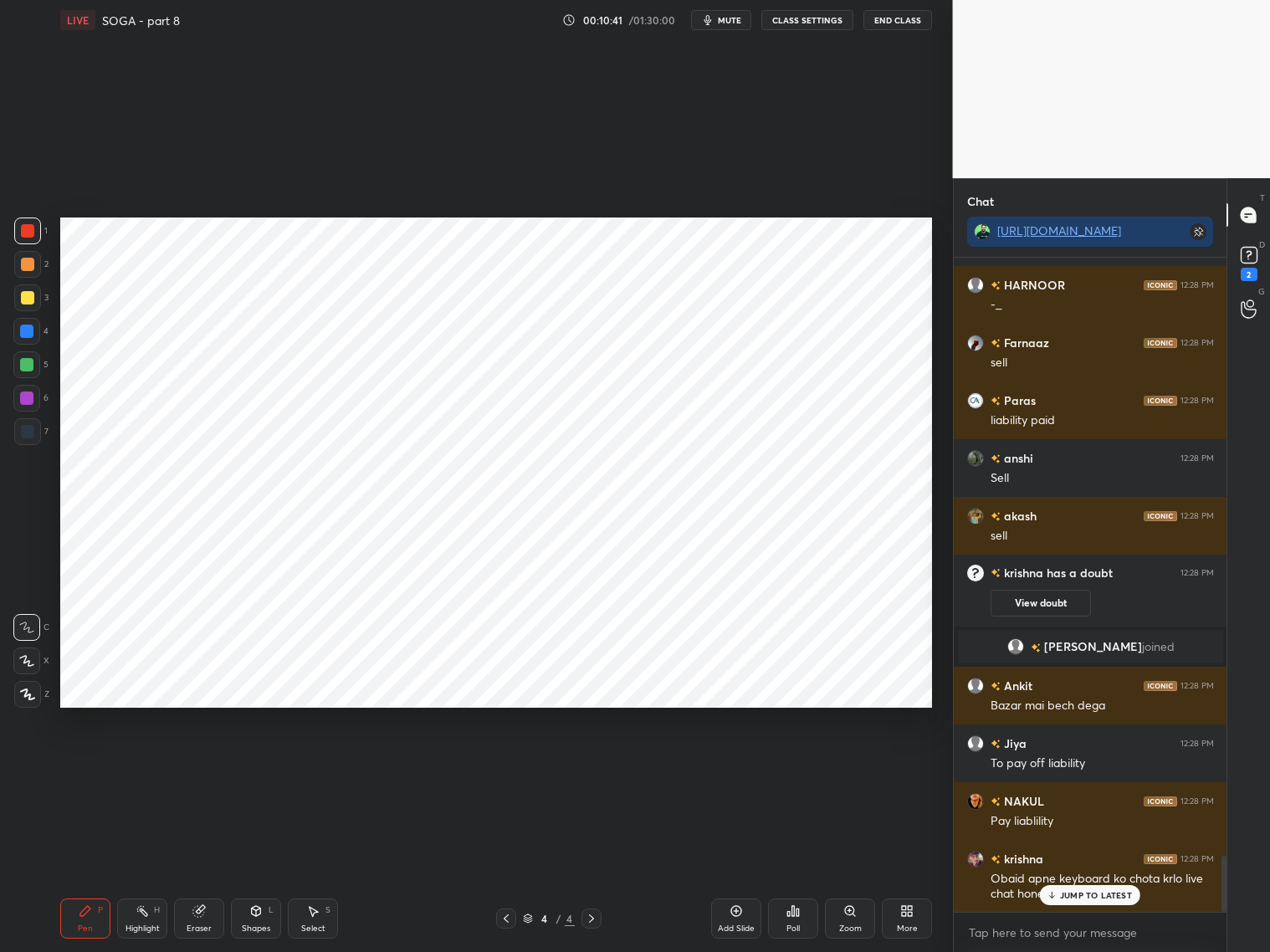
scroll to position [7022, 0]
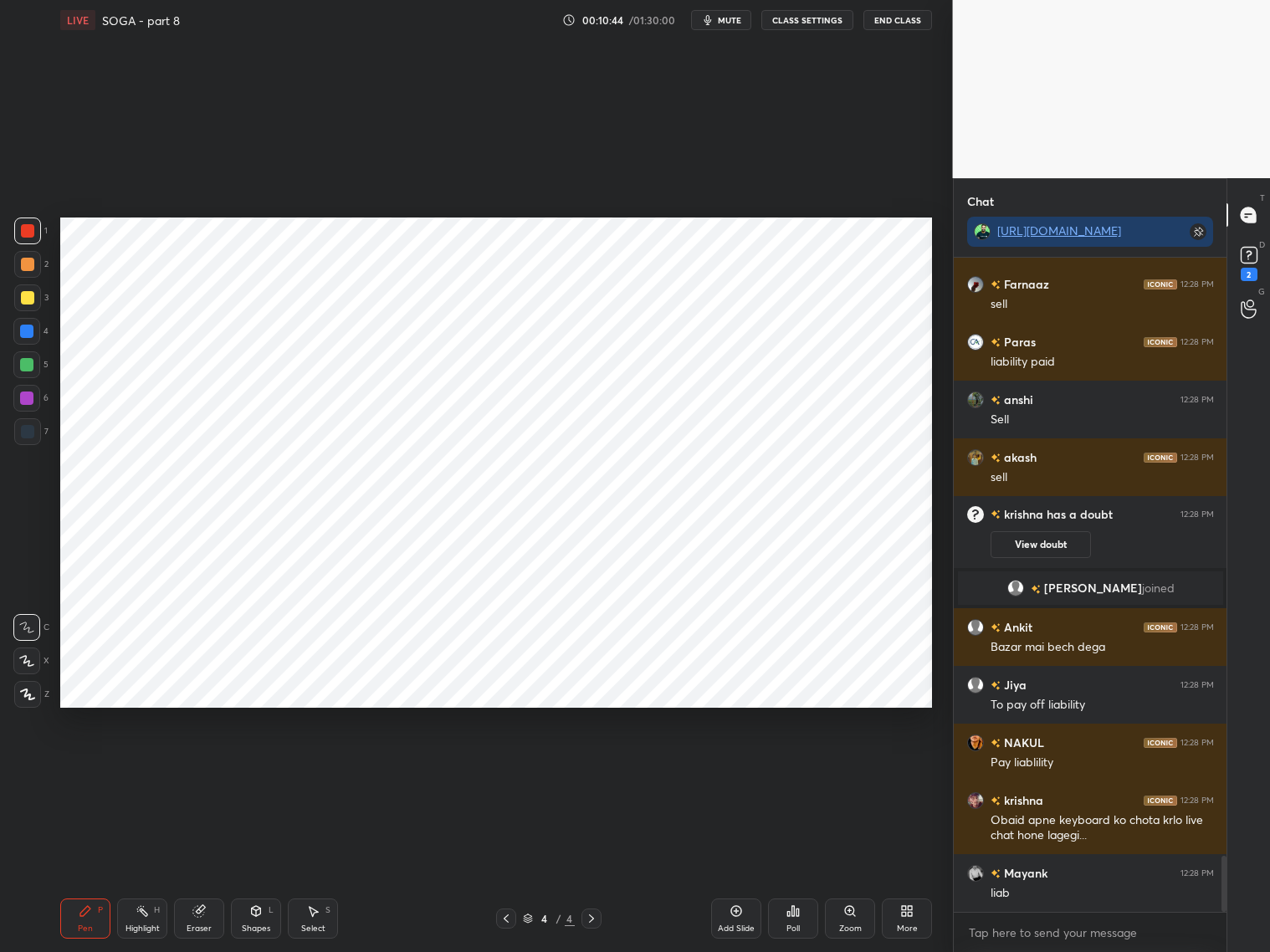
click at [197, 910] on icon at bounding box center [198, 911] width 11 height 11
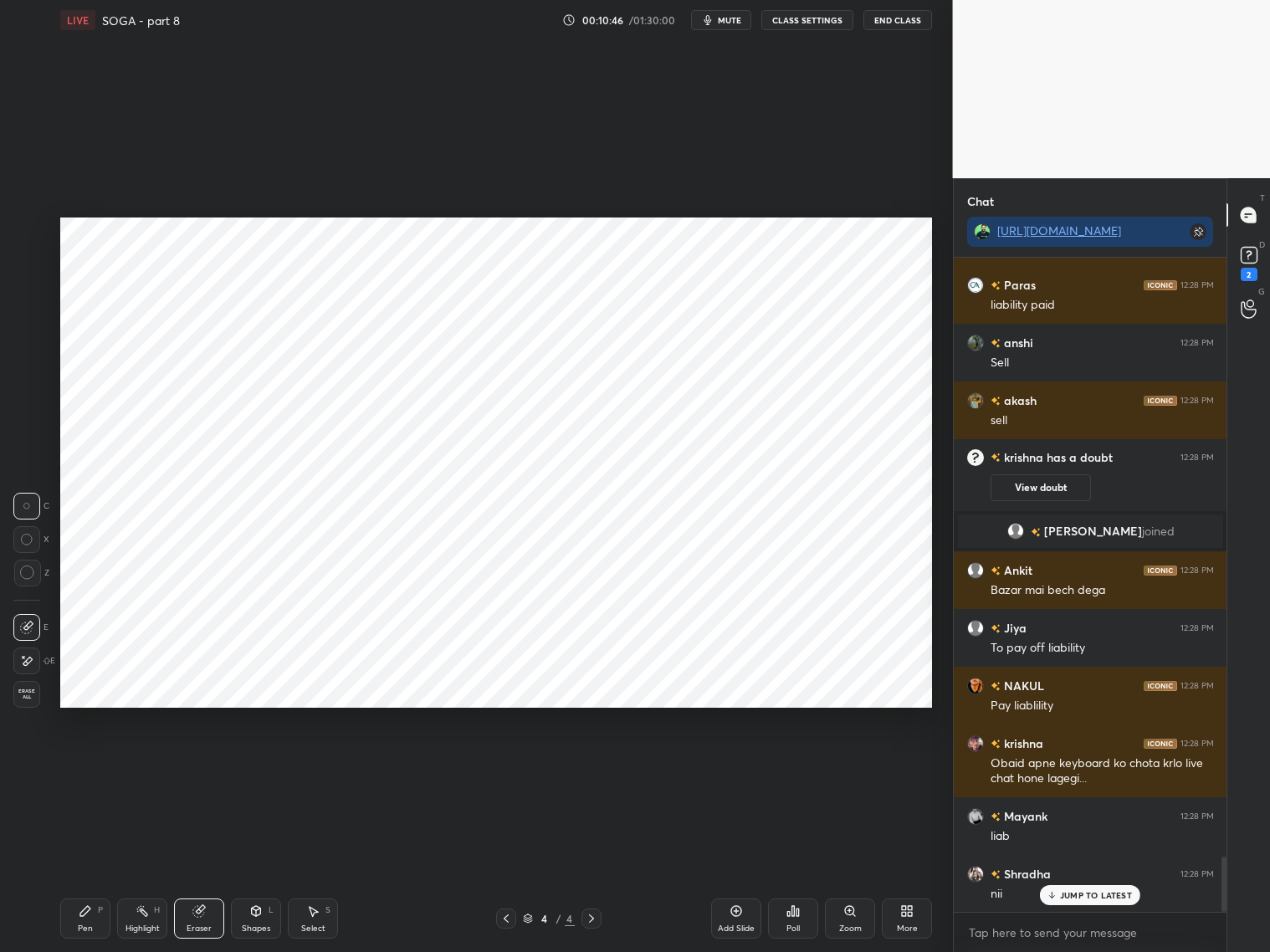
scroll to position [7137, 0]
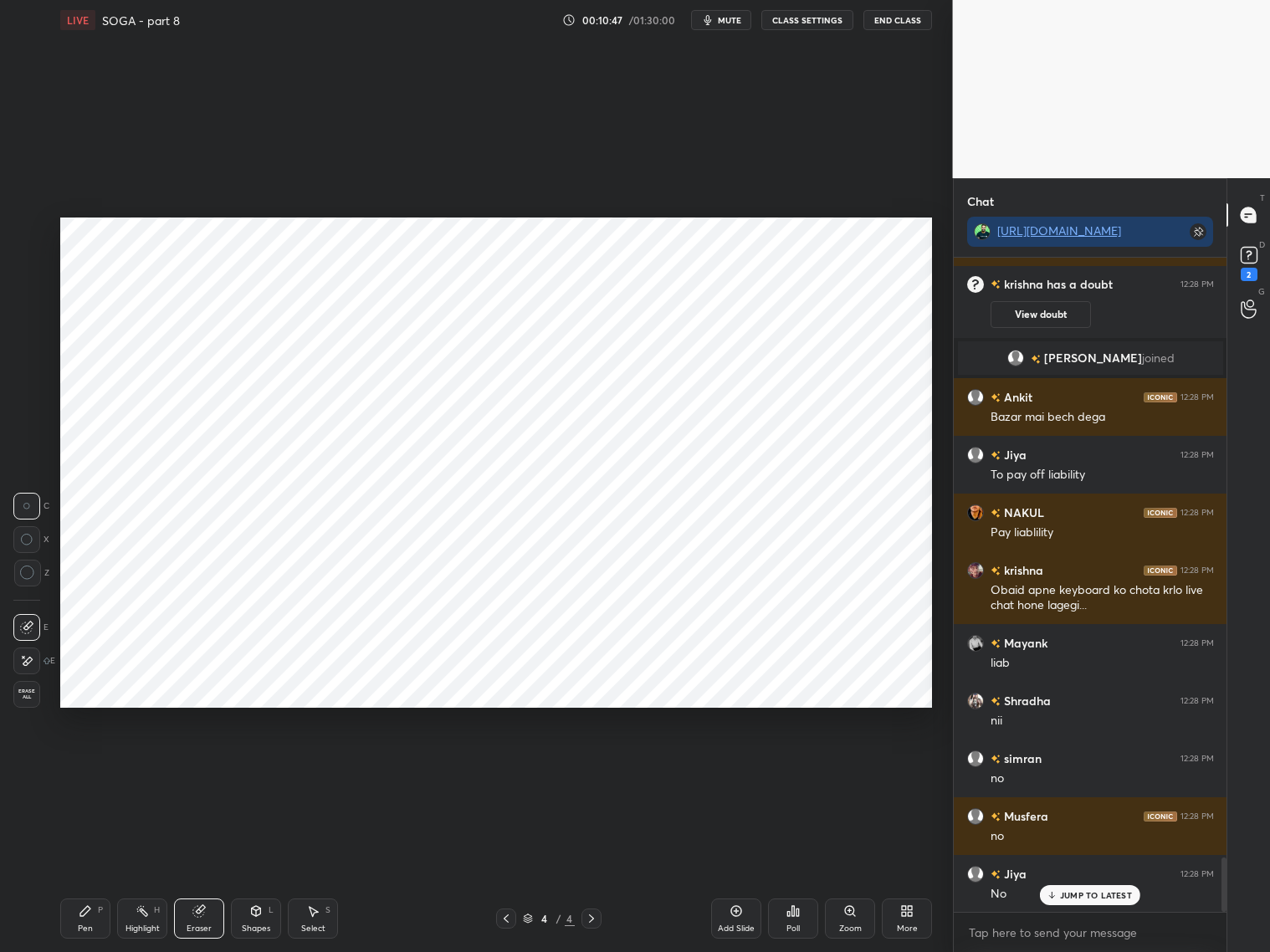
drag, startPoint x: 299, startPoint y: 920, endPoint x: 302, endPoint y: 904, distance: 16.3
click at [306, 919] on div "Select S" at bounding box center [313, 918] width 50 height 40
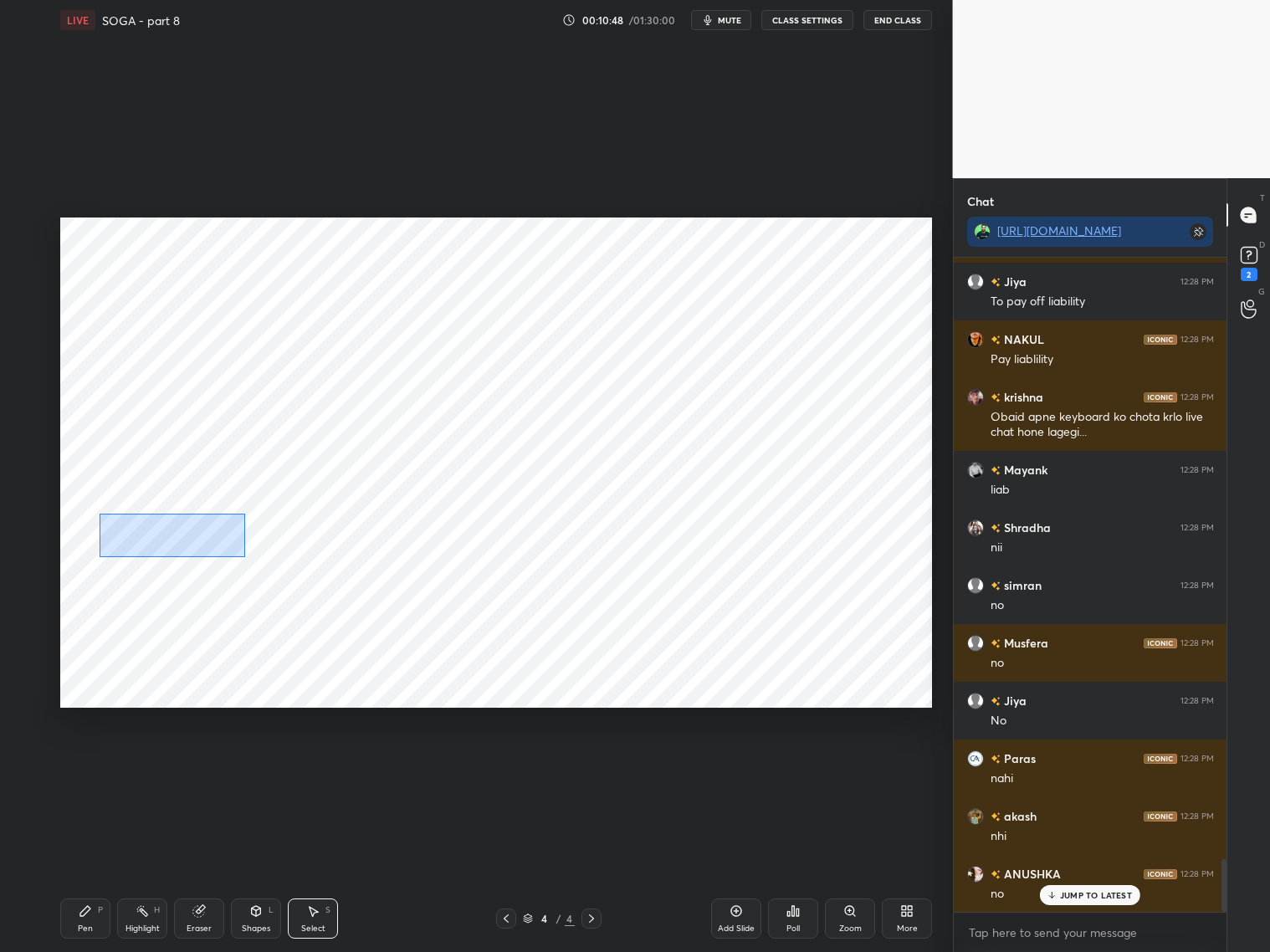
drag, startPoint x: 130, startPoint y: 544, endPoint x: 244, endPoint y: 557, distance: 114.7
click at [238, 555] on div "0 ° Undo Copy Duplicate Duplicate to new slide Delete" at bounding box center [496, 462] width 872 height 491
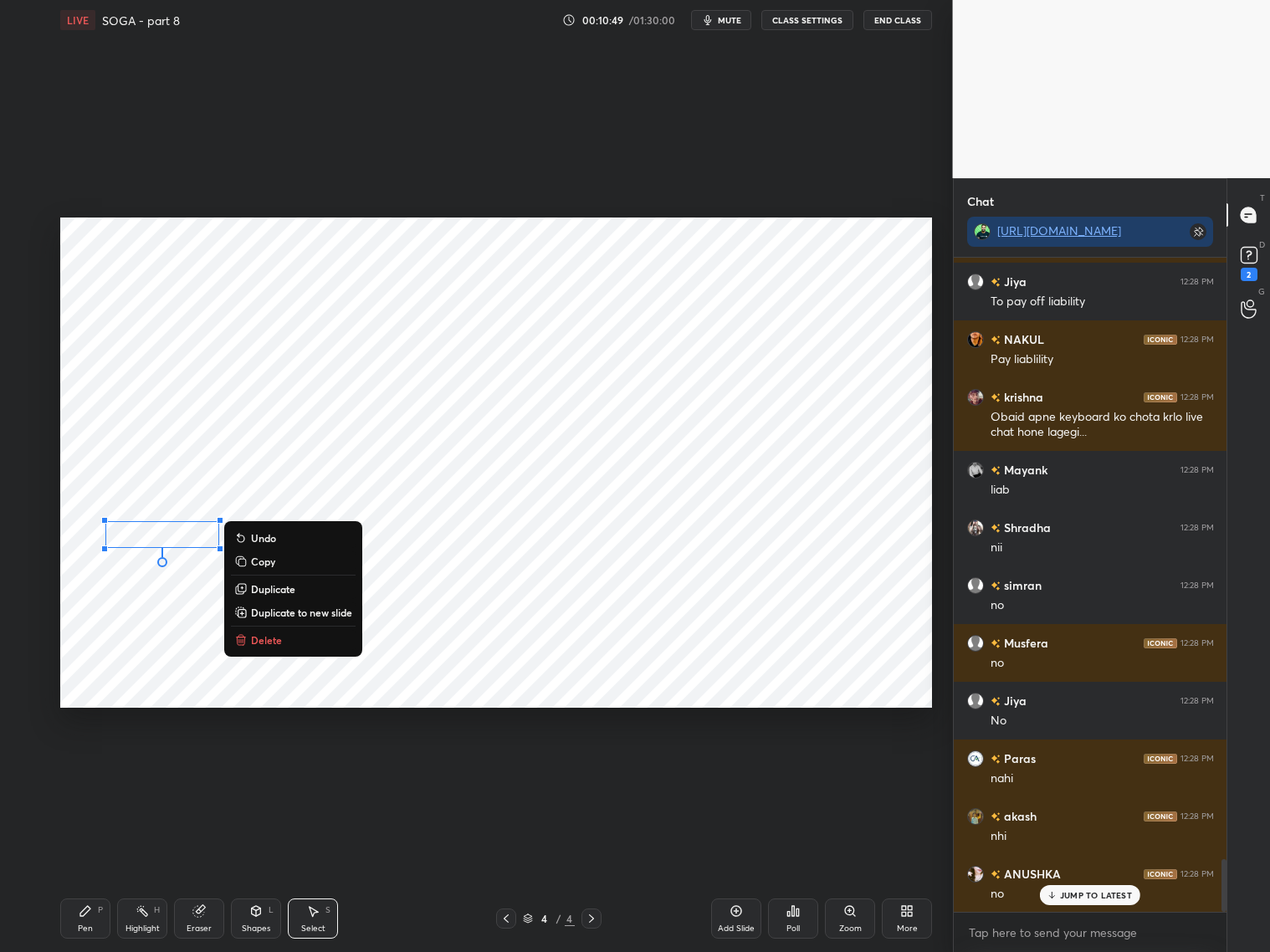
scroll to position [7483, 0]
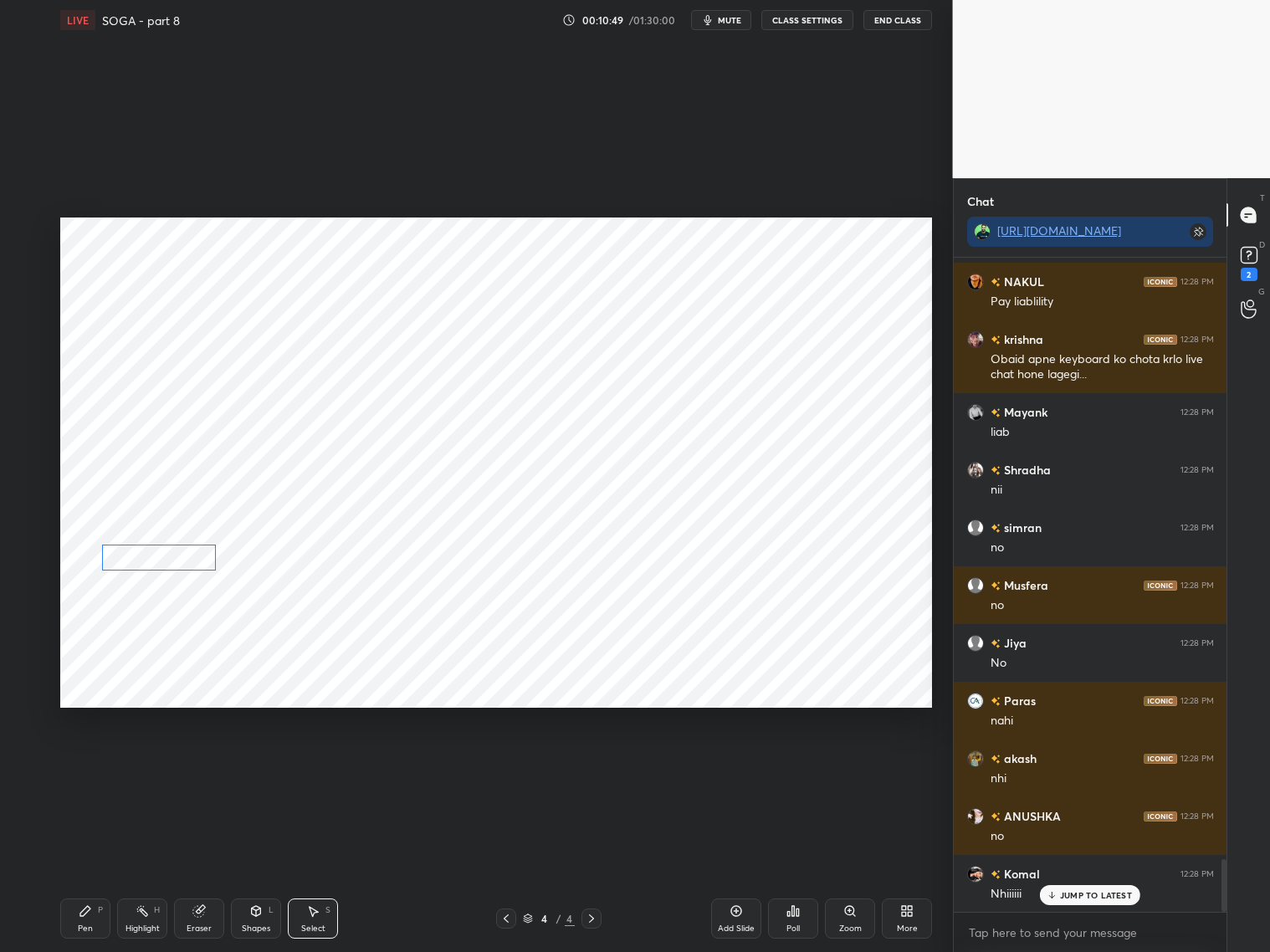
drag, startPoint x: 175, startPoint y: 534, endPoint x: 176, endPoint y: 553, distance: 19.0
click at [172, 558] on div "0 ° Undo Copy Duplicate Duplicate to new slide Delete" at bounding box center [496, 462] width 872 height 491
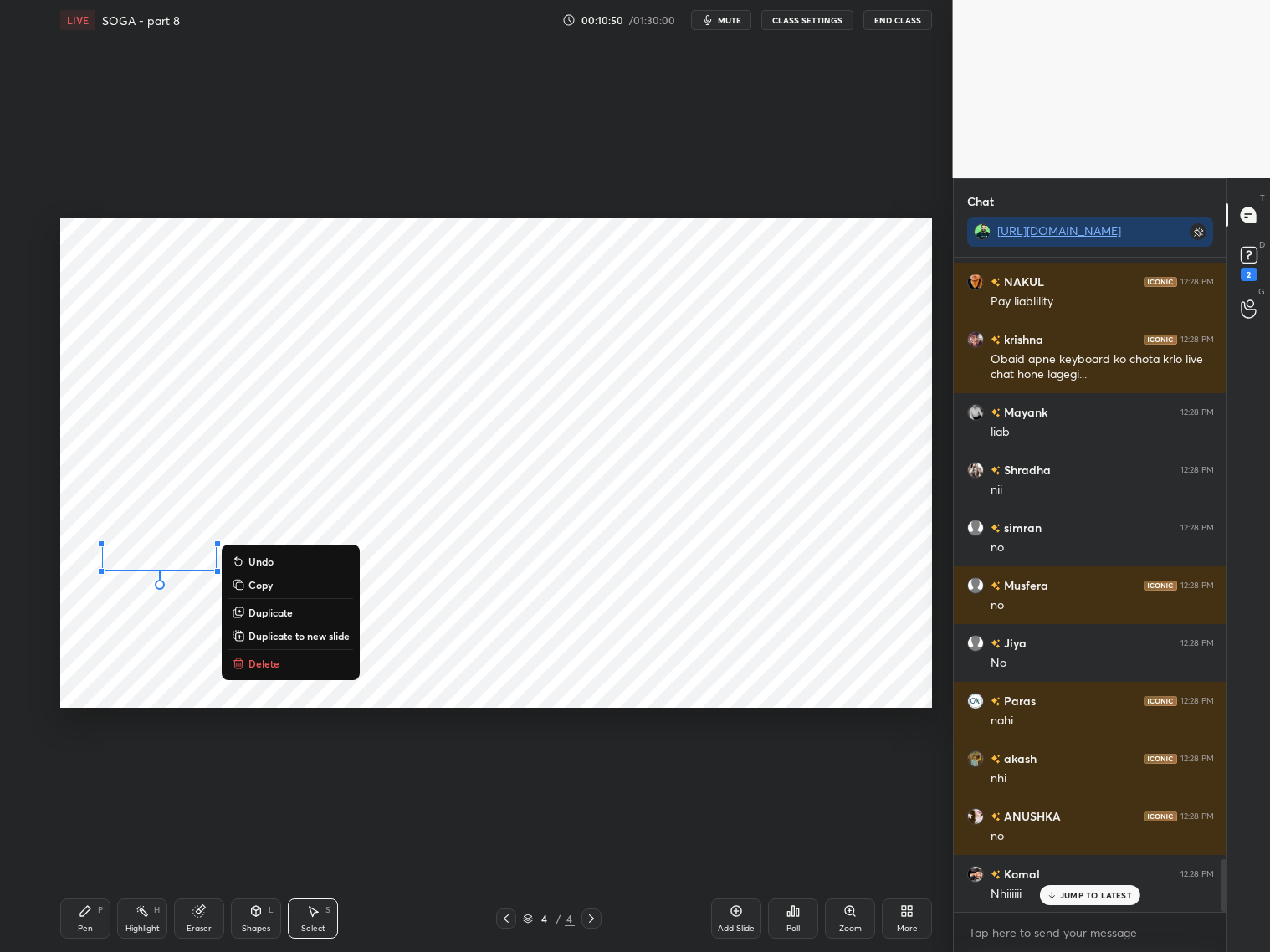
scroll to position [7655, 0]
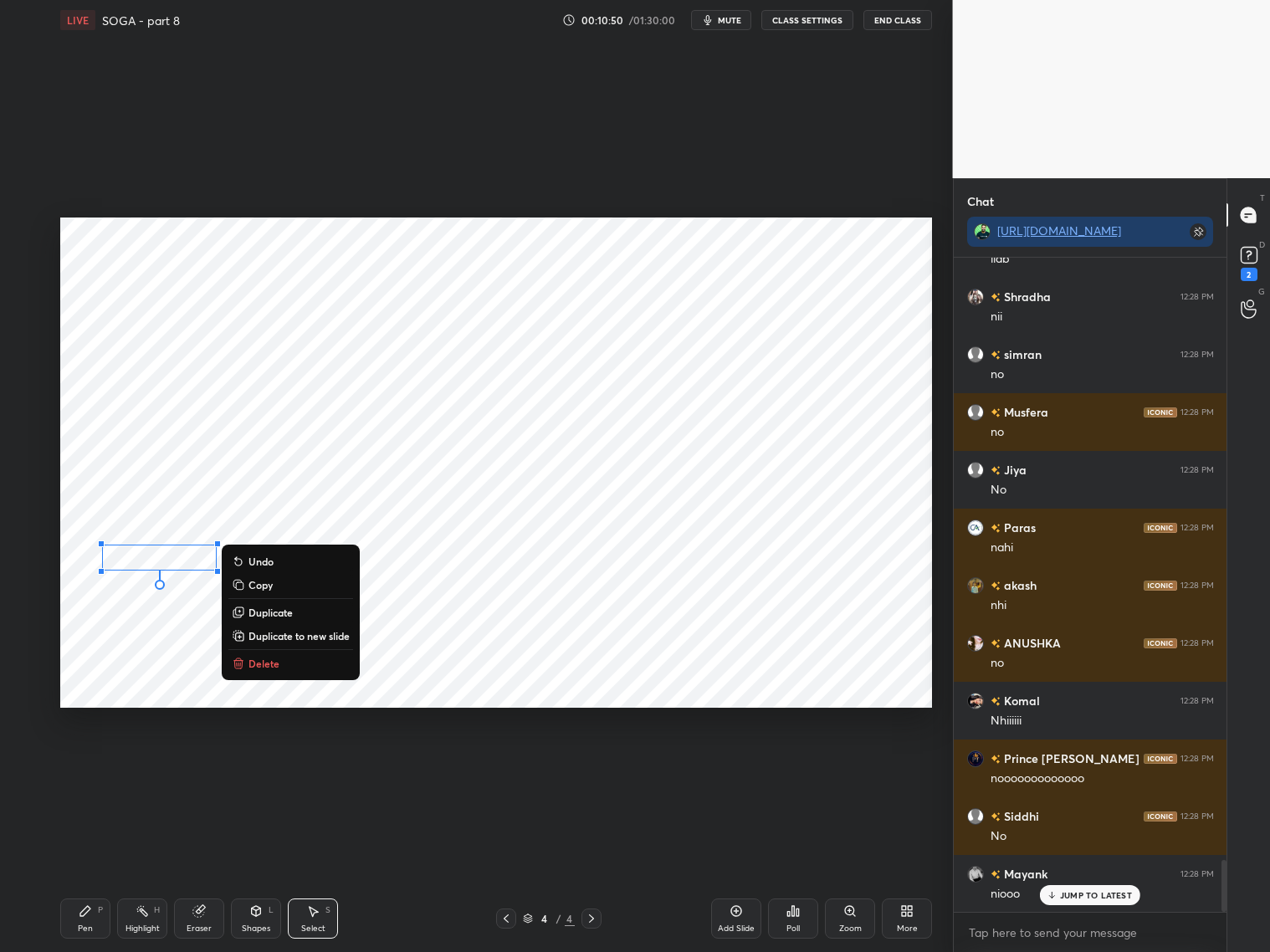
click at [182, 638] on div "0 ° Undo Copy Duplicate Duplicate to new slide Delete" at bounding box center [496, 462] width 872 height 491
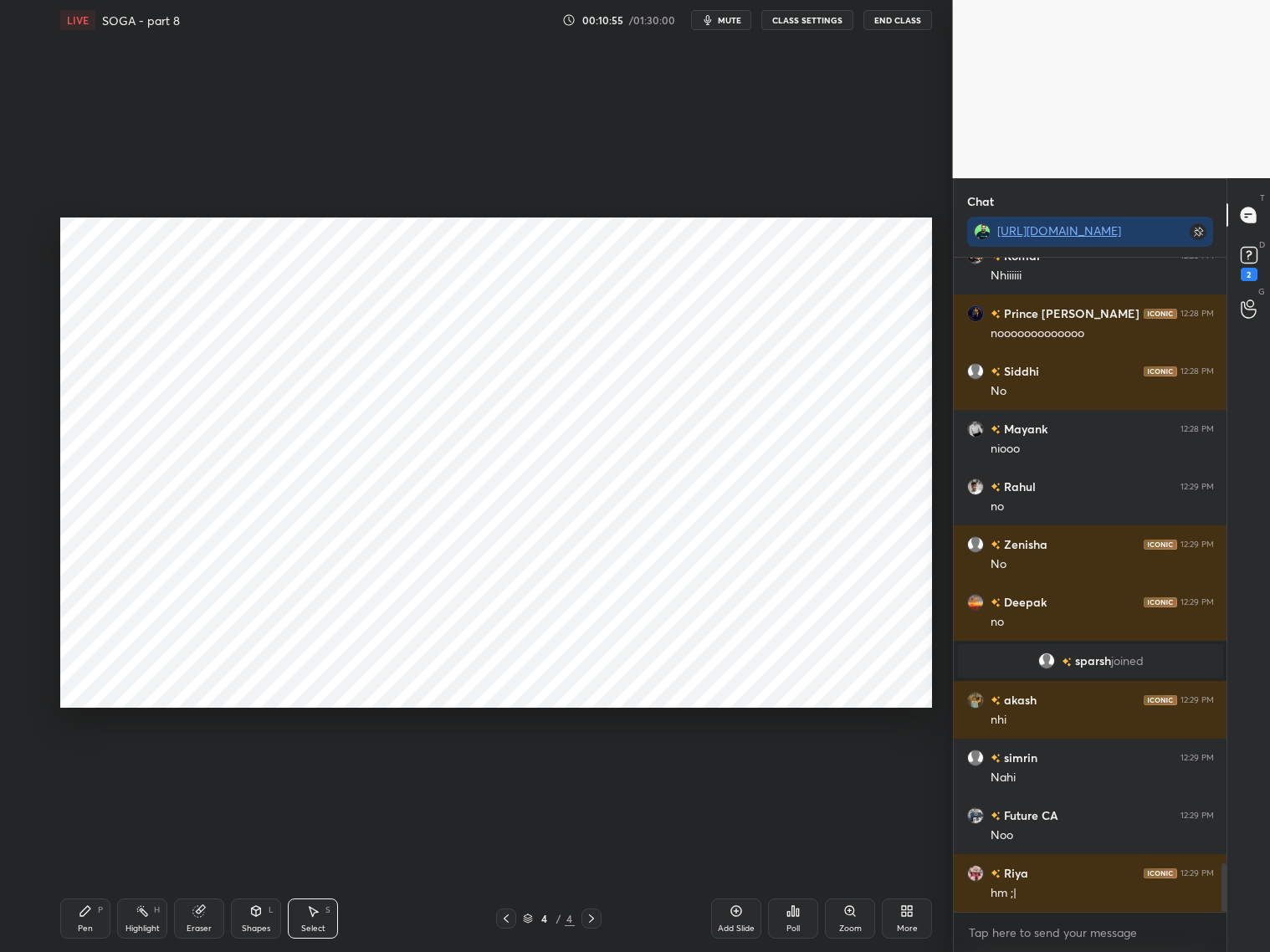
scroll to position [8158, 0]
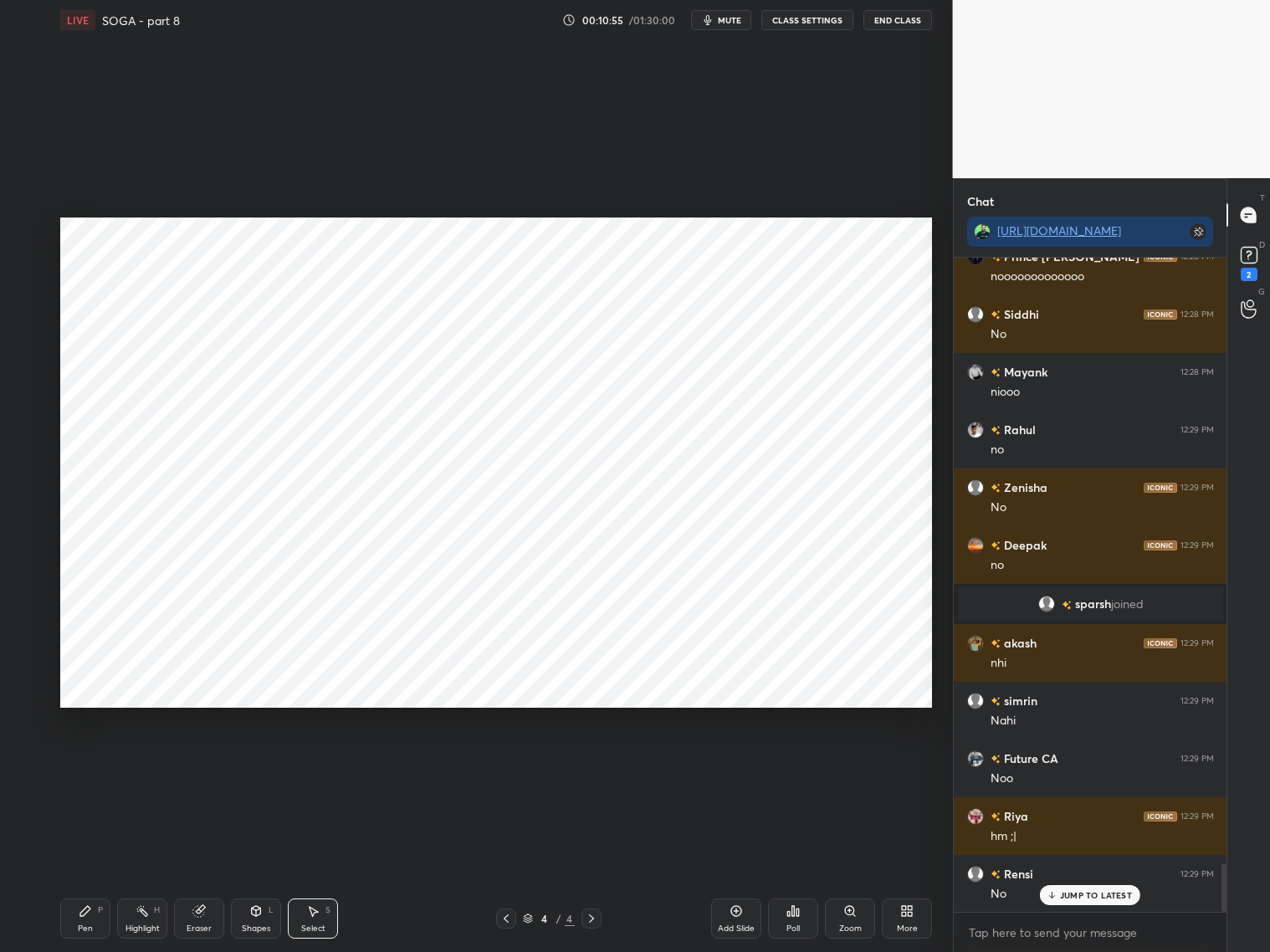
drag, startPoint x: 87, startPoint y: 915, endPoint x: 92, endPoint y: 906, distance: 10.3
click at [85, 916] on icon at bounding box center [85, 911] width 14 height 14
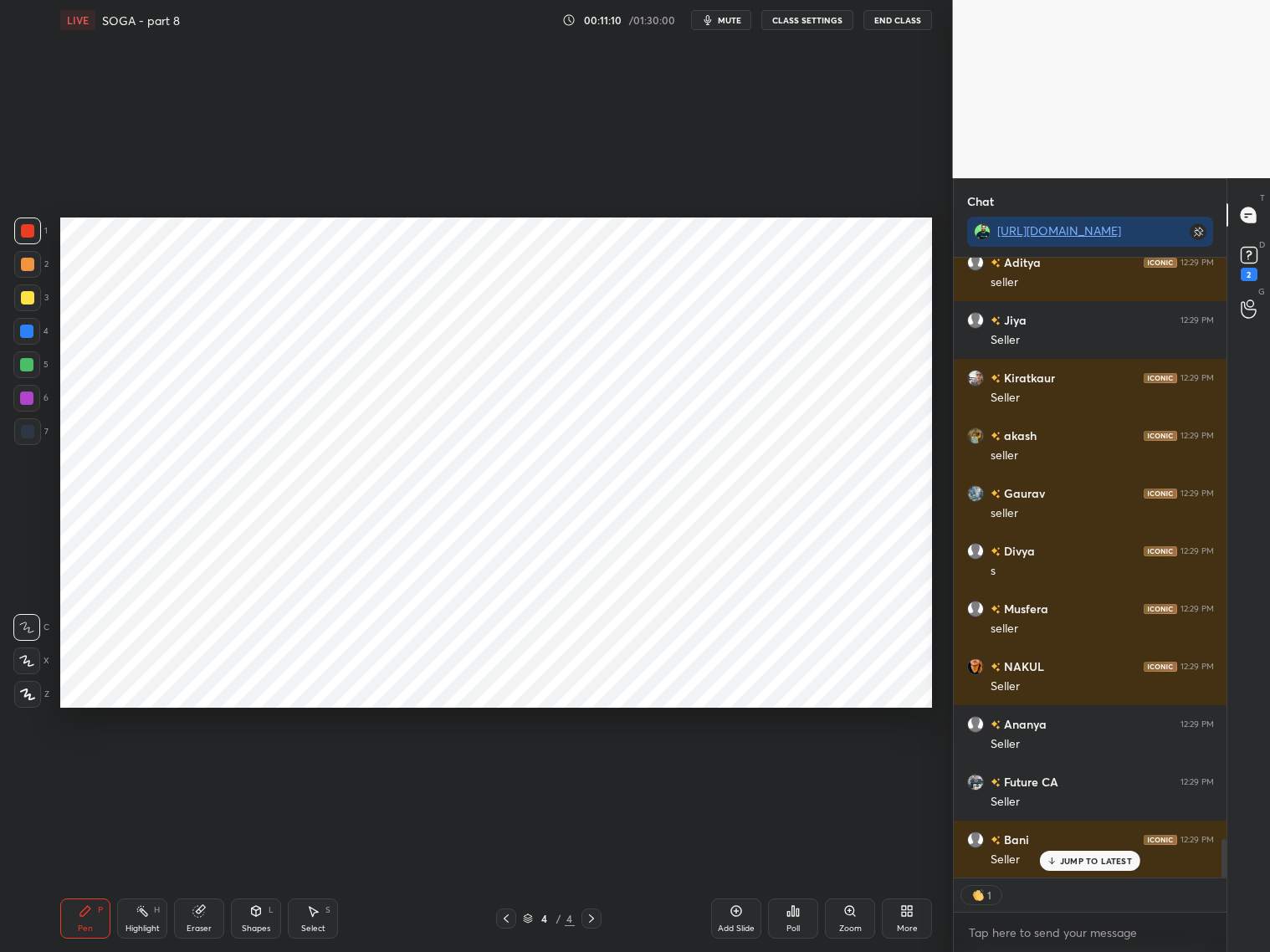
scroll to position [9650, 0]
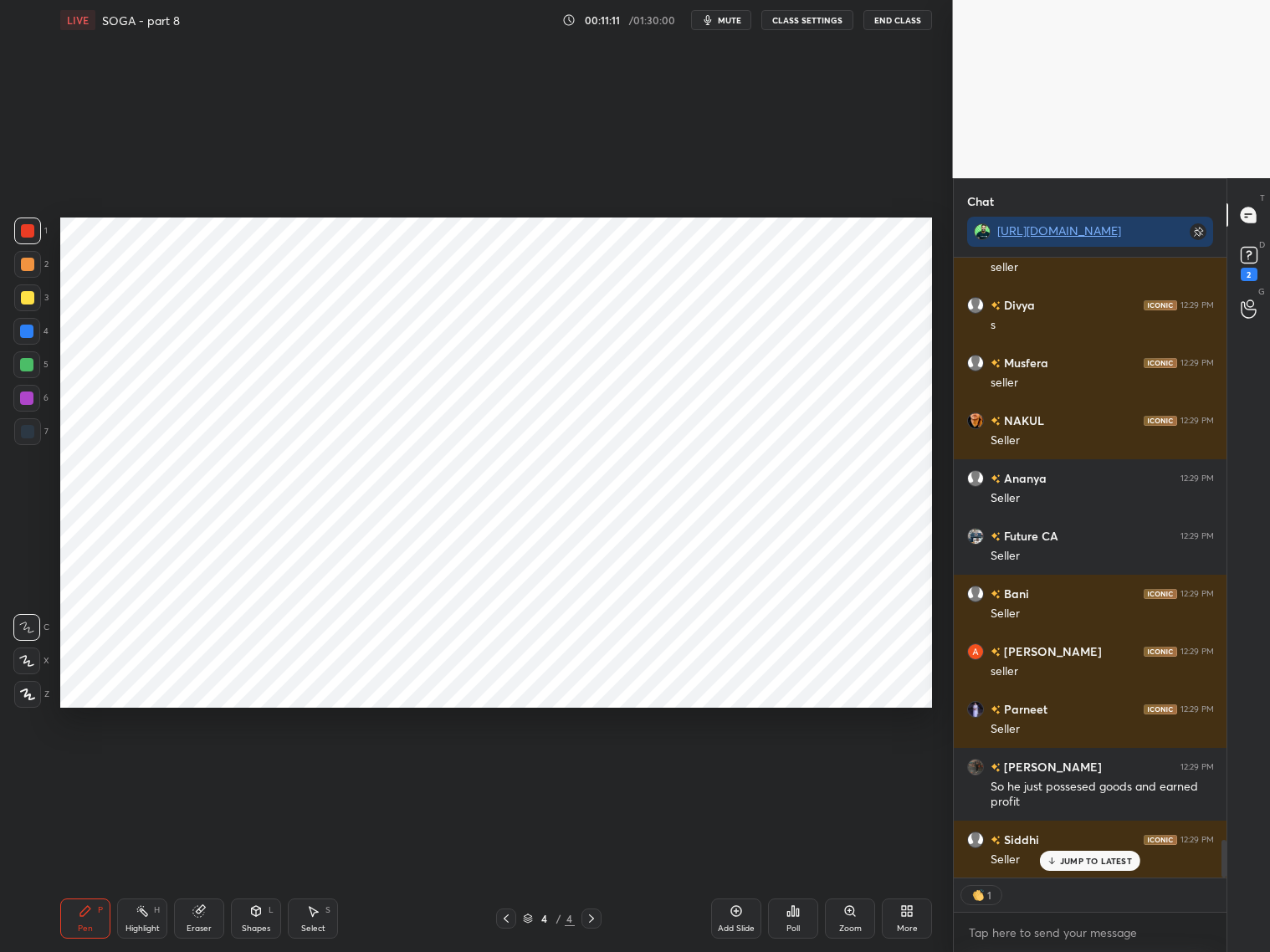
drag, startPoint x: 28, startPoint y: 399, endPoint x: 33, endPoint y: 379, distance: 20.6
click at [32, 399] on div at bounding box center [26, 398] width 14 height 14
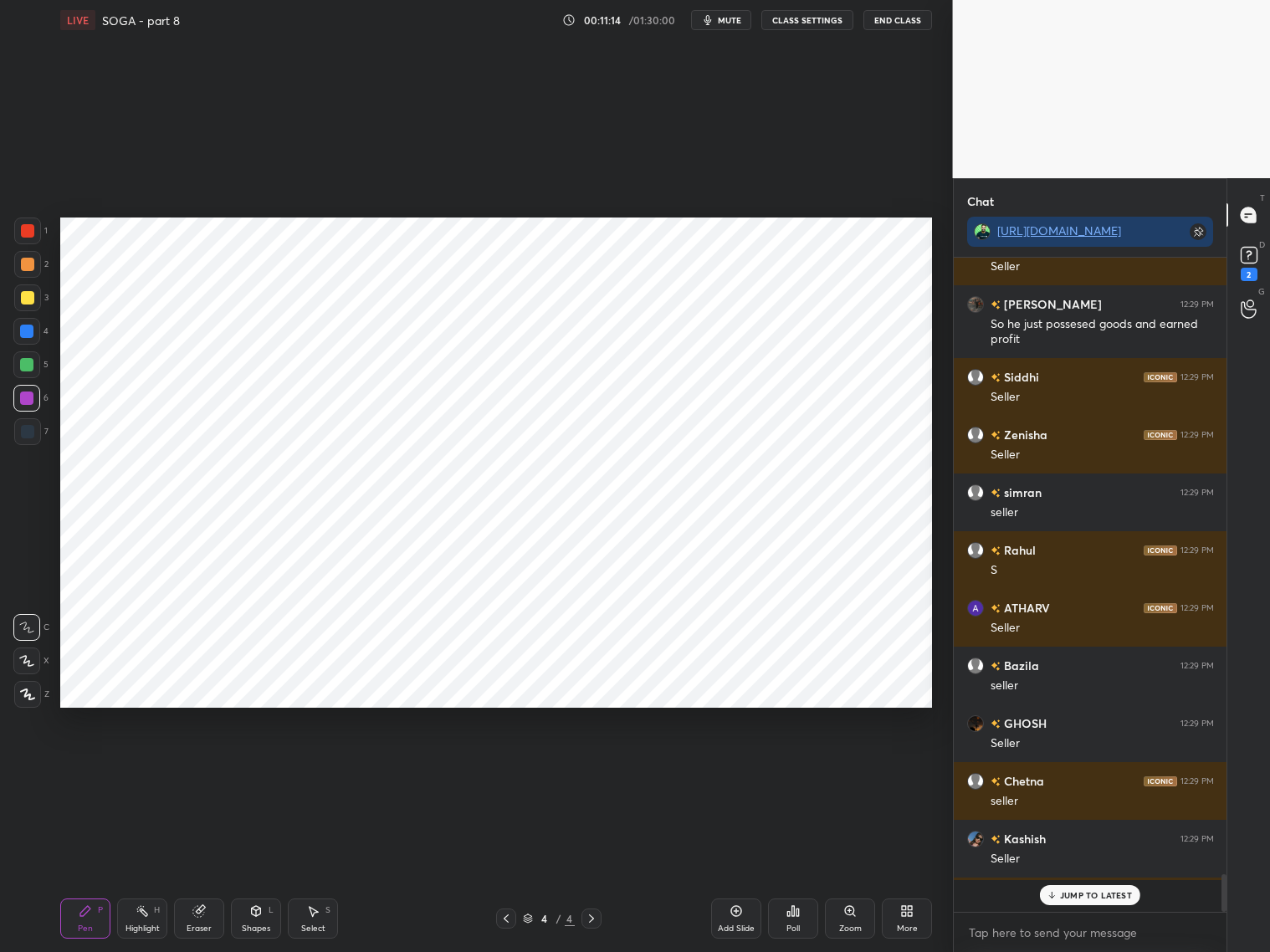
scroll to position [649, 268]
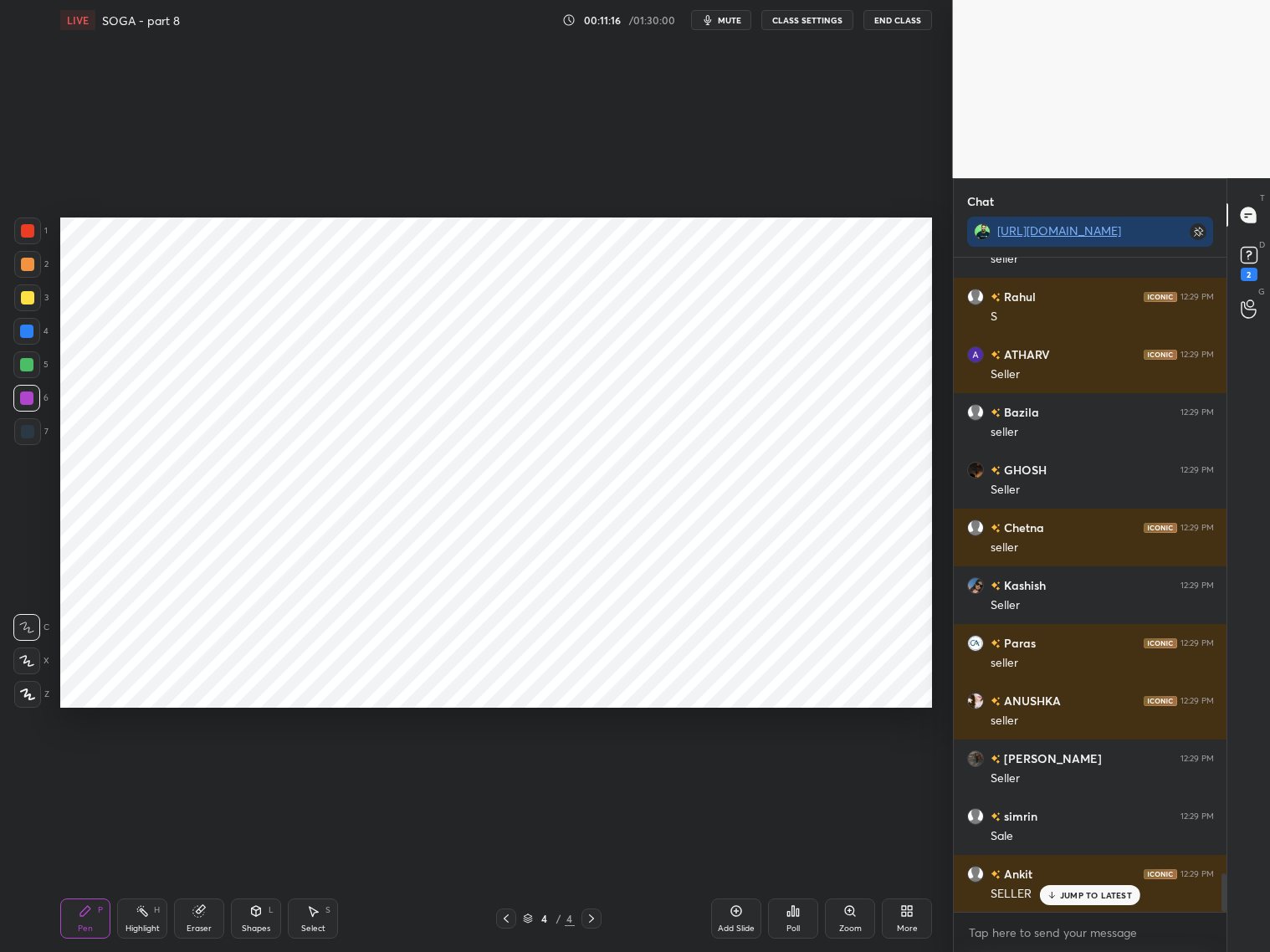
click at [35, 426] on div at bounding box center [27, 431] width 26 height 26
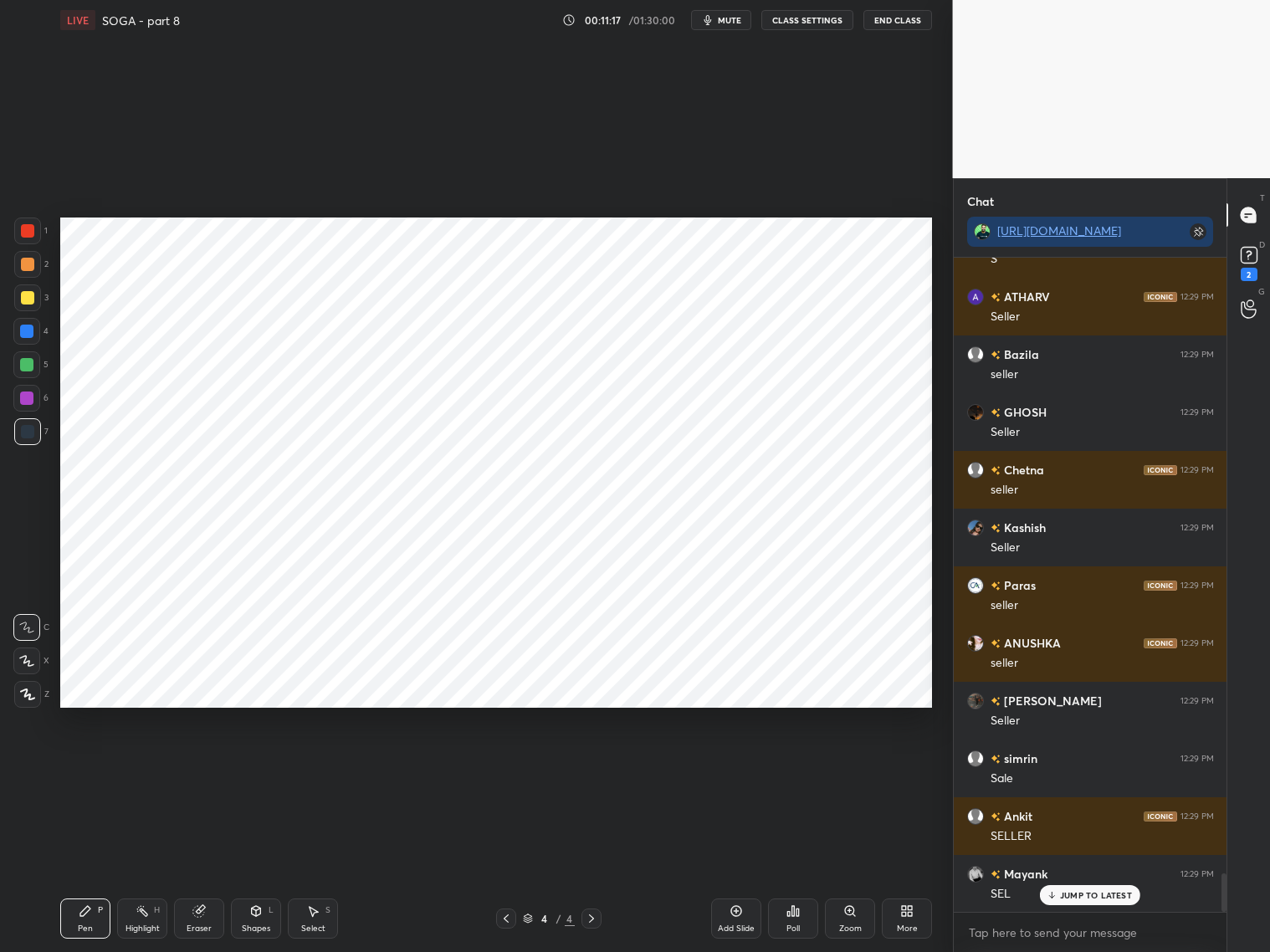
click at [32, 395] on div at bounding box center [26, 398] width 14 height 14
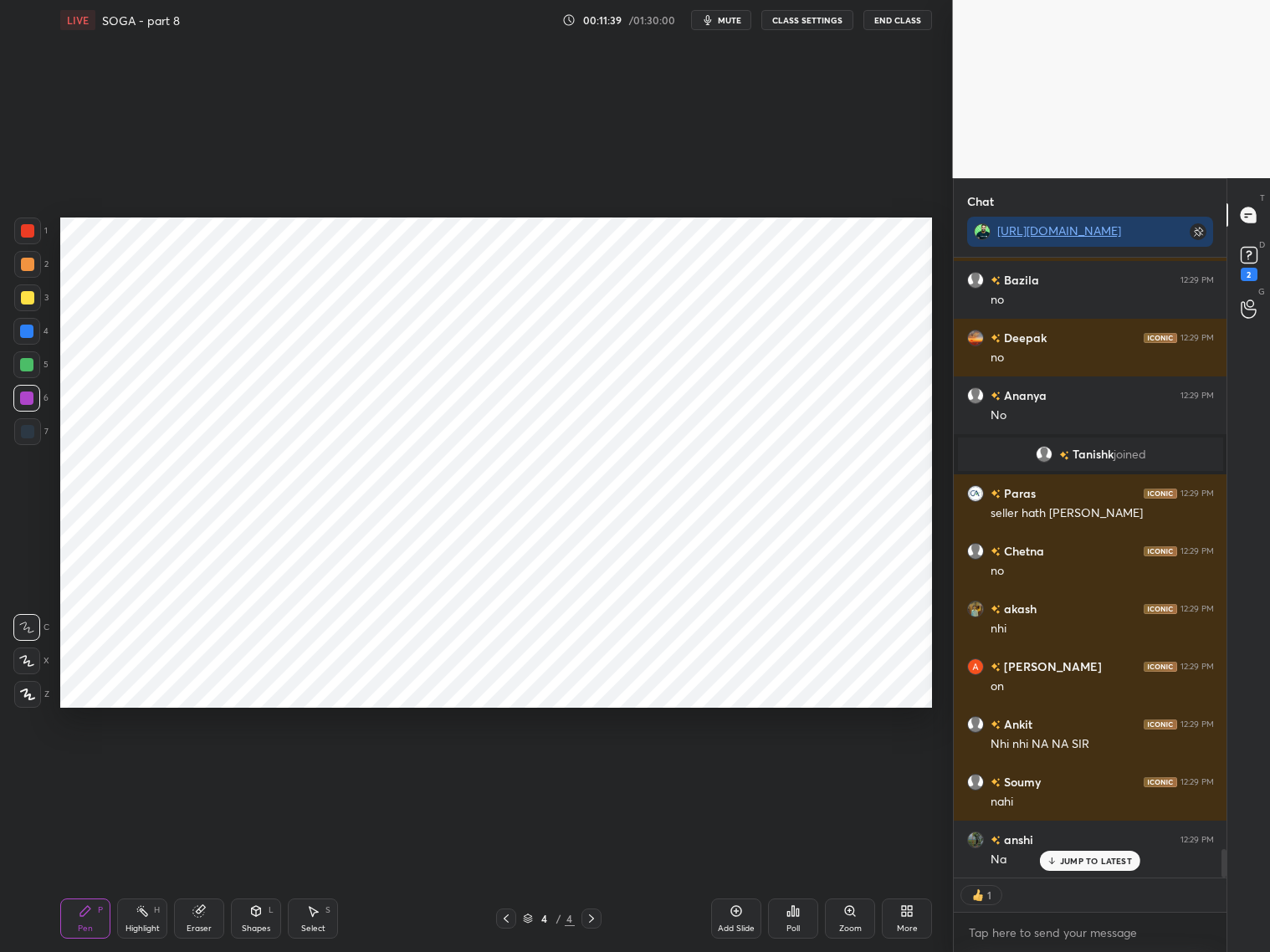
drag, startPoint x: 22, startPoint y: 431, endPoint x: 43, endPoint y: 414, distance: 27.0
click at [25, 425] on div at bounding box center [27, 432] width 14 height 14
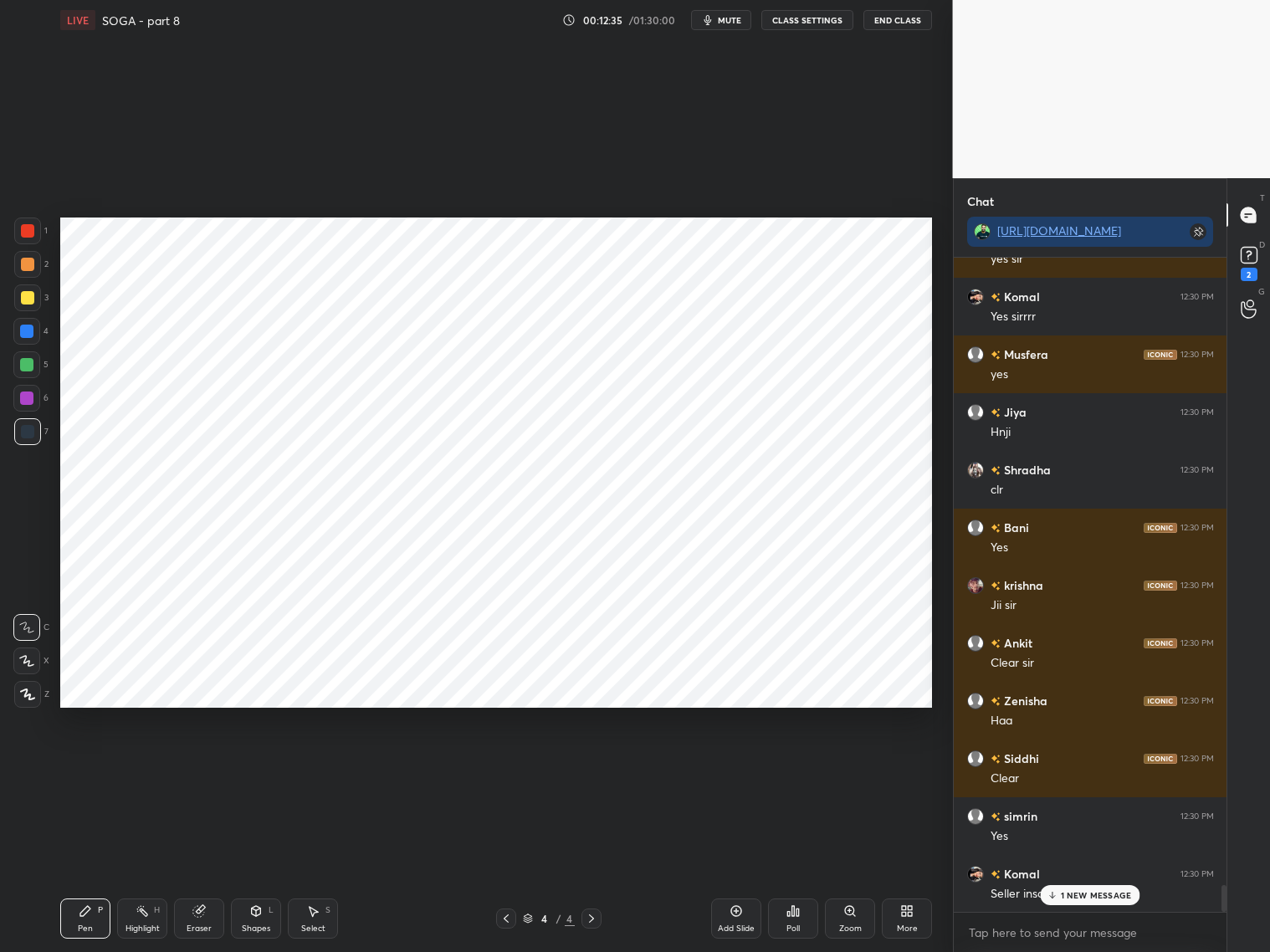
drag, startPoint x: 24, startPoint y: 337, endPoint x: 22, endPoint y: 328, distance: 9.2
click at [25, 335] on div at bounding box center [26, 331] width 26 height 26
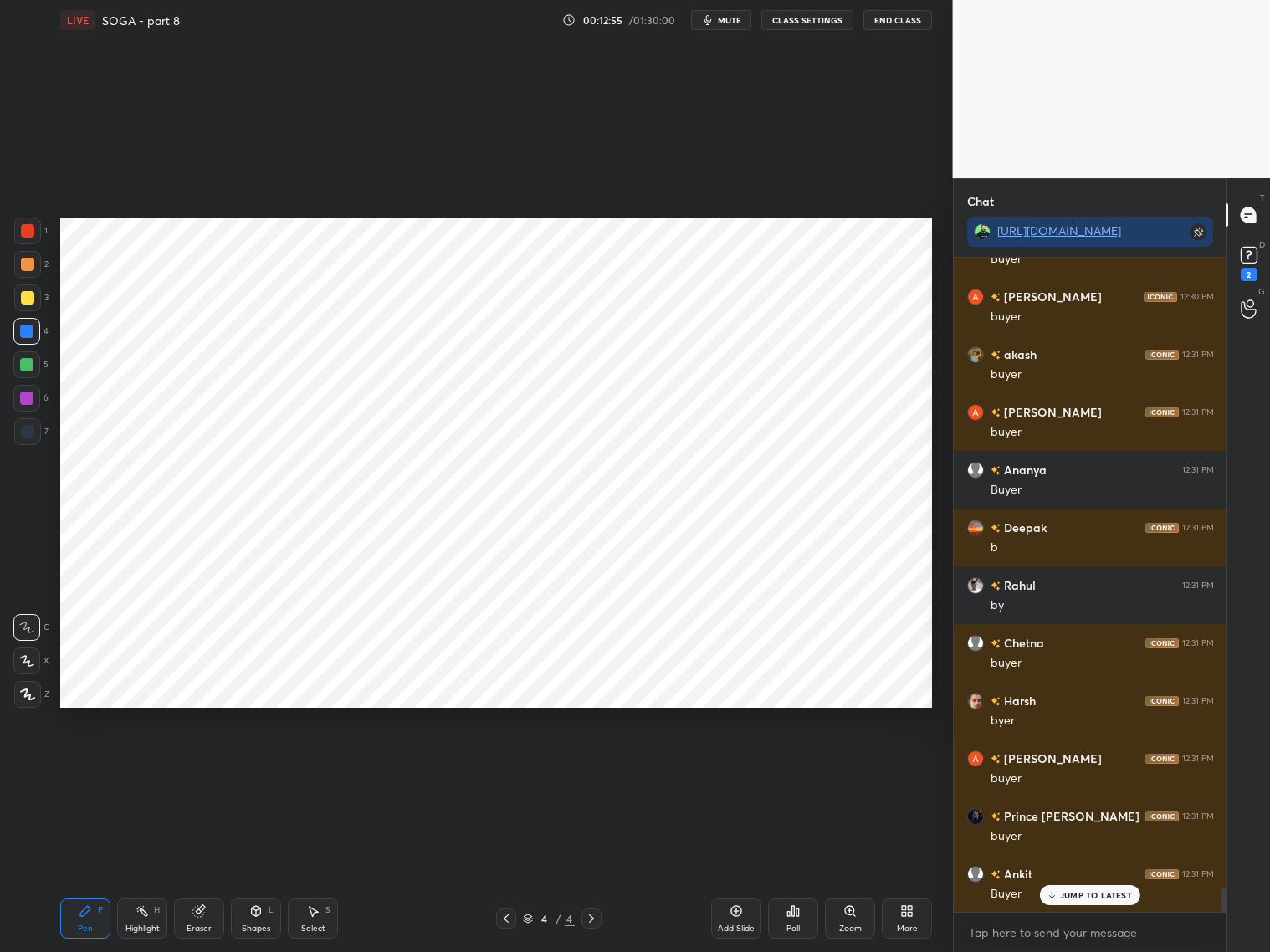
scroll to position [17368, 0]
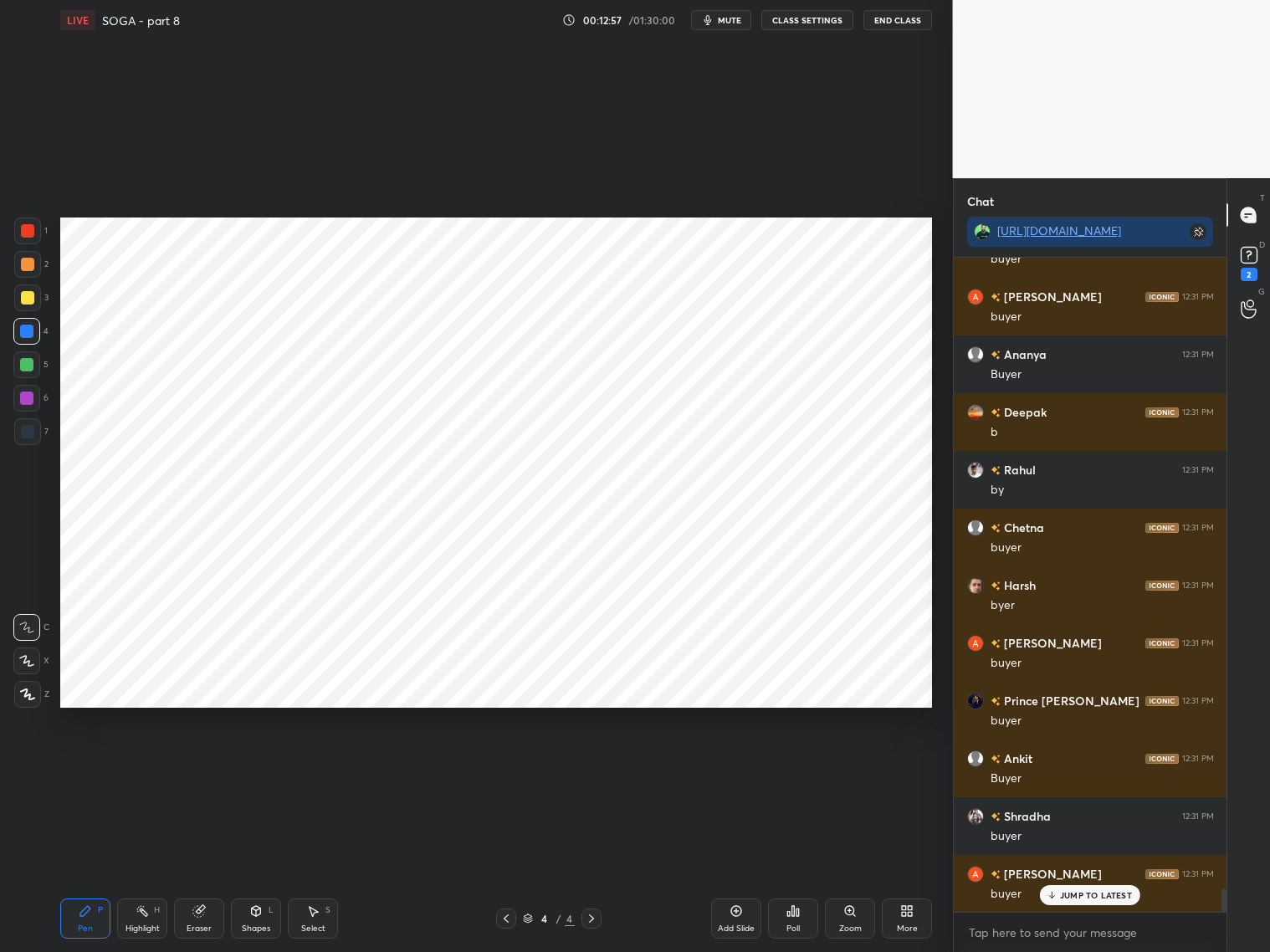
click at [30, 425] on div at bounding box center [27, 432] width 14 height 14
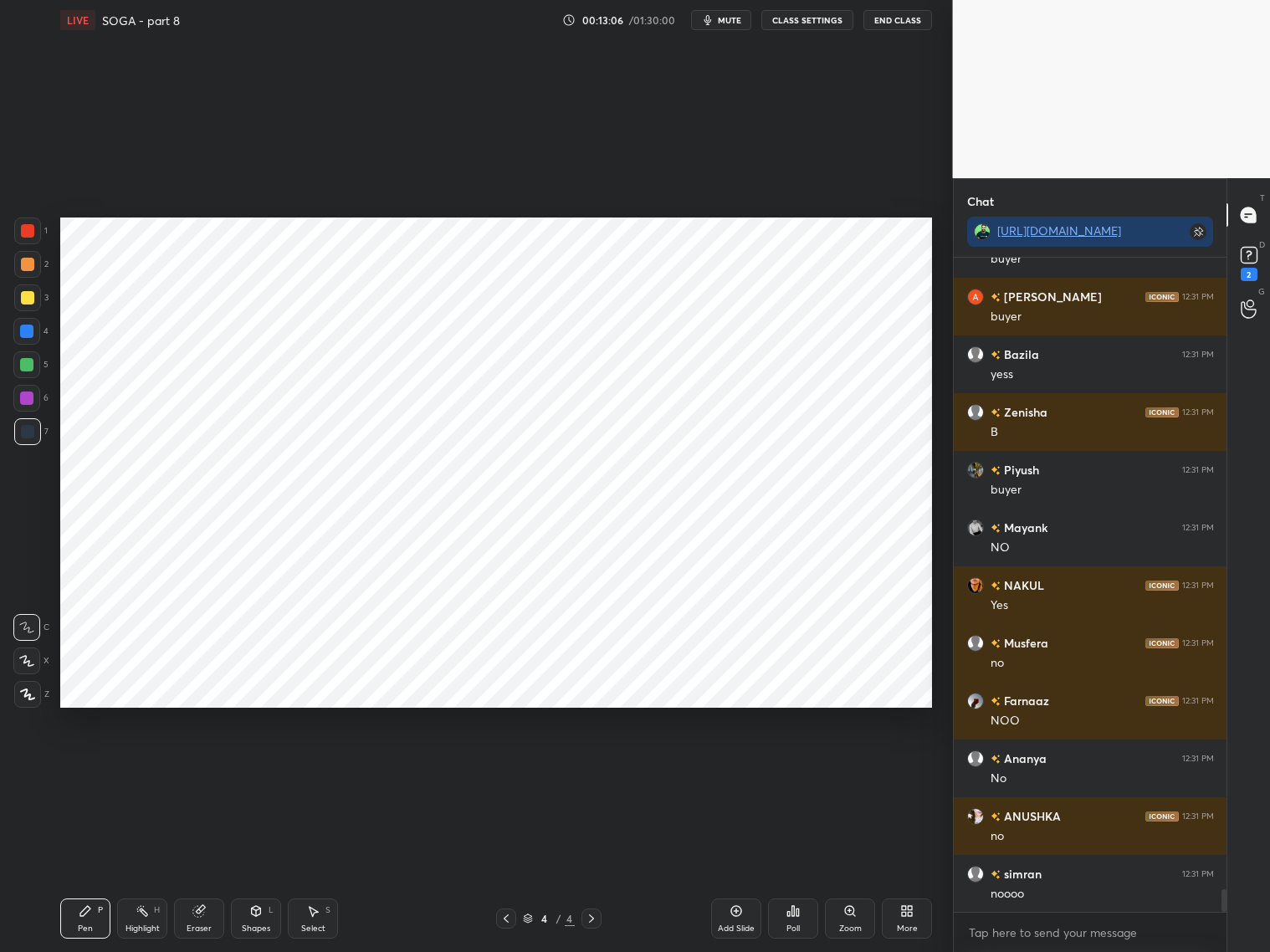
scroll to position [18176, 0]
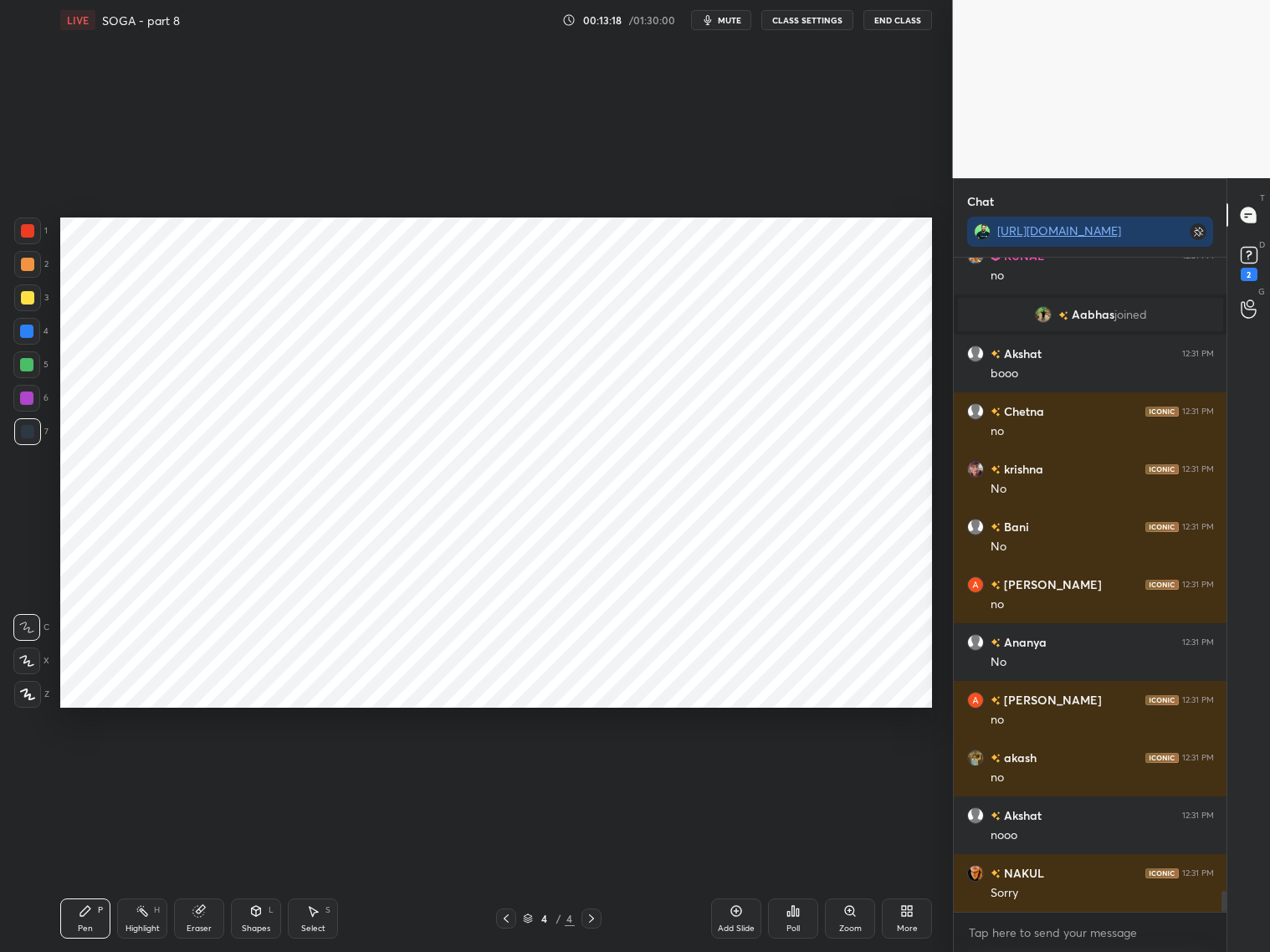
drag, startPoint x: 27, startPoint y: 227, endPoint x: 36, endPoint y: 226, distance: 9.1
click at [29, 227] on div at bounding box center [27, 231] width 14 height 14
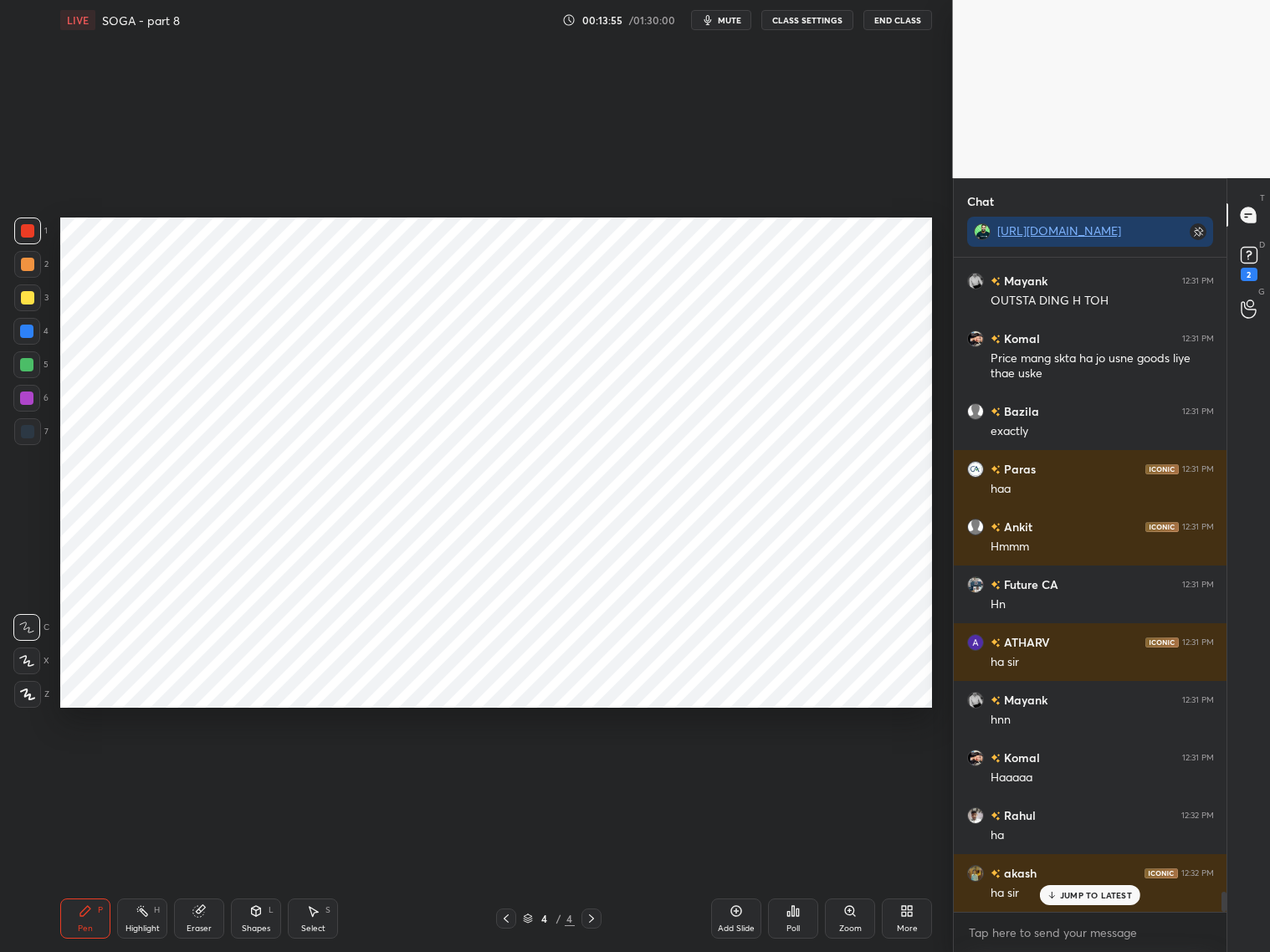
scroll to position [20771, 0]
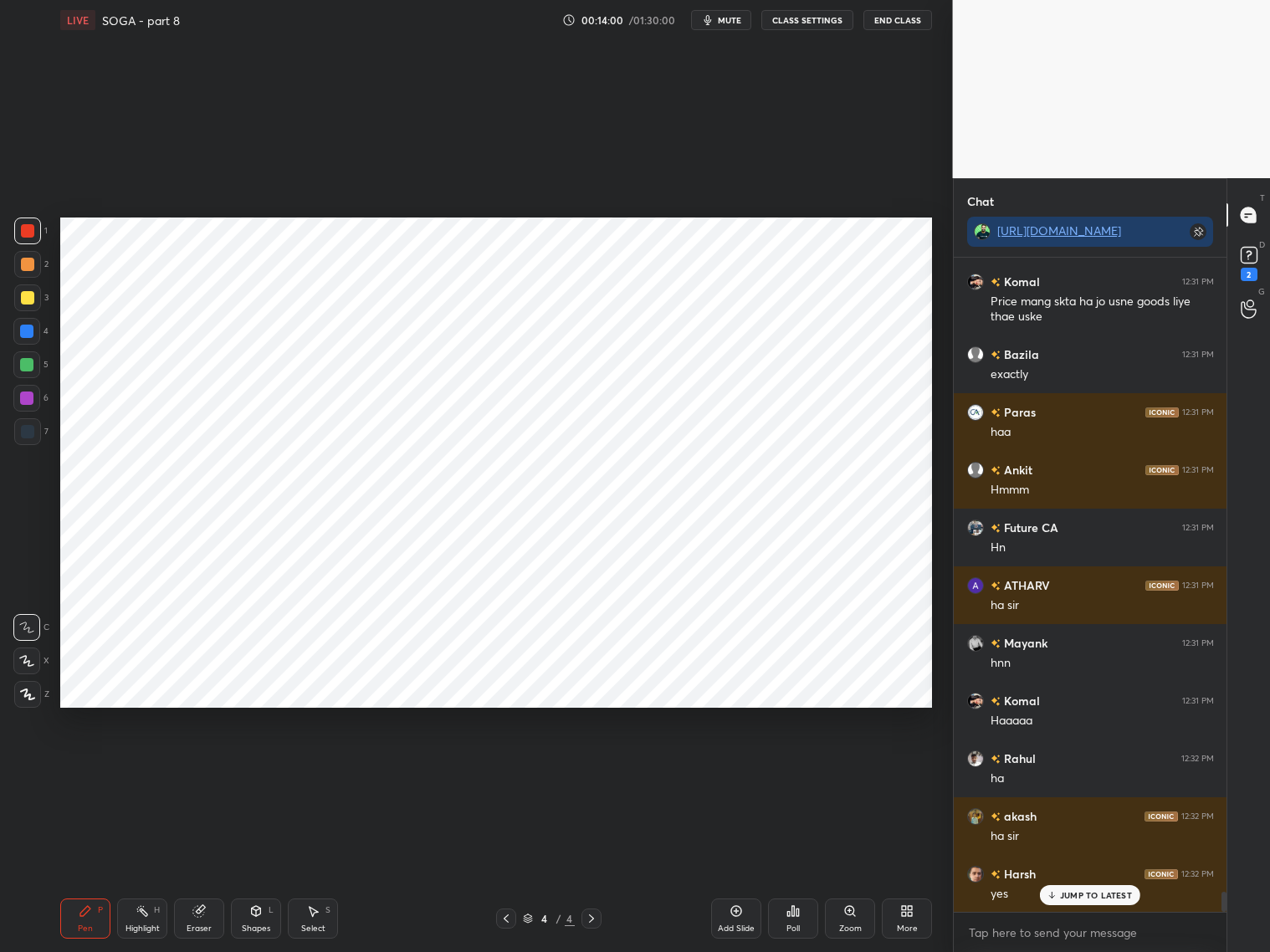
drag, startPoint x: 27, startPoint y: 333, endPoint x: 38, endPoint y: 329, distance: 11.7
click at [27, 332] on div at bounding box center [26, 332] width 14 height 14
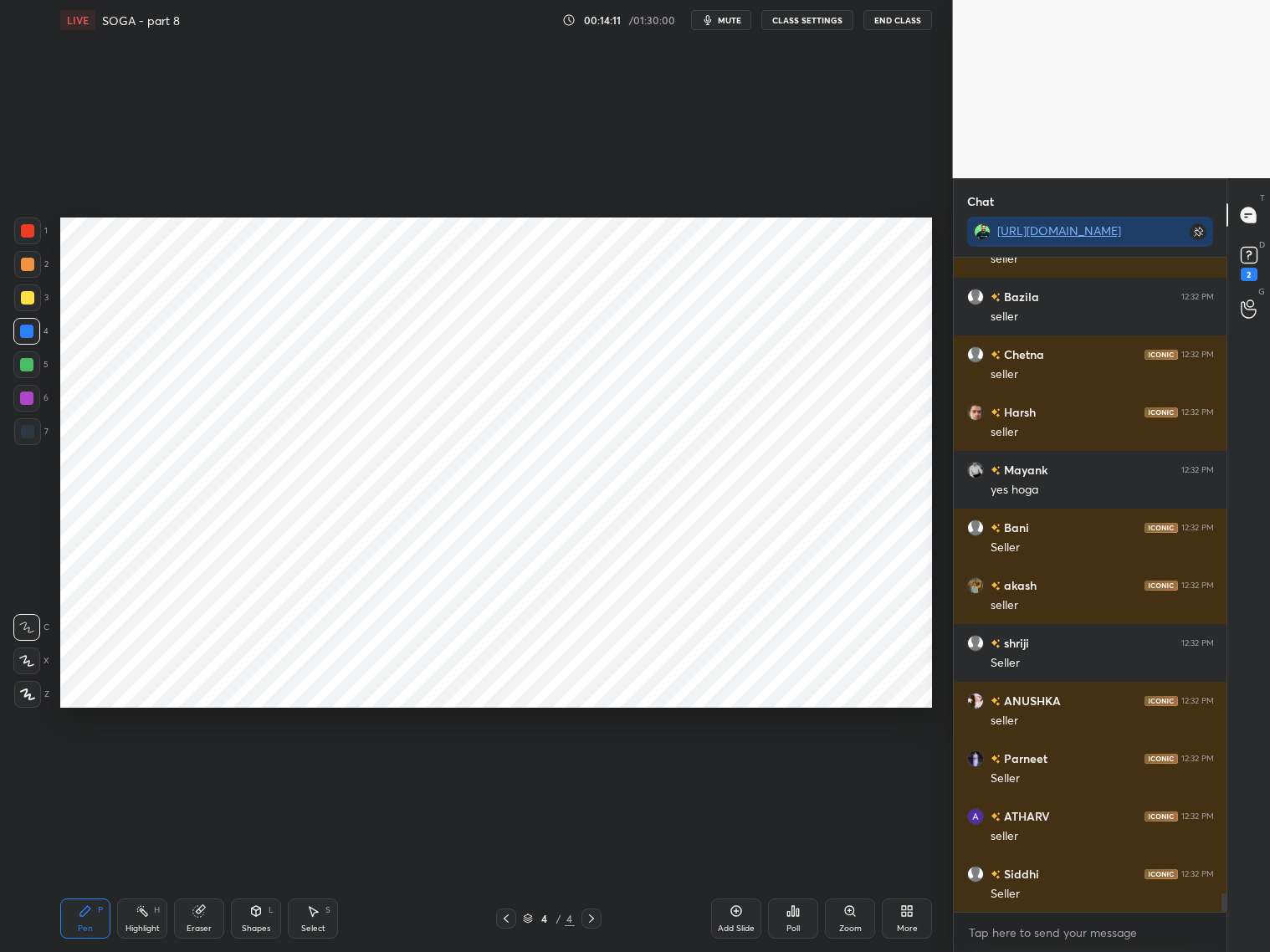
scroll to position [22157, 0]
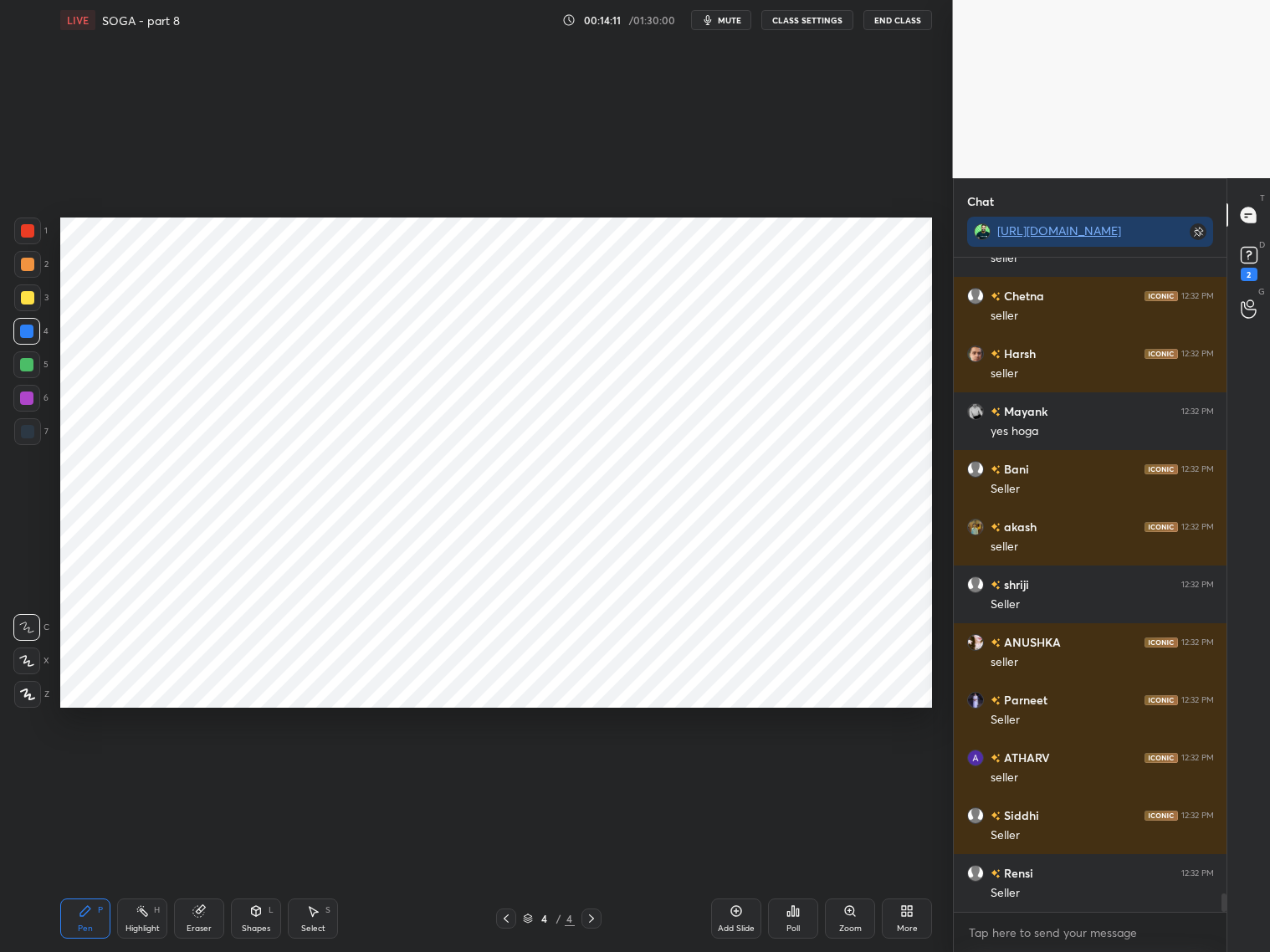
click at [25, 433] on div at bounding box center [27, 432] width 14 height 14
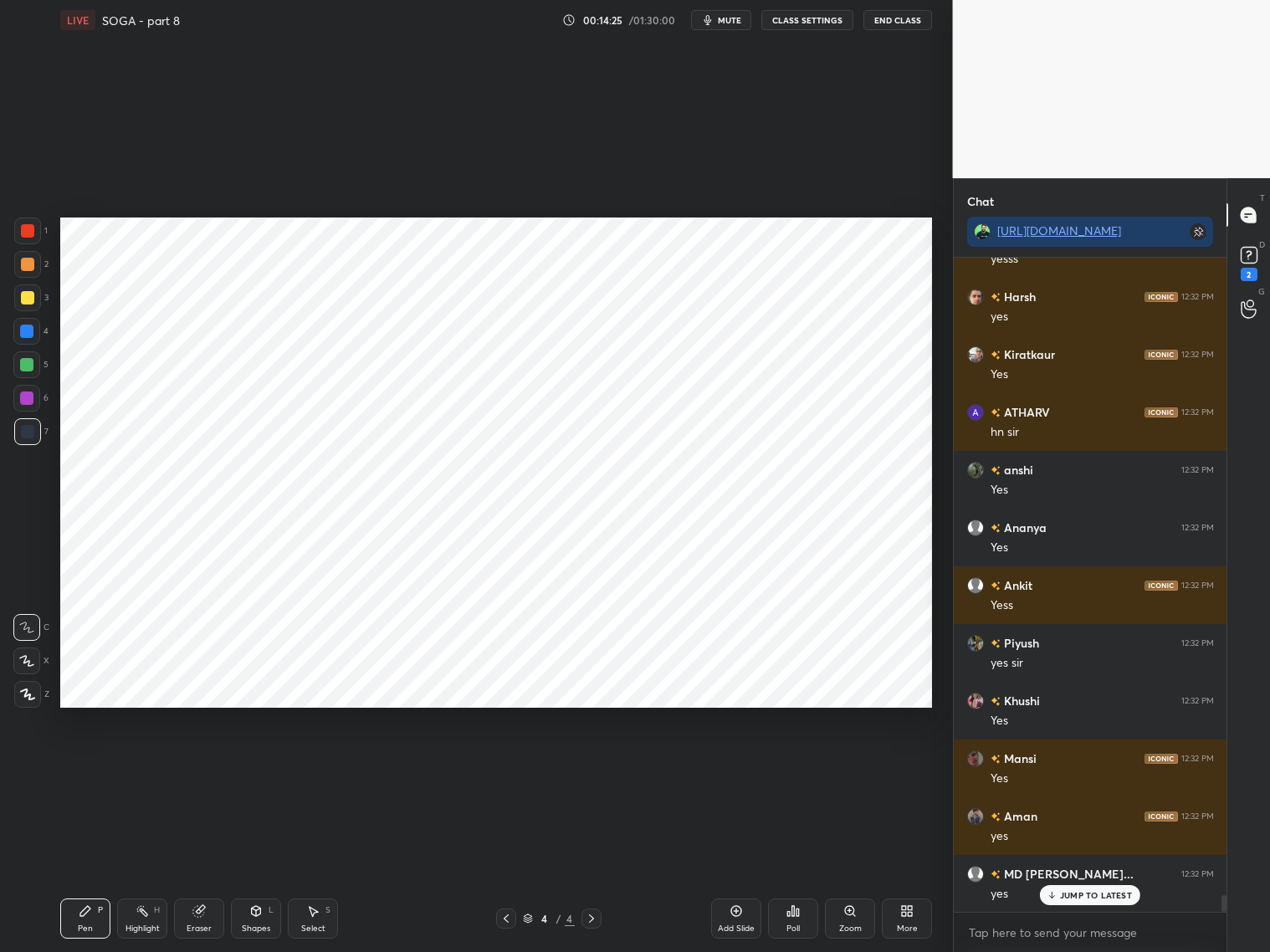
scroll to position [25139, 0]
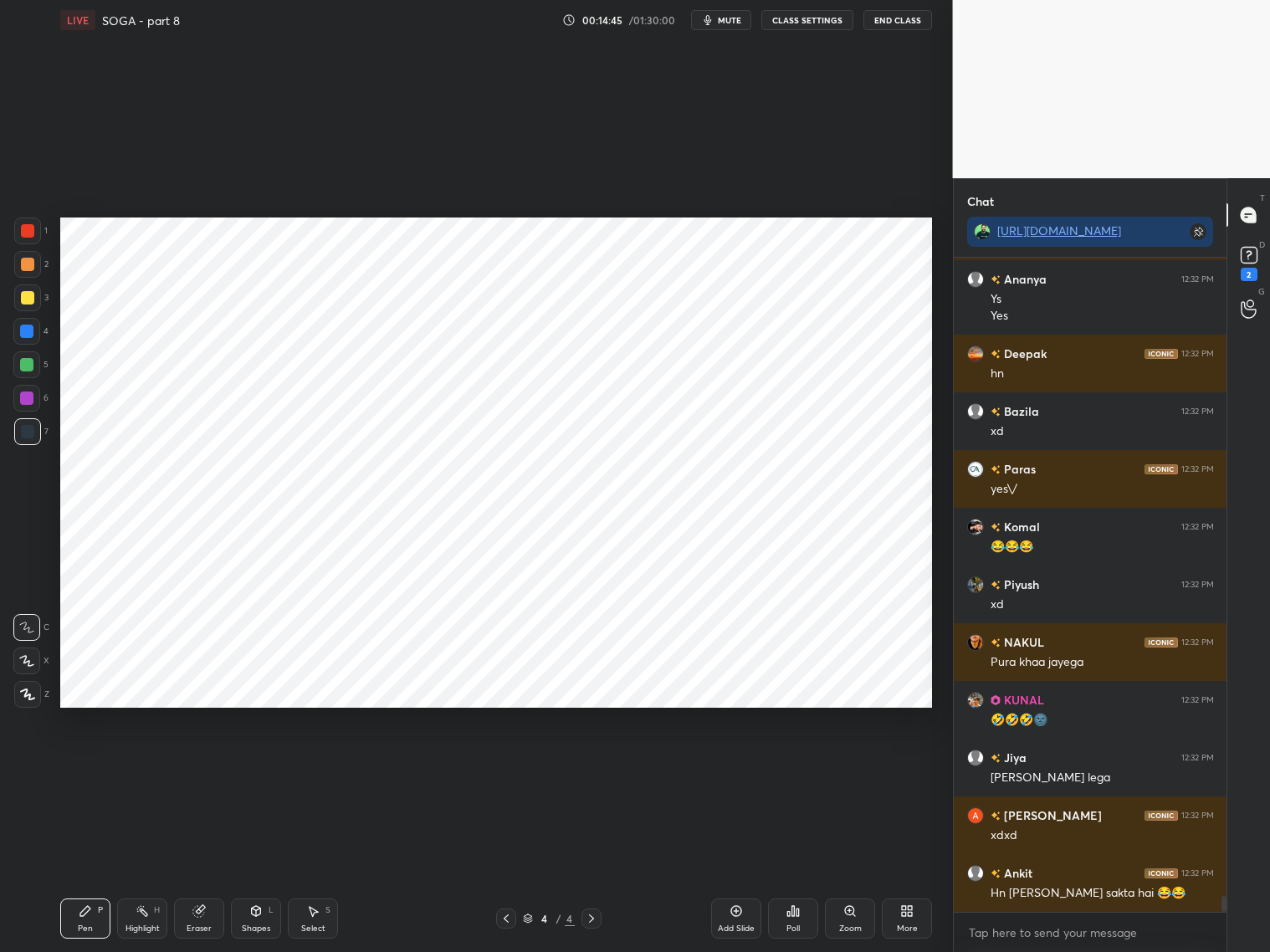
click at [21, 238] on div at bounding box center [27, 230] width 26 height 26
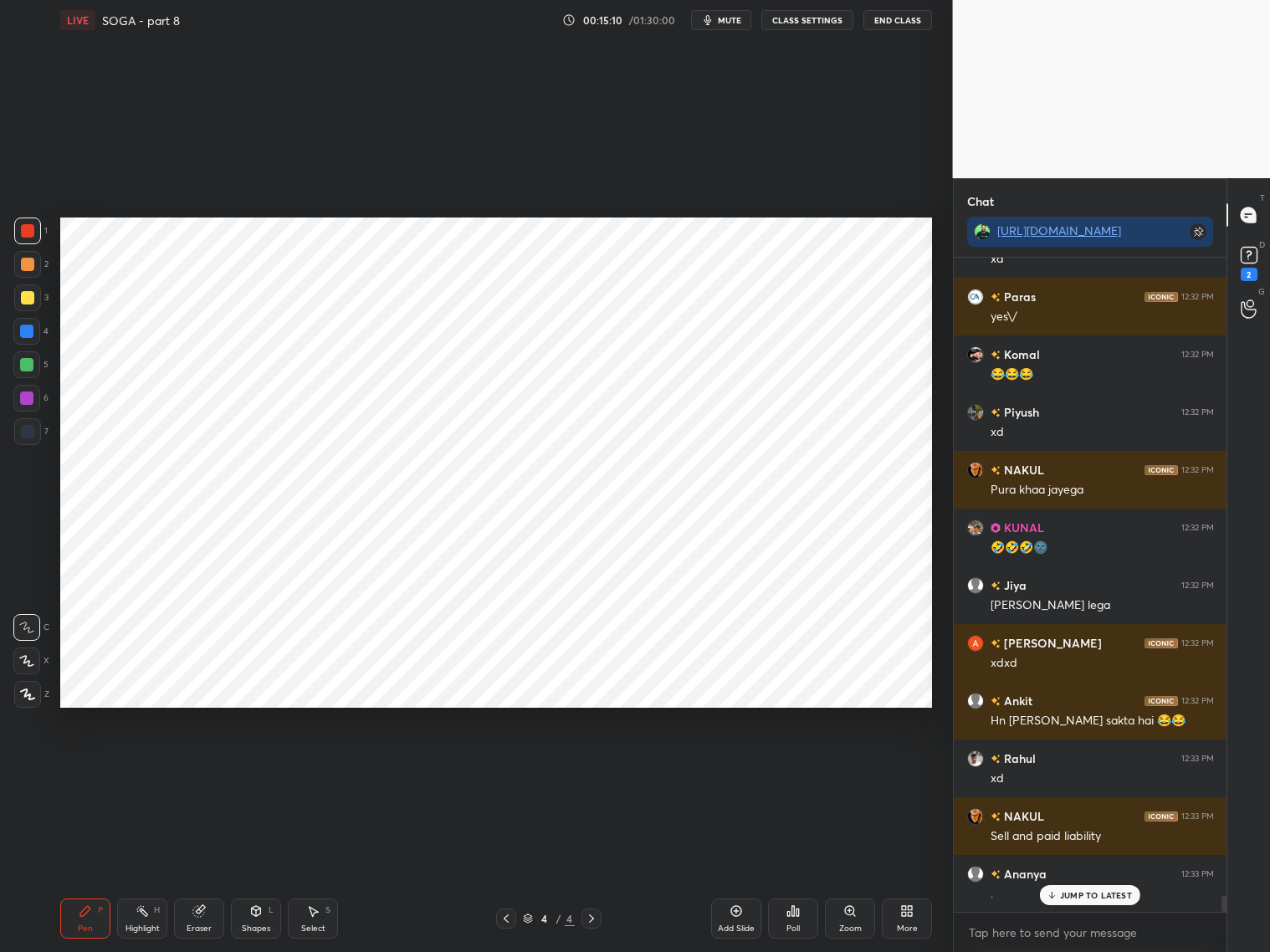
click at [199, 916] on div "Eraser" at bounding box center [199, 918] width 50 height 40
drag, startPoint x: 89, startPoint y: 914, endPoint x: 90, endPoint y: 893, distance: 21.0
click at [89, 912] on icon at bounding box center [85, 911] width 14 height 14
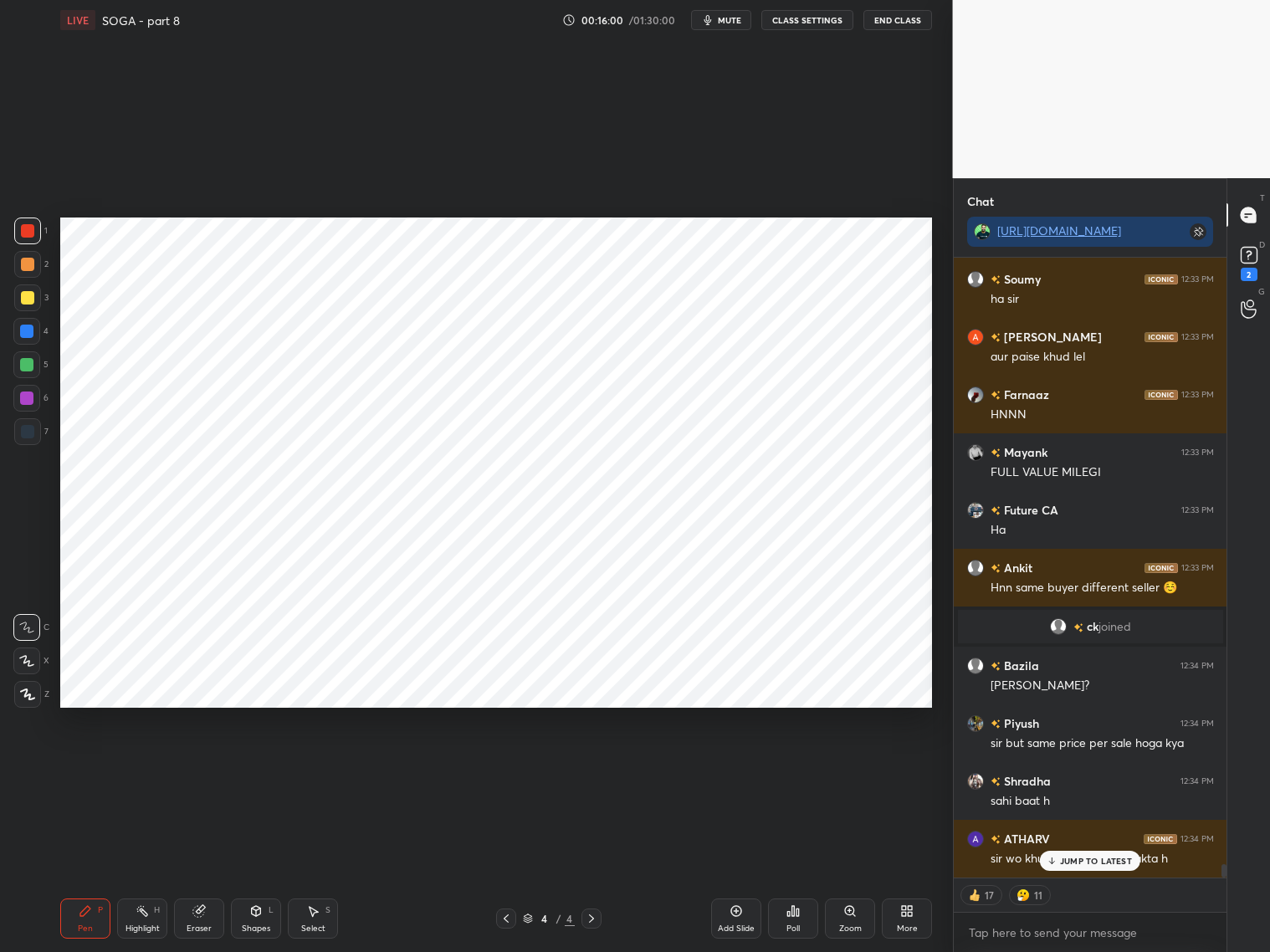
scroll to position [28231, 0]
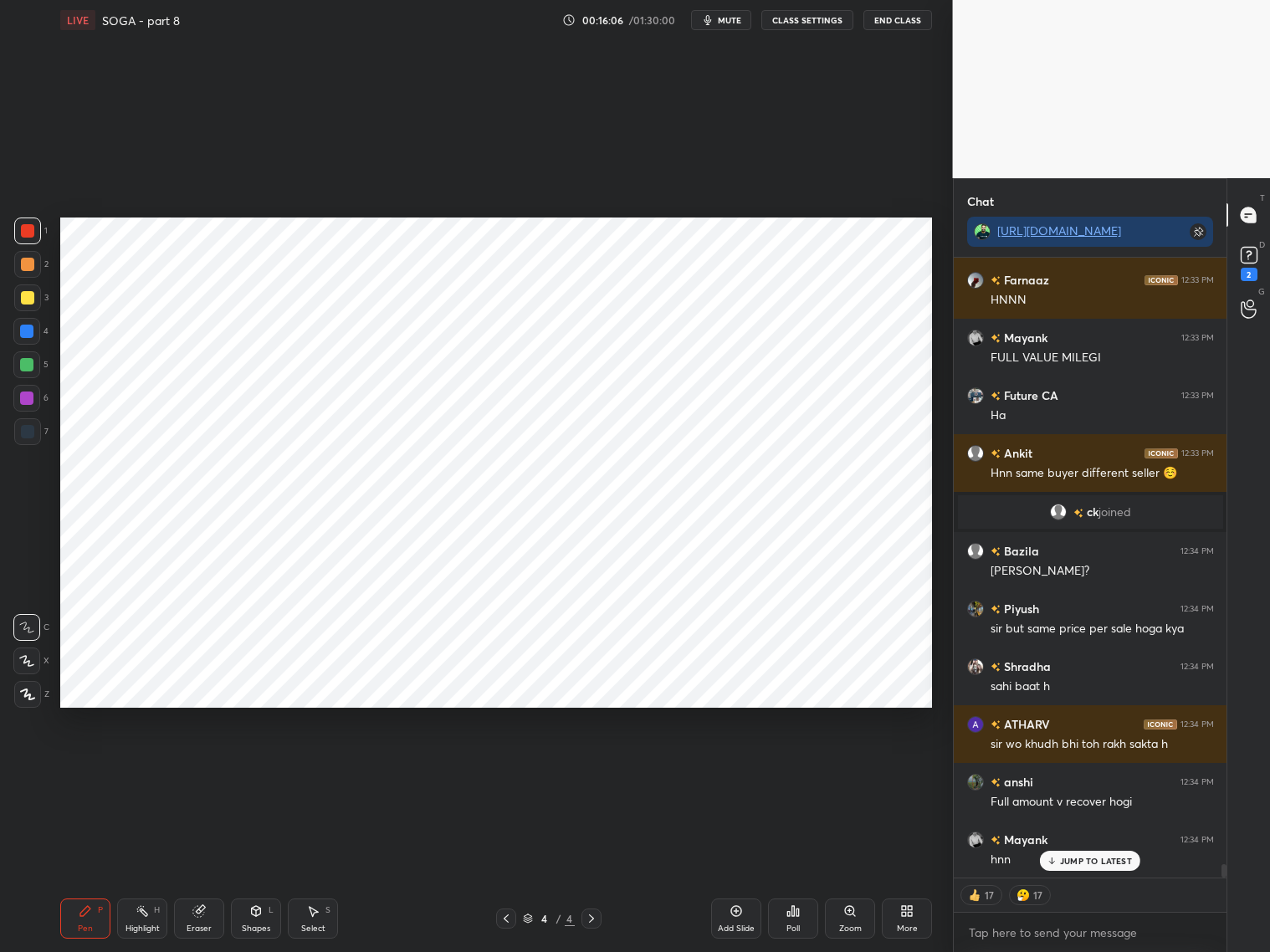
drag, startPoint x: 806, startPoint y: 856, endPoint x: 806, endPoint y: 16, distance: 840.0
click at [806, 16] on button "CLASS SETTINGS" at bounding box center [808, 20] width 92 height 20
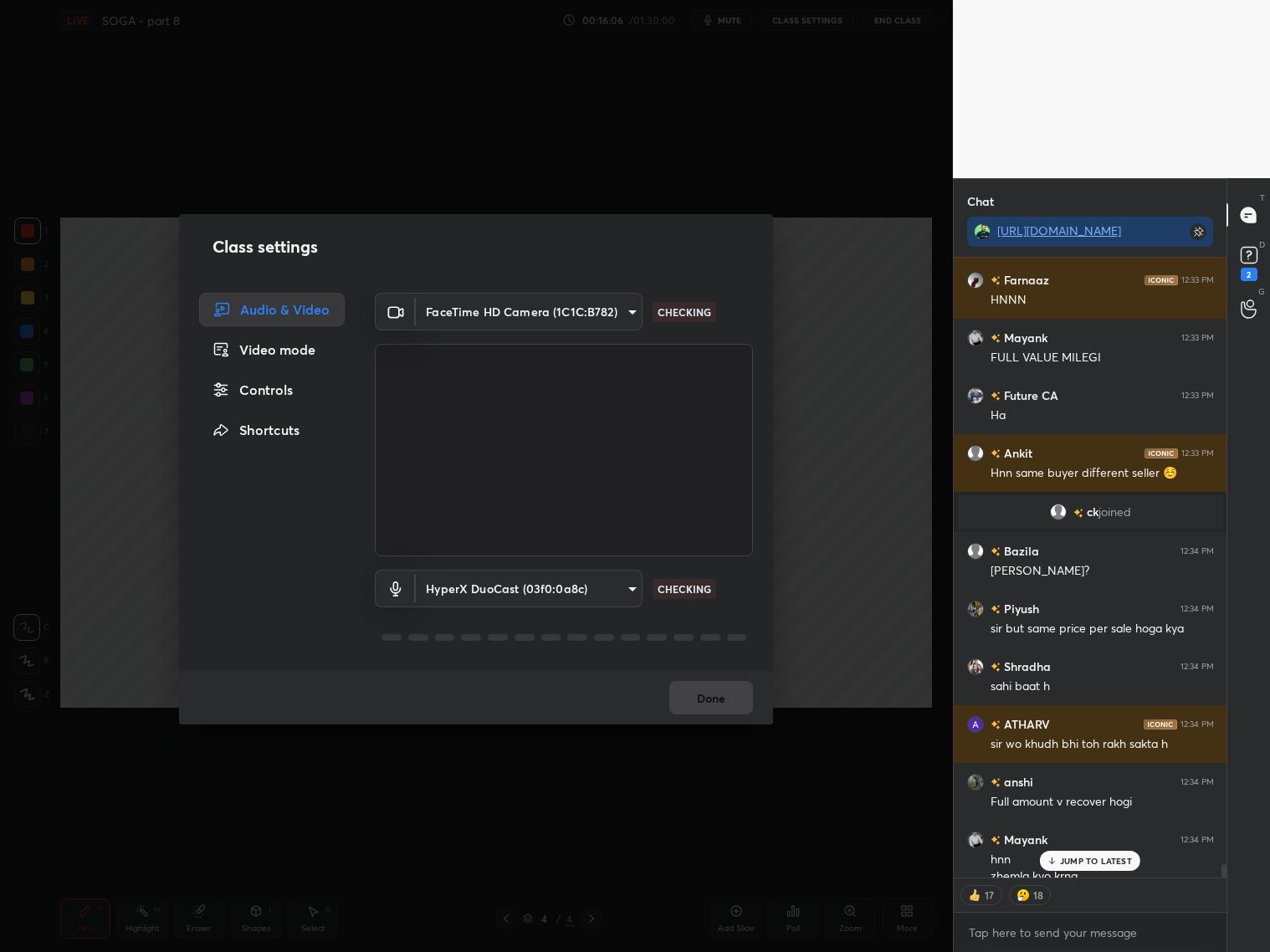
scroll to position [28248, 0]
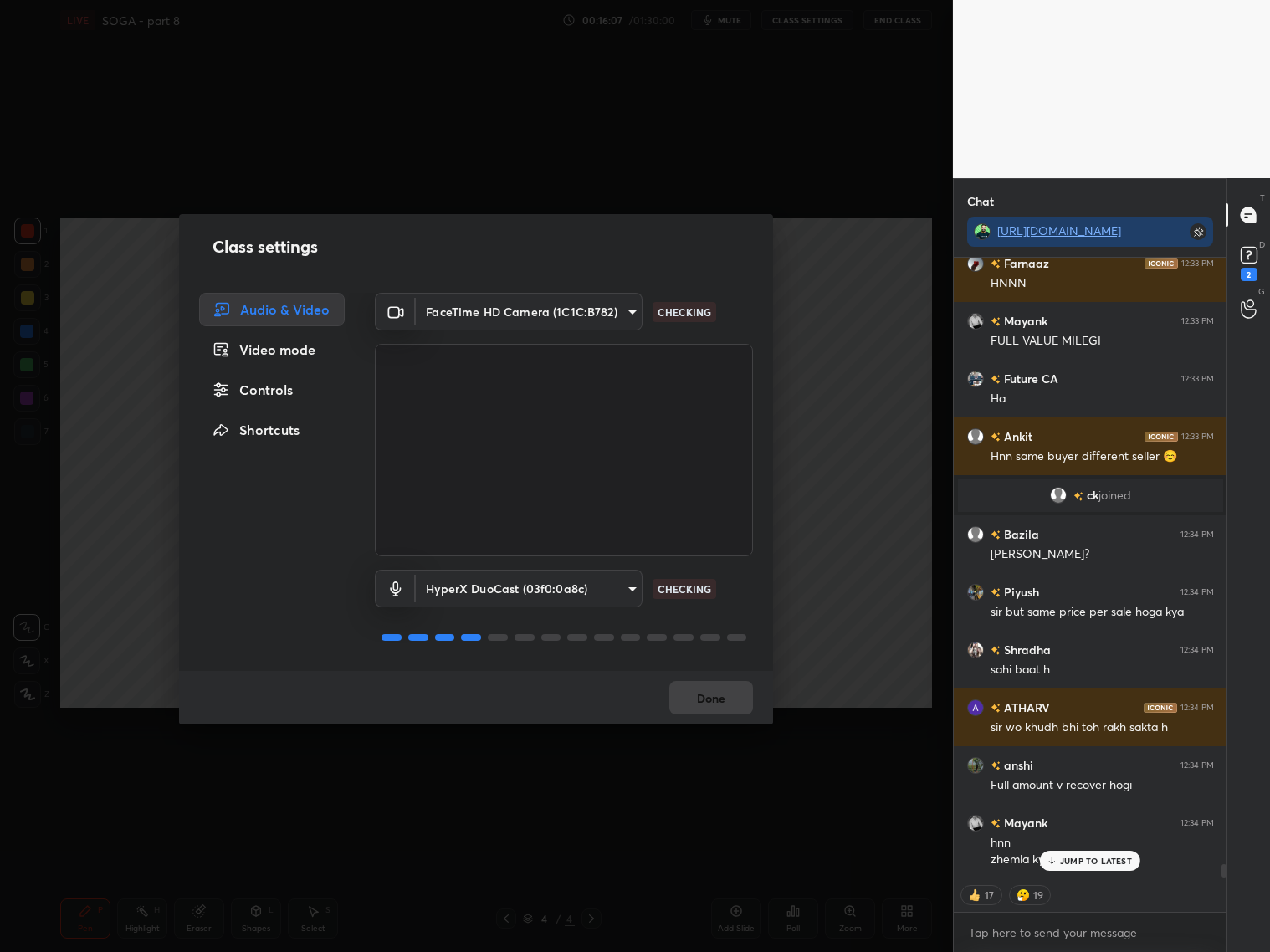
click at [268, 390] on div "Controls" at bounding box center [272, 390] width 145 height 33
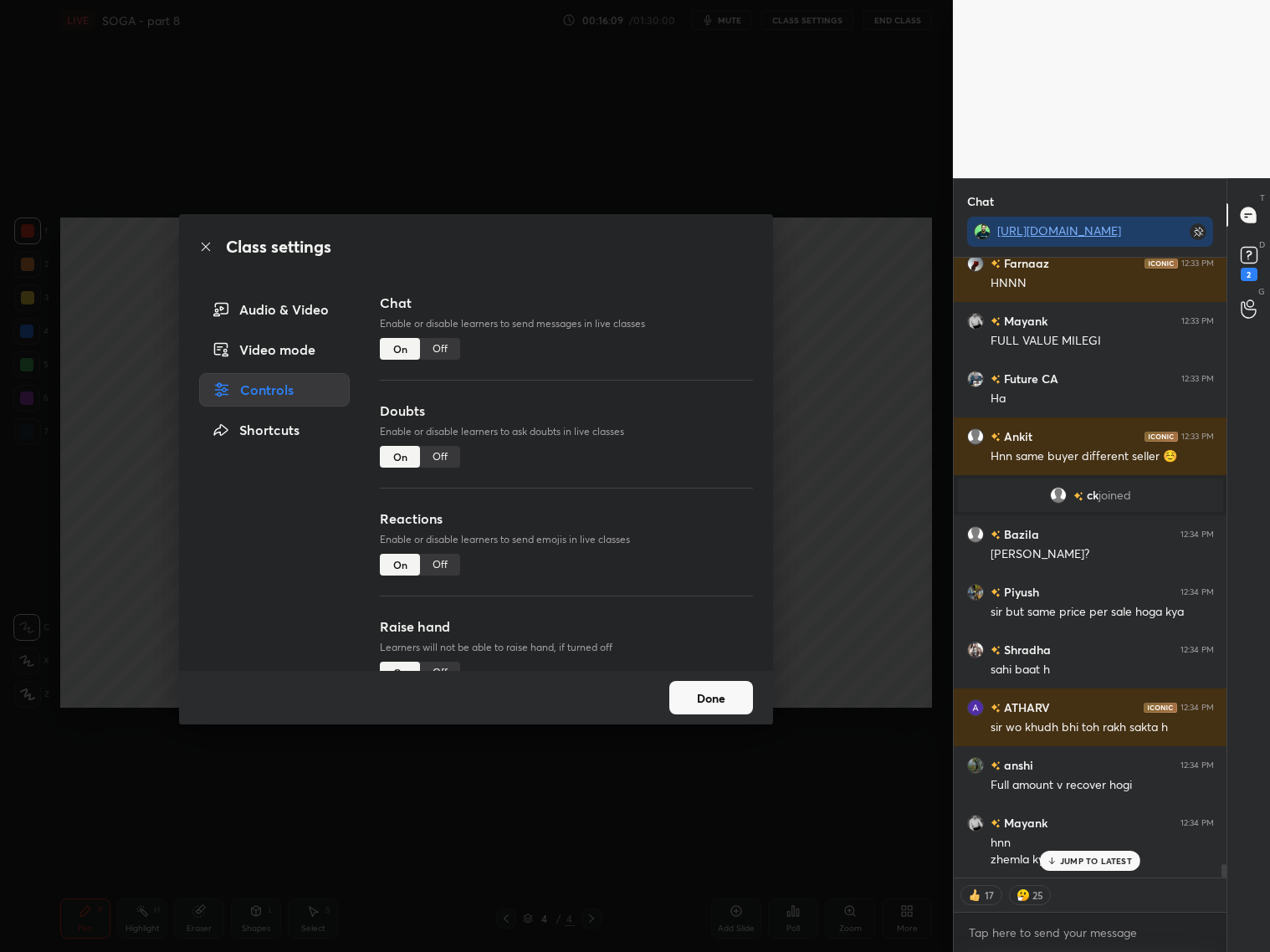
click at [444, 567] on div "Off" at bounding box center [439, 564] width 40 height 21
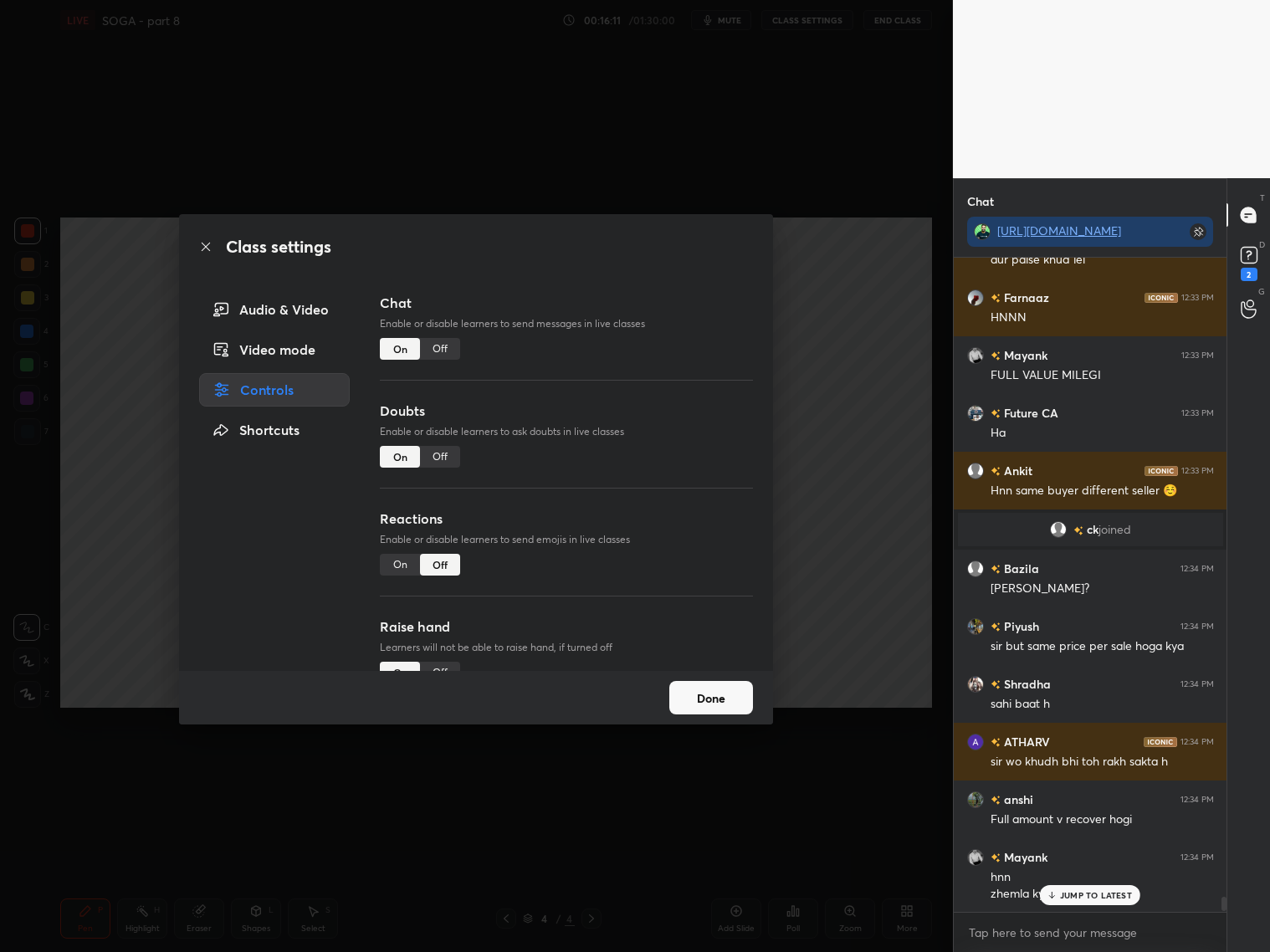
drag, startPoint x: 730, startPoint y: 701, endPoint x: 694, endPoint y: 696, distance: 36.3
click at [714, 699] on button "Done" at bounding box center [711, 697] width 84 height 33
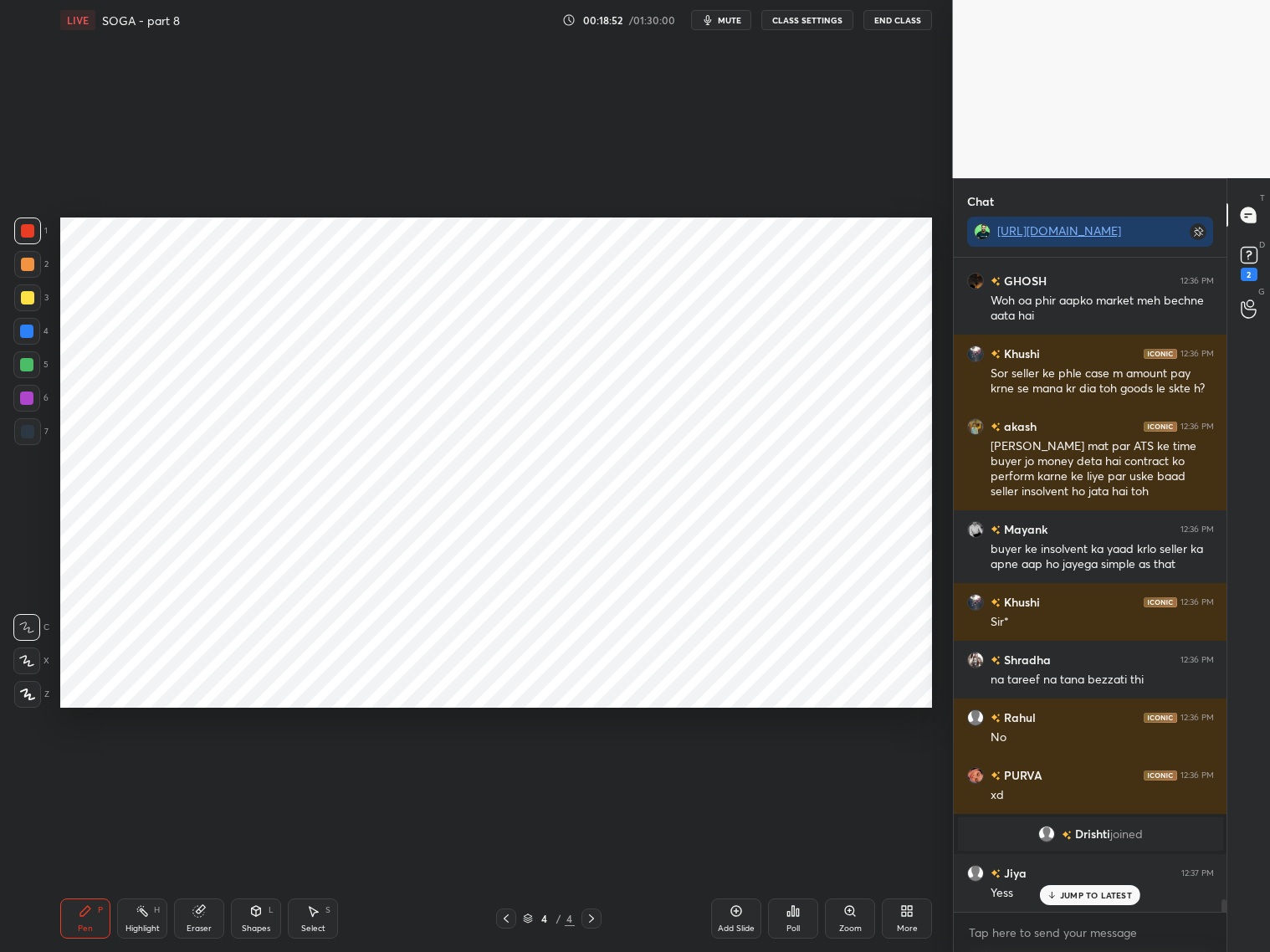
scroll to position [32618, 0]
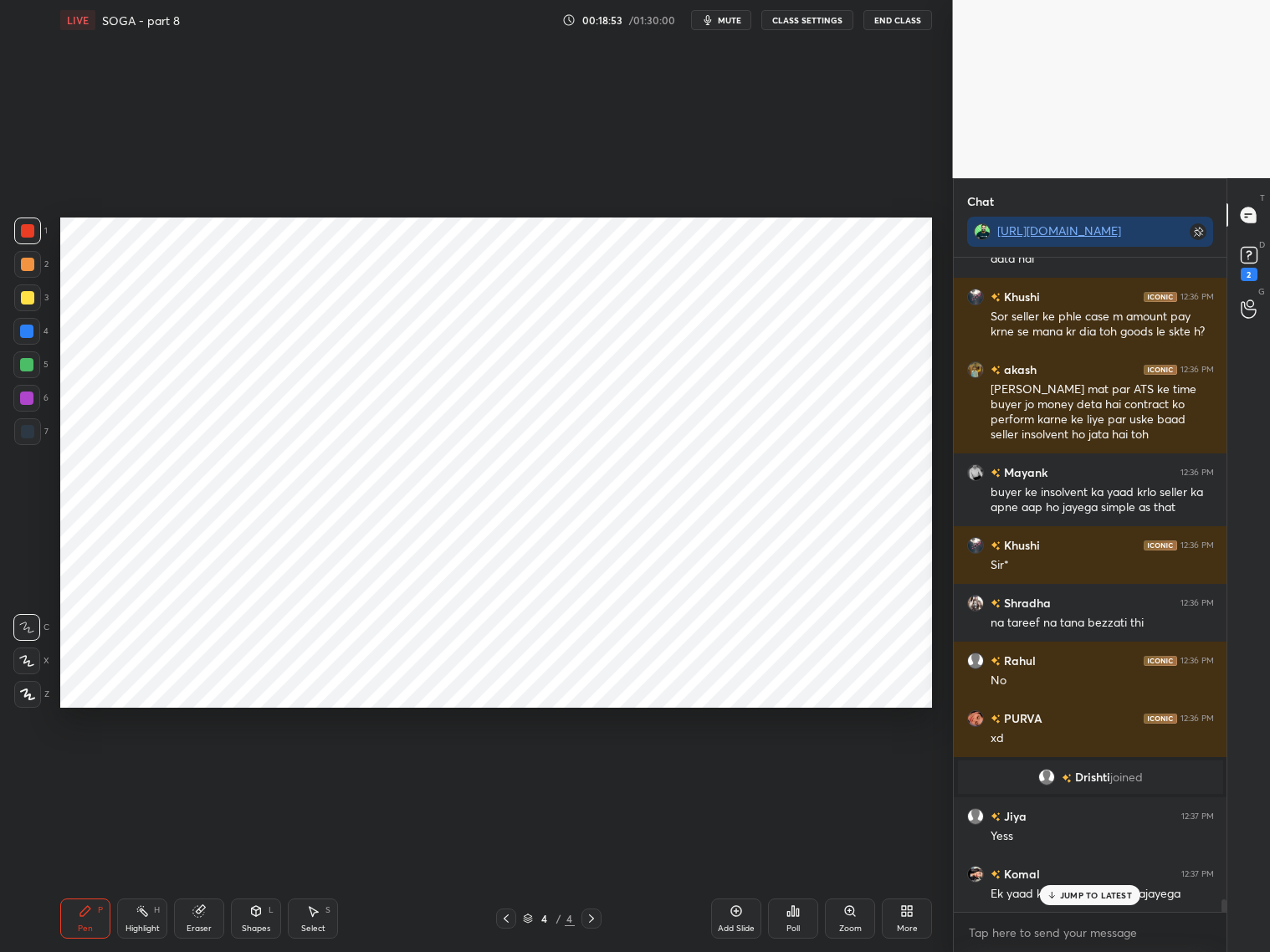
click at [508, 918] on icon at bounding box center [506, 919] width 14 height 14
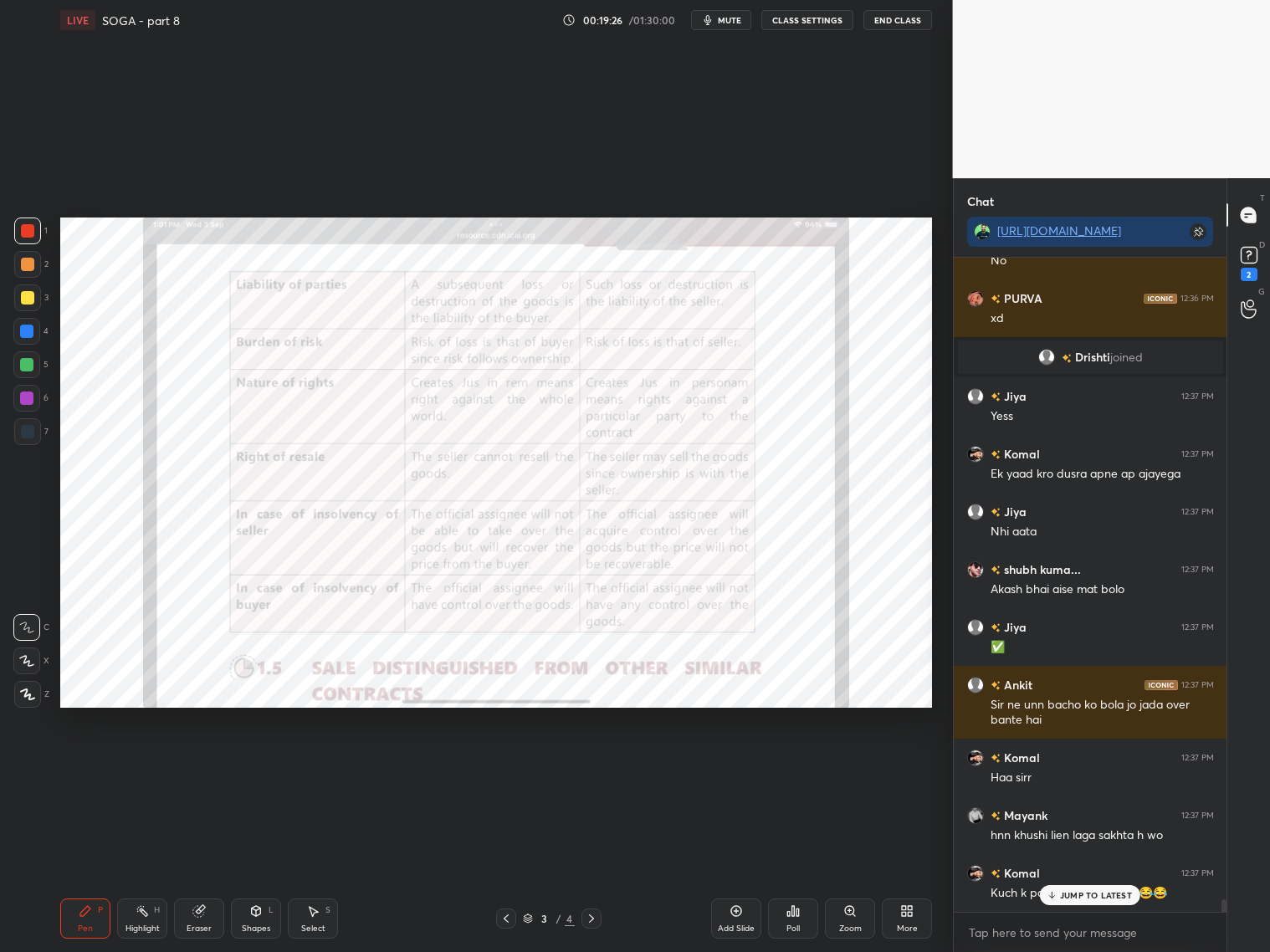
scroll to position [33095, 0]
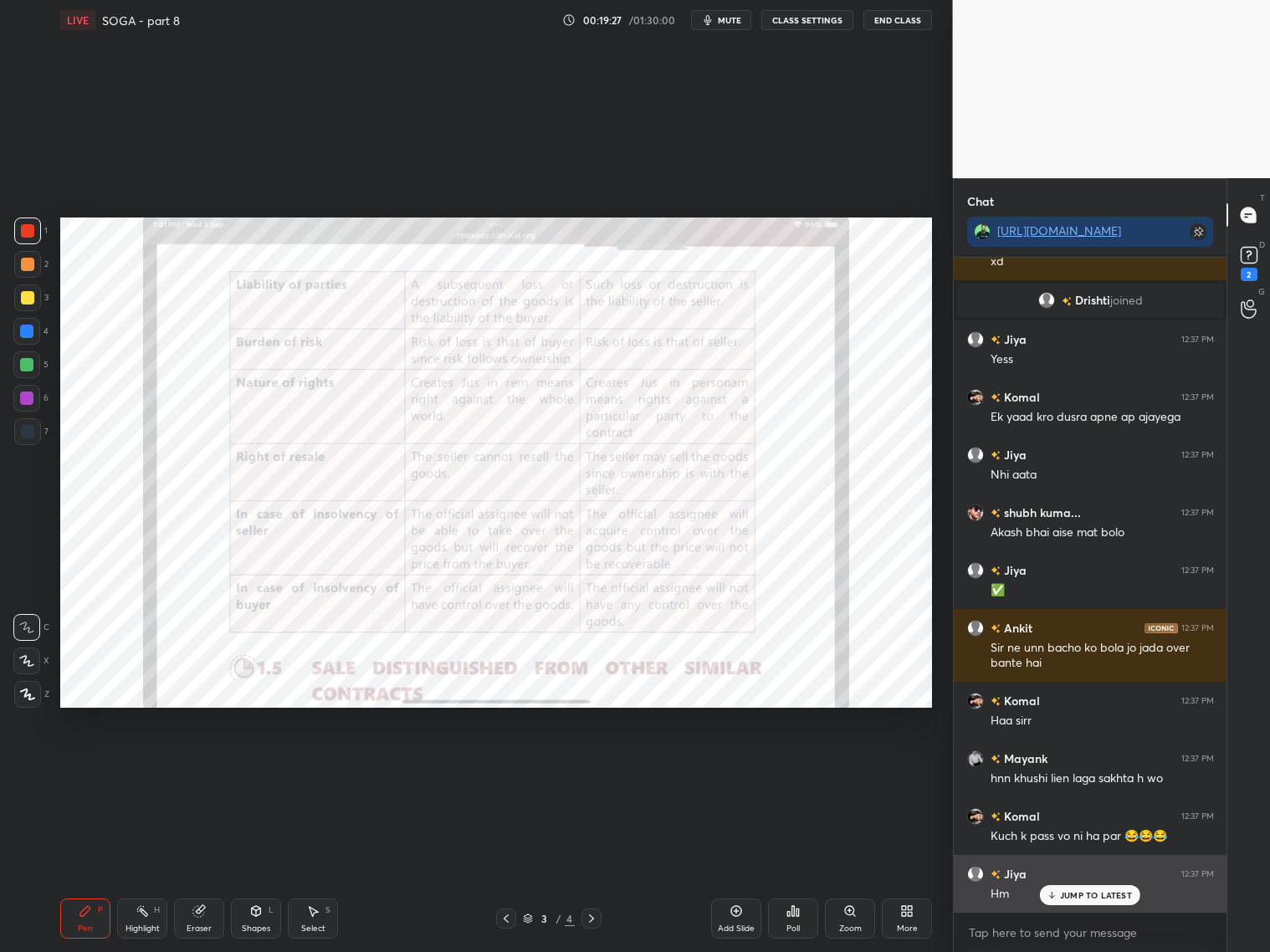
click at [1091, 891] on p "JUMP TO LATEST" at bounding box center [1096, 895] width 72 height 10
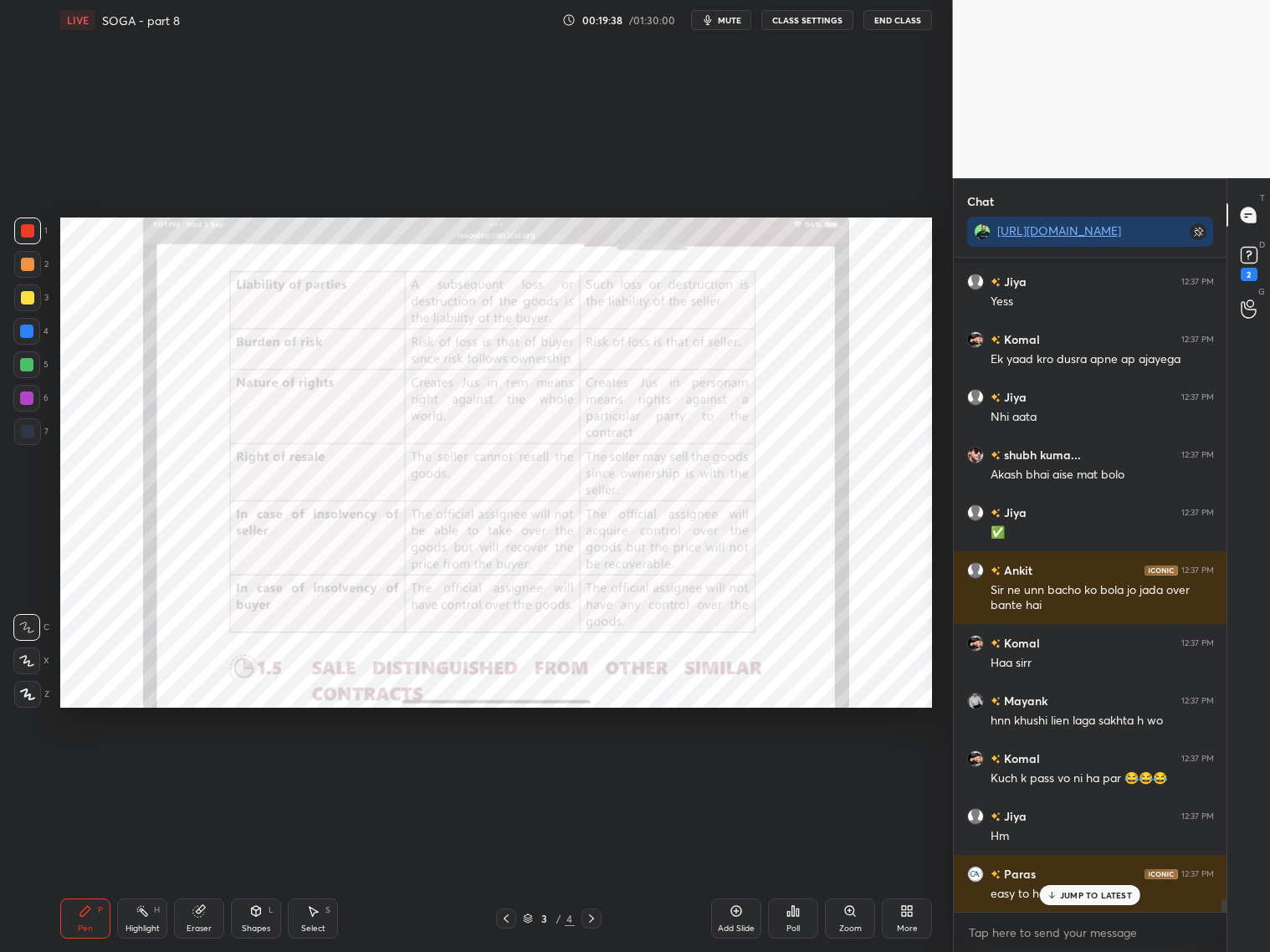
click at [928, 913] on div "More" at bounding box center [907, 918] width 50 height 40
click at [802, 743] on div "Upload File" at bounding box center [812, 743] width 67 height 40
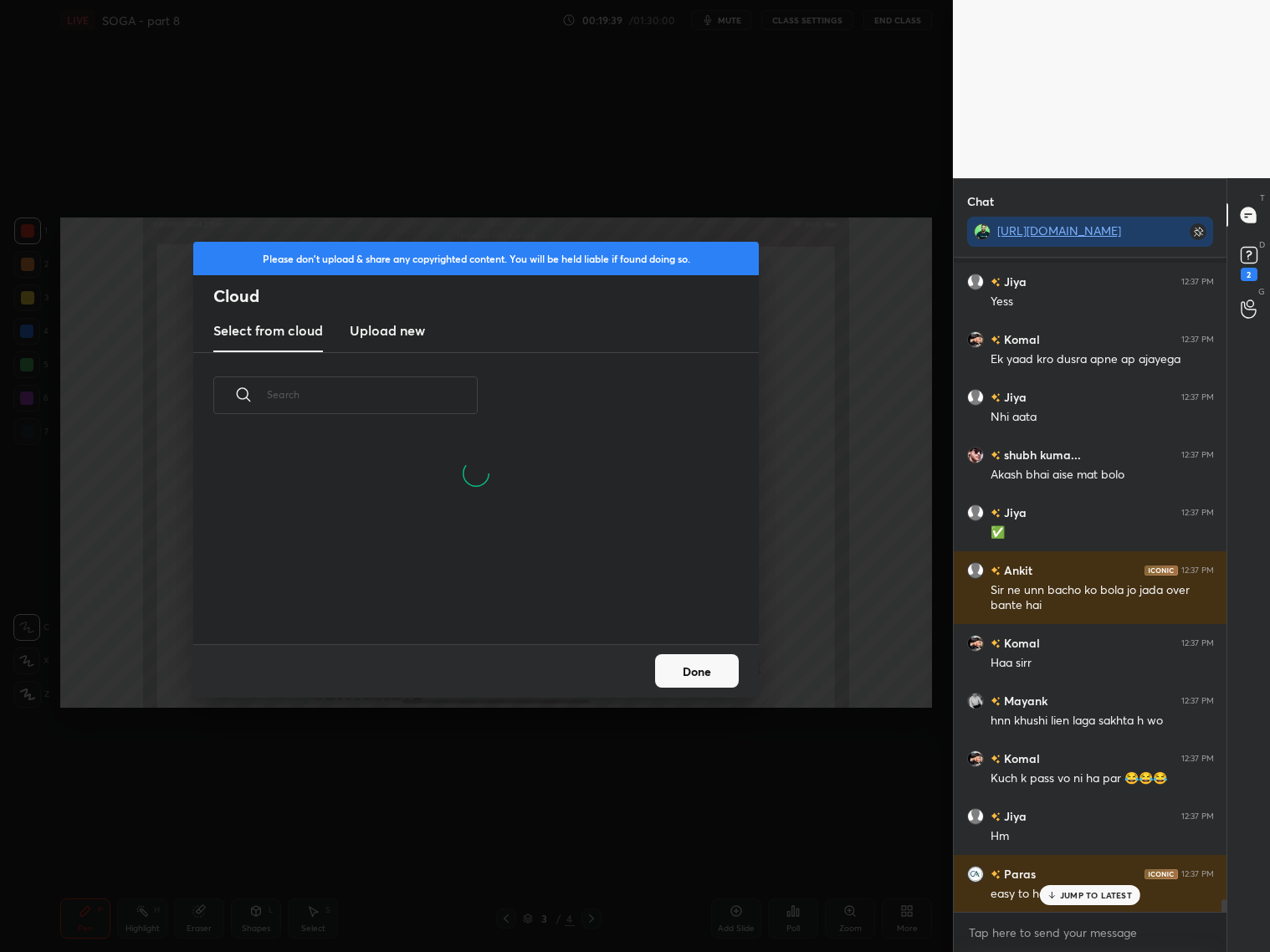
scroll to position [207, 536]
click at [408, 338] on h3 "Upload new" at bounding box center [387, 330] width 75 height 20
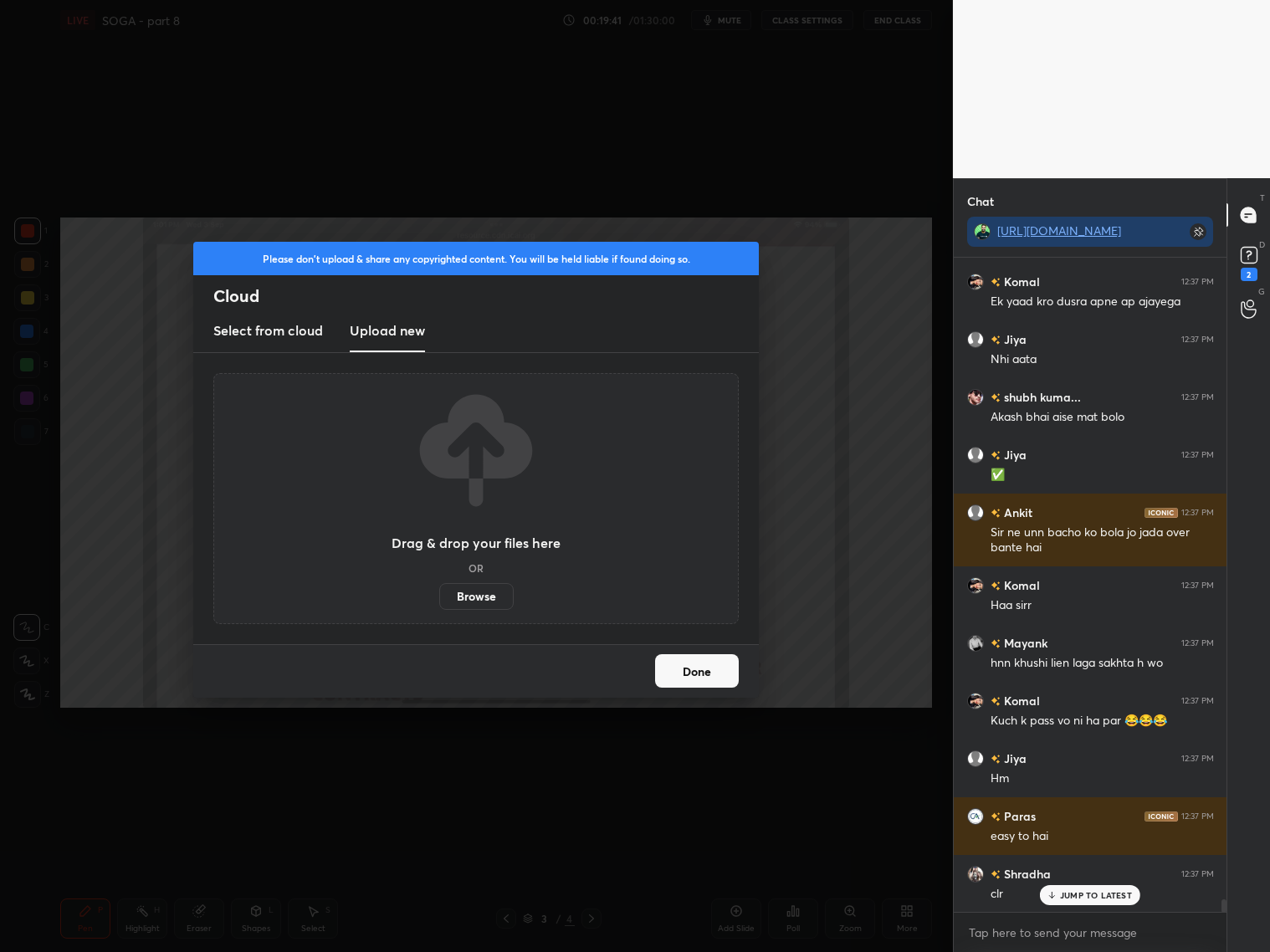
click at [465, 601] on label "Browse" at bounding box center [476, 596] width 74 height 26
click at [439, 601] on input "Browse" at bounding box center [439, 596] width 0 height 26
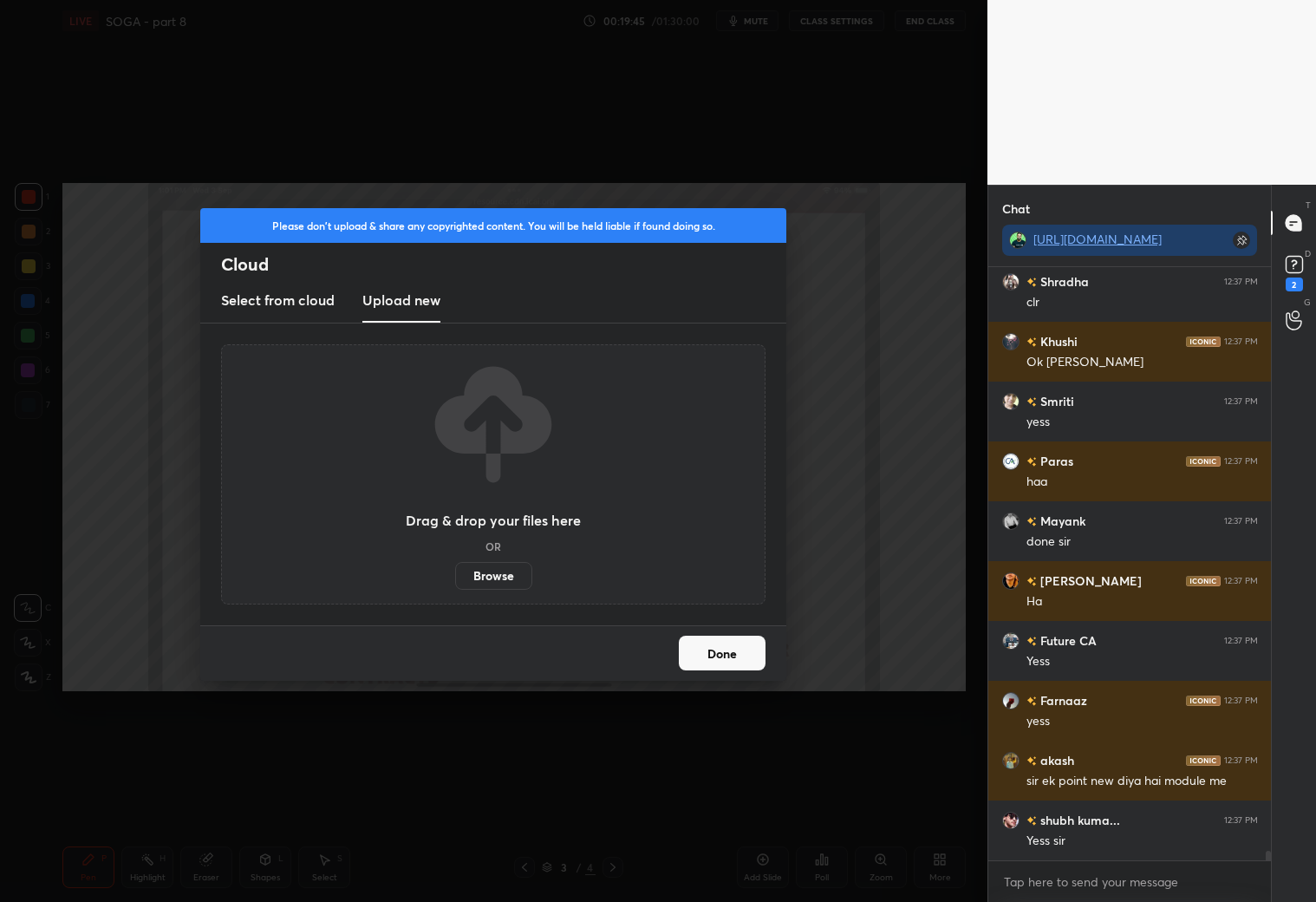
scroll to position [35118, 0]
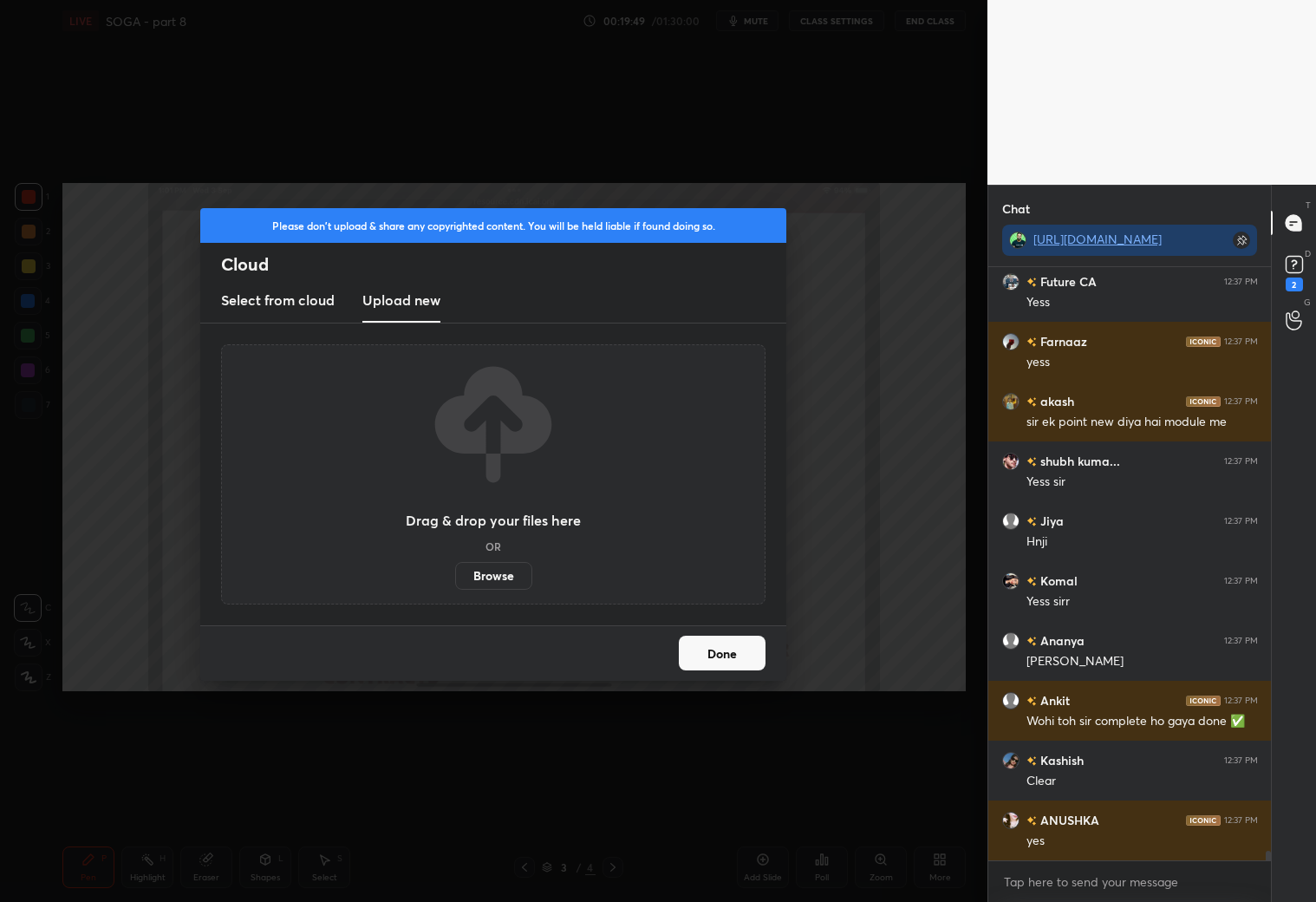
click at [746, 642] on button "Done" at bounding box center [722, 652] width 87 height 35
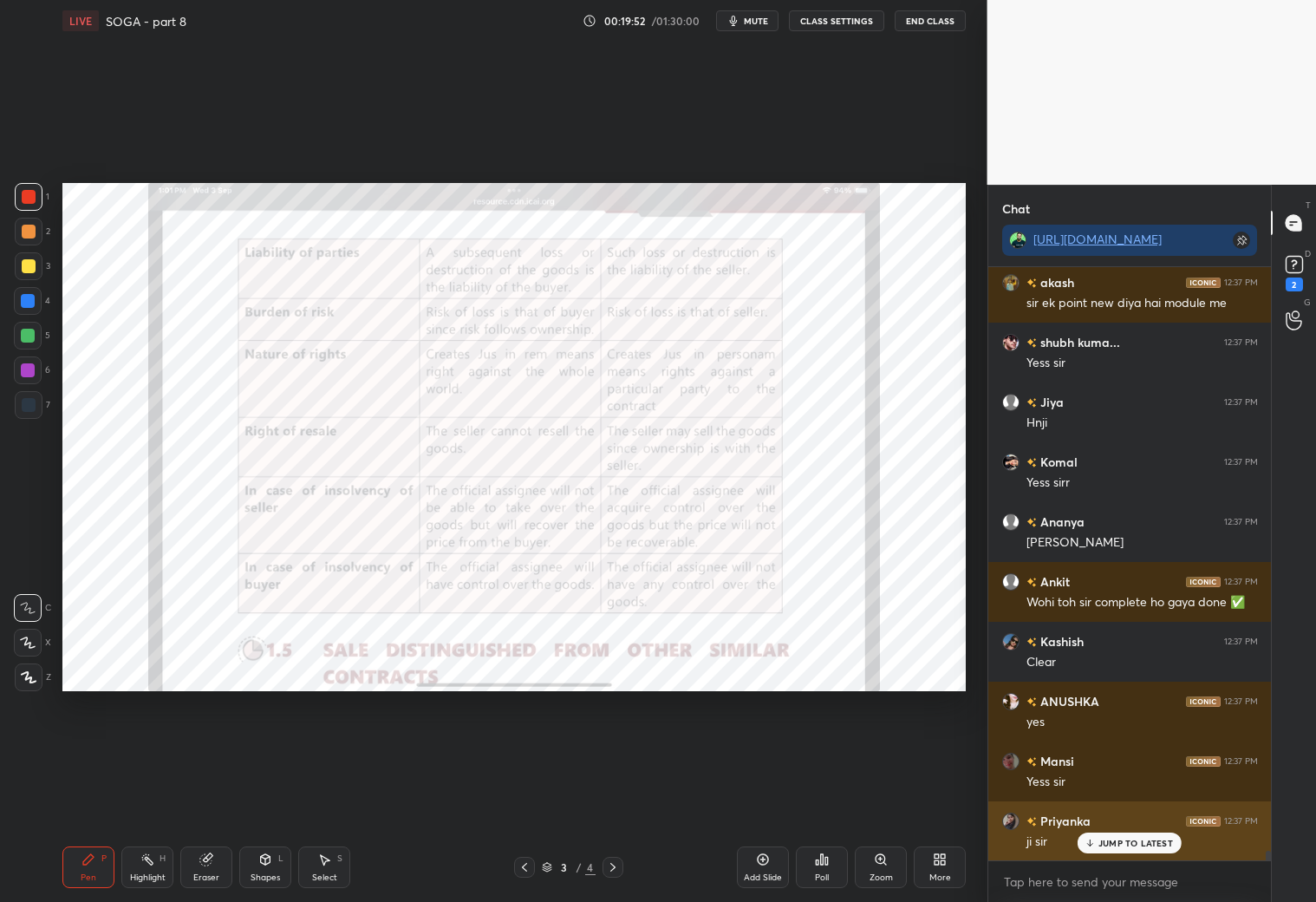
click at [1111, 842] on p "JUMP TO LATEST" at bounding box center [1135, 843] width 74 height 11
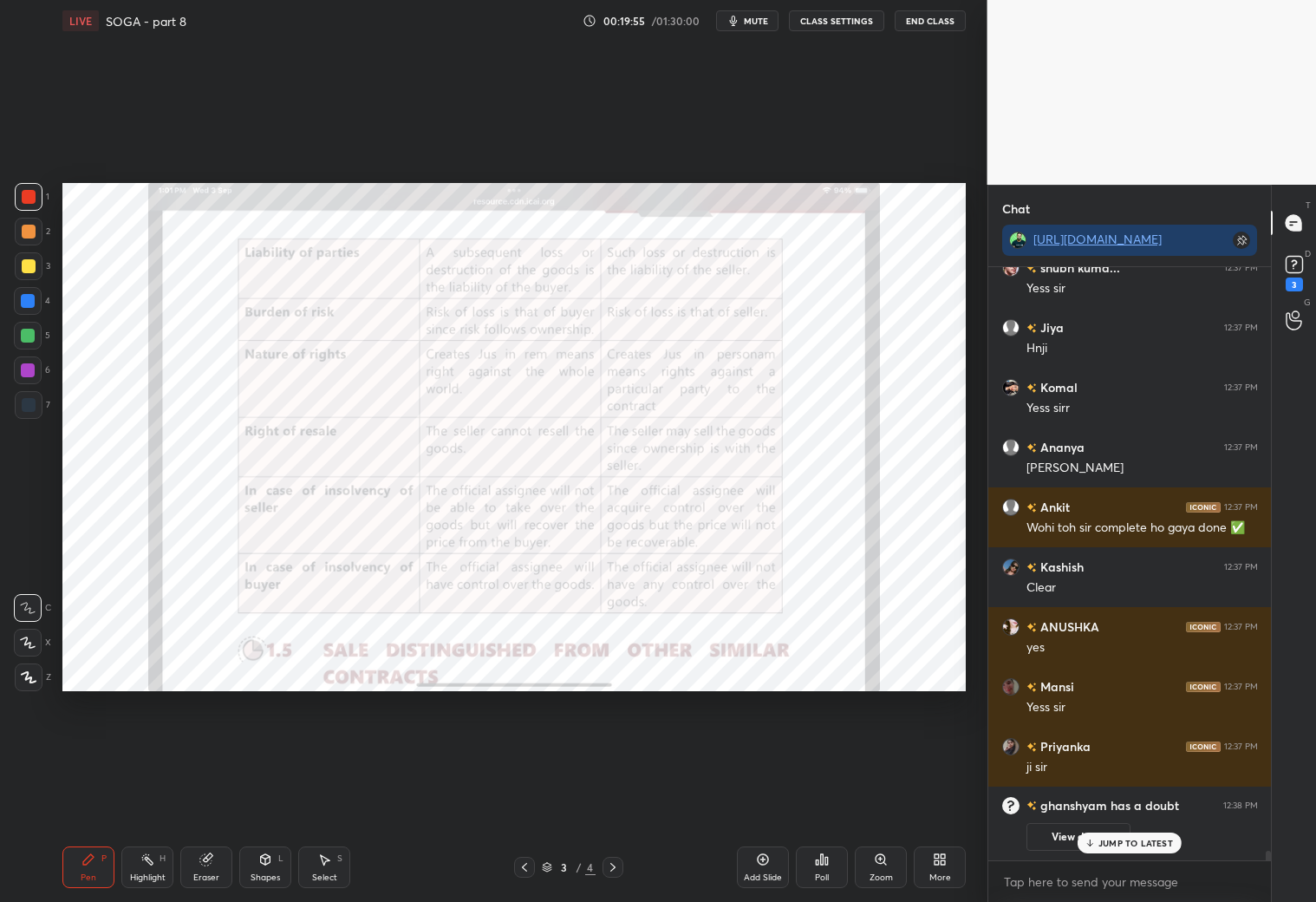
click at [1160, 848] on div "JUMP TO LATEST" at bounding box center [1129, 843] width 104 height 20
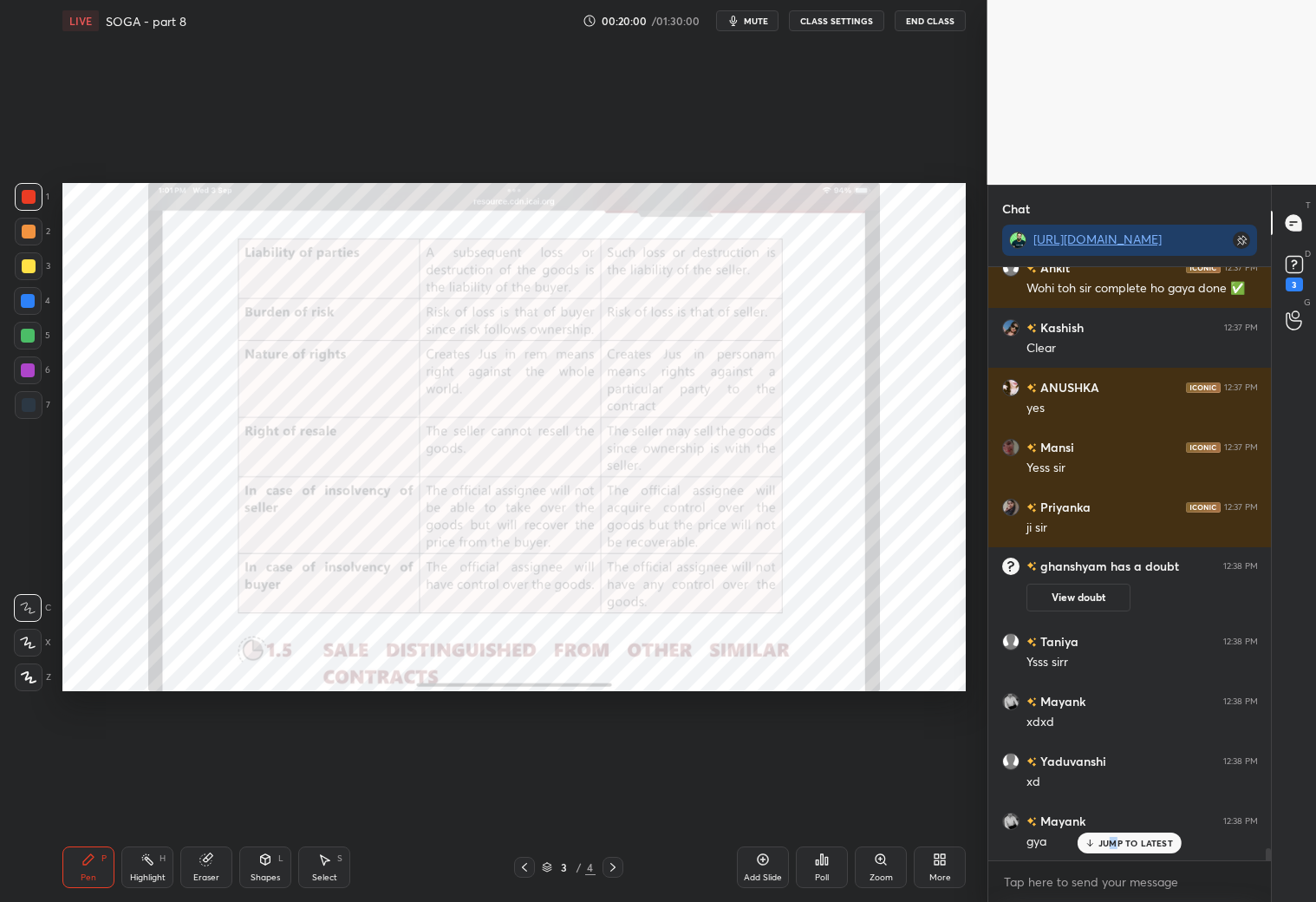
click at [1116, 842] on p "JUMP TO LATEST" at bounding box center [1135, 843] width 74 height 11
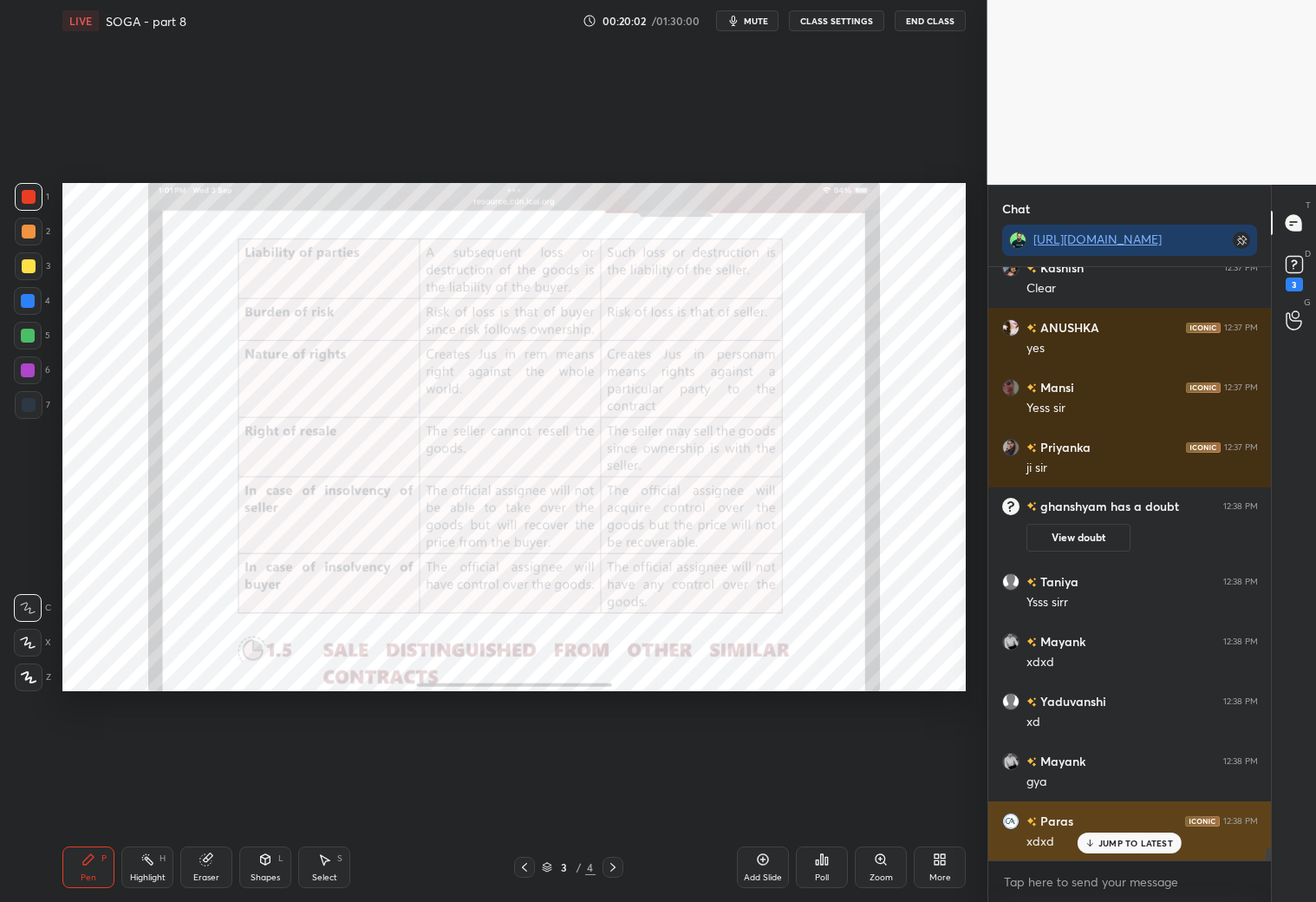
click at [1113, 848] on div "JUMP TO LATEST" at bounding box center [1129, 843] width 104 height 20
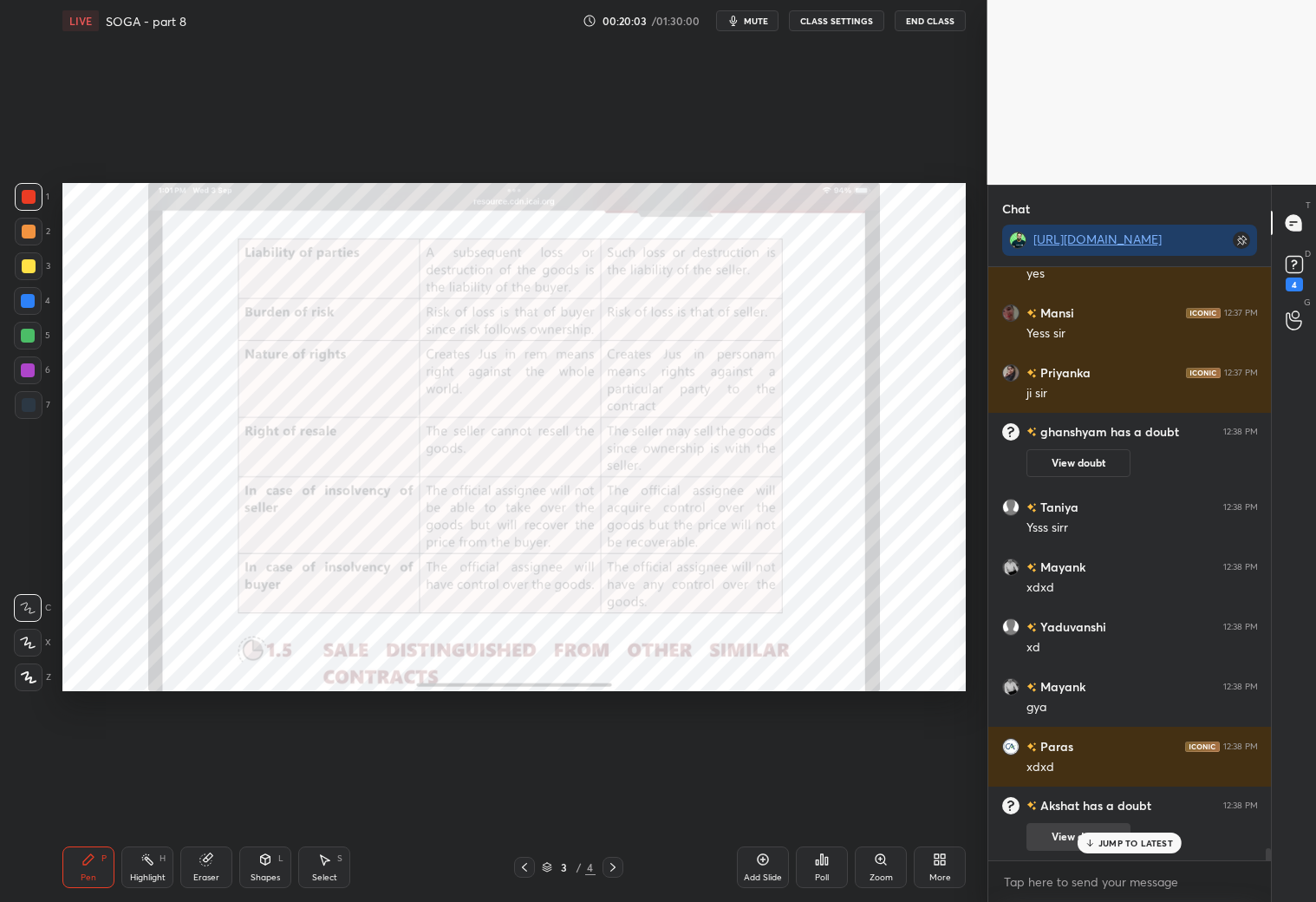
click at [1116, 842] on p "JUMP TO LATEST" at bounding box center [1135, 843] width 74 height 11
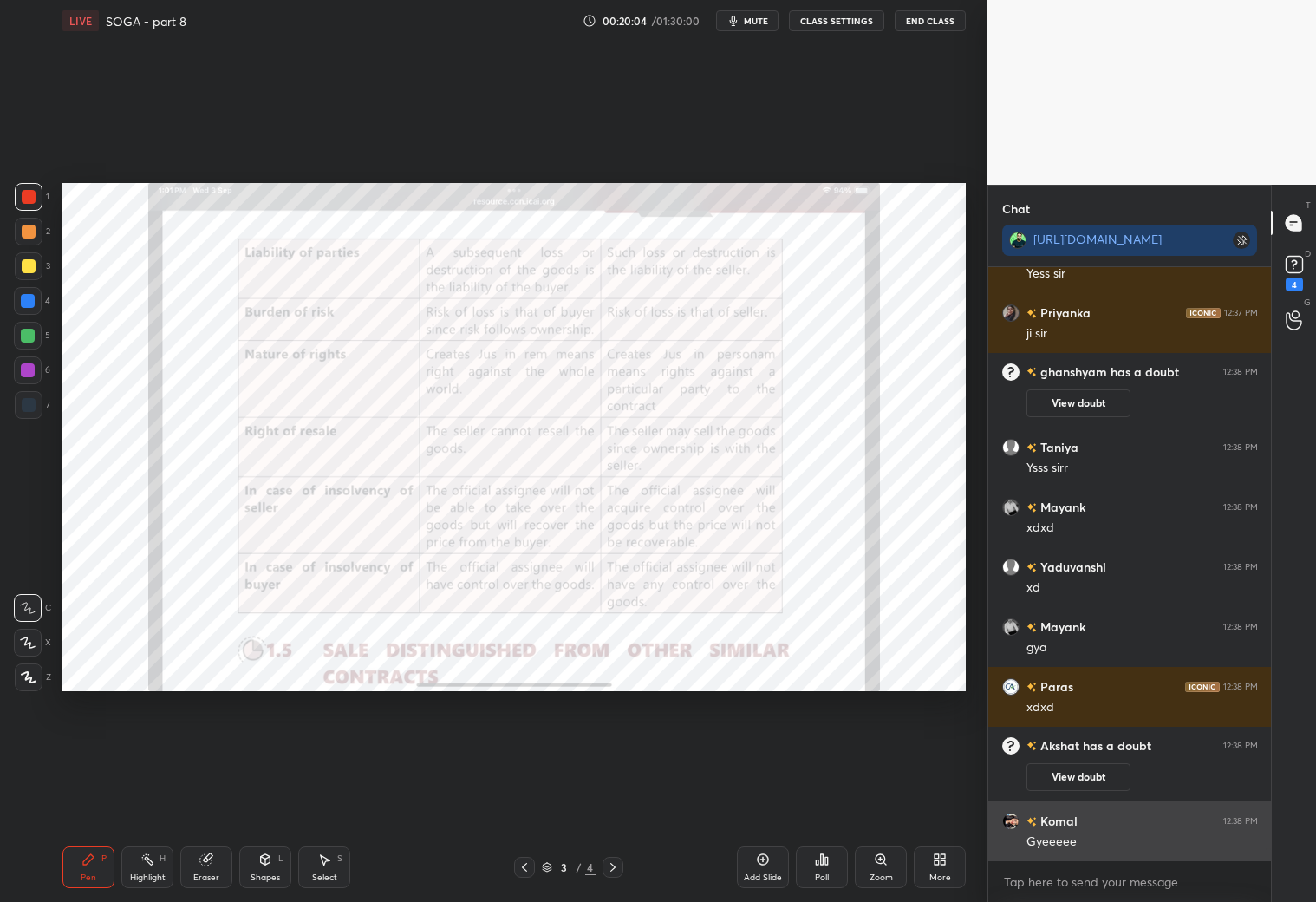
click at [1077, 837] on div "ANUSHKA 12:37 PM yes [PERSON_NAME] 12:37 PM Yess [PERSON_NAME] 12:37 PM ji [PER…" at bounding box center [1130, 563] width 283 height 593
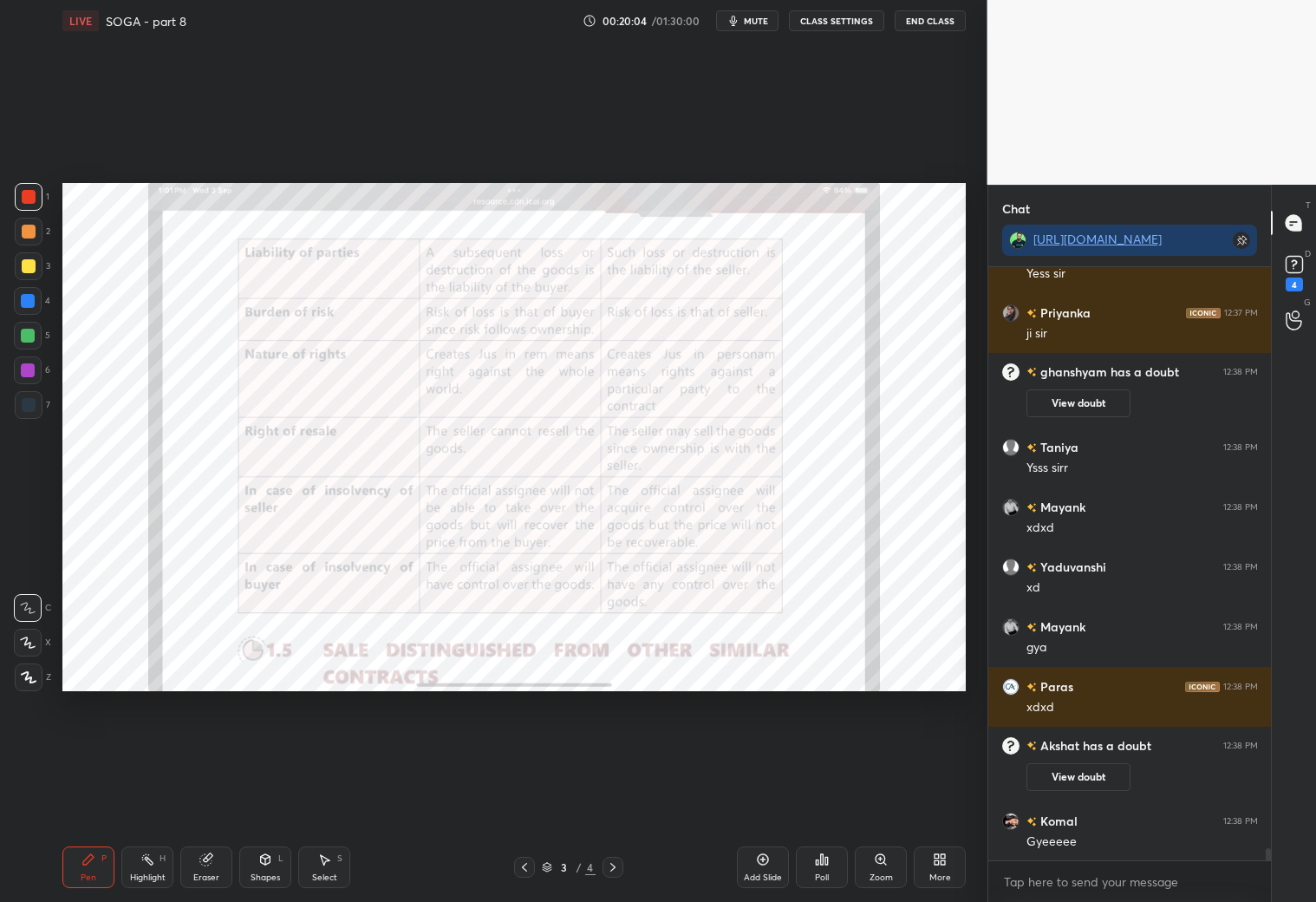
click at [1101, 766] on button "View doubt" at bounding box center [1078, 776] width 104 height 27
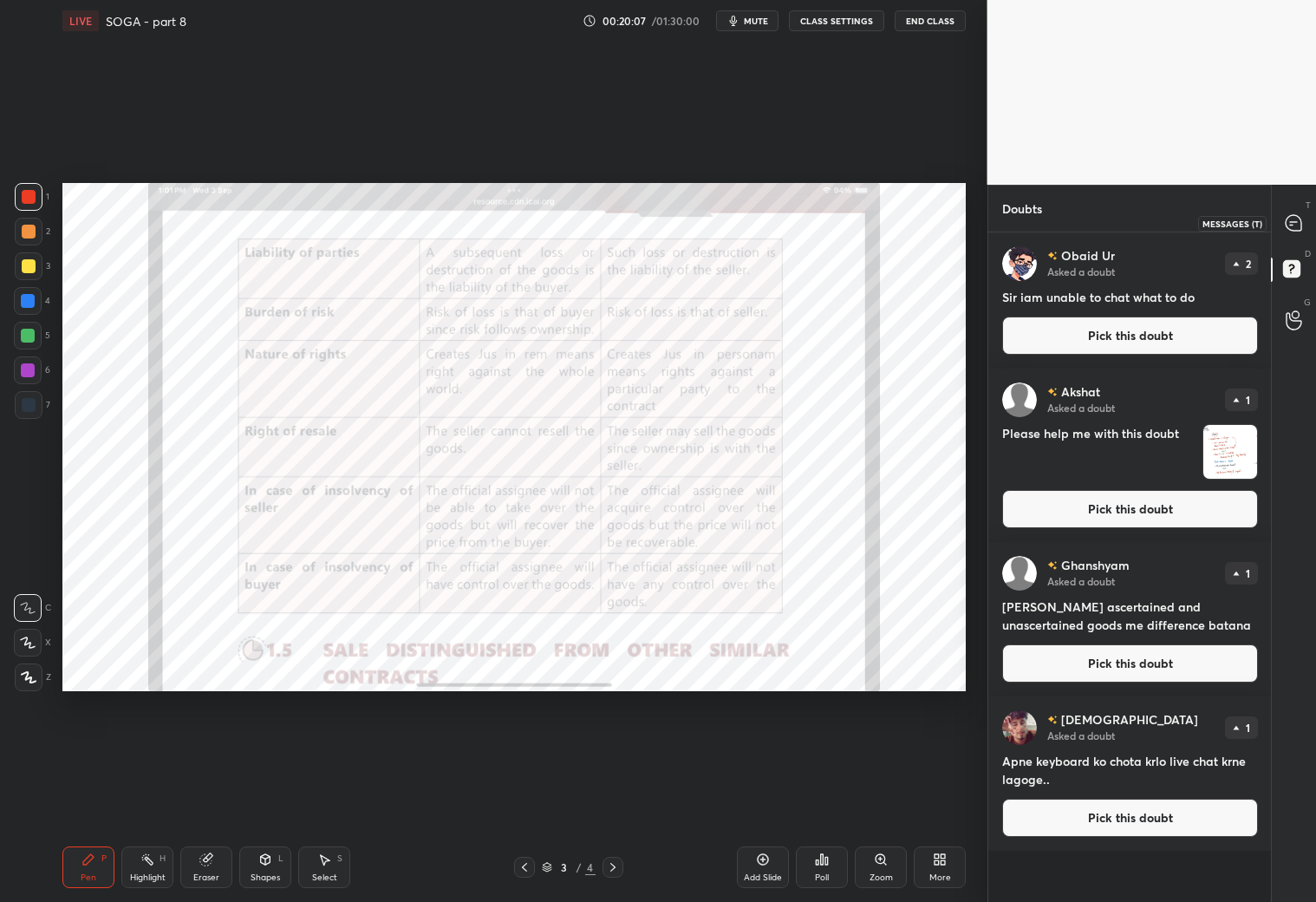
click at [1285, 222] on icon at bounding box center [1293, 223] width 16 height 16
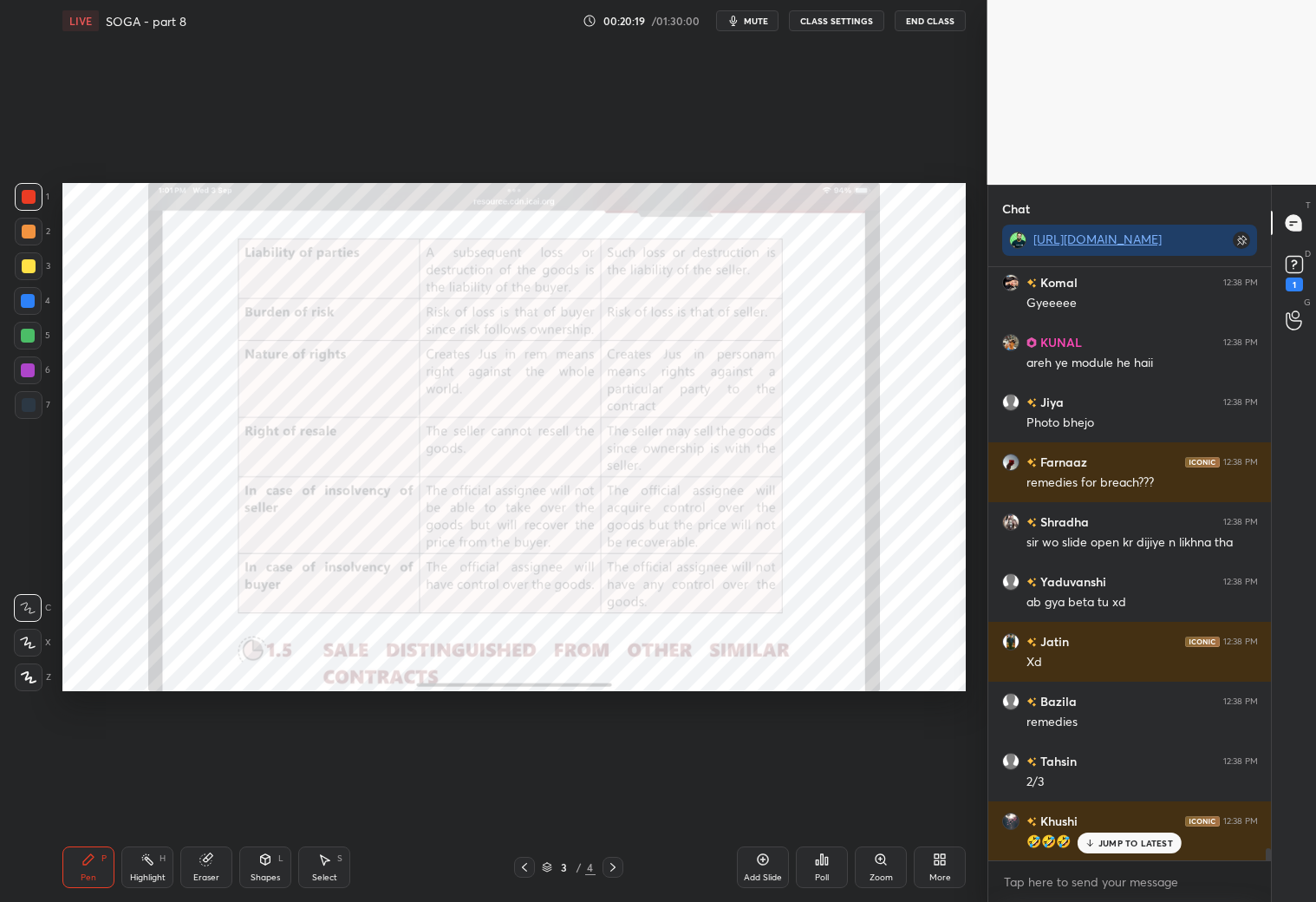
click at [531, 867] on div at bounding box center [523, 867] width 20 height 20
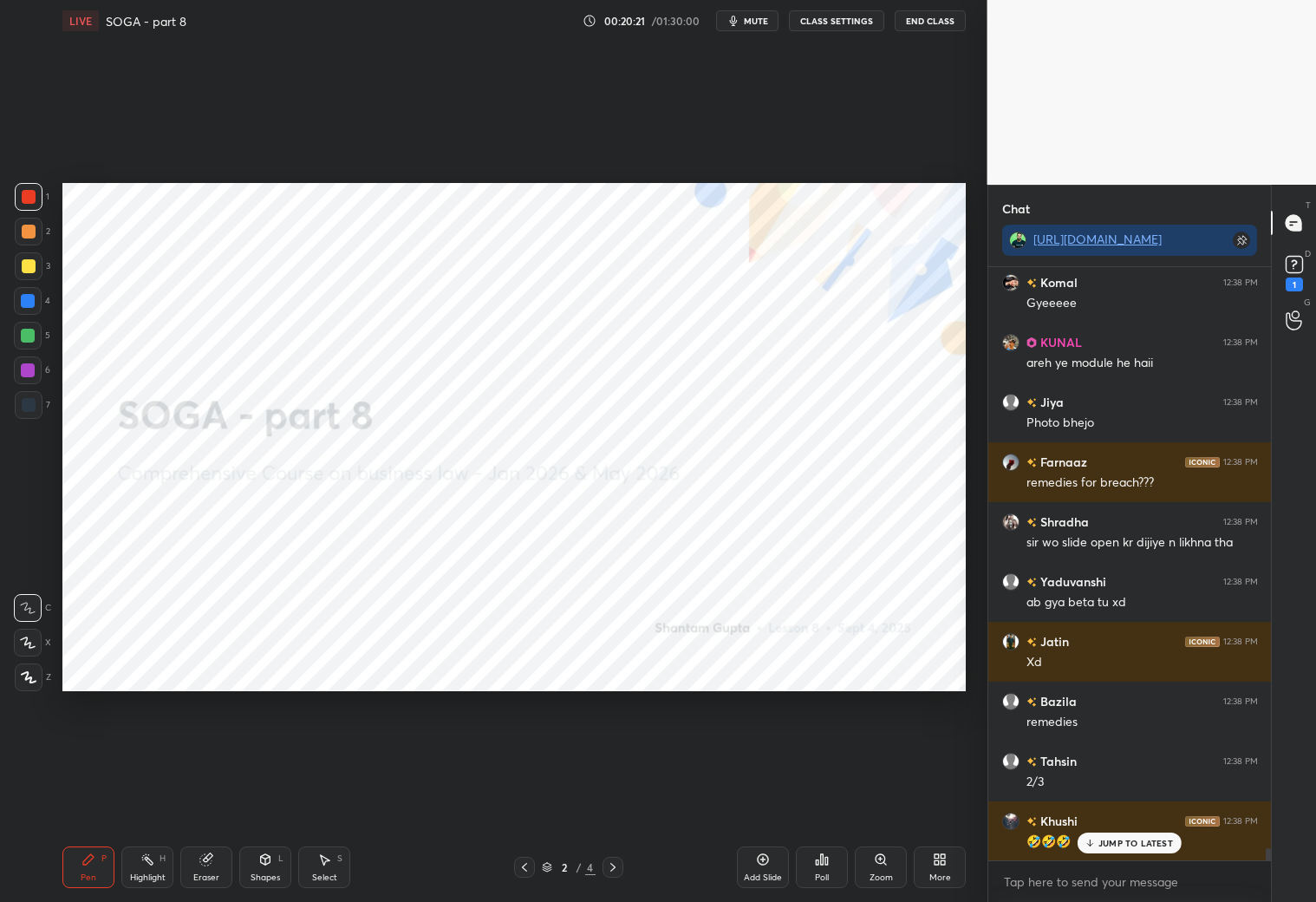
drag, startPoint x: 615, startPoint y: 870, endPoint x: 632, endPoint y: 866, distance: 17.5
click at [616, 869] on icon at bounding box center [613, 867] width 14 height 14
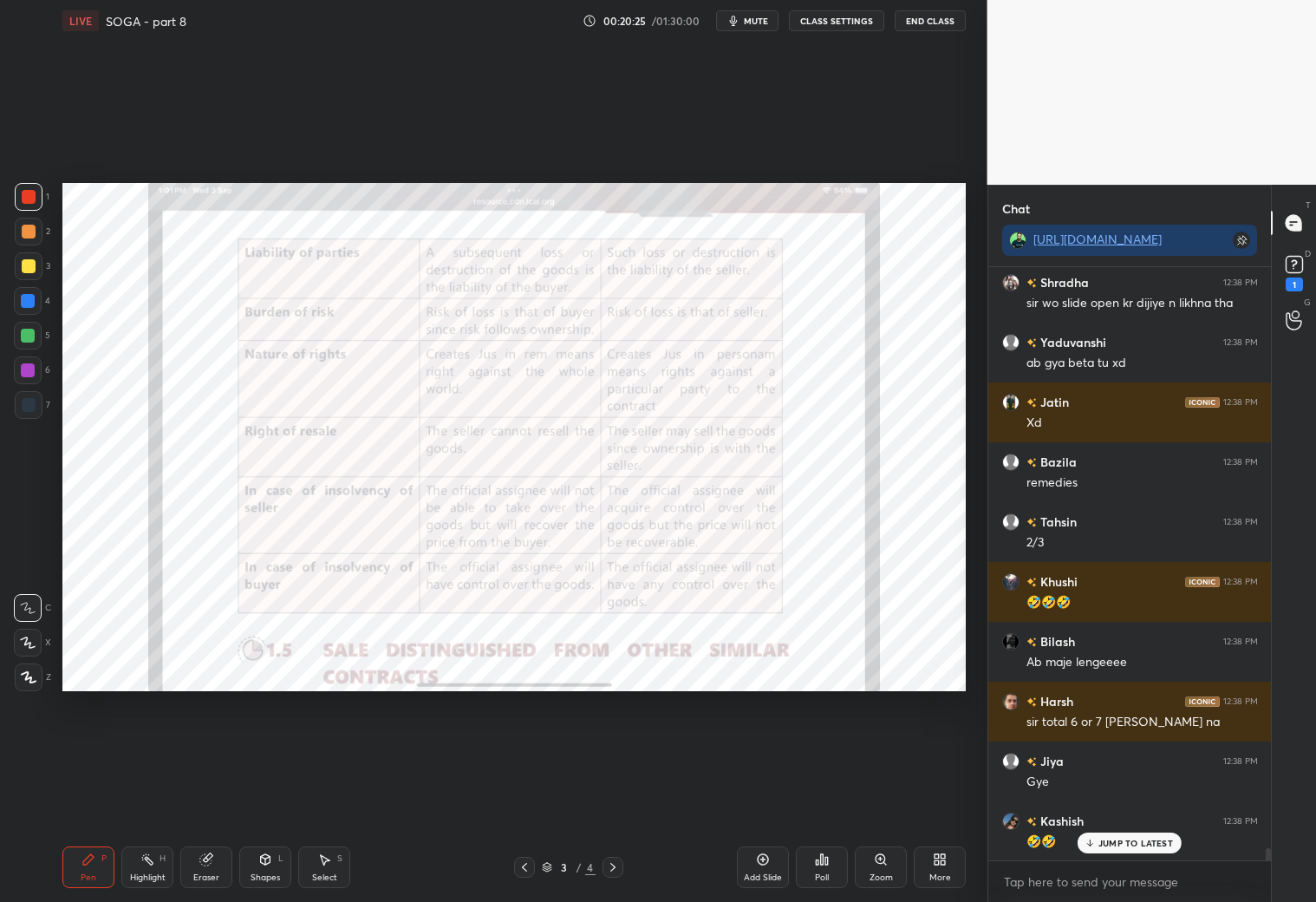
click at [956, 856] on div "More" at bounding box center [940, 867] width 52 height 42
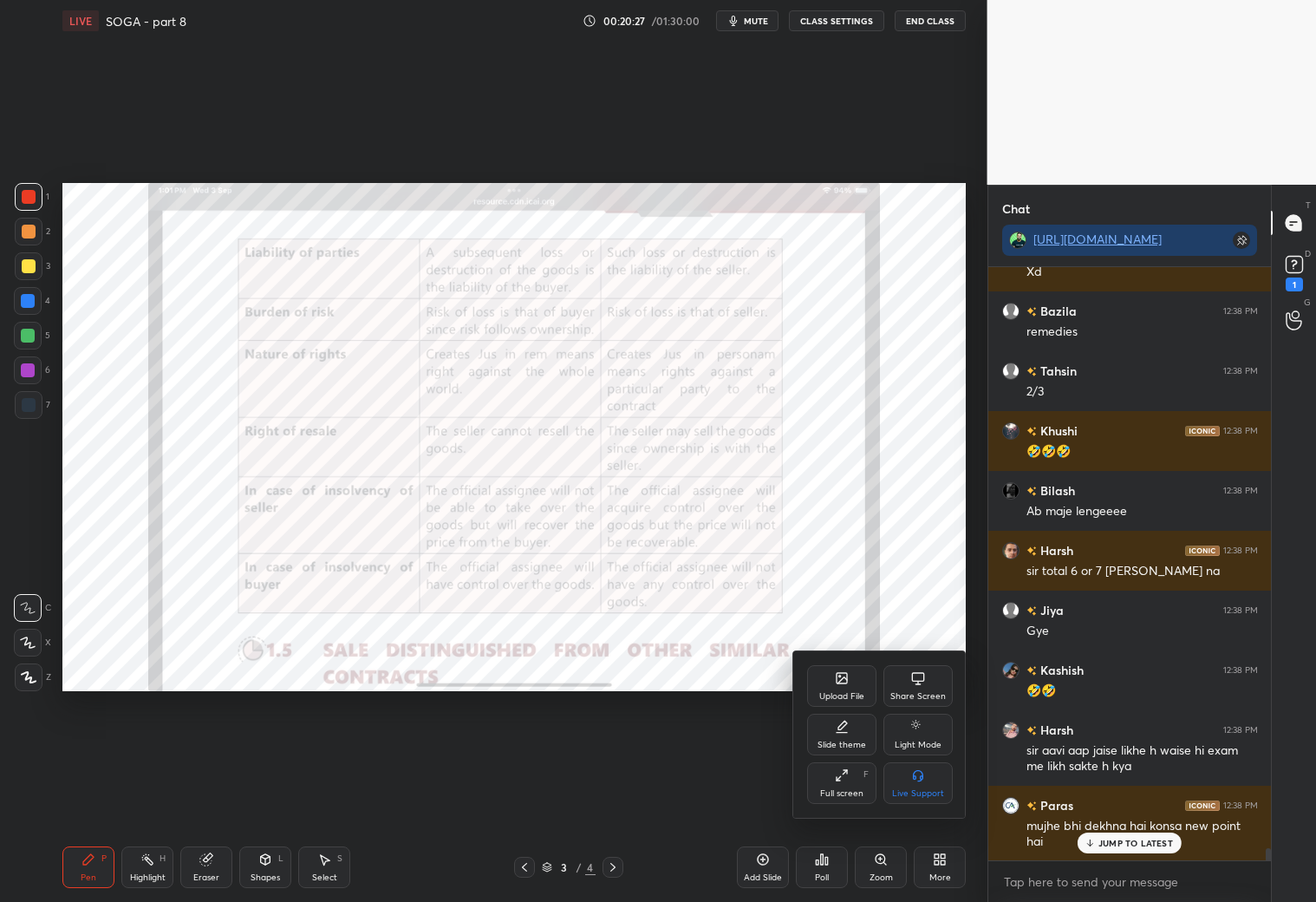
click at [819, 693] on div "Upload File" at bounding box center [841, 696] width 45 height 9
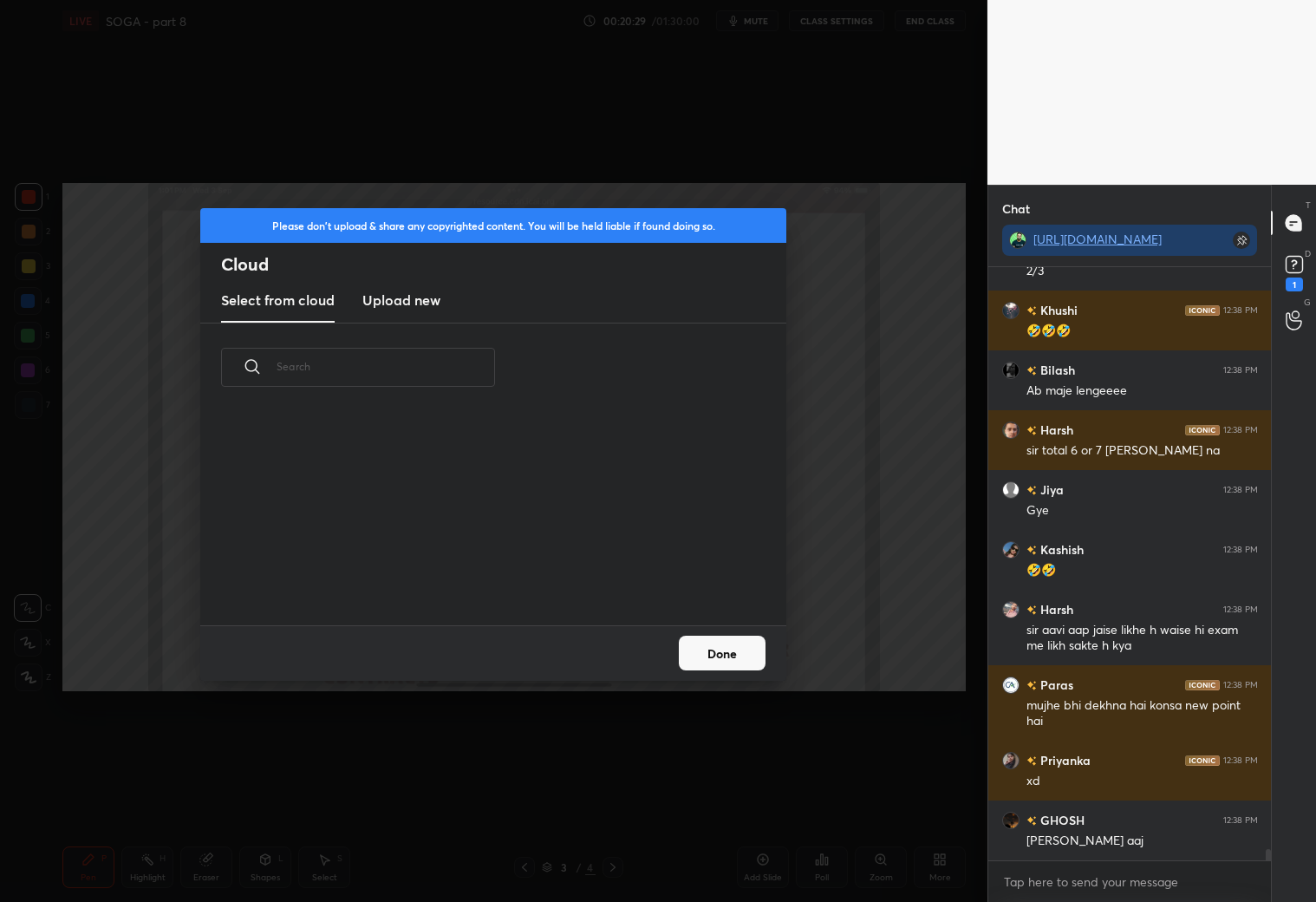
drag, startPoint x: 422, startPoint y: 306, endPoint x: 435, endPoint y: 298, distance: 15.3
click at [429, 306] on h3 "Upload new" at bounding box center [401, 299] width 78 height 20
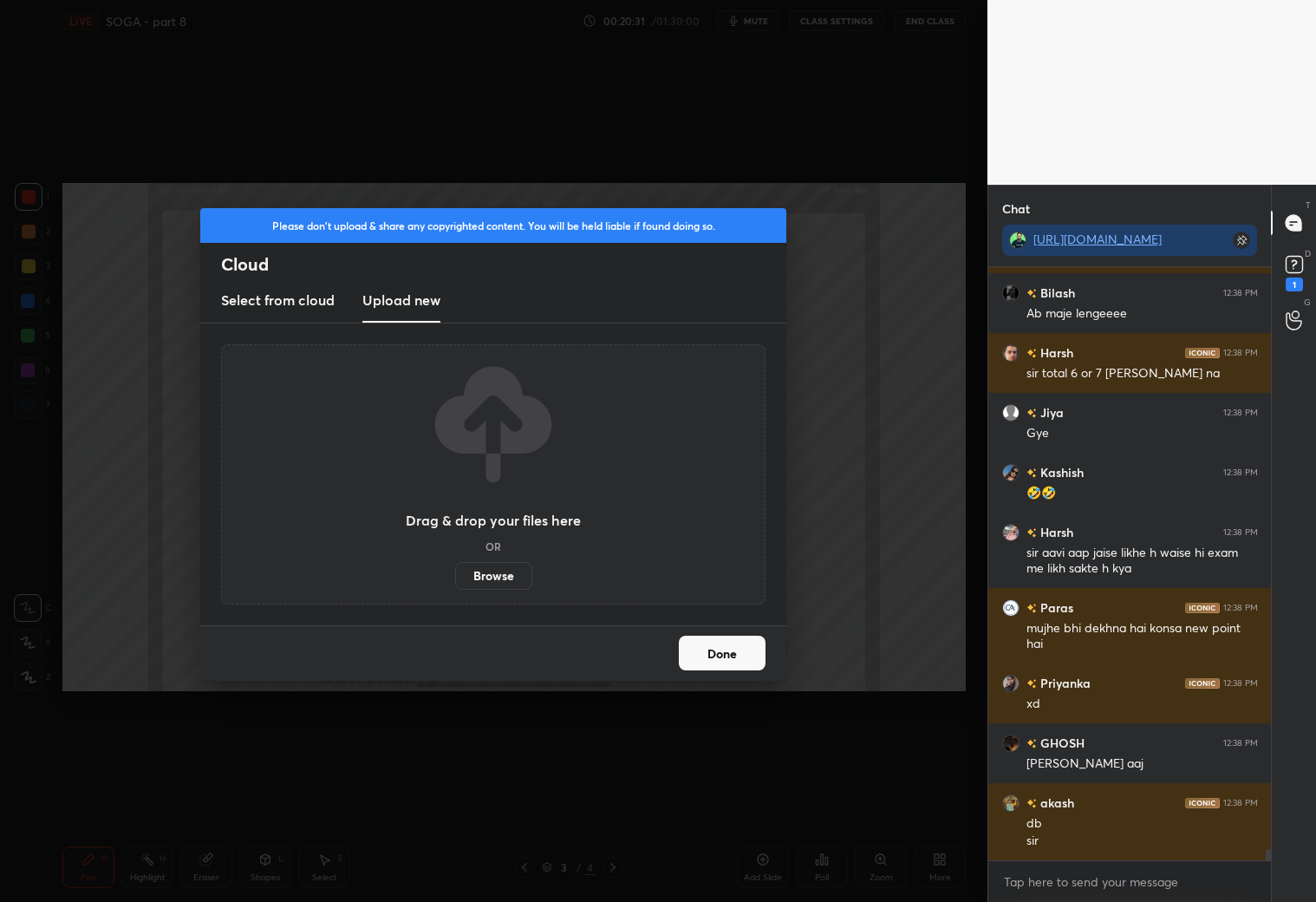
click at [523, 580] on label "Browse" at bounding box center [493, 575] width 77 height 27
click at [455, 580] on input "Browse" at bounding box center [455, 575] width 0 height 27
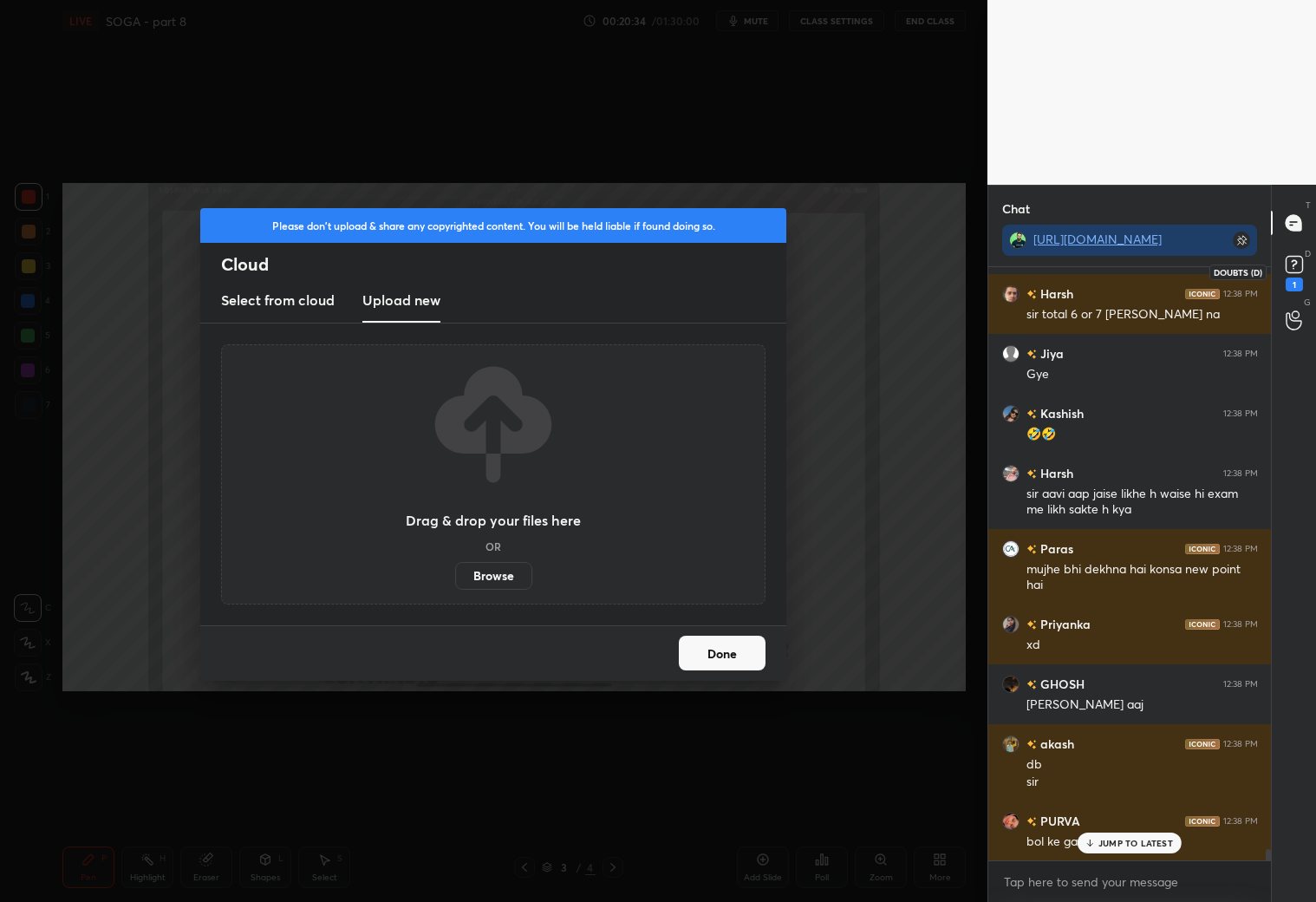
click at [1291, 269] on rect at bounding box center [1293, 265] width 17 height 17
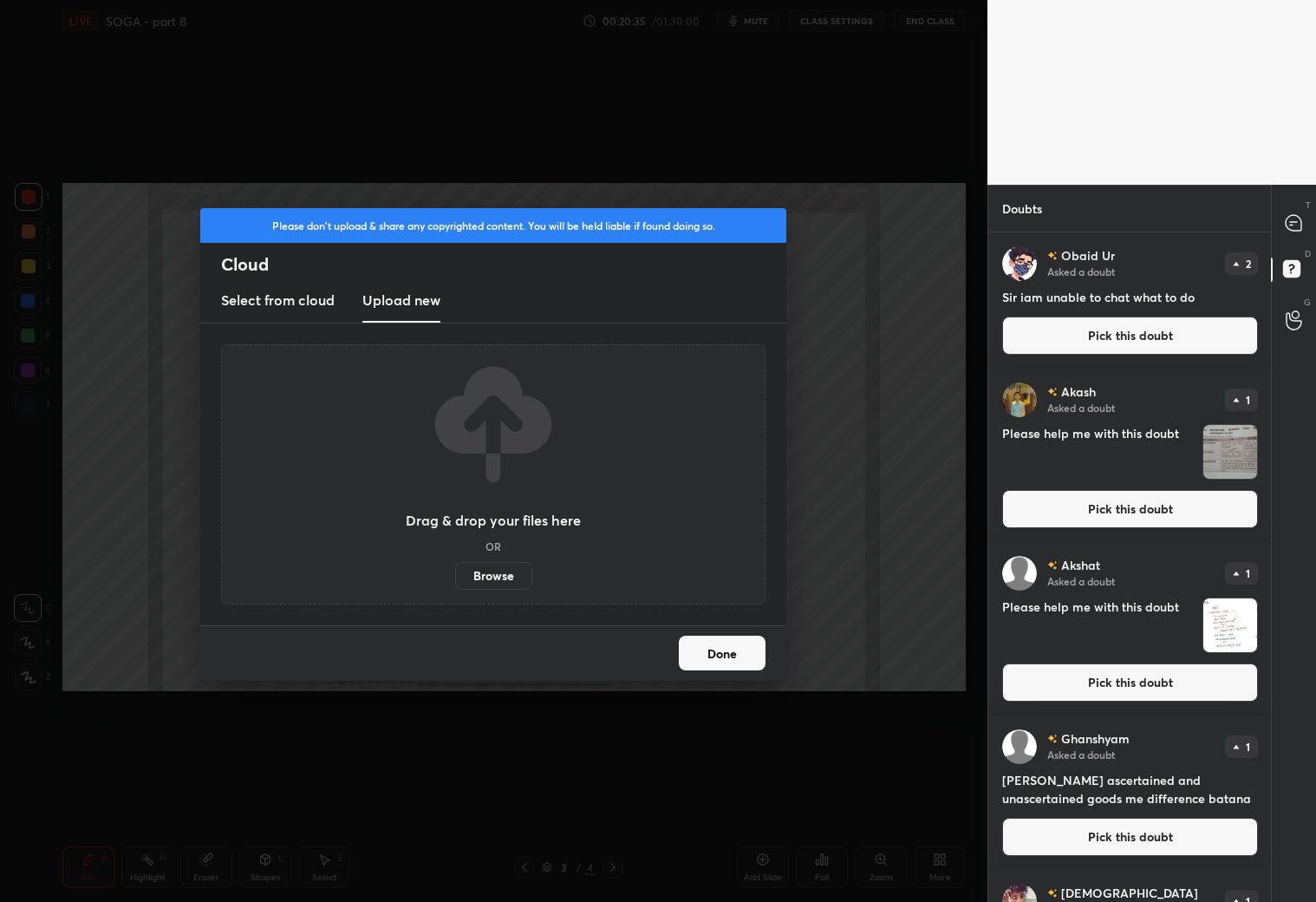
click at [1134, 509] on button "Pick this doubt" at bounding box center [1129, 509] width 256 height 38
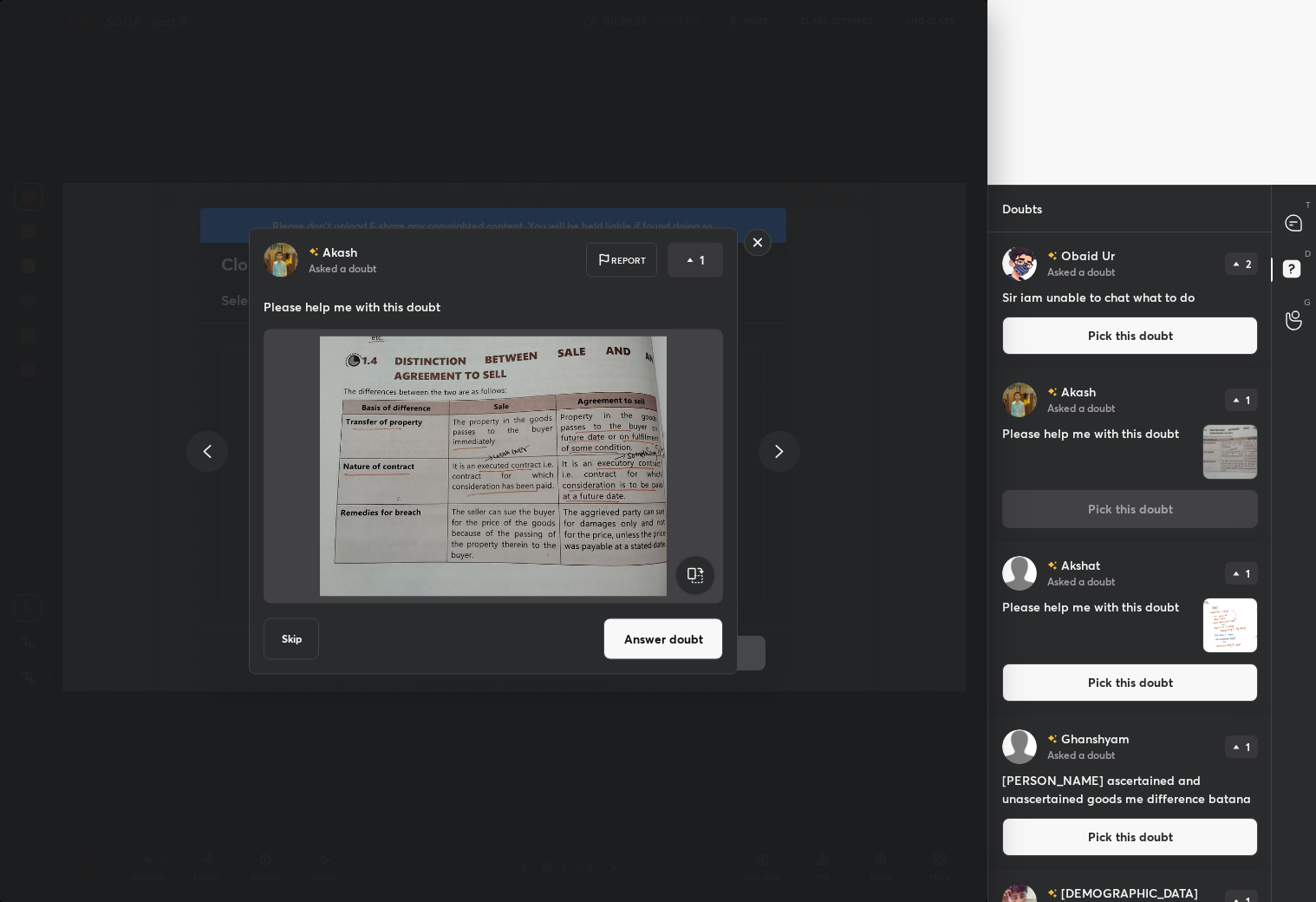
click at [761, 238] on rect at bounding box center [758, 242] width 27 height 27
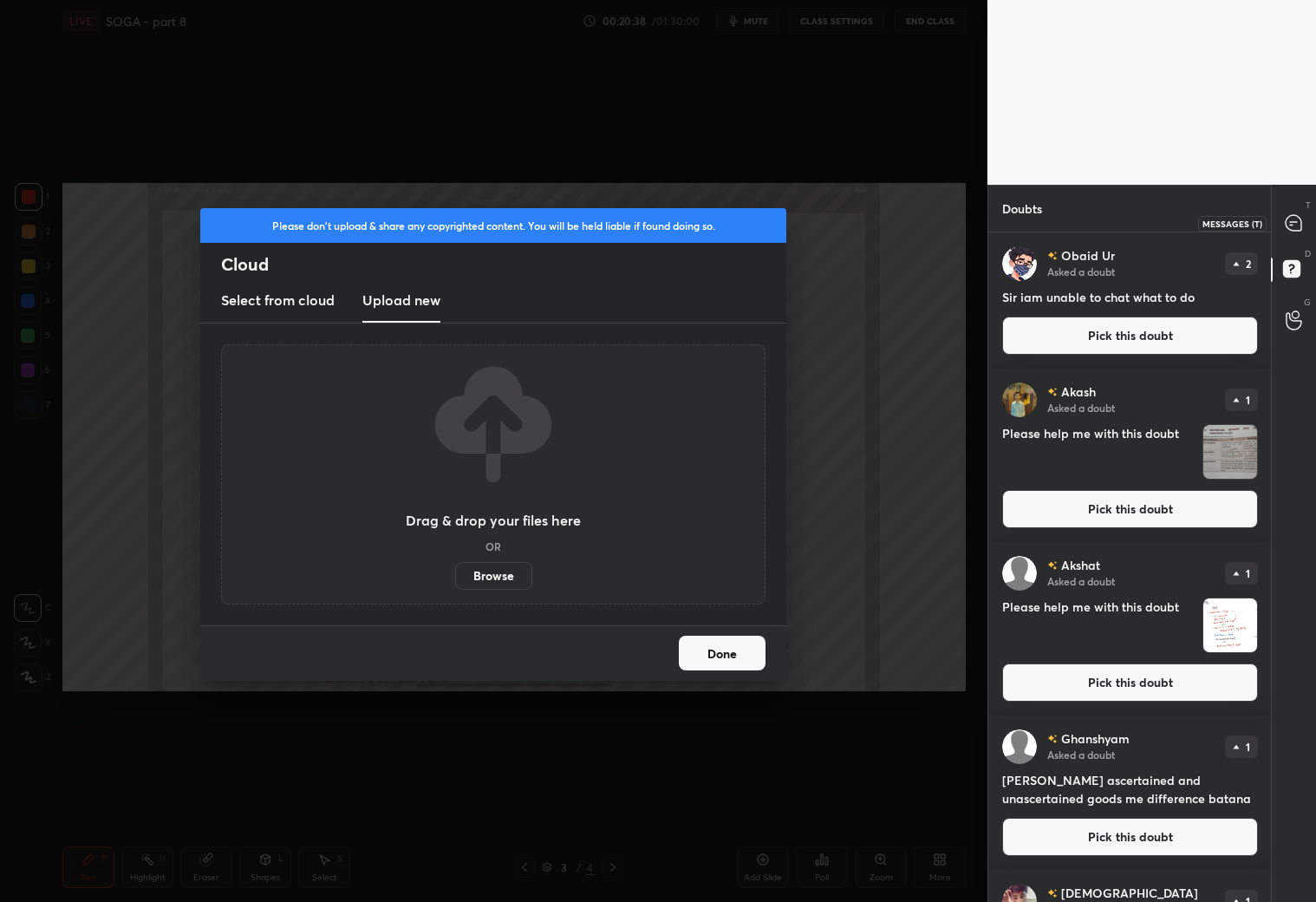
click at [1295, 224] on icon at bounding box center [1293, 223] width 16 height 16
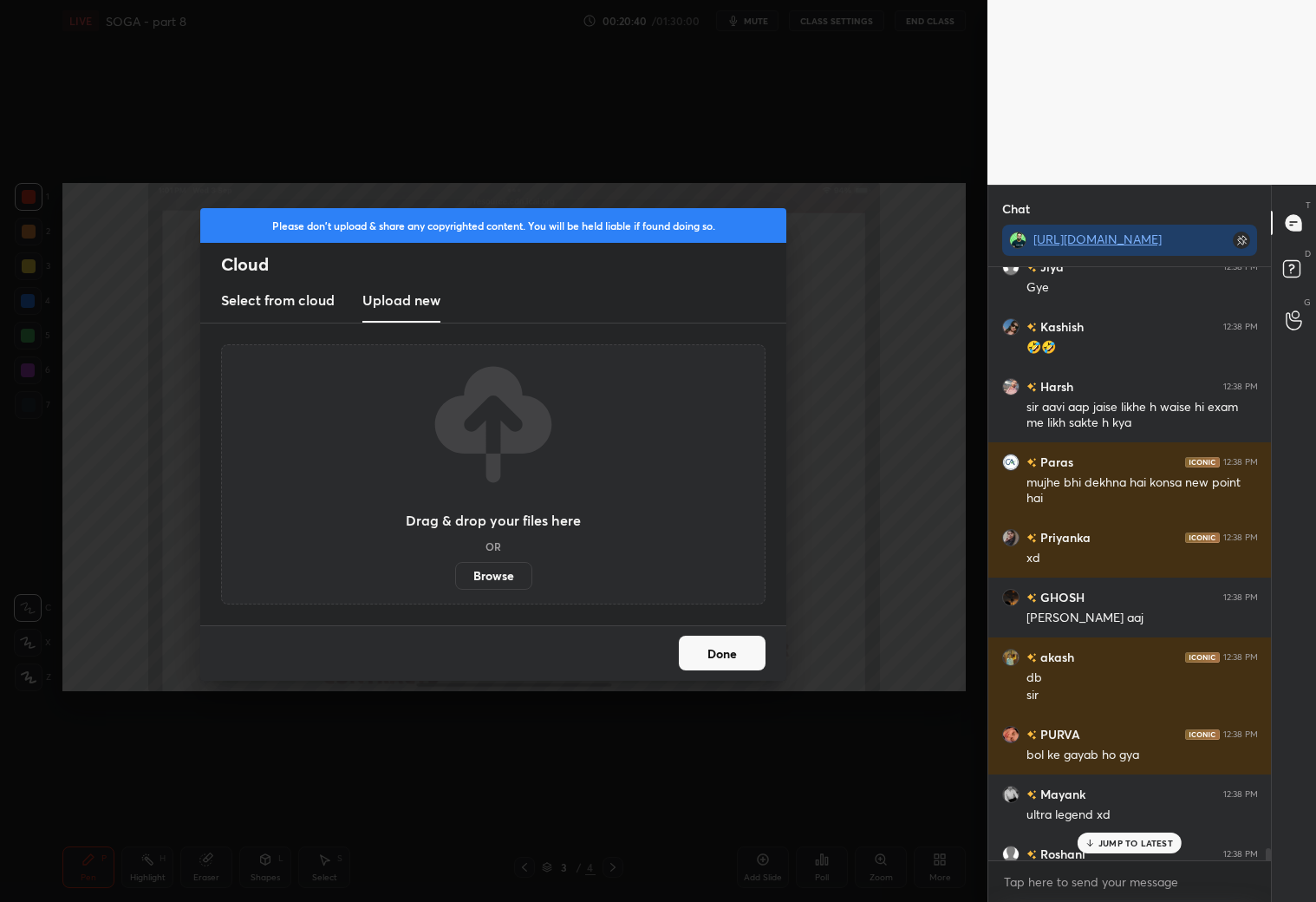
click at [740, 651] on button "Done" at bounding box center [722, 652] width 87 height 35
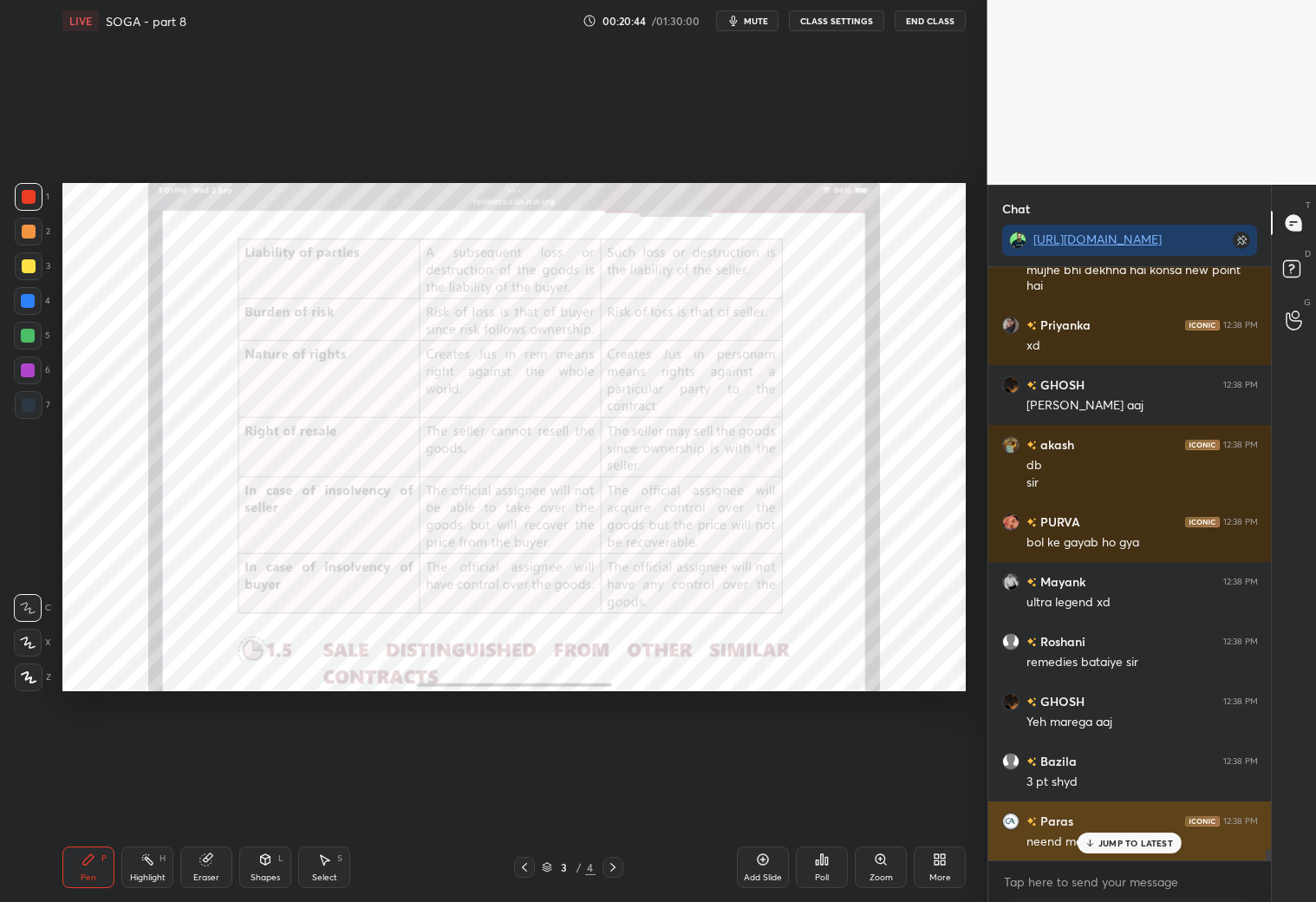
click at [1145, 852] on div "JUMP TO LATEST" at bounding box center [1129, 843] width 104 height 20
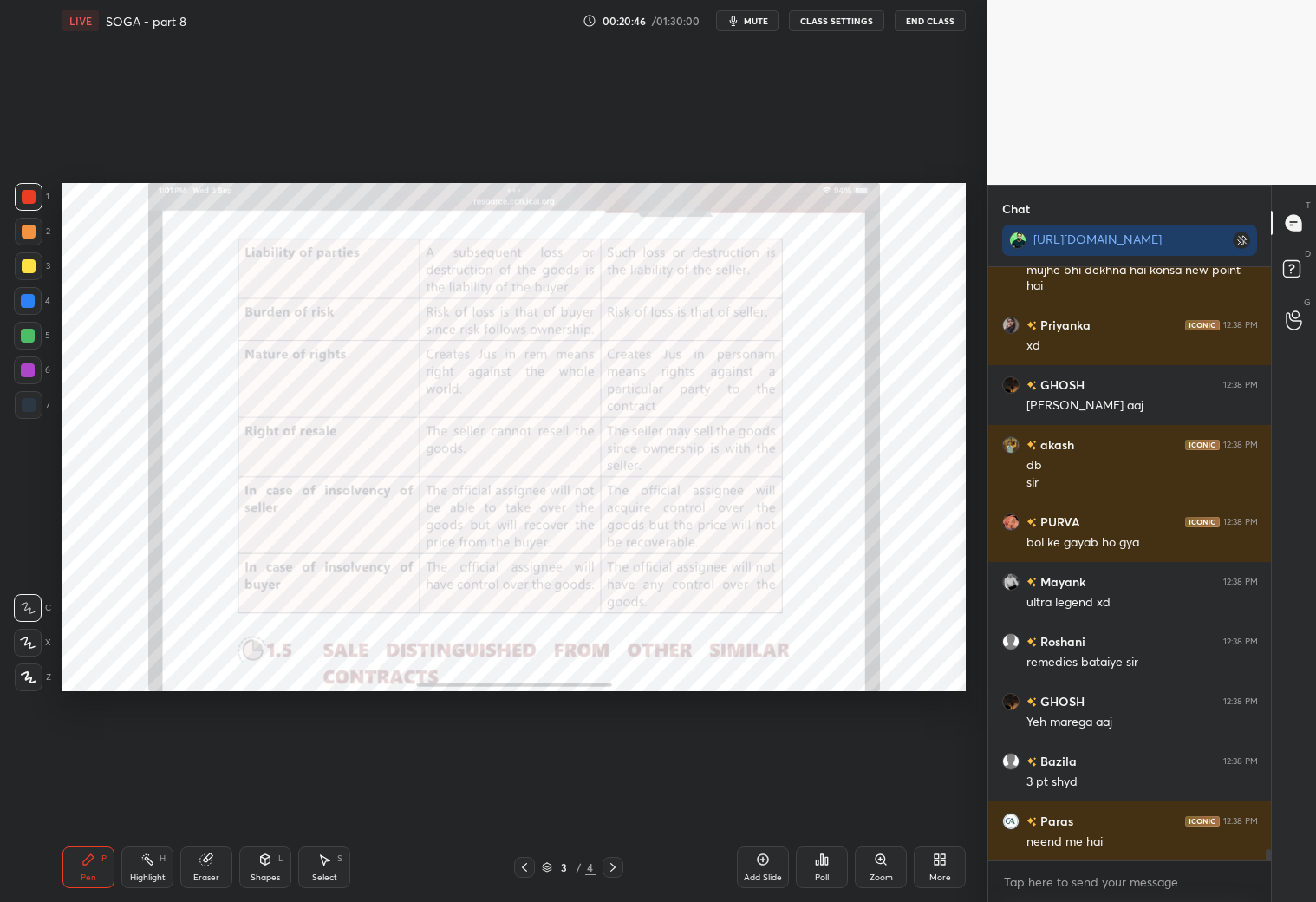
click at [936, 869] on div "More" at bounding box center [940, 867] width 52 height 42
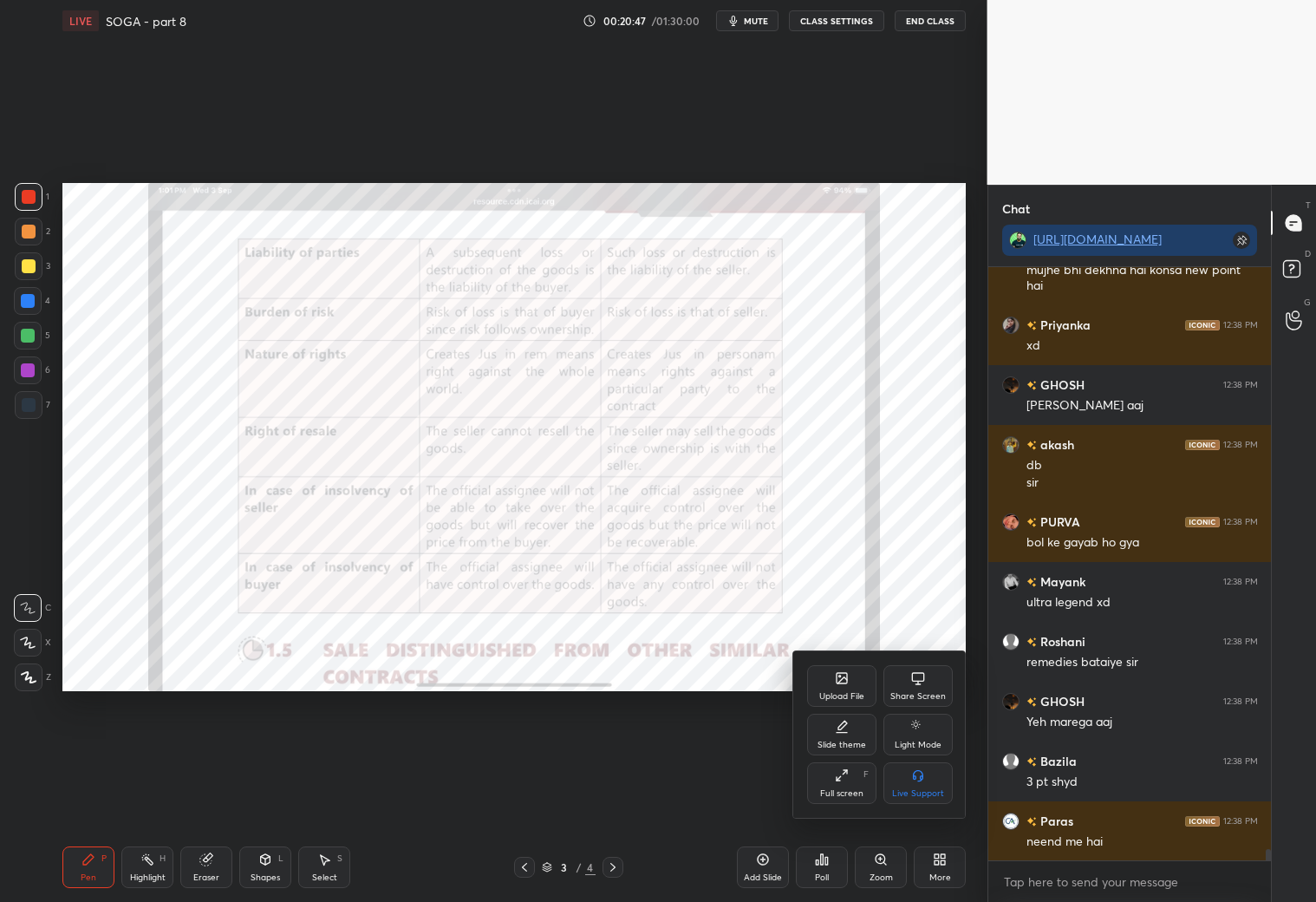
click at [842, 684] on div "Upload File" at bounding box center [841, 686] width 69 height 42
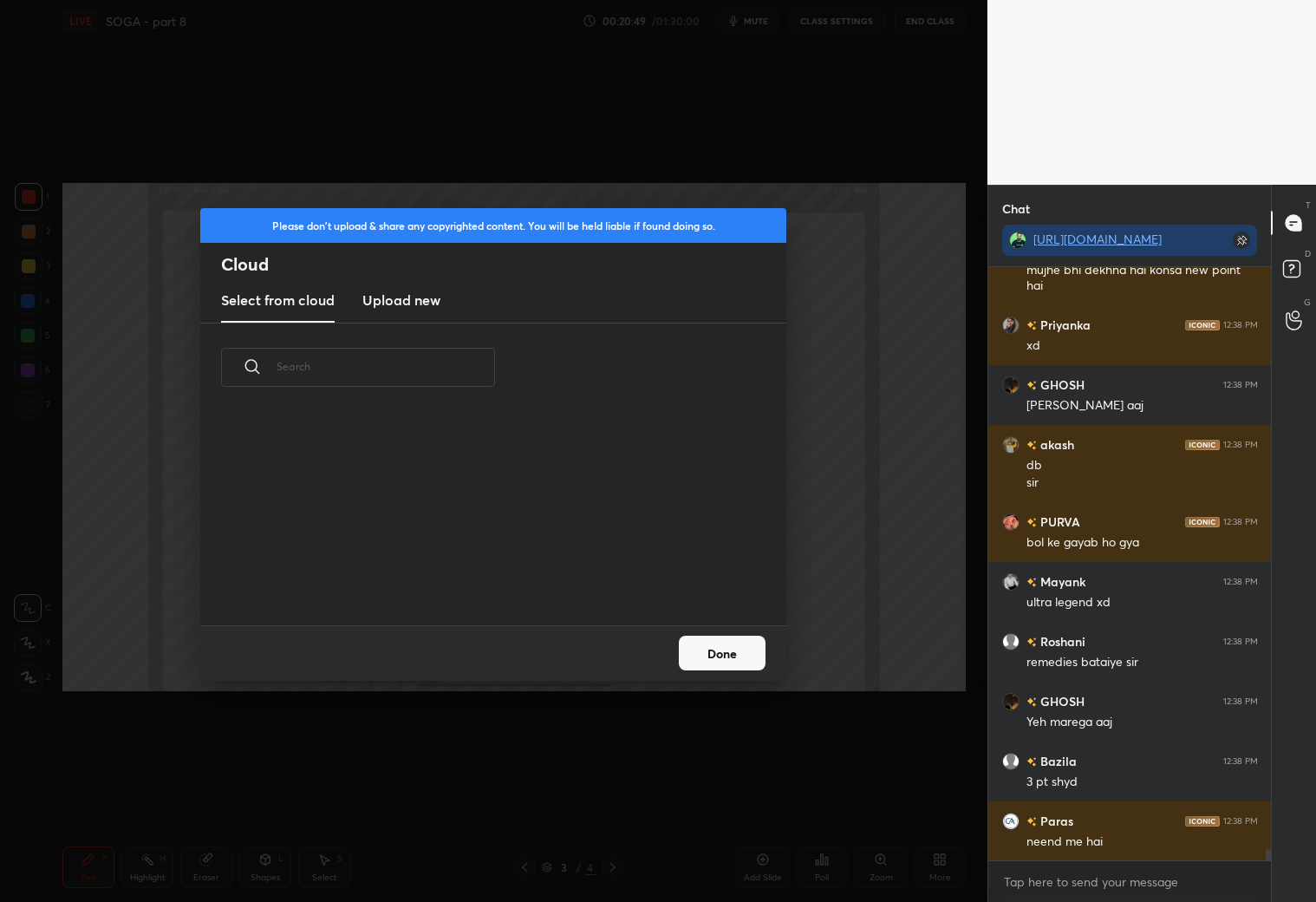
click at [420, 302] on h3 "Upload new" at bounding box center [401, 299] width 78 height 20
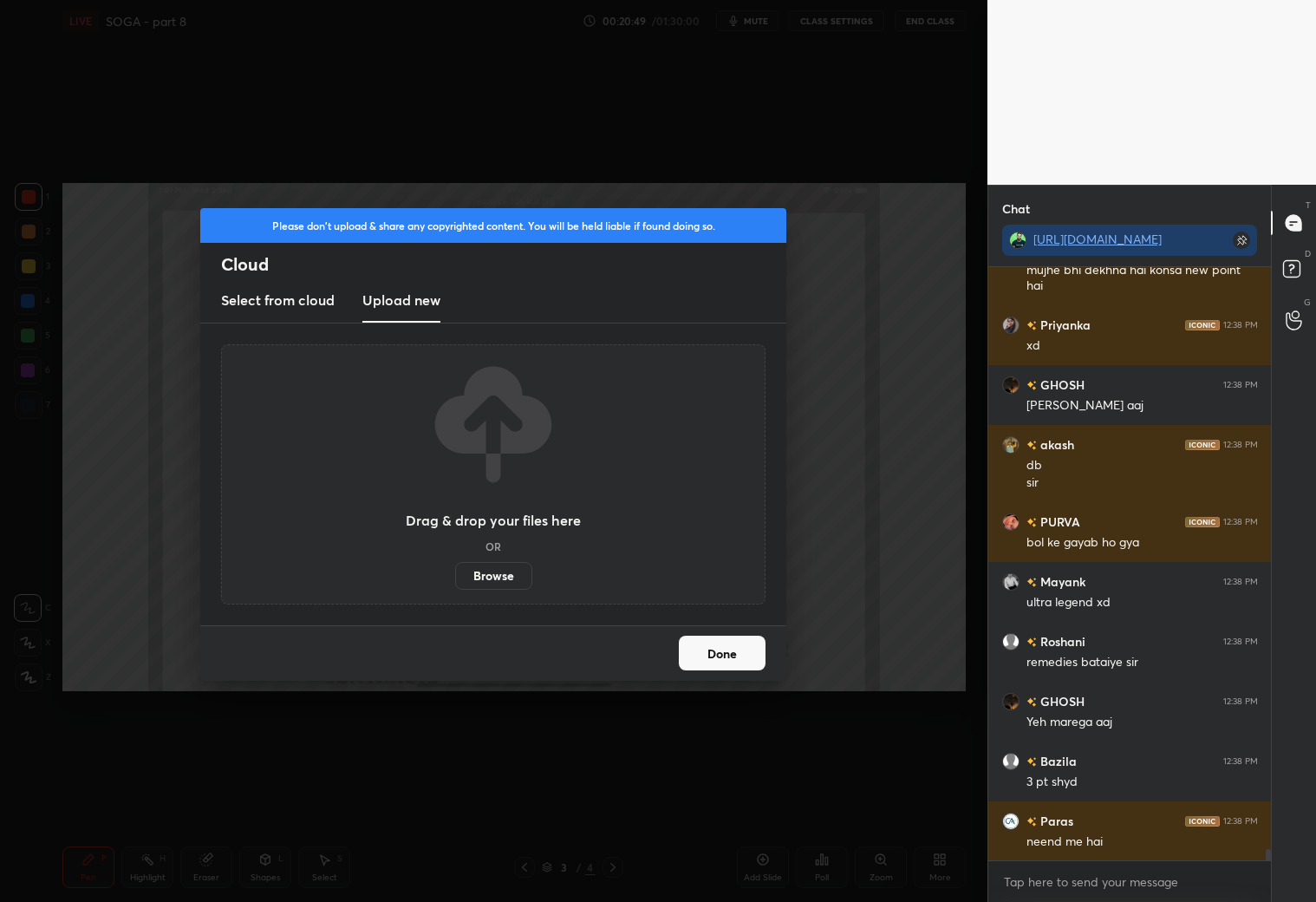
drag, startPoint x: 422, startPoint y: 301, endPoint x: 430, endPoint y: 292, distance: 12.0
click at [425, 299] on h3 "Upload new" at bounding box center [401, 299] width 78 height 20
click at [506, 576] on label "Browse" at bounding box center [493, 575] width 77 height 27
click at [455, 576] on input "Browse" at bounding box center [455, 575] width 0 height 27
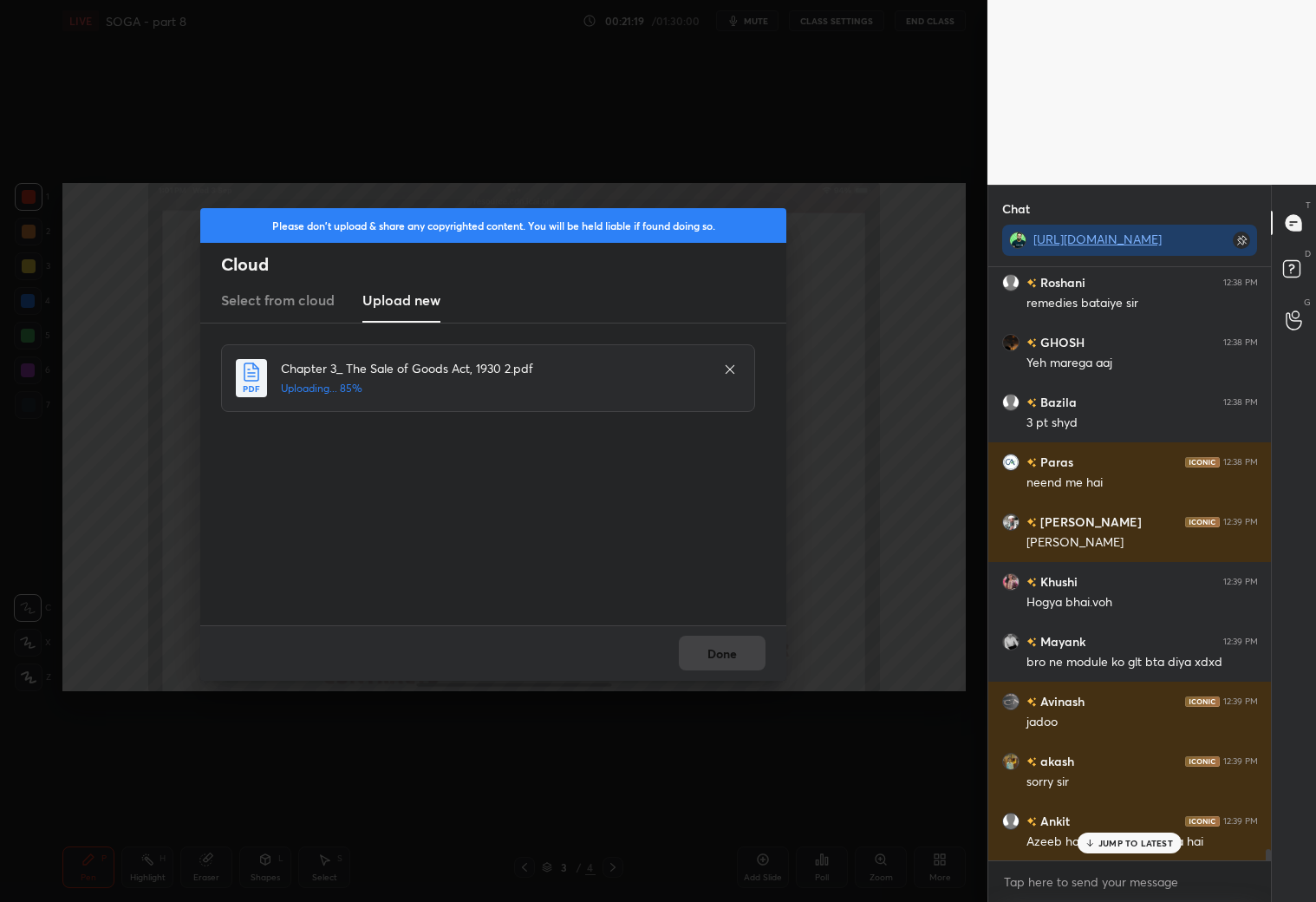
scroll to position [30284, 0]
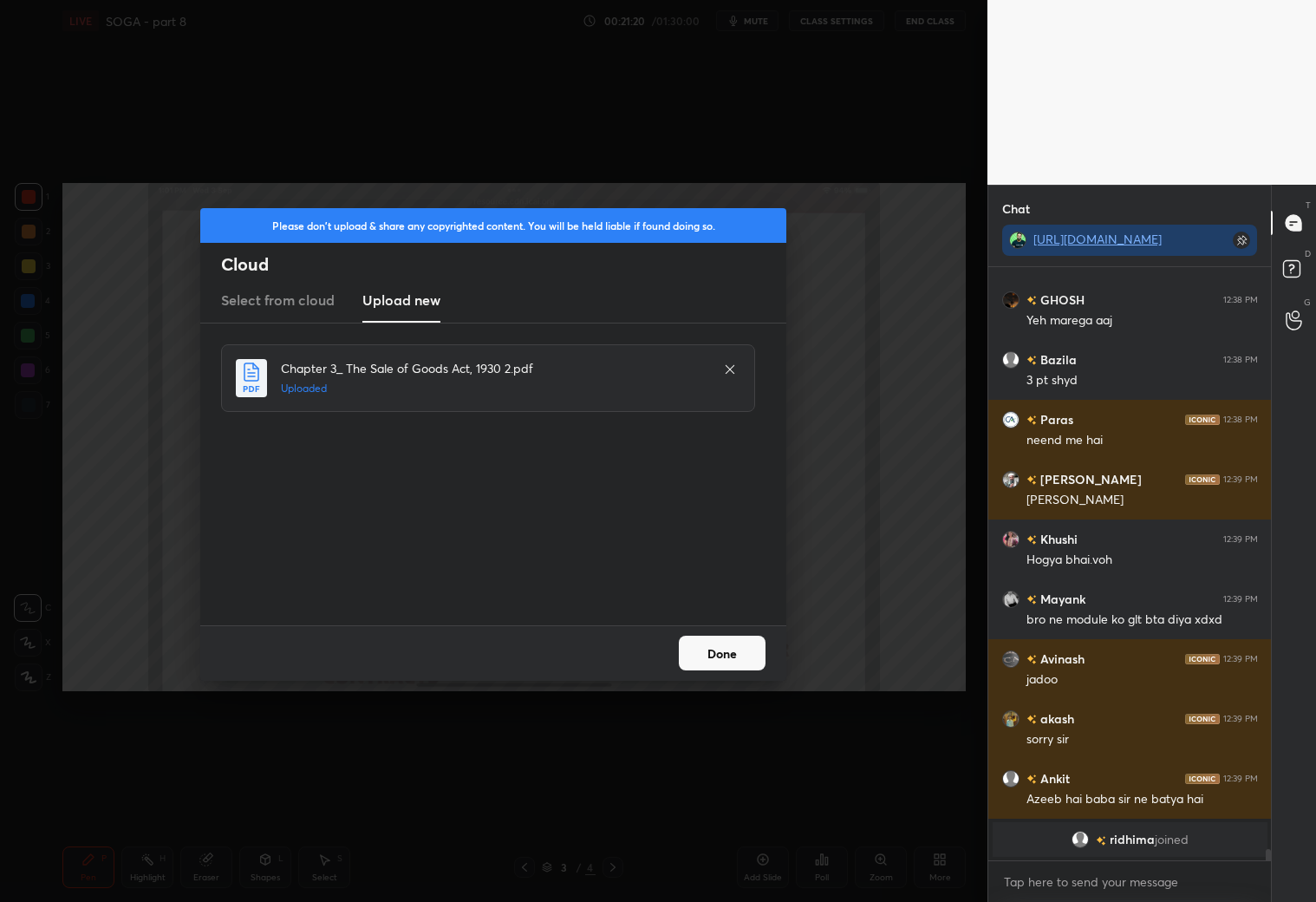
click at [703, 666] on button "Done" at bounding box center [722, 652] width 87 height 35
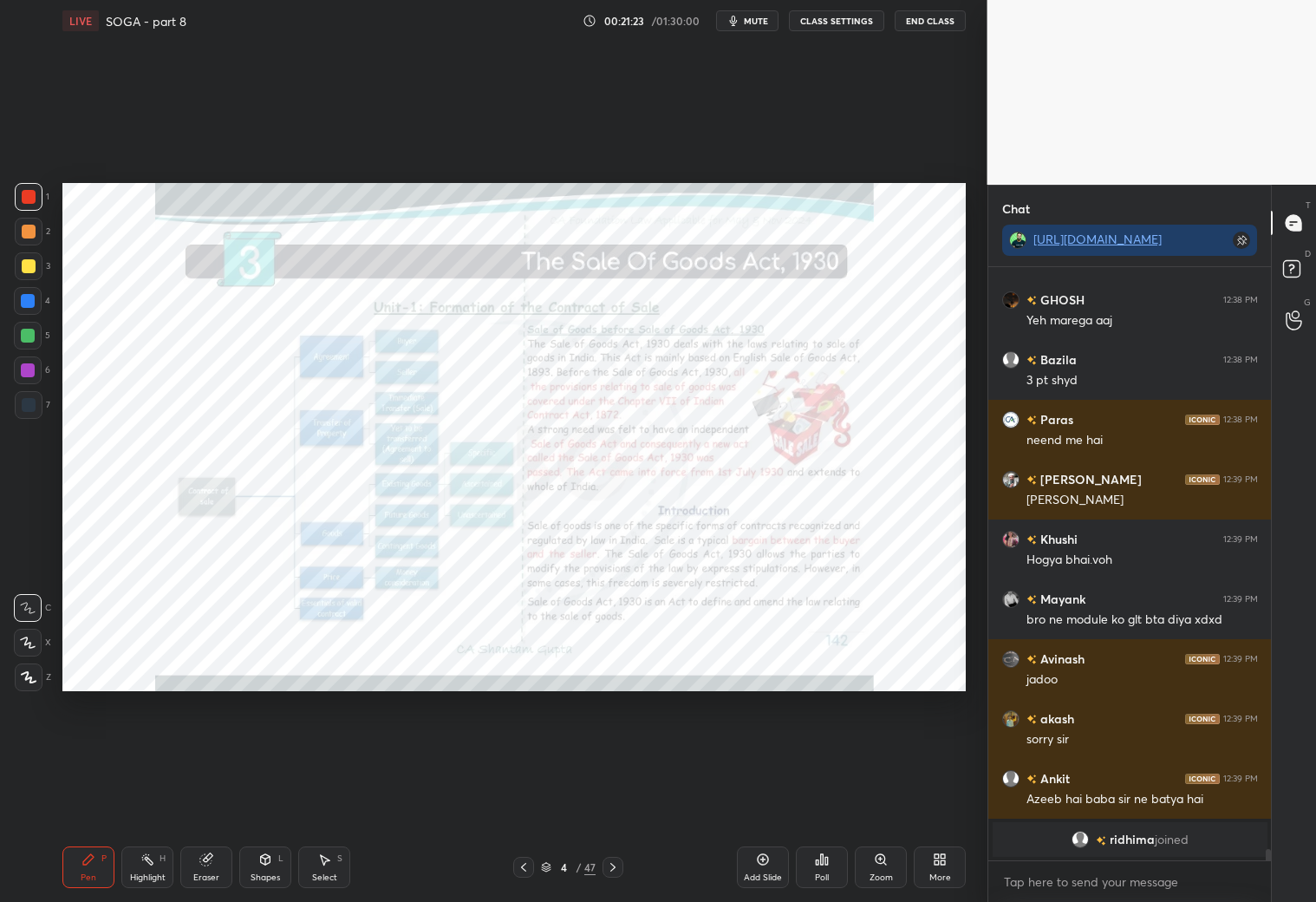
click at [609, 867] on icon at bounding box center [613, 867] width 14 height 14
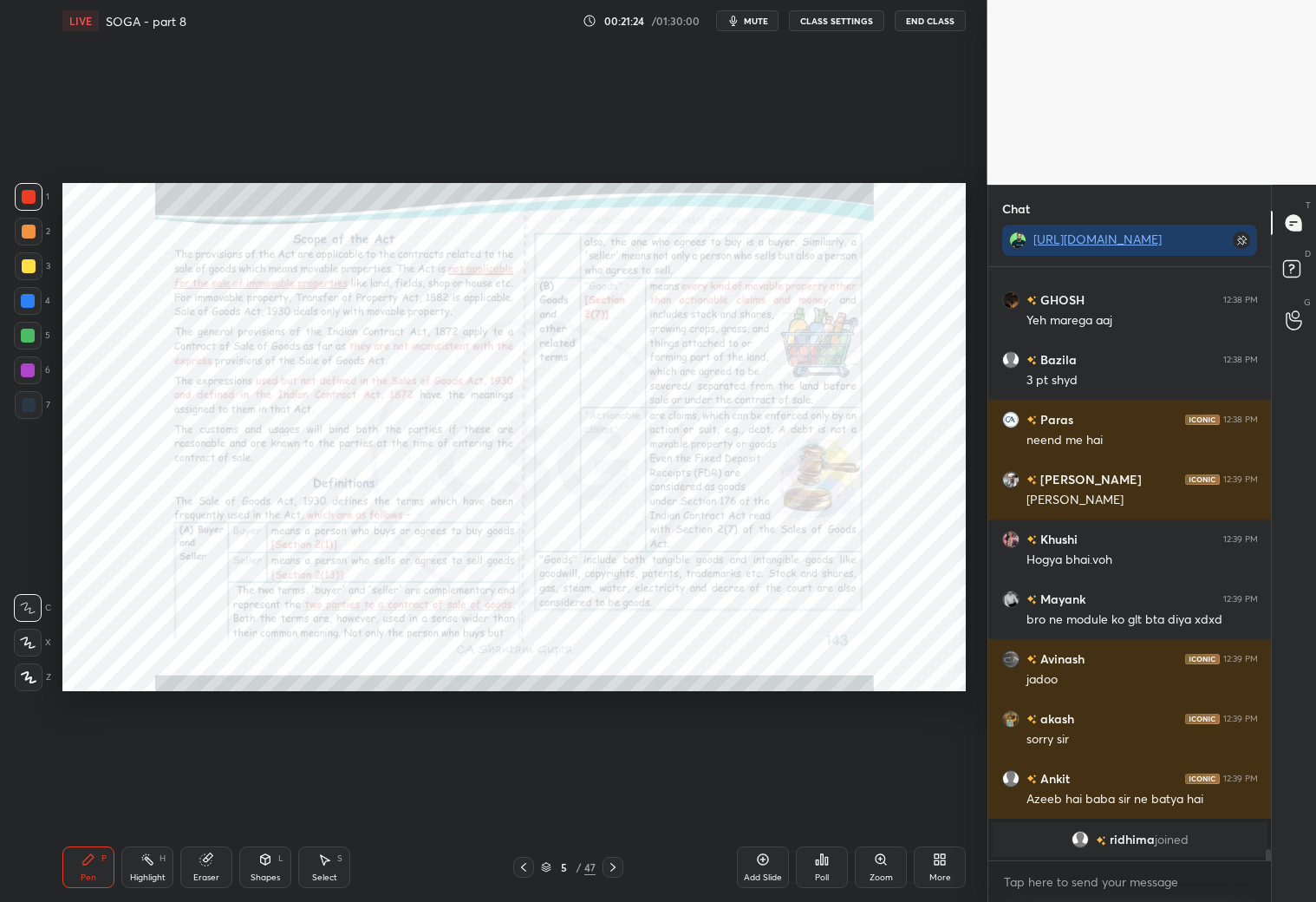
click at [611, 866] on icon at bounding box center [613, 867] width 14 height 14
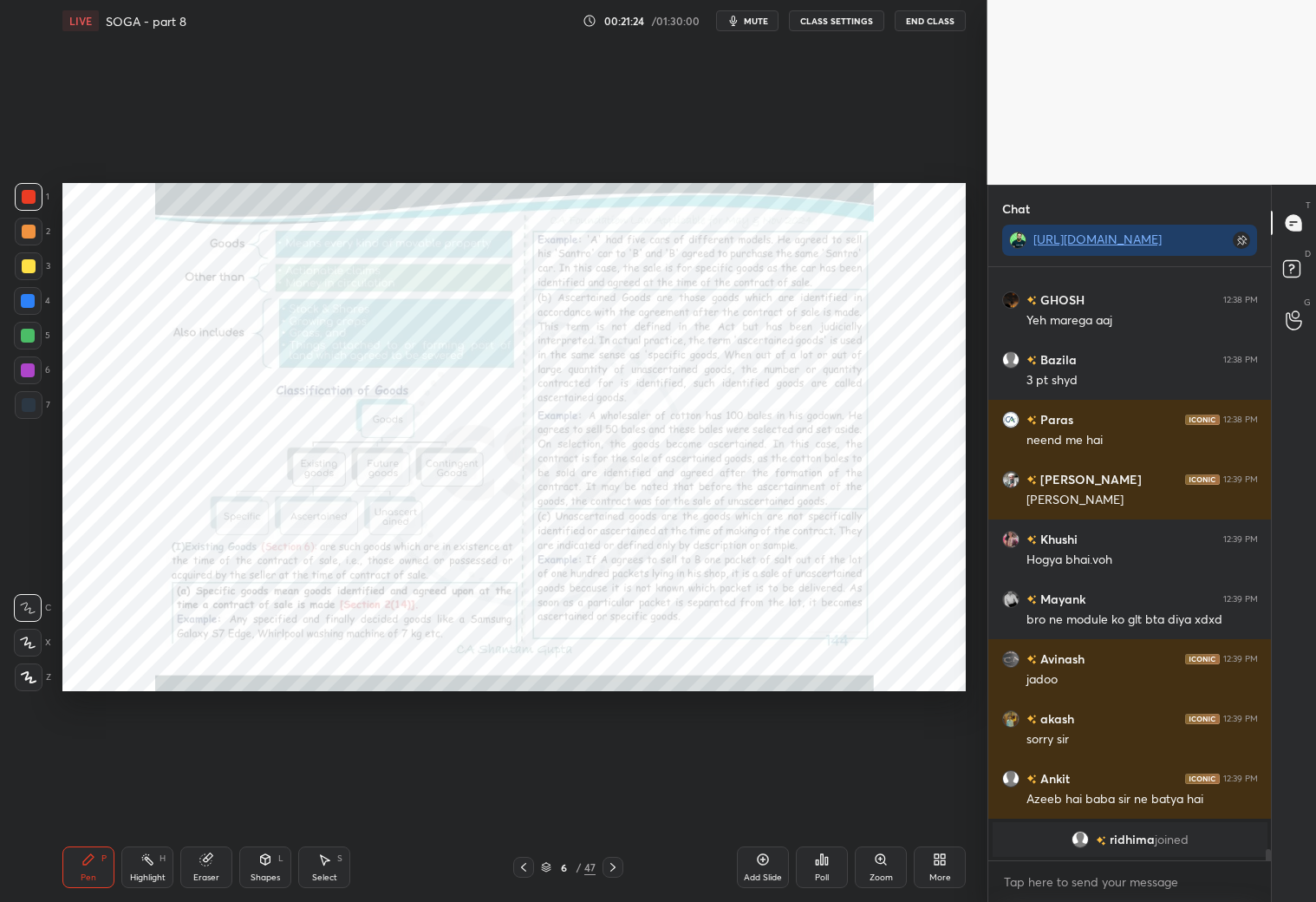
scroll to position [30344, 0]
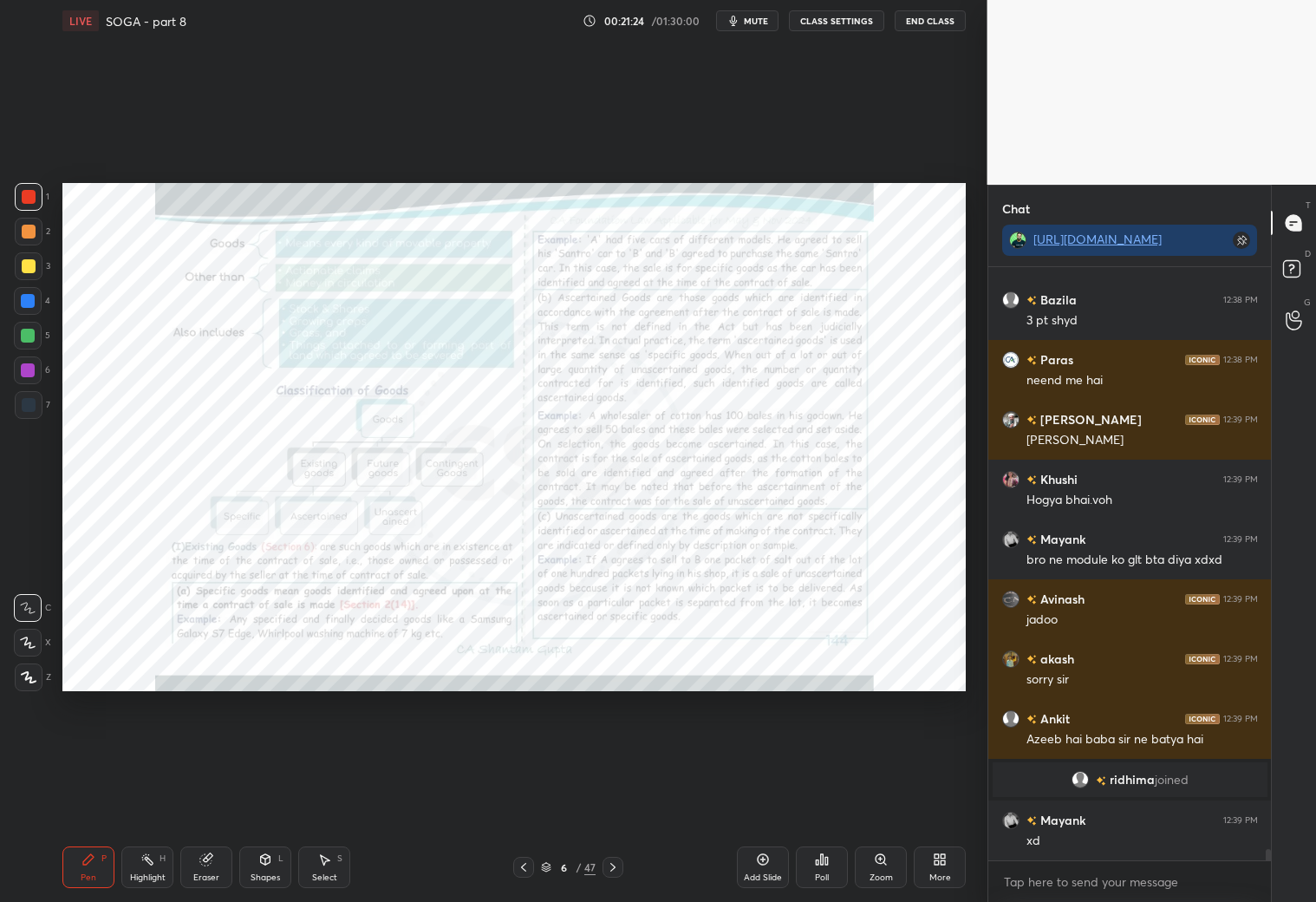
click at [612, 866] on icon at bounding box center [613, 867] width 14 height 14
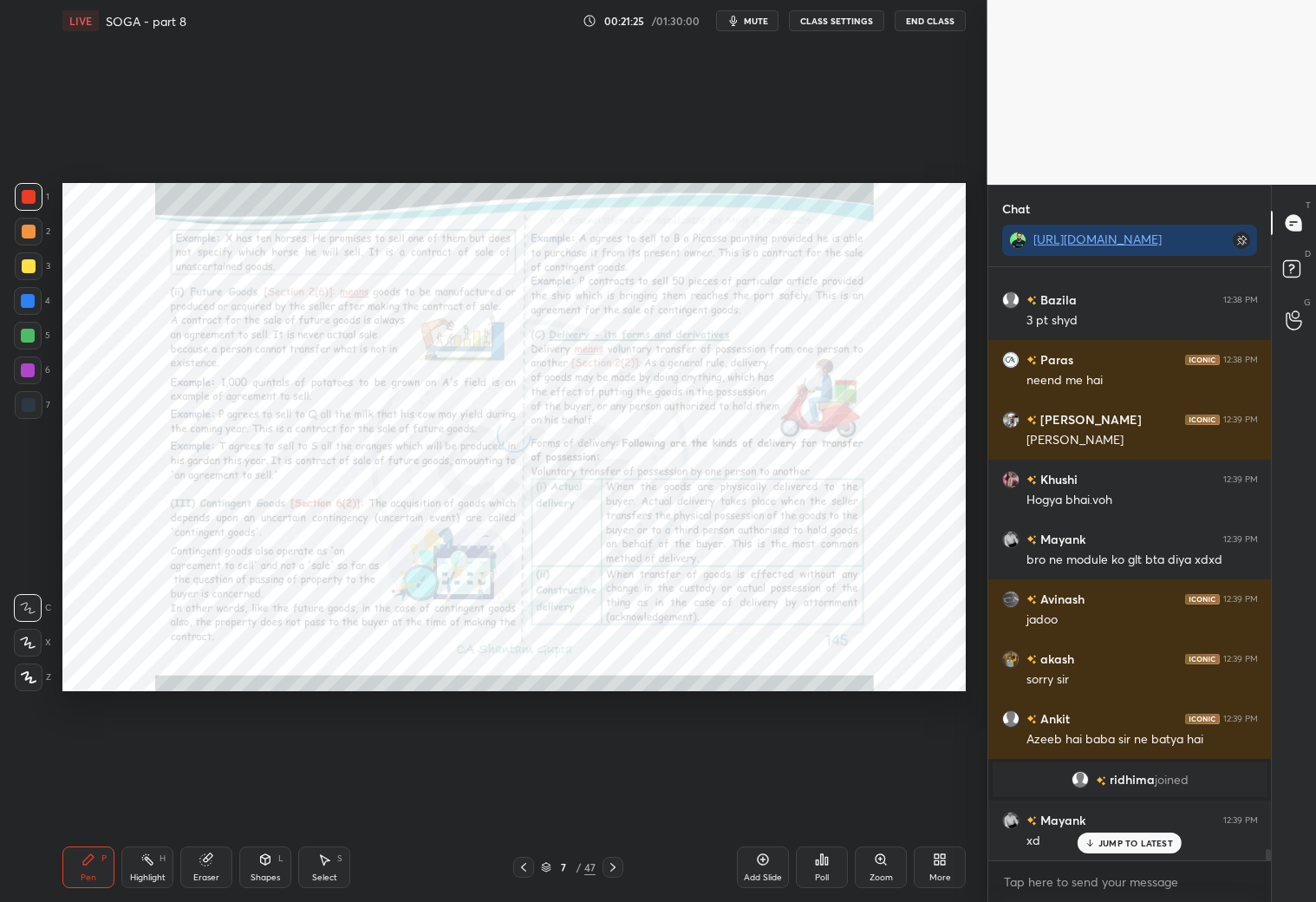
scroll to position [30403, 0]
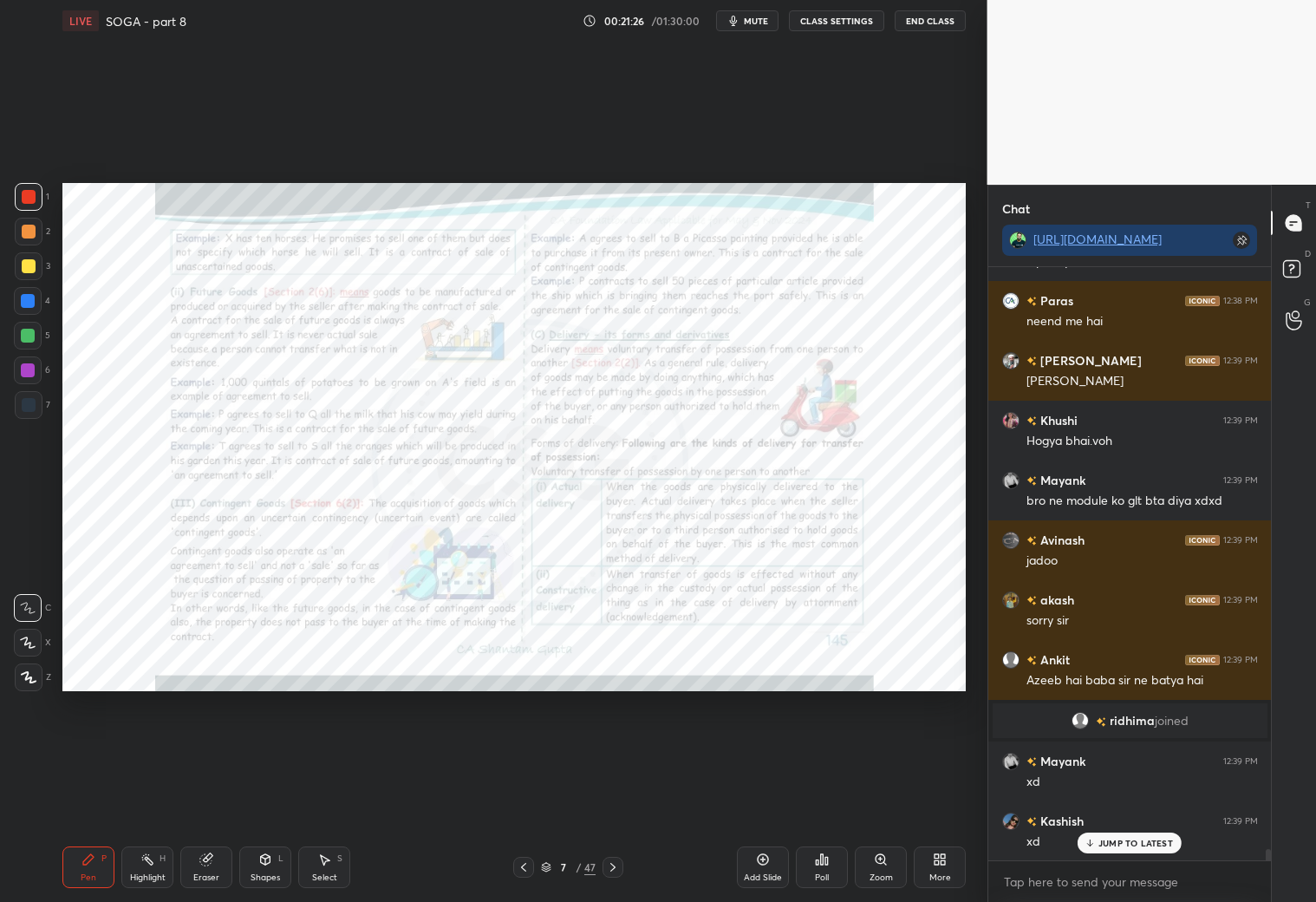
click at [619, 867] on icon at bounding box center [613, 867] width 14 height 14
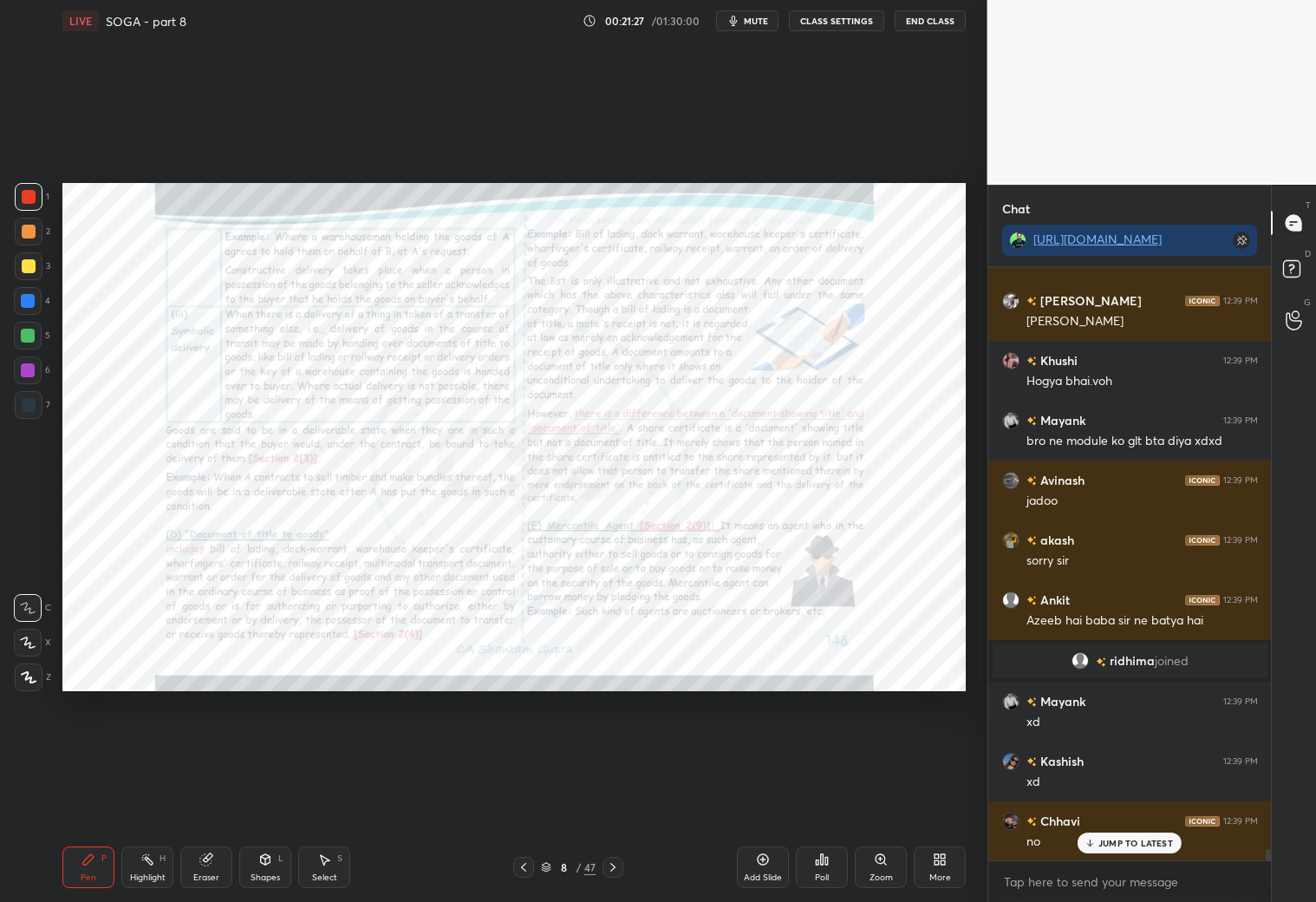
click at [619, 867] on icon at bounding box center [613, 867] width 14 height 14
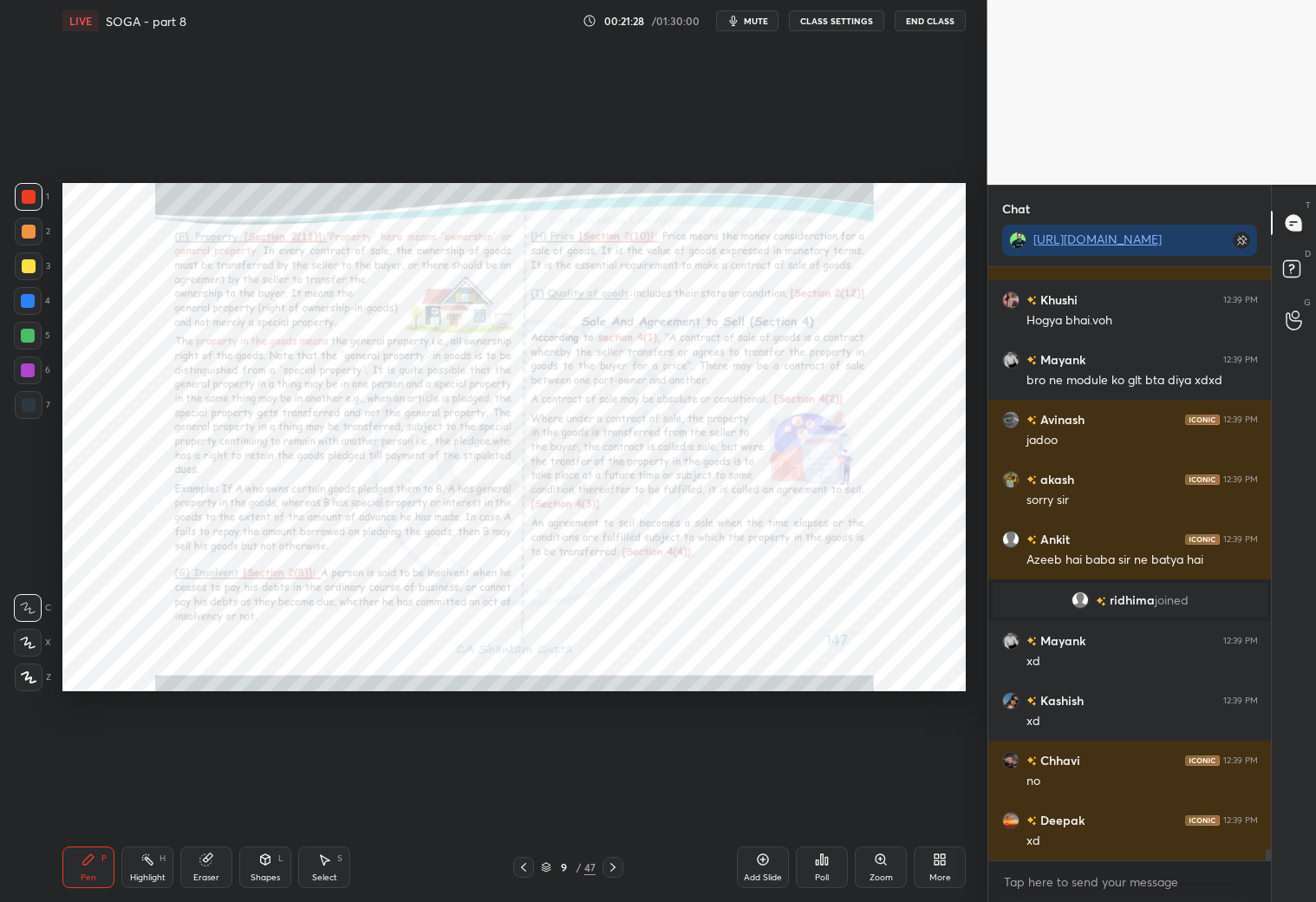
click at [619, 867] on icon at bounding box center [613, 867] width 14 height 14
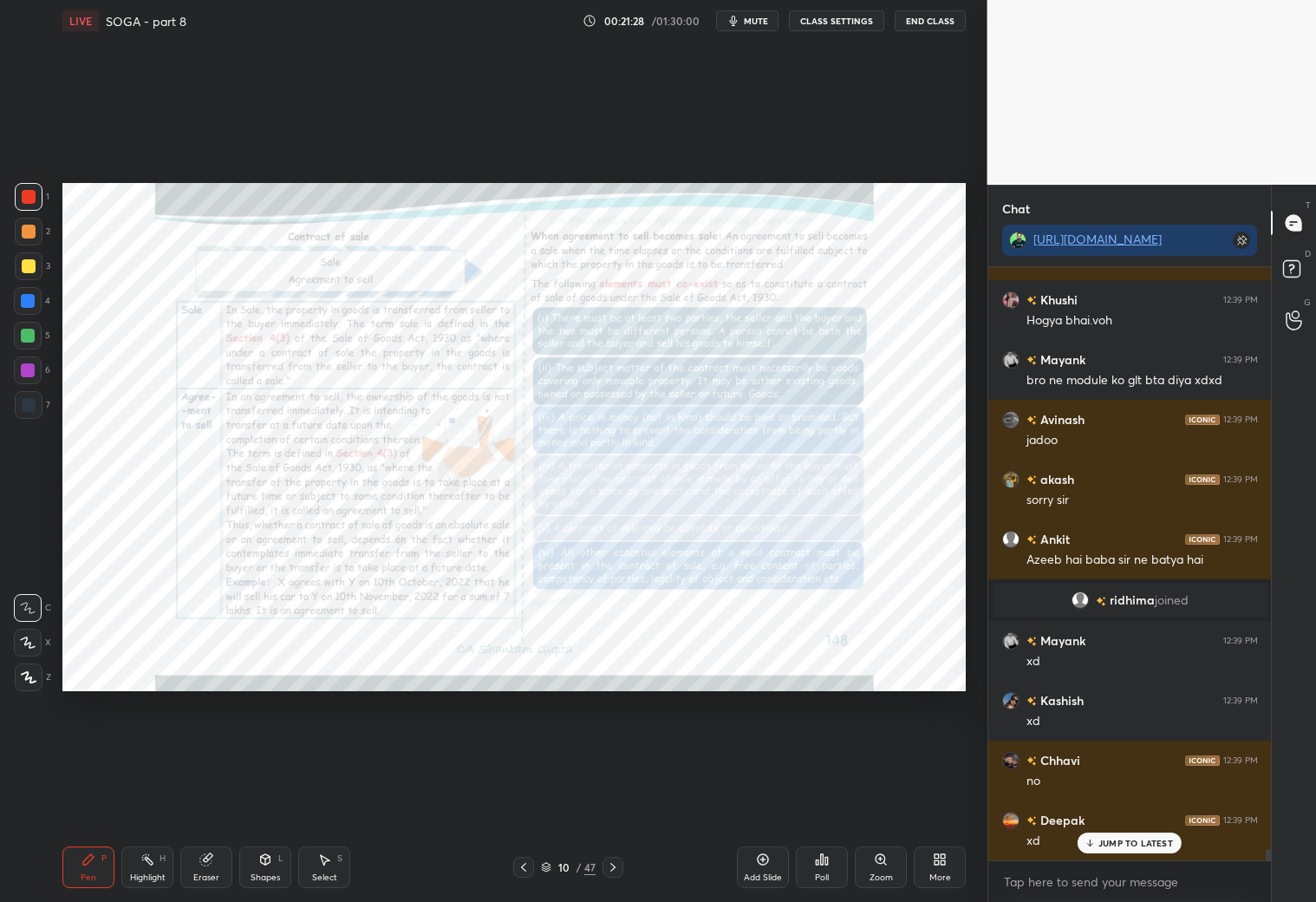
scroll to position [30657, 0]
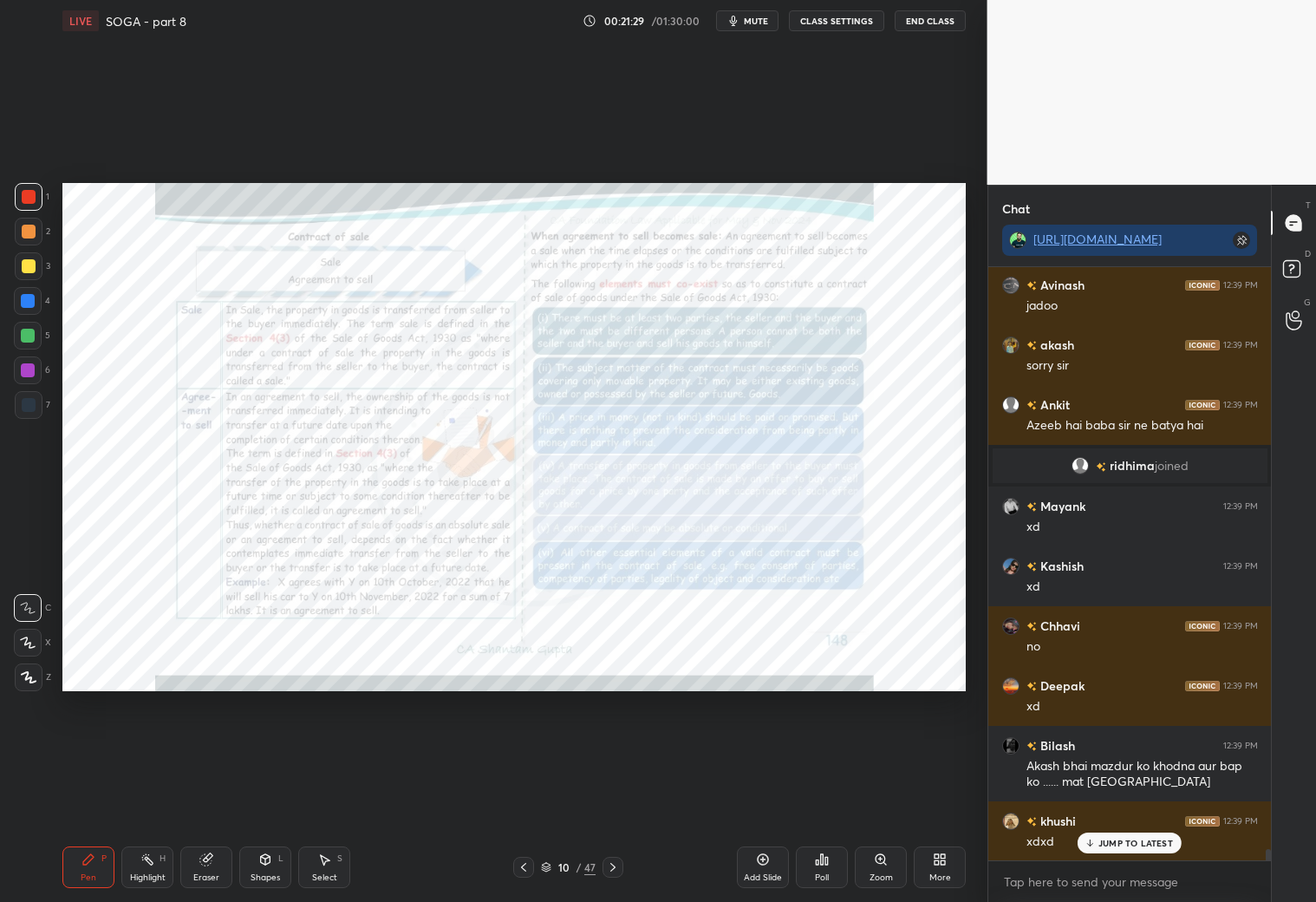
click at [619, 867] on icon at bounding box center [613, 867] width 14 height 14
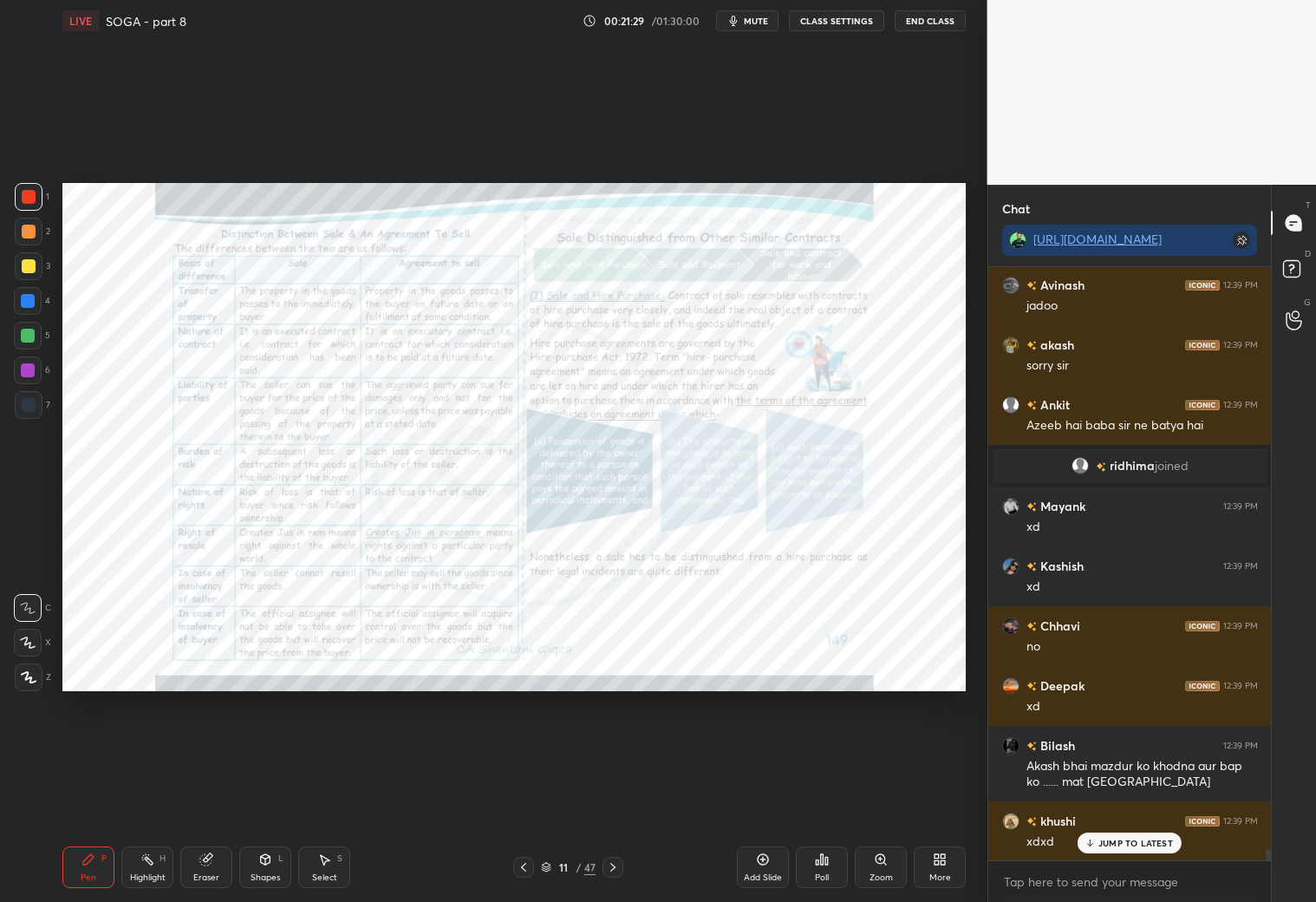
click at [619, 867] on icon at bounding box center [613, 867] width 14 height 14
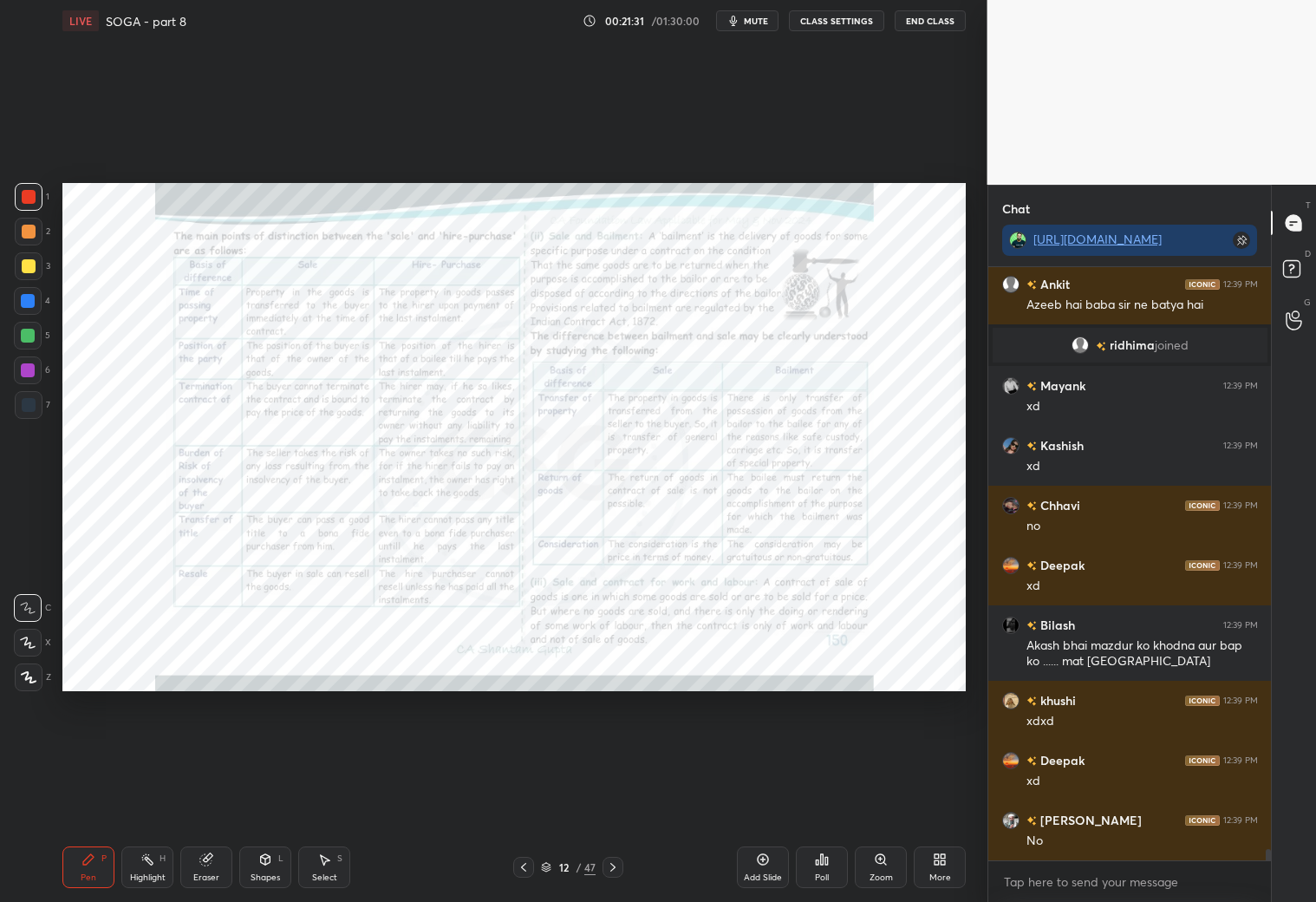
click at [619, 867] on icon at bounding box center [613, 867] width 14 height 14
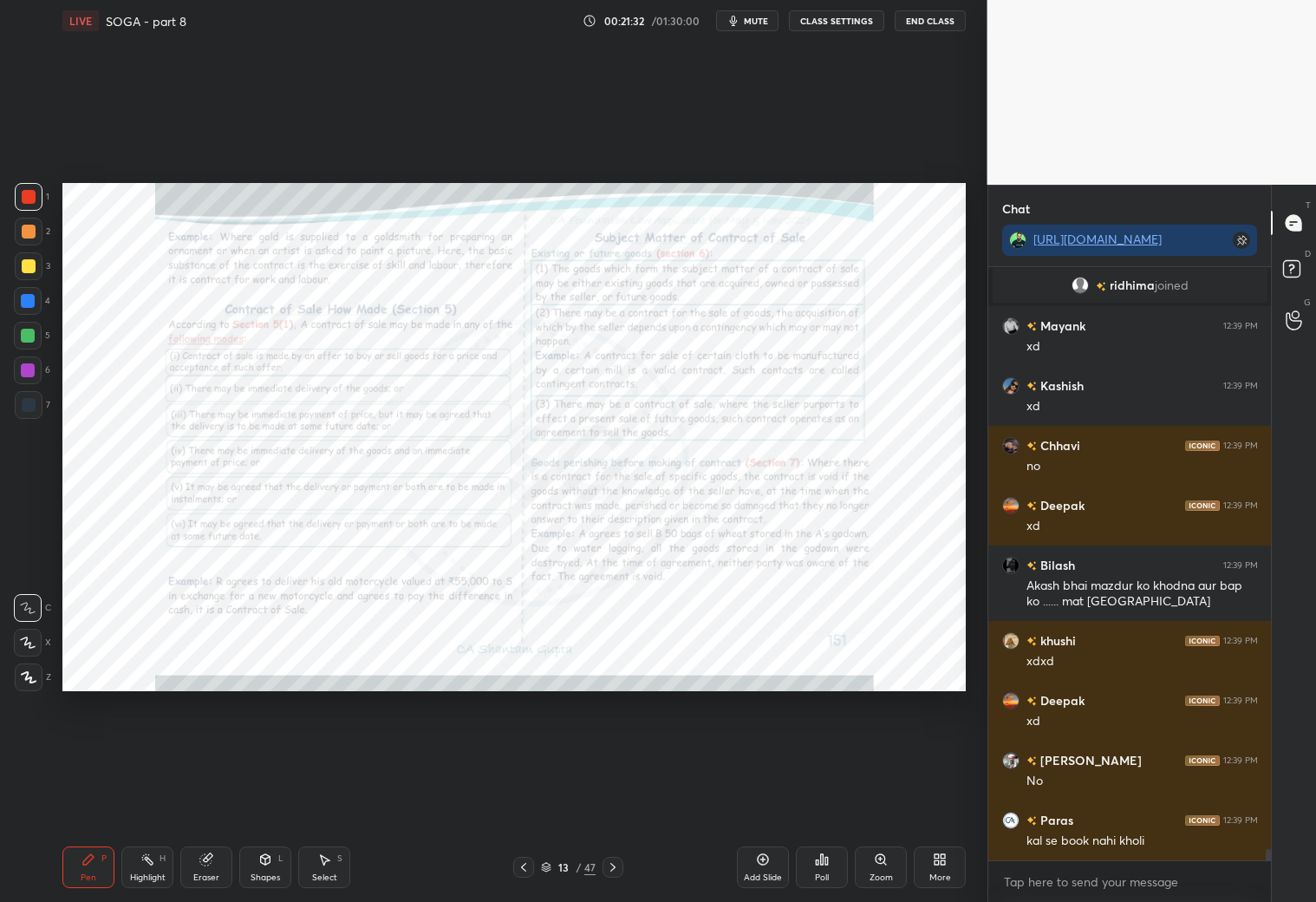
click at [619, 867] on icon at bounding box center [613, 867] width 14 height 14
click at [620, 866] on icon at bounding box center [613, 867] width 14 height 14
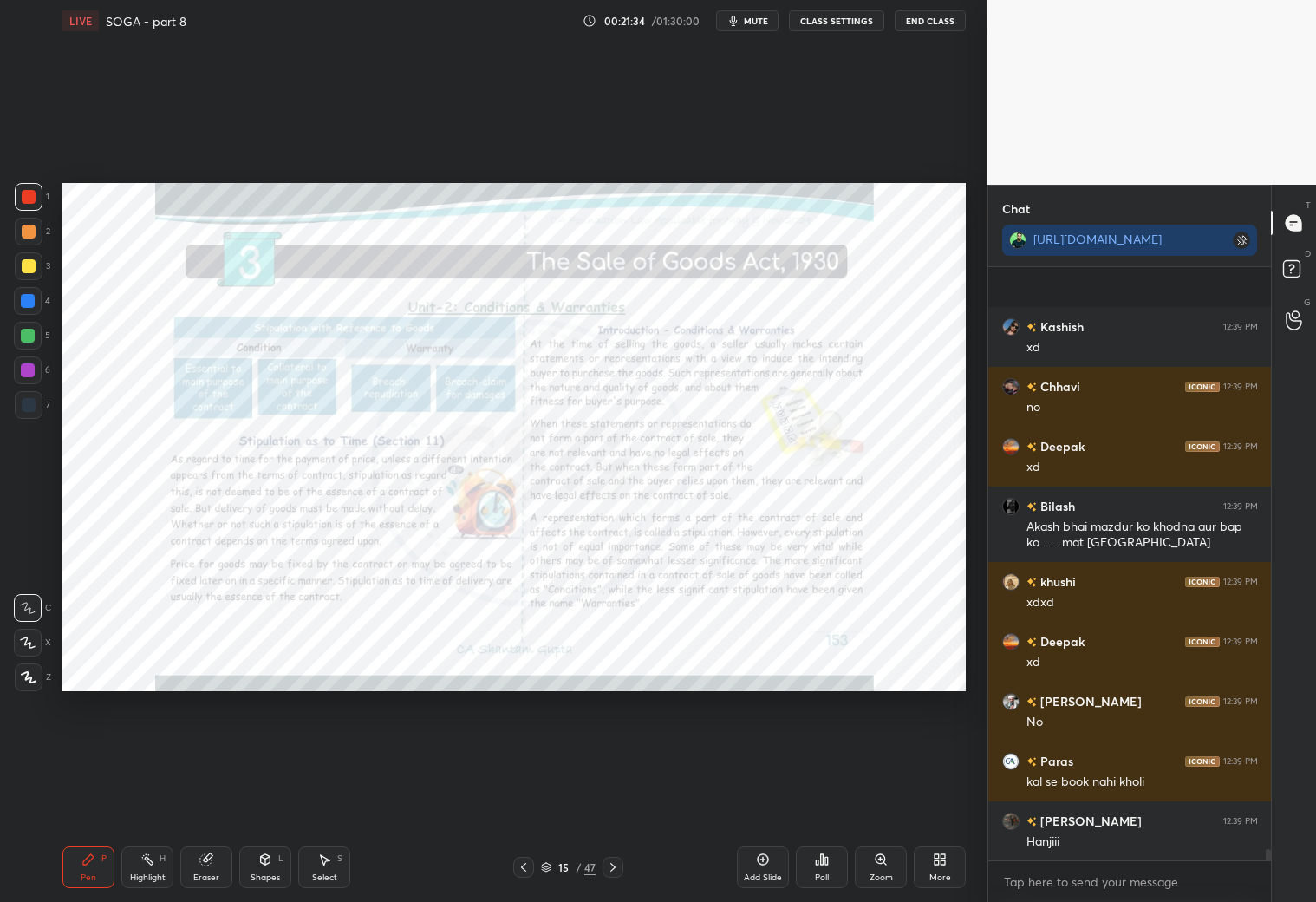
scroll to position [31018, 0]
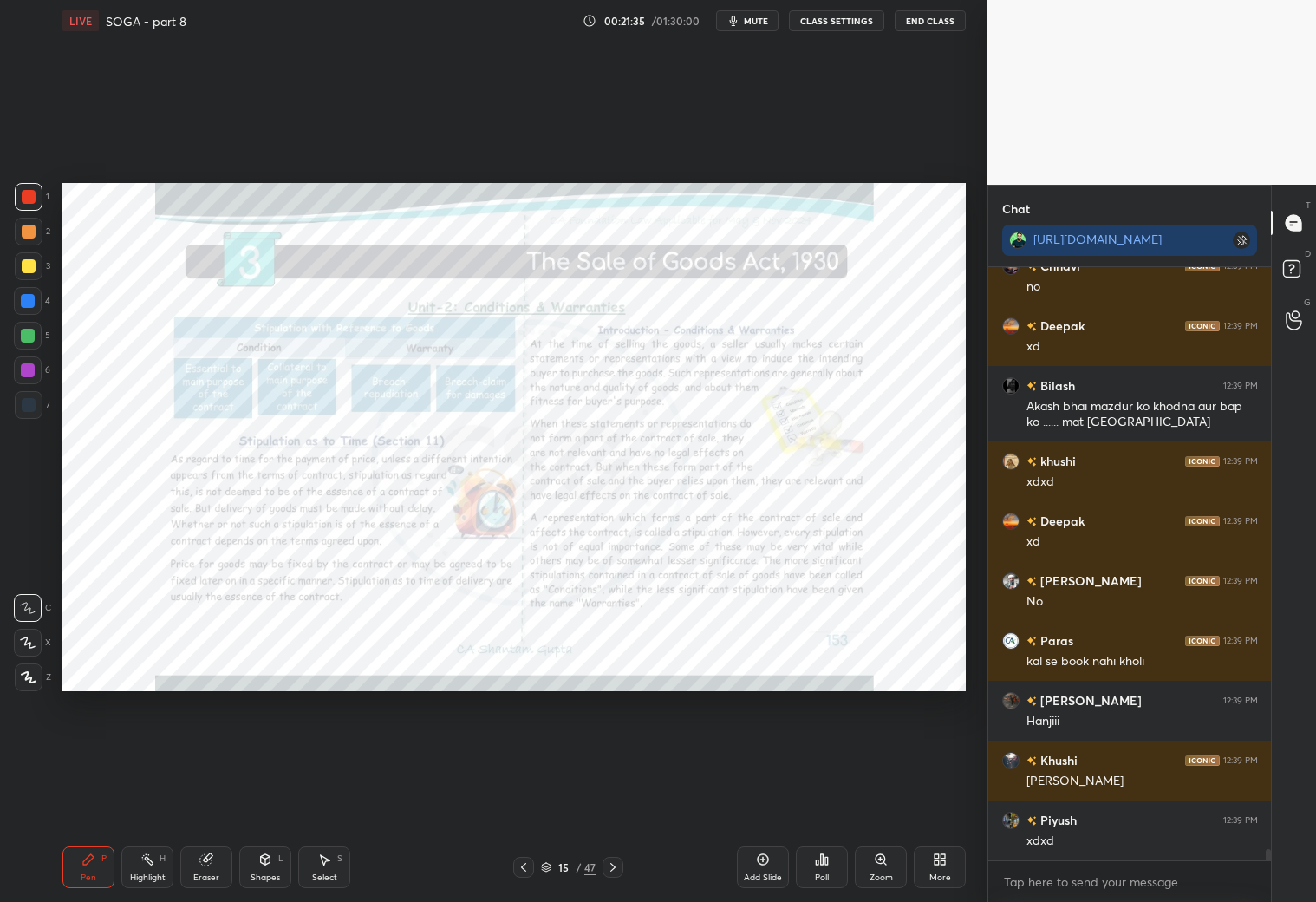
click at [518, 871] on icon at bounding box center [523, 867] width 14 height 14
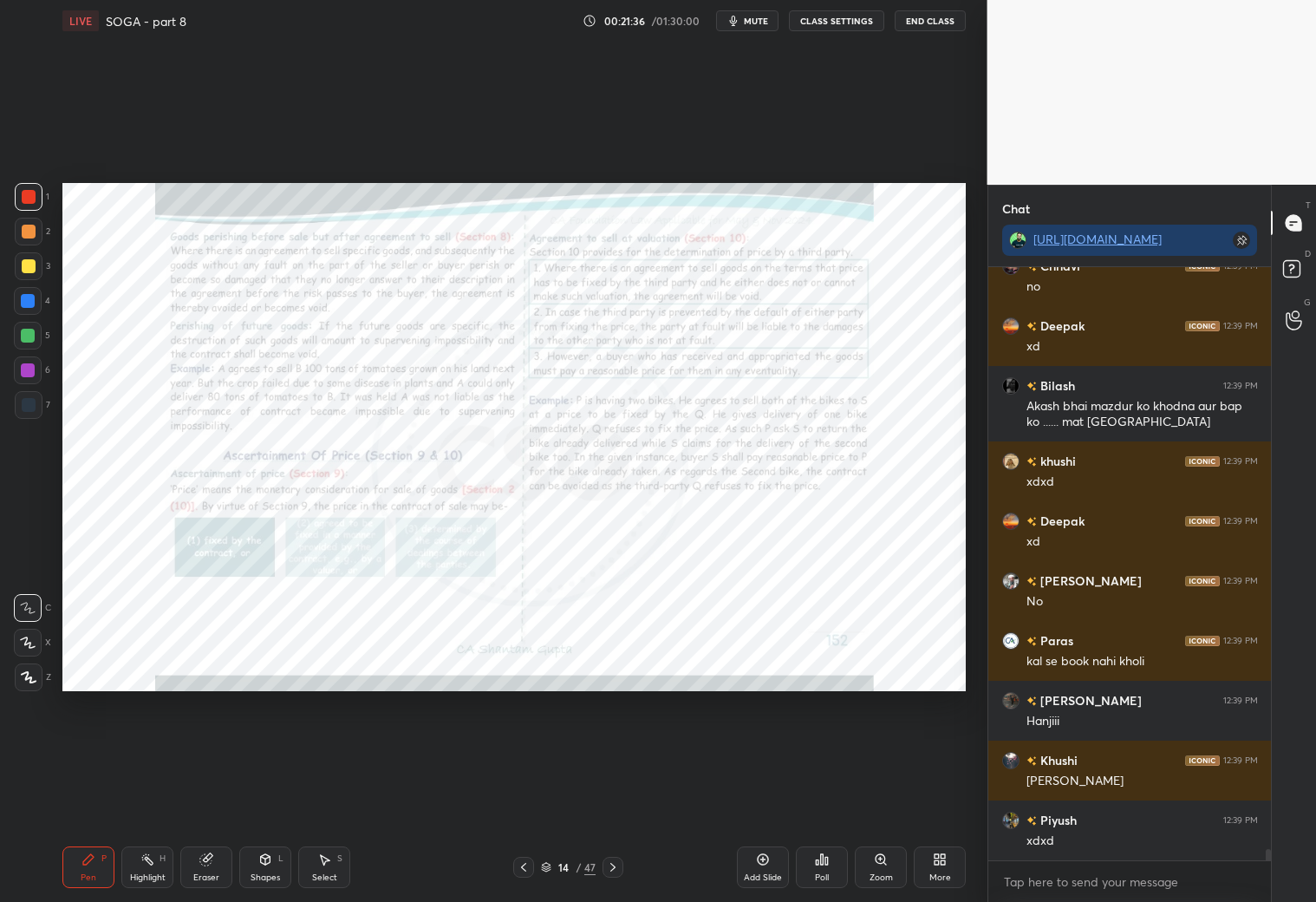
click at [518, 871] on icon at bounding box center [523, 867] width 14 height 14
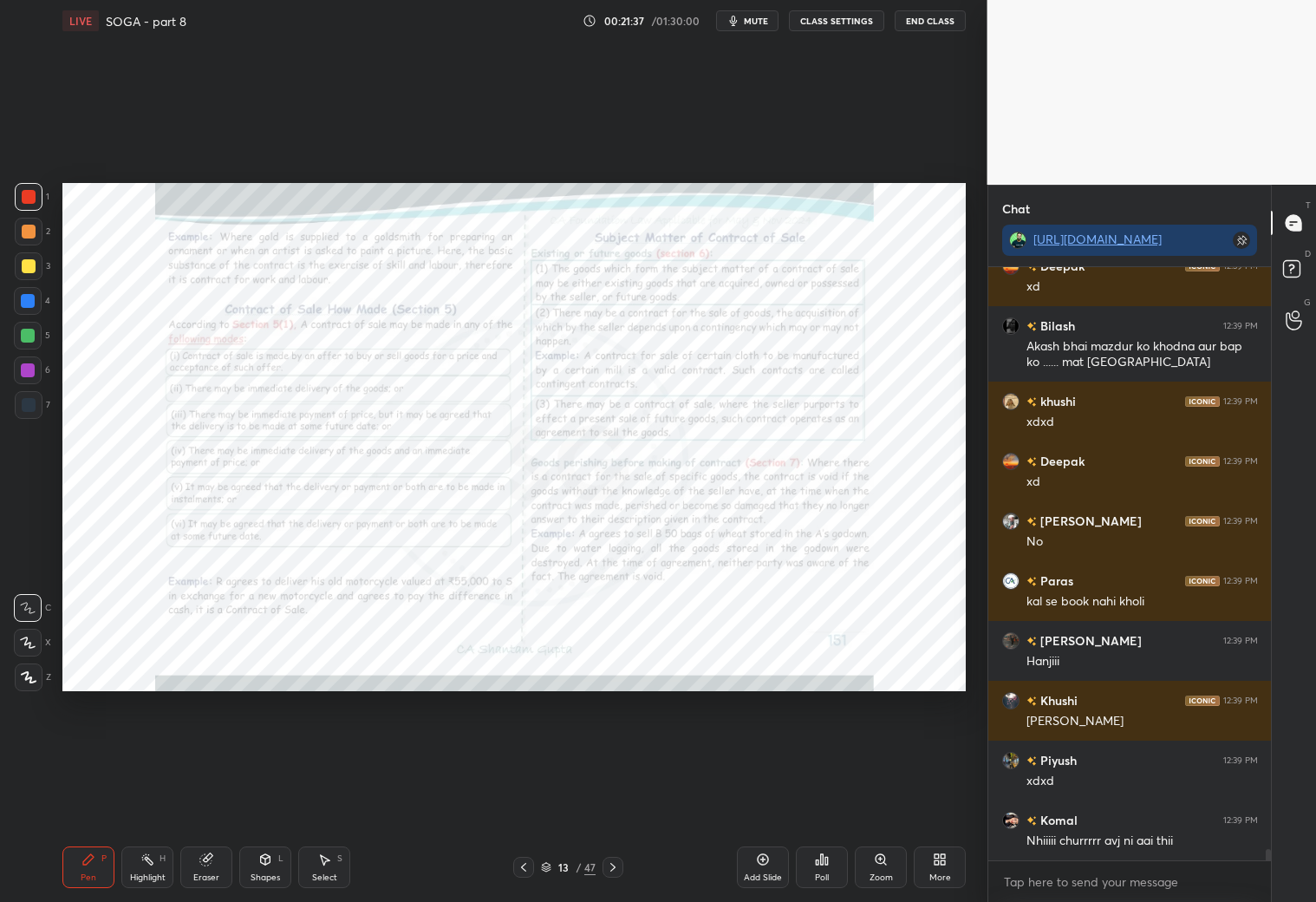
click at [518, 871] on icon at bounding box center [523, 867] width 14 height 14
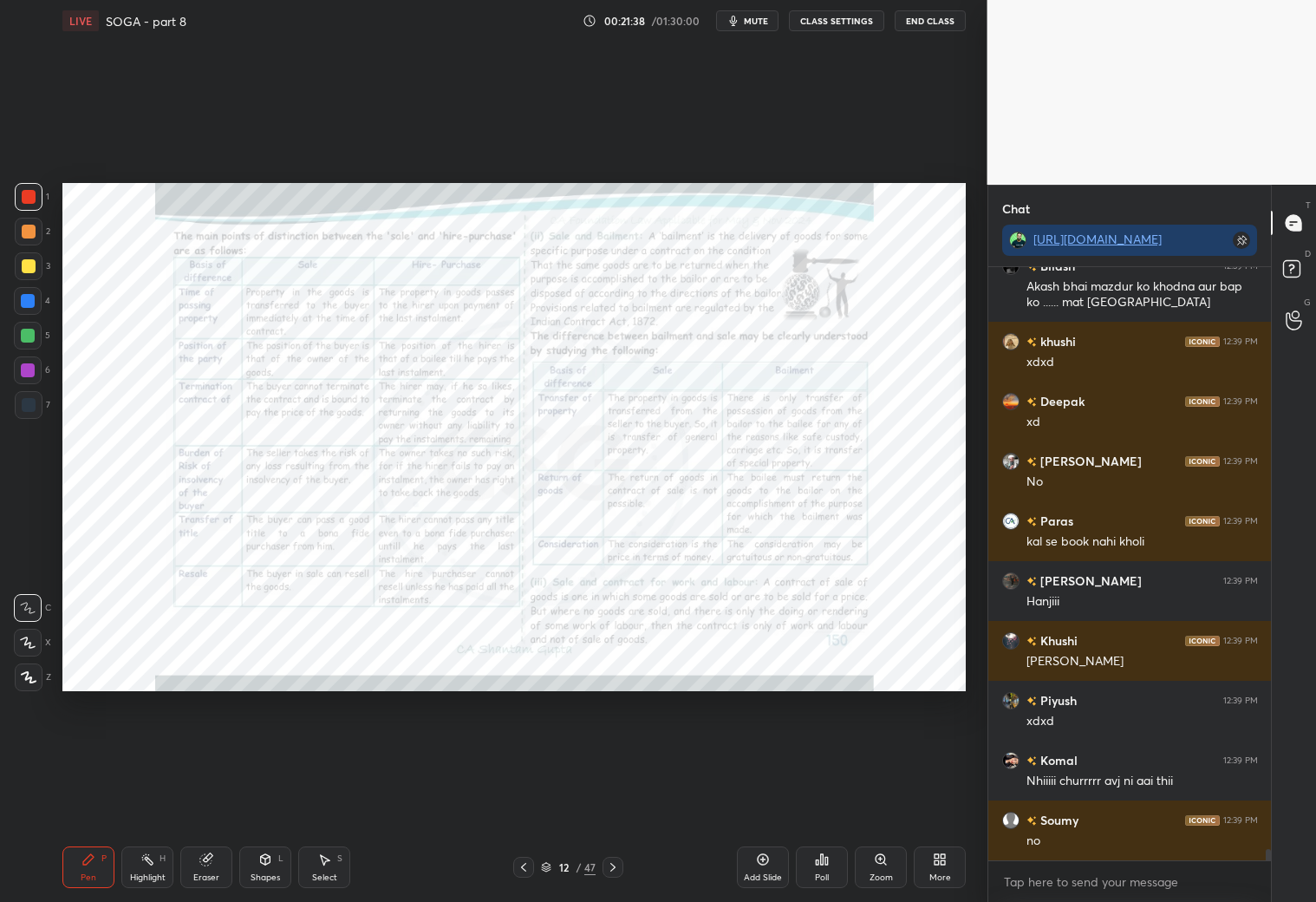
click at [518, 871] on icon at bounding box center [523, 867] width 14 height 14
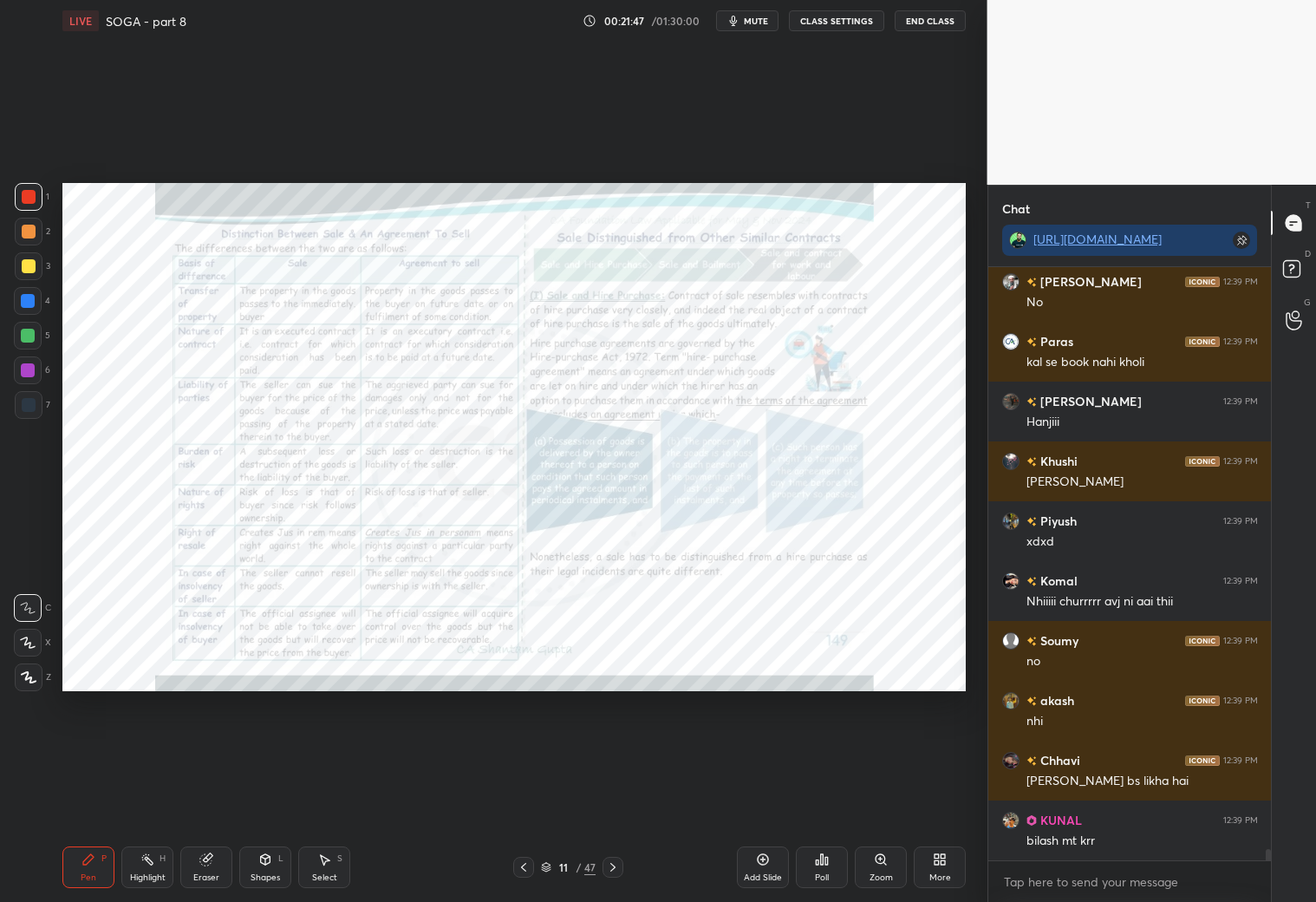
scroll to position [31377, 0]
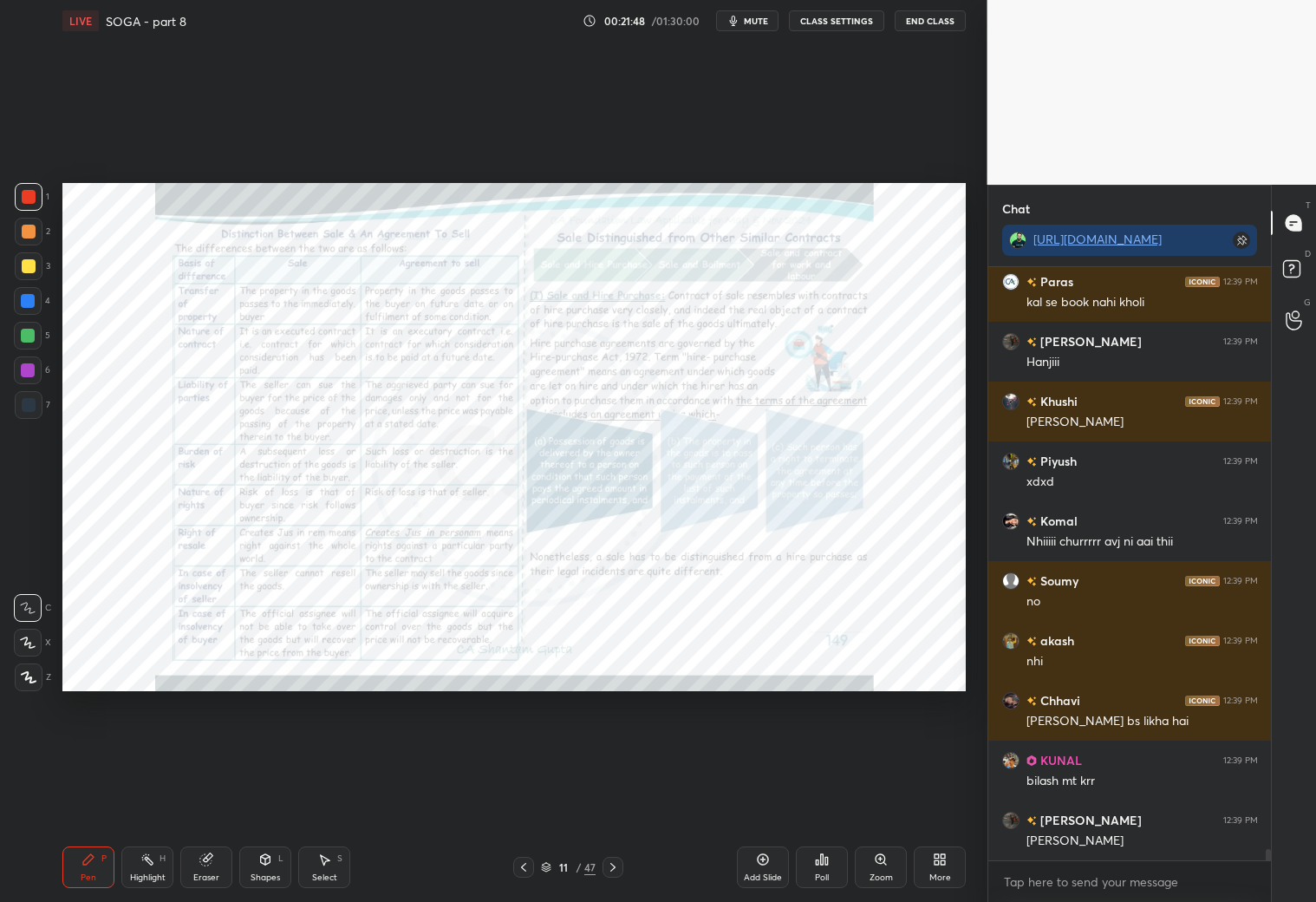
click at [614, 868] on icon at bounding box center [613, 867] width 14 height 14
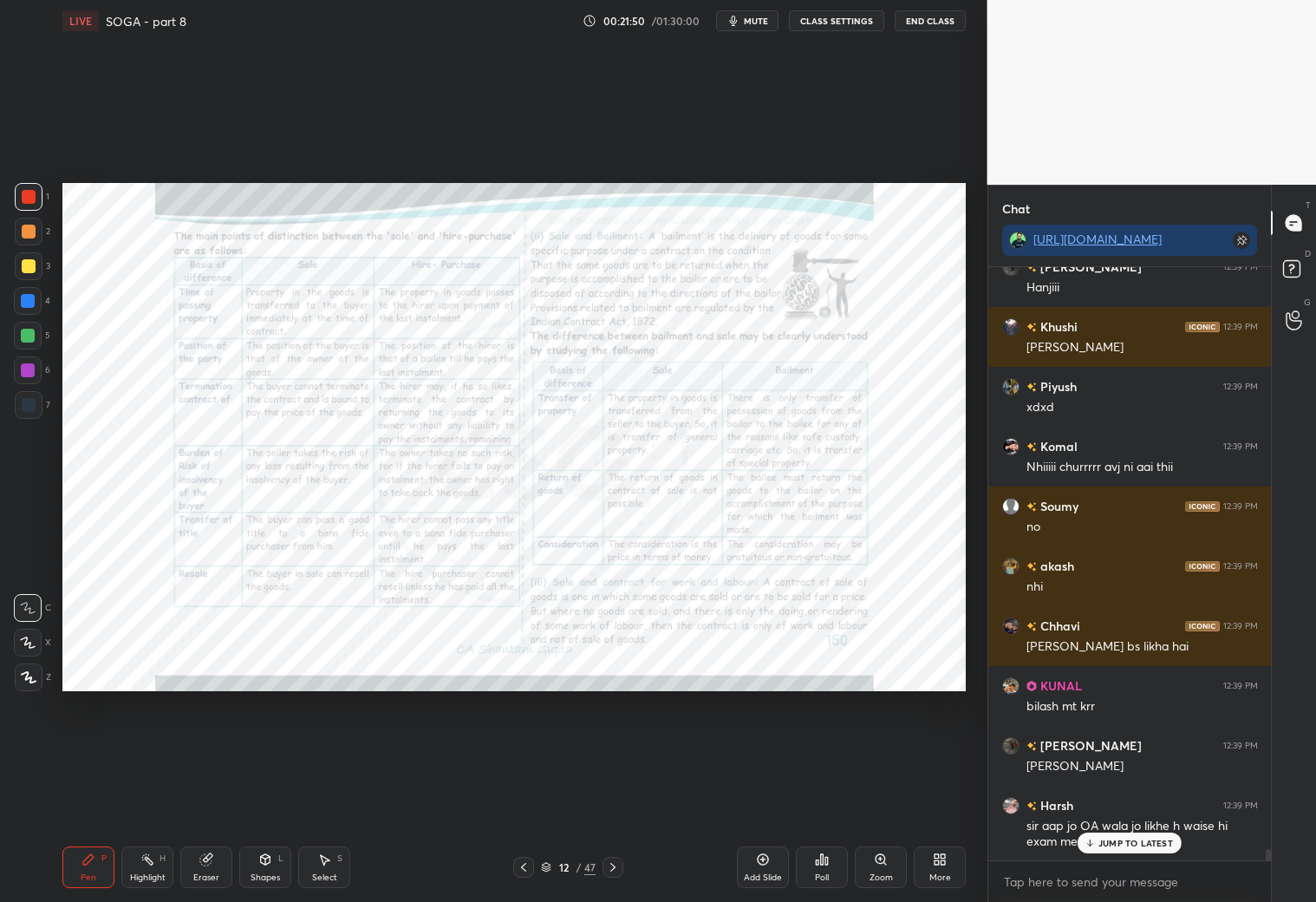
scroll to position [31512, 0]
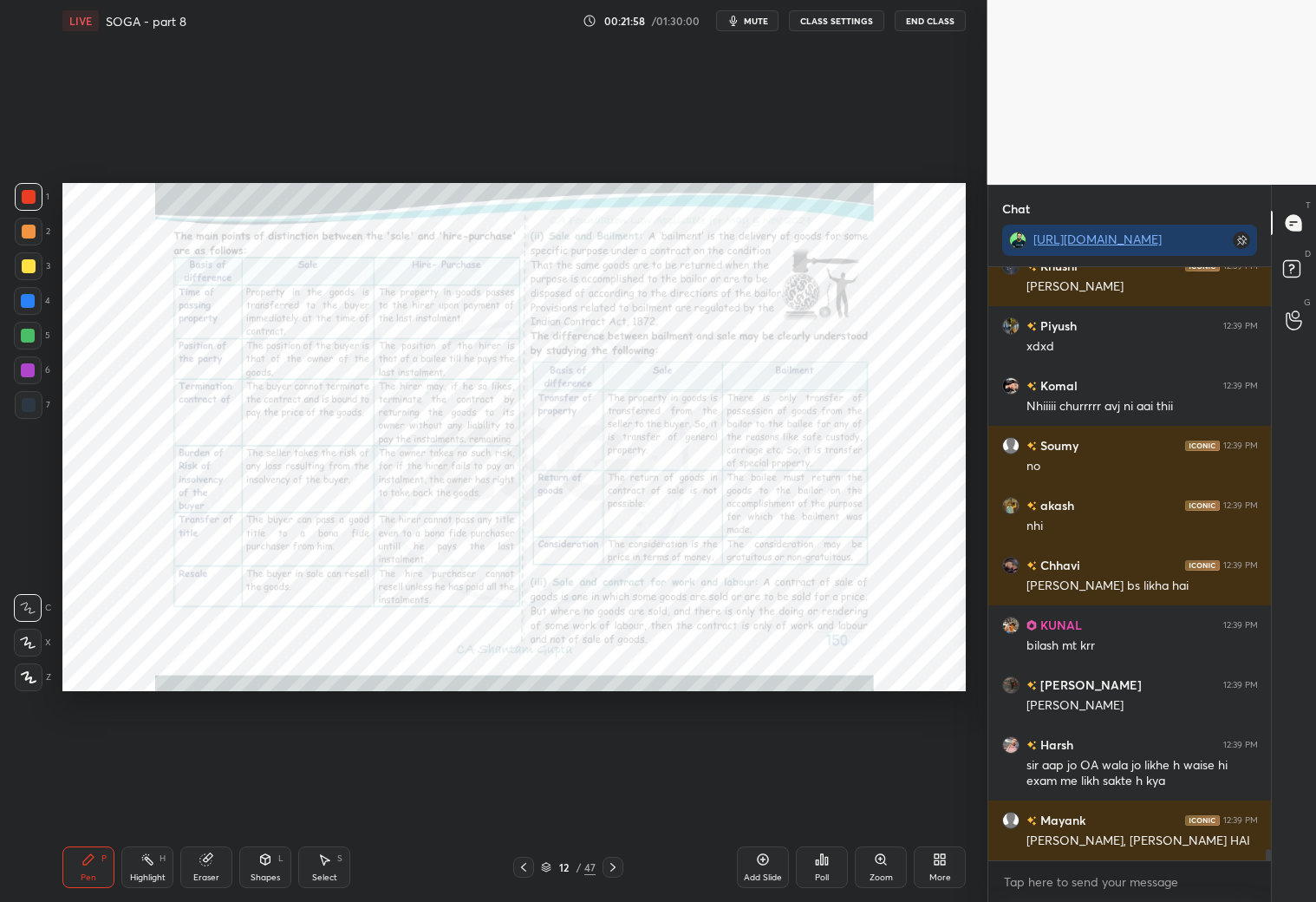
click at [523, 860] on icon at bounding box center [523, 867] width 14 height 14
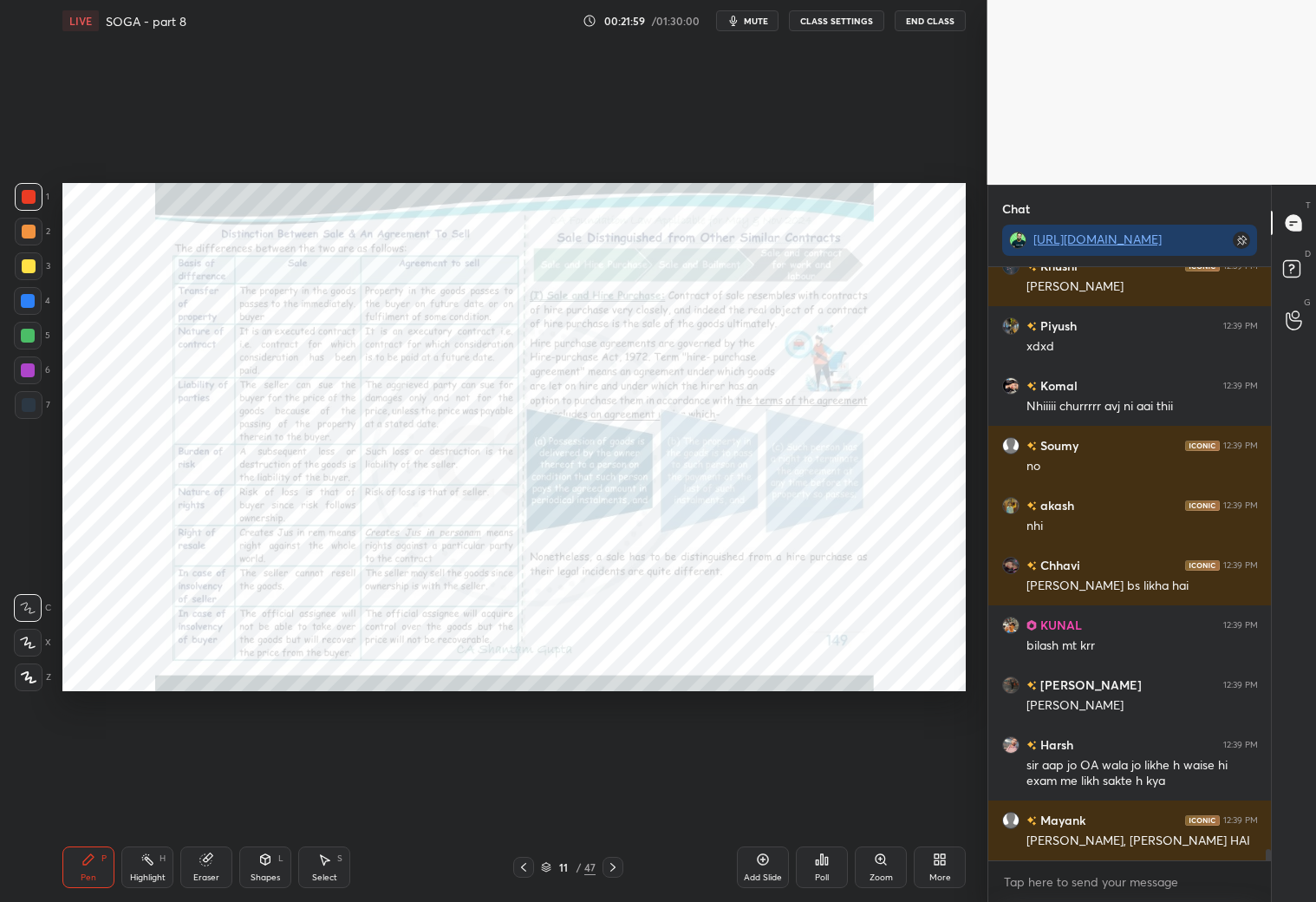
click at [523, 875] on div at bounding box center [523, 867] width 20 height 20
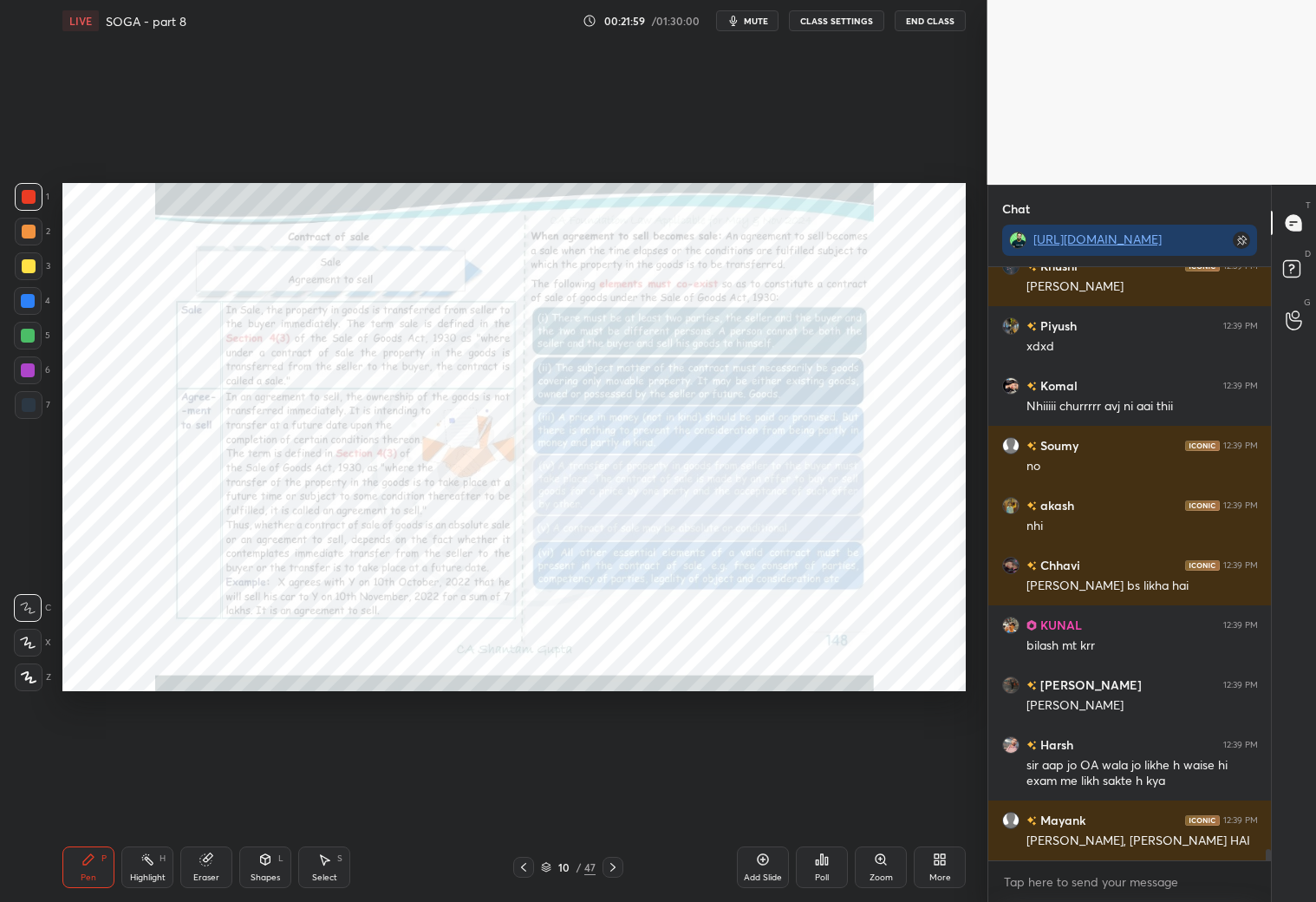
click at [528, 869] on icon at bounding box center [523, 867] width 14 height 14
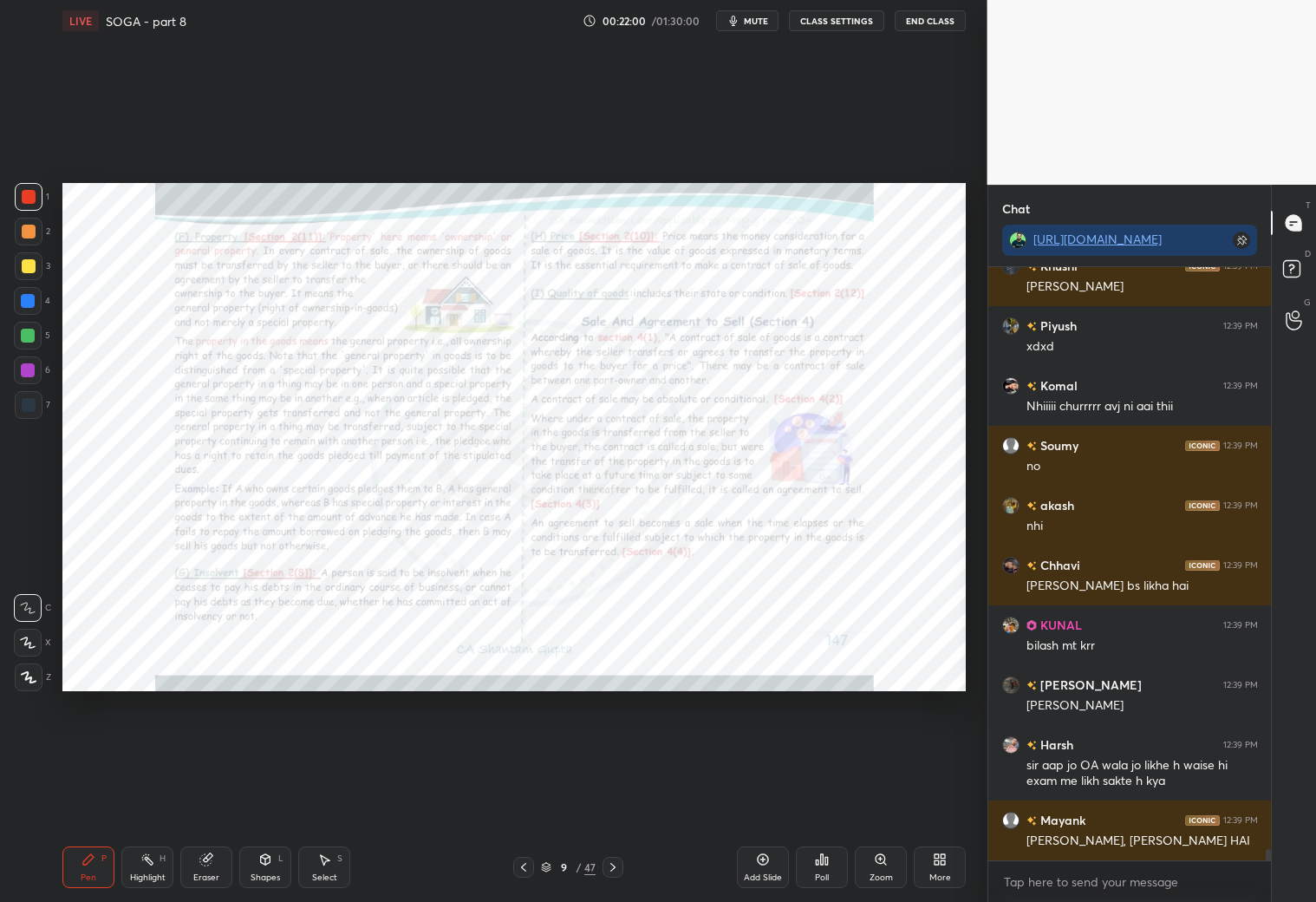
click at [612, 865] on icon at bounding box center [613, 867] width 14 height 14
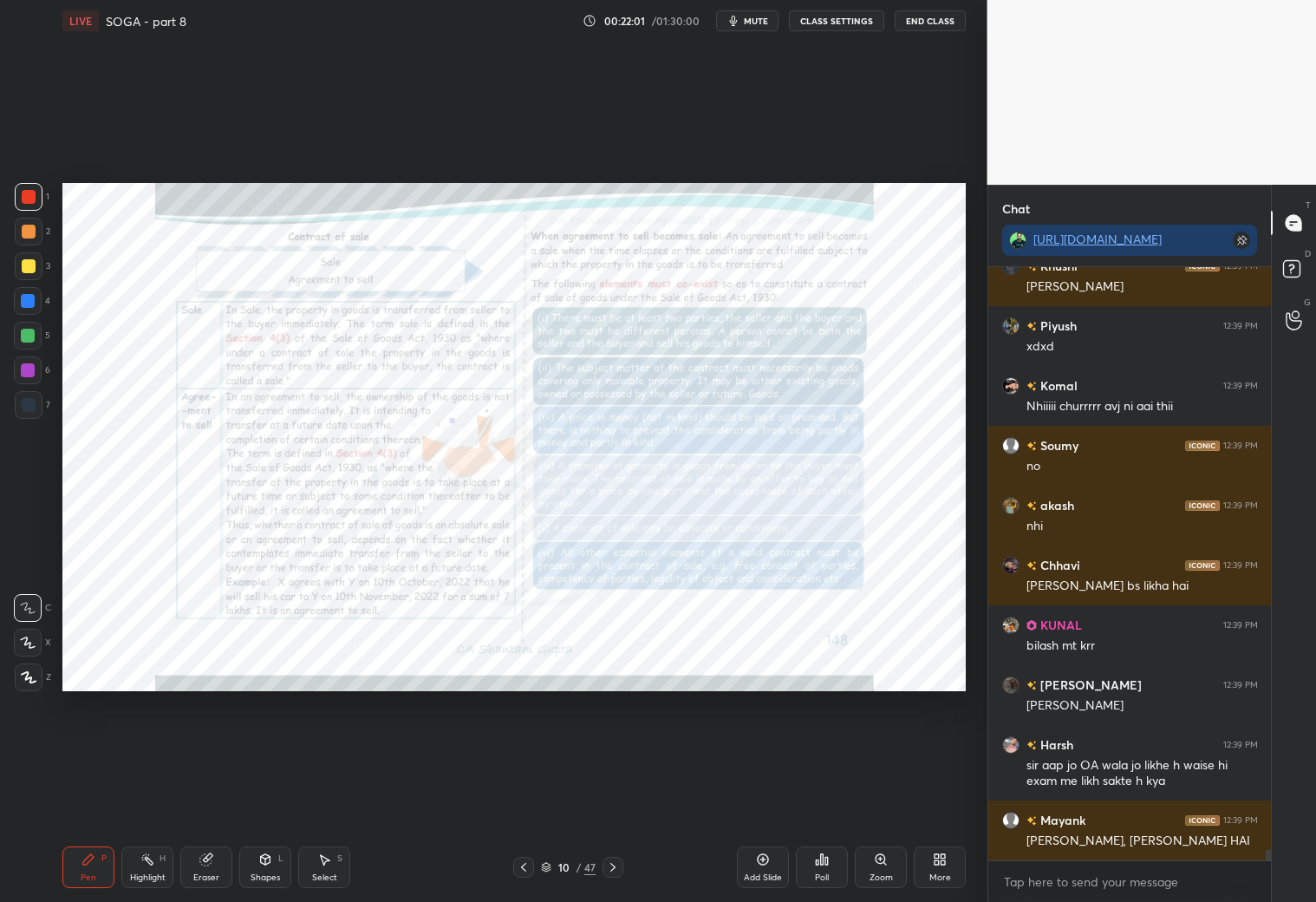
click at [609, 870] on icon at bounding box center [613, 867] width 14 height 14
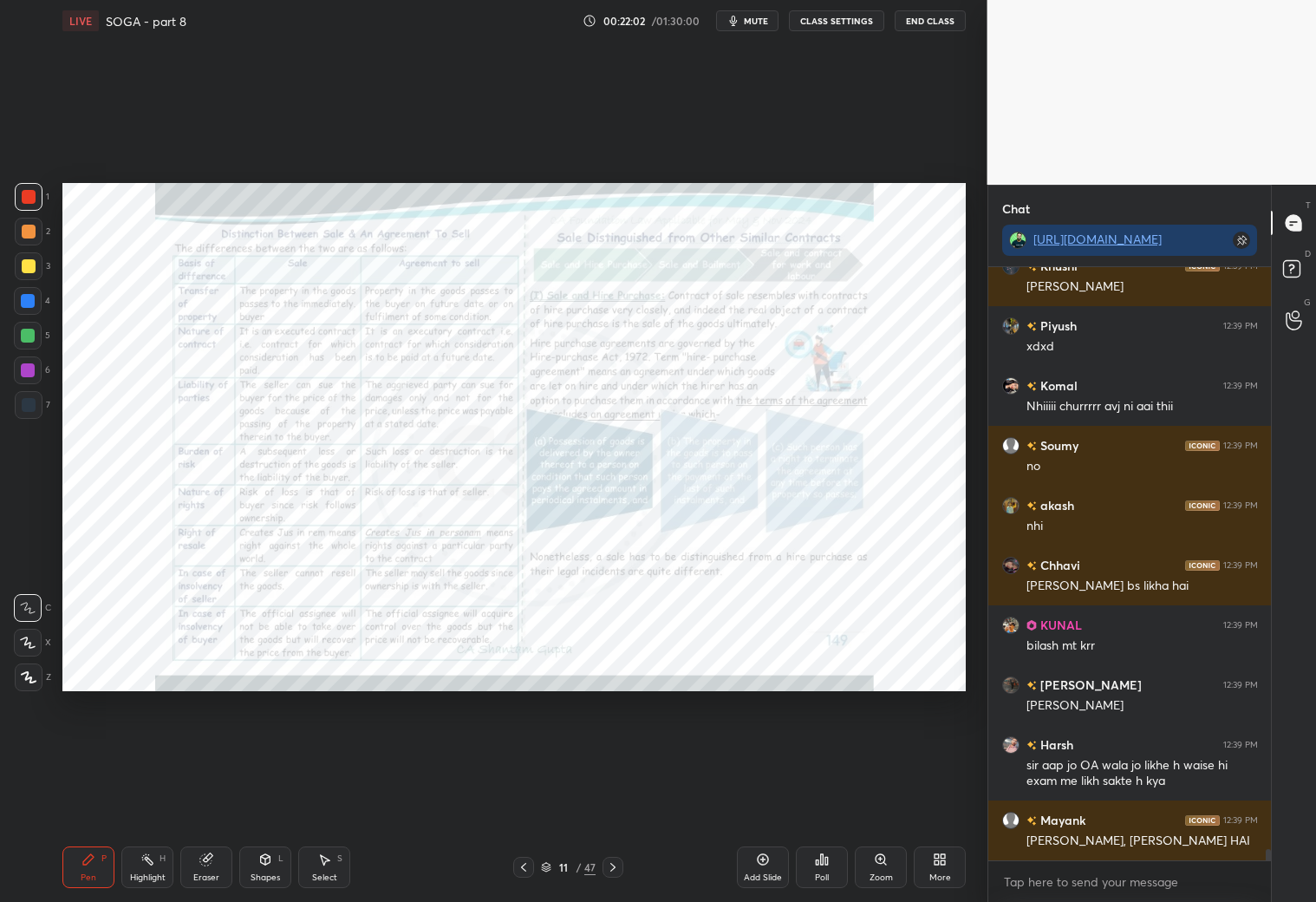
click at [525, 868] on icon at bounding box center [523, 867] width 14 height 14
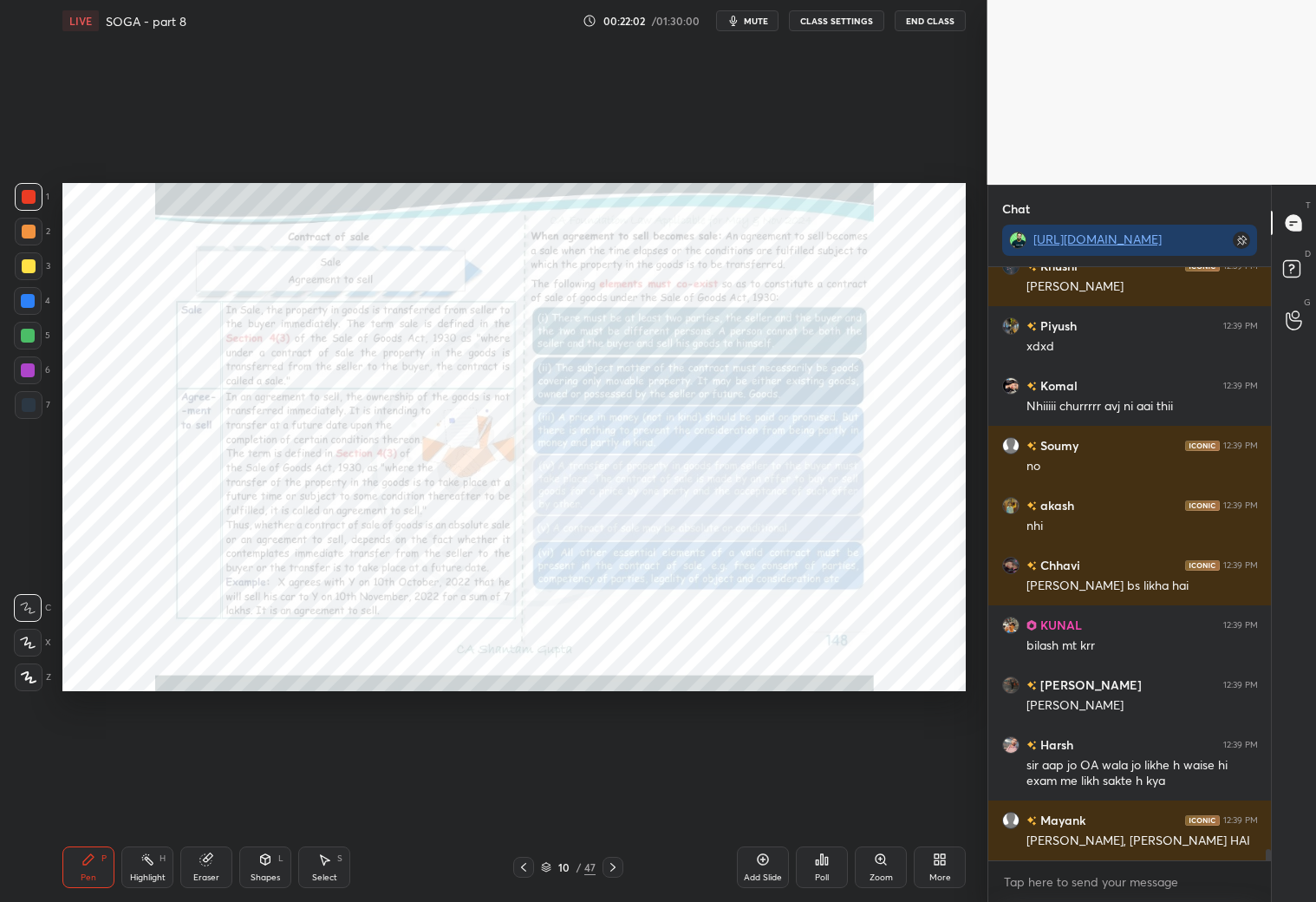
click at [527, 869] on icon at bounding box center [523, 867] width 14 height 14
click at [526, 866] on icon at bounding box center [523, 867] width 14 height 14
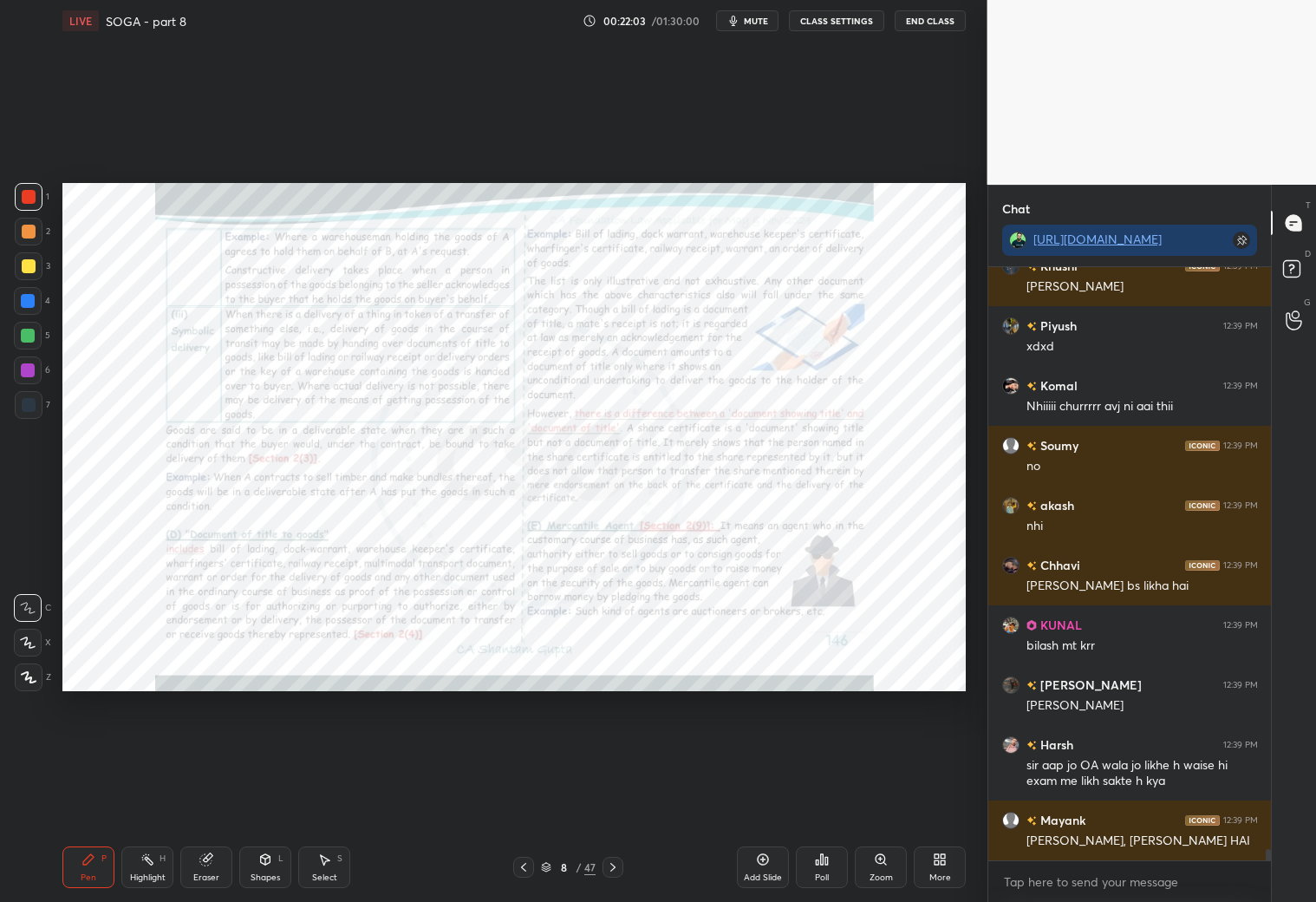
scroll to position [31572, 0]
click at [613, 864] on icon at bounding box center [613, 867] width 14 height 14
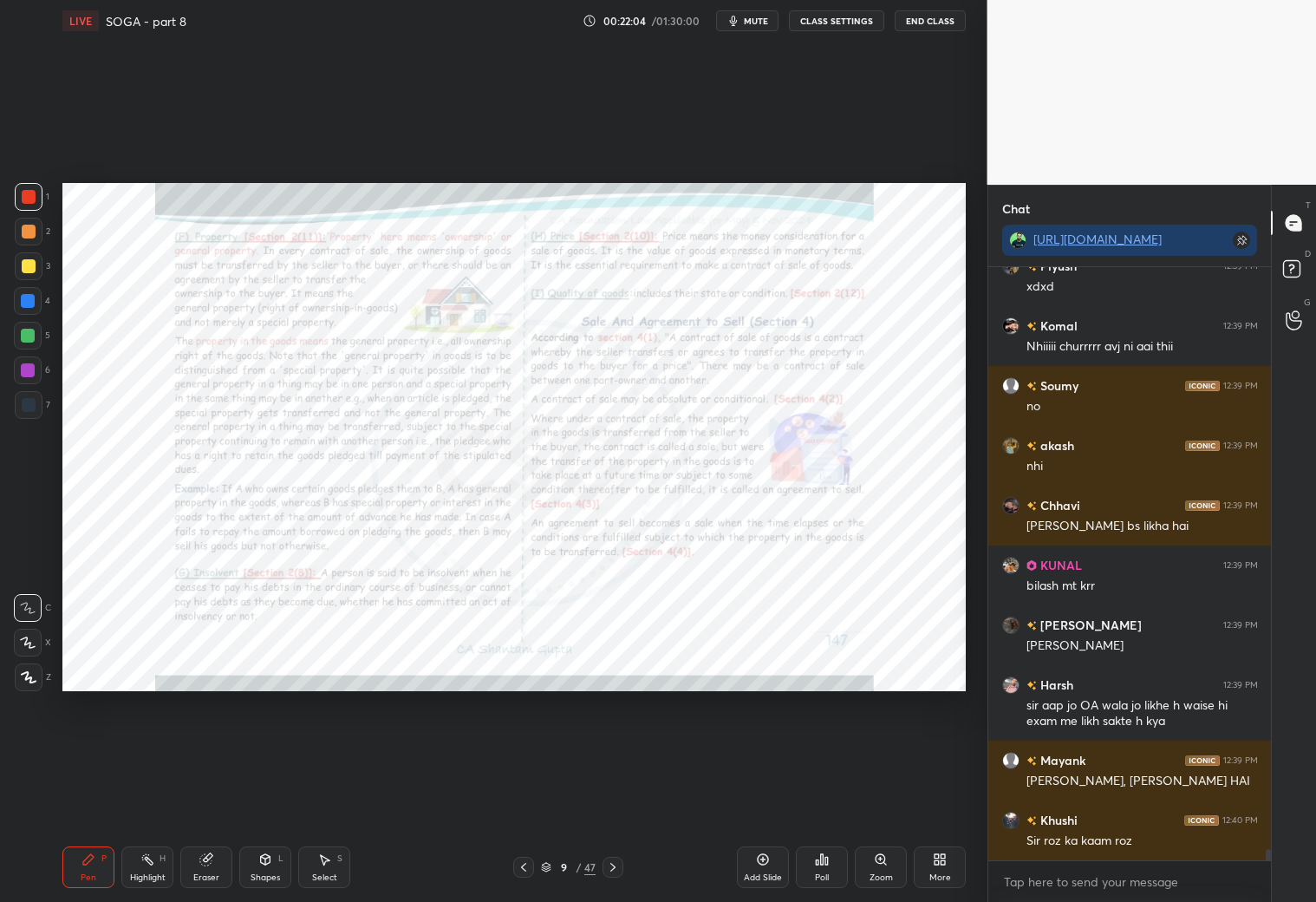
click at [615, 865] on icon at bounding box center [613, 867] width 14 height 14
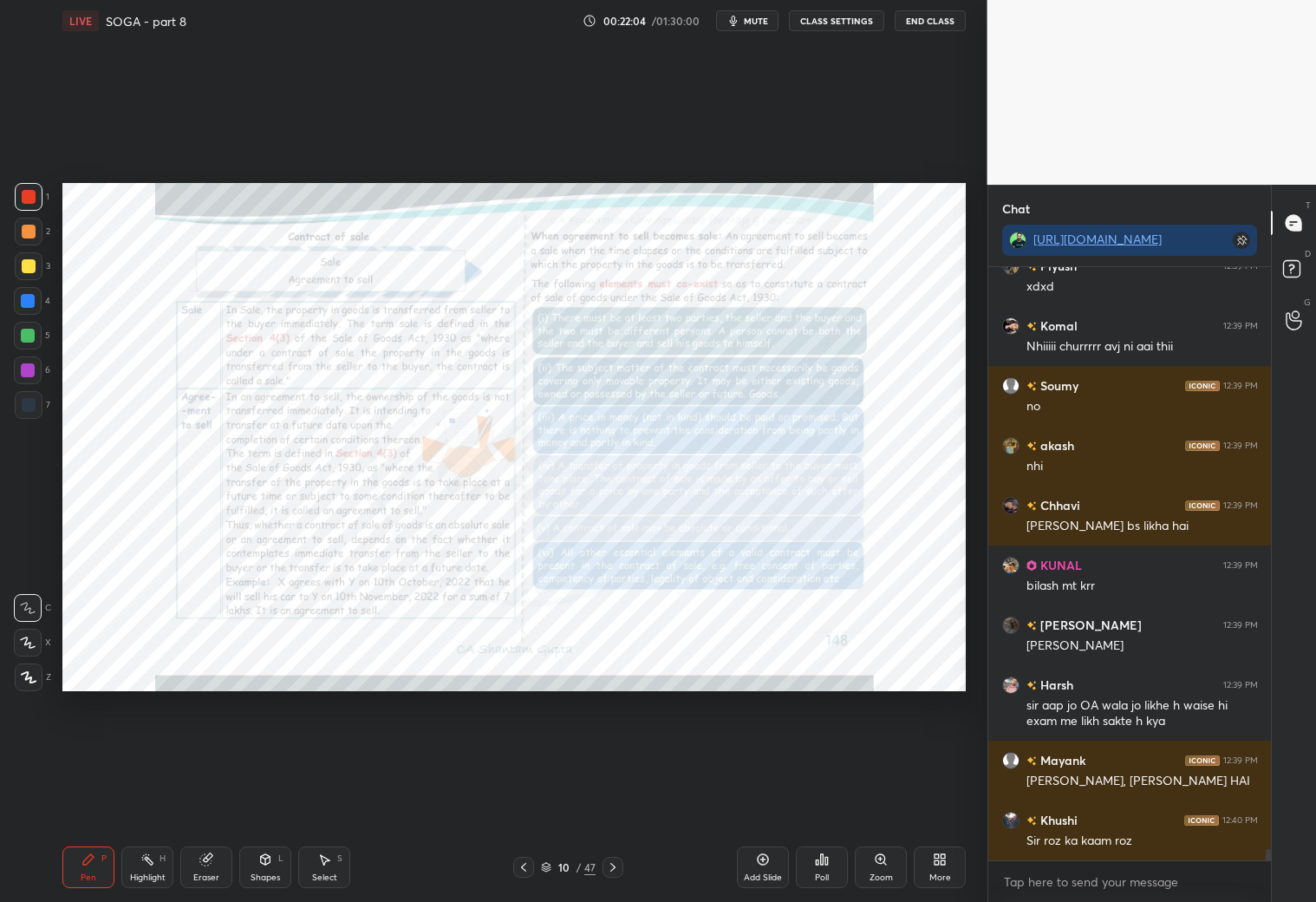
click at [616, 866] on icon at bounding box center [613, 867] width 14 height 14
click at [616, 867] on icon at bounding box center [613, 867] width 14 height 14
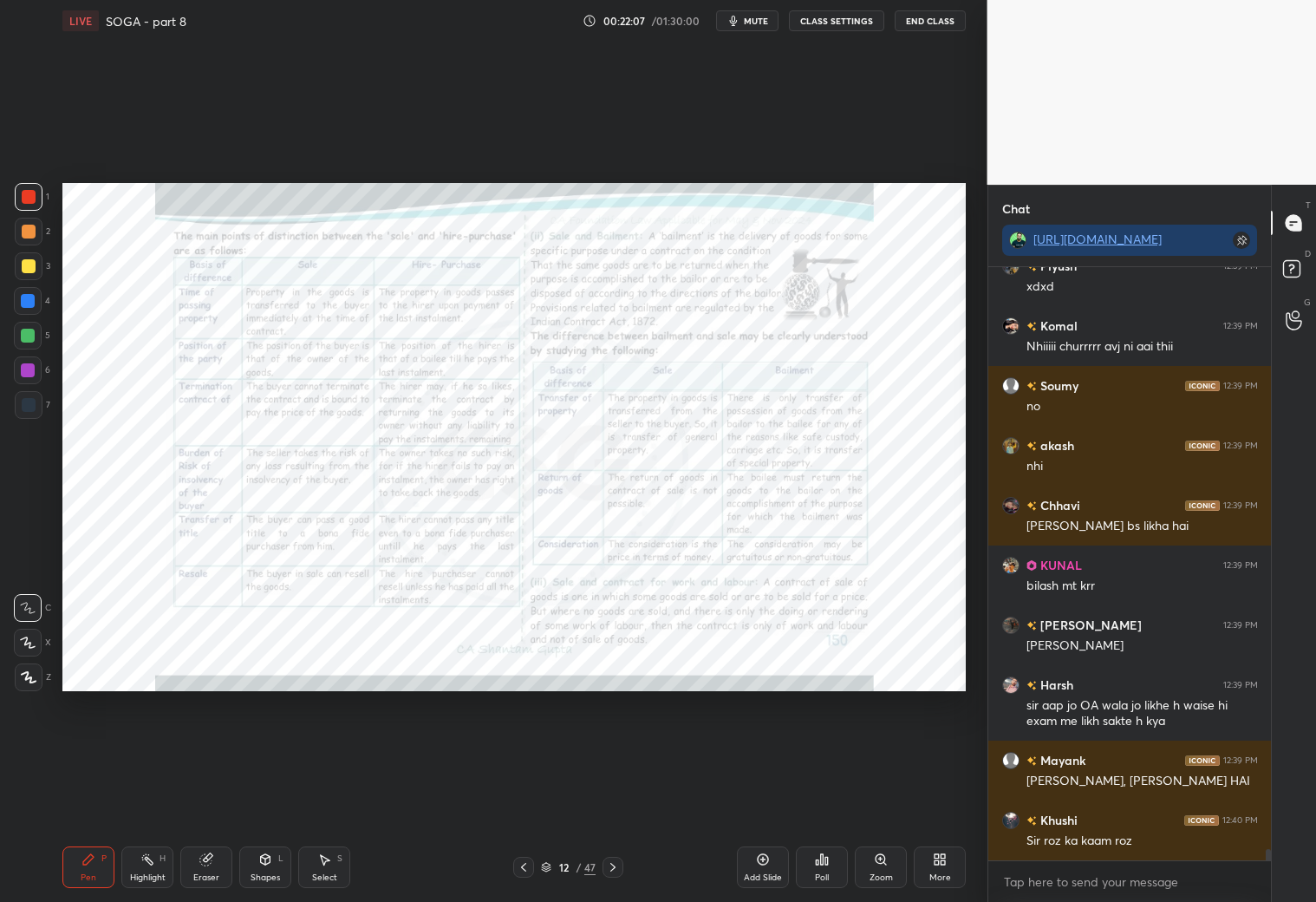
click at [525, 868] on icon at bounding box center [523, 867] width 14 height 14
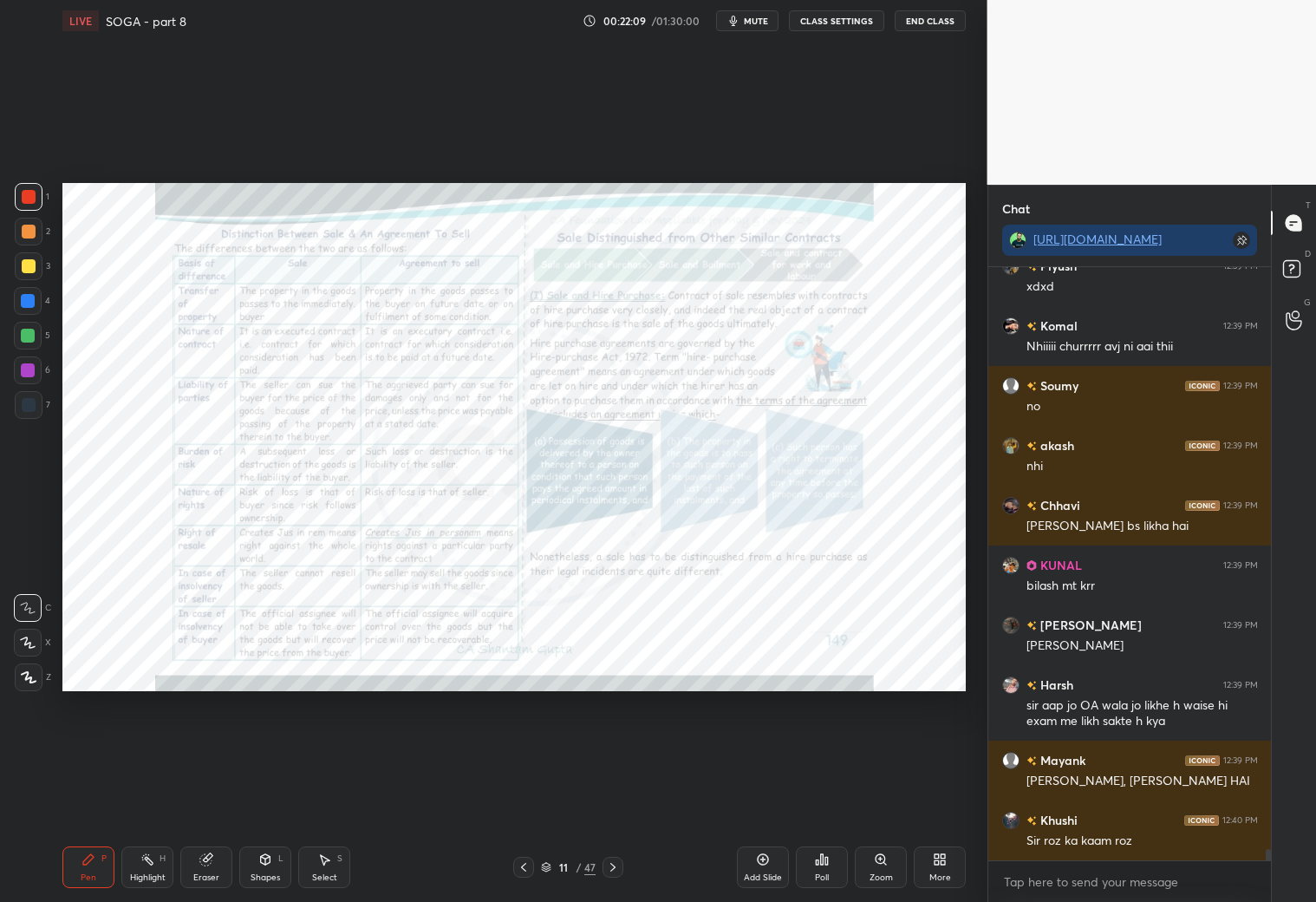
click at [780, 799] on div "Setting up your live class Poll for secs No correct answer Start poll" at bounding box center [515, 437] width 917 height 791
click at [551, 867] on icon at bounding box center [546, 867] width 11 height 11
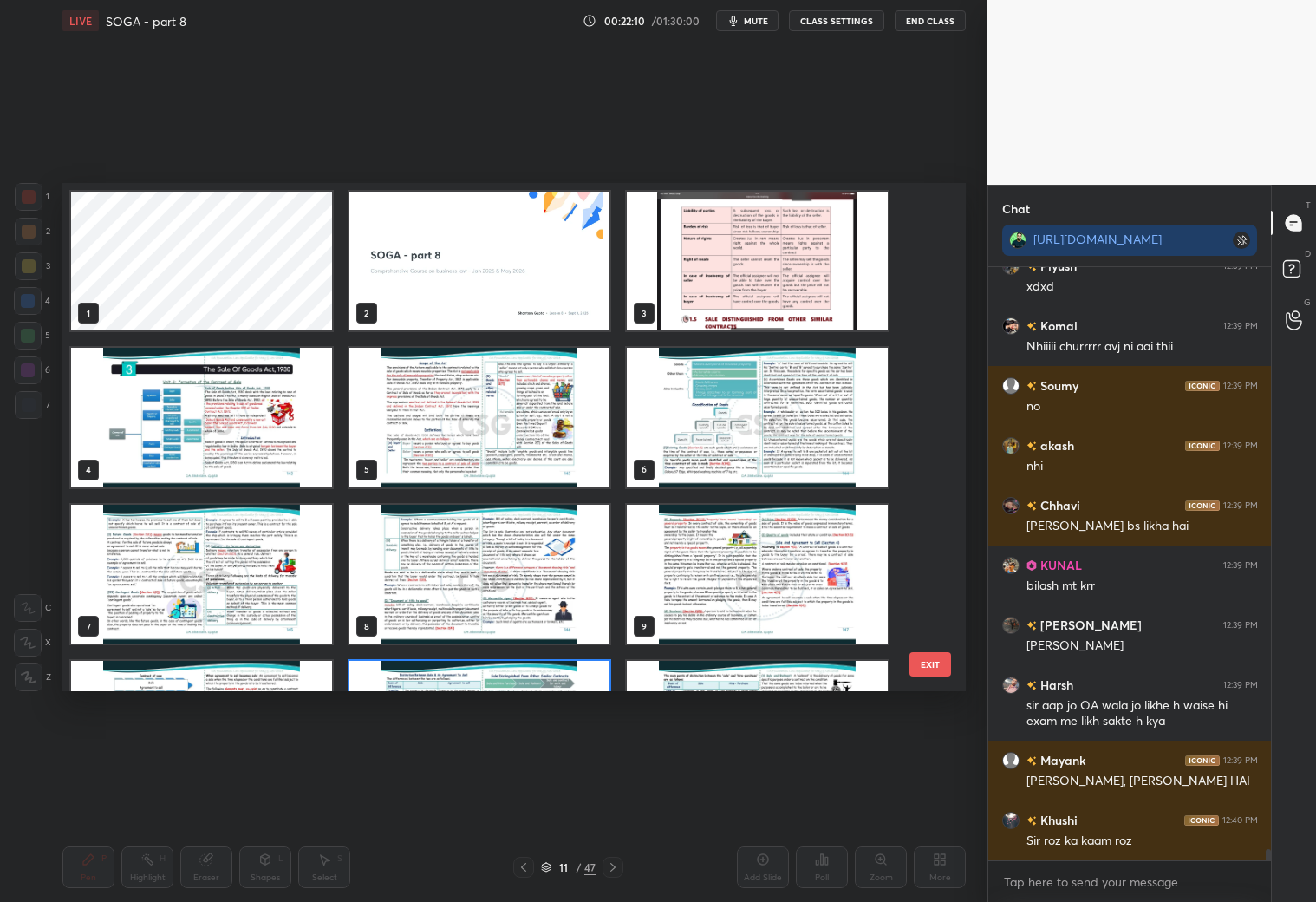
scroll to position [504, 894]
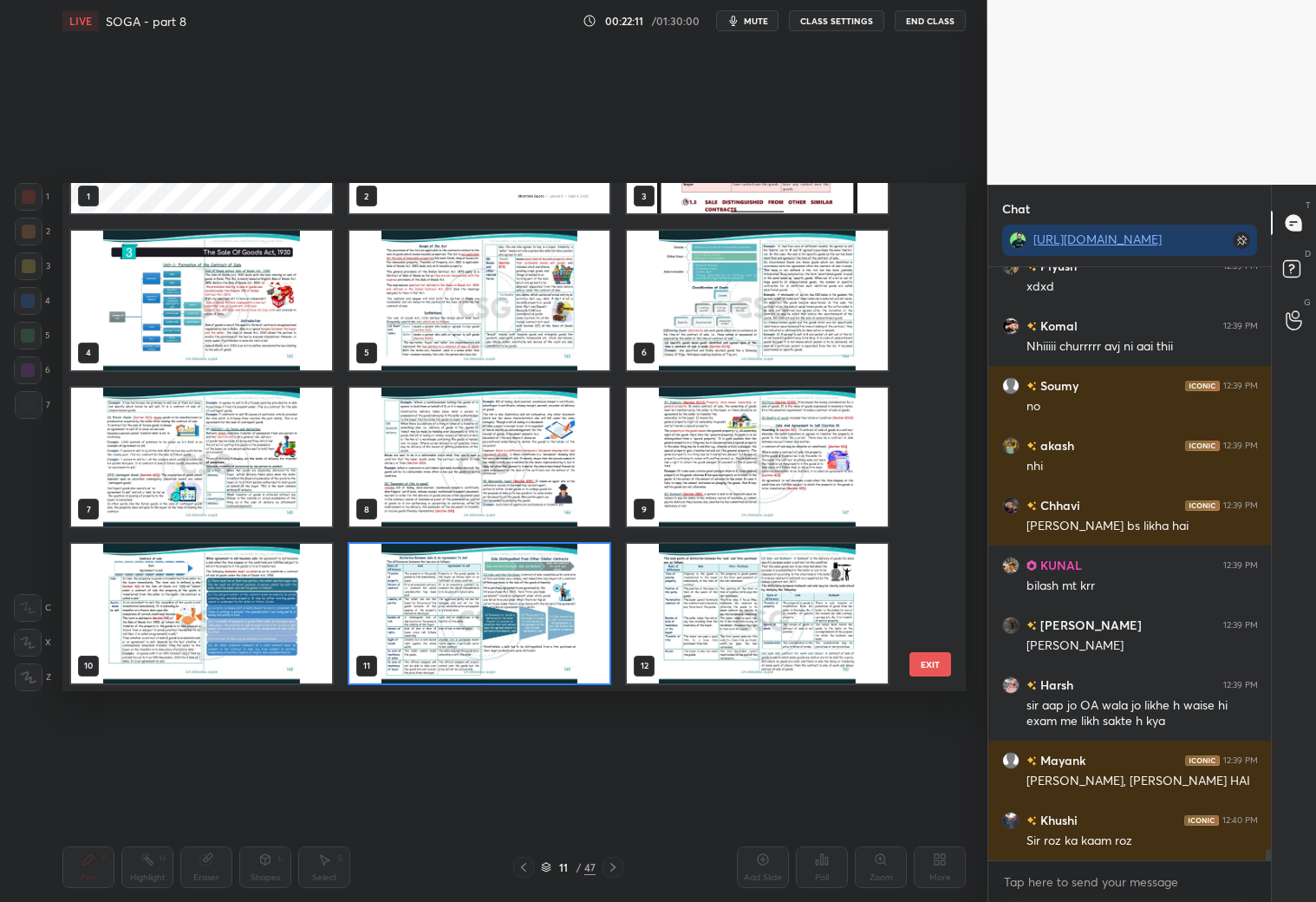
drag, startPoint x: 925, startPoint y: 267, endPoint x: 925, endPoint y: 214, distance: 53.0
click at [921, 219] on div "1 2 3 4 5 6 7 8 9 10 11 12 13 14 15 16 17 18" at bounding box center [499, 438] width 873 height 509
click at [805, 193] on img "grid" at bounding box center [757, 144] width 261 height 139
click at [806, 194] on img "grid" at bounding box center [757, 144] width 261 height 139
click at [816, 191] on img "grid" at bounding box center [757, 144] width 261 height 139
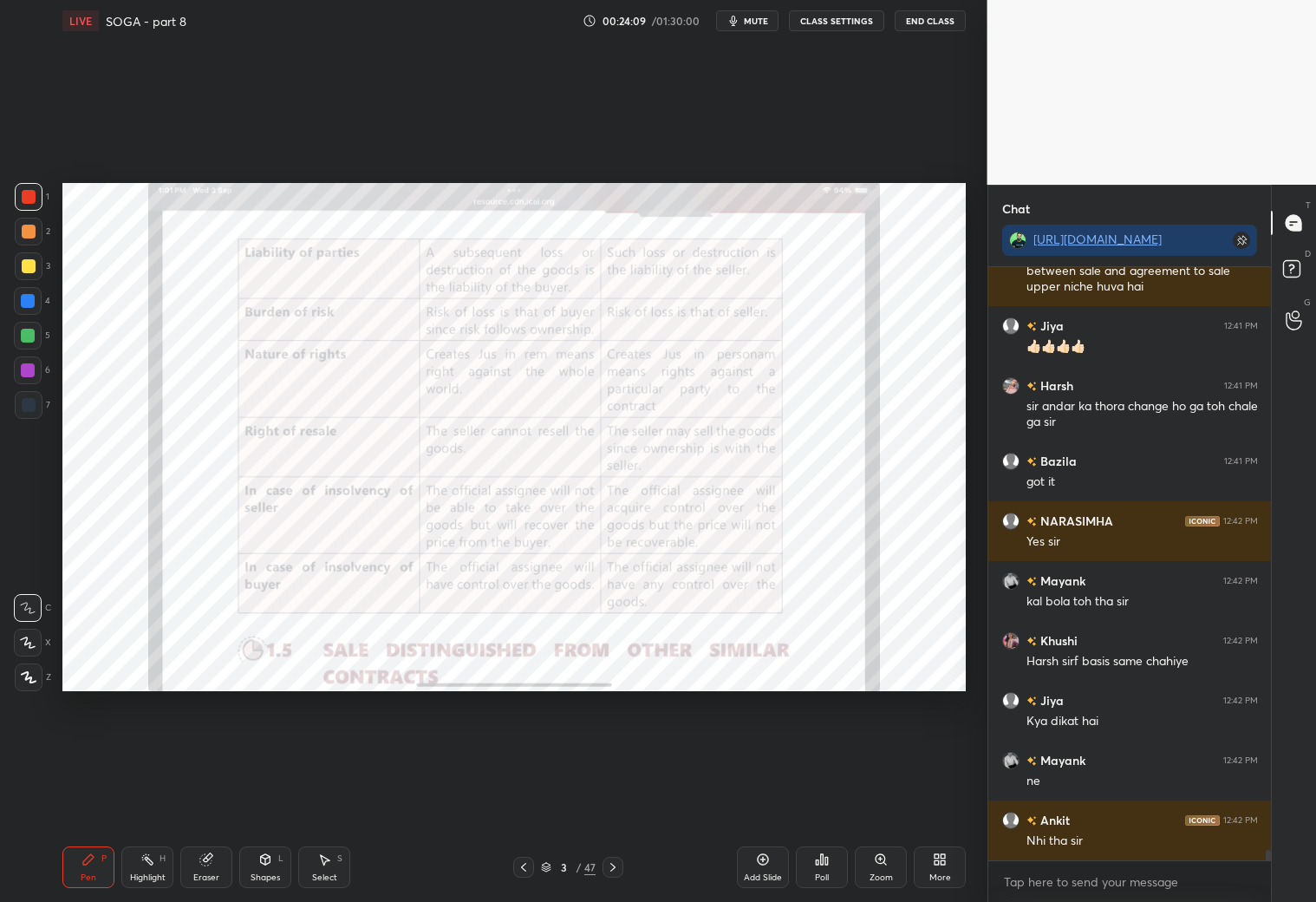
scroll to position [33189, 0]
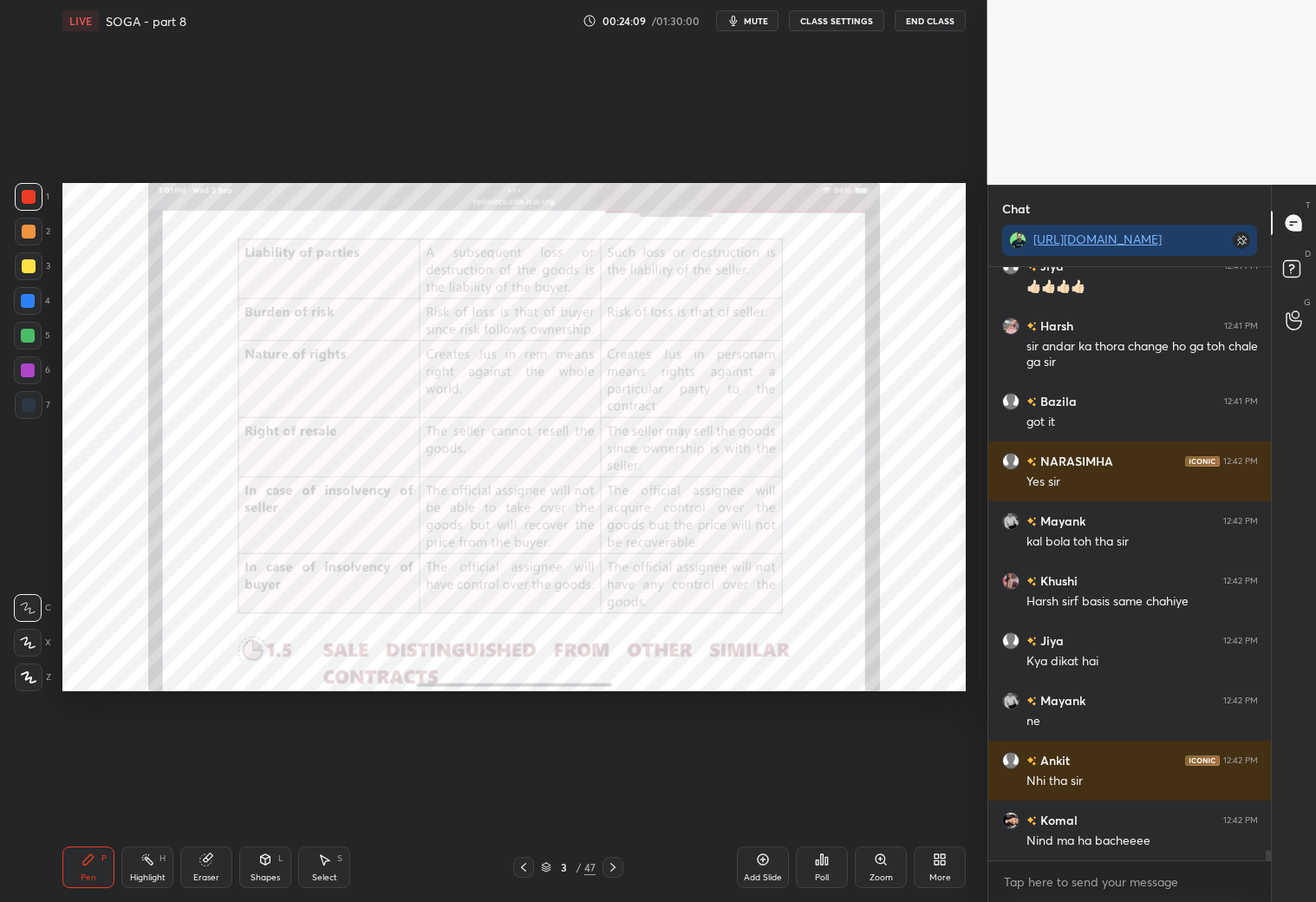
click at [608, 868] on icon at bounding box center [613, 867] width 14 height 14
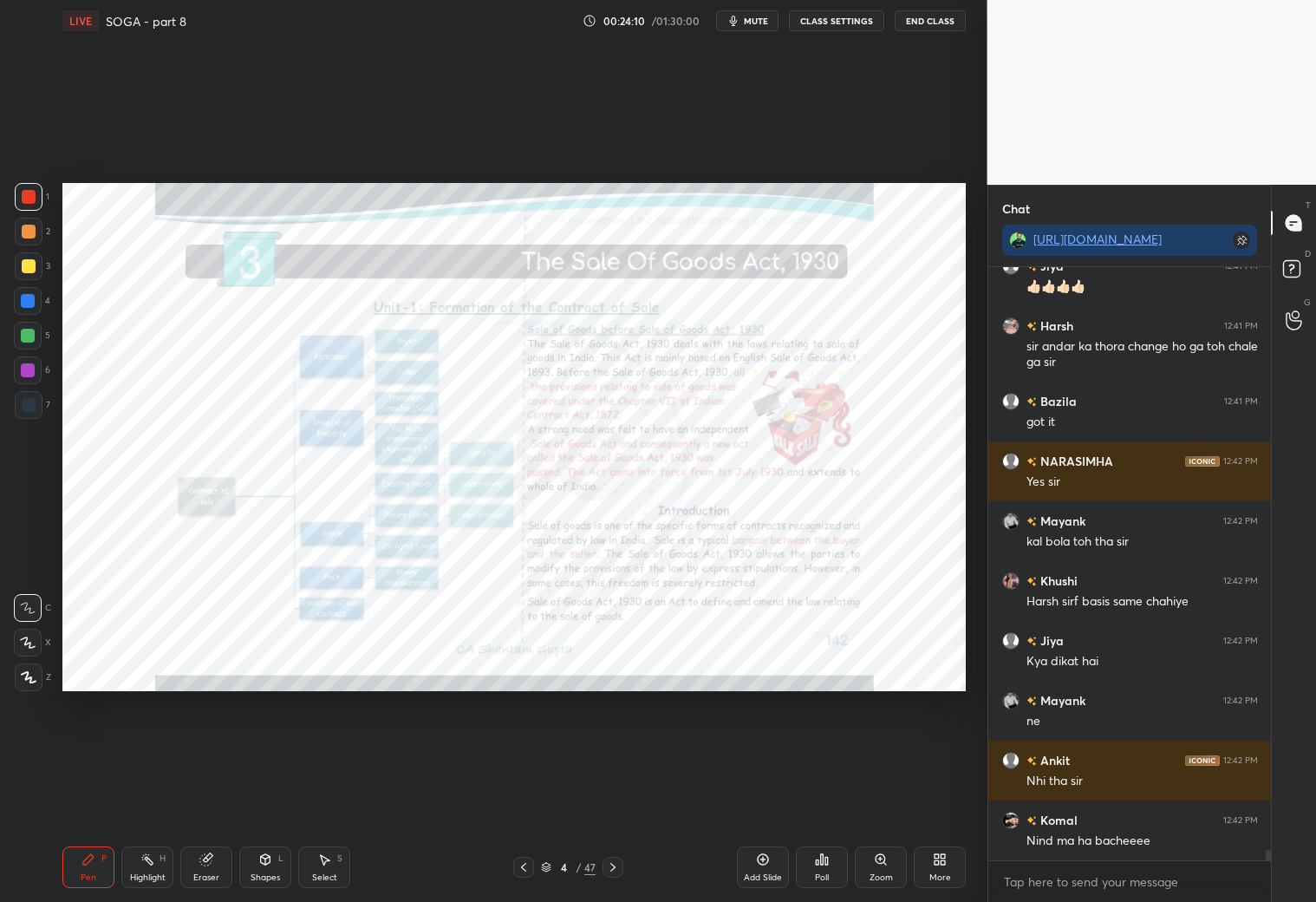
click at [608, 868] on icon at bounding box center [613, 867] width 14 height 14
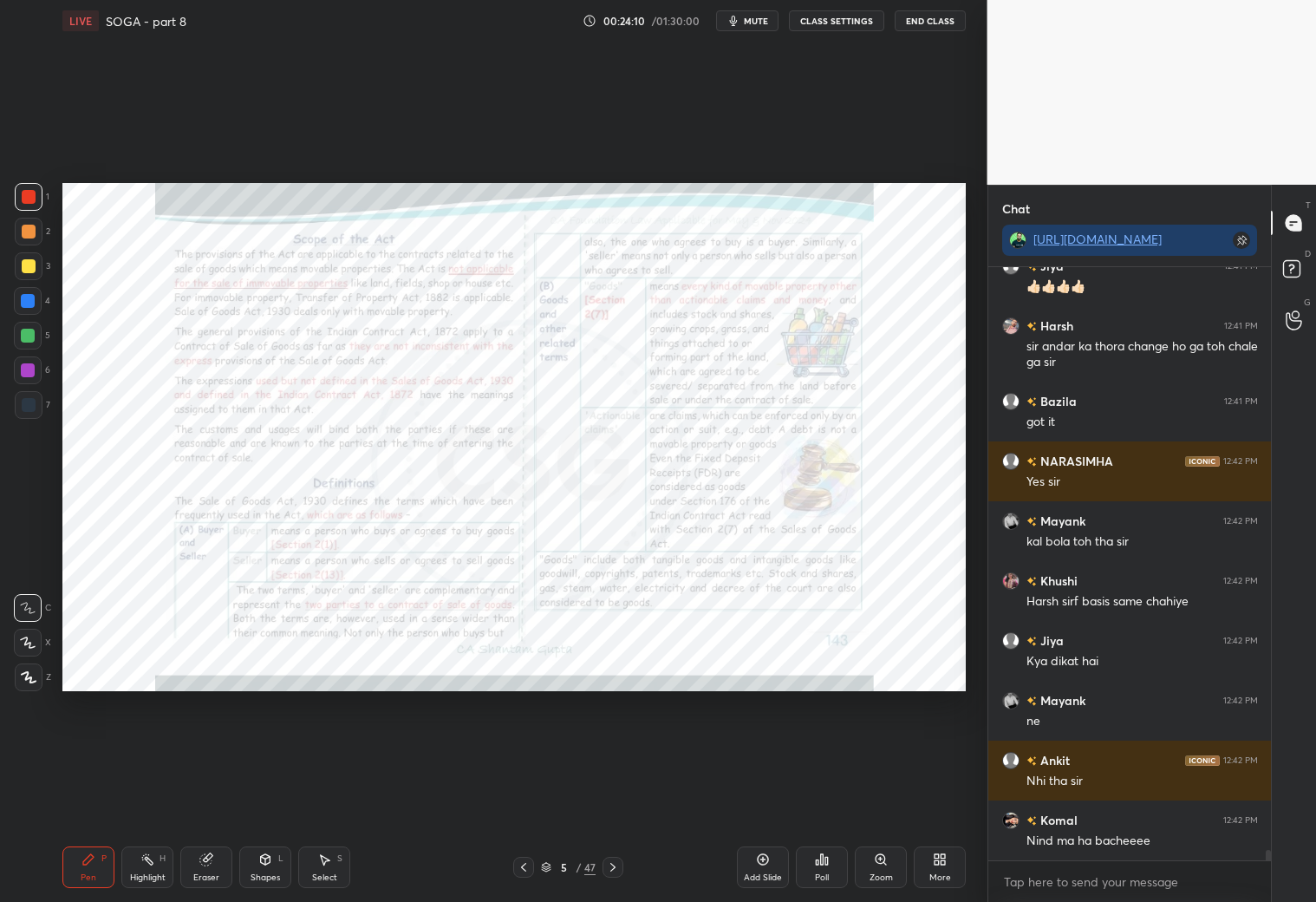
scroll to position [33249, 0]
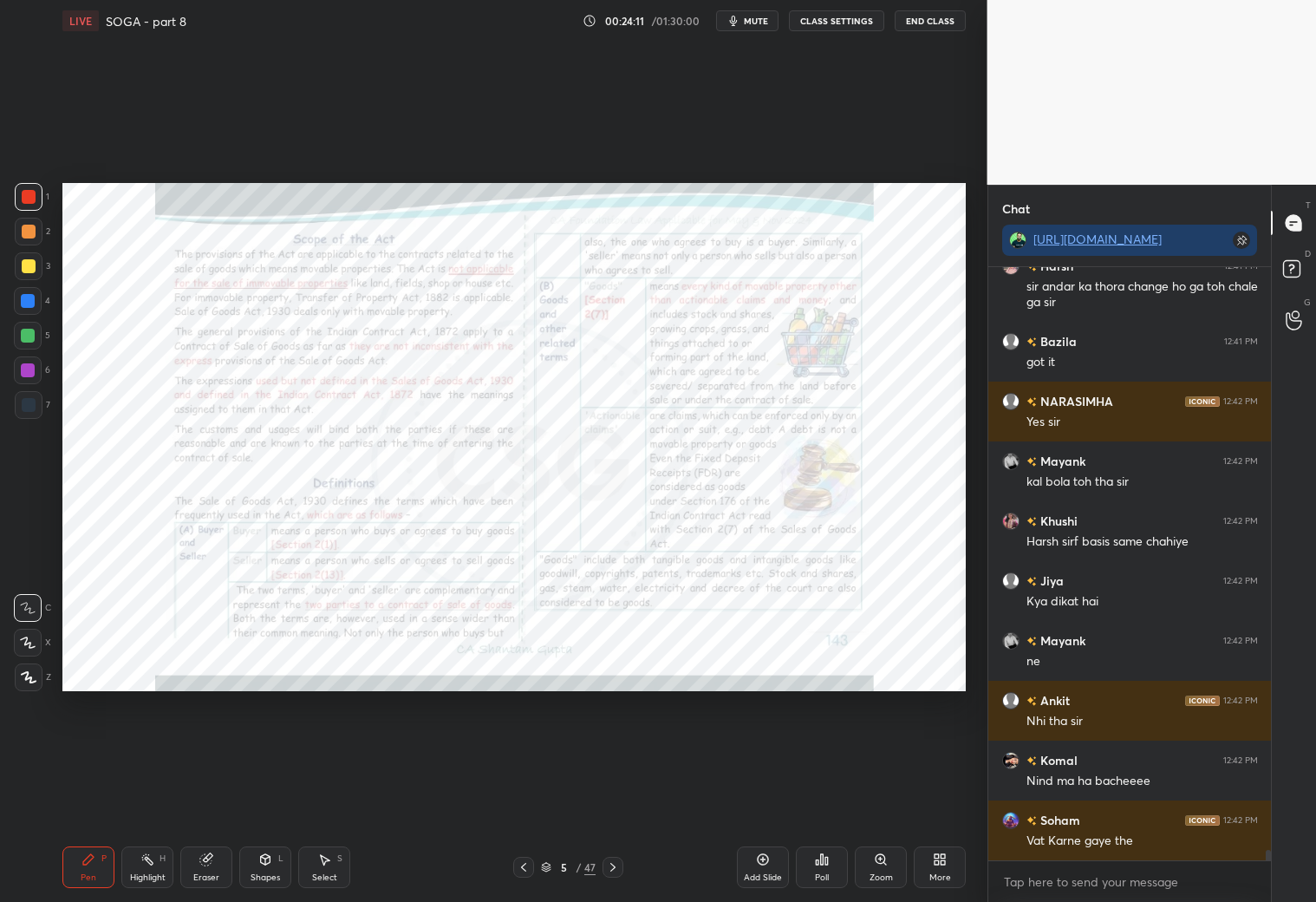
click at [610, 868] on icon at bounding box center [613, 867] width 14 height 14
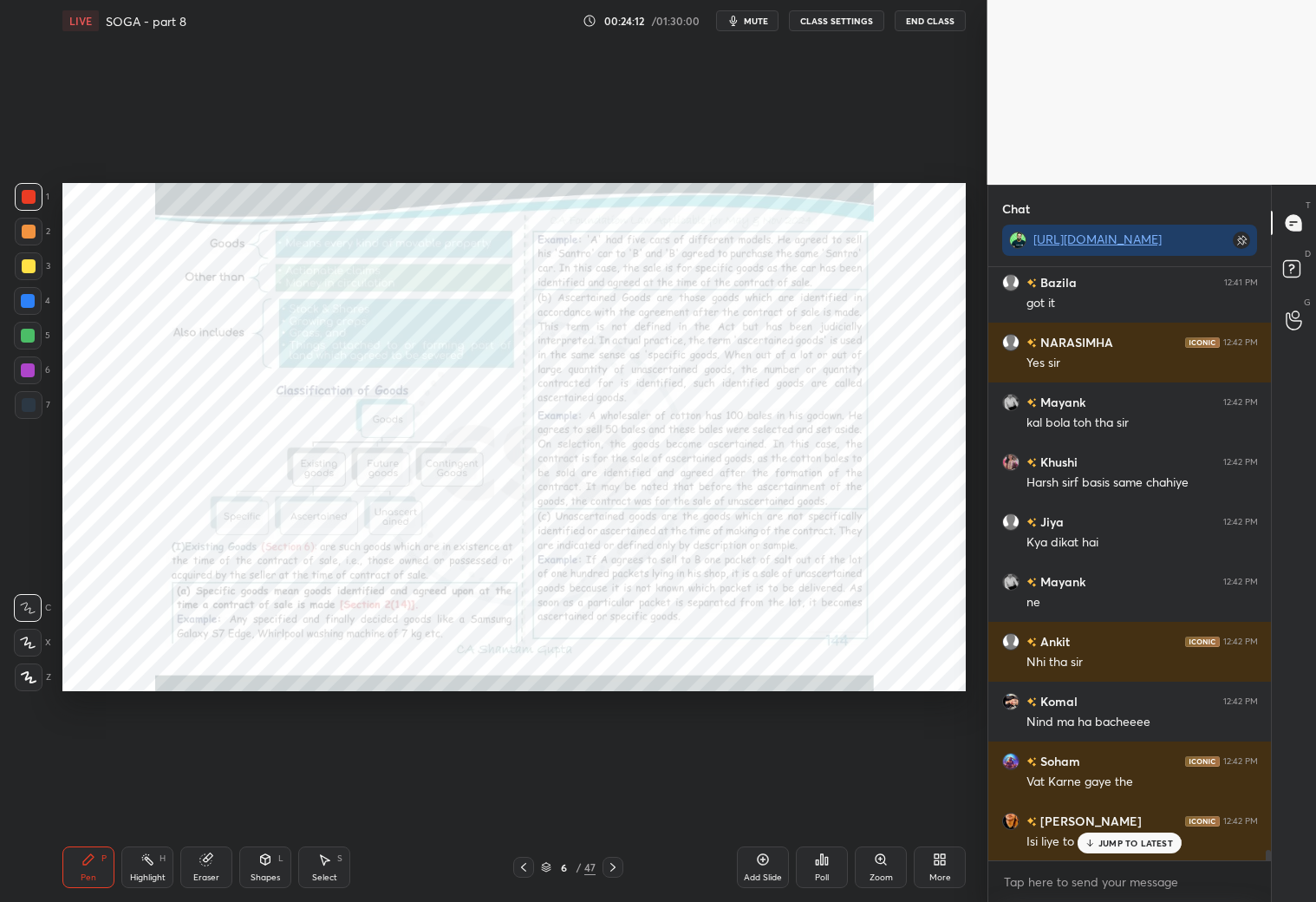
click at [612, 865] on icon at bounding box center [613, 867] width 14 height 14
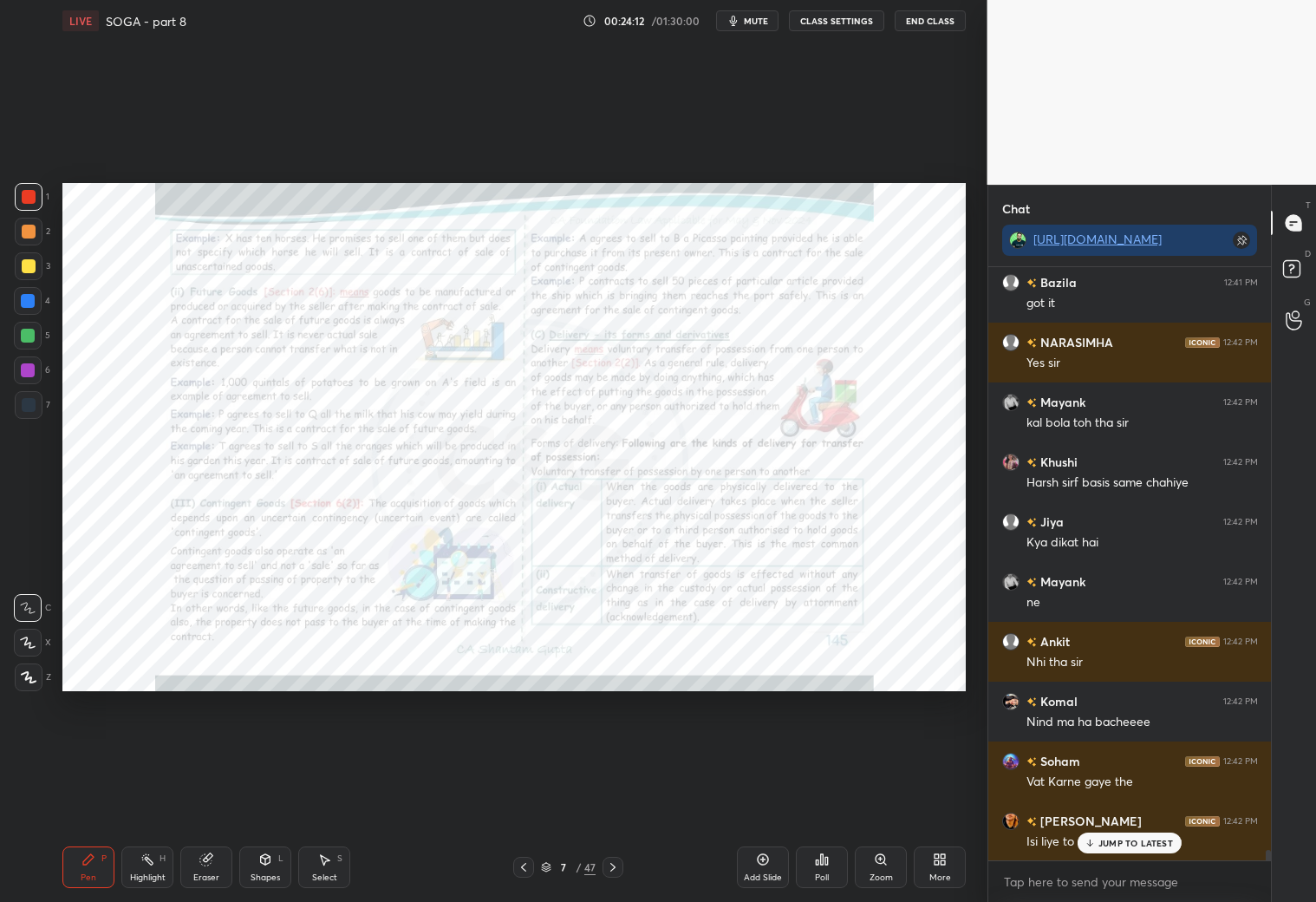
click at [608, 866] on icon at bounding box center [613, 867] width 14 height 14
click at [1094, 842] on icon at bounding box center [1089, 843] width 12 height 11
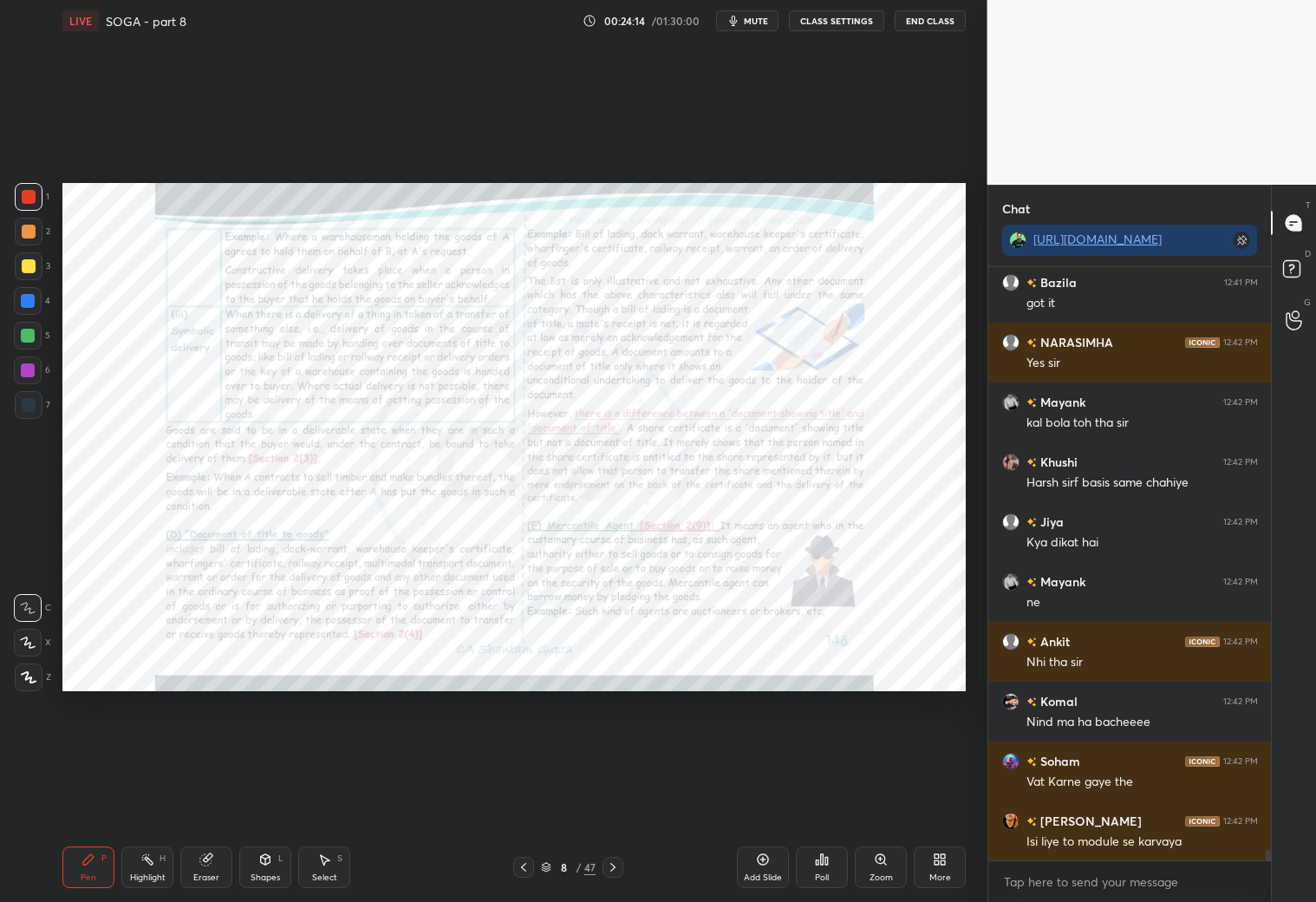
click at [616, 865] on icon at bounding box center [613, 867] width 14 height 14
click at [617, 864] on icon at bounding box center [613, 867] width 14 height 14
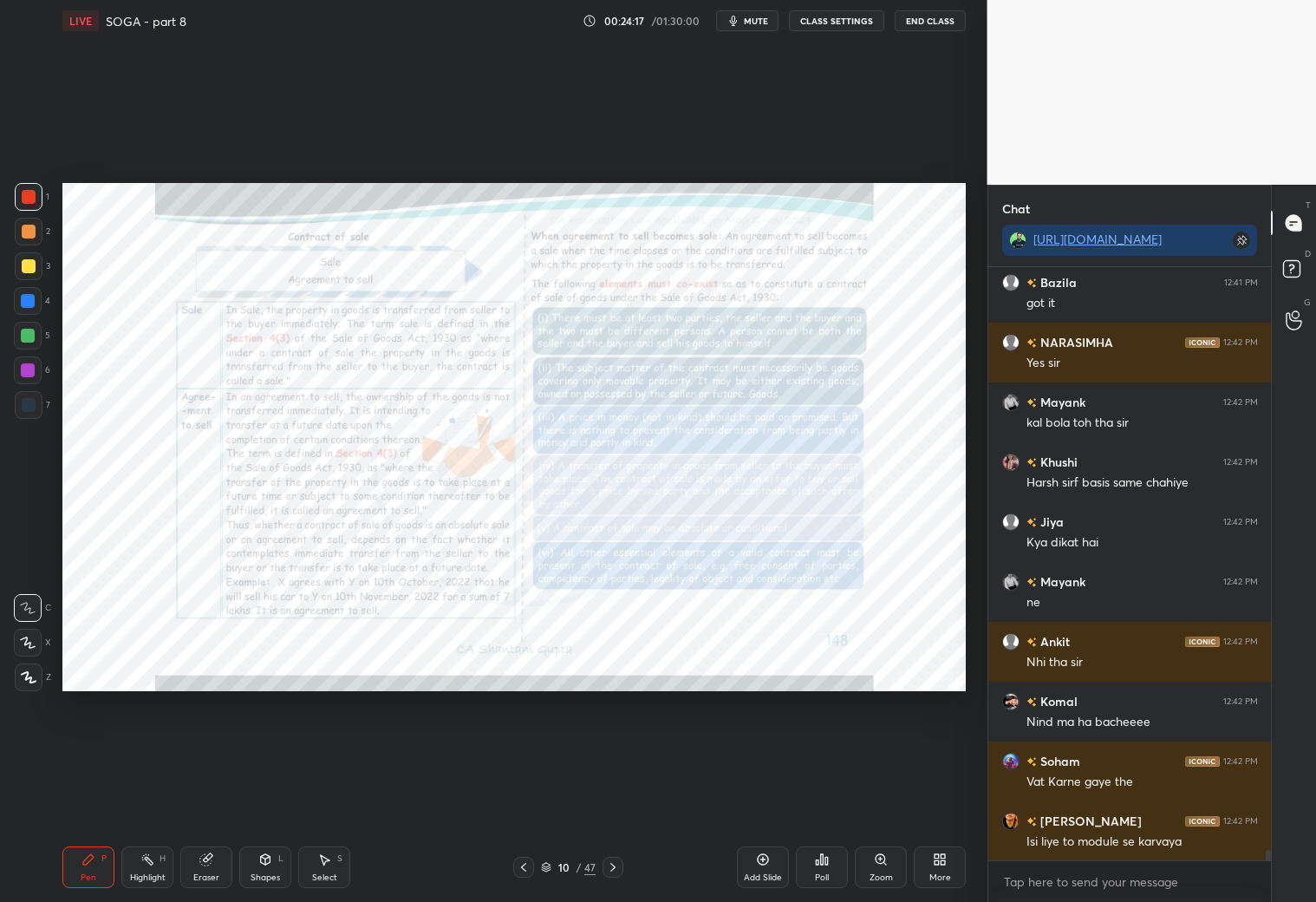
click at [615, 867] on icon at bounding box center [613, 867] width 14 height 14
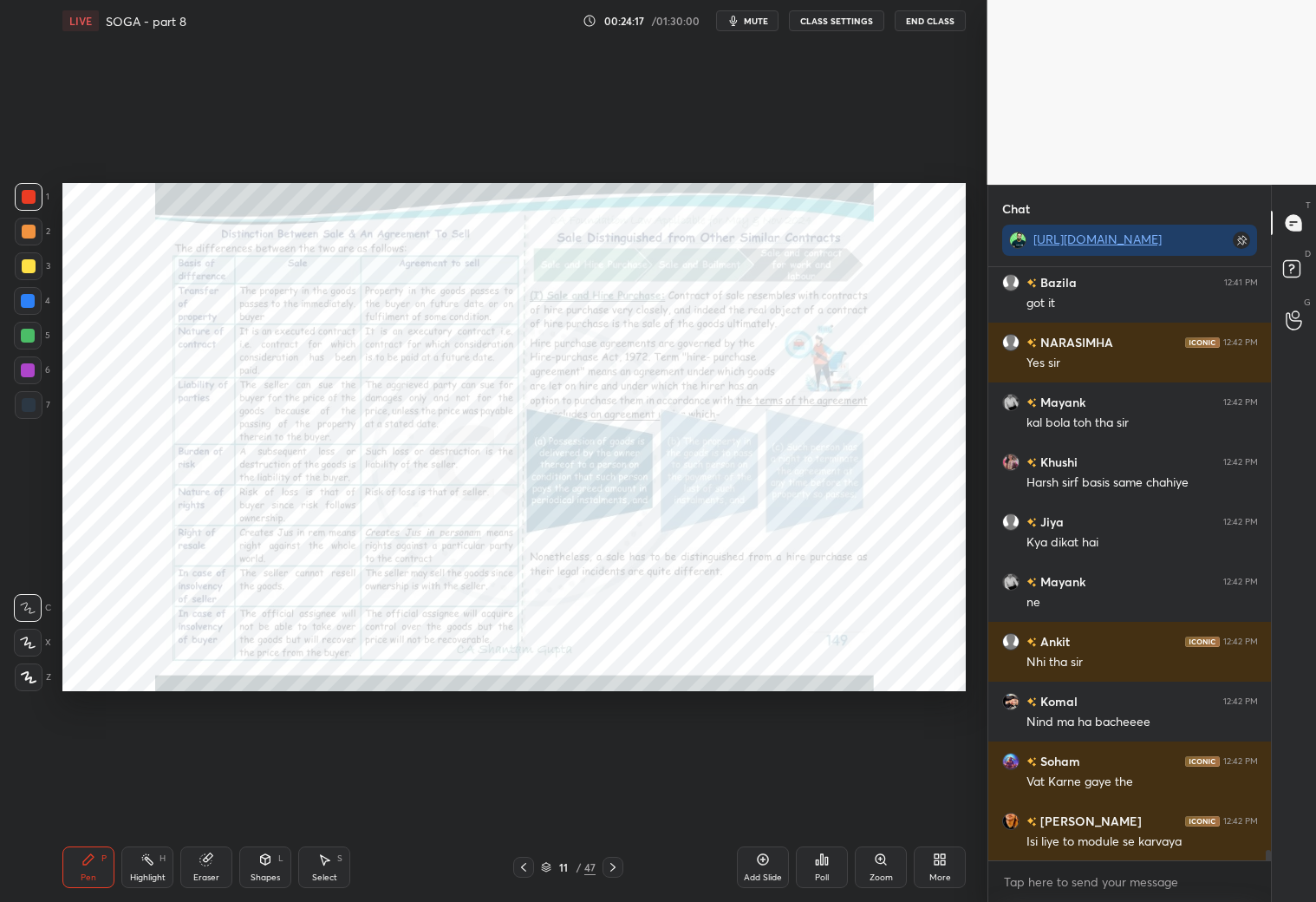
click at [604, 867] on div at bounding box center [612, 867] width 20 height 20
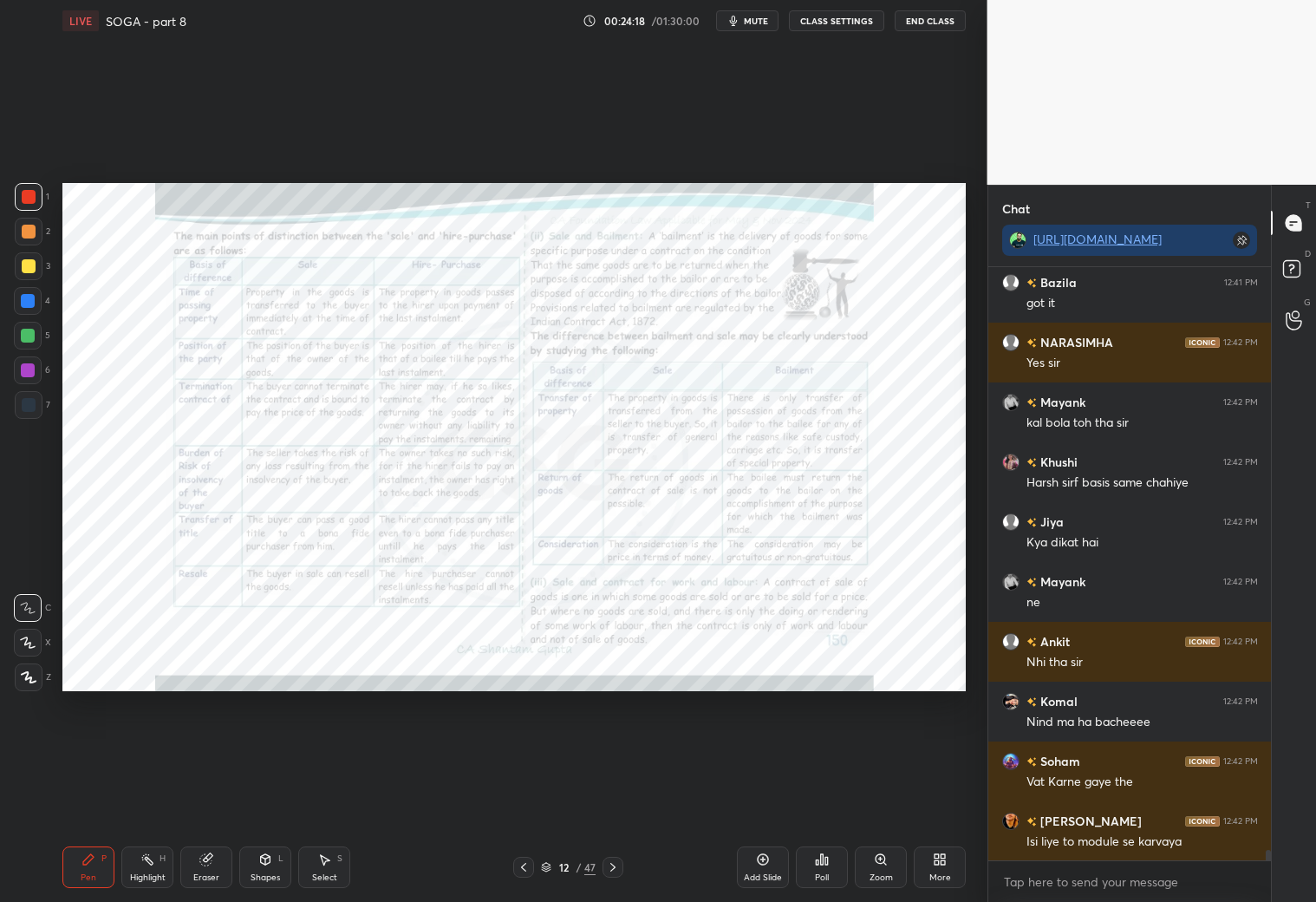
click at [525, 864] on icon at bounding box center [523, 867] width 14 height 14
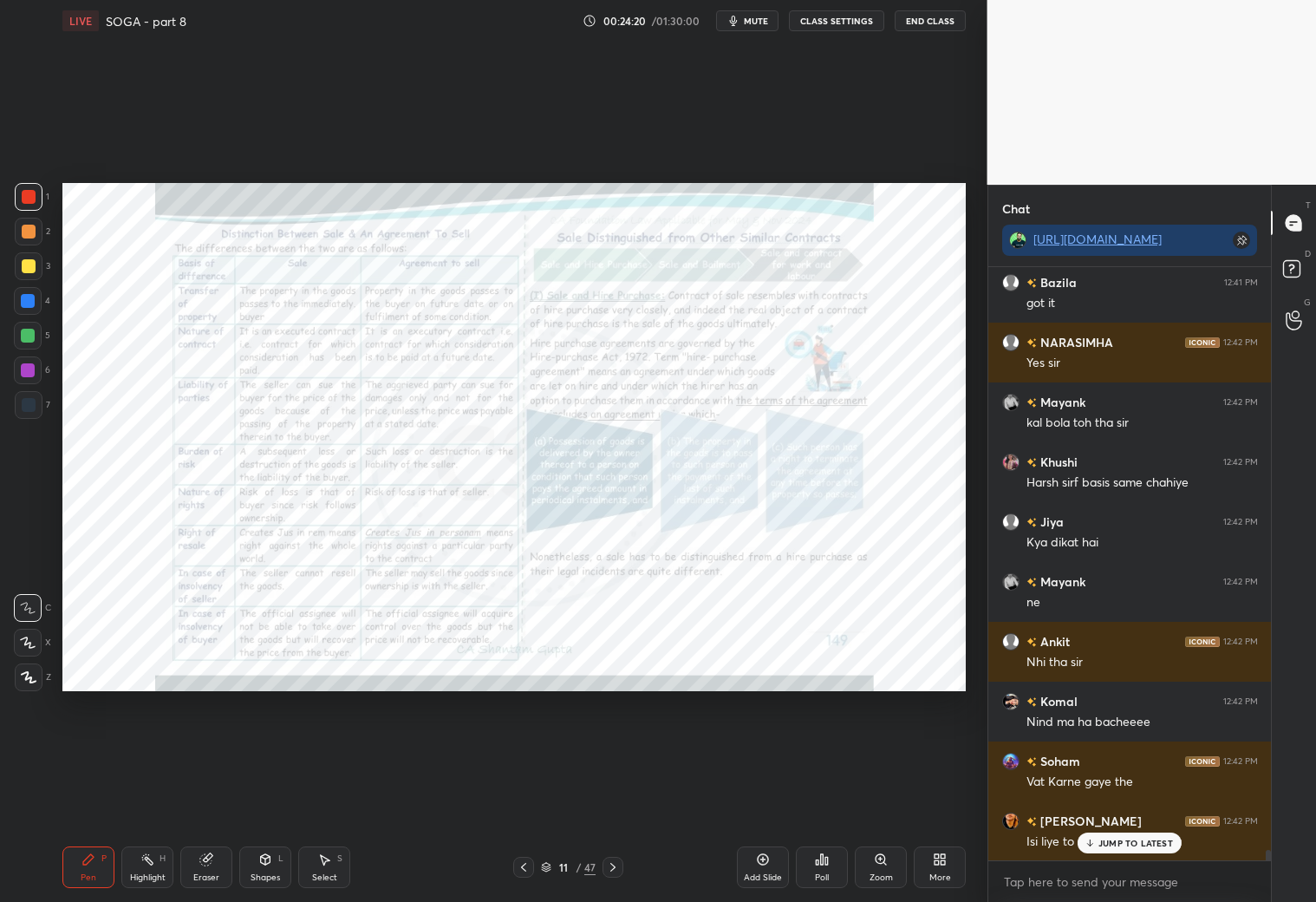
scroll to position [33368, 0]
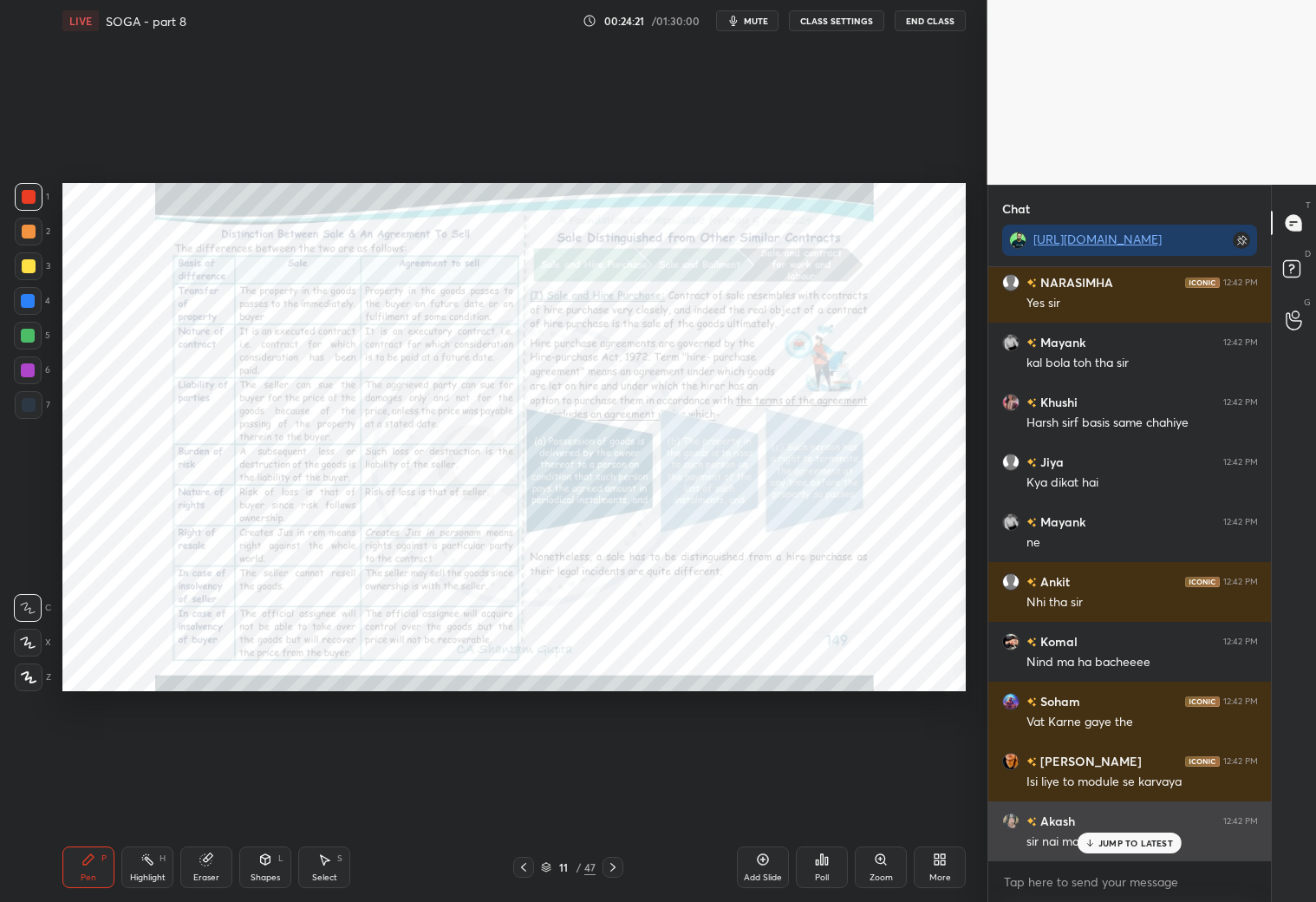
click at [1111, 848] on div "JUMP TO LATEST" at bounding box center [1129, 843] width 104 height 20
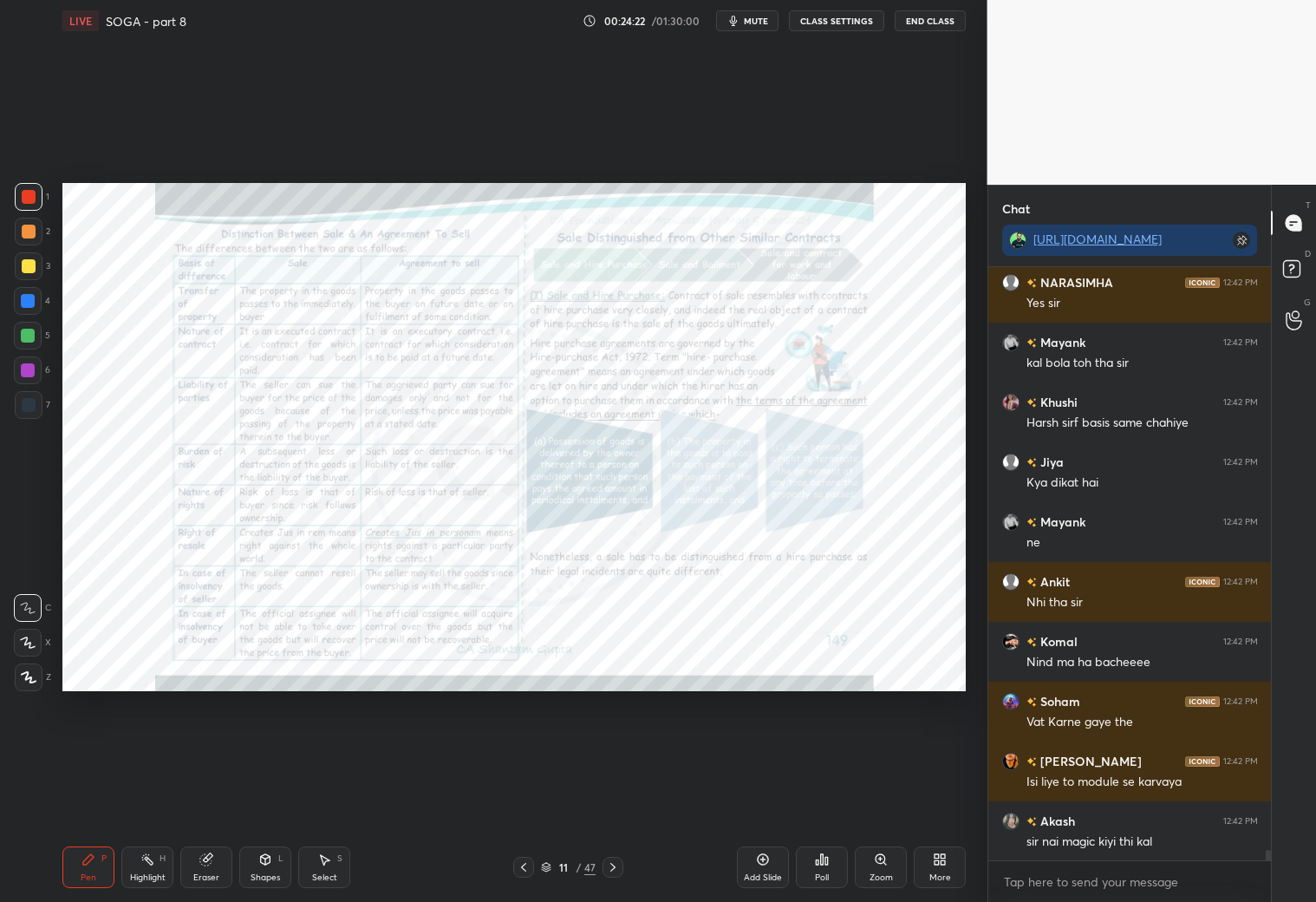
scroll to position [33444, 0]
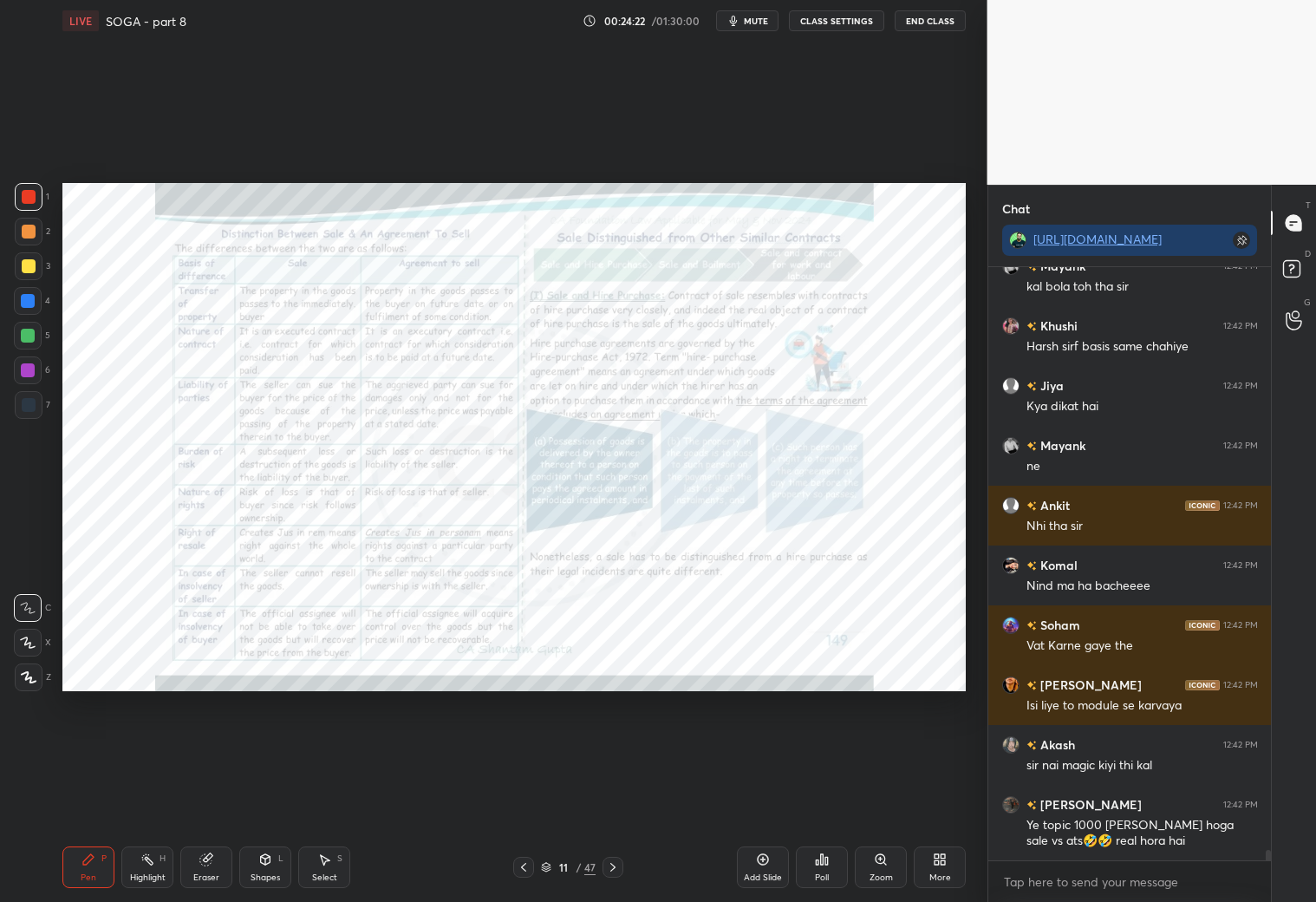
click at [926, 867] on div "More" at bounding box center [940, 867] width 52 height 42
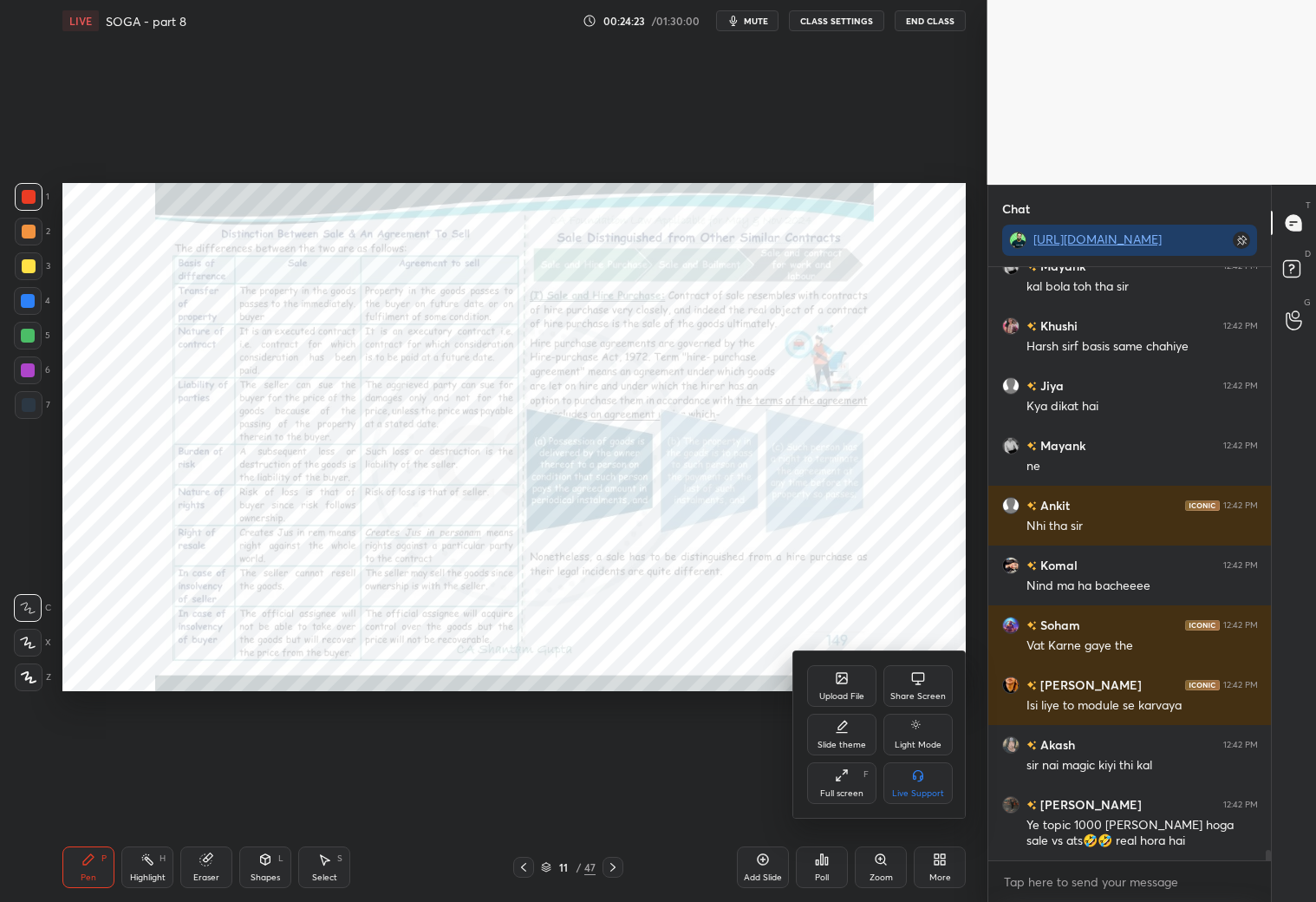
scroll to position [33519, 0]
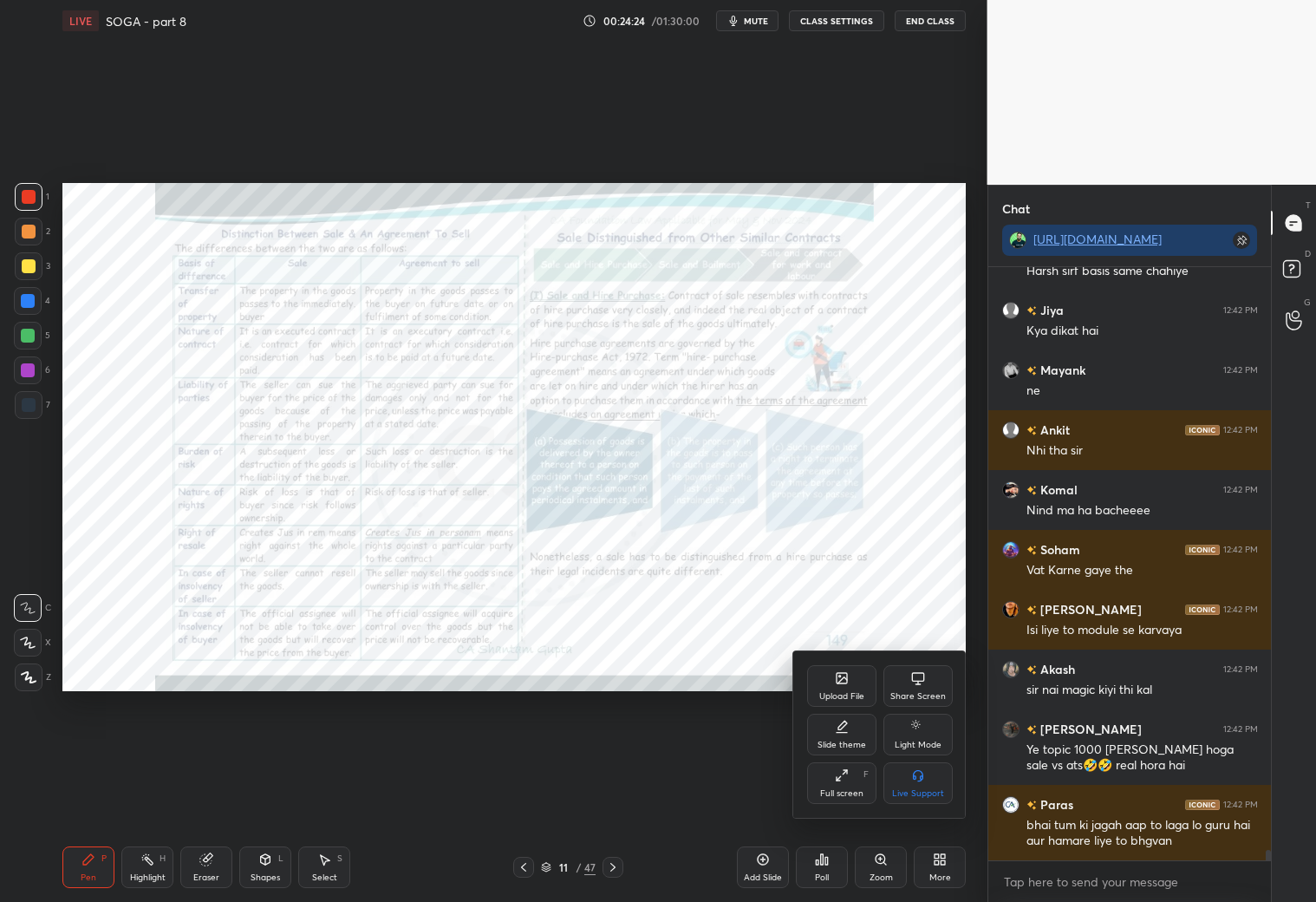
click at [839, 733] on div "Slide theme" at bounding box center [841, 735] width 69 height 42
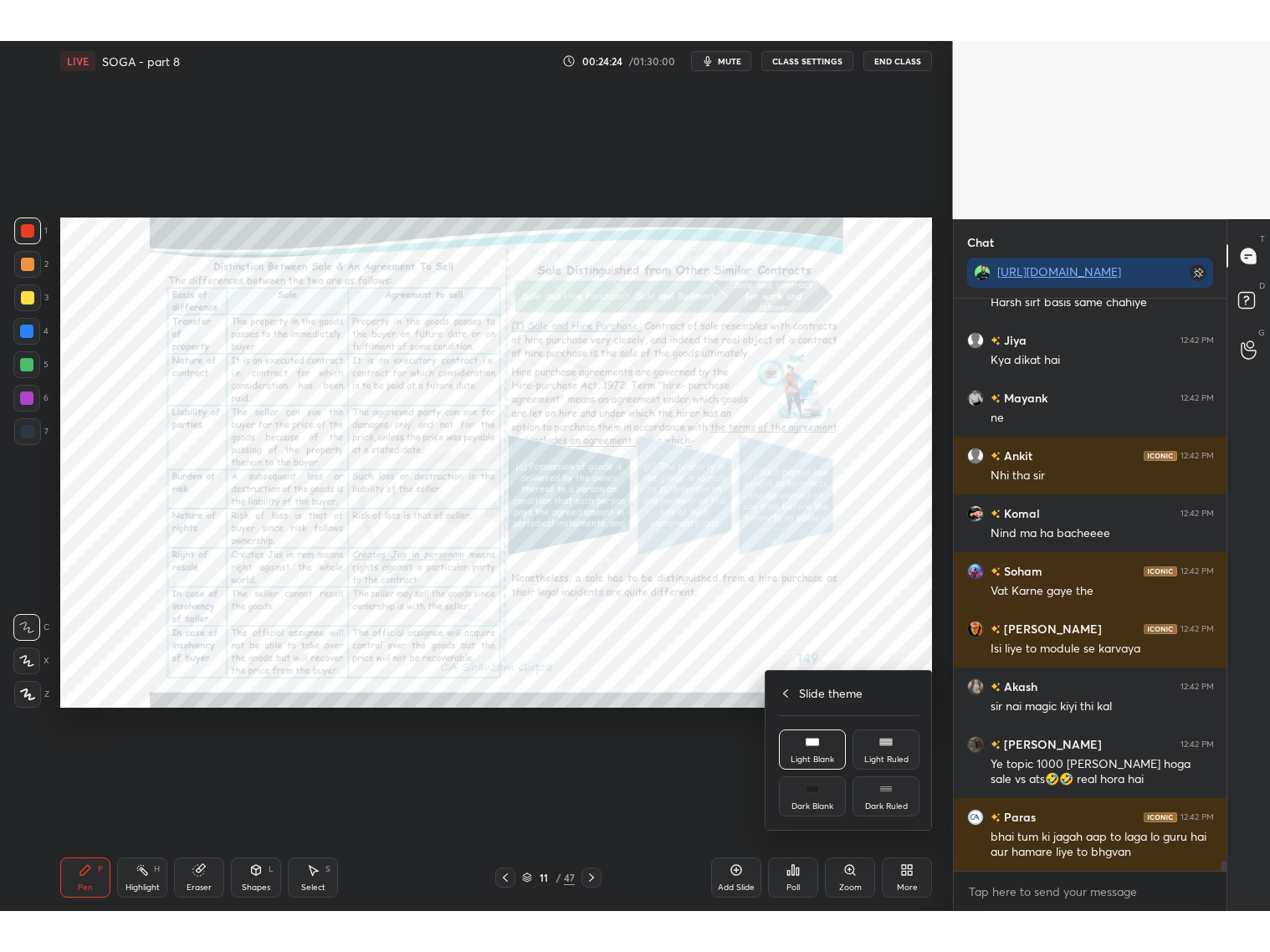
scroll to position [32387, 0]
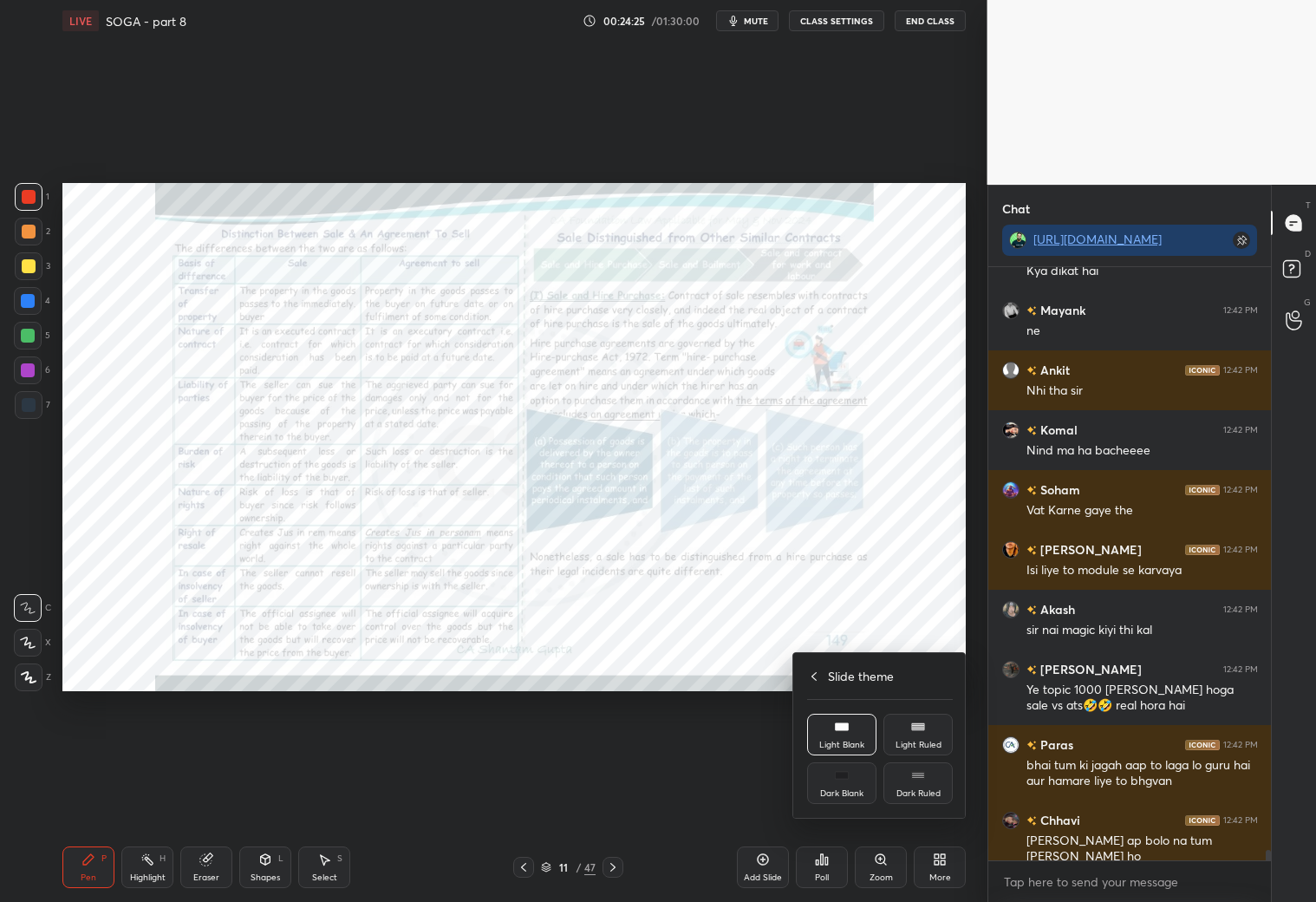
drag, startPoint x: 848, startPoint y: 796, endPoint x: 852, endPoint y: 784, distance: 12.6
click at [848, 796] on div "Dark Blank" at bounding box center [841, 794] width 43 height 9
click at [813, 677] on icon at bounding box center [807, 677] width 14 height 14
click at [764, 861] on div at bounding box center [658, 451] width 1316 height 902
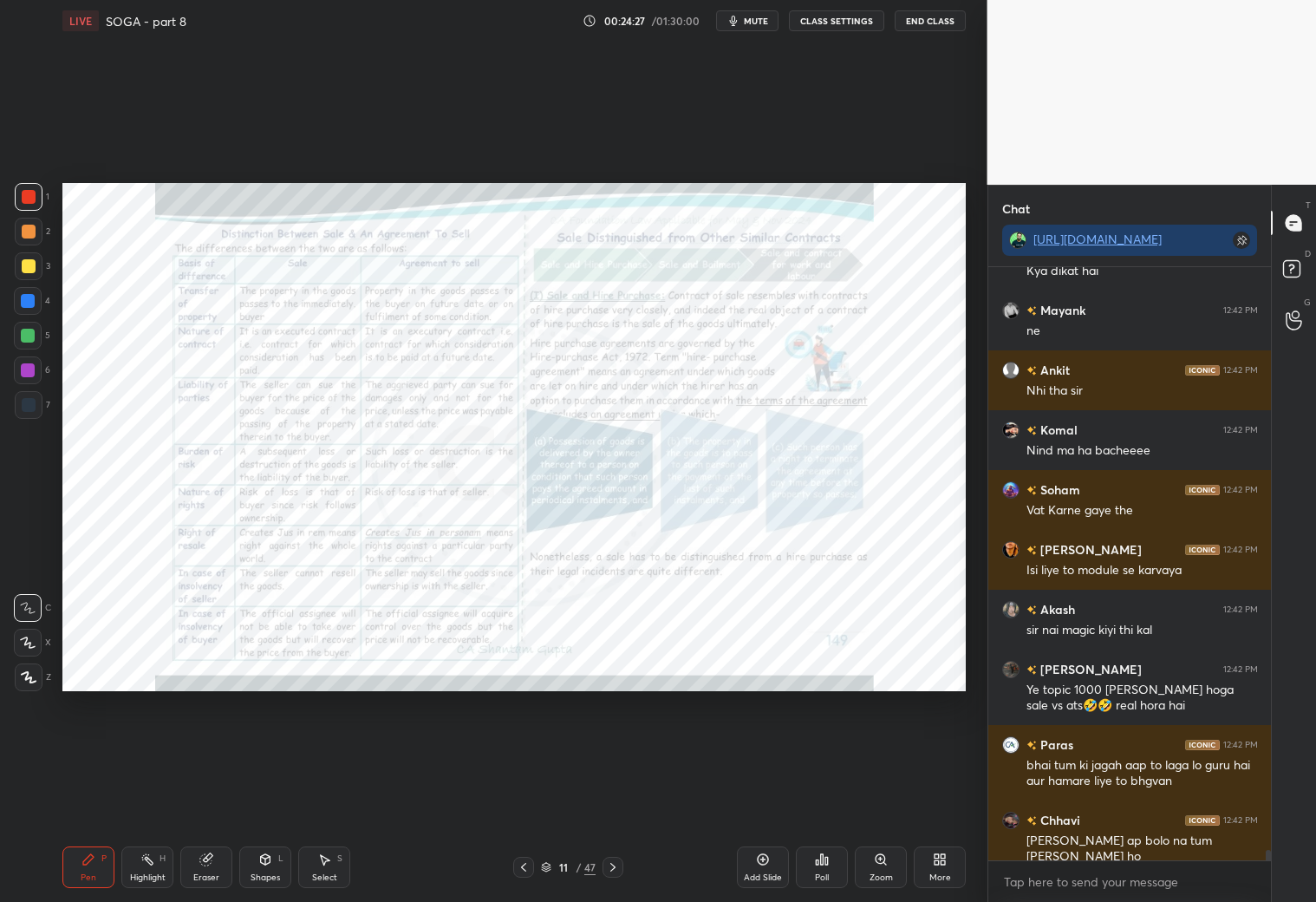
drag, startPoint x: 770, startPoint y: 867, endPoint x: 792, endPoint y: 857, distance: 24.2
click at [772, 868] on div "Add Slide" at bounding box center [763, 867] width 52 height 42
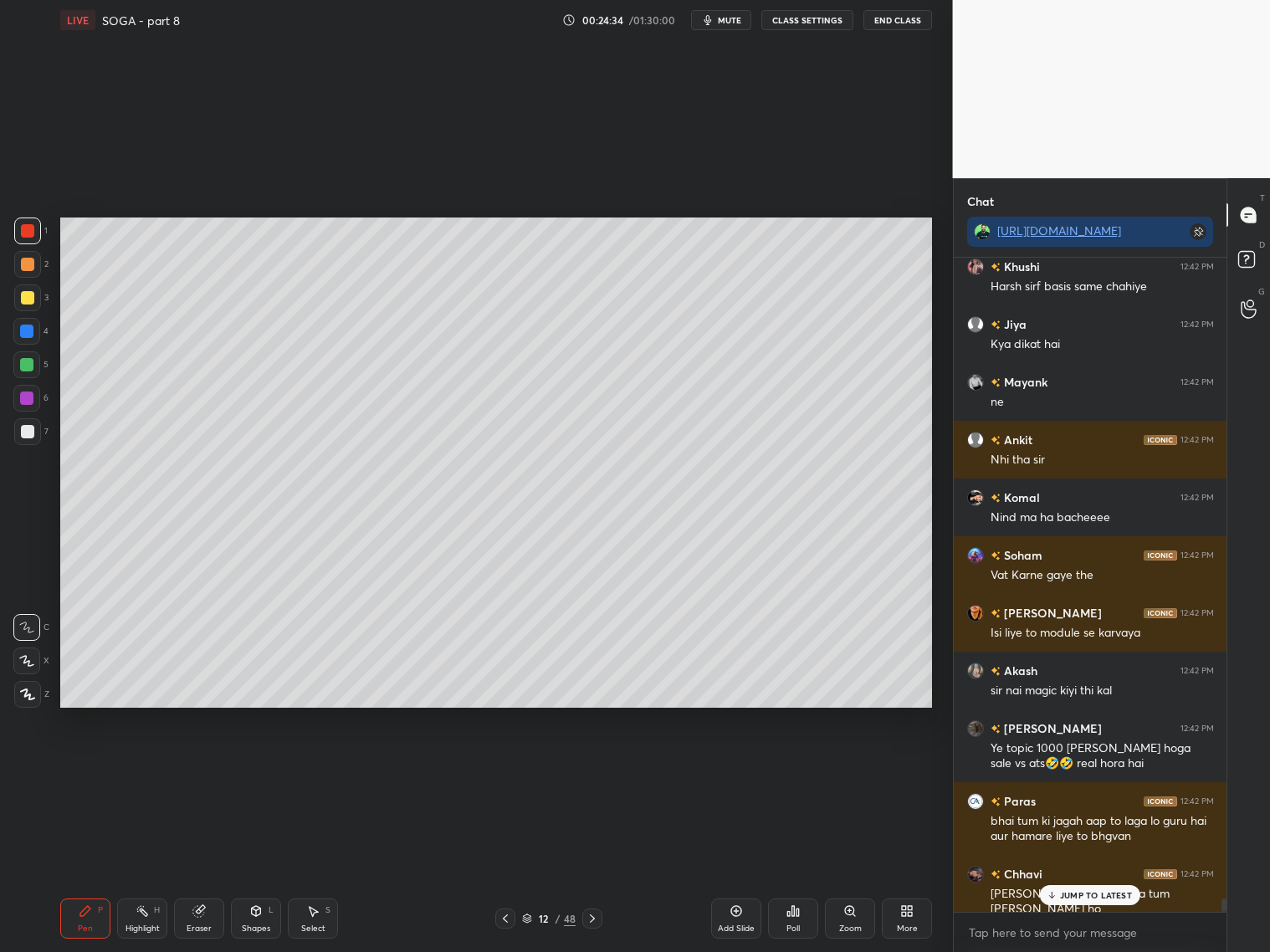
scroll to position [32361, 0]
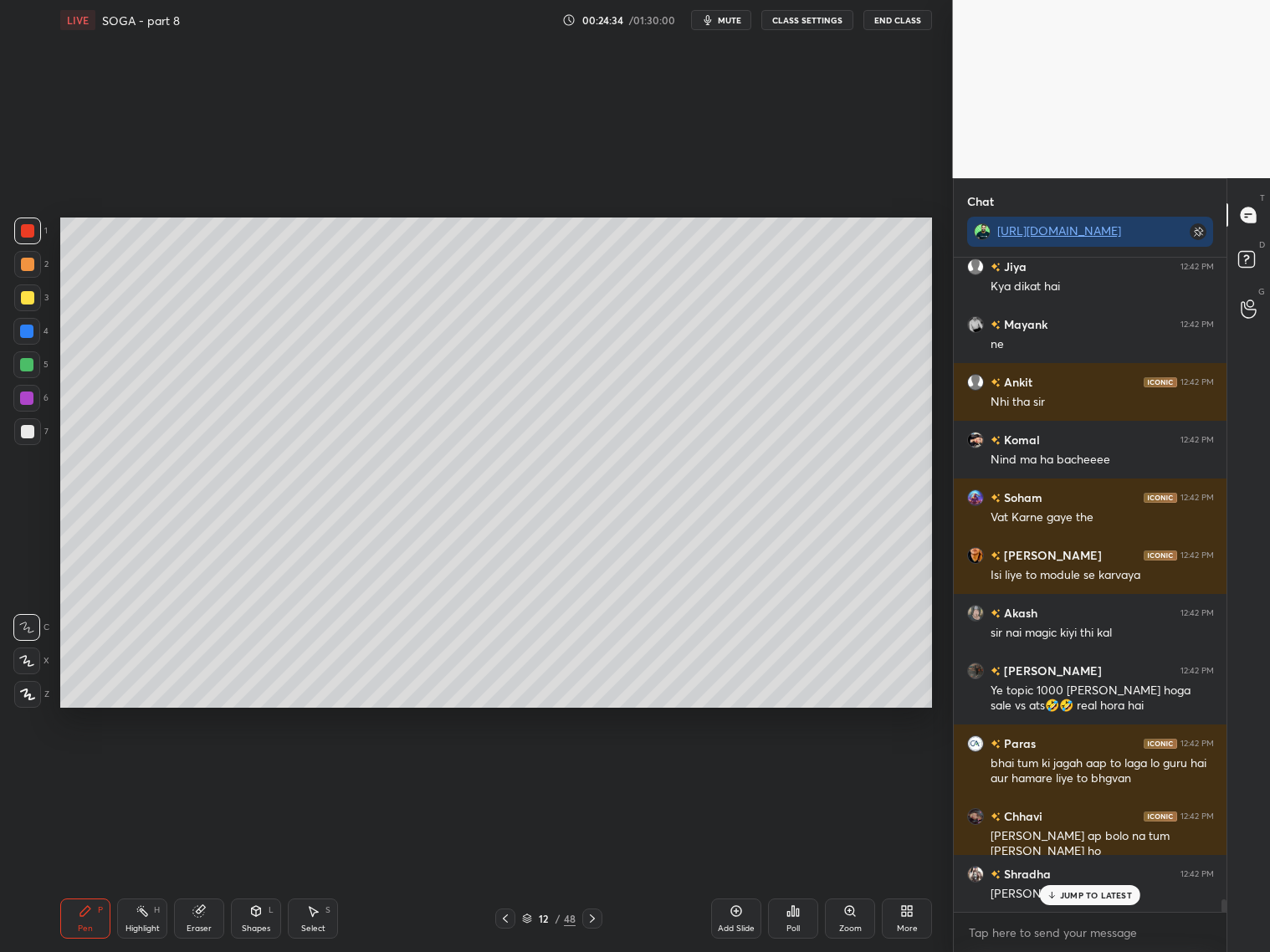
drag, startPoint x: 266, startPoint y: 919, endPoint x: 265, endPoint y: 906, distance: 13.0
click at [268, 917] on div "Shapes L" at bounding box center [256, 918] width 50 height 40
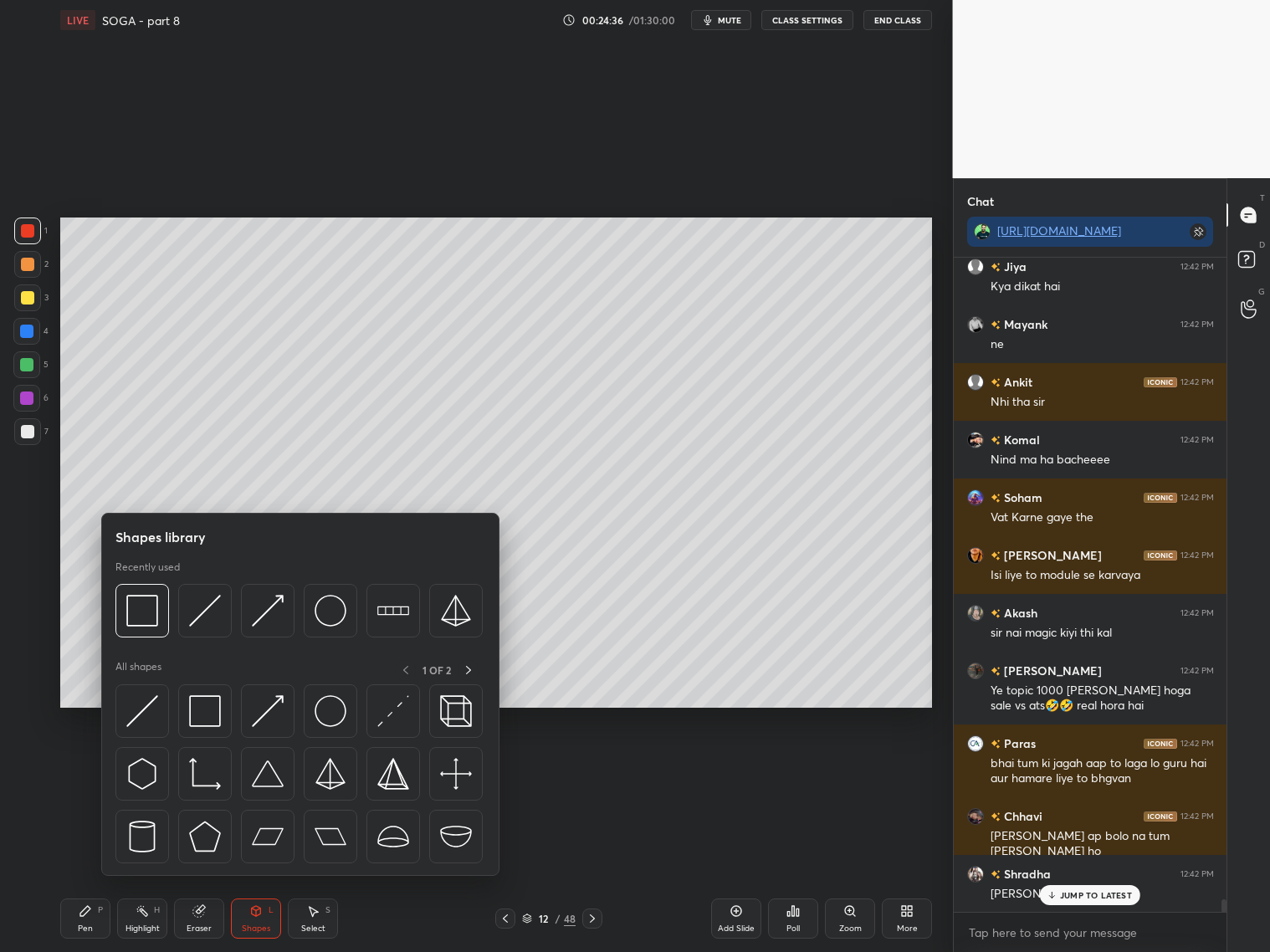
drag, startPoint x: 198, startPoint y: 607, endPoint x: 26, endPoint y: 424, distance: 251.1
click at [196, 598] on img at bounding box center [204, 610] width 32 height 32
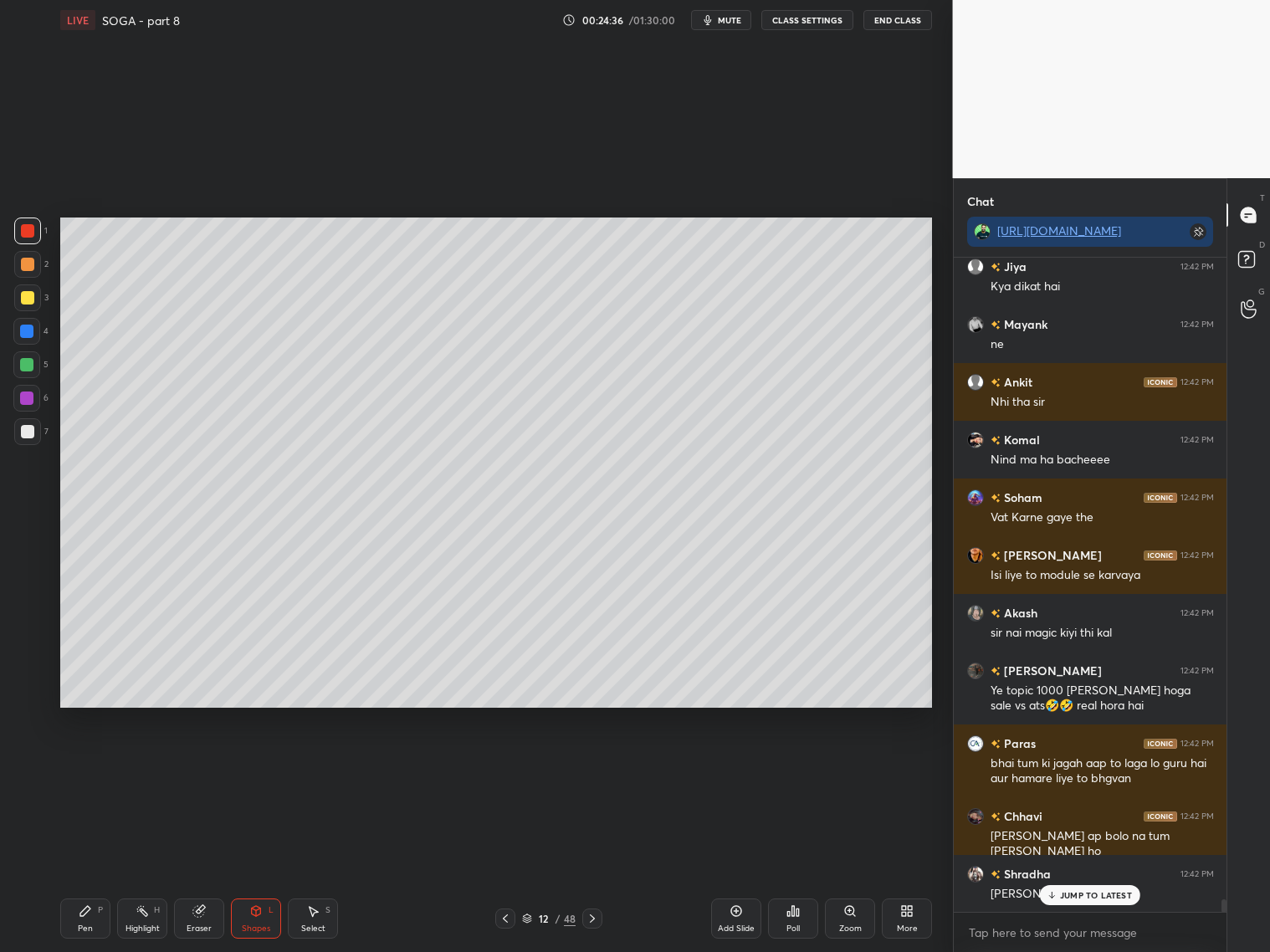
click at [29, 430] on div at bounding box center [27, 432] width 14 height 14
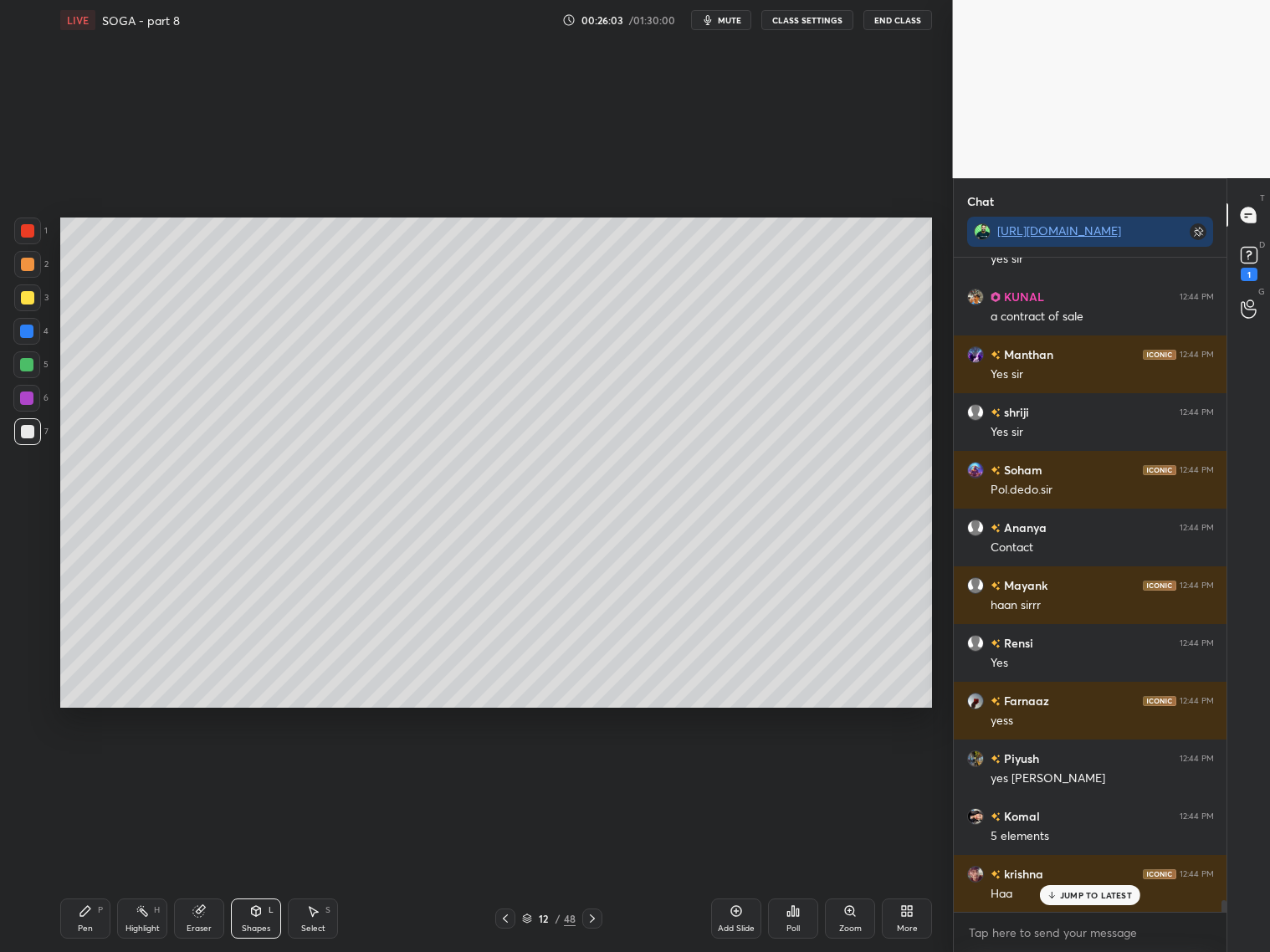
scroll to position [35551, 0]
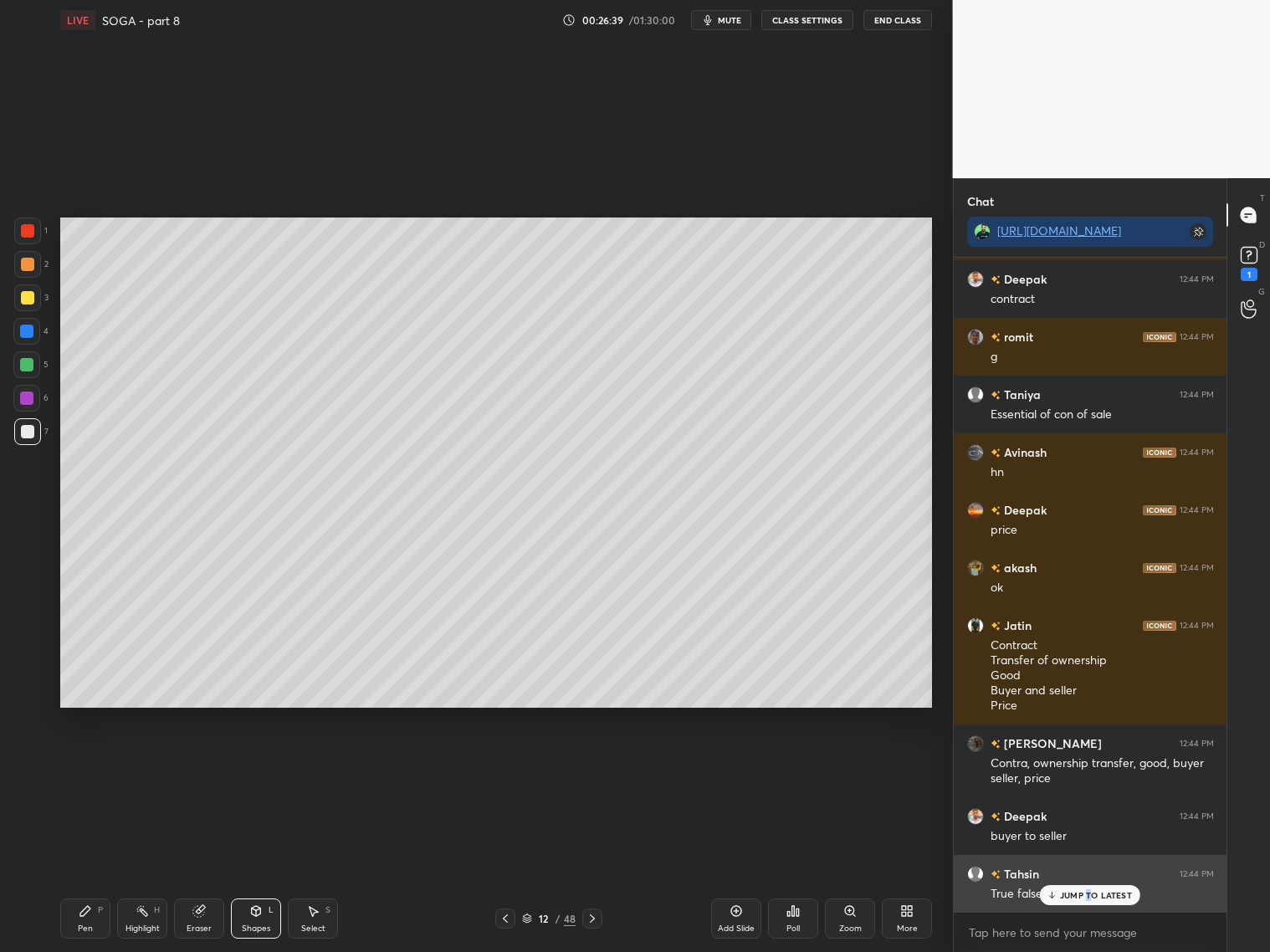
click at [1091, 898] on p "JUMP TO LATEST" at bounding box center [1096, 895] width 72 height 10
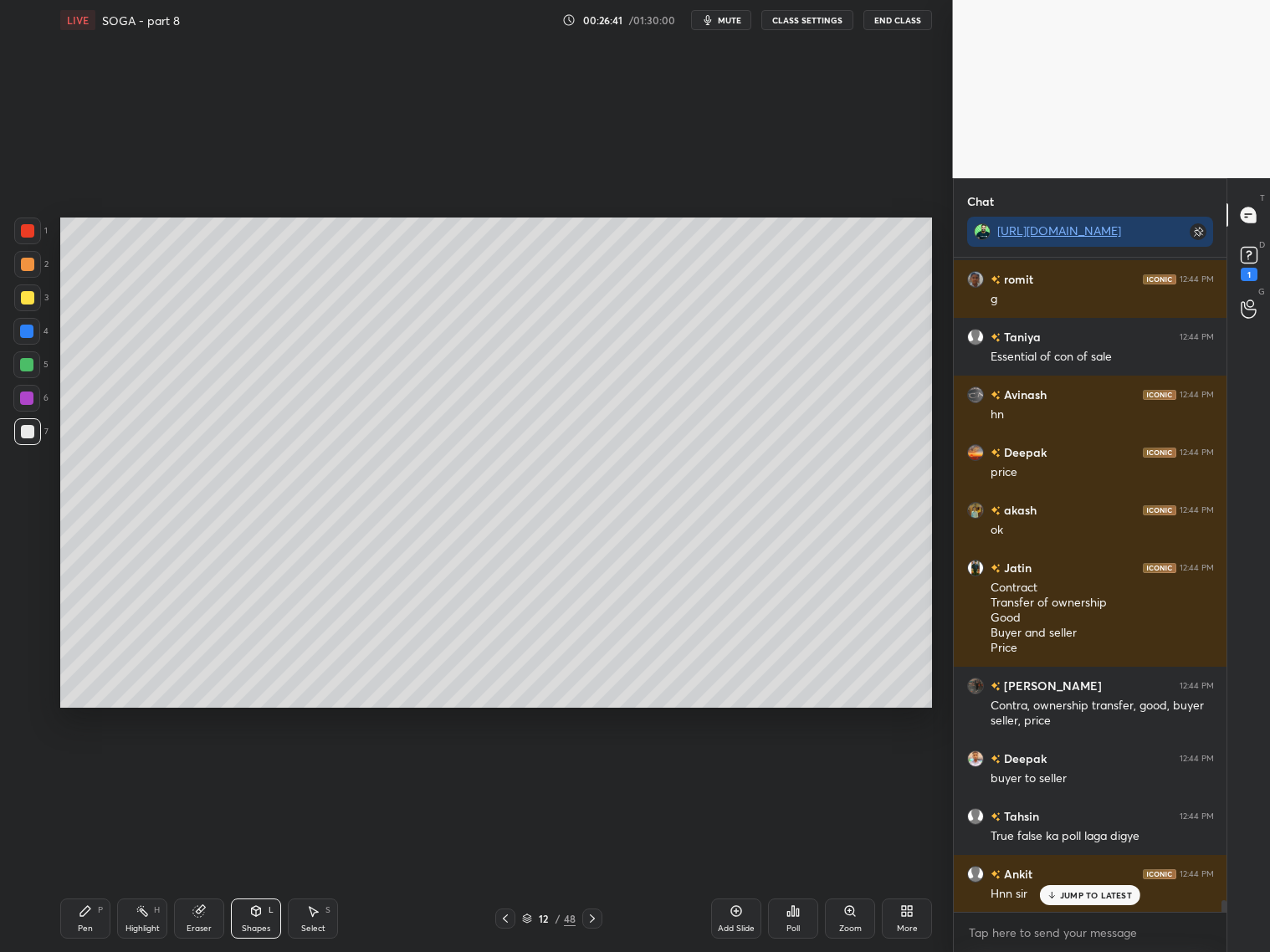
drag, startPoint x: 30, startPoint y: 295, endPoint x: 44, endPoint y: 291, distance: 14.6
click at [35, 295] on div at bounding box center [27, 297] width 26 height 26
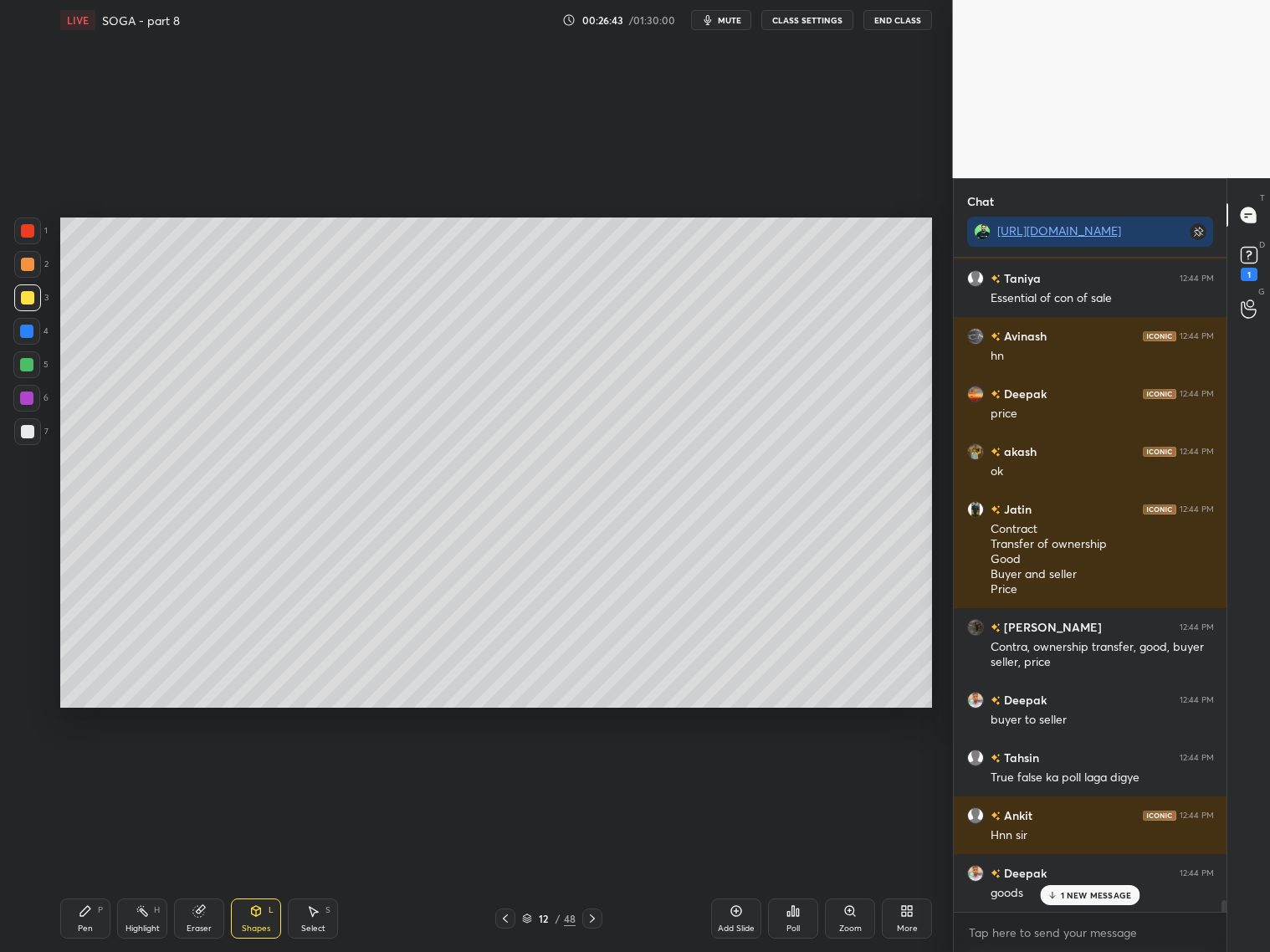
drag, startPoint x: 72, startPoint y: 918, endPoint x: 73, endPoint y: 855, distance: 63.0
click at [76, 915] on div "Pen P" at bounding box center [85, 918] width 50 height 40
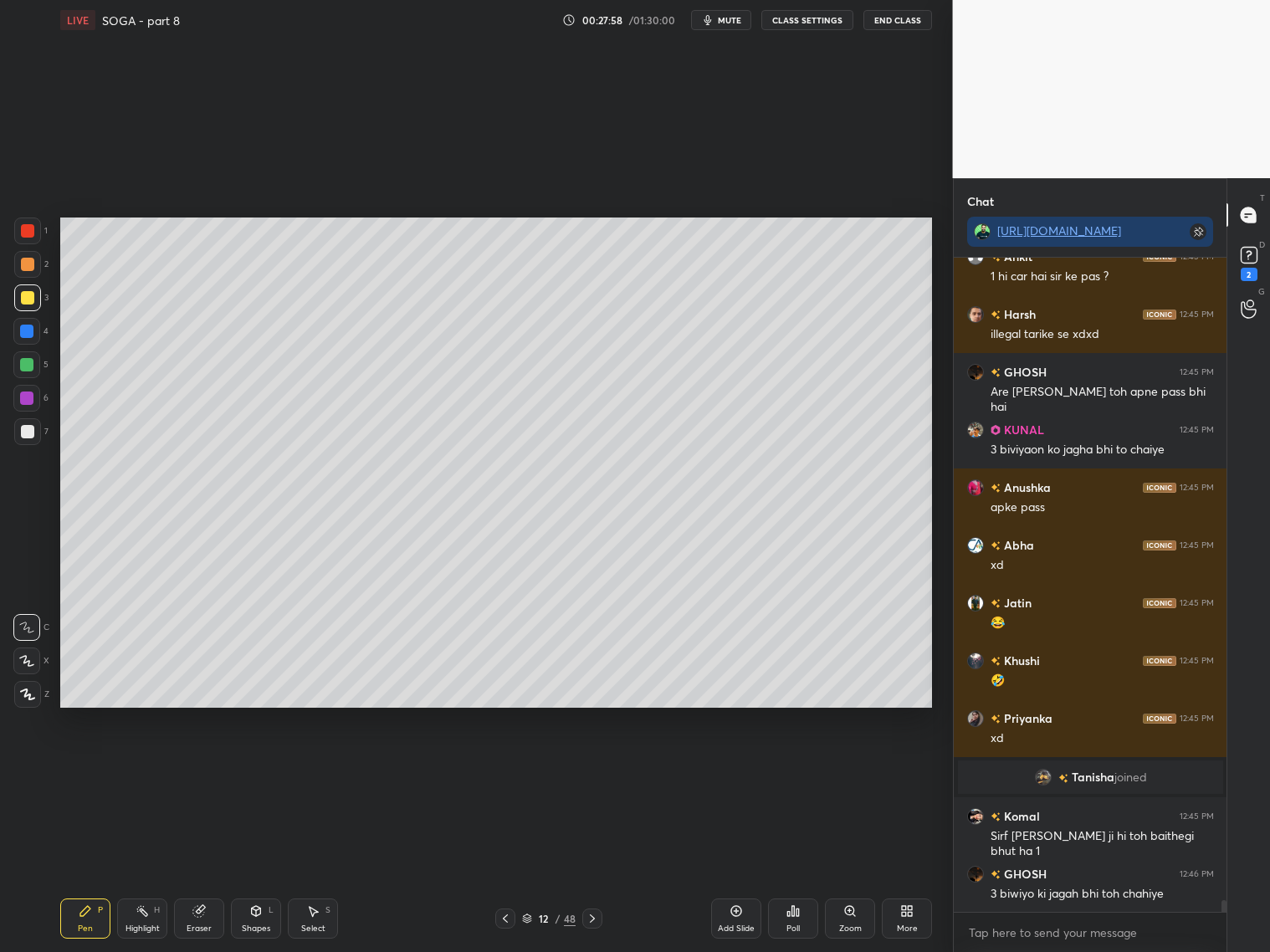
scroll to position [35200, 0]
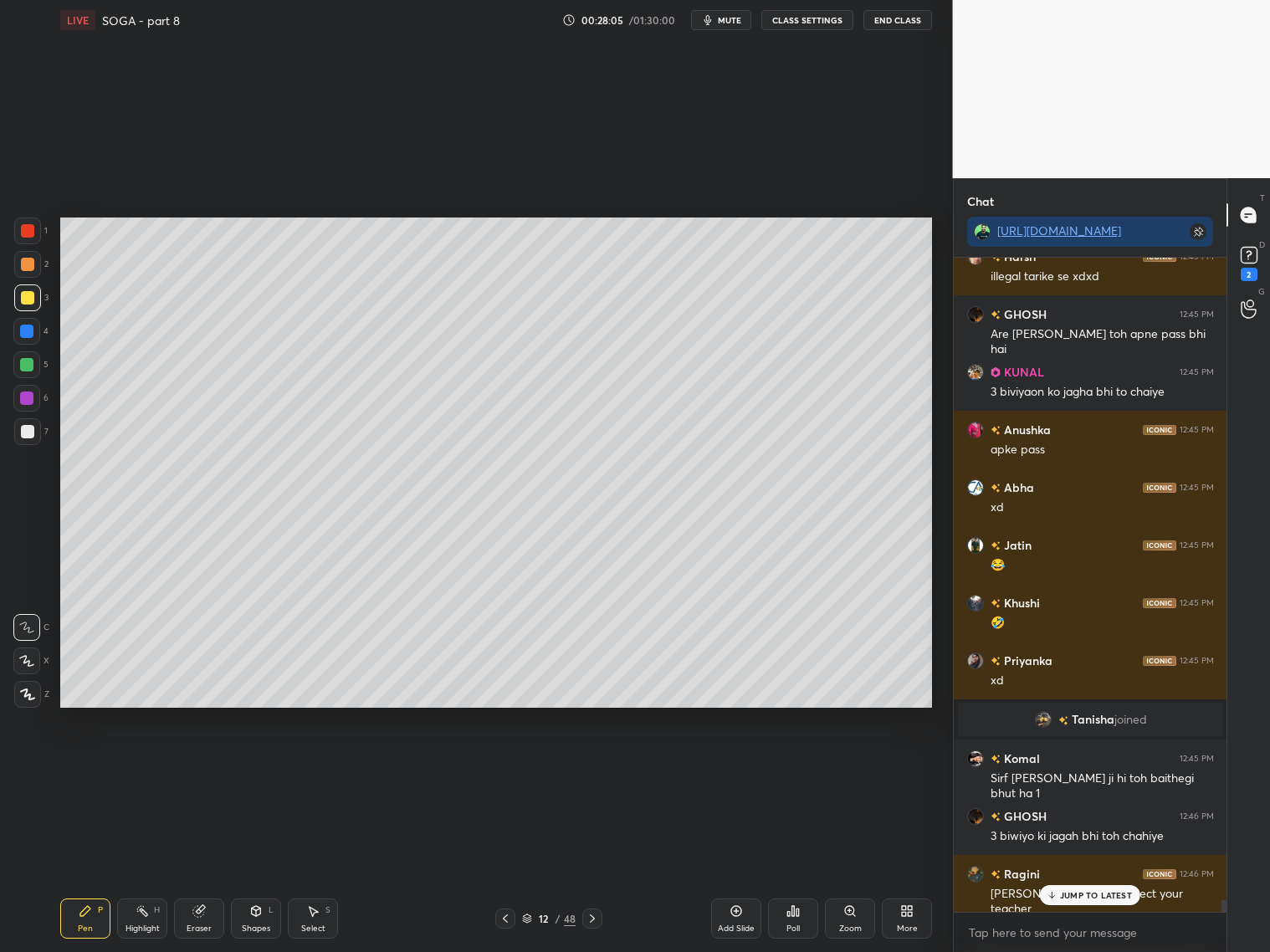
click at [29, 438] on div at bounding box center [27, 431] width 26 height 26
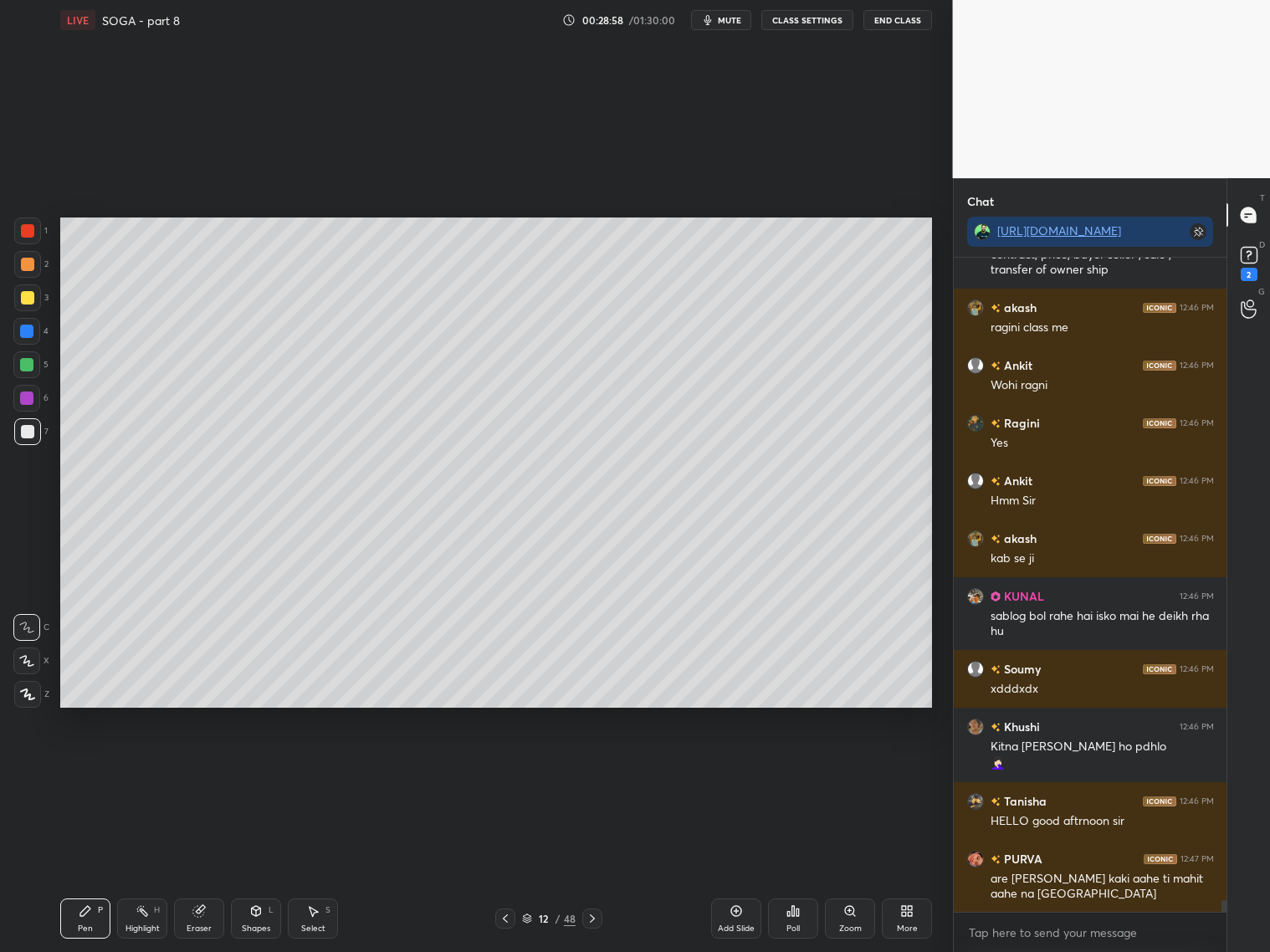
scroll to position [35955, 0]
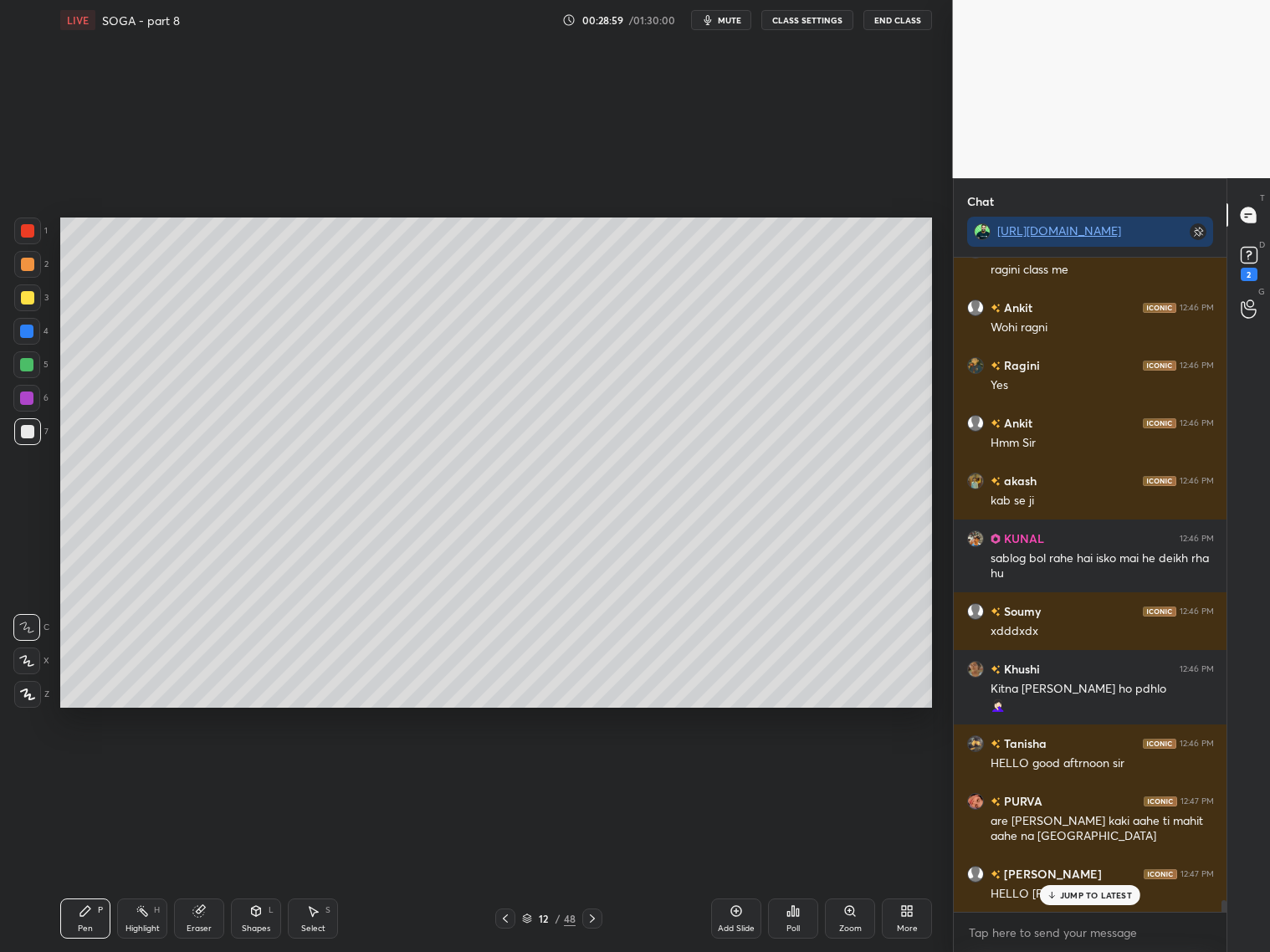
click at [203, 914] on icon at bounding box center [199, 911] width 14 height 14
drag, startPoint x: 92, startPoint y: 920, endPoint x: 98, endPoint y: 895, distance: 25.7
click at [91, 916] on div "Pen P" at bounding box center [85, 918] width 50 height 40
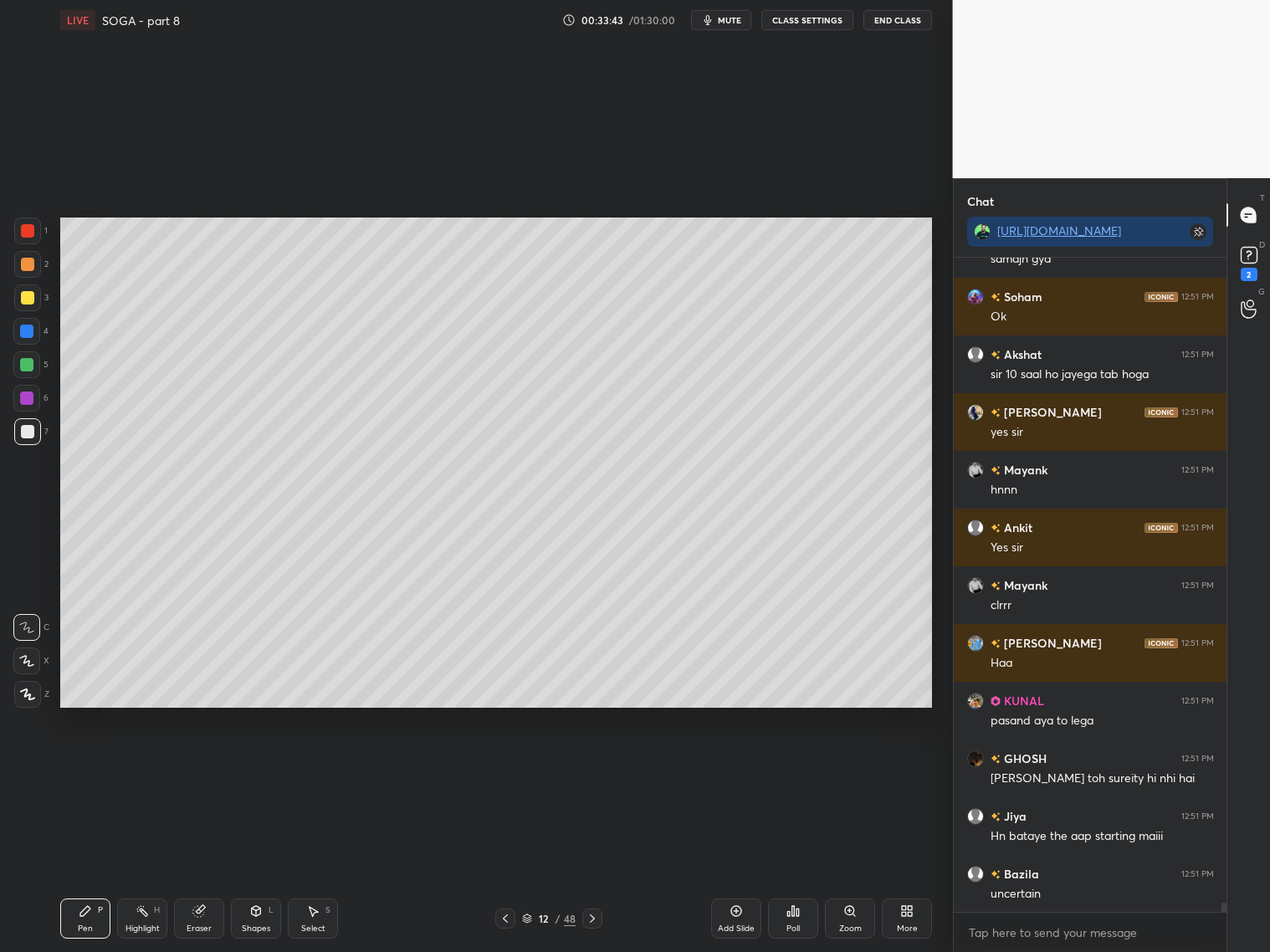
scroll to position [45764, 0]
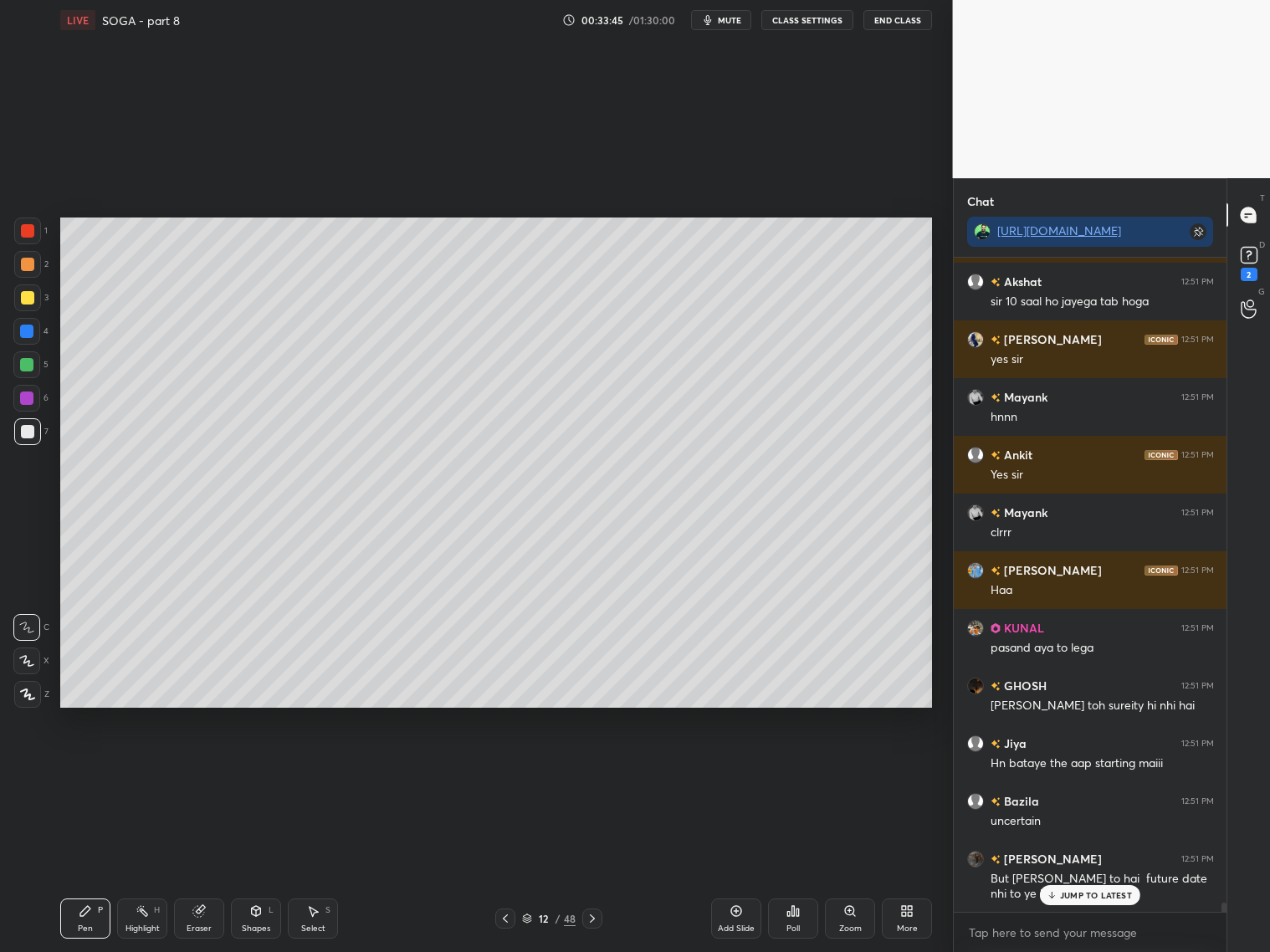
click at [1083, 893] on p "JUMP TO LATEST" at bounding box center [1096, 895] width 72 height 10
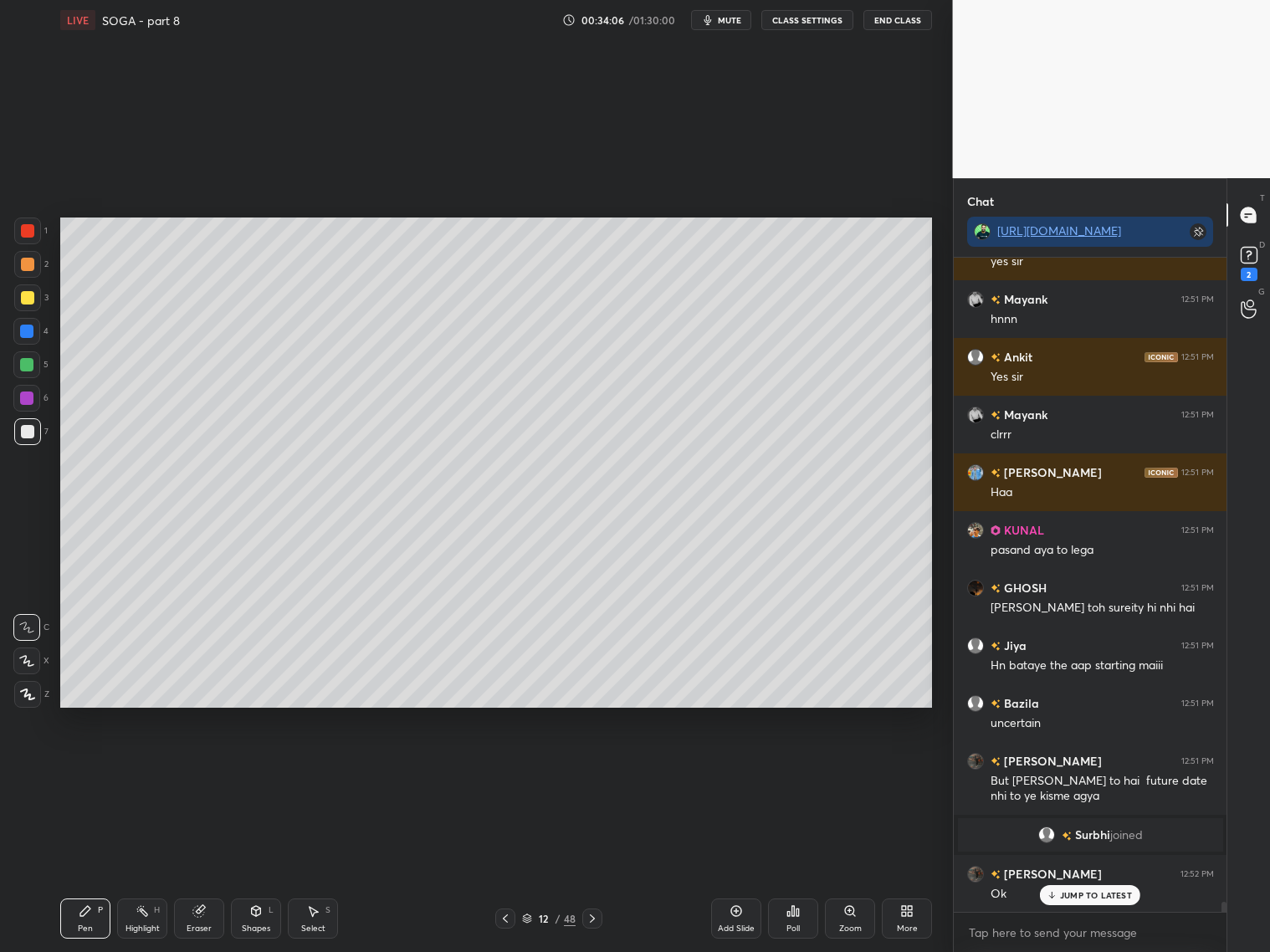
scroll to position [42396, 0]
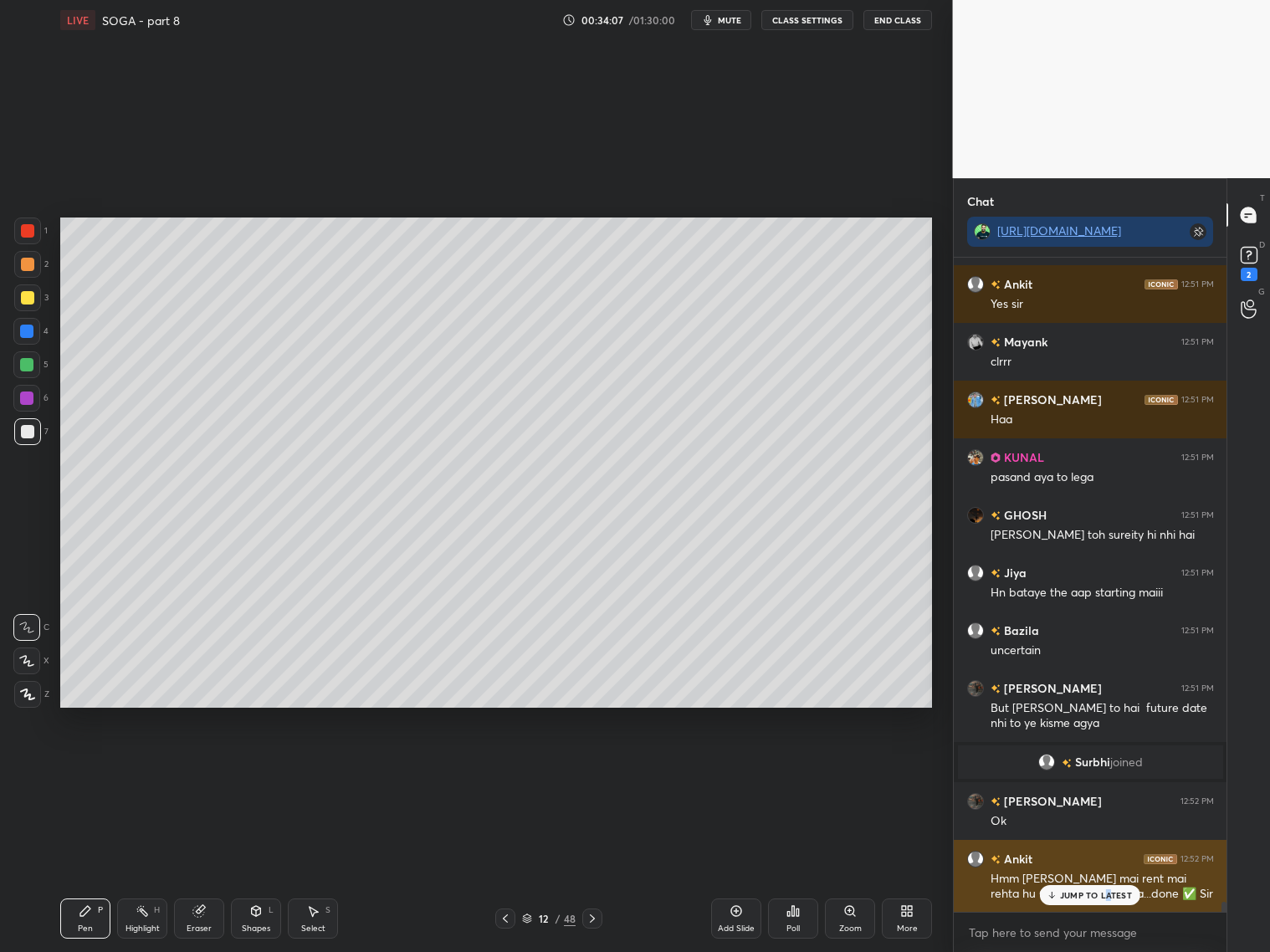
drag, startPoint x: 1107, startPoint y: 896, endPoint x: 1100, endPoint y: 890, distance: 9.2
click at [1107, 895] on p "JUMP TO LATEST" at bounding box center [1096, 895] width 72 height 10
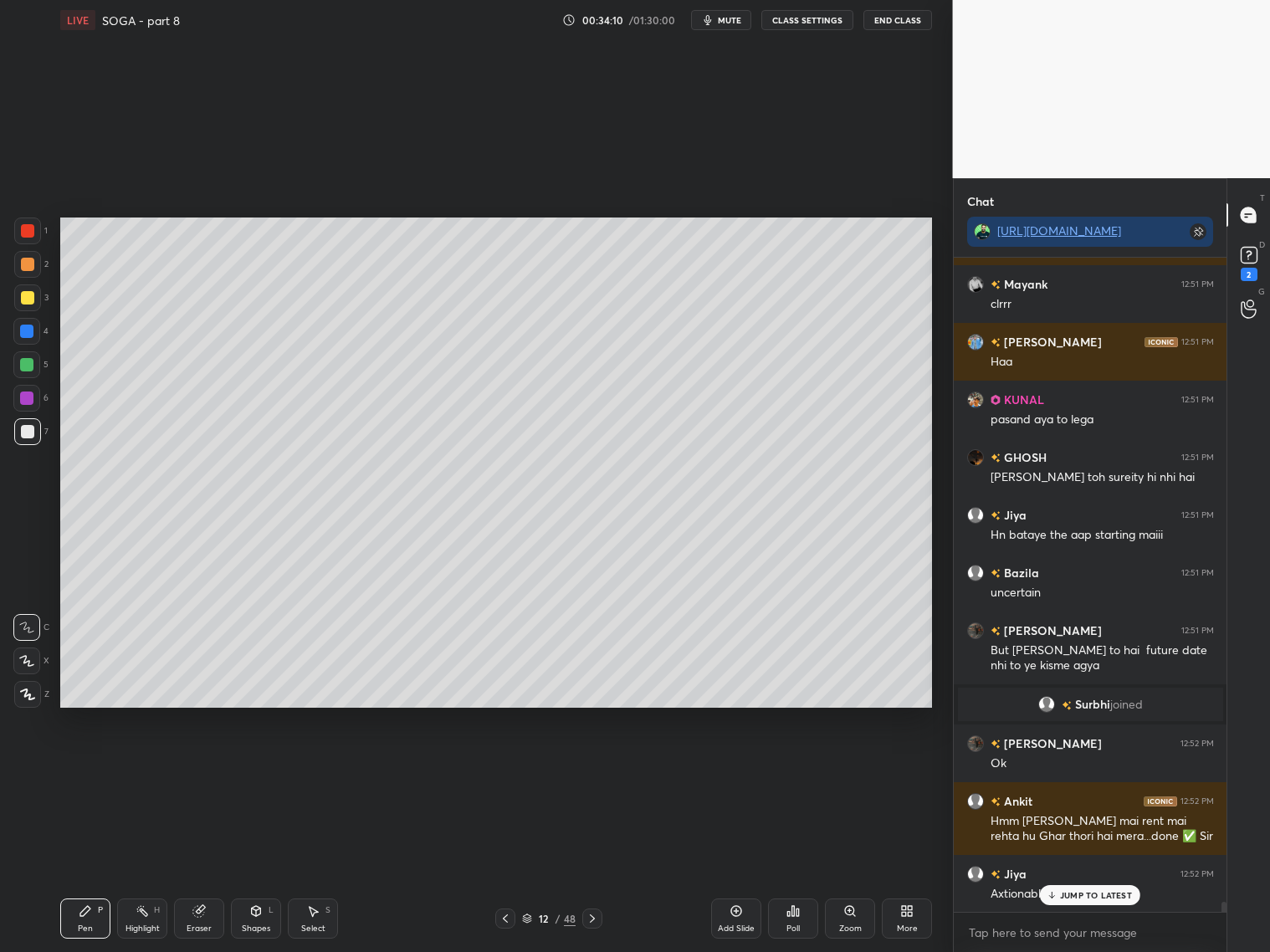
click at [1113, 896] on p "JUMP TO LATEST" at bounding box center [1096, 895] width 72 height 10
click at [501, 918] on icon at bounding box center [505, 919] width 14 height 14
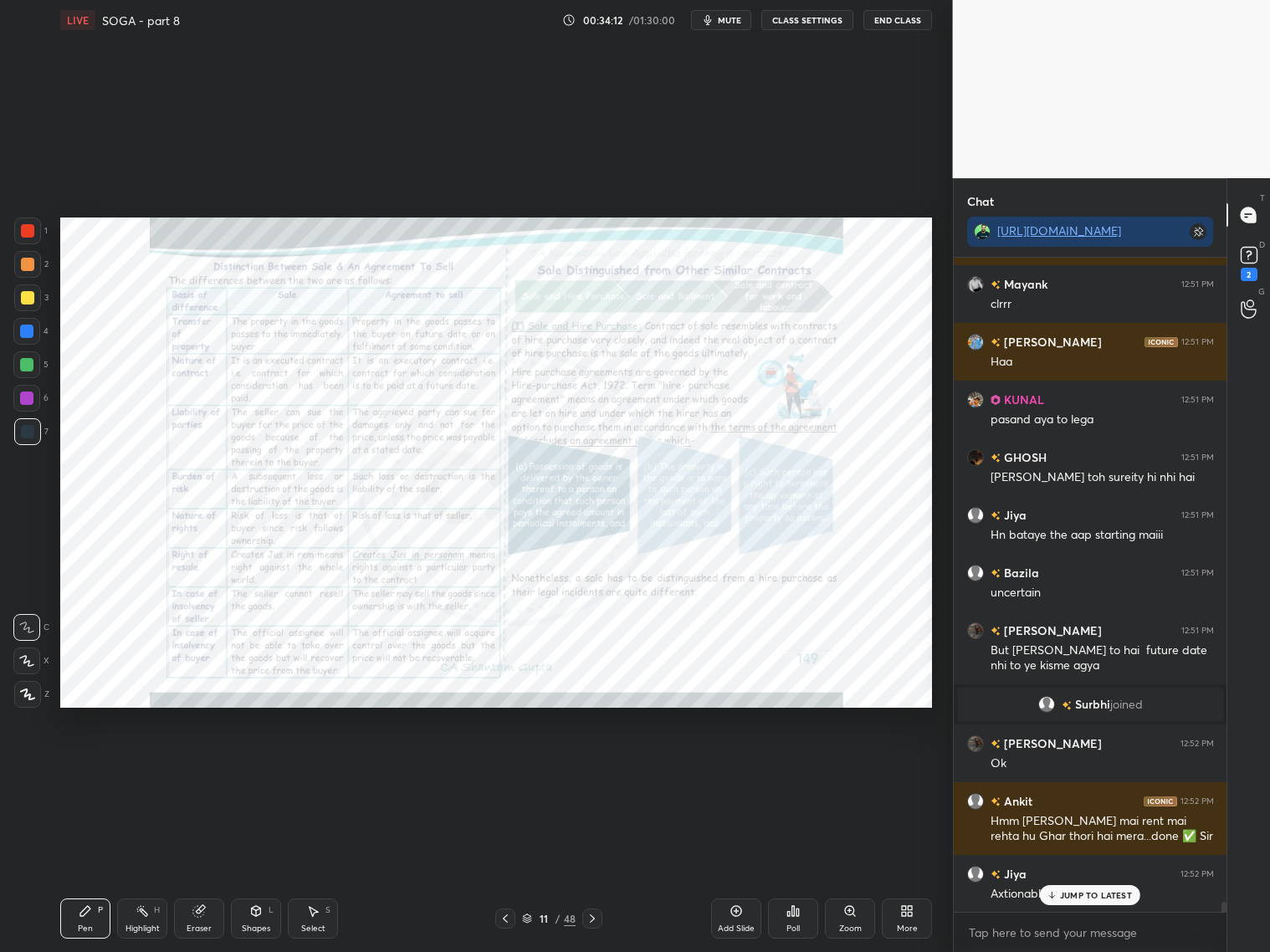
scroll to position [42512, 0]
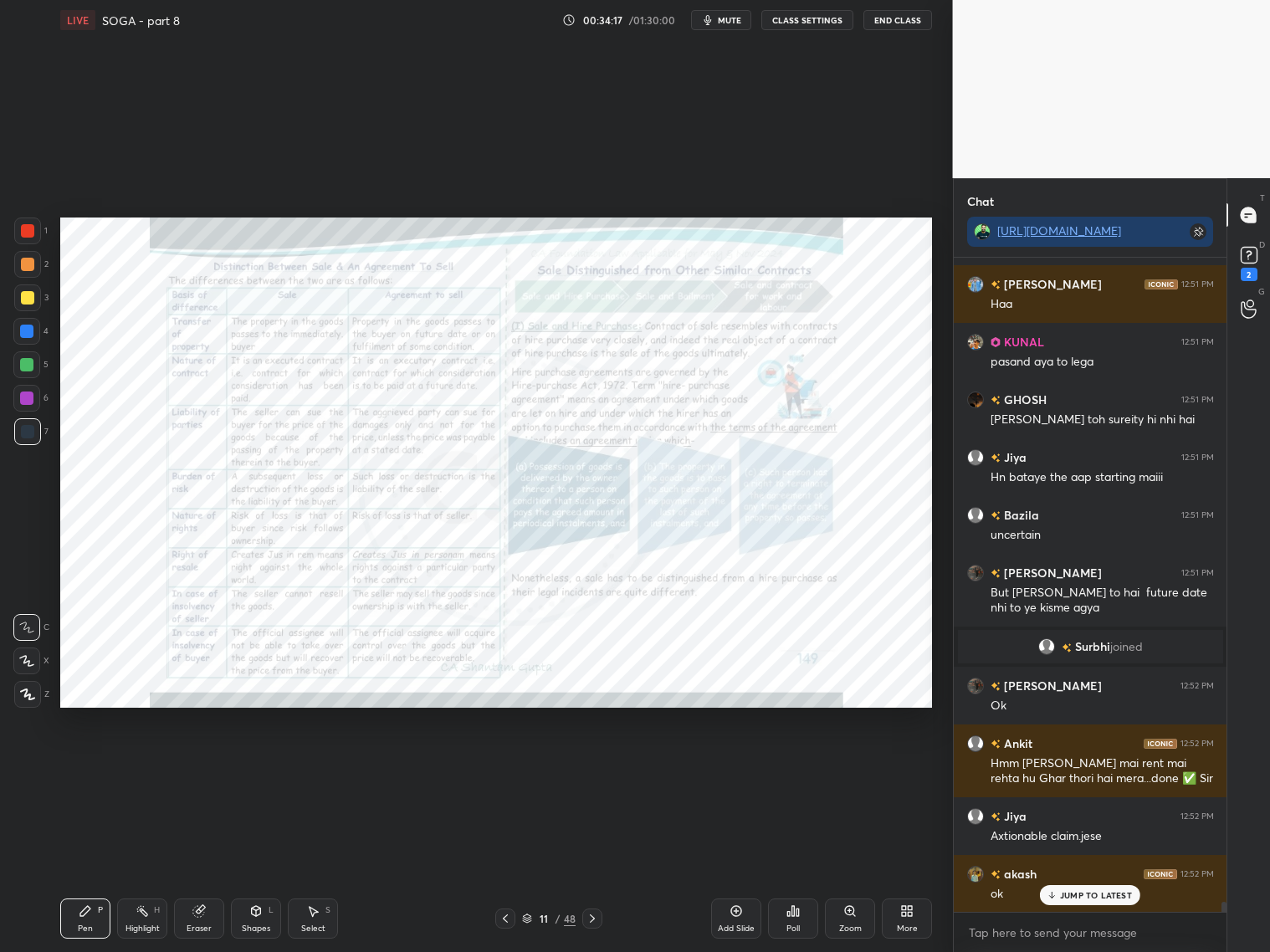
click at [601, 921] on div at bounding box center [591, 918] width 20 height 20
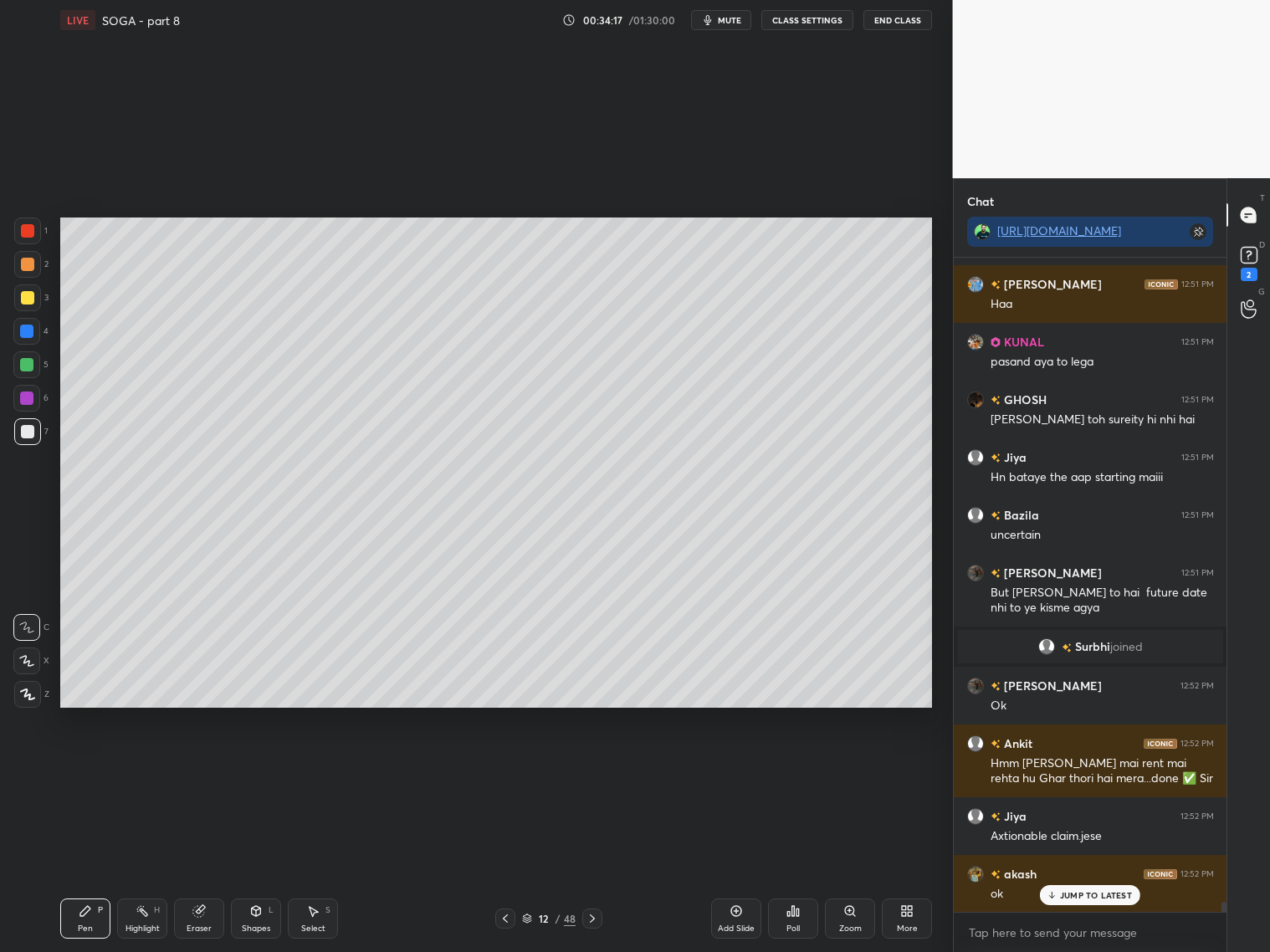
click at [600, 922] on div at bounding box center [591, 918] width 20 height 20
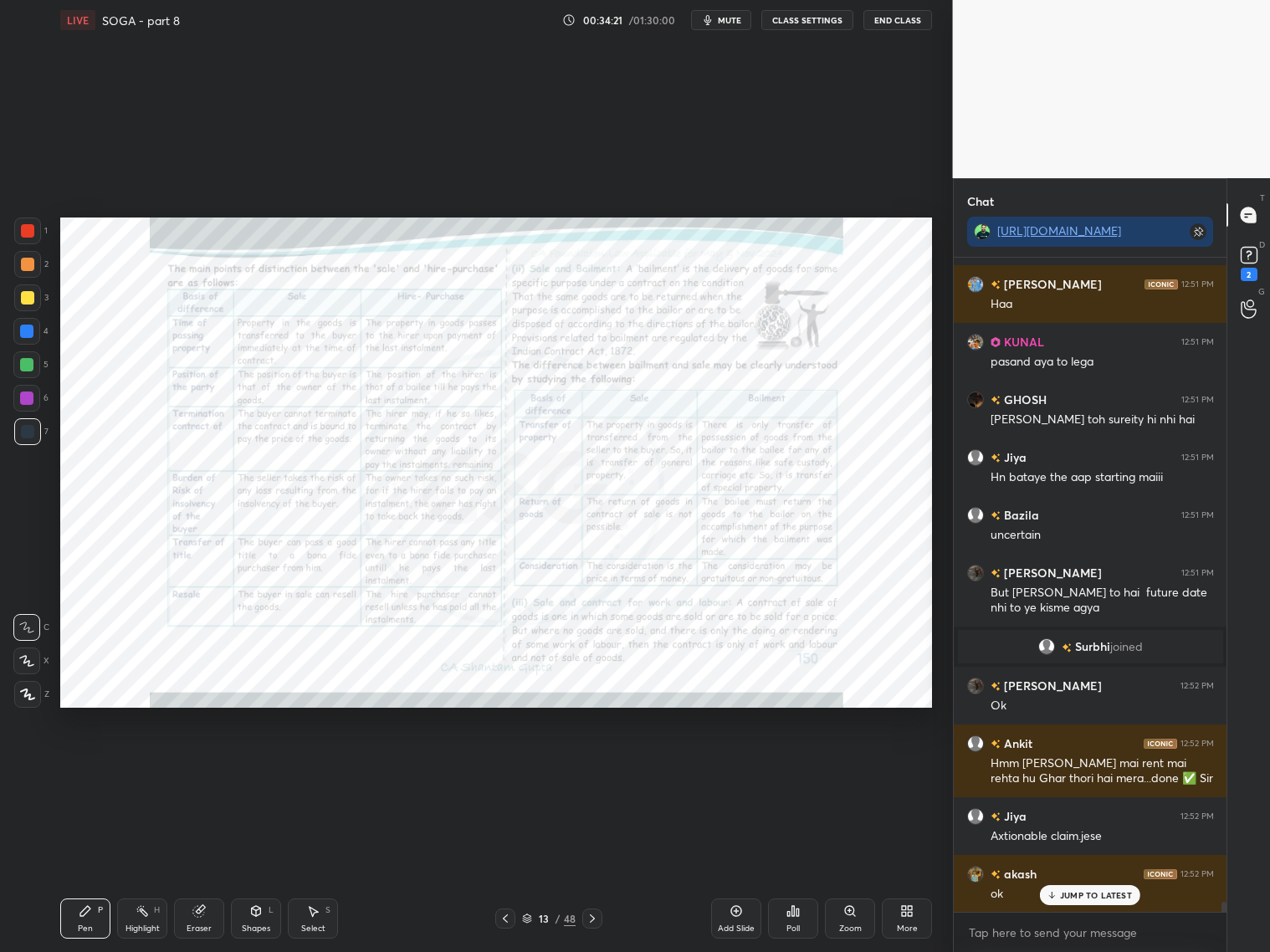
click at [851, 922] on div "Zoom" at bounding box center [850, 918] width 50 height 40
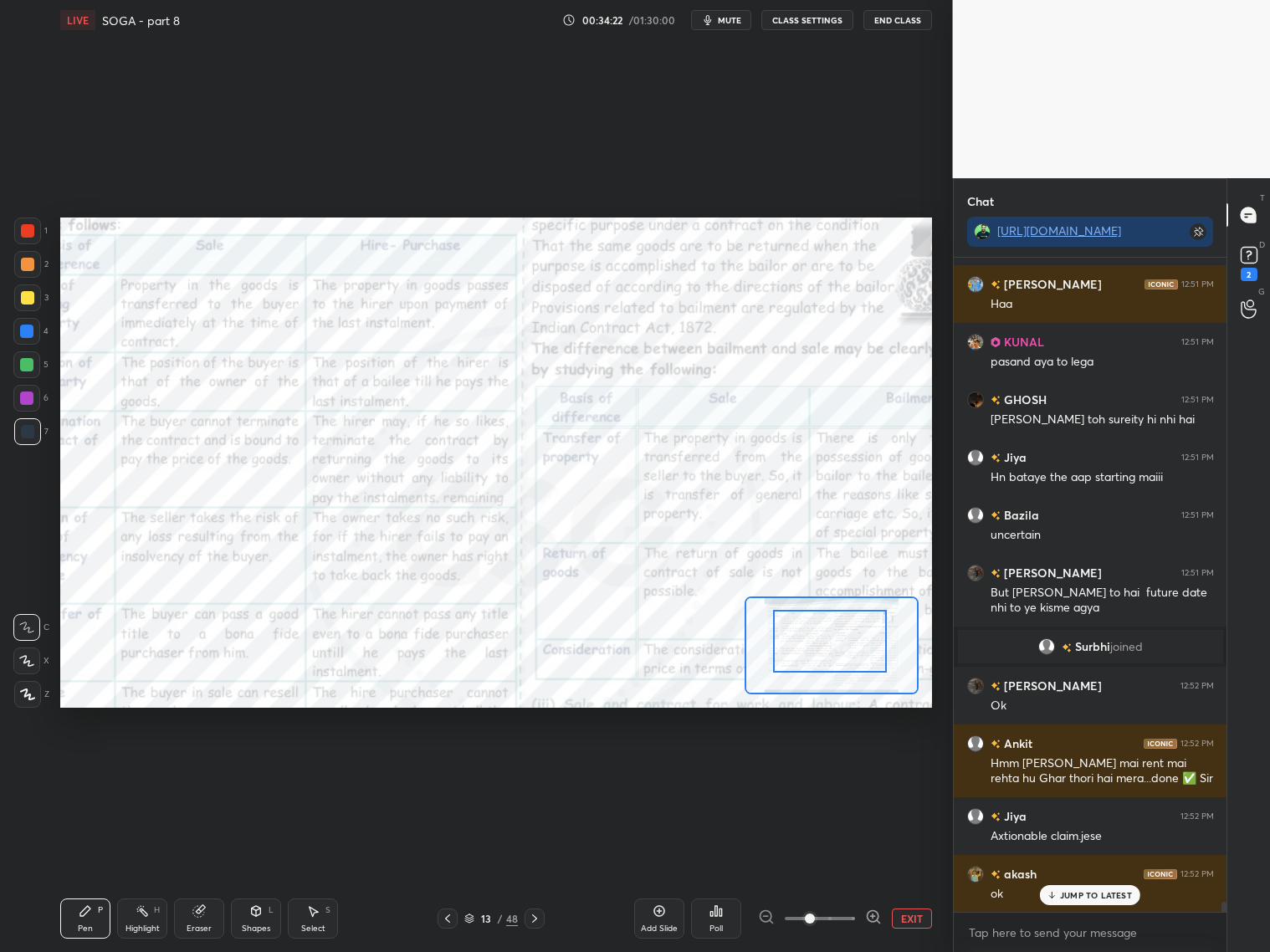
click at [831, 630] on div at bounding box center [829, 641] width 114 height 62
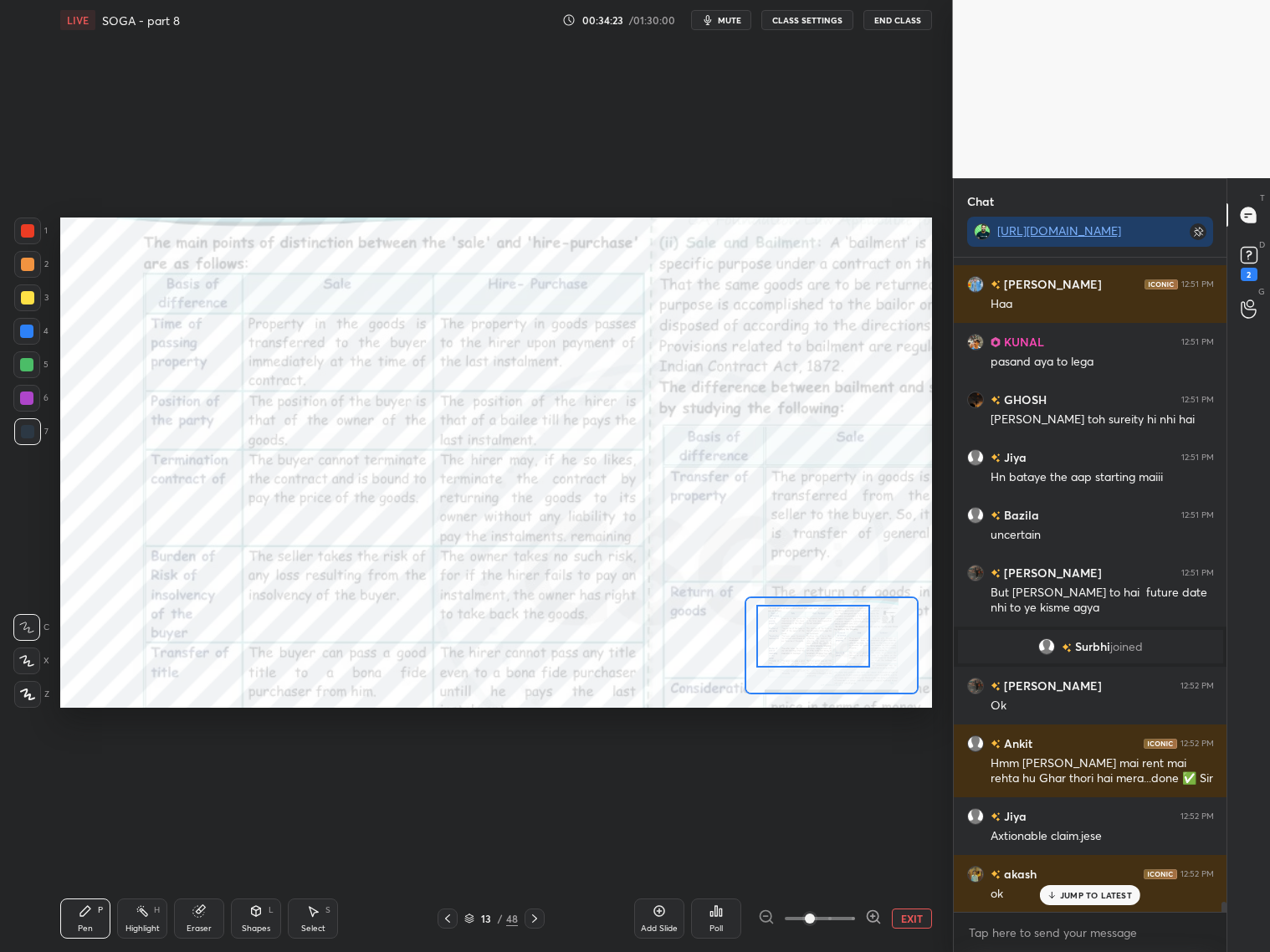
click at [830, 653] on div at bounding box center [813, 636] width 114 height 62
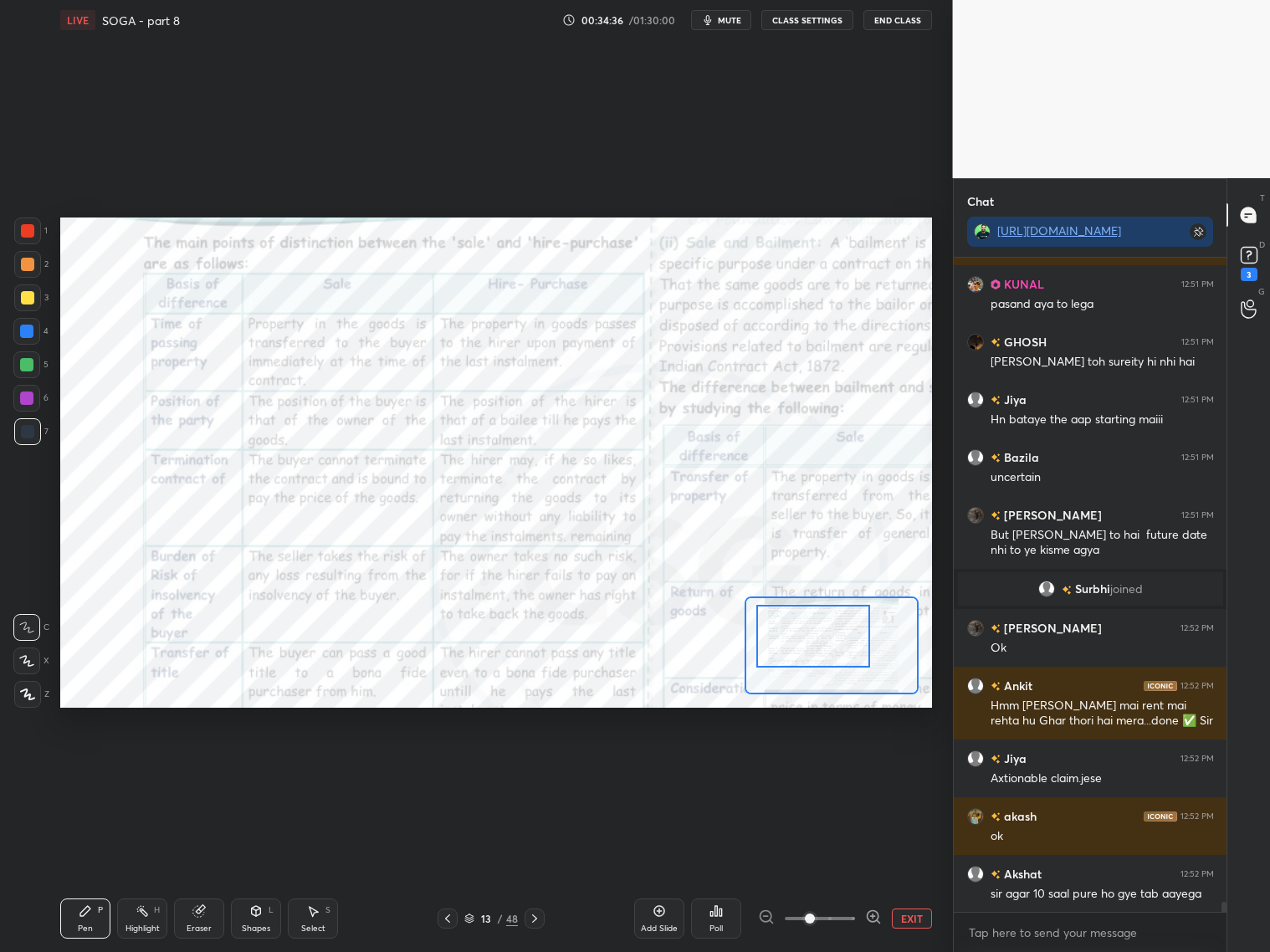
click at [653, 922] on div "Add Slide" at bounding box center [659, 918] width 50 height 40
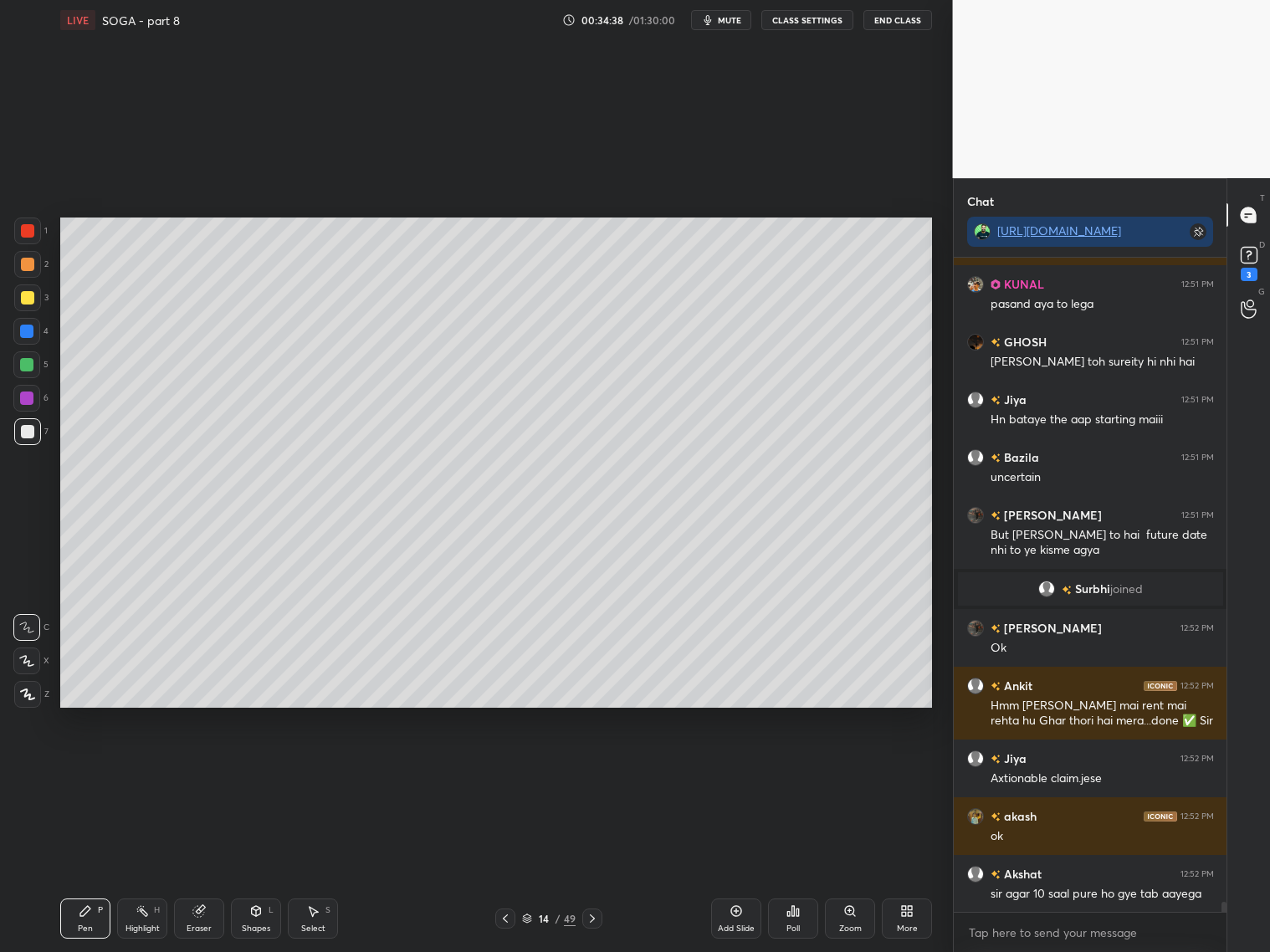
drag, startPoint x: 29, startPoint y: 306, endPoint x: 46, endPoint y: 308, distance: 17.1
click at [36, 306] on div at bounding box center [27, 297] width 26 height 26
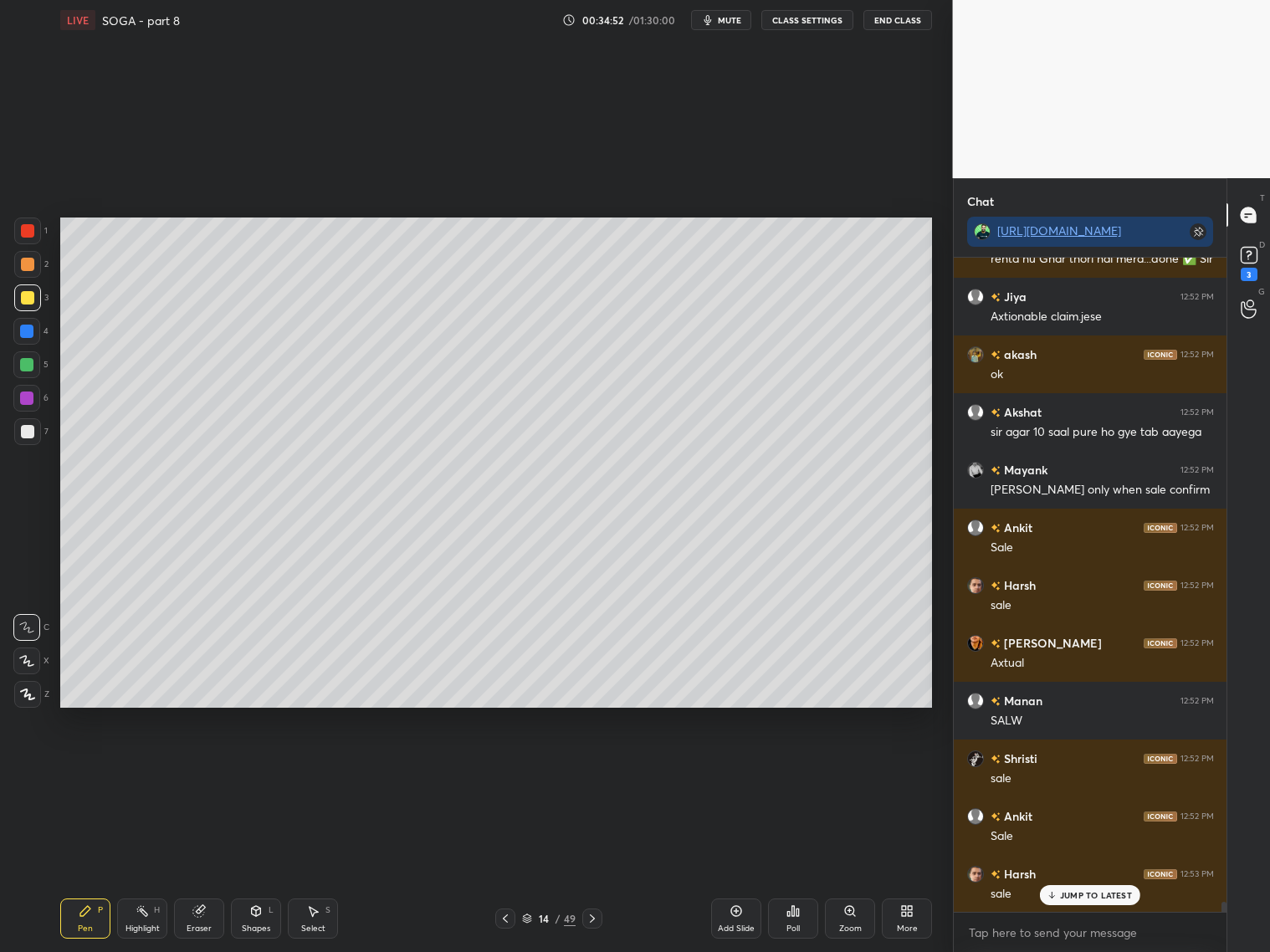
scroll to position [43089, 0]
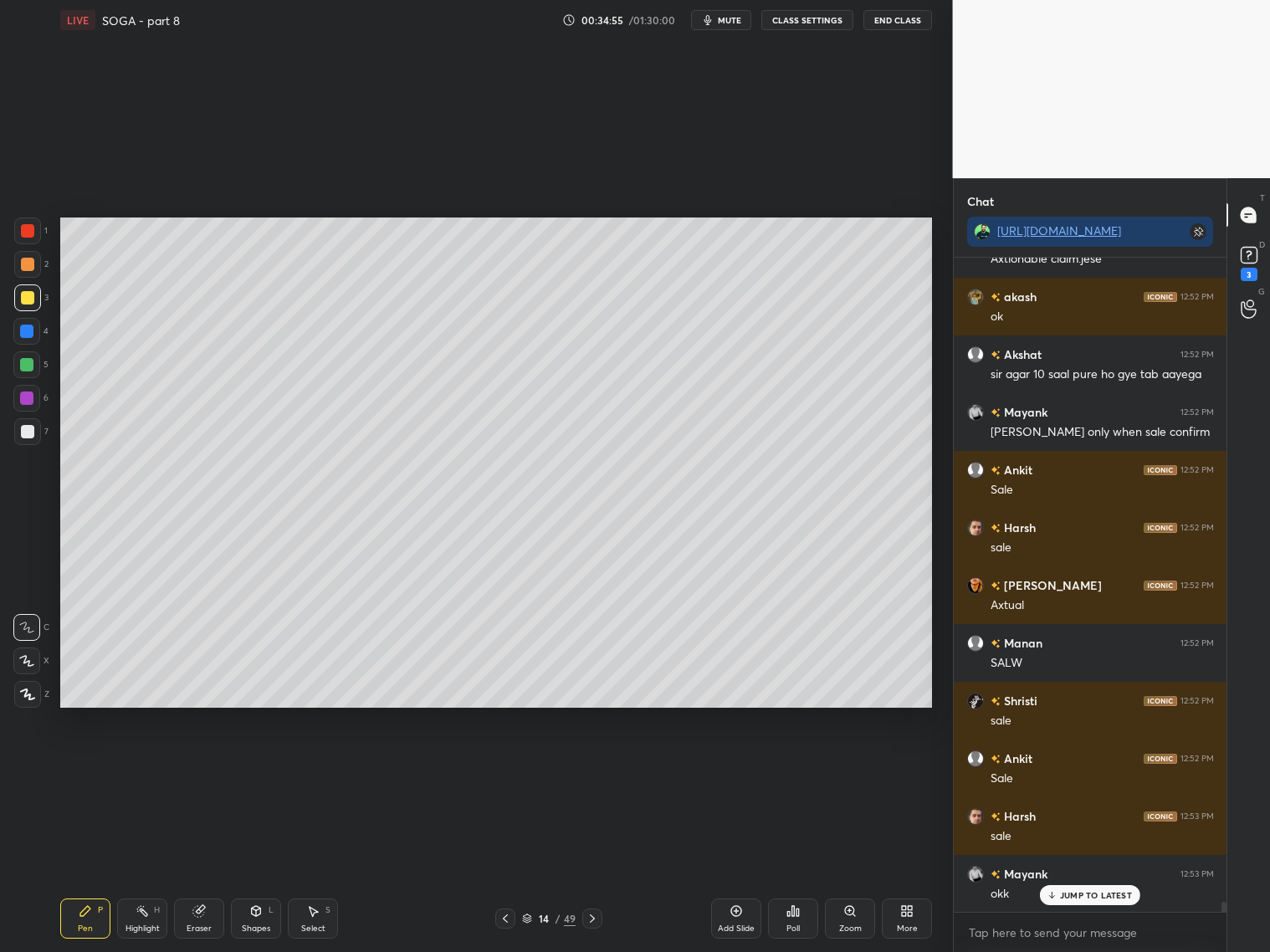
click at [508, 919] on icon at bounding box center [505, 919] width 14 height 14
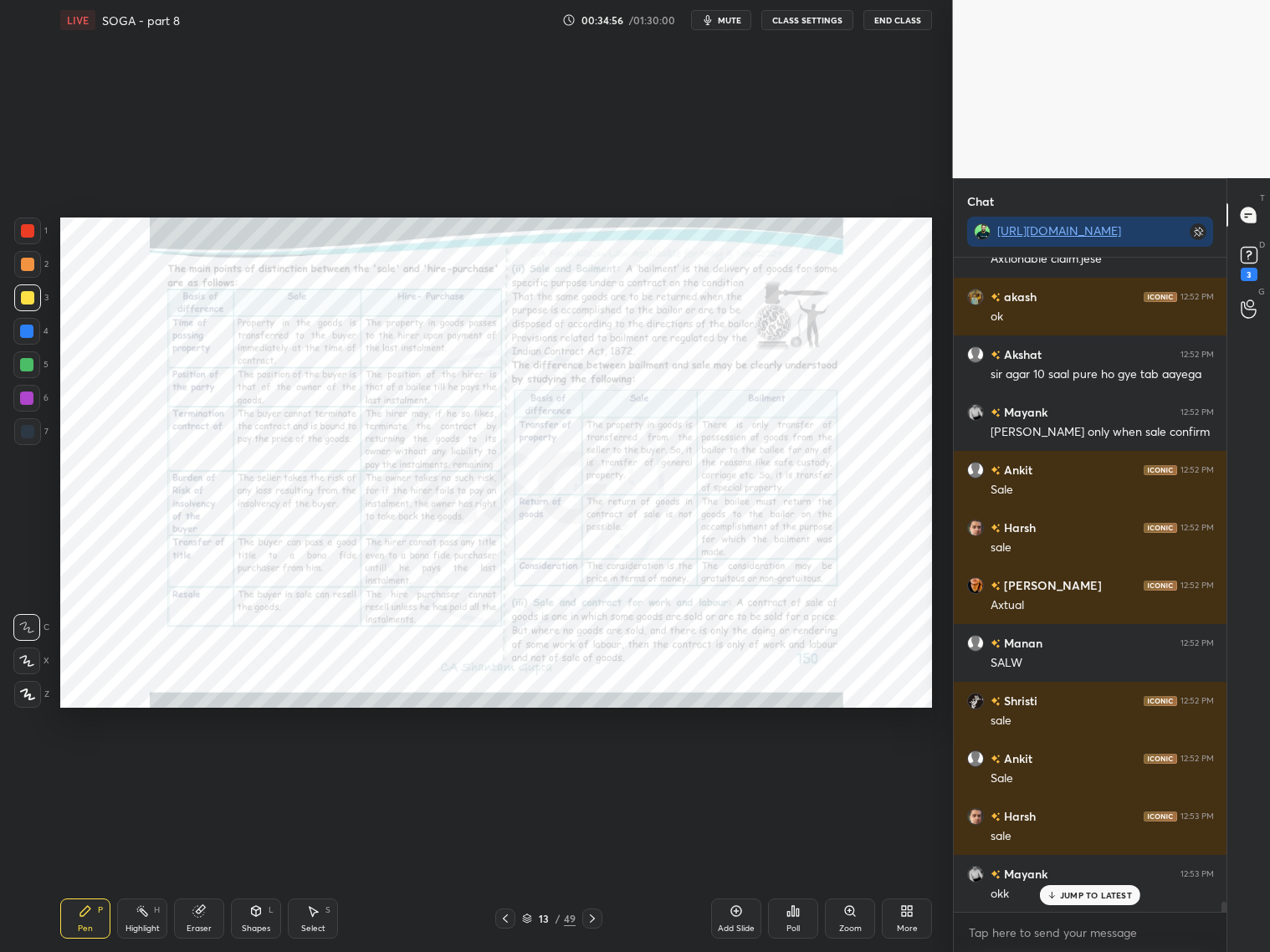
click at [859, 915] on div "Zoom" at bounding box center [850, 918] width 50 height 40
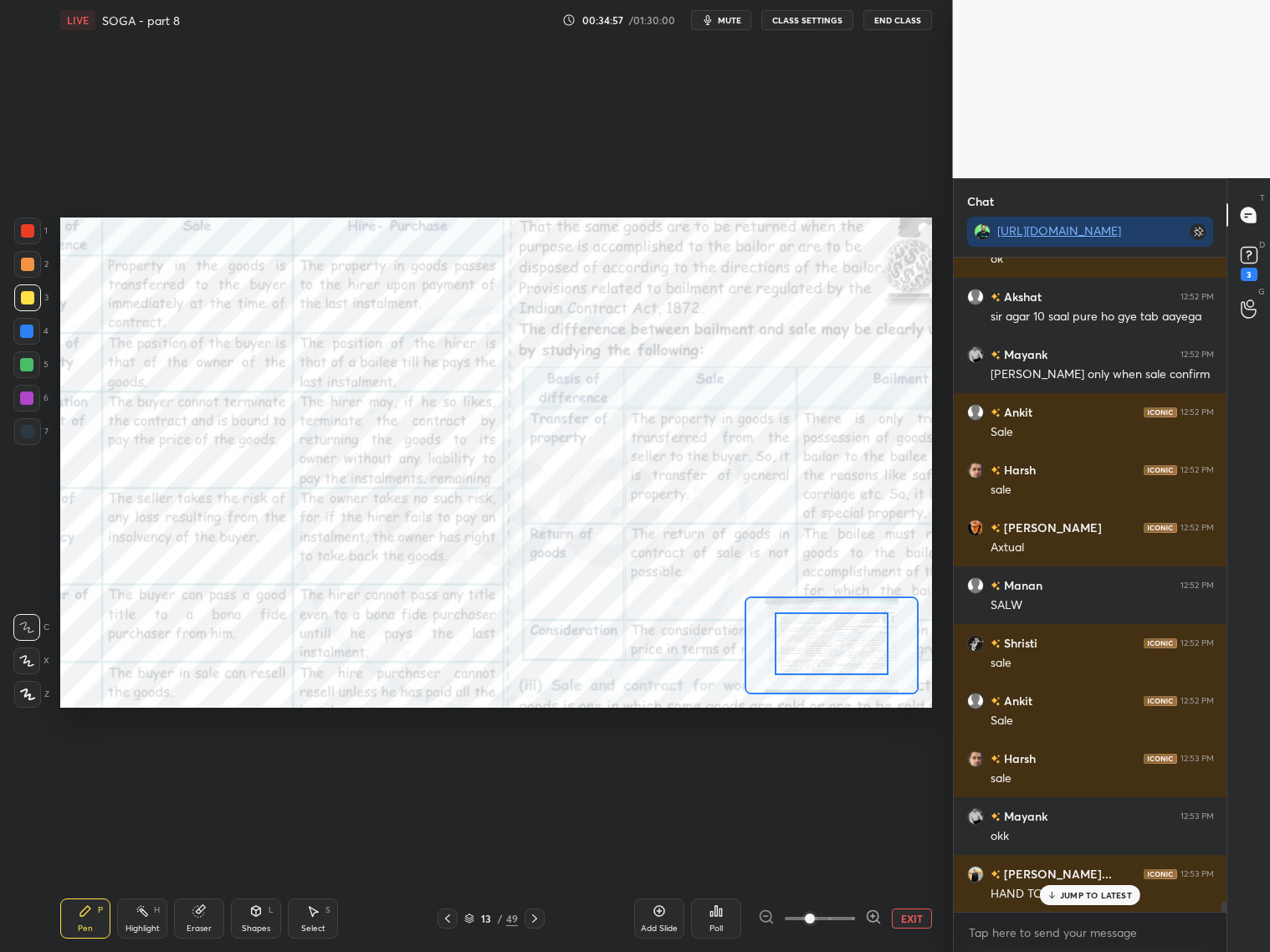
drag, startPoint x: 838, startPoint y: 665, endPoint x: 822, endPoint y: 656, distance: 18.4
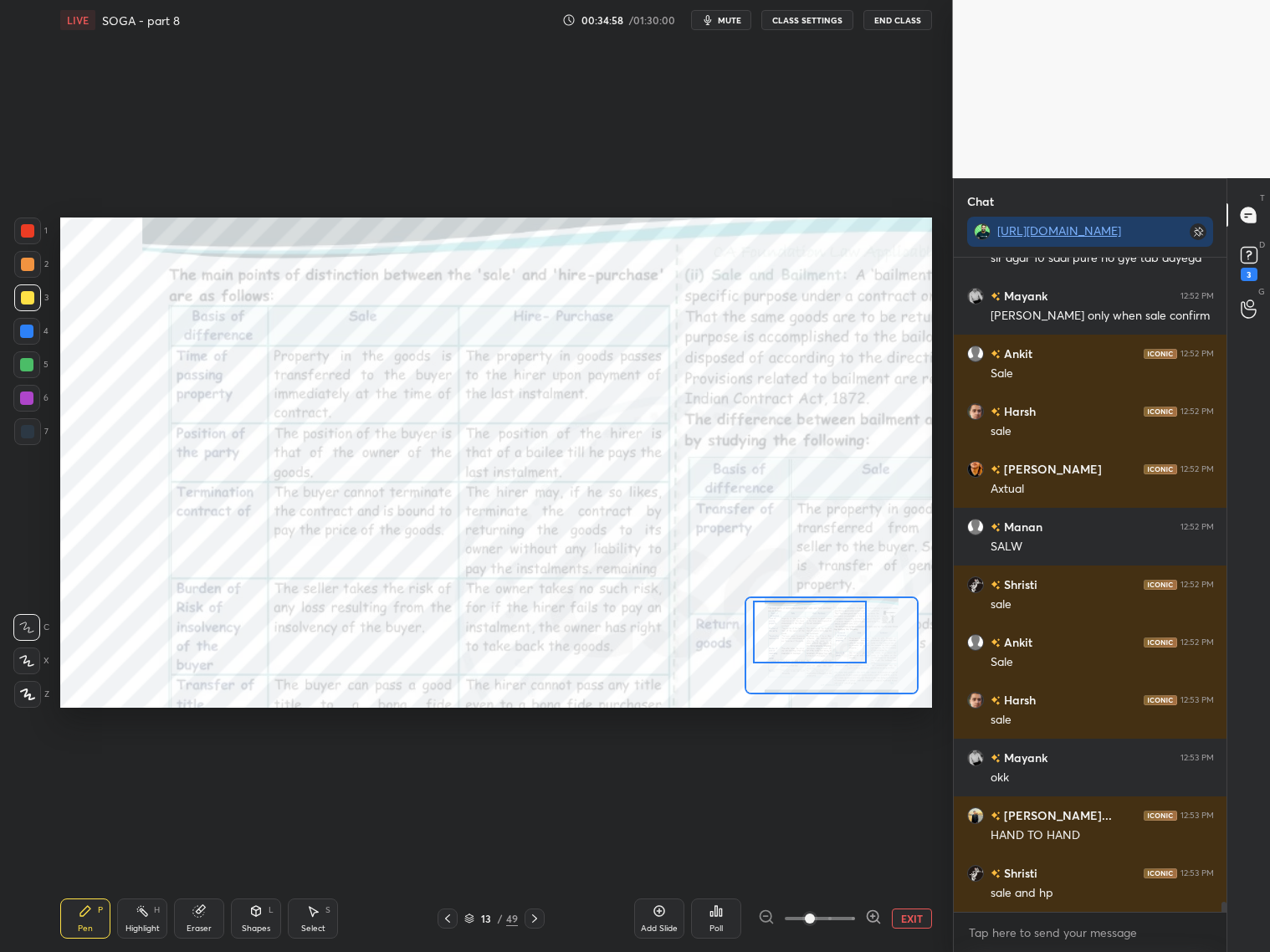
drag, startPoint x: 826, startPoint y: 650, endPoint x: 808, endPoint y: 646, distance: 18.4
click at [810, 646] on div at bounding box center [809, 632] width 114 height 62
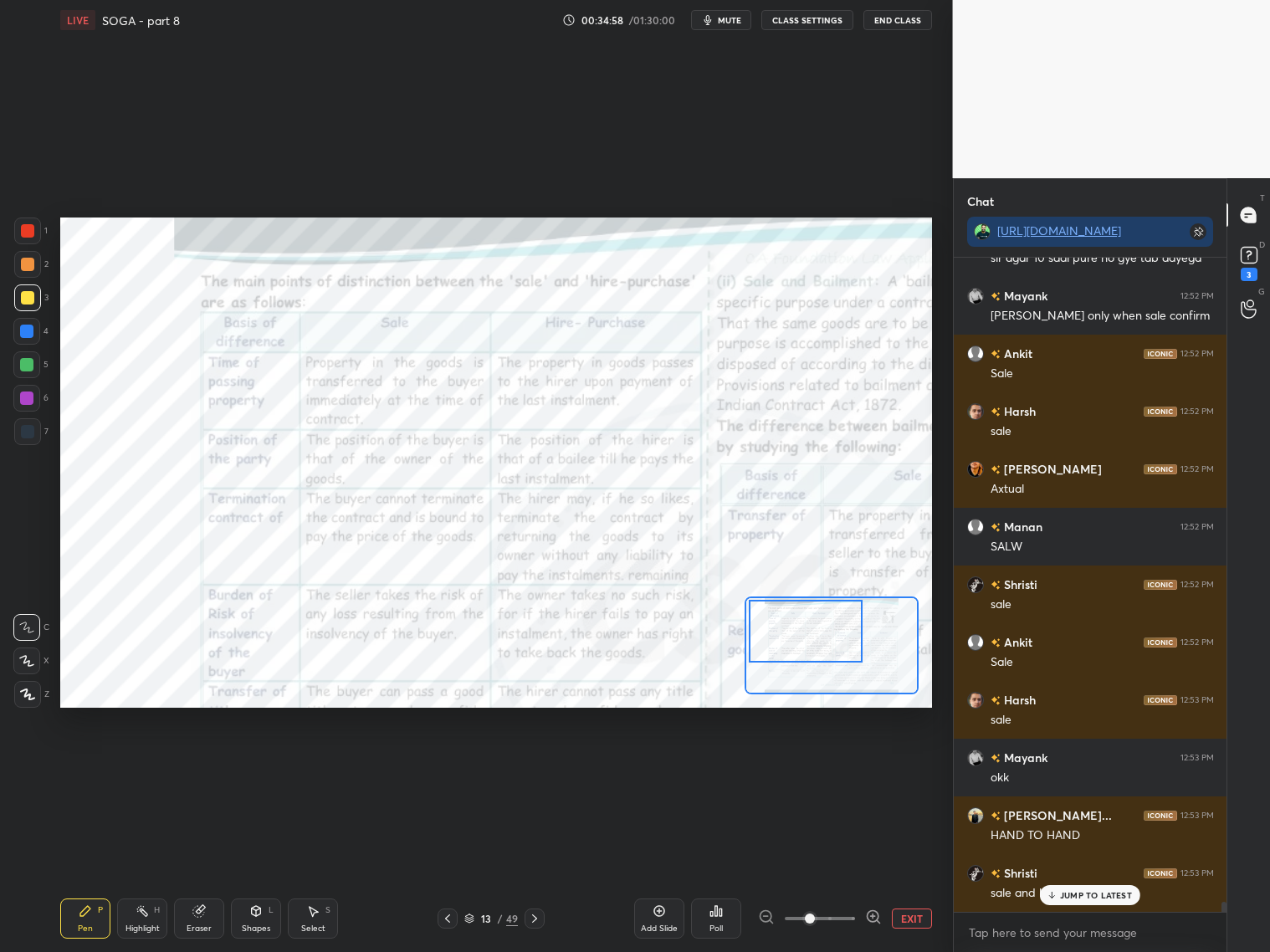
scroll to position [43261, 0]
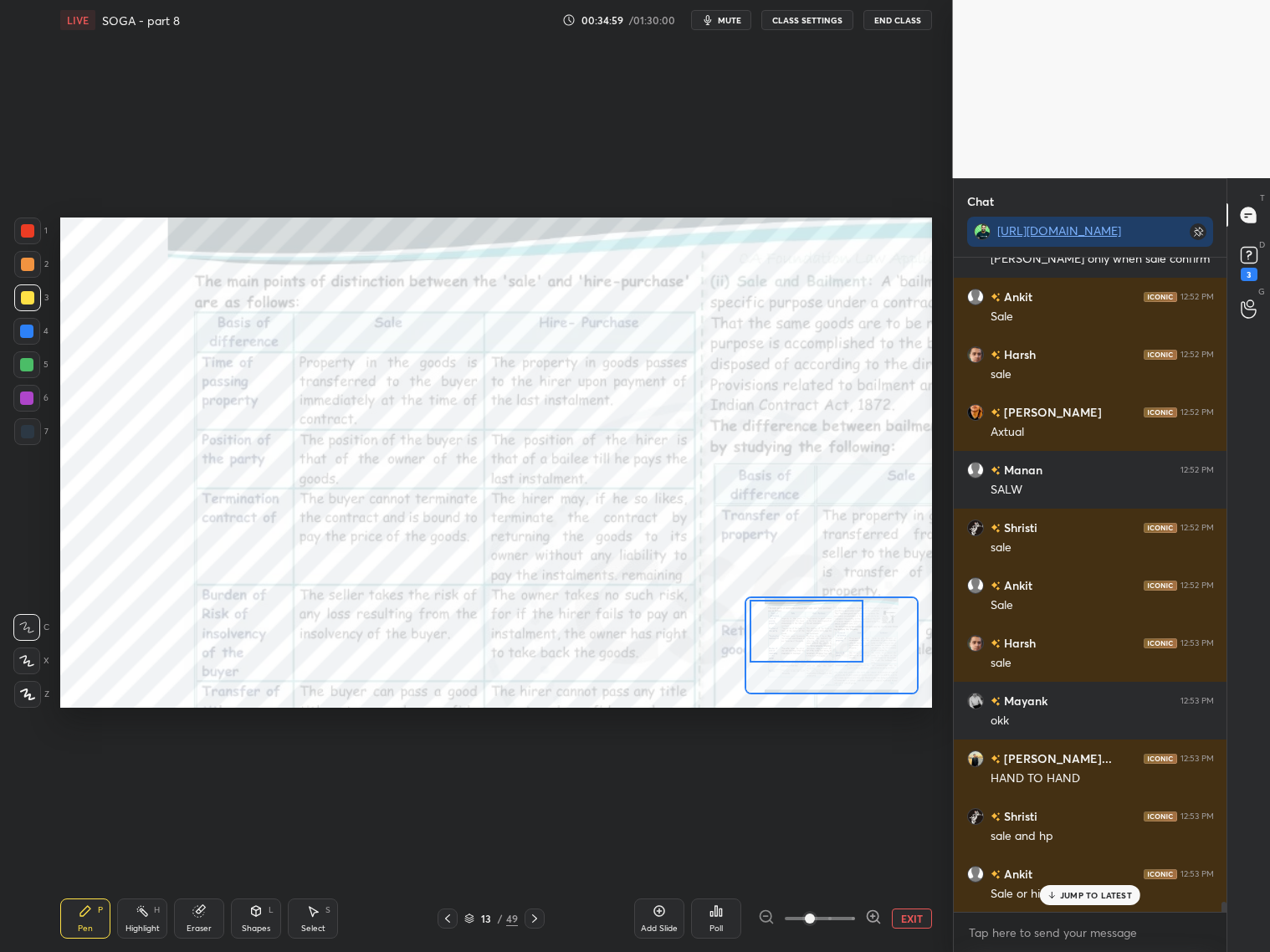
click at [814, 644] on div at bounding box center [806, 631] width 114 height 62
click at [32, 438] on div at bounding box center [27, 431] width 26 height 26
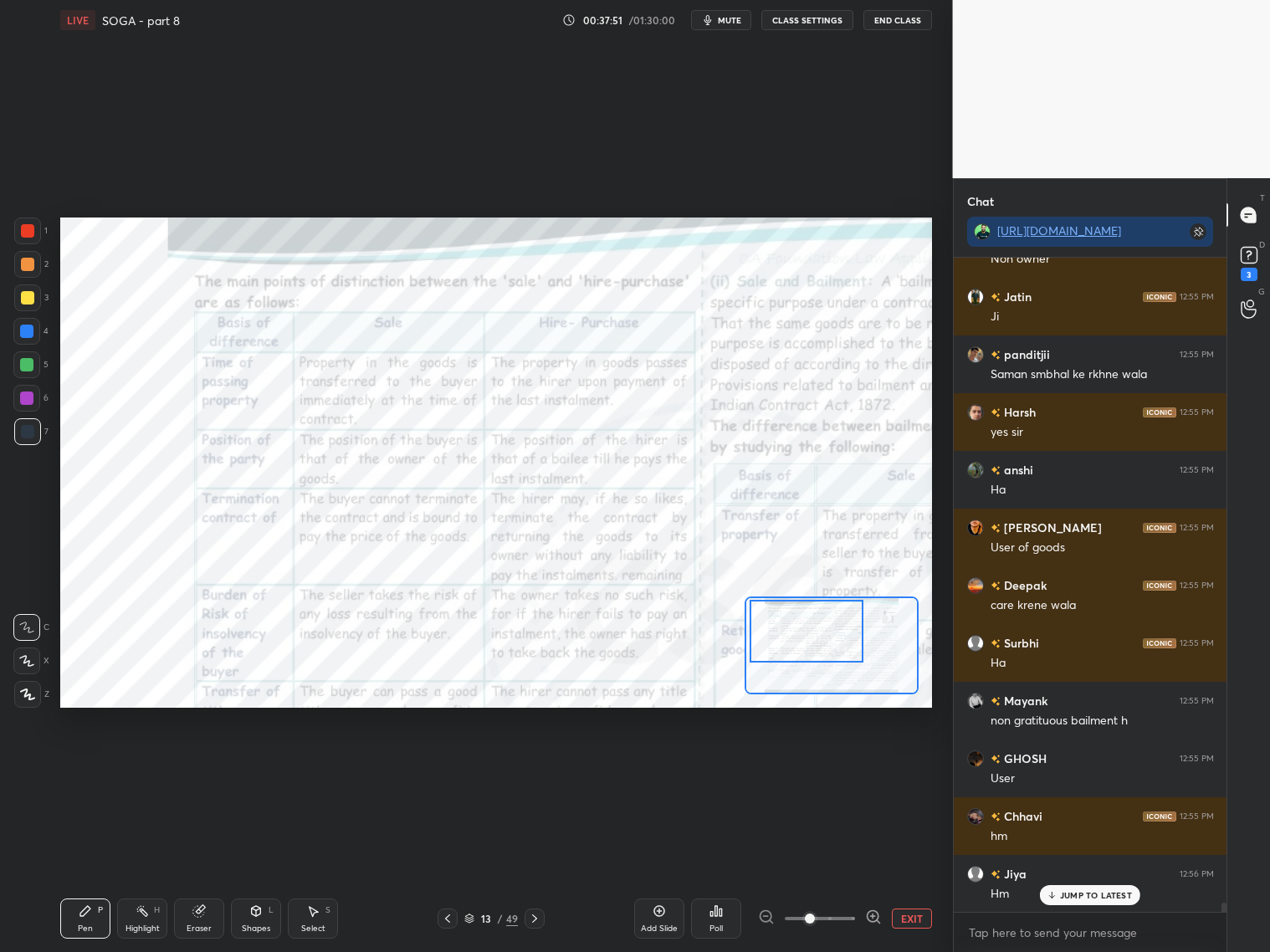
scroll to position [45347, 0]
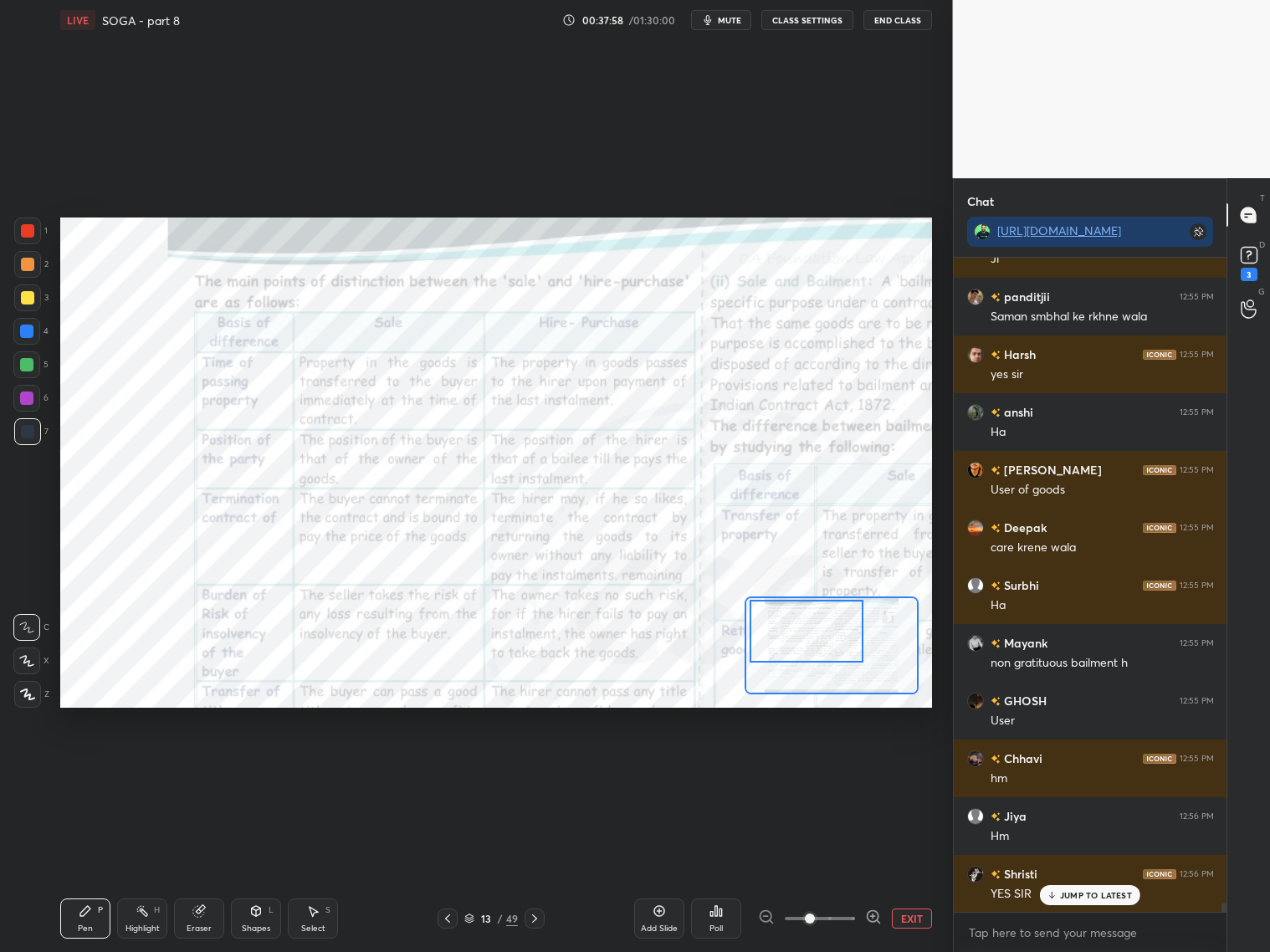
click at [538, 914] on icon at bounding box center [535, 919] width 14 height 14
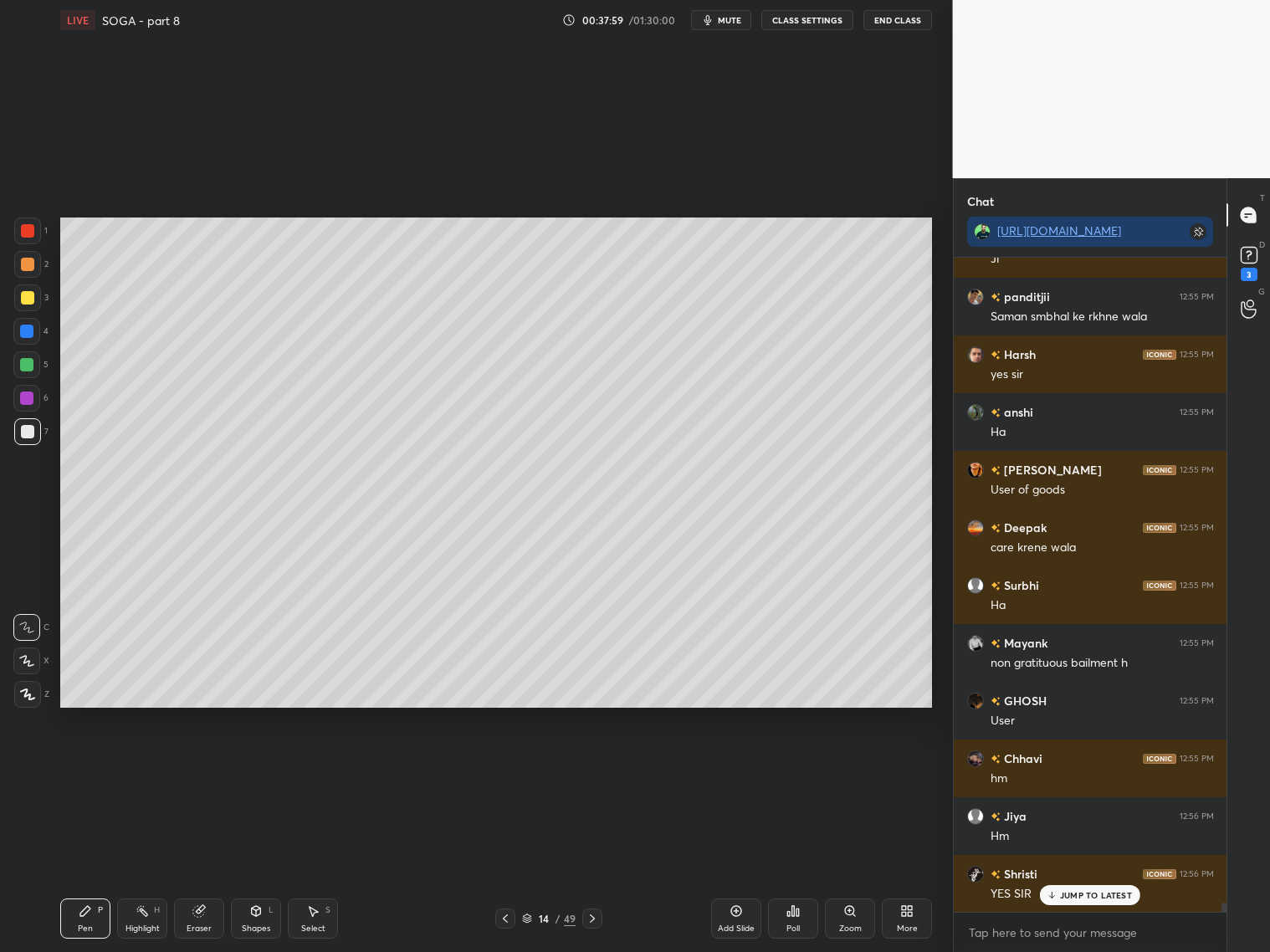
click at [508, 922] on icon at bounding box center [505, 919] width 14 height 14
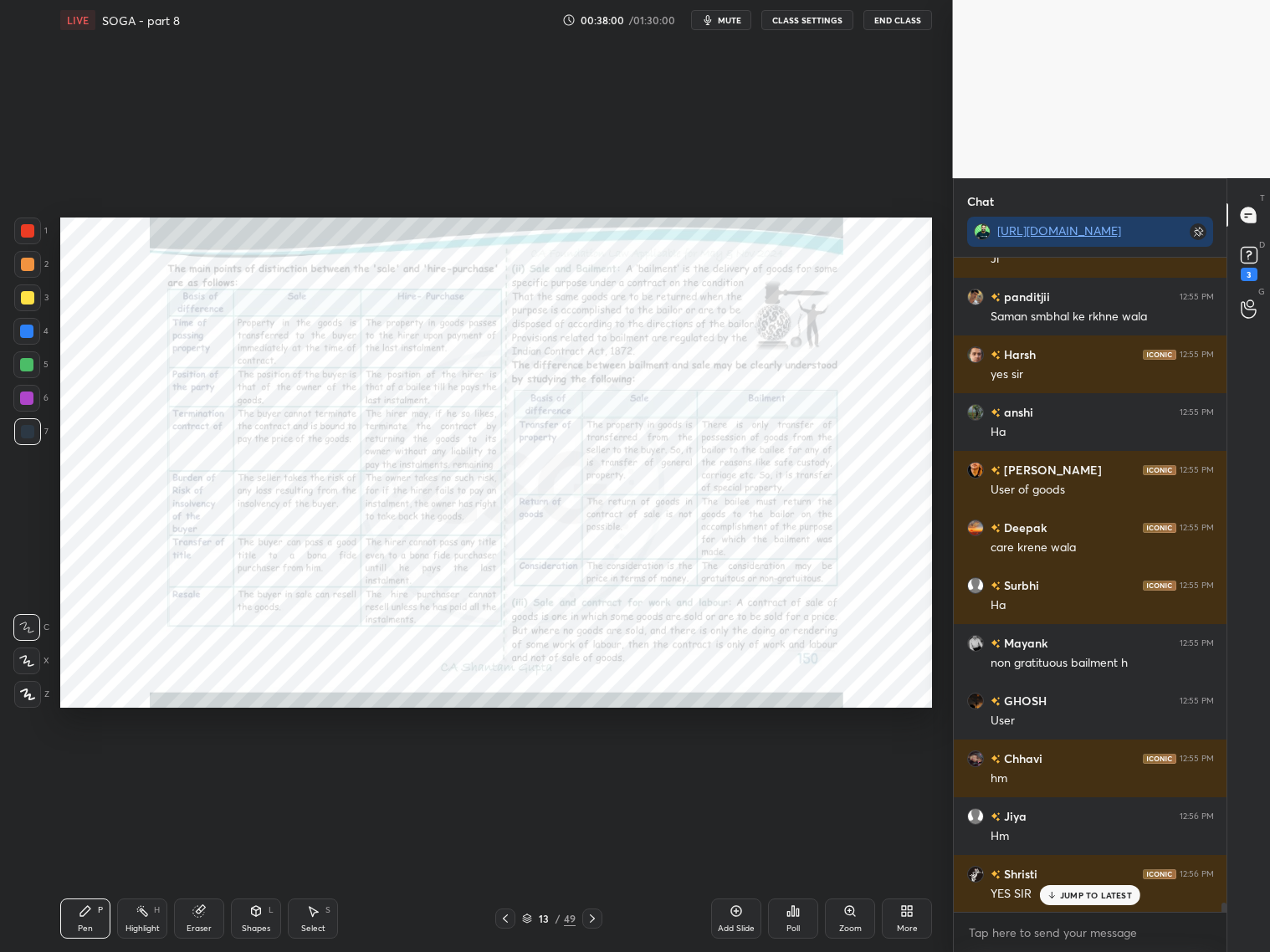
click at [507, 918] on icon at bounding box center [505, 919] width 14 height 14
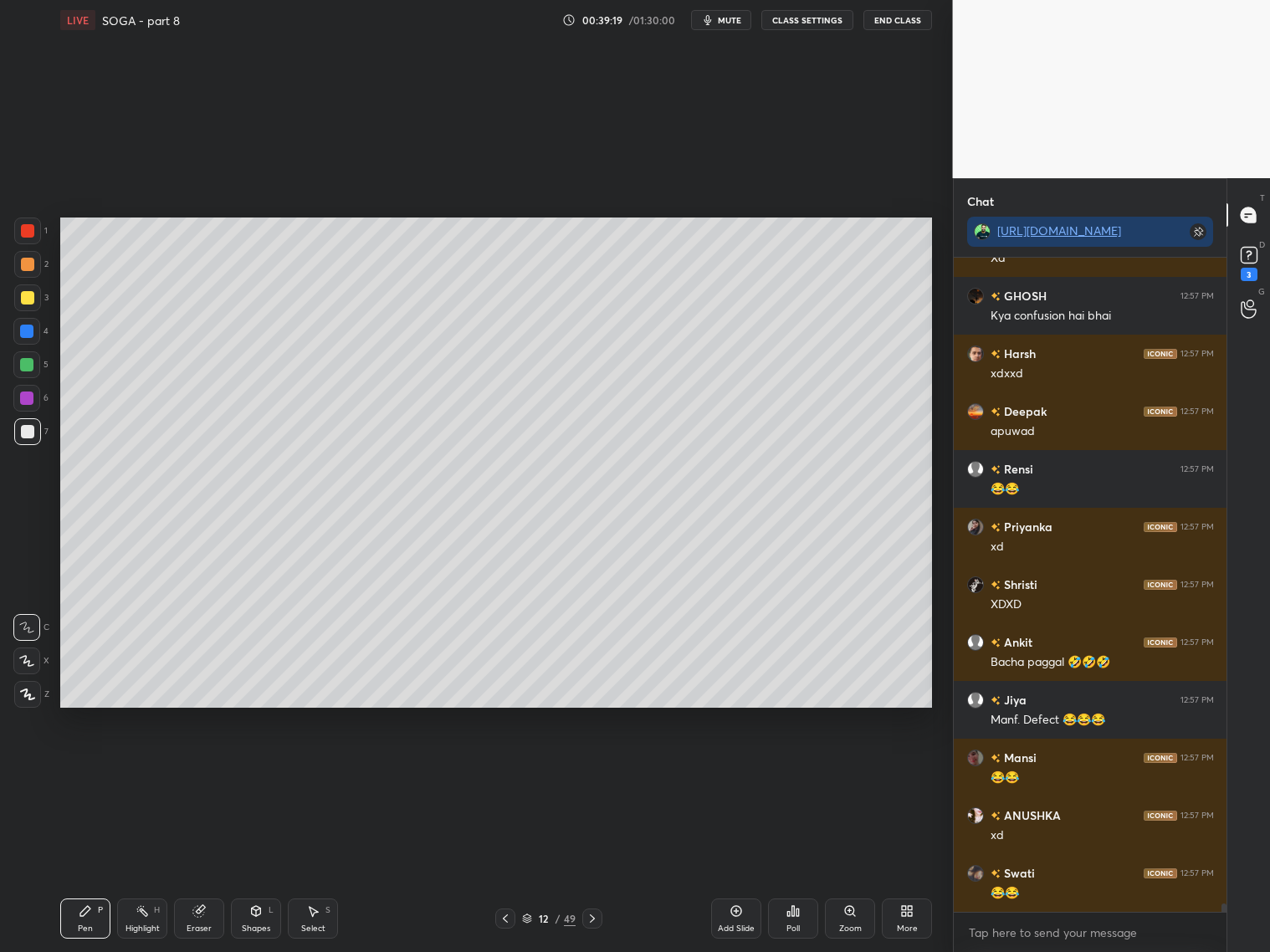
scroll to position [48176, 0]
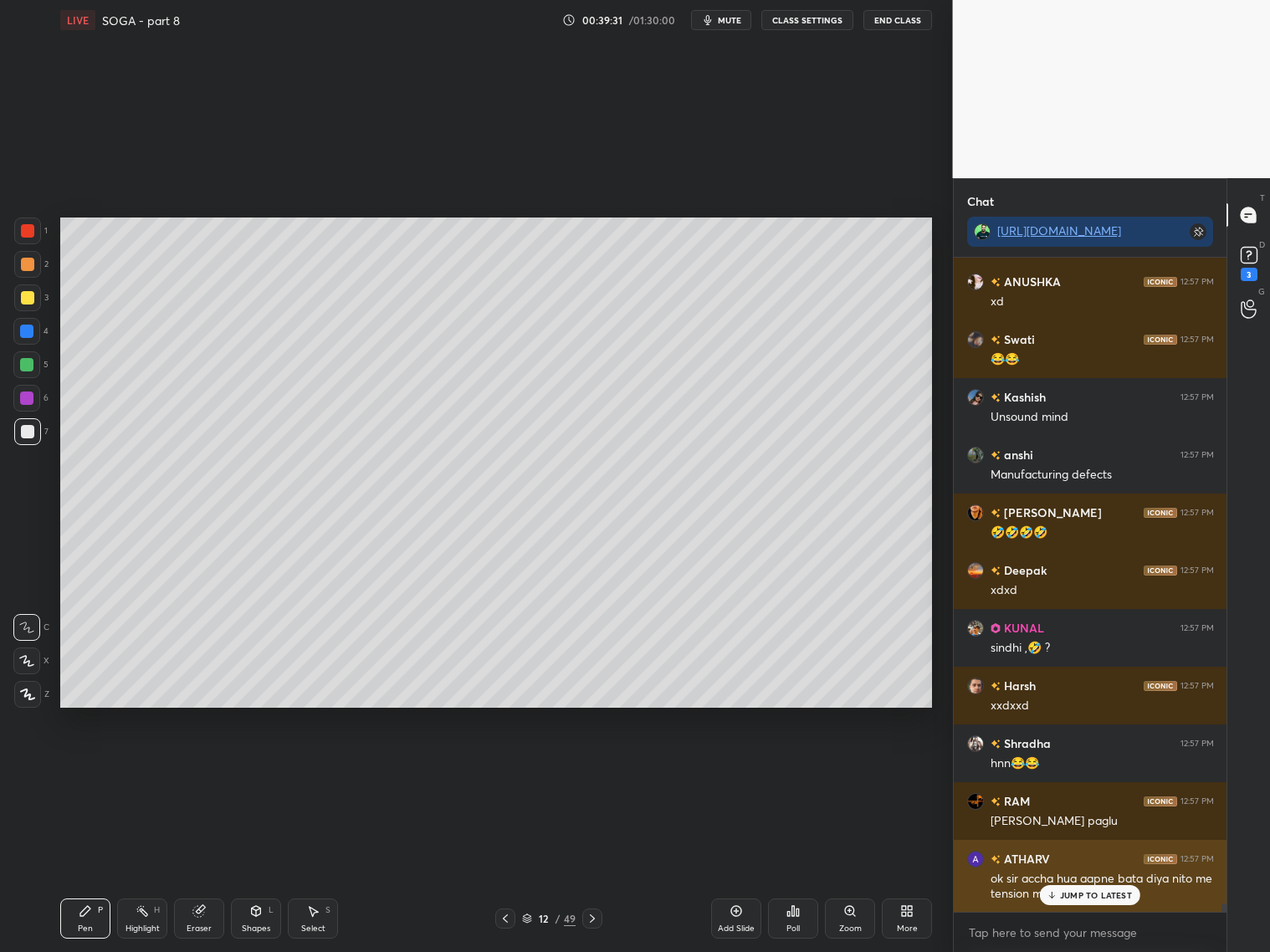
click at [1095, 891] on p "JUMP TO LATEST" at bounding box center [1096, 895] width 72 height 10
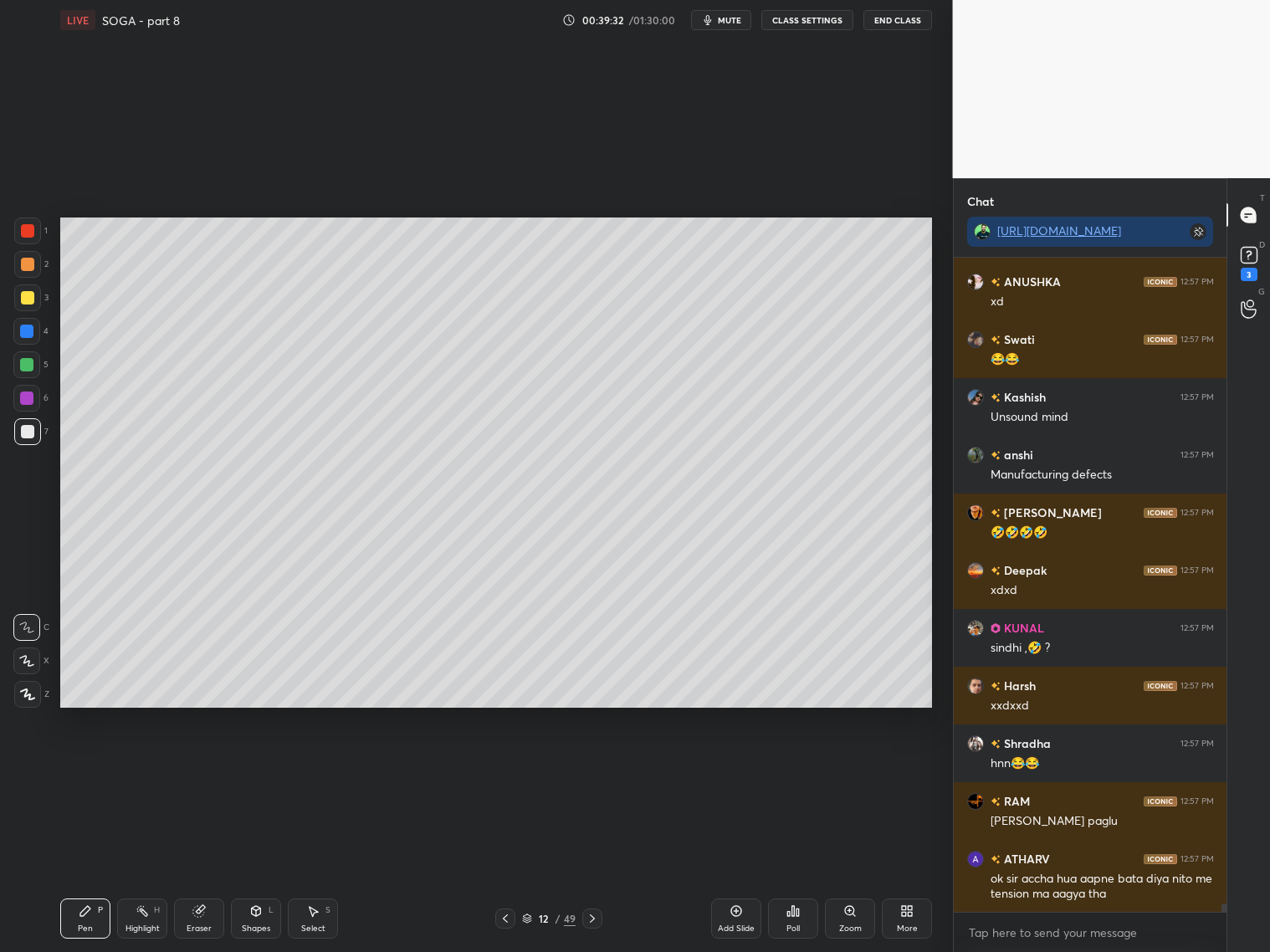
click at [513, 914] on div at bounding box center [504, 918] width 20 height 20
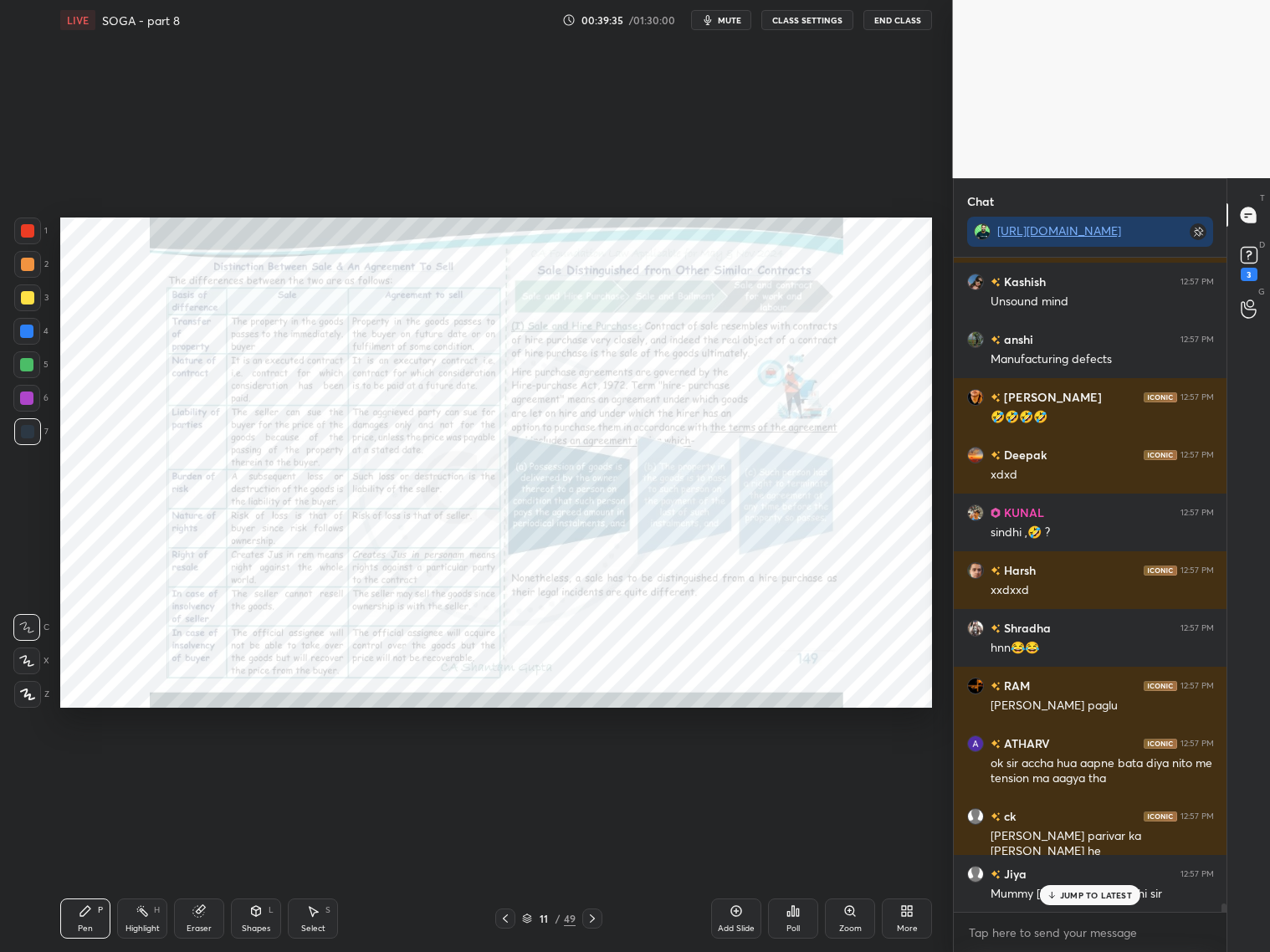
click at [597, 915] on icon at bounding box center [592, 919] width 14 height 14
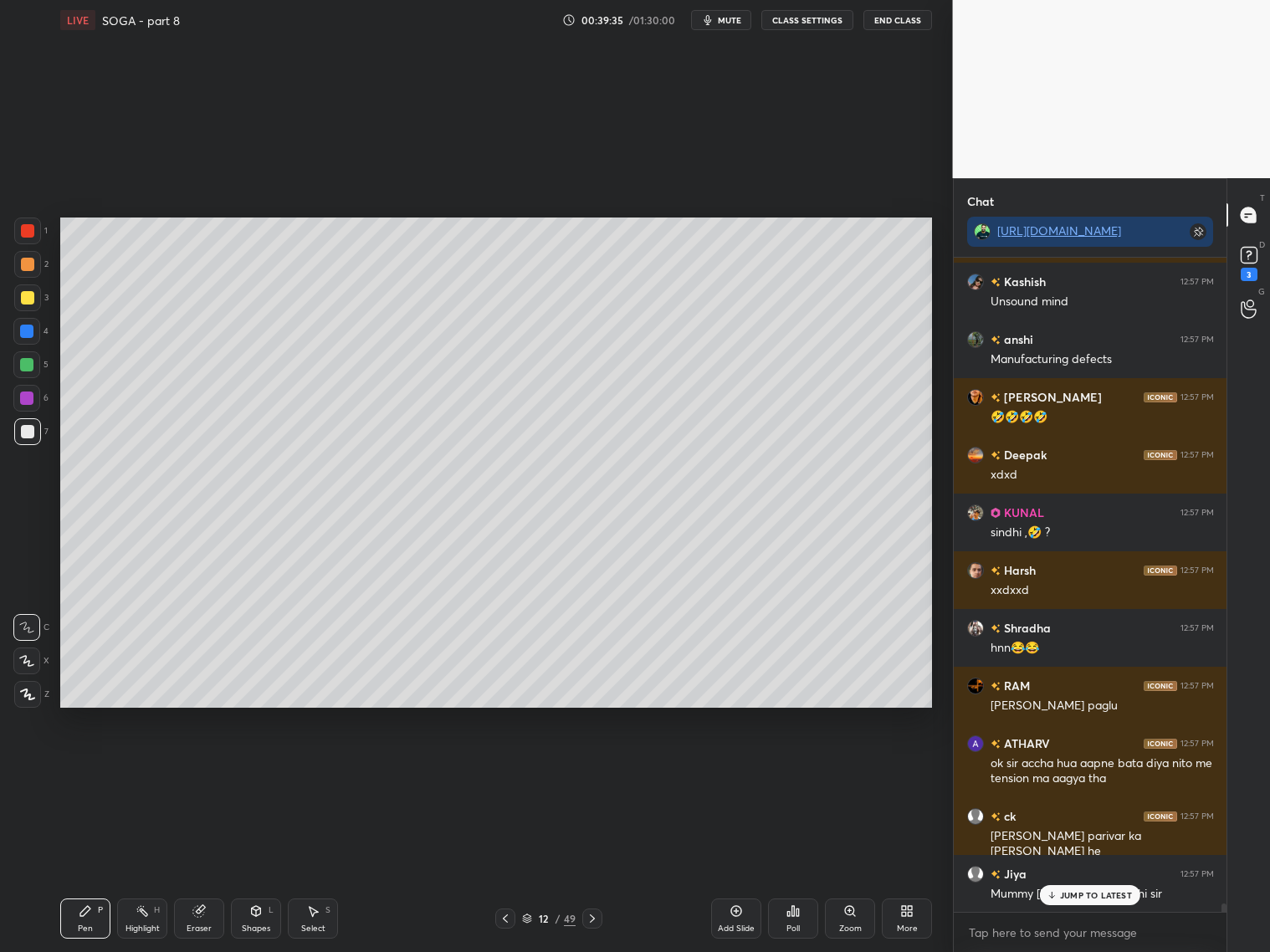
click at [597, 919] on icon at bounding box center [592, 919] width 14 height 14
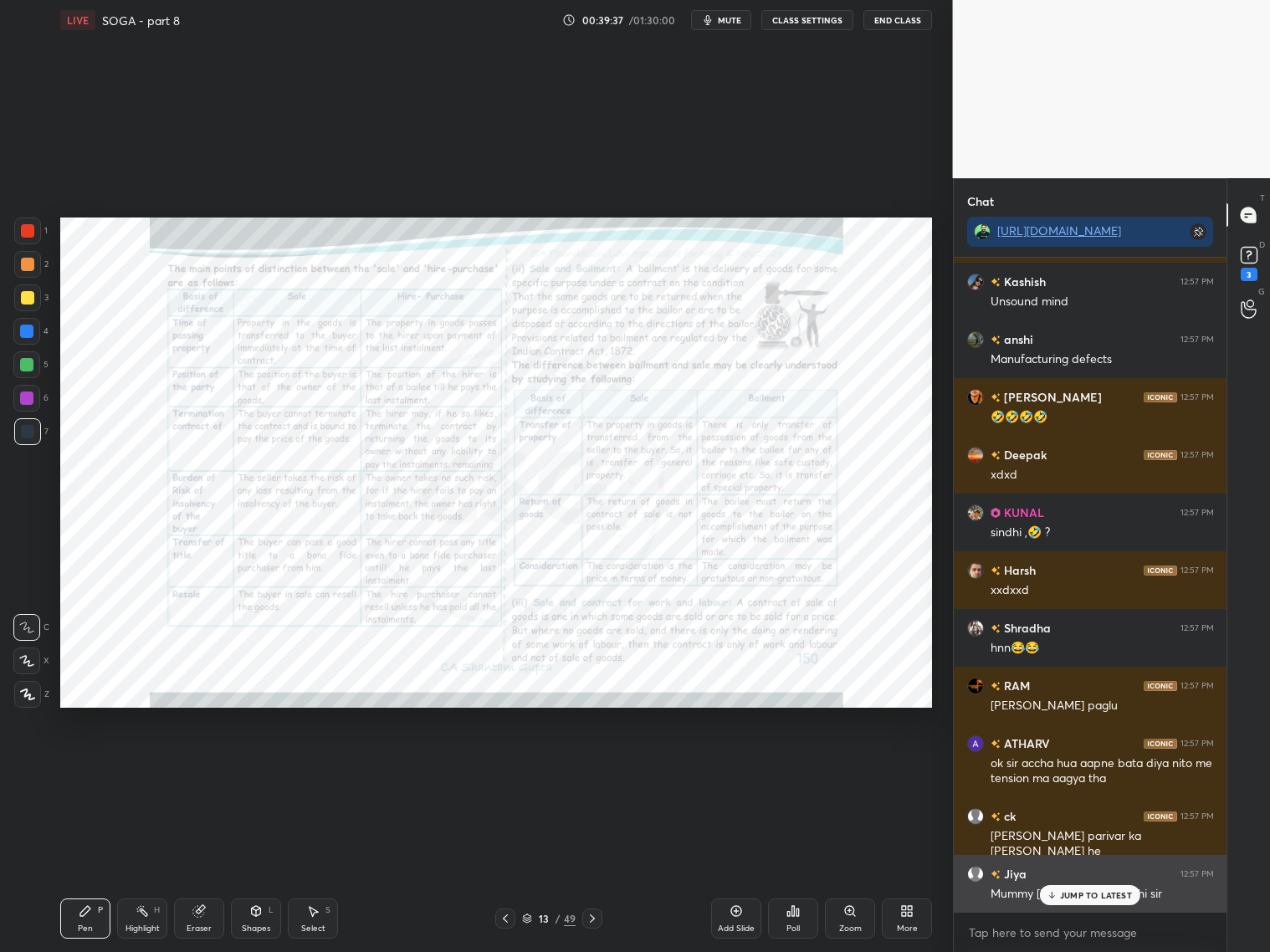
click at [1067, 894] on p "JUMP TO LATEST" at bounding box center [1096, 895] width 72 height 10
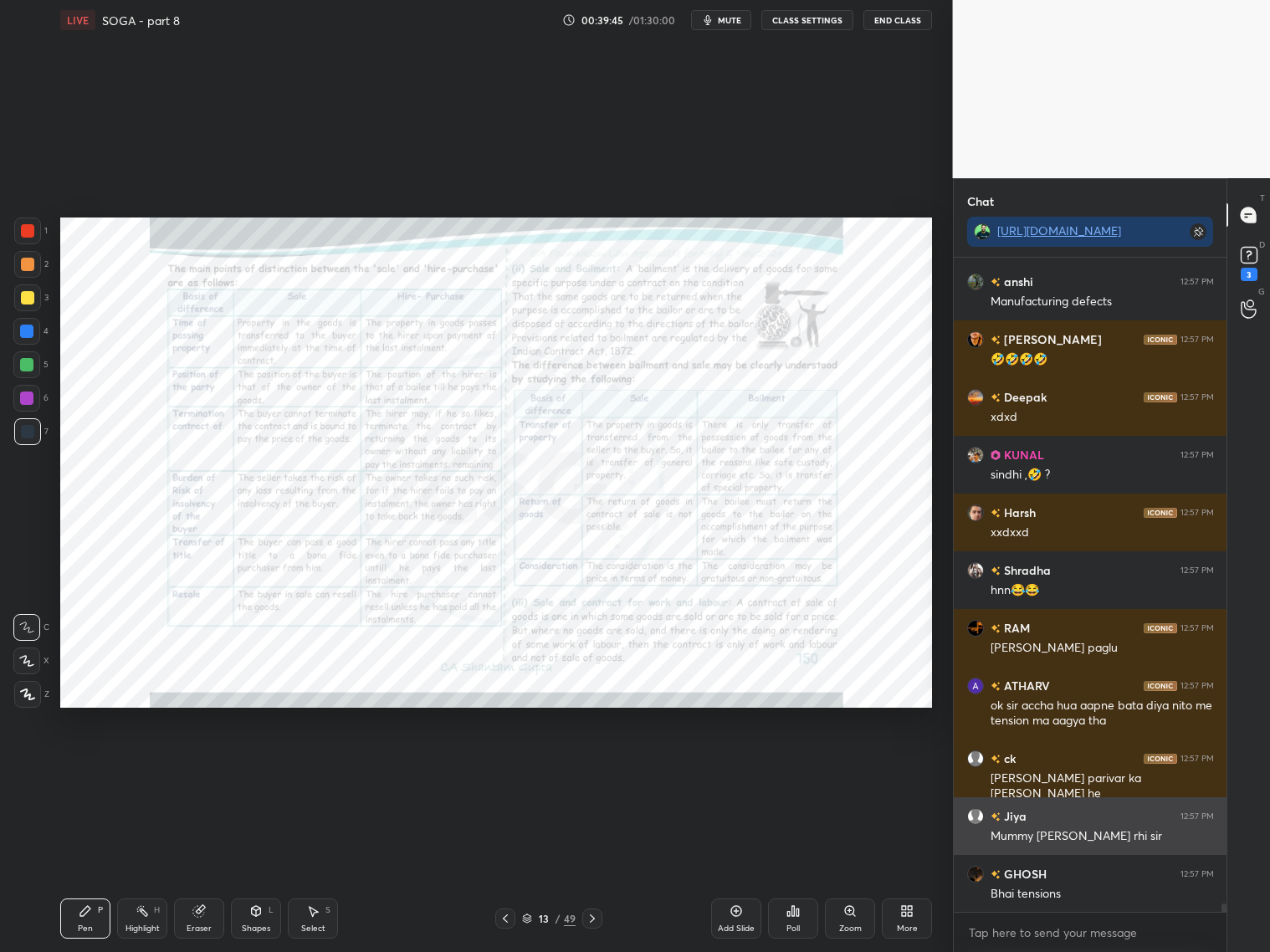
scroll to position [48884, 0]
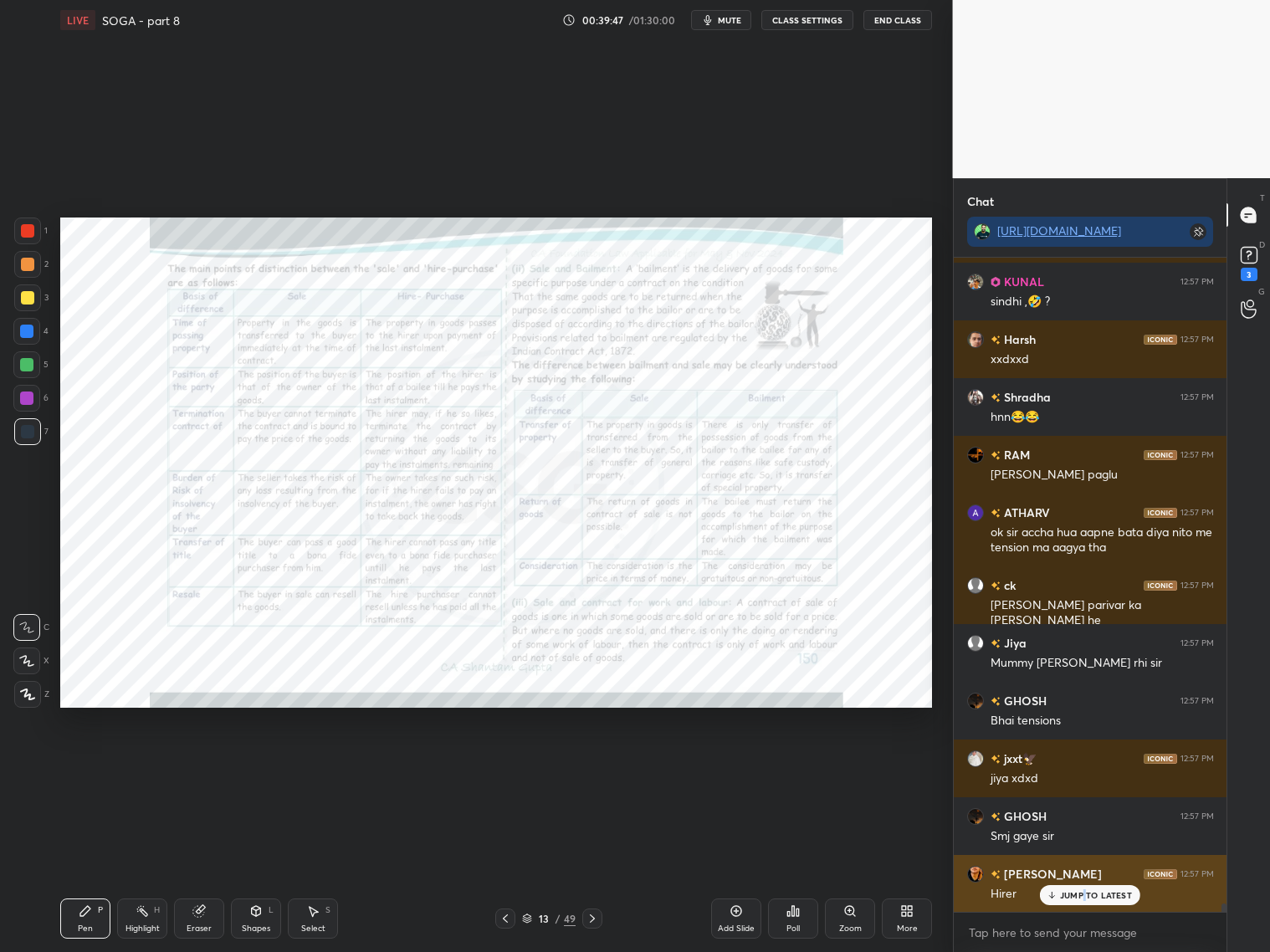
click at [1084, 890] on p "JUMP TO LATEST" at bounding box center [1096, 895] width 72 height 10
click at [850, 915] on icon at bounding box center [850, 911] width 14 height 14
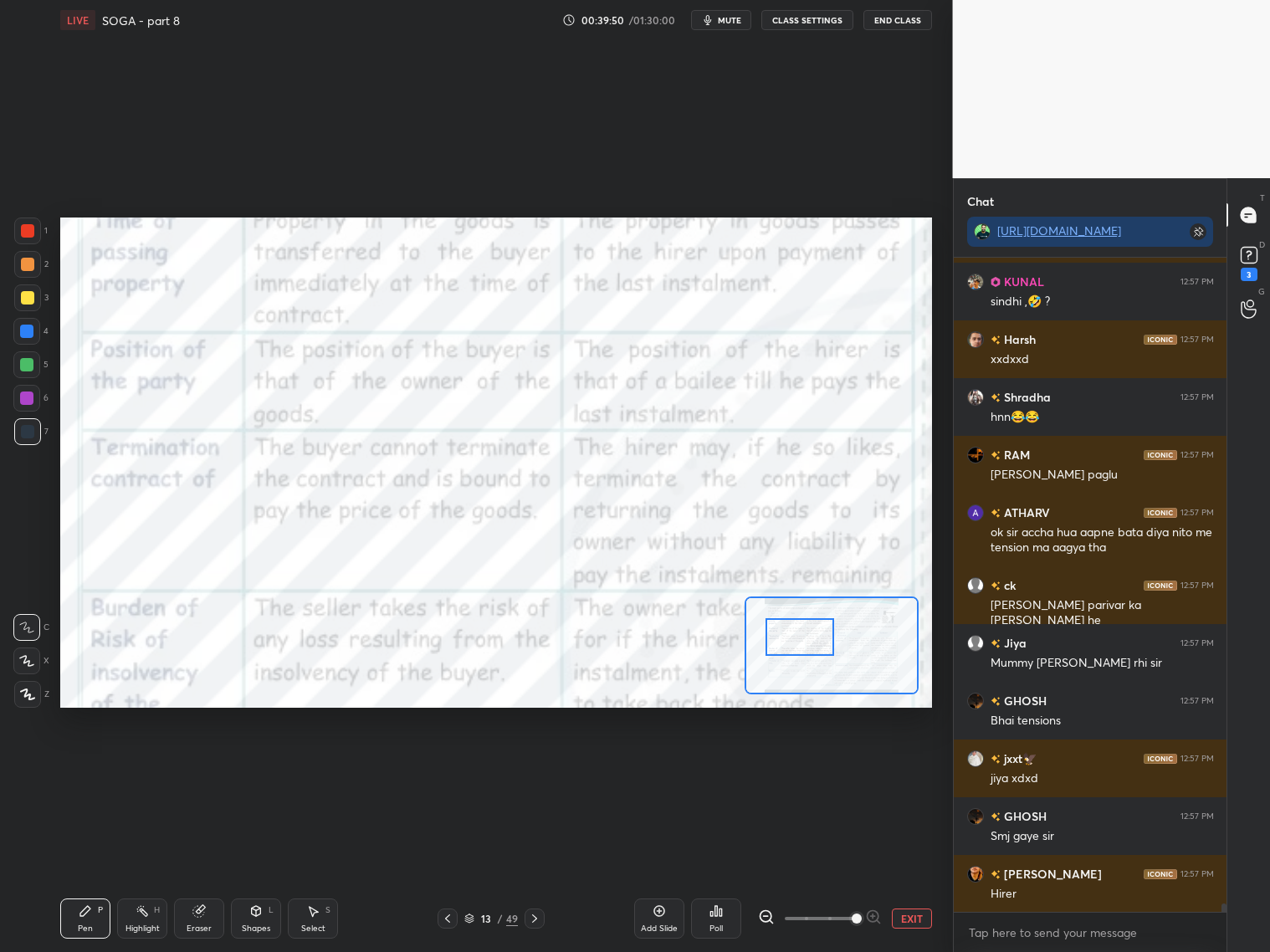
drag, startPoint x: 846, startPoint y: 637, endPoint x: 809, endPoint y: 632, distance: 37.3
click at [808, 631] on div at bounding box center [800, 637] width 68 height 38
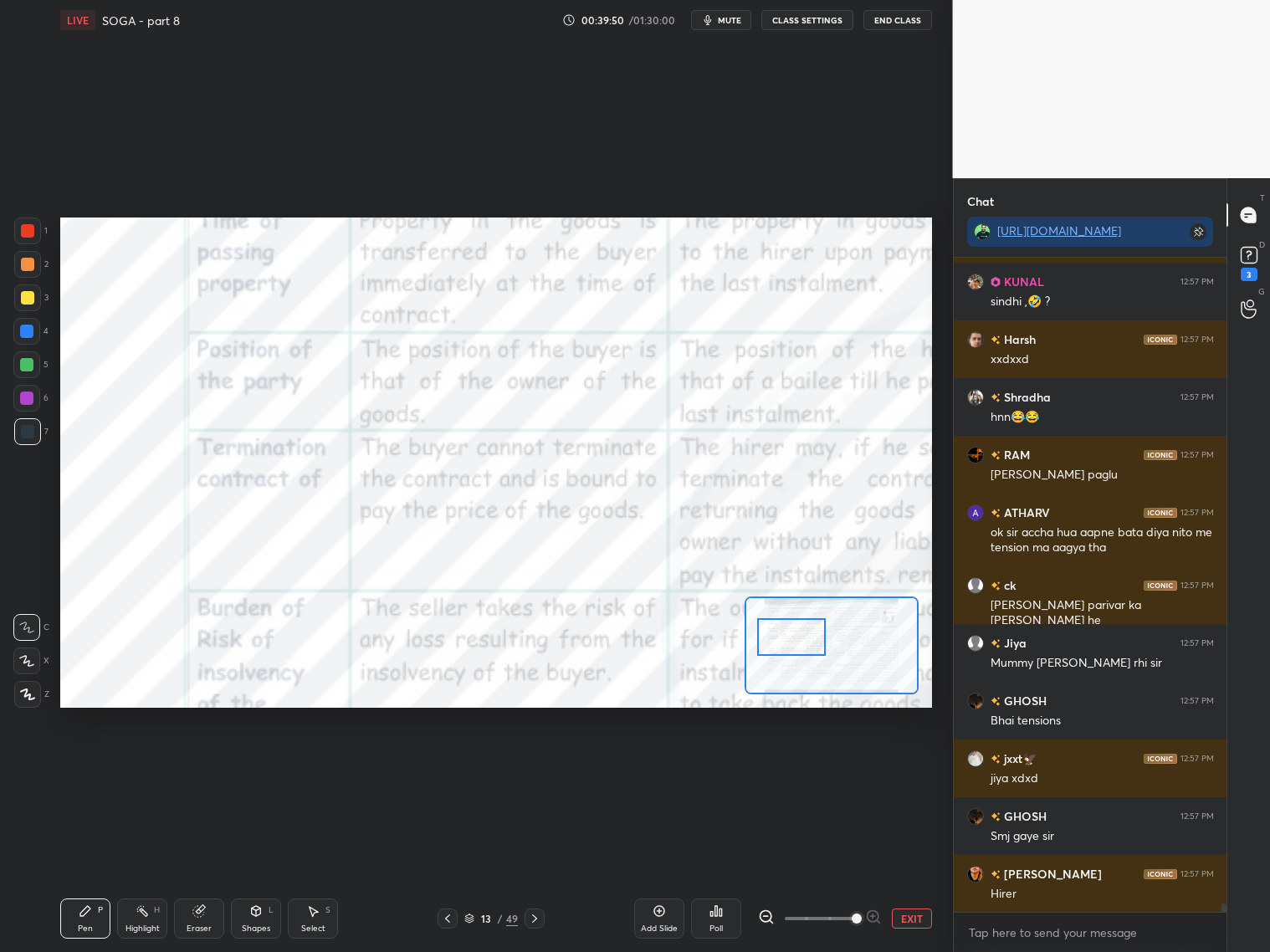
scroll to position [49056, 0]
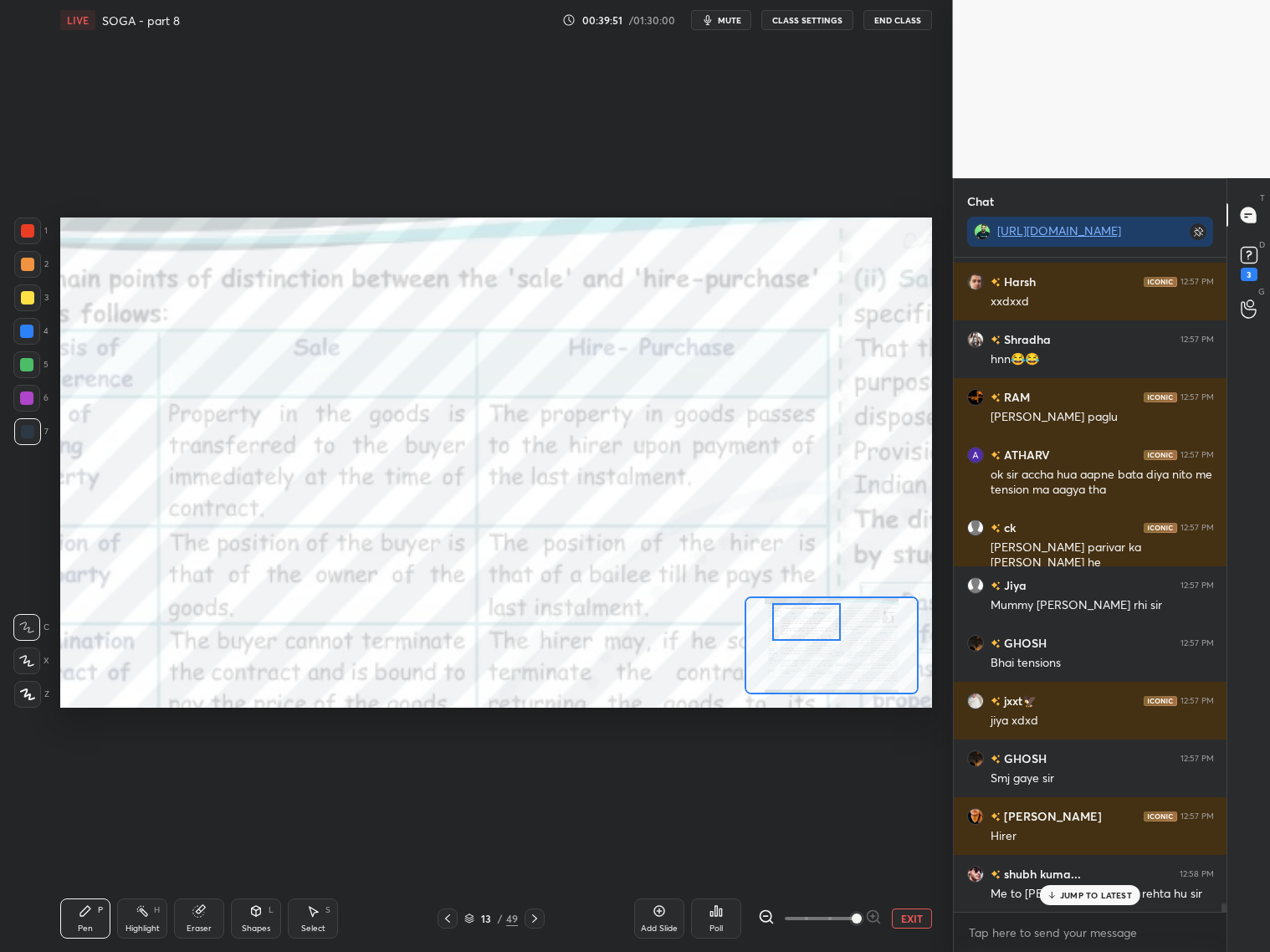
drag, startPoint x: 811, startPoint y: 632, endPoint x: 829, endPoint y: 622, distance: 20.6
click at [830, 622] on div at bounding box center [806, 622] width 68 height 38
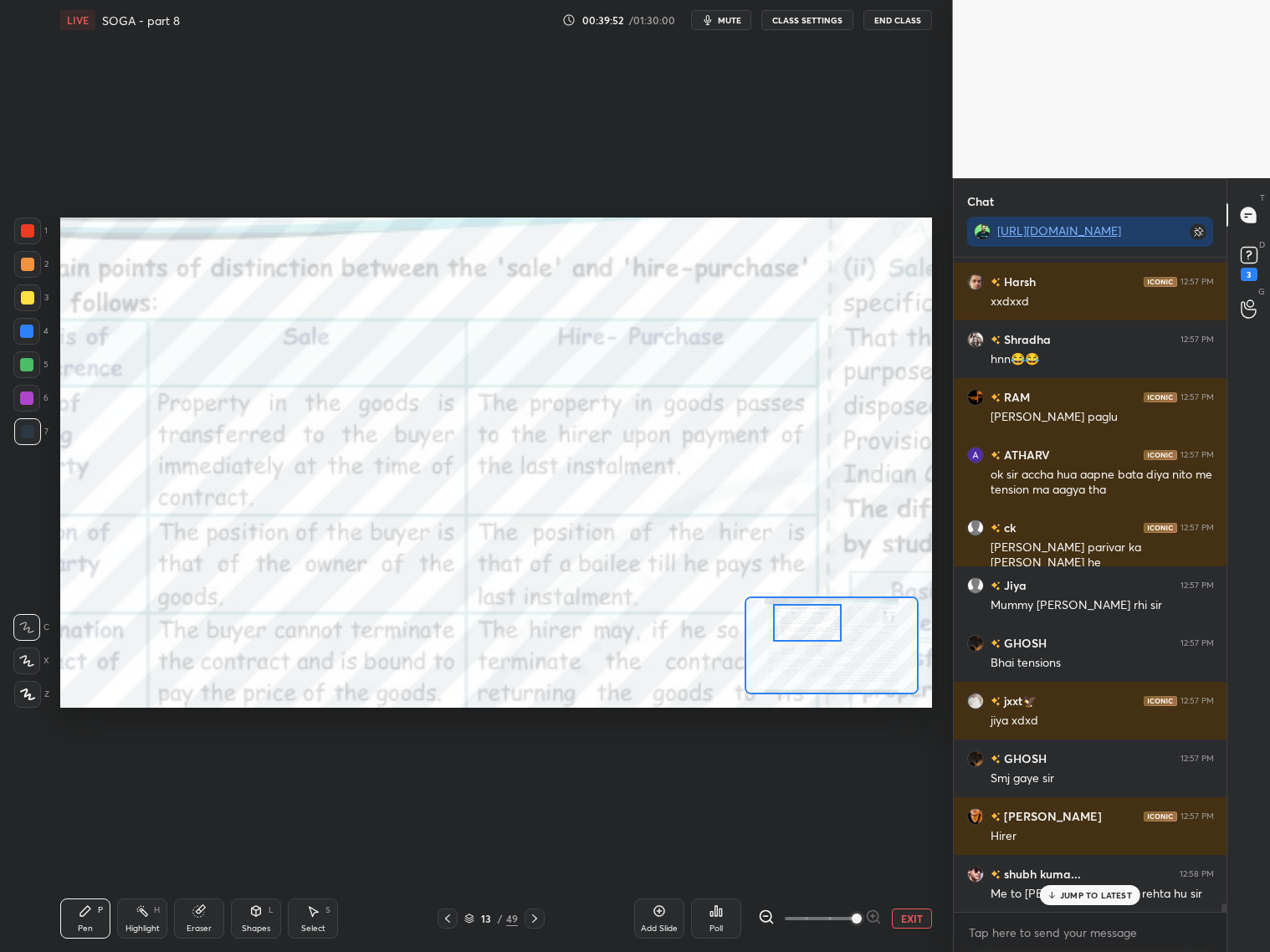
click at [767, 914] on icon at bounding box center [767, 917] width 17 height 17
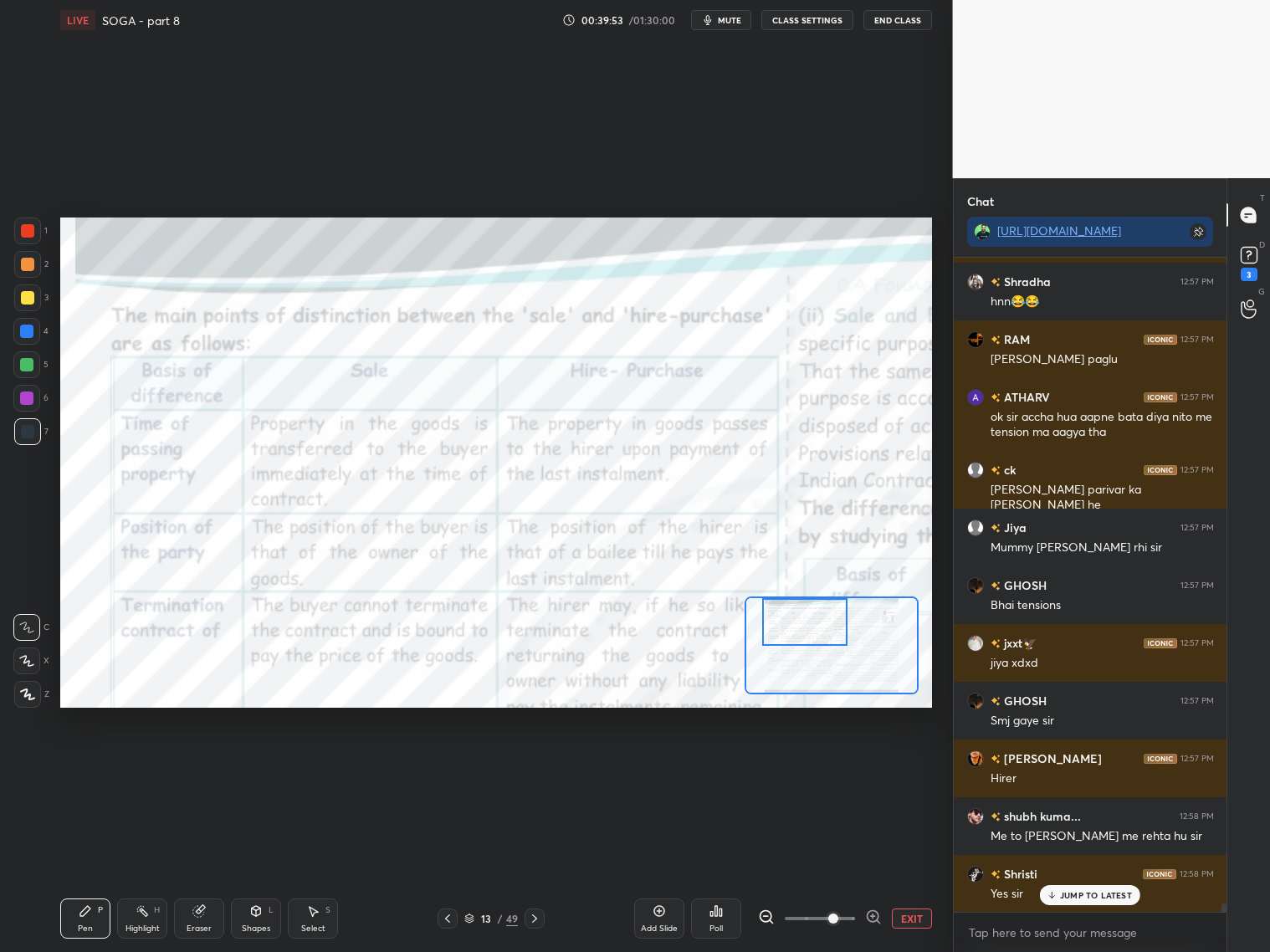
drag, startPoint x: 825, startPoint y: 633, endPoint x: 822, endPoint y: 643, distance: 10.4
click at [823, 645] on div at bounding box center [805, 622] width 85 height 48
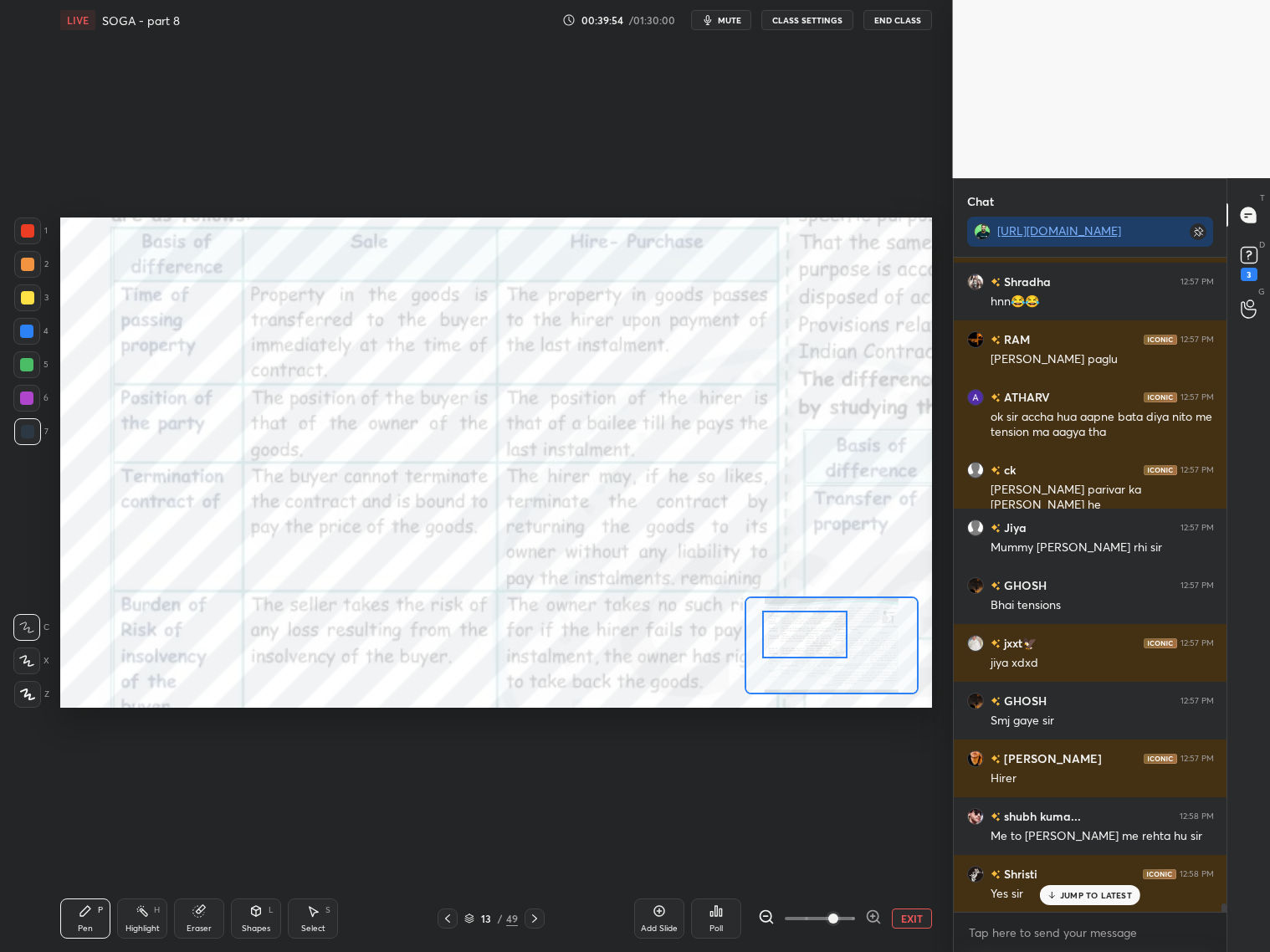
click at [824, 654] on div at bounding box center [805, 634] width 85 height 48
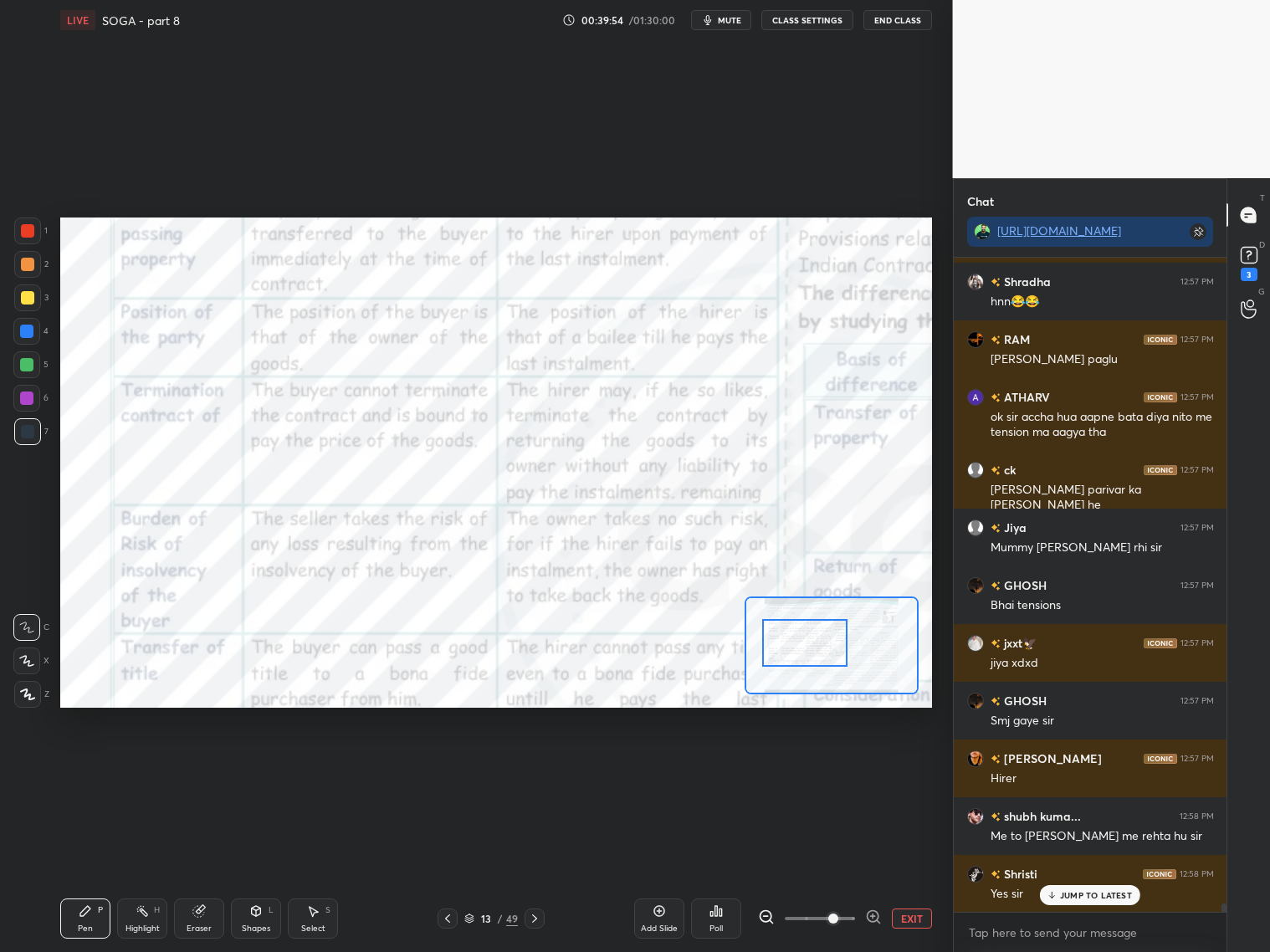
click at [824, 650] on div at bounding box center [805, 643] width 85 height 48
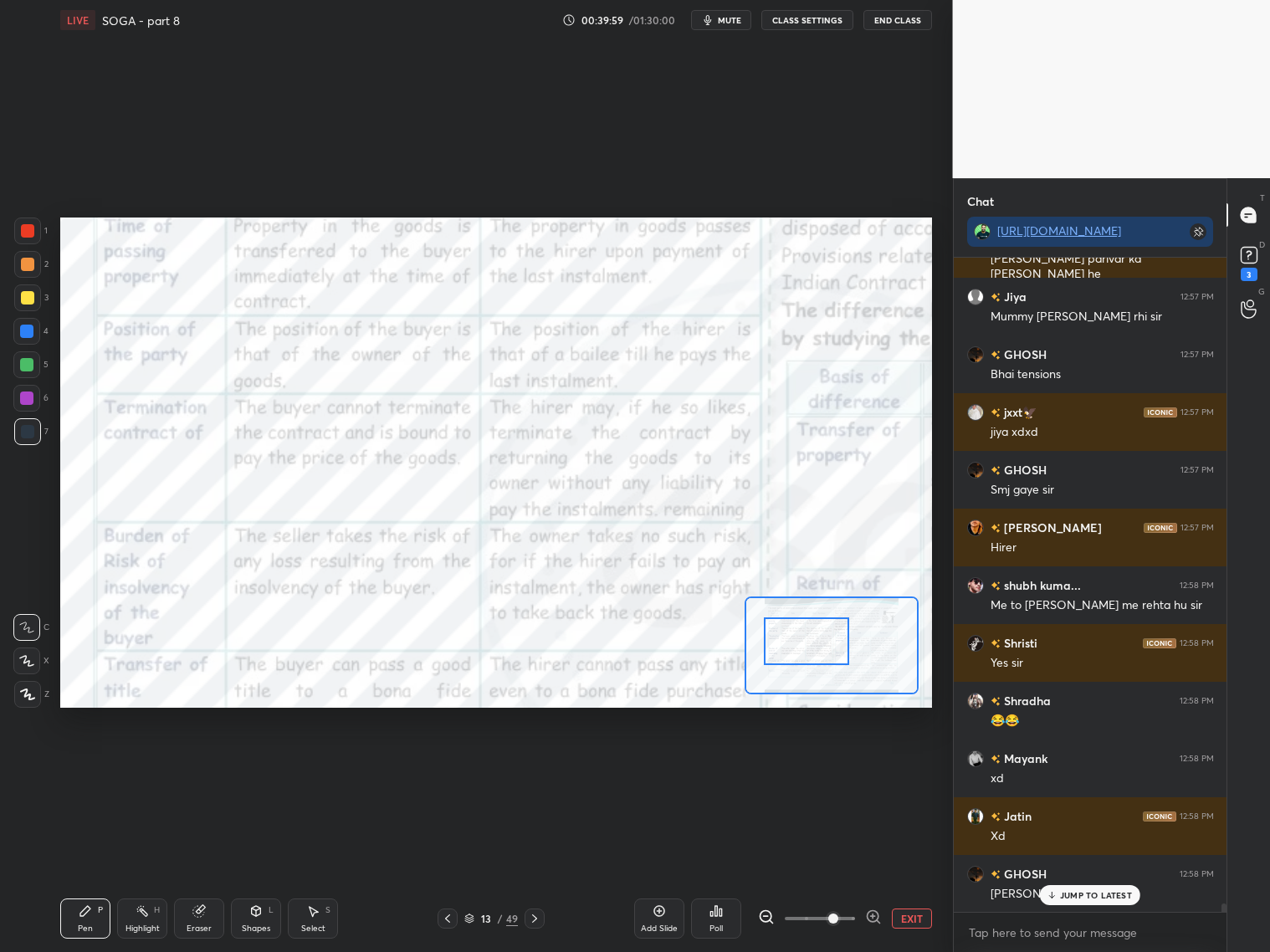
scroll to position [49402, 0]
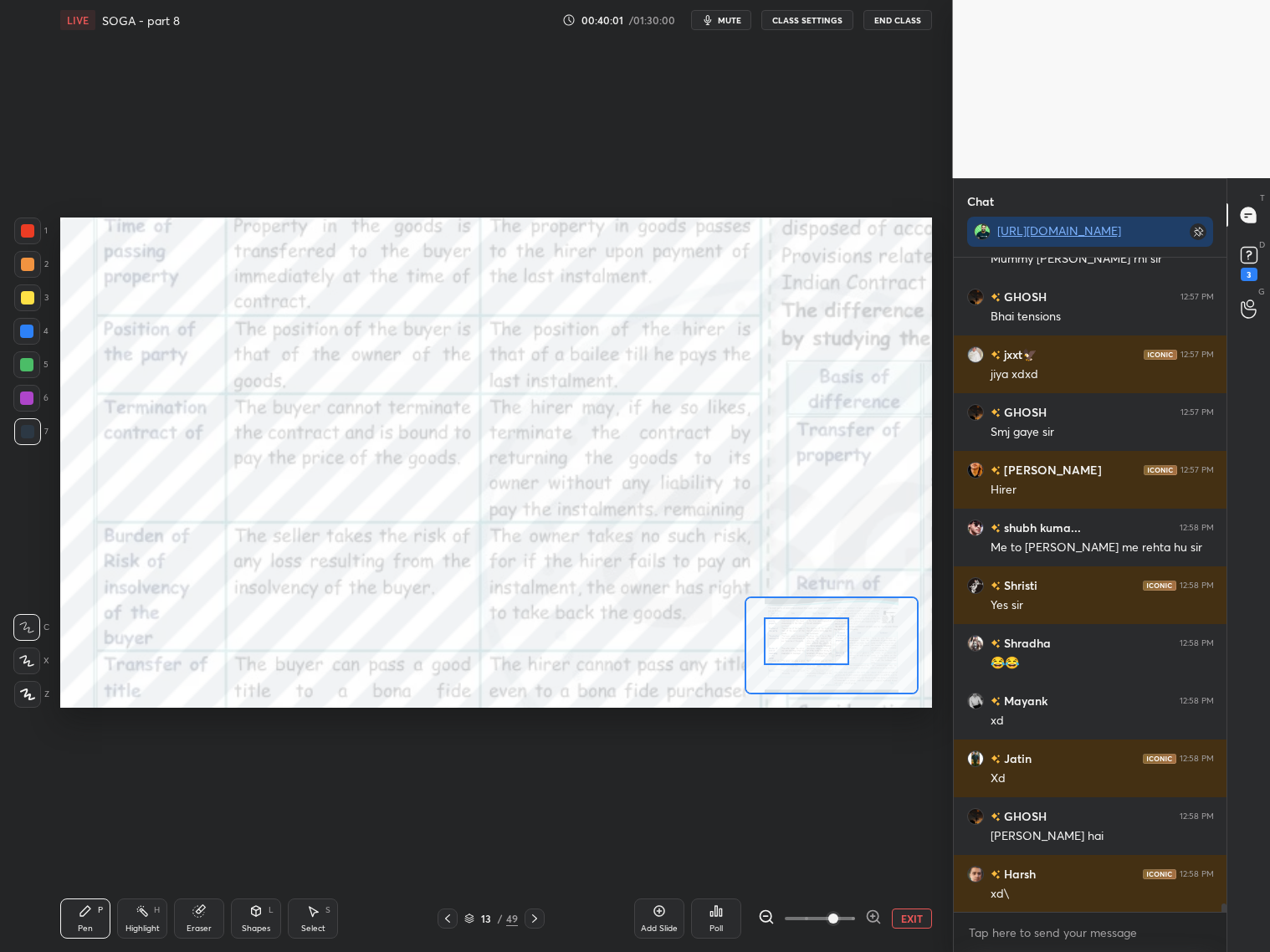
click at [1090, 943] on div "Hirer hu mai aur meri family" at bounding box center [1102, 952] width 223 height 17
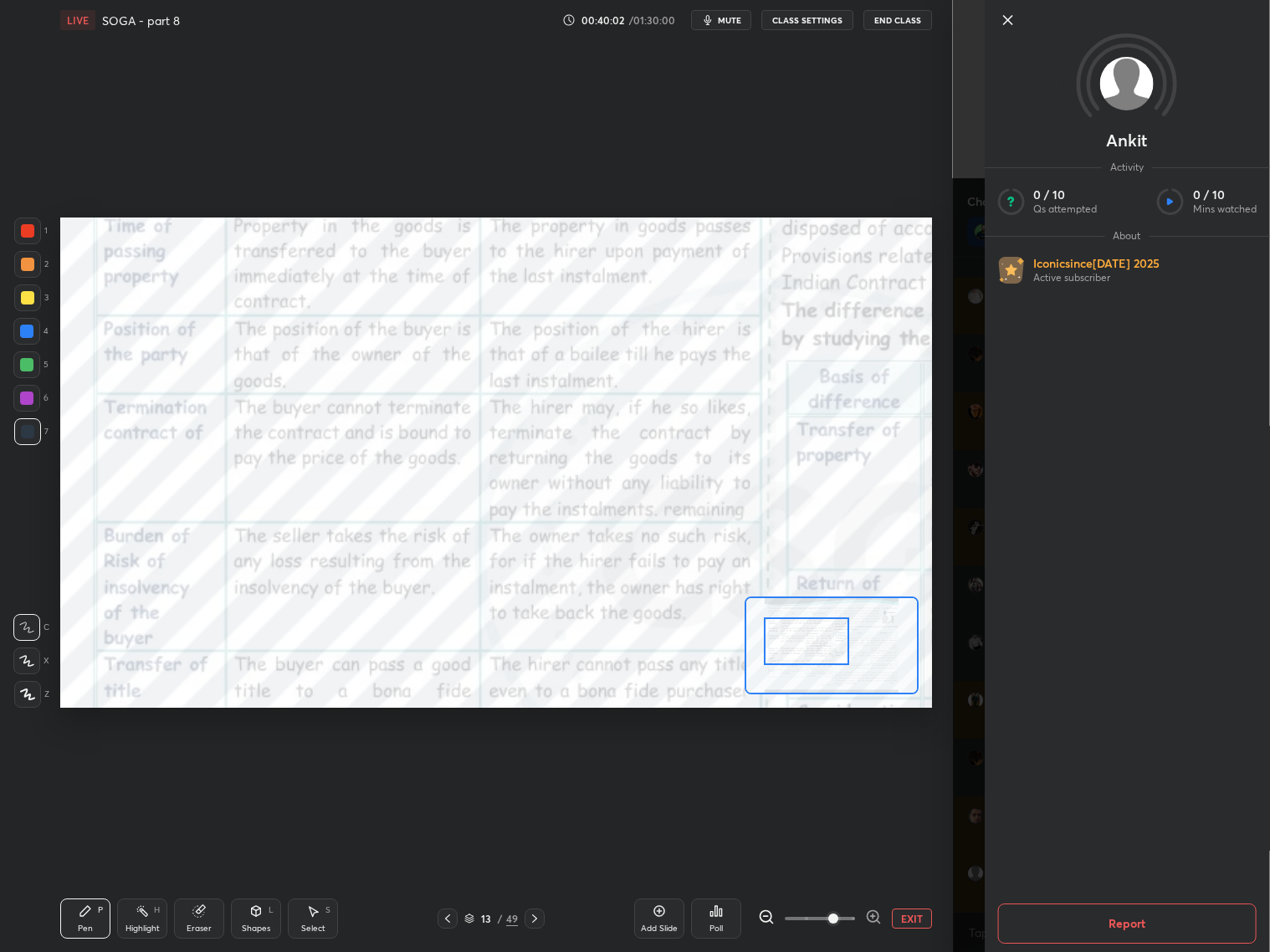
click at [978, 788] on div "Ankit Activity 0 / 10 Qs attempted 0 / 10 Mins watched About Iconic since [DATE…" at bounding box center [1112, 476] width 318 height 952
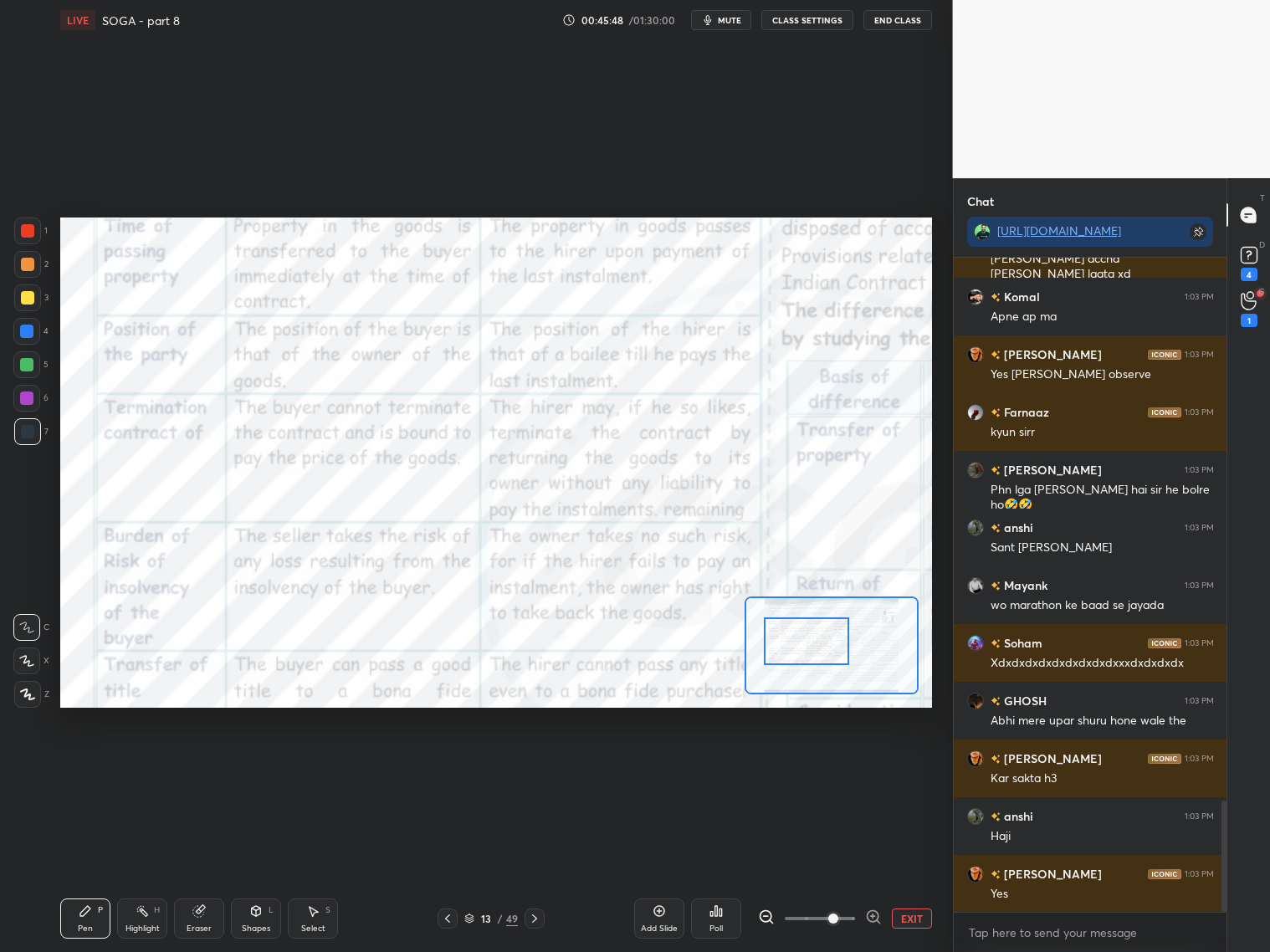
scroll to position [3182, 0]
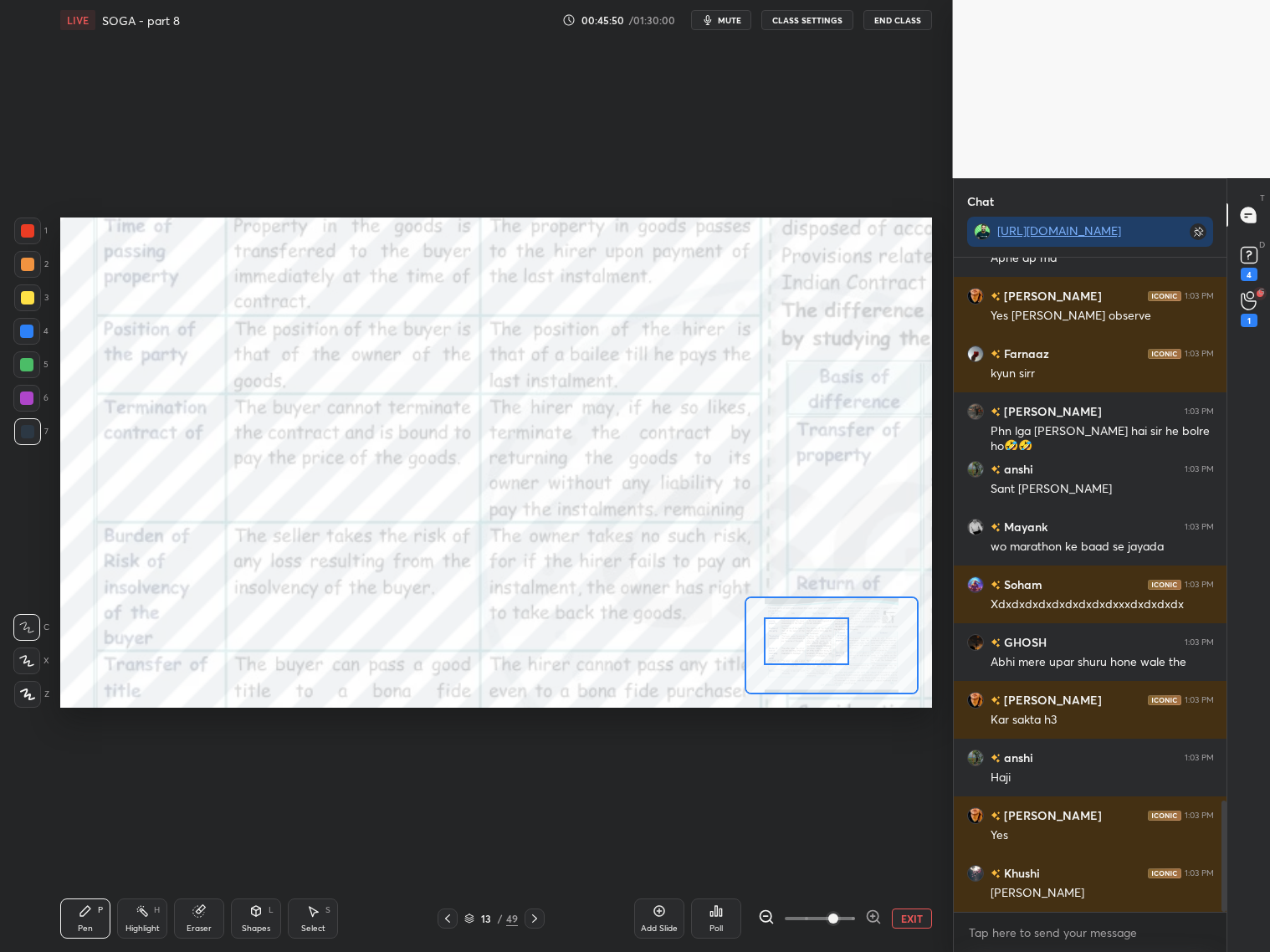
click at [203, 911] on icon at bounding box center [199, 911] width 14 height 14
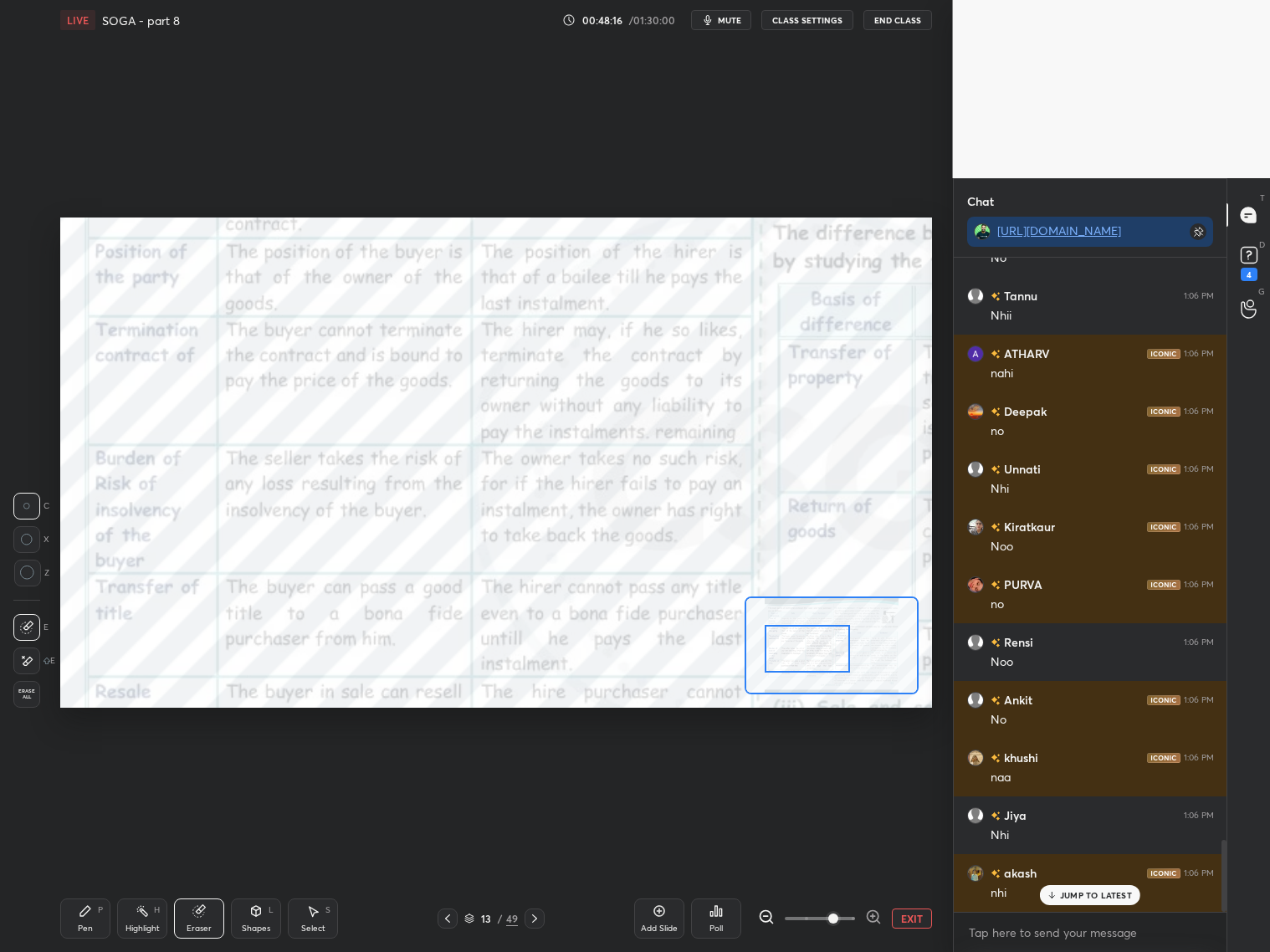
scroll to position [5263, 0]
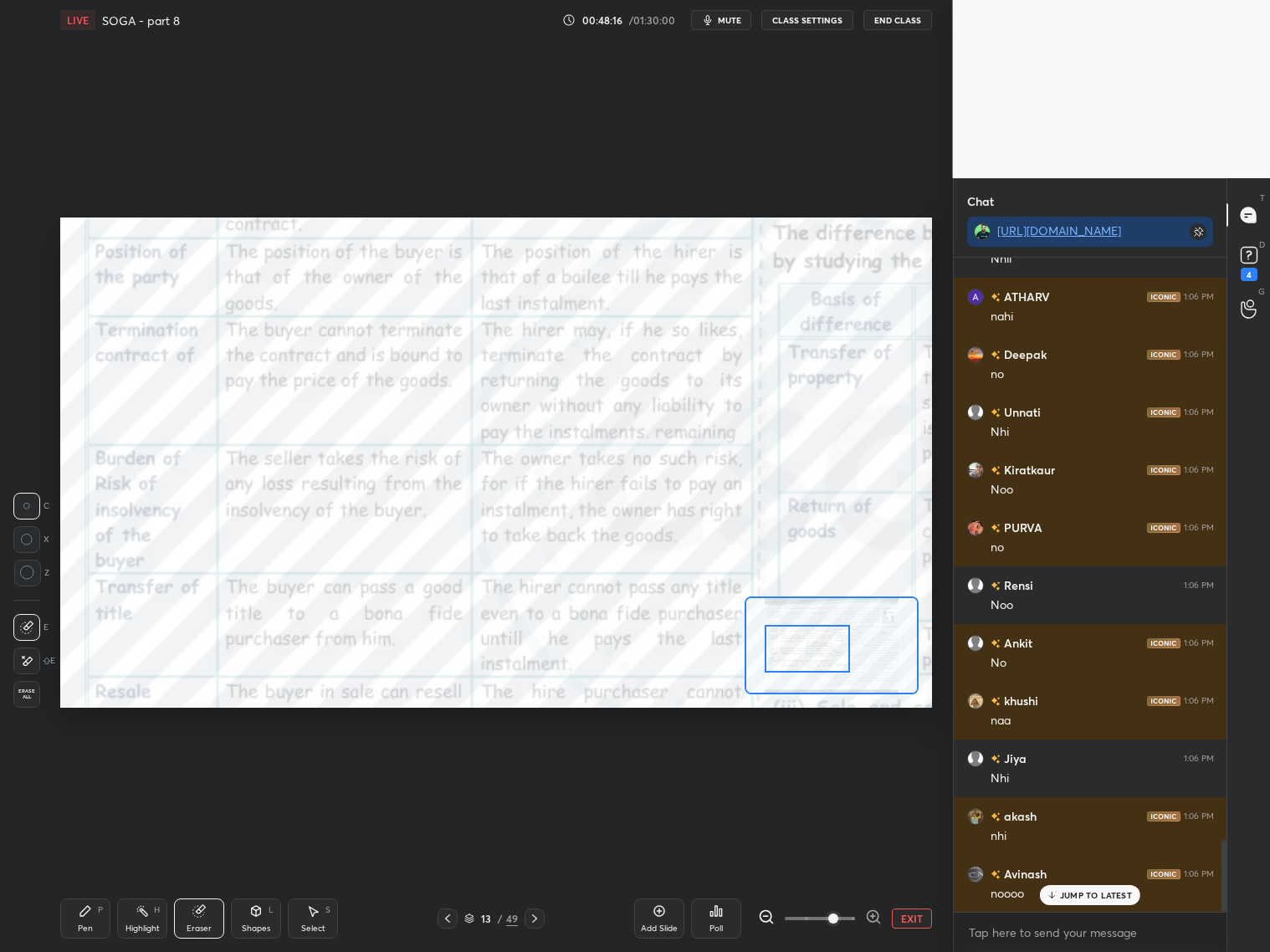
drag, startPoint x: 808, startPoint y: 639, endPoint x: 809, endPoint y: 649, distance: 10.0
click at [810, 646] on div at bounding box center [808, 649] width 85 height 48
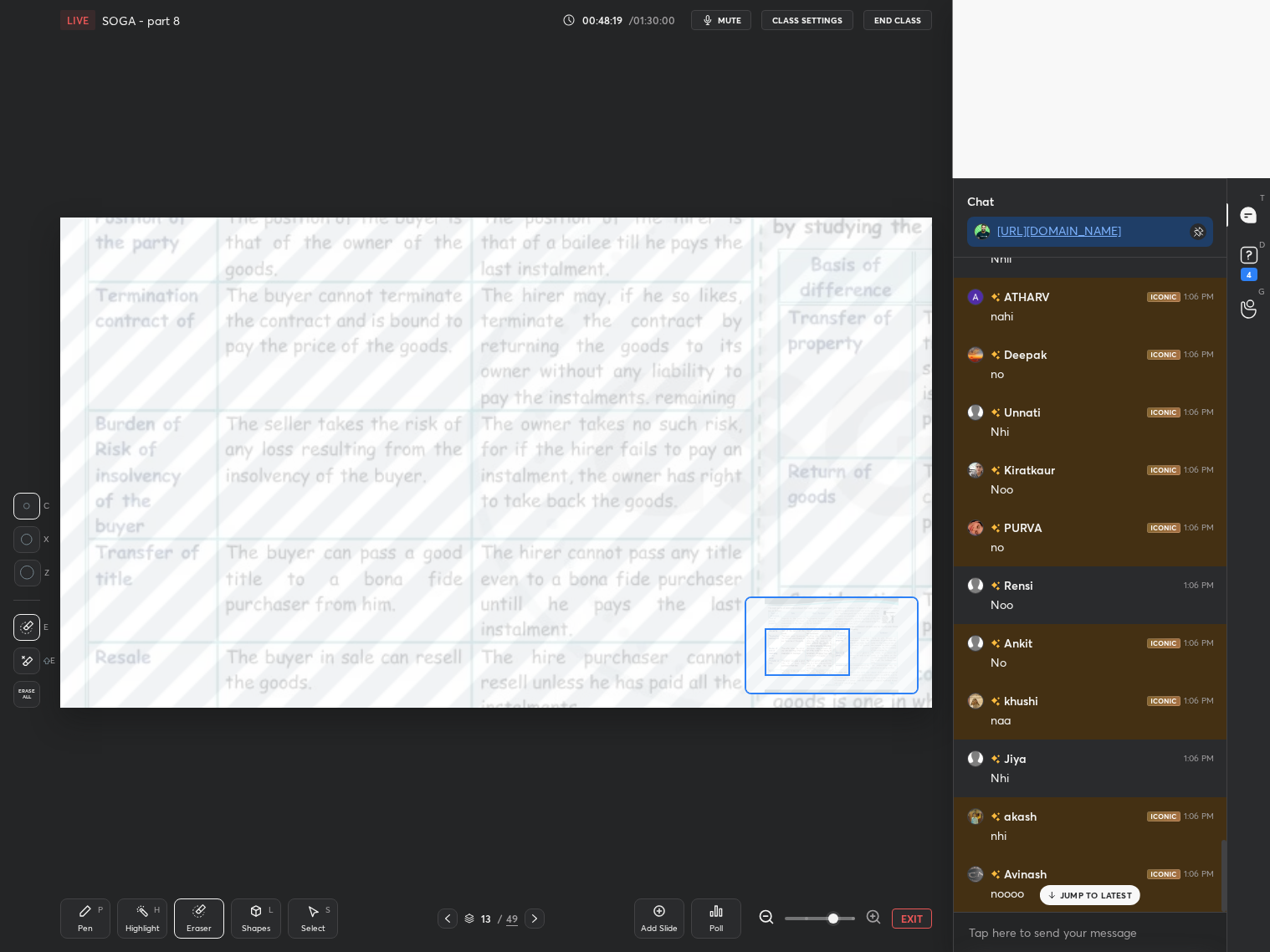
click at [85, 926] on div "Pen" at bounding box center [85, 929] width 15 height 9
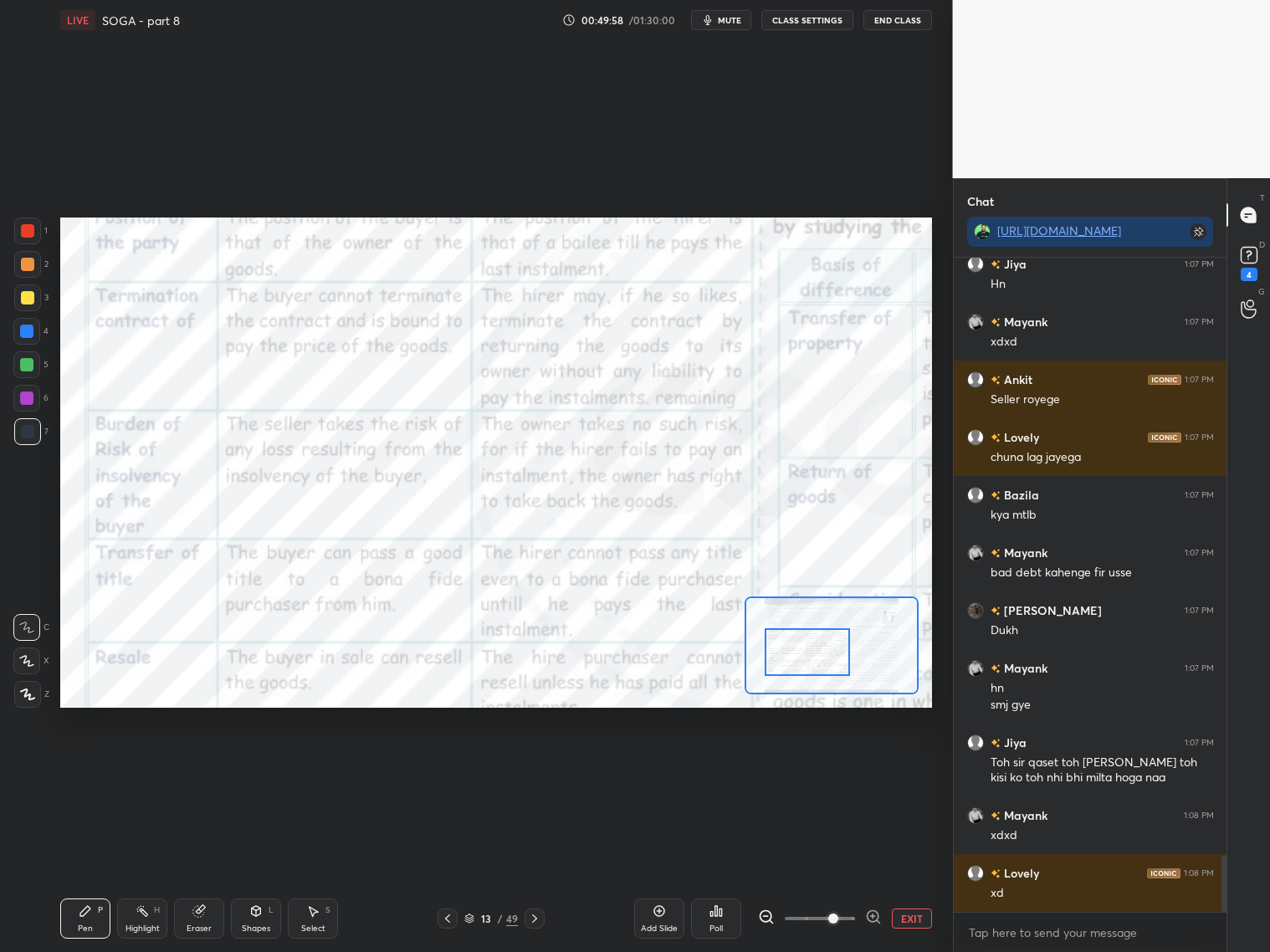
scroll to position [6944, 0]
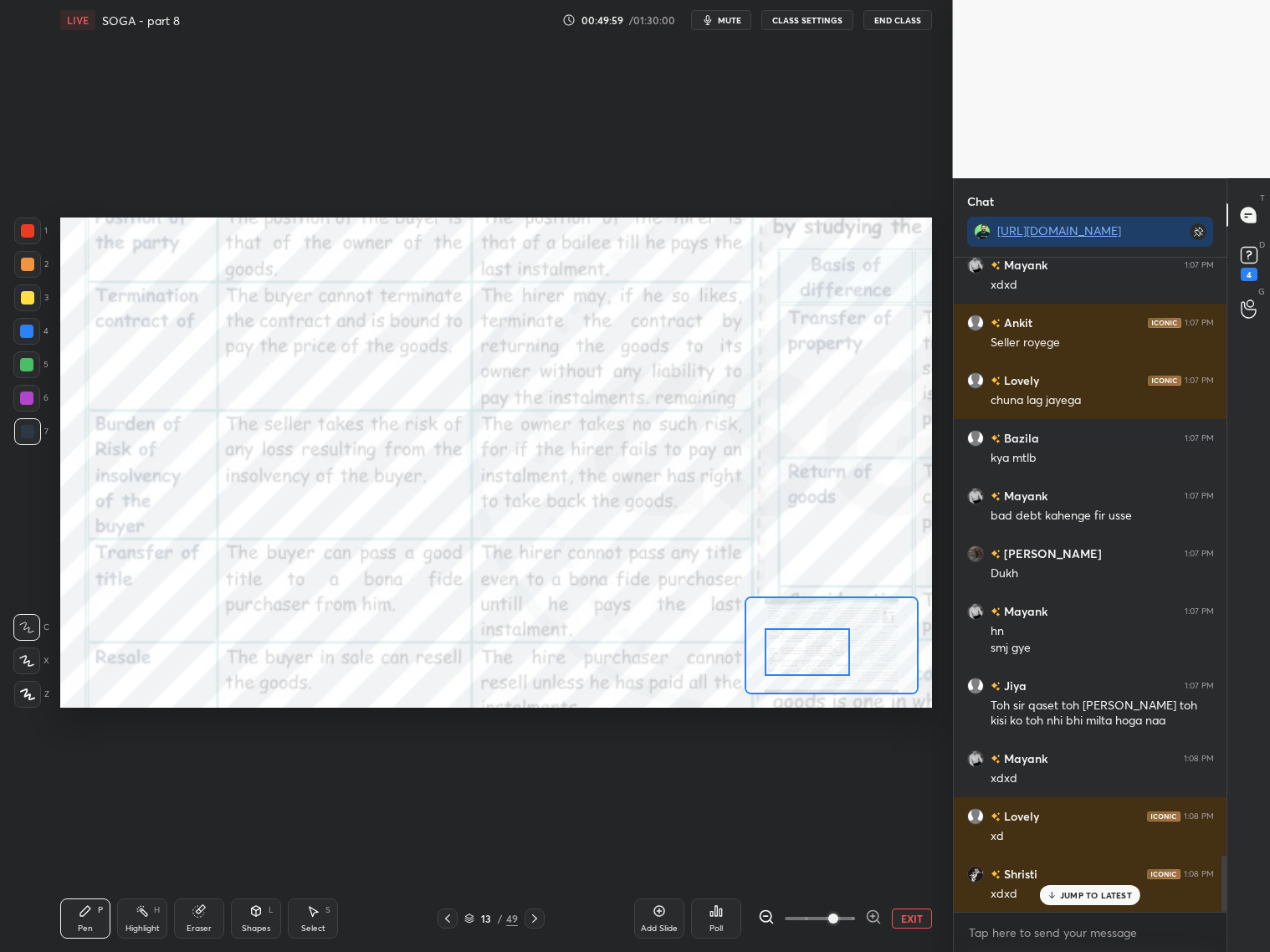
click at [660, 921] on div "Add Slide" at bounding box center [659, 918] width 50 height 40
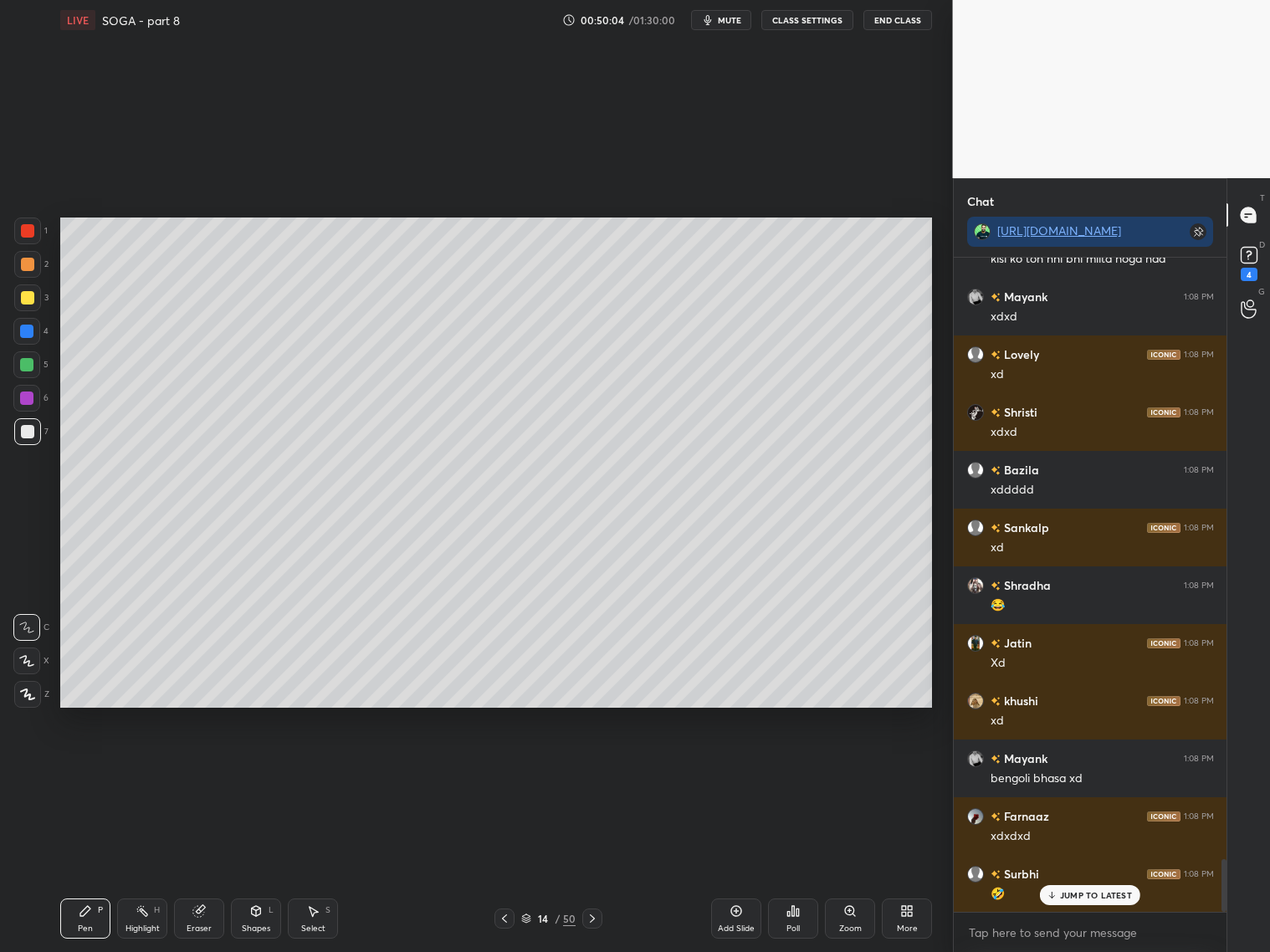
scroll to position [7465, 0]
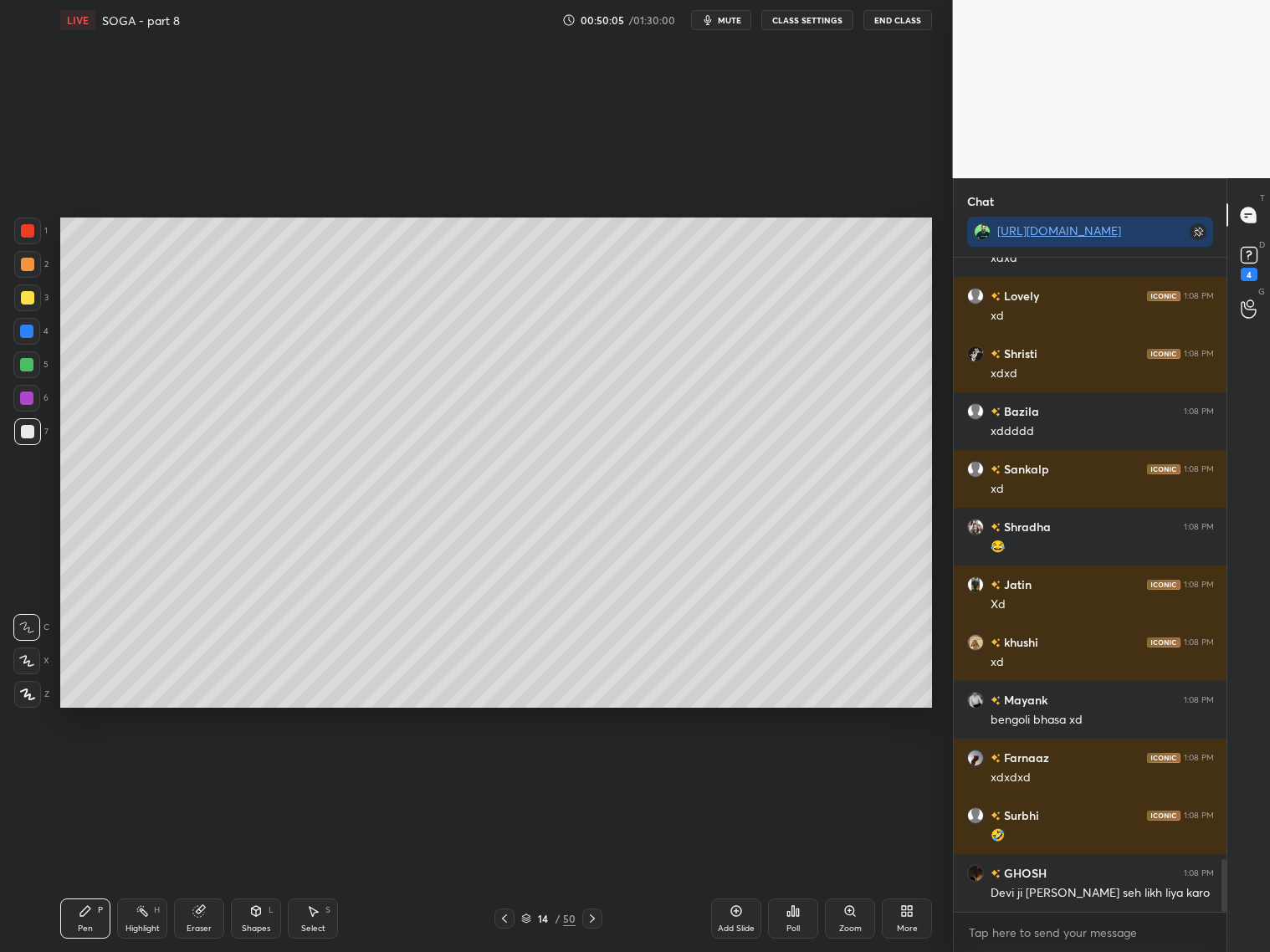
click at [26, 302] on div at bounding box center [27, 298] width 14 height 14
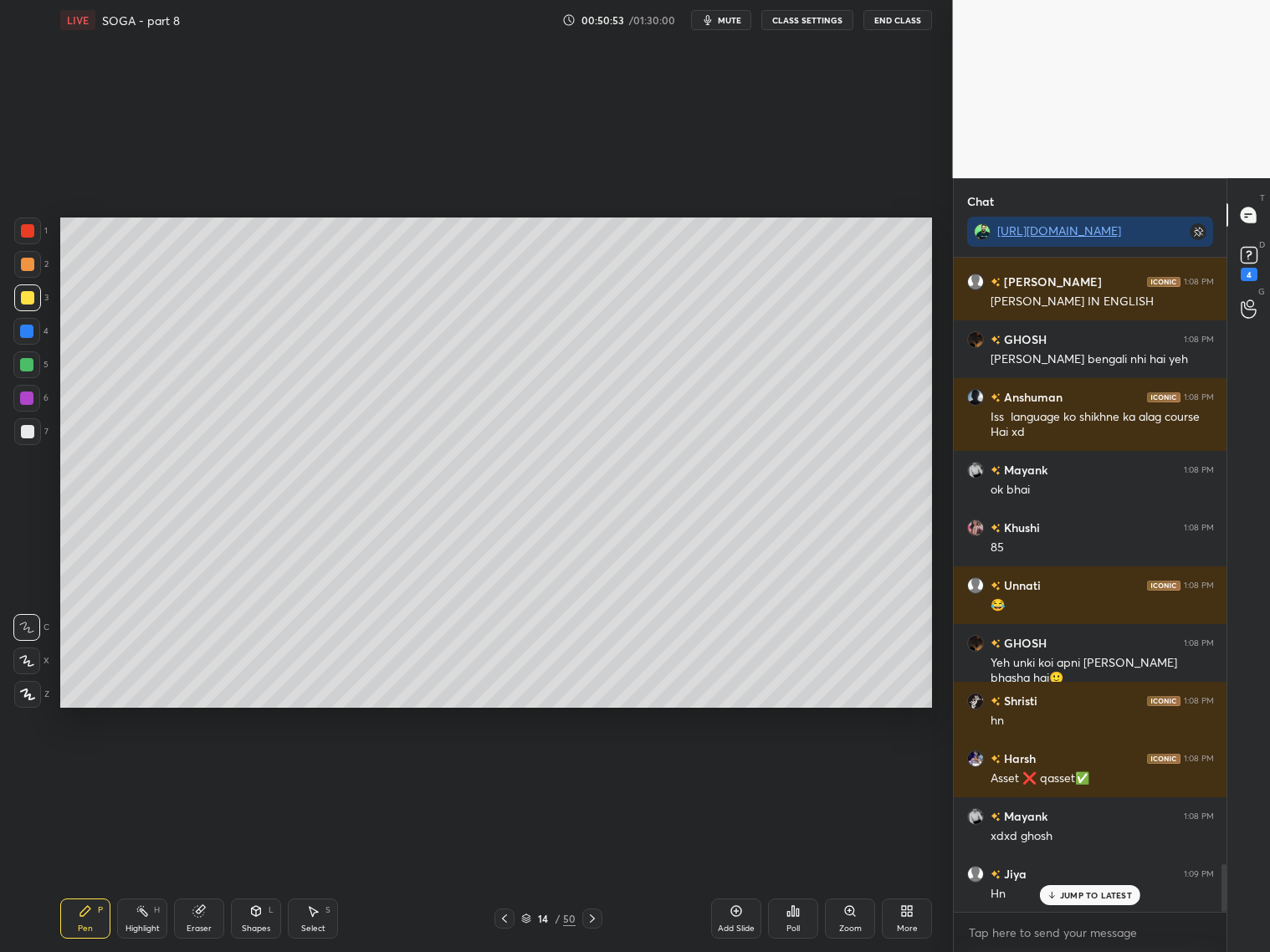
scroll to position [8402, 0]
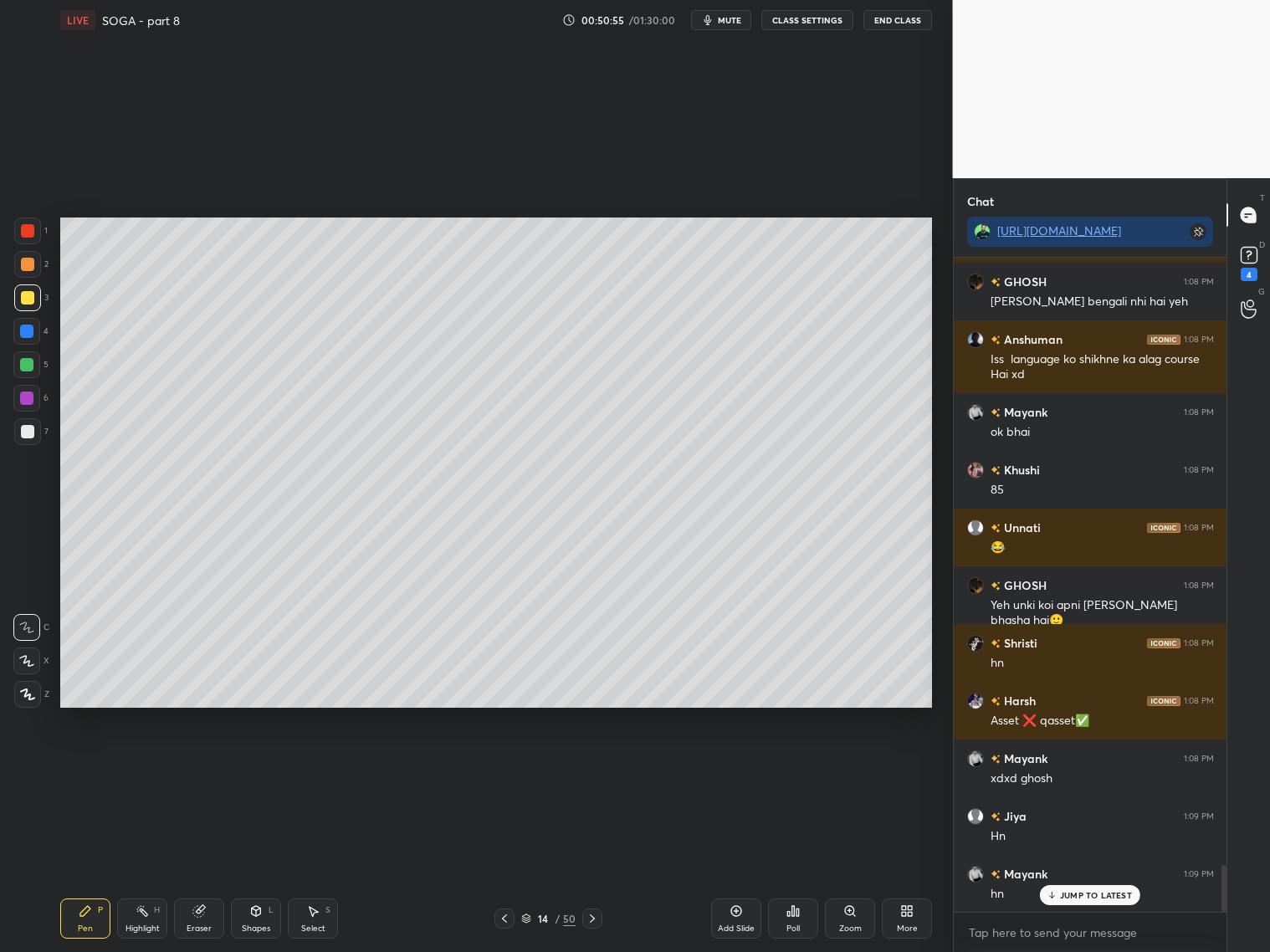
click at [1075, 896] on p "JUMP TO LATEST" at bounding box center [1096, 895] width 72 height 10
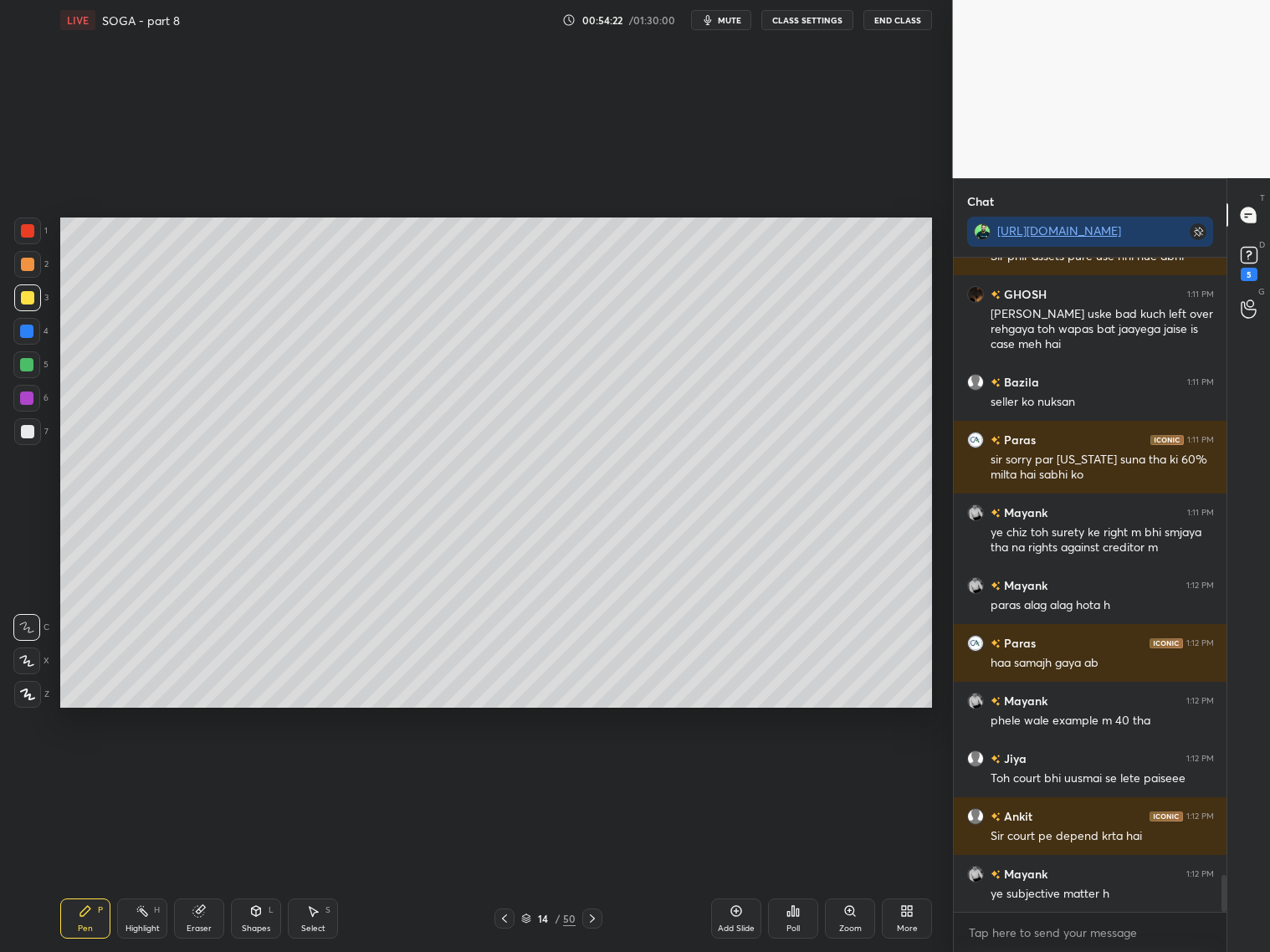
scroll to position [10890, 0]
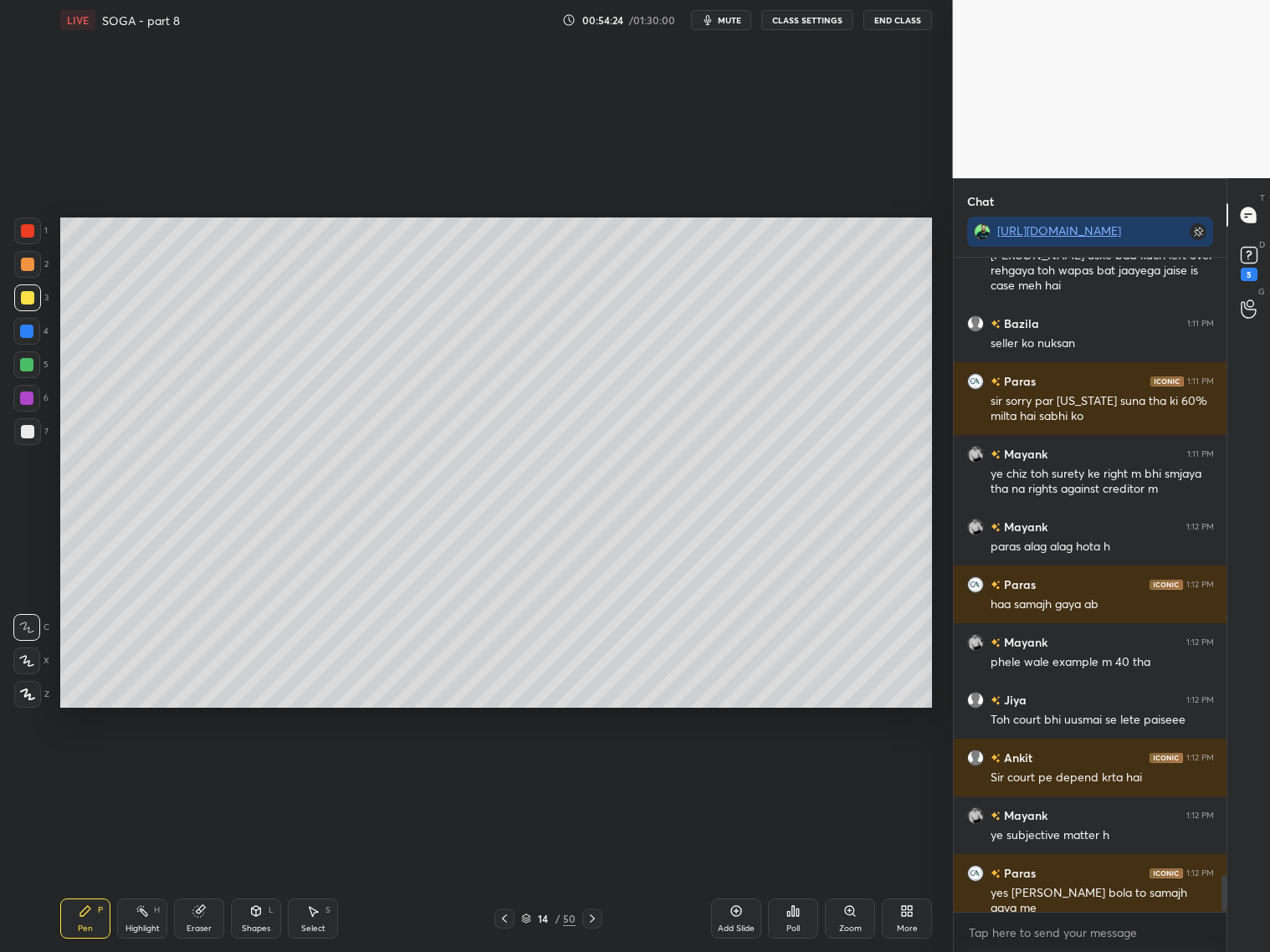
click at [510, 915] on icon at bounding box center [504, 919] width 14 height 14
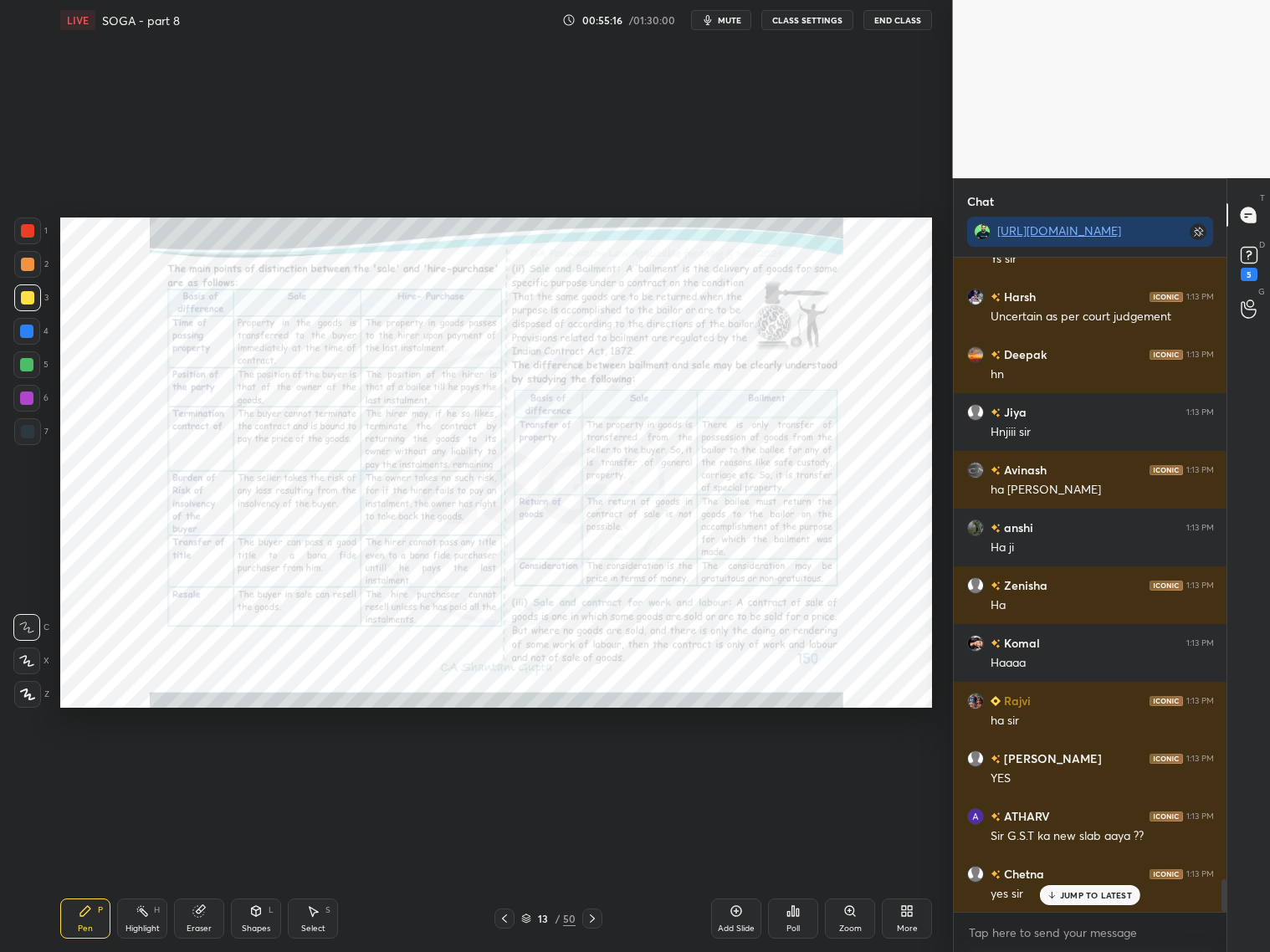
scroll to position [12621, 0]
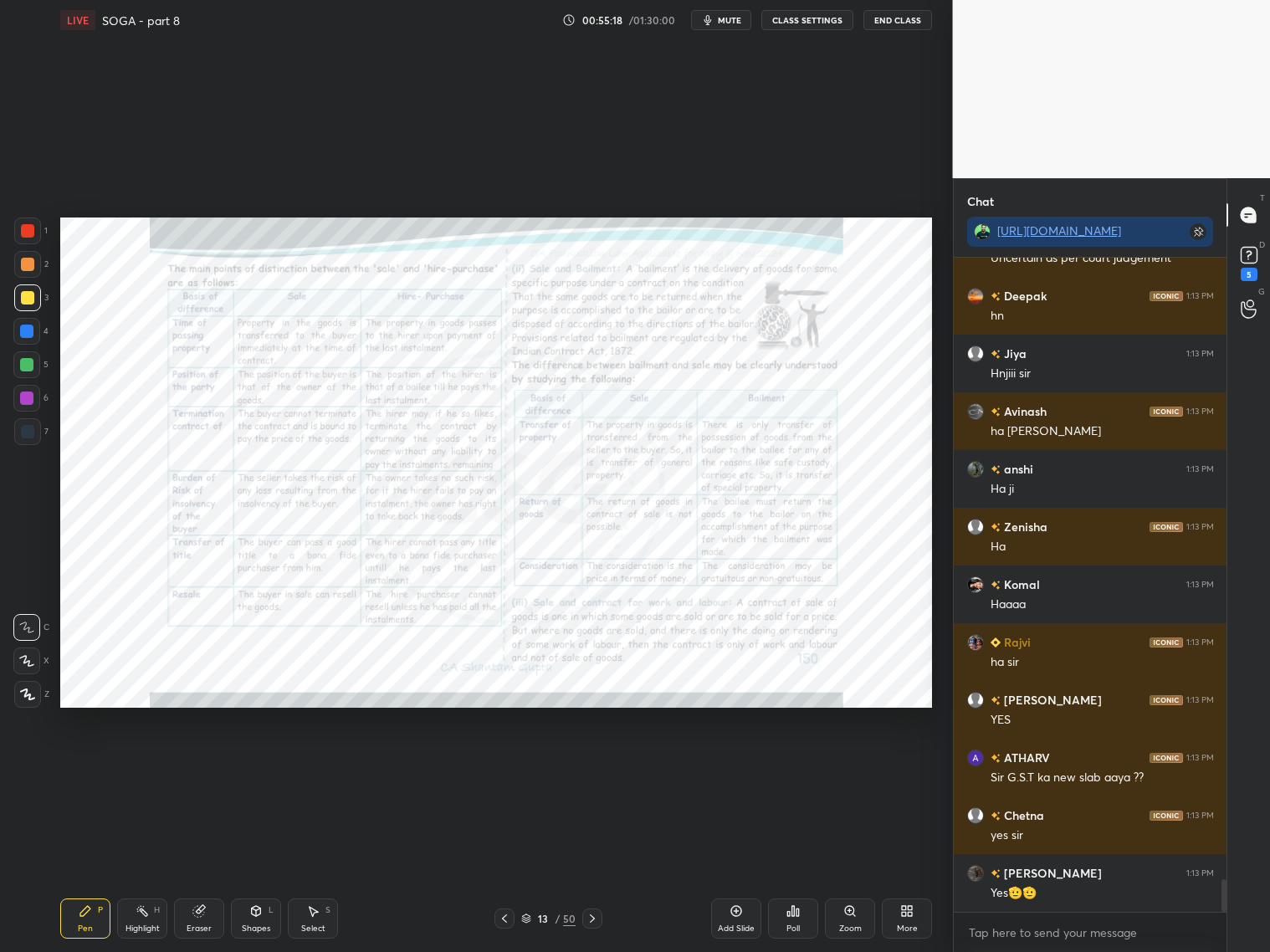
click at [850, 914] on icon at bounding box center [850, 911] width 14 height 14
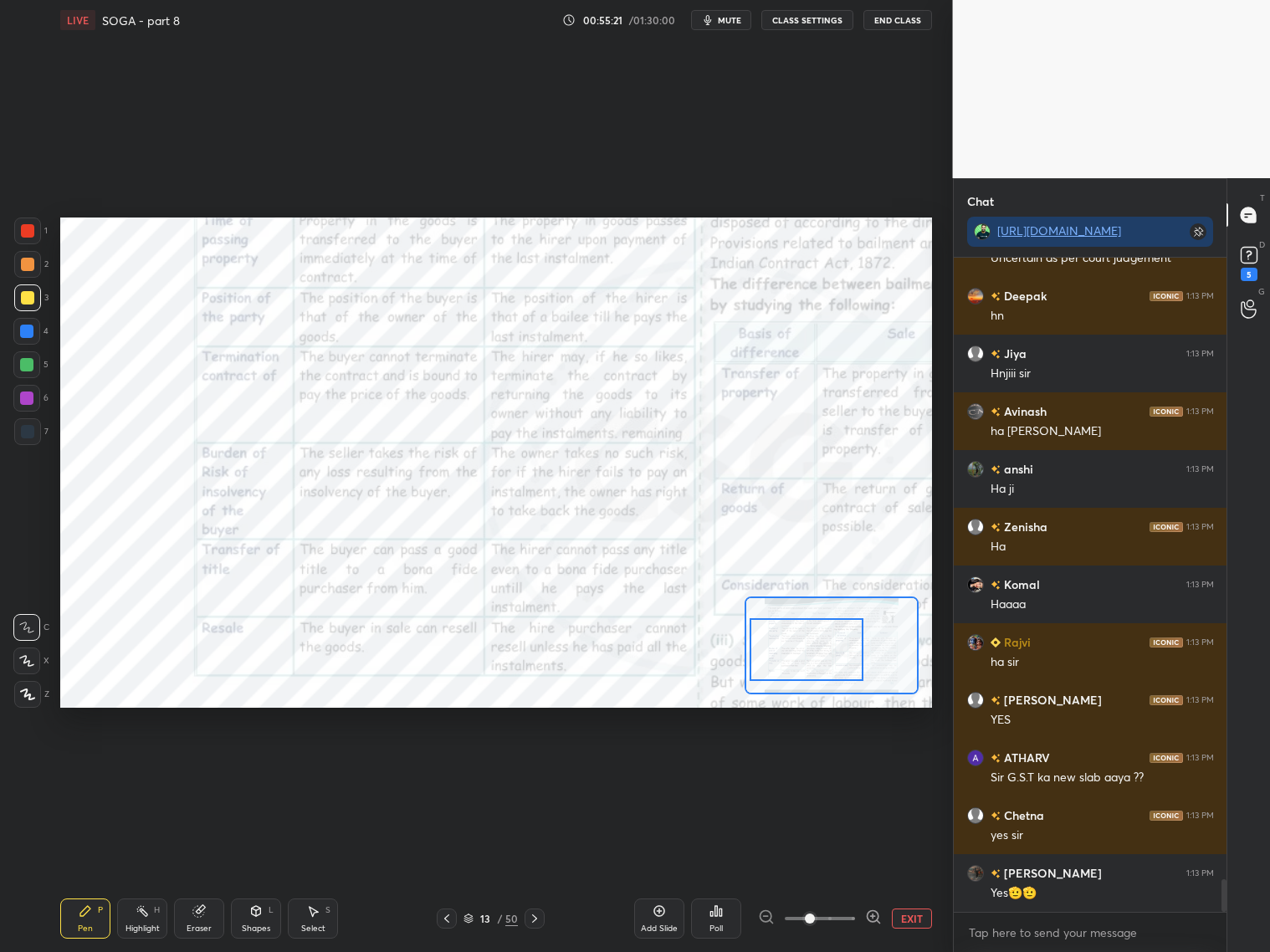
drag, startPoint x: 824, startPoint y: 647, endPoint x: 783, endPoint y: 630, distance: 44.4
click at [793, 653] on div at bounding box center [806, 649] width 114 height 62
click at [867, 916] on icon at bounding box center [873, 917] width 17 height 17
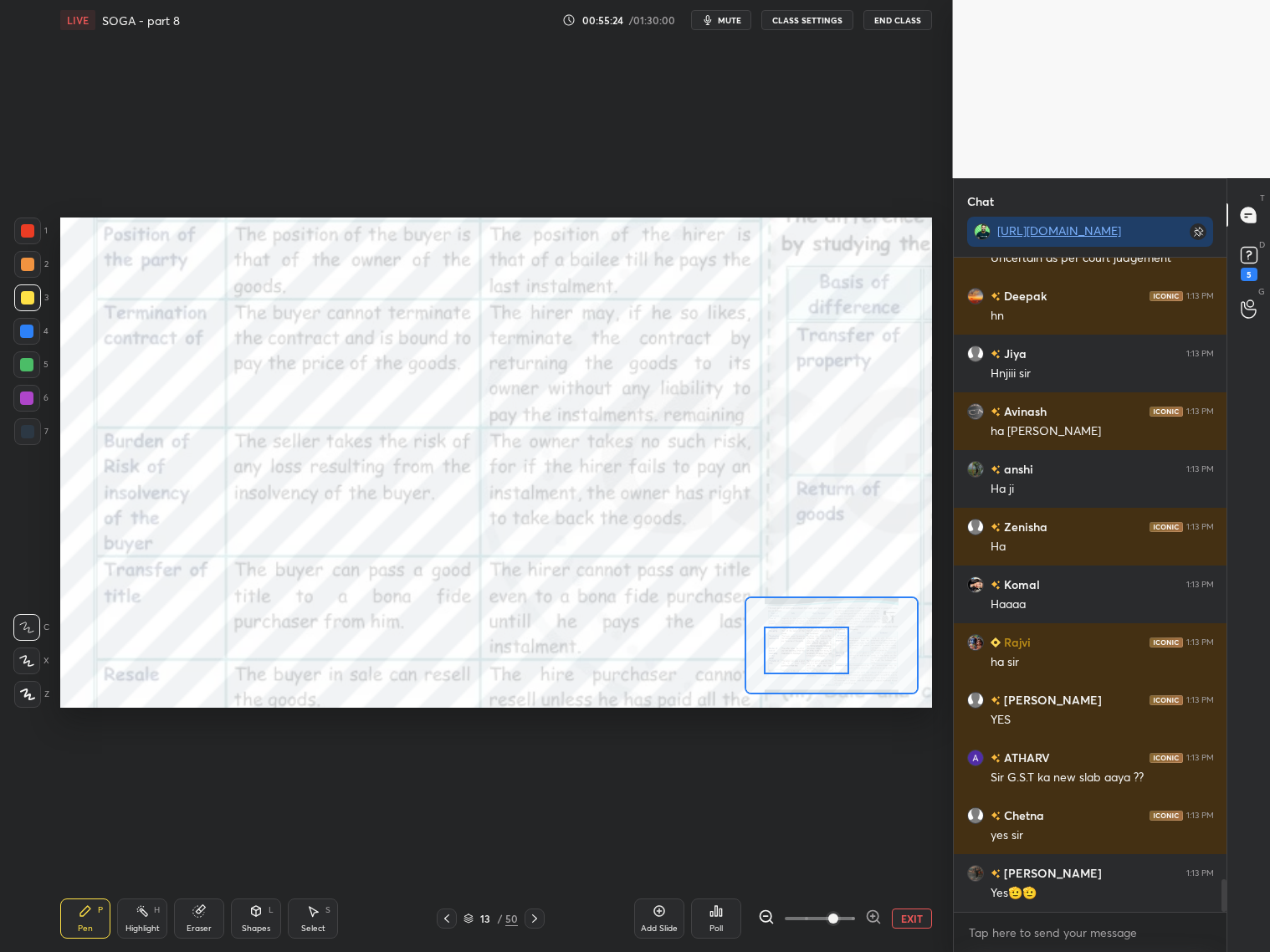
drag, startPoint x: 870, startPoint y: 914, endPoint x: 868, endPoint y: 889, distance: 25.1
click at [869, 914] on icon at bounding box center [873, 917] width 17 height 17
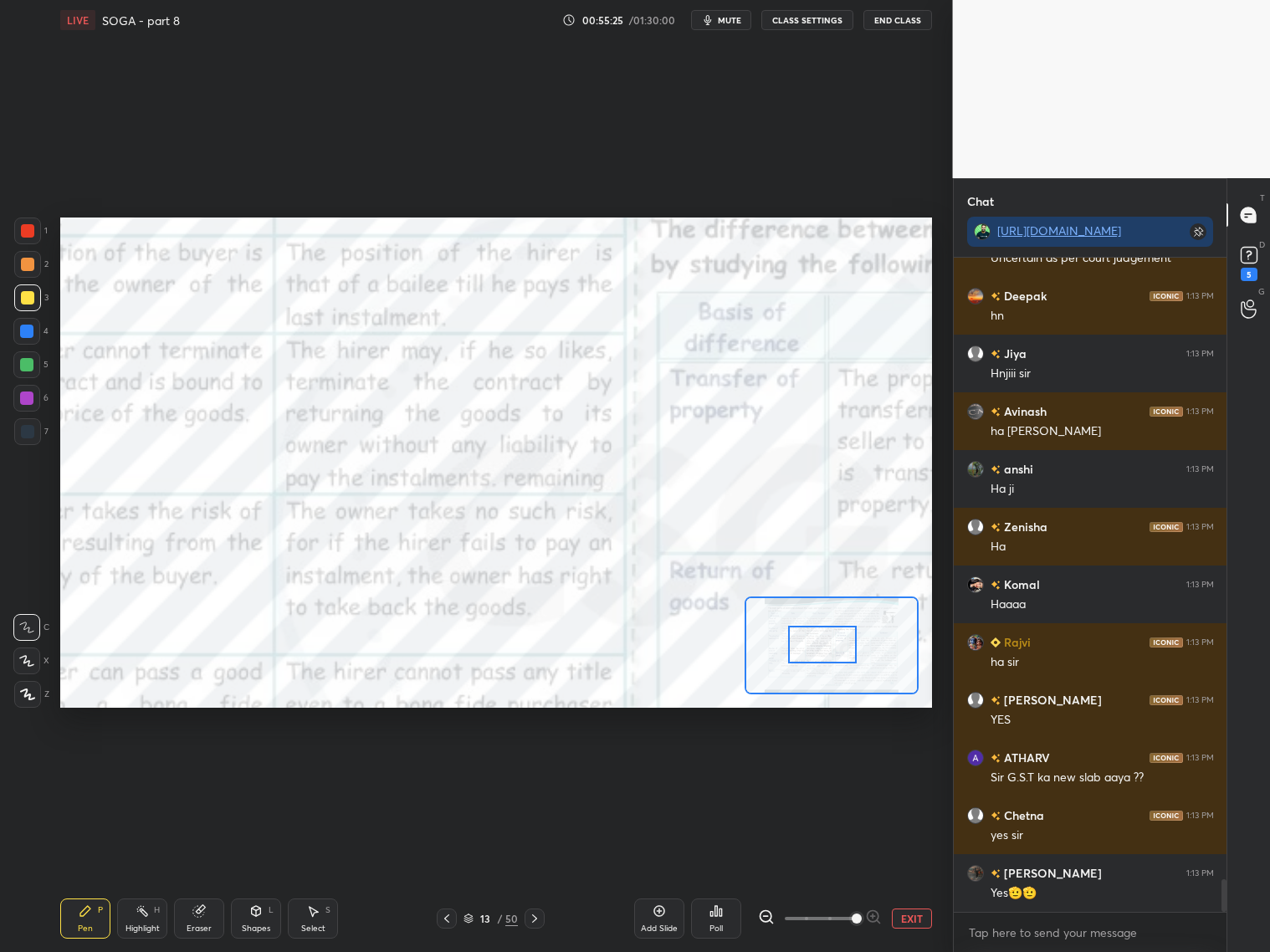
drag, startPoint x: 817, startPoint y: 647, endPoint x: 834, endPoint y: 642, distance: 17.7
click at [834, 639] on div at bounding box center [822, 644] width 68 height 38
click at [773, 914] on div at bounding box center [820, 918] width 124 height 20
click at [772, 916] on icon at bounding box center [767, 917] width 17 height 17
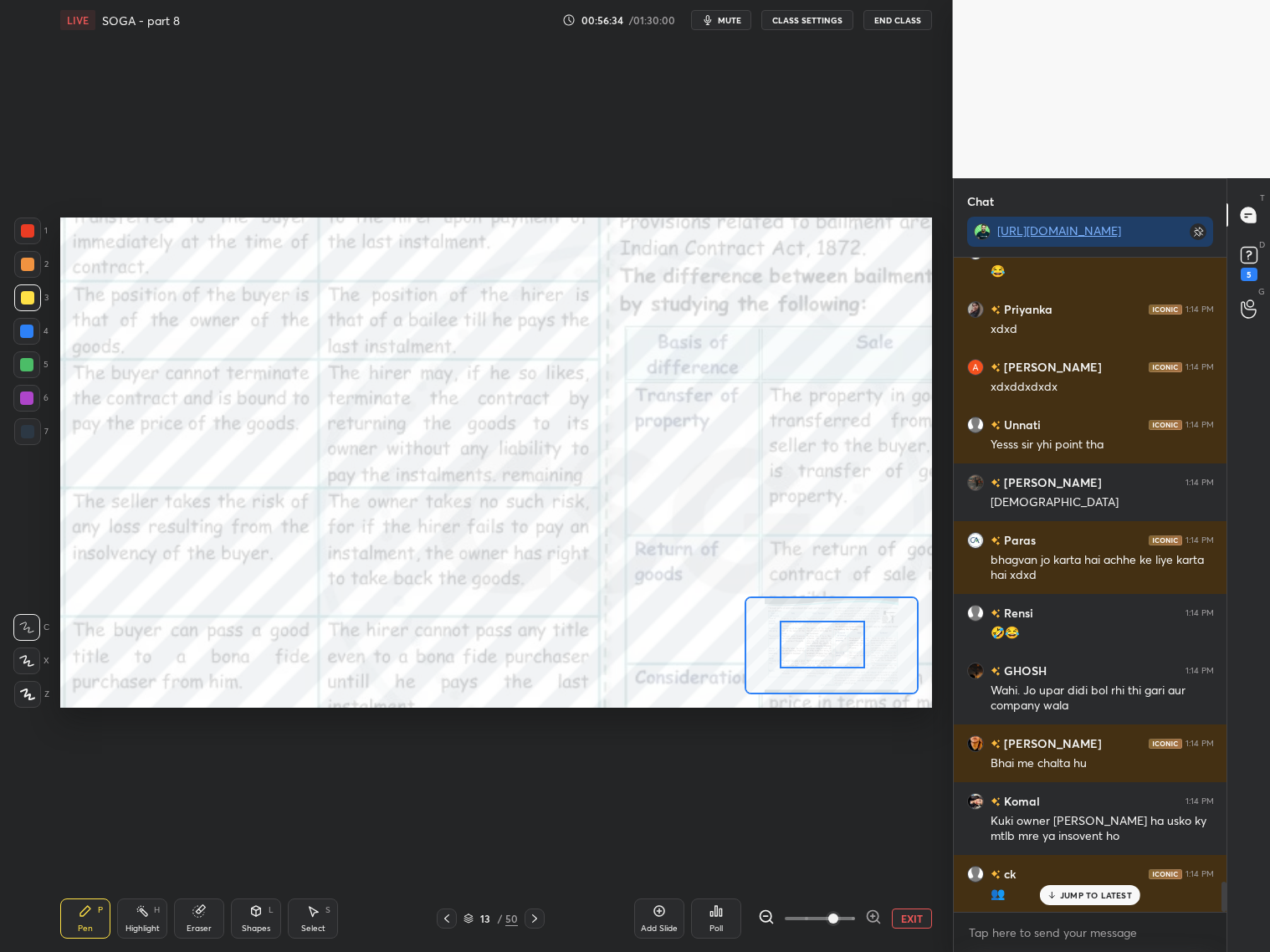
scroll to position [13647, 0]
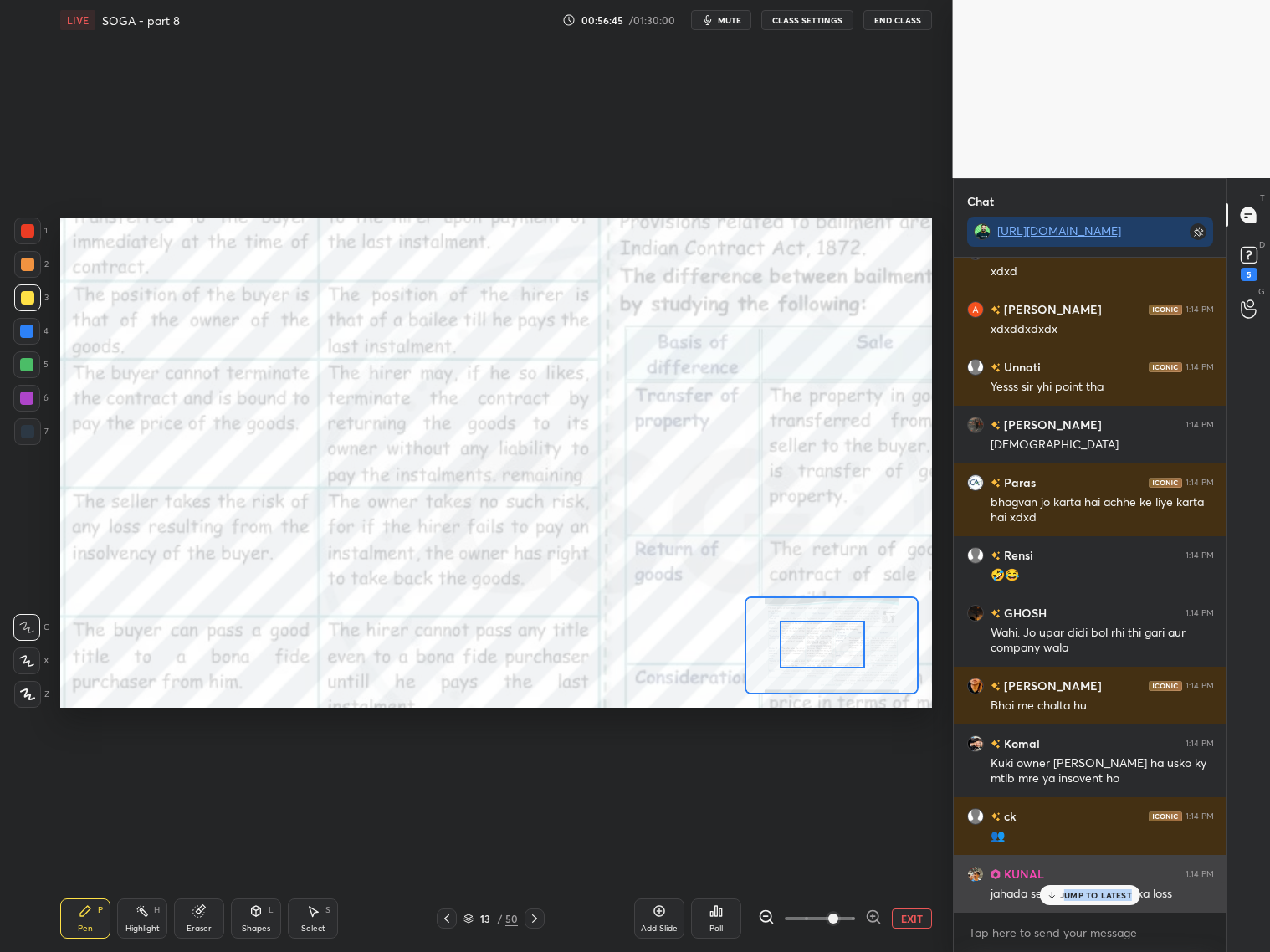
click at [1069, 896] on div "JUMP TO LATEST" at bounding box center [1090, 895] width 100 height 20
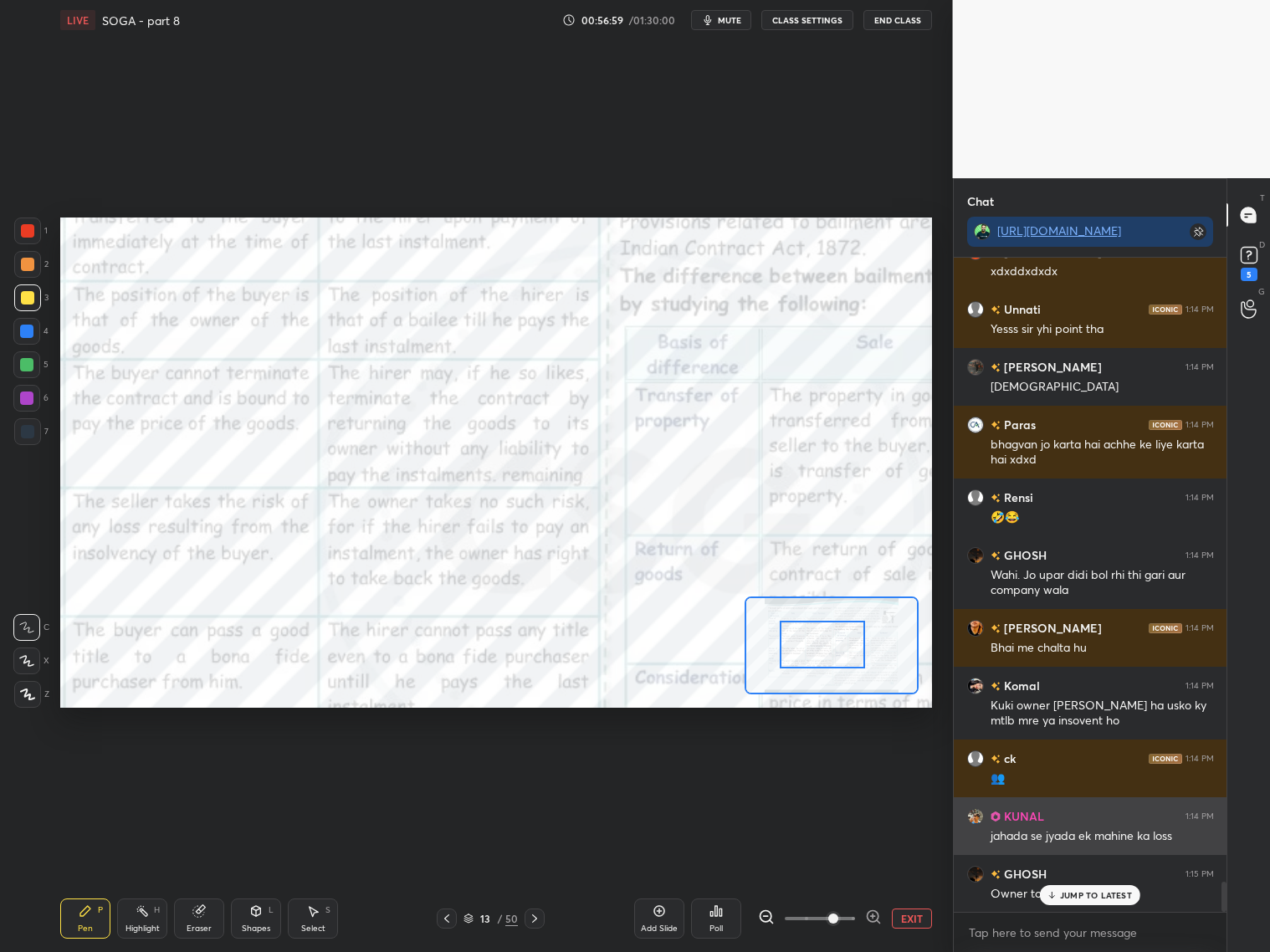
scroll to position [13778, 0]
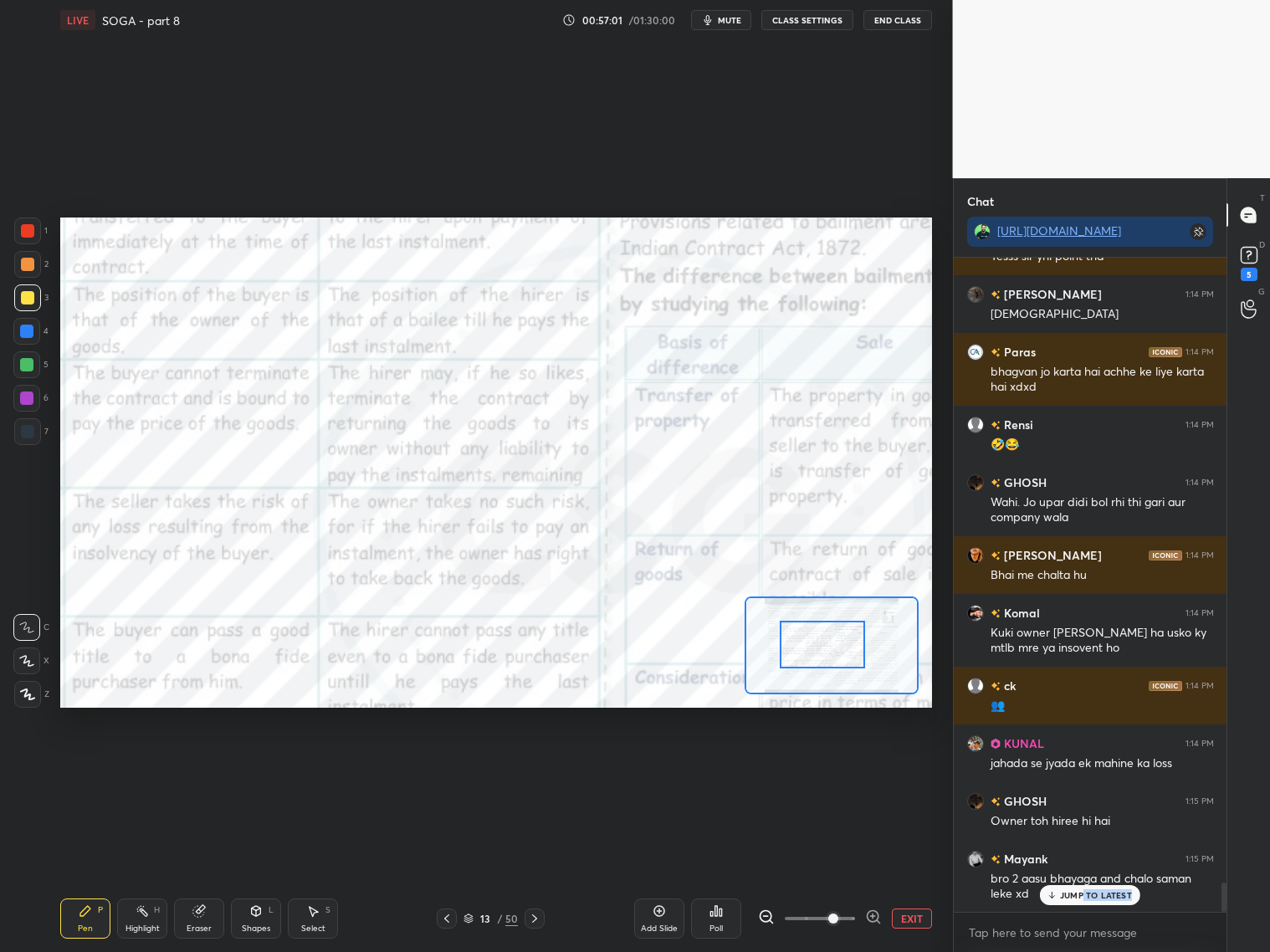
click at [1085, 900] on div "JUMP TO LATEST" at bounding box center [1090, 895] width 100 height 20
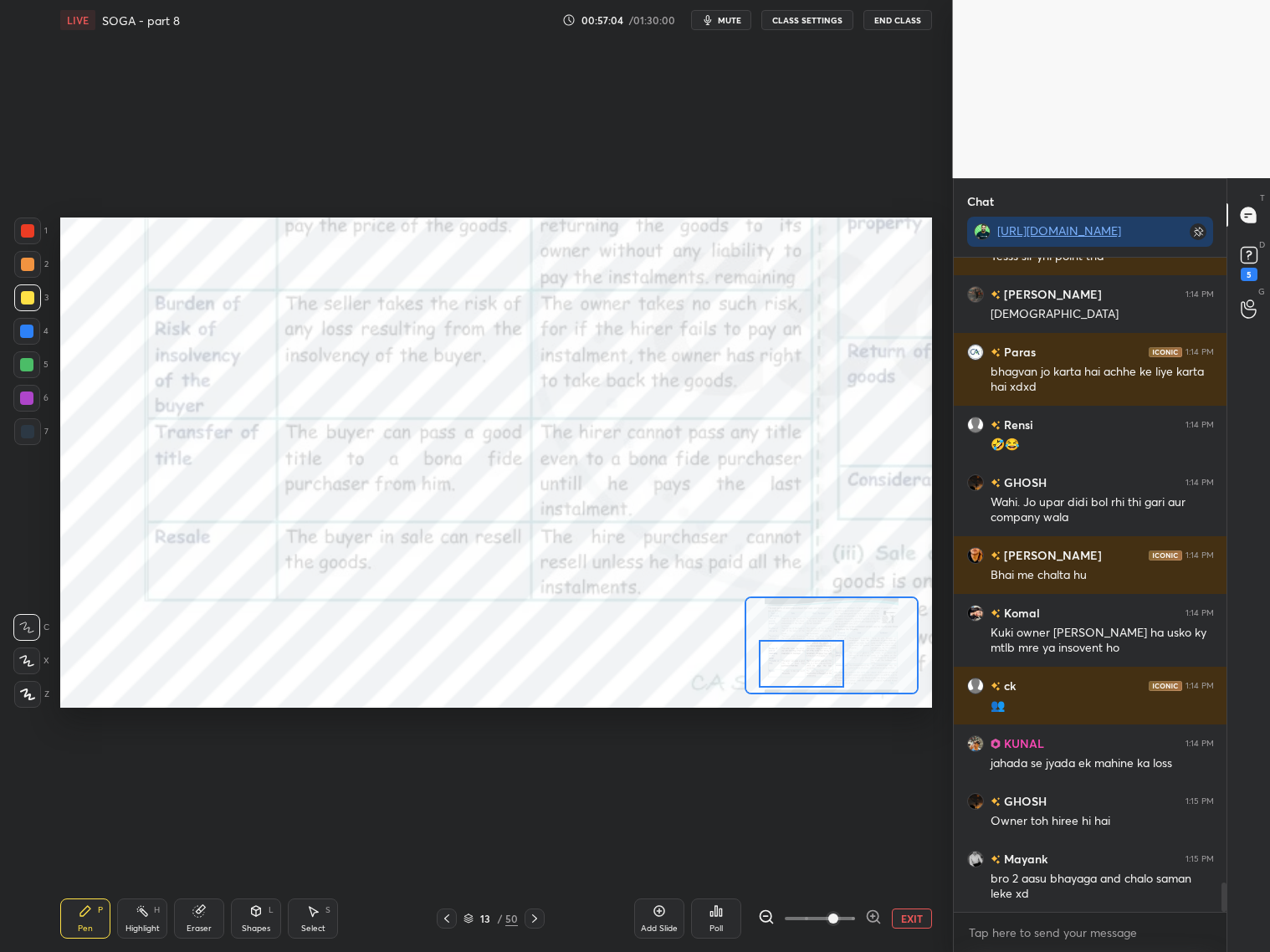
drag, startPoint x: 826, startPoint y: 641, endPoint x: 762, endPoint y: 645, distance: 64.1
click at [804, 661] on div at bounding box center [802, 664] width 85 height 48
drag, startPoint x: 25, startPoint y: 230, endPoint x: 48, endPoint y: 244, distance: 26.9
click at [29, 233] on div at bounding box center [27, 231] width 14 height 14
drag, startPoint x: 19, startPoint y: 419, endPoint x: 51, endPoint y: 420, distance: 32.0
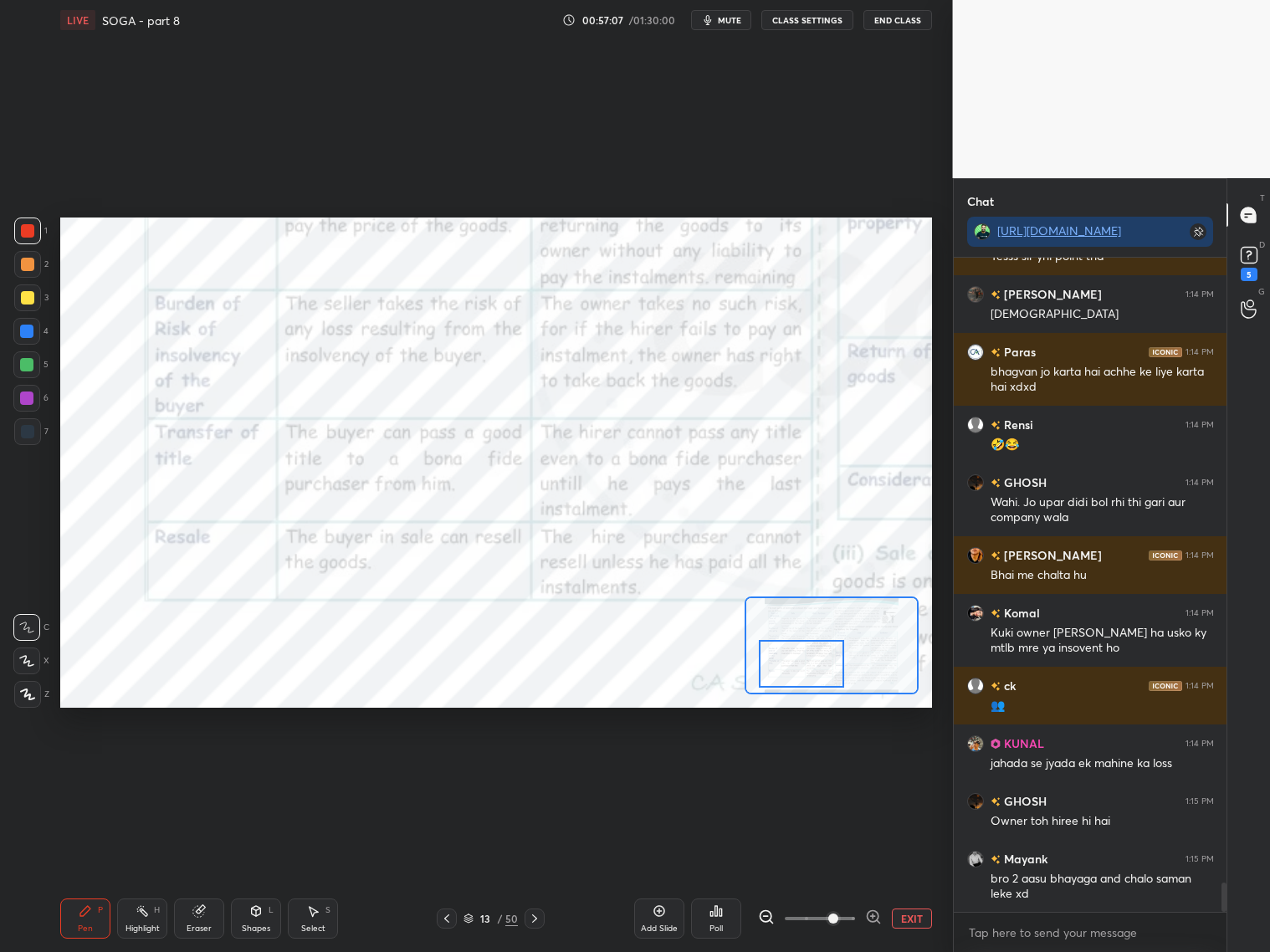
click at [23, 422] on div at bounding box center [27, 431] width 26 height 26
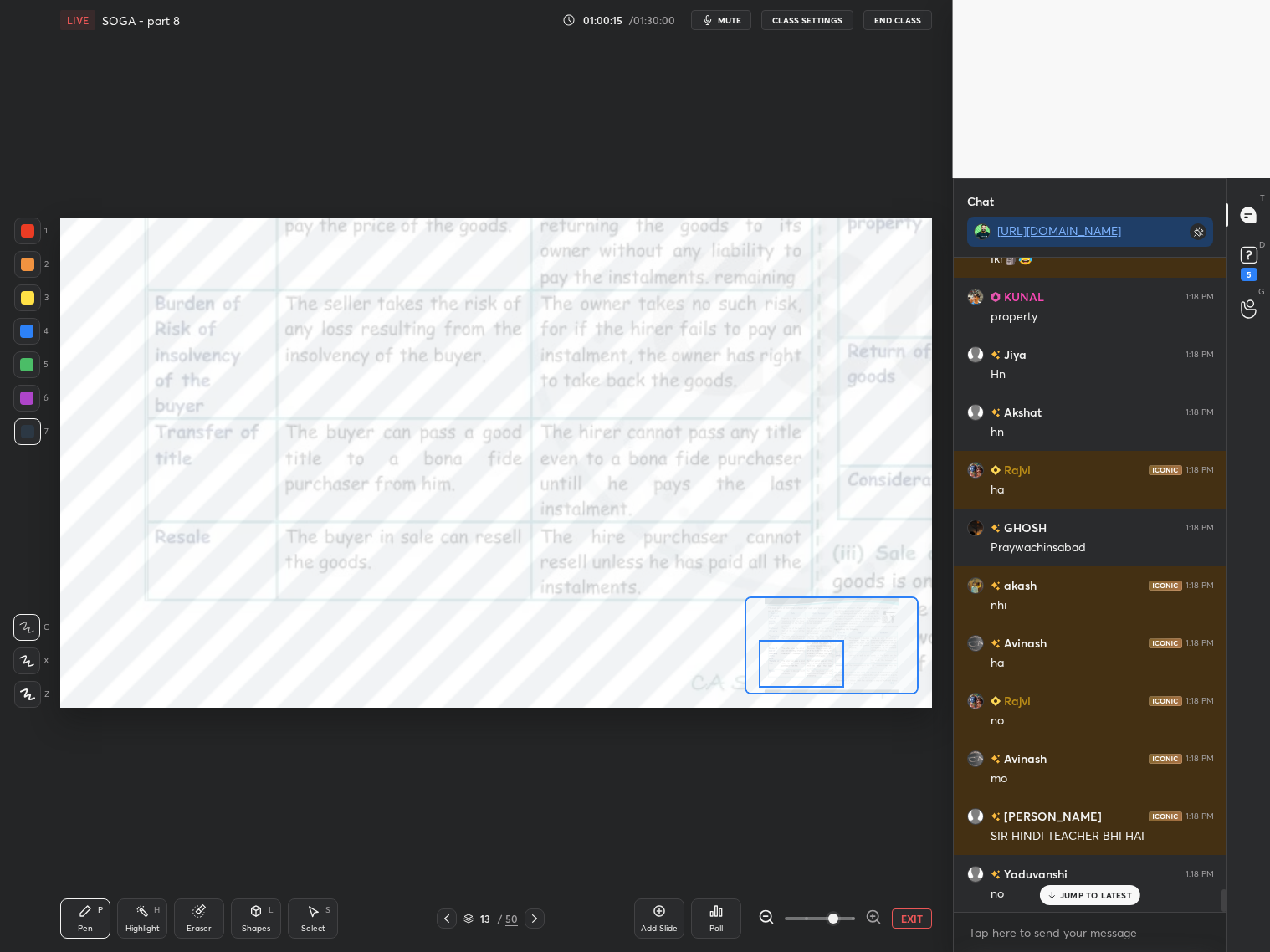
scroll to position [18204, 0]
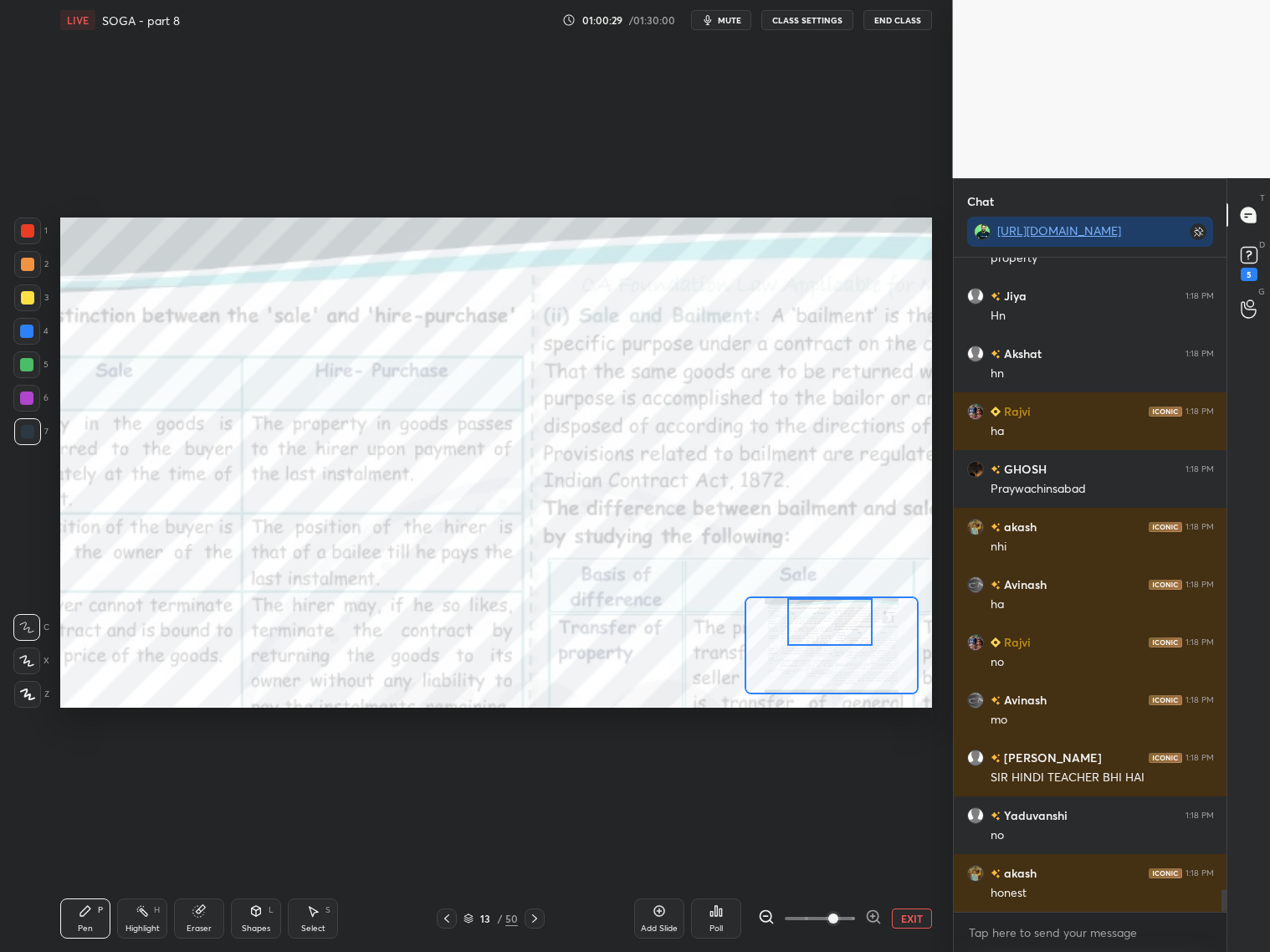
click at [839, 582] on div "Setting up your live class Poll for secs No correct answer Start poll" at bounding box center [496, 462] width 872 height 491
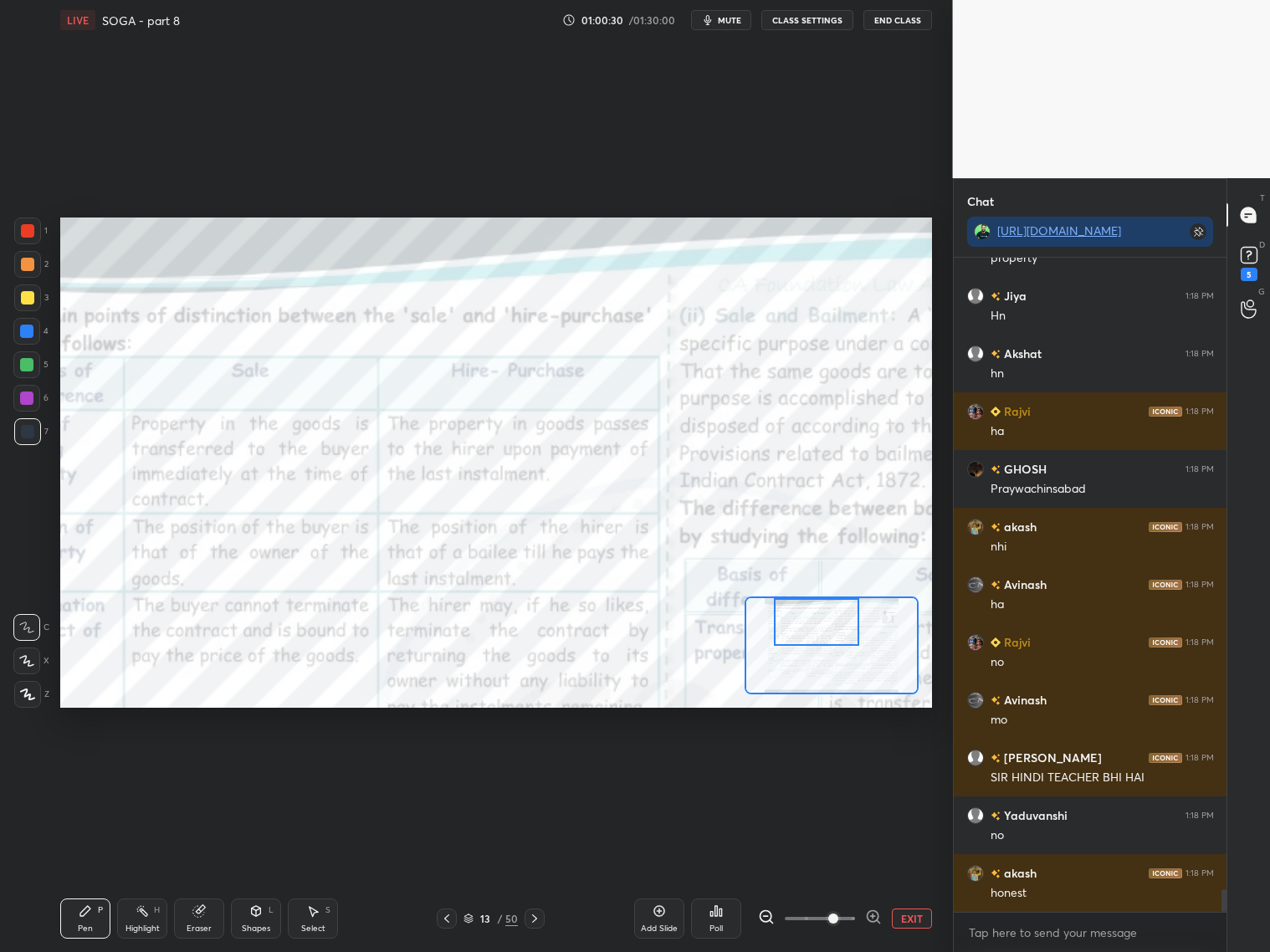
drag, startPoint x: 832, startPoint y: 604, endPoint x: 814, endPoint y: 599, distance: 18.7
click at [814, 601] on div at bounding box center [816, 622] width 85 height 48
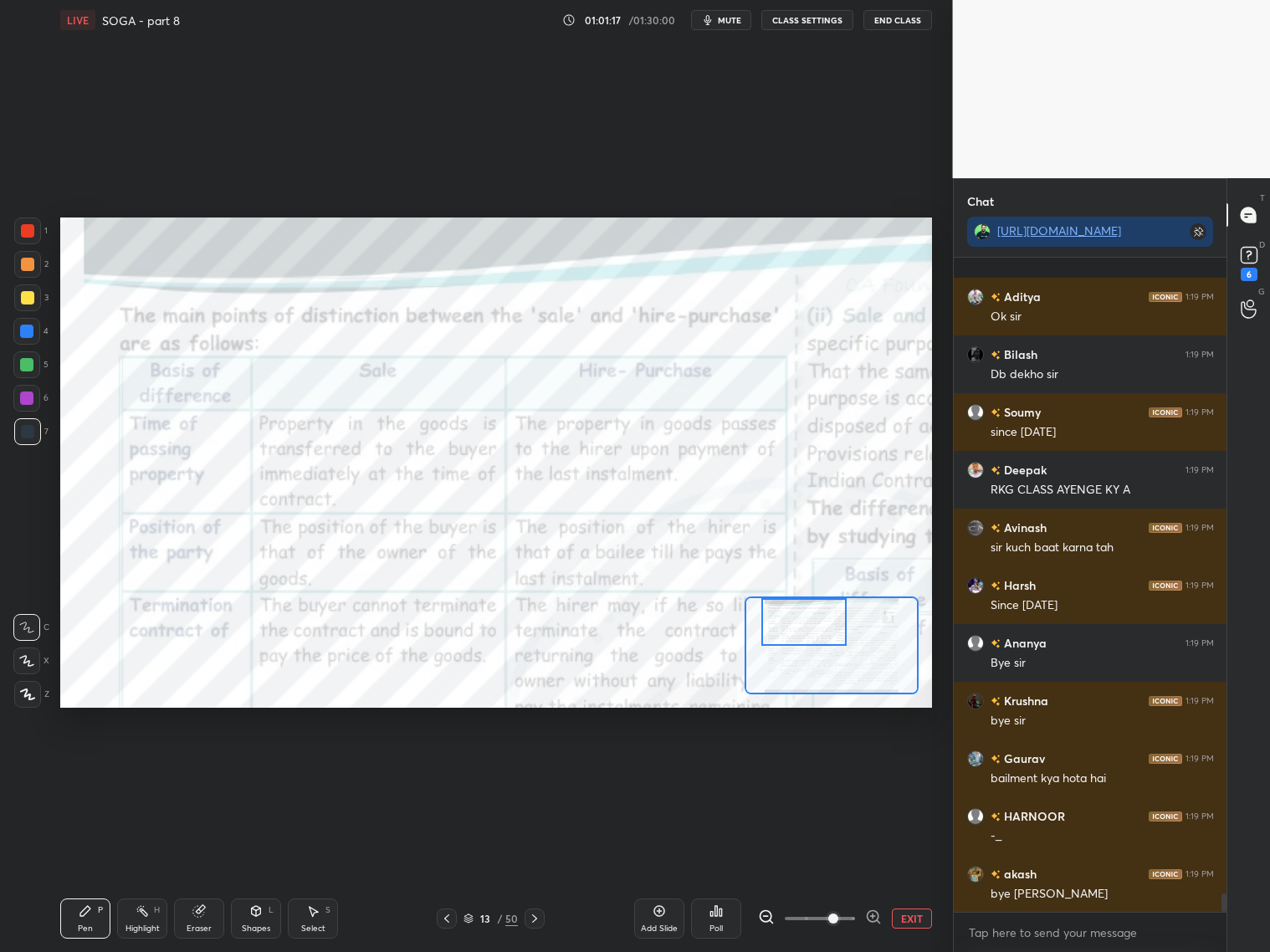
scroll to position [22287, 0]
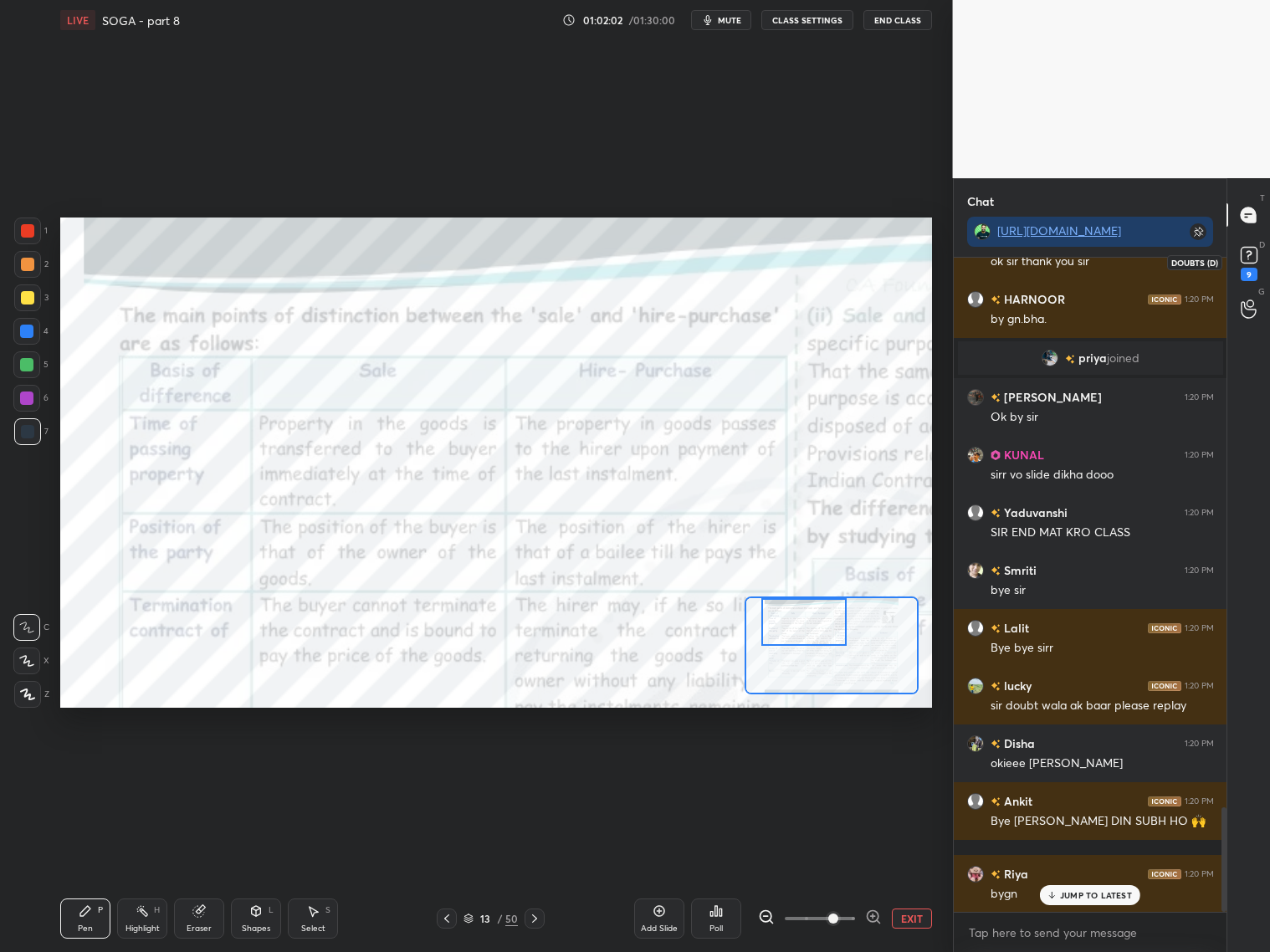
click at [1248, 254] on rect at bounding box center [1248, 256] width 16 height 16
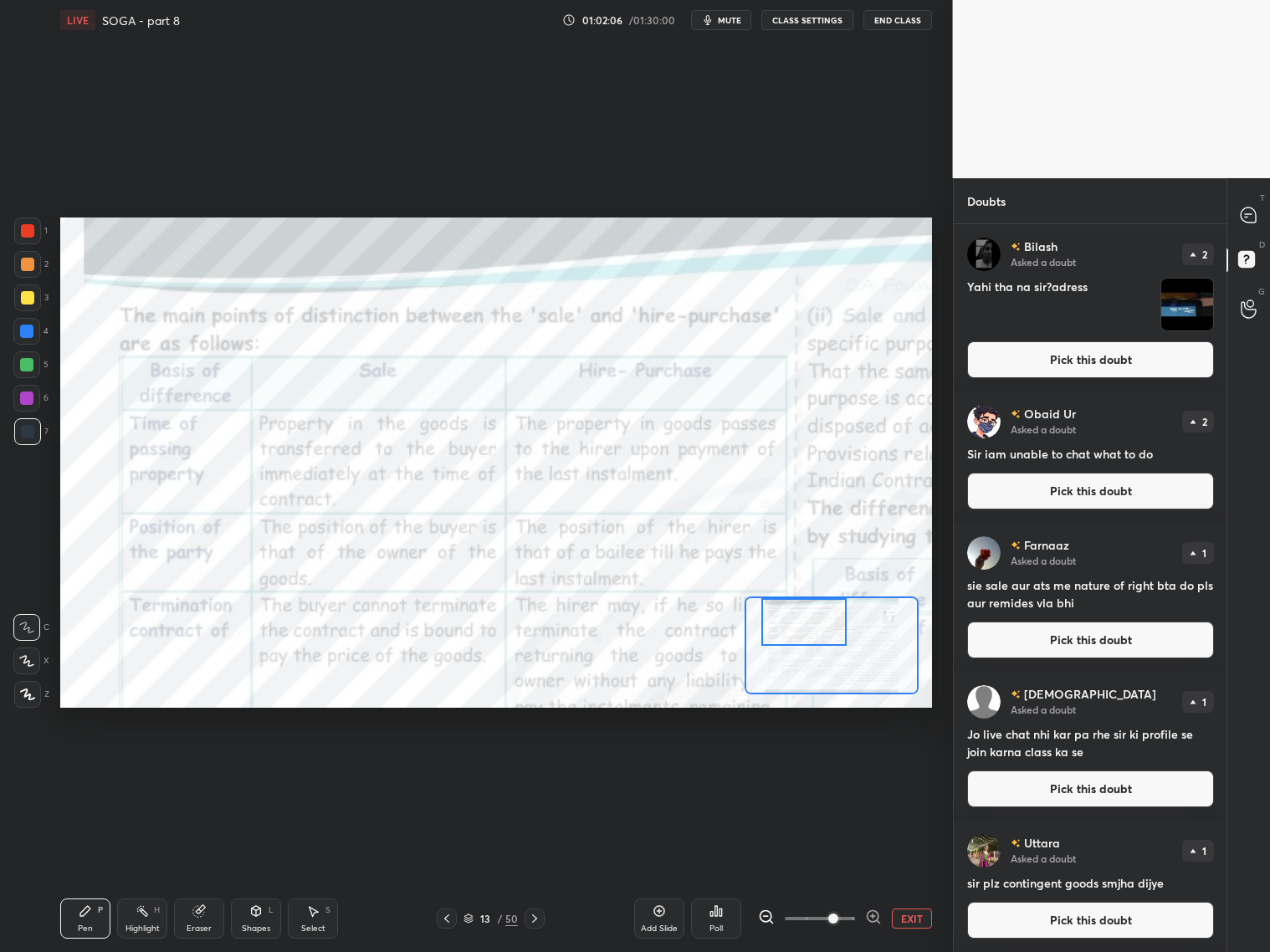
click at [1137, 353] on button "Pick this doubt" at bounding box center [1090, 359] width 247 height 37
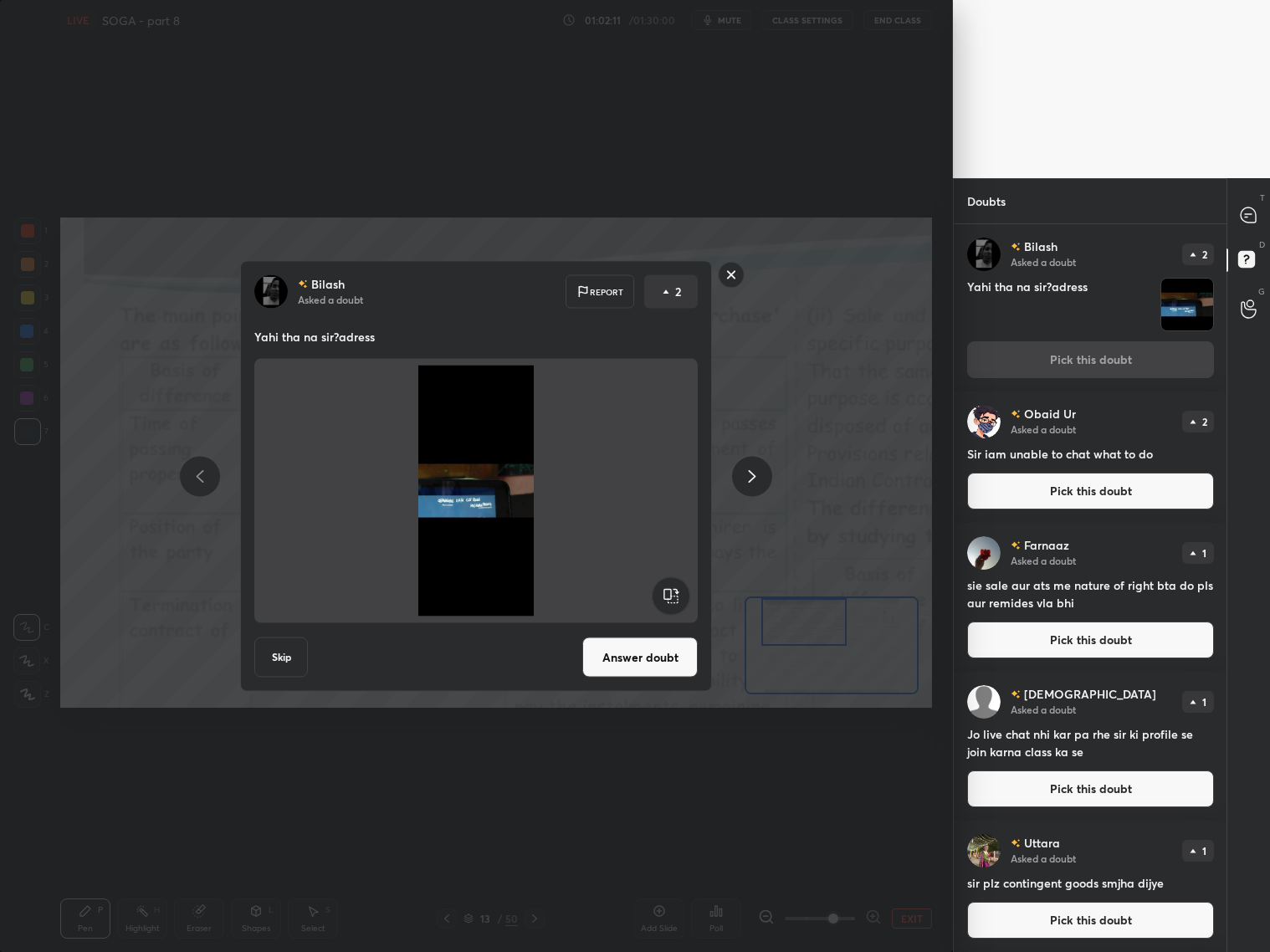
click at [728, 271] on rect at bounding box center [732, 274] width 26 height 26
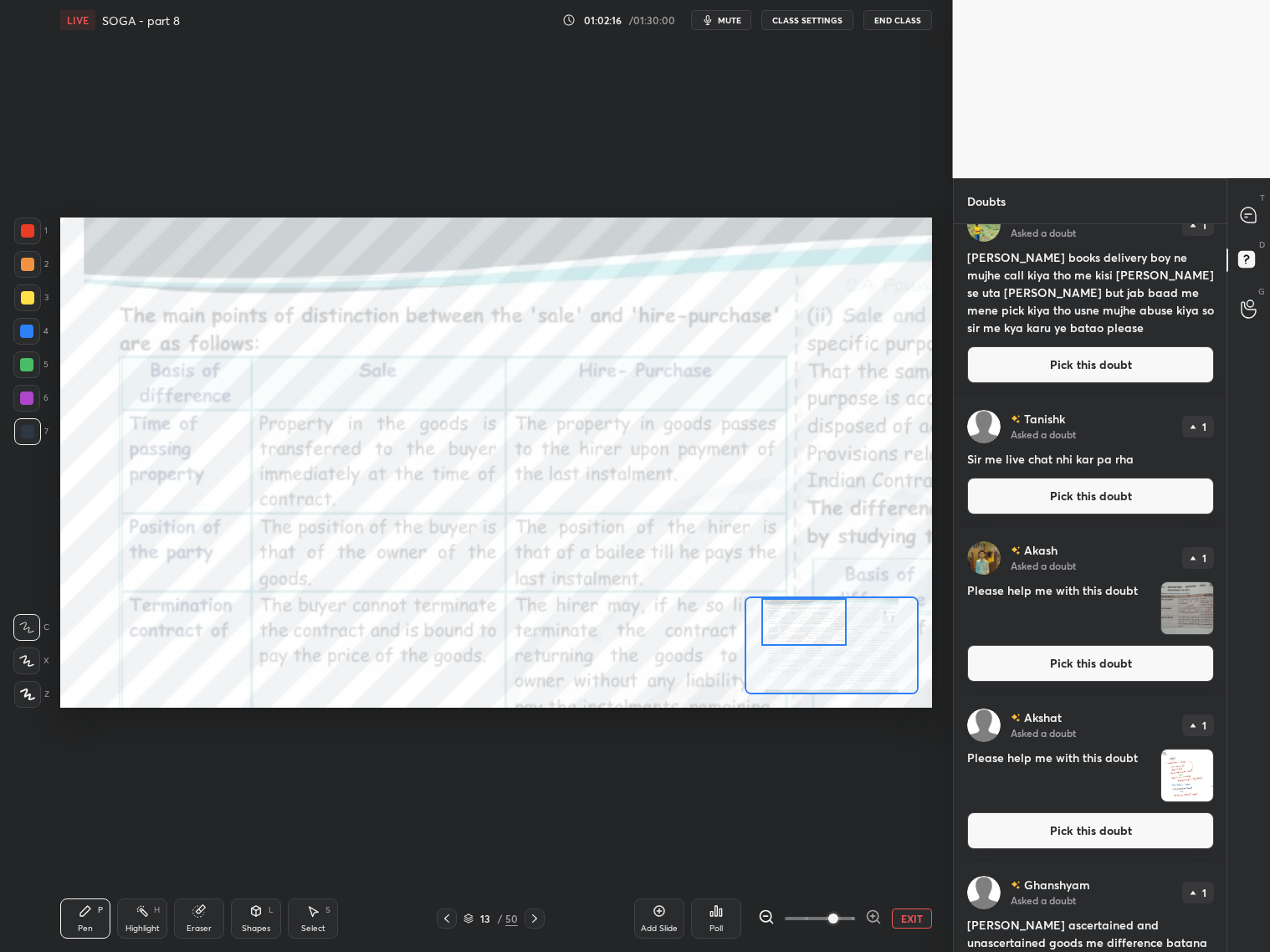
scroll to position [1448, 0]
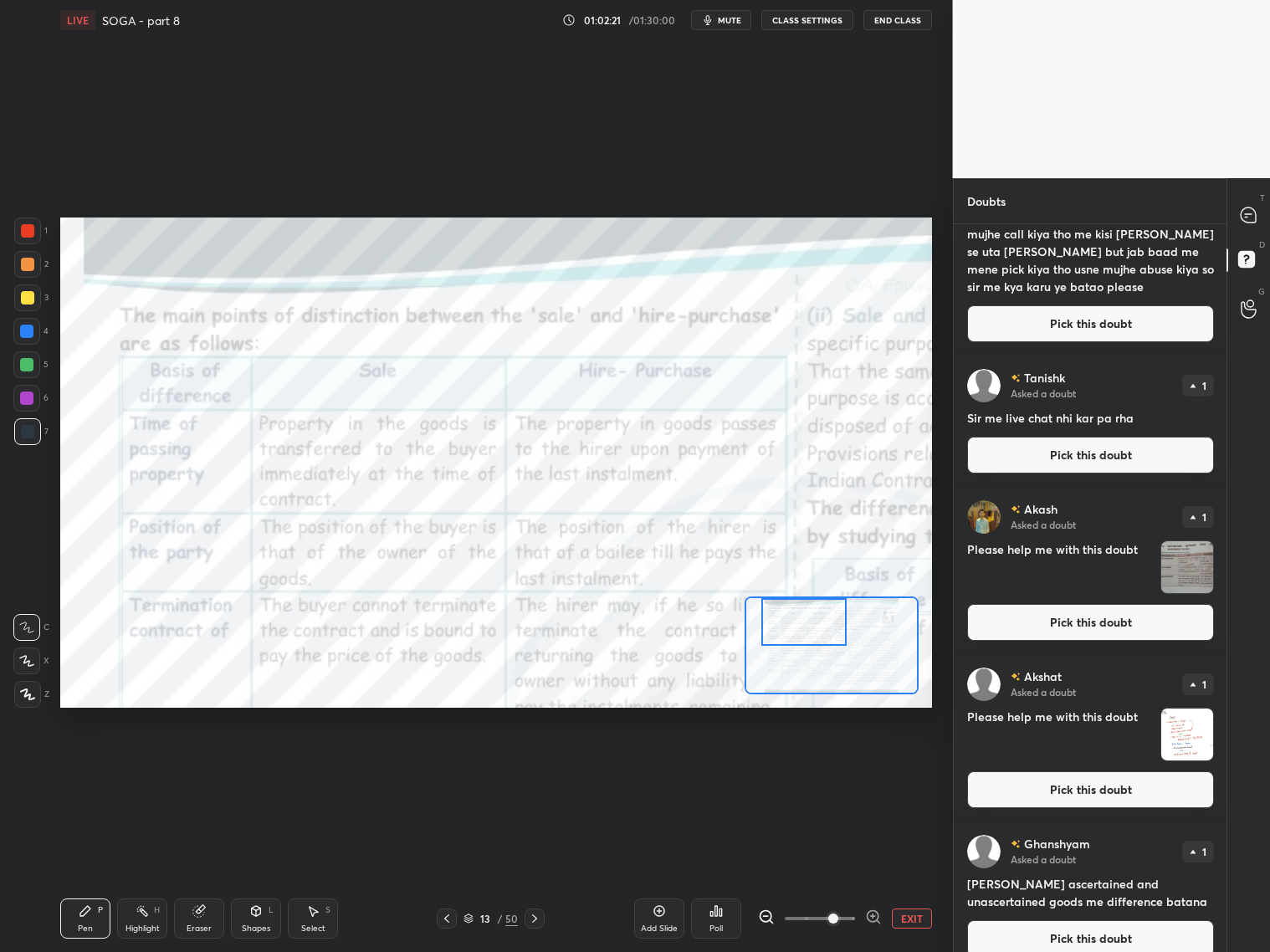
drag, startPoint x: 1055, startPoint y: 771, endPoint x: 1029, endPoint y: 773, distance: 26.1
click at [1055, 771] on button "Pick this doubt" at bounding box center [1090, 789] width 247 height 37
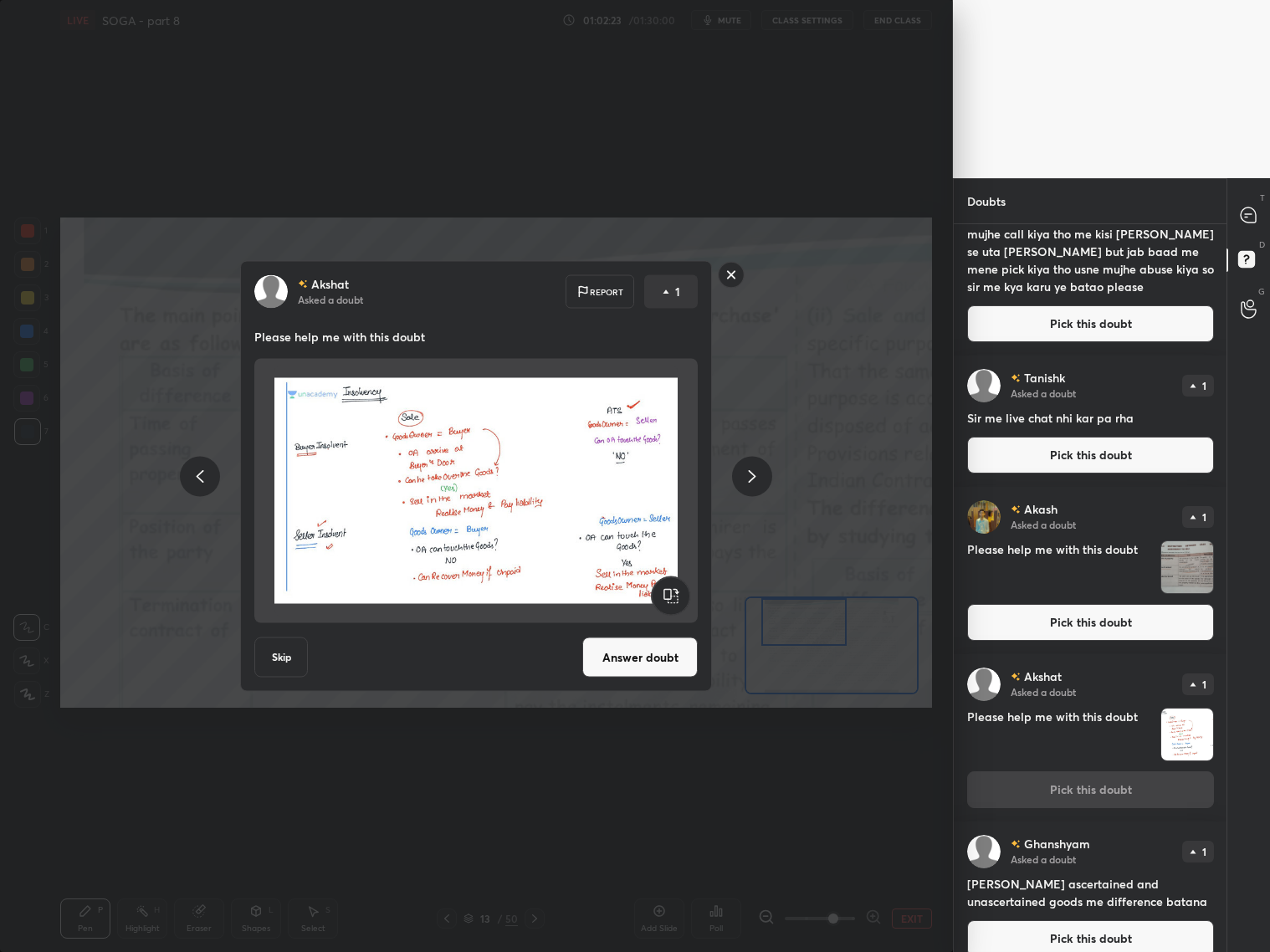
click at [739, 279] on rect at bounding box center [732, 274] width 26 height 26
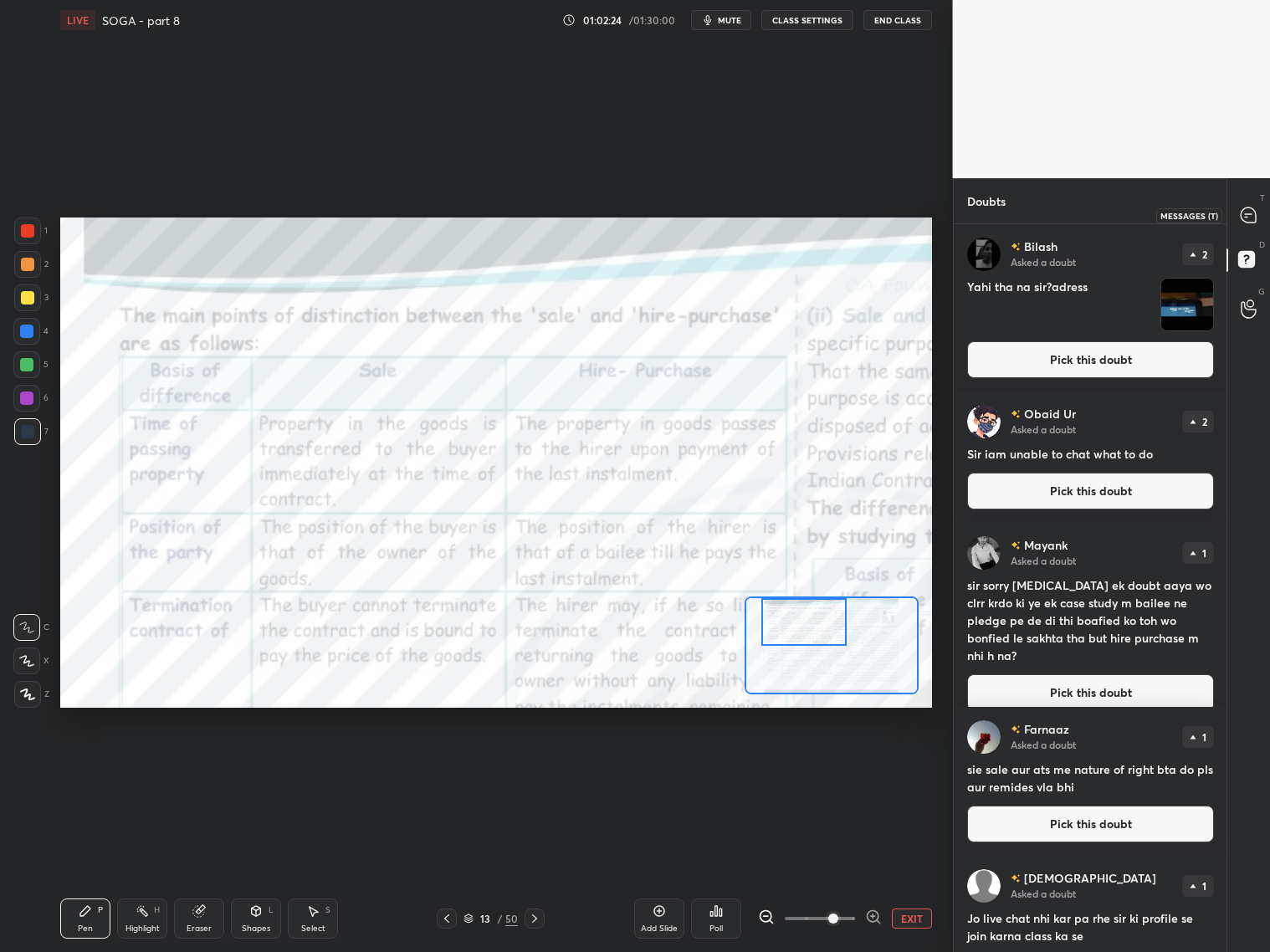
click at [1241, 222] on icon at bounding box center [1248, 215] width 18 height 18
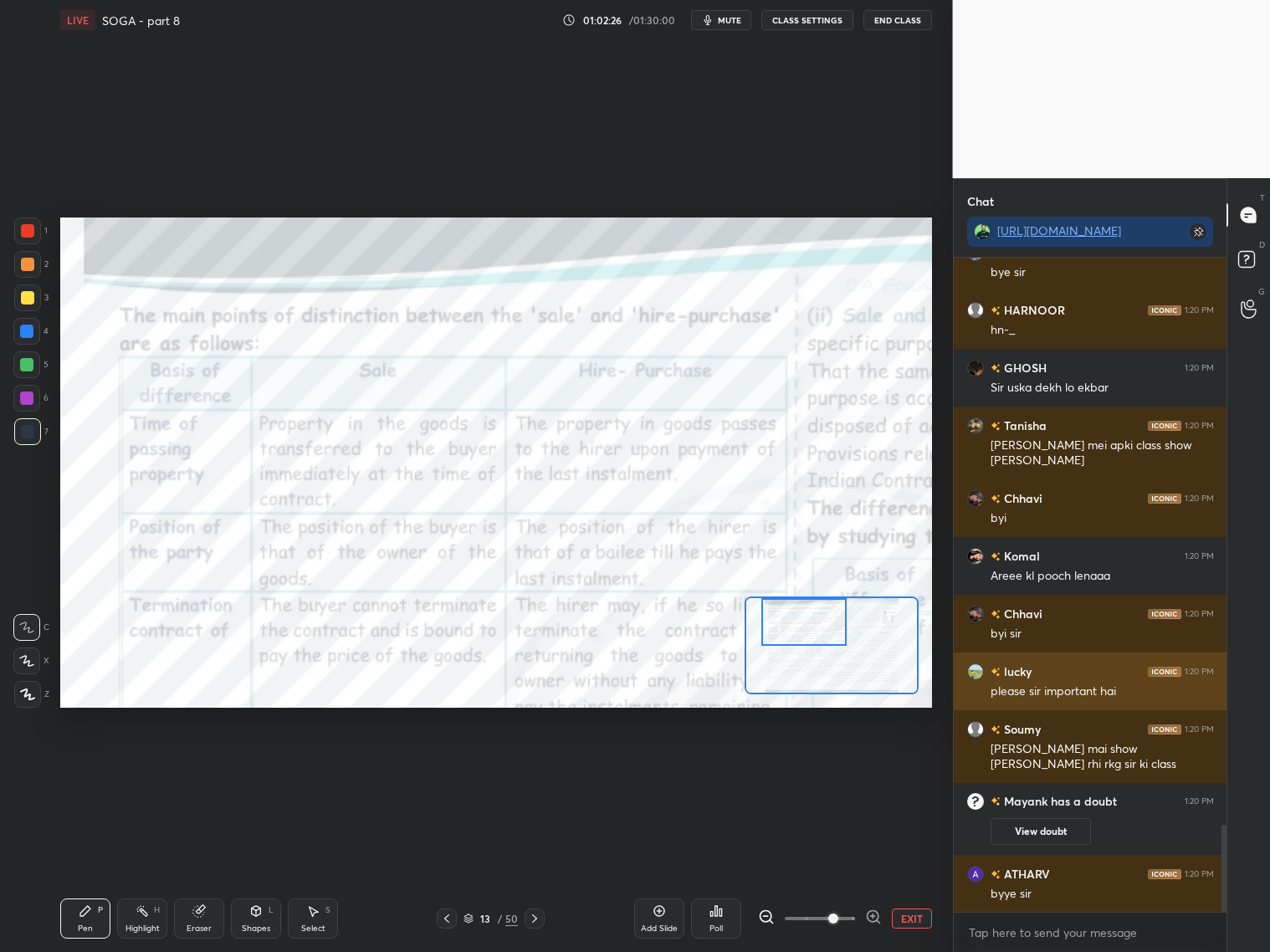
scroll to position [4266, 0]
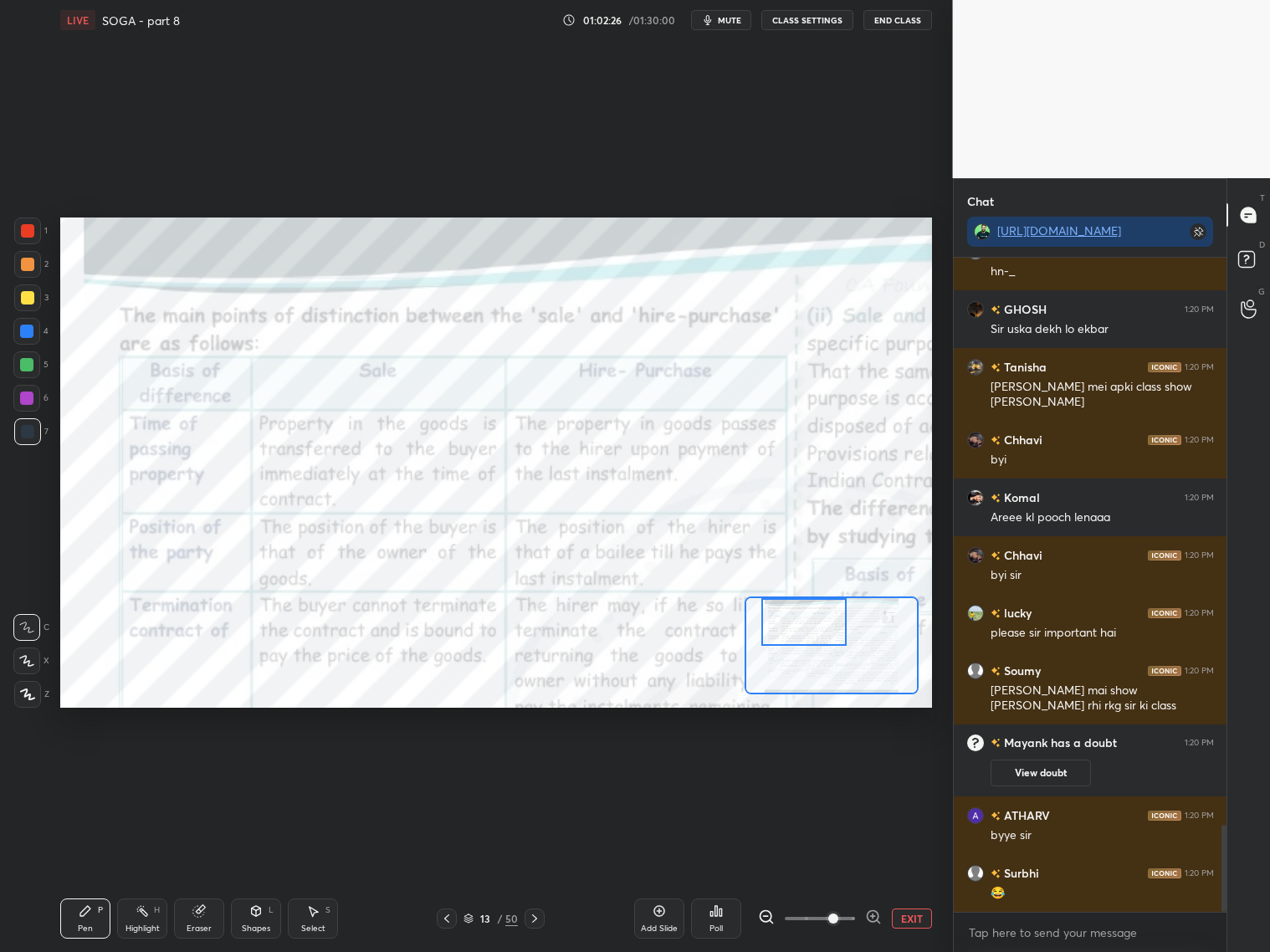
drag, startPoint x: 657, startPoint y: 918, endPoint x: 666, endPoint y: 915, distance: 9.5
click at [662, 920] on div "Add Slide" at bounding box center [659, 918] width 50 height 40
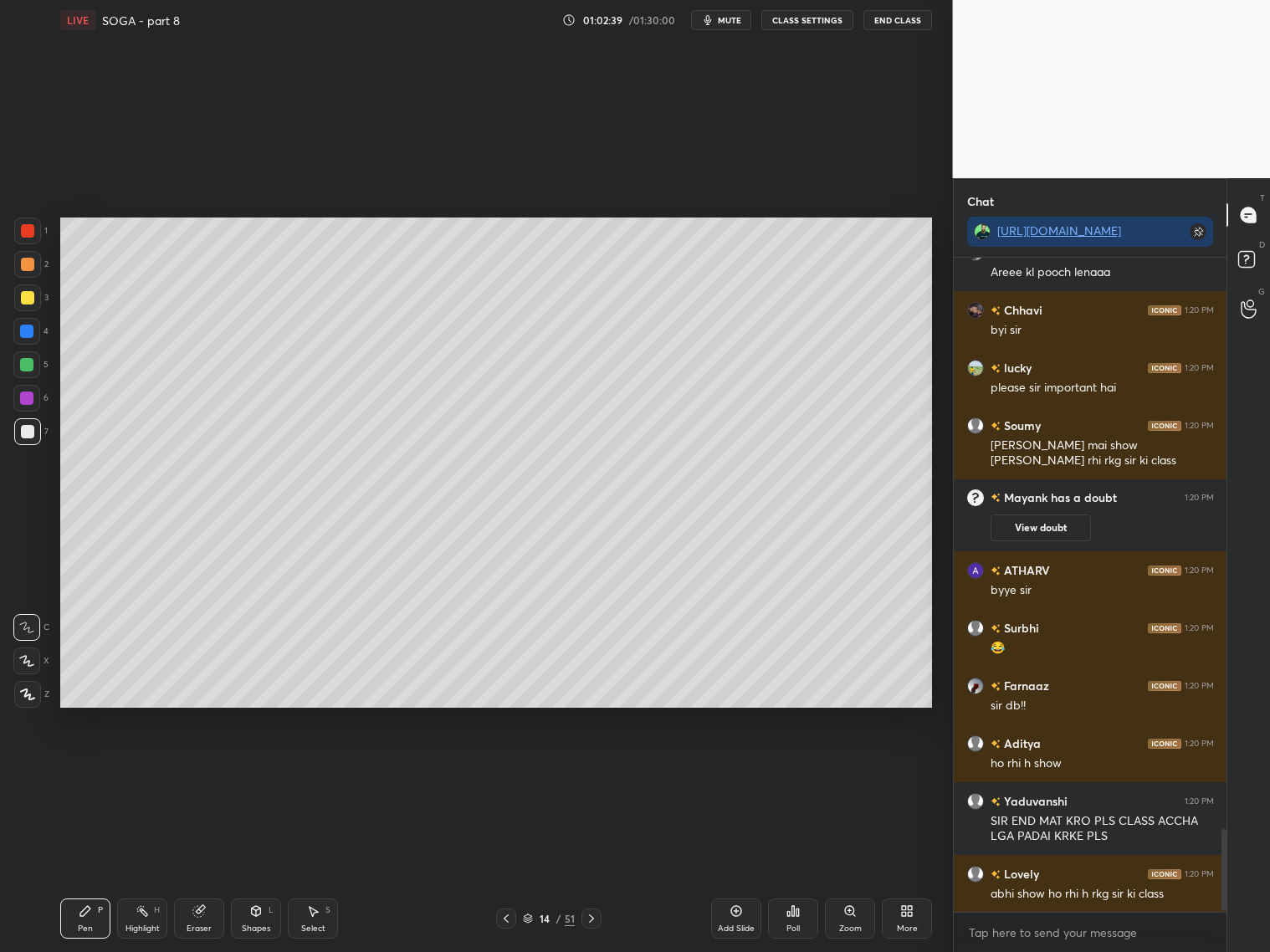
scroll to position [4569, 0]
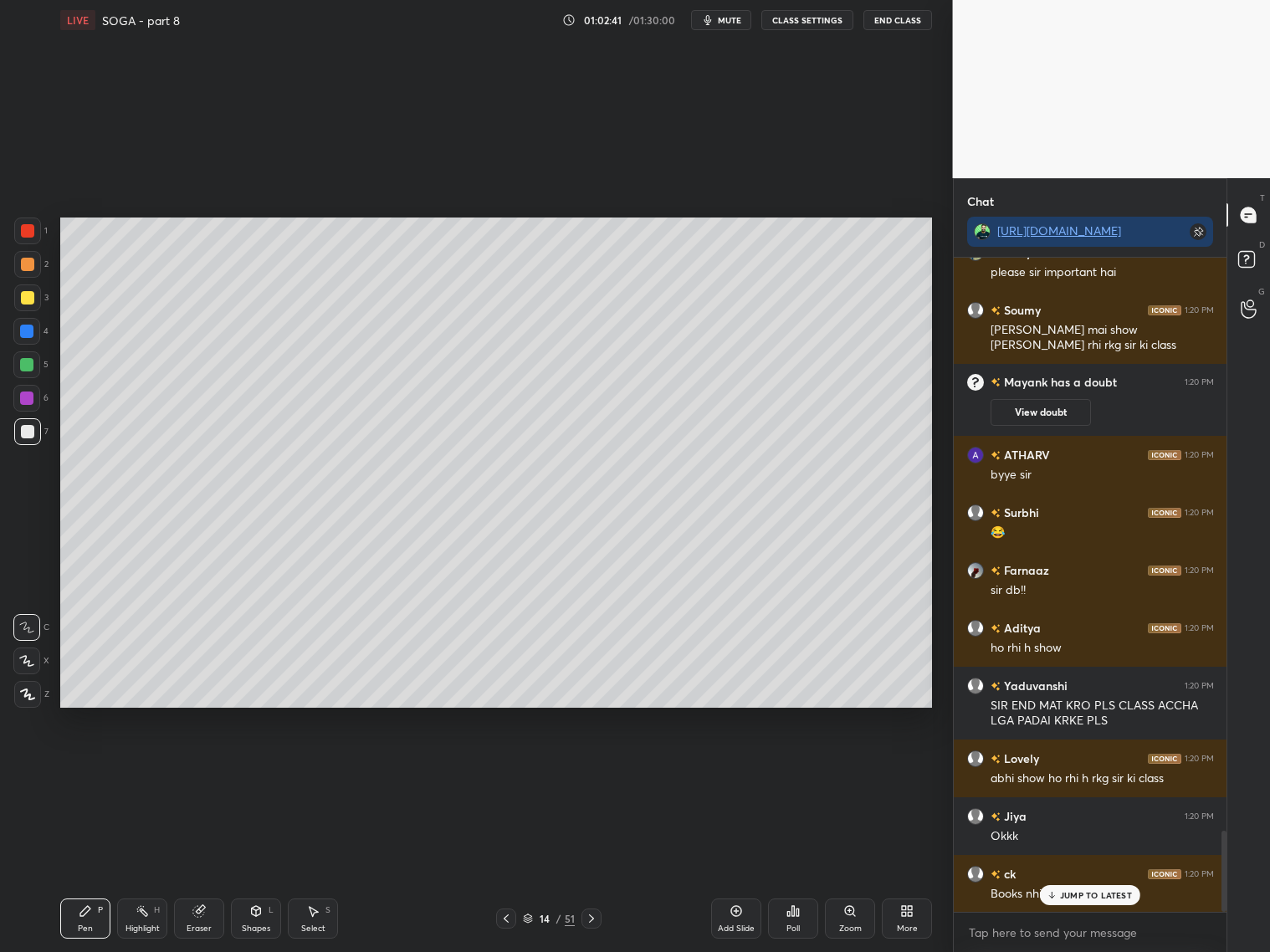
click at [1111, 890] on p "JUMP TO LATEST" at bounding box center [1096, 895] width 72 height 10
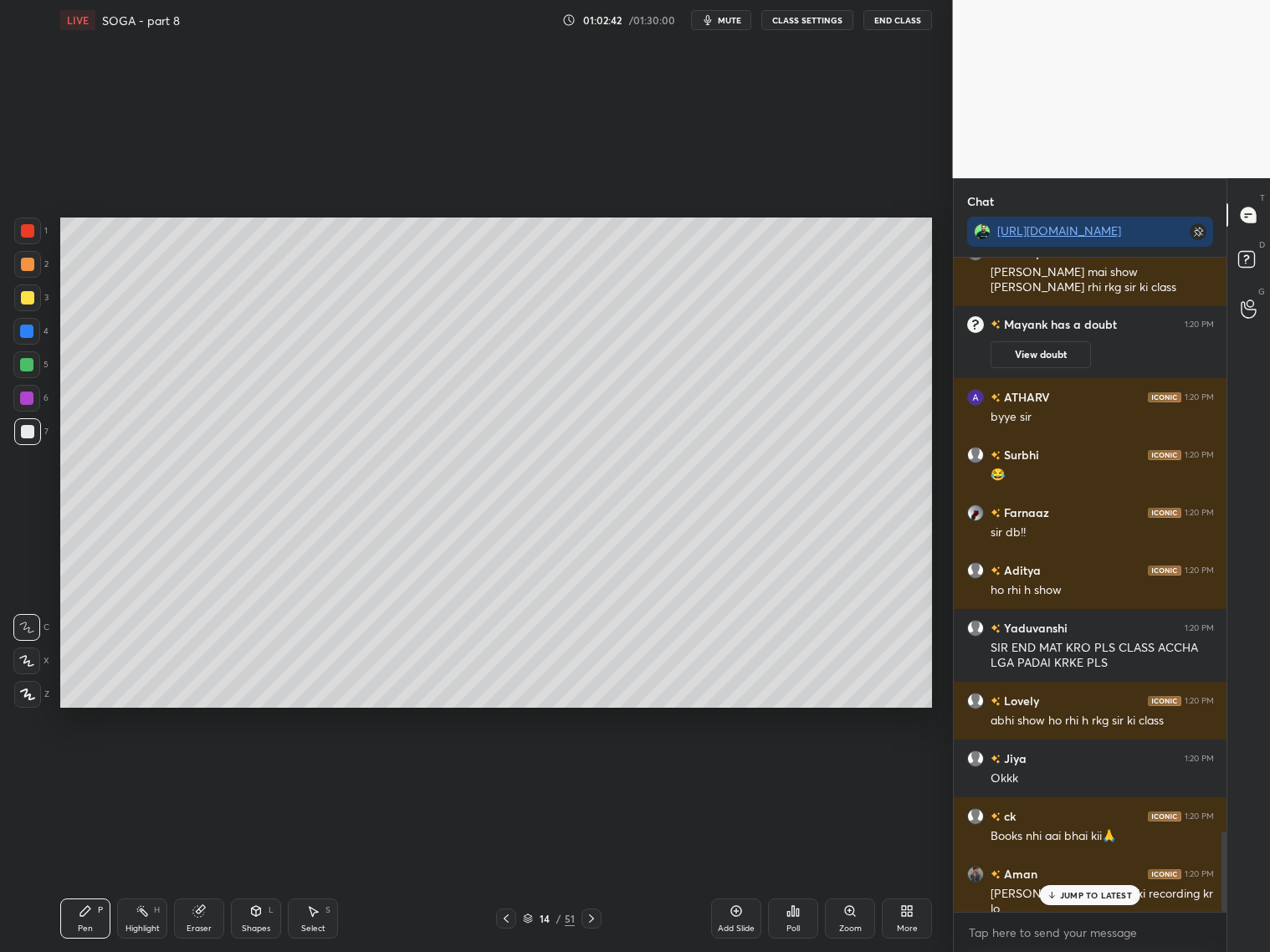
scroll to position [4742, 0]
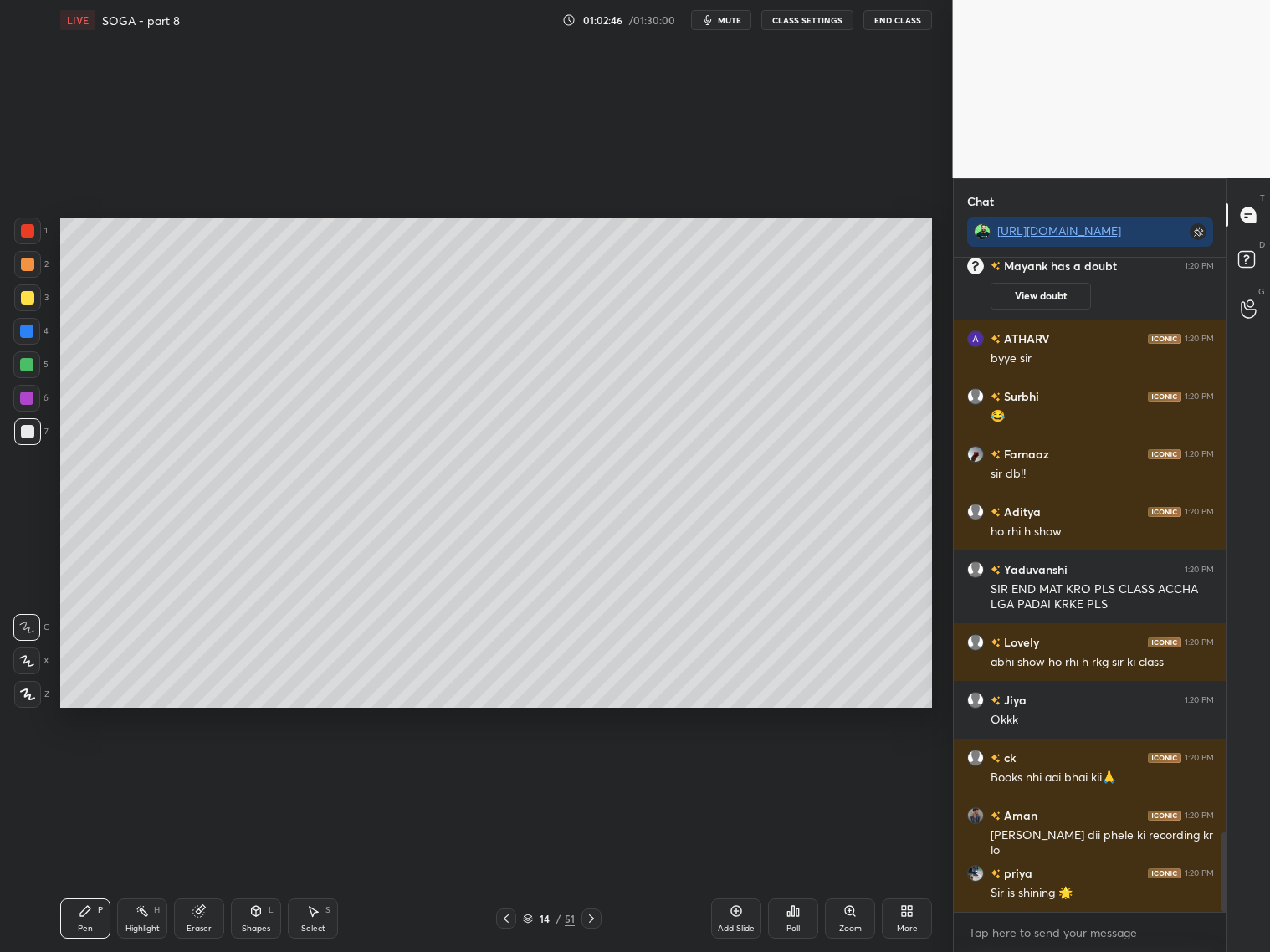
drag, startPoint x: 903, startPoint y: 856, endPoint x: 903, endPoint y: 16, distance: 840.0
click at [903, 16] on button "End Class" at bounding box center [897, 20] width 68 height 20
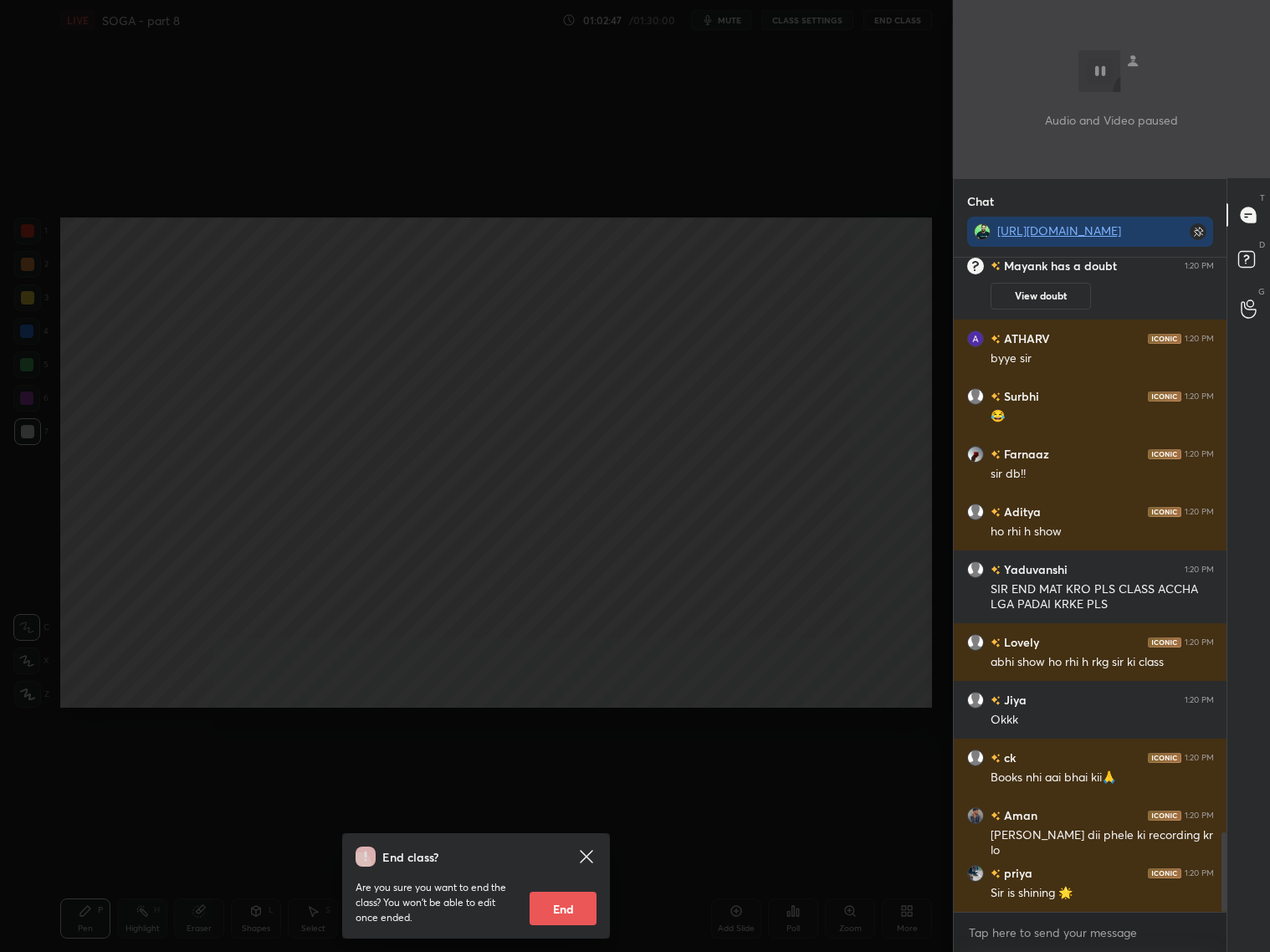
click at [564, 912] on button "End" at bounding box center [563, 908] width 67 height 33
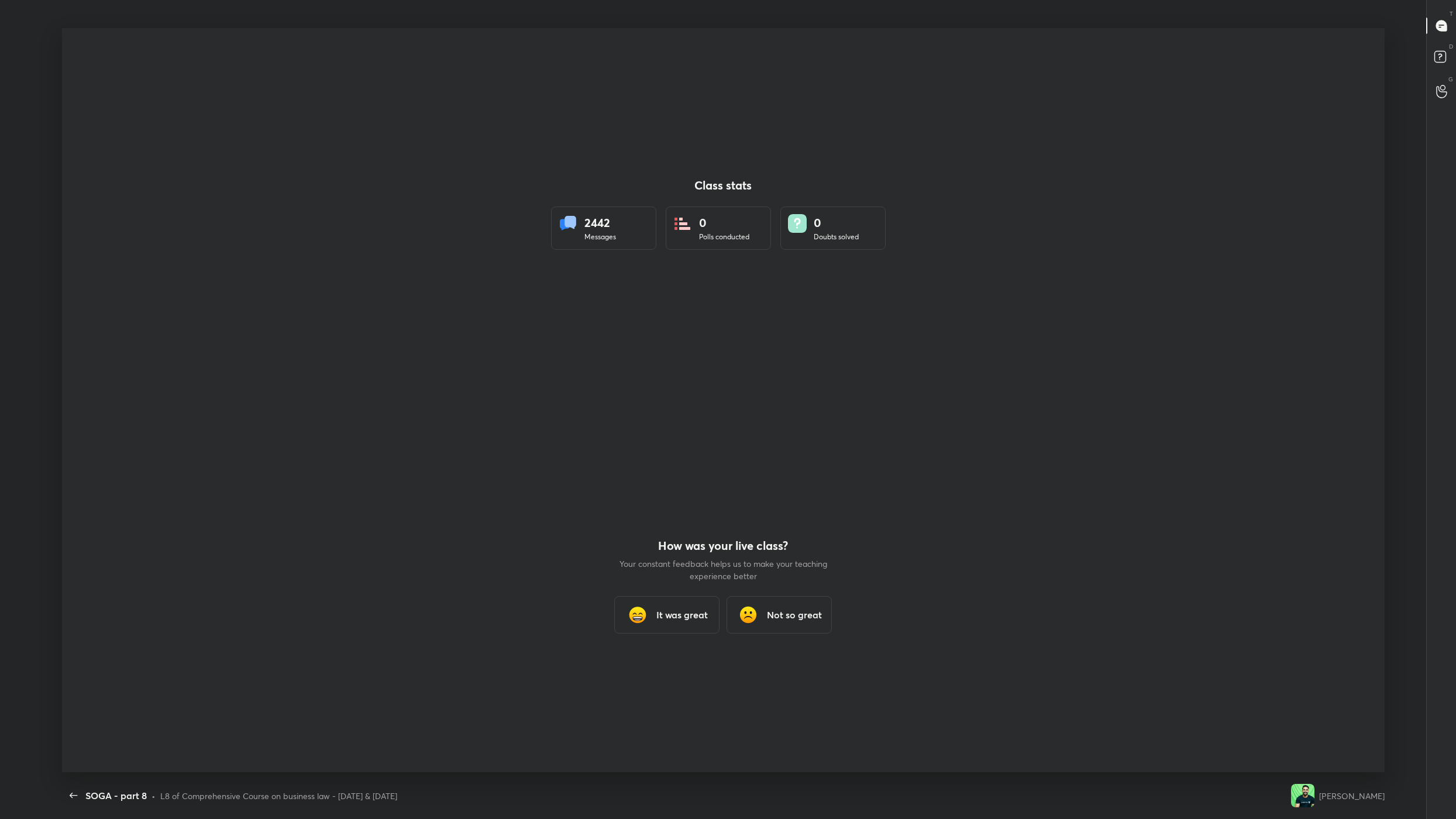
type textarea "x"
